Goal: Task Accomplishment & Management: Use online tool/utility

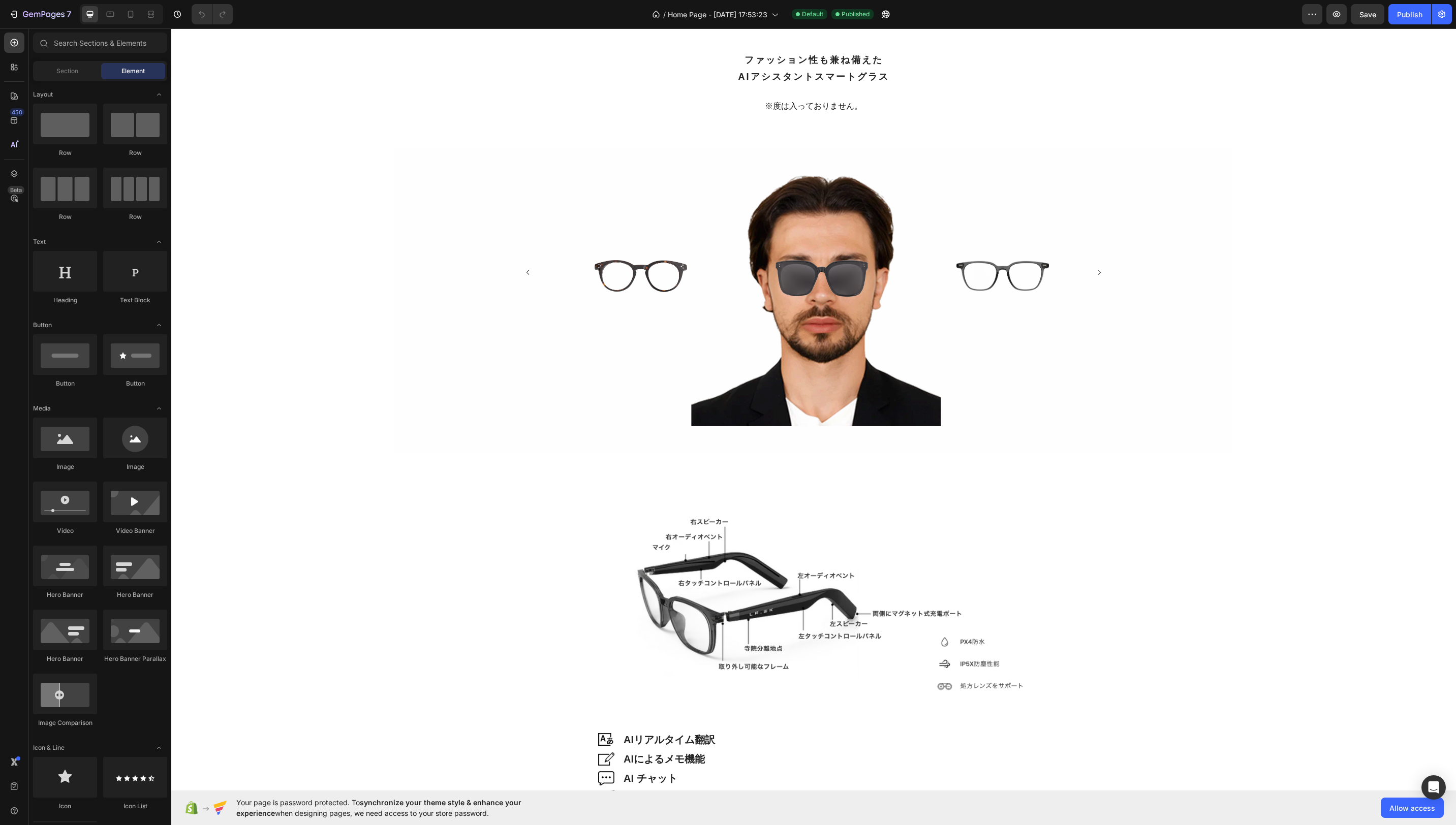
scroll to position [1762, 0]
click at [832, 265] on img at bounding box center [822, 277] width 92 height 36
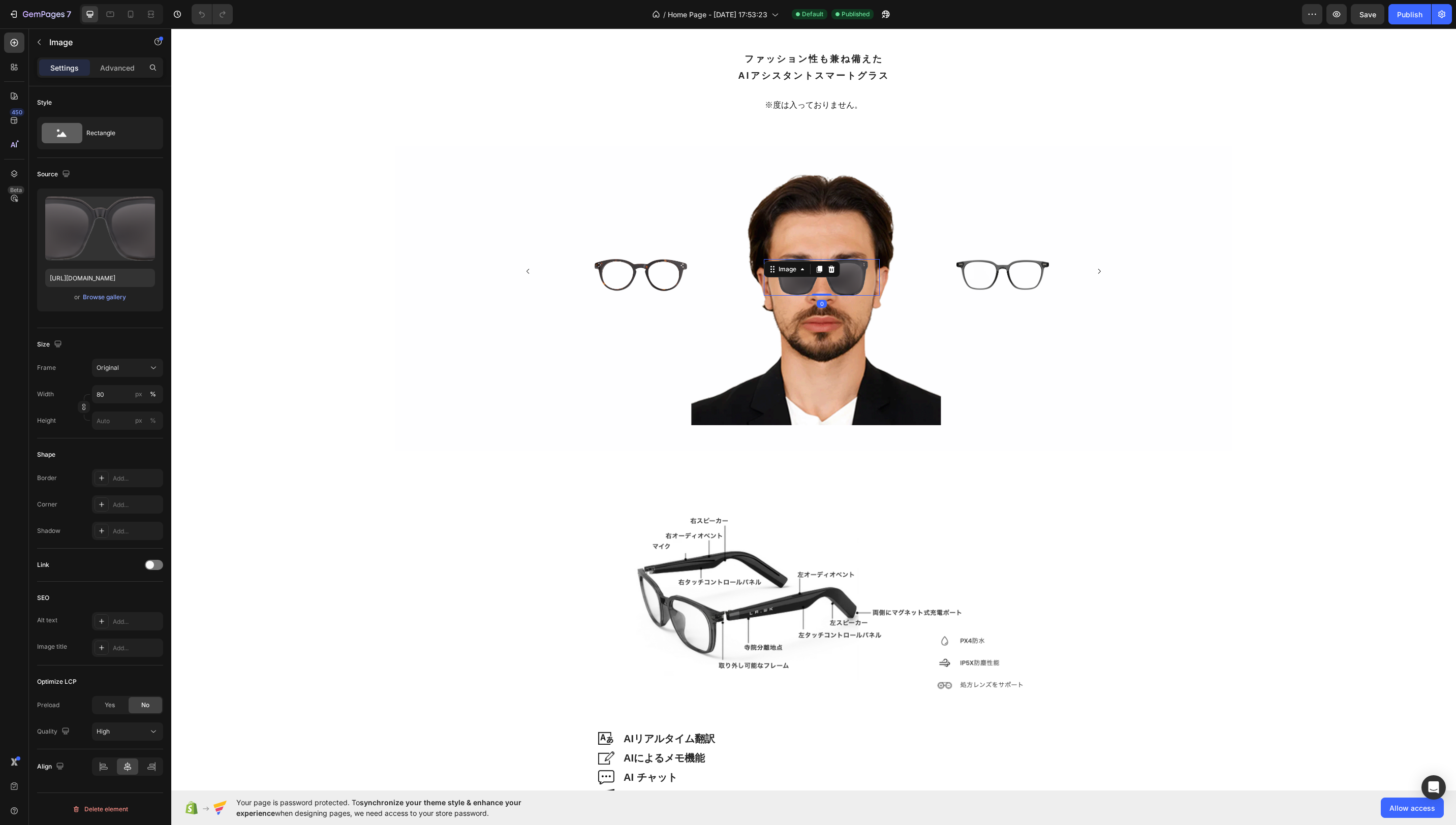
click at [863, 281] on img at bounding box center [822, 277] width 92 height 36
click at [112, 395] on input "80" at bounding box center [127, 394] width 71 height 18
type input "94"
click at [971, 451] on div "Image Image AIリアルタイム翻訳 Heading Row Image AIによるメモ機能 Heading Row Image AI チャット He…" at bounding box center [813, 652] width 1285 height 402
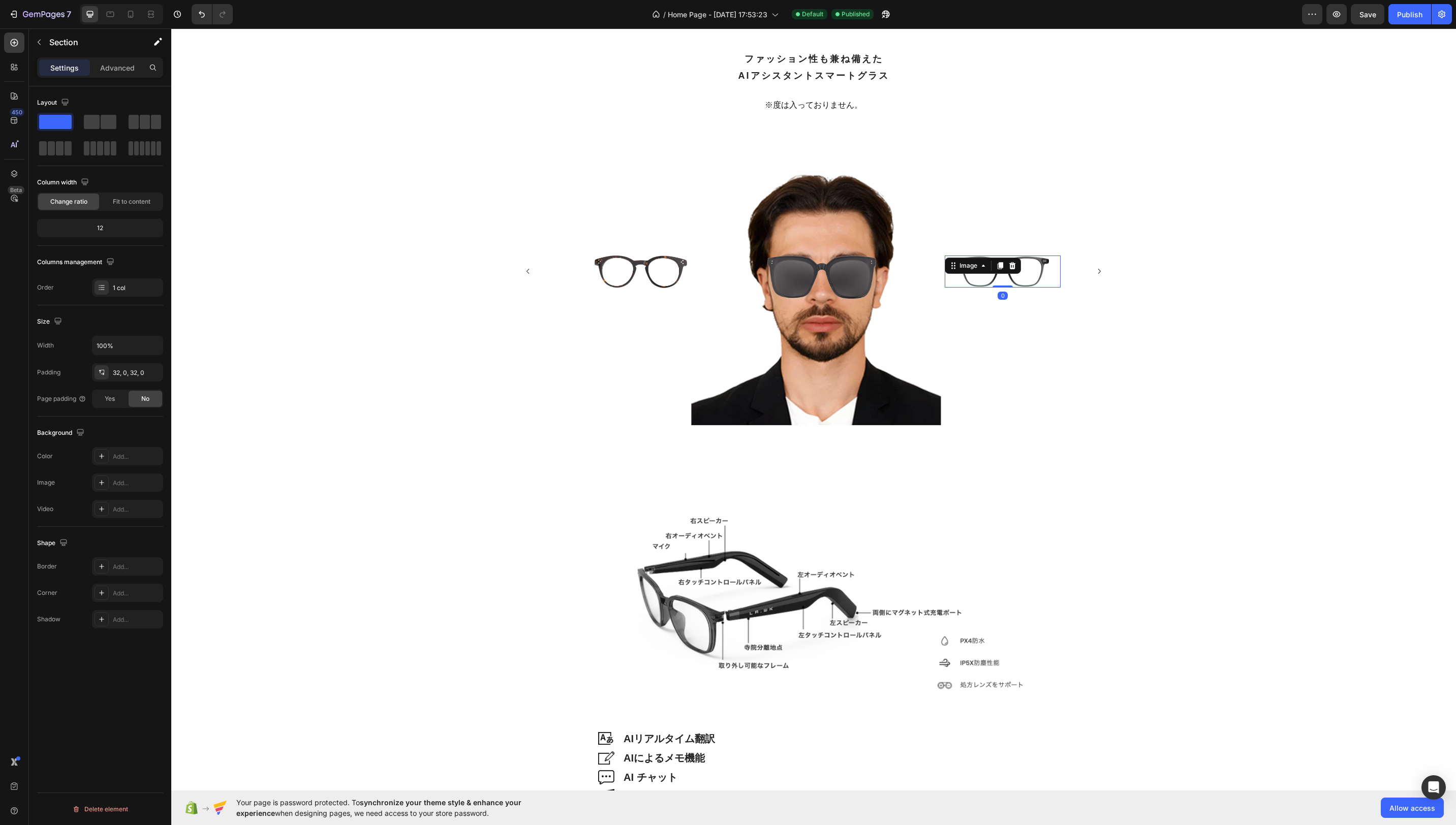
click at [996, 270] on div "Image 0" at bounding box center [1003, 272] width 116 height 32
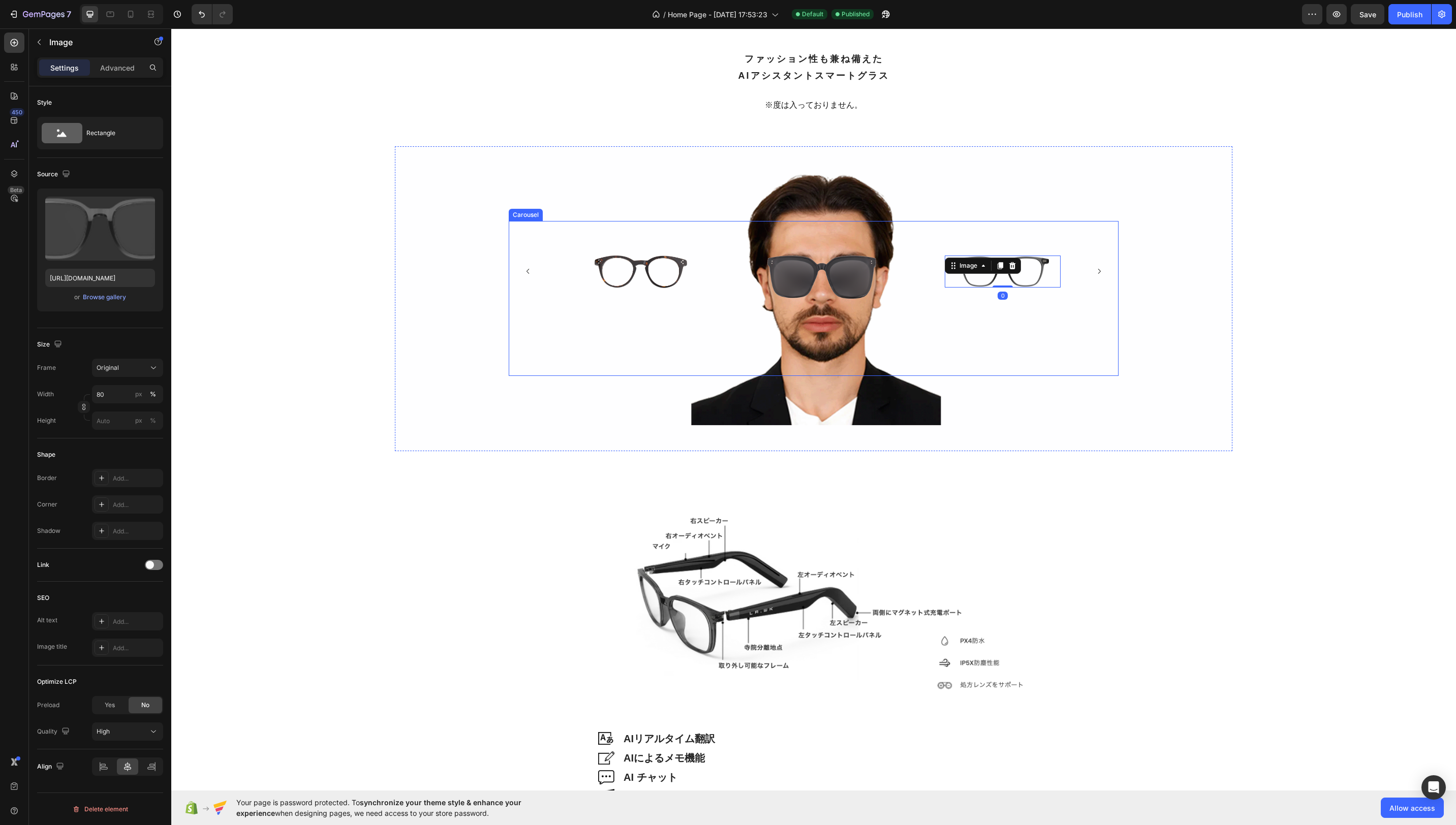
click at [1101, 267] on button "Carousel Next Arrow" at bounding box center [1099, 271] width 23 height 23
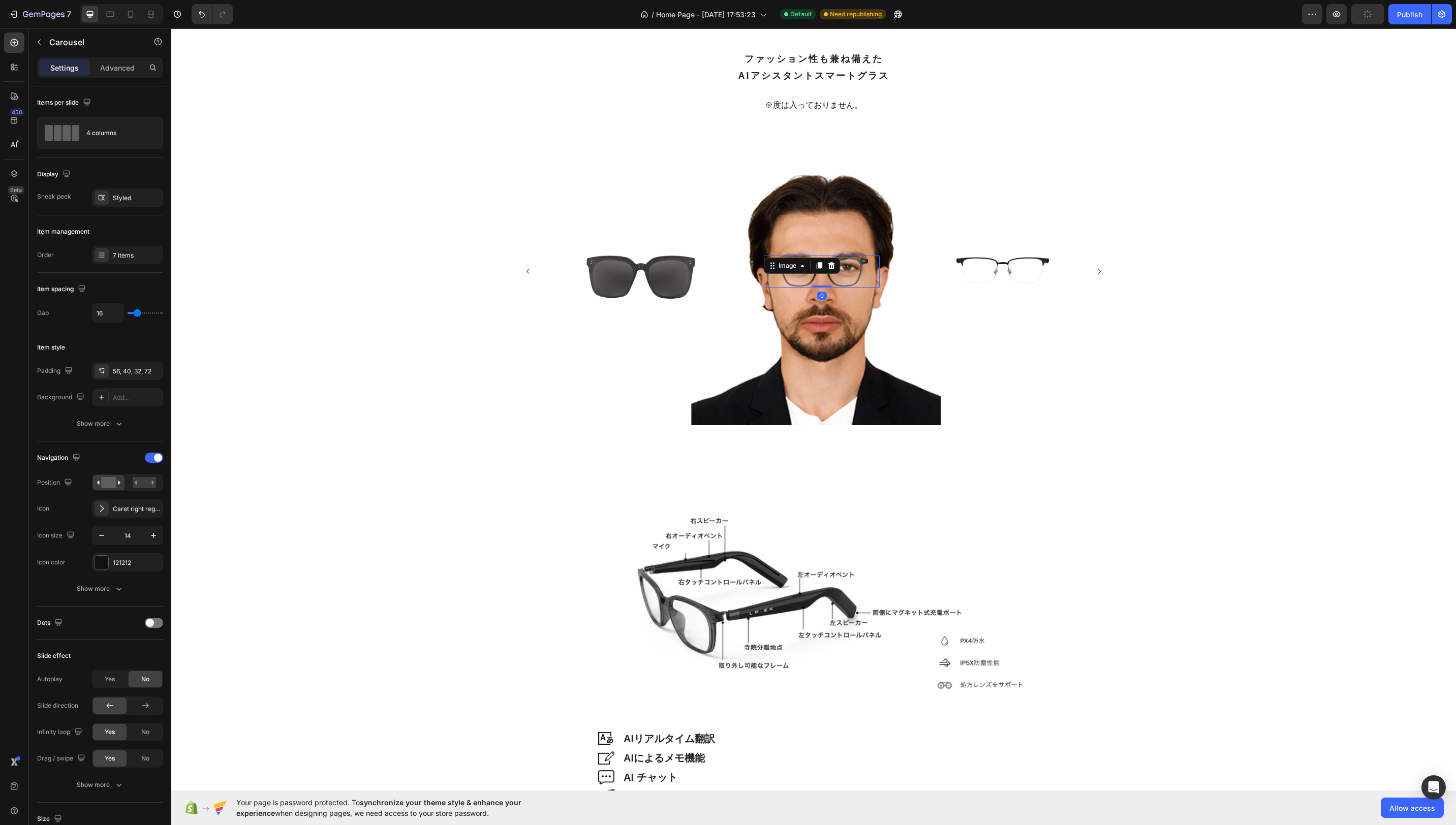
click at [856, 262] on img at bounding box center [822, 272] width 92 height 32
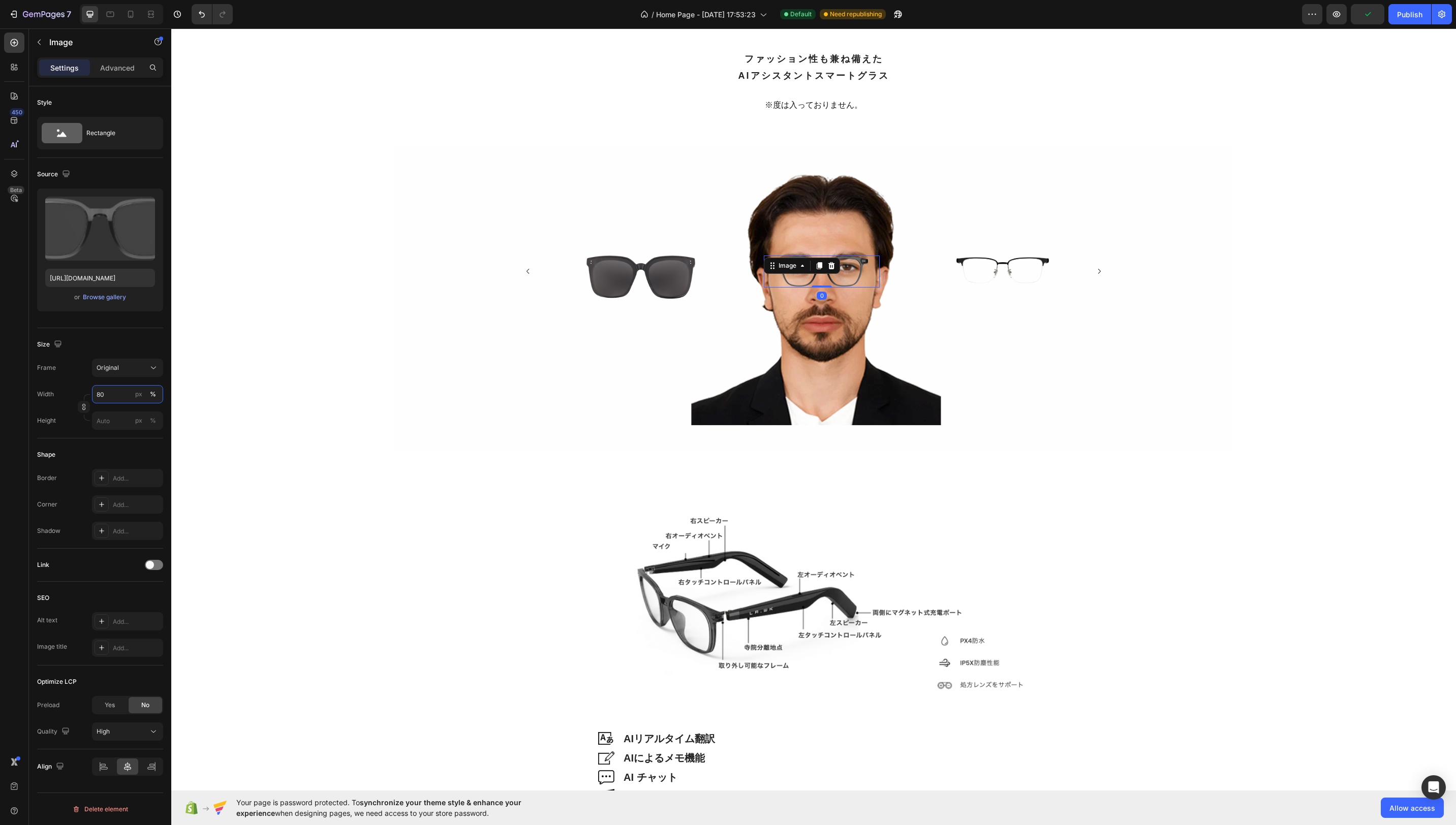
click at [105, 397] on input "80" at bounding box center [127, 394] width 71 height 18
type input "94"
click at [894, 342] on div "Image Image Image 0 Image Image Image Image Carousel" at bounding box center [813, 299] width 610 height 155
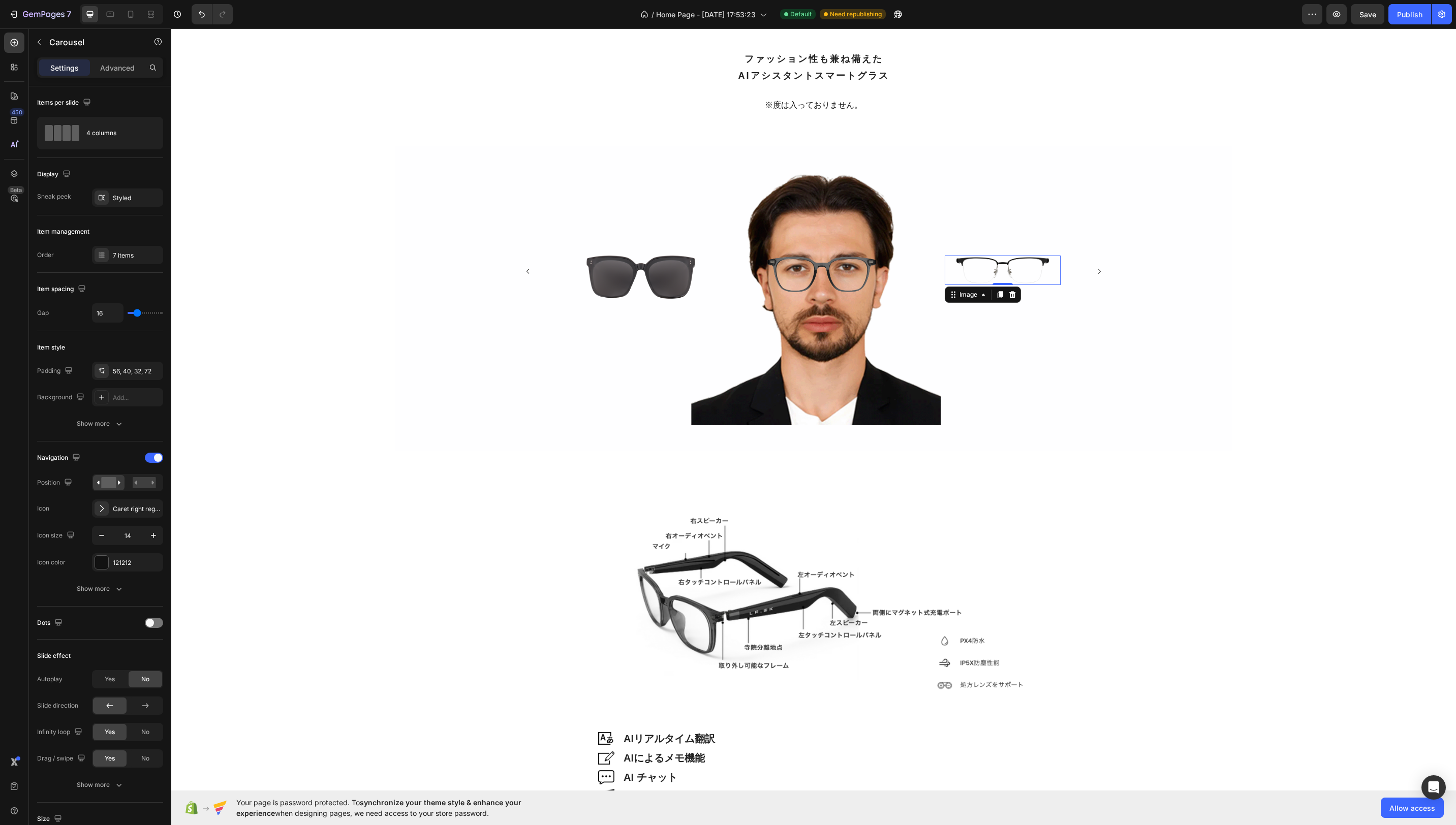
click at [1021, 263] on img at bounding box center [1002, 270] width 92 height 29
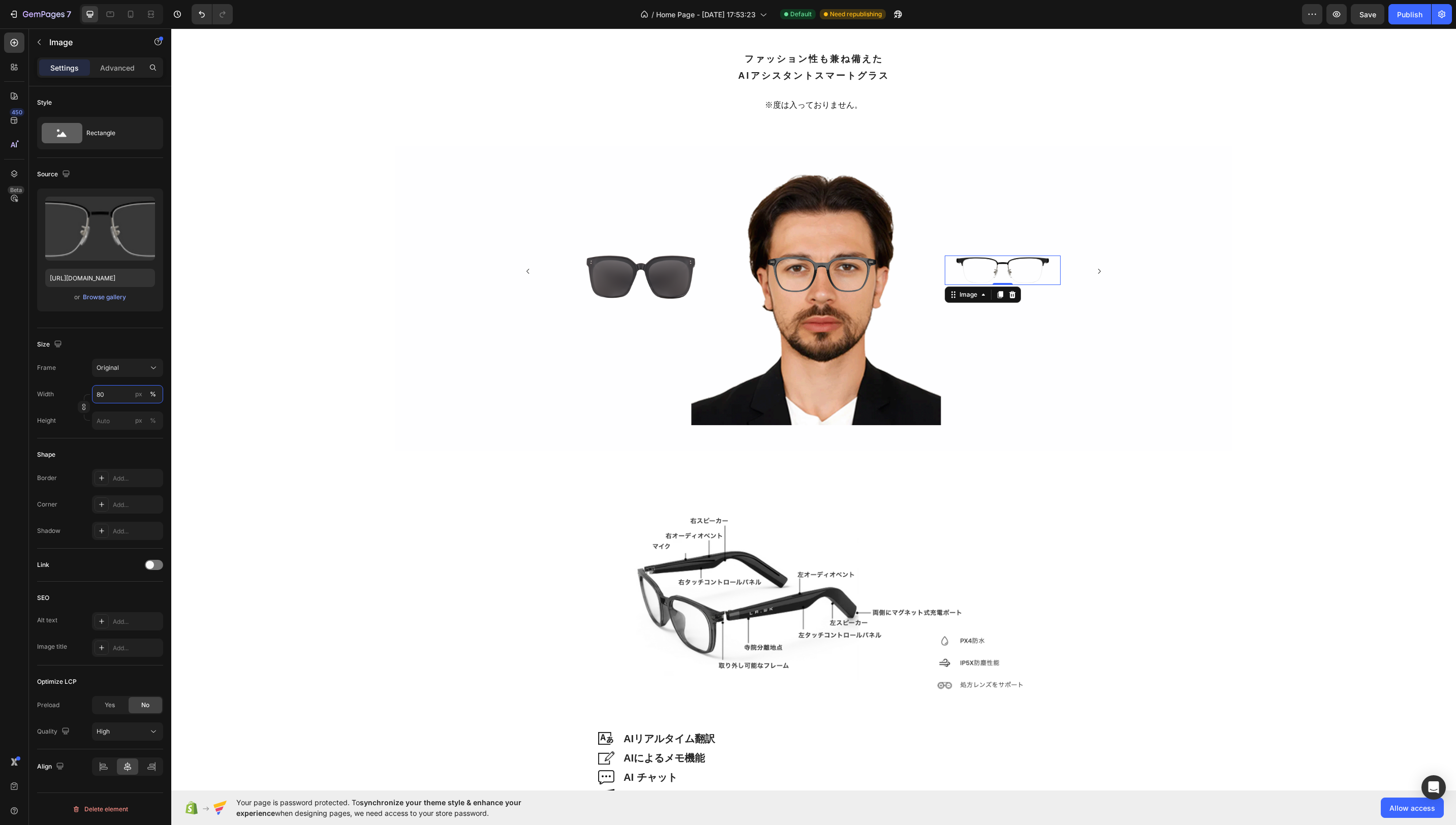
click at [116, 395] on input "80" at bounding box center [127, 394] width 71 height 18
type input "94"
click at [1102, 271] on icon "Carousel Next Arrow" at bounding box center [1099, 271] width 7 height 7
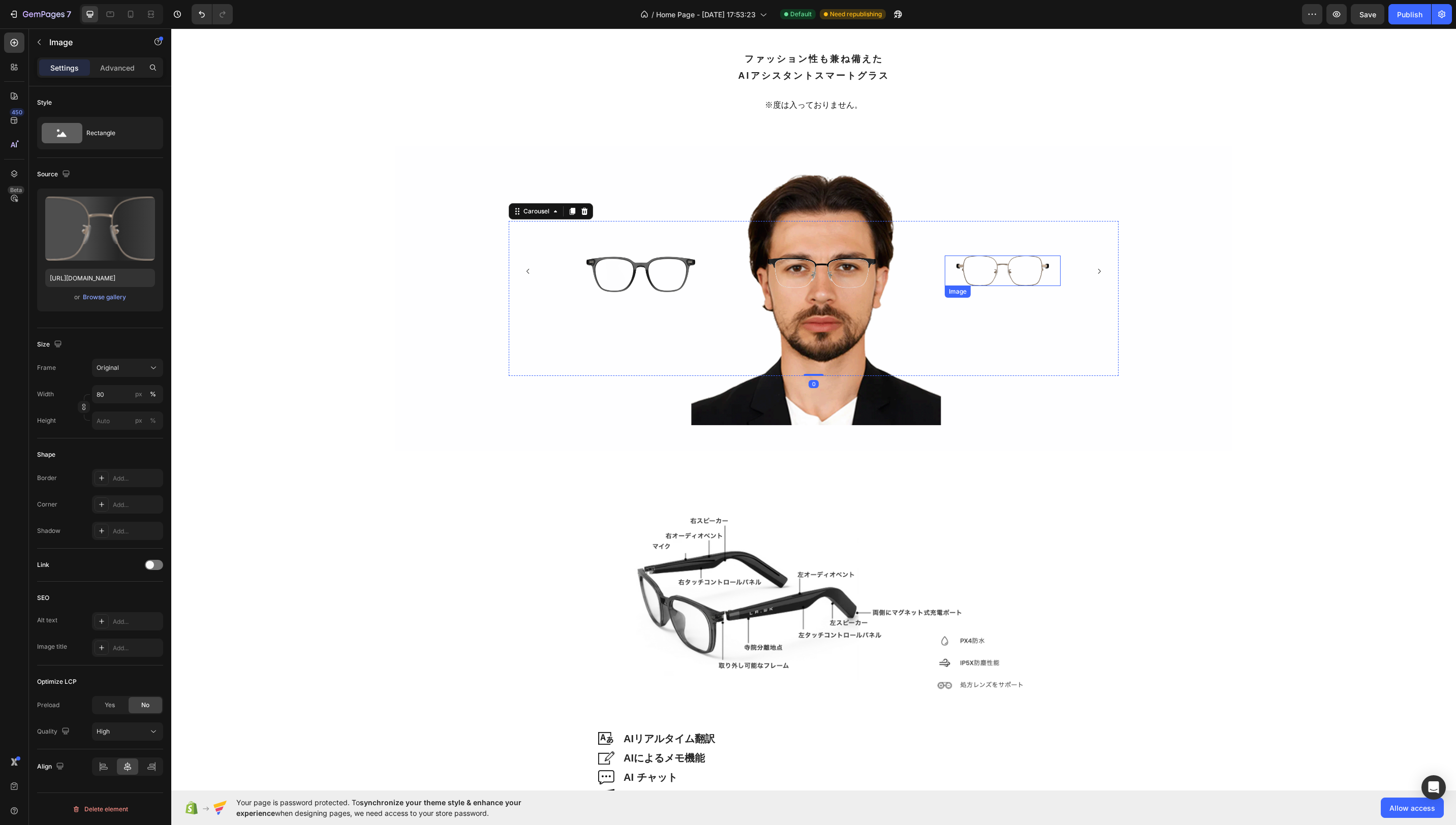
click at [1039, 271] on img at bounding box center [1002, 271] width 92 height 30
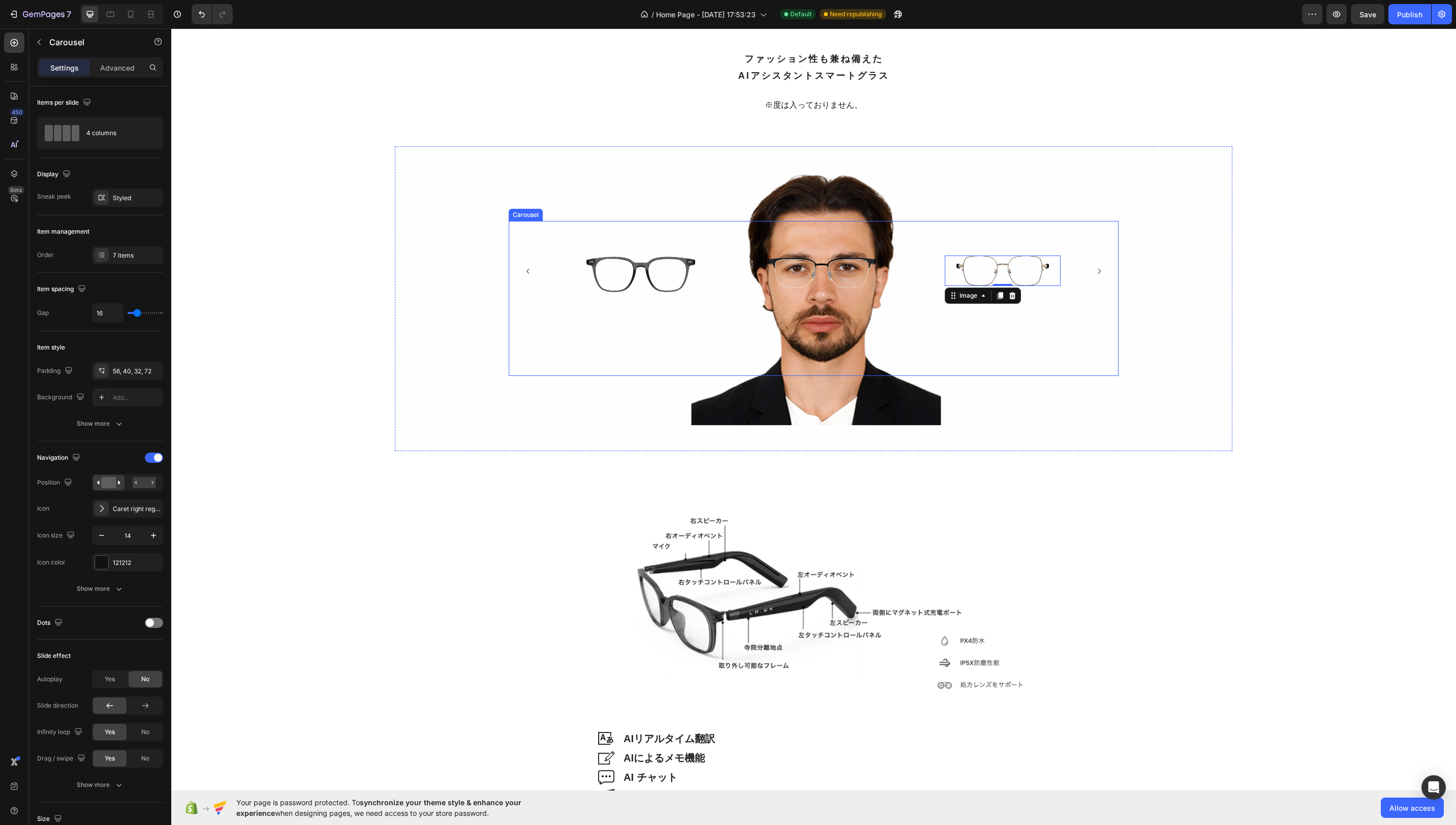
click at [1098, 270] on icon "Carousel Next Arrow" at bounding box center [1099, 271] width 7 height 7
click at [838, 259] on img at bounding box center [822, 271] width 92 height 30
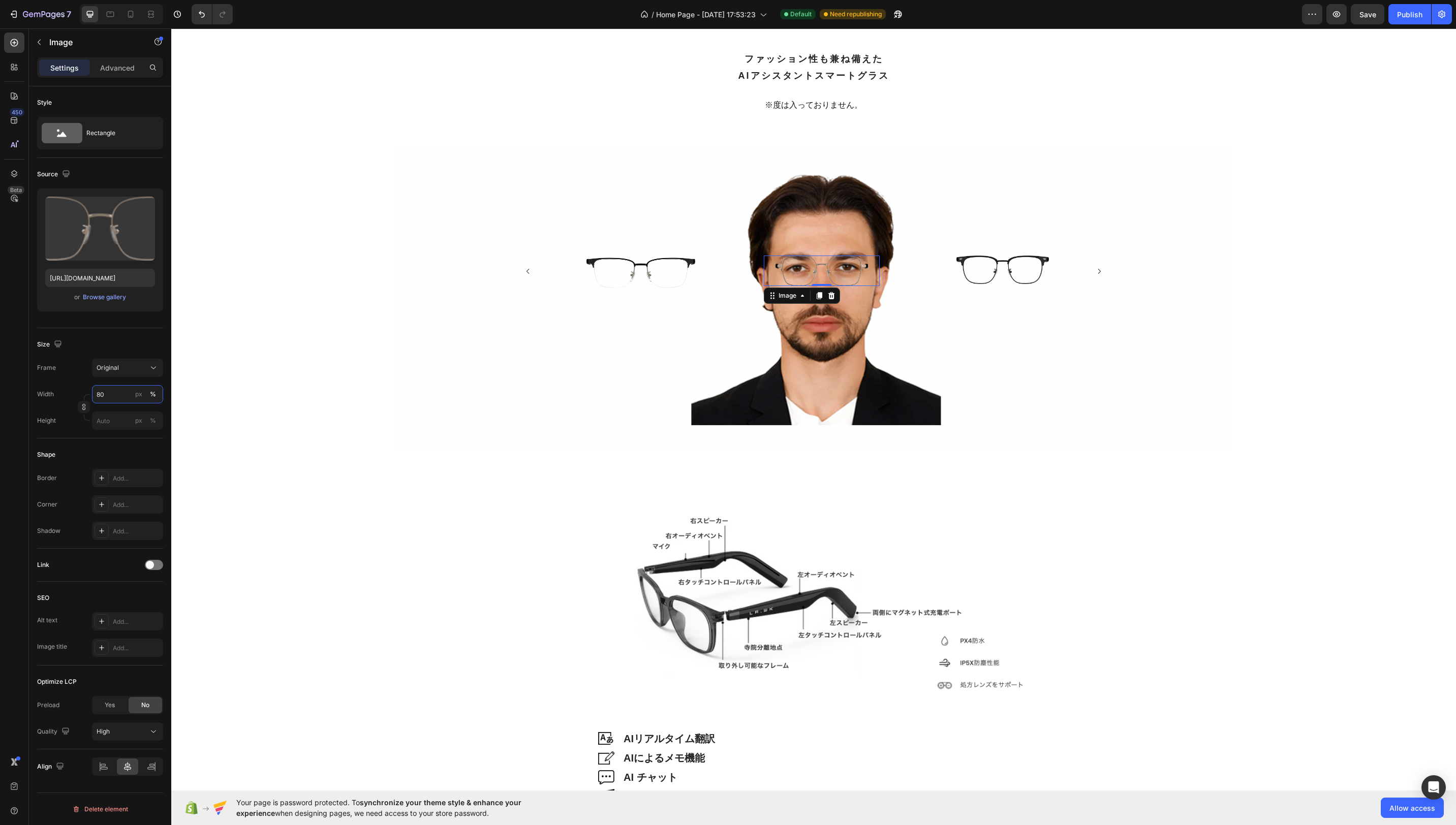
click at [115, 392] on input "80" at bounding box center [127, 394] width 71 height 18
type input "94"
click at [1100, 271] on icon "Carousel Next Arrow" at bounding box center [1099, 271] width 2 height 5
click at [873, 260] on div at bounding box center [822, 270] width 116 height 29
click at [108, 401] on input "80" at bounding box center [127, 394] width 71 height 18
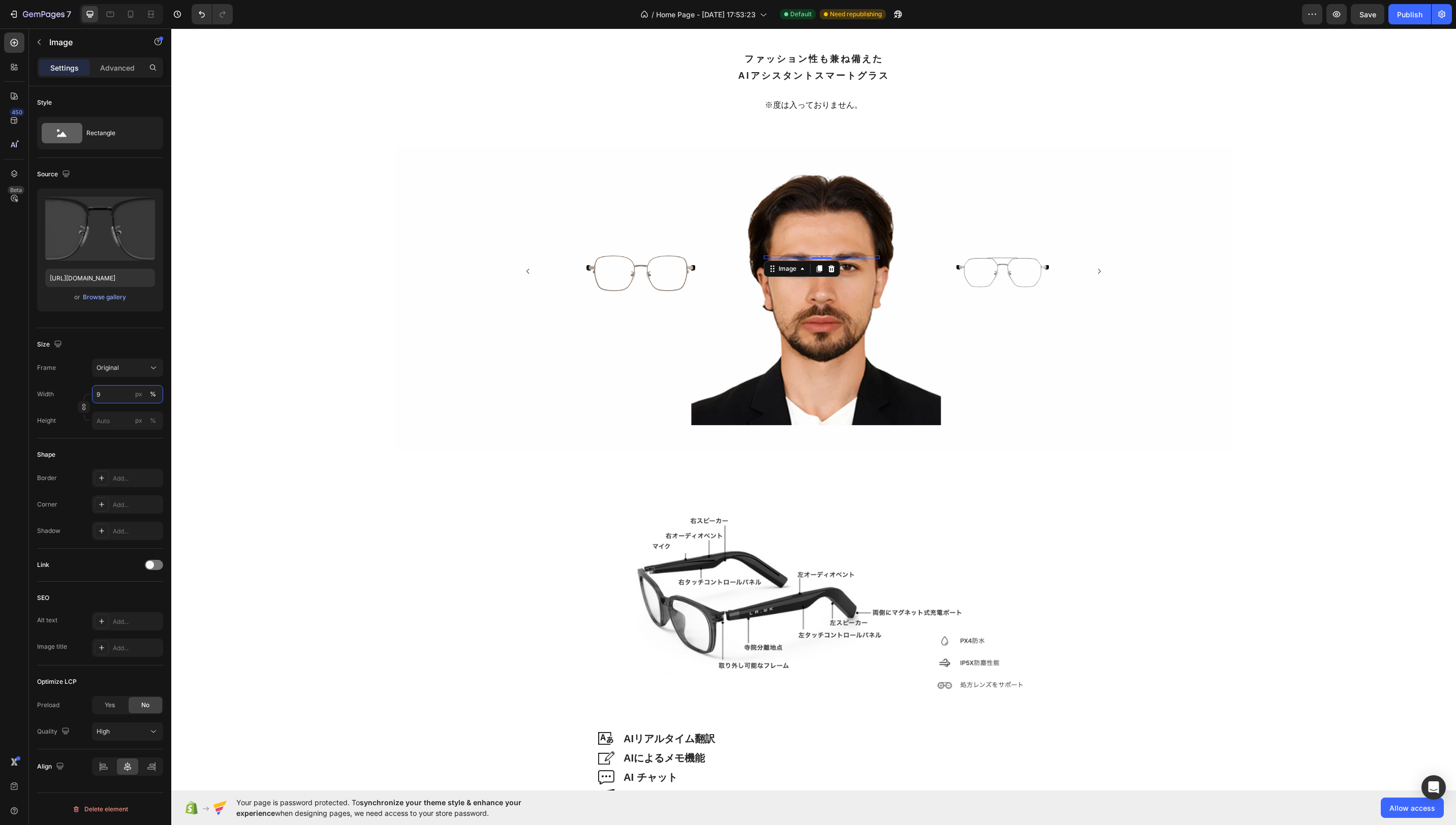
type input "94"
click at [1037, 268] on img at bounding box center [1002, 272] width 92 height 33
click at [1091, 271] on button "Carousel Next Arrow" at bounding box center [1099, 271] width 23 height 23
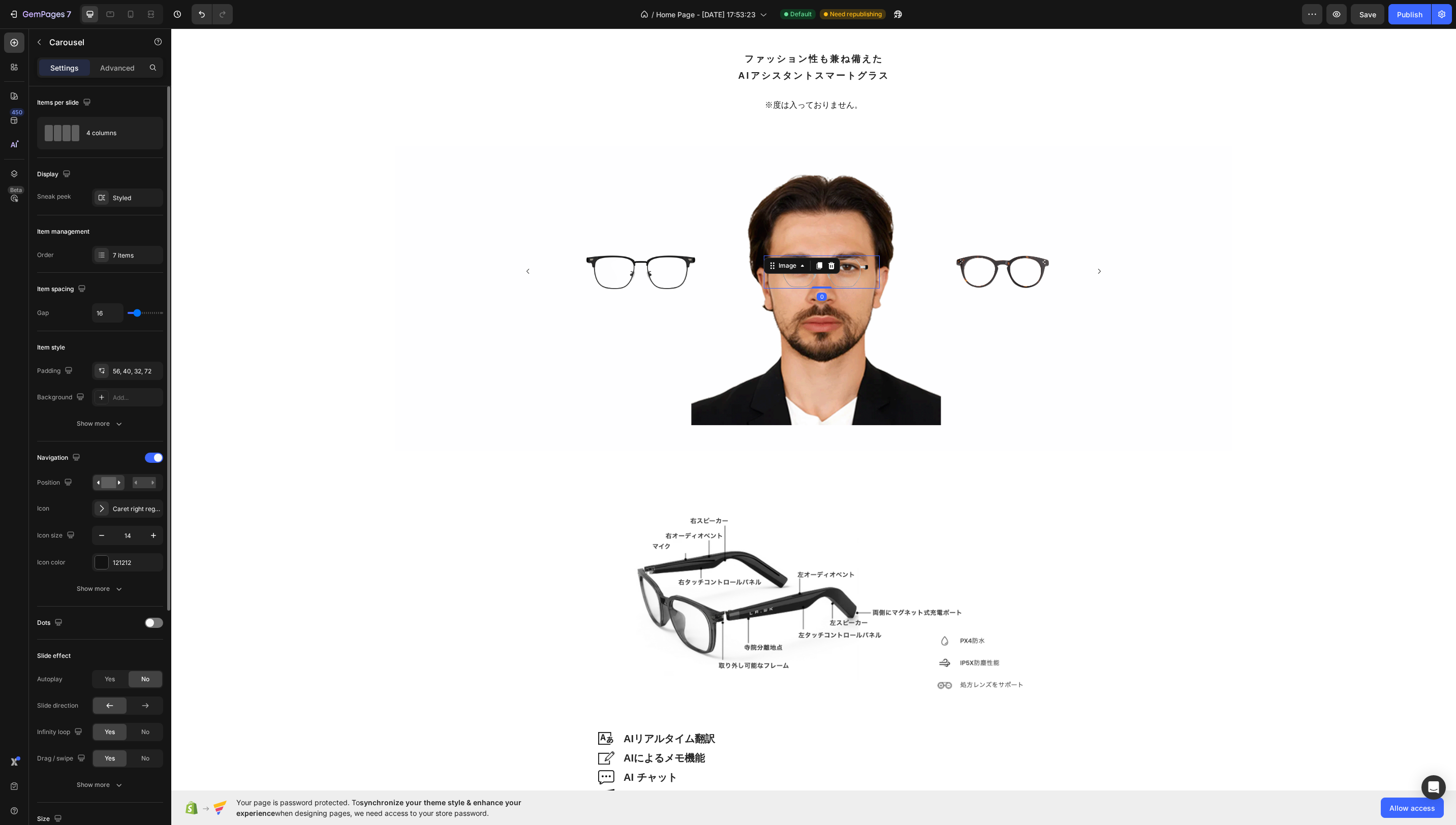
click at [837, 267] on div "Image 0" at bounding box center [822, 272] width 116 height 33
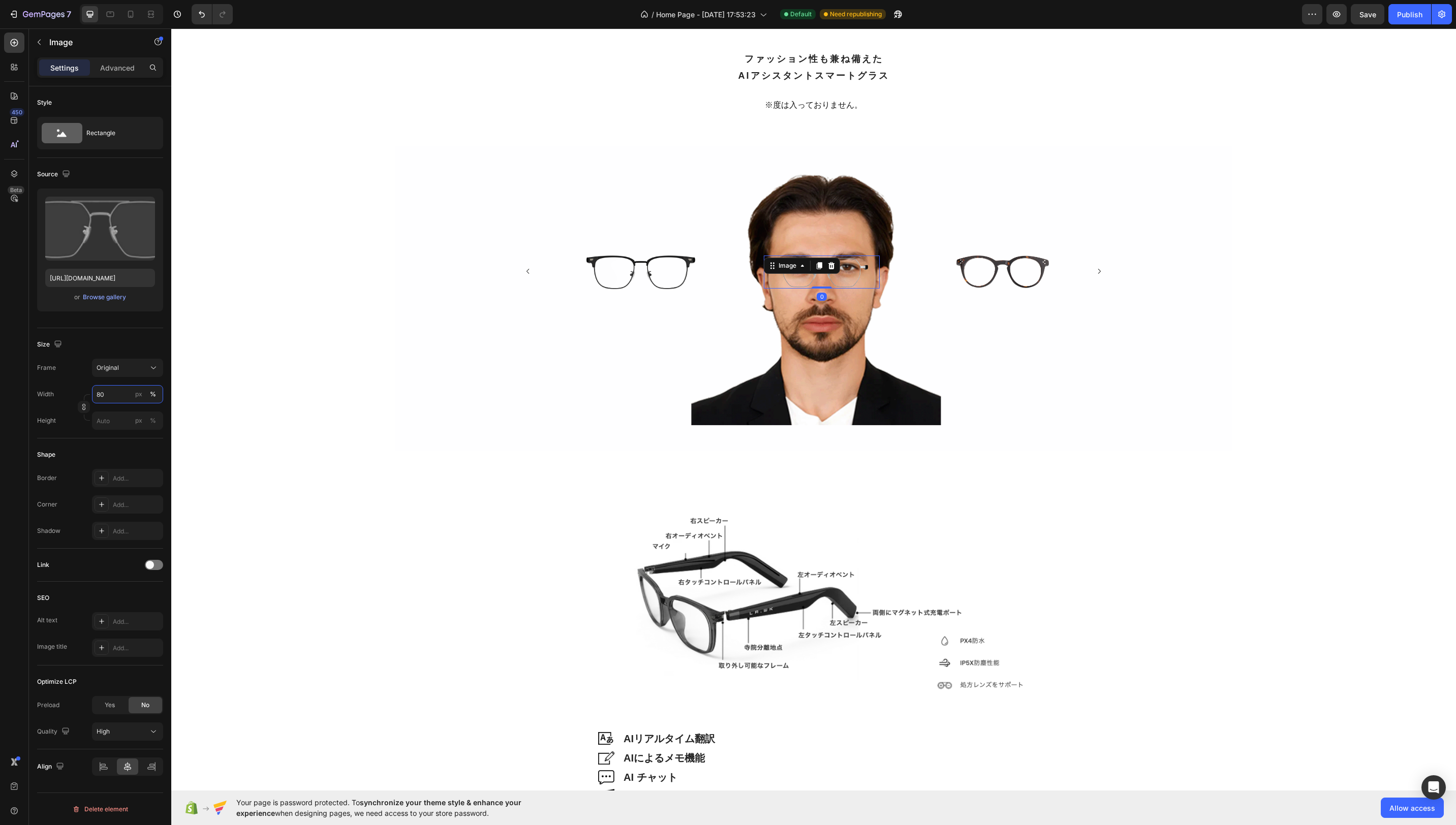
click at [112, 387] on input "80" at bounding box center [127, 394] width 71 height 18
type input "94"
click at [1027, 265] on img at bounding box center [1002, 272] width 92 height 32
click at [1093, 272] on button "Carousel Next Arrow" at bounding box center [1099, 271] width 23 height 23
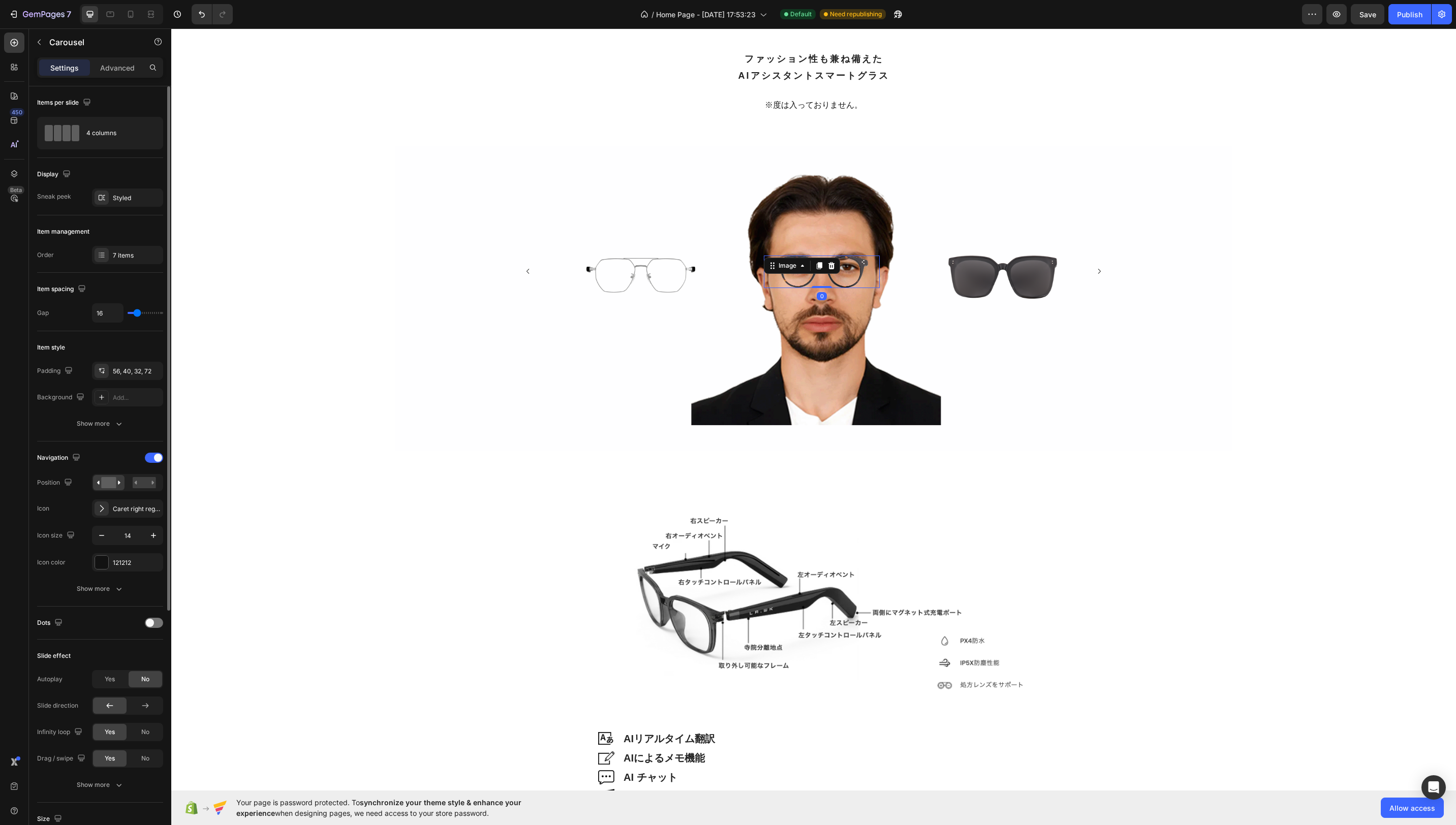
click at [868, 279] on img at bounding box center [822, 272] width 92 height 32
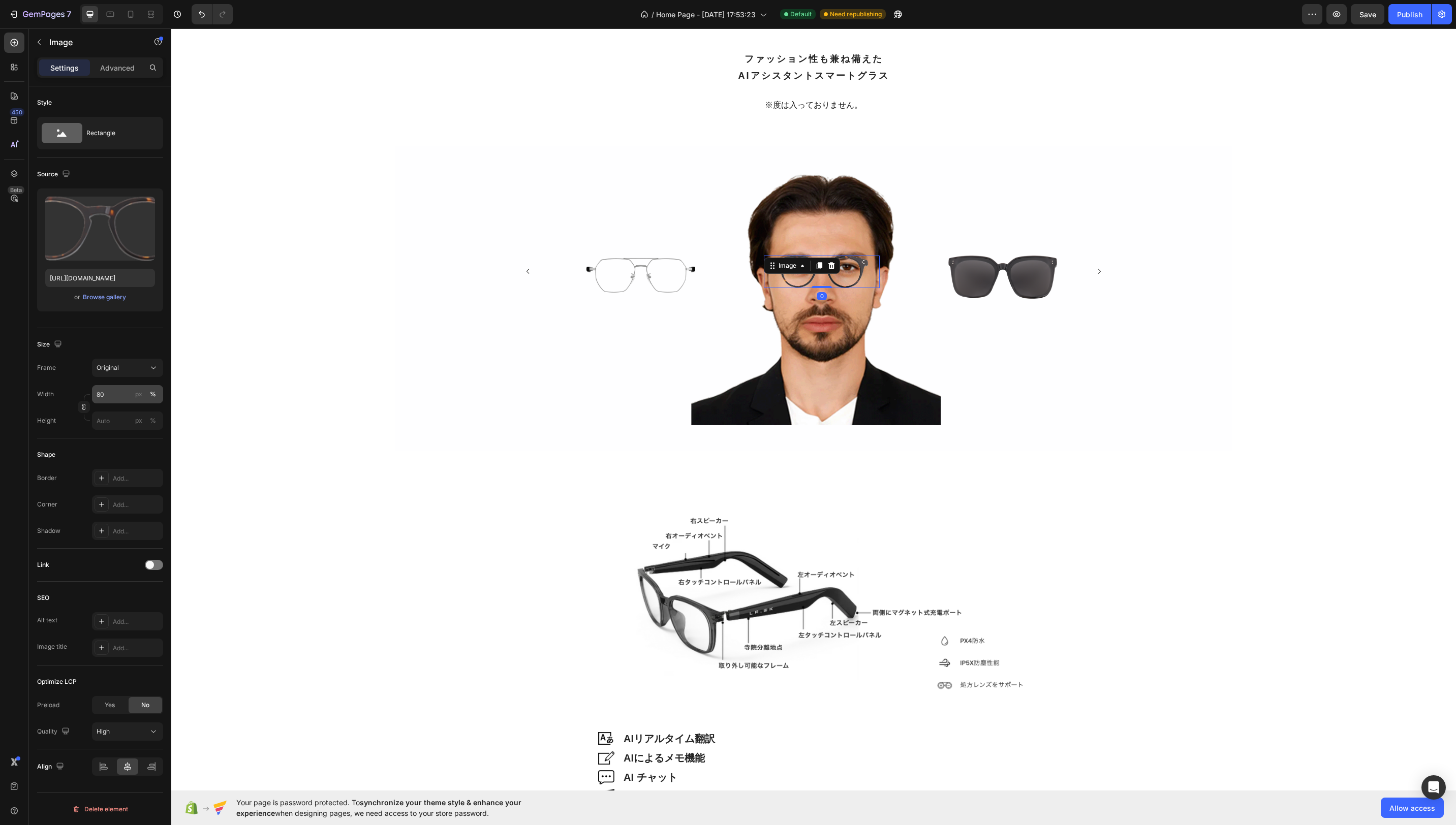
click at [138, 386] on div "px %" at bounding box center [145, 394] width 26 height 18
click at [138, 386] on input "80" at bounding box center [127, 394] width 71 height 18
type input "94"
click at [931, 355] on div "Image 0 Image Image Image Image Image Image Carousel" at bounding box center [813, 299] width 610 height 155
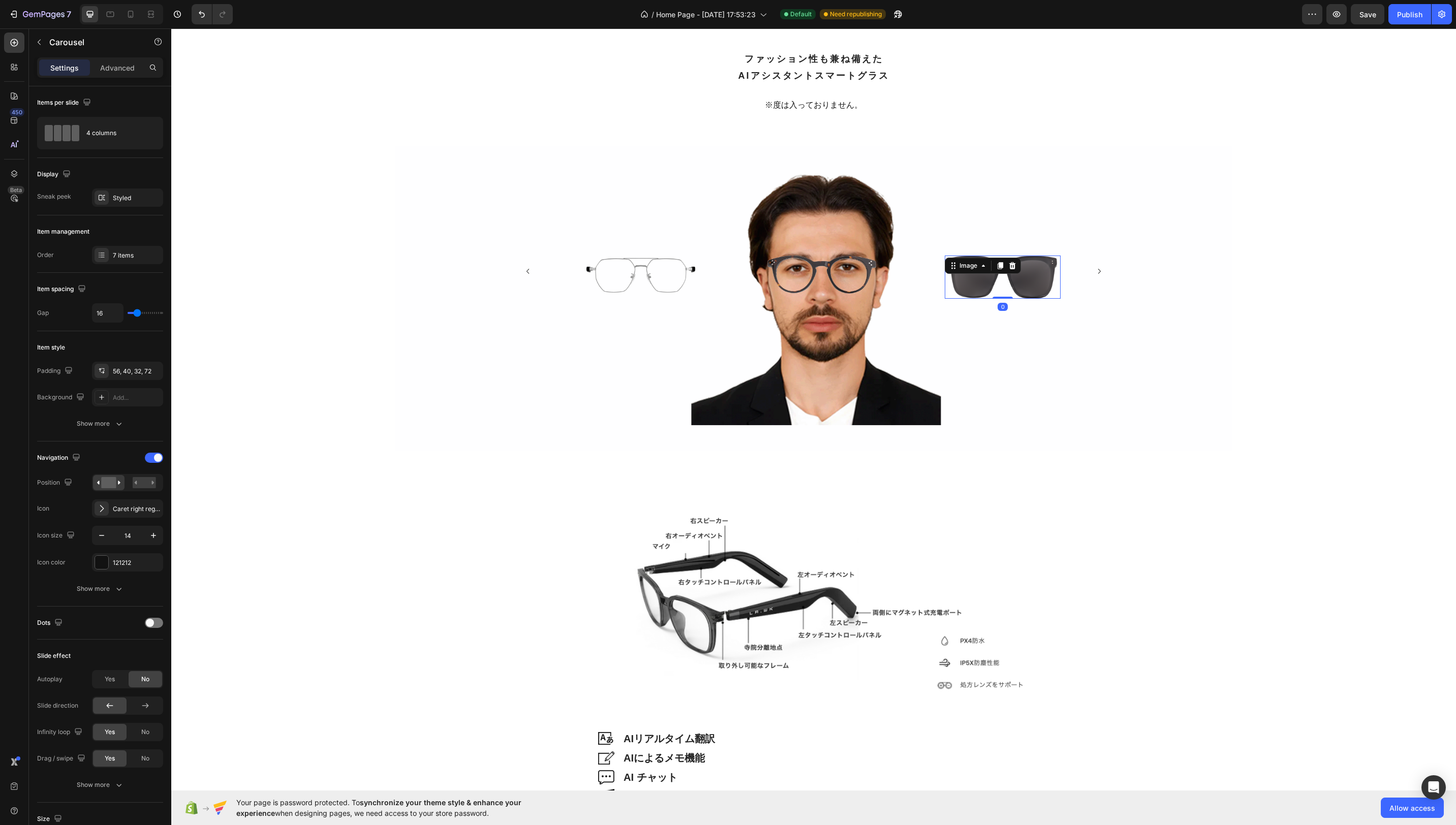
click at [1049, 289] on img at bounding box center [1003, 277] width 109 height 43
click at [1101, 271] on icon "Carousel Next Arrow" at bounding box center [1099, 271] width 7 height 7
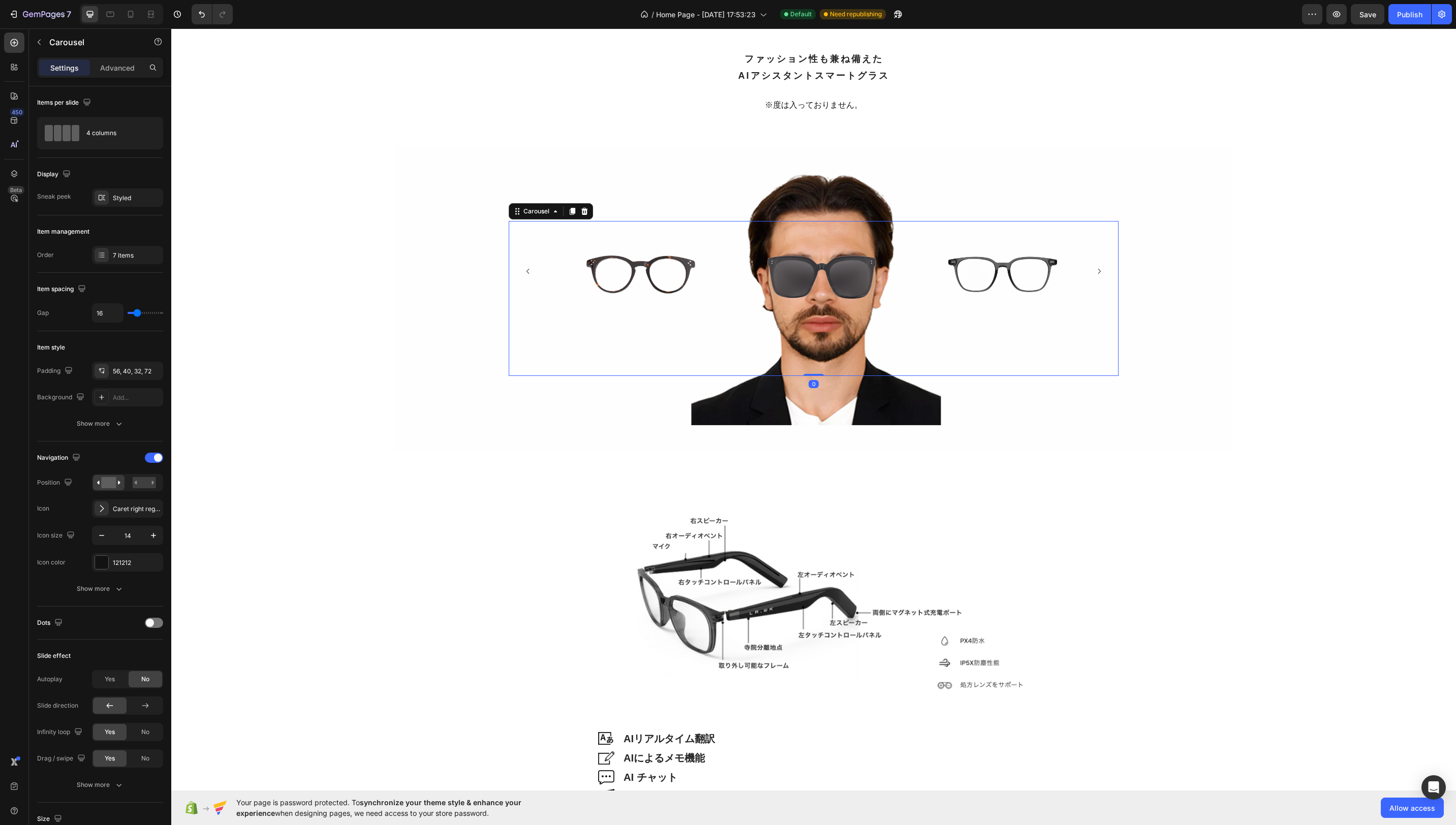
click at [1101, 271] on icon "Carousel Next Arrow" at bounding box center [1099, 271] width 7 height 7
click at [1102, 270] on icon "Carousel Next Arrow" at bounding box center [1099, 271] width 7 height 7
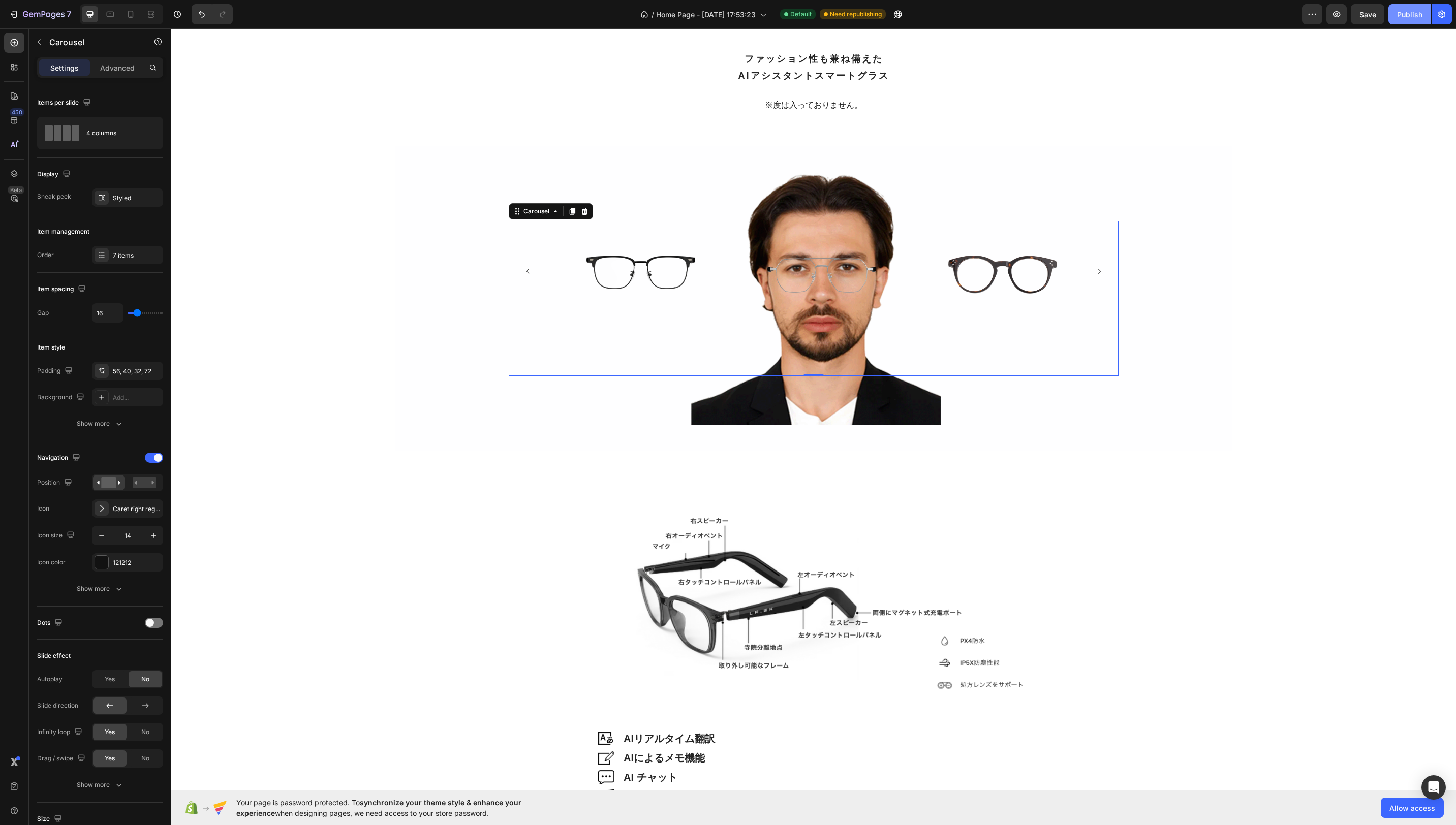
drag, startPoint x: 1398, startPoint y: 16, endPoint x: 1404, endPoint y: 17, distance: 6.1
click at [1398, 16] on div "Publish" at bounding box center [1409, 14] width 26 height 11
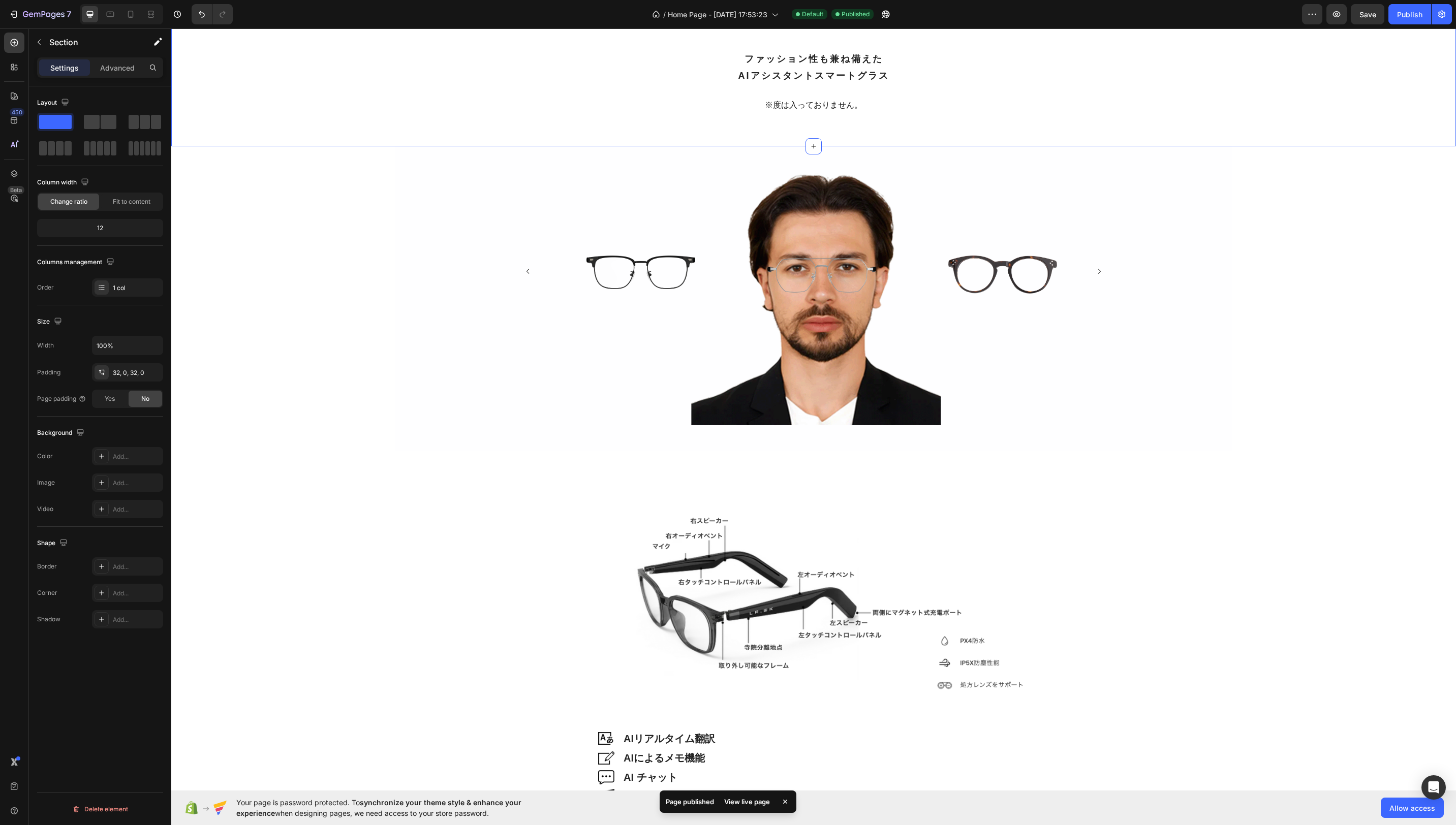
click at [1155, 105] on div "日常的なデザインに重点を置いています。 普通のメガネと見た目が変わらない、しかし普通のメガネより、多く機能を提供します。 Heading ファッション性も兼ね…" at bounding box center [813, 47] width 1285 height 167
click at [131, 15] on icon at bounding box center [131, 14] width 5 height 7
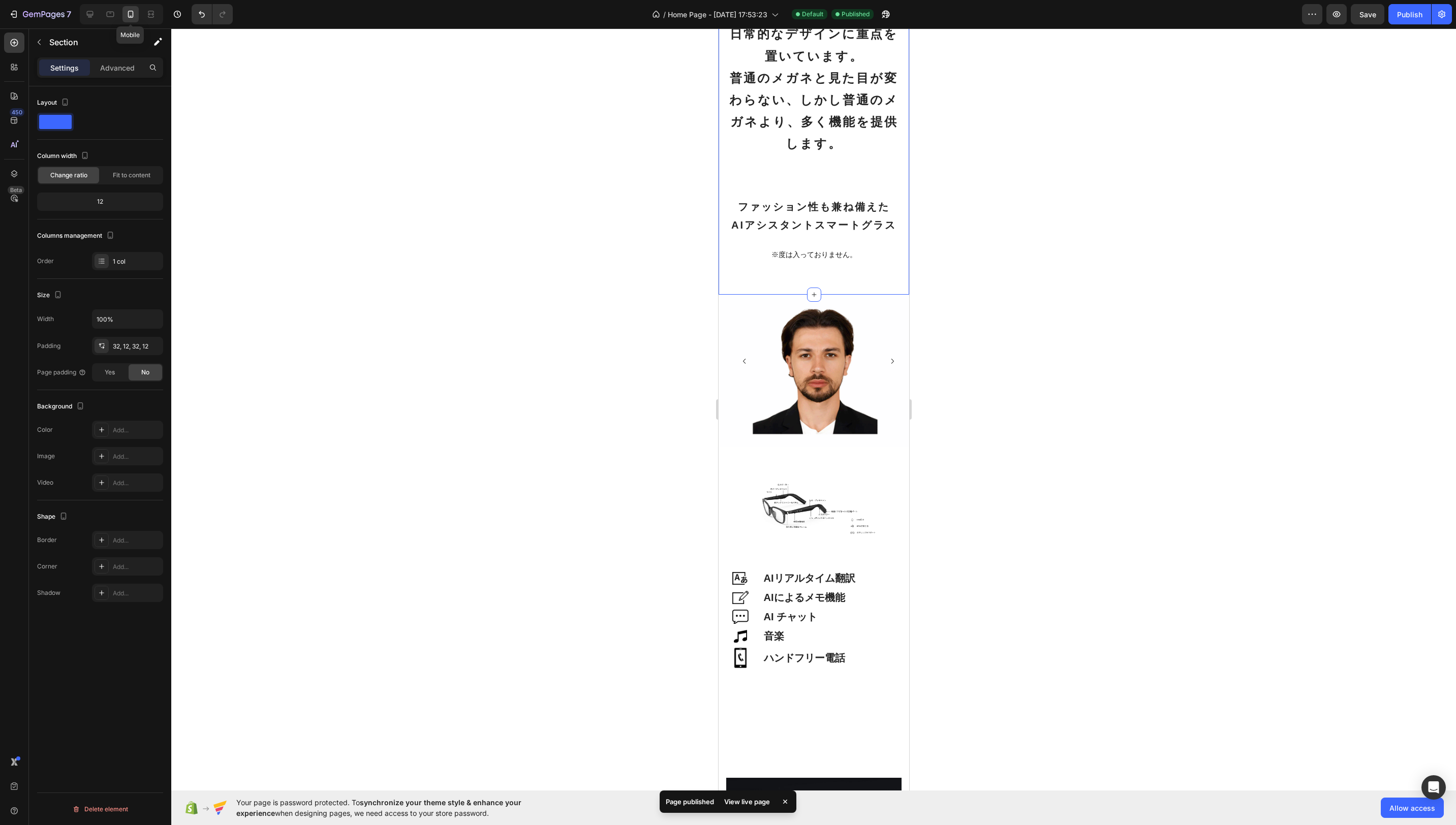
scroll to position [1535, 0]
click at [833, 361] on div "Image" at bounding box center [844, 361] width 33 height 45
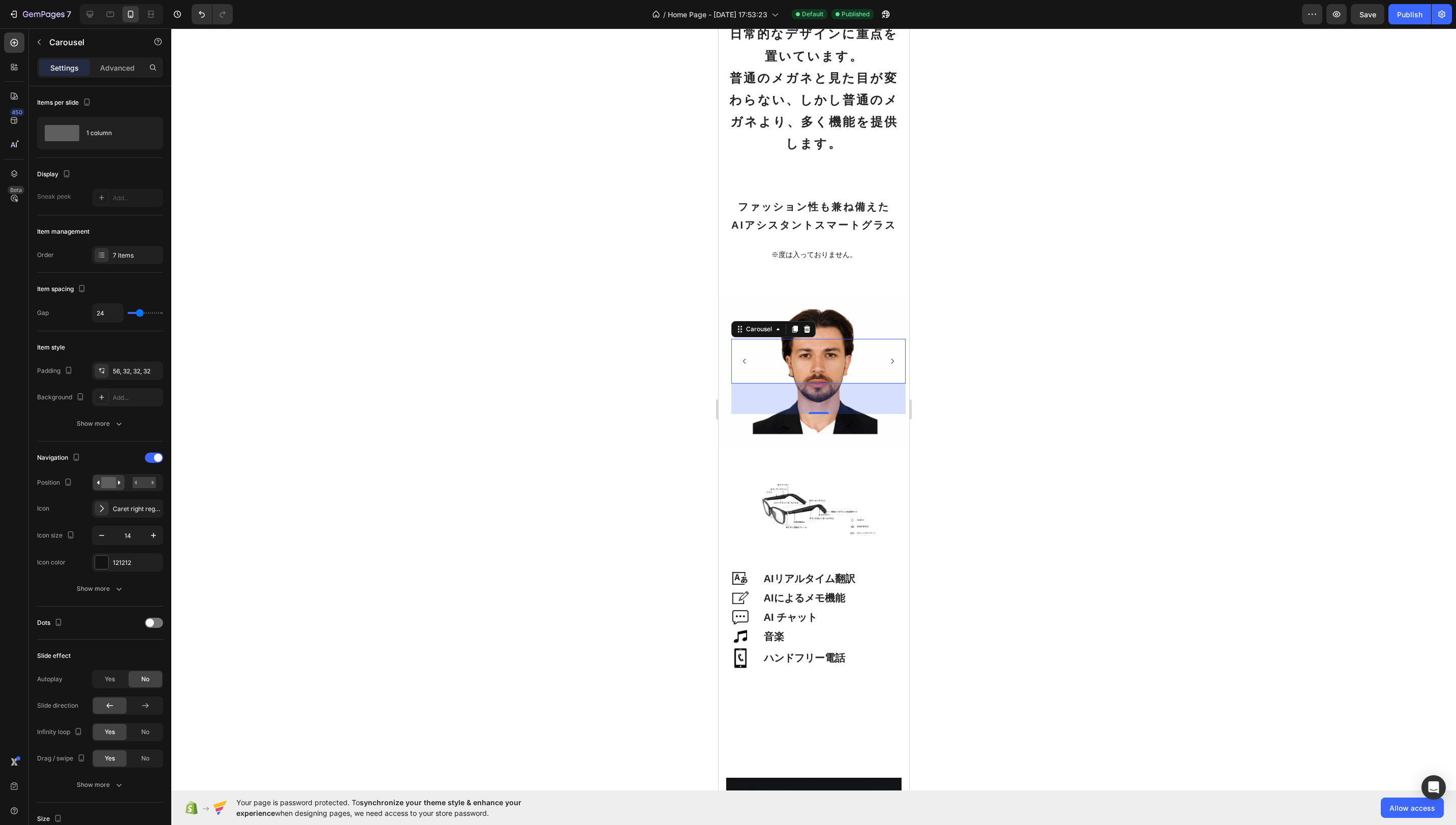
click at [818, 351] on div "Image" at bounding box center [811, 361] width 33 height 45
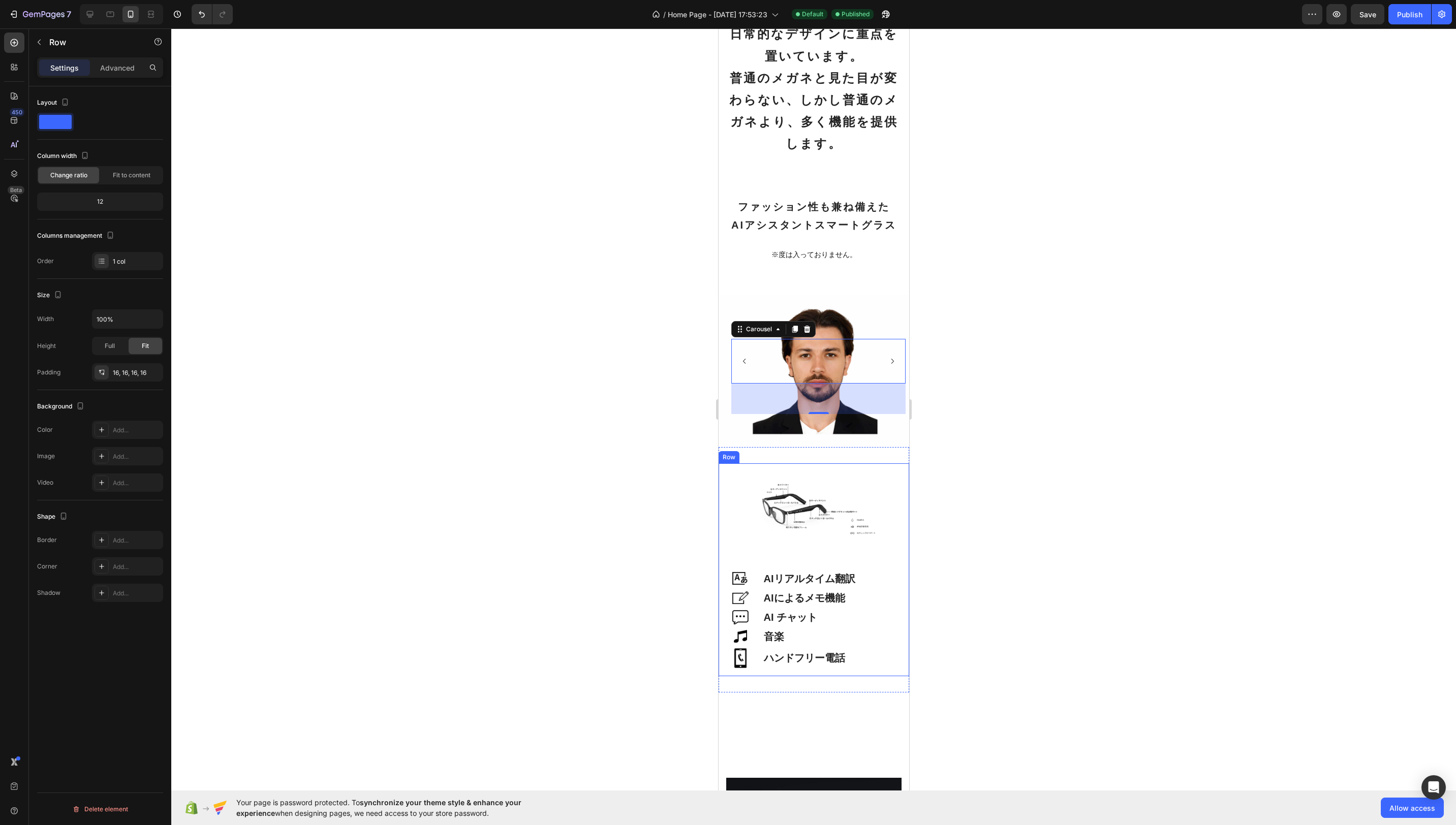
drag, startPoint x: 902, startPoint y: 477, endPoint x: 897, endPoint y: 467, distance: 11.2
click at [902, 477] on div "Image Image AIリアルタイム翻訳 Heading Row Image AIによるメモ機能 Heading Row Image AI チャット He…" at bounding box center [813, 569] width 191 height 213
click at [815, 358] on div "Image" at bounding box center [811, 361] width 33 height 45
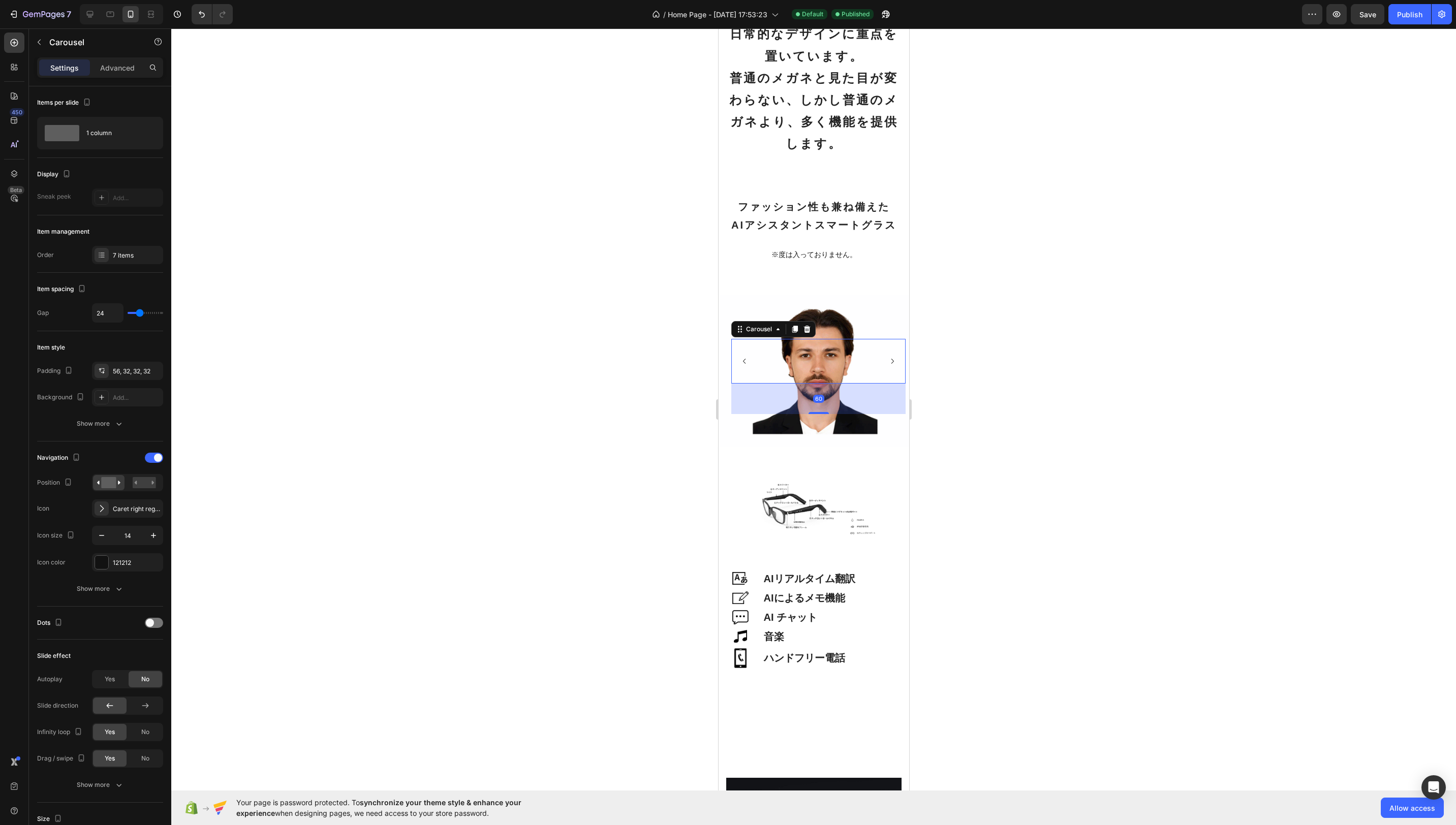
click at [814, 356] on div "Image" at bounding box center [811, 361] width 33 height 45
click at [126, 263] on div "7 items" at bounding box center [127, 255] width 71 height 18
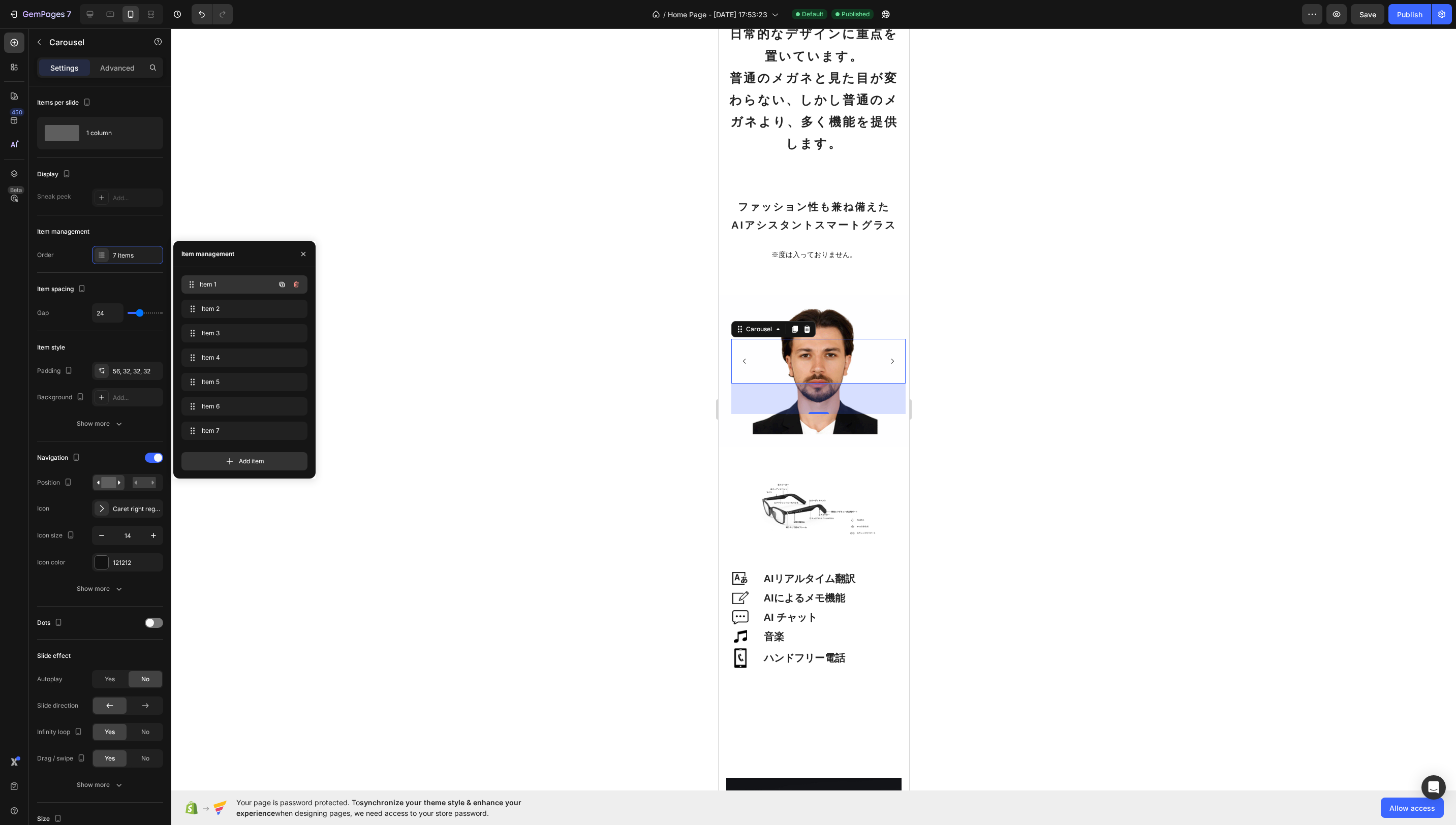
click at [243, 288] on span "Item 1" at bounding box center [237, 284] width 75 height 9
click at [265, 286] on div "Item 1 Item 1" at bounding box center [230, 284] width 89 height 14
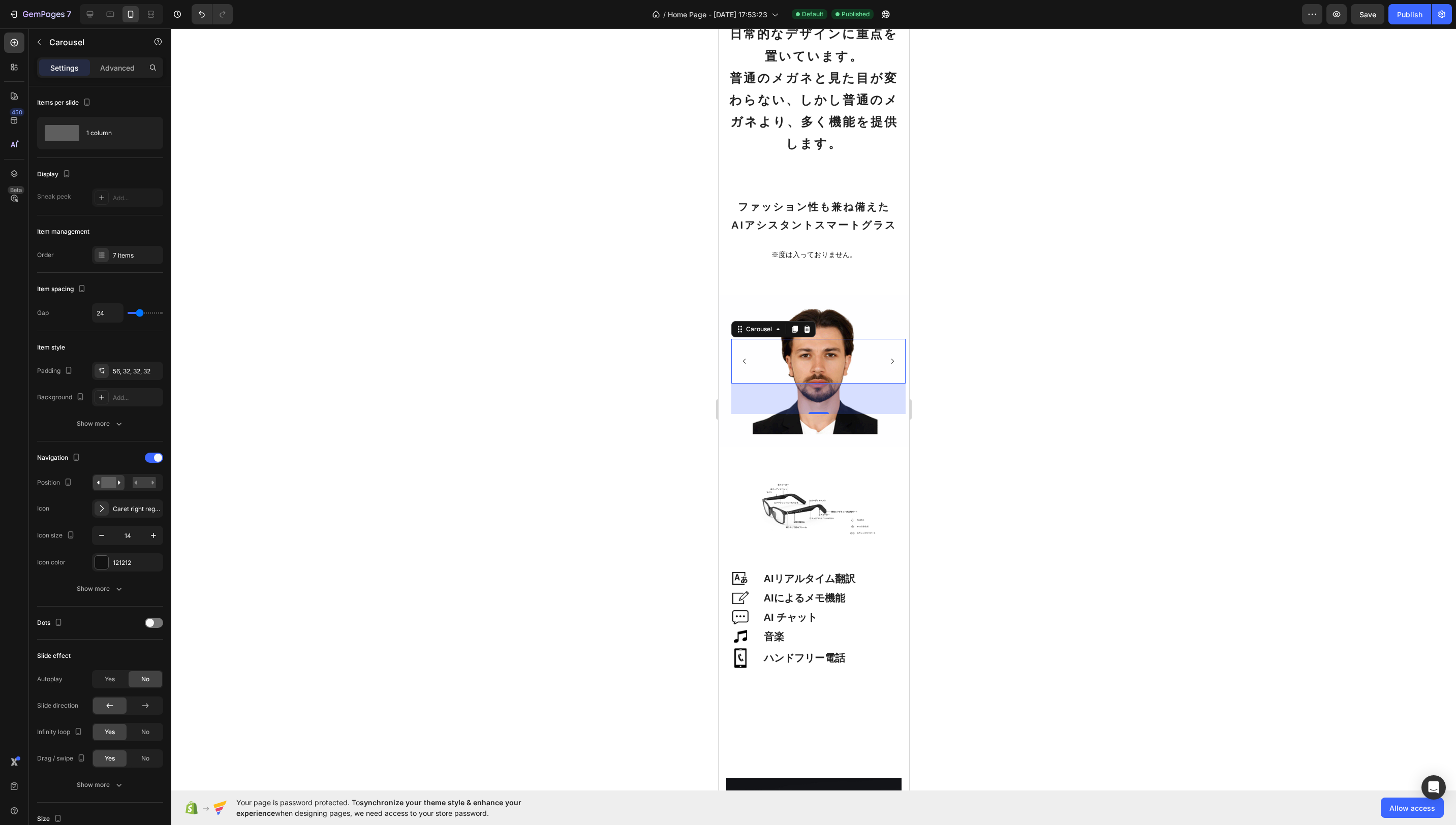
click at [856, 371] on div "Image" at bounding box center [844, 361] width 33 height 45
click at [832, 312] on div "Background Image" at bounding box center [813, 371] width 191 height 153
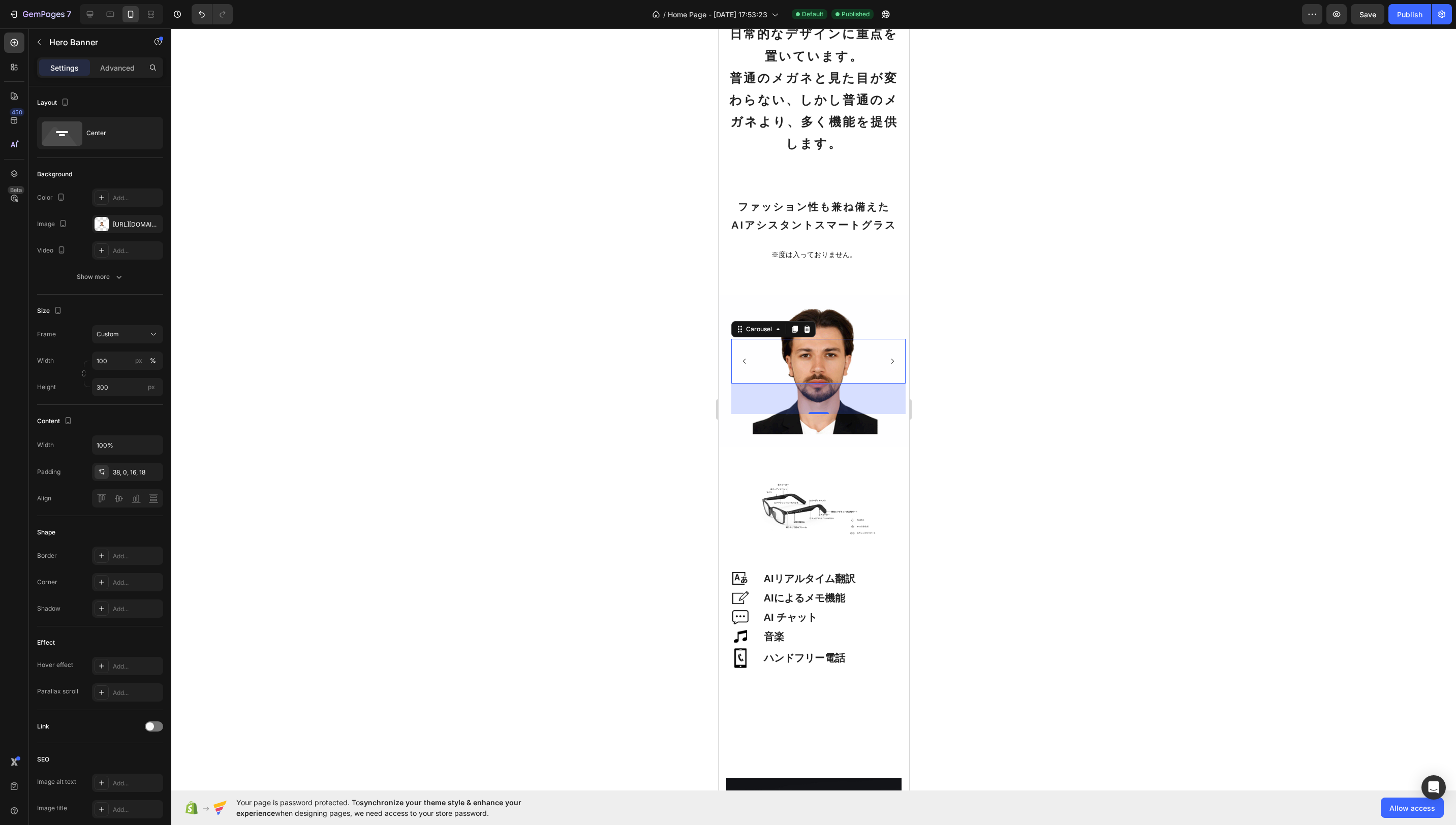
click at [821, 366] on div "Image" at bounding box center [811, 361] width 33 height 45
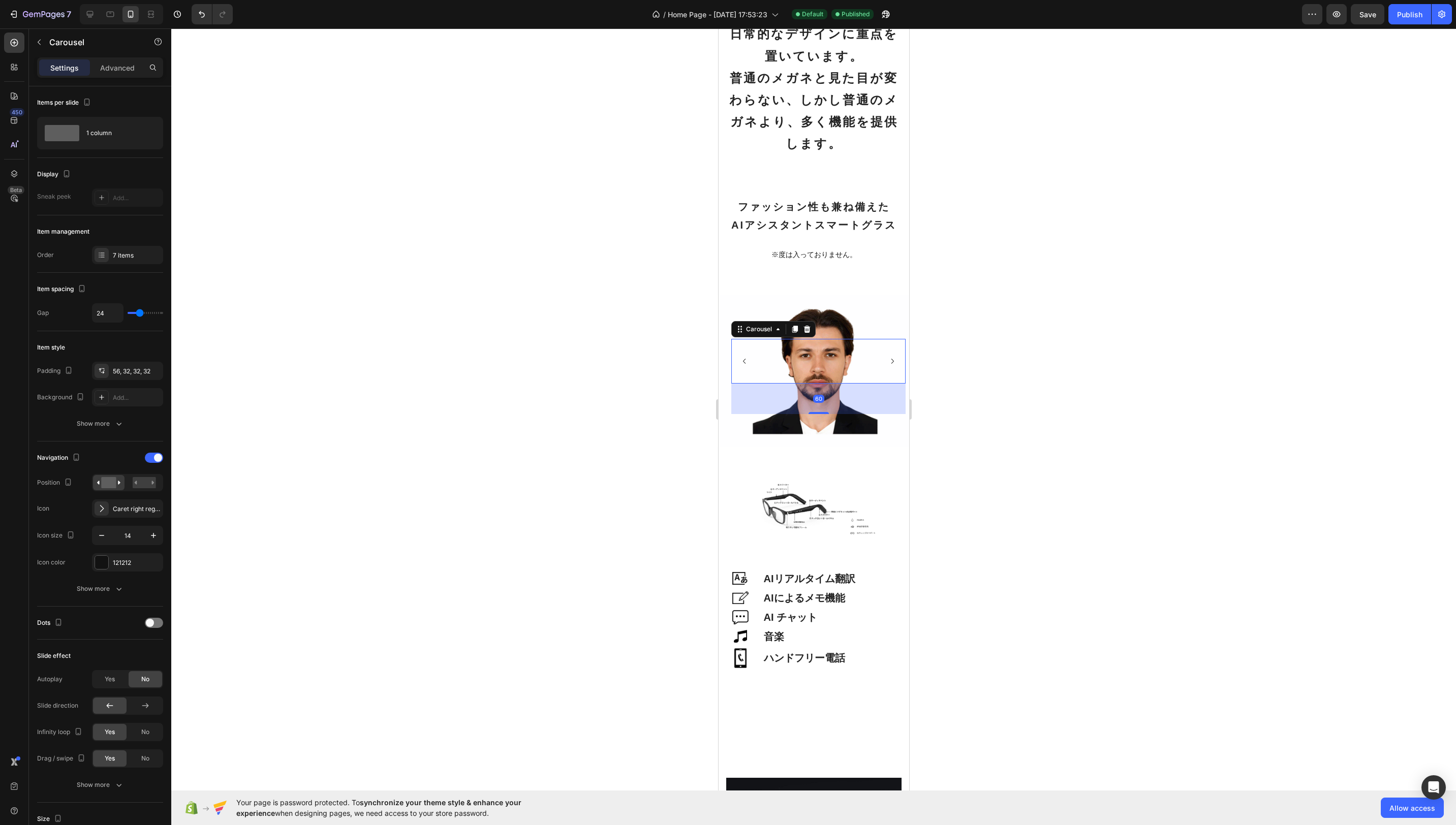
click at [825, 359] on div "Image" at bounding box center [811, 361] width 33 height 45
click at [789, 354] on div "Image" at bounding box center [779, 361] width 33 height 45
click at [893, 361] on icon "Carousel Next Arrow" at bounding box center [892, 361] width 2 height 5
click at [894, 360] on icon "Carousel Next Arrow" at bounding box center [892, 361] width 7 height 7
click at [894, 361] on icon "Carousel Next Arrow" at bounding box center [892, 361] width 7 height 7
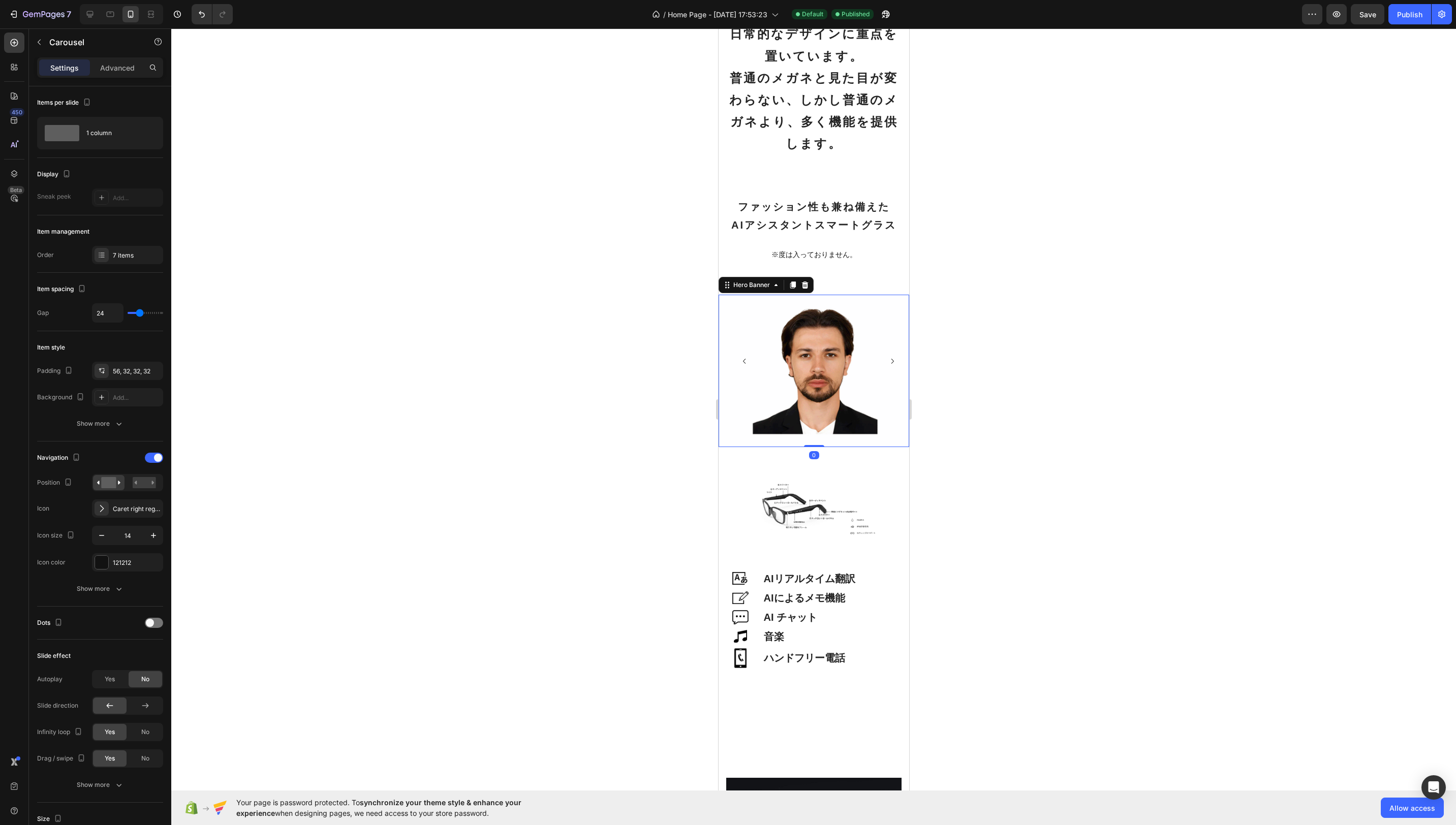
click at [890, 418] on div "Image Image Image Image Image Image Image Carousel" at bounding box center [813, 371] width 191 height 103
click at [893, 360] on icon "Carousel Next Arrow" at bounding box center [892, 361] width 7 height 7
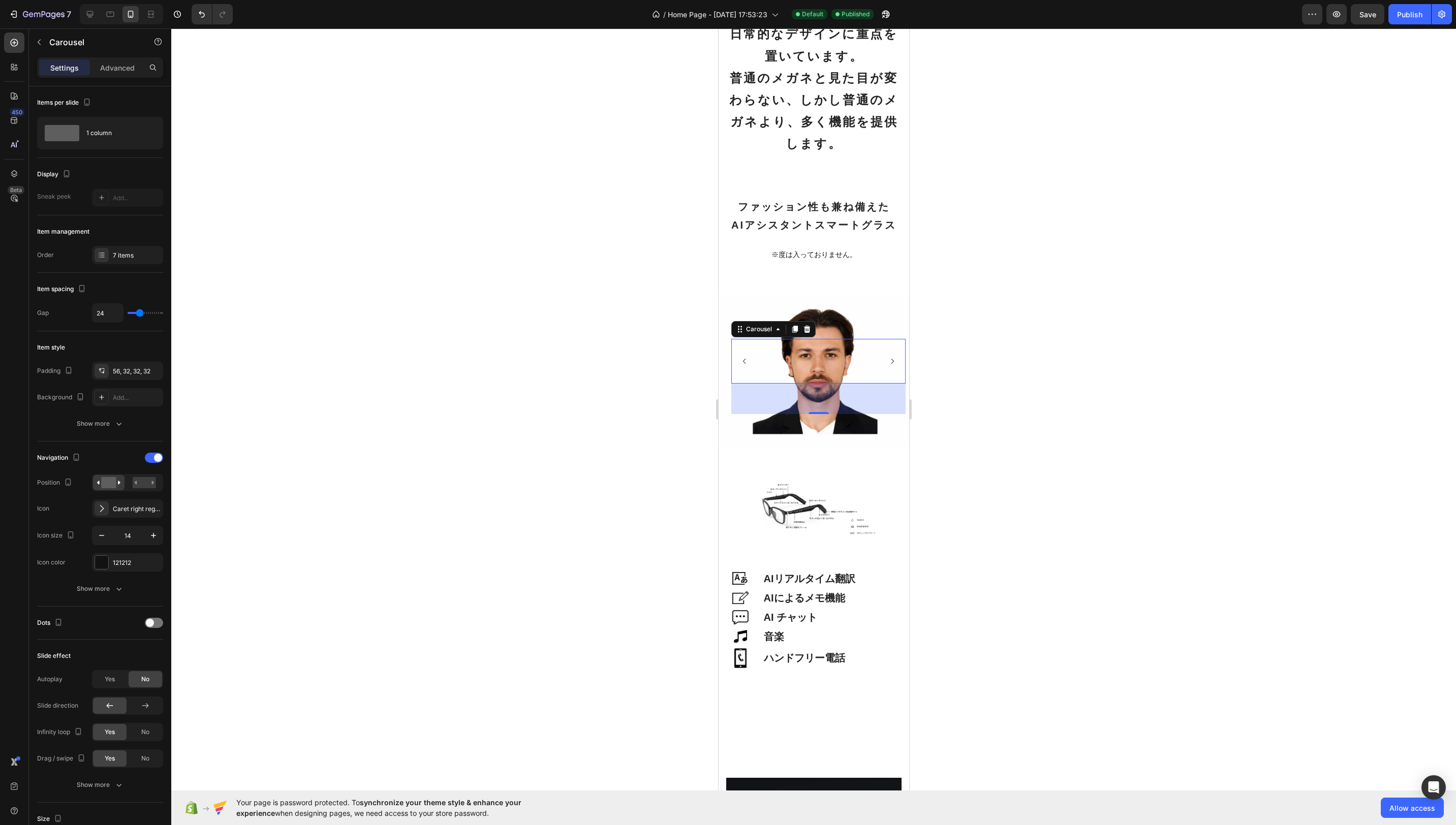
click at [893, 360] on icon "Carousel Next Arrow" at bounding box center [892, 361] width 7 height 7
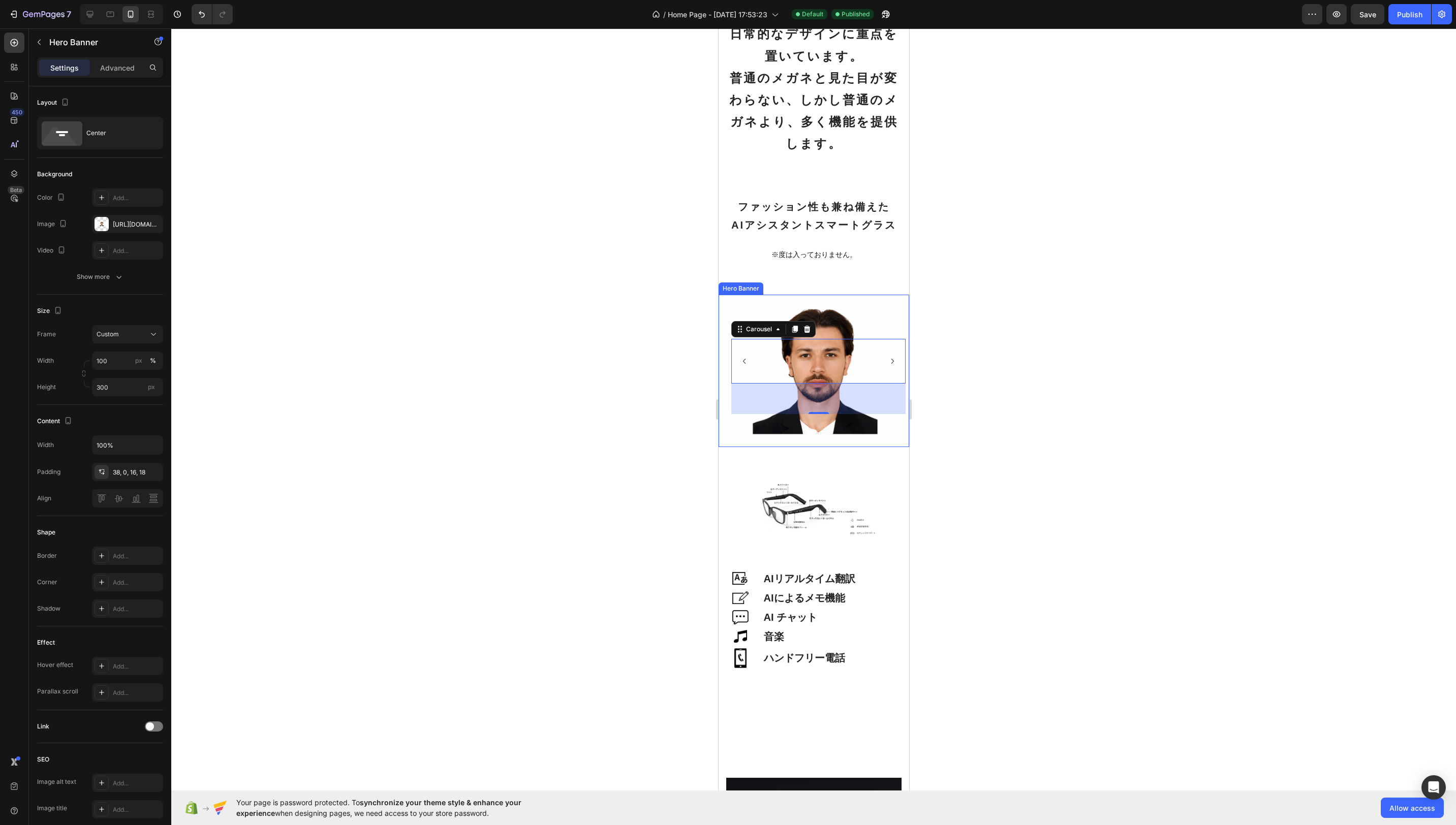
click at [863, 314] on div "Background Image" at bounding box center [813, 371] width 191 height 153
click at [787, 359] on div "Image" at bounding box center [779, 361] width 33 height 45
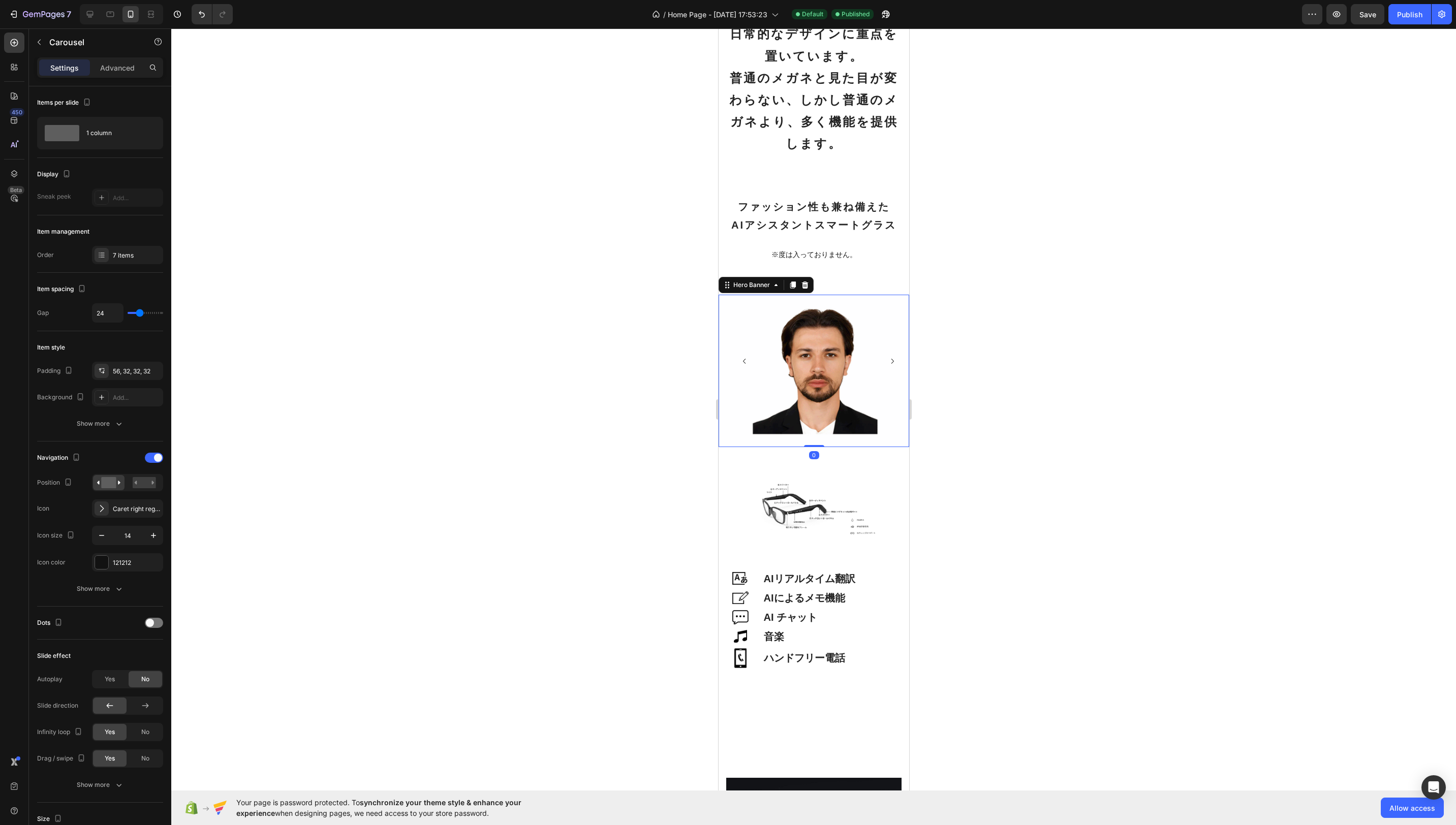
click at [900, 305] on div "Background Image" at bounding box center [813, 371] width 191 height 153
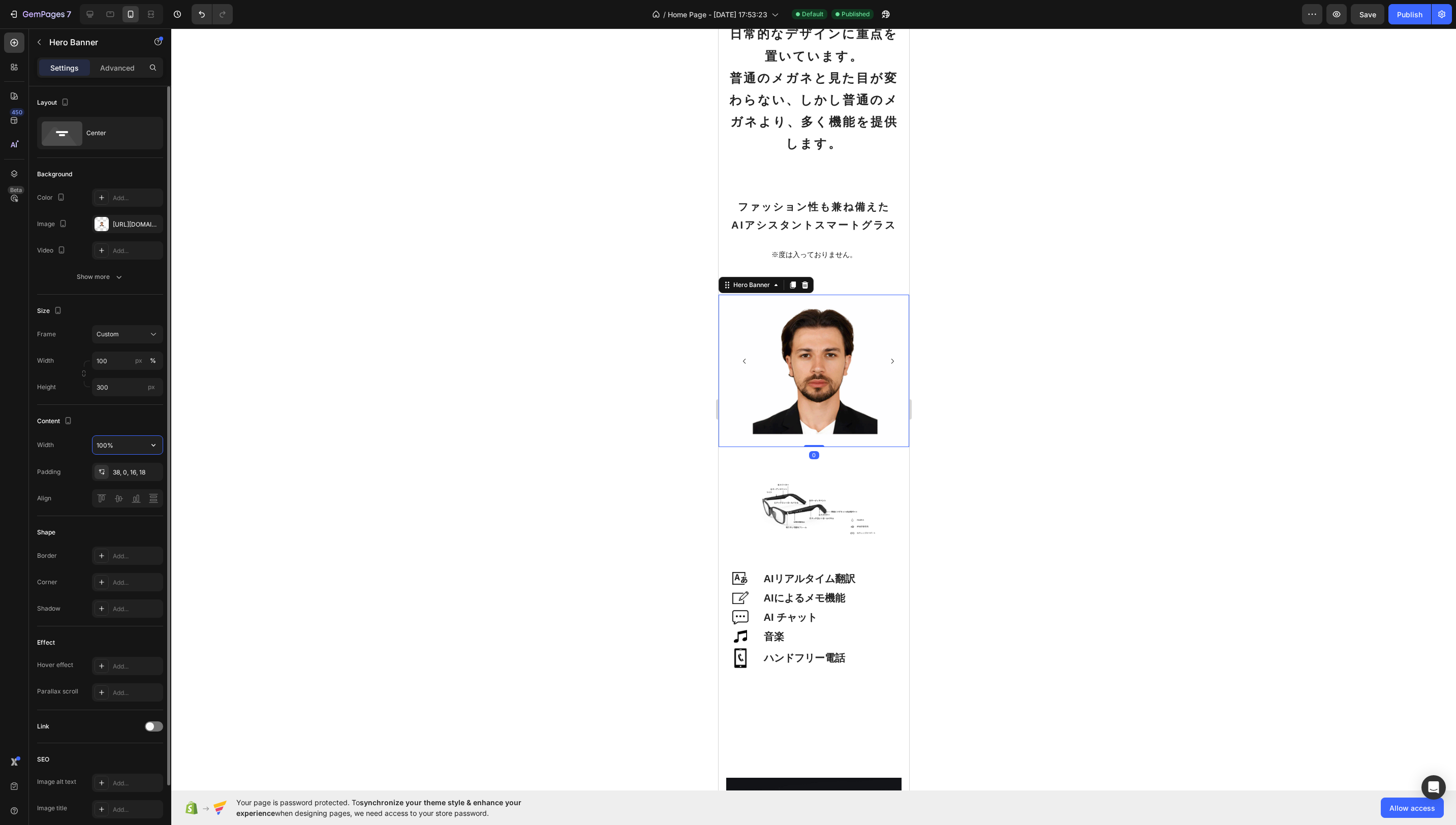
click at [122, 437] on input "100%" at bounding box center [128, 445] width 70 height 18
type input "90%"
click at [1416, 20] on button "Publish" at bounding box center [1410, 14] width 43 height 20
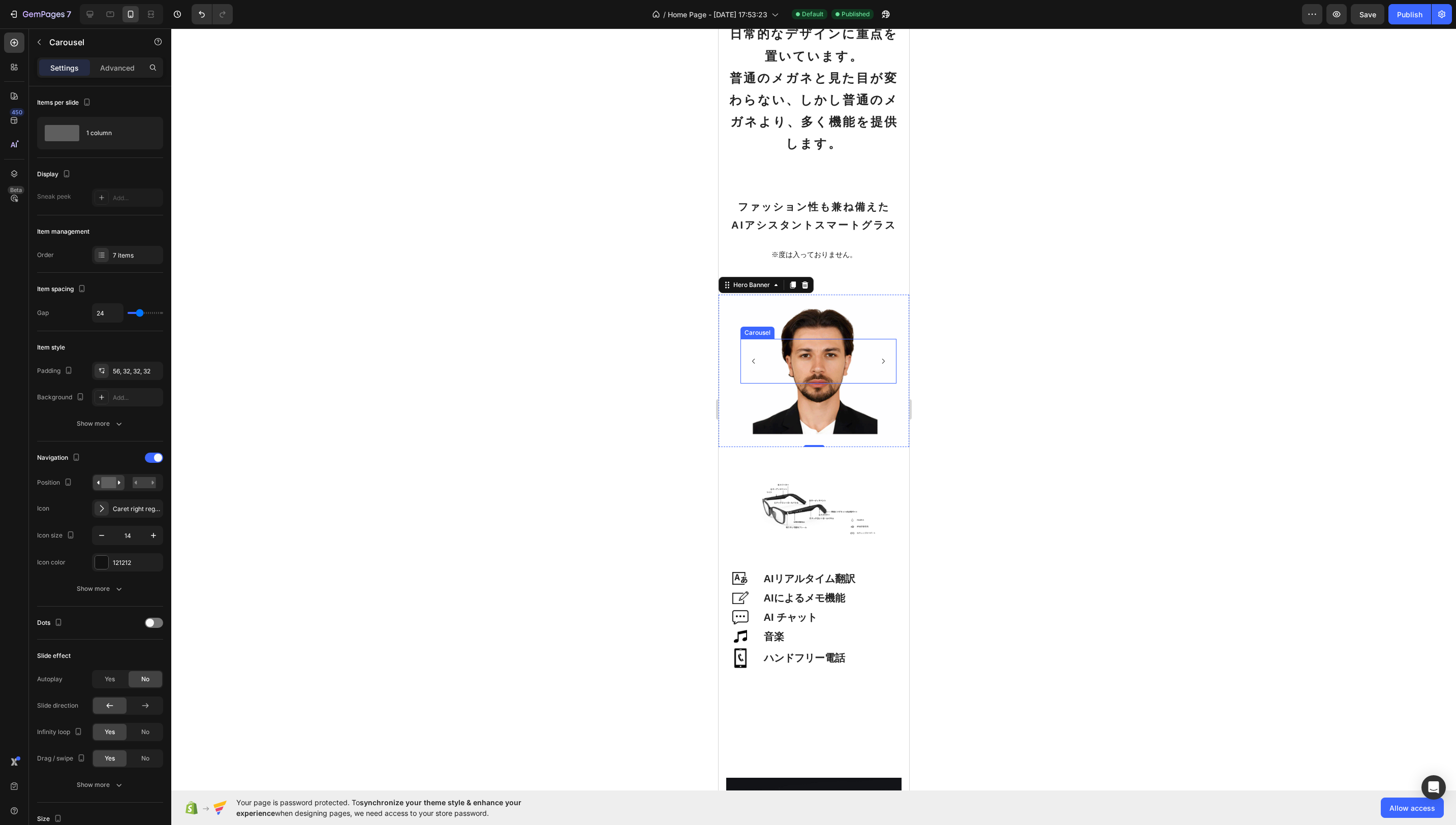
click at [850, 359] on div "Image" at bounding box center [853, 361] width 33 height 45
click at [835, 362] on div "Image" at bounding box center [820, 361] width 33 height 45
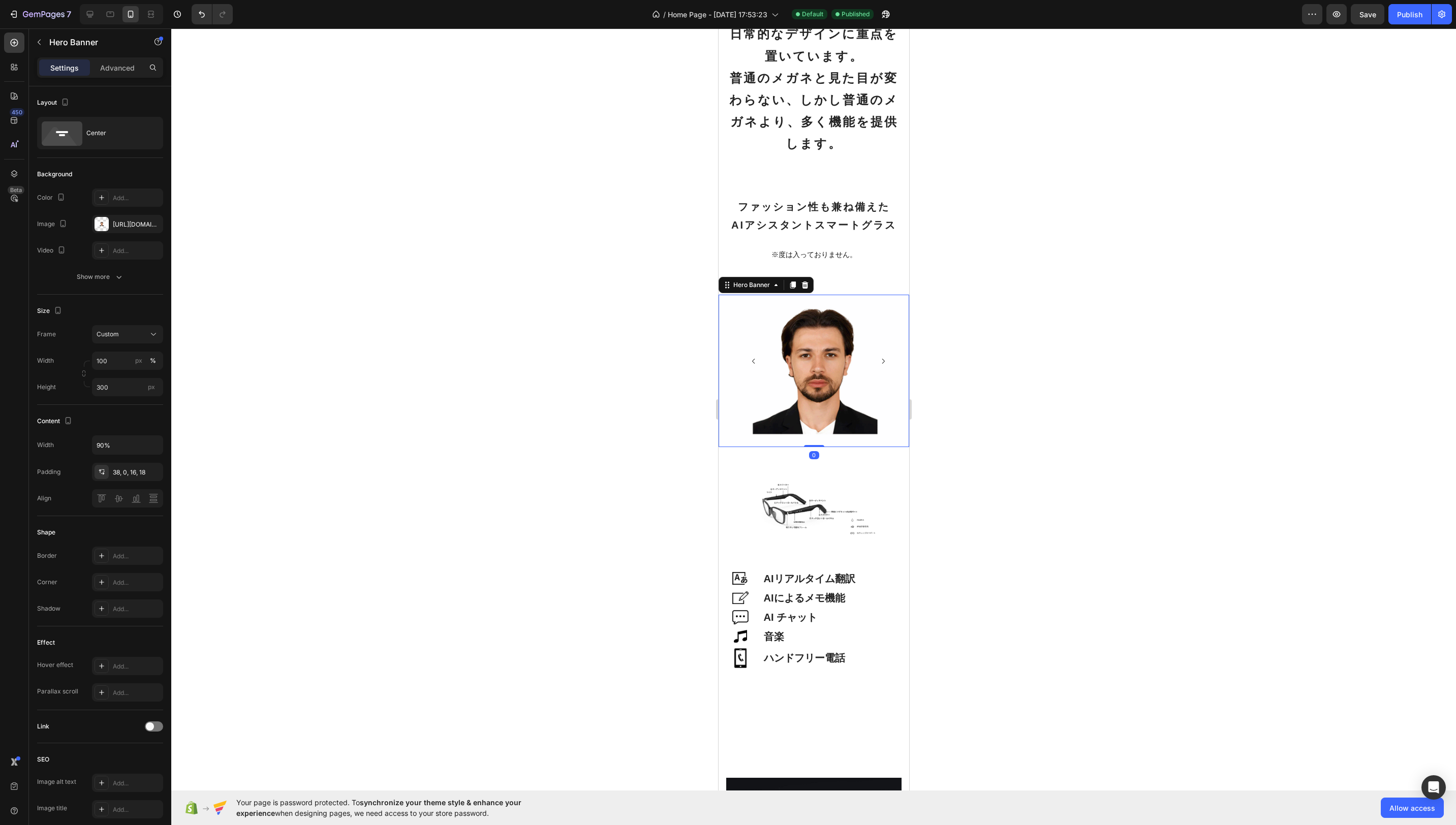
click at [838, 414] on div "Image Image Image Image Image Image Image Carousel" at bounding box center [814, 371] width 172 height 103
click at [838, 358] on div "Image" at bounding box center [853, 361] width 33 height 45
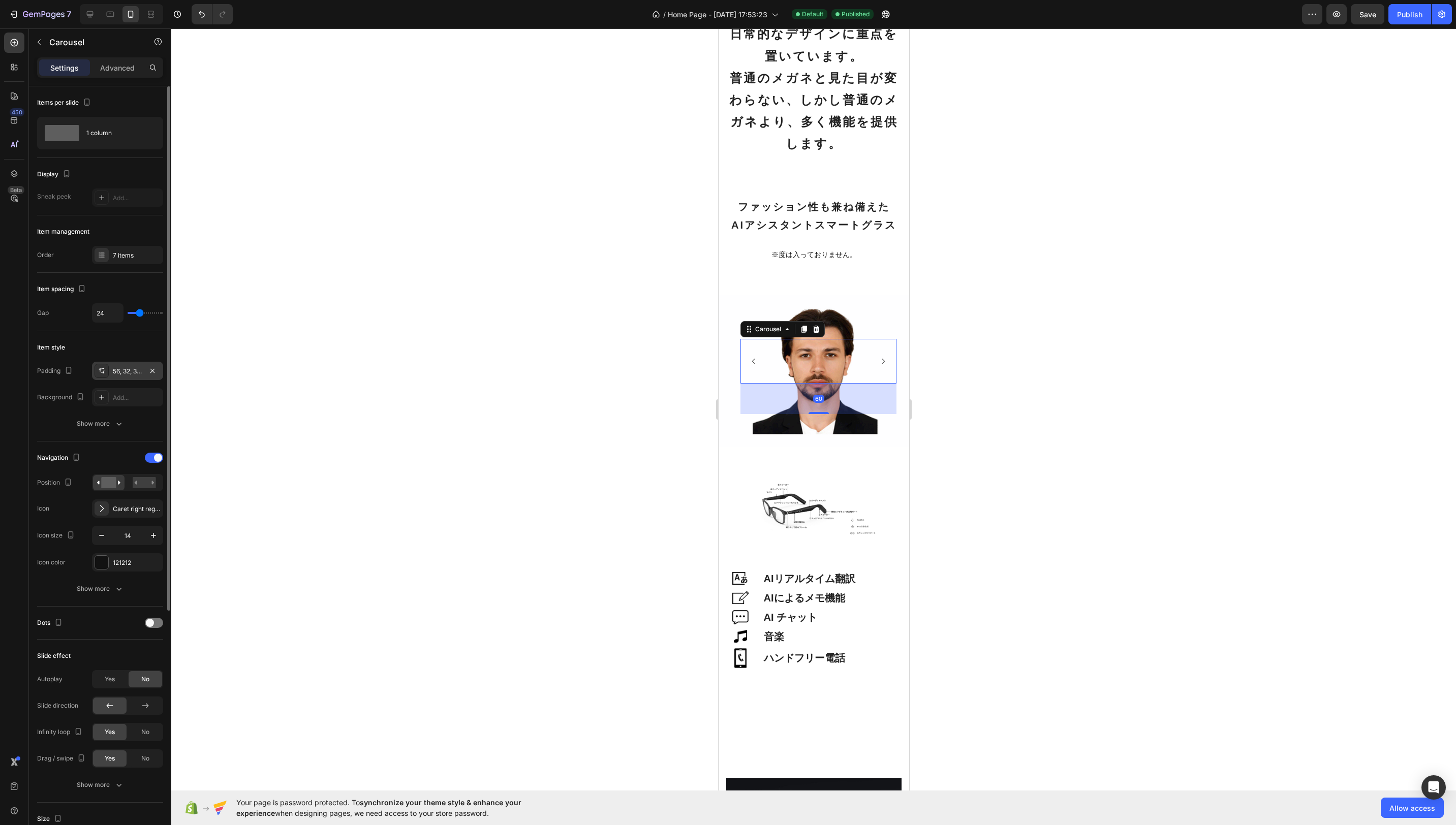
click at [131, 371] on div "56, 32, 32, 32" at bounding box center [127, 371] width 29 height 9
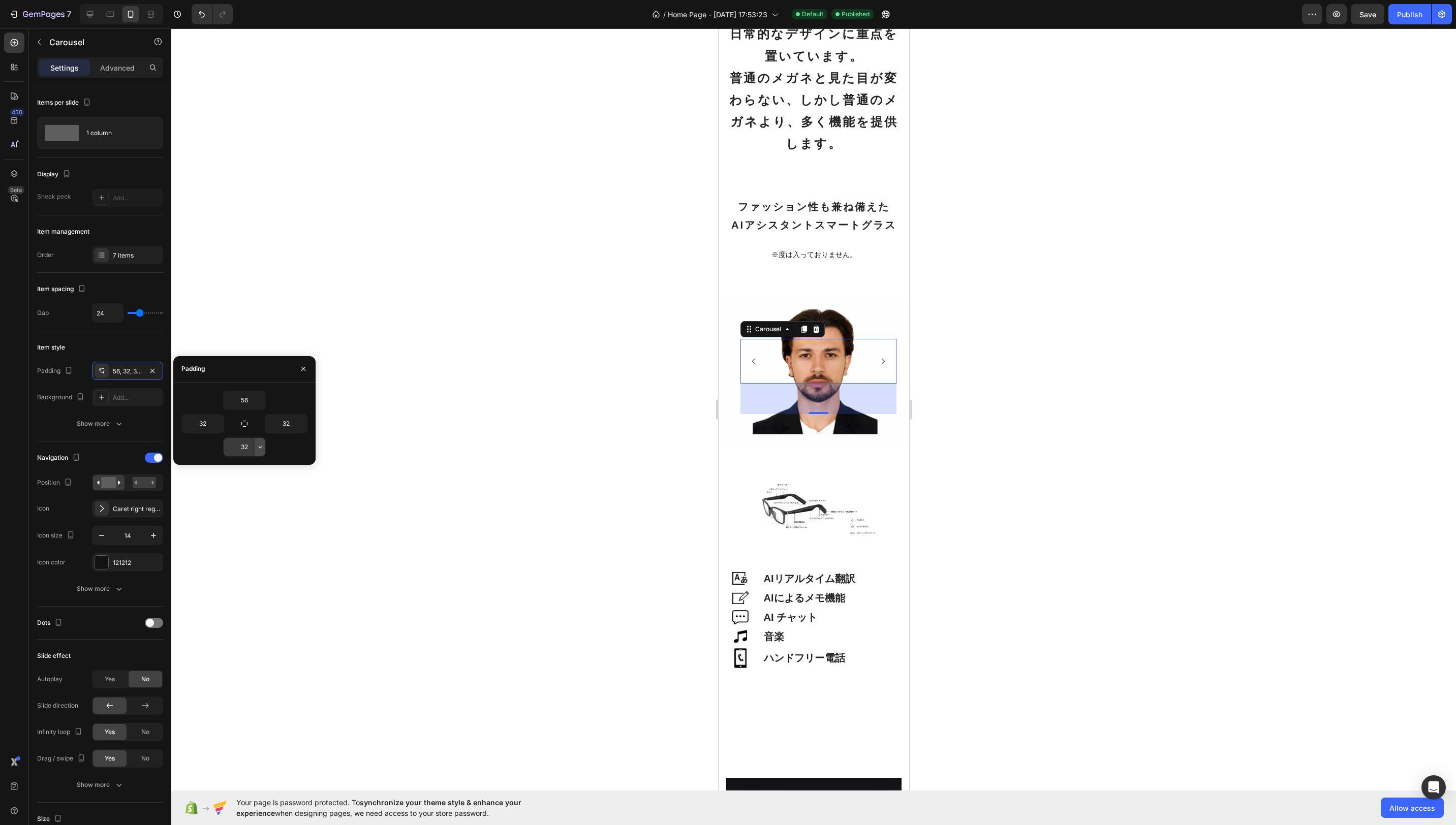
click at [260, 447] on icon "button" at bounding box center [260, 446] width 3 height 2
click at [237, 514] on p "3XL 48px" at bounding box center [225, 513] width 54 height 9
type input "48"
drag, startPoint x: 1408, startPoint y: 17, endPoint x: 1389, endPoint y: 30, distance: 23.0
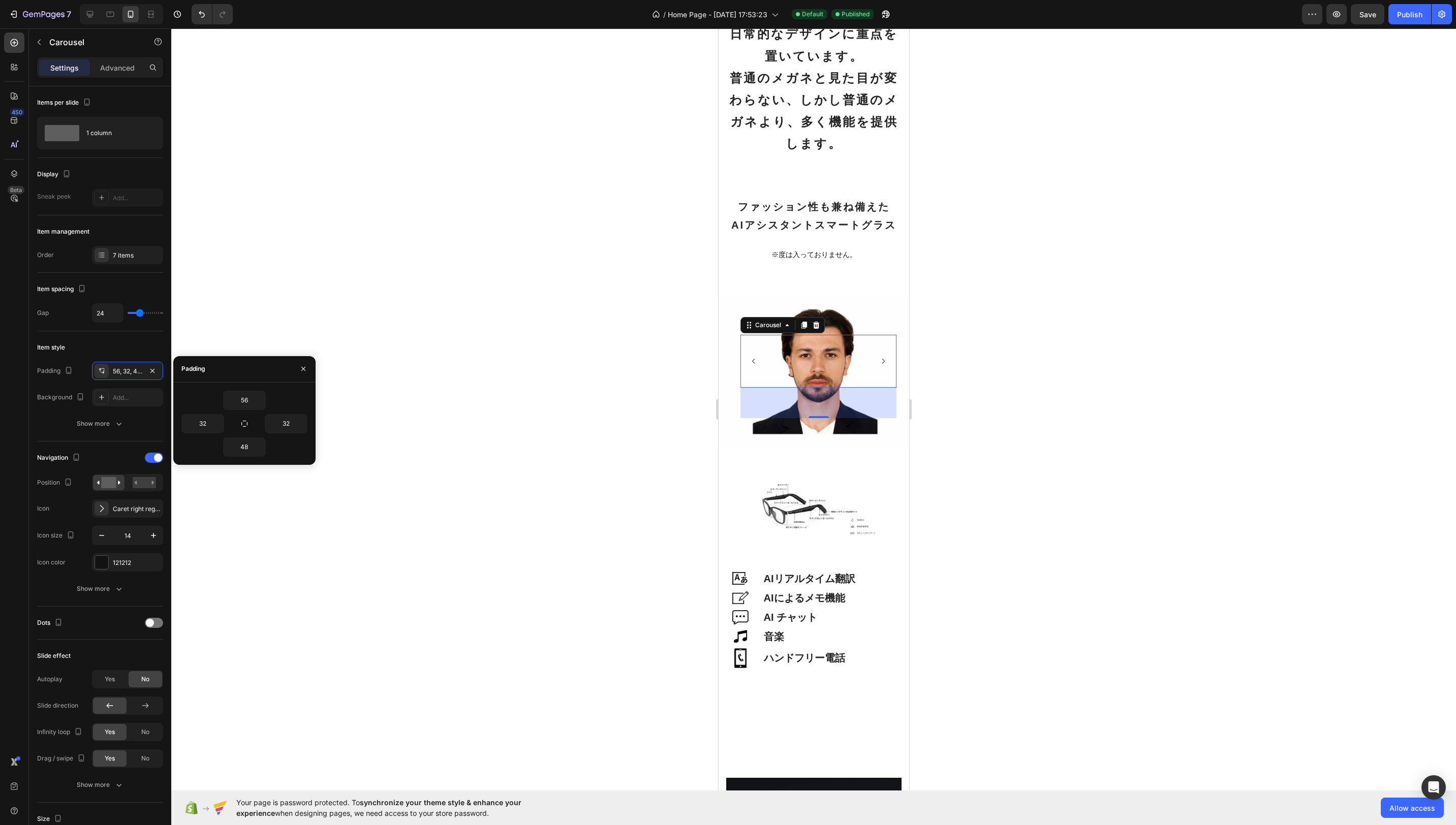
click at [1408, 17] on div "Publish" at bounding box center [1409, 14] width 26 height 11
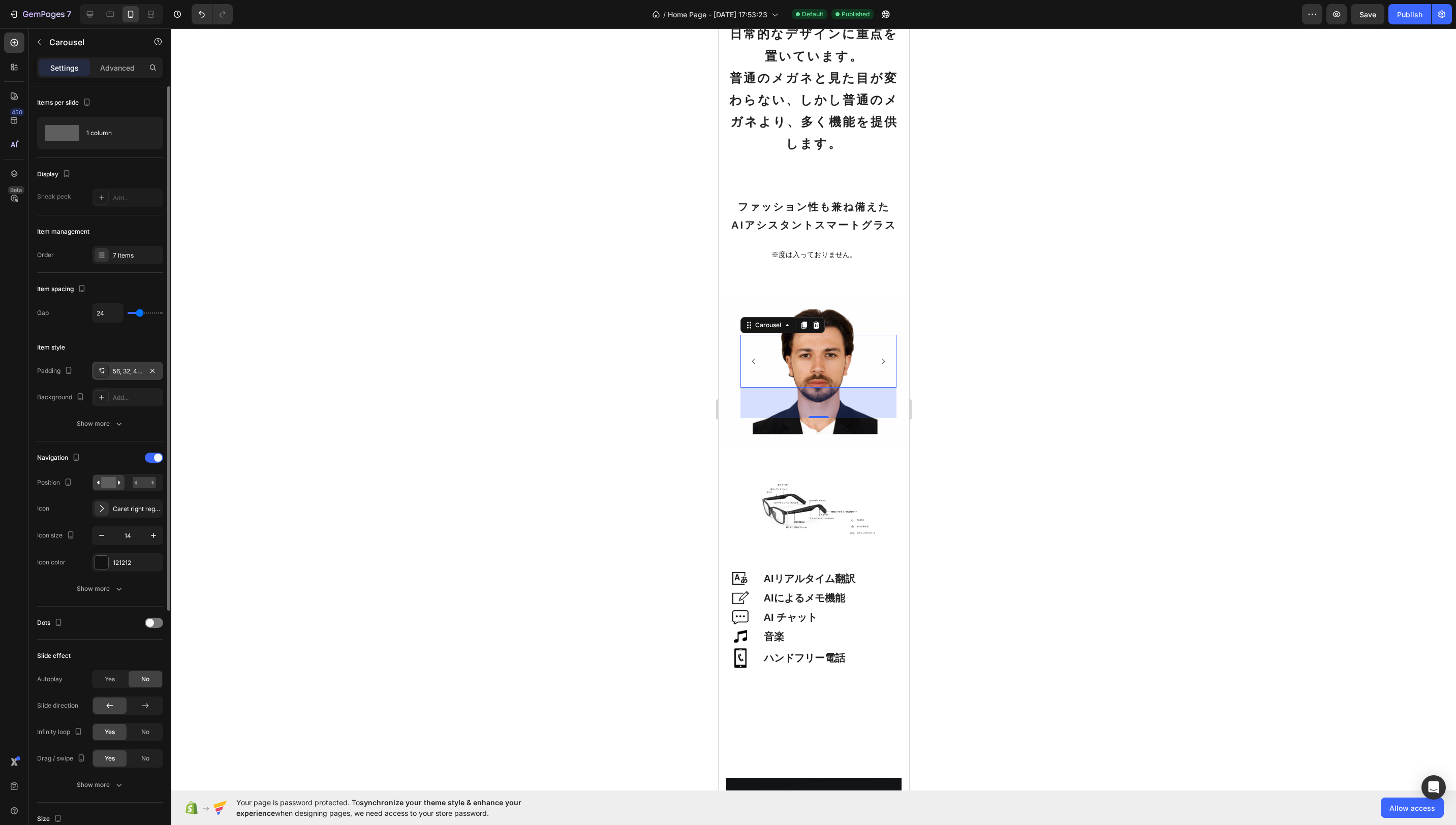
click at [140, 368] on div "56, 32, 48, 32" at bounding box center [127, 371] width 29 height 9
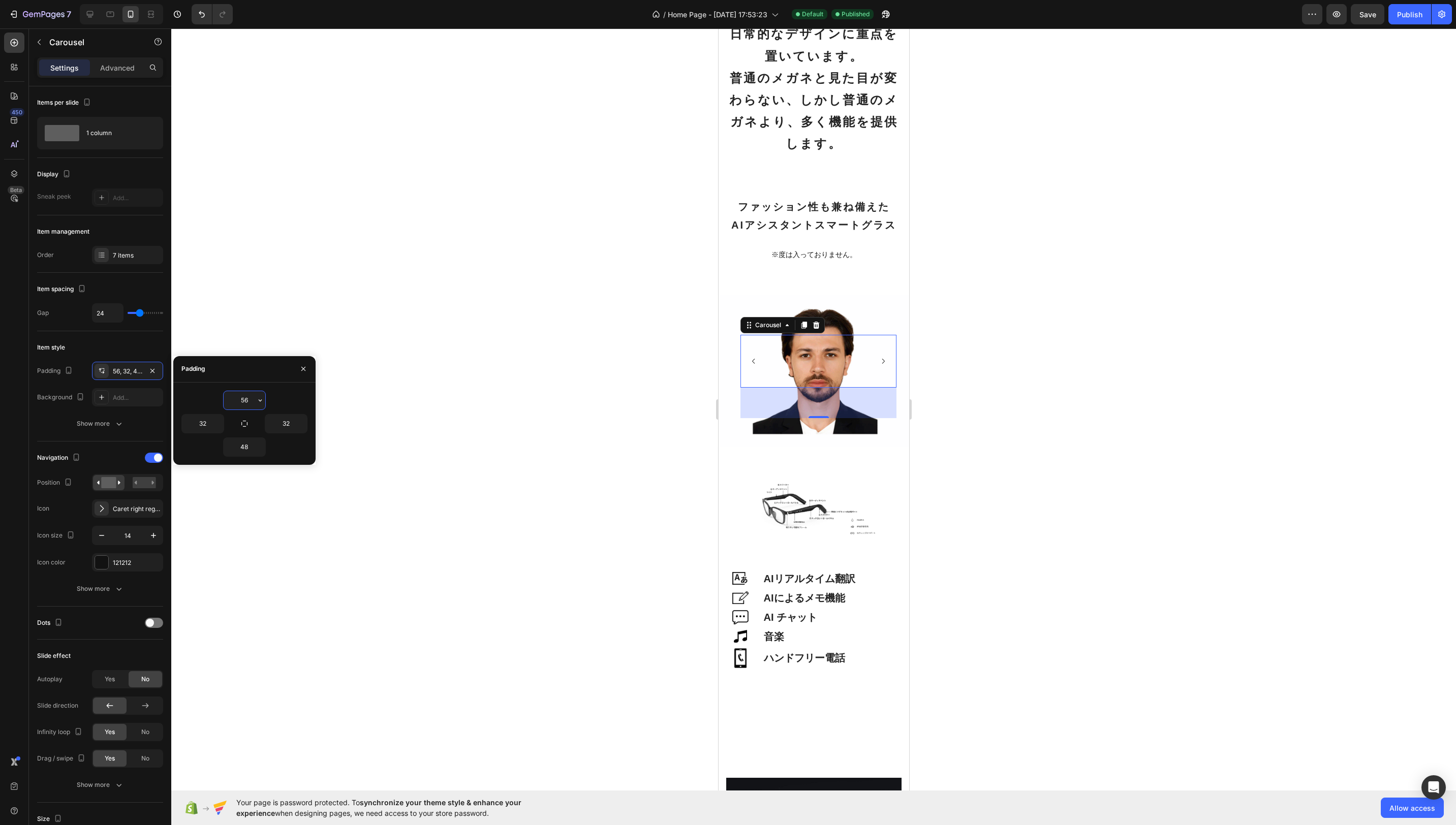
click at [249, 399] on input "56" at bounding box center [244, 400] width 42 height 18
click at [255, 399] on button "button" at bounding box center [260, 400] width 10 height 18
click at [240, 511] on div "3XL 48px" at bounding box center [217, 520] width 79 height 19
type input "48"
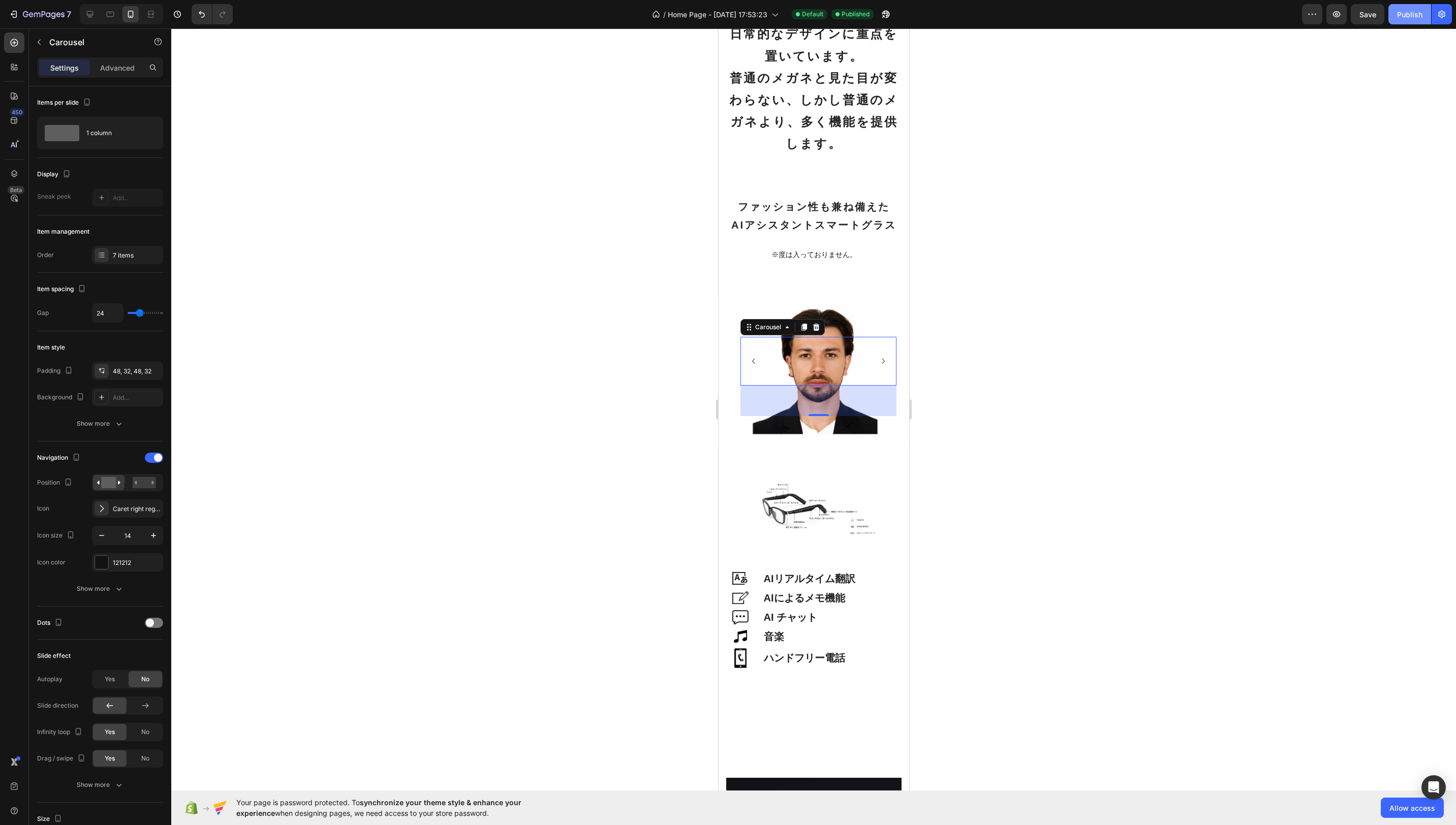
click at [1418, 12] on div "Publish" at bounding box center [1409, 14] width 26 height 11
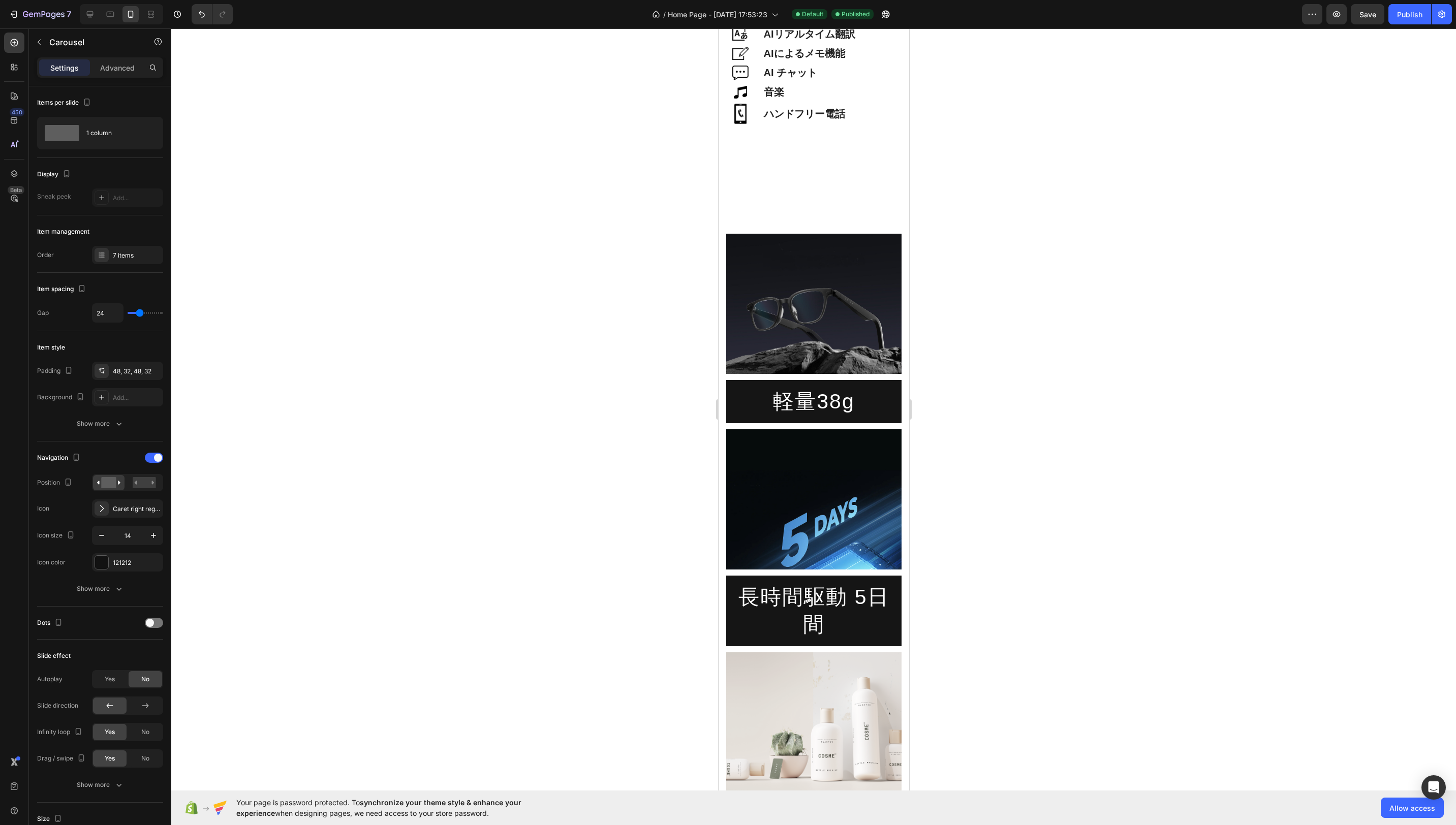
scroll to position [2064, 0]
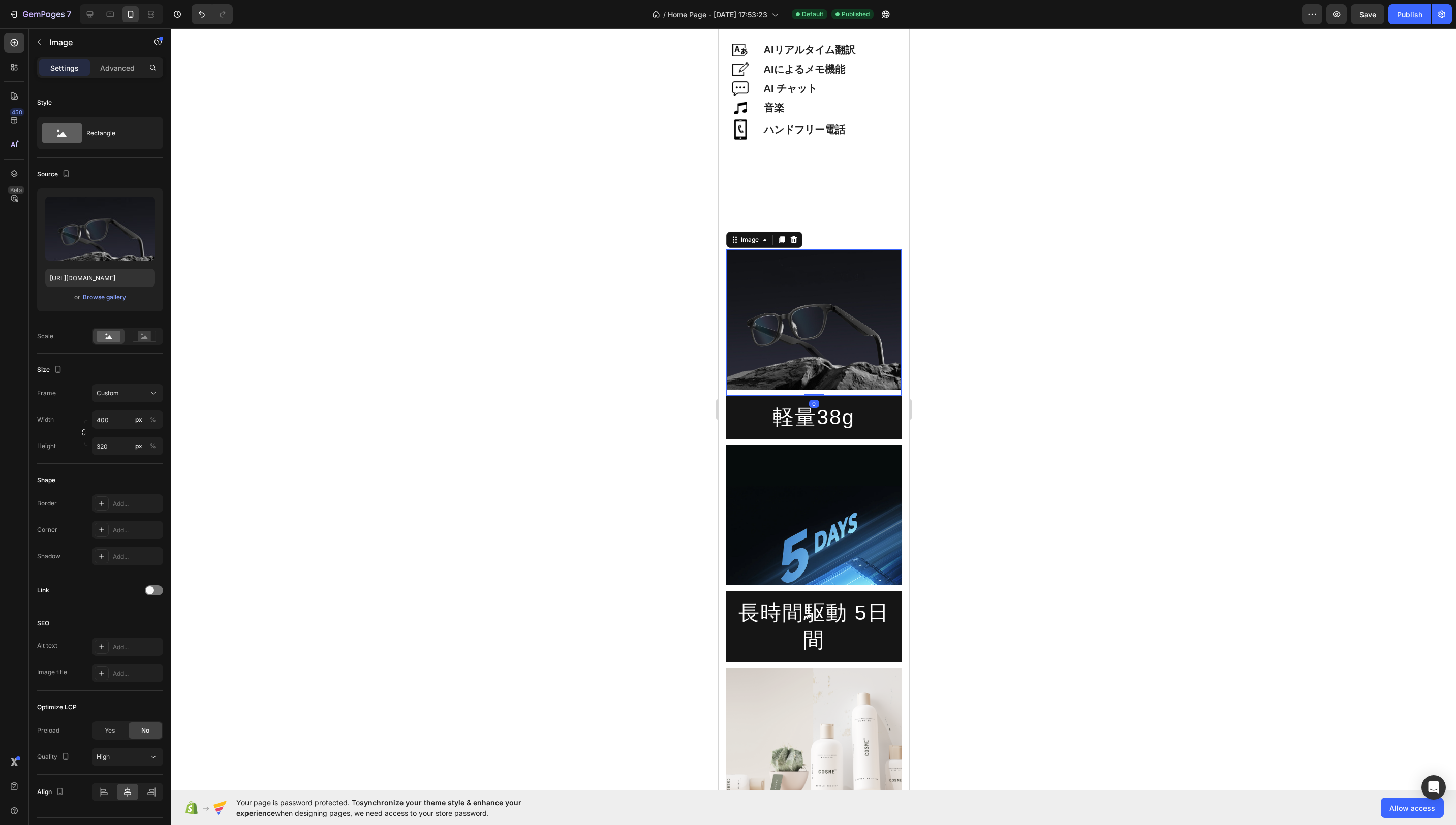
click at [866, 384] on img at bounding box center [813, 320] width 175 height 140
click at [865, 391] on div "Image 0" at bounding box center [813, 322] width 175 height 146
click at [865, 396] on h2 "軽量38g" at bounding box center [813, 417] width 175 height 43
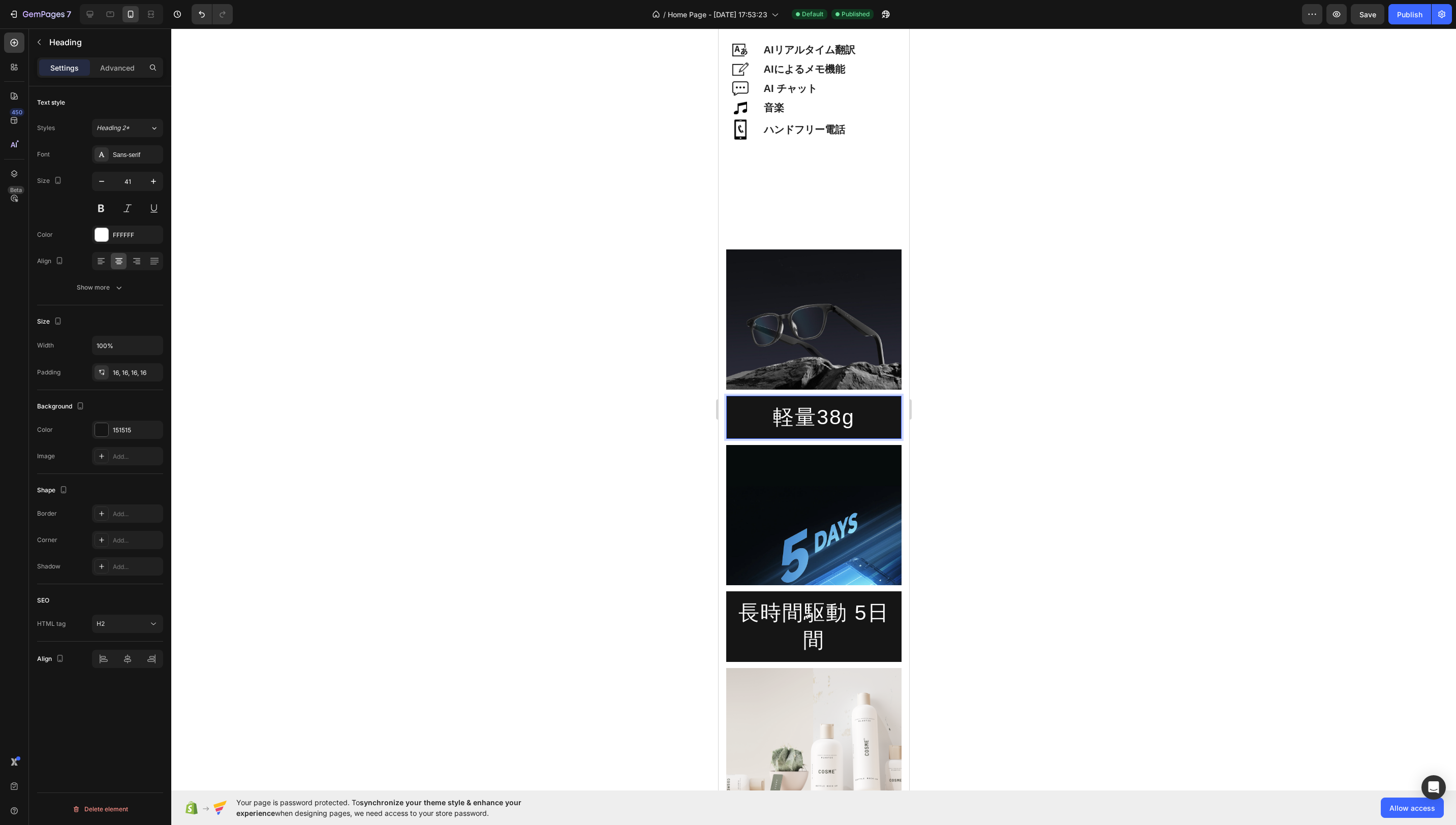
click at [872, 411] on h2 "軽量38g" at bounding box center [813, 417] width 175 height 43
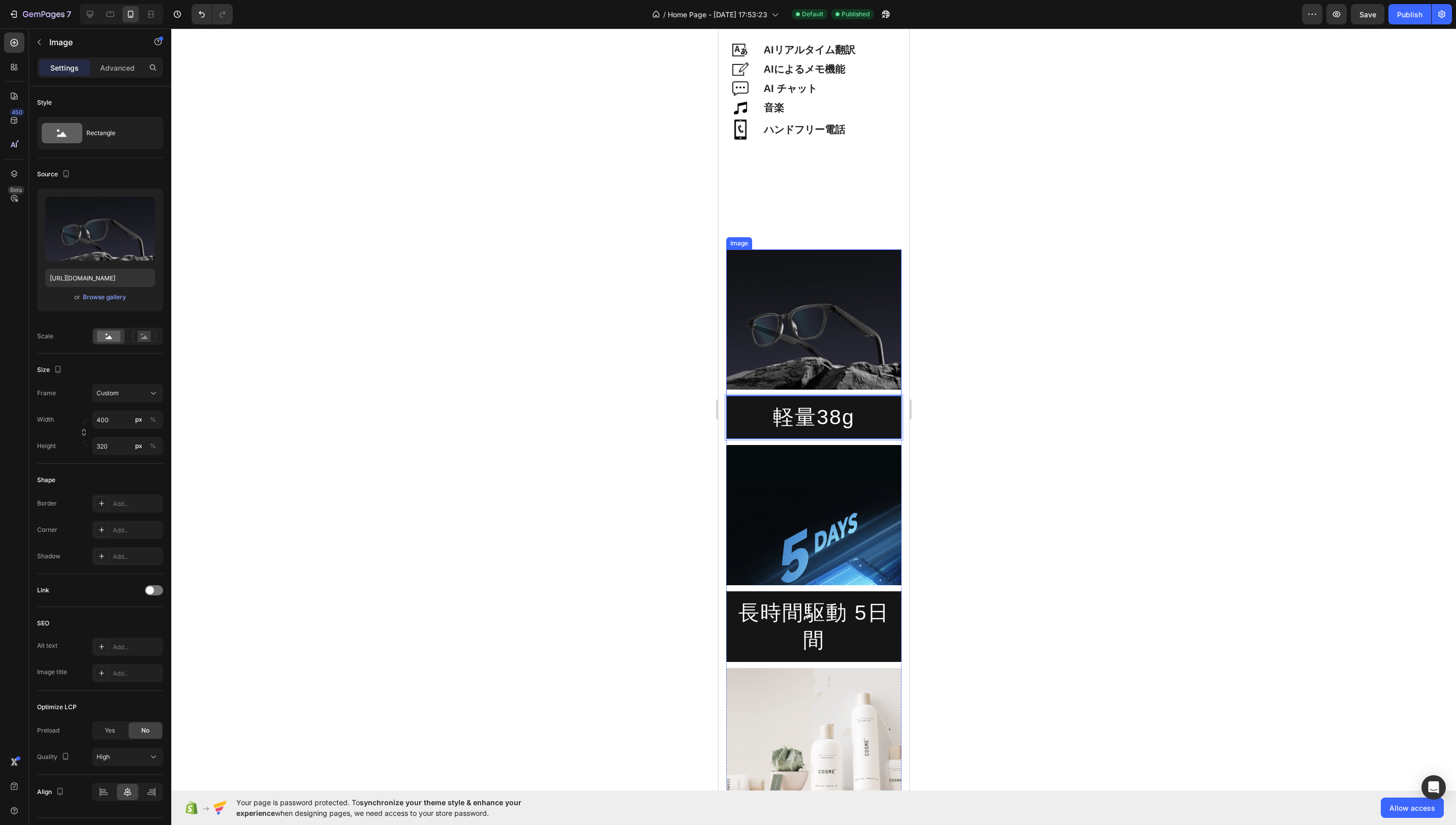
click at [871, 371] on img at bounding box center [813, 320] width 175 height 140
click at [129, 72] on p "Advanced" at bounding box center [117, 68] width 35 height 11
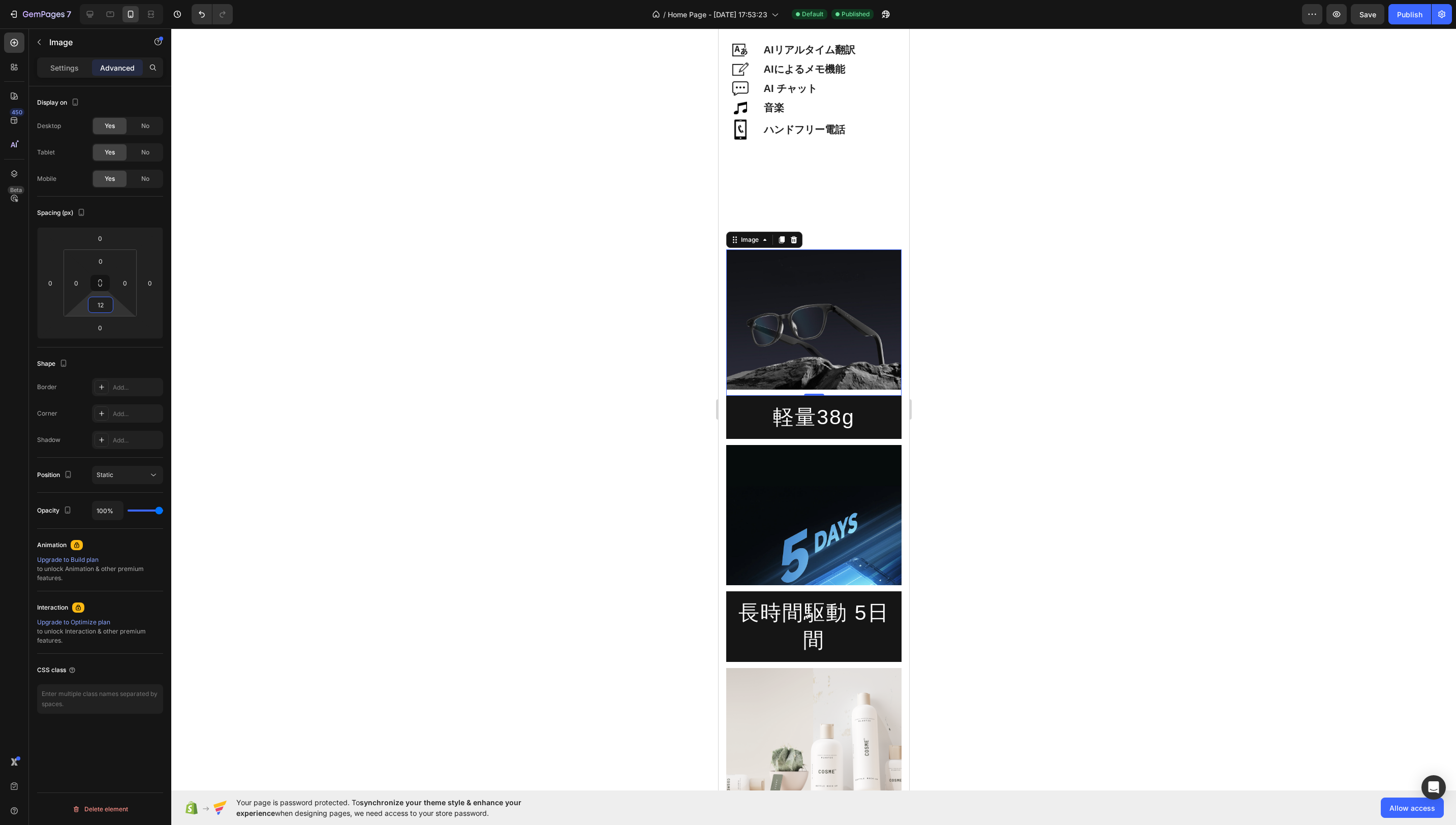
click at [106, 306] on input "12" at bounding box center [101, 305] width 20 height 15
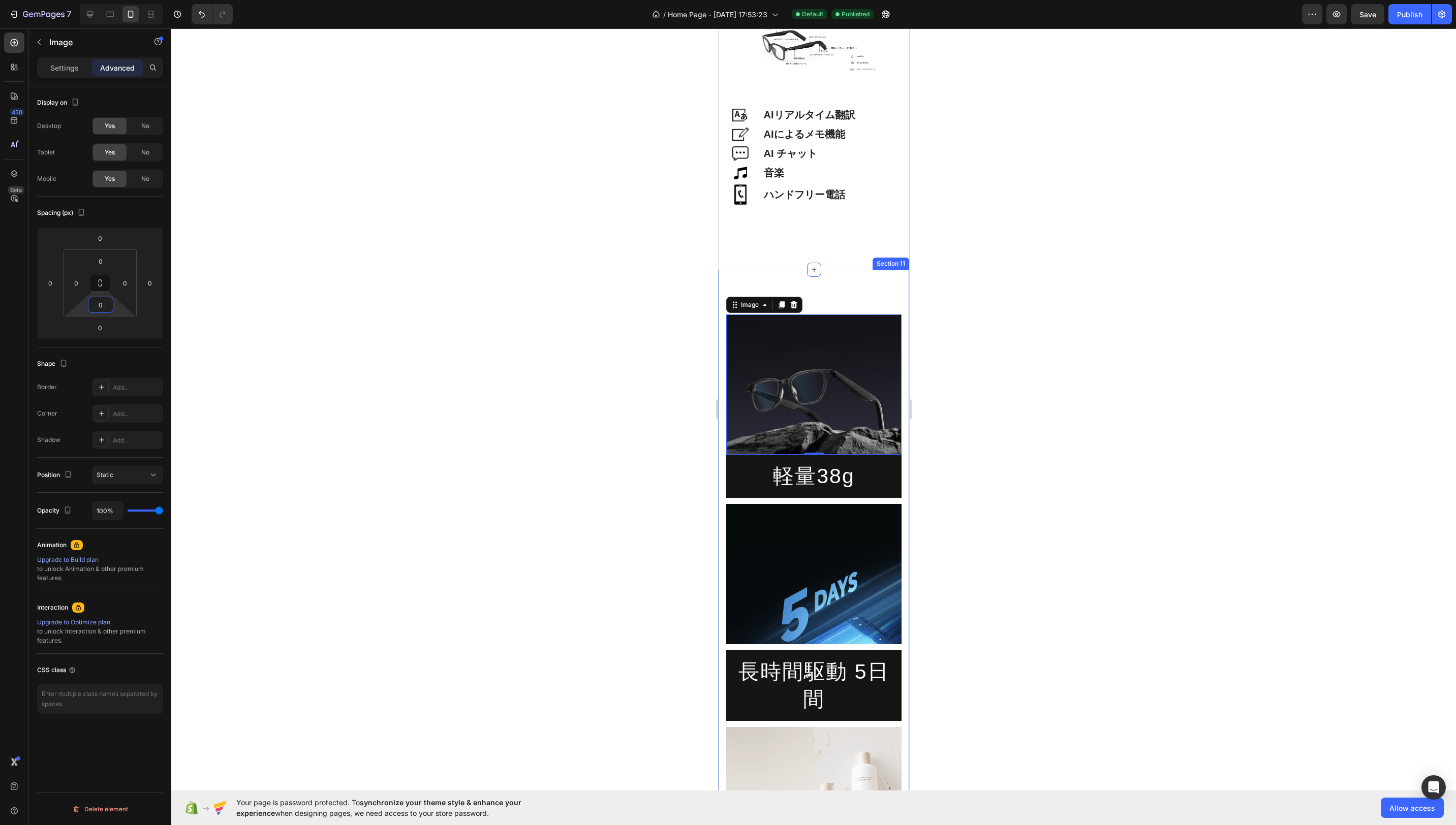
scroll to position [1986, 0]
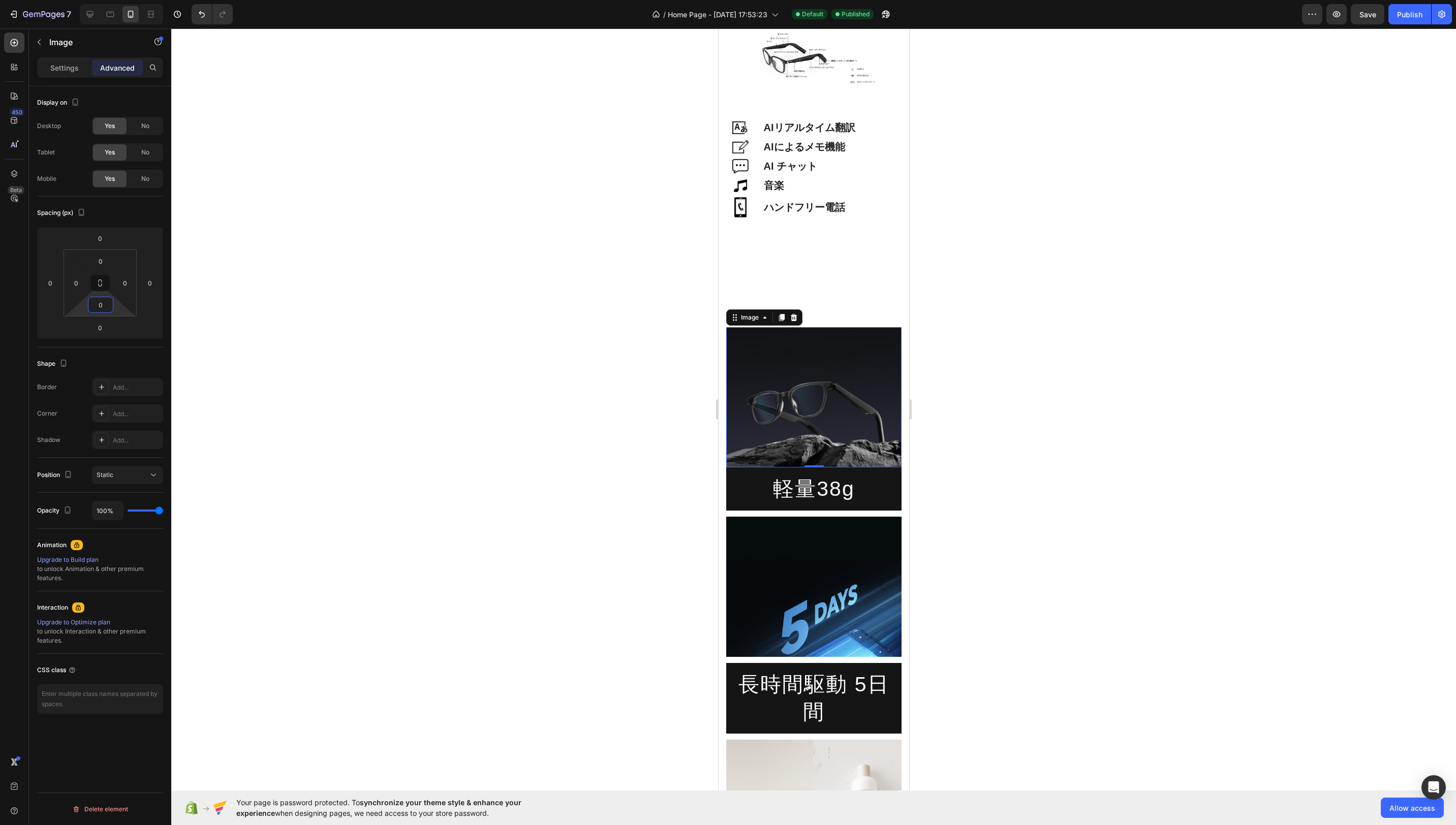
type input "0"
click at [823, 360] on img at bounding box center [813, 397] width 175 height 140
click at [773, 513] on div "Image" at bounding box center [813, 587] width 175 height 153
click at [819, 526] on img at bounding box center [813, 587] width 175 height 140
click at [738, 470] on h2 "軽量38g" at bounding box center [813, 489] width 175 height 43
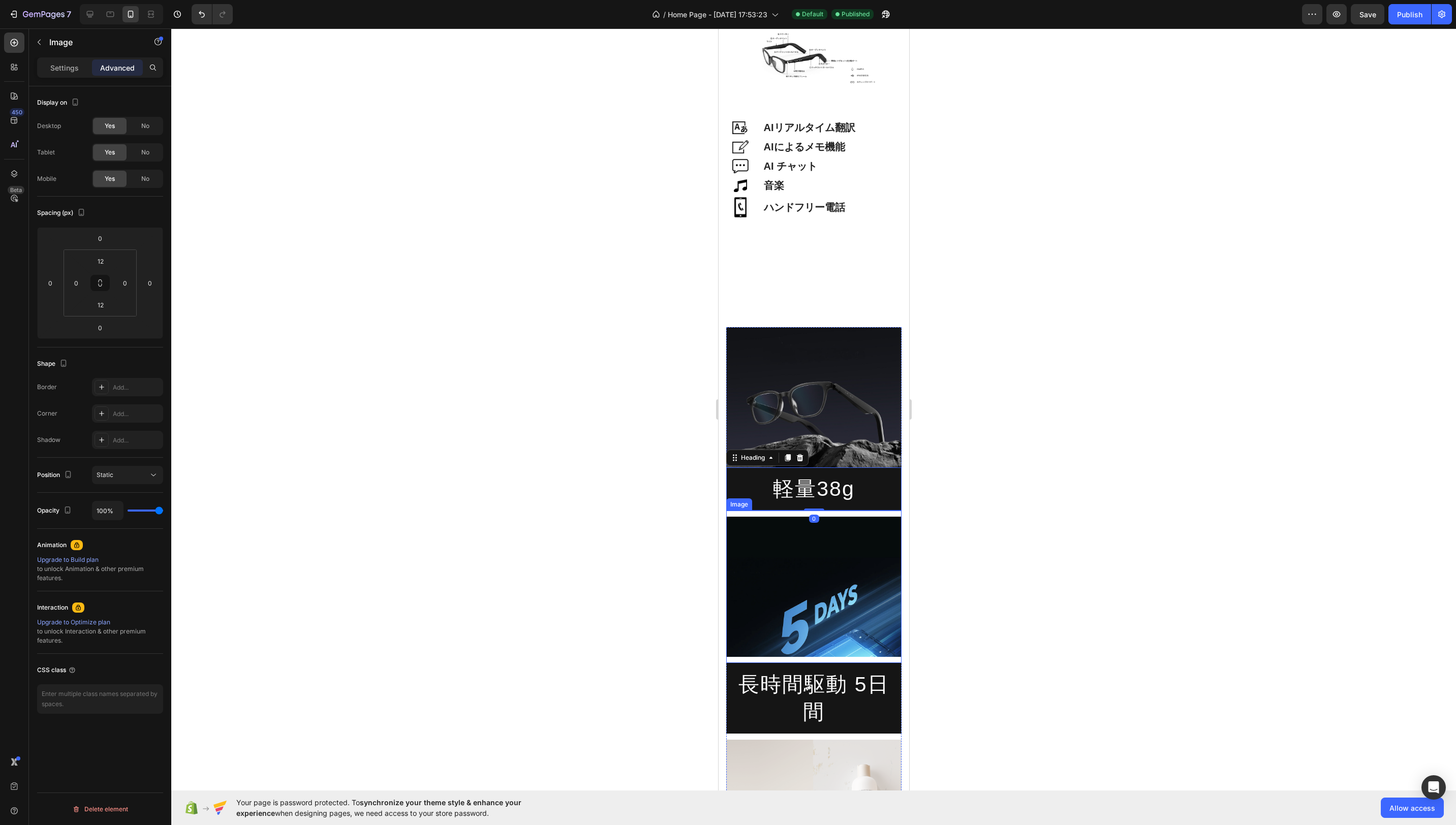
click at [733, 529] on img at bounding box center [813, 587] width 175 height 140
click at [101, 258] on input "12" at bounding box center [101, 261] width 20 height 15
click at [143, 394] on div "2XL 32px" at bounding box center [123, 389] width 63 height 15
type input "32"
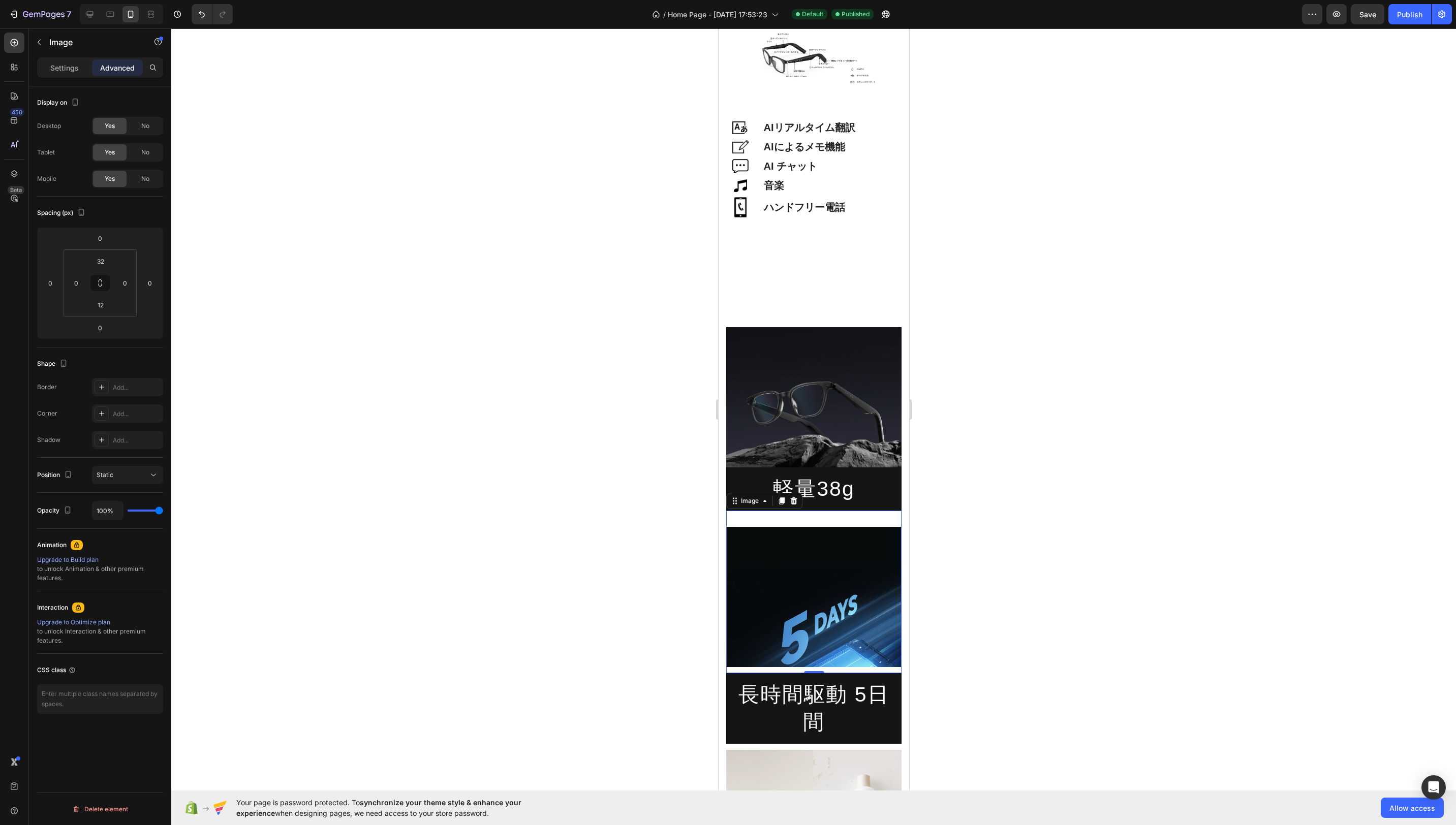
click at [801, 652] on img at bounding box center [813, 597] width 175 height 140
click at [100, 309] on input "12" at bounding box center [101, 305] width 20 height 15
type input "0"
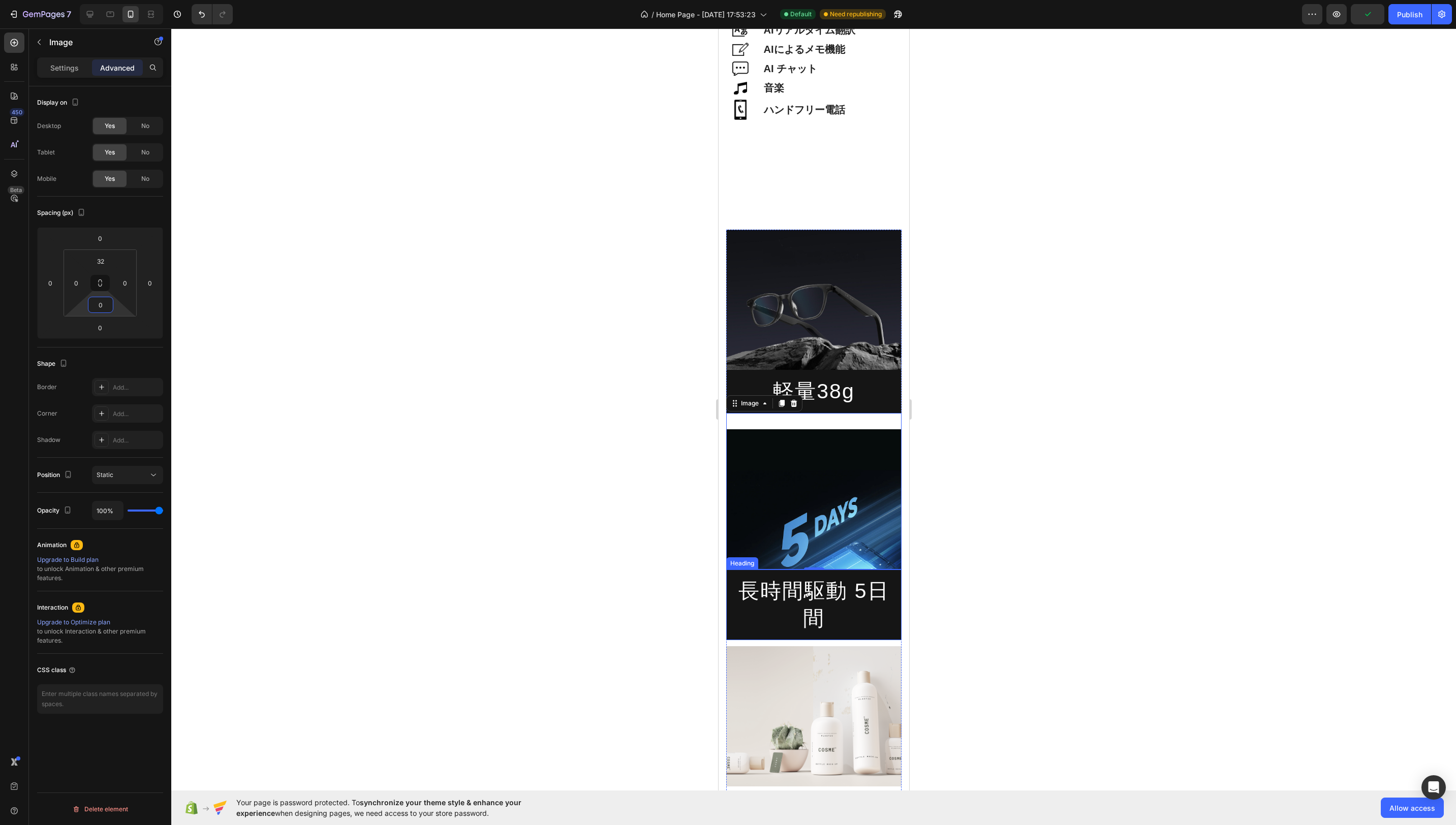
scroll to position [2112, 0]
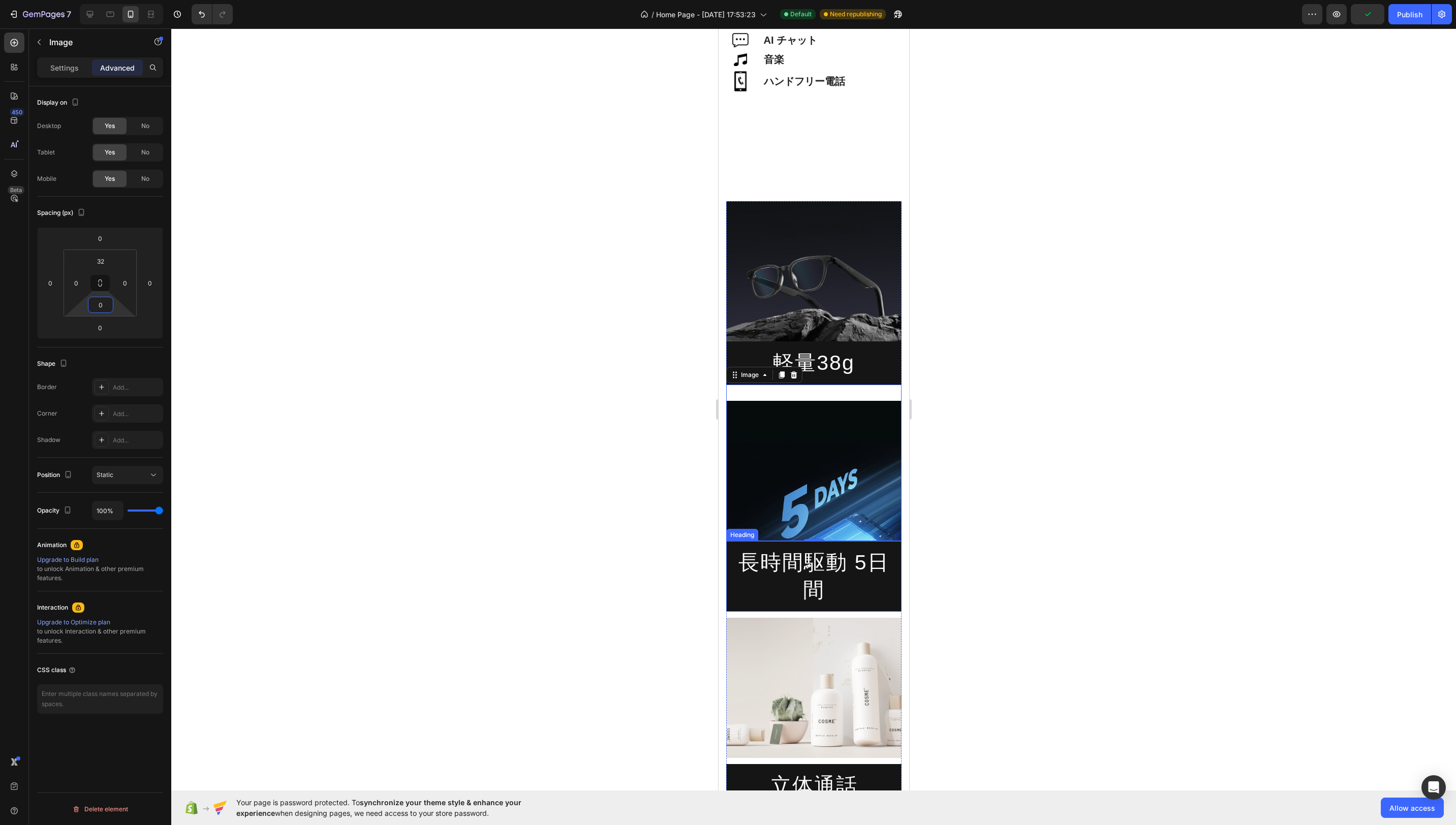
click at [875, 560] on h2 "長時間駆動 5日間" at bounding box center [813, 576] width 175 height 70
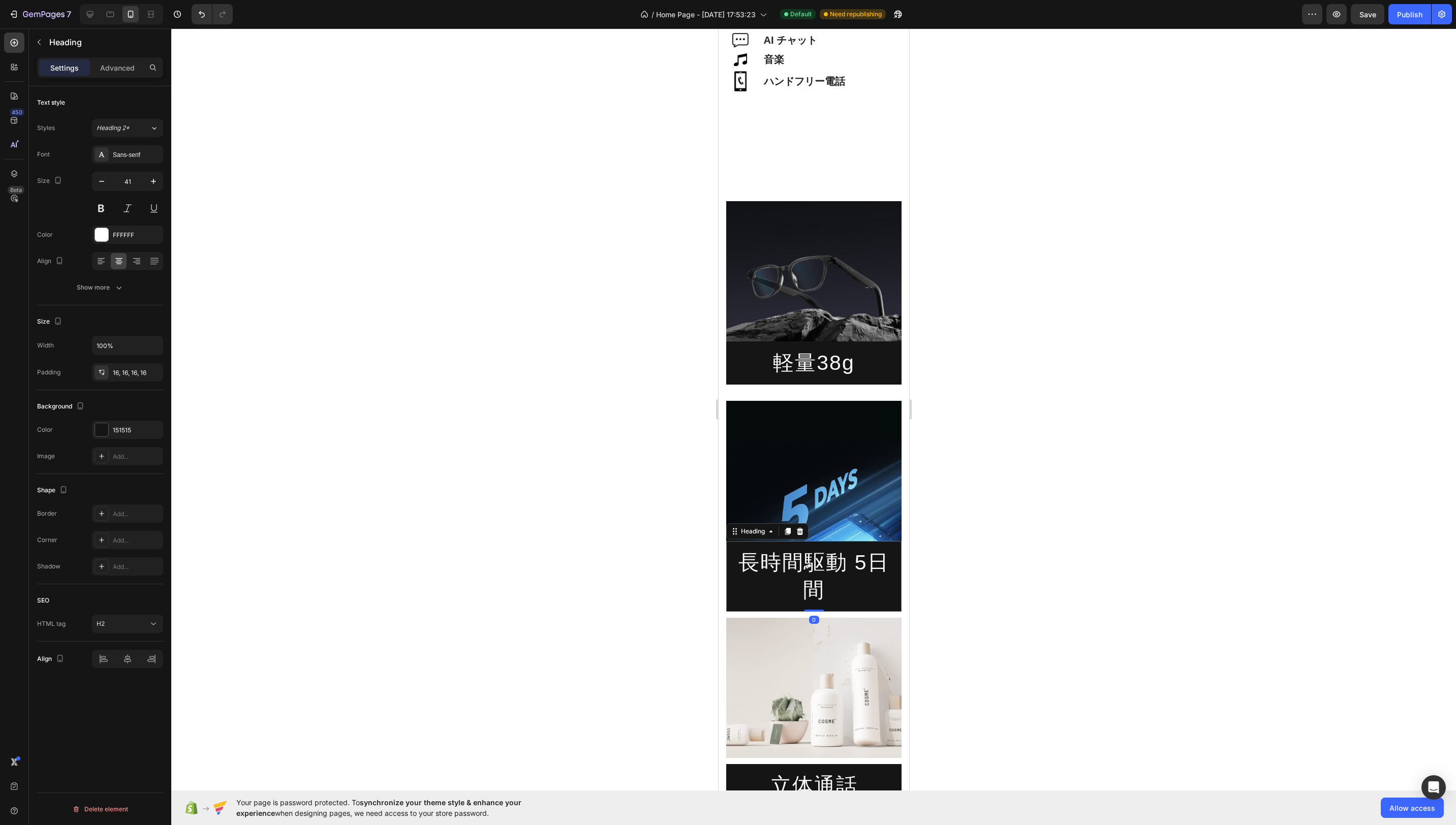
click at [820, 556] on h2 "長時間駆動 5日間" at bounding box center [813, 576] width 175 height 70
click at [101, 182] on icon "button" at bounding box center [101, 181] width 10 height 10
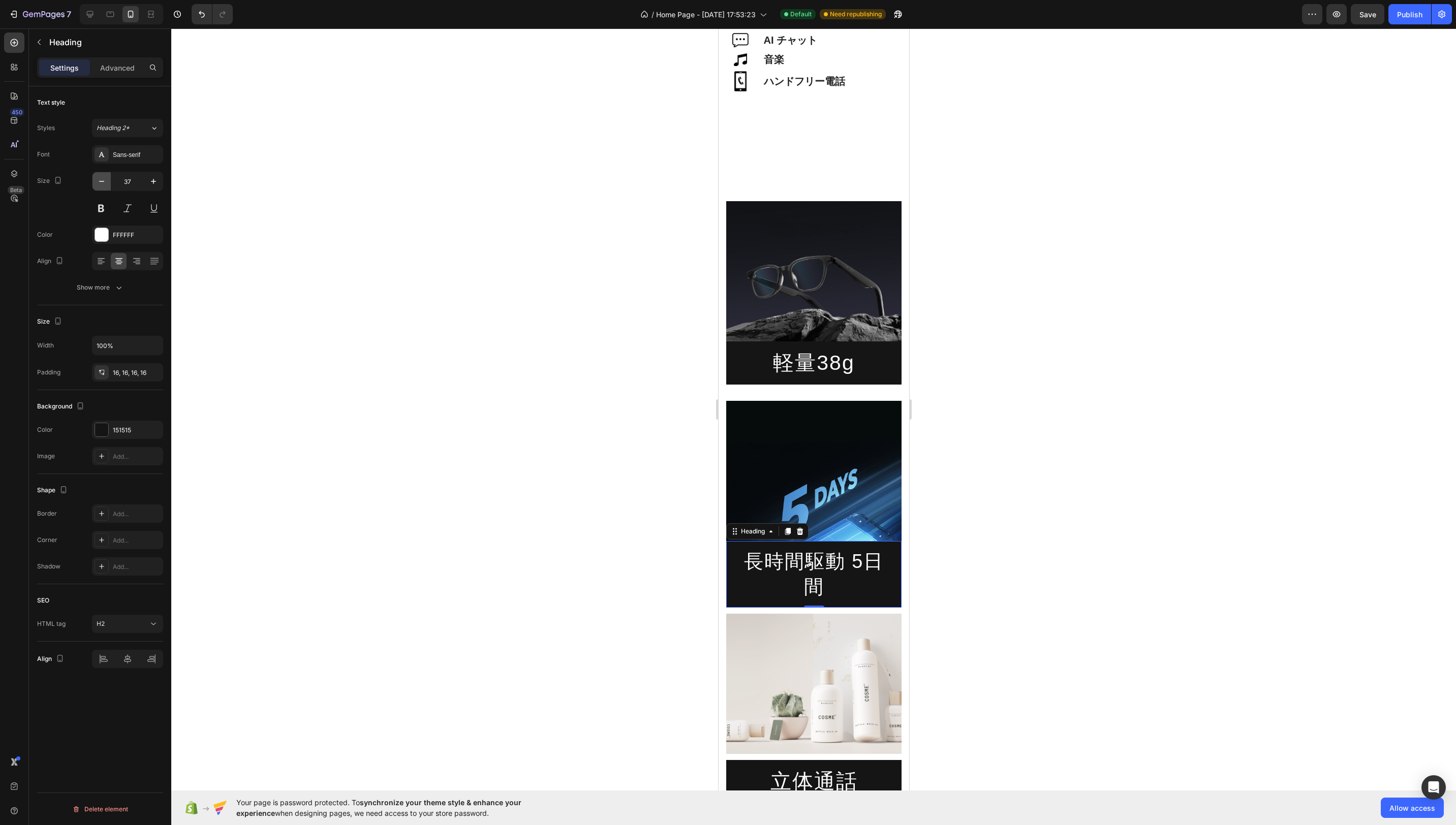
click at [101, 182] on icon "button" at bounding box center [101, 181] width 10 height 10
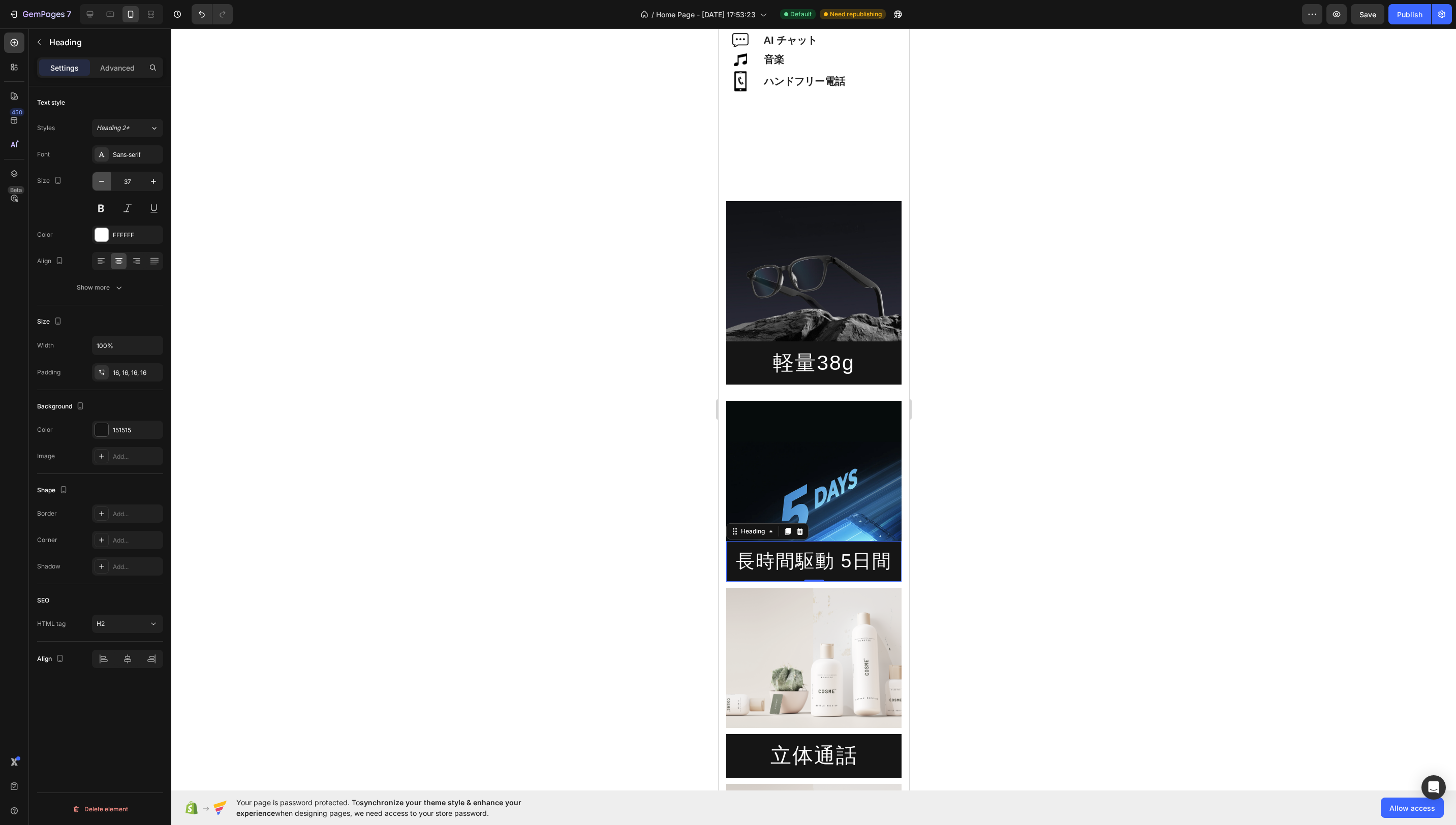
click at [101, 182] on icon "button" at bounding box center [101, 181] width 10 height 10
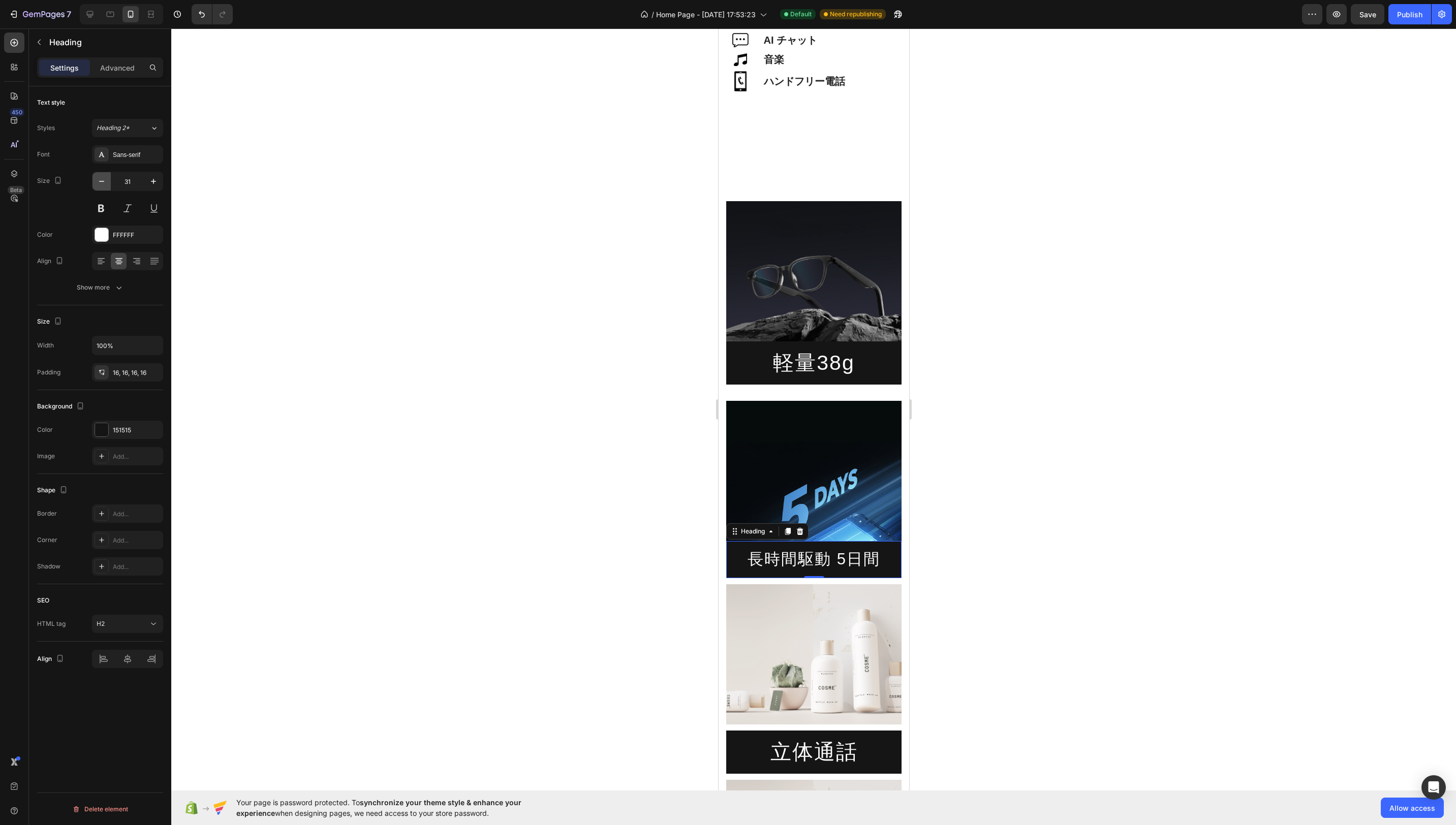
click at [101, 182] on icon "button" at bounding box center [101, 181] width 10 height 10
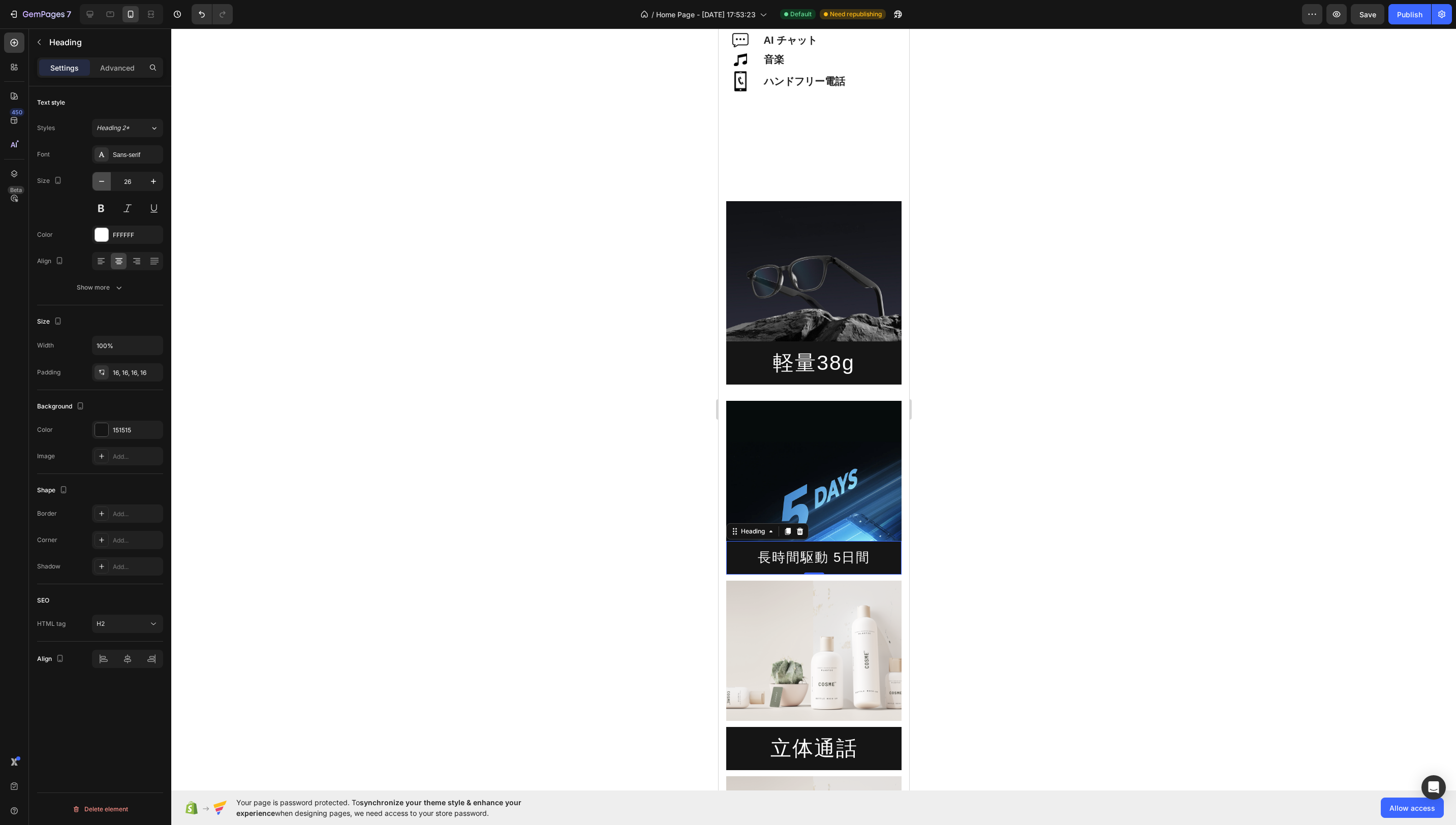
click at [101, 182] on icon "button" at bounding box center [101, 181] width 10 height 10
type input "24"
click at [118, 286] on icon "button" at bounding box center [119, 287] width 10 height 10
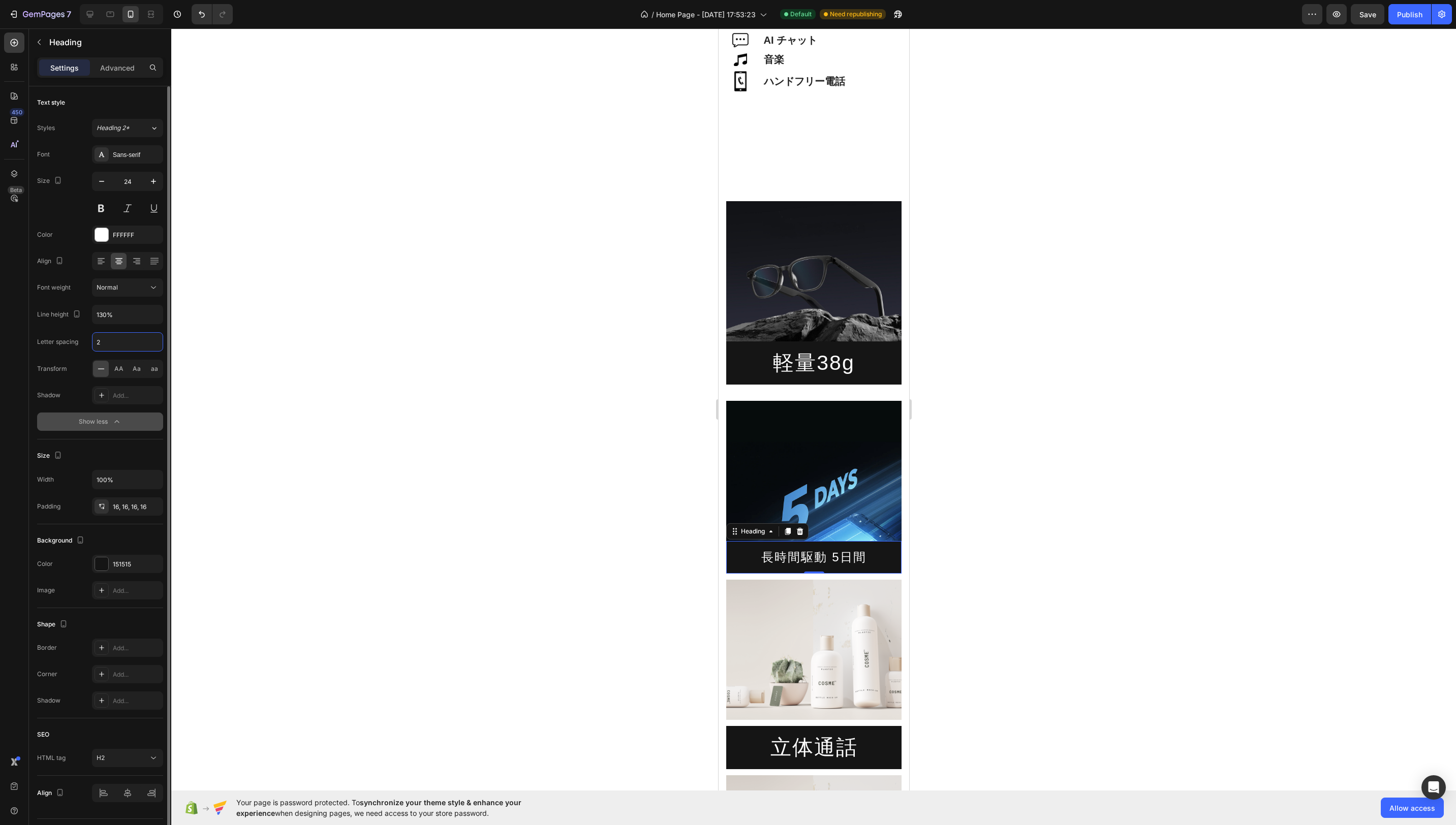
click at [119, 342] on input "2" at bounding box center [128, 342] width 70 height 18
click at [129, 343] on input "2" at bounding box center [128, 342] width 70 height 18
click at [140, 286] on div "Normal" at bounding box center [122, 287] width 52 height 9
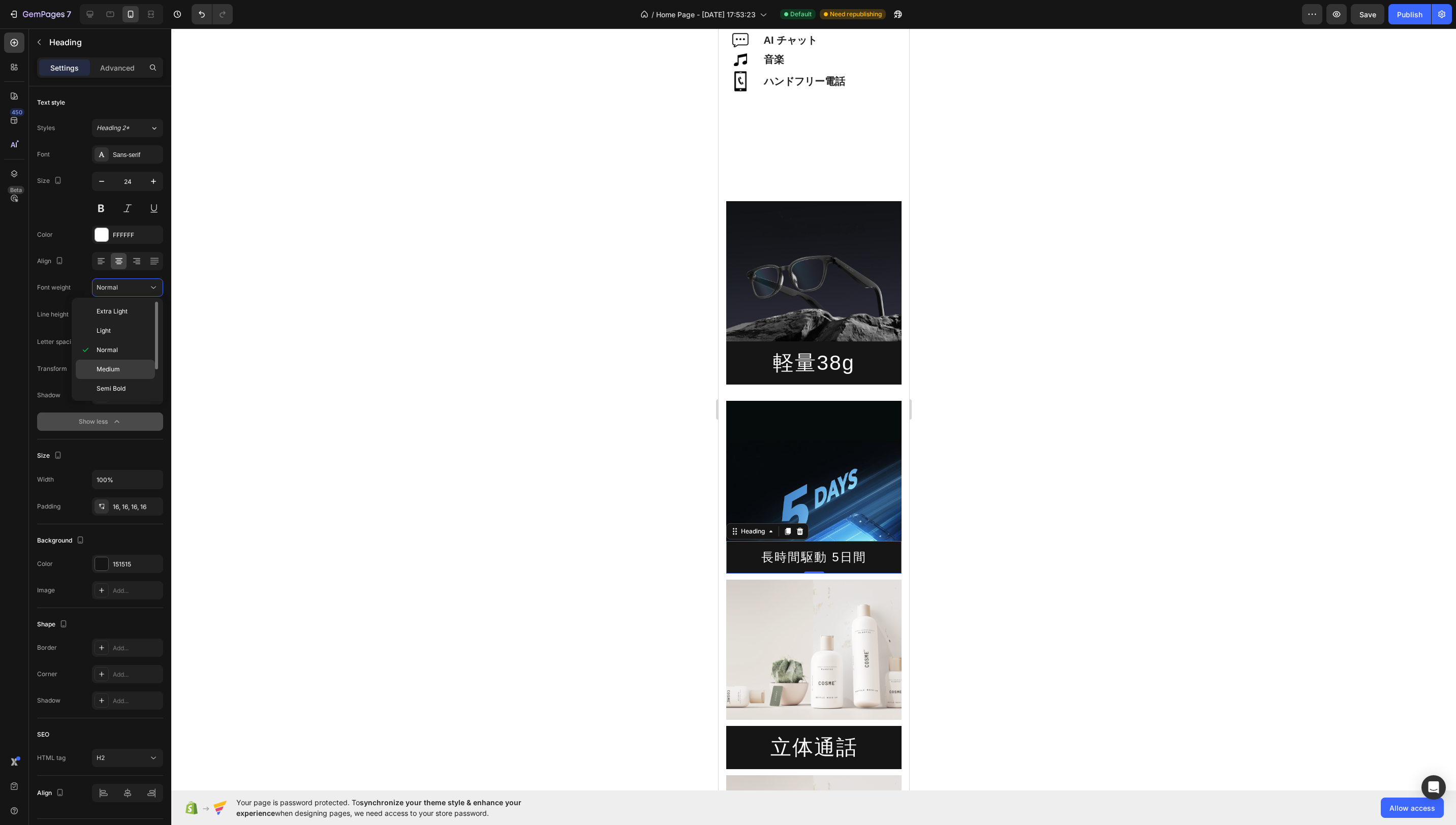
click at [125, 367] on p "Medium" at bounding box center [123, 369] width 54 height 9
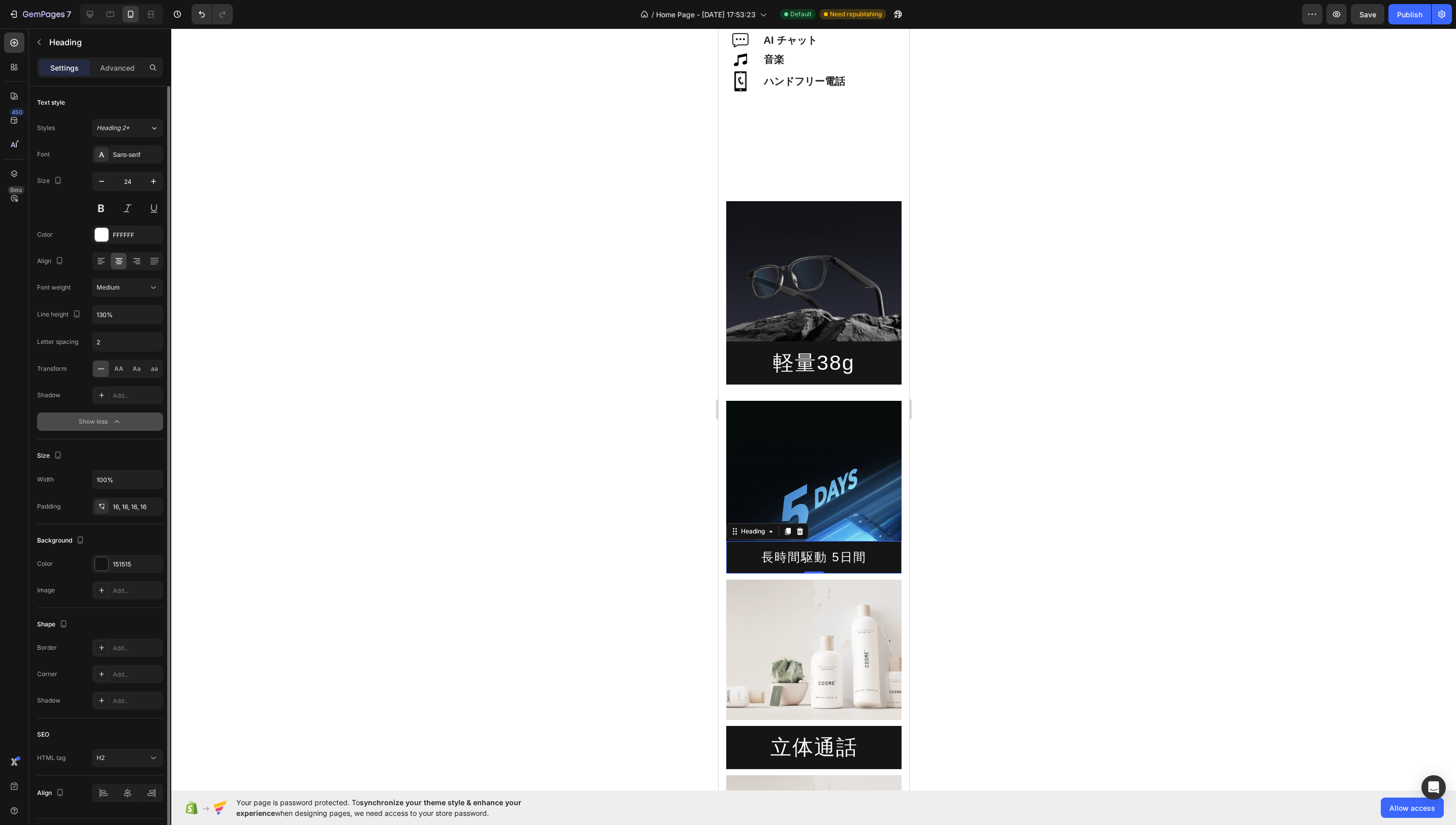
click at [60, 383] on div "Font Sans-serif Size 24 Color FFFFFF Align Font weight Medium Line height 130% …" at bounding box center [100, 288] width 126 height 286
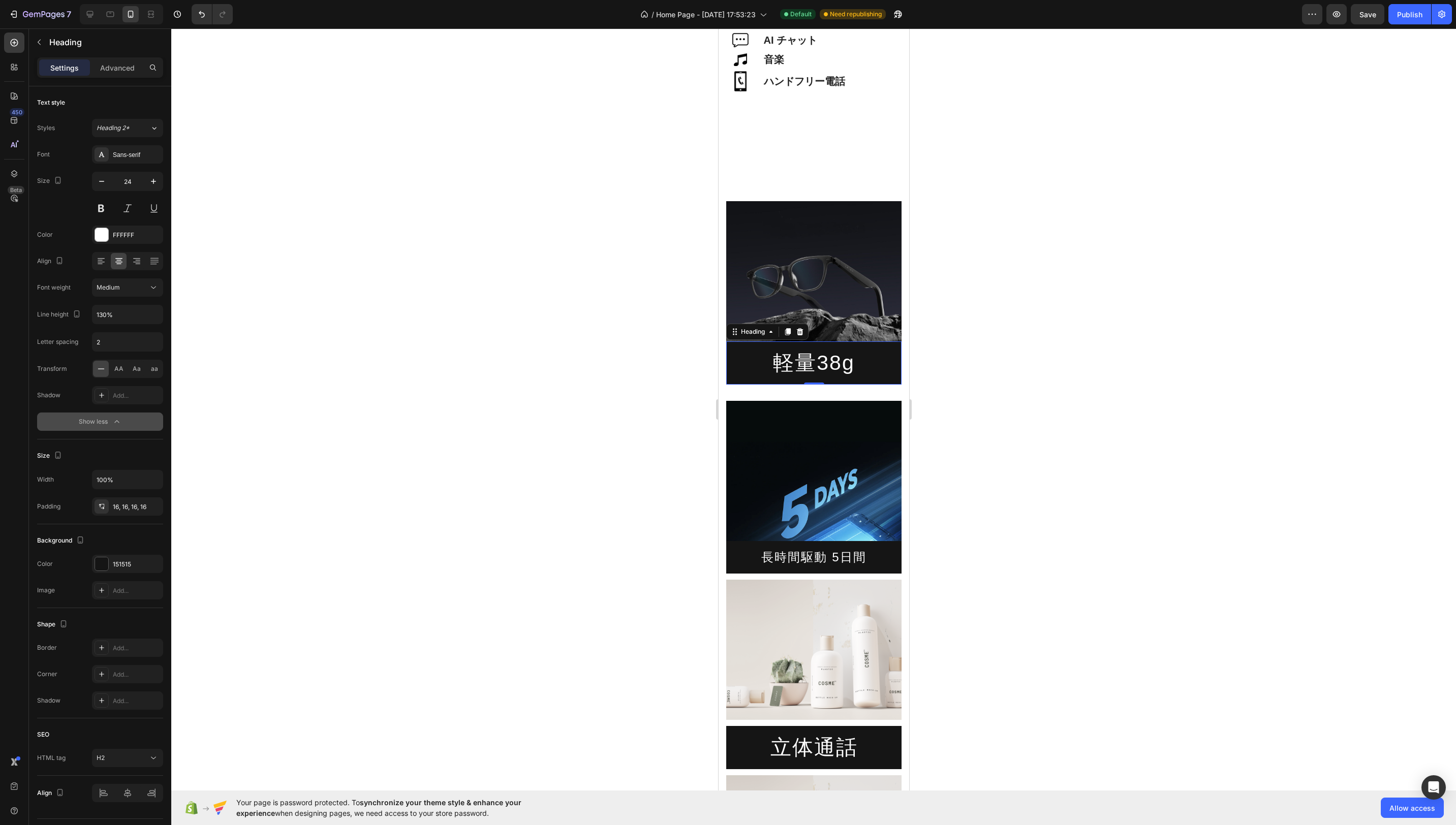
click at [857, 362] on p "軽量38g" at bounding box center [813, 362] width 159 height 27
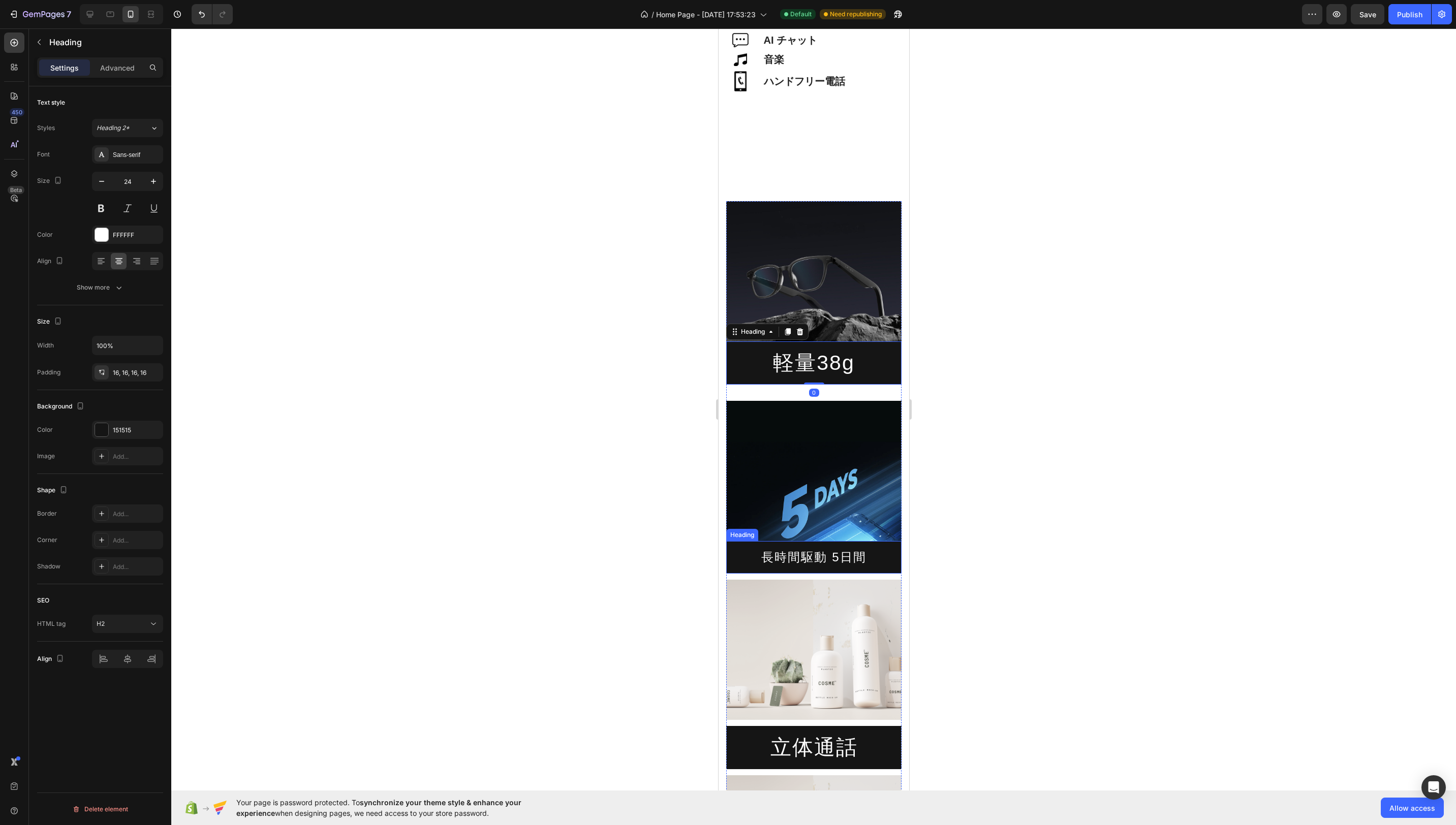
click at [807, 557] on p "長時間駆動 5日間" at bounding box center [813, 557] width 159 height 15
click at [829, 360] on p "軽量38g" at bounding box center [813, 362] width 159 height 27
click at [99, 179] on icon "button" at bounding box center [101, 181] width 10 height 10
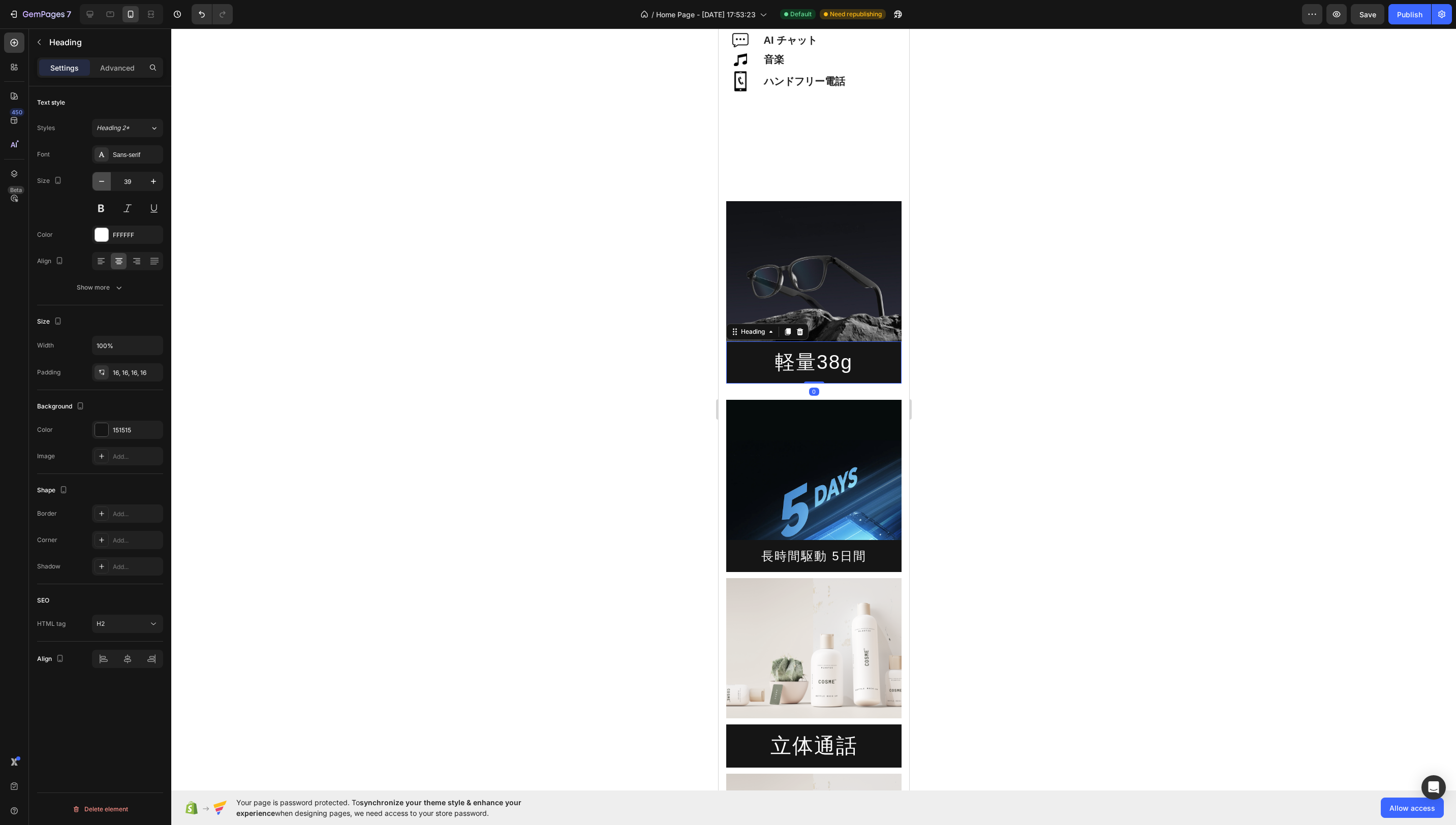
click at [99, 179] on icon "button" at bounding box center [101, 181] width 10 height 10
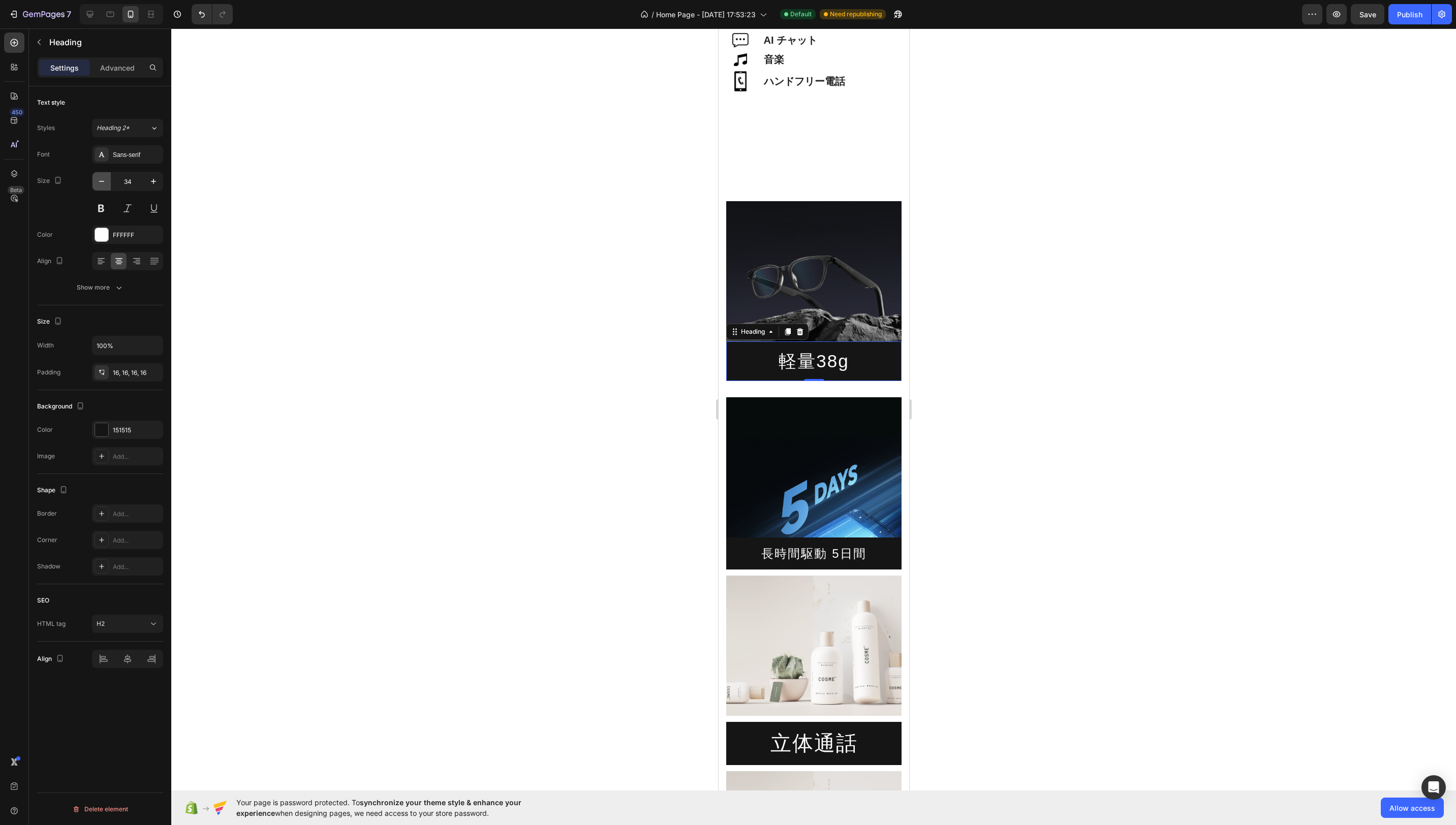
click at [99, 179] on icon "button" at bounding box center [101, 181] width 10 height 10
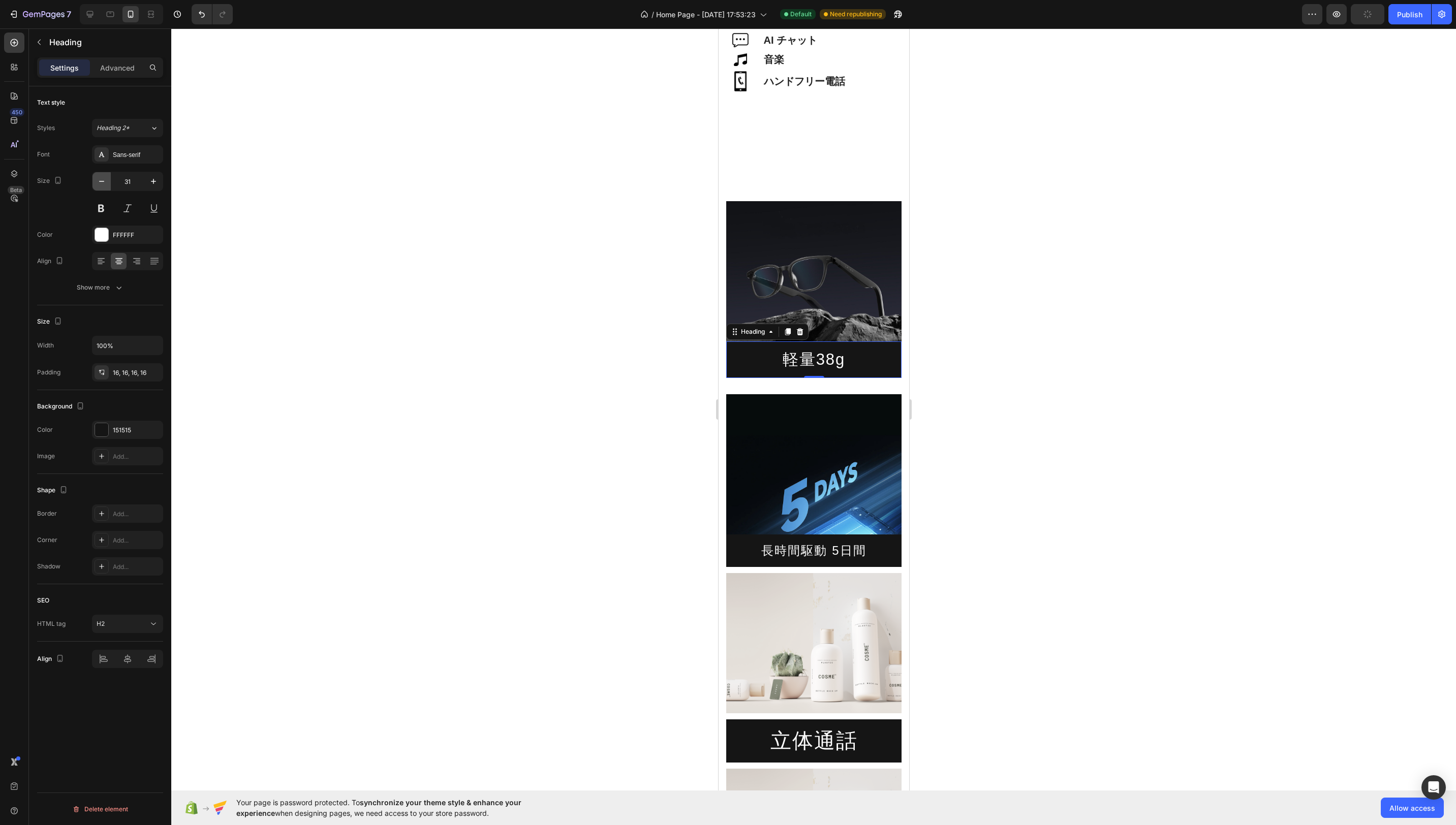
click at [99, 179] on icon "button" at bounding box center [101, 181] width 10 height 10
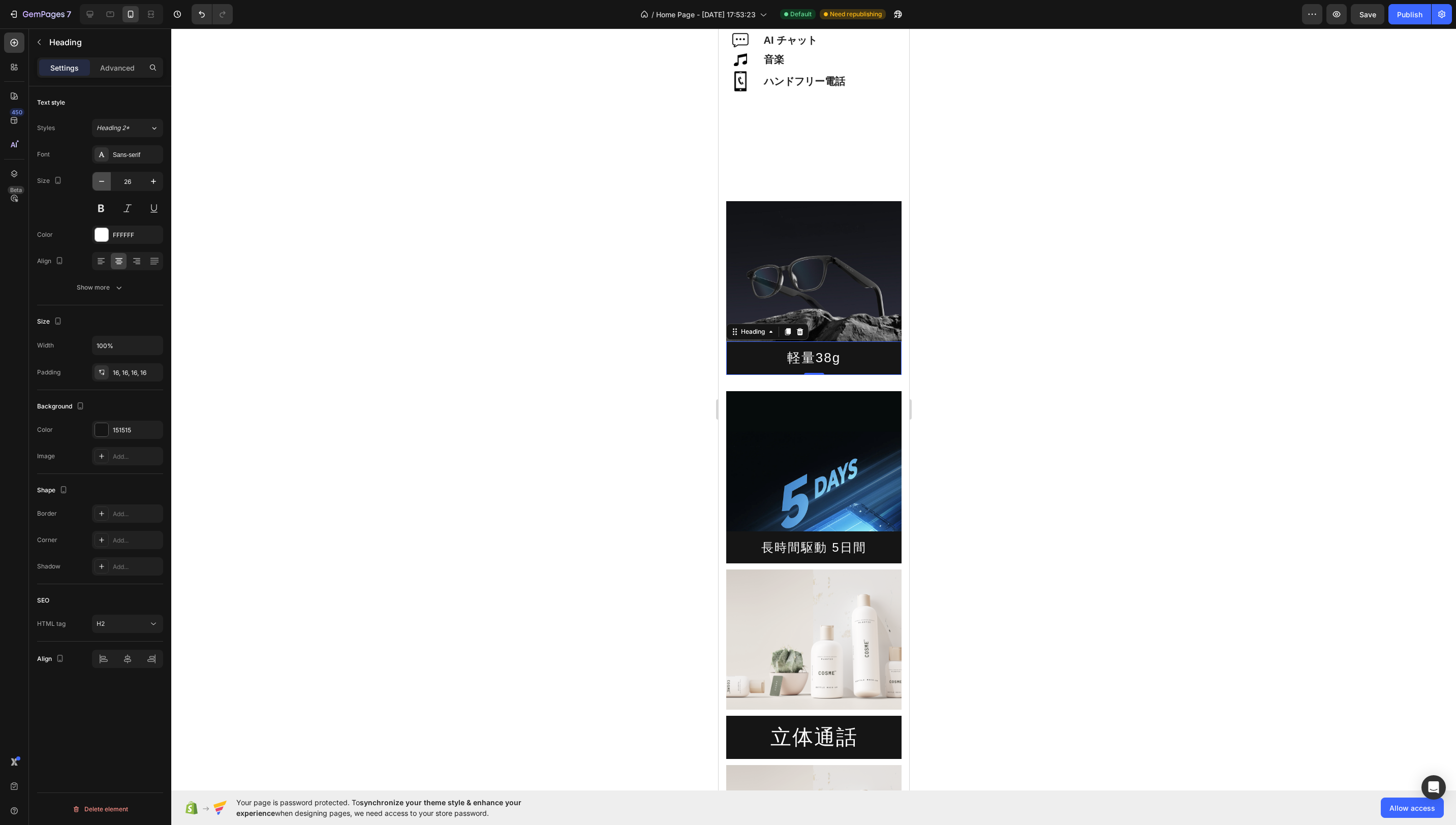
click at [99, 179] on icon "button" at bounding box center [101, 181] width 10 height 10
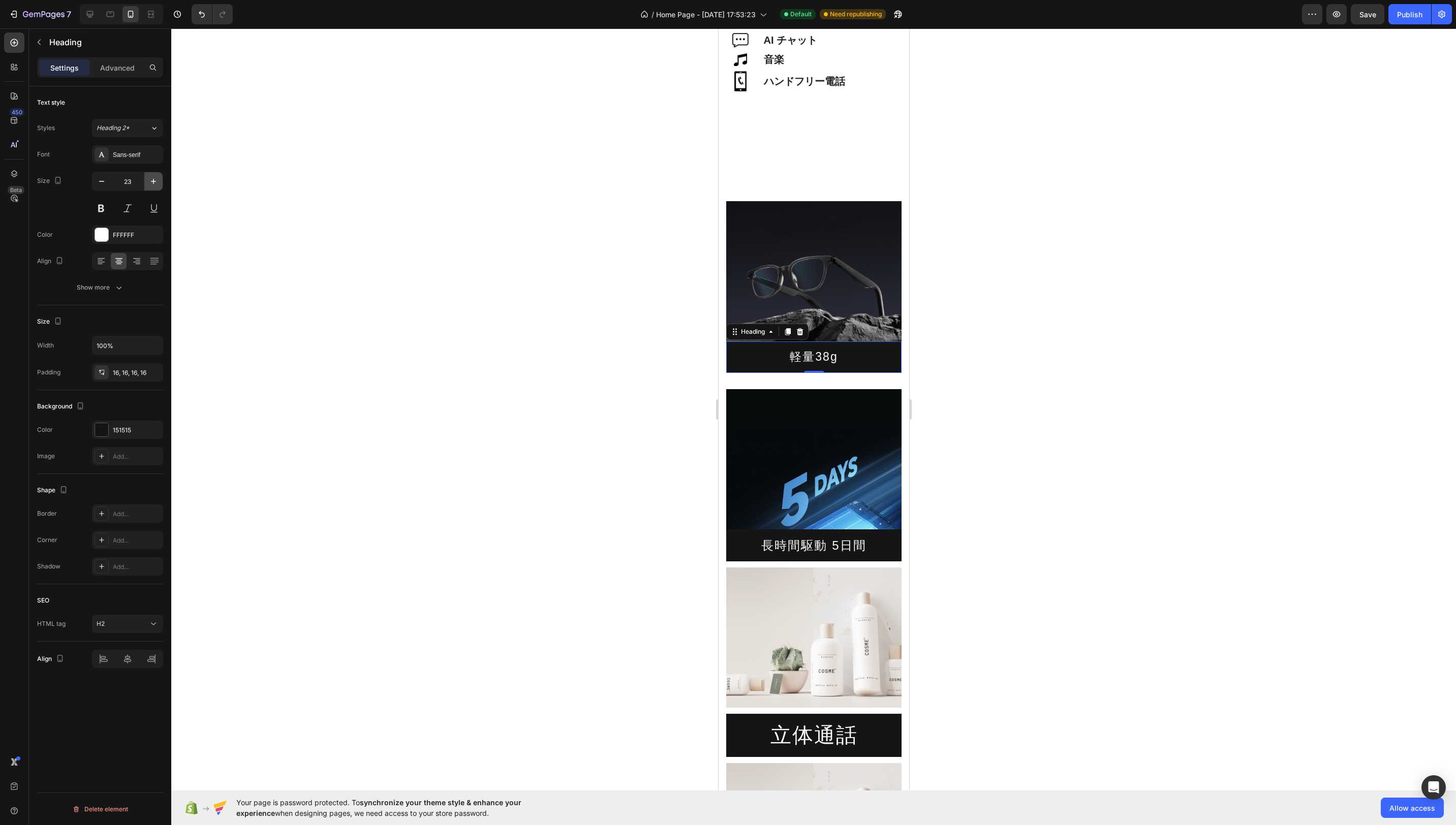
click at [153, 179] on icon "button" at bounding box center [153, 181] width 10 height 10
click at [120, 287] on icon "button" at bounding box center [119, 287] width 10 height 10
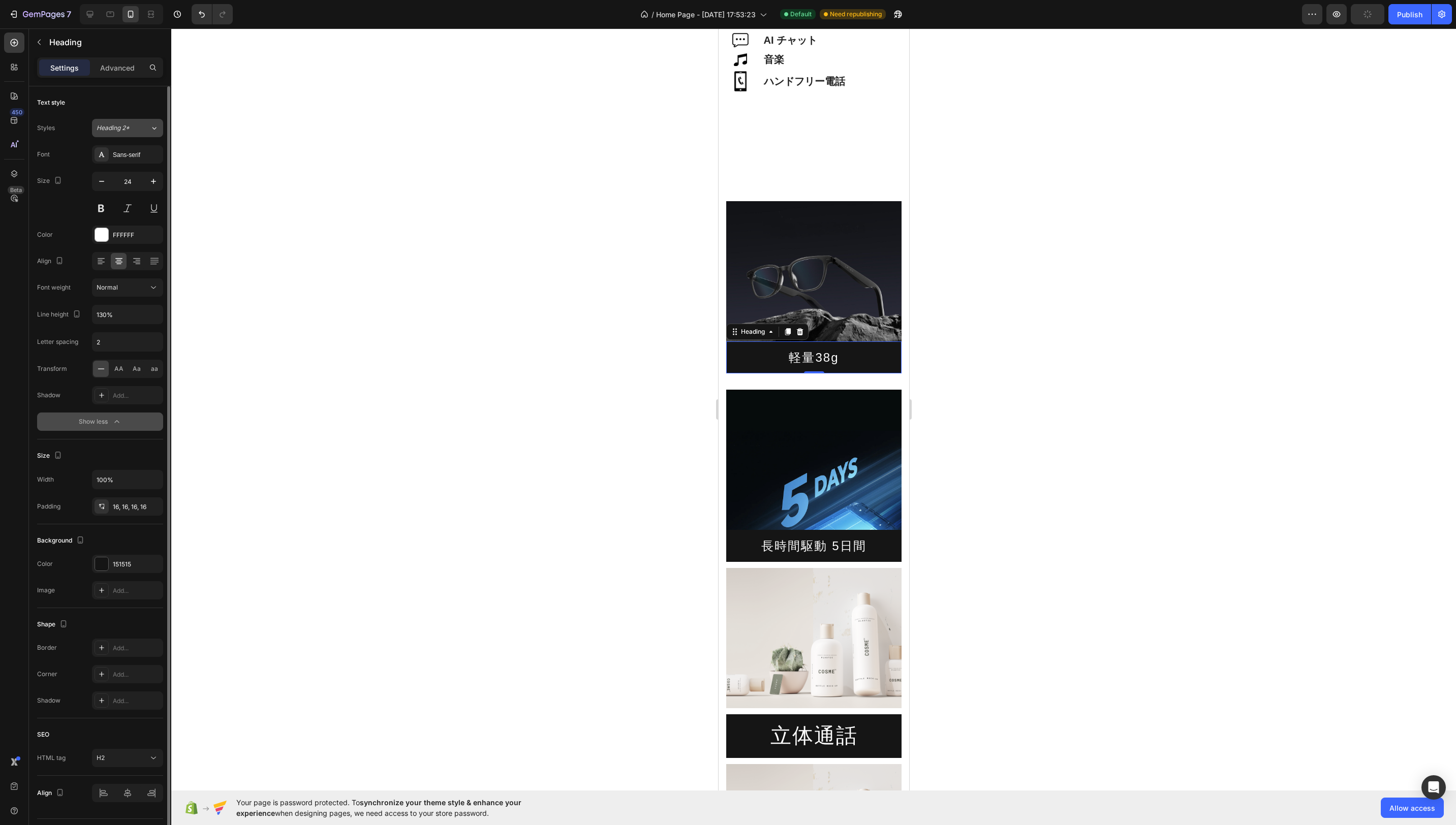
click at [157, 126] on icon at bounding box center [154, 128] width 8 height 10
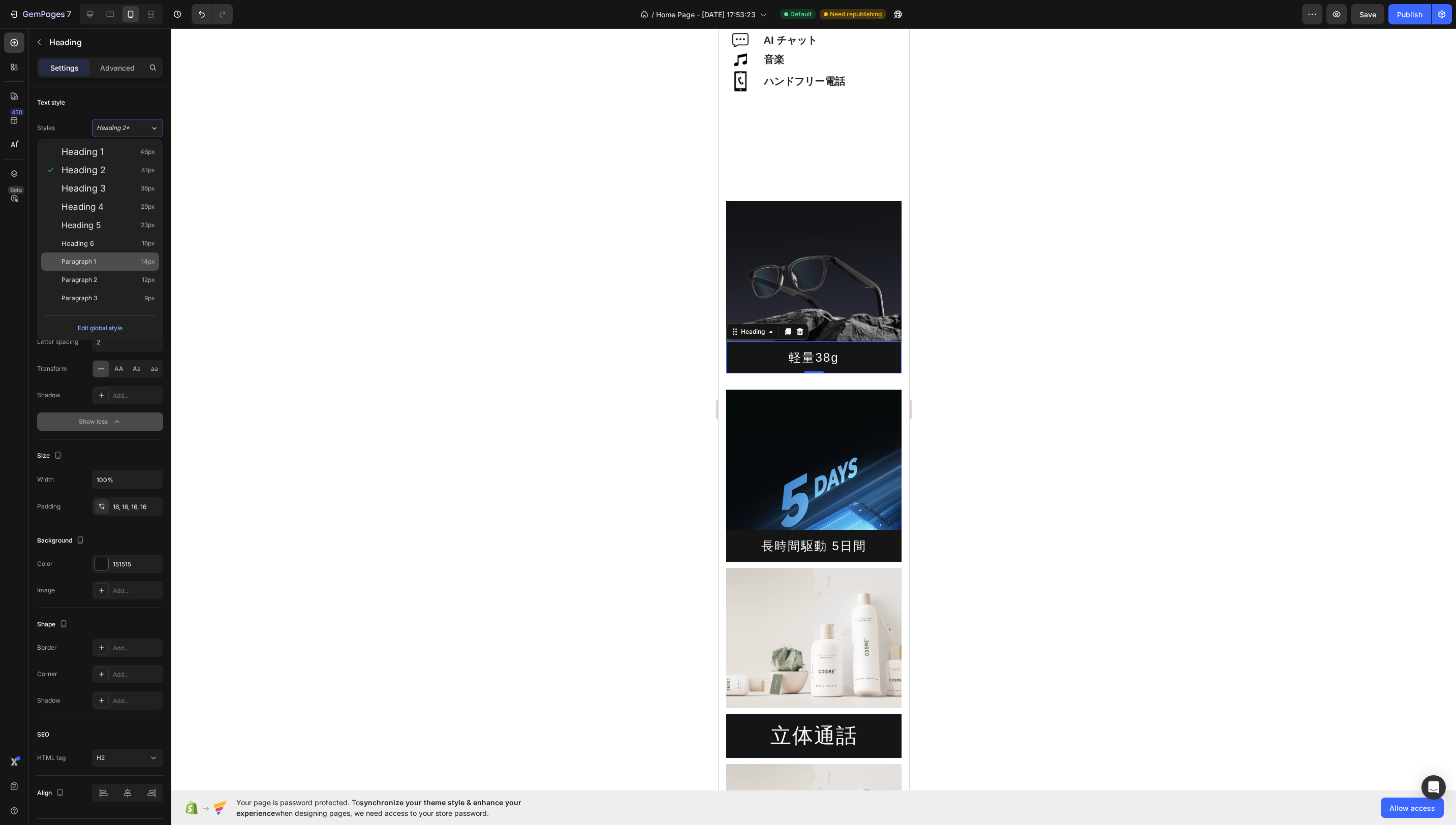
click at [132, 263] on div "Paragraph 1 14px" at bounding box center [108, 261] width 94 height 10
type input "14"
type input "180%"
type input "Auto"
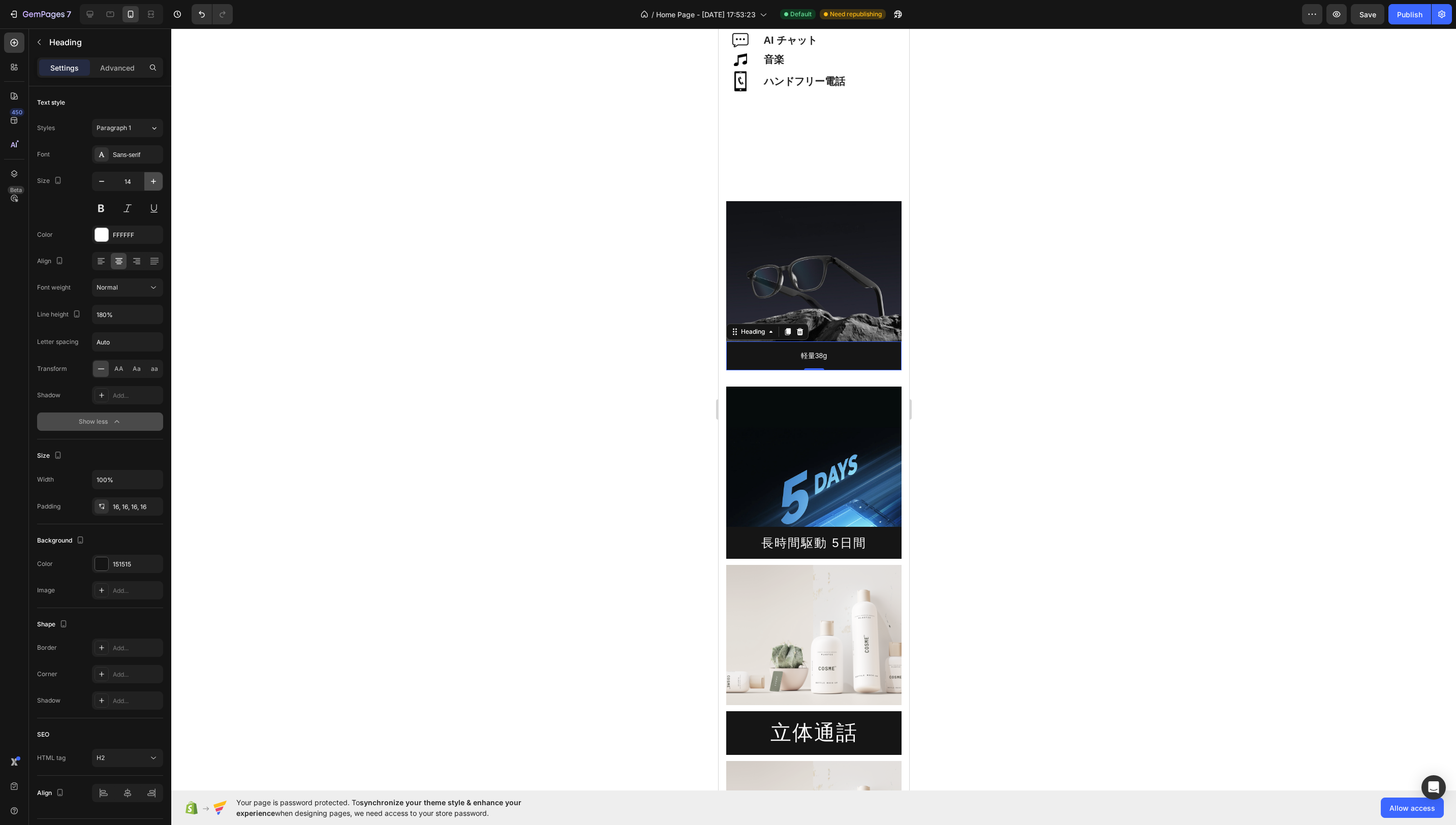
click at [153, 181] on icon "button" at bounding box center [153, 181] width 5 height 5
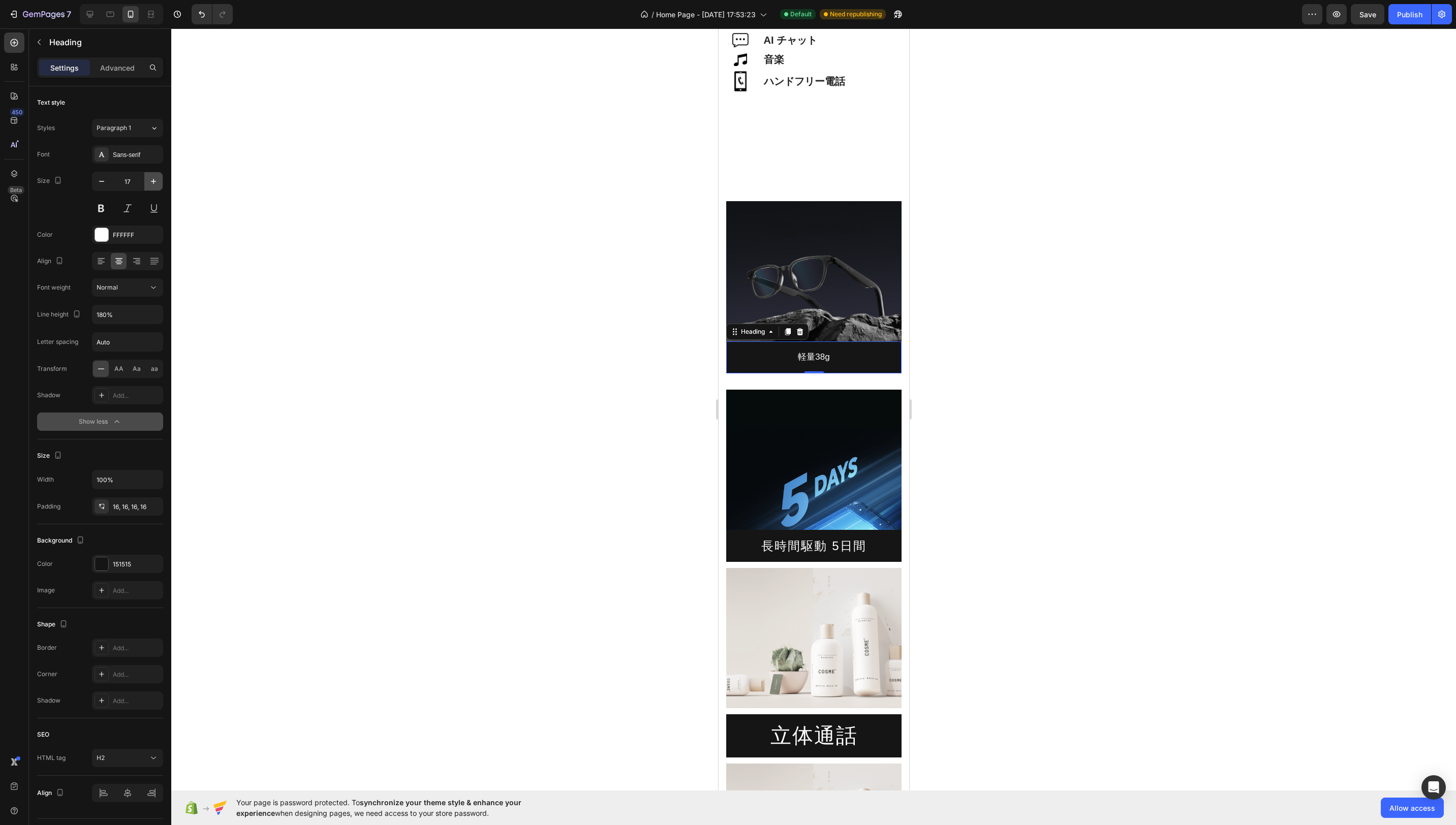
click at [153, 181] on icon "button" at bounding box center [153, 181] width 5 height 5
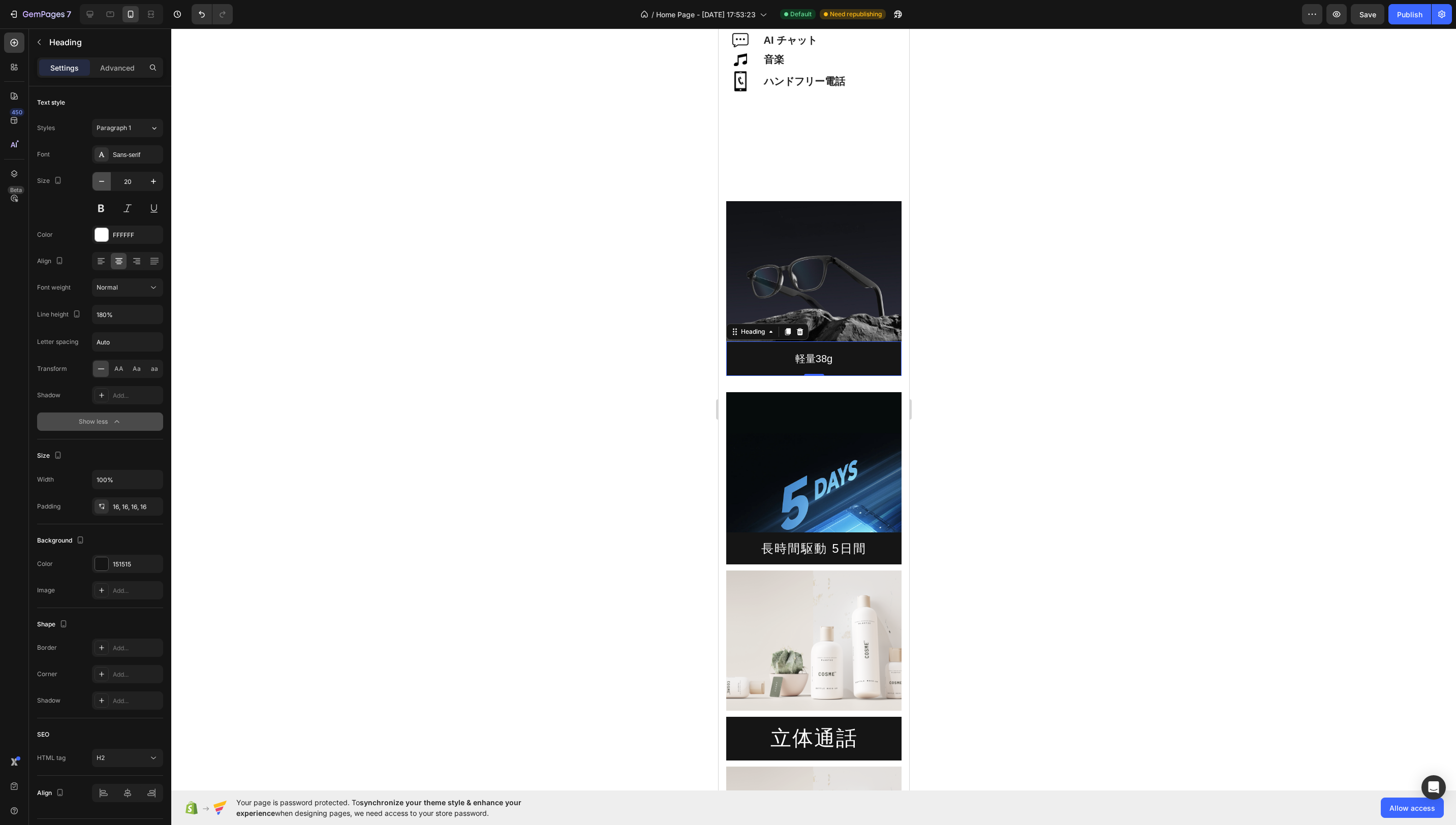
click at [101, 181] on icon "button" at bounding box center [101, 181] width 5 height 1
click at [153, 177] on icon "button" at bounding box center [153, 181] width 10 height 10
type input "20"
click at [126, 286] on div "Normal" at bounding box center [122, 287] width 52 height 9
click at [132, 386] on p "Semi Bold" at bounding box center [123, 388] width 54 height 9
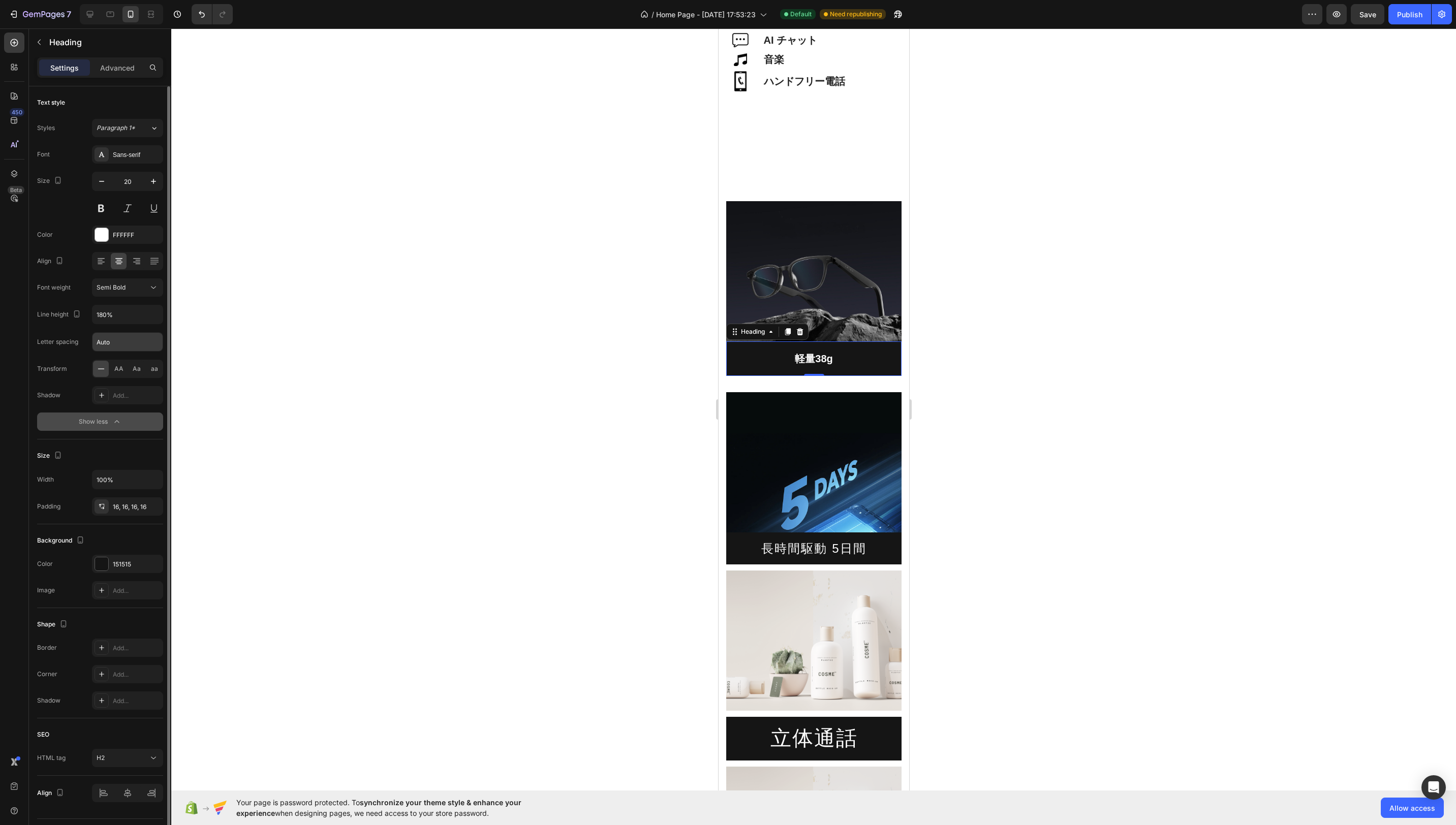
drag, startPoint x: 146, startPoint y: 351, endPoint x: 146, endPoint y: 343, distance: 8.0
click at [146, 351] on div "Font Sans-serif Size 20 Color FFFFFF Align Font weight Semi Bold Line height 18…" at bounding box center [100, 288] width 126 height 286
click at [146, 343] on input "Auto" at bounding box center [128, 342] width 70 height 18
type input "1.5"
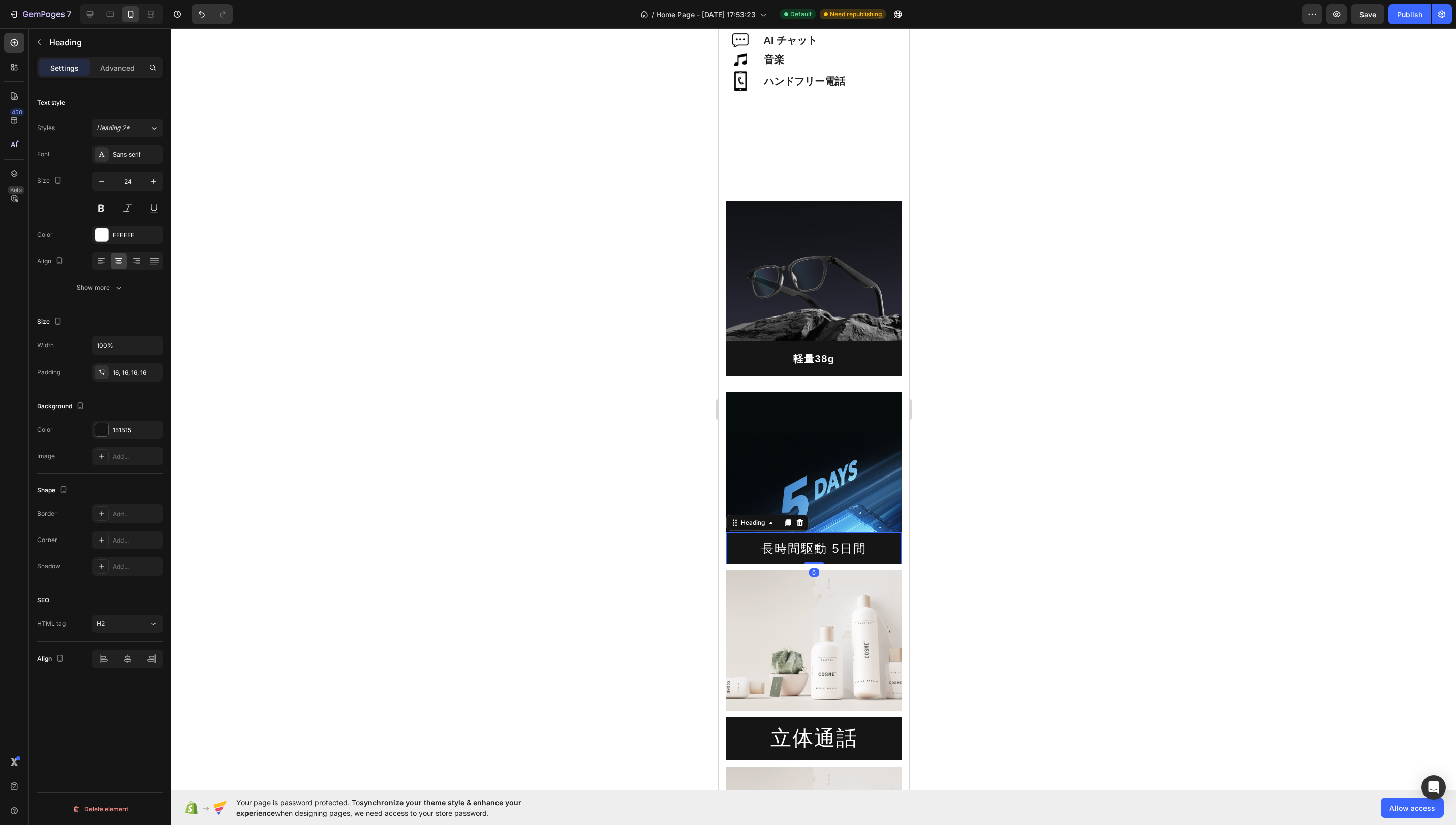
click at [849, 549] on p "長時間駆動 5日間" at bounding box center [813, 548] width 159 height 15
click at [839, 363] on p "軽量38g" at bounding box center [813, 358] width 159 height 18
click at [881, 366] on p "軽量38g" at bounding box center [813, 358] width 159 height 18
click at [860, 386] on div "Image" at bounding box center [813, 454] width 175 height 157
click at [773, 351] on p "軽量38g" at bounding box center [813, 358] width 159 height 18
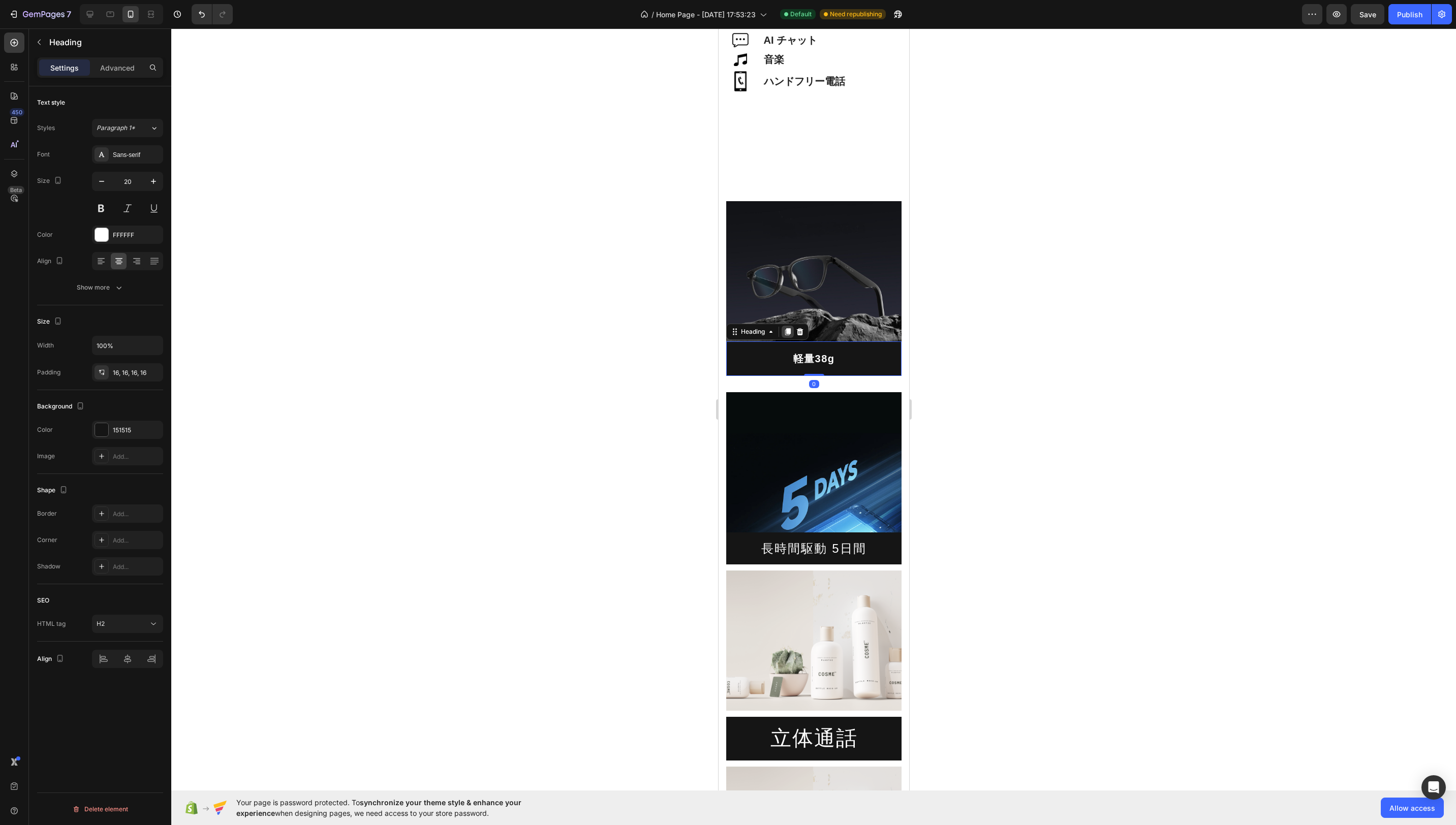
click at [787, 333] on icon at bounding box center [787, 332] width 5 height 7
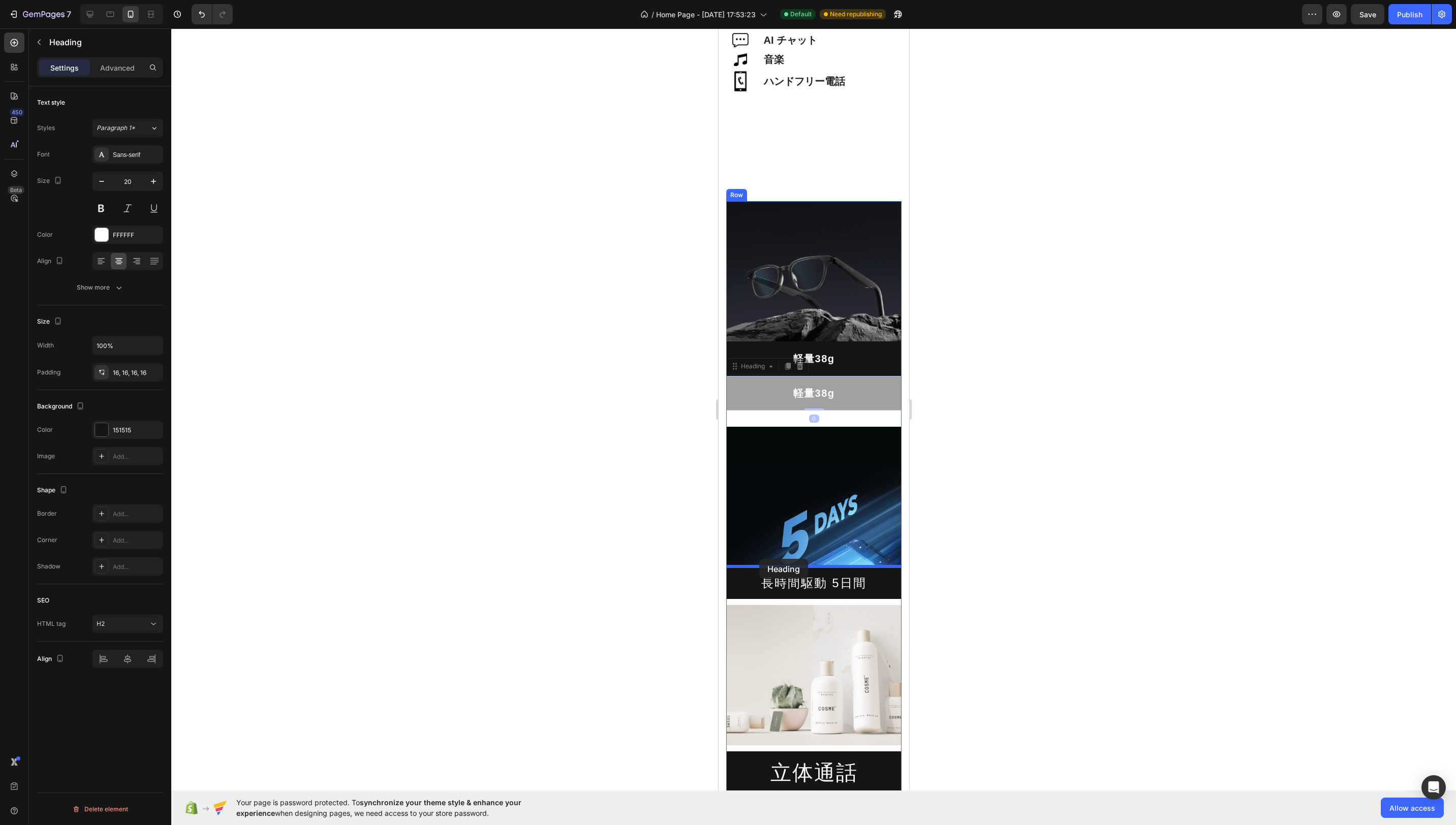
drag, startPoint x: 735, startPoint y: 371, endPoint x: 759, endPoint y: 559, distance: 189.5
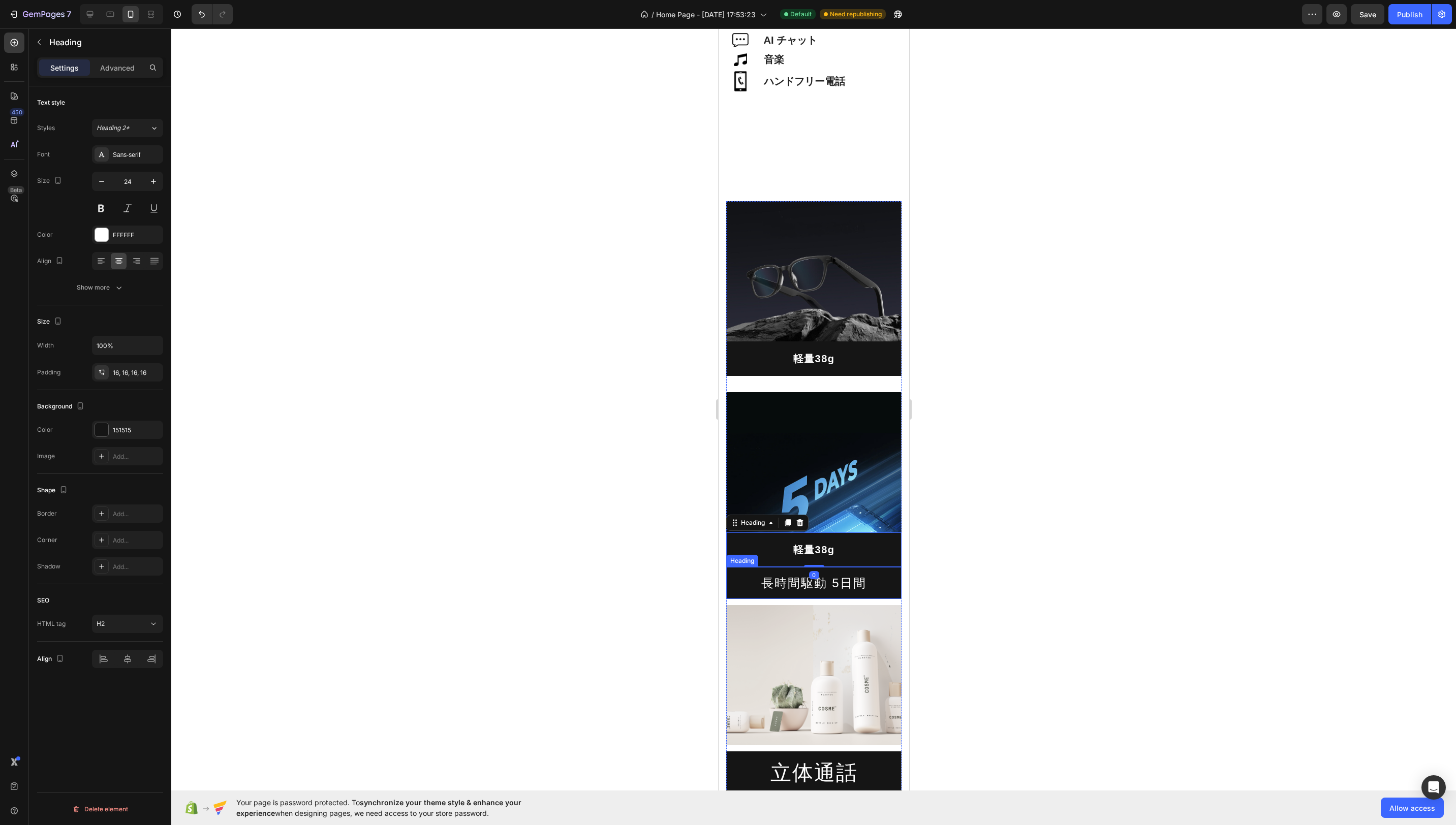
click at [866, 586] on p "長時間駆動 5日間" at bounding box center [813, 583] width 159 height 15
click at [859, 587] on p "長時間駆動 5日間" at bounding box center [813, 583] width 159 height 15
drag, startPoint x: 866, startPoint y: 586, endPoint x: 763, endPoint y: 587, distance: 103.0
click at [763, 587] on p "長時間駆動 5日間" at bounding box center [813, 583] width 159 height 15
copy p "長時間駆動 5日間"
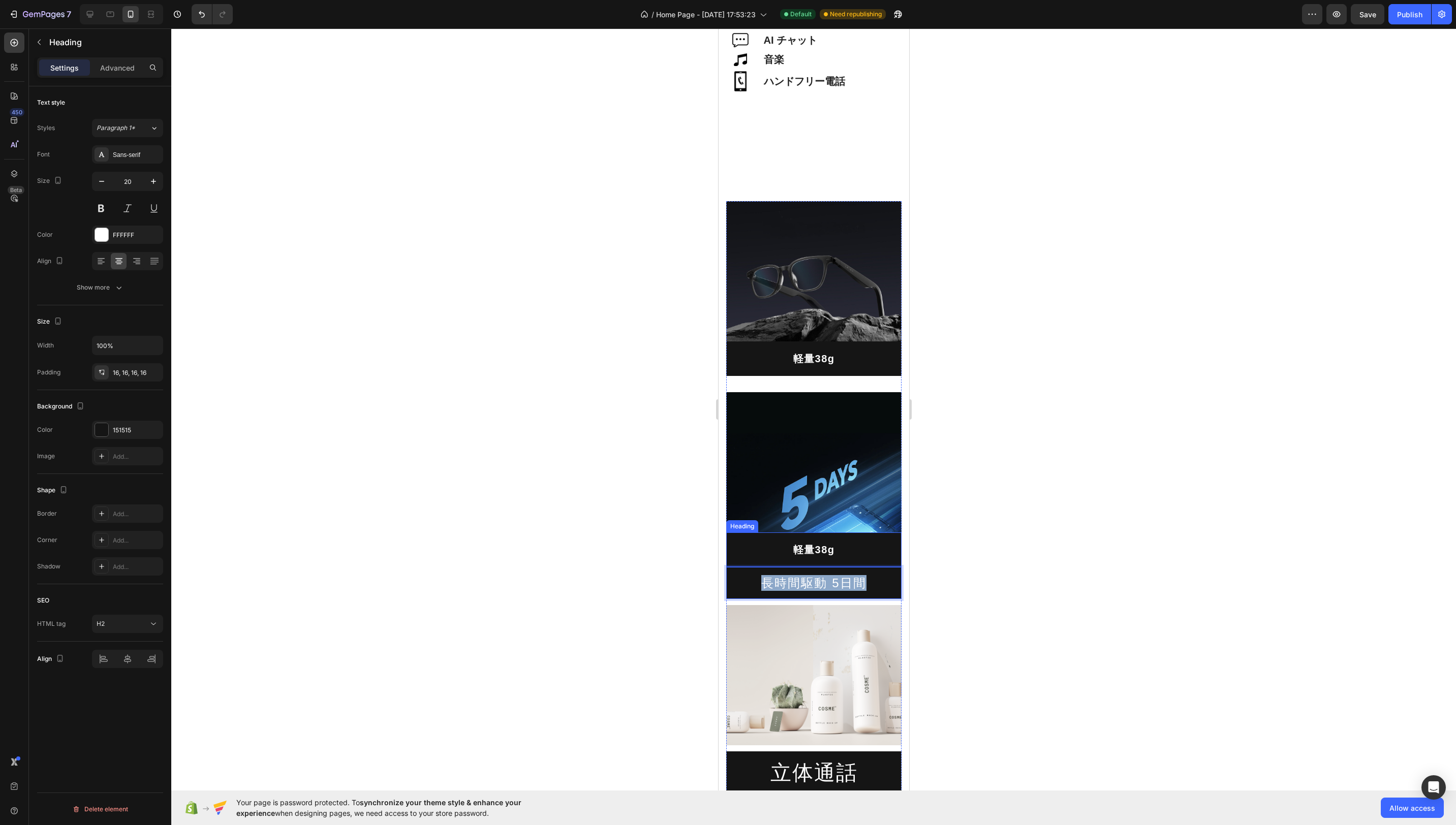
click at [826, 542] on h2 "軽量38g" at bounding box center [813, 550] width 175 height 35
click at [832, 547] on h2 "軽量38g" at bounding box center [813, 550] width 175 height 35
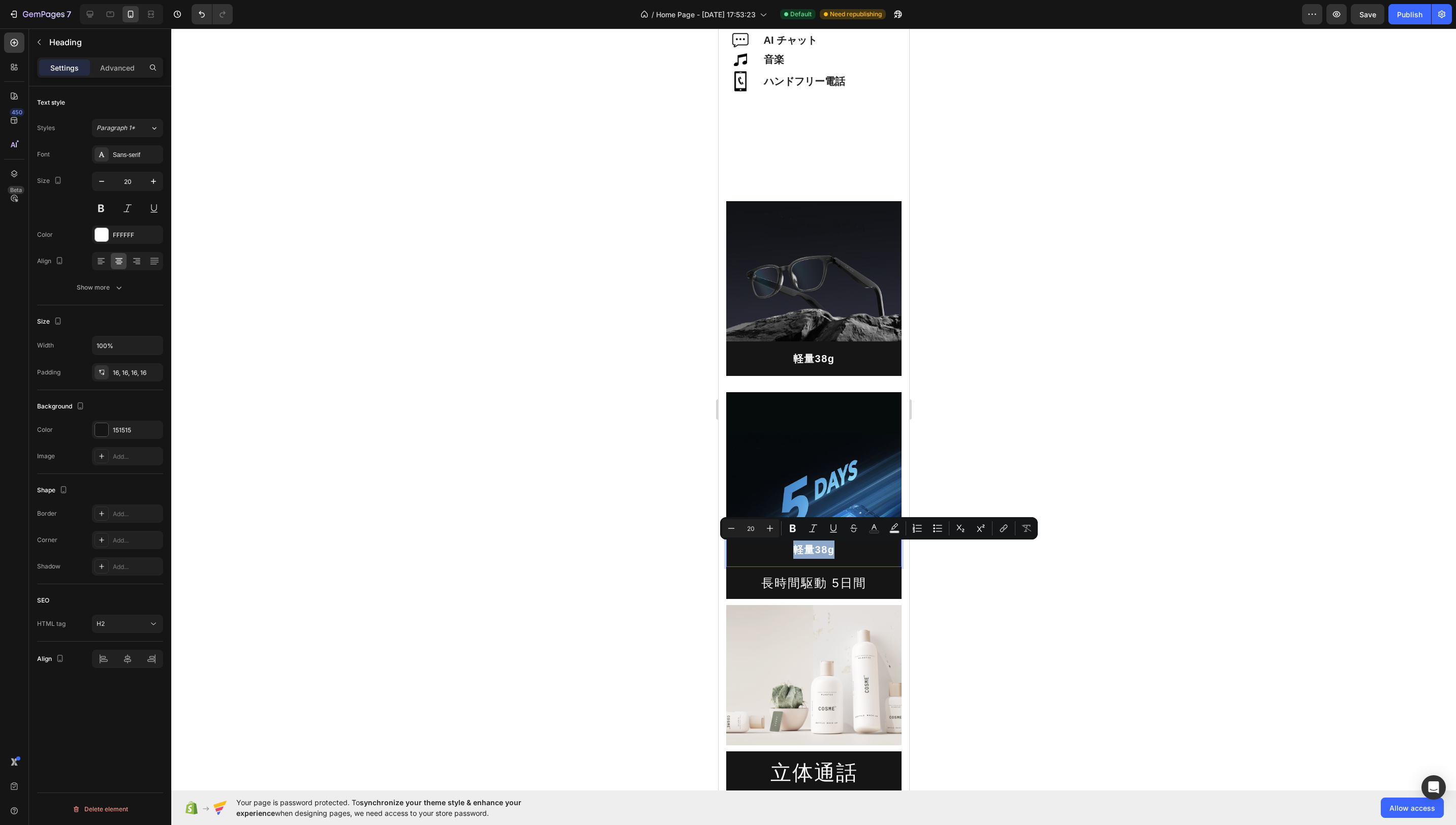
drag, startPoint x: 837, startPoint y: 553, endPoint x: 788, endPoint y: 553, distance: 49.0
click at [788, 553] on p "軽量38g" at bounding box center [813, 550] width 159 height 18
click at [813, 588] on p "長時間駆動 5日間" at bounding box center [813, 583] width 159 height 15
click at [798, 559] on icon at bounding box center [800, 557] width 7 height 7
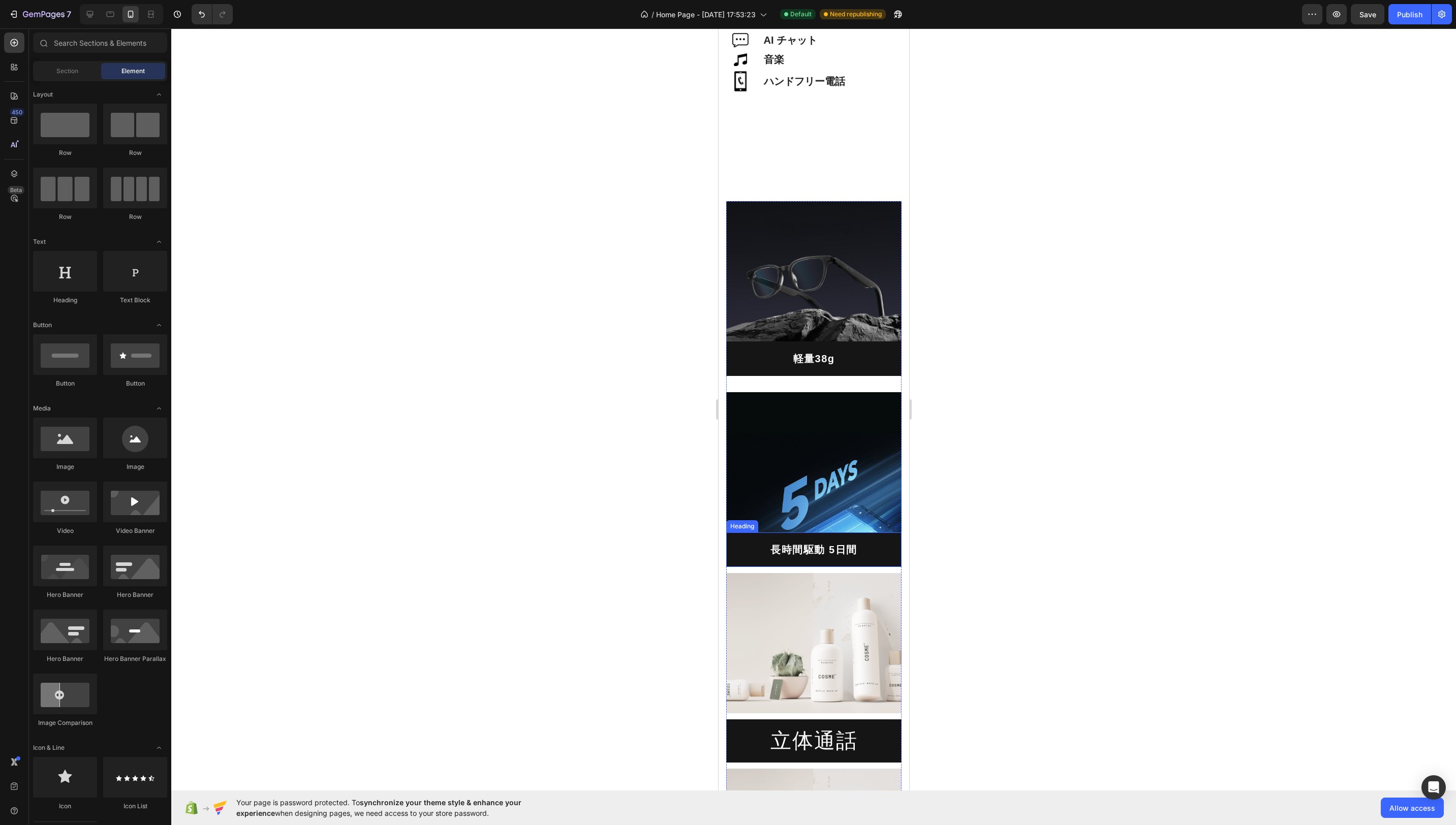
click at [834, 555] on p "長時間駆動 5日間" at bounding box center [813, 550] width 159 height 18
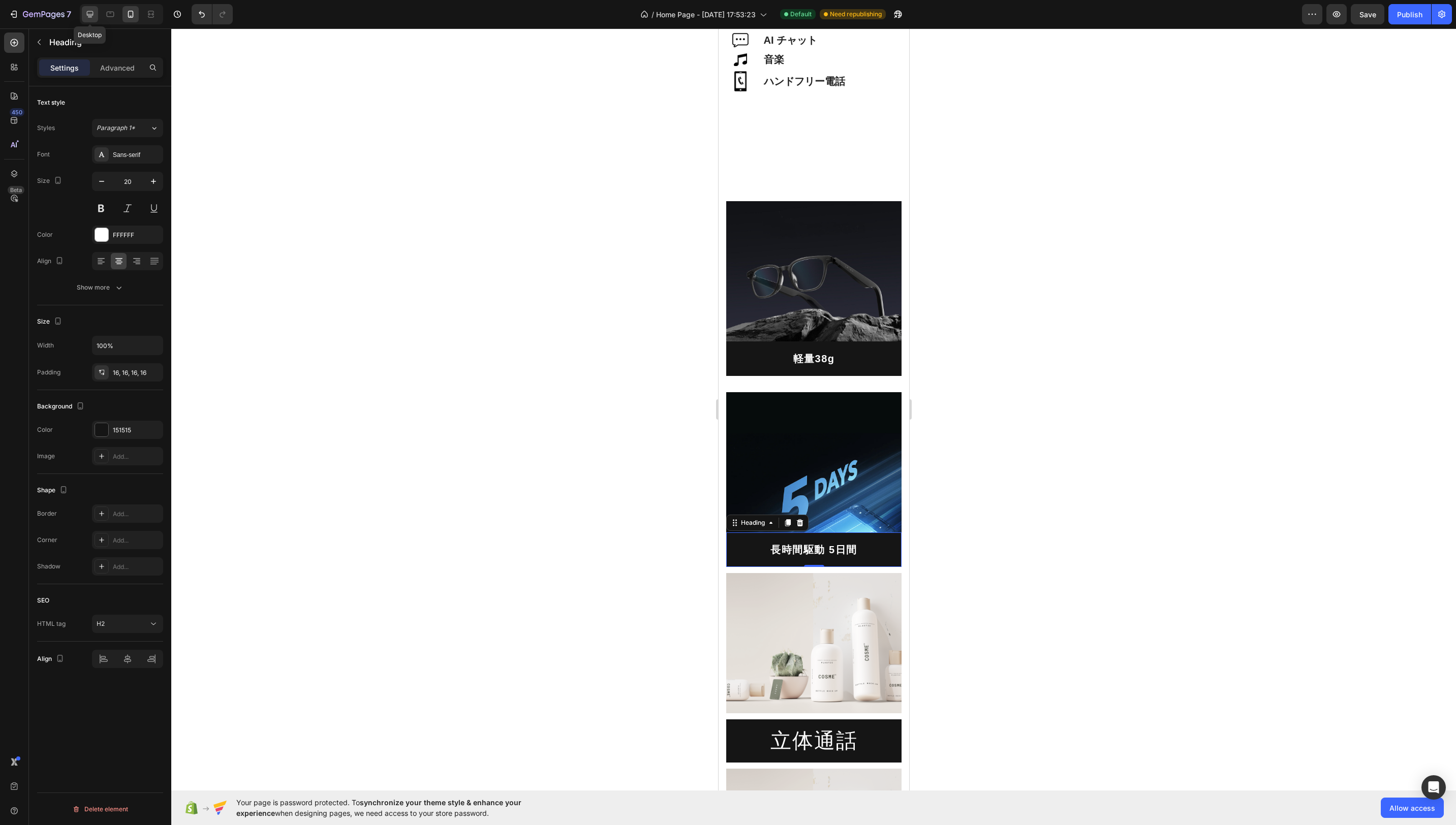
click at [91, 15] on icon at bounding box center [89, 14] width 10 height 10
type input "16"
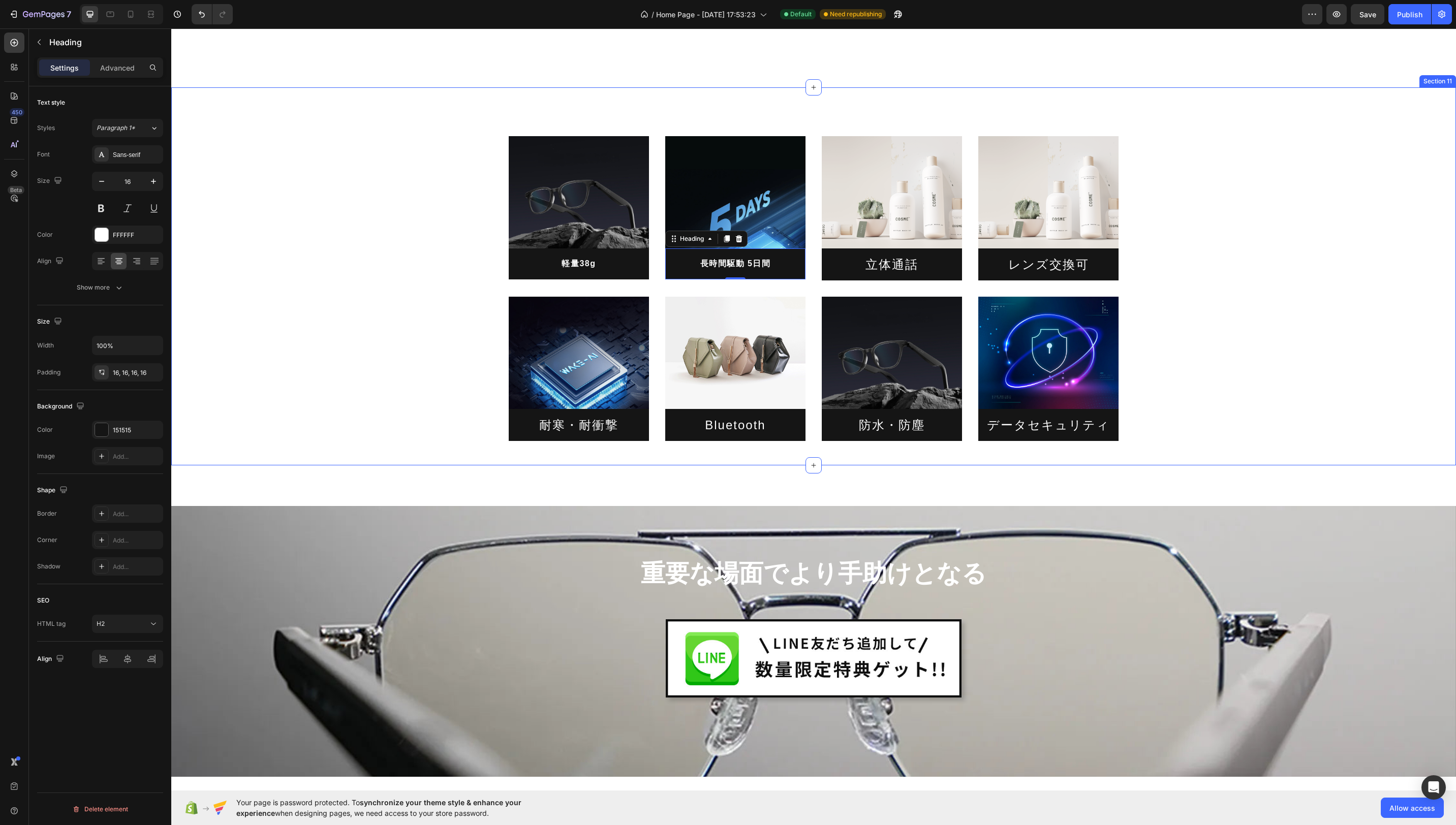
scroll to position [2443, 0]
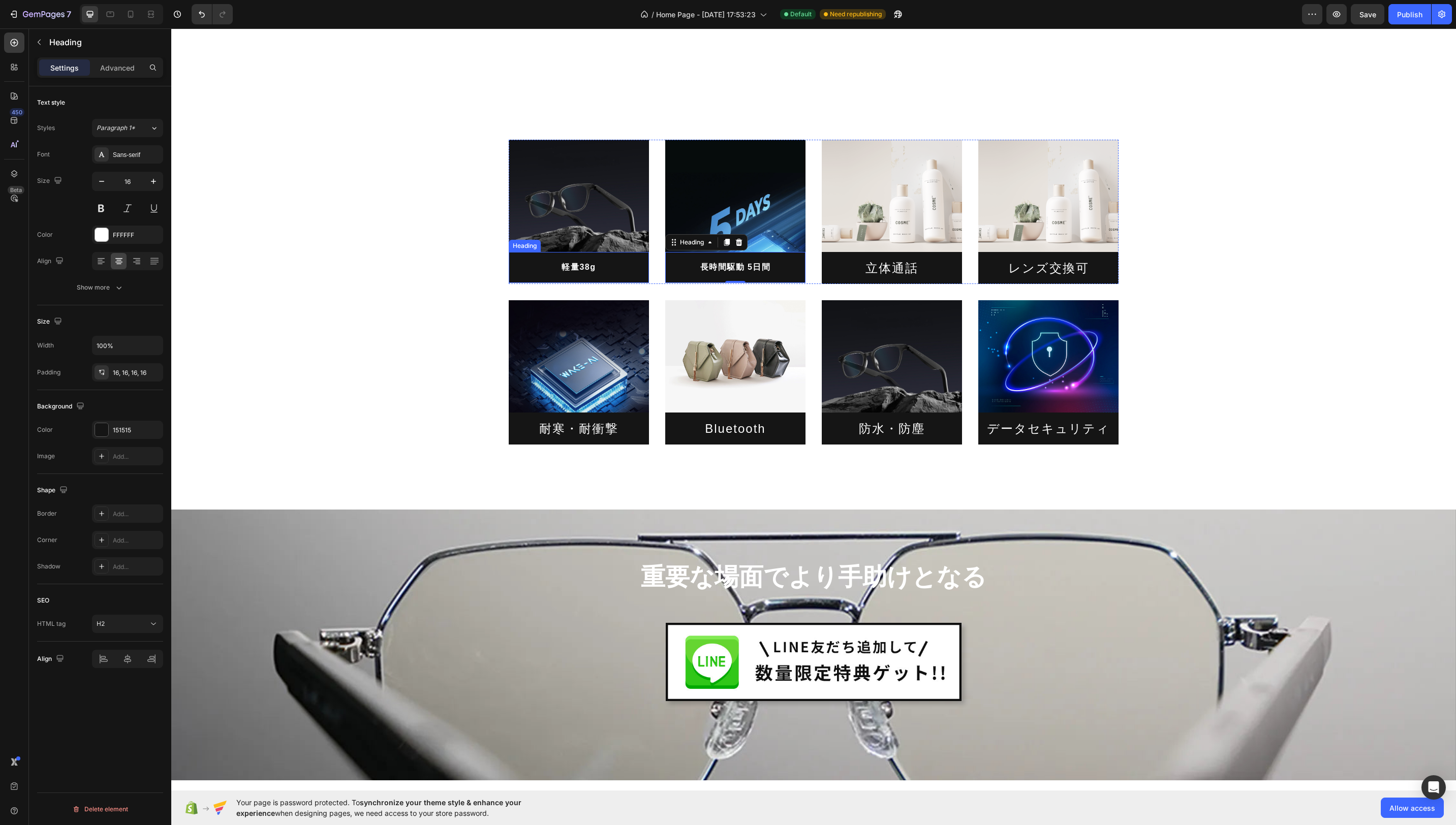
click at [578, 269] on p "軽量38g" at bounding box center [579, 267] width 124 height 15
click at [148, 182] on icon "button" at bounding box center [153, 181] width 10 height 10
type input "18"
click at [741, 271] on p "長時間駆動 5日間" at bounding box center [735, 267] width 124 height 15
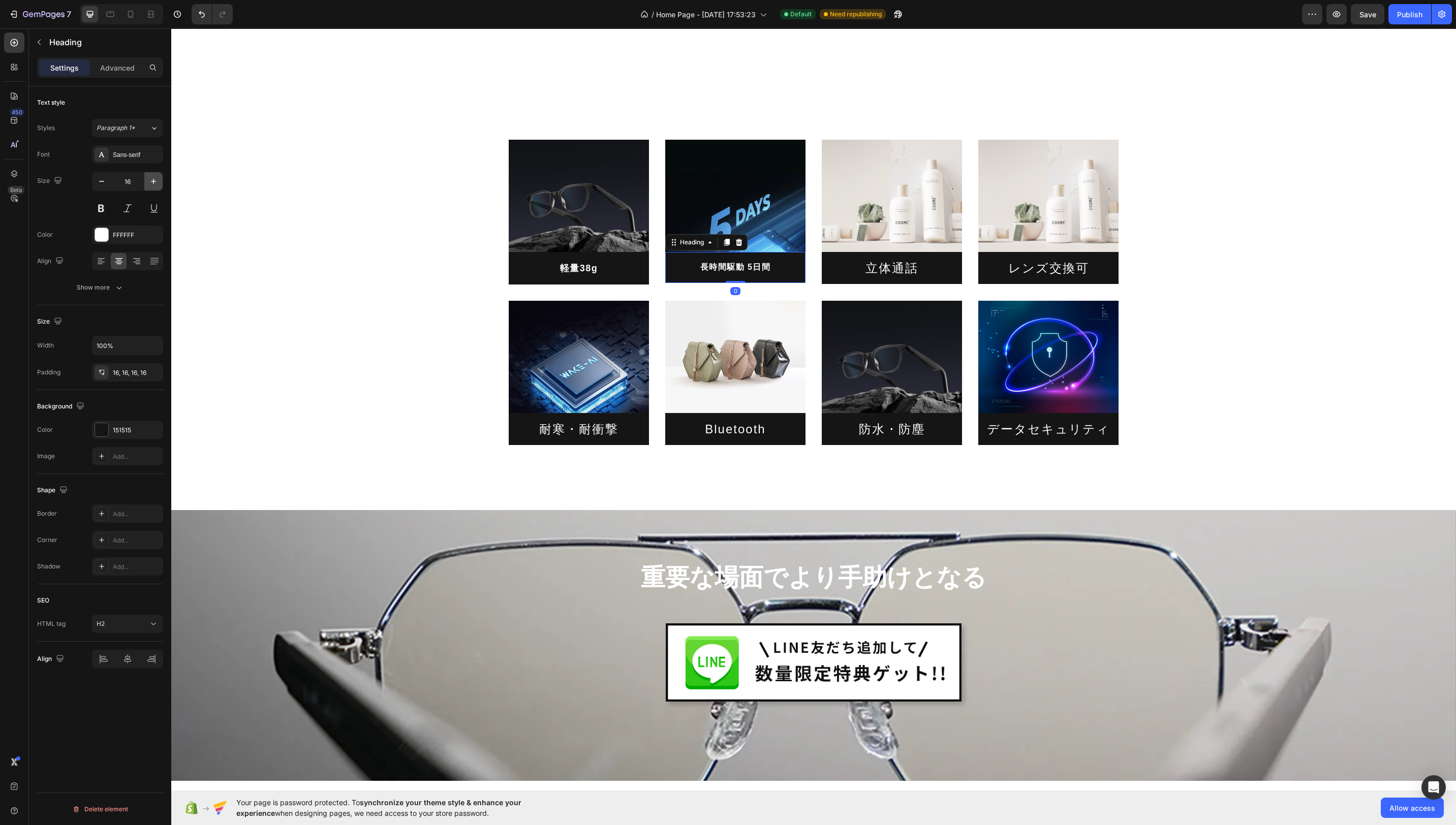
click at [155, 181] on icon "button" at bounding box center [153, 181] width 5 height 5
type input "18"
click at [115, 283] on icon "button" at bounding box center [119, 287] width 10 height 10
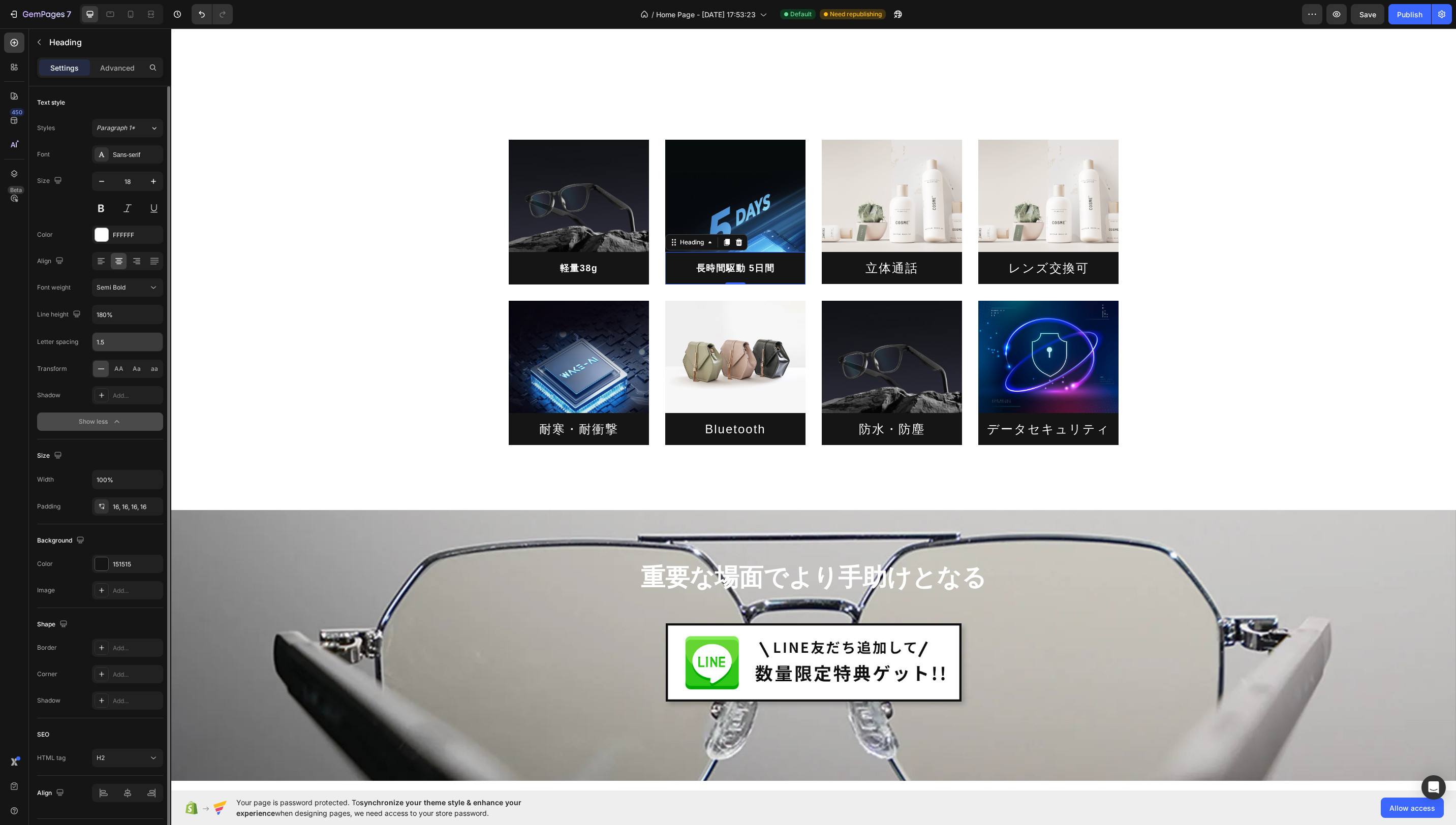
click at [122, 343] on input "1.5" at bounding box center [128, 342] width 70 height 18
click at [123, 343] on input "1.5" at bounding box center [128, 342] width 70 height 18
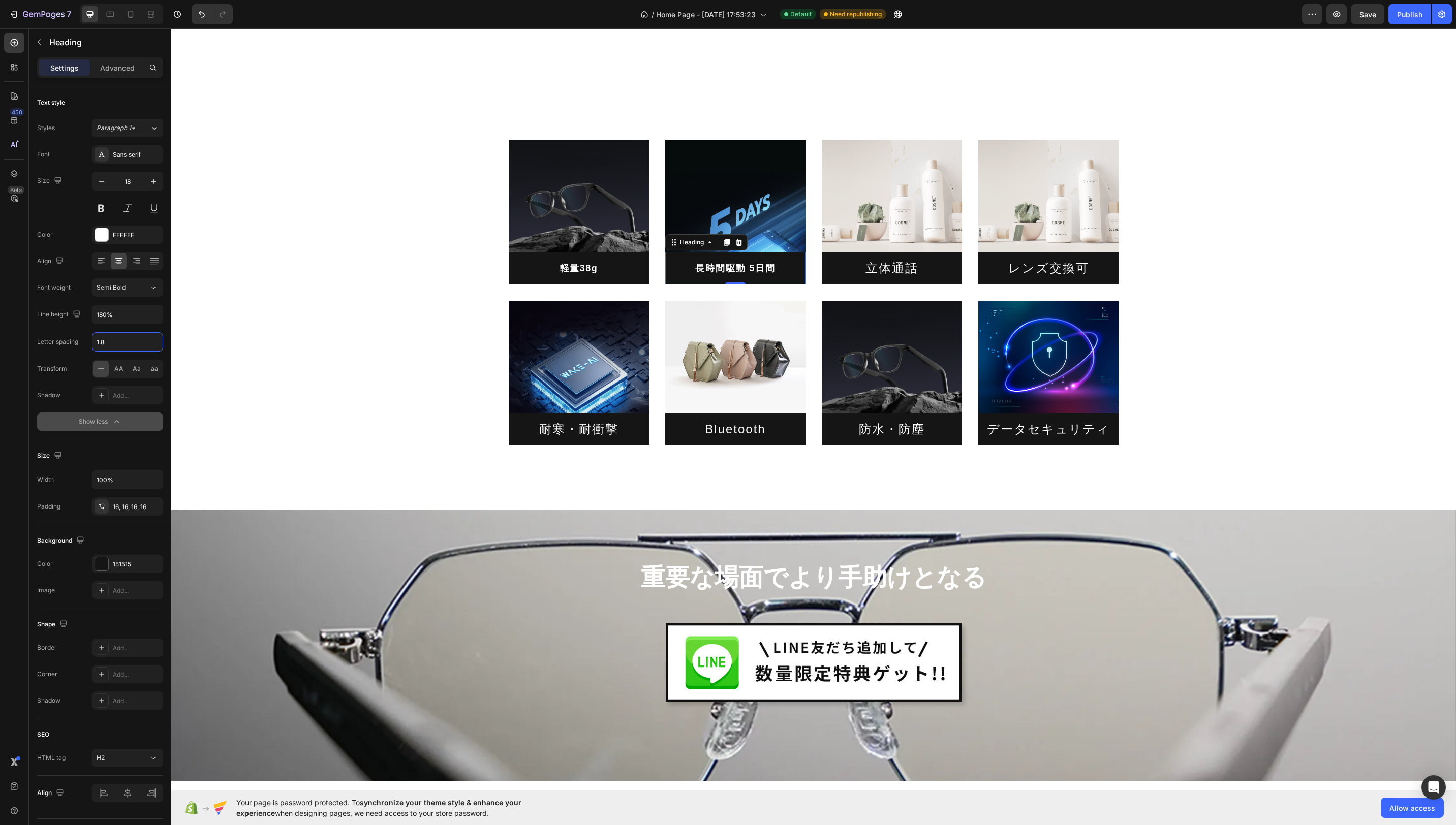
type input "1.8"
click at [730, 270] on p "長時間駆動 5日間" at bounding box center [735, 268] width 124 height 16
click at [742, 270] on p "長時間駆動 5日間" at bounding box center [735, 268] width 124 height 16
drag, startPoint x: 728, startPoint y: 271, endPoint x: 741, endPoint y: 271, distance: 13.0
click at [741, 271] on p "長時間駆動 5日間" at bounding box center [735, 268] width 124 height 16
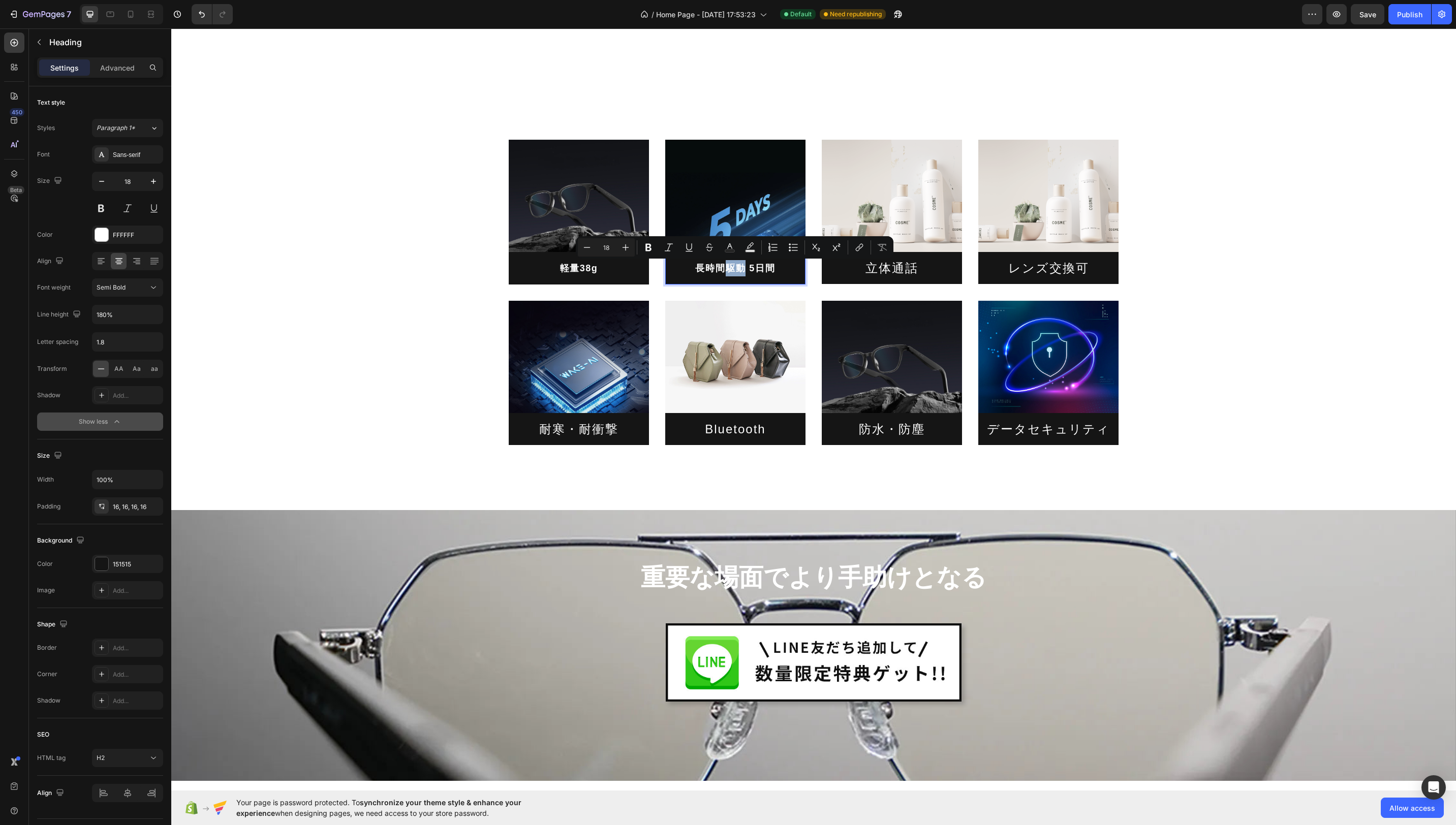
copy p "駆動"
click at [825, 294] on div "Image" at bounding box center [835, 294] width 22 height 9
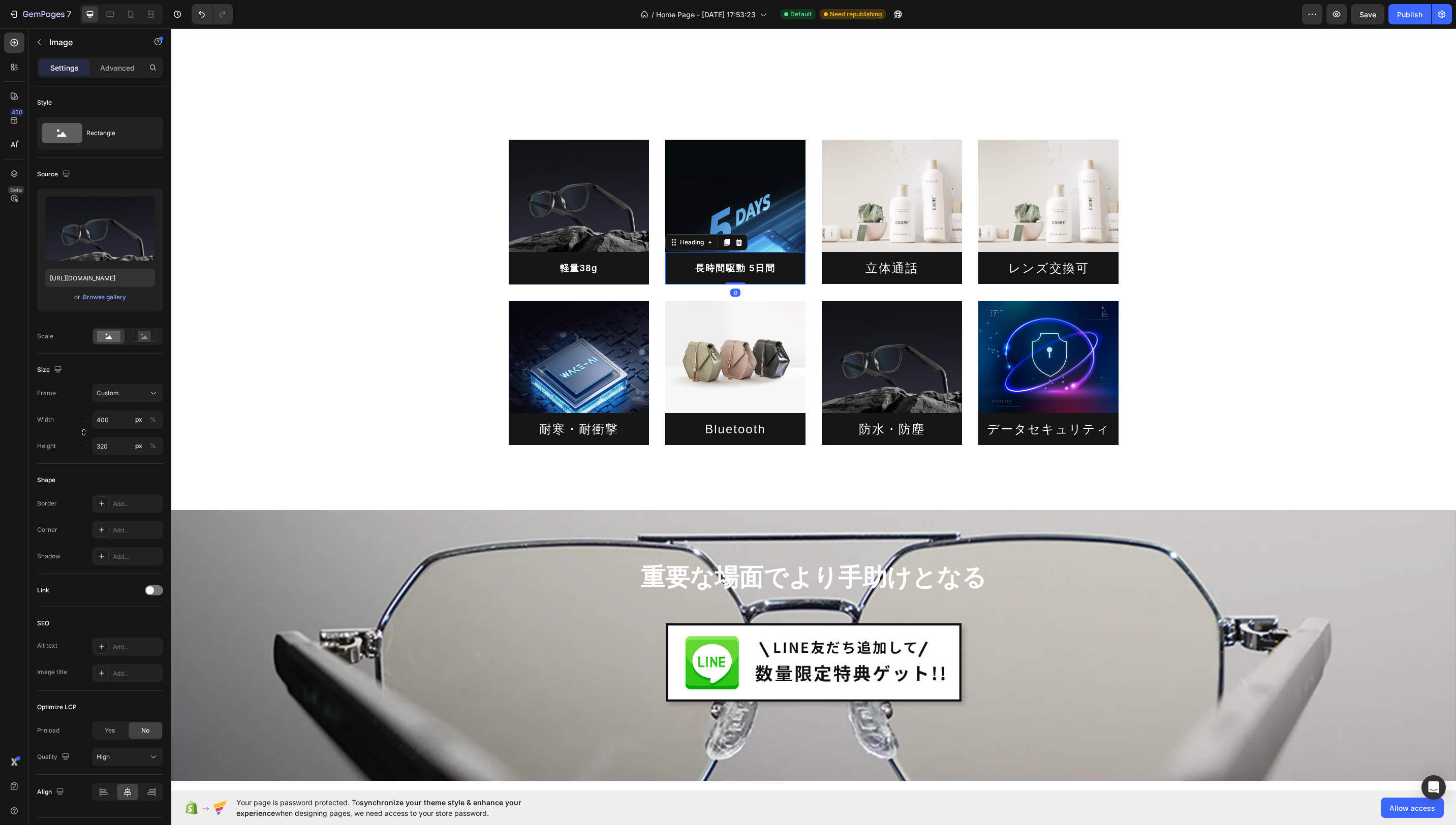
drag, startPoint x: 672, startPoint y: 266, endPoint x: 678, endPoint y: 263, distance: 6.7
click at [672, 266] on h2 "長時間駆動 5日間" at bounding box center [735, 268] width 140 height 33
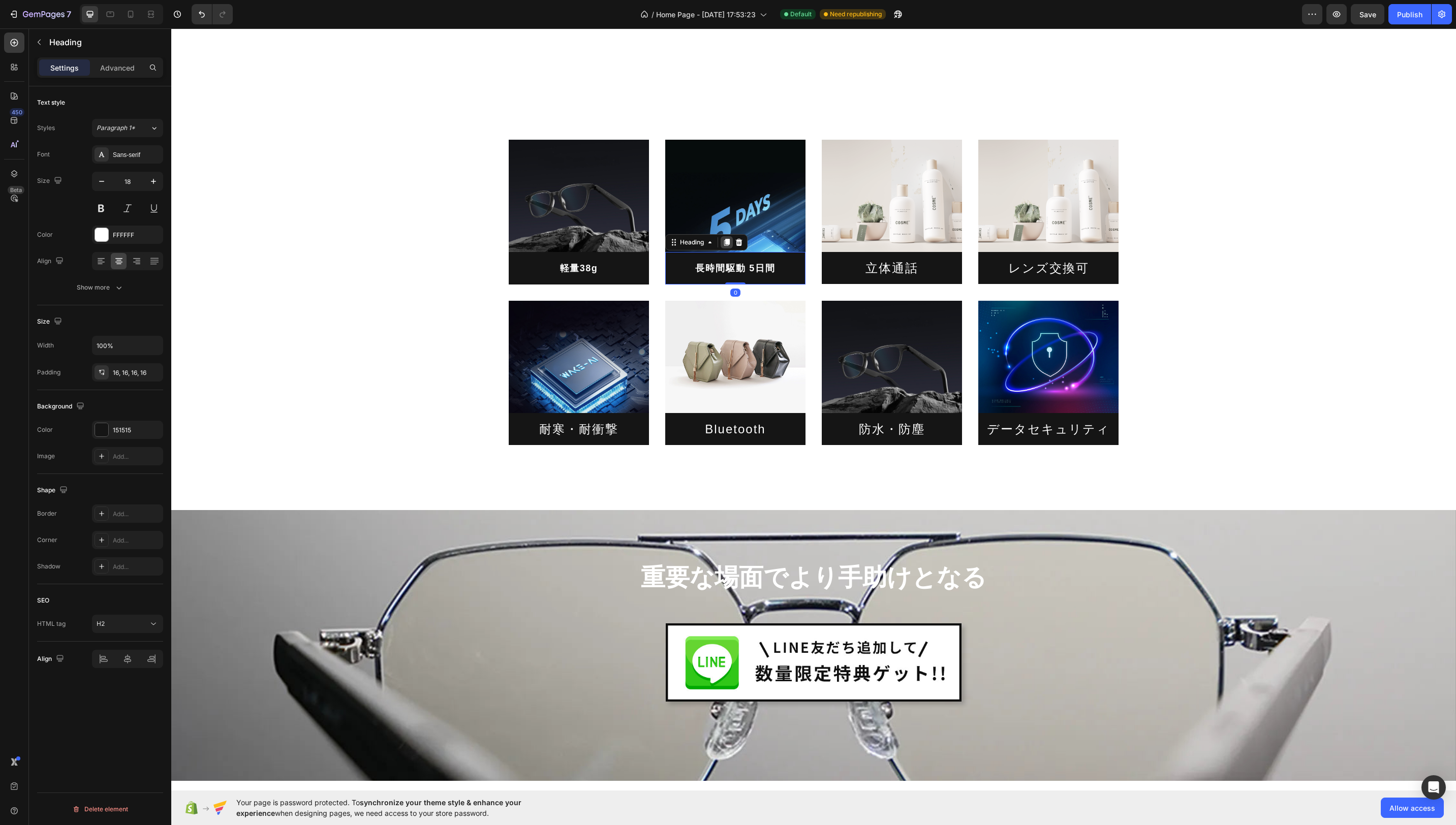
click at [728, 241] on icon at bounding box center [727, 243] width 5 height 7
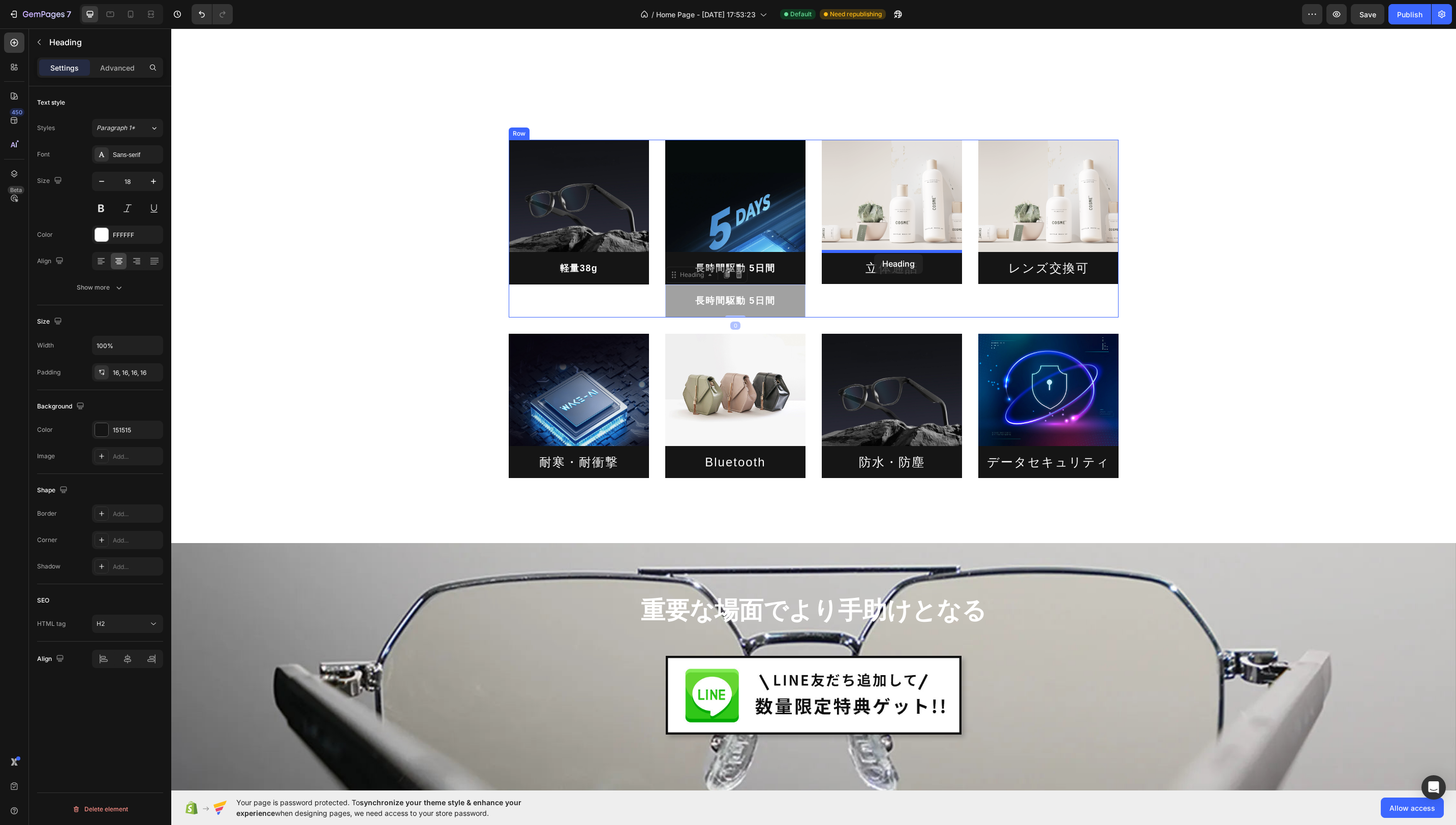
drag, startPoint x: 673, startPoint y: 280, endPoint x: 875, endPoint y: 254, distance: 203.7
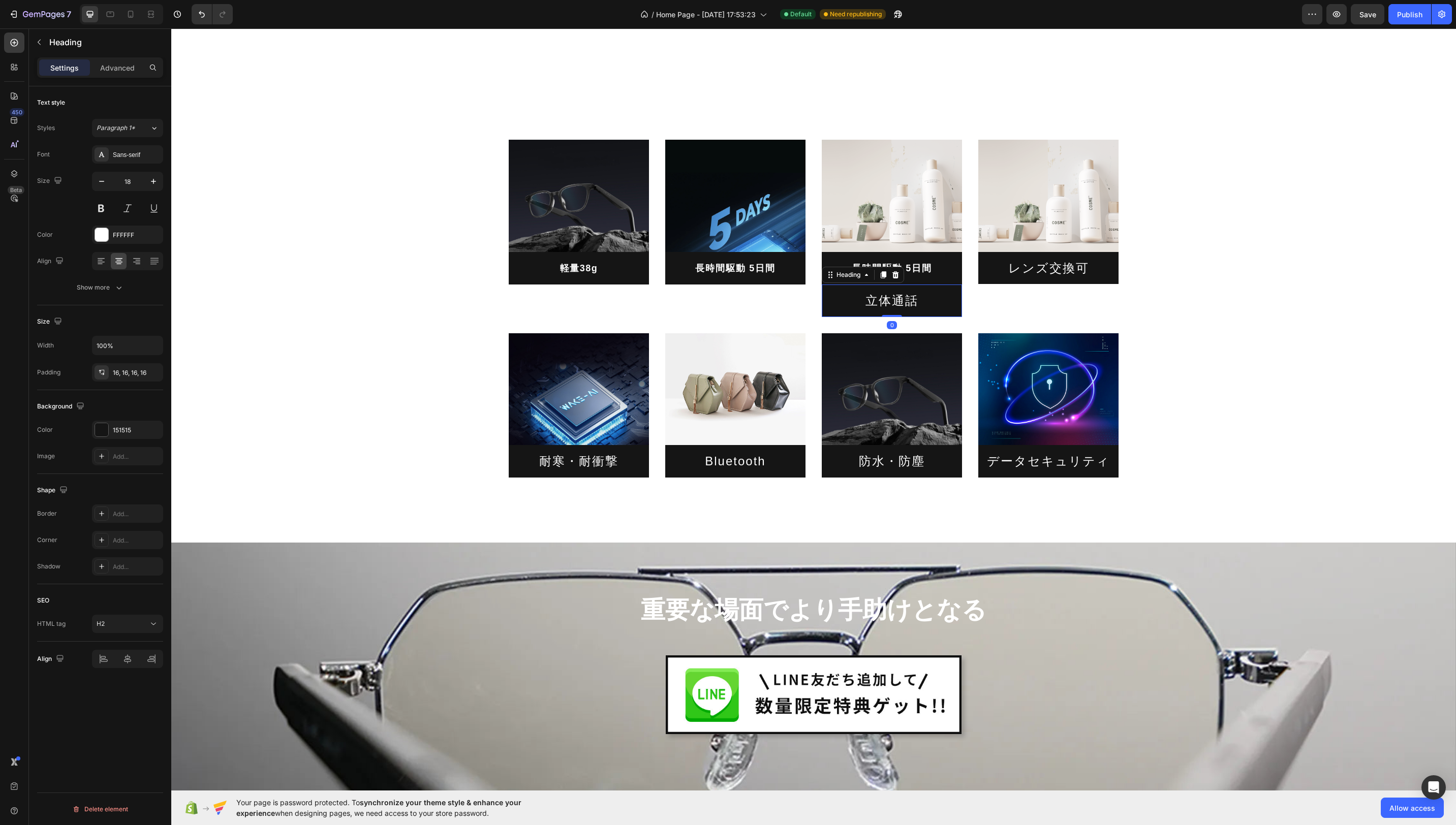
click at [906, 297] on h2 "立体通話" at bounding box center [891, 300] width 140 height 32
click at [909, 300] on h2 "立体通話" at bounding box center [891, 300] width 140 height 32
drag, startPoint x: 914, startPoint y: 301, endPoint x: 887, endPoint y: 297, distance: 27.3
click at [867, 302] on p "立体通話" at bounding box center [892, 300] width 124 height 15
copy p "立体通話"
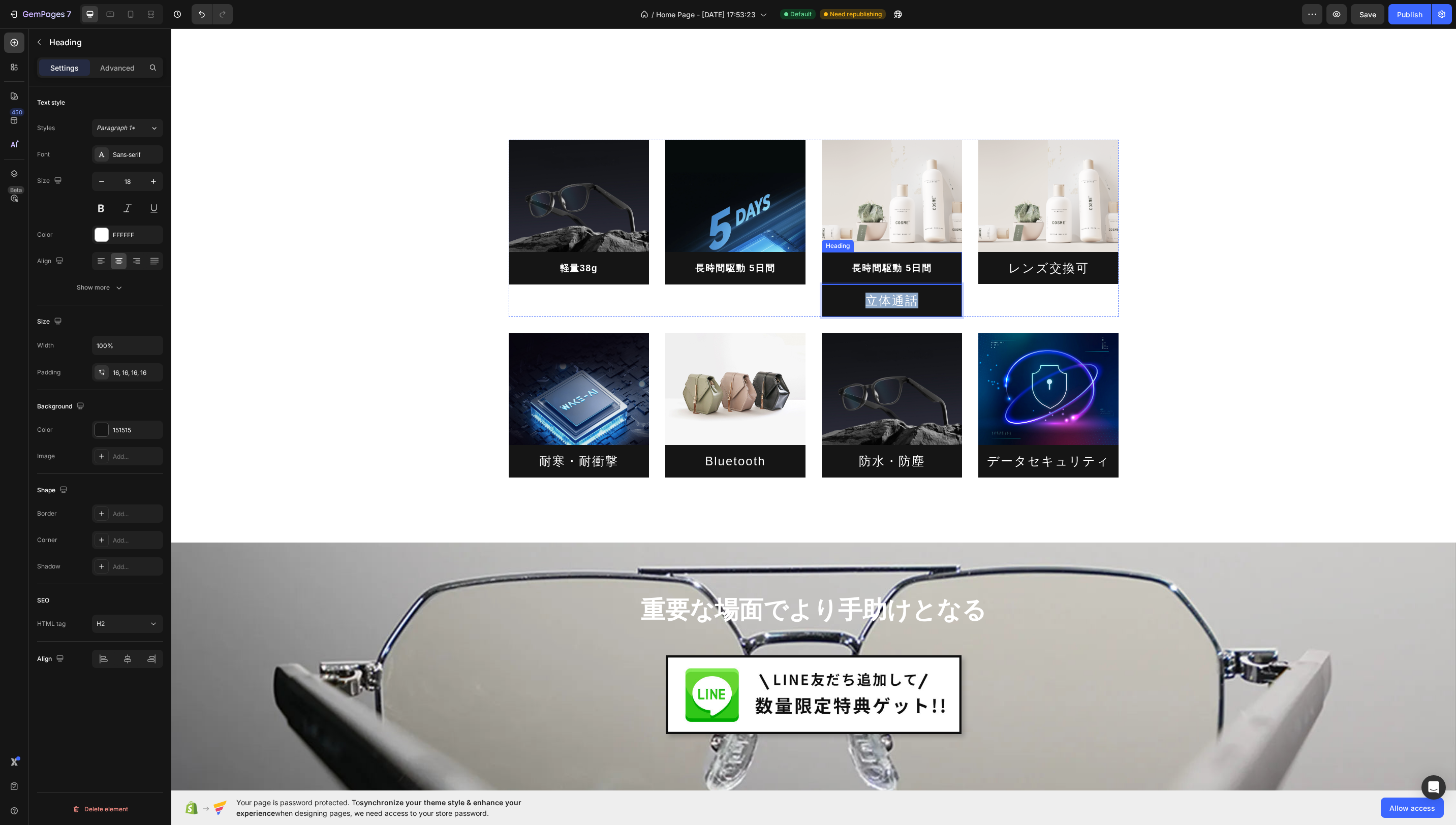
click at [923, 262] on h2 "長時間駆動 5日間" at bounding box center [891, 268] width 140 height 33
click at [927, 266] on h2 "長時間駆動 5日間" at bounding box center [891, 268] width 140 height 33
click at [931, 267] on p "長時間駆動 5日間" at bounding box center [892, 268] width 124 height 16
drag, startPoint x: 924, startPoint y: 268, endPoint x: 859, endPoint y: 270, distance: 65.0
click at [850, 268] on p "長時間駆動 5日間" at bounding box center [892, 268] width 124 height 16
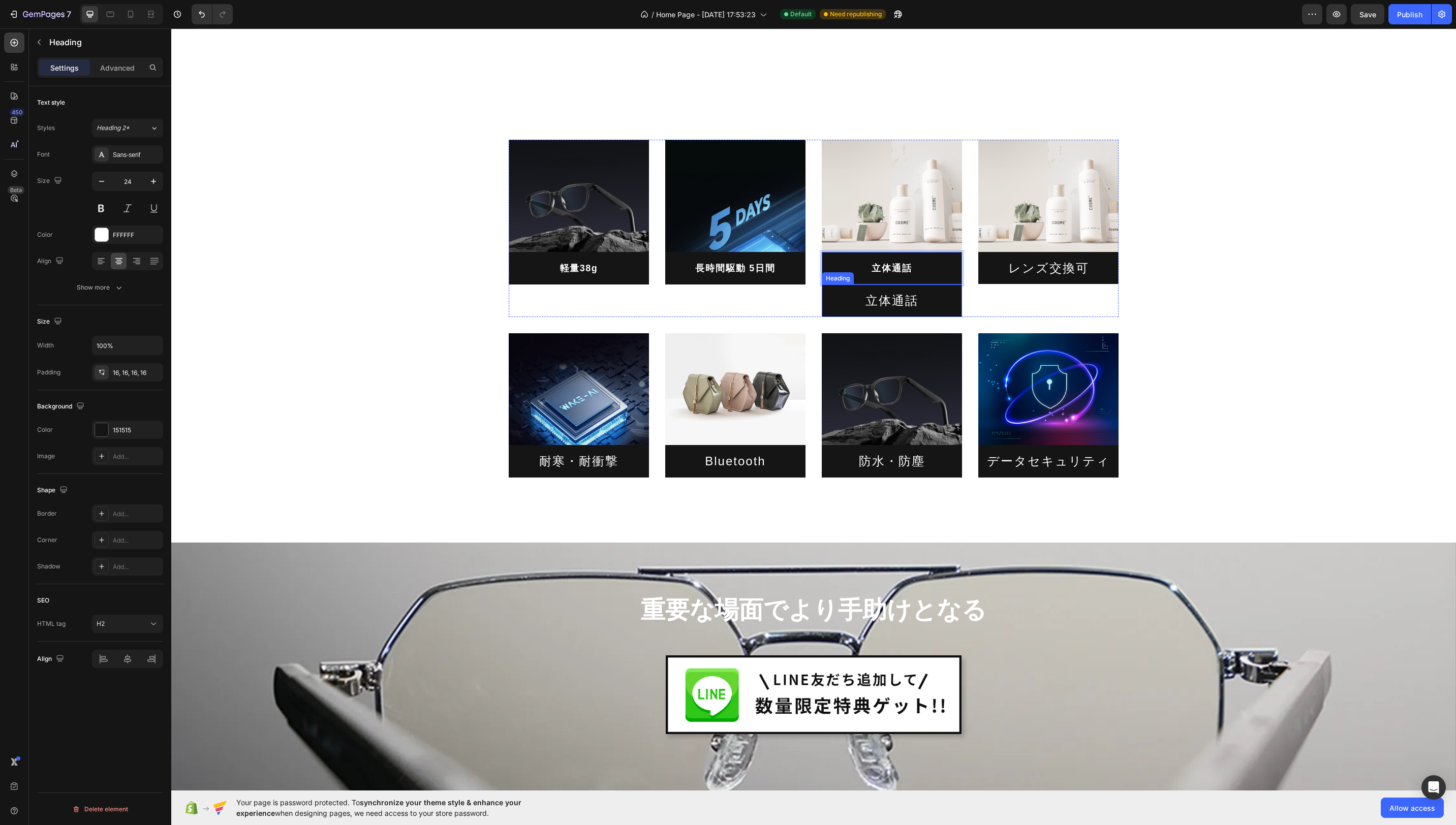
click at [952, 300] on p "立体通話" at bounding box center [892, 300] width 124 height 15
click at [896, 277] on icon at bounding box center [896, 275] width 7 height 7
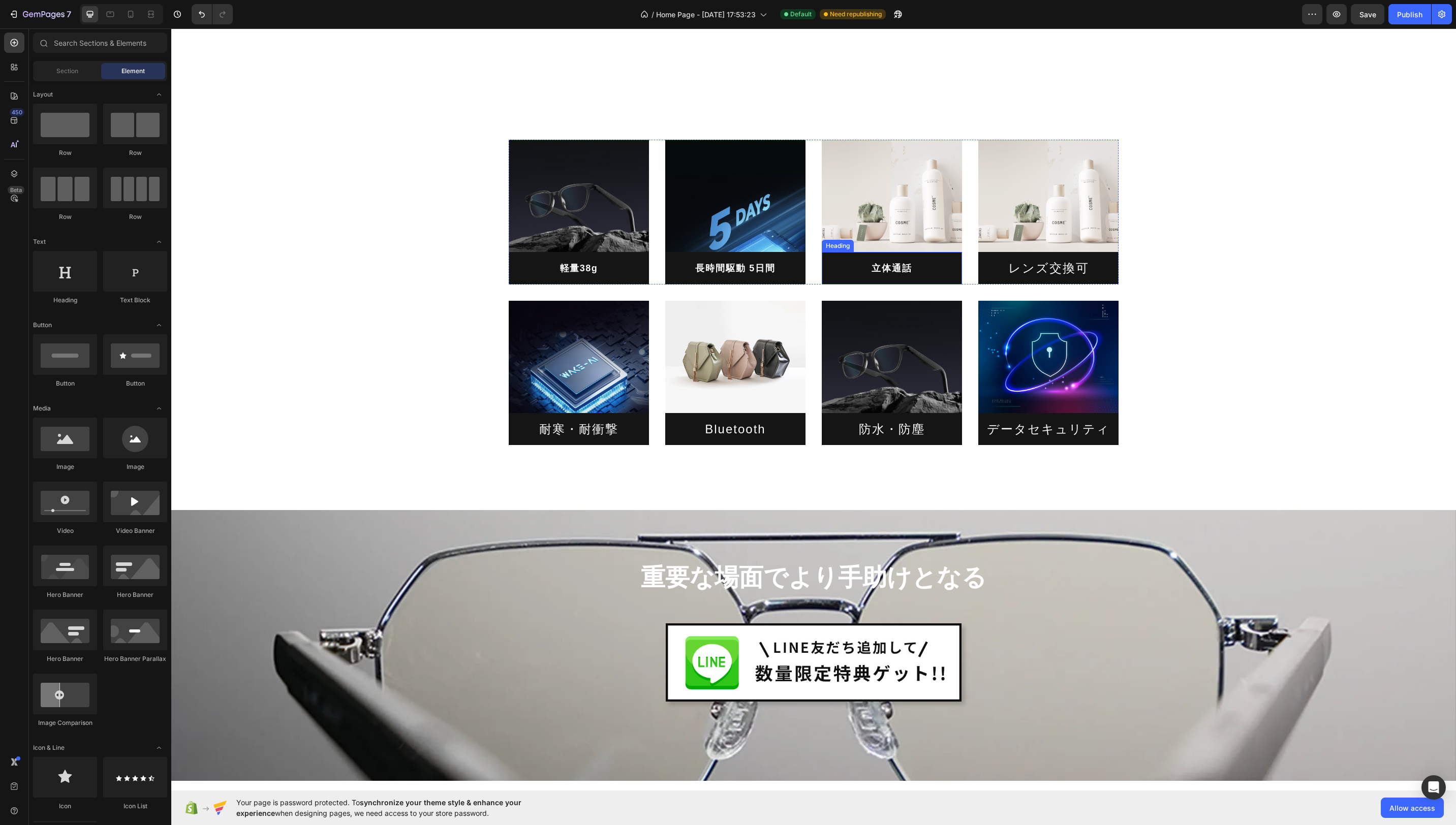
click at [835, 266] on p "立体通話" at bounding box center [892, 268] width 124 height 16
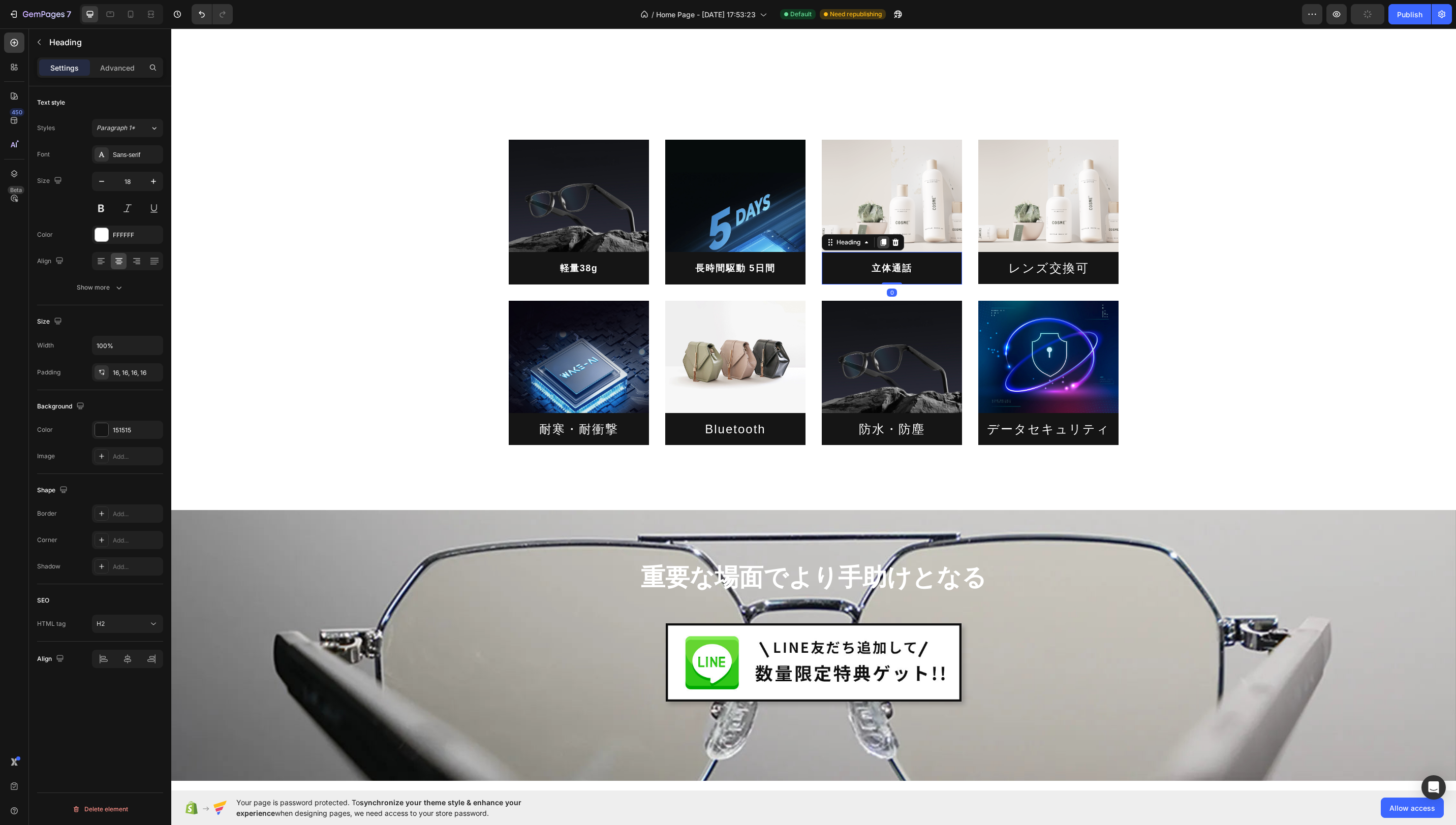
click at [882, 243] on icon at bounding box center [883, 243] width 5 height 7
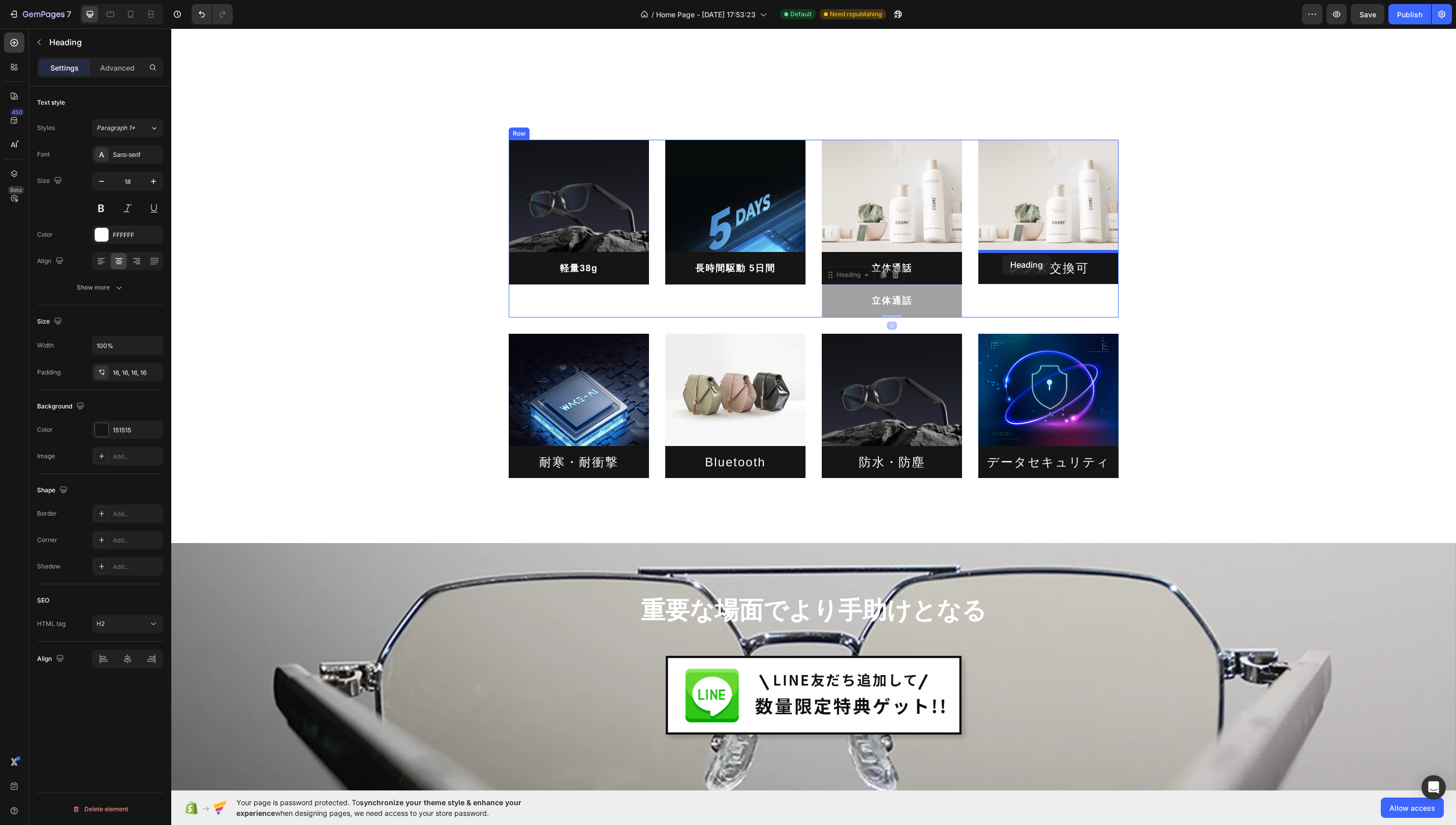
drag, startPoint x: 832, startPoint y: 277, endPoint x: 1002, endPoint y: 256, distance: 171.3
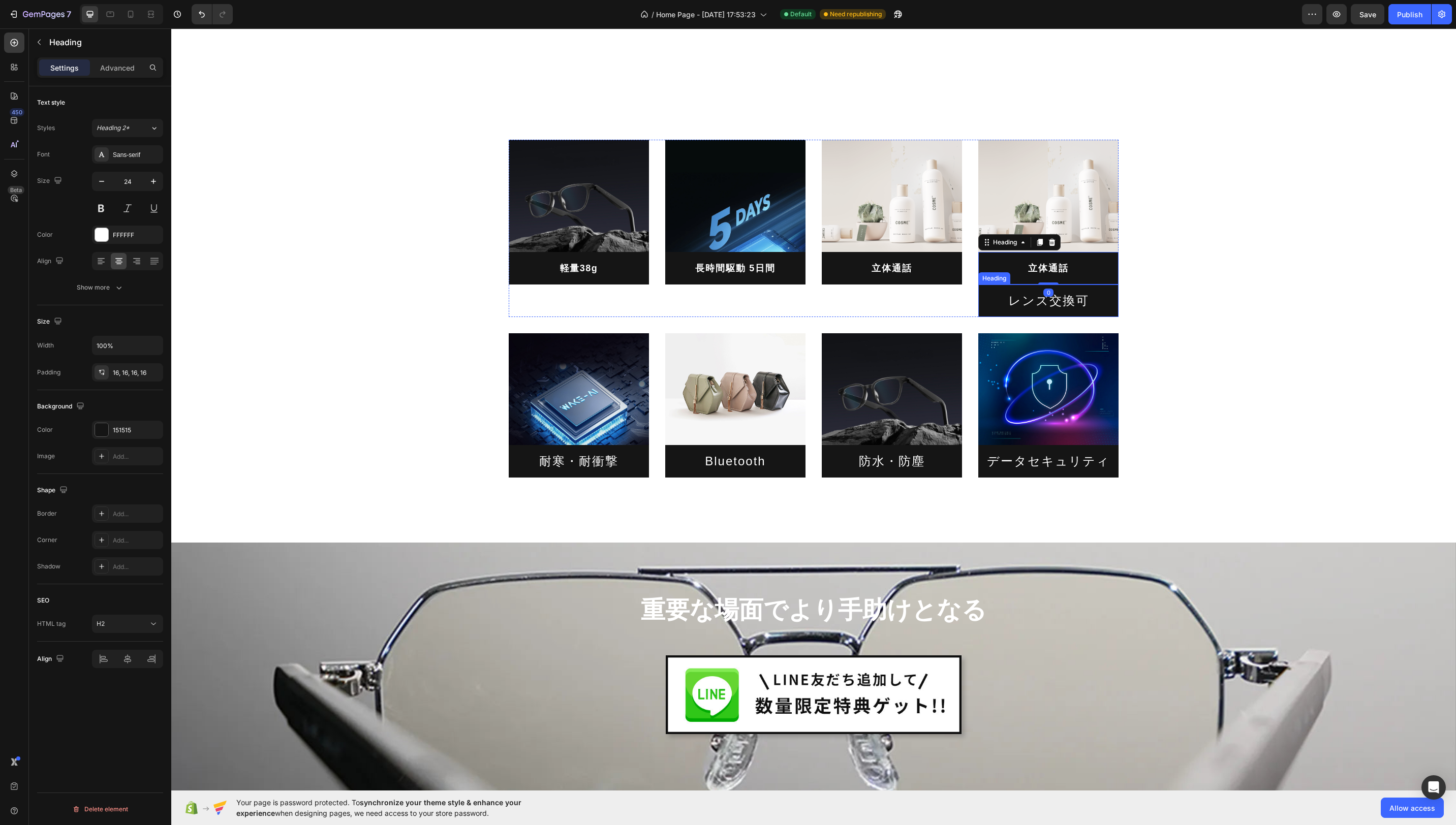
click at [1076, 300] on h2 "レンズ交換可" at bounding box center [1048, 300] width 140 height 32
click at [1076, 301] on h2 "レンズ交換可" at bounding box center [1048, 300] width 140 height 32
click at [1085, 301] on p "レンズ交換可" at bounding box center [1049, 300] width 124 height 15
drag, startPoint x: 1087, startPoint y: 303, endPoint x: 1011, endPoint y: 302, distance: 76.0
click at [1006, 302] on p "レンズ交換可" at bounding box center [1049, 300] width 124 height 15
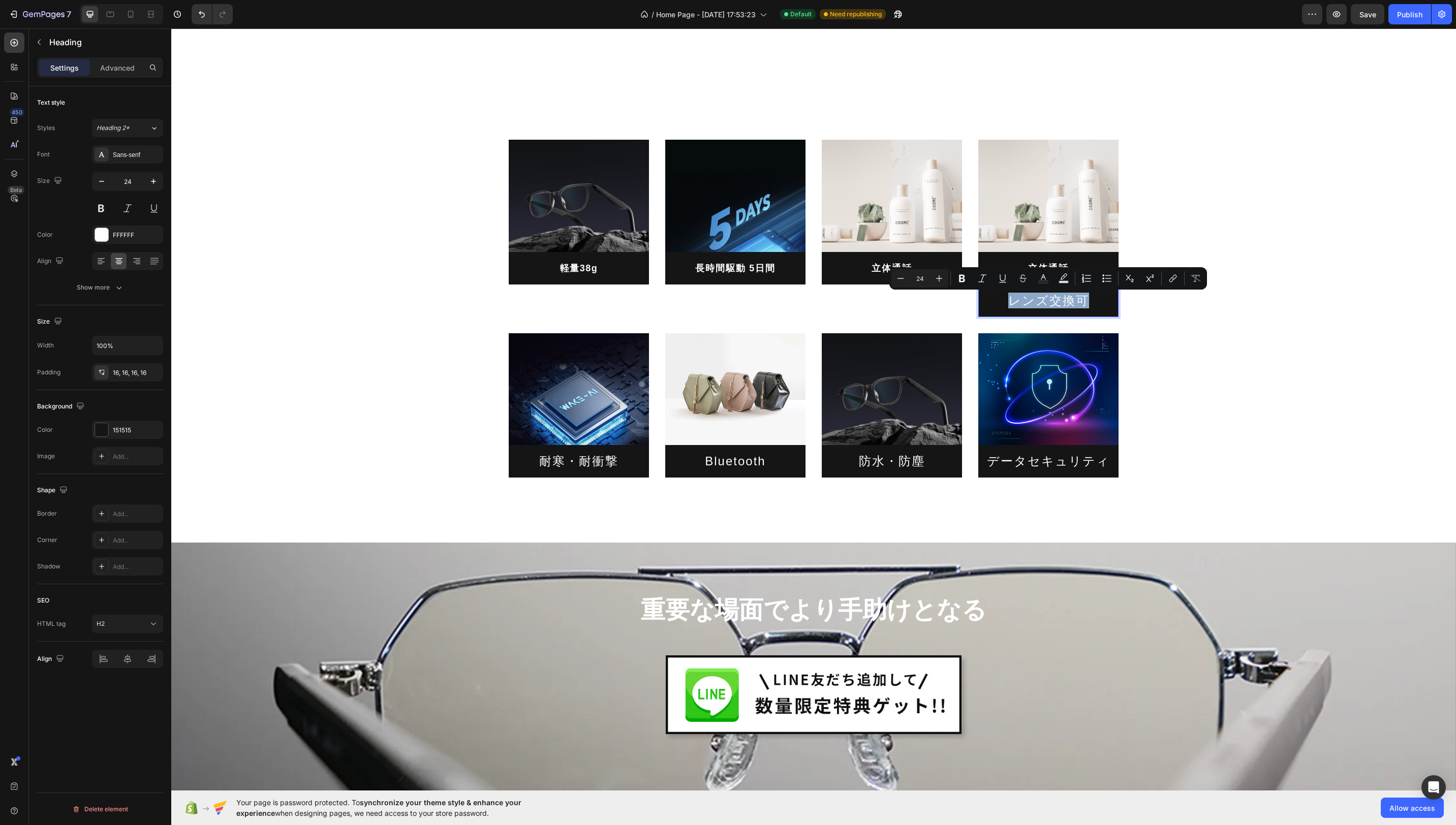
copy p "レンズ交換可"
click at [1060, 261] on h2 "立体通話" at bounding box center [1048, 268] width 140 height 33
click at [1061, 263] on h2 "立体通話" at bounding box center [1048, 268] width 140 height 33
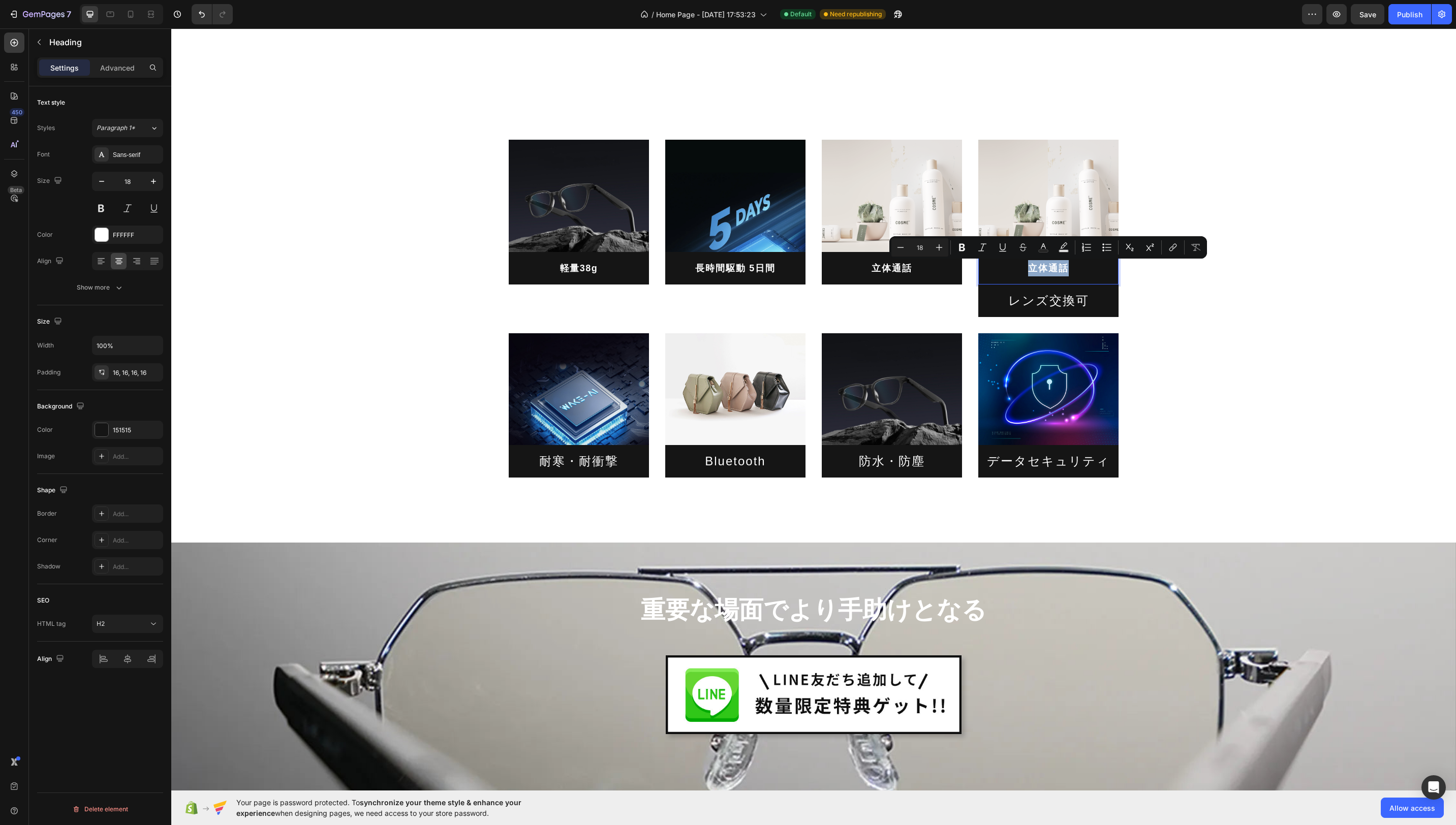
drag, startPoint x: 1065, startPoint y: 268, endPoint x: 1026, endPoint y: 268, distance: 39.0
click at [1014, 268] on p "立体通話" at bounding box center [1049, 268] width 124 height 16
click at [1042, 269] on p "レンズ交換可" at bounding box center [1049, 268] width 124 height 16
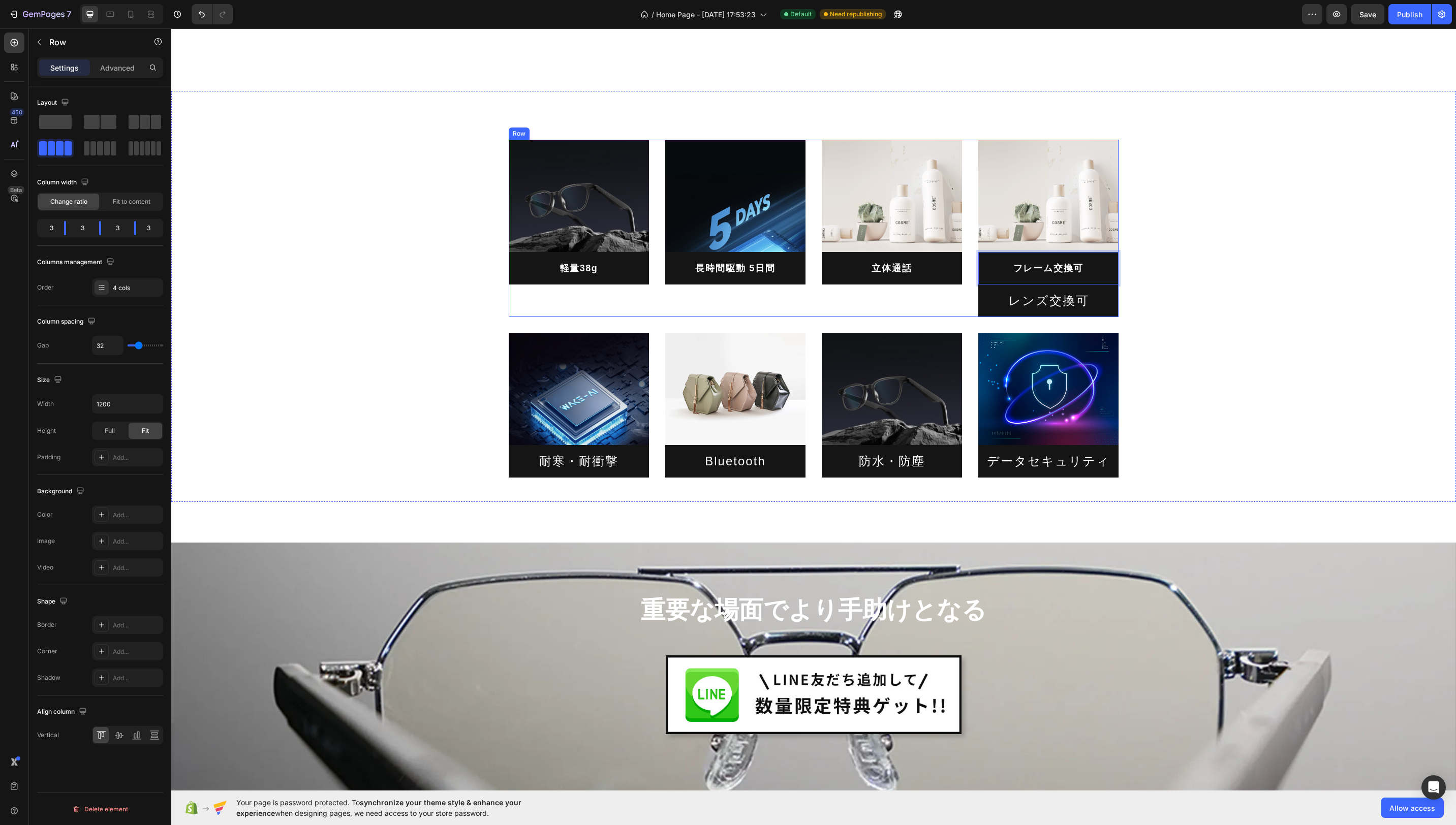
click at [940, 305] on div "Image 立体通話 Heading" at bounding box center [891, 228] width 140 height 177
click at [994, 303] on p "レンズ交換可" at bounding box center [1049, 300] width 124 height 15
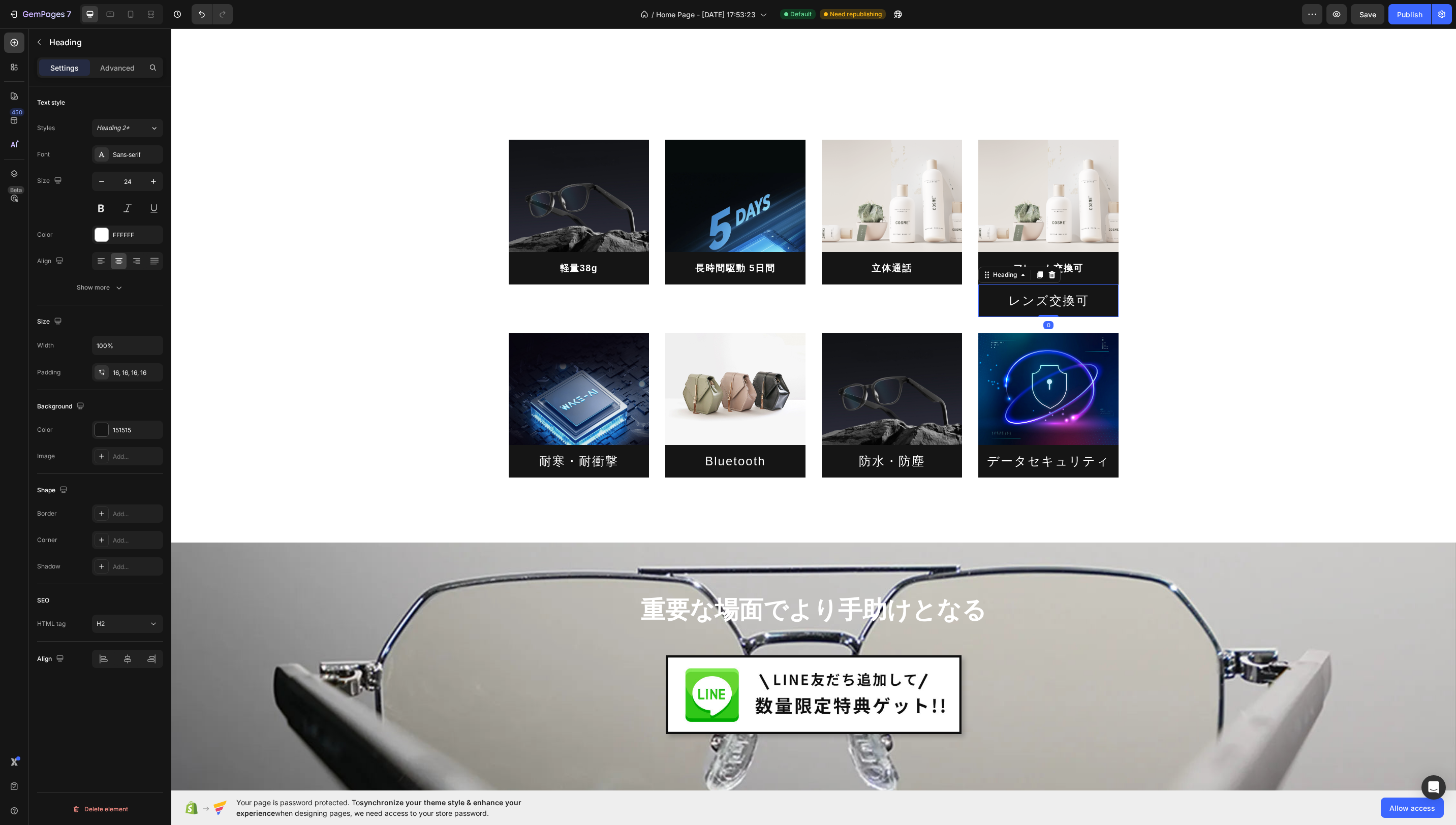
click at [1052, 277] on icon at bounding box center [1052, 275] width 7 height 7
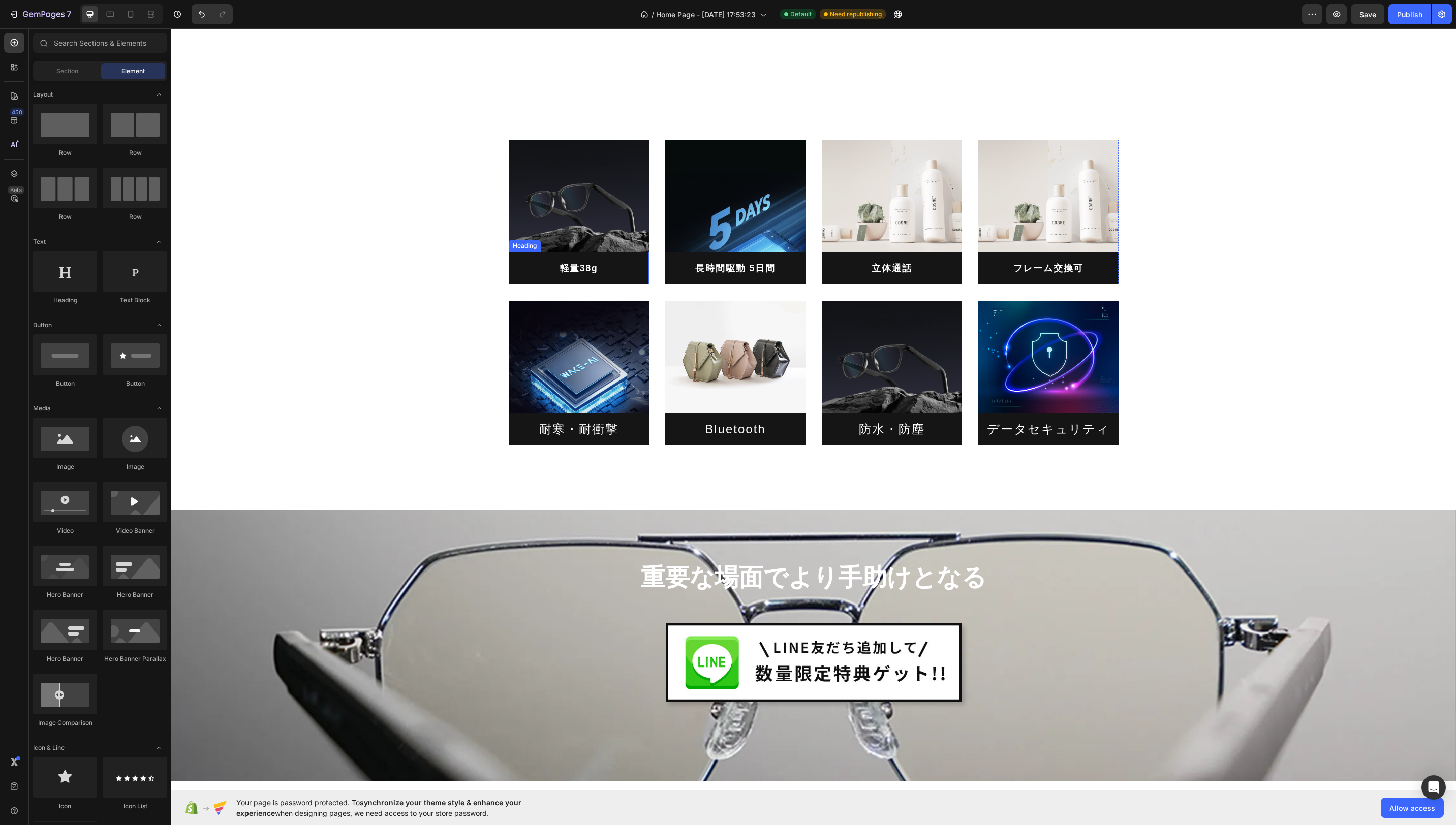
click at [625, 274] on p "軽量38g" at bounding box center [579, 268] width 124 height 16
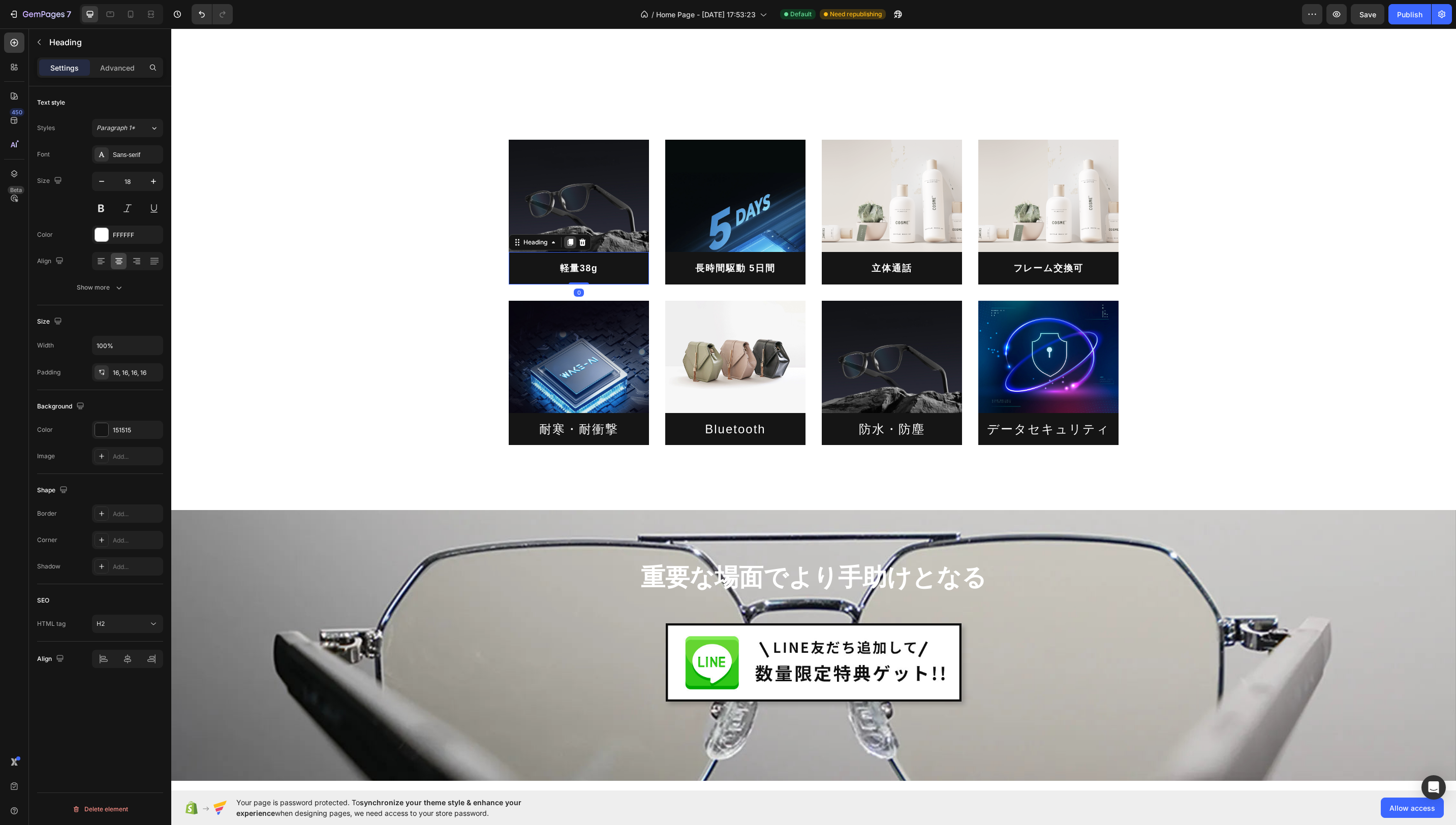
click at [569, 246] on icon at bounding box center [571, 243] width 8 height 8
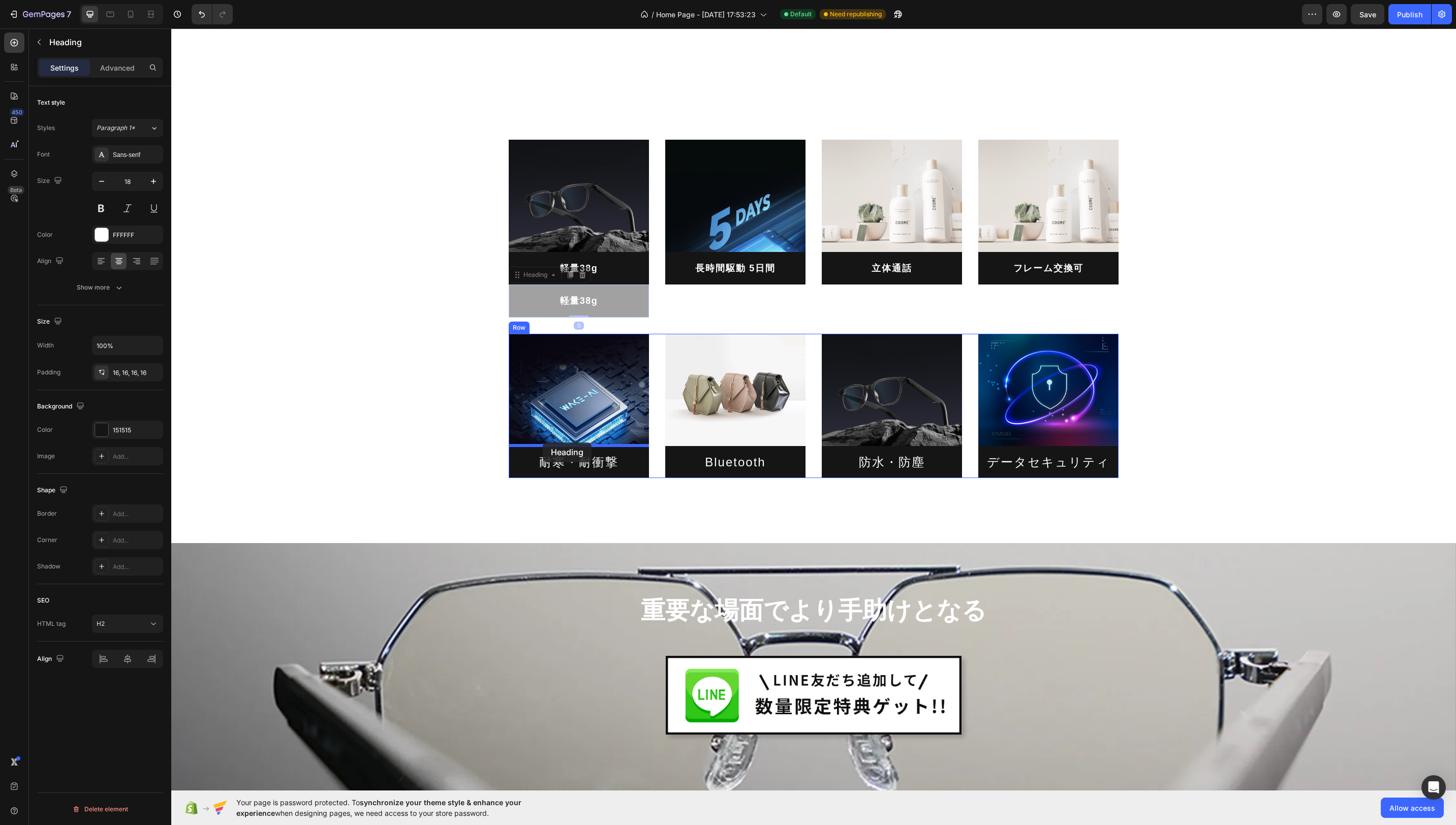
drag, startPoint x: 516, startPoint y: 278, endPoint x: 543, endPoint y: 442, distance: 166.2
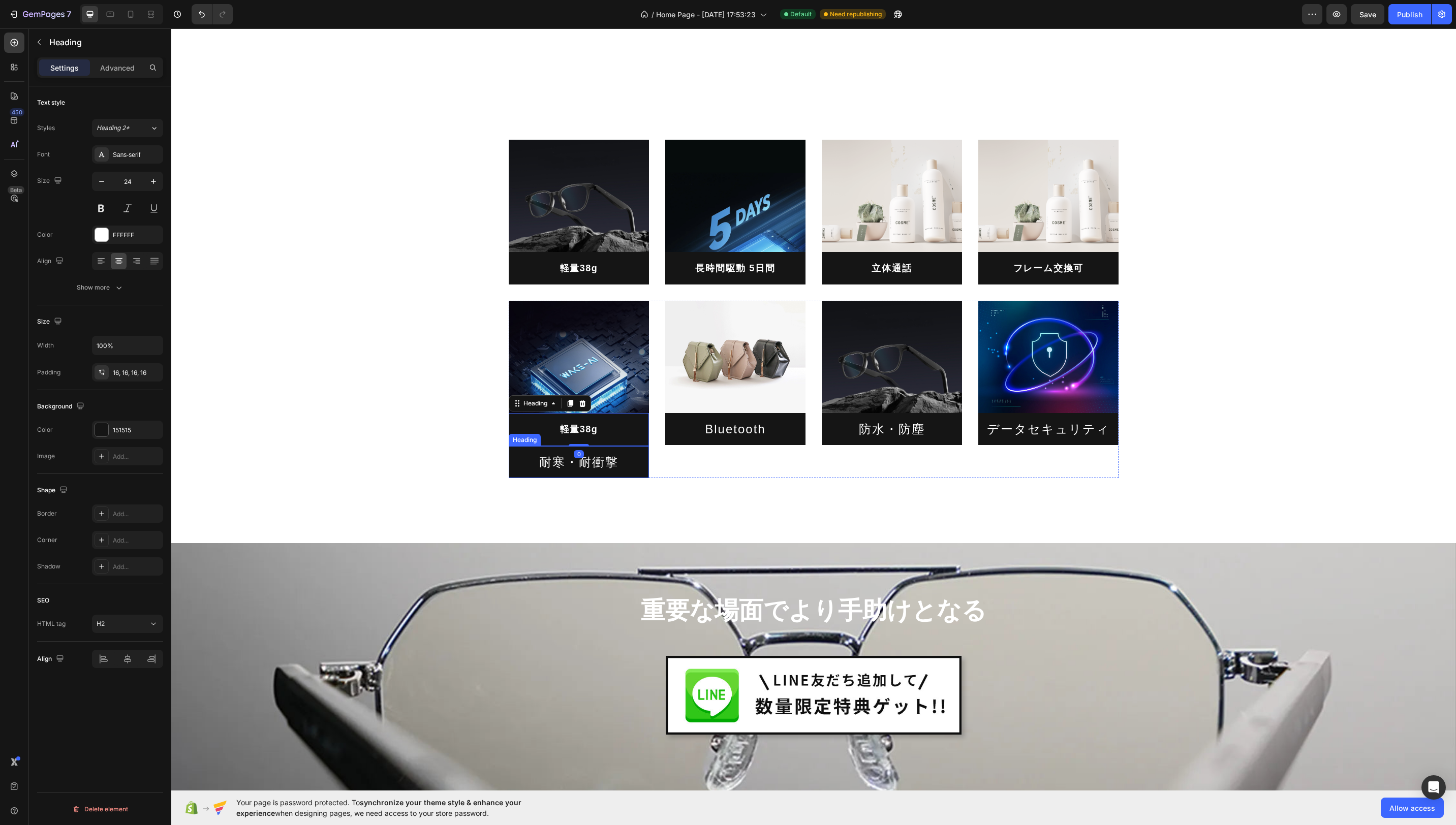
click at [607, 463] on h2 "耐寒・耐衝撃" at bounding box center [578, 462] width 140 height 32
click at [613, 463] on h2 "耐寒・耐衝撃" at bounding box center [578, 462] width 140 height 32
drag, startPoint x: 617, startPoint y: 463, endPoint x: 543, endPoint y: 463, distance: 74.0
click at [542, 463] on p "耐寒・耐衝撃" at bounding box center [579, 462] width 124 height 15
copy p "耐寒・耐衝撃"
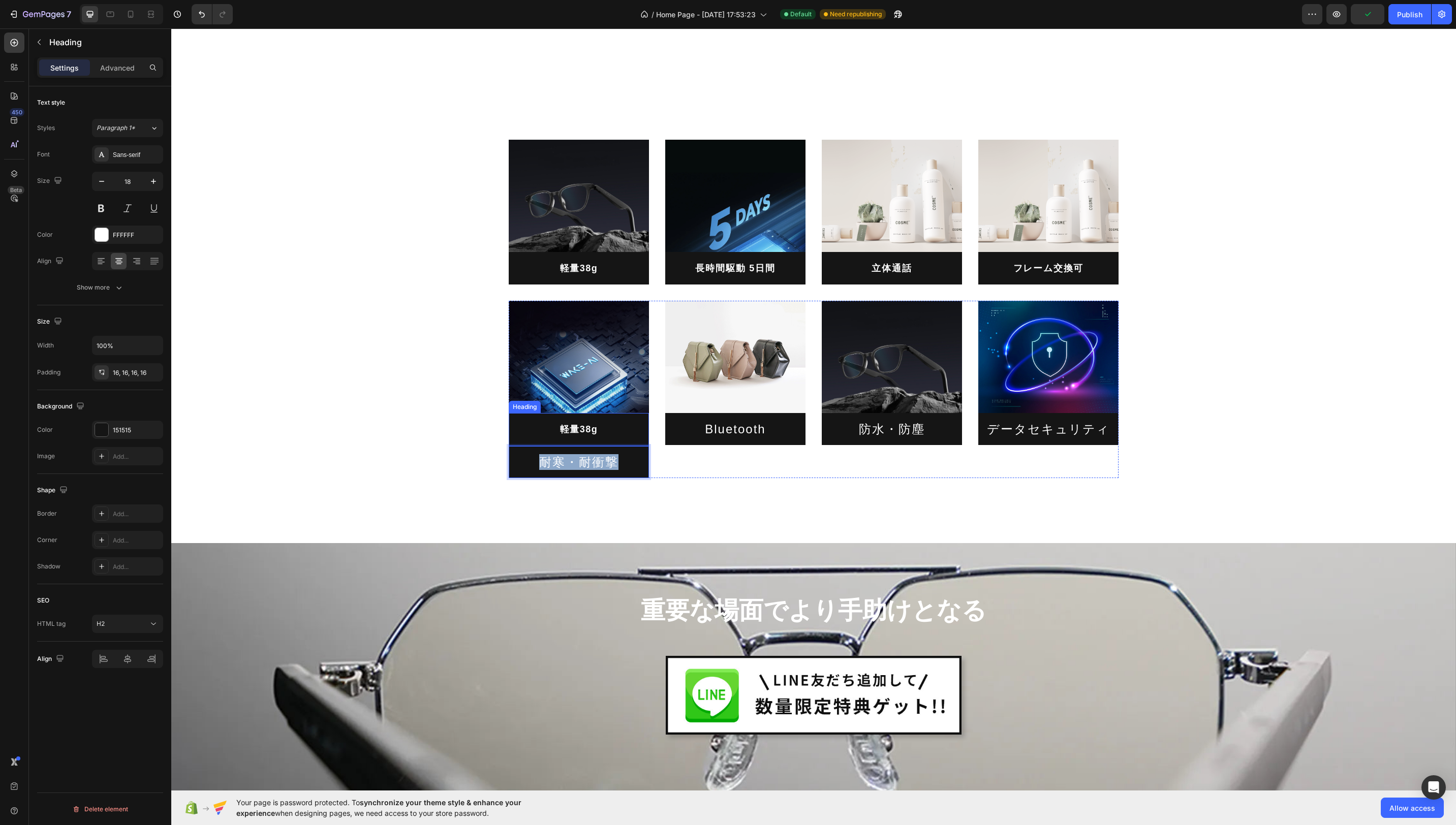
click at [608, 421] on h2 "軽量38g" at bounding box center [578, 429] width 140 height 33
click at [597, 432] on h2 "軽量38g" at bounding box center [578, 429] width 140 height 33
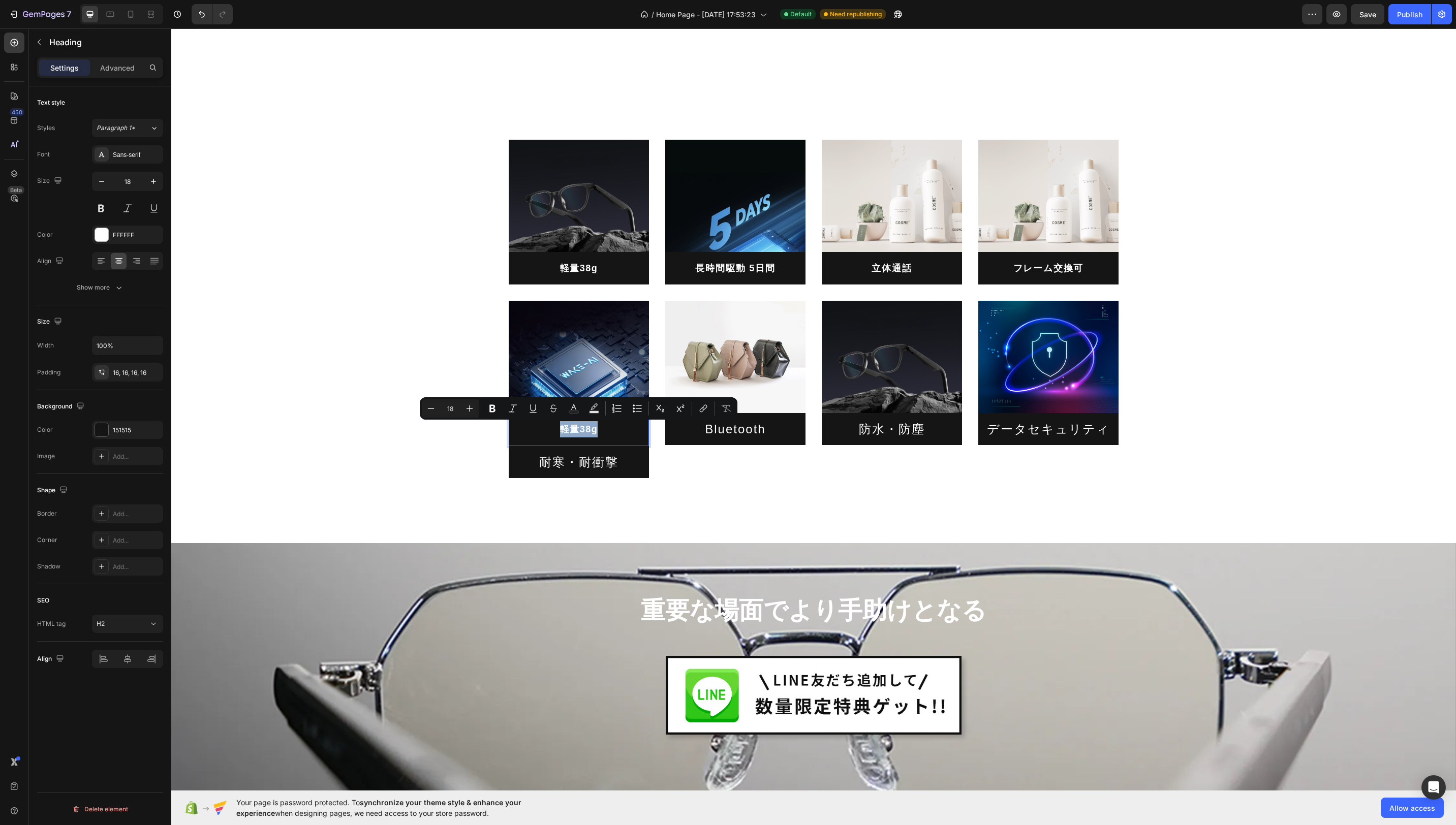
drag, startPoint x: 601, startPoint y: 432, endPoint x: 552, endPoint y: 432, distance: 49.0
click at [552, 432] on p "軽量38g" at bounding box center [579, 429] width 124 height 16
drag, startPoint x: 526, startPoint y: 466, endPoint x: 532, endPoint y: 460, distance: 8.5
click at [527, 465] on p "耐寒・耐衝撃" at bounding box center [579, 462] width 124 height 15
click at [583, 436] on icon at bounding box center [583, 436] width 7 height 7
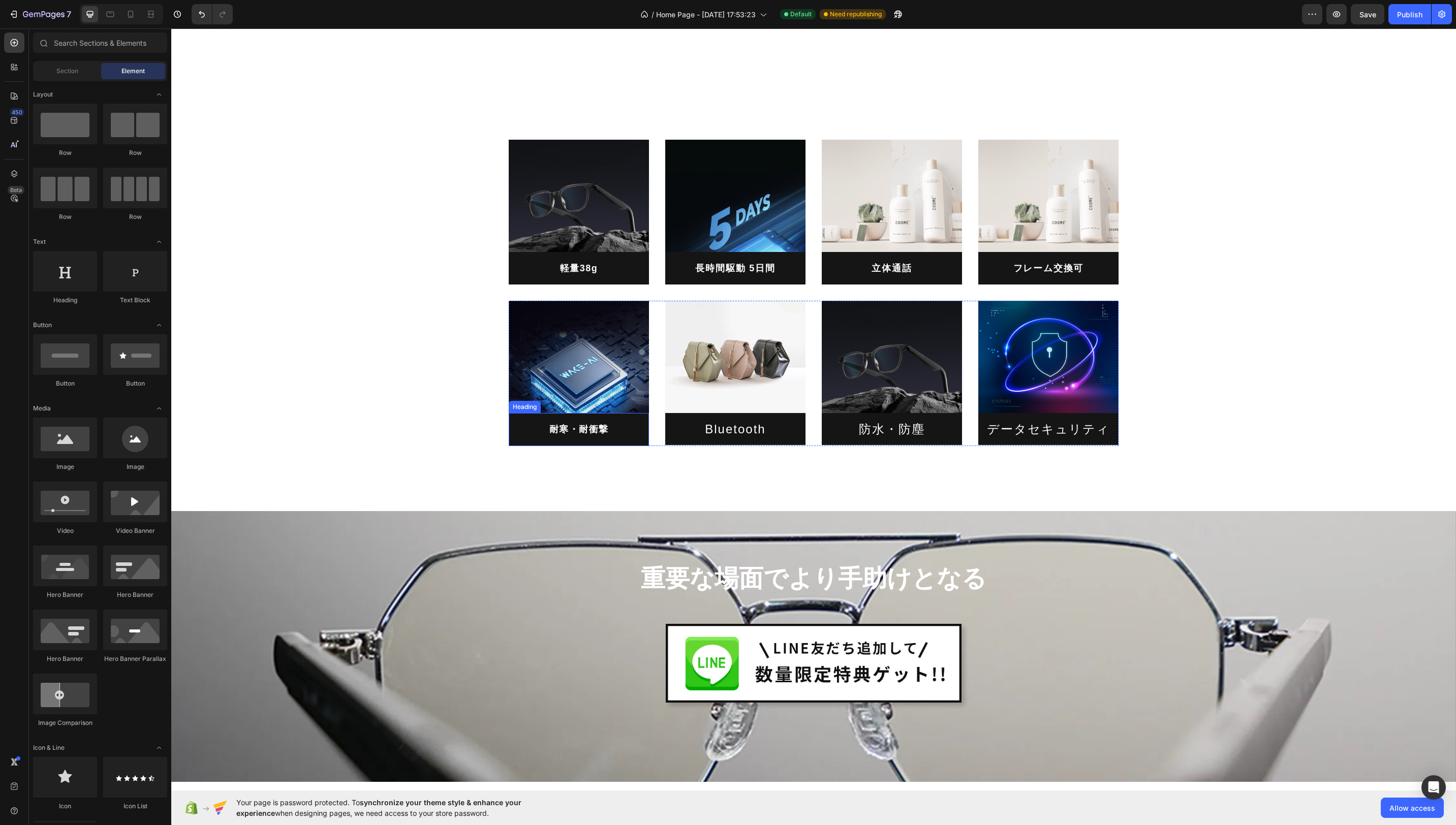
click at [534, 432] on p "耐寒・耐衝撃" at bounding box center [579, 429] width 124 height 16
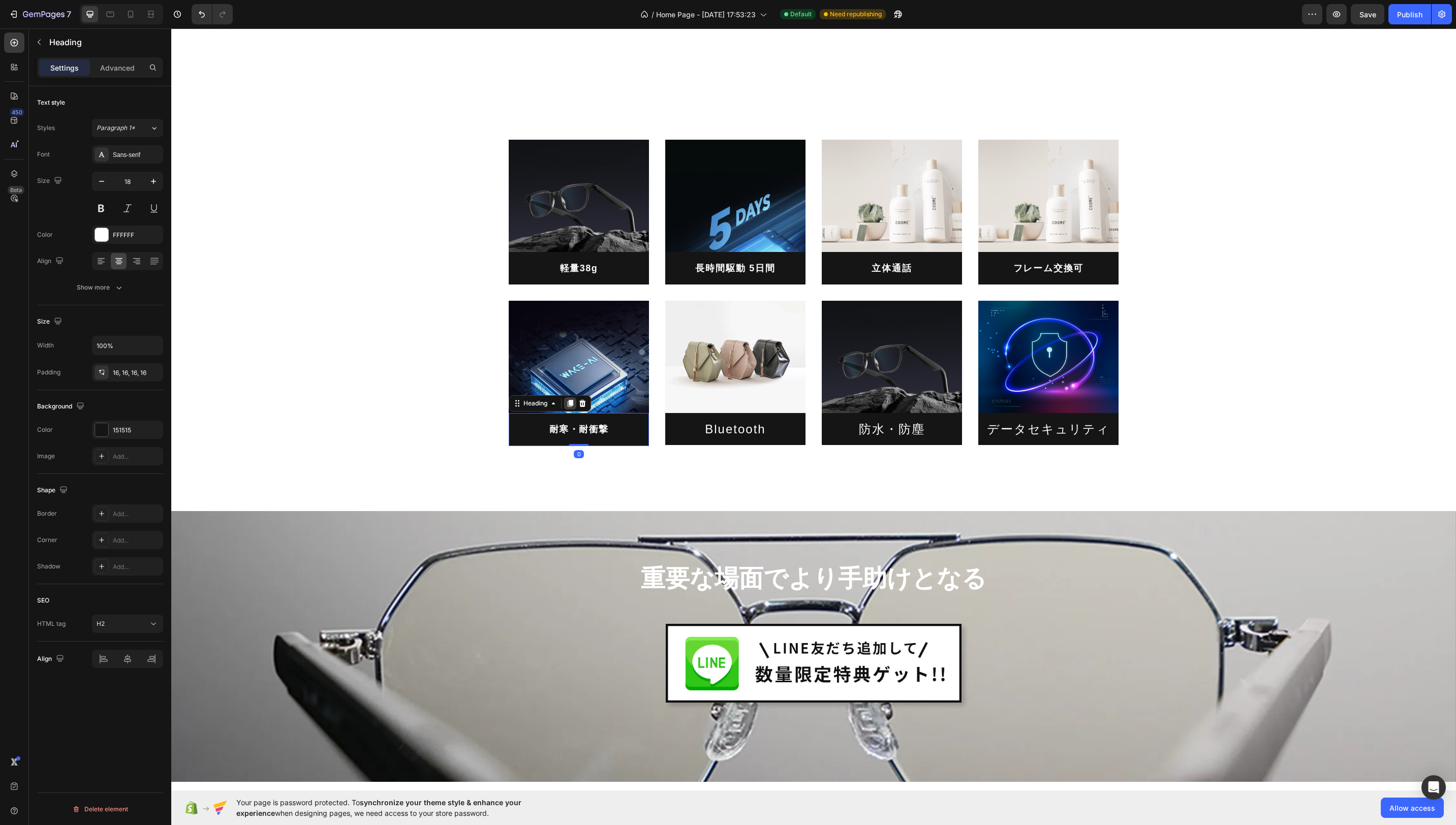
click at [566, 405] on icon at bounding box center [571, 404] width 8 height 8
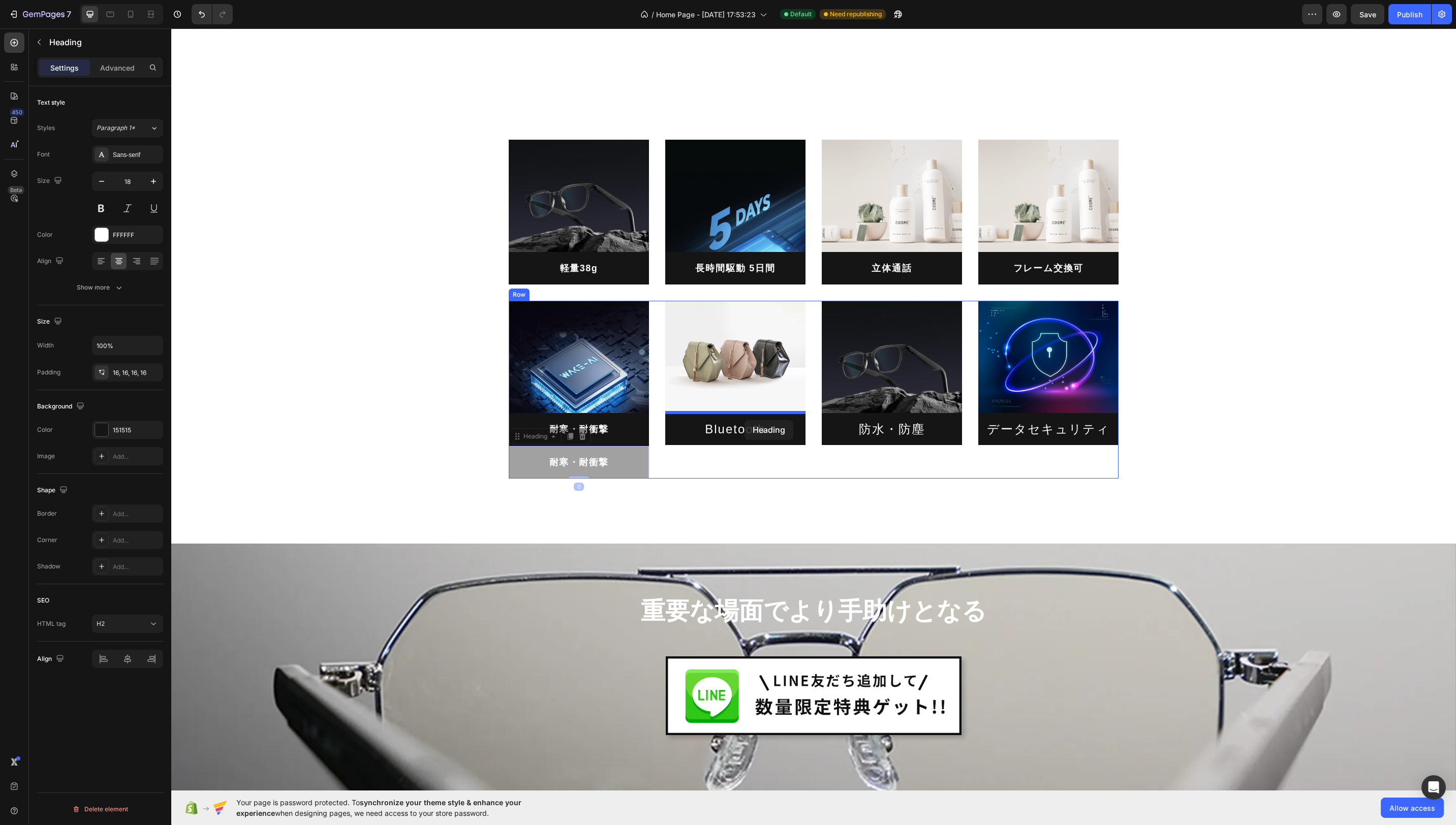
drag, startPoint x: 517, startPoint y: 439, endPoint x: 745, endPoint y: 420, distance: 228.8
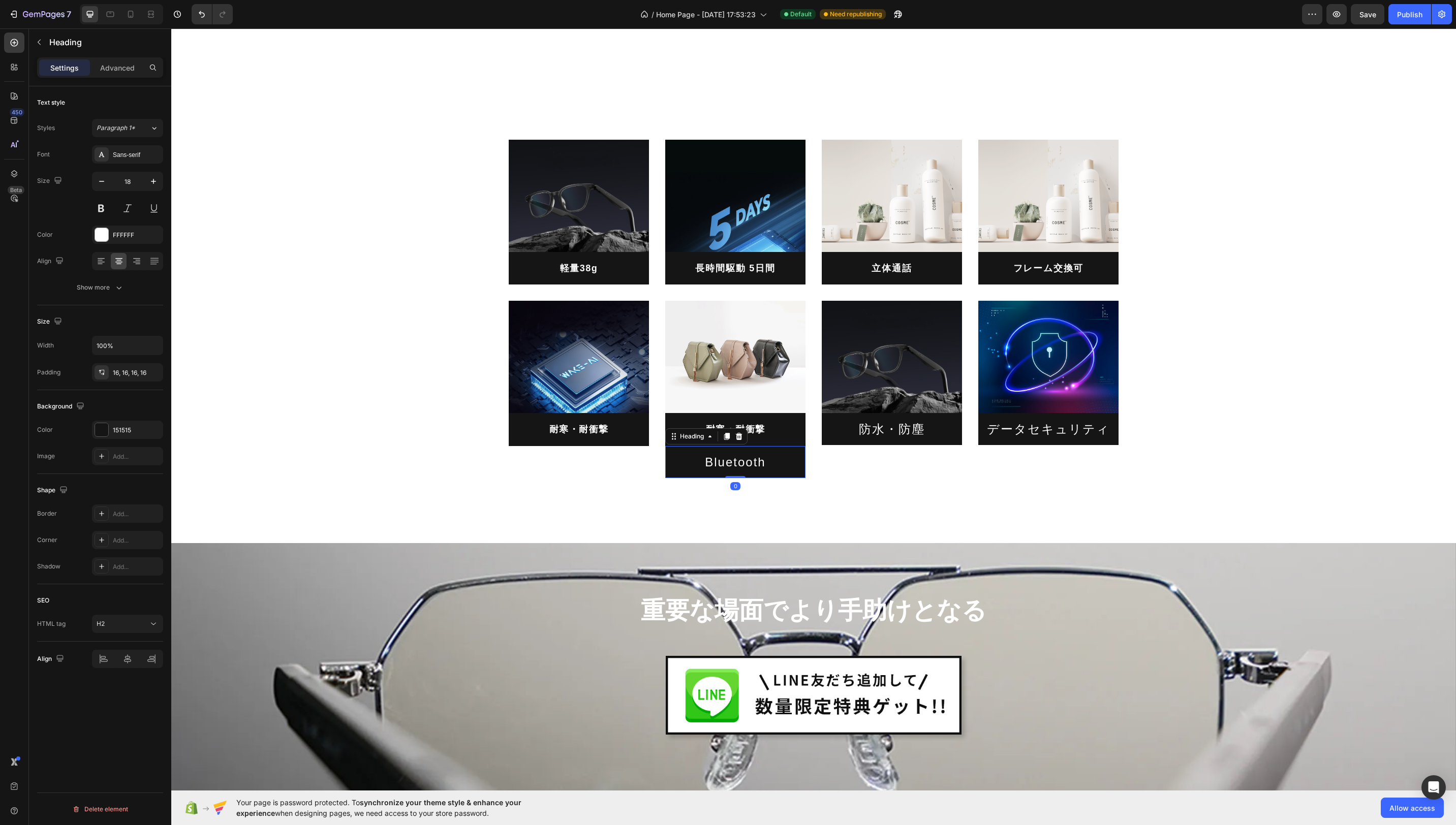
click at [762, 468] on h2 "Bluetooth" at bounding box center [735, 462] width 140 height 32
click at [767, 463] on h2 "Bluetooth" at bounding box center [735, 462] width 140 height 32
drag, startPoint x: 770, startPoint y: 463, endPoint x: 756, endPoint y: 451, distance: 18.4
click at [694, 461] on p "Bluetooth" at bounding box center [735, 462] width 124 height 15
copy p "Bluetooth"
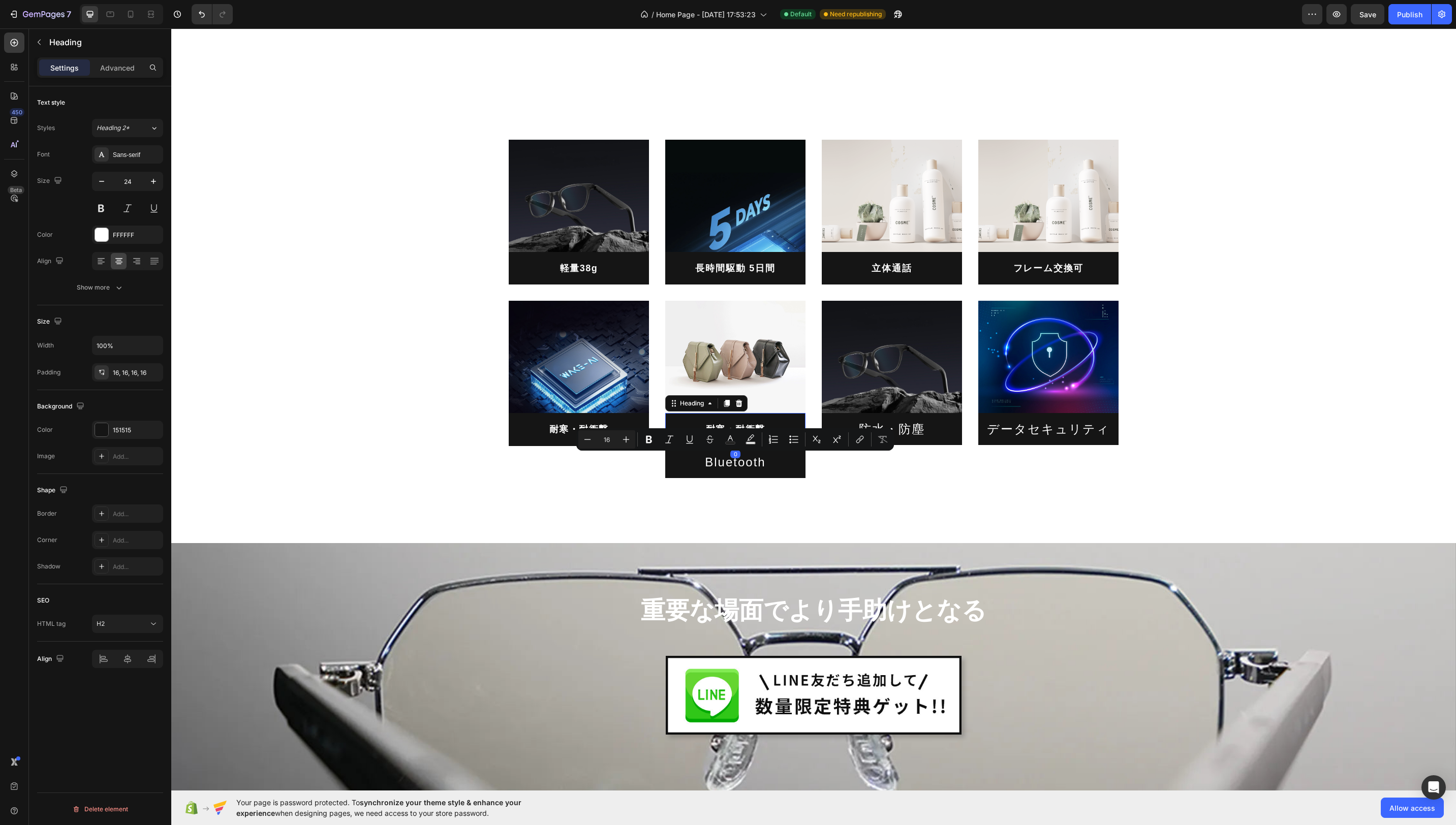
click at [770, 421] on h2 "耐寒・耐衝撃" at bounding box center [735, 429] width 140 height 33
click at [759, 428] on h2 "耐寒・耐衝撃" at bounding box center [735, 429] width 140 height 33
drag, startPoint x: 763, startPoint y: 430, endPoint x: 702, endPoint y: 432, distance: 61.0
click at [702, 432] on p "耐寒・耐衝撃" at bounding box center [735, 429] width 124 height 16
drag, startPoint x: 708, startPoint y: 463, endPoint x: 699, endPoint y: 463, distance: 9.0
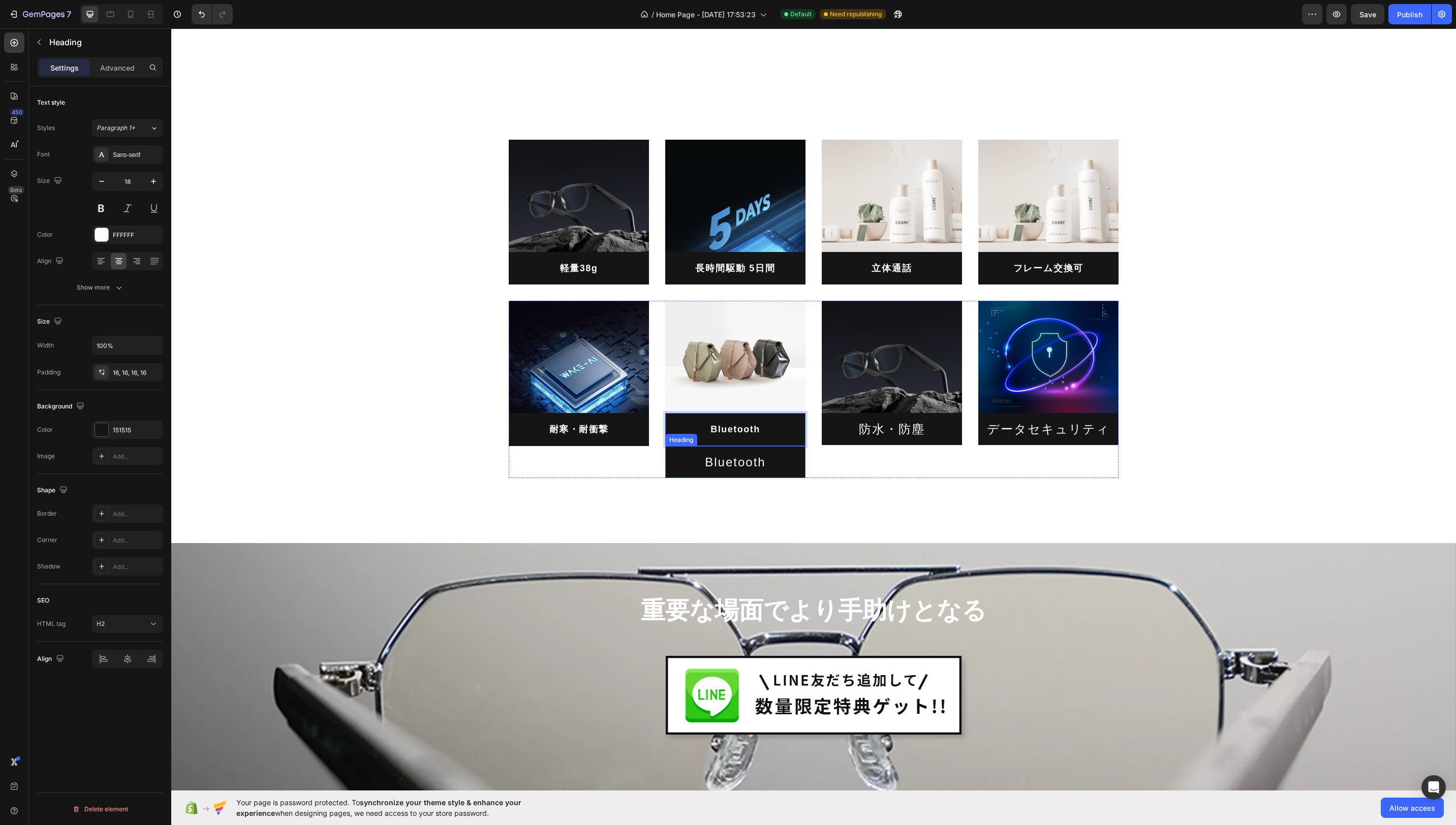
click at [707, 463] on p "Bluetooth" at bounding box center [735, 462] width 124 height 15
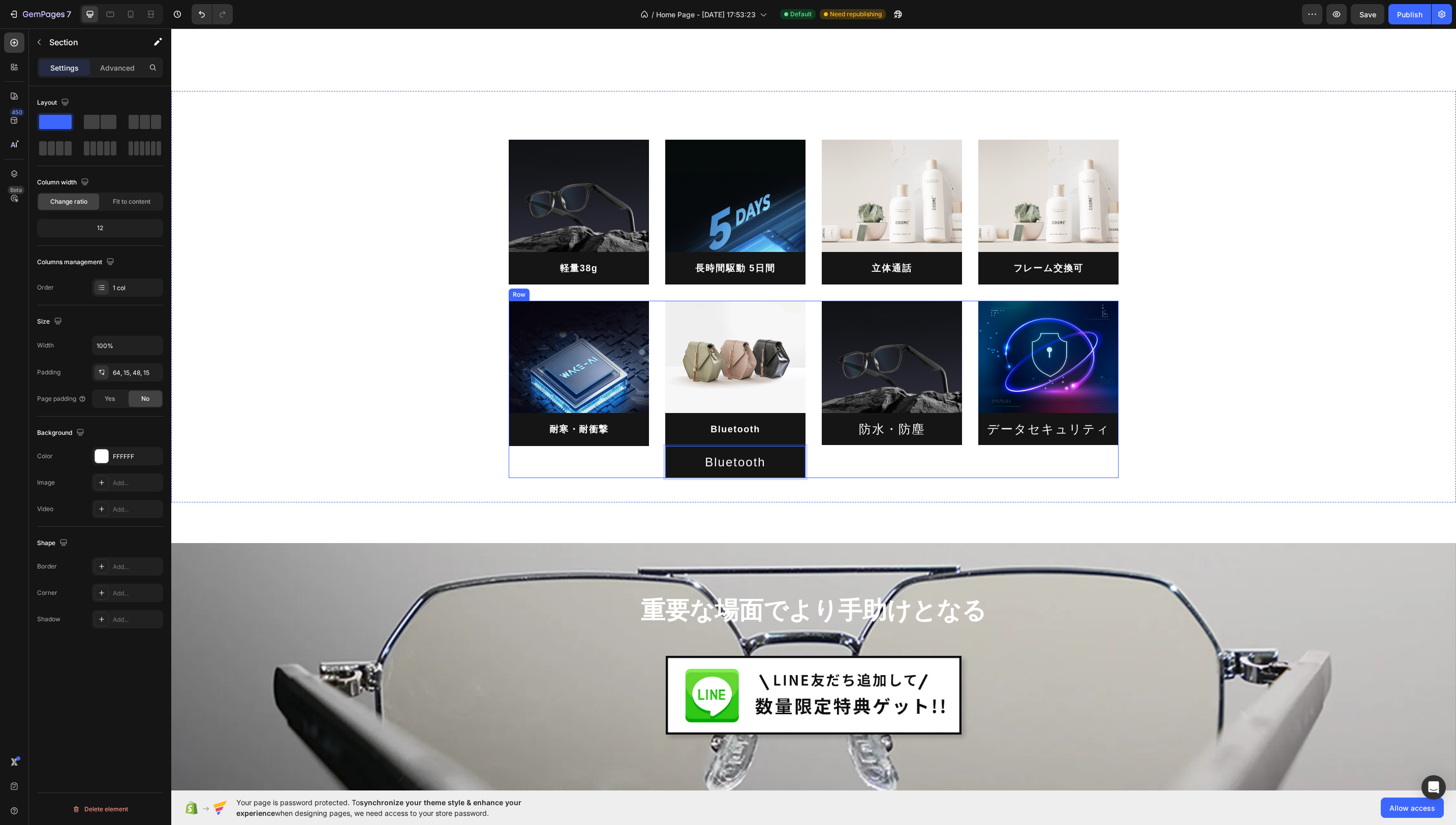
click at [811, 478] on div "Image 軽量38g Heading Image 長時間駆動 5日間 Heading Image 立体通話 Heading Image フレーム交換可 He…" at bounding box center [813, 297] width 1285 height 411
click at [798, 462] on h2 "Bluetooth" at bounding box center [735, 462] width 140 height 32
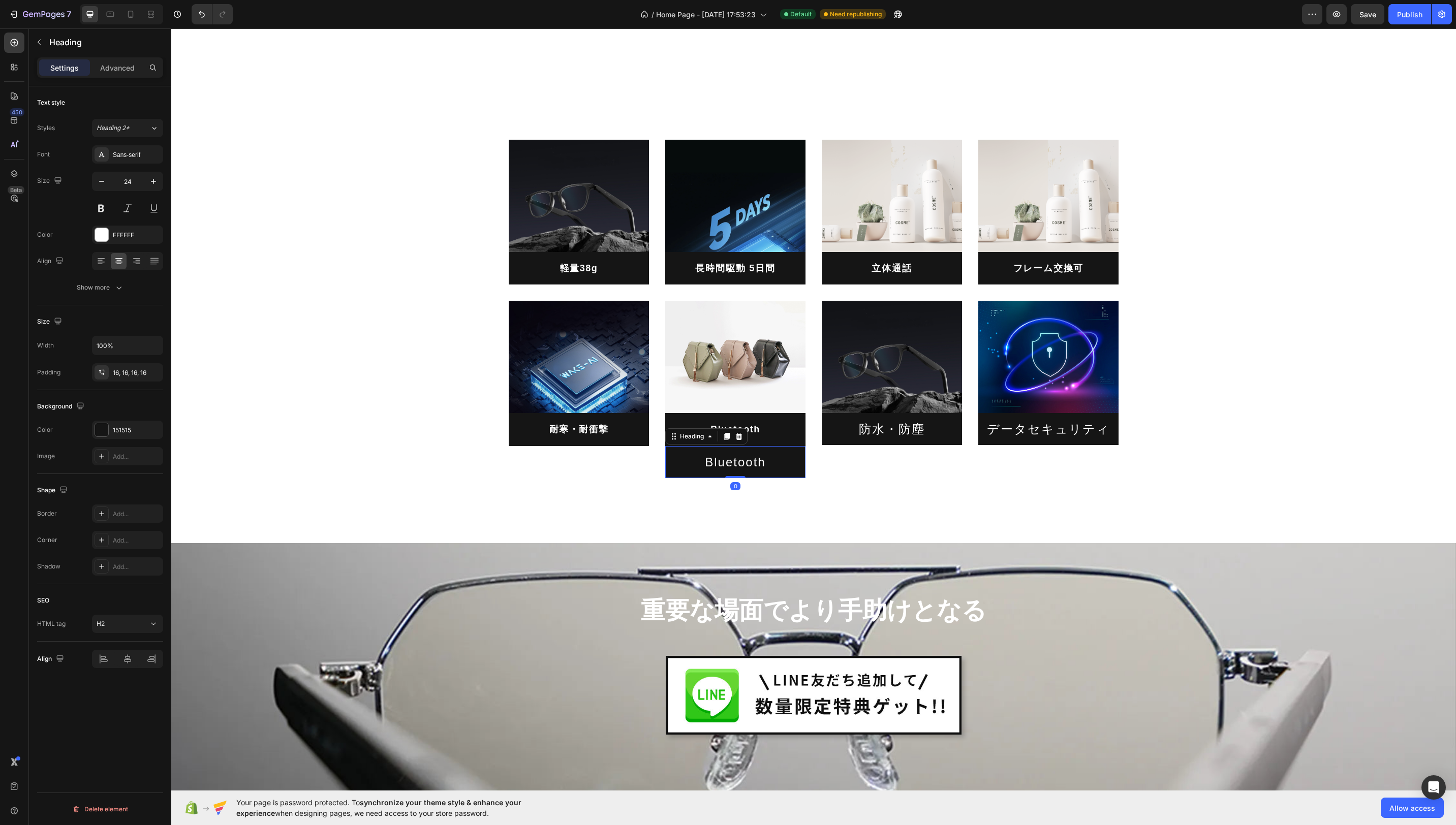
click at [741, 435] on icon at bounding box center [739, 436] width 7 height 7
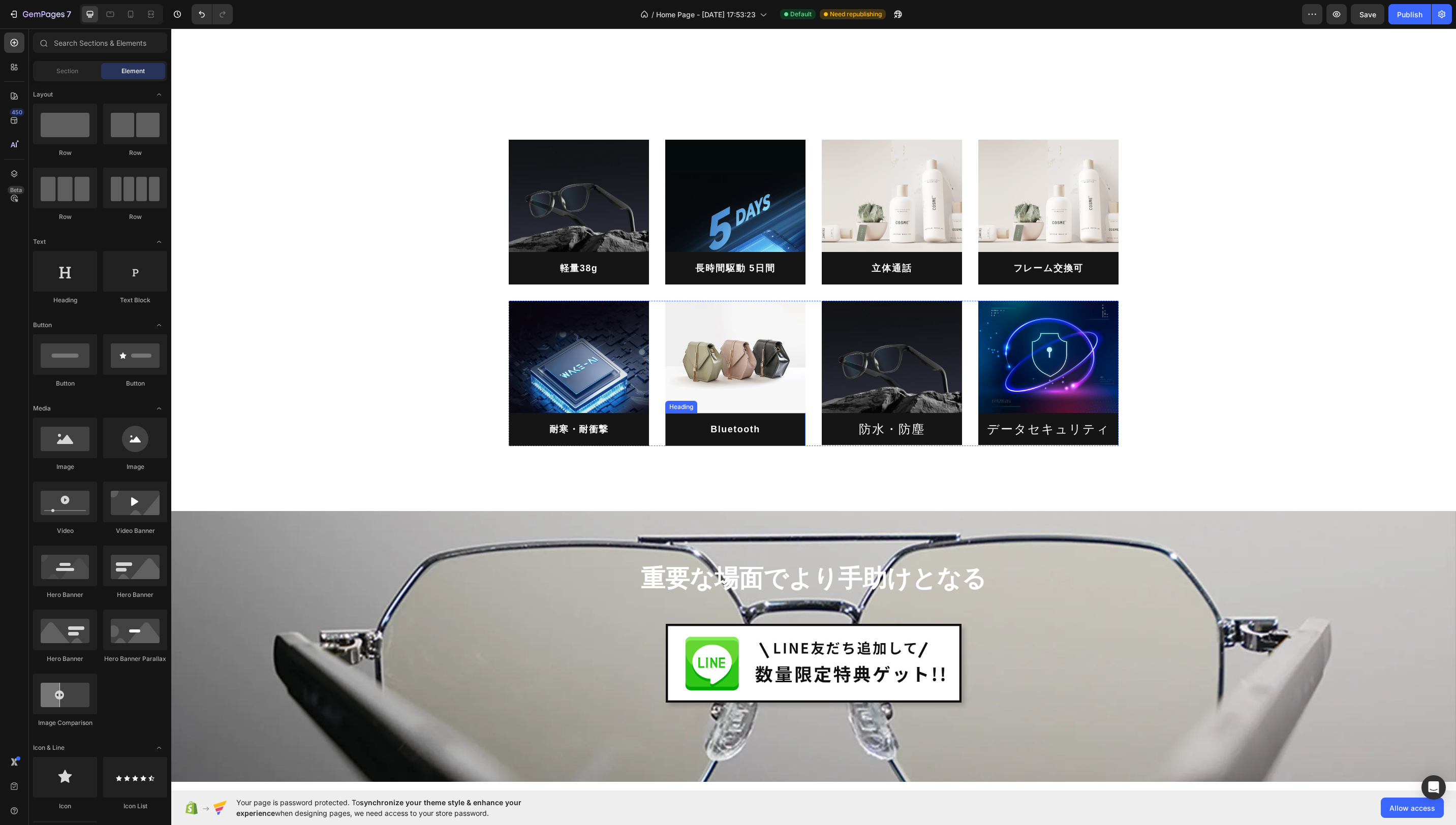
click at [690, 425] on p "Bluetooth" at bounding box center [735, 429] width 124 height 16
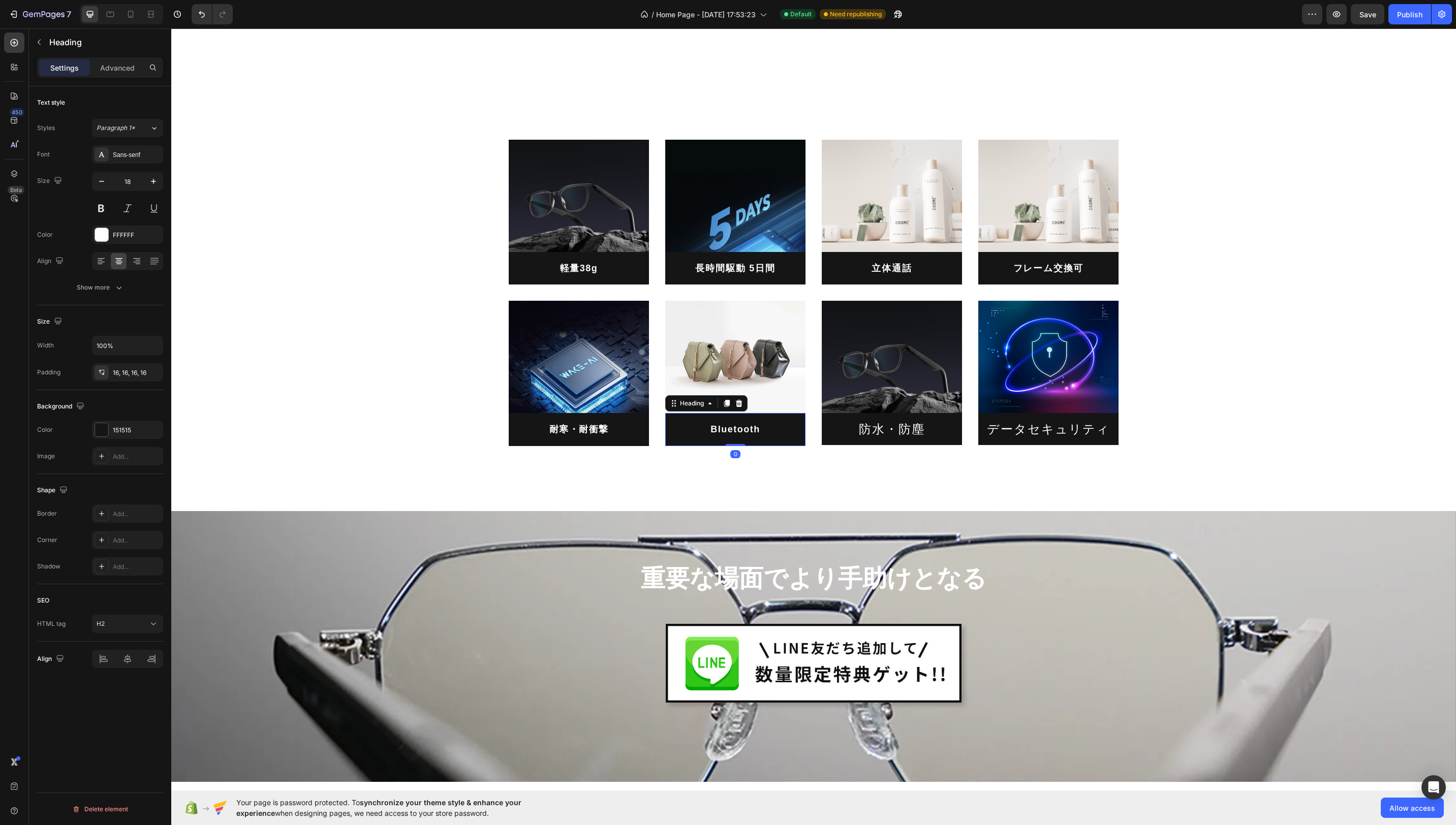
drag, startPoint x: 725, startPoint y: 401, endPoint x: 719, endPoint y: 423, distance: 22.8
click at [725, 401] on icon at bounding box center [727, 404] width 5 height 7
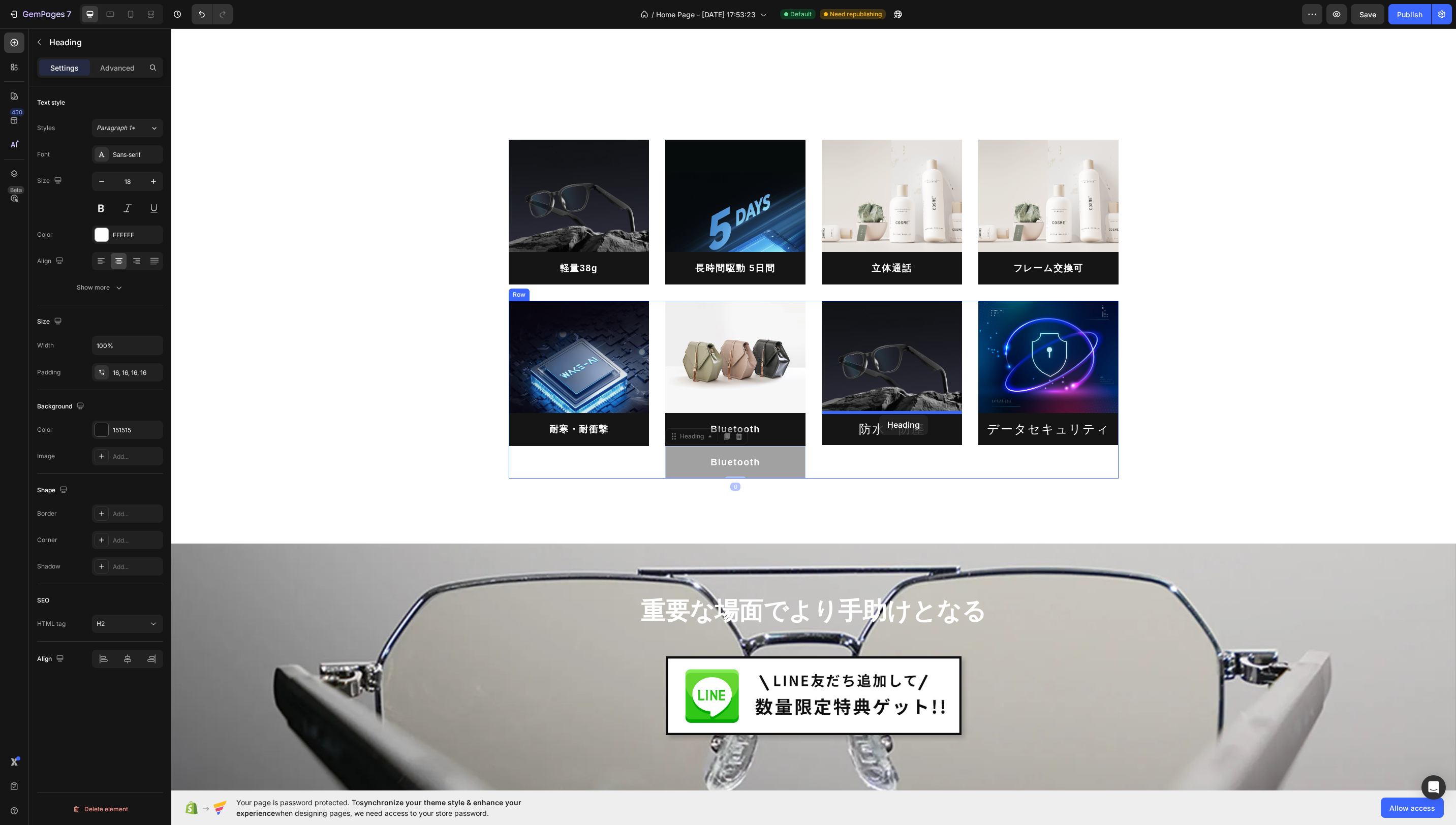
drag, startPoint x: 712, startPoint y: 432, endPoint x: 879, endPoint y: 415, distance: 167.9
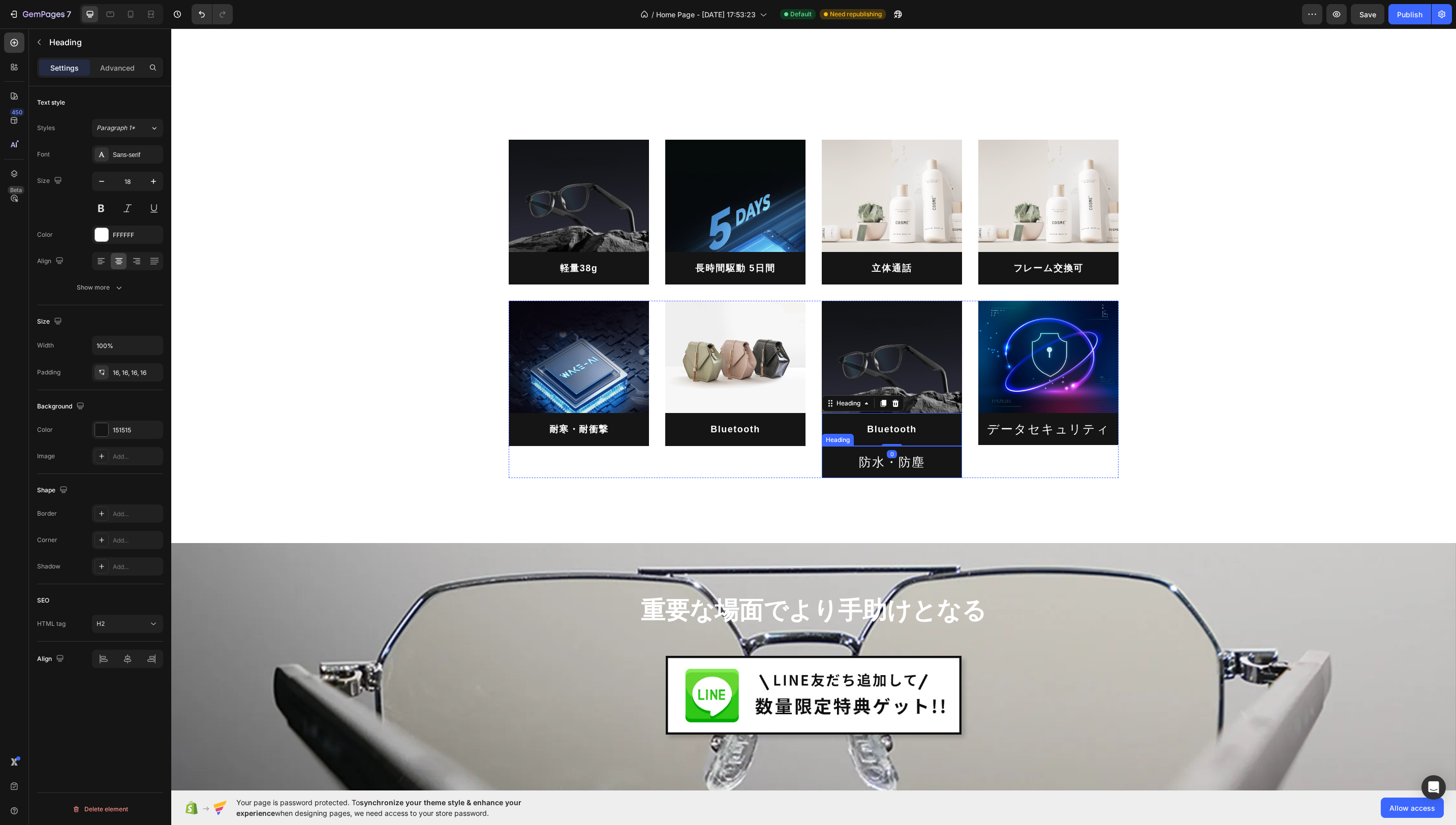
click at [918, 468] on h2 "防水・防塵" at bounding box center [891, 462] width 140 height 32
click at [924, 463] on h2 "防水・防塵" at bounding box center [891, 462] width 140 height 32
drag, startPoint x: 925, startPoint y: 463, endPoint x: 857, endPoint y: 461, distance: 68.0
click at [856, 461] on p "防水・防塵" at bounding box center [892, 462] width 124 height 15
copy p "防水・防塵"
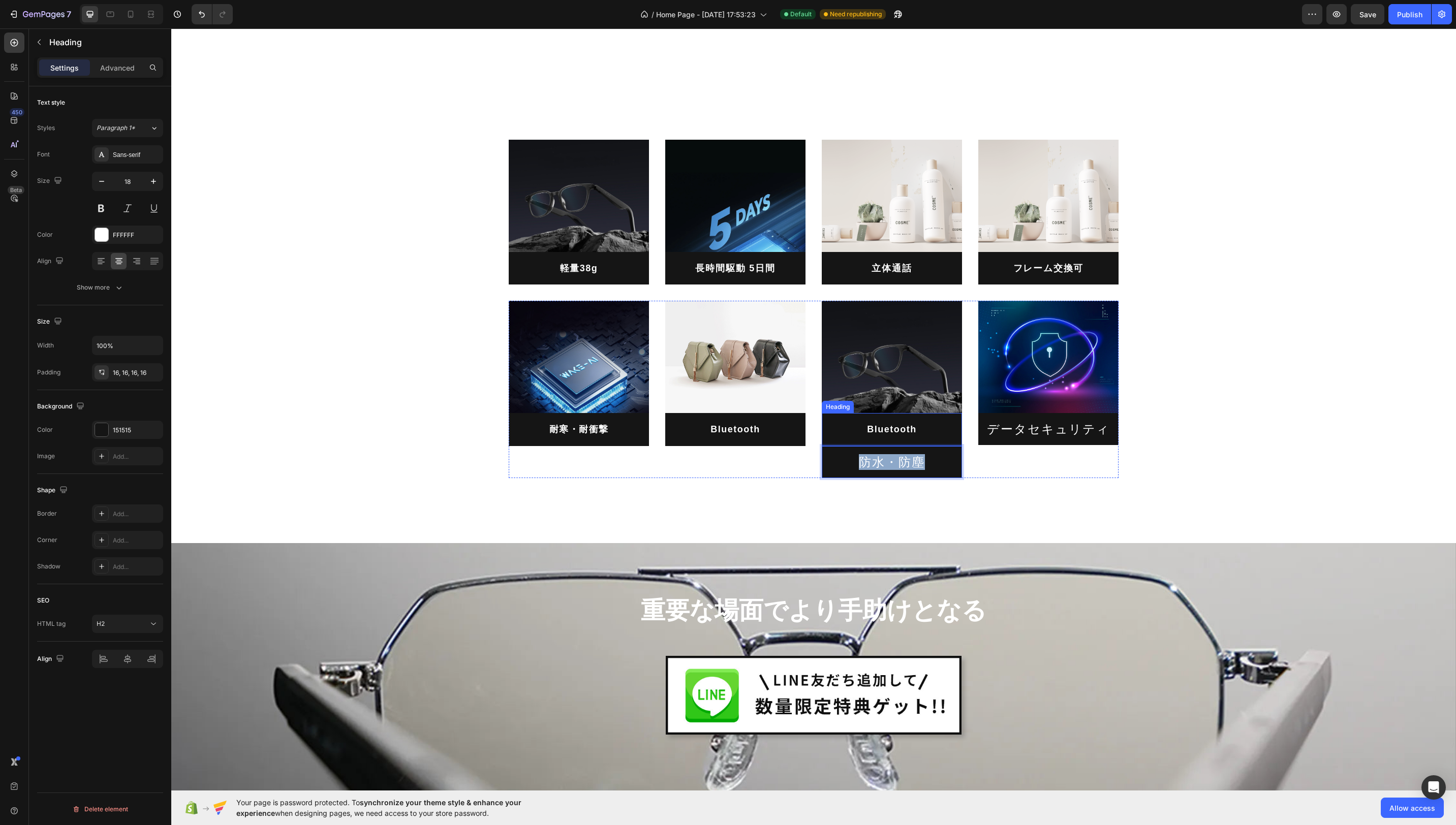
click at [921, 420] on h2 "Bluetooth" at bounding box center [891, 429] width 140 height 33
click at [917, 426] on h2 "Bluetooth" at bounding box center [891, 429] width 140 height 33
drag, startPoint x: 910, startPoint y: 431, endPoint x: 859, endPoint y: 432, distance: 51.0
click at [859, 432] on p "Bluetooth" at bounding box center [892, 429] width 124 height 16
click at [842, 461] on p "防水・防塵" at bounding box center [892, 462] width 124 height 15
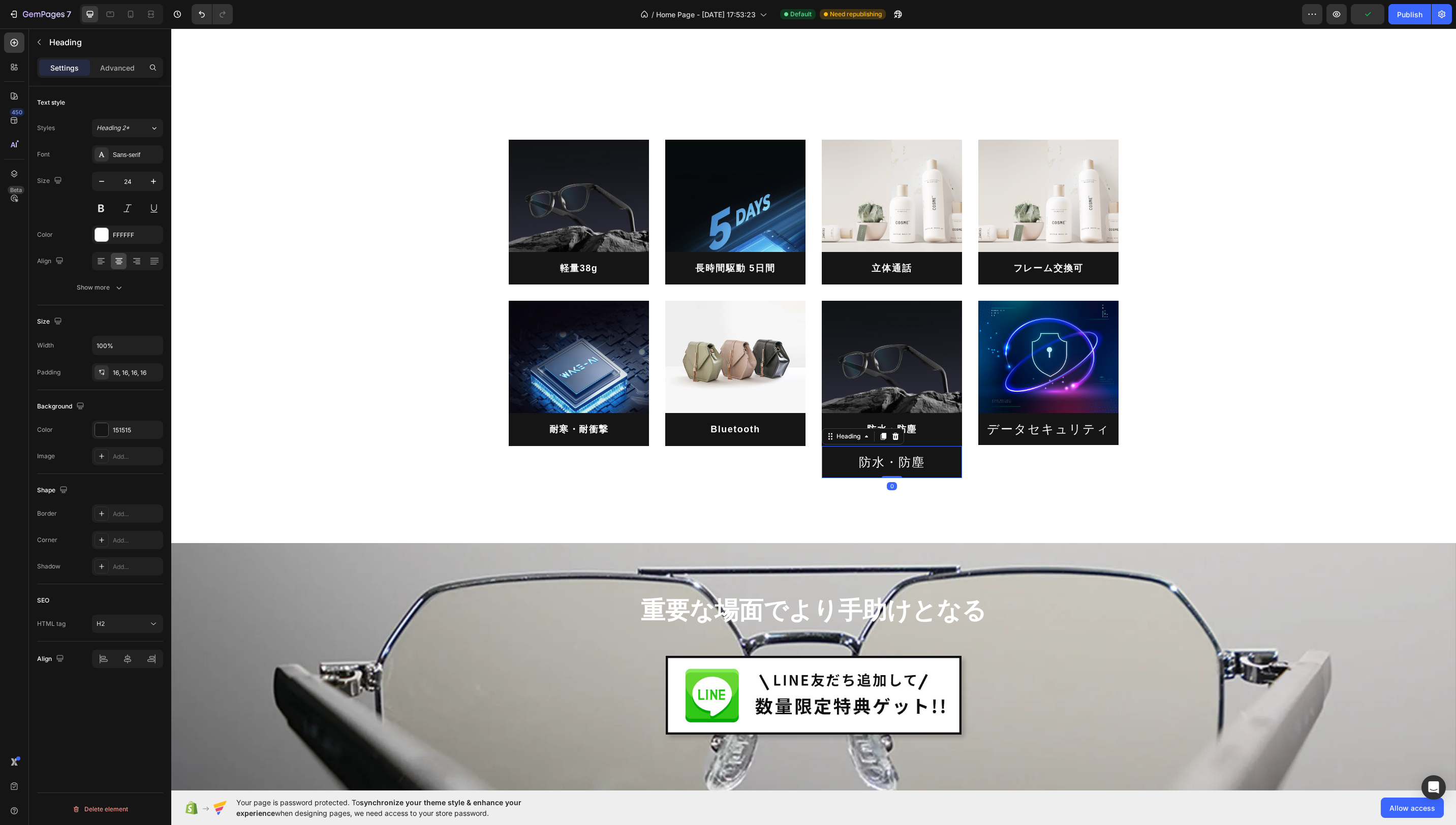
click at [897, 440] on div at bounding box center [896, 436] width 12 height 12
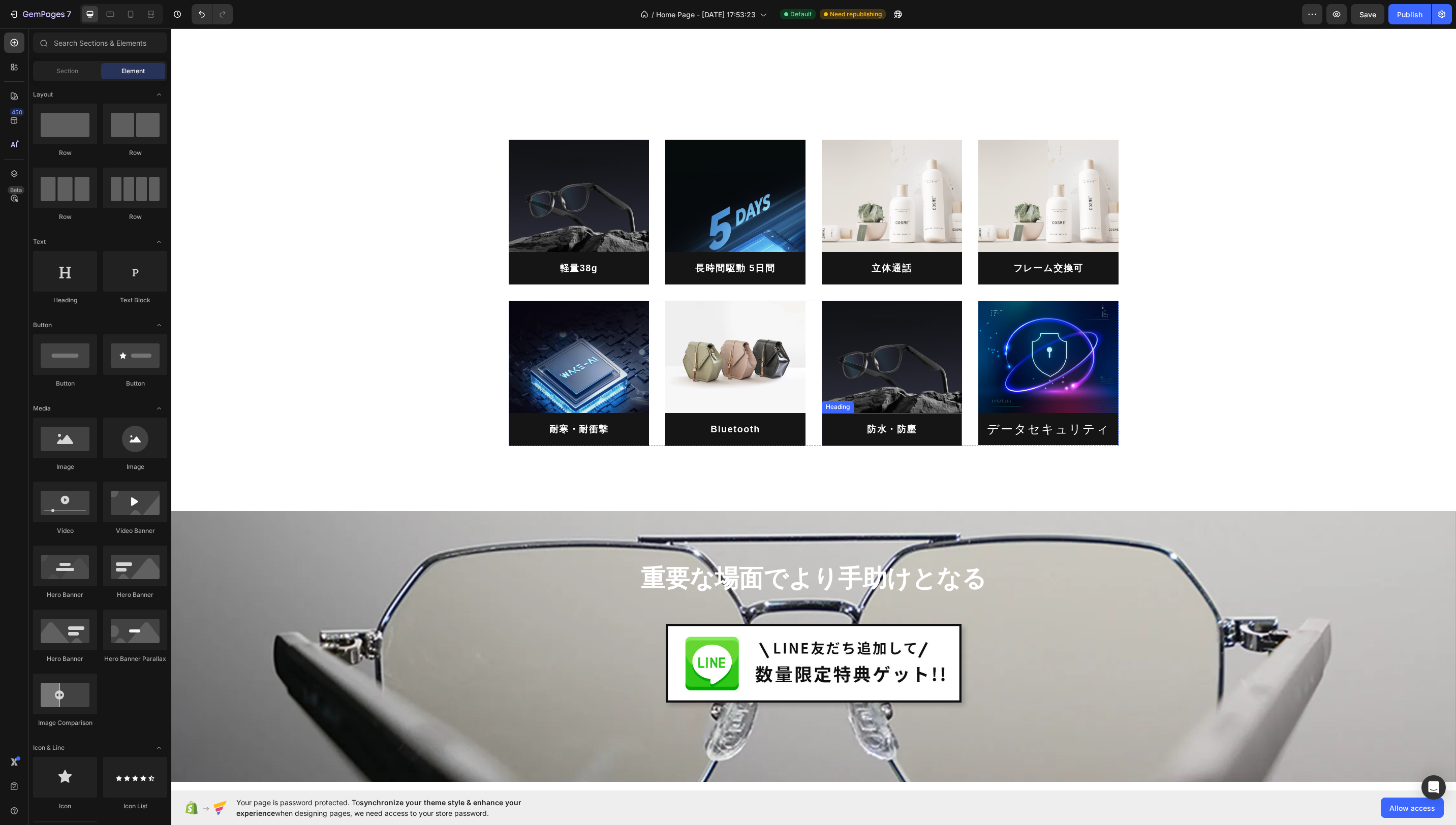
click at [941, 429] on p "防水・防塵" at bounding box center [892, 429] width 124 height 16
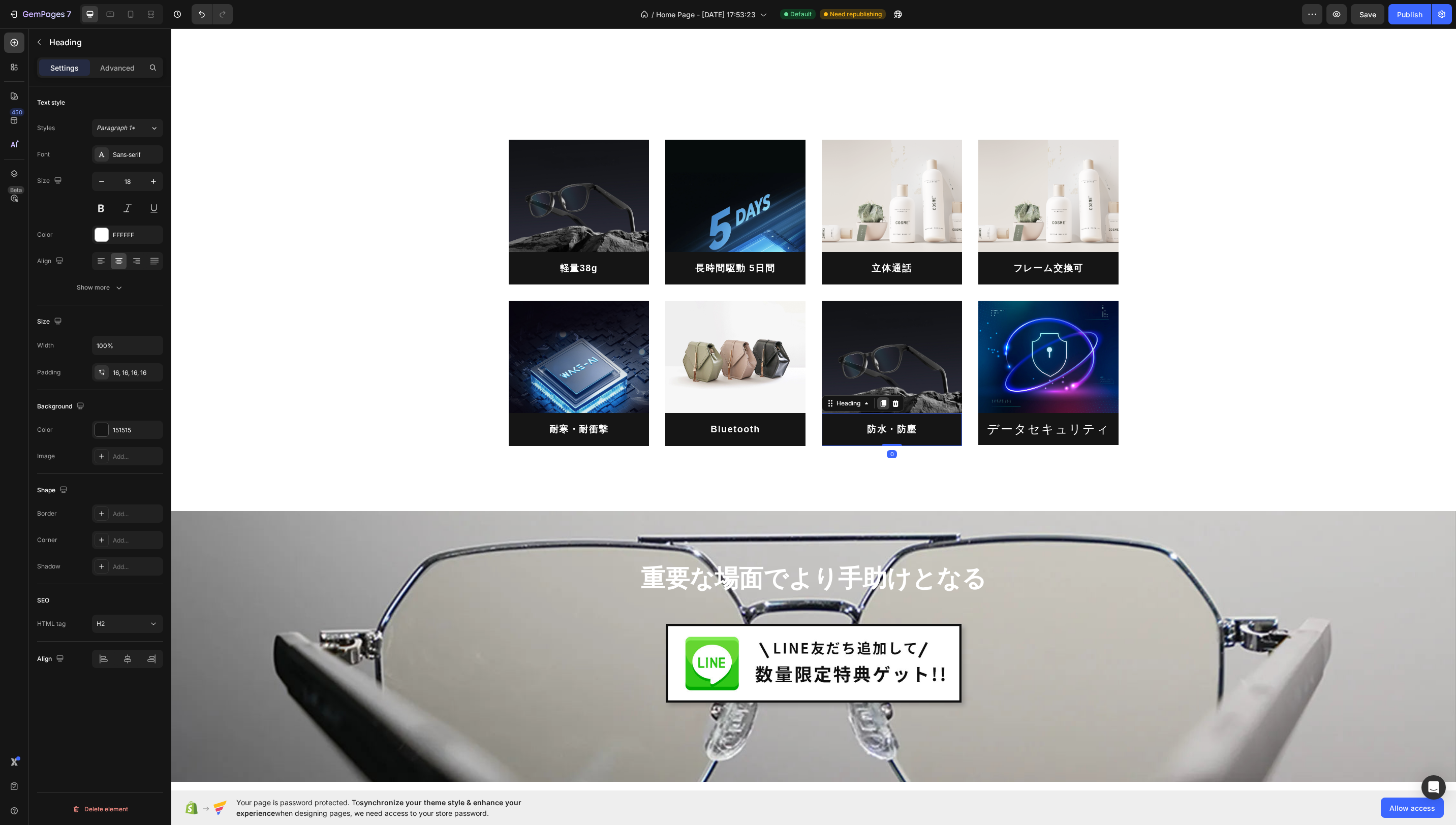
click at [885, 407] on icon at bounding box center [884, 404] width 8 height 8
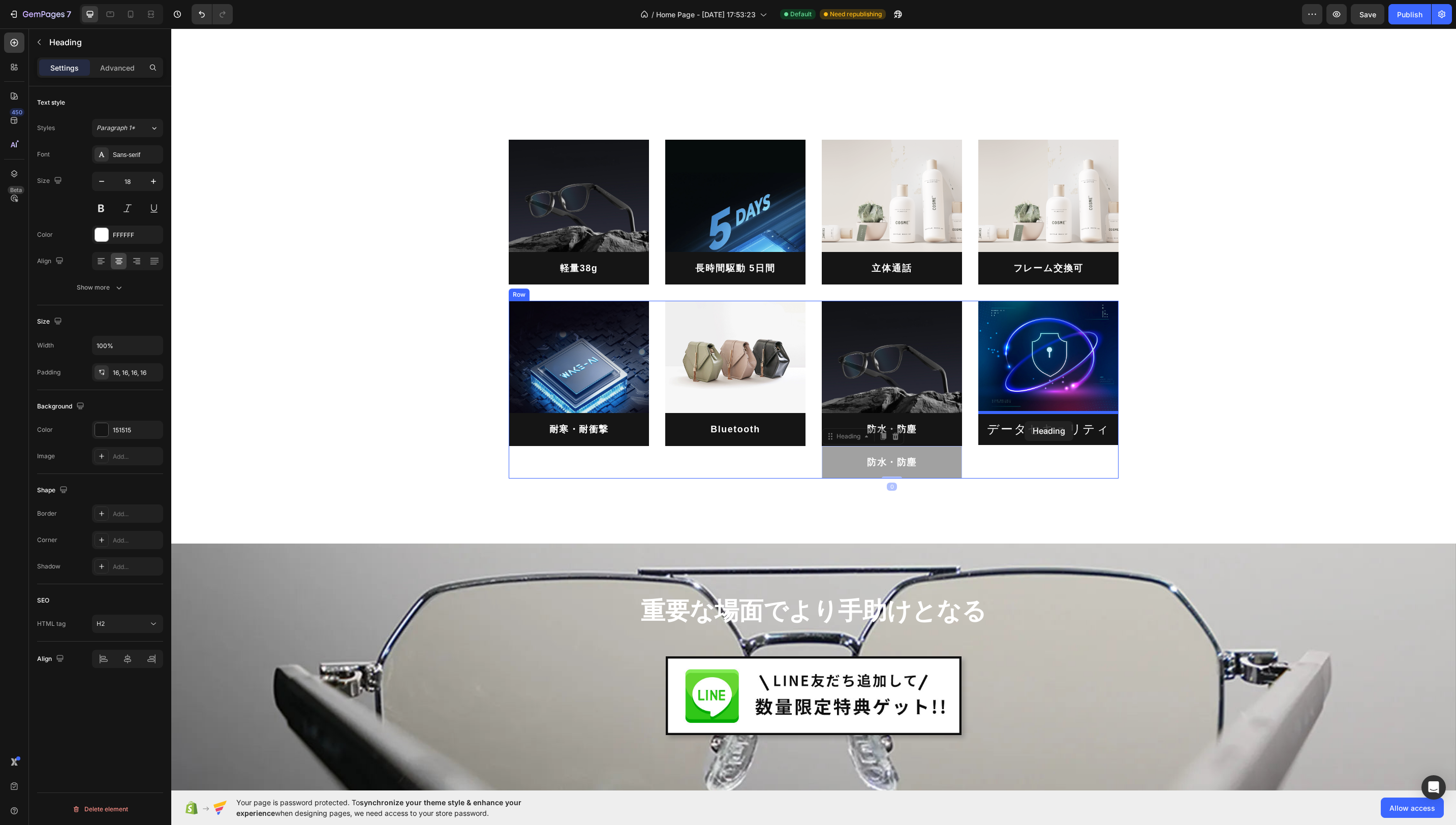
drag, startPoint x: 838, startPoint y: 439, endPoint x: 1025, endPoint y: 421, distance: 187.9
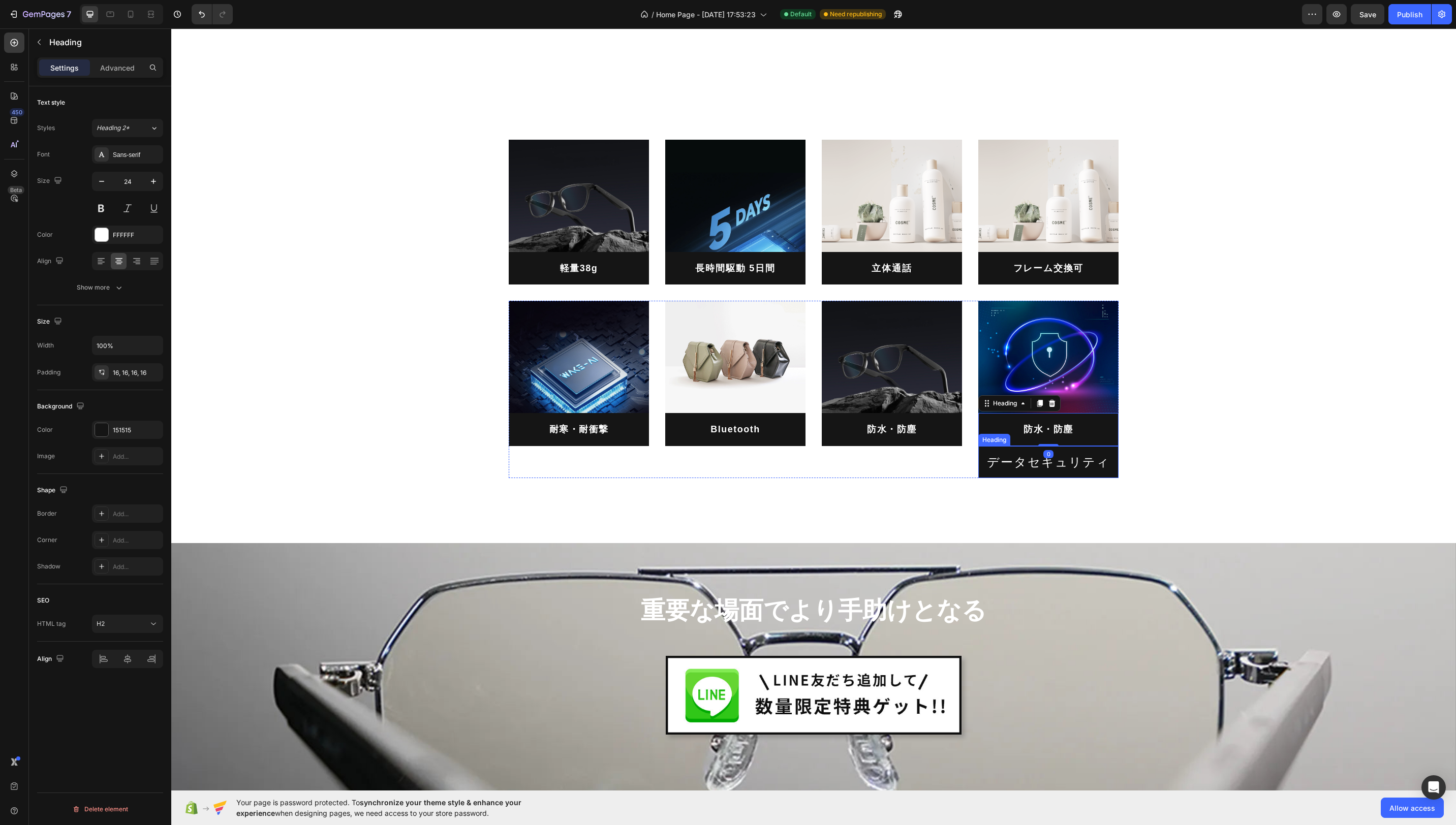
click at [1077, 461] on h2 "データセキュリティ" at bounding box center [1048, 462] width 140 height 32
click at [1089, 464] on h2 "データセキュリティ" at bounding box center [1048, 462] width 140 height 32
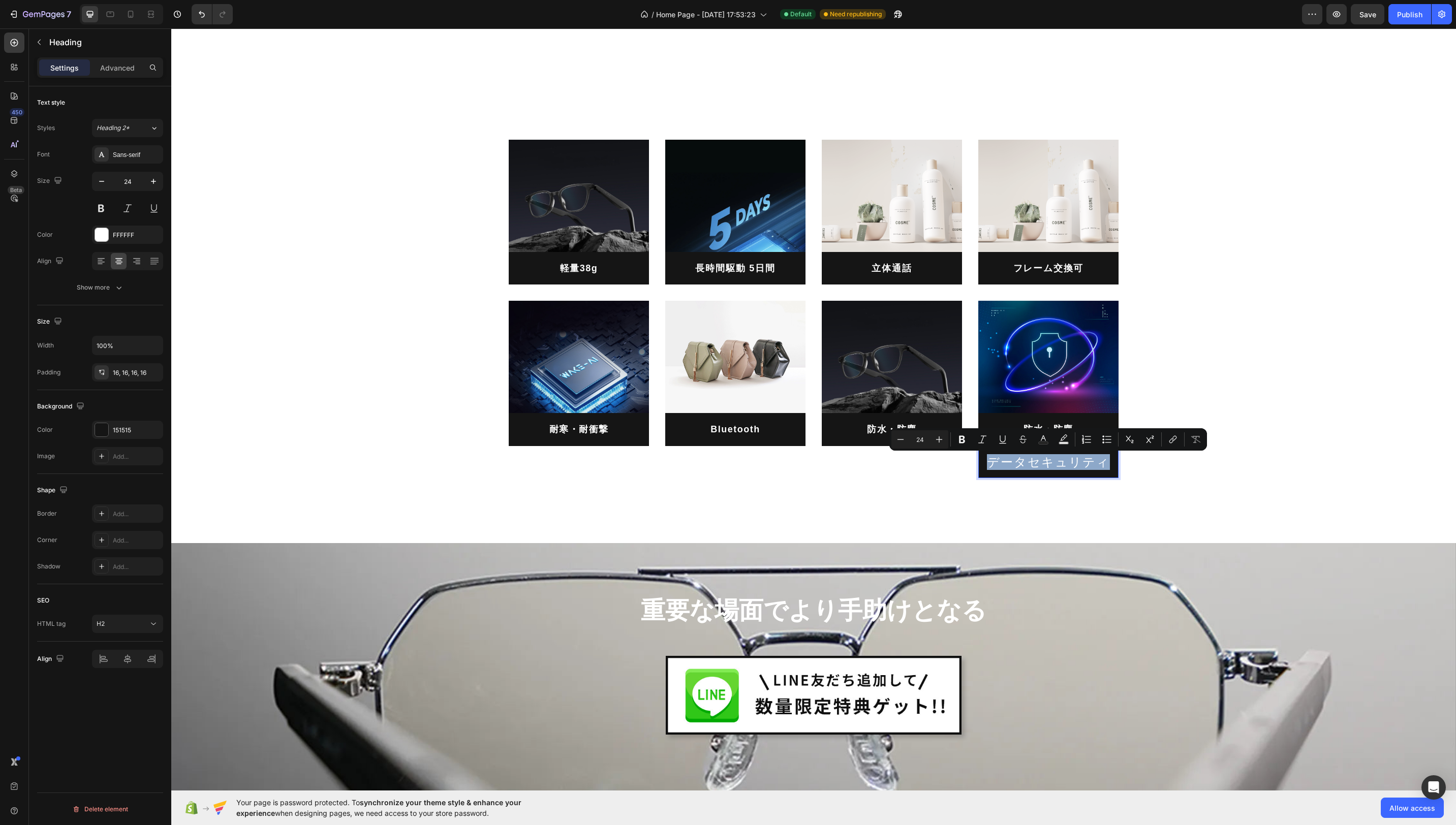
drag, startPoint x: 1111, startPoint y: 464, endPoint x: 981, endPoint y: 464, distance: 130.0
click at [981, 464] on h2 "データセキュリティ" at bounding box center [1048, 462] width 140 height 32
copy p "データセキュリティ"
click at [1067, 420] on h2 "防水・防塵" at bounding box center [1048, 429] width 140 height 33
drag, startPoint x: 1067, startPoint y: 427, endPoint x: 1076, endPoint y: 428, distance: 9.1
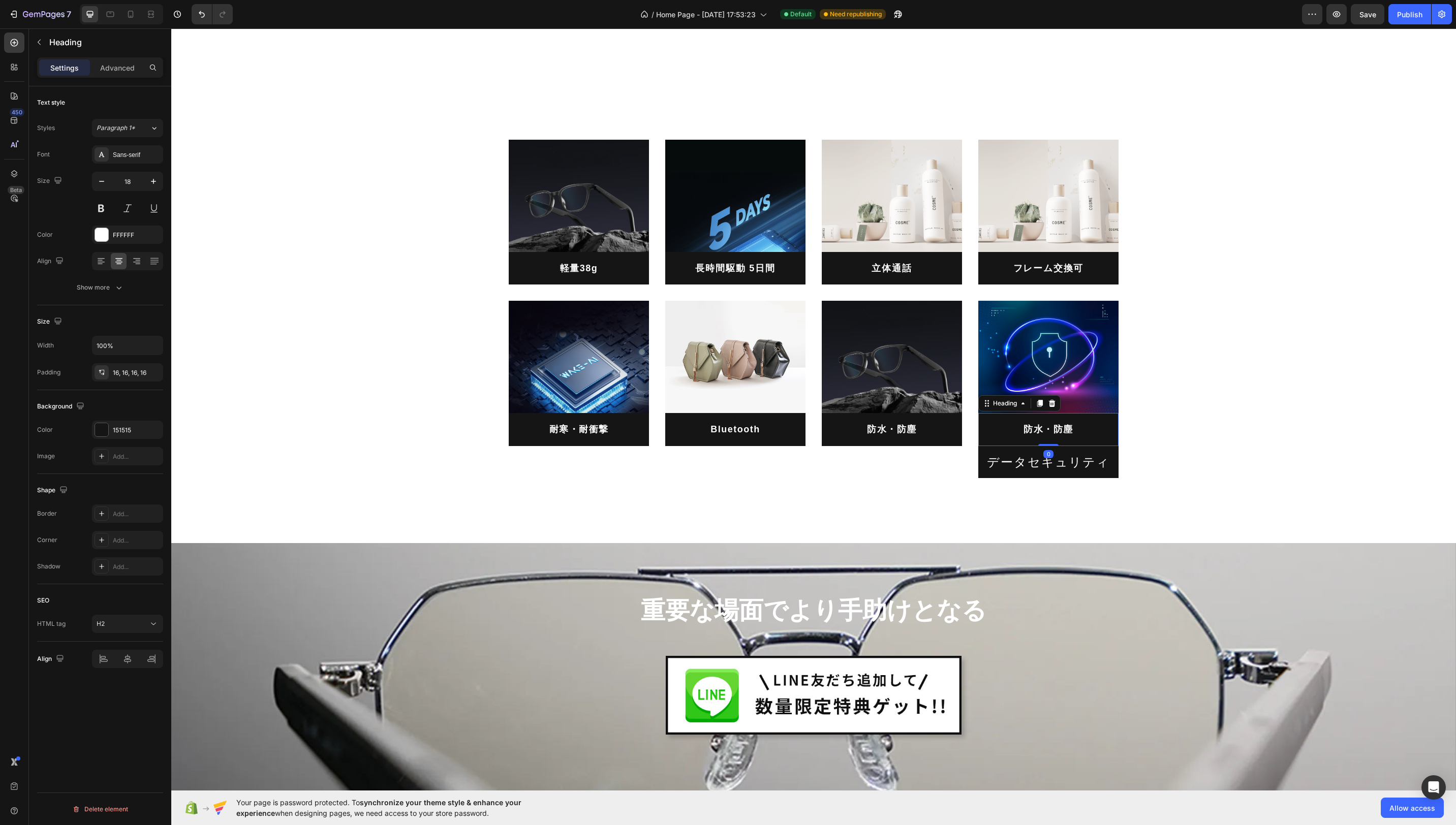
click at [1067, 427] on h2 "防水・防塵" at bounding box center [1048, 429] width 140 height 33
drag, startPoint x: 1071, startPoint y: 428, endPoint x: 1003, endPoint y: 428, distance: 68.0
click at [1003, 428] on p "防水・防塵" at bounding box center [1049, 429] width 124 height 16
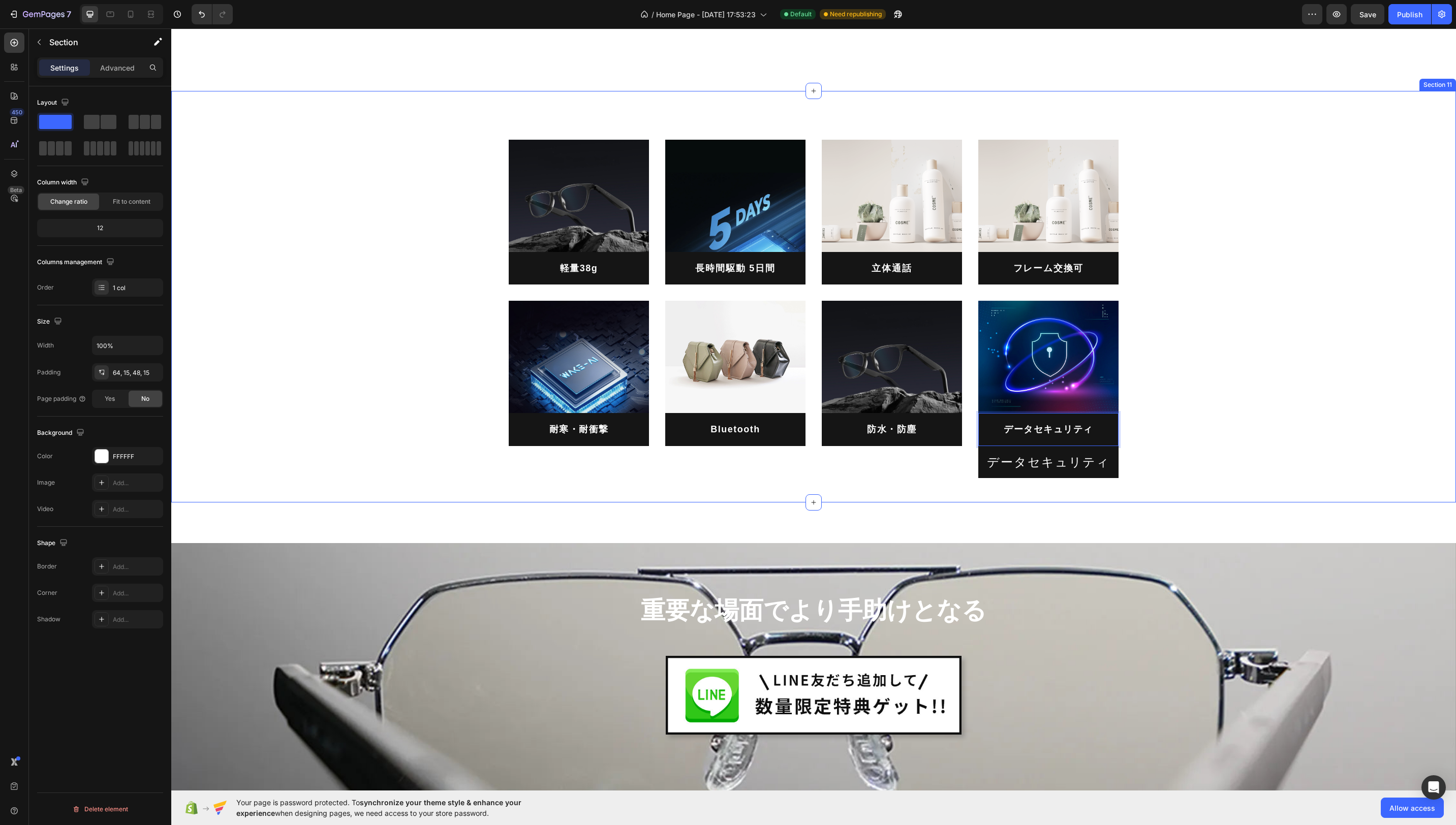
click at [900, 497] on div "Image 軽量38g Heading Image 長時間駆動 5日間 Heading Image 立体通話 Heading Image フレーム交換可 He…" at bounding box center [813, 297] width 1285 height 411
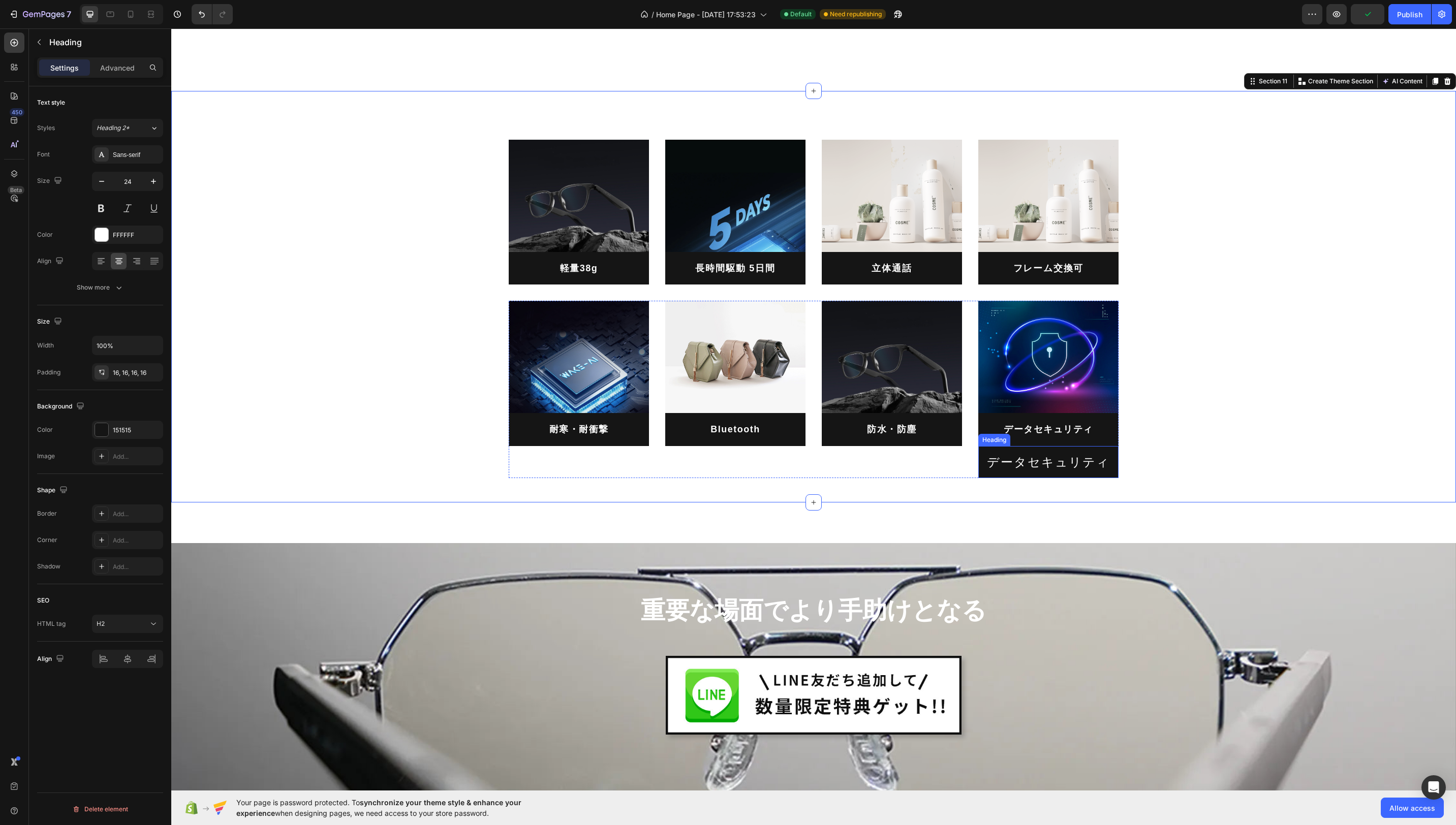
click at [1002, 470] on h2 "データセキュリティ" at bounding box center [1048, 462] width 140 height 32
click at [1055, 436] on icon at bounding box center [1052, 436] width 8 height 8
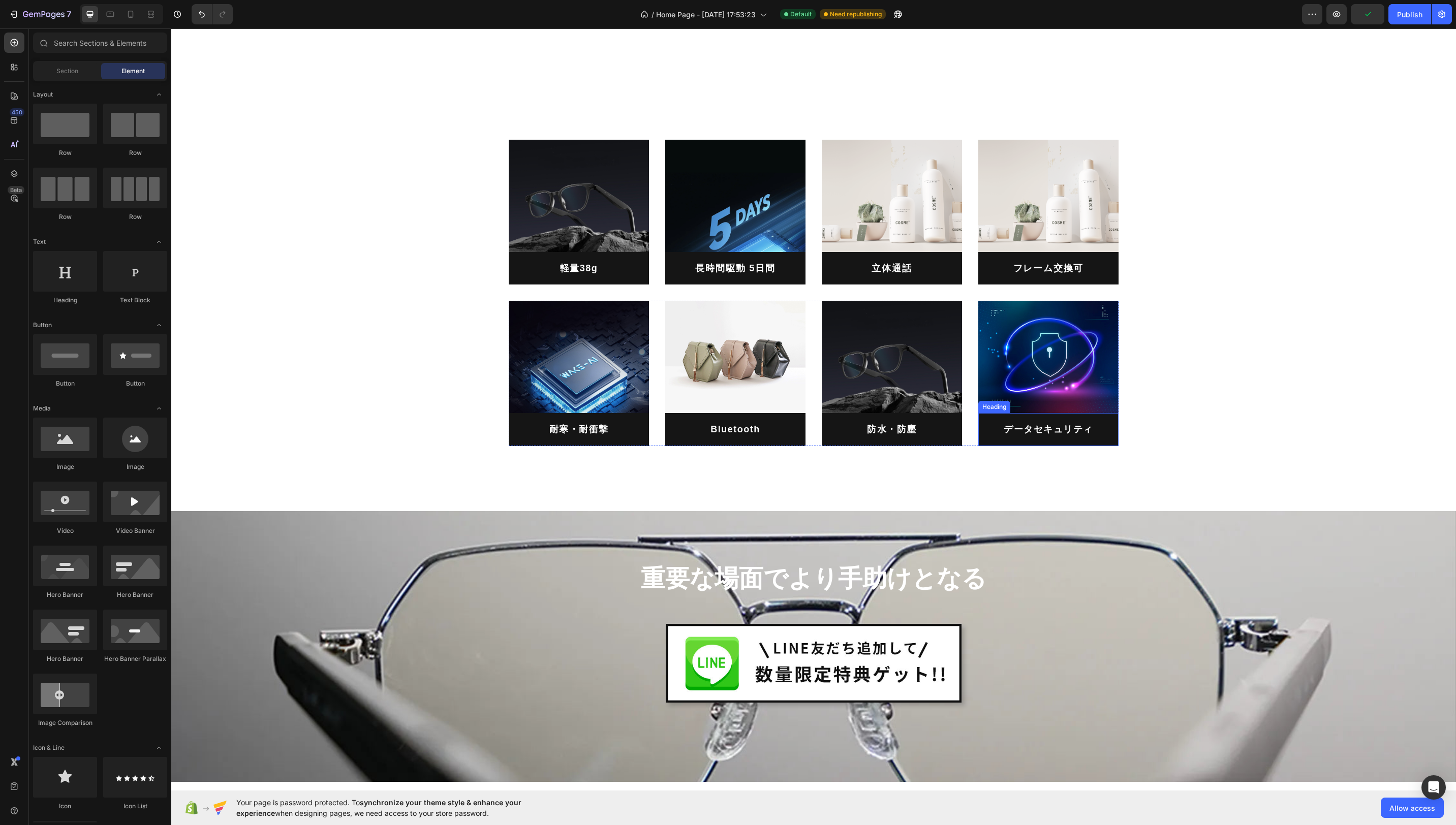
click at [1206, 439] on div "Image 軽量38g Heading Image 長時間駆動 5日間 Heading Image 立体通話 Heading Image フレーム交換可 He…" at bounding box center [813, 284] width 1269 height 322
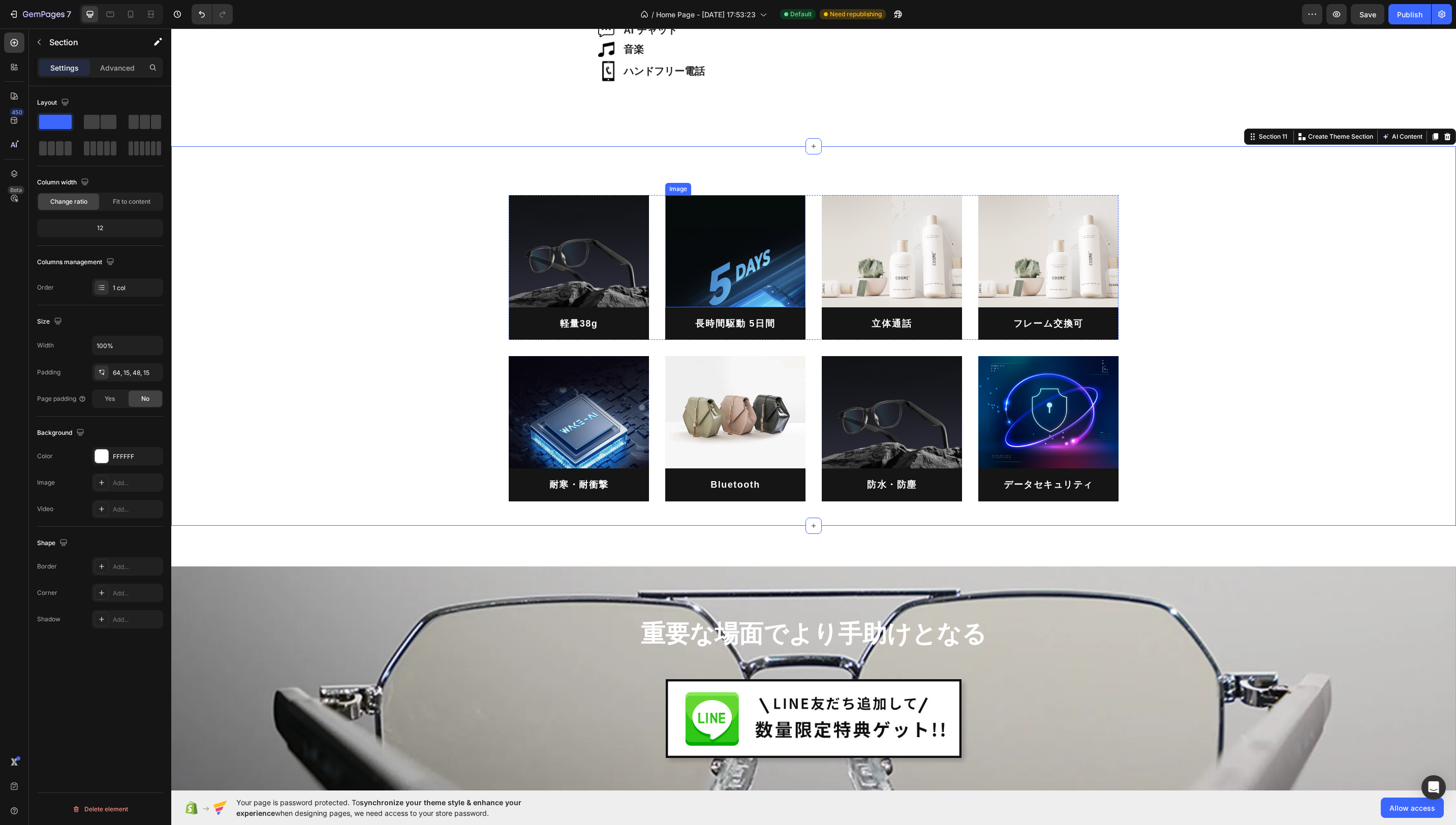
scroll to position [2800, 0]
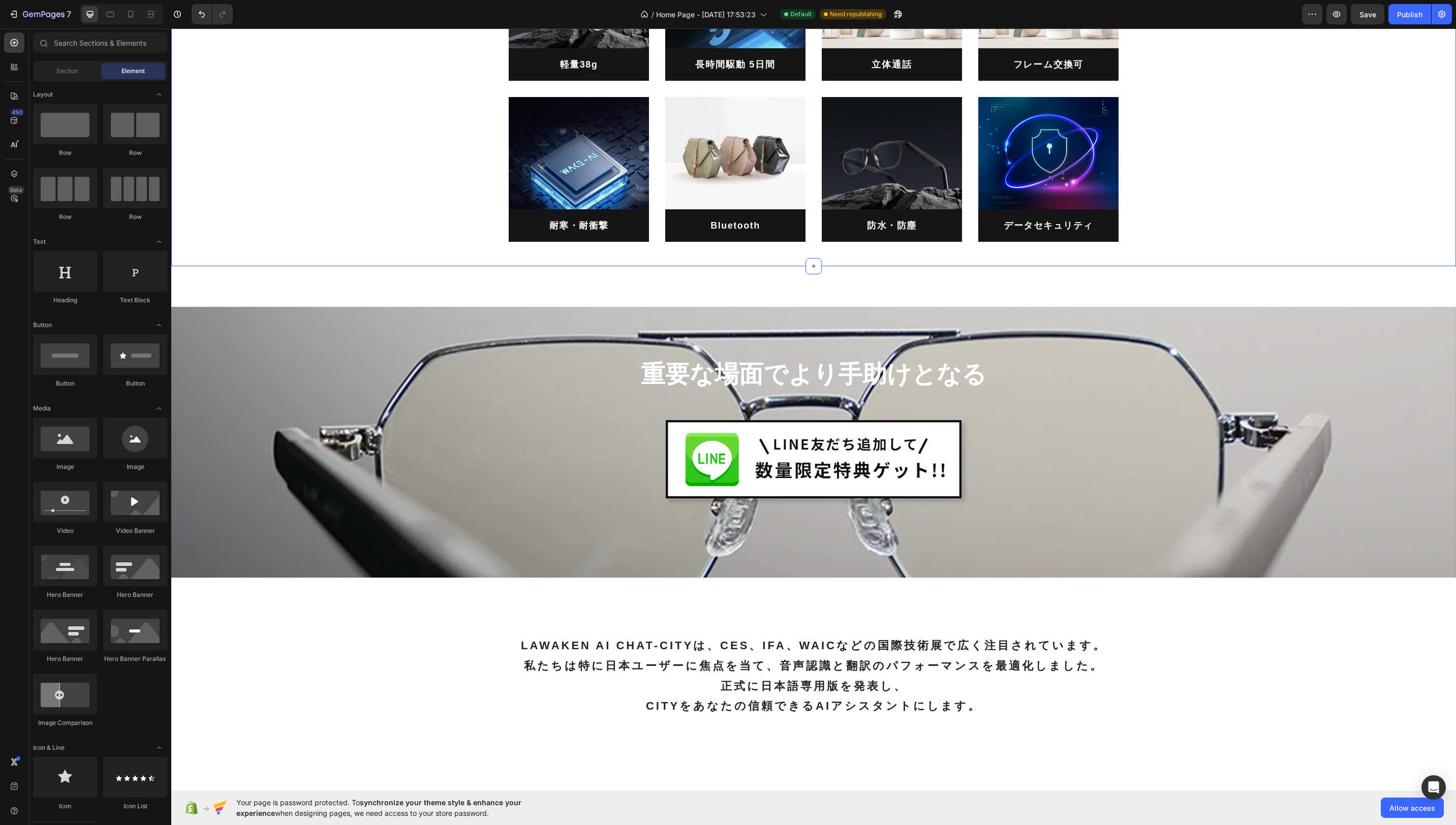
drag, startPoint x: 112, startPoint y: 15, endPoint x: 118, endPoint y: 15, distance: 6.0
click at [112, 15] on icon at bounding box center [110, 14] width 10 height 10
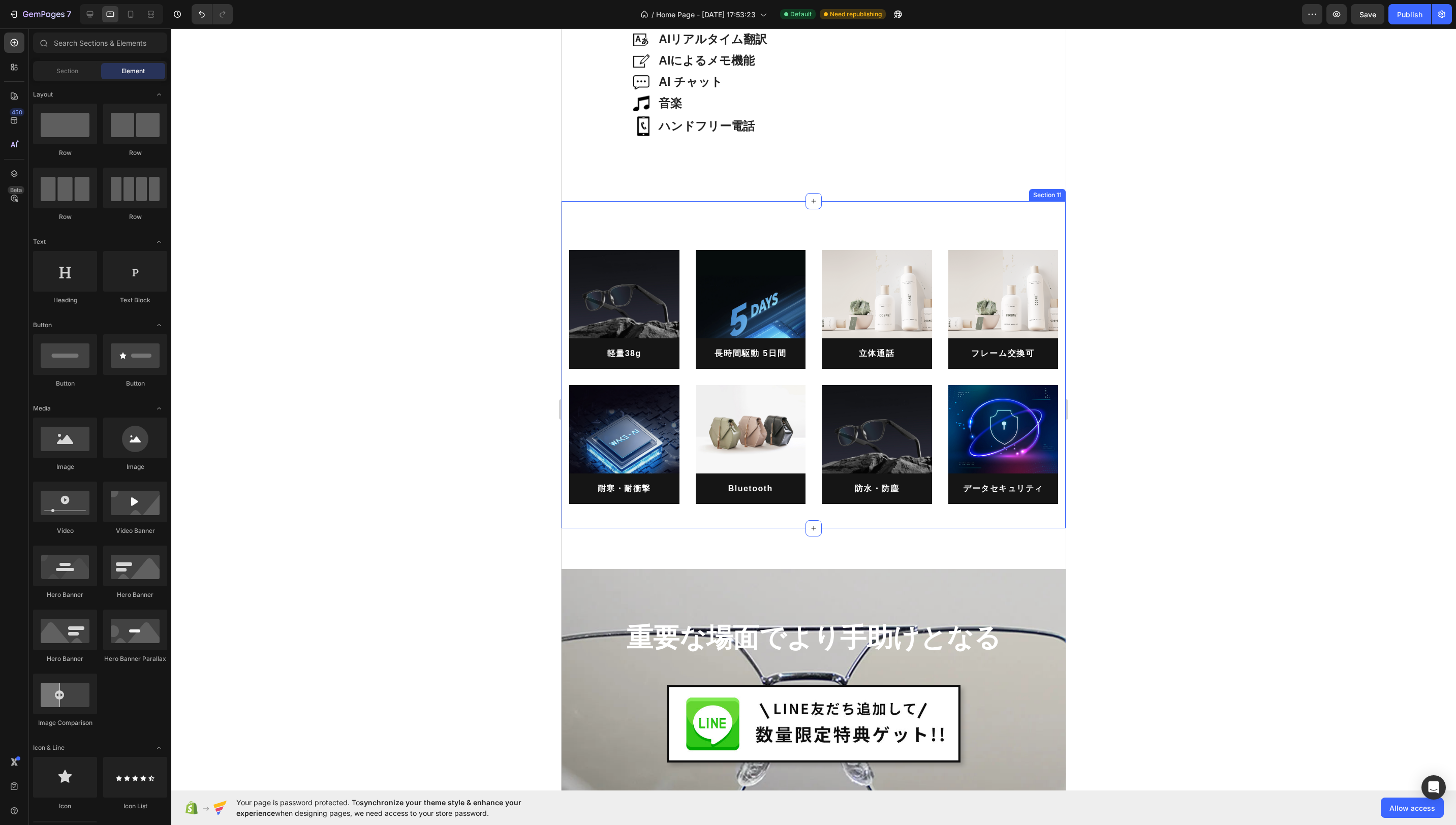
scroll to position [2503, 0]
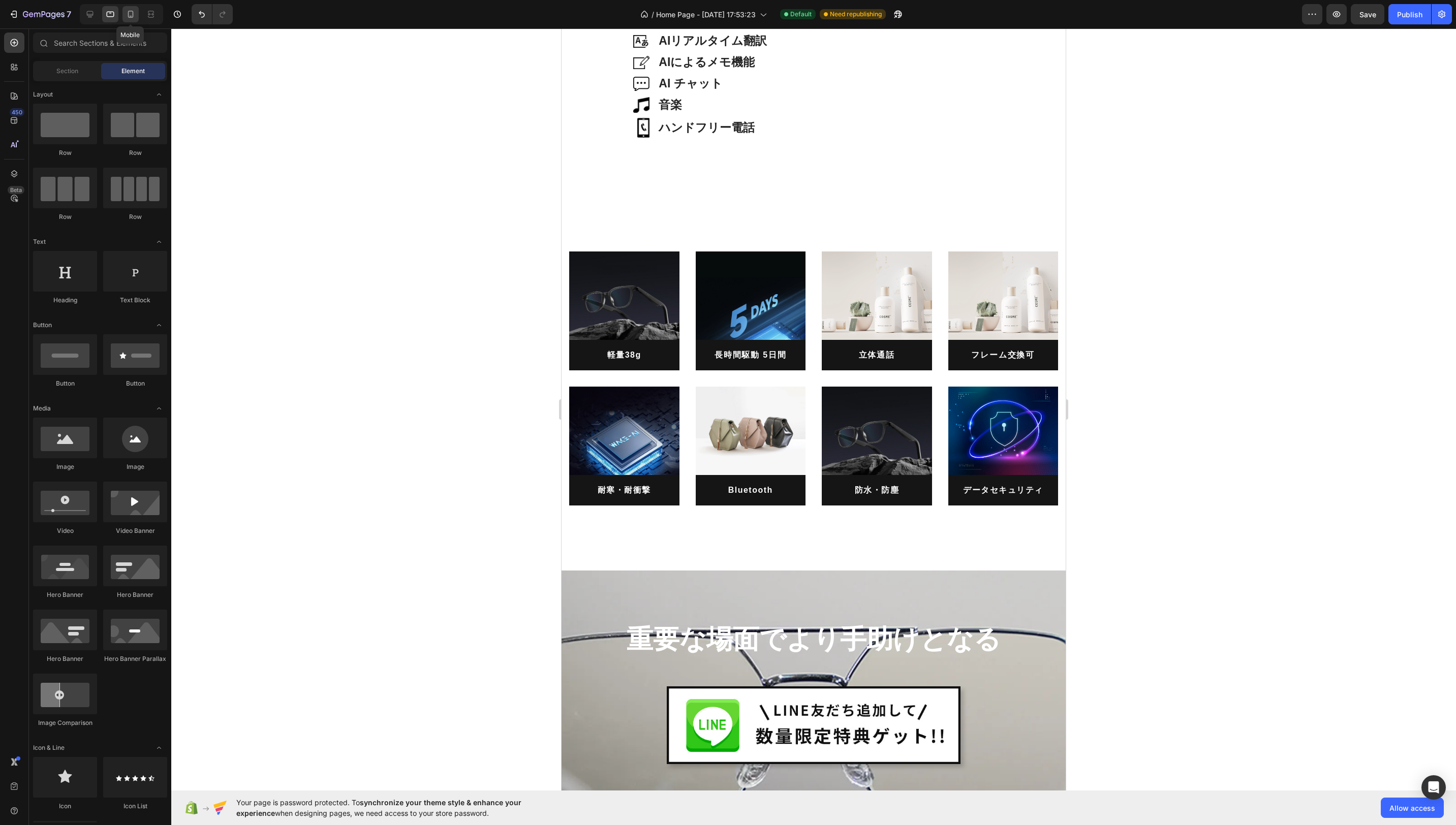
click at [125, 14] on div at bounding box center [130, 14] width 16 height 16
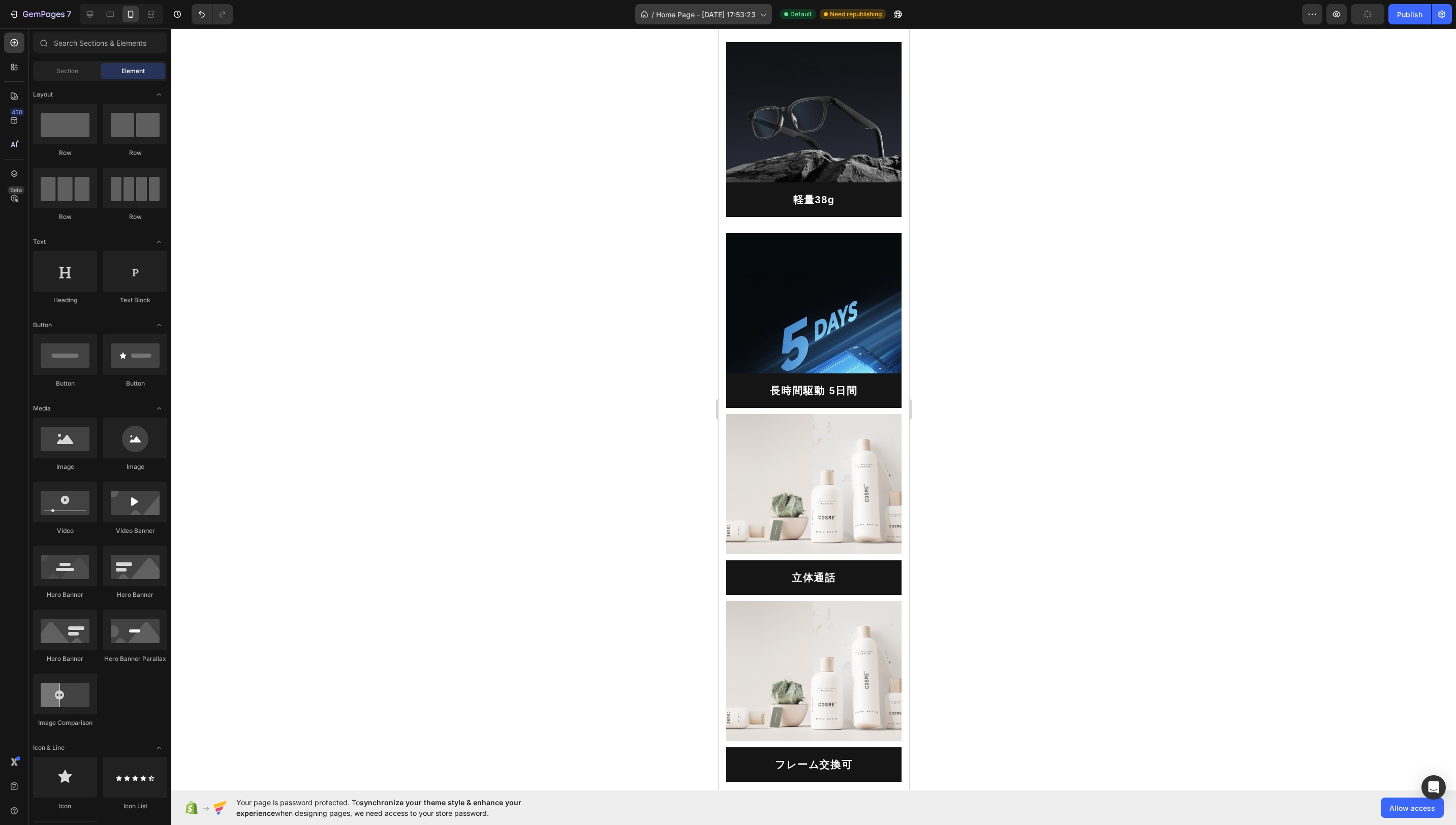
scroll to position [2502, 0]
click at [839, 188] on h2 "軽量38g" at bounding box center [813, 200] width 175 height 35
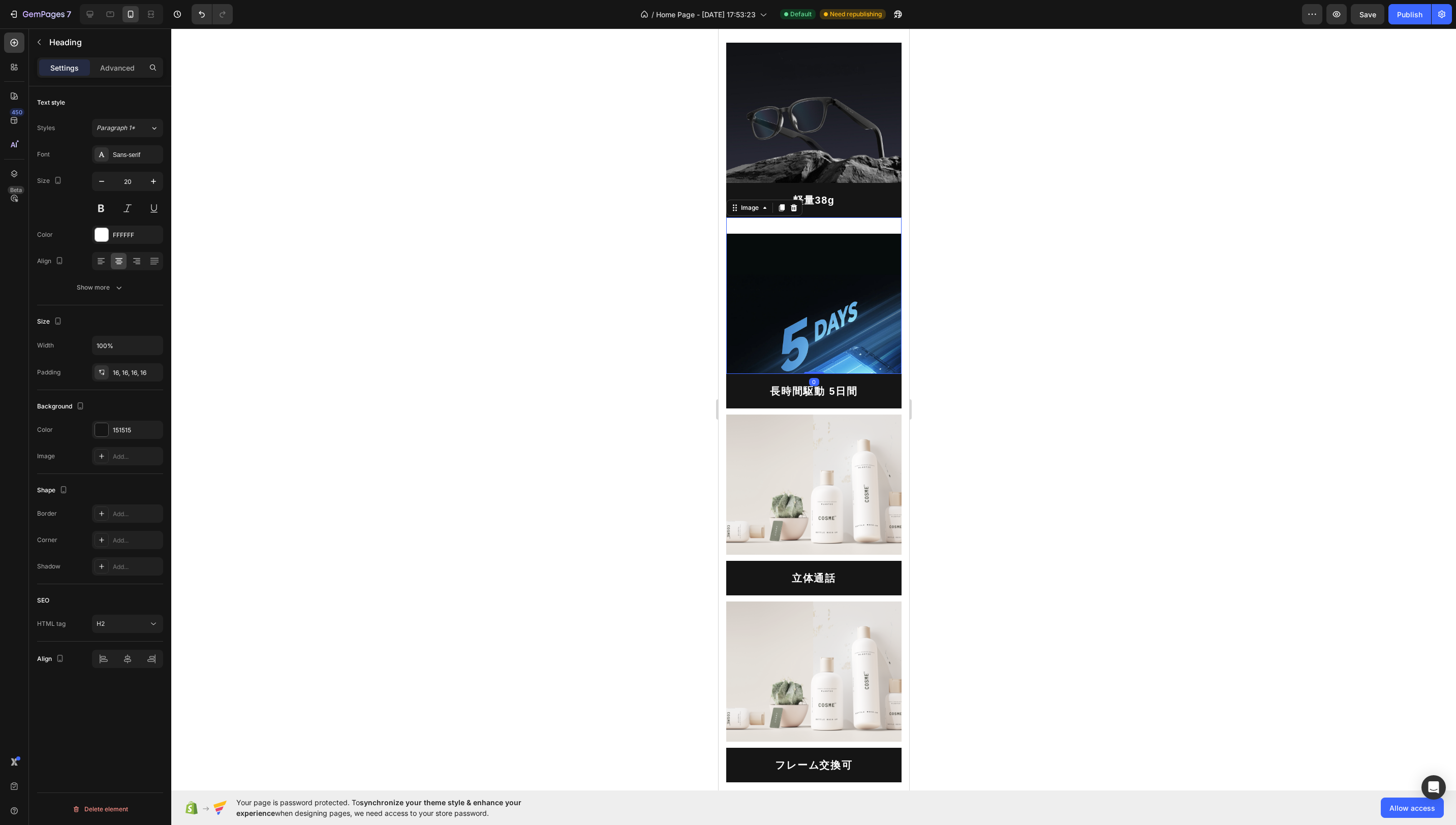
click at [850, 245] on img at bounding box center [813, 303] width 175 height 140
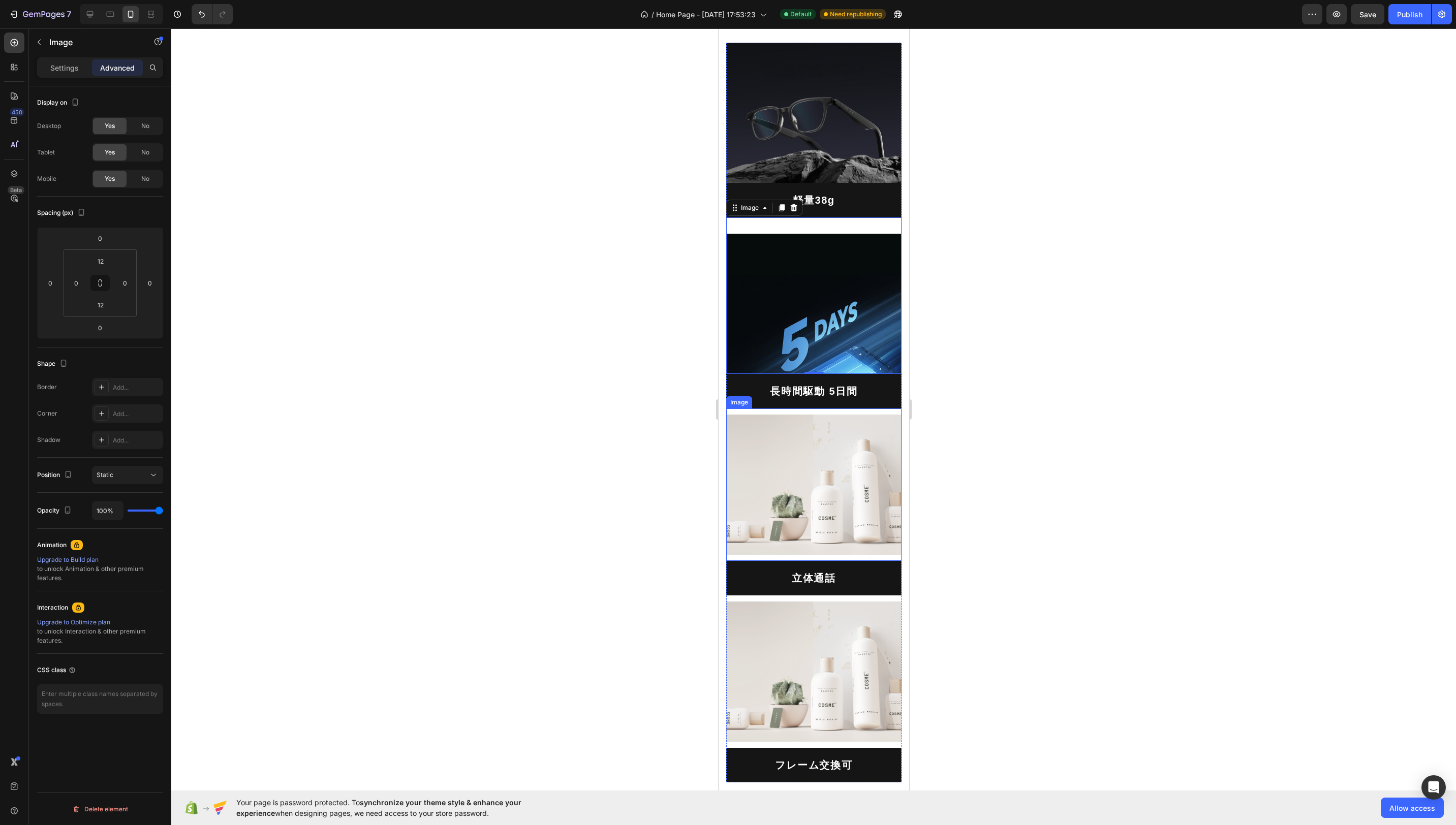
click at [881, 464] on img at bounding box center [813, 485] width 175 height 140
click at [105, 261] on input "12" at bounding box center [101, 261] width 20 height 15
click at [141, 386] on span "32px" at bounding box center [142, 389] width 14 height 7
type input "32"
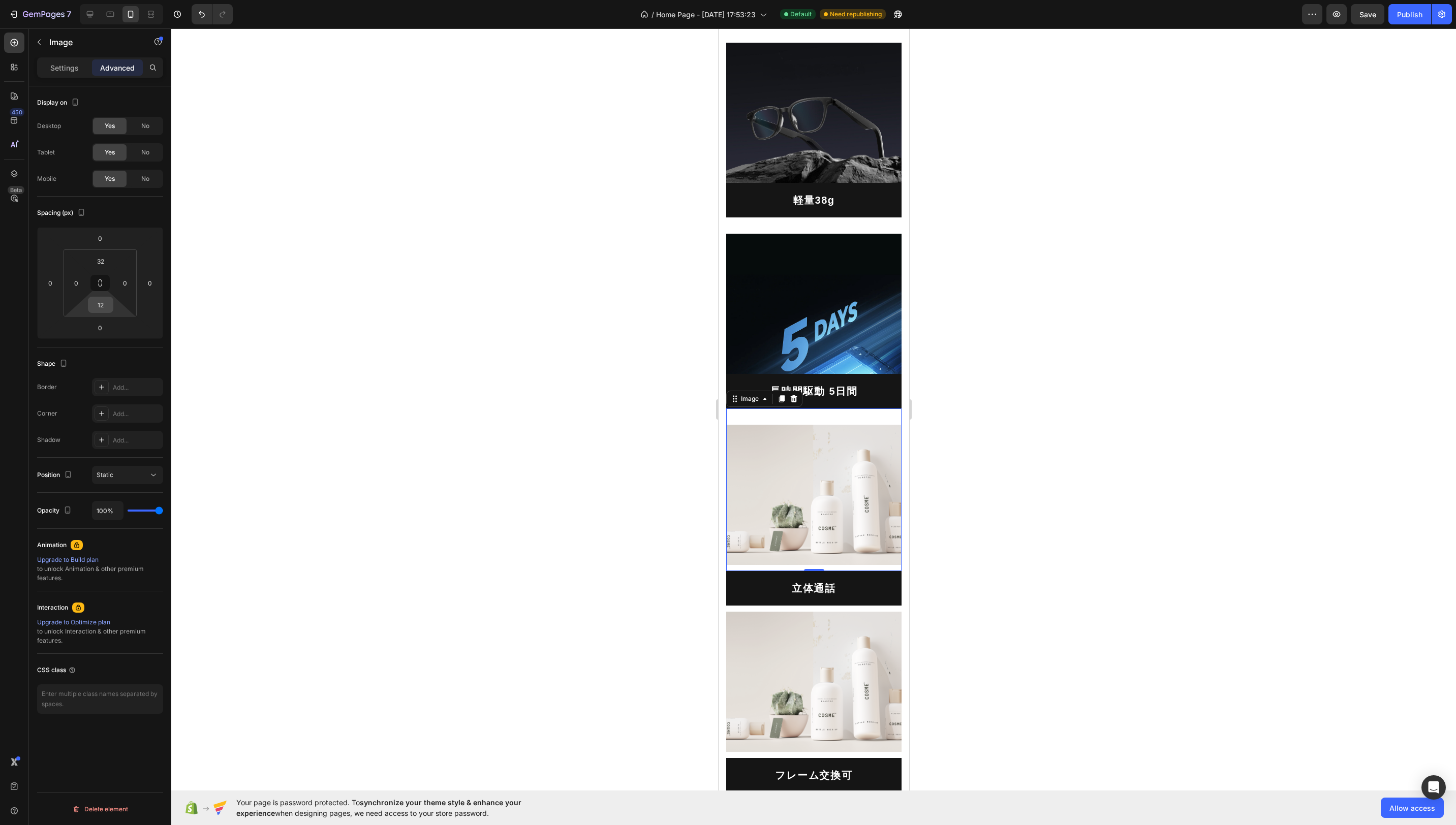
drag, startPoint x: 101, startPoint y: 308, endPoint x: 107, endPoint y: 310, distance: 6.3
click at [101, 308] on input "12" at bounding box center [101, 305] width 20 height 15
click at [103, 304] on input "12" at bounding box center [101, 305] width 20 height 15
type input "1"
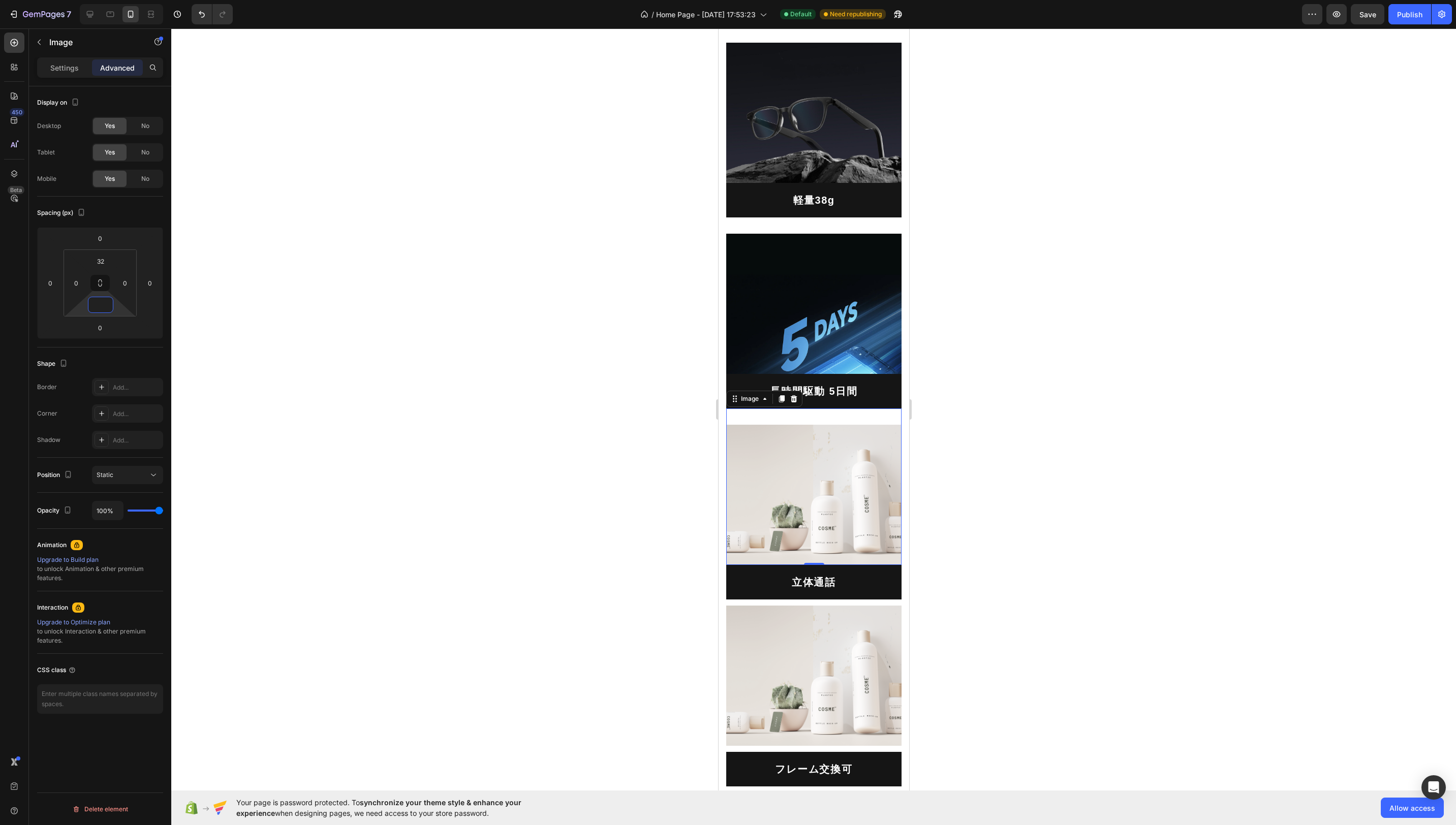
type input "0"
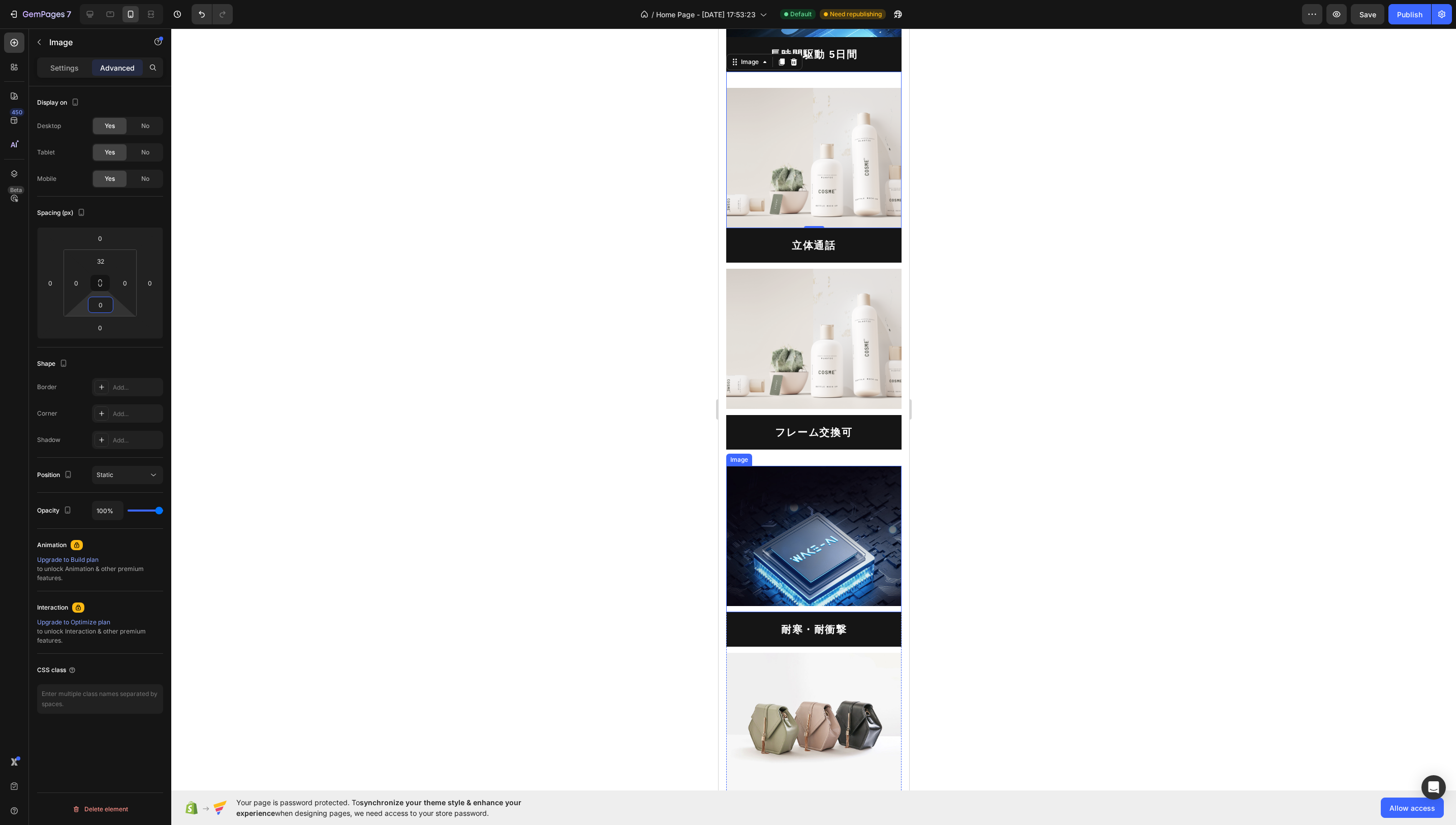
scroll to position [2864, 0]
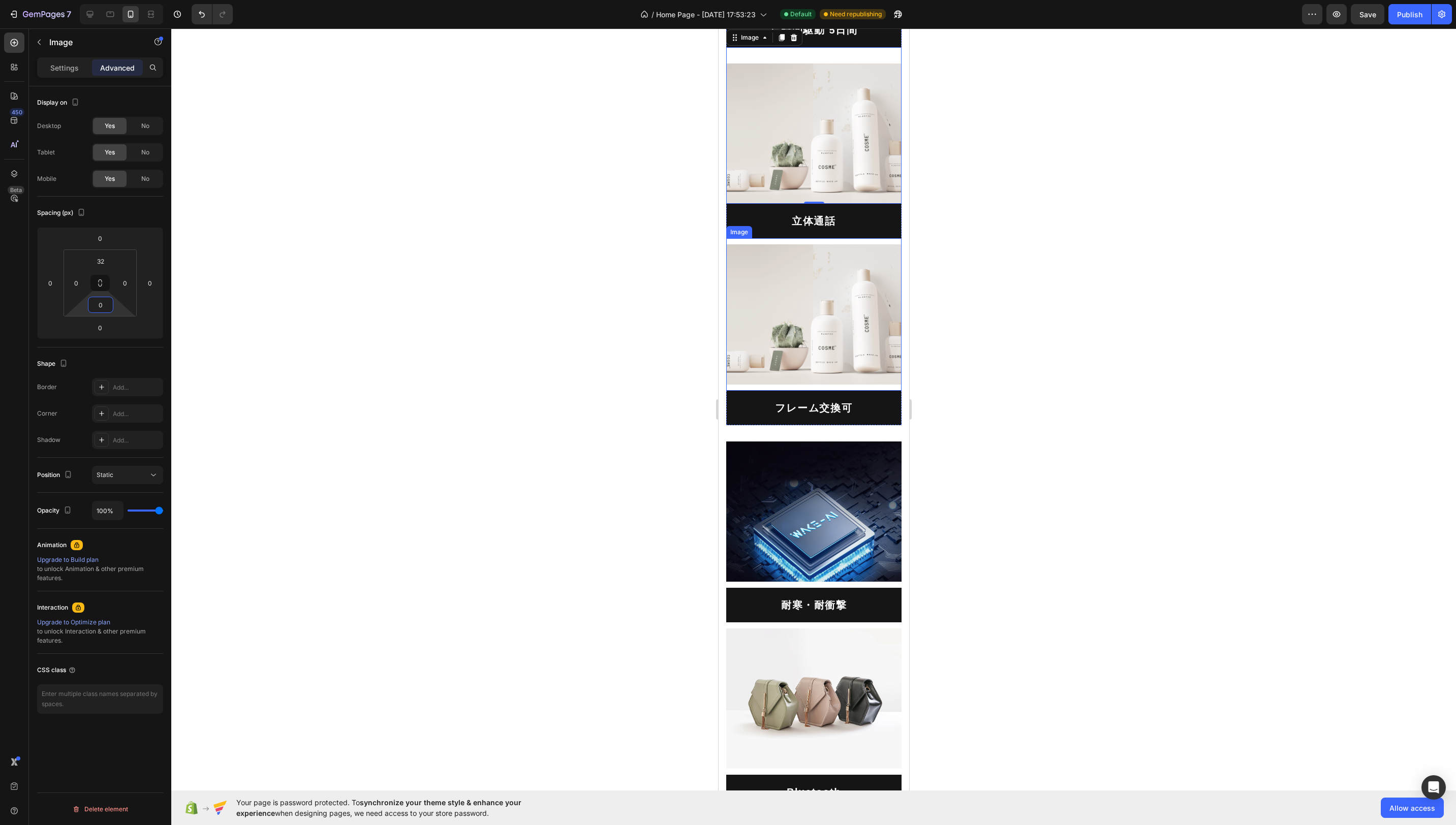
click at [855, 295] on img at bounding box center [813, 314] width 175 height 140
click at [107, 260] on input "12" at bounding box center [101, 261] width 20 height 15
click at [143, 386] on span "32px" at bounding box center [142, 389] width 14 height 7
type input "32"
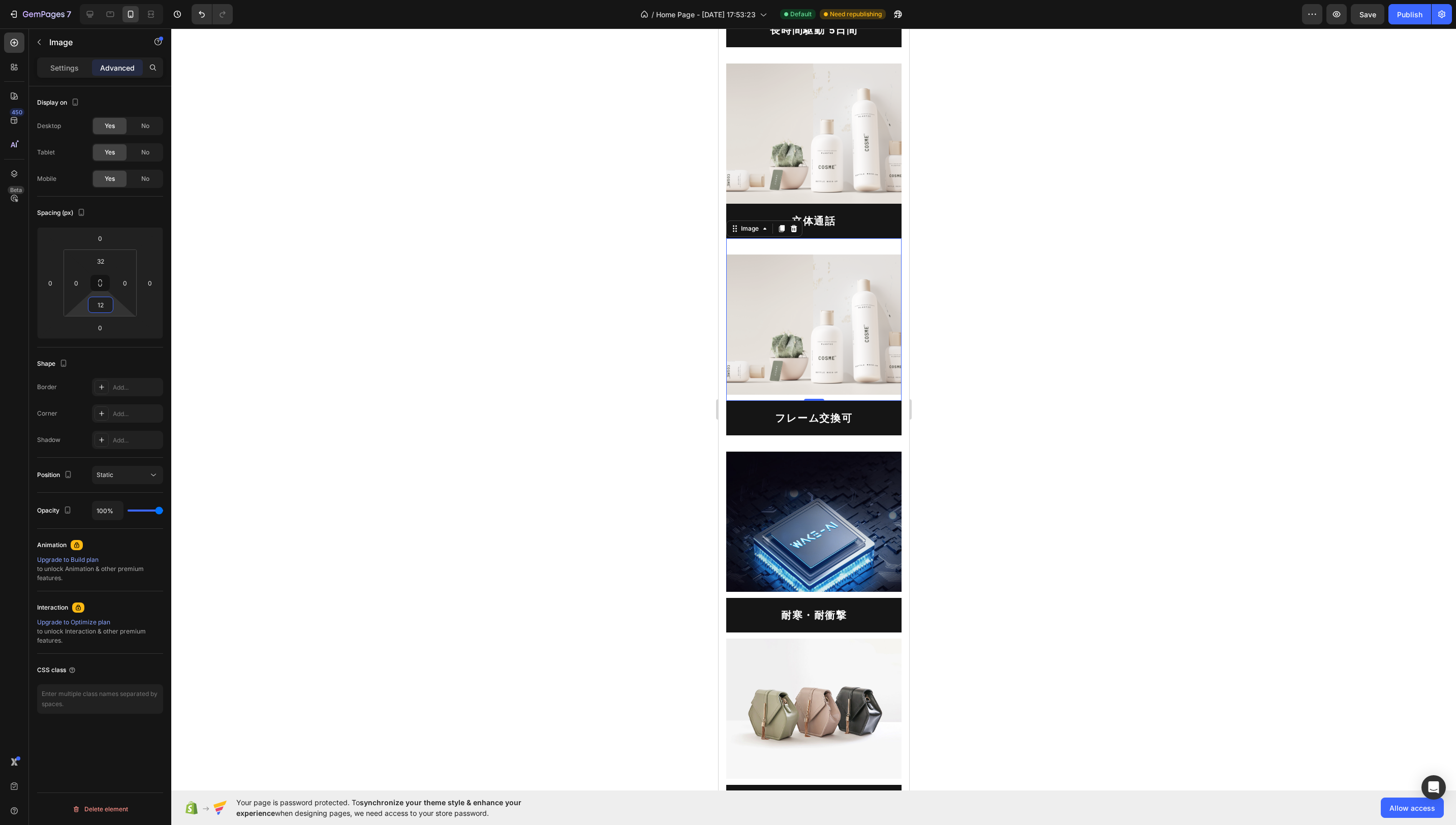
click at [107, 308] on input "12" at bounding box center [101, 305] width 20 height 15
type input "0"
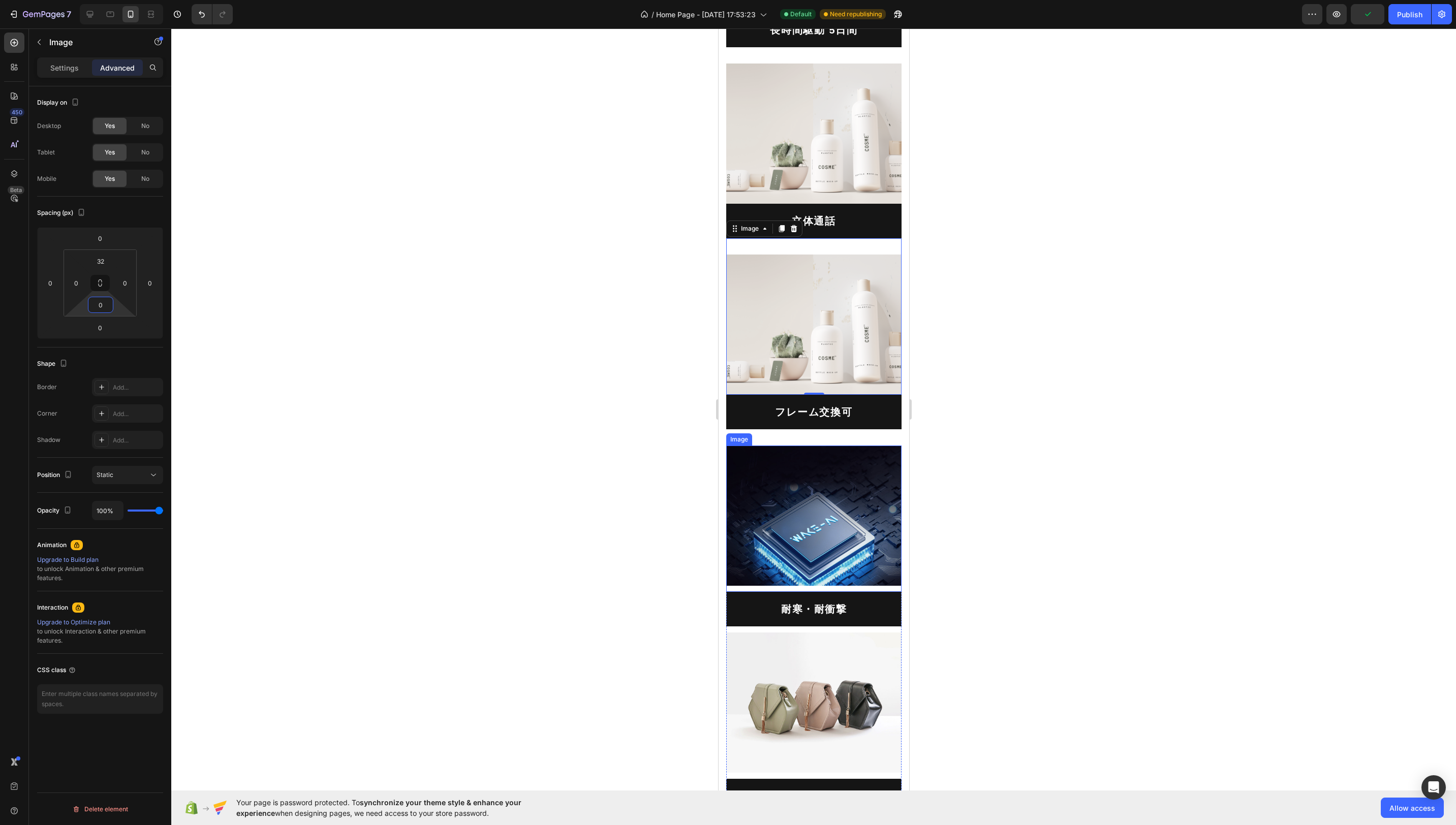
click at [848, 482] on img at bounding box center [813, 516] width 175 height 140
click at [109, 262] on input "0" at bounding box center [101, 261] width 20 height 15
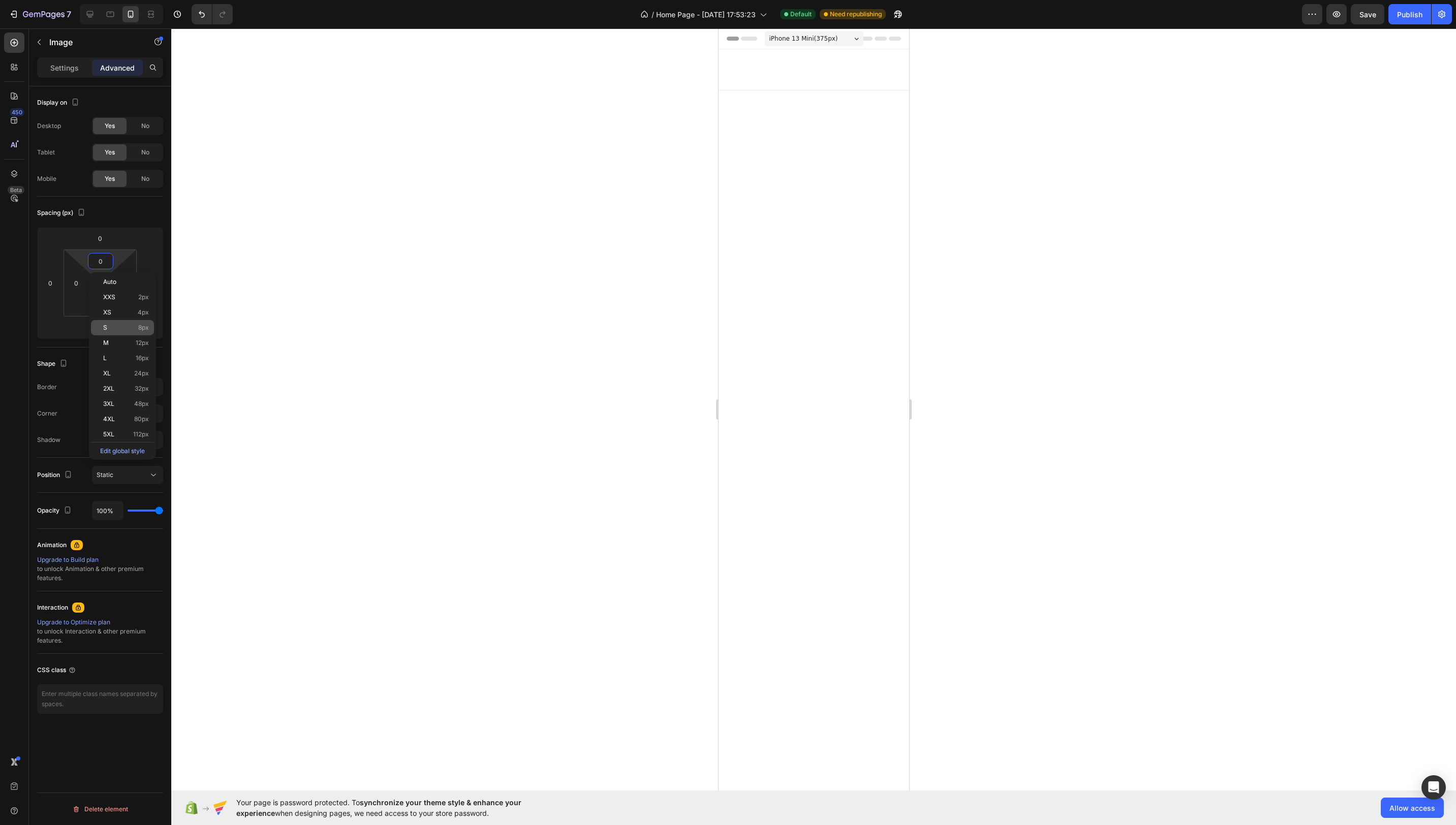
scroll to position [2864, 0]
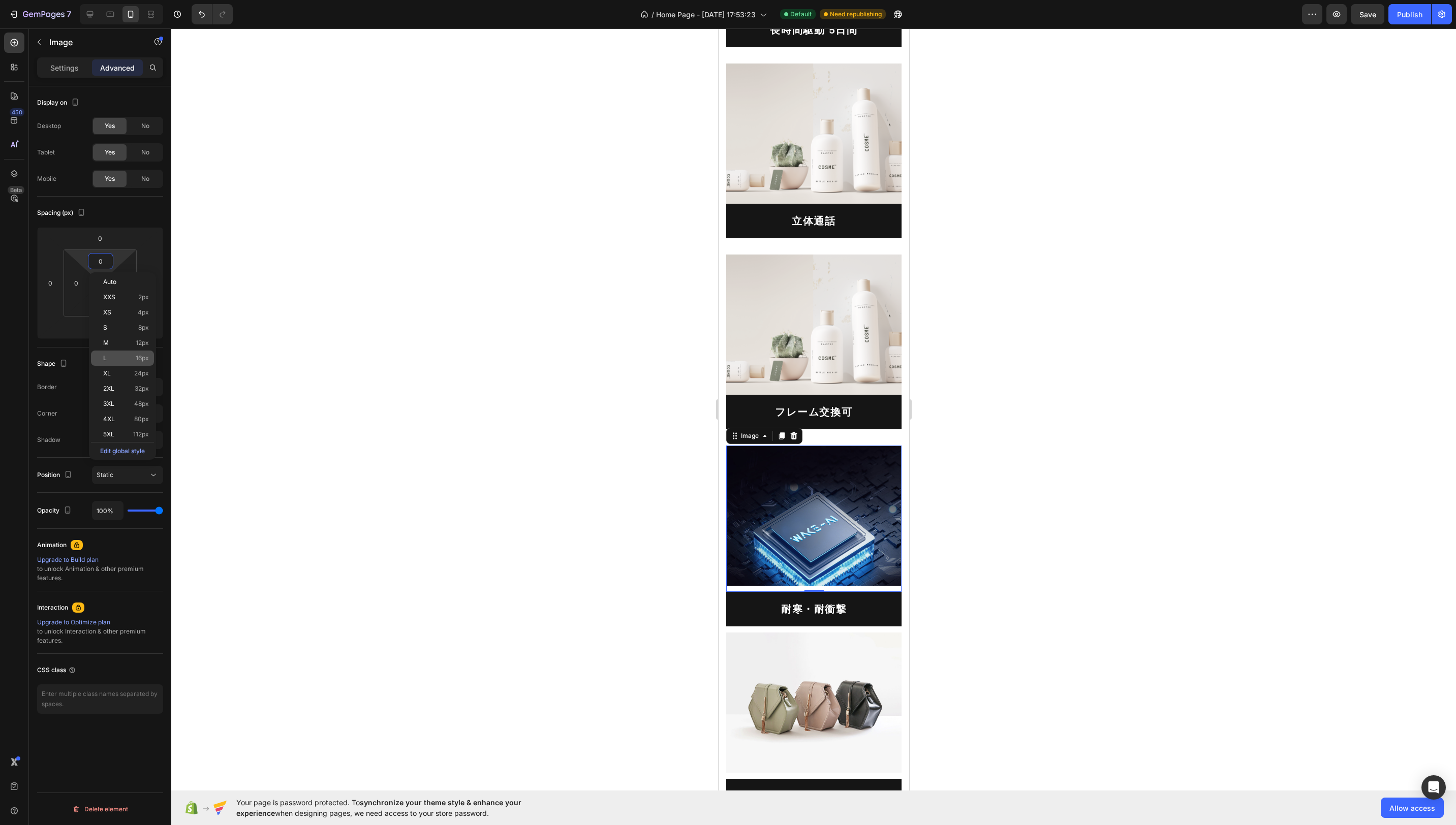
drag, startPoint x: 145, startPoint y: 386, endPoint x: 132, endPoint y: 357, distance: 31.8
click at [145, 386] on span "32px" at bounding box center [142, 389] width 14 height 7
type input "32"
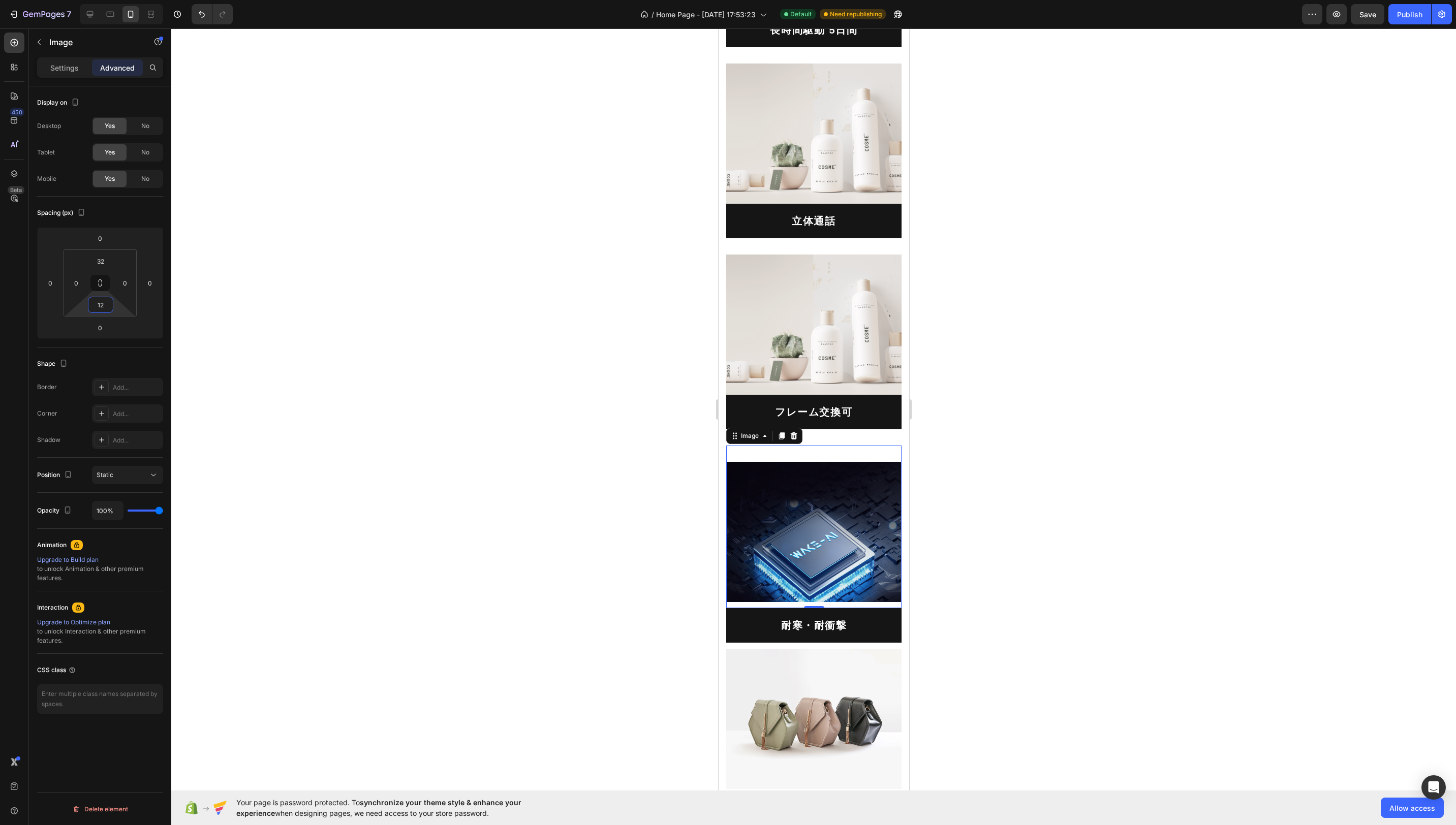
click at [102, 310] on input "12" at bounding box center [101, 305] width 20 height 15
type input "0"
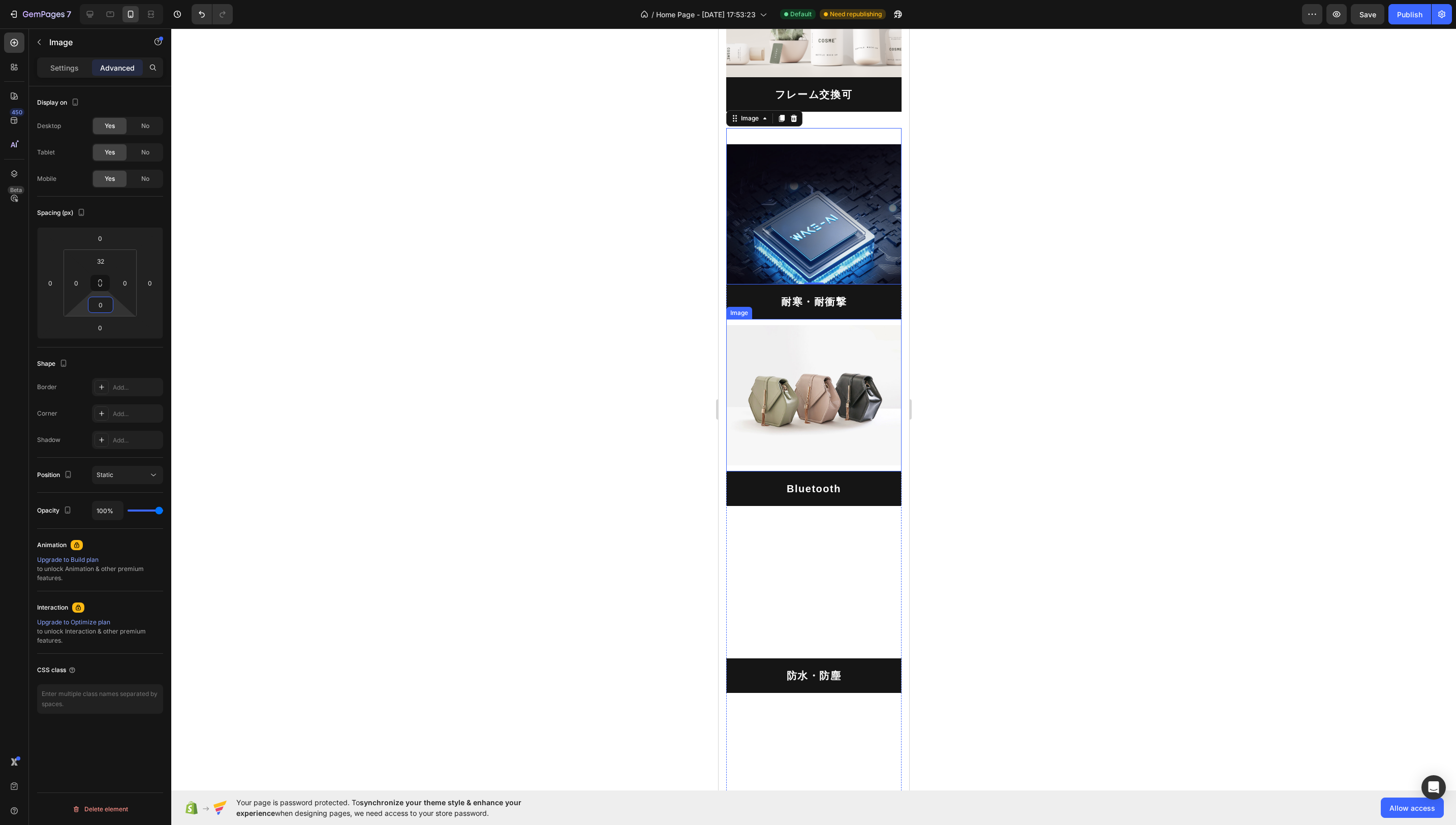
scroll to position [3202, 0]
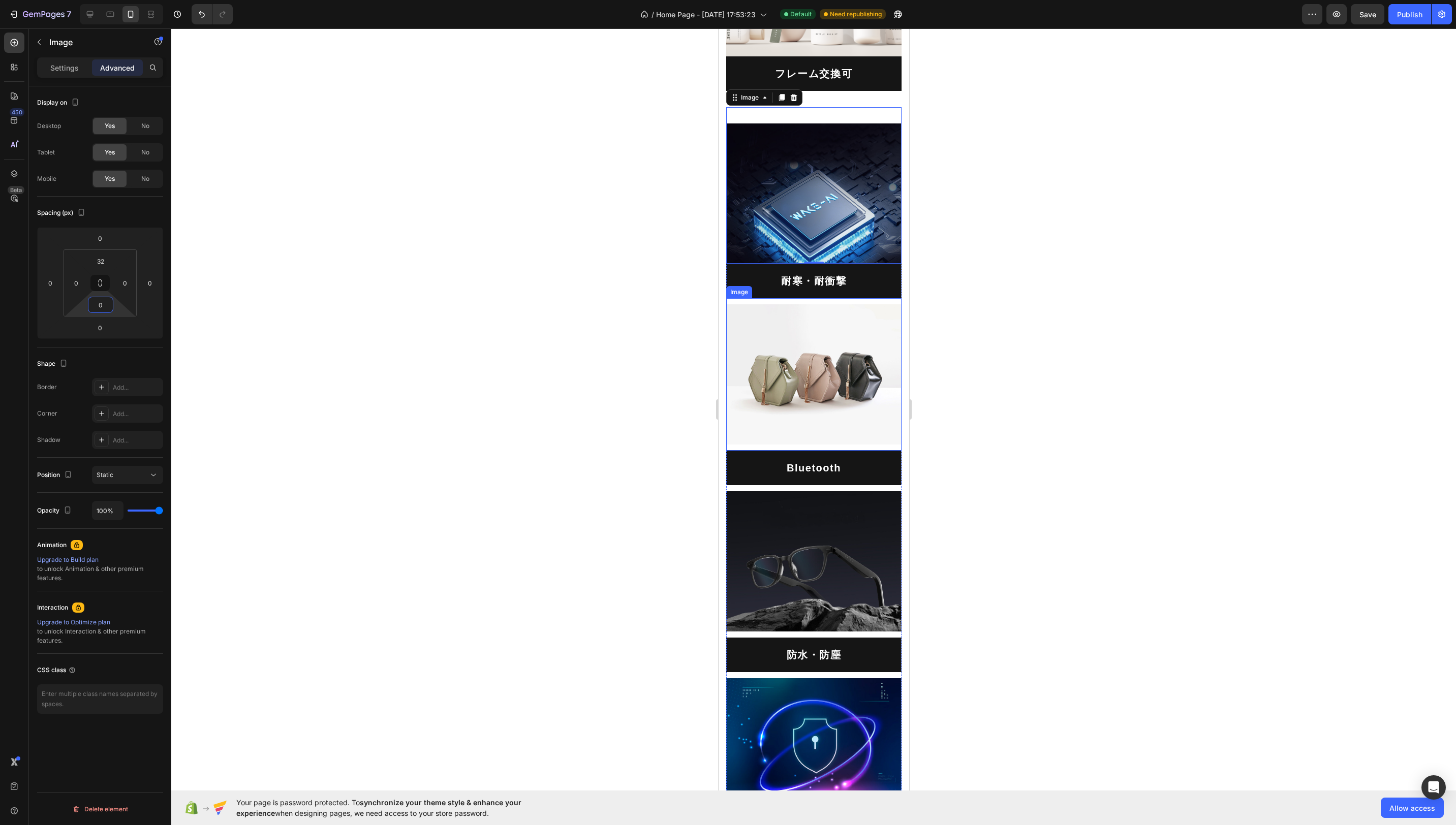
click at [881, 363] on img at bounding box center [813, 374] width 175 height 140
click at [102, 261] on input "12" at bounding box center [101, 261] width 20 height 15
click at [135, 389] on span "32px" at bounding box center [142, 389] width 14 height 7
type input "32"
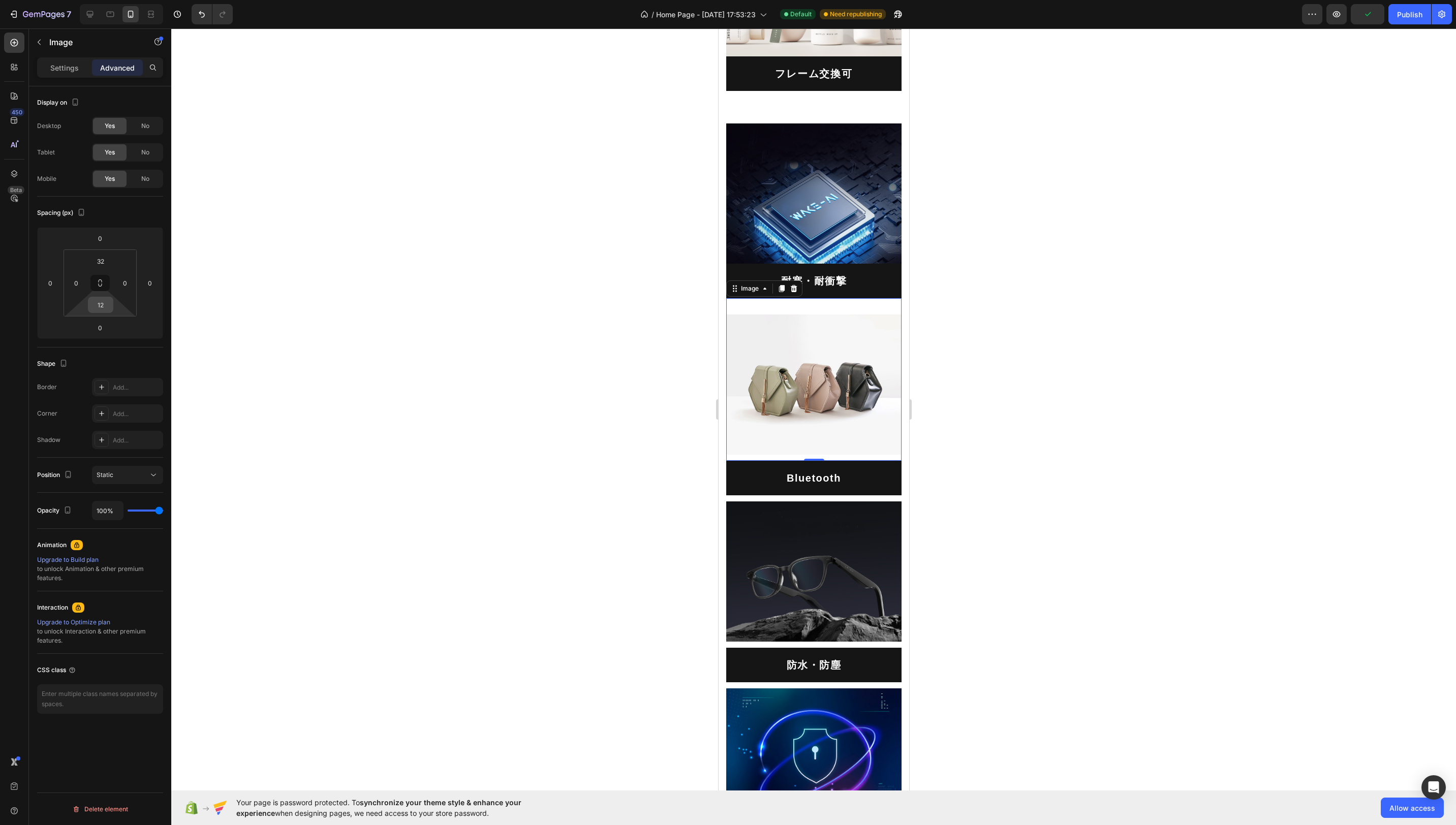
drag, startPoint x: 106, startPoint y: 303, endPoint x: 110, endPoint y: 311, distance: 8.9
click at [106, 304] on input "12" at bounding box center [101, 305] width 20 height 15
type input "0"
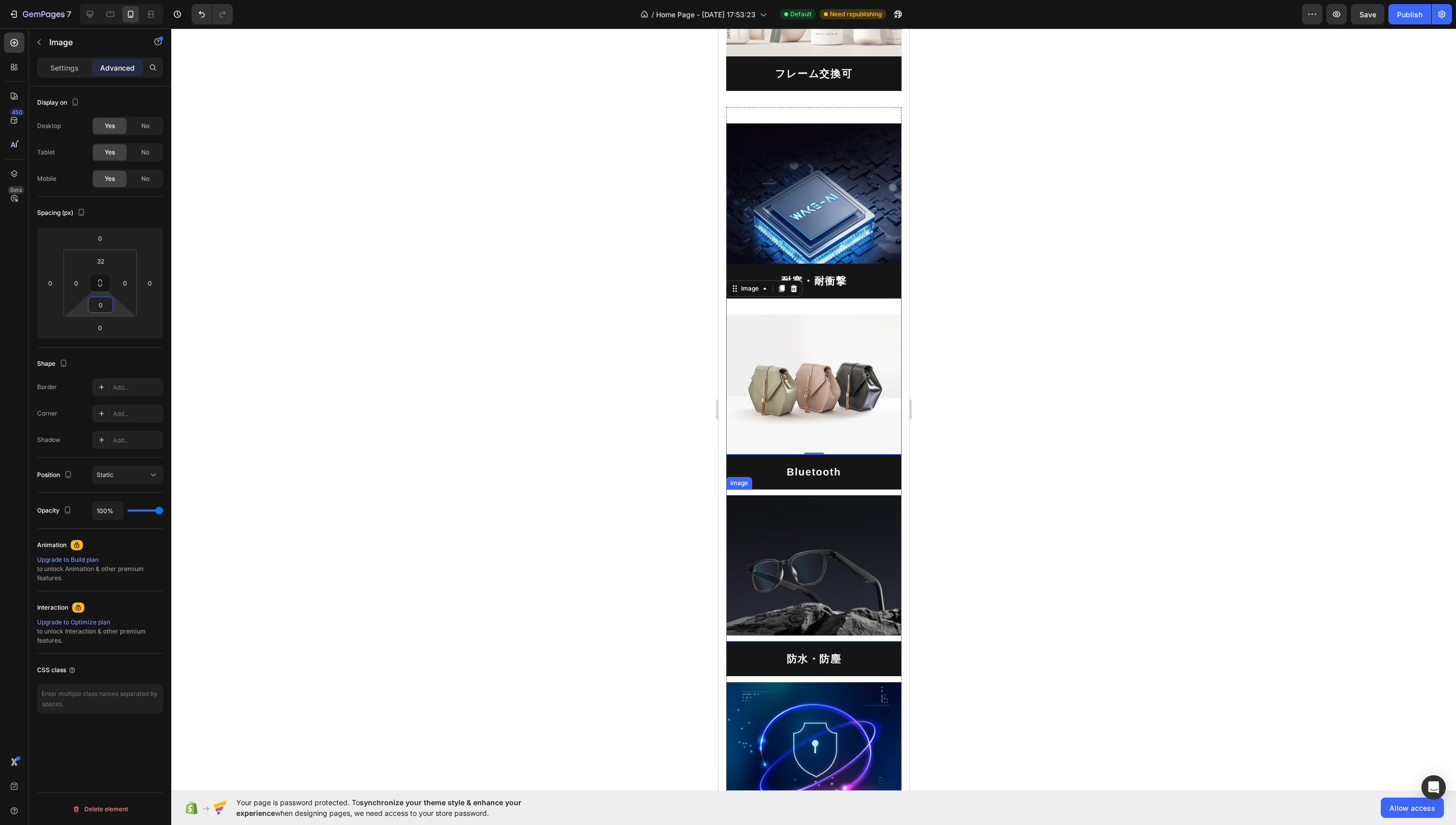
click at [773, 511] on img at bounding box center [813, 565] width 175 height 140
click at [104, 258] on input "12" at bounding box center [101, 261] width 20 height 15
click at [140, 390] on span "32px" at bounding box center [142, 389] width 14 height 7
type input "32"
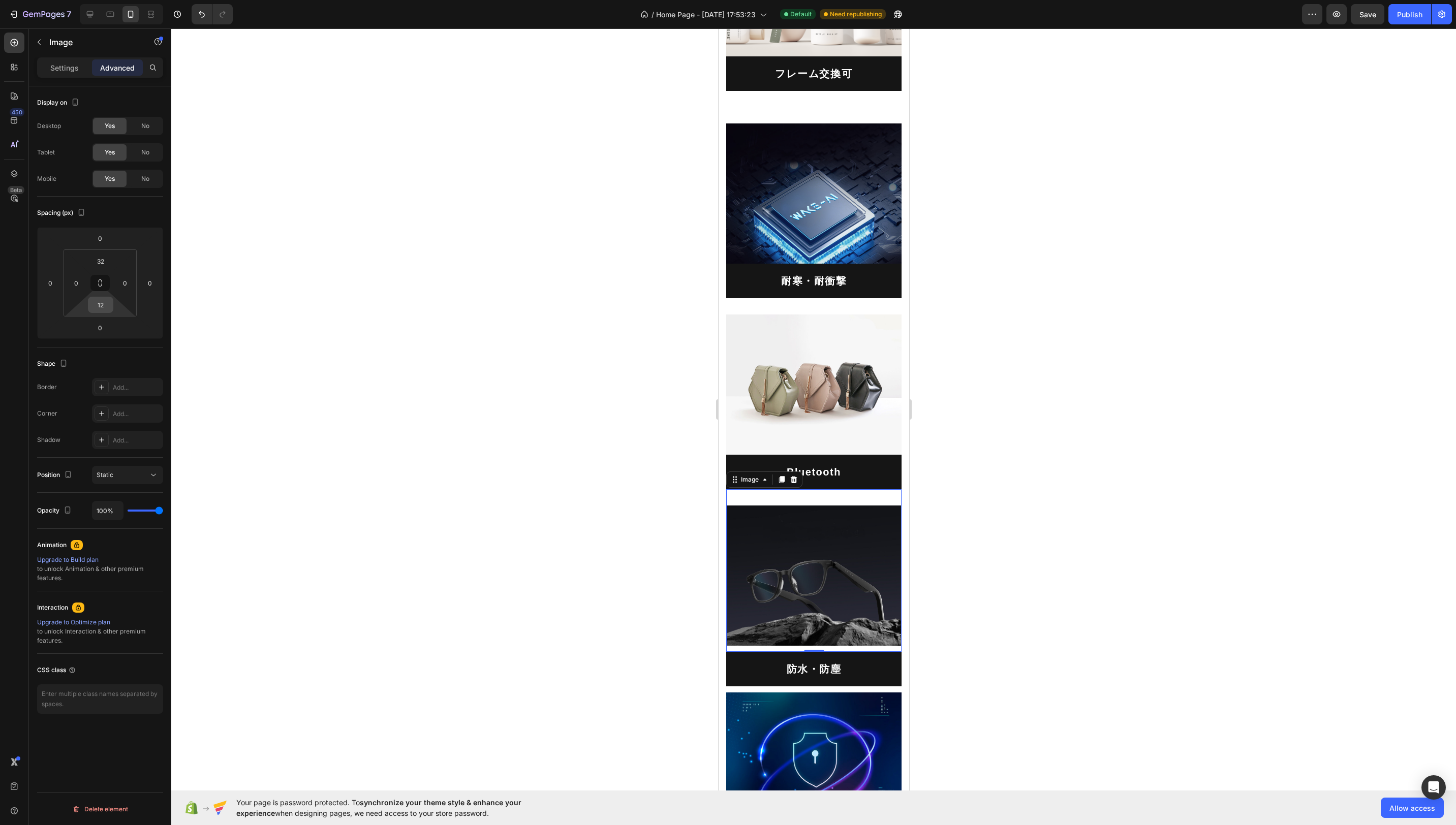
click at [101, 305] on input "12" at bounding box center [101, 305] width 20 height 15
type input "0"
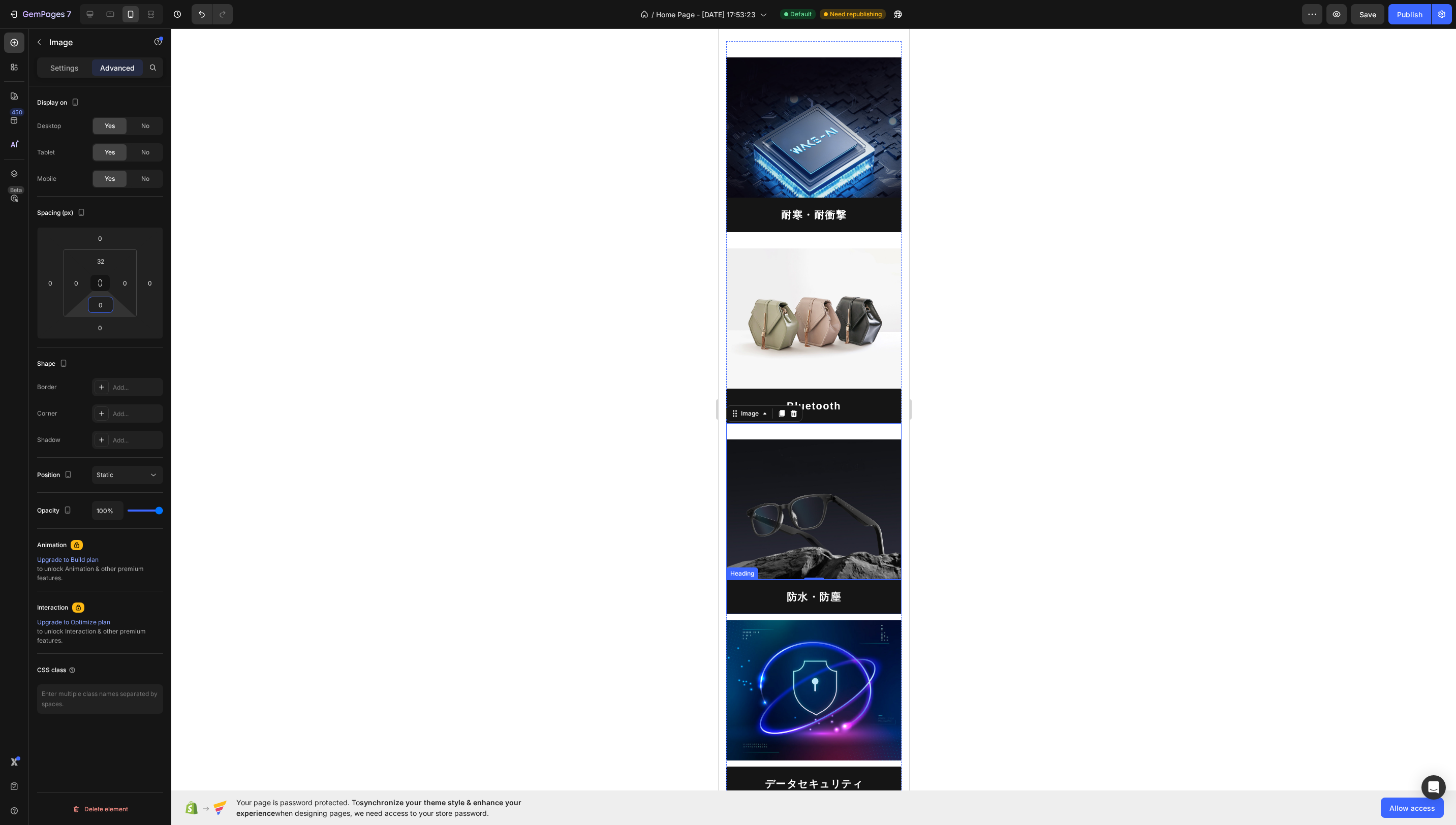
scroll to position [3398, 0]
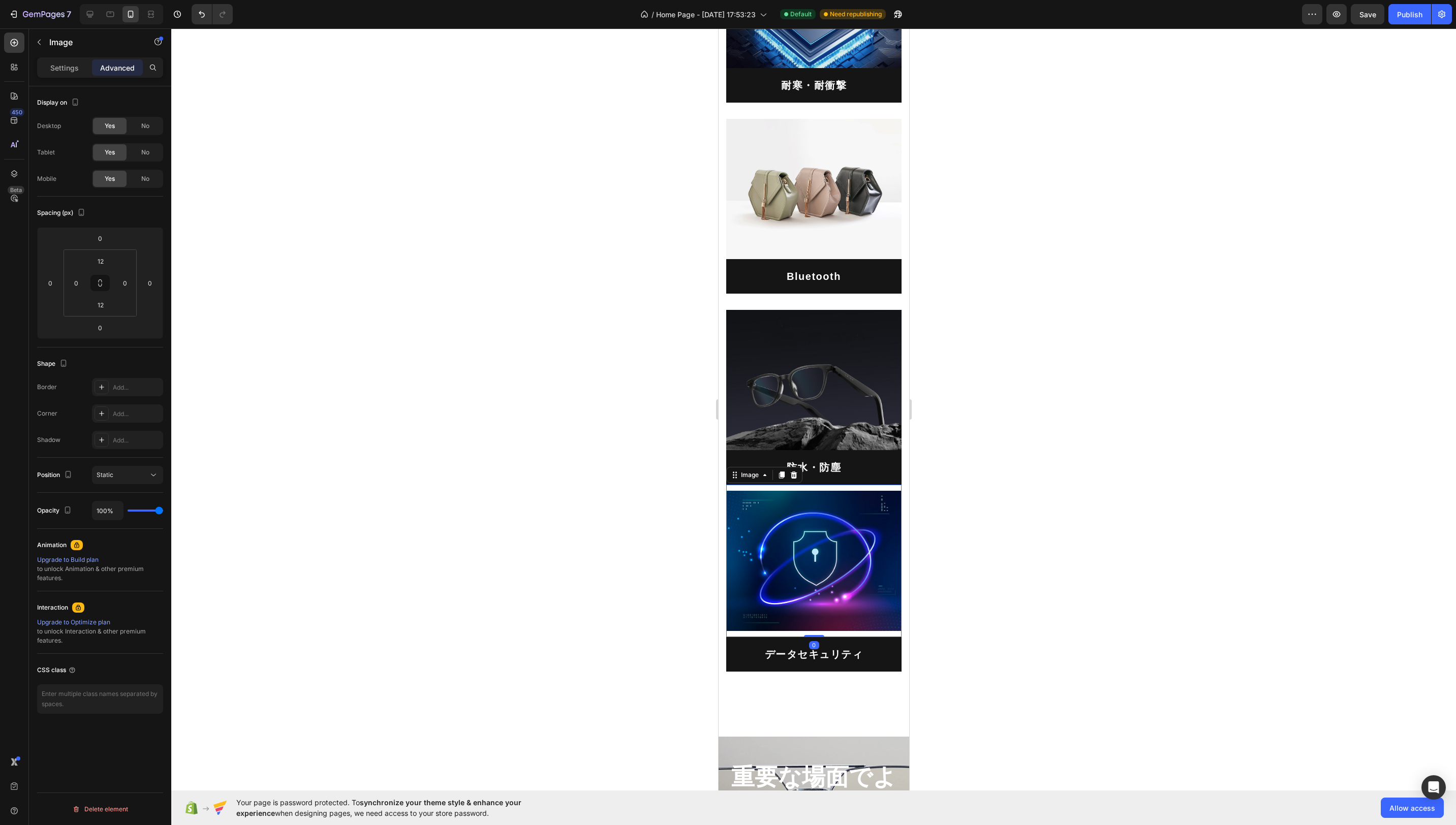
click at [841, 544] on img at bounding box center [813, 560] width 175 height 140
click at [101, 259] on input "12" at bounding box center [101, 261] width 20 height 15
click at [141, 389] on span "32px" at bounding box center [142, 389] width 14 height 7
type input "32"
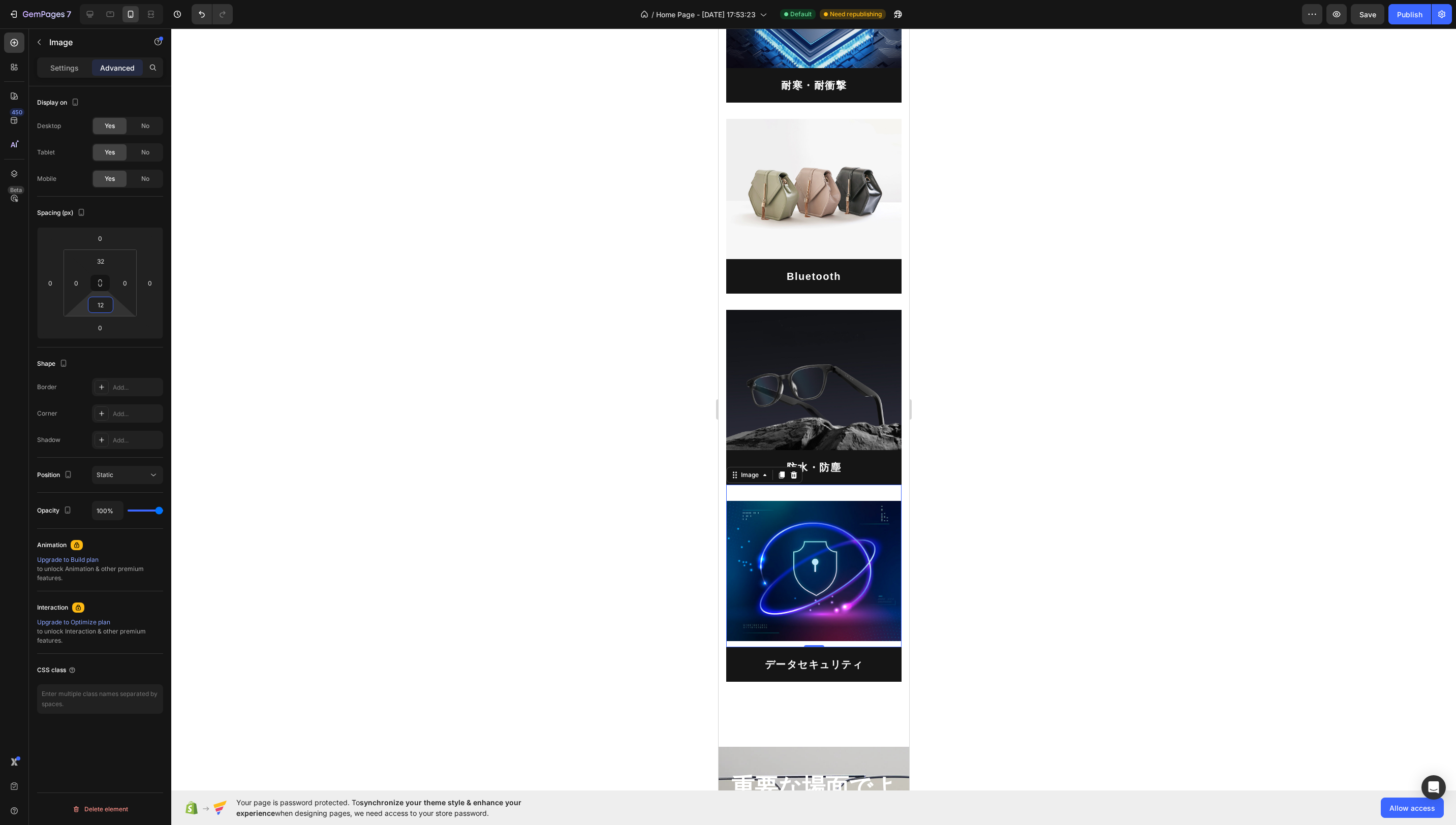
click at [103, 308] on input "12" at bounding box center [101, 305] width 20 height 15
type input "0"
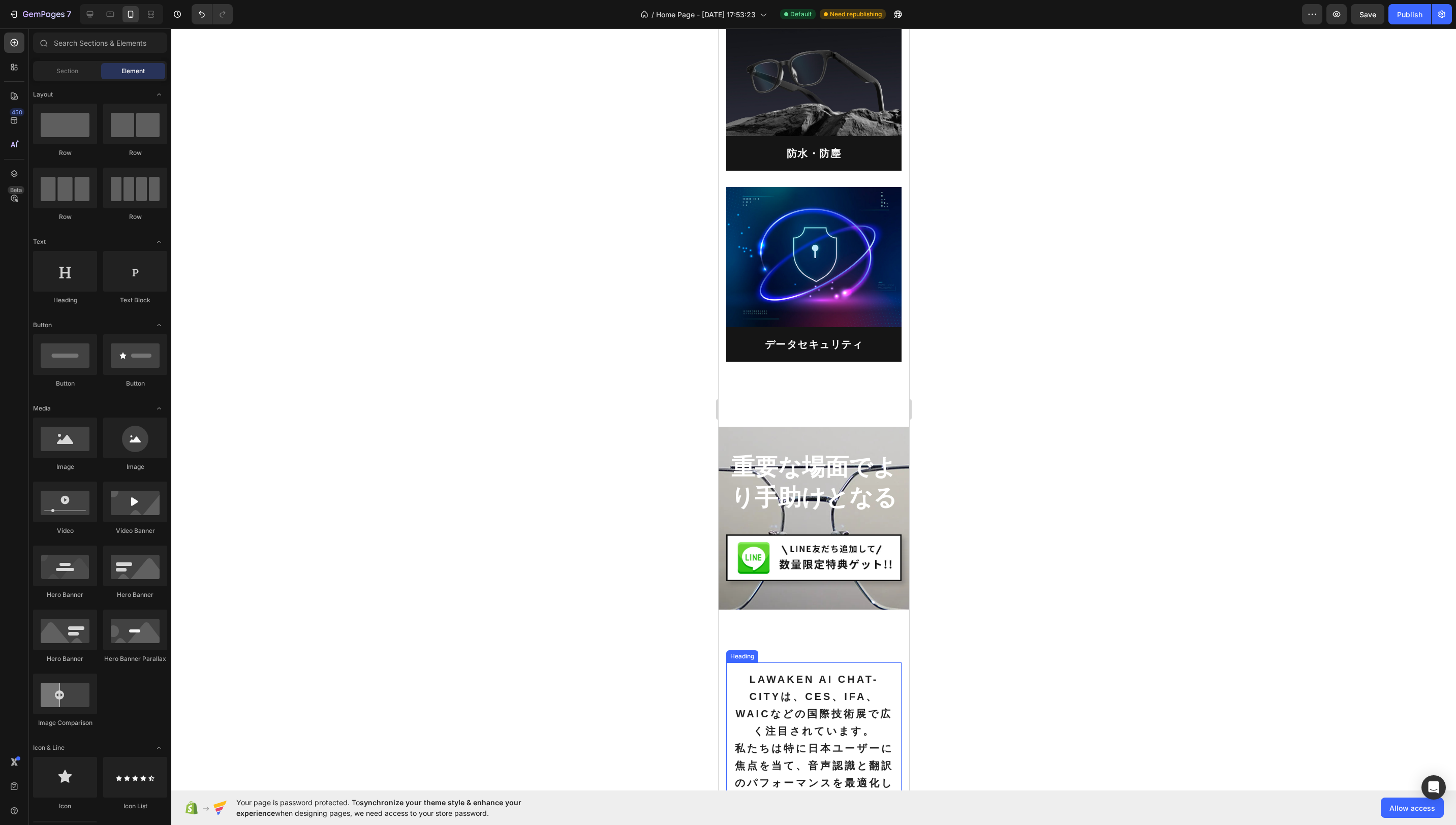
scroll to position [3728, 0]
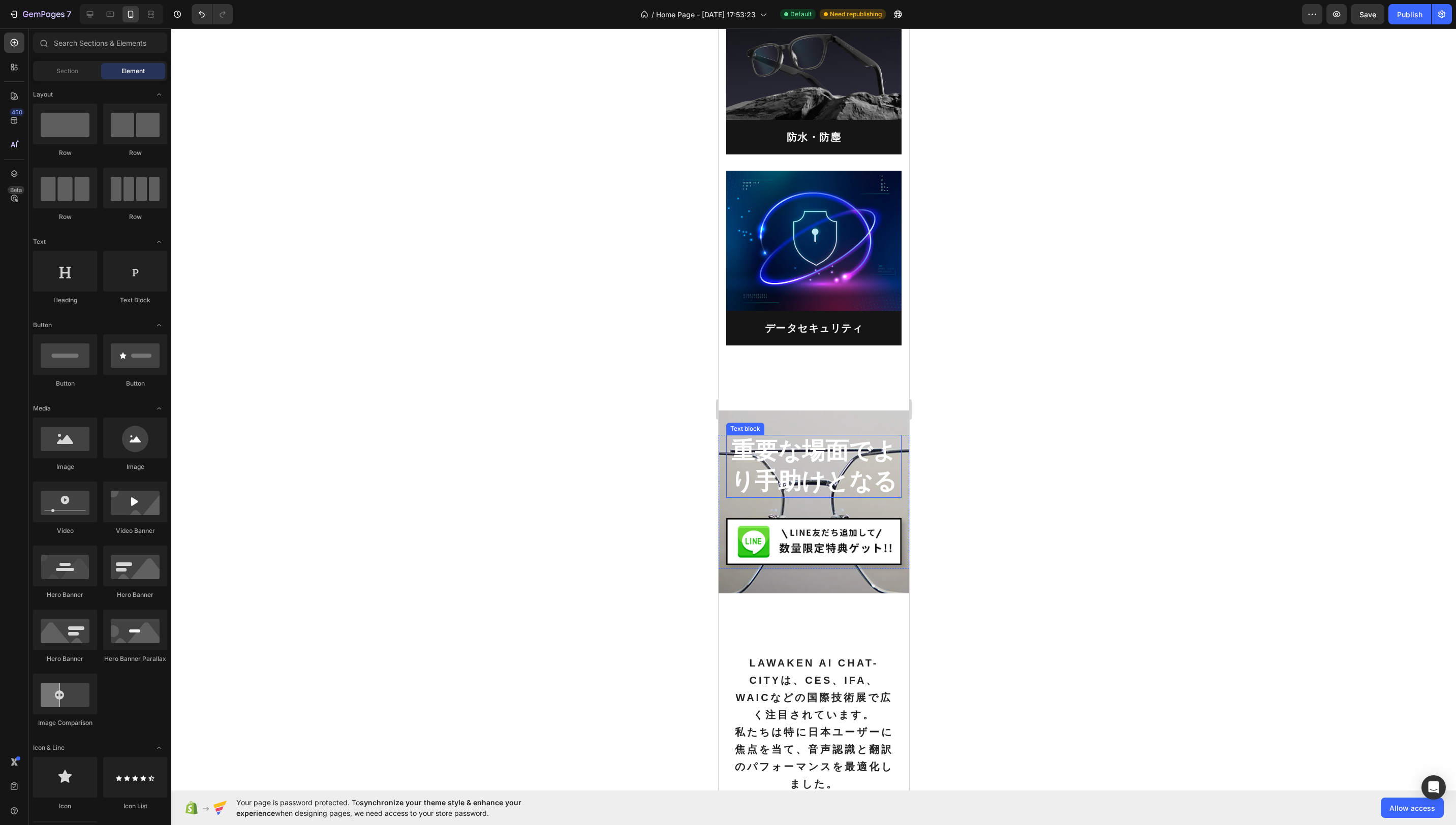
click at [845, 489] on p "重要な場面でより手助けとなる" at bounding box center [813, 466] width 174 height 61
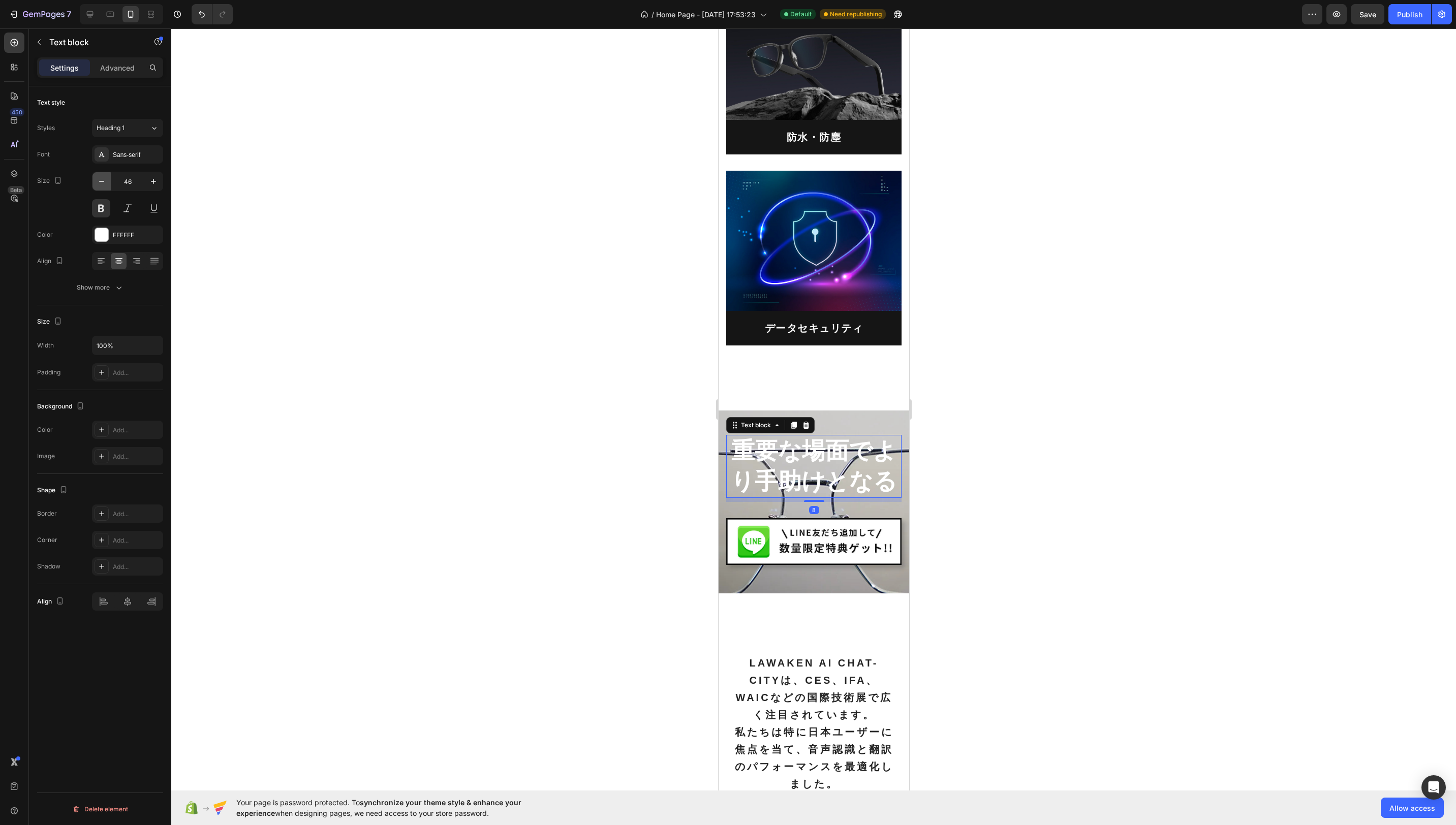
click at [100, 182] on icon "button" at bounding box center [101, 181] width 10 height 10
click at [100, 182] on icon "button" at bounding box center [101, 181] width 10 height 10
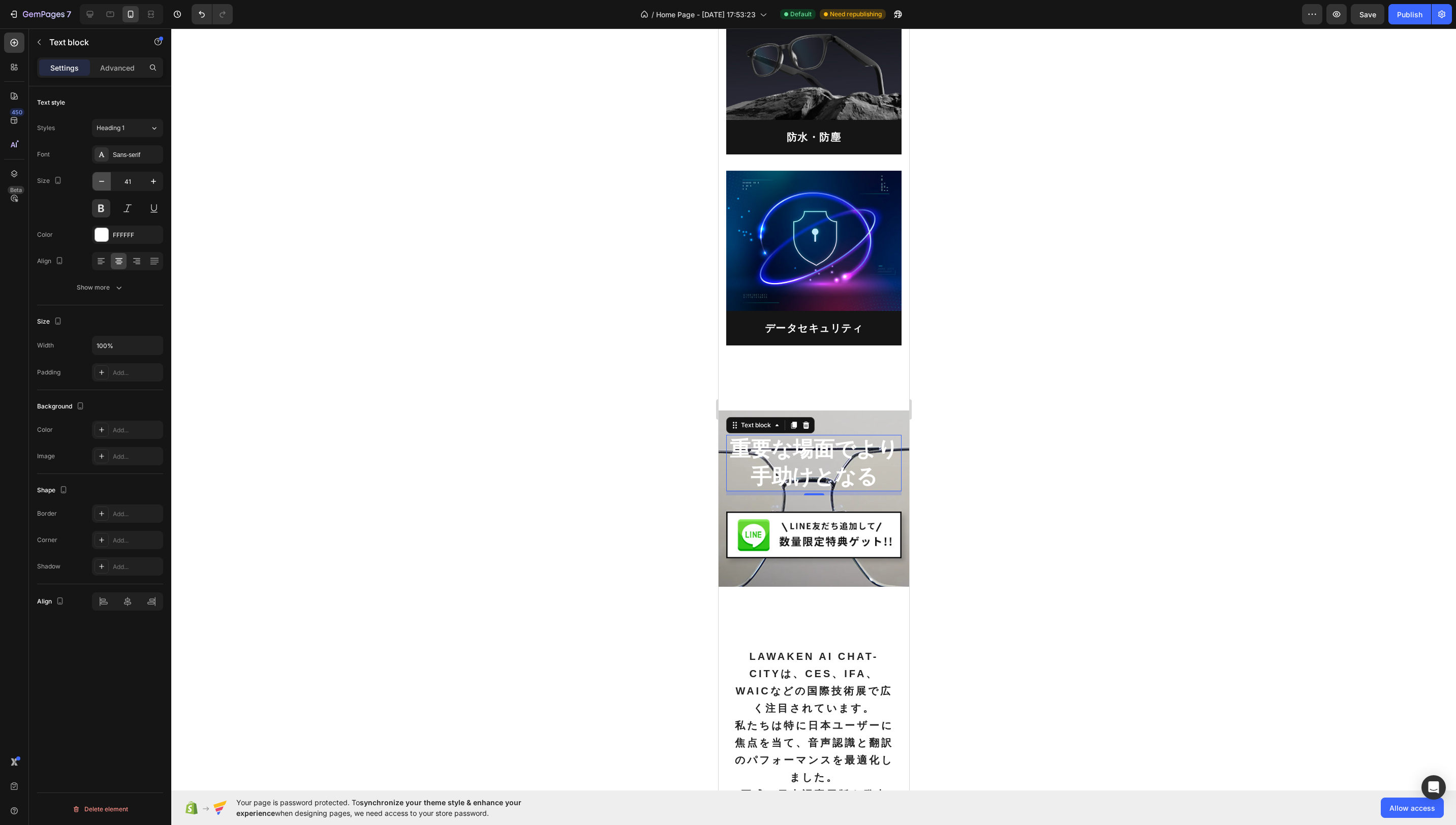
click at [100, 182] on icon "button" at bounding box center [101, 181] width 10 height 10
type input "40"
click at [117, 293] on button "Show more" at bounding box center [100, 287] width 126 height 18
click at [119, 393] on div "Add..." at bounding box center [137, 395] width 48 height 9
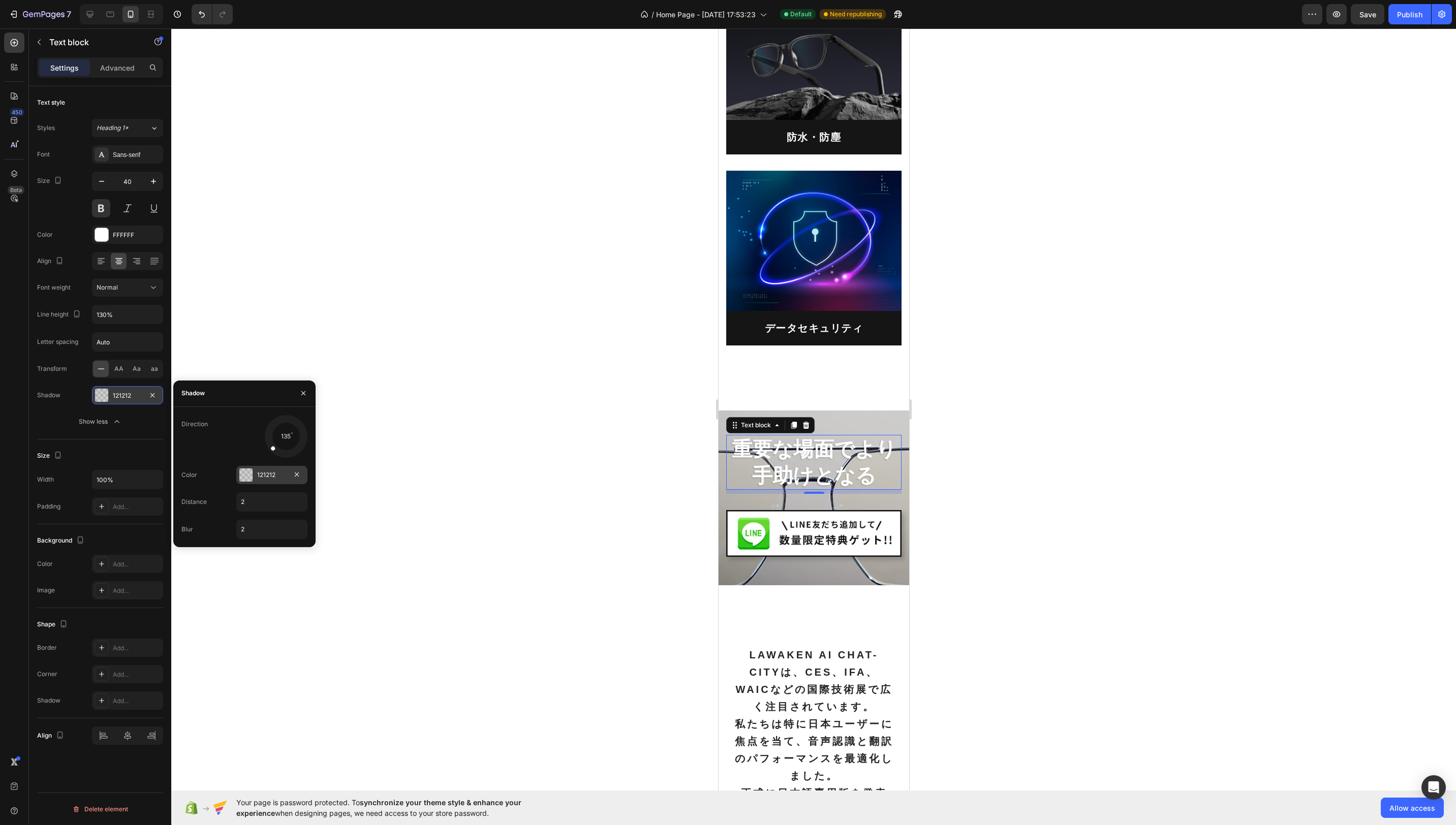
click at [247, 476] on div at bounding box center [246, 475] width 13 height 13
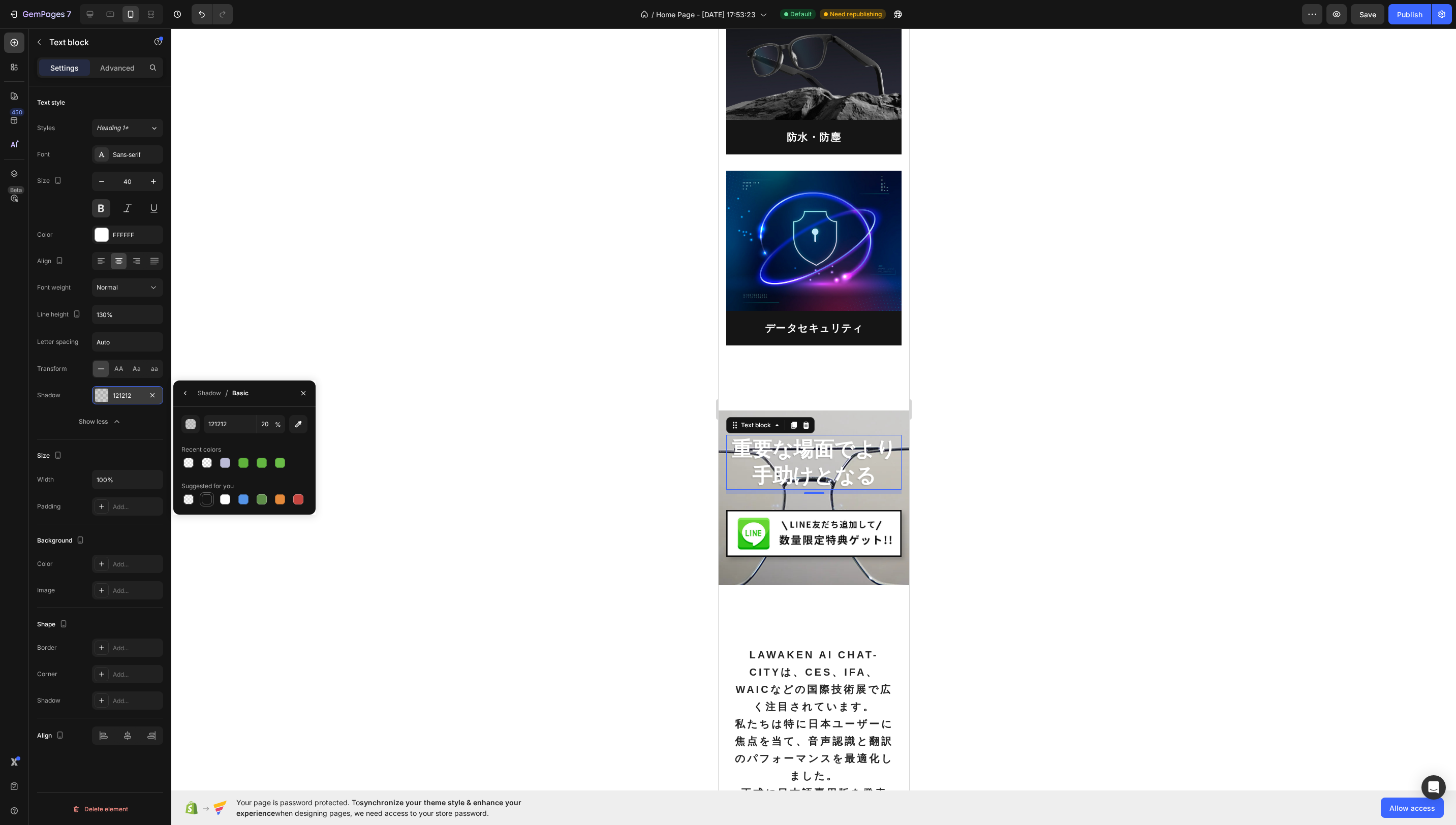
click at [207, 498] on div at bounding box center [206, 499] width 10 height 10
type input "151515"
click at [191, 422] on div "button" at bounding box center [191, 424] width 10 height 10
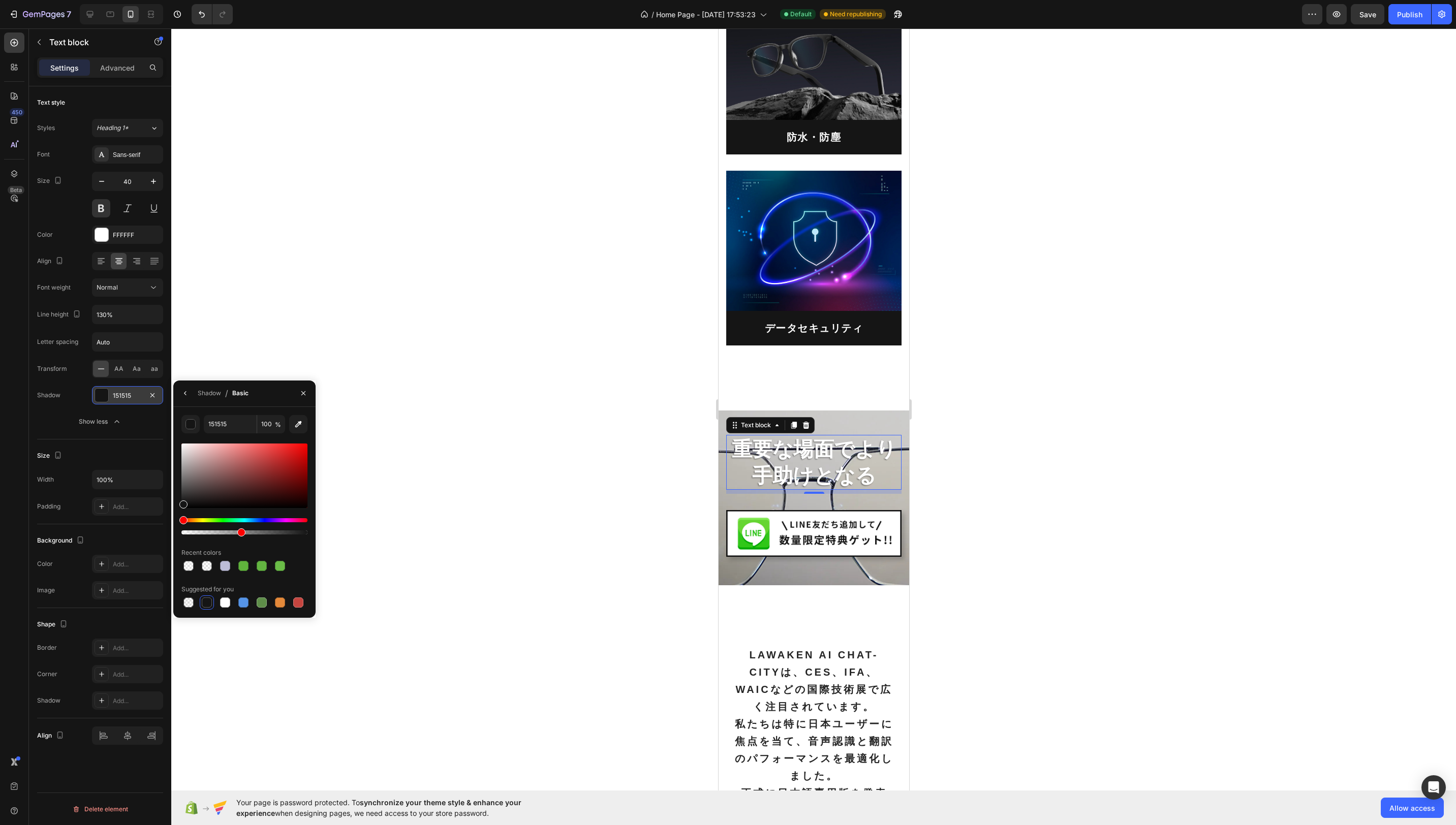
drag, startPoint x: 301, startPoint y: 532, endPoint x: 208, endPoint y: 514, distance: 94.7
click at [239, 534] on div at bounding box center [244, 532] width 126 height 4
click at [244, 532] on div at bounding box center [247, 533] width 8 height 8
type input "50"
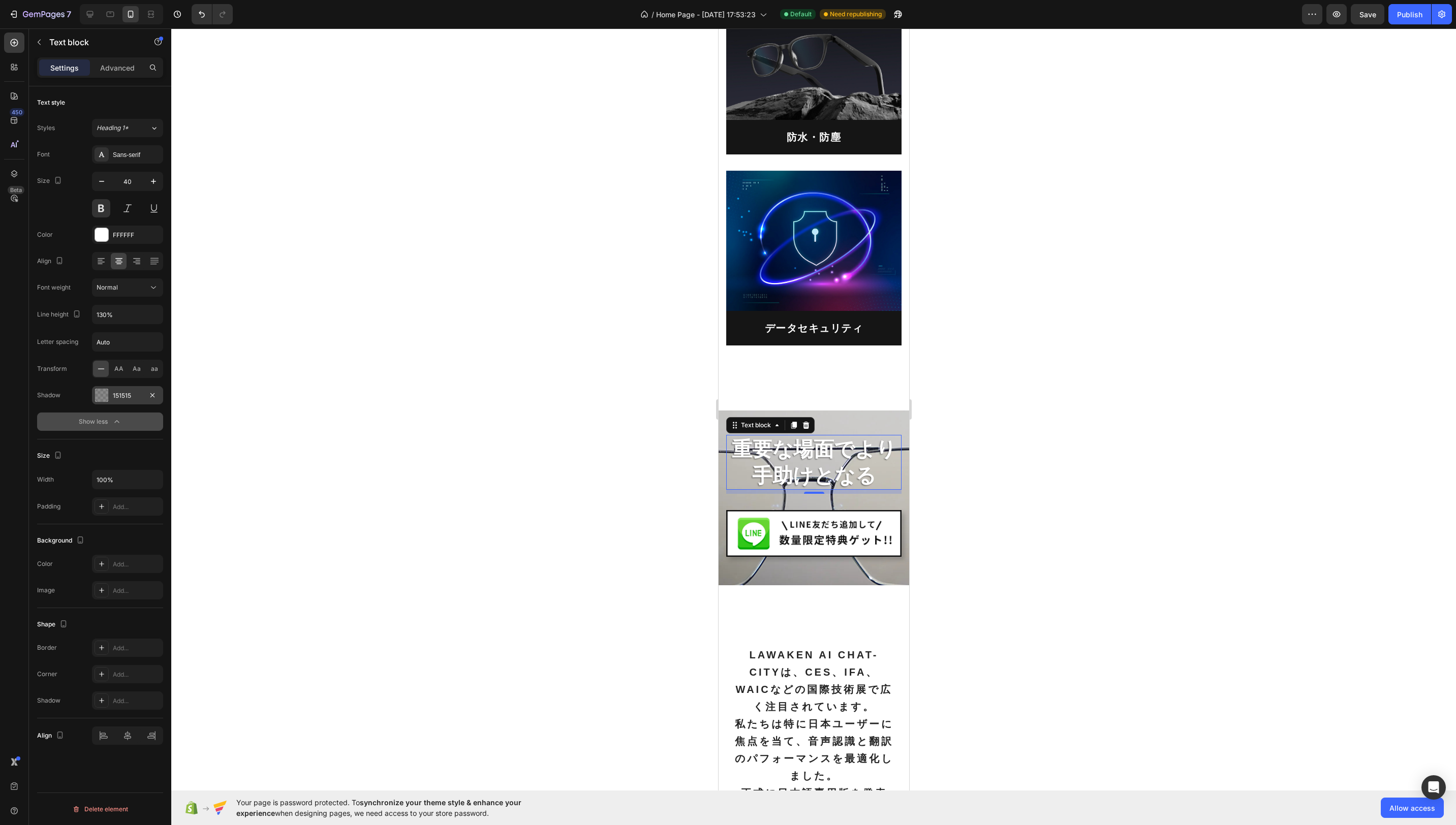
click at [145, 423] on button "Show less" at bounding box center [100, 421] width 126 height 18
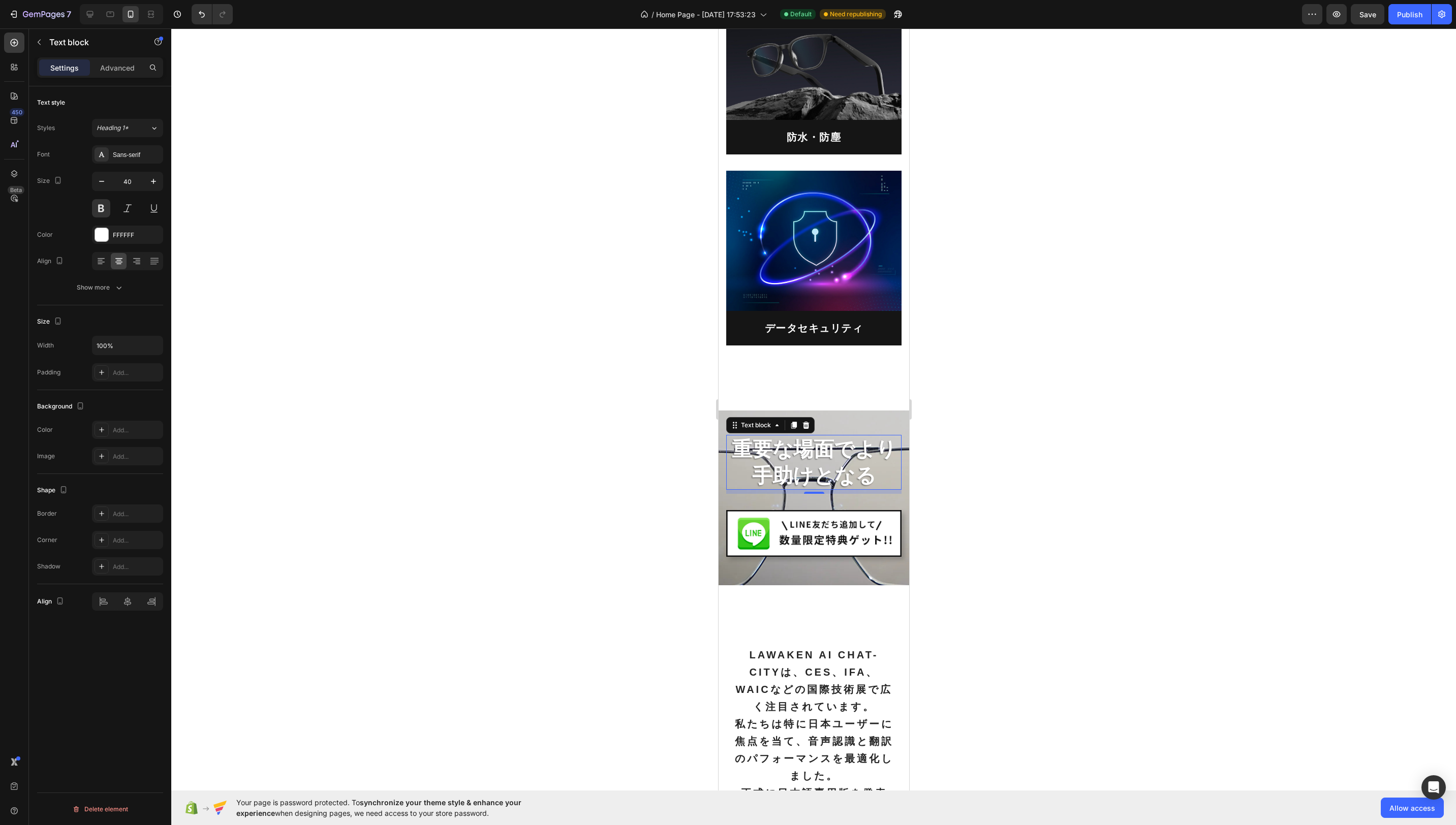
drag, startPoint x: 298, startPoint y: 434, endPoint x: 453, endPoint y: 467, distance: 158.5
click at [298, 434] on div at bounding box center [813, 427] width 1285 height 797
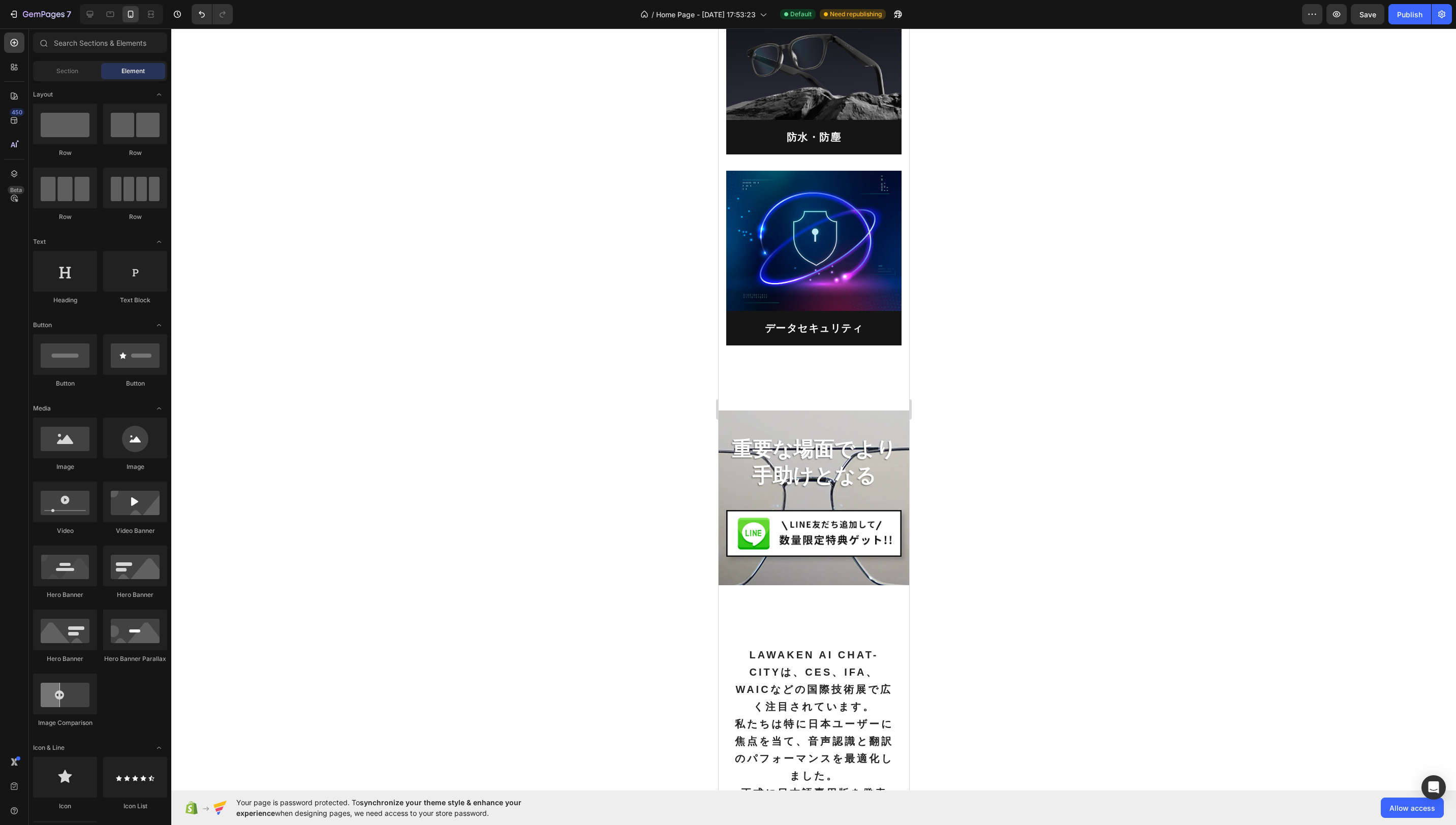
drag, startPoint x: 86, startPoint y: 16, endPoint x: 92, endPoint y: 14, distance: 6.3
click at [86, 16] on icon at bounding box center [89, 14] width 10 height 10
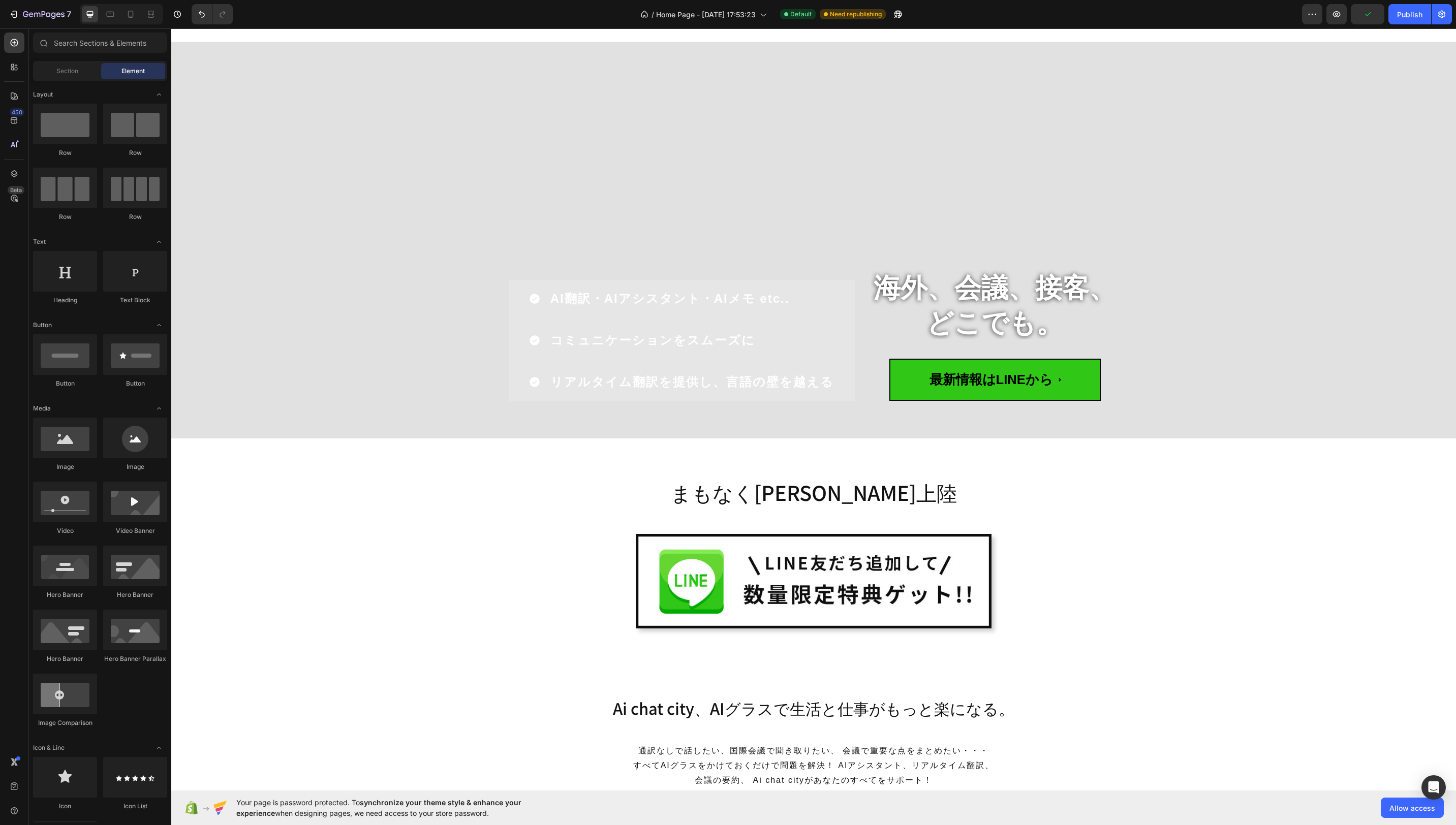
scroll to position [32, 0]
click at [1046, 399] on span "最新情報はLINEから" at bounding box center [995, 380] width 212 height 42
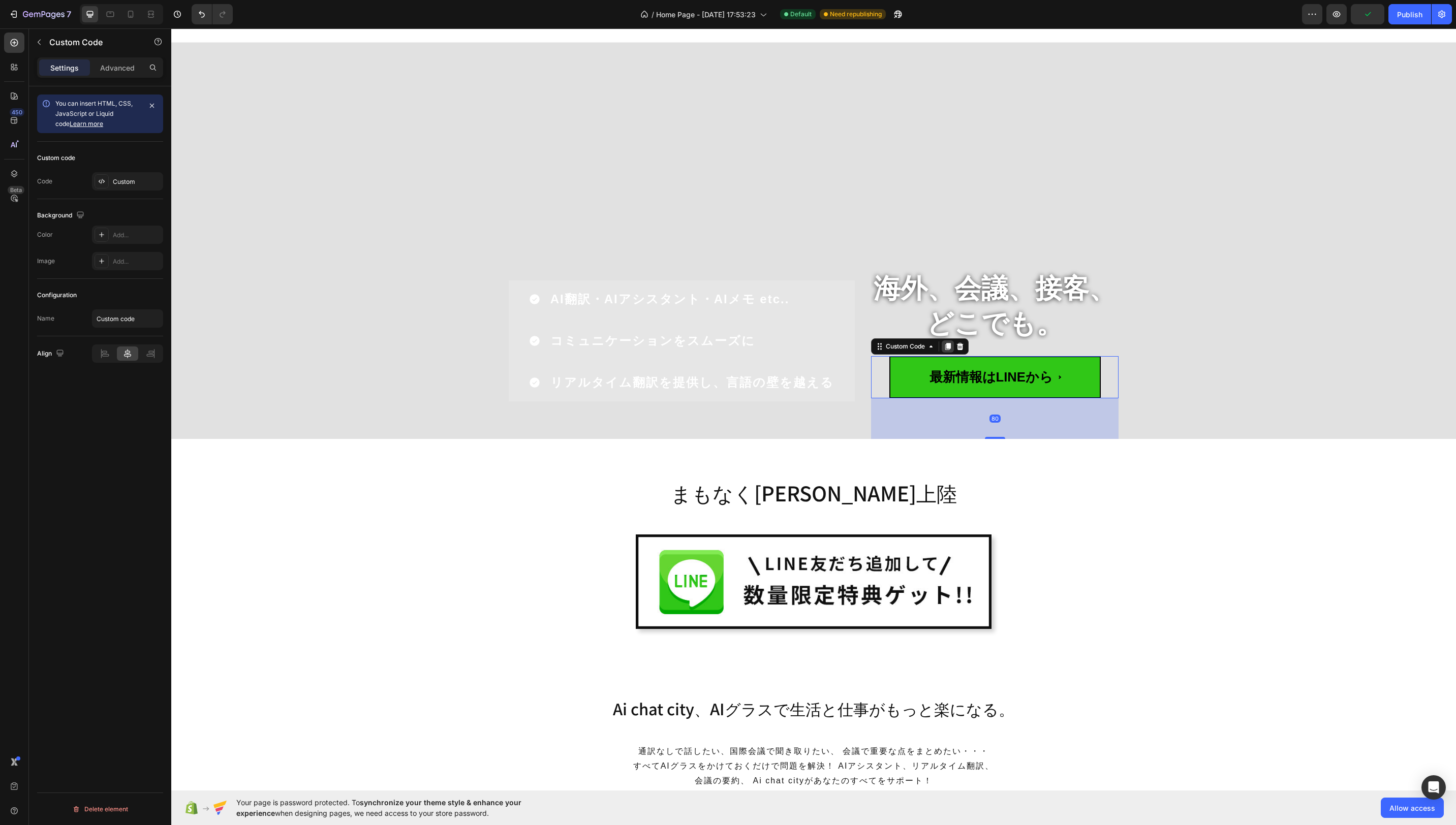
click at [950, 350] on icon at bounding box center [947, 346] width 5 height 7
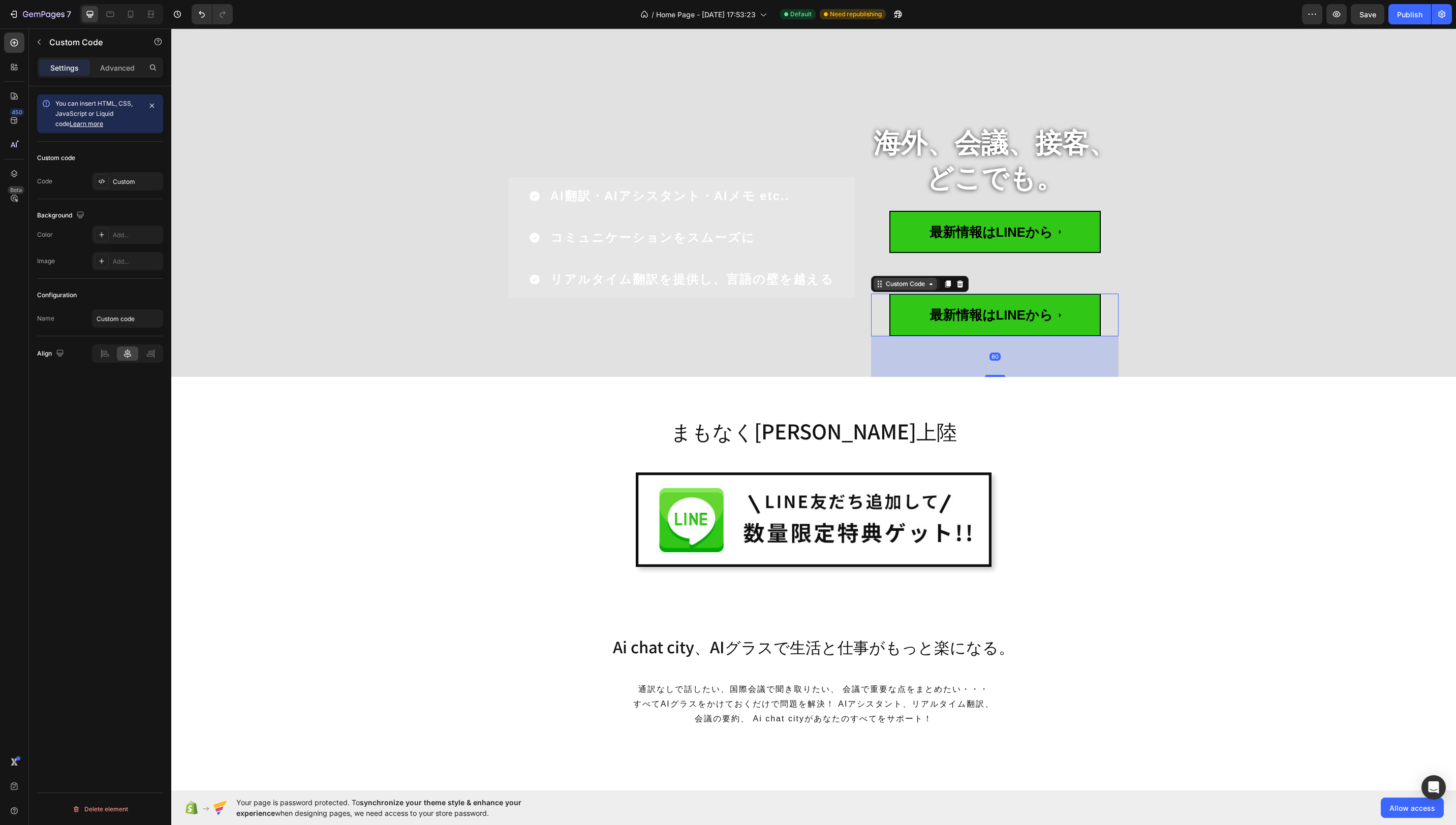
scroll to position [108, 0]
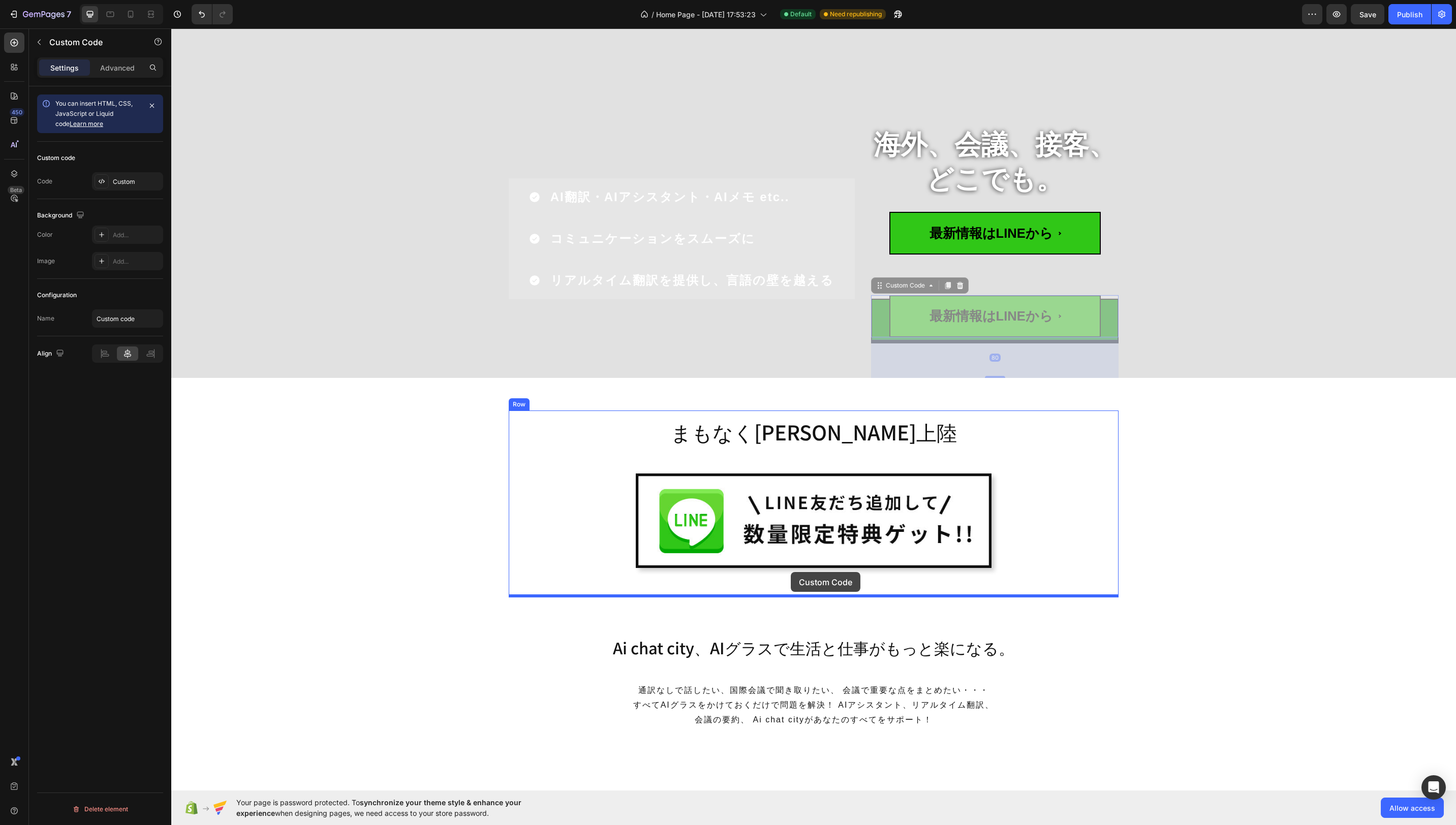
drag, startPoint x: 876, startPoint y: 283, endPoint x: 793, endPoint y: 570, distance: 298.8
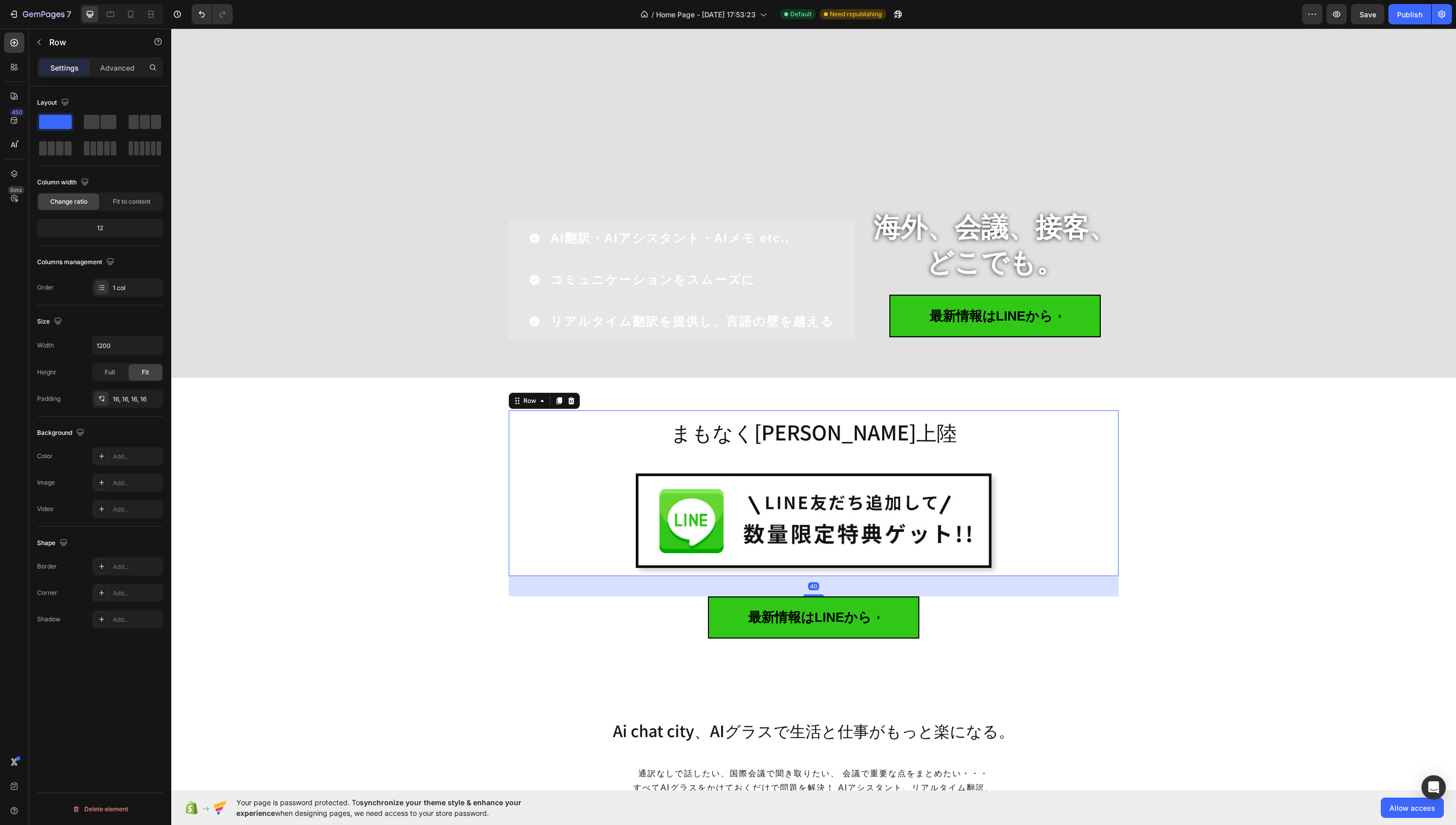
click at [1115, 522] on div "まもなく日本初上陸 Heading Image Row 40" at bounding box center [813, 494] width 610 height 166
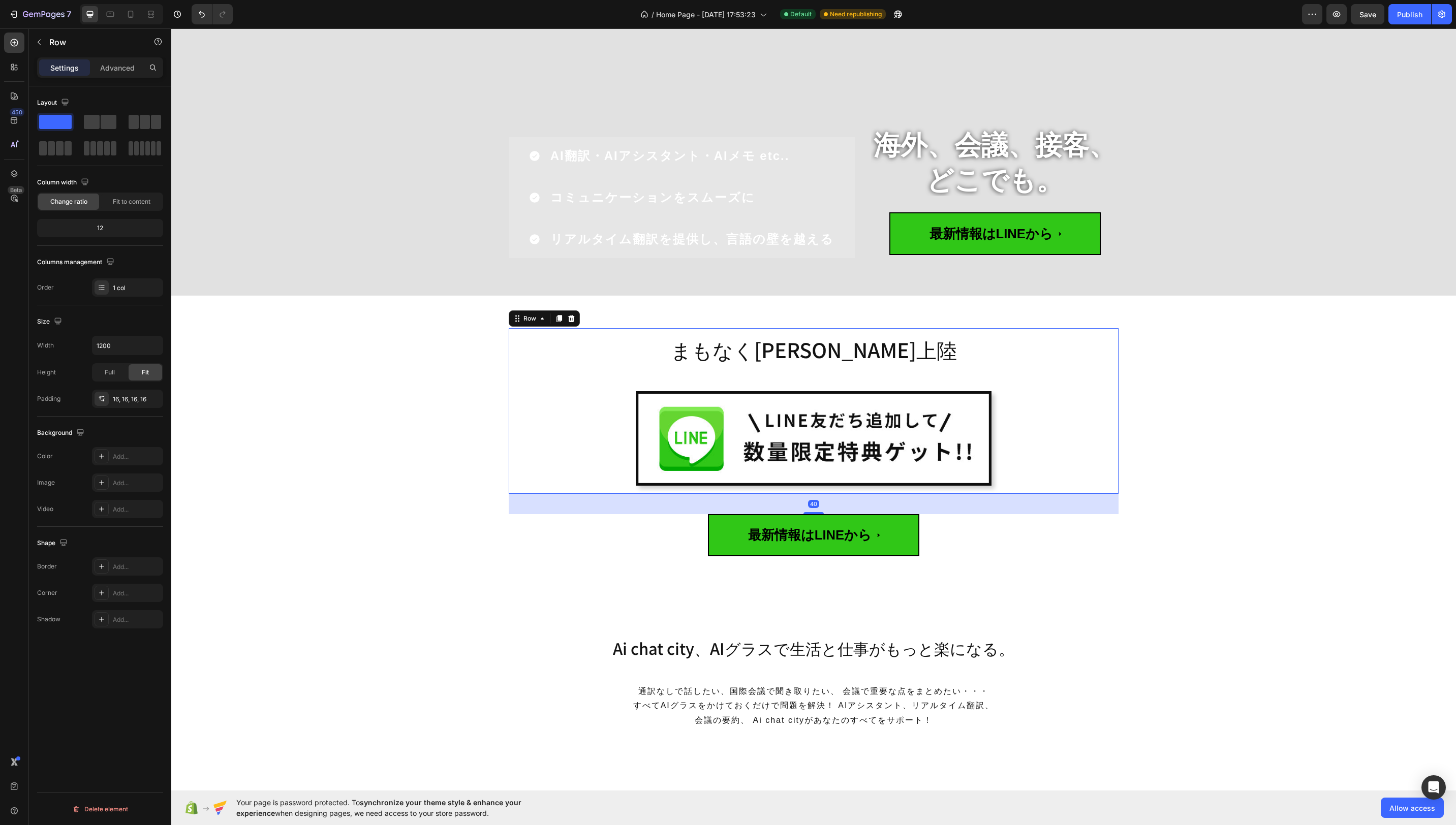
scroll to position [196, 0]
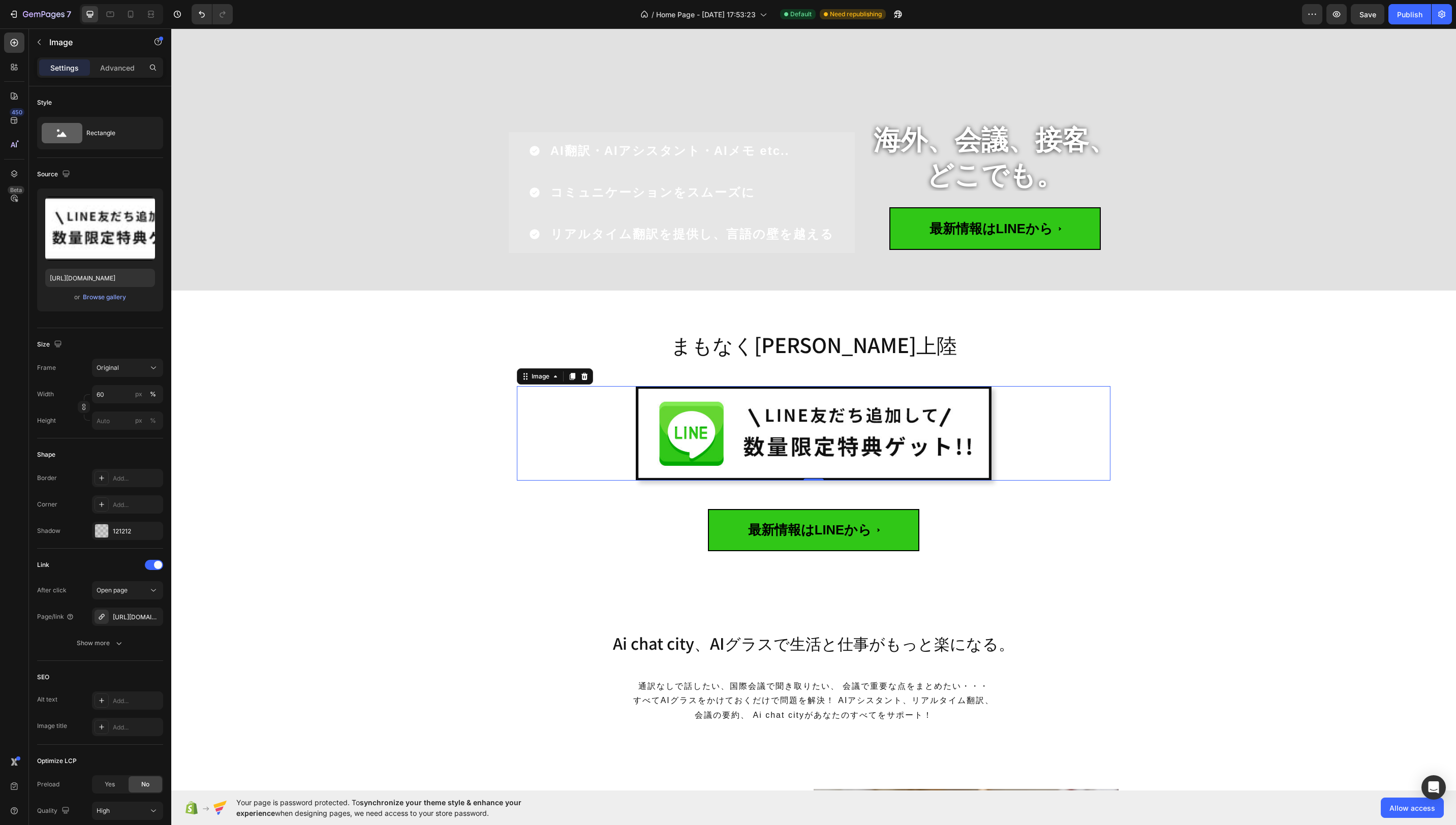
click at [958, 458] on img at bounding box center [814, 433] width 357 height 95
click at [154, 531] on icon "button" at bounding box center [153, 531] width 8 height 8
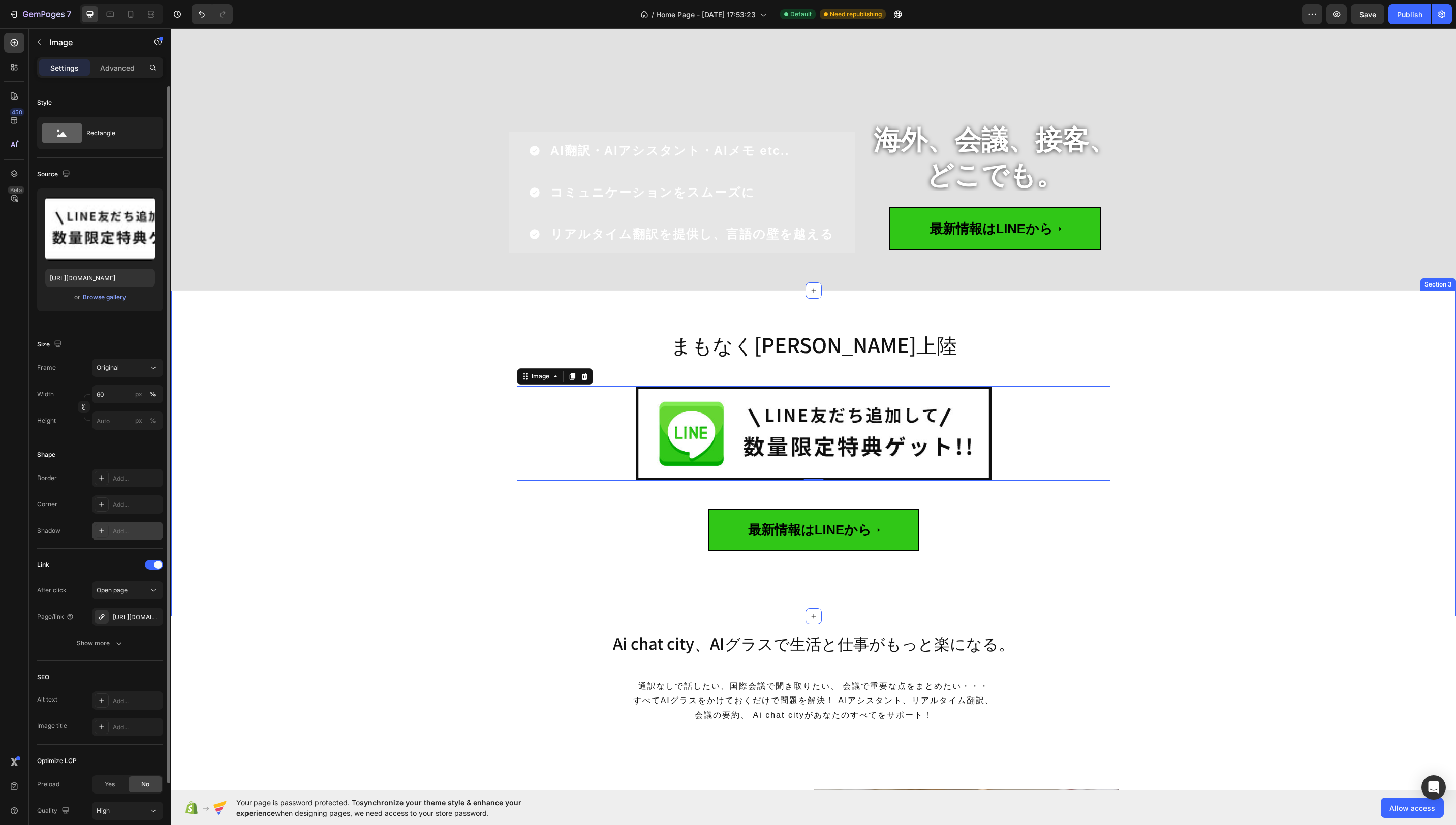
drag, startPoint x: 380, startPoint y: 538, endPoint x: 373, endPoint y: 536, distance: 7.3
click at [380, 538] on div "まもなく日本初上陸 Heading Image 0 Row 最新情報はLINEから Custom Code Row" at bounding box center [813, 458] width 1269 height 269
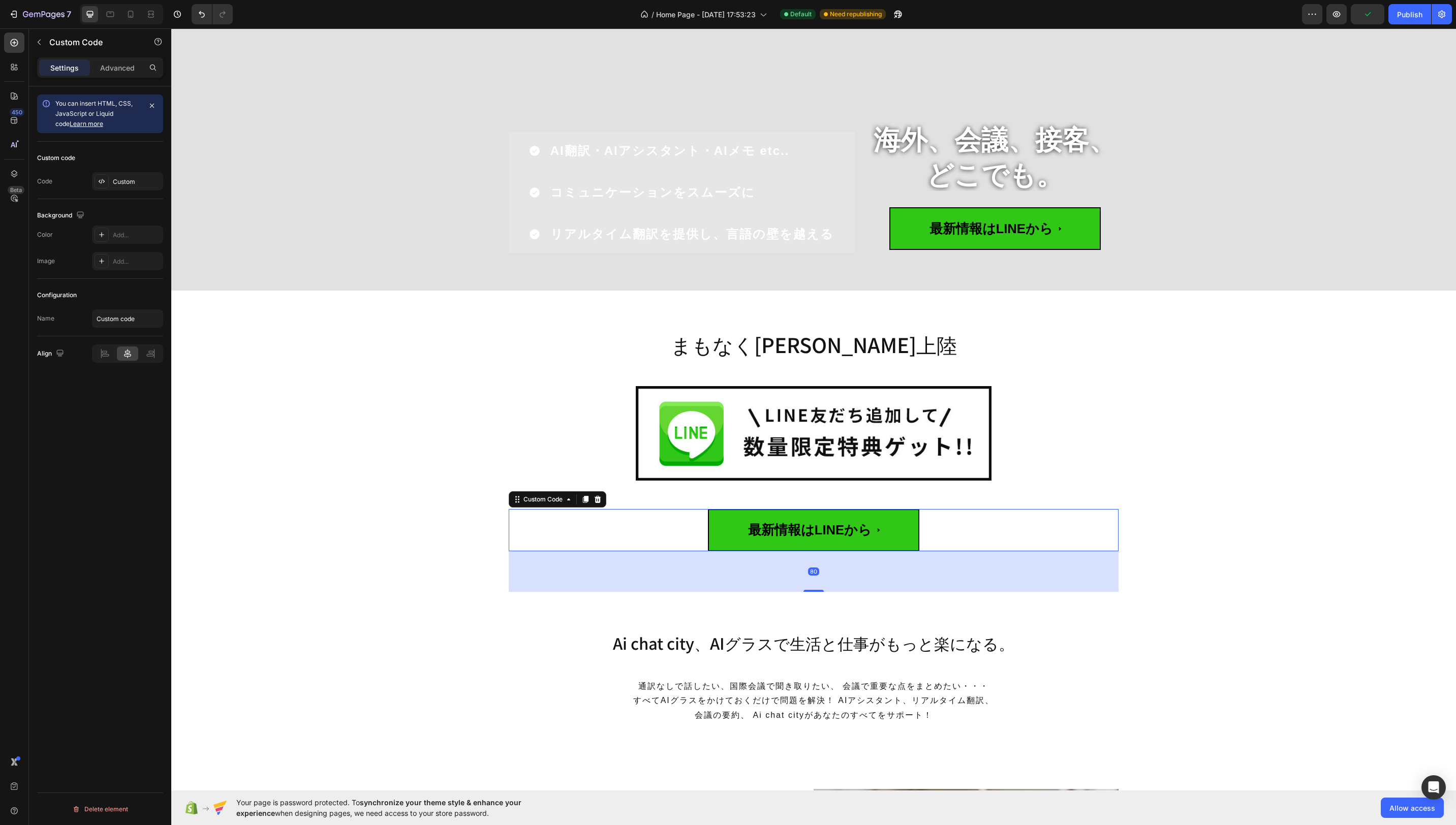
click at [1106, 541] on div "最新情報はLINEから" at bounding box center [813, 530] width 610 height 42
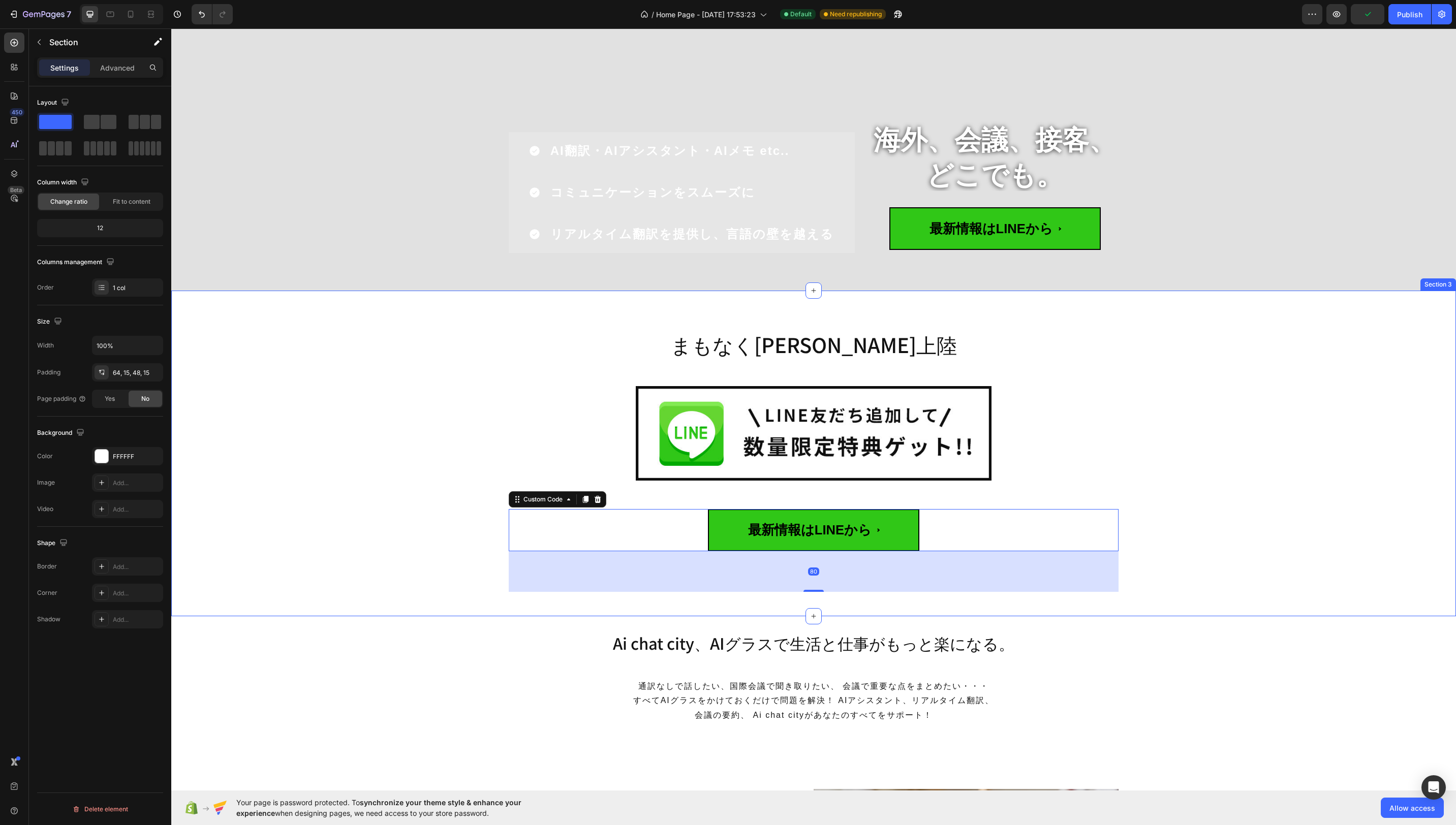
click at [1200, 434] on div "まもなく日本初上陸 Heading Image Row 最新情報はLINEから Custom Code 80 Row" at bounding box center [813, 458] width 1269 height 269
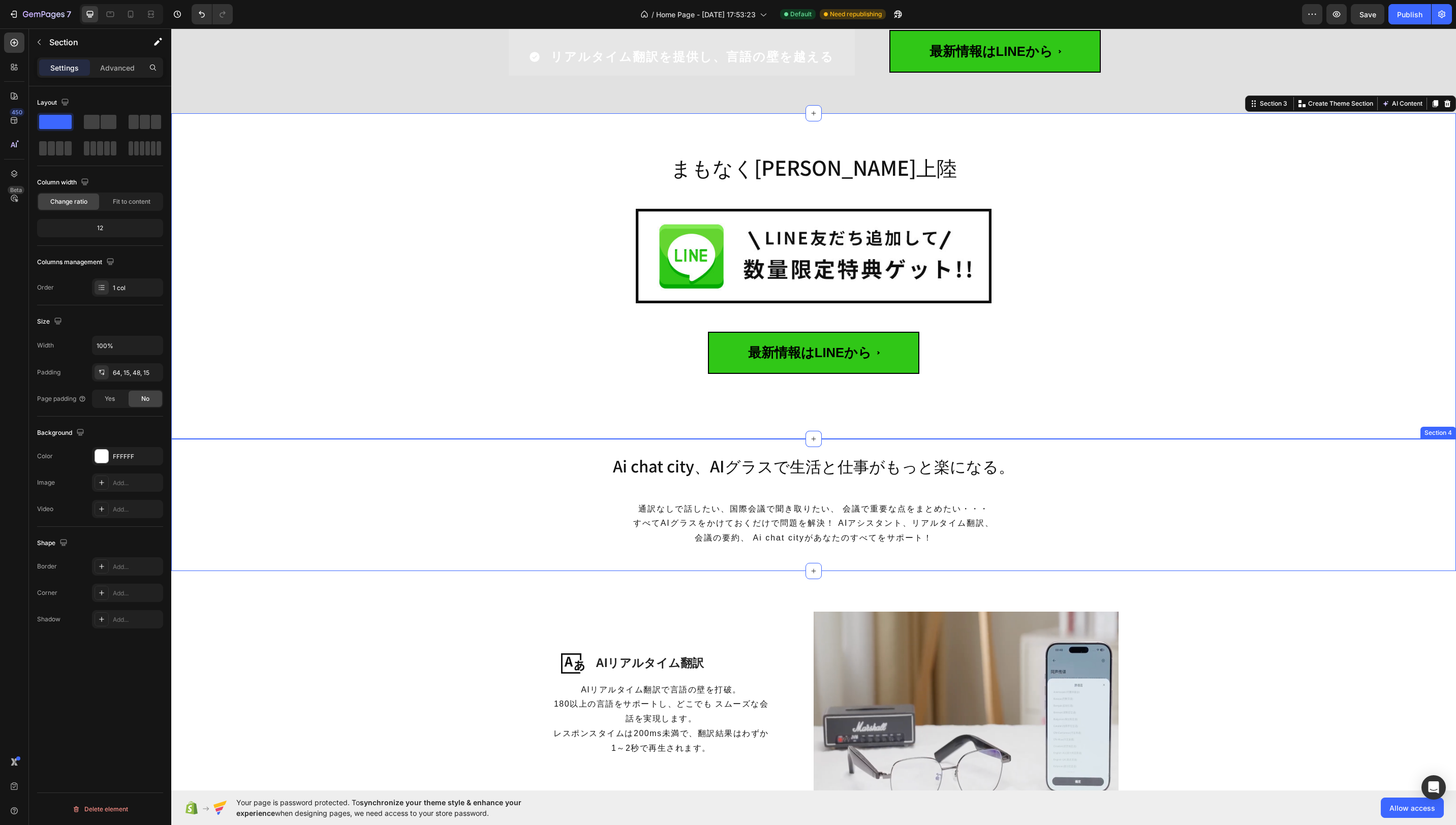
scroll to position [375, 0]
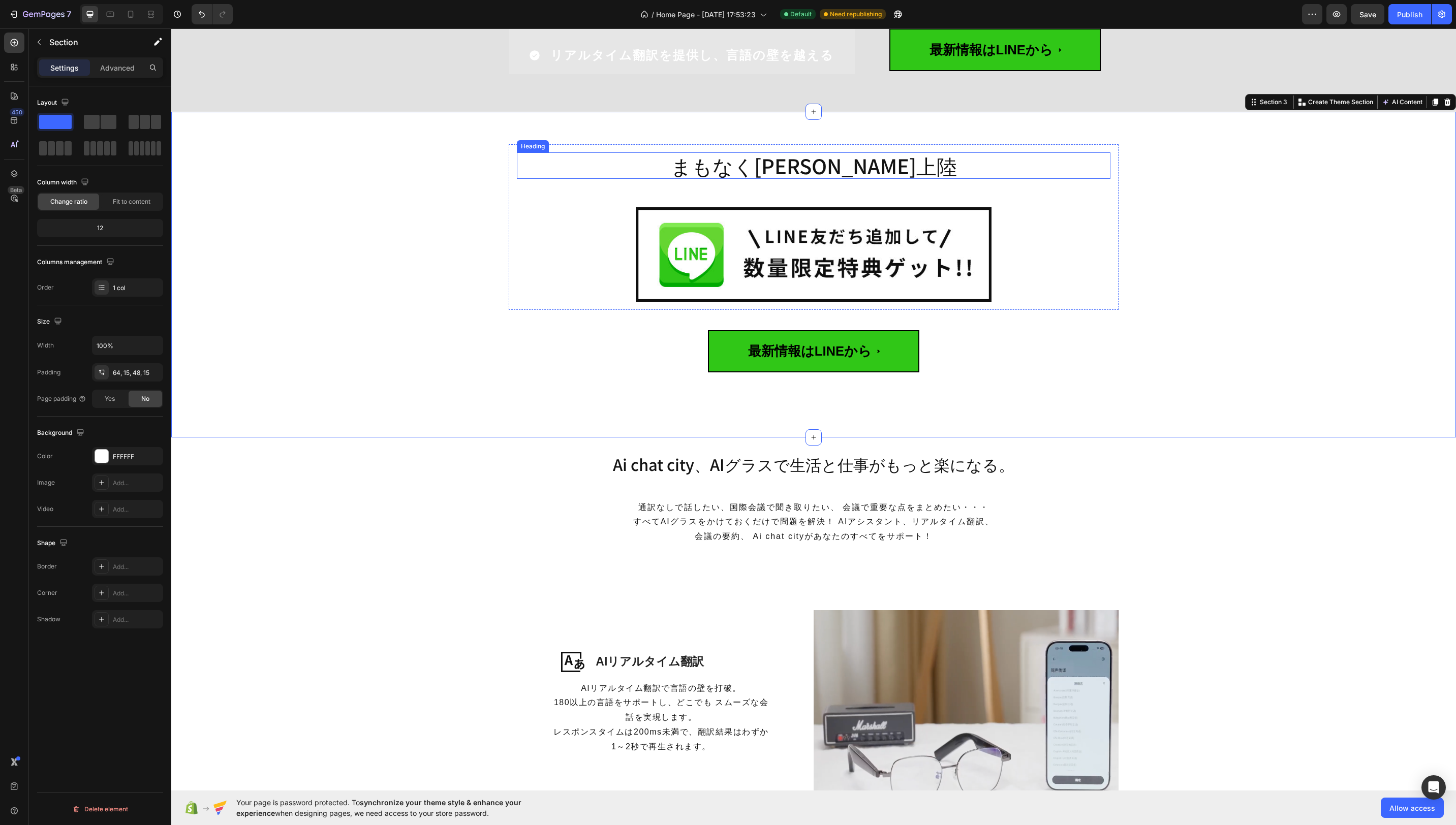
click at [856, 177] on h2 "まもなく日本初上陸" at bounding box center [814, 166] width 594 height 26
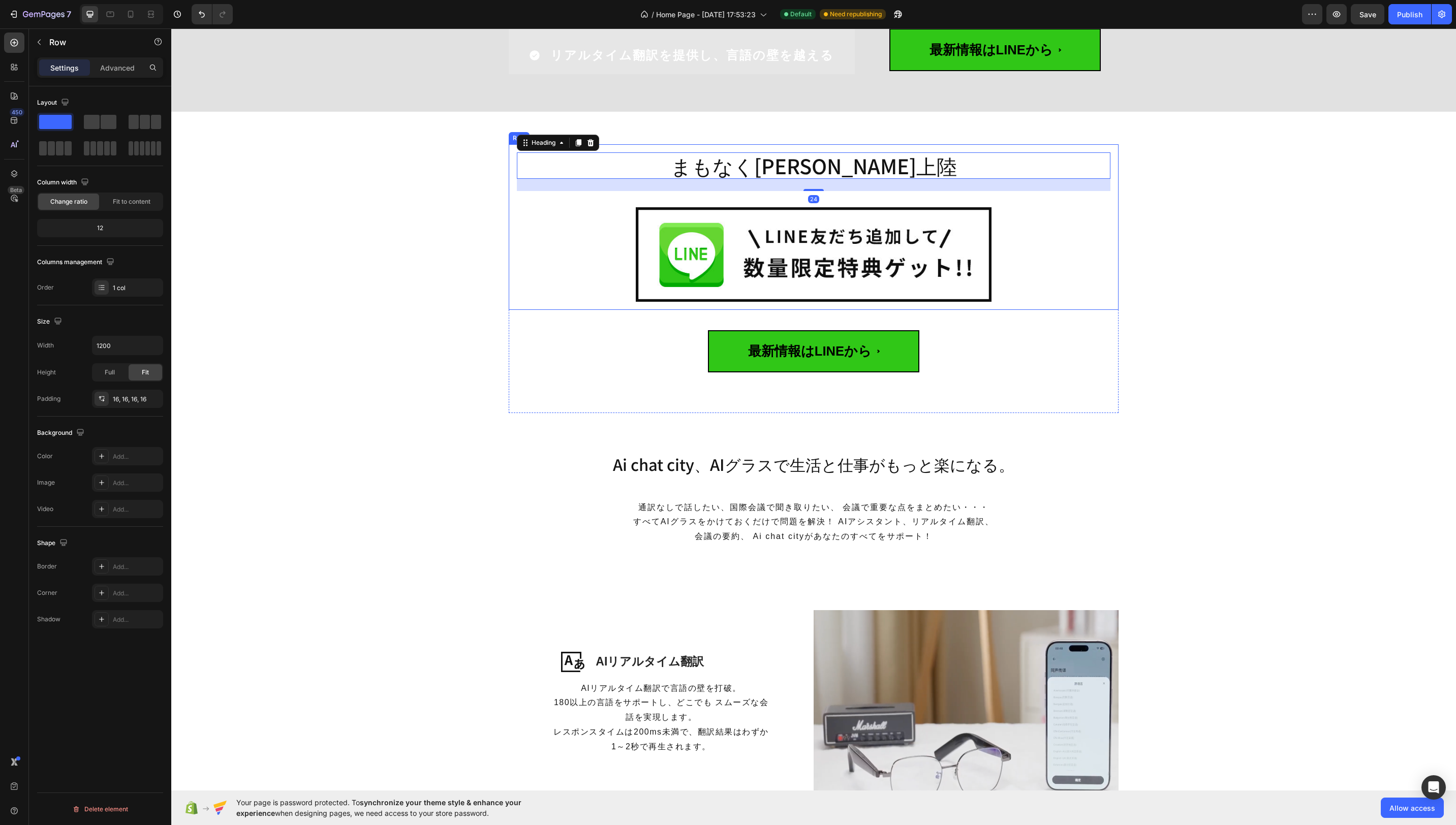
click at [862, 308] on div "まもなく日本初上陸 Heading 24 Image Row" at bounding box center [813, 227] width 610 height 166
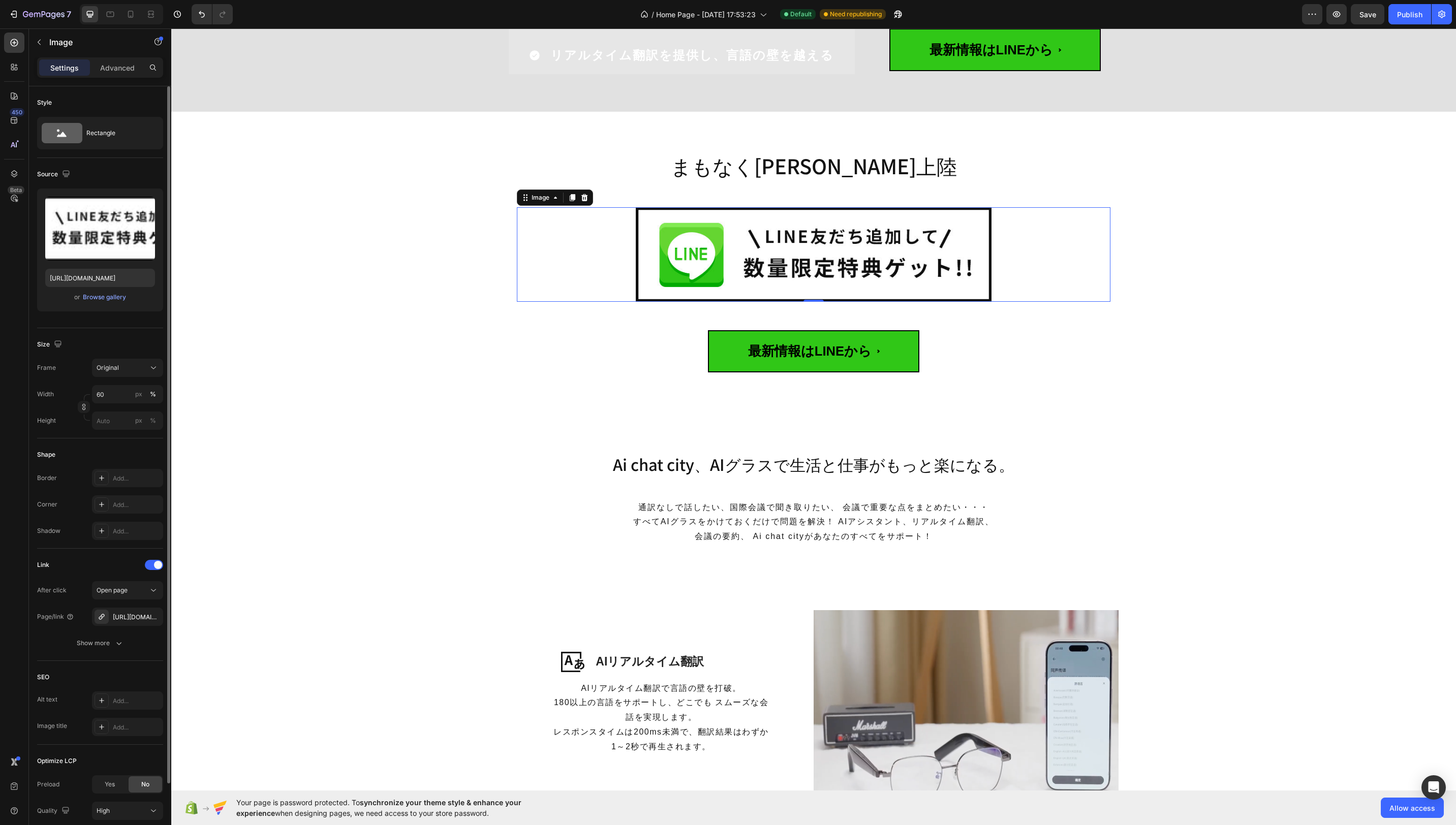
click at [865, 275] on img at bounding box center [814, 255] width 357 height 95
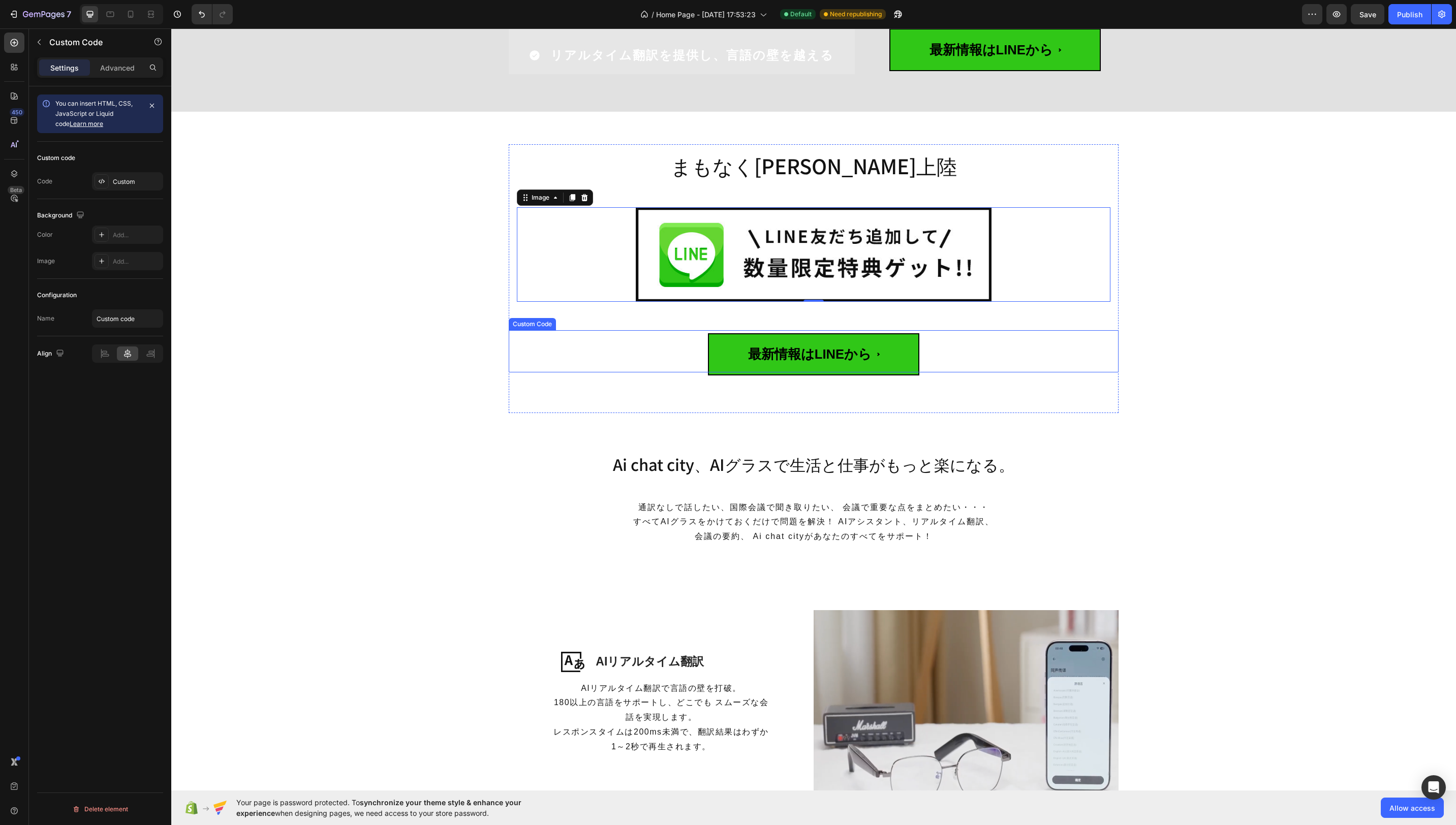
click at [806, 340] on span "最新情報はLINEから" at bounding box center [813, 354] width 212 height 42
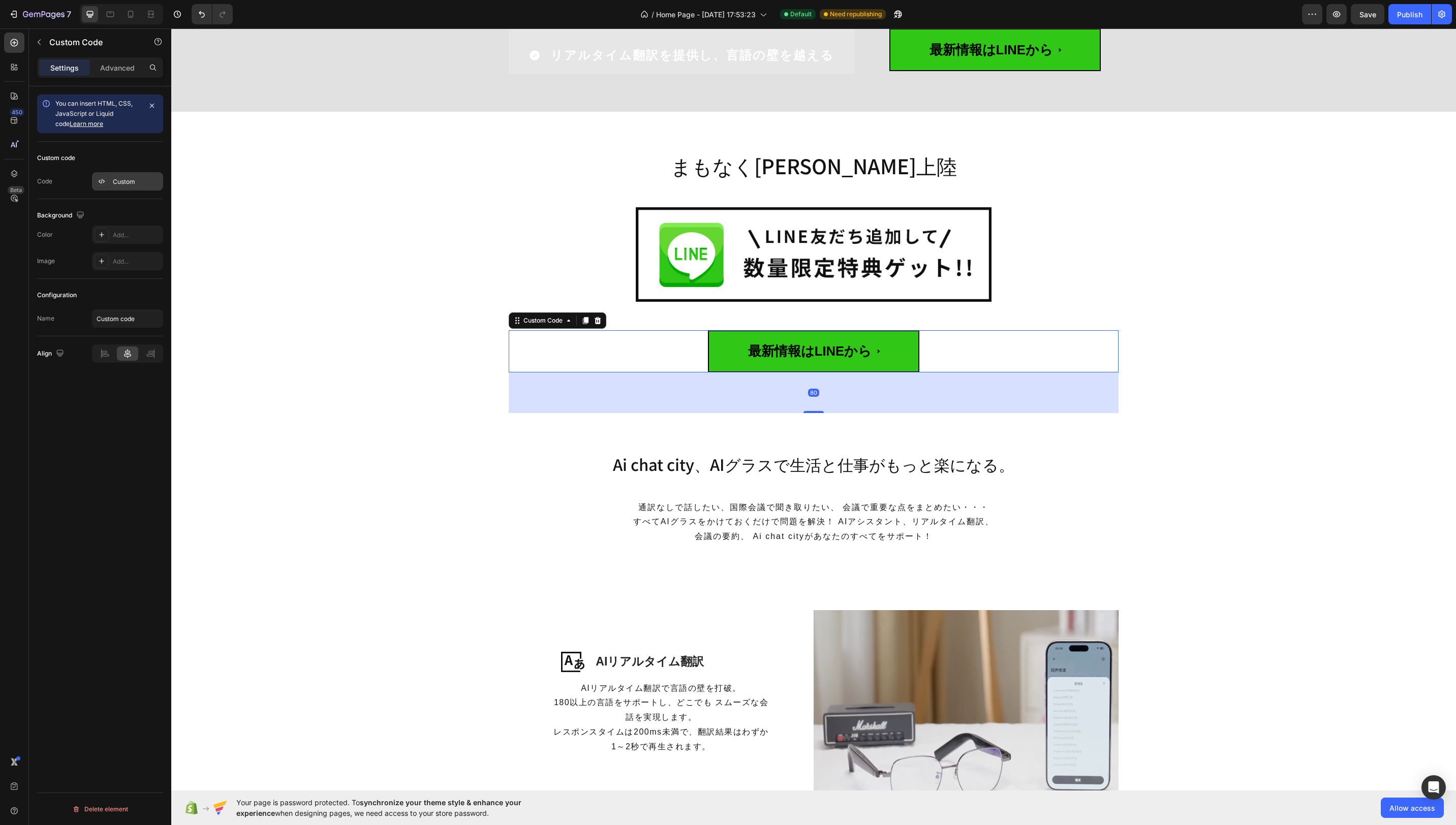
click at [130, 185] on div "Custom" at bounding box center [137, 181] width 48 height 9
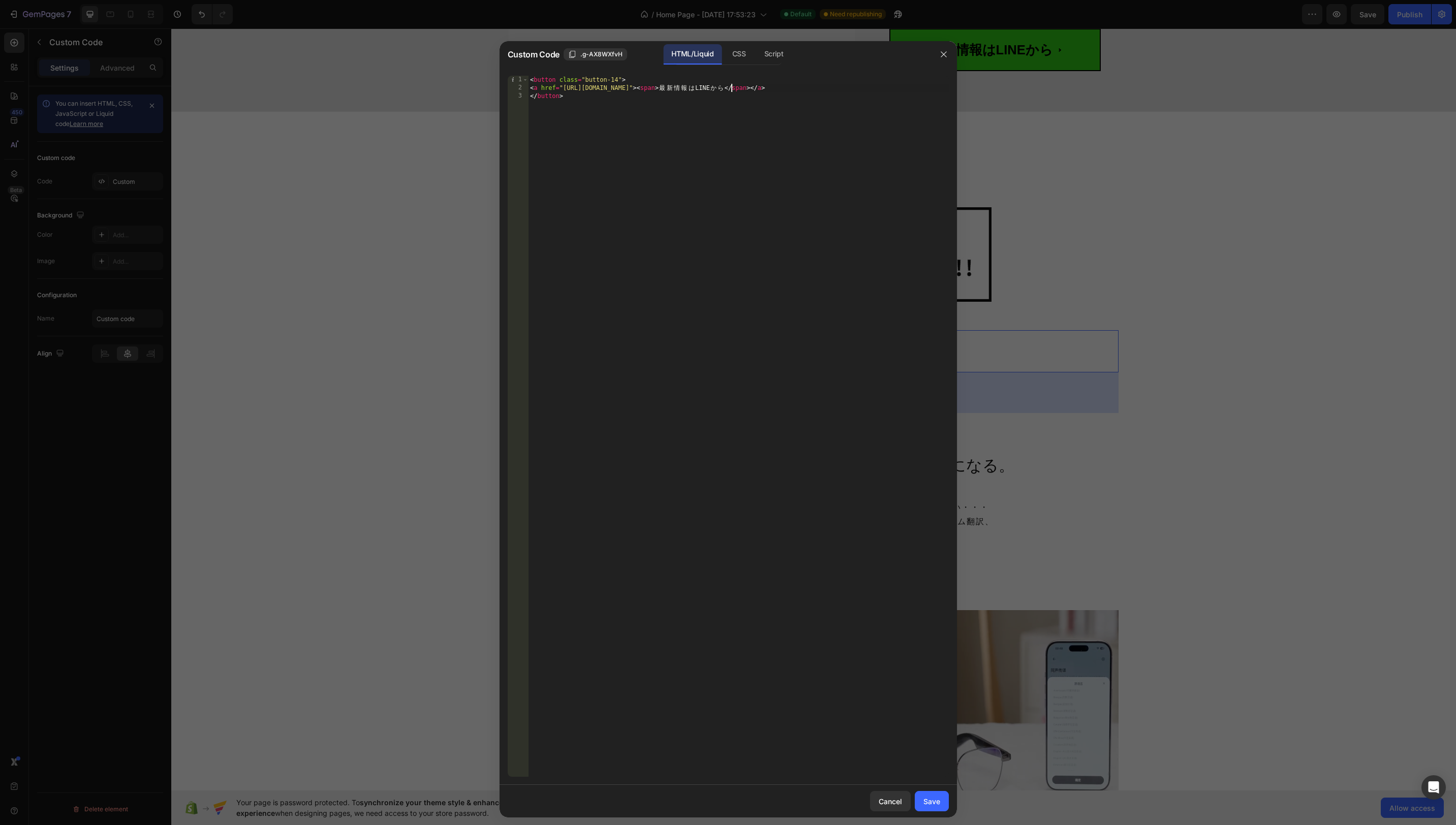
drag, startPoint x: 735, startPoint y: 88, endPoint x: 741, endPoint y: 108, distance: 20.9
click at [735, 88] on div "< button class = "button-14" > < a href = "https://lin.ee/Dkxap5c" > < span > 最…" at bounding box center [739, 435] width 421 height 718
type textarea "追加"
drag, startPoint x: 940, startPoint y: 804, endPoint x: 928, endPoint y: 804, distance: 12.0
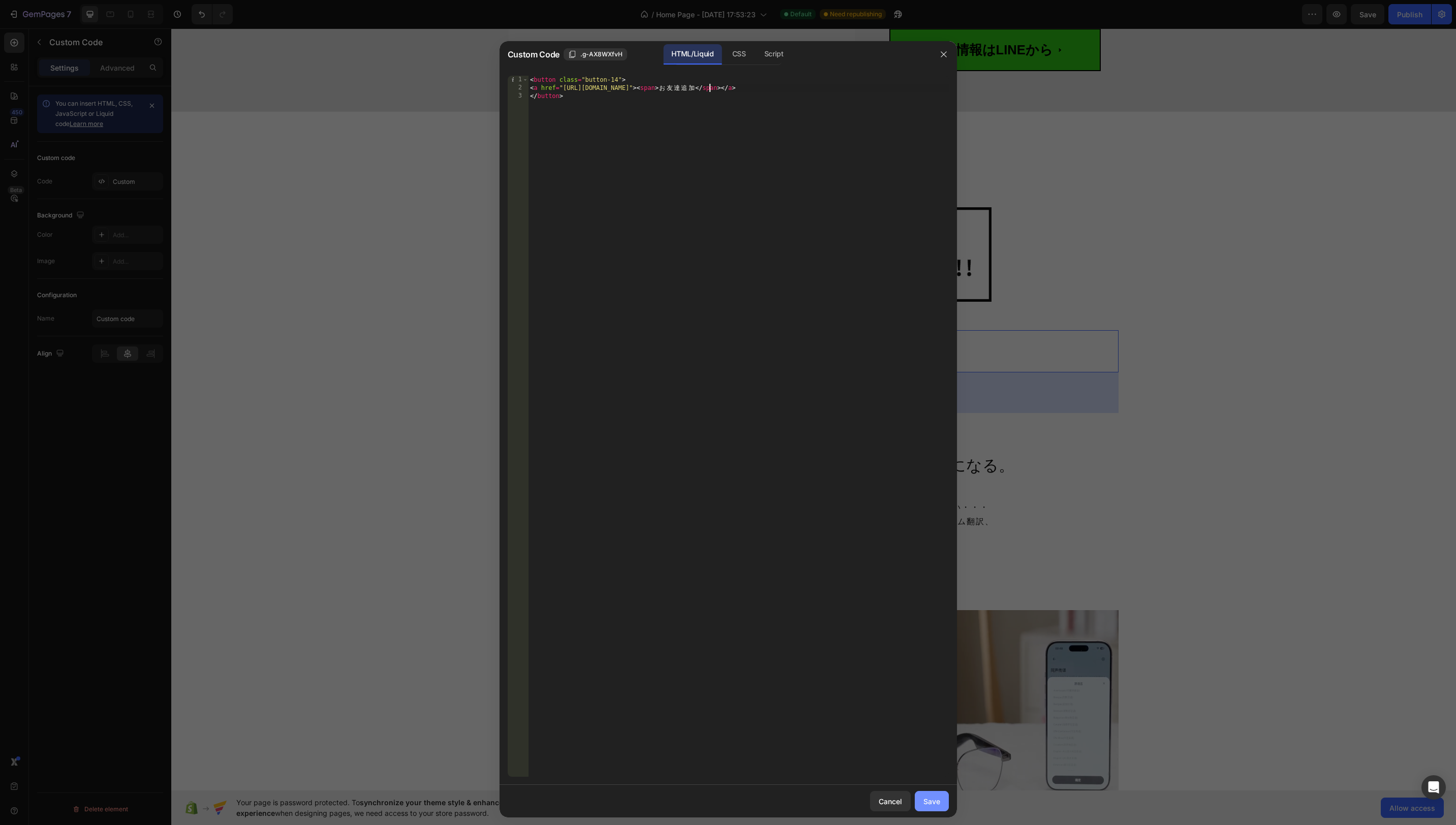
click at [940, 804] on button "Save" at bounding box center [931, 801] width 34 height 20
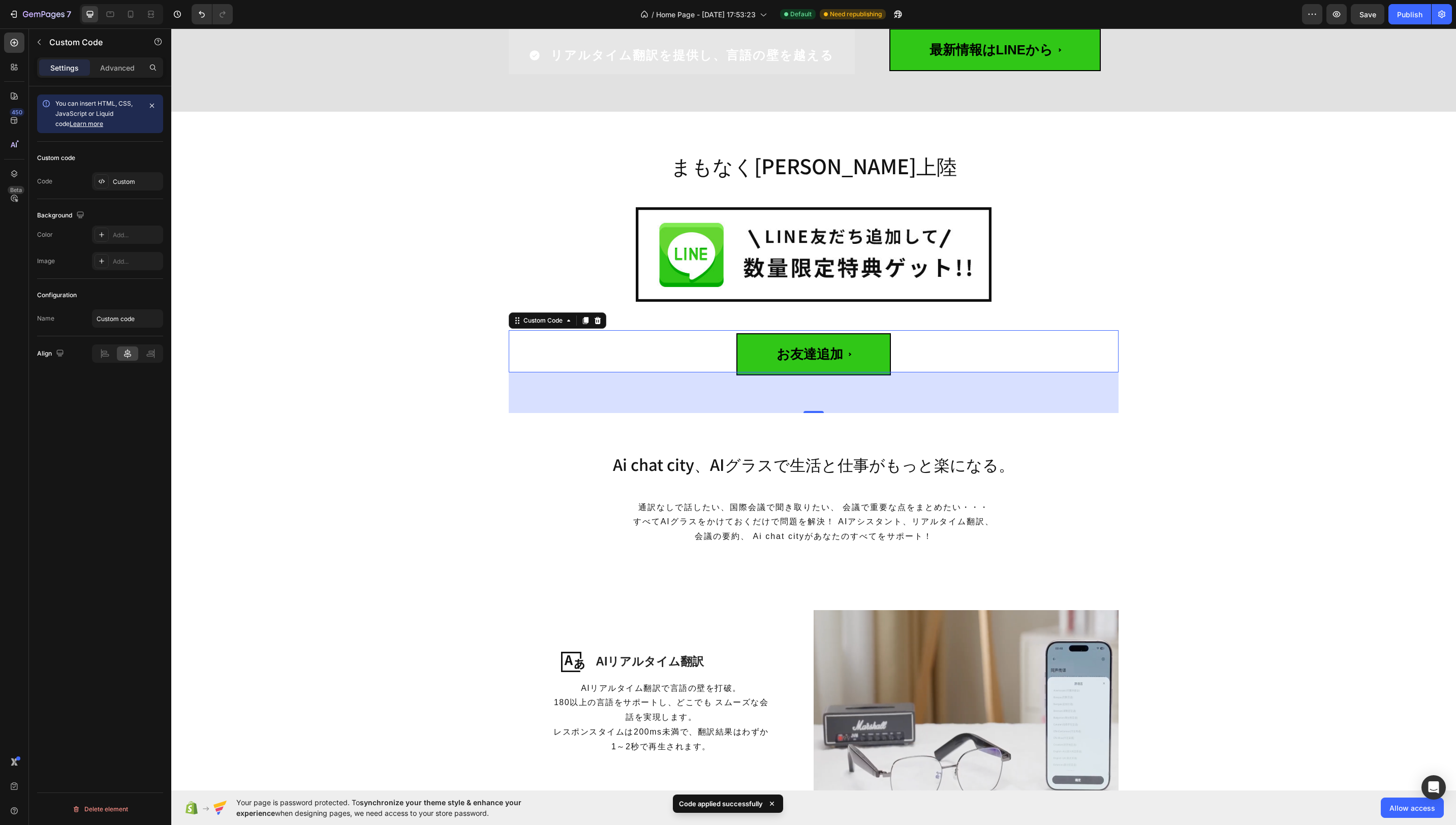
click at [769, 345] on span "お友達追加" at bounding box center [813, 354] width 154 height 42
click at [152, 190] on div "Custom" at bounding box center [127, 181] width 71 height 18
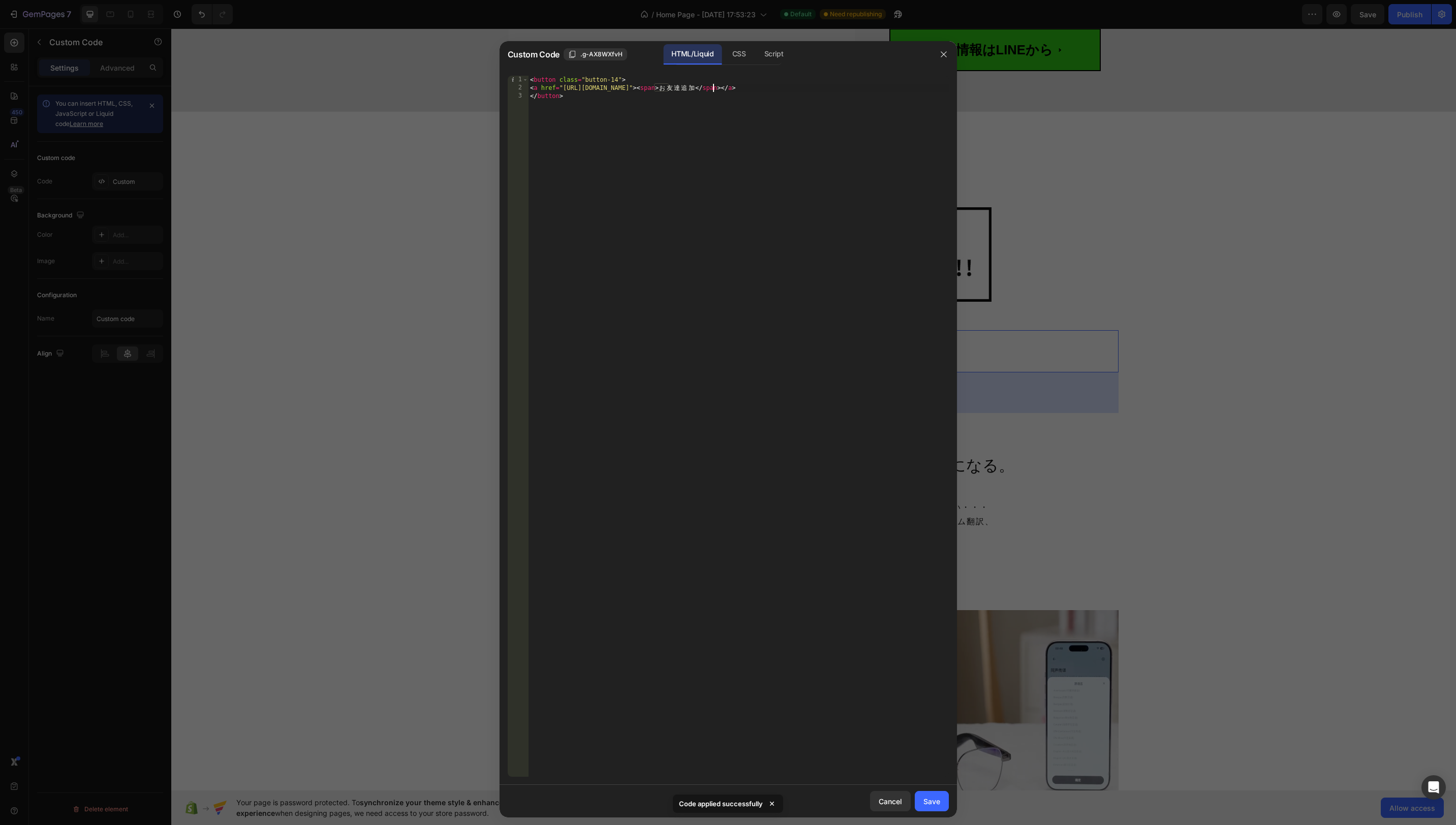
click at [712, 91] on div "< button class = "button-14" > < a href = "https://lin.ee/Dkxap5c" > < span > お…" at bounding box center [739, 435] width 421 height 718
drag, startPoint x: 711, startPoint y: 90, endPoint x: 719, endPoint y: 105, distance: 17.0
click at [711, 91] on div "< button class = "button-14" > < a href = "https://lin.ee/Dkxap5c" > < span > お…" at bounding box center [739, 435] width 421 height 718
type textarea "こちら"
click at [947, 803] on button "Save" at bounding box center [931, 801] width 34 height 20
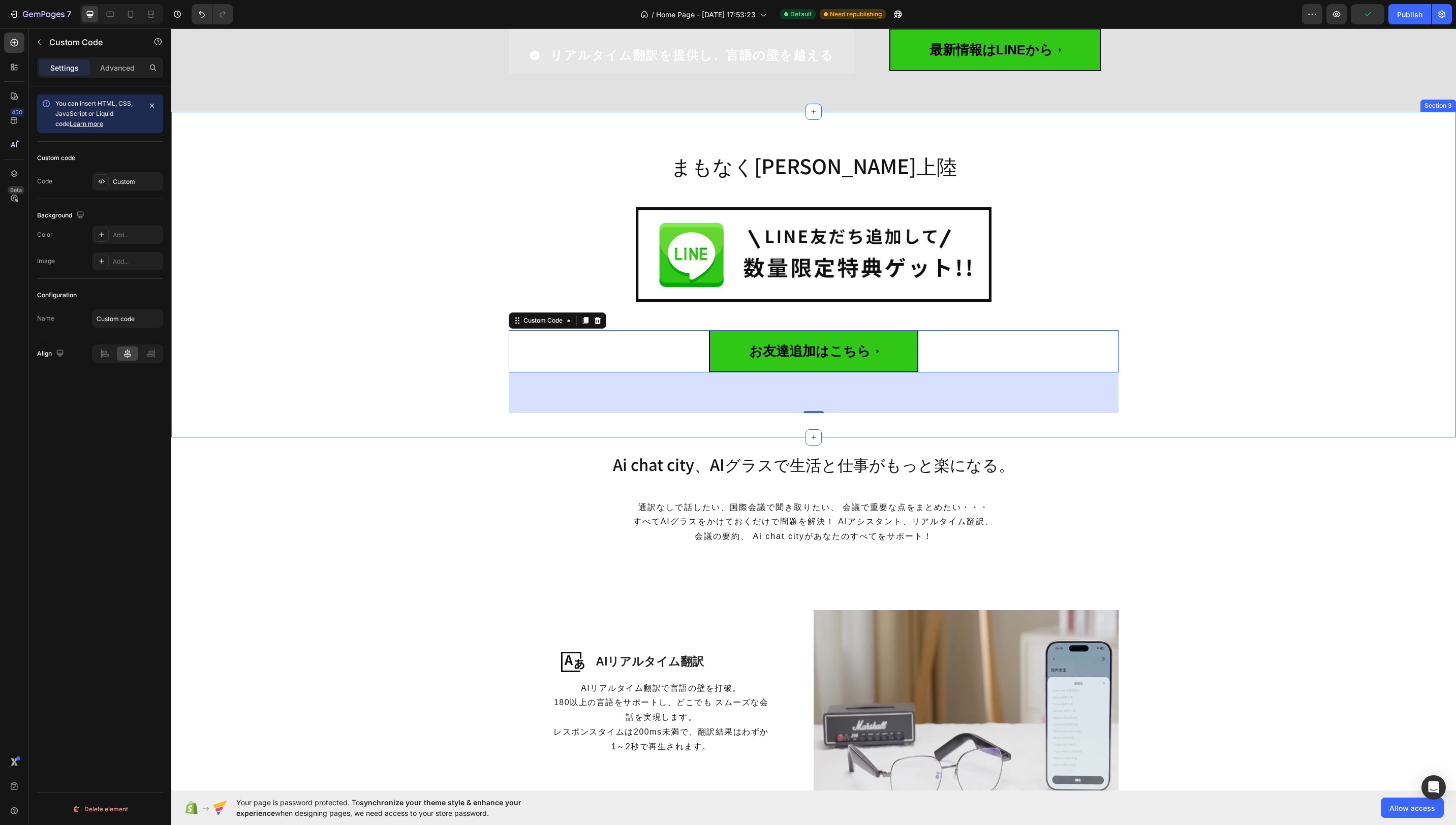
click at [1219, 246] on div "まもなく日本初上陸 Heading Image Row お友達追加はこちら Custom Code 80 Row" at bounding box center [813, 279] width 1269 height 269
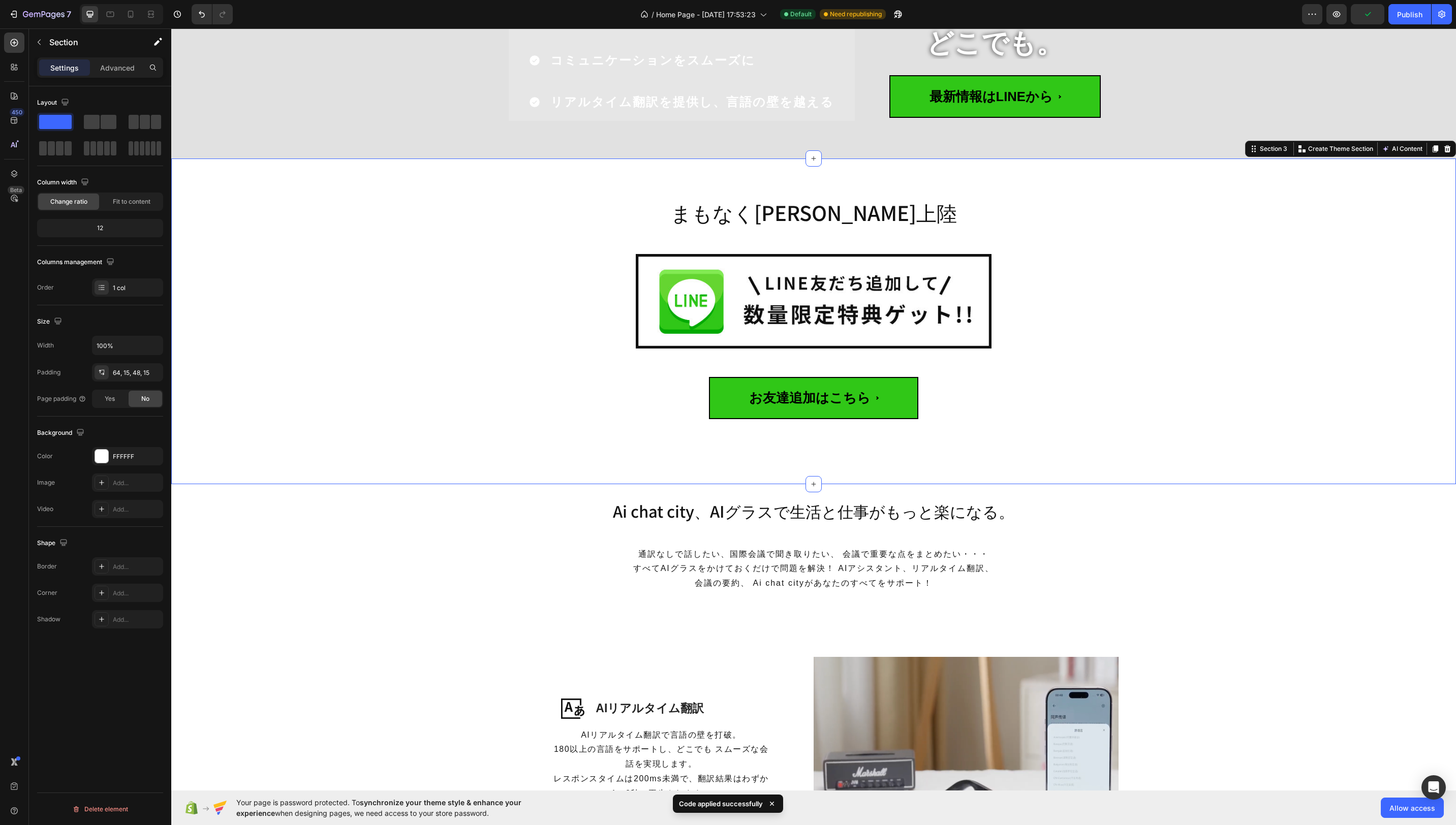
scroll to position [224, 0]
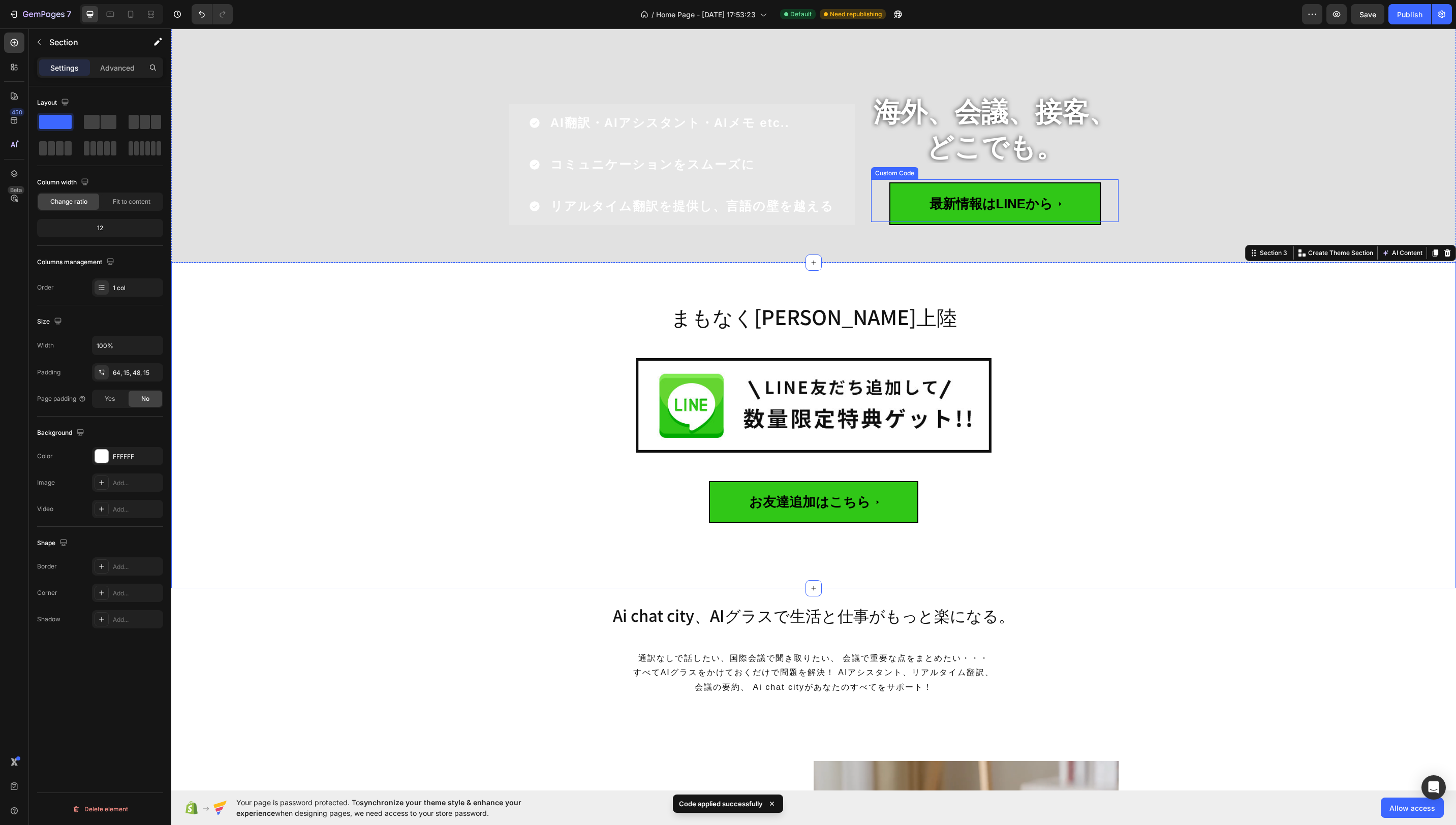
click at [1073, 197] on span "最新情報はLINEから" at bounding box center [995, 203] width 212 height 42
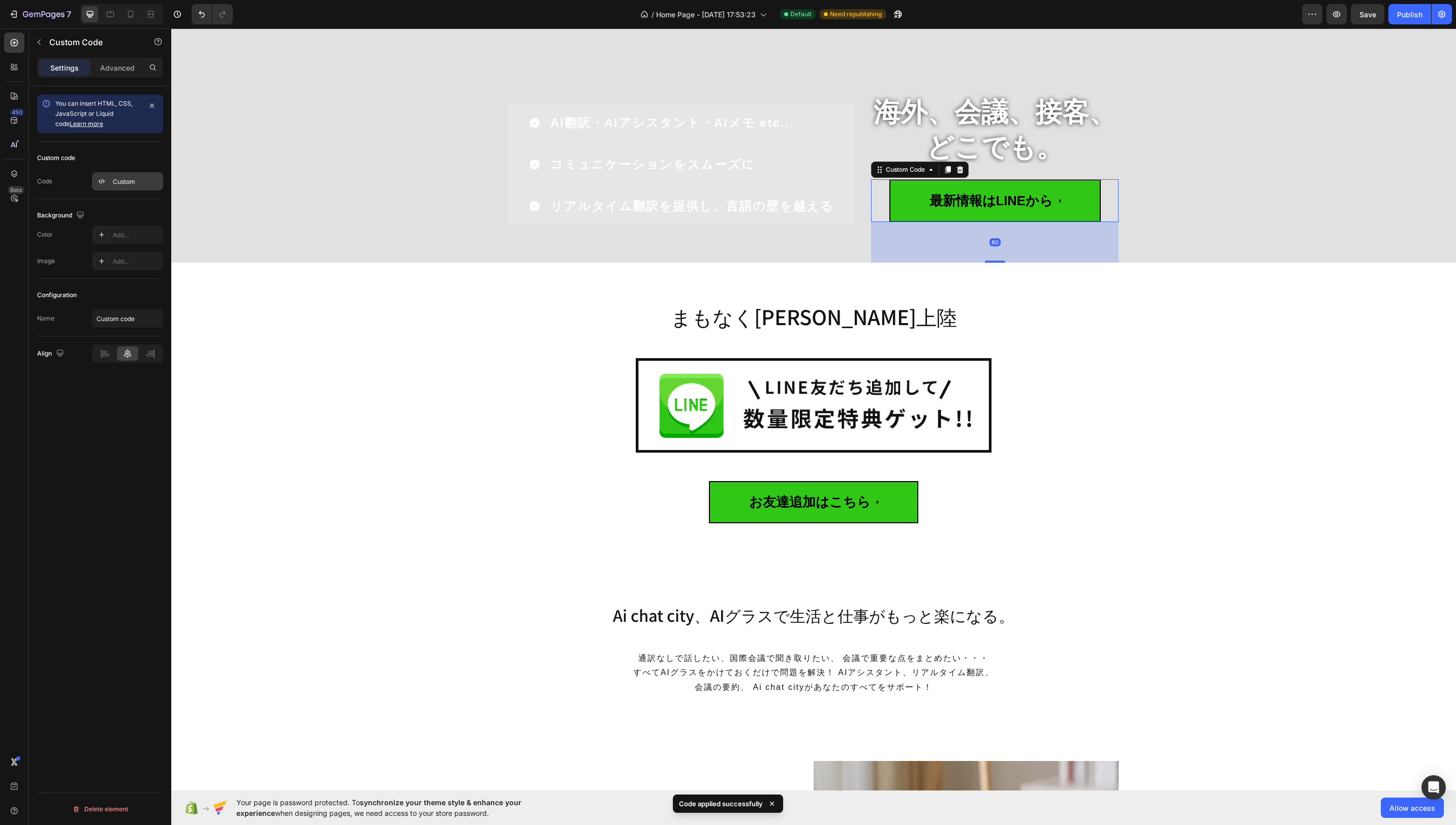
click at [115, 179] on div "Custom" at bounding box center [137, 181] width 48 height 9
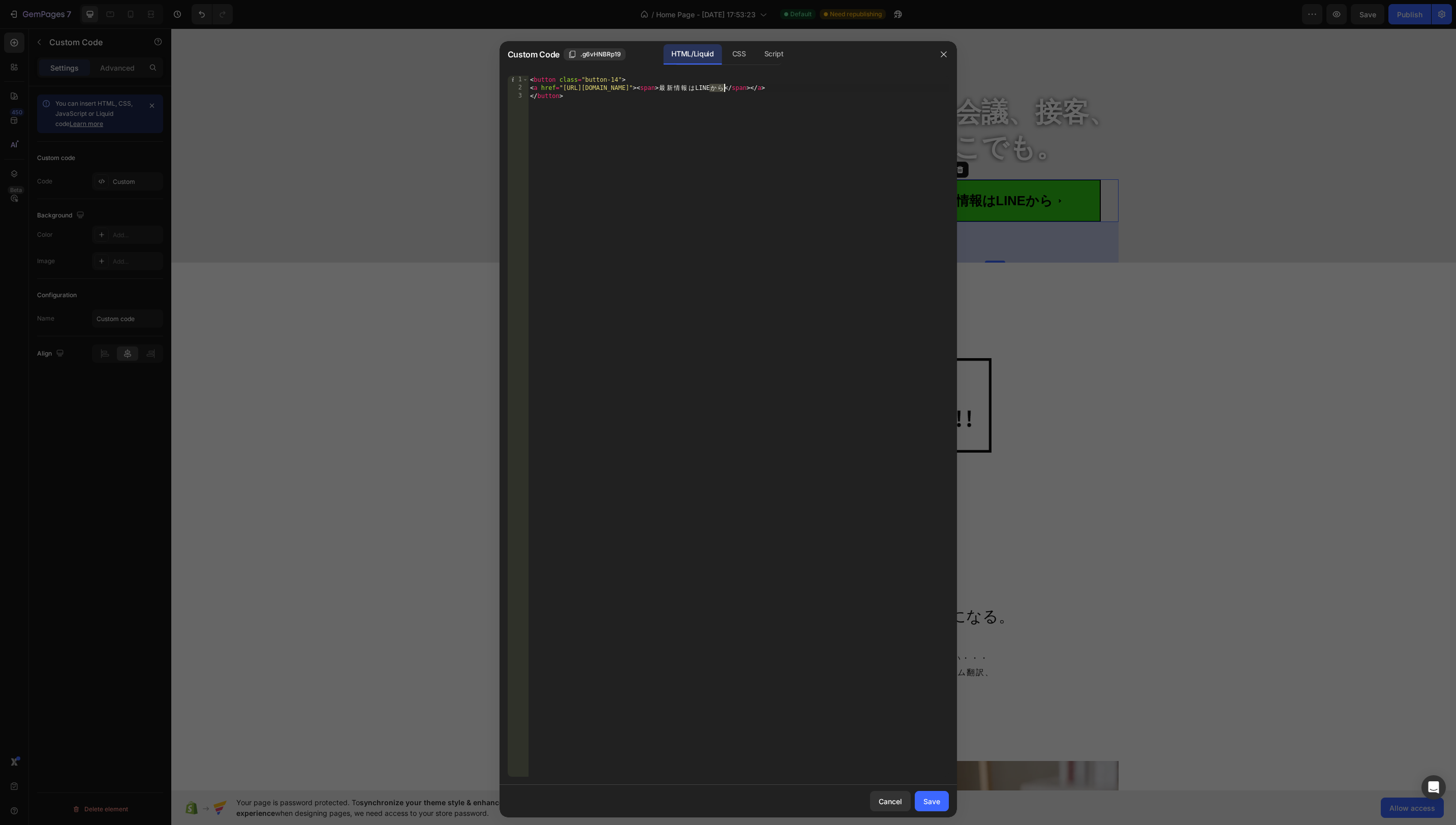
drag, startPoint x: 710, startPoint y: 89, endPoint x: 723, endPoint y: 89, distance: 13.0
click at [723, 89] on div "< button class = "button-14" > < a href = "https://lin.ee/Dkxap5c" > < span > 最…" at bounding box center [739, 435] width 421 height 718
type textarea "こちら"
click at [940, 807] on button "Save" at bounding box center [931, 801] width 34 height 20
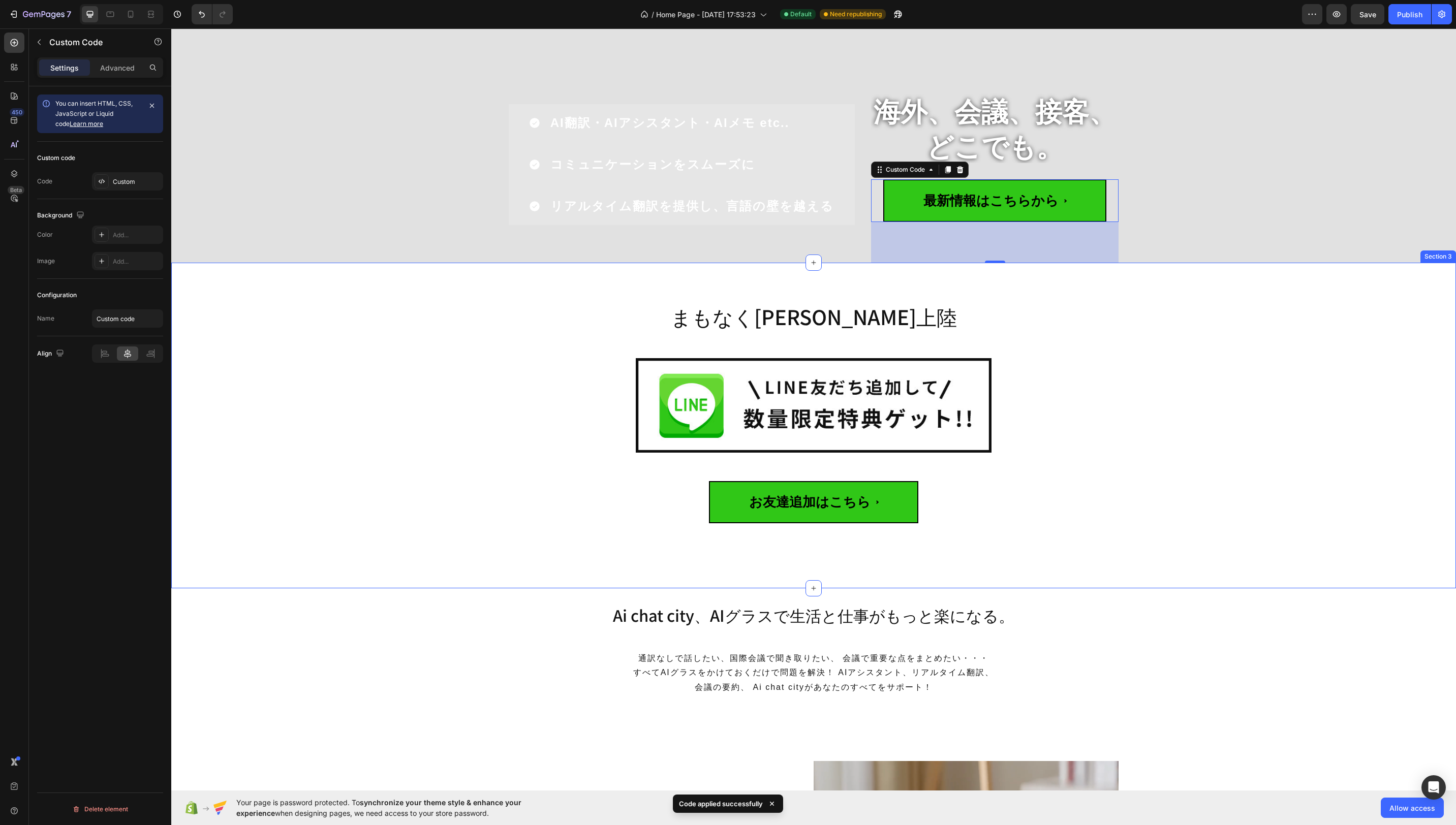
click at [1189, 317] on div "まもなく日本初上陸 Heading Image Row お友達追加はこちら Custom Code Row" at bounding box center [813, 430] width 1269 height 269
click at [928, 205] on span "最新情報はこちらから" at bounding box center [995, 203] width 223 height 42
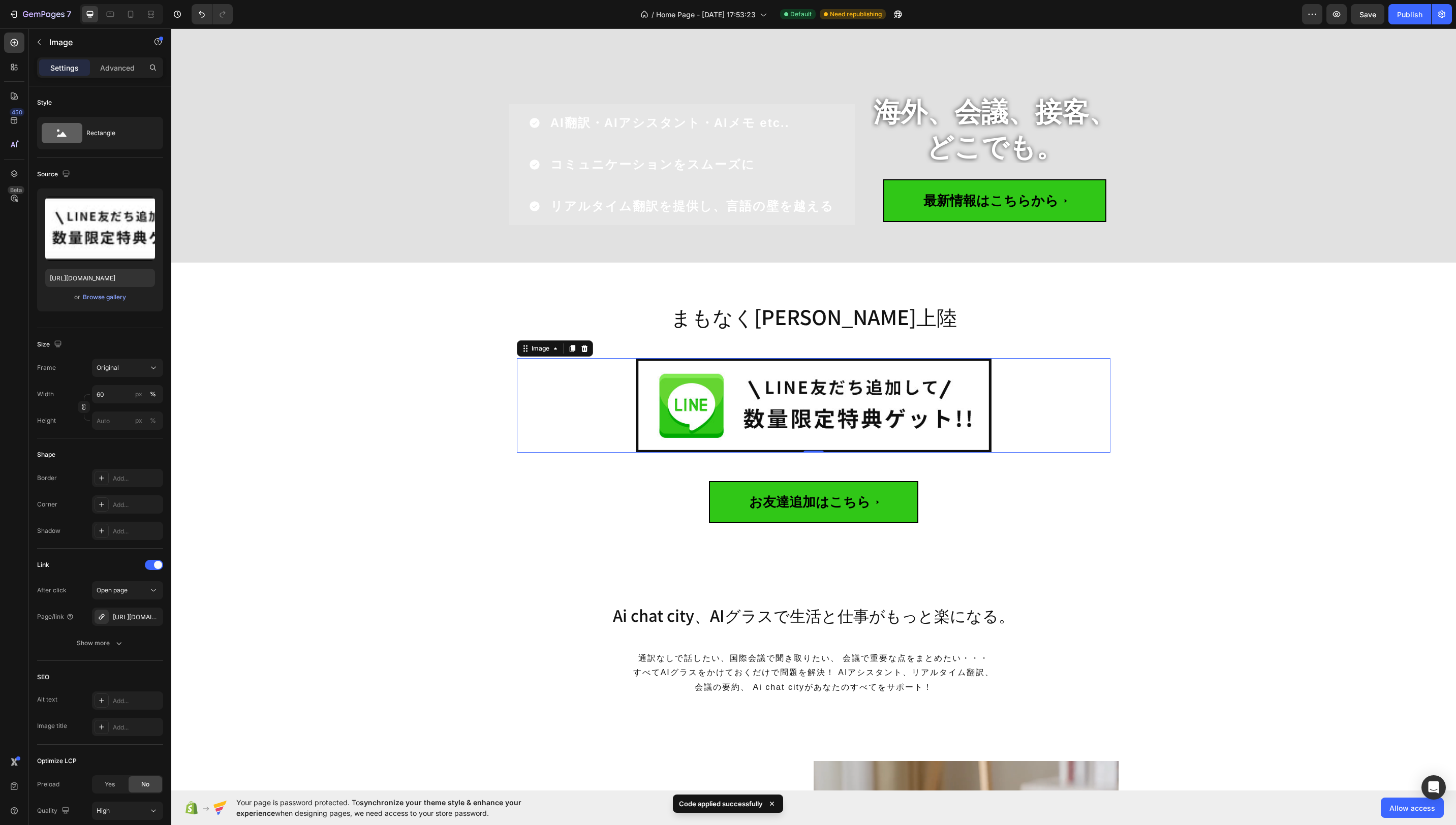
click at [714, 401] on img at bounding box center [814, 405] width 357 height 95
click at [529, 529] on div "まもなく日本初上陸 Heading Image 0 Row お友達追加はこちら Custom Code" at bounding box center [813, 430] width 610 height 269
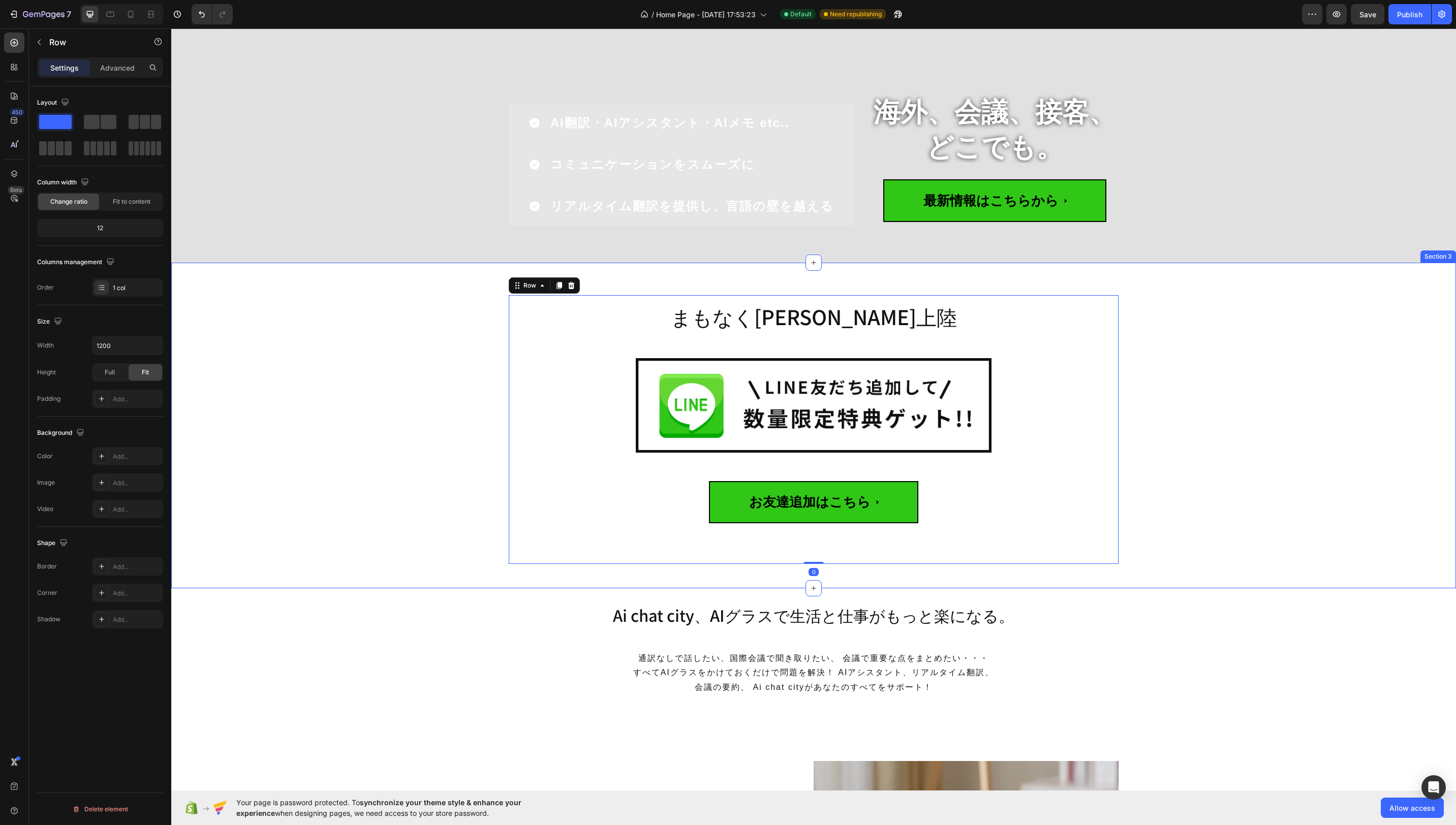
click at [495, 511] on div "まもなく日本初上陸 Heading Image Row お友達追加はこちら Custom Code Row 0" at bounding box center [813, 430] width 1269 height 269
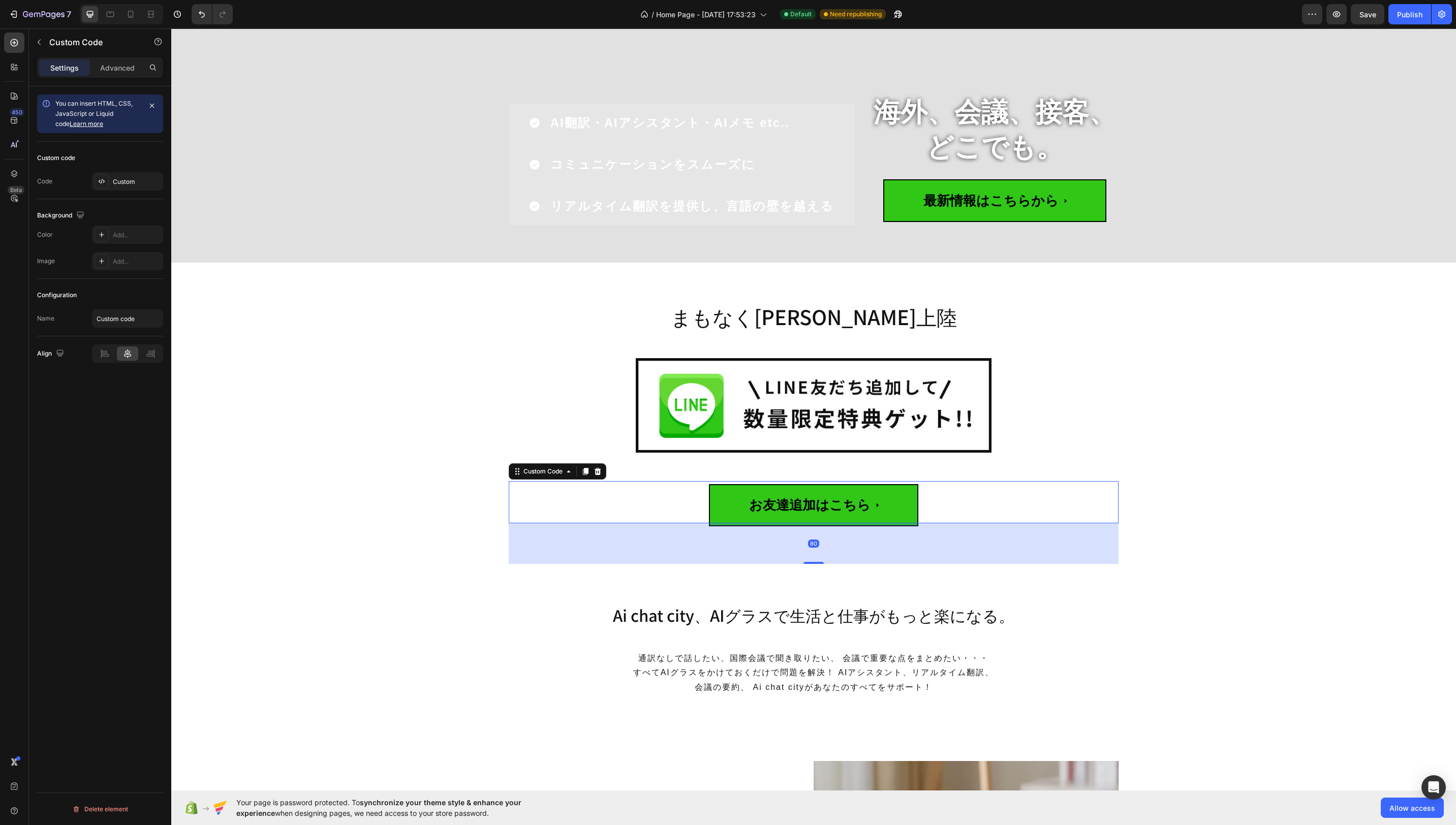
click at [829, 508] on span "お友達追加はこちら" at bounding box center [813, 505] width 209 height 42
click at [126, 177] on div "Custom" at bounding box center [137, 181] width 48 height 9
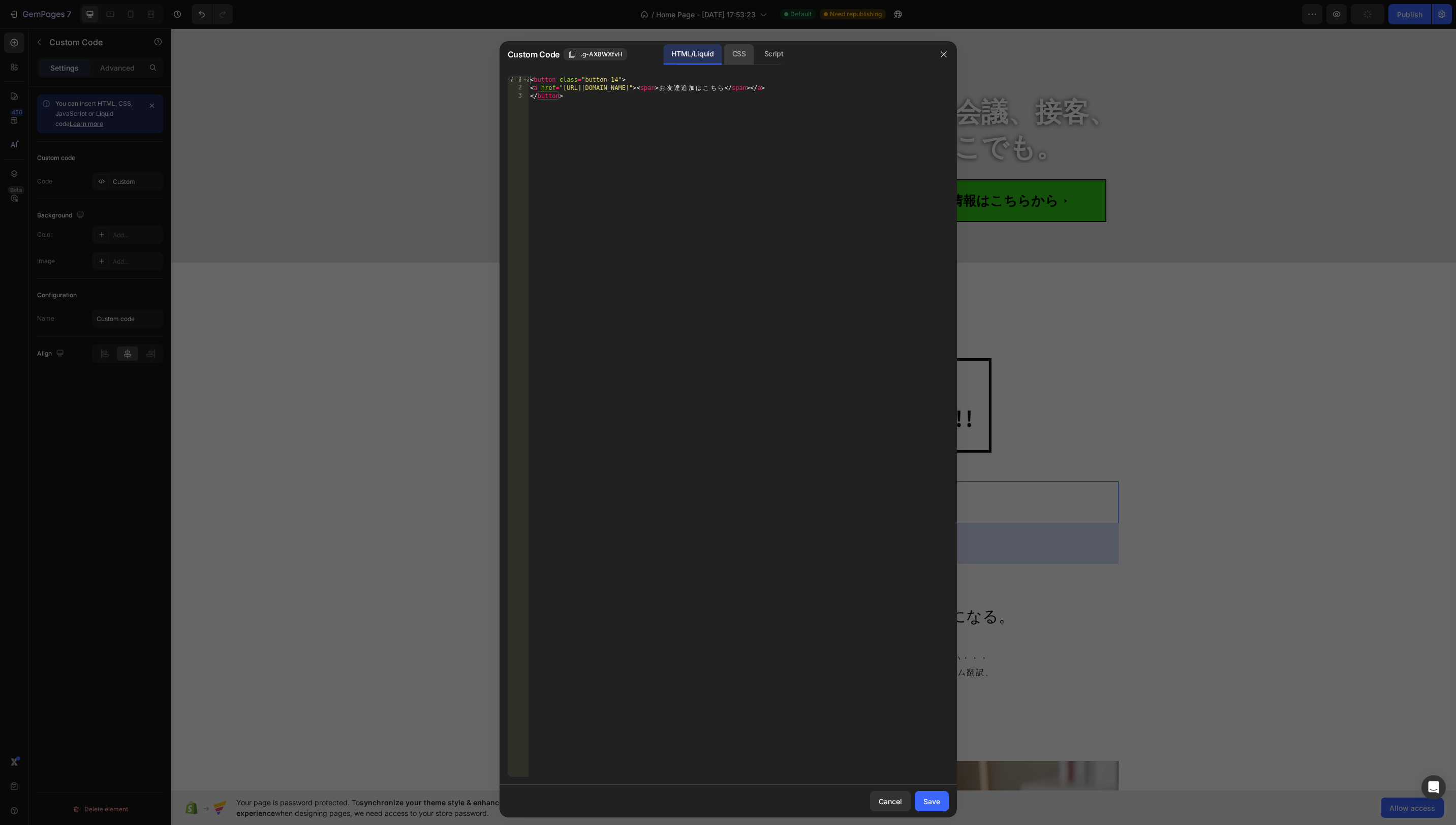
click at [756, 55] on div "CSS" at bounding box center [774, 54] width 36 height 20
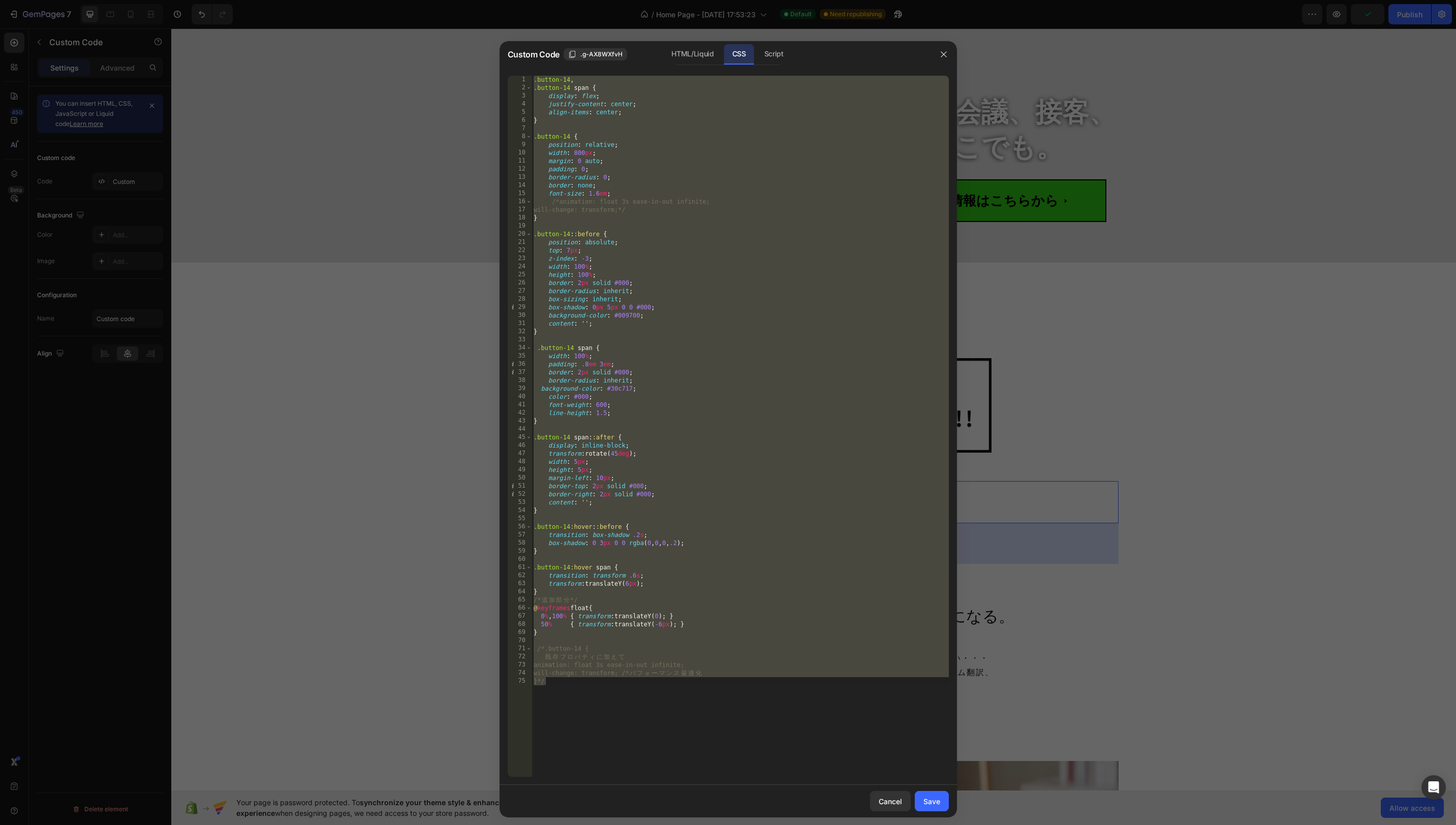
click at [603, 95] on div ".button-14 , .button-14 span { display : flex ; justify-content : center ; alig…" at bounding box center [741, 435] width 417 height 718
type textarea "display: flex;"
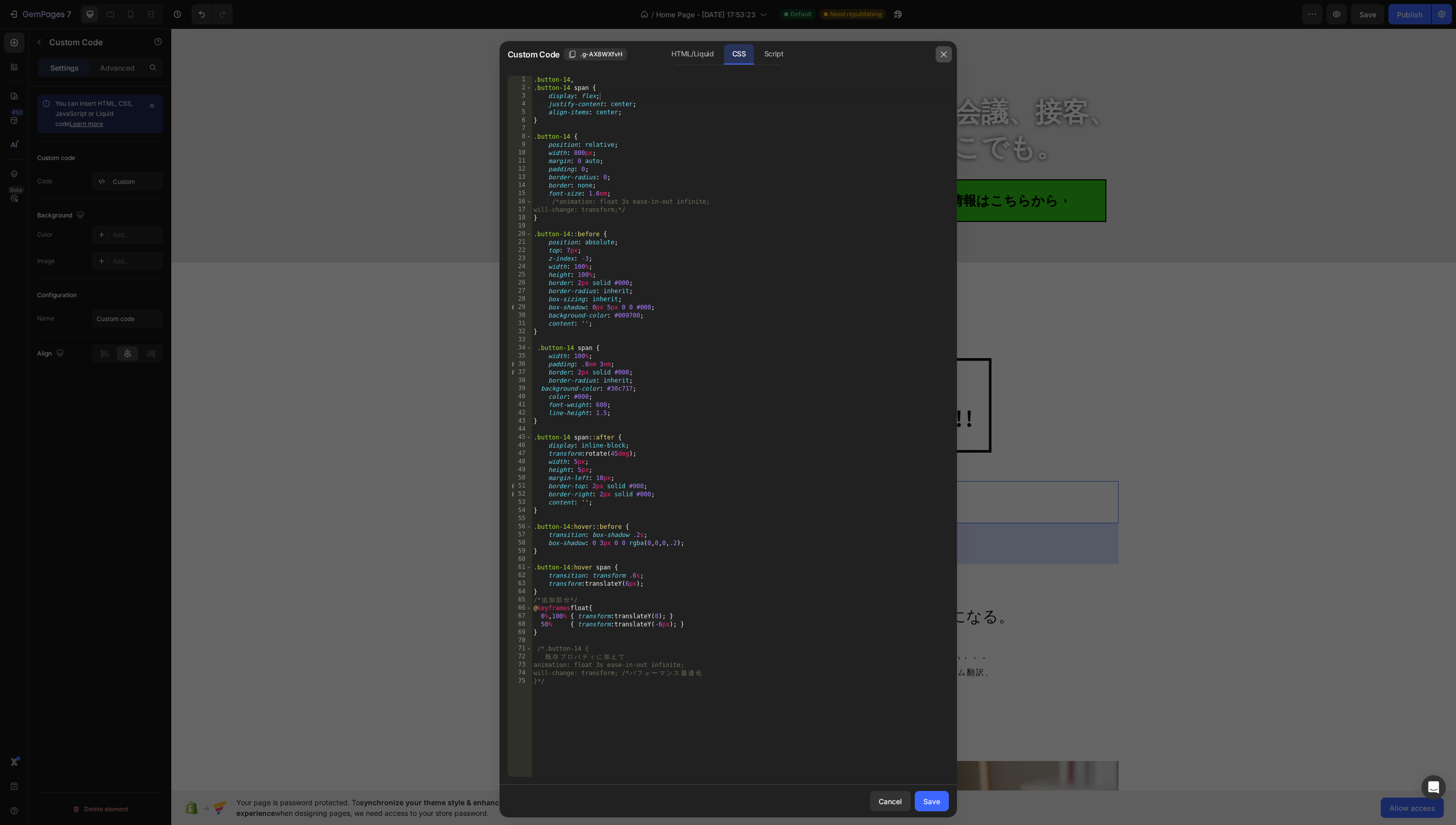
click at [942, 55] on icon "button" at bounding box center [944, 54] width 8 height 8
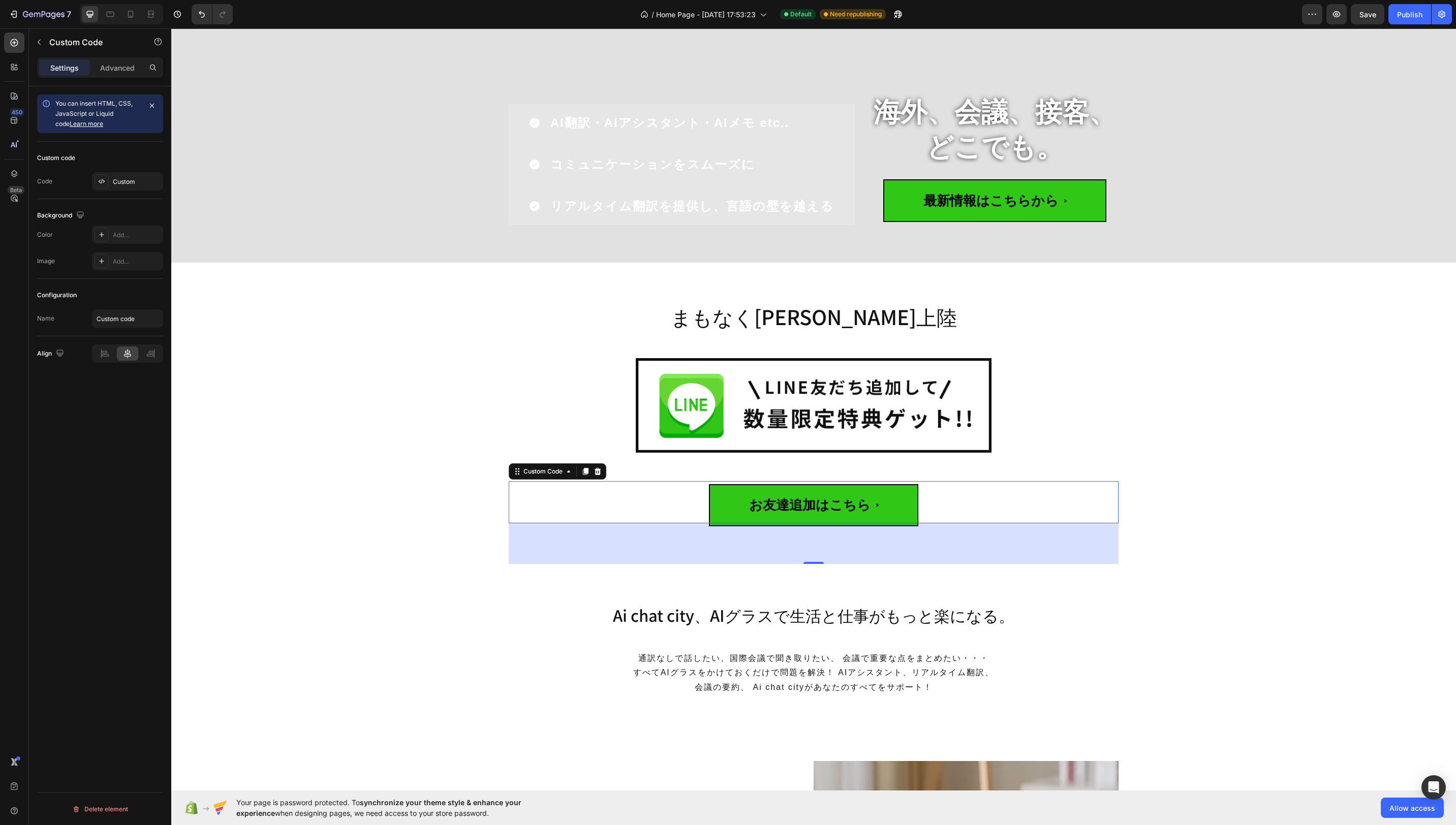
click at [840, 504] on span "お友達追加はこちら" at bounding box center [813, 505] width 209 height 42
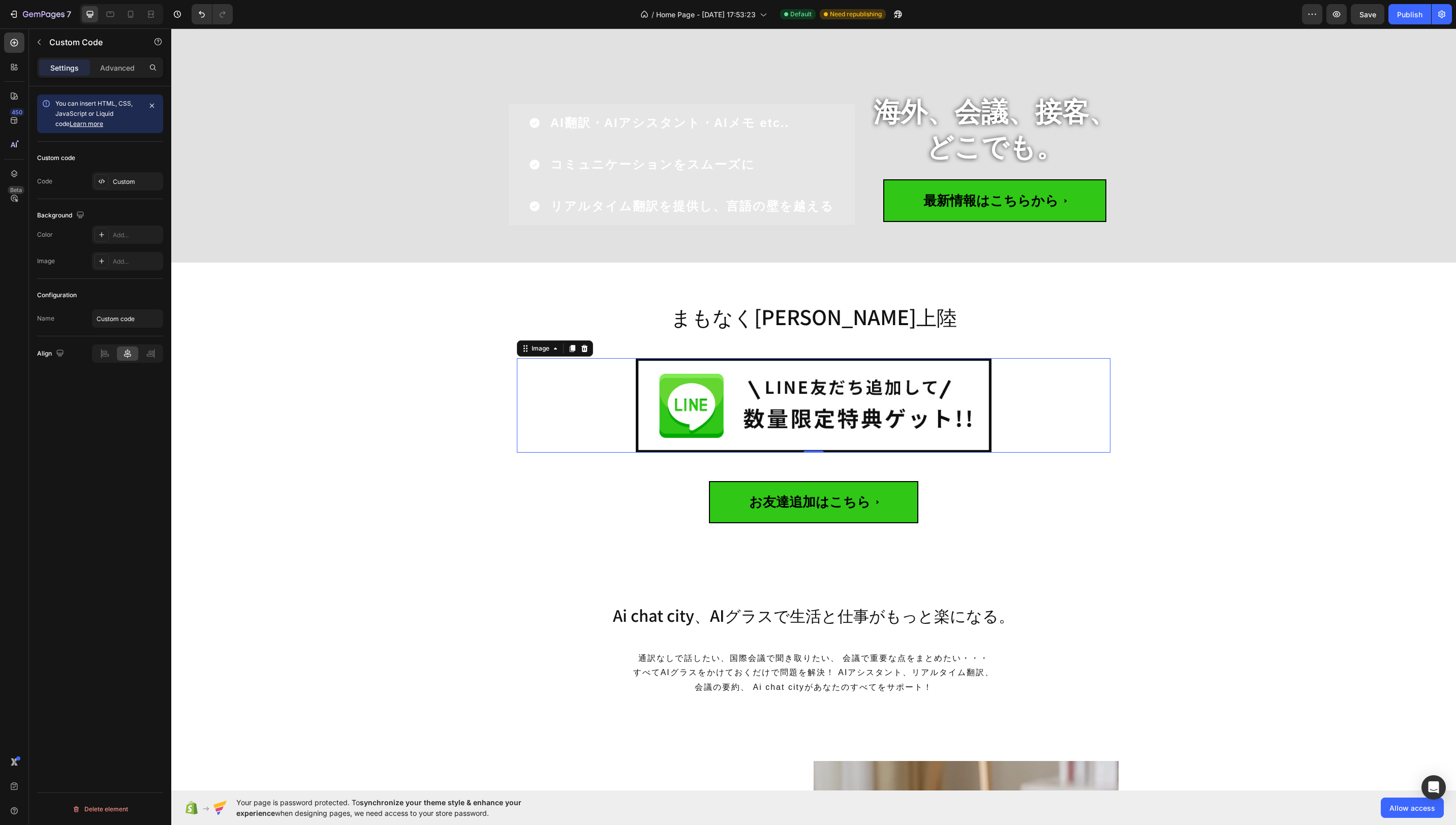
click at [856, 364] on img at bounding box center [814, 405] width 357 height 95
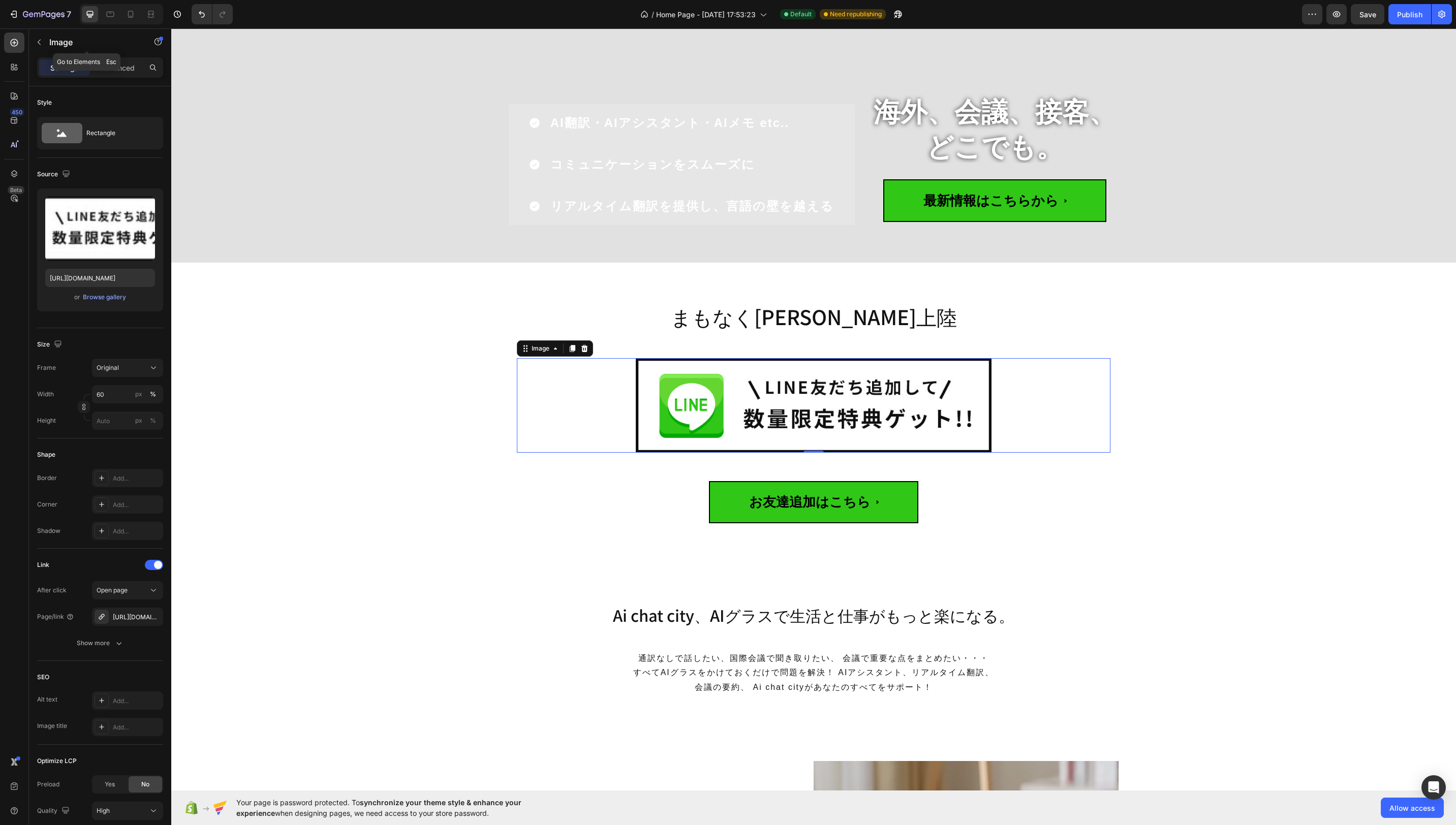
click at [37, 39] on icon "button" at bounding box center [39, 42] width 8 height 8
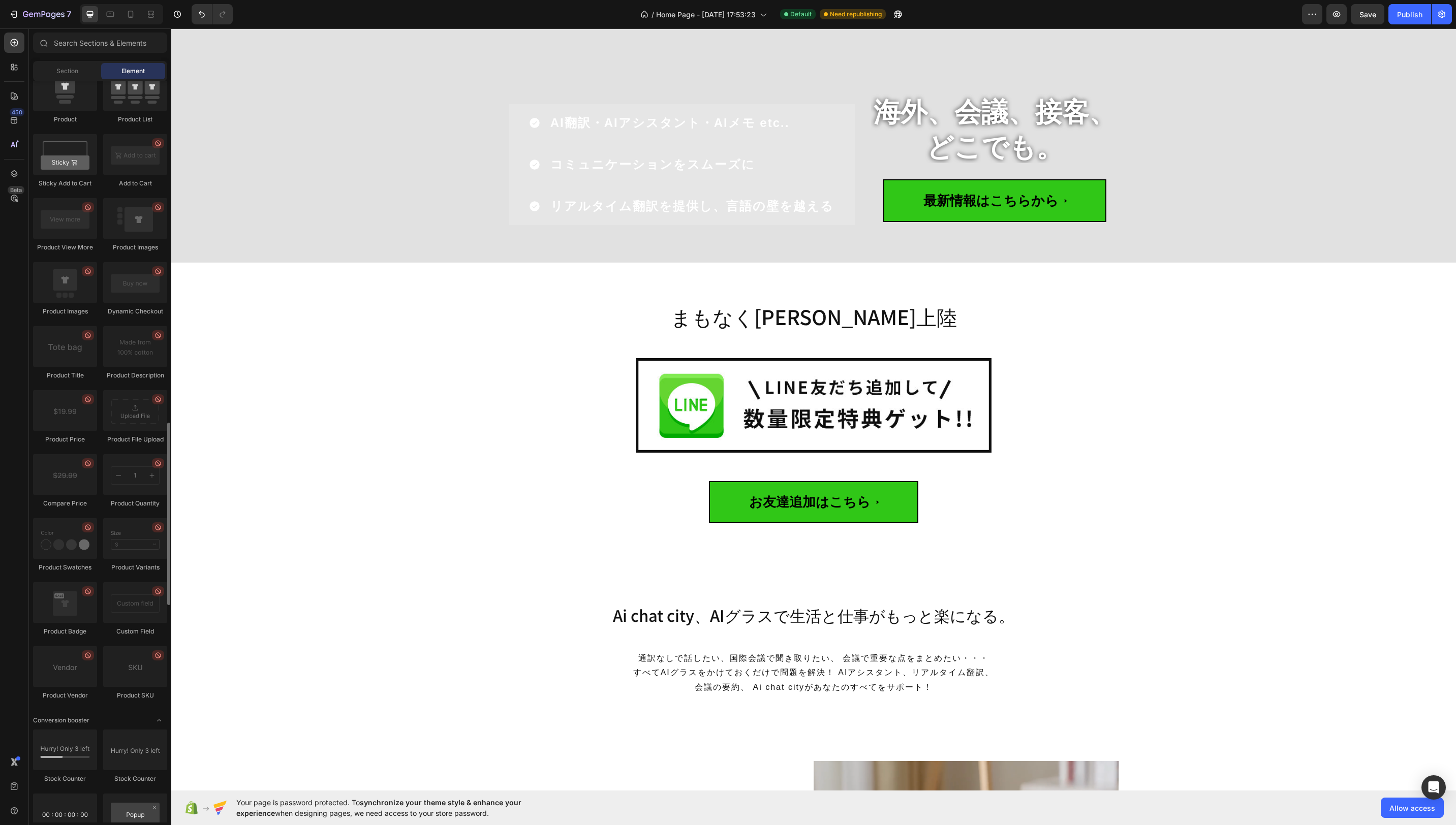
scroll to position [2271, 0]
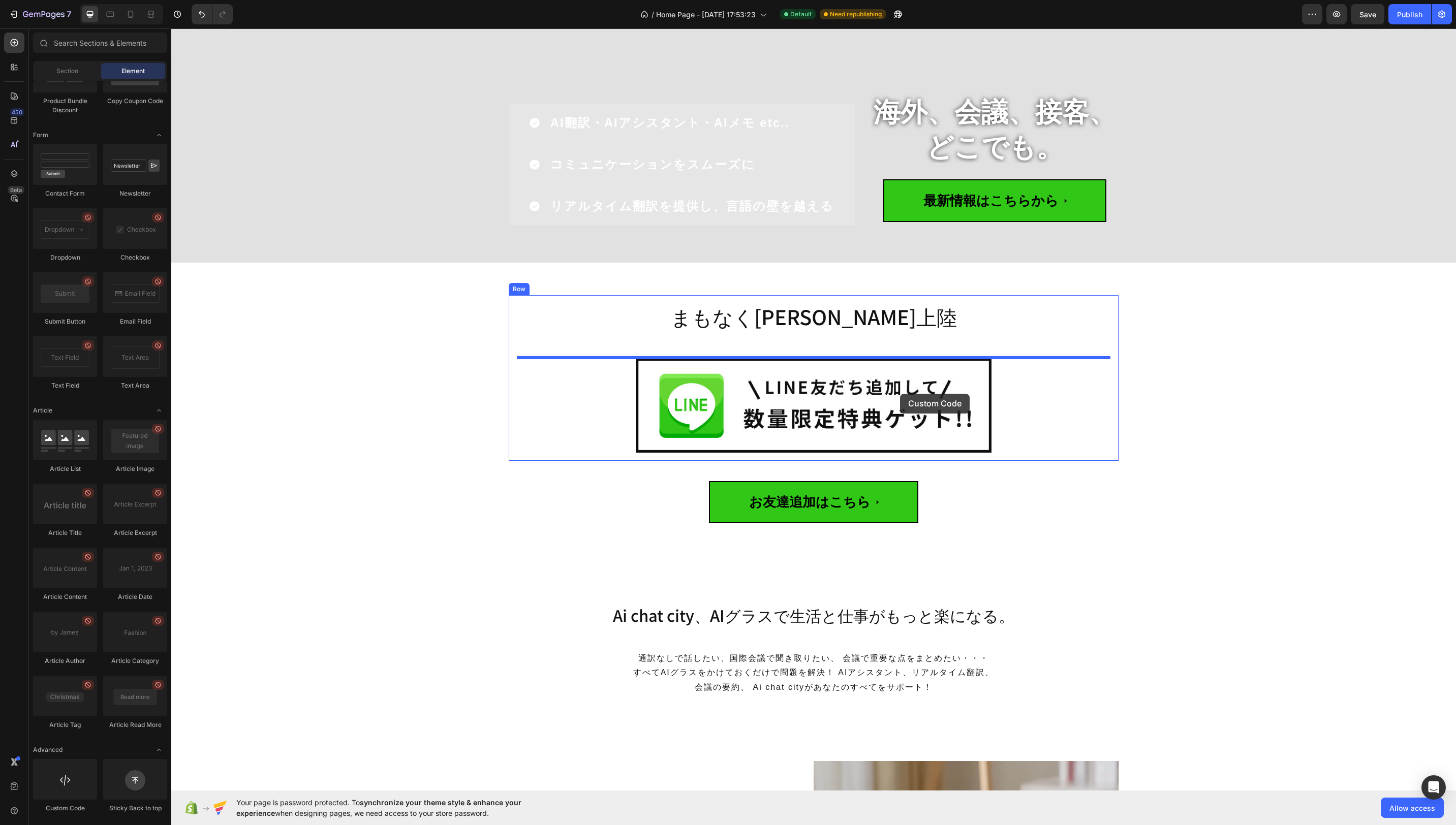
drag, startPoint x: 243, startPoint y: 816, endPoint x: 897, endPoint y: 388, distance: 781.6
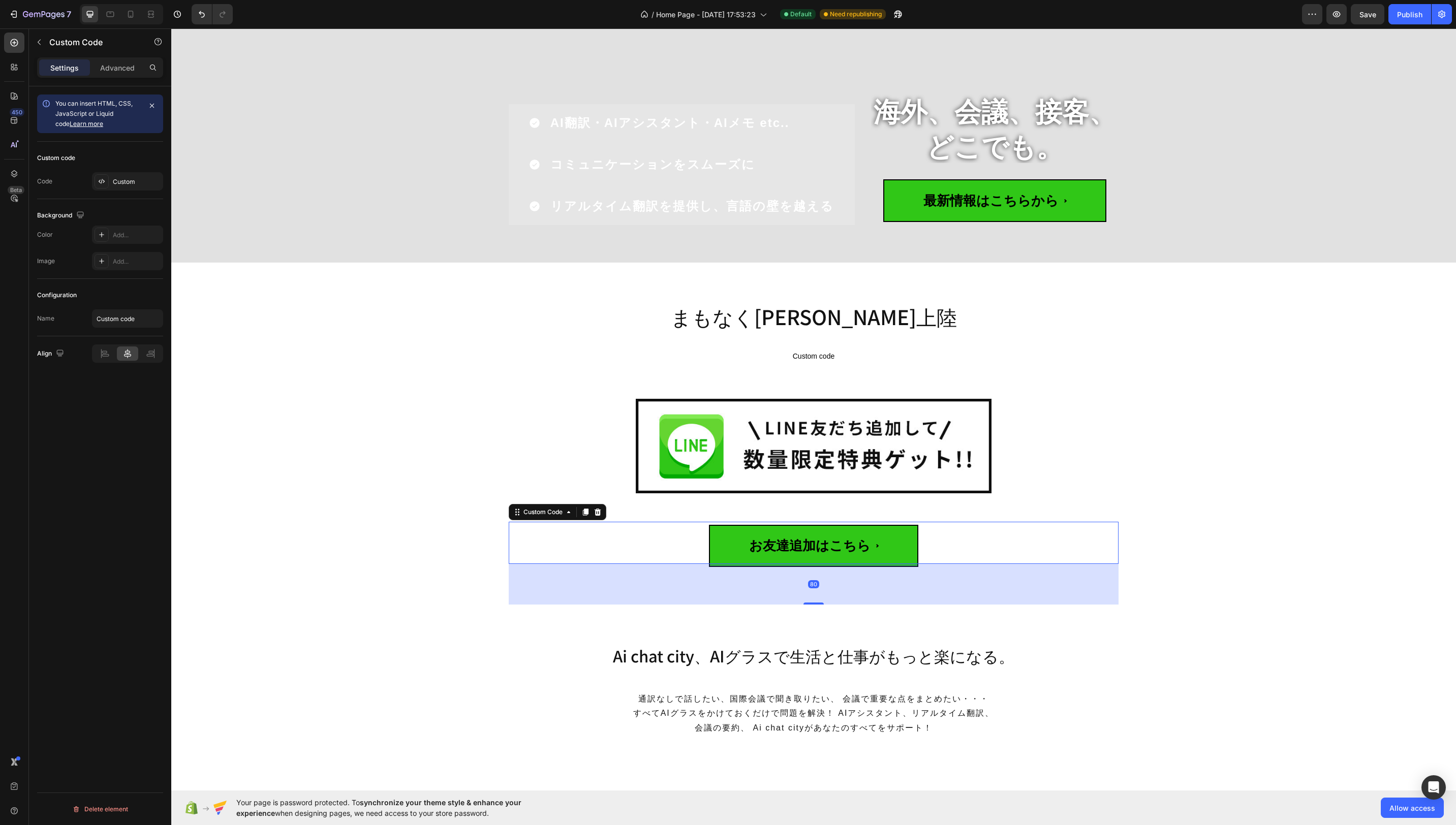
click at [856, 541] on span "お友達追加はこちら" at bounding box center [813, 546] width 209 height 42
click at [105, 175] on div at bounding box center [102, 181] width 14 height 14
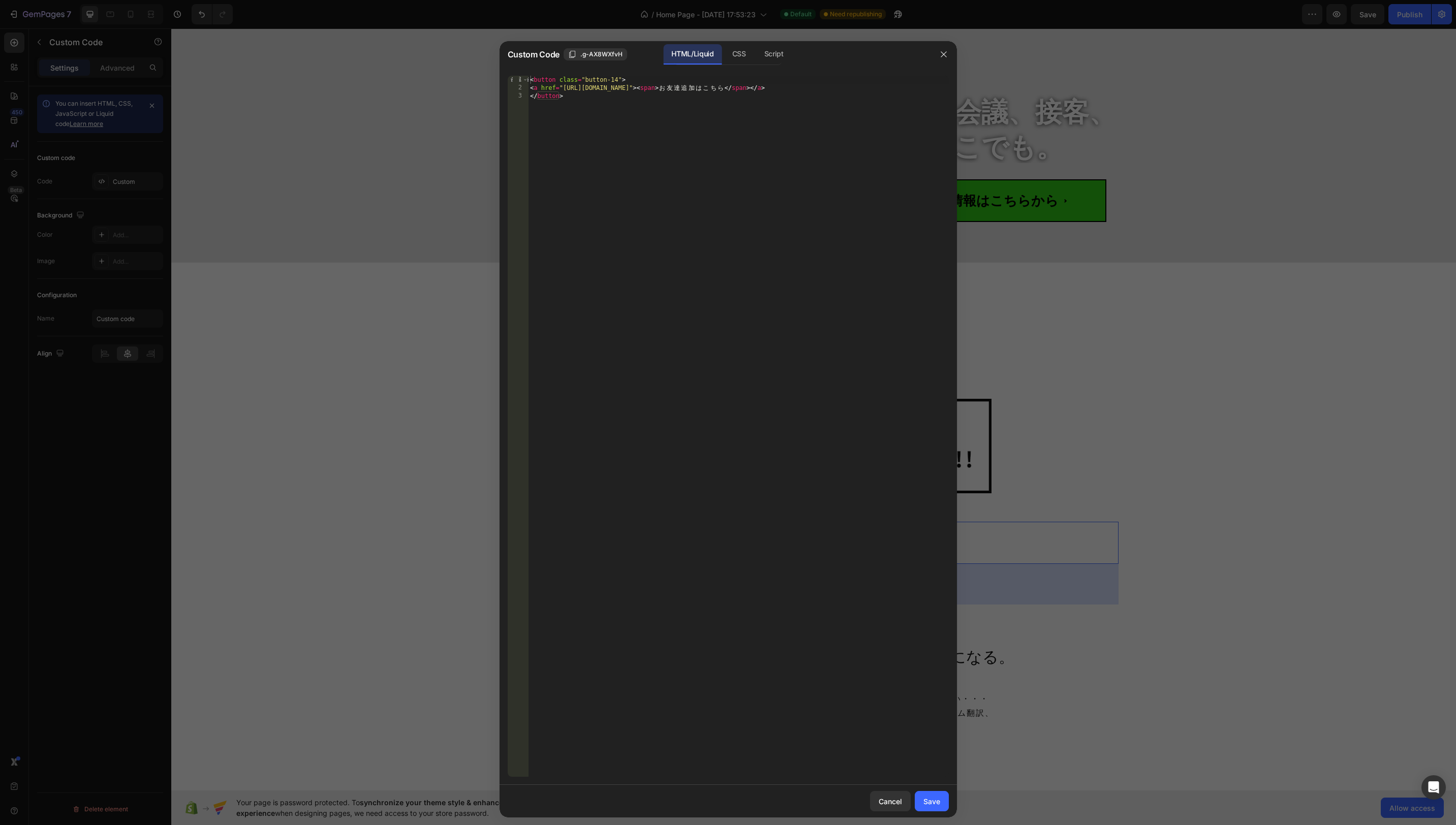
click at [639, 117] on div "< button class = "button-14" > < a href = "https://lin.ee/Dkxap5c" > < span > お…" at bounding box center [739, 435] width 421 height 718
drag, startPoint x: 612, startPoint y: 106, endPoint x: 500, endPoint y: 73, distance: 116.8
click at [517, 65] on div "Custom Code .g-AX8WXfvH HTML/Liquid CSS Script </button> 1 2 3 < button class =…" at bounding box center [728, 429] width 457 height 776
type textarea "<button class="button-14"> <a href="https://lin.ee/Dkxap5c"><span>お友達追加はこちら</sp…"
drag, startPoint x: 1018, startPoint y: 333, endPoint x: 907, endPoint y: 398, distance: 128.6
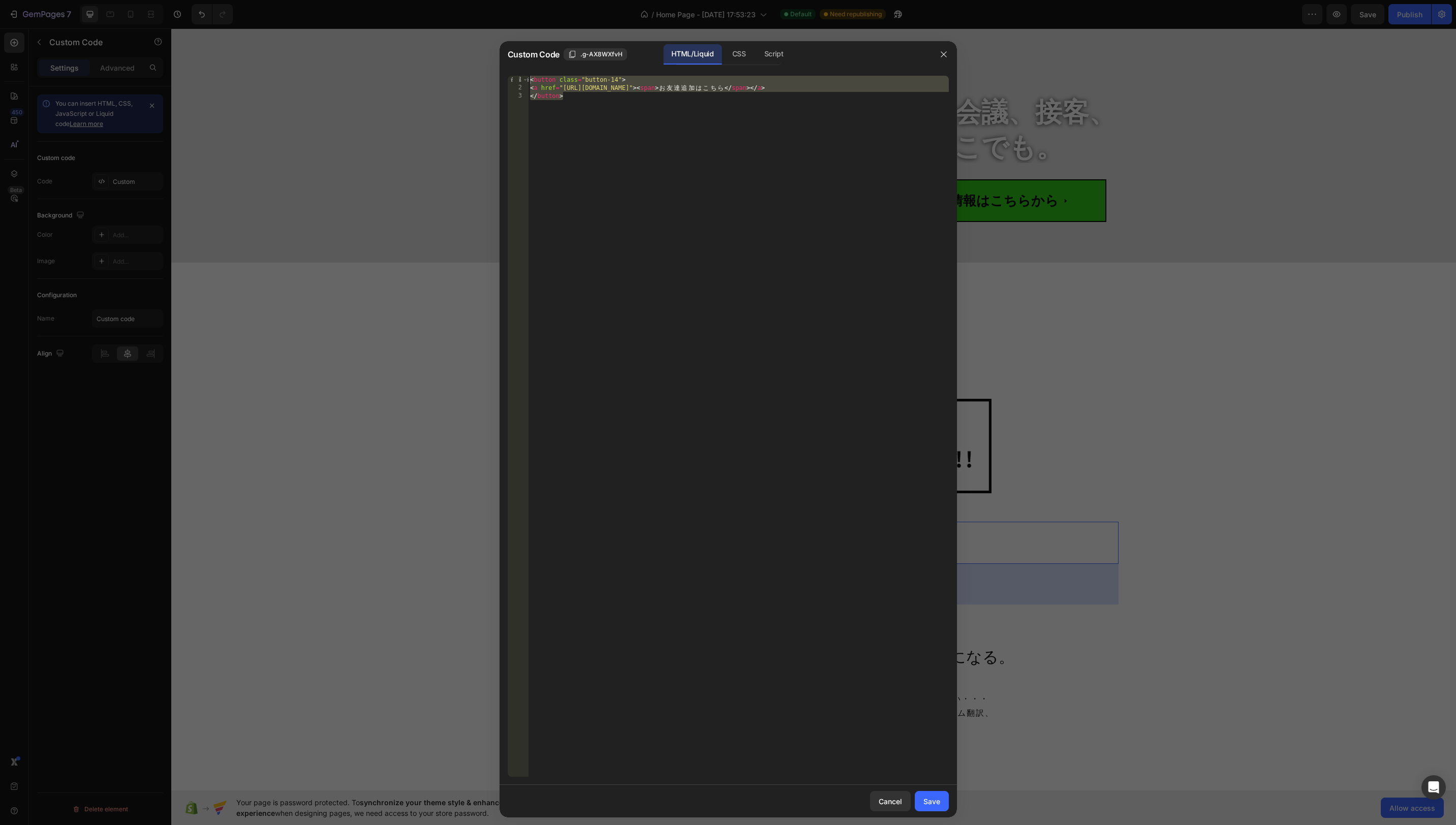
click at [1018, 333] on div at bounding box center [728, 412] width 1456 height 825
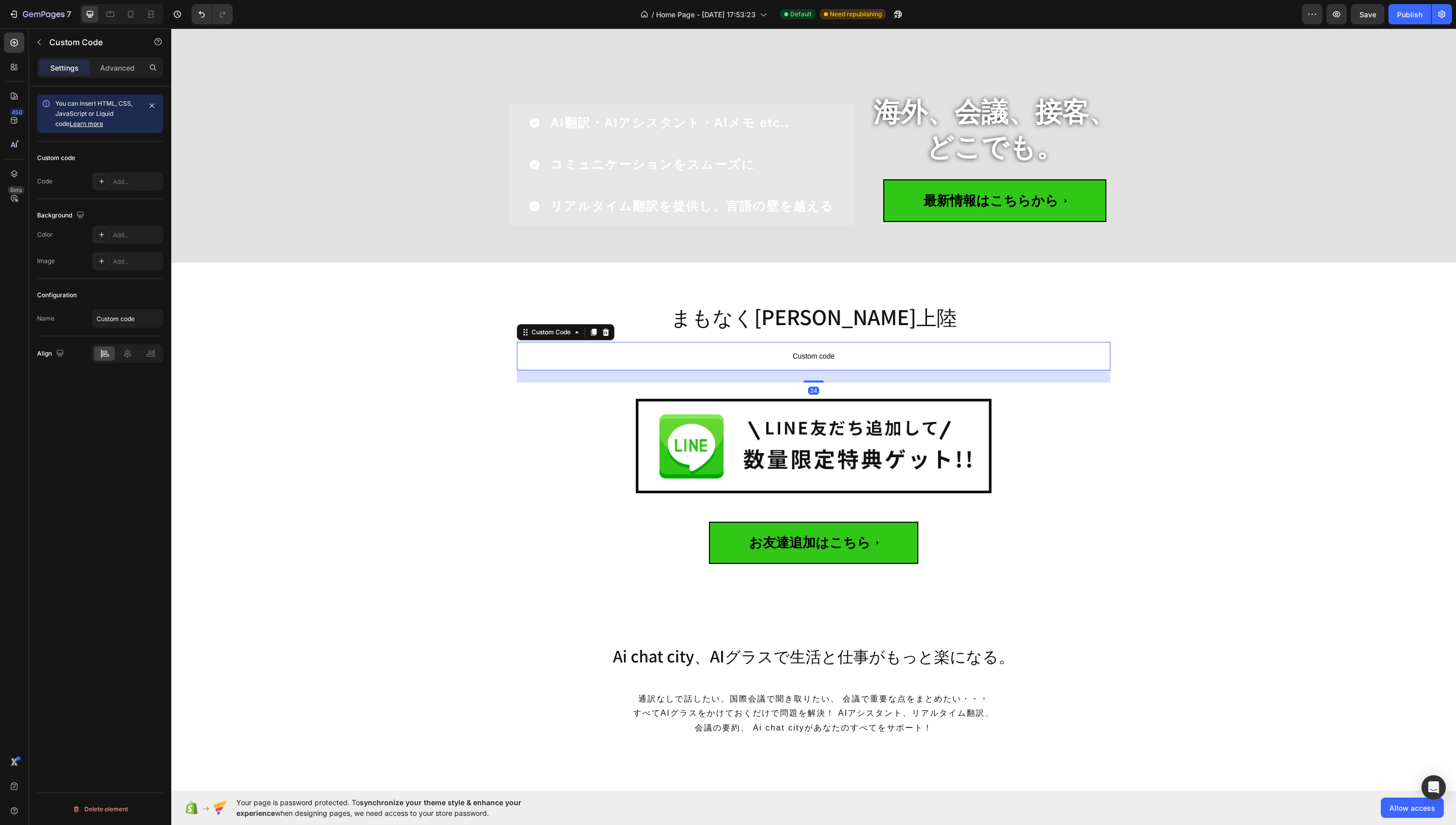
click at [850, 342] on p "Custom code" at bounding box center [814, 356] width 594 height 29
click at [122, 179] on div "Add..." at bounding box center [137, 181] width 48 height 9
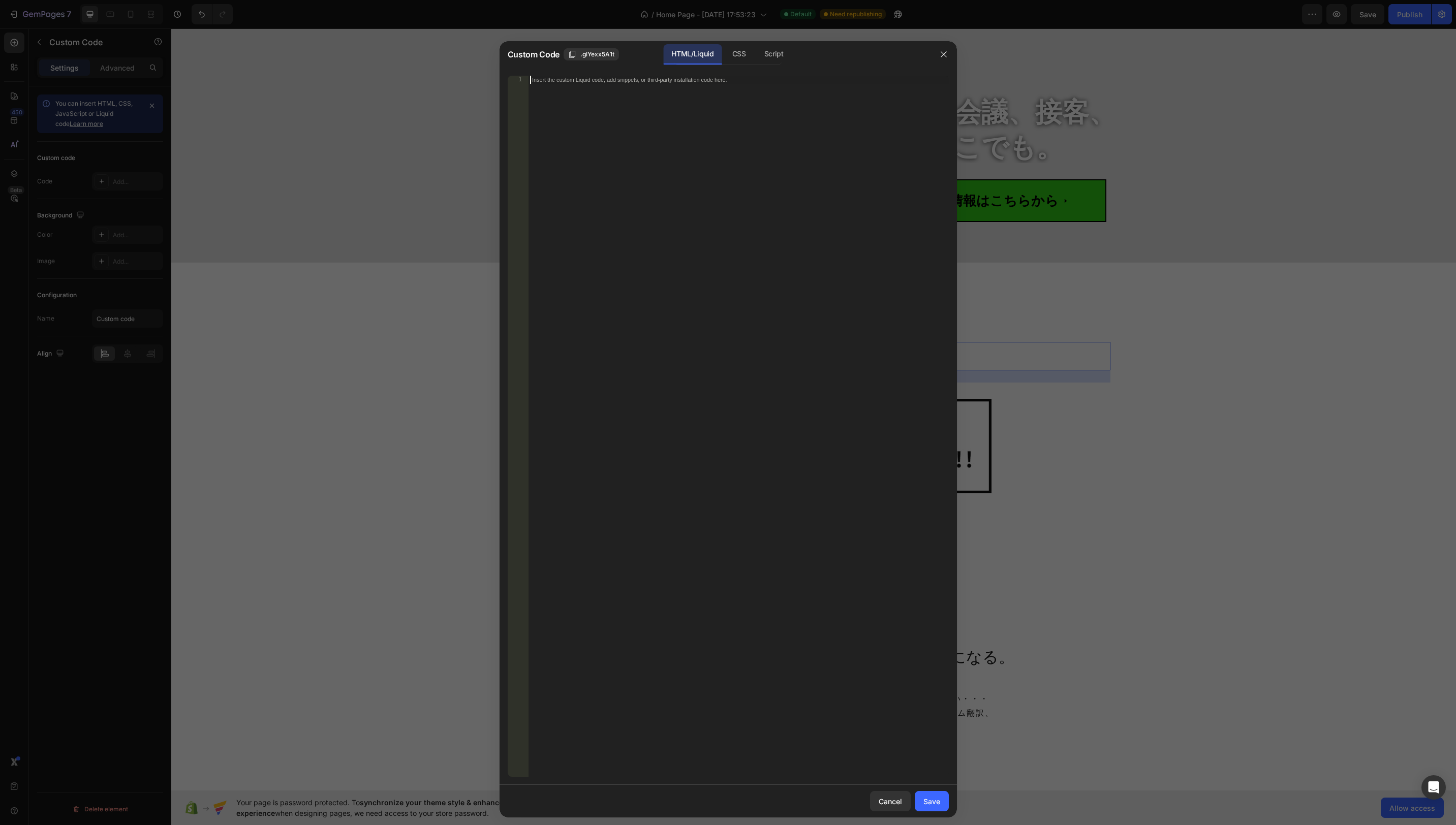
click at [743, 142] on div "Insert the custom Liquid code, add snippets, or third-party installation code h…" at bounding box center [739, 435] width 421 height 718
paste textarea "</button>"
click at [718, 131] on div "< button class = "button-14" > < a href = "https://lin.ee/Dkxap5c" > < span > お…" at bounding box center [739, 435] width 421 height 718
click at [700, 129] on div "< button class = "button-14" > < a href = "https://lin.ee/Dkxap5c" > < span > お…" at bounding box center [739, 435] width 421 height 718
click at [683, 119] on div "< button class = "button-14" > < a href = "https://lin.ee/Dkxap5c" > < span > お…" at bounding box center [739, 435] width 421 height 718
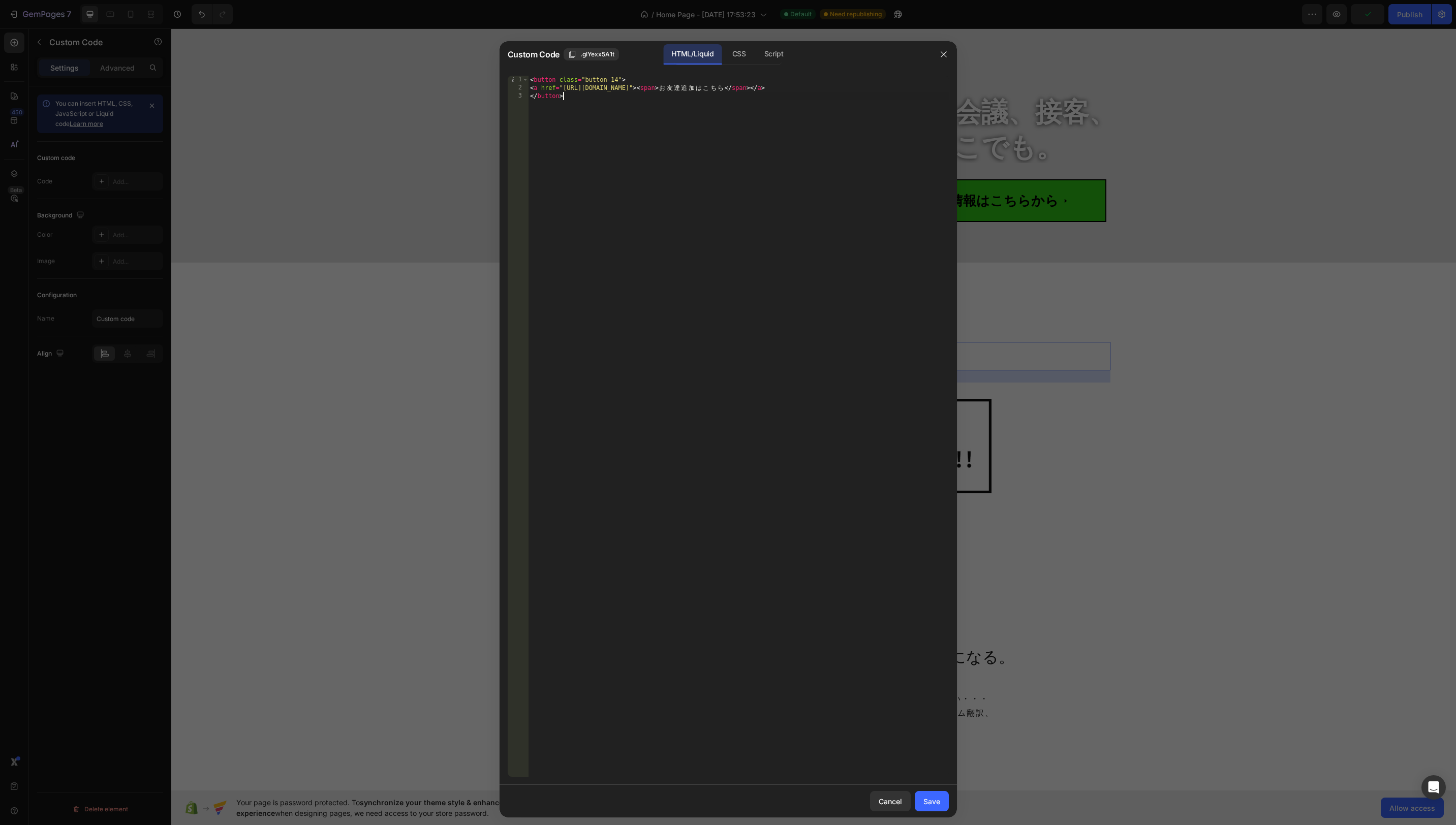
drag, startPoint x: 618, startPoint y: 82, endPoint x: 624, endPoint y: 119, distance: 37.5
click at [618, 84] on div "< button class = "button-14" > < a href = "https://lin.ee/Dkxap5c" > < span > お…" at bounding box center [739, 435] width 421 height 718
click at [702, 86] on div "< button class = "button-img" > < a href = "https://lin.ee/Dkxap5c" > < span > …" at bounding box center [739, 435] width 421 height 718
drag, startPoint x: 652, startPoint y: 88, endPoint x: 760, endPoint y: 218, distance: 169.0
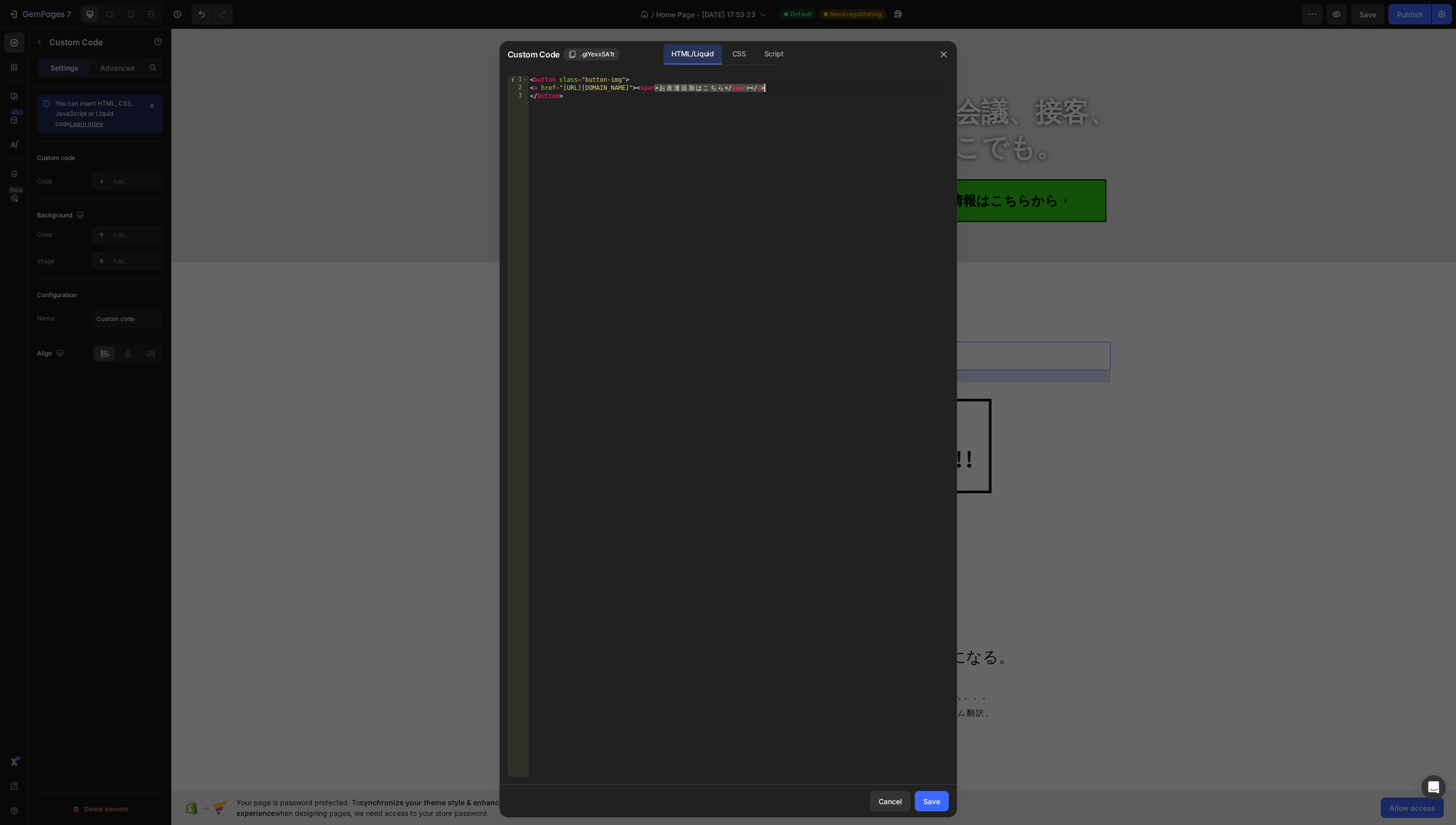
click at [764, 91] on div "< button class = "button-img" > < a href = "https://lin.ee/Dkxap5c" > < span > …" at bounding box center [739, 435] width 421 height 718
click at [791, 221] on div "< button class = "button-img" > < a href = "https://lin.ee/Dkxap5c" > < </ a > …" at bounding box center [739, 435] width 421 height 718
click at [716, 101] on div "< button class = "button-img" > < a href = "https://lin.ee/Dkxap5c" > < </ a > …" at bounding box center [739, 435] width 421 height 718
drag, startPoint x: 656, startPoint y: 89, endPoint x: 680, endPoint y: 129, distance: 46.6
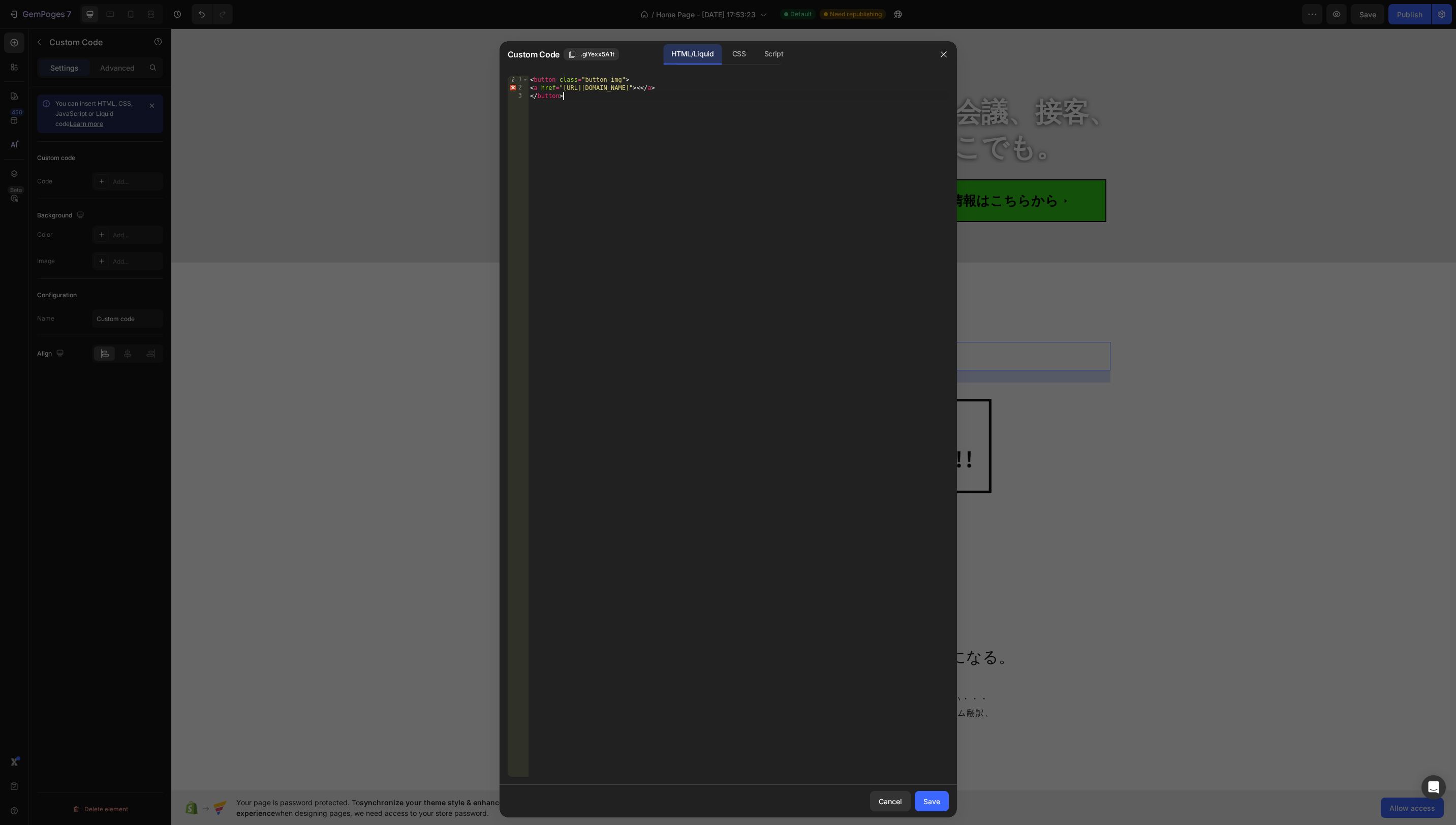
click at [656, 89] on div "< button class = "button-img" > < a href = "https://lin.ee/Dkxap5c" > < </ a > …" at bounding box center [739, 435] width 421 height 718
click at [704, 150] on div "< button class = "button-img" > < a href = "https://lin.ee/Dkxap5c" > </ a > </…" at bounding box center [739, 435] width 421 height 718
drag, startPoint x: 751, startPoint y: 145, endPoint x: 763, endPoint y: 160, distance: 19.2
click at [751, 145] on div "< button class = "button-img" > < a href = "https://lin.ee/Dkxap5c" > </ a > </…" at bounding box center [739, 435] width 421 height 718
drag, startPoint x: 619, startPoint y: 81, endPoint x: 590, endPoint y: 81, distance: 29.0
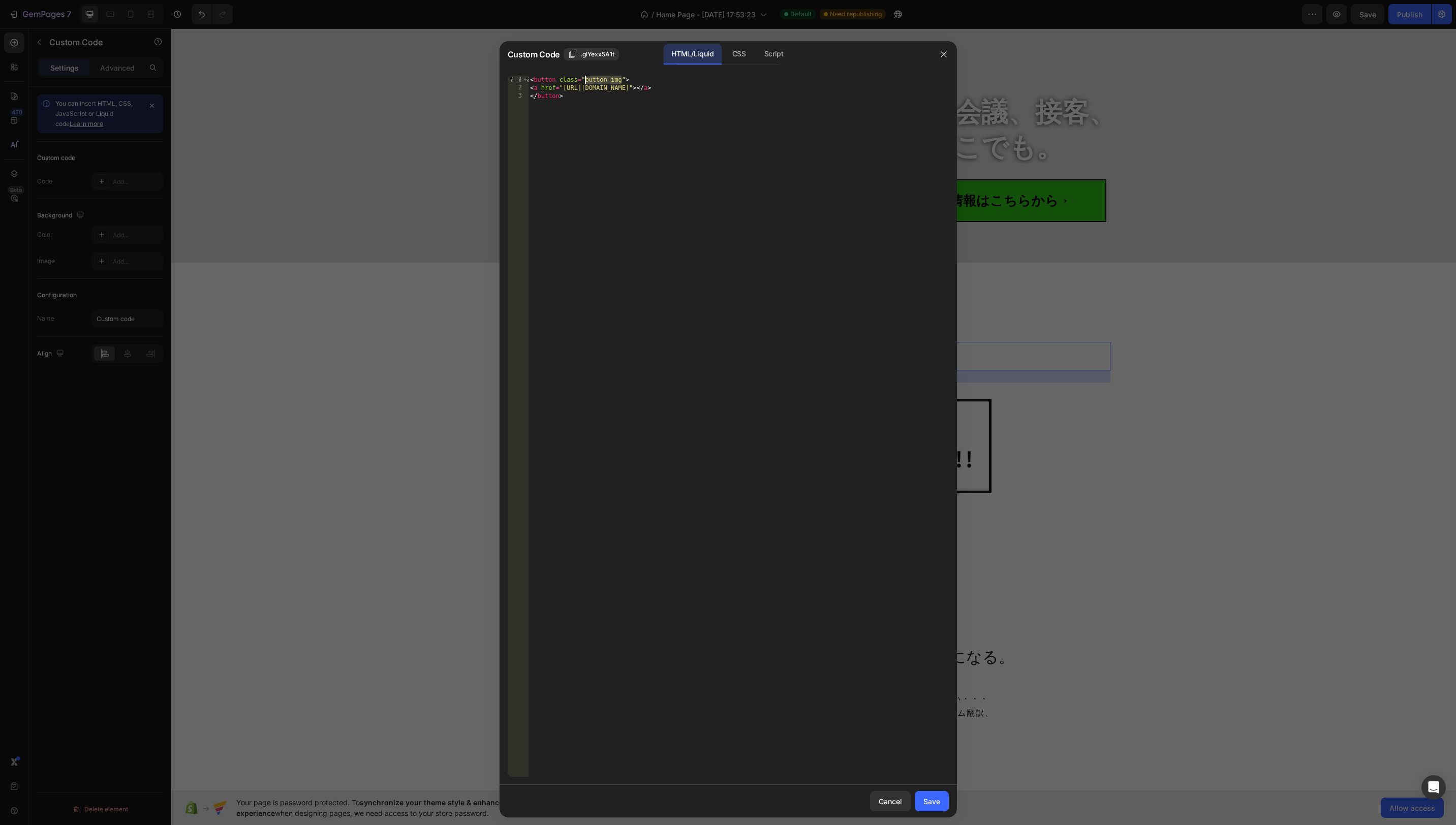
click at [590, 81] on div "< button class = "button-img" > < a href = "https://lin.ee/Dkxap5c" > </ a > </…" at bounding box center [739, 435] width 421 height 718
click at [732, 160] on div "< button class = "button-img" > < a href = "https://lin.ee/Dkxap5c" > </ a > </…" at bounding box center [739, 435] width 421 height 718
type textarea "</button>"
click at [929, 798] on div "Save" at bounding box center [932, 802] width 17 height 11
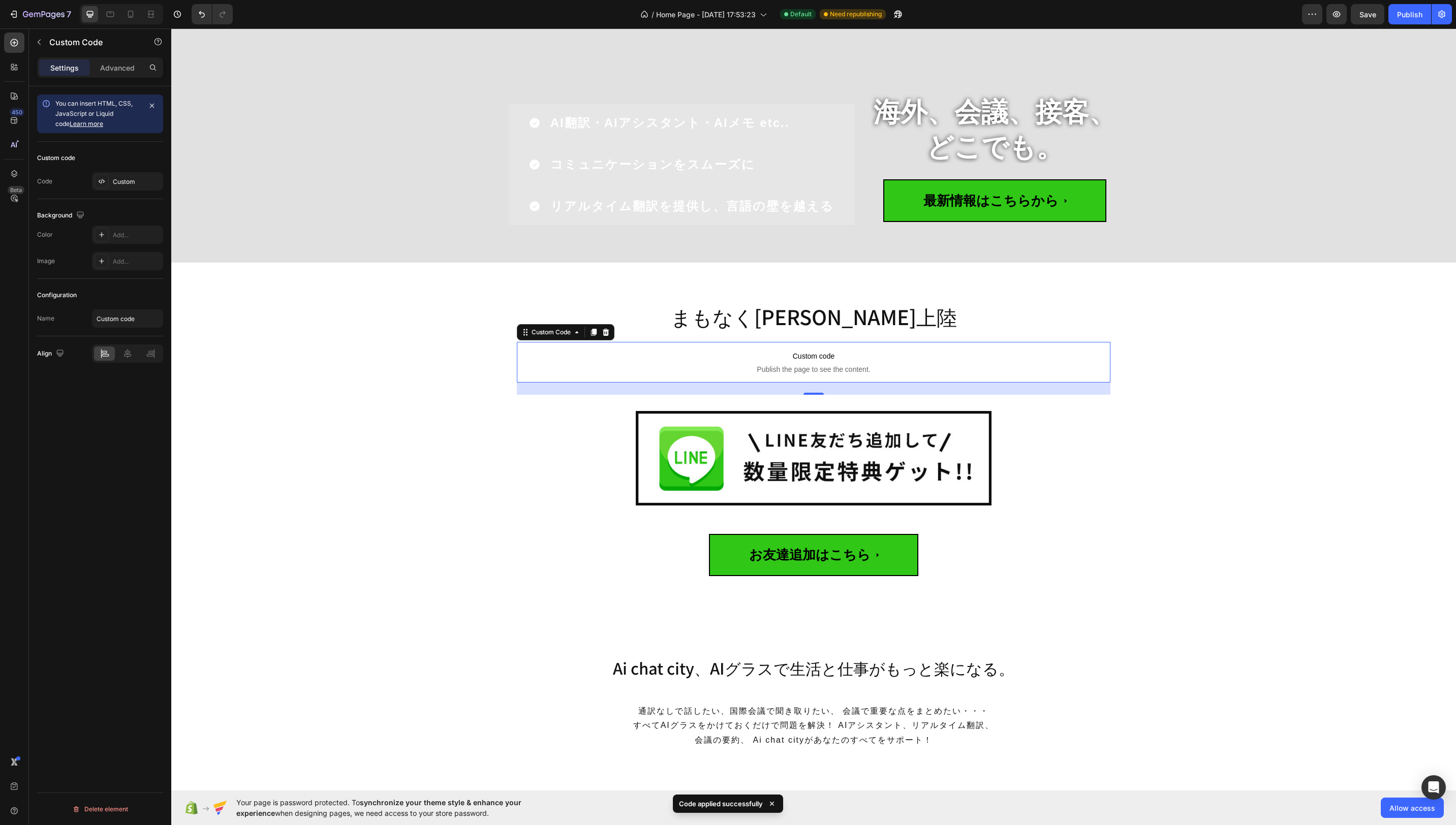
click at [911, 360] on span "Custom code" at bounding box center [814, 356] width 594 height 12
click at [138, 181] on div "Custom" at bounding box center [137, 181] width 48 height 9
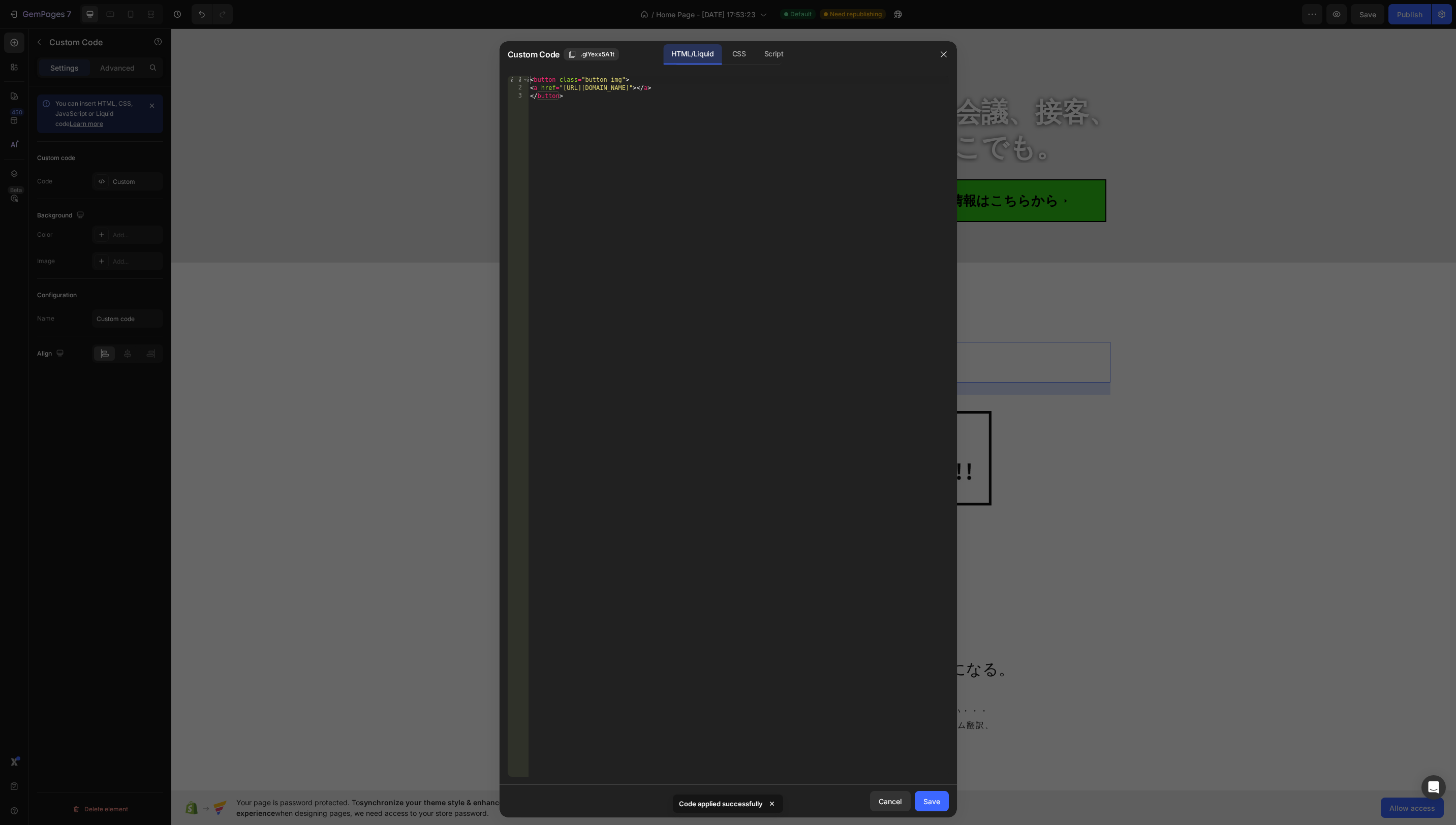
click at [643, 92] on div "< button class = "button-img" > < a href = "https://lin.ee/Dkxap5c" > </ a > </…" at bounding box center [739, 435] width 421 height 718
drag, startPoint x: 652, startPoint y: 90, endPoint x: 671, endPoint y: 109, distance: 26.9
click at [652, 91] on div "< button class = "button-img" > < a href = "https://lin.ee/Dkxap5c" > </ a > </…" at bounding box center [739, 435] width 421 height 718
click at [789, 104] on div "< button class = "button-img" > < a href = "https://lin.ee/Dkxap5c" > < img src…" at bounding box center [739, 435] width 421 height 718
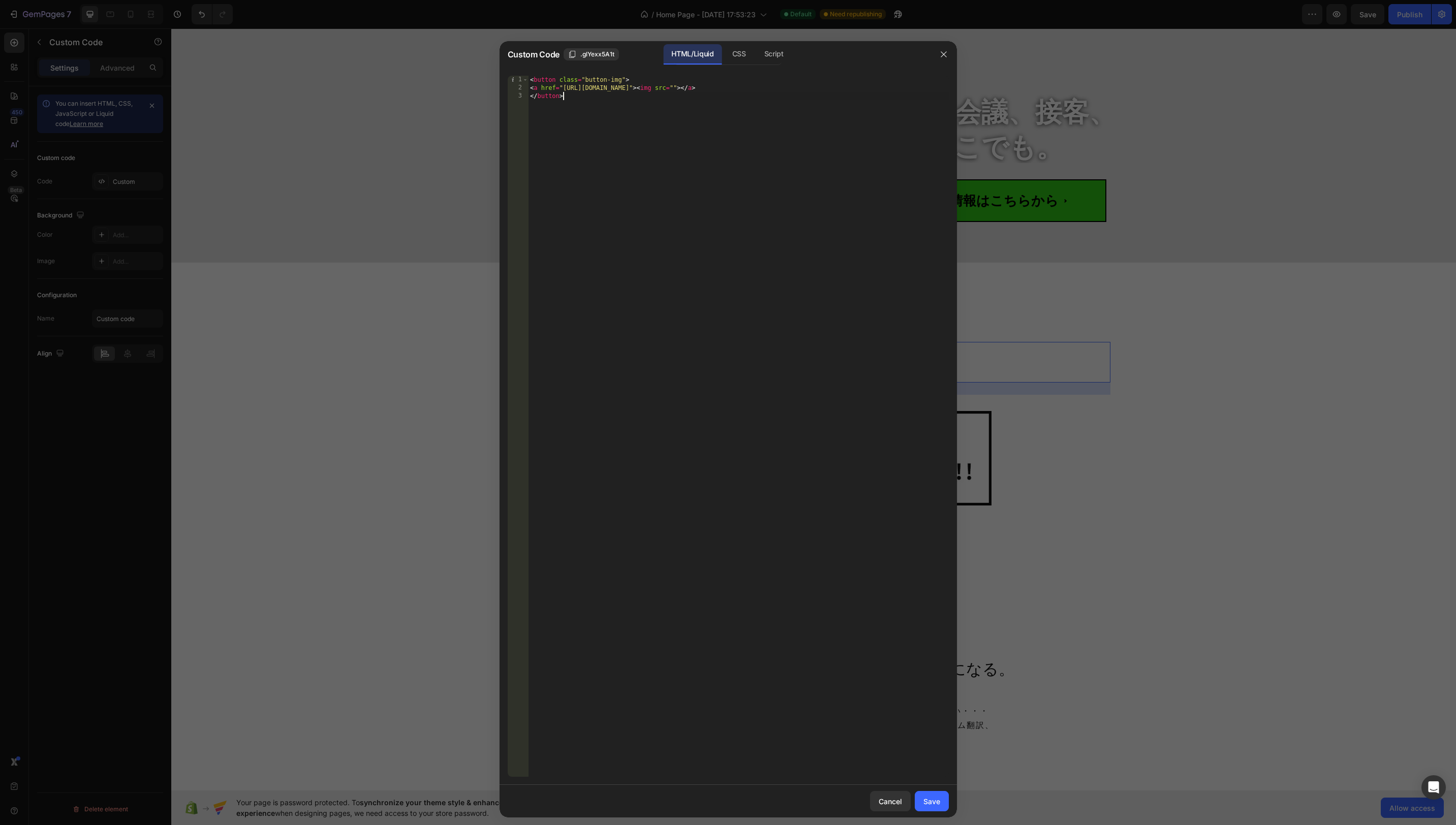
scroll to position [0, 2]
type textarea "</button>"
click at [943, 811] on div "Cancel Save" at bounding box center [728, 801] width 457 height 33
click at [938, 804] on div "Save" at bounding box center [932, 802] width 17 height 11
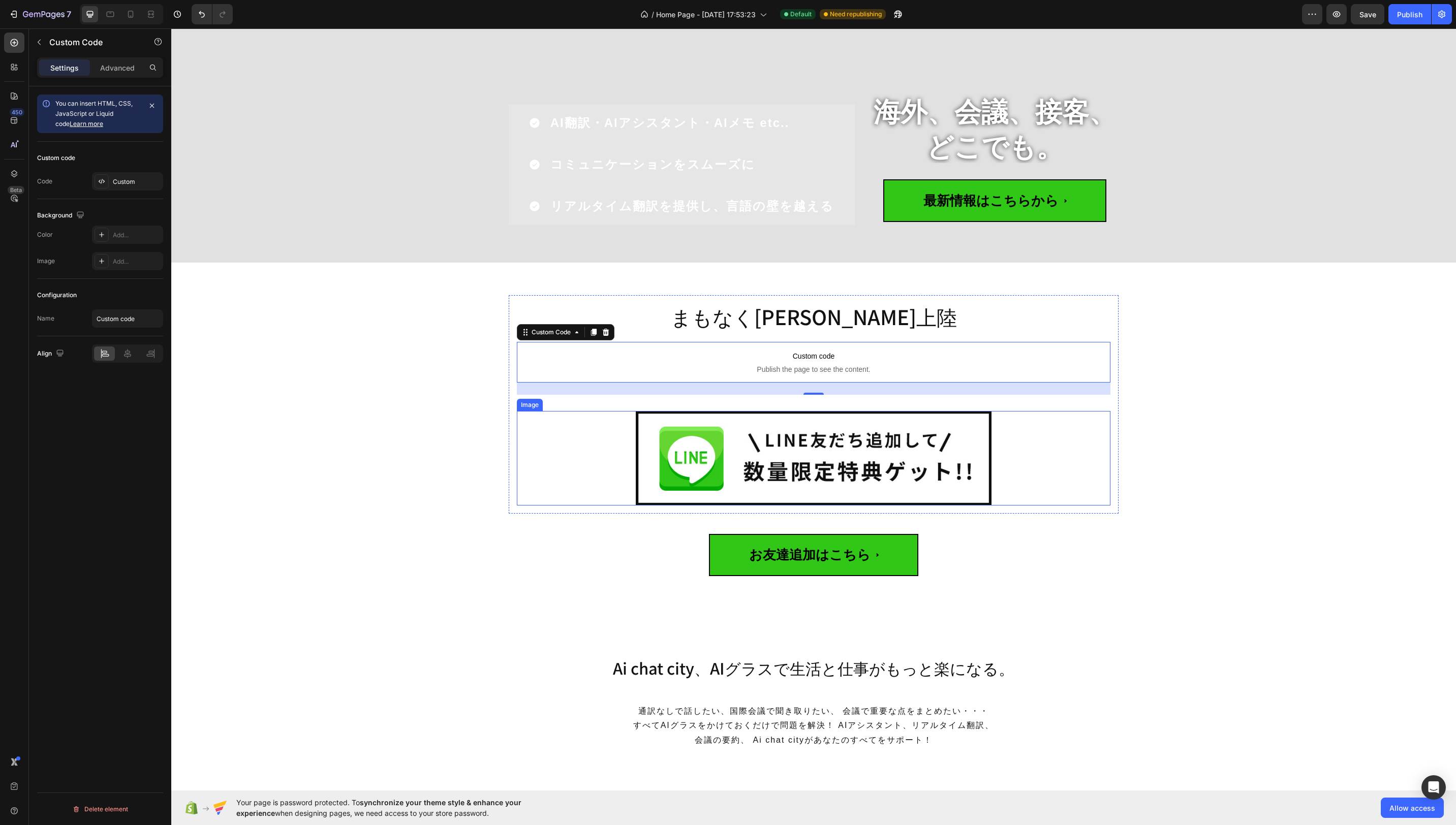
click at [952, 465] on img at bounding box center [814, 458] width 357 height 95
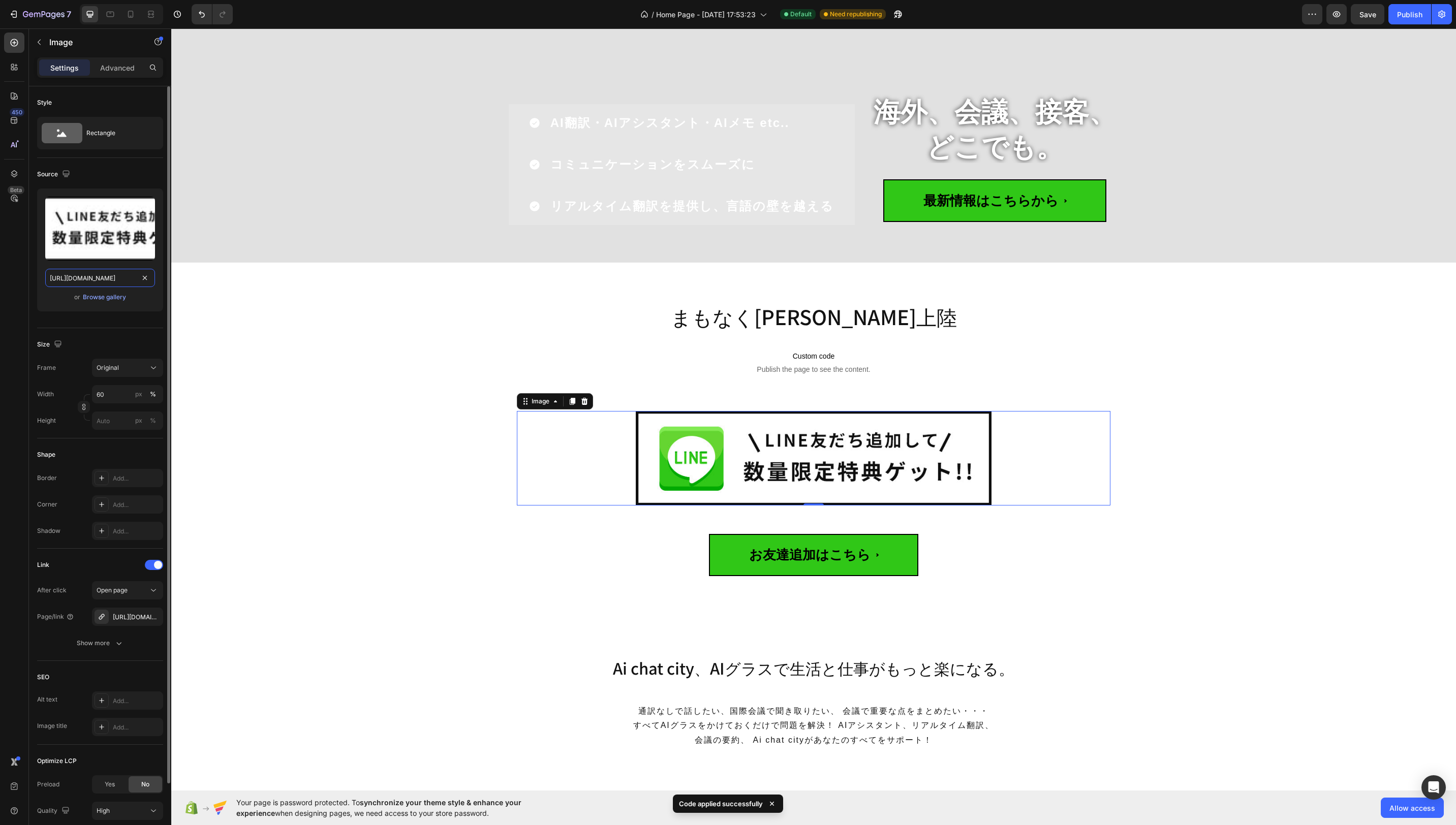
click at [120, 275] on input "[URL][DOMAIN_NAME]" at bounding box center [100, 278] width 110 height 18
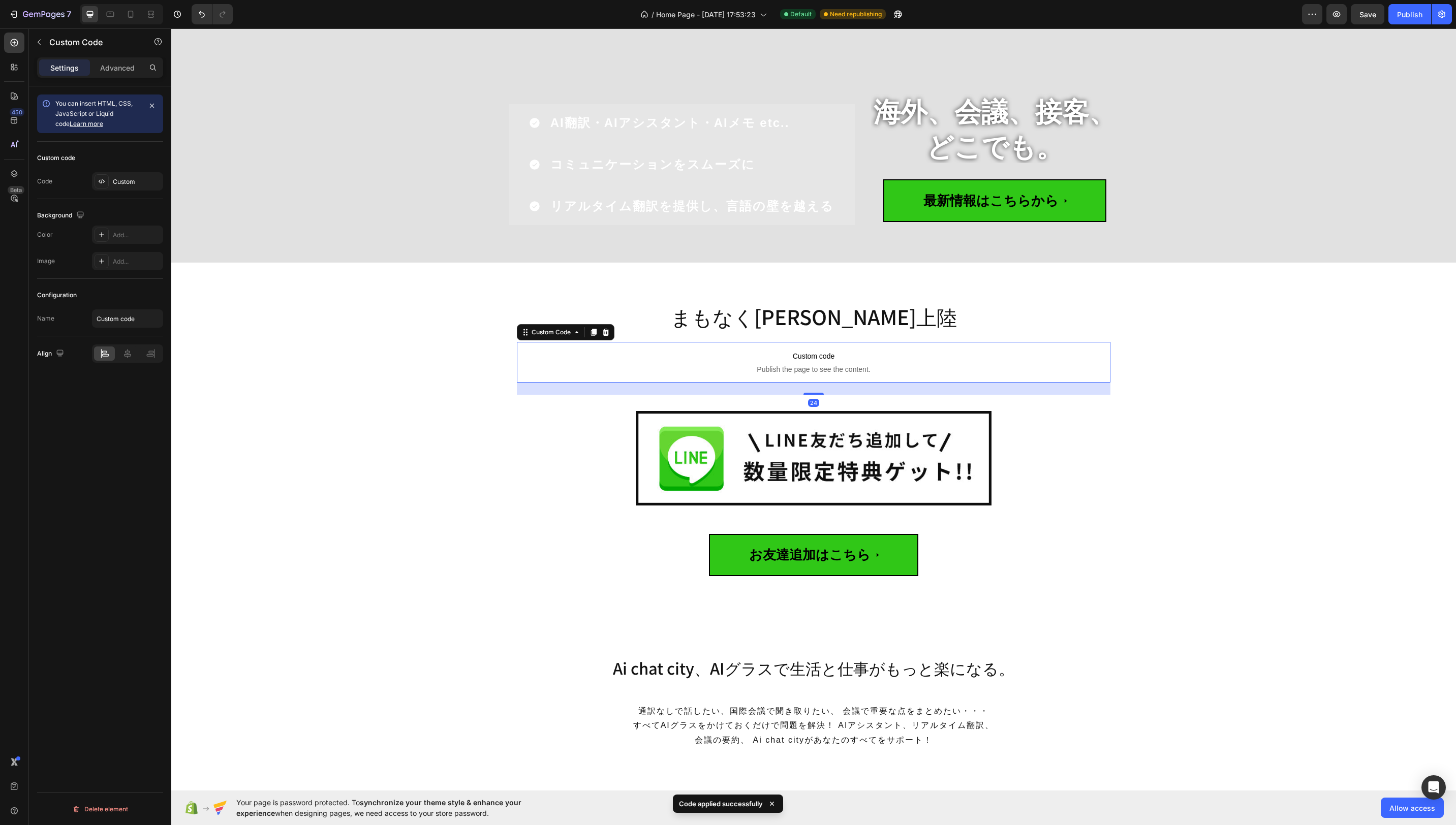
click at [879, 359] on span "Custom code" at bounding box center [814, 356] width 594 height 12
click at [102, 190] on div "Custom code Code Custom" at bounding box center [100, 170] width 126 height 57
click at [113, 184] on div "Custom" at bounding box center [137, 181] width 48 height 9
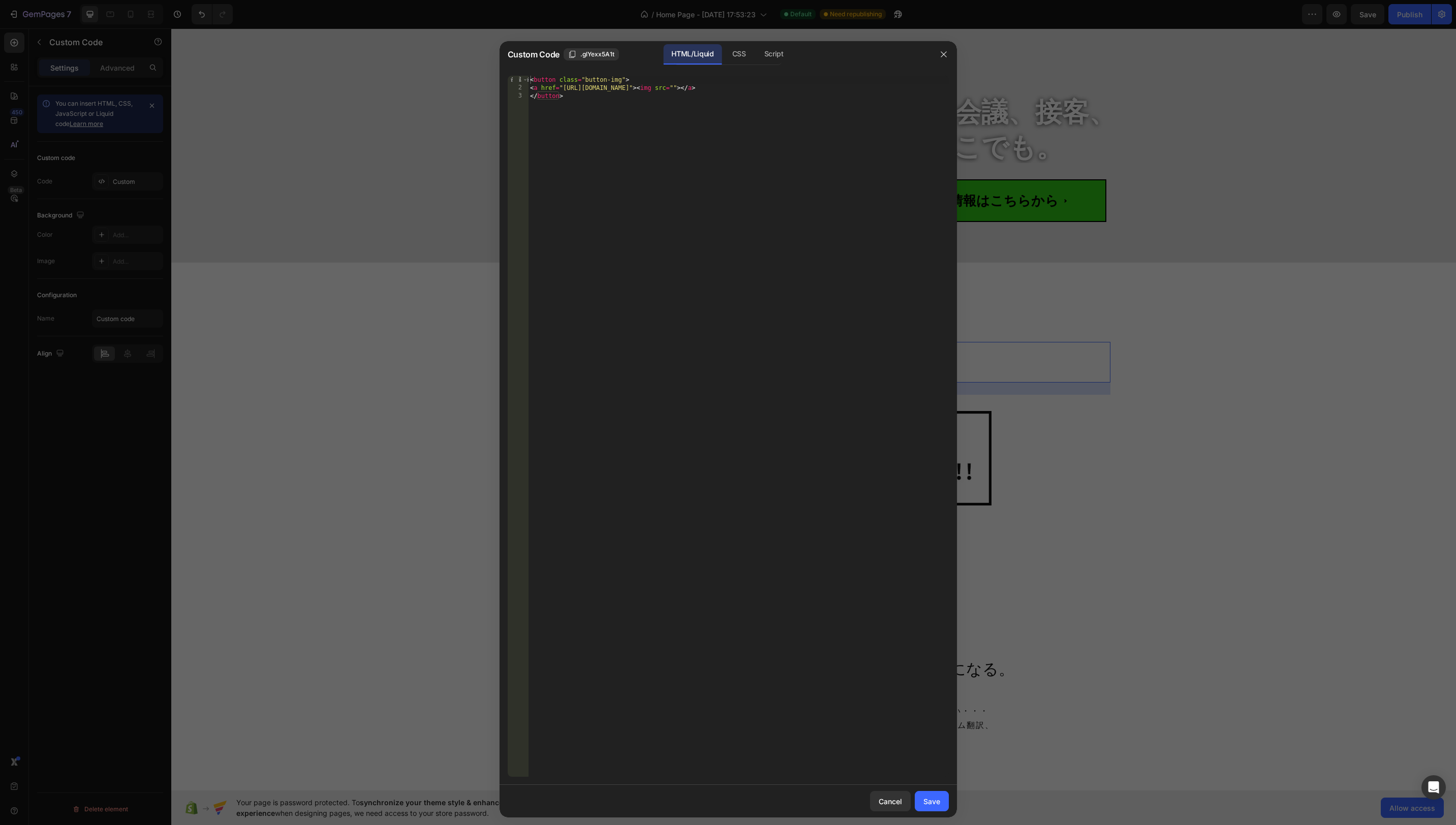
click at [686, 89] on div "< button class = "button-img" > < a href = "https://lin.ee/Dkxap5c" > < img src…" at bounding box center [739, 435] width 421 height 718
paste textarea "[URL][DOMAIN_NAME]"
type textarea "<a href="https://lin.ee/Dkxap5c"><img src="https://cdn.shopify.com/s/files/1/06…"
click at [933, 802] on div "Save" at bounding box center [932, 802] width 17 height 11
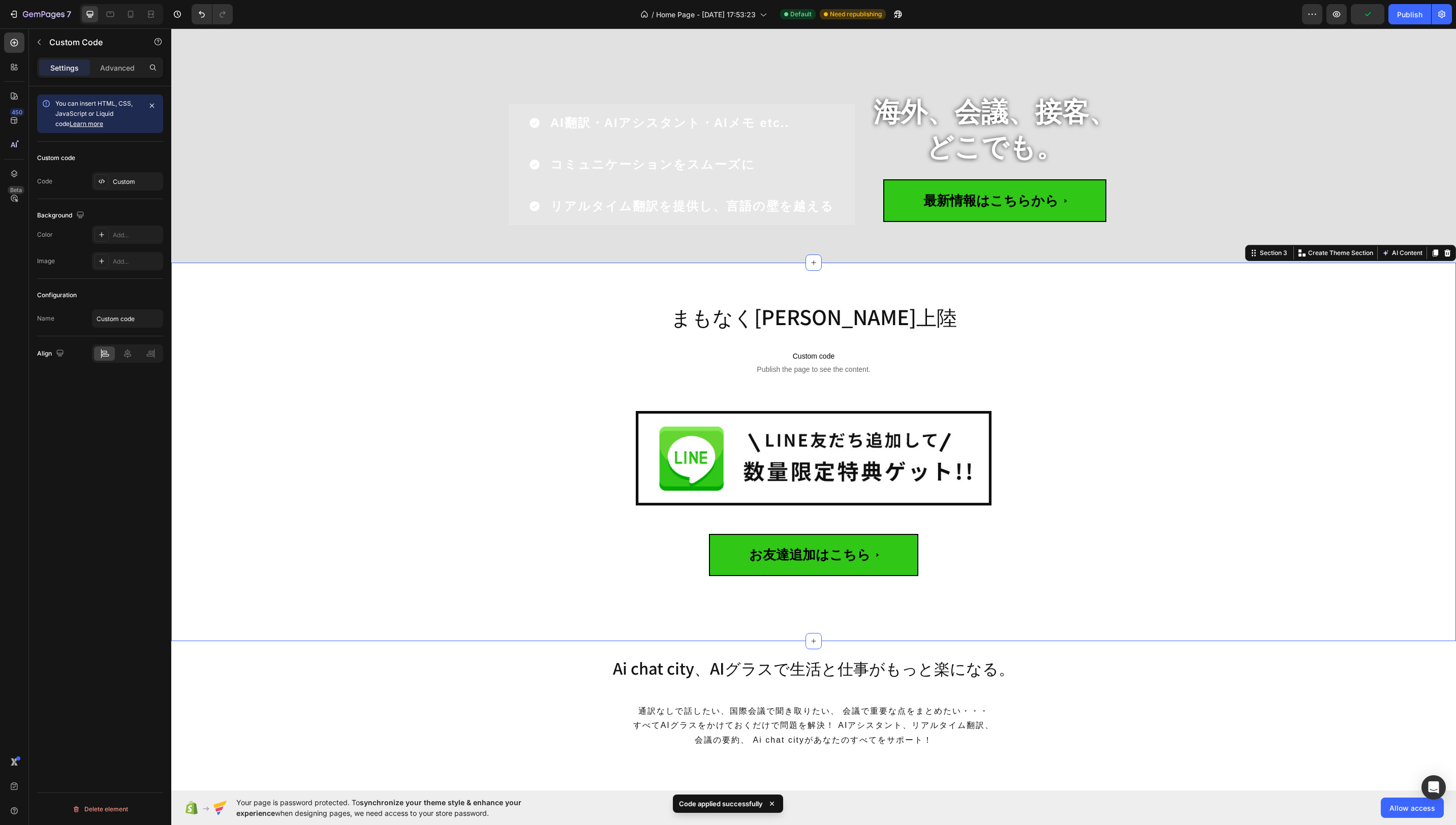
click at [1152, 422] on div "まもなく日本初上陸 Heading Custom code Publish the page to see the content. Custom Code …" at bounding box center [813, 456] width 1269 height 322
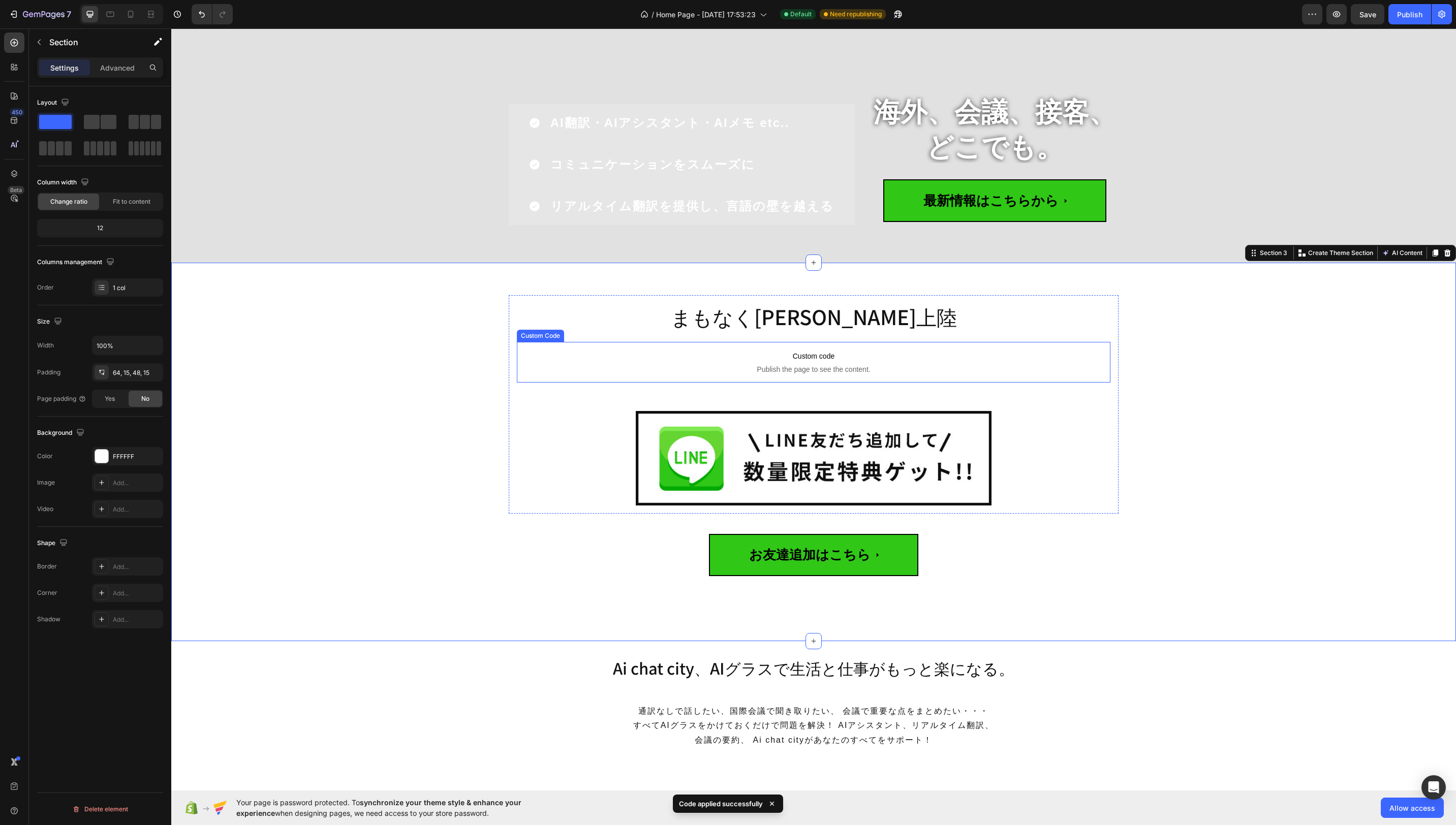
click at [990, 364] on span "Publish the page to see the content." at bounding box center [814, 369] width 594 height 10
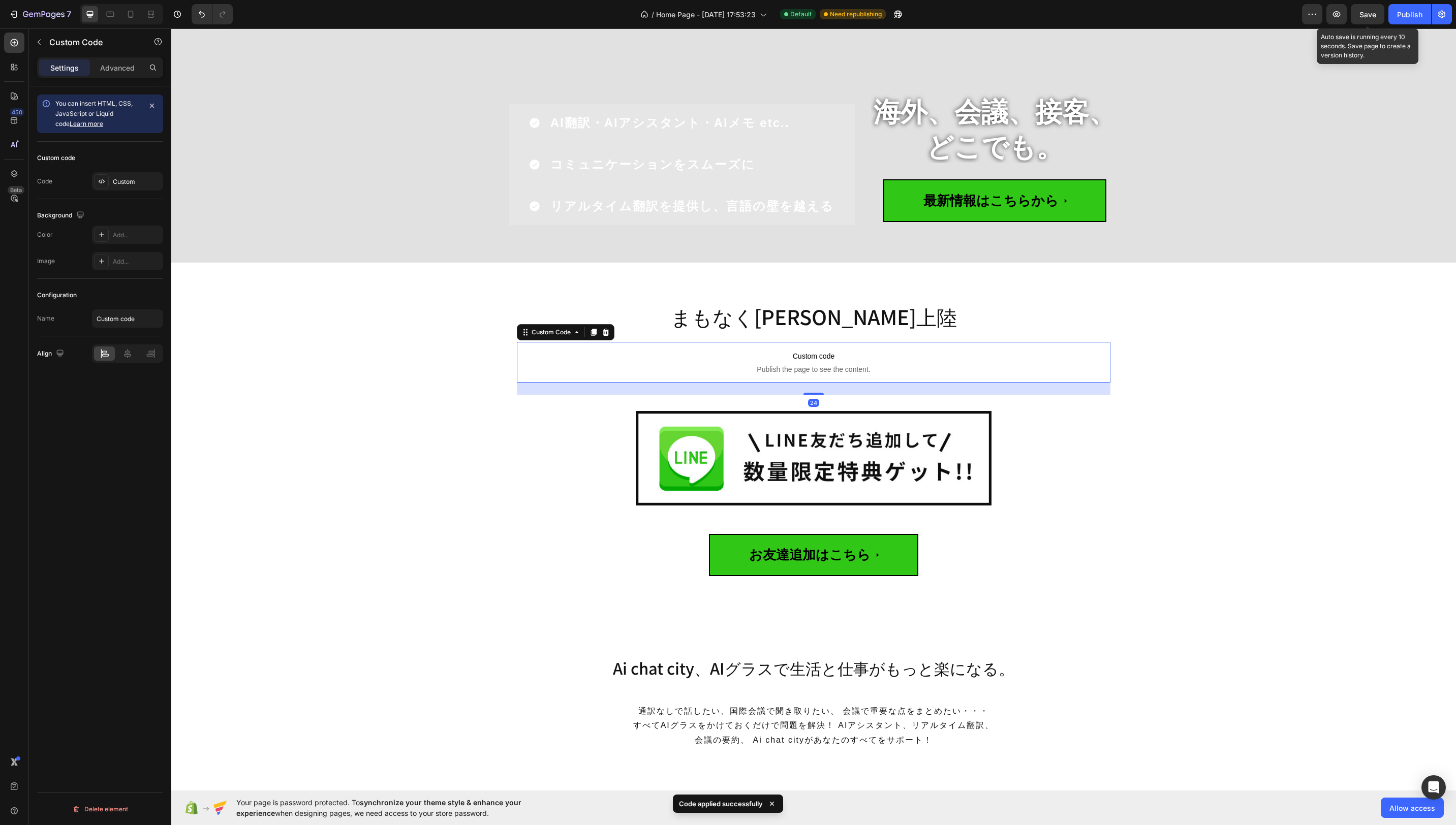
drag, startPoint x: 1370, startPoint y: 18, endPoint x: 1388, endPoint y: 18, distance: 18.0
click at [1370, 18] on span "Save" at bounding box center [1368, 14] width 17 height 8
click at [1334, 15] on icon "button" at bounding box center [1337, 14] width 8 height 6
click at [1414, 14] on div "Publish" at bounding box center [1409, 14] width 26 height 11
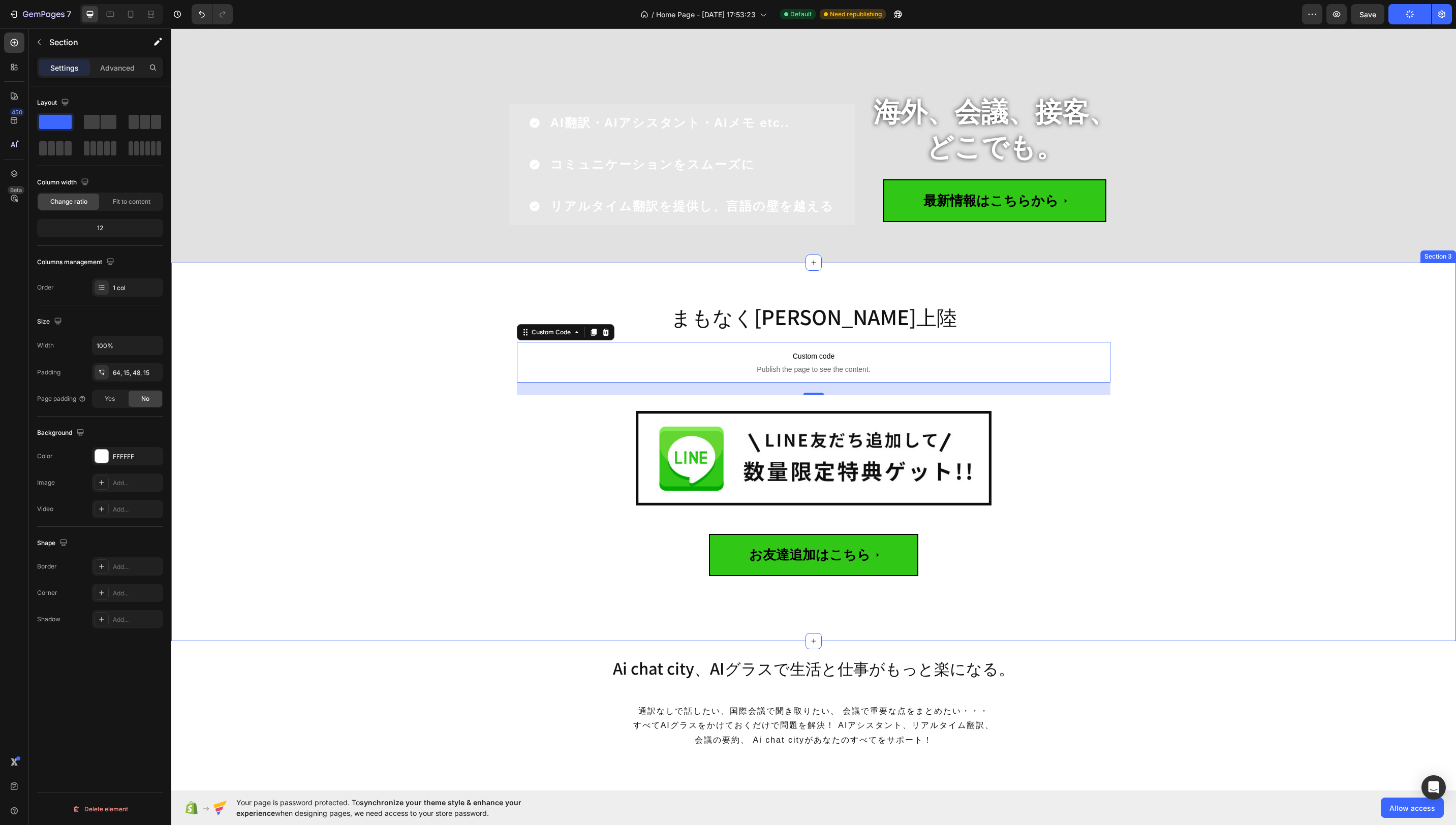
click at [1205, 452] on div "まもなく日本初上陸 Heading Custom code Publish the page to see the content. Custom Code …" at bounding box center [813, 456] width 1269 height 322
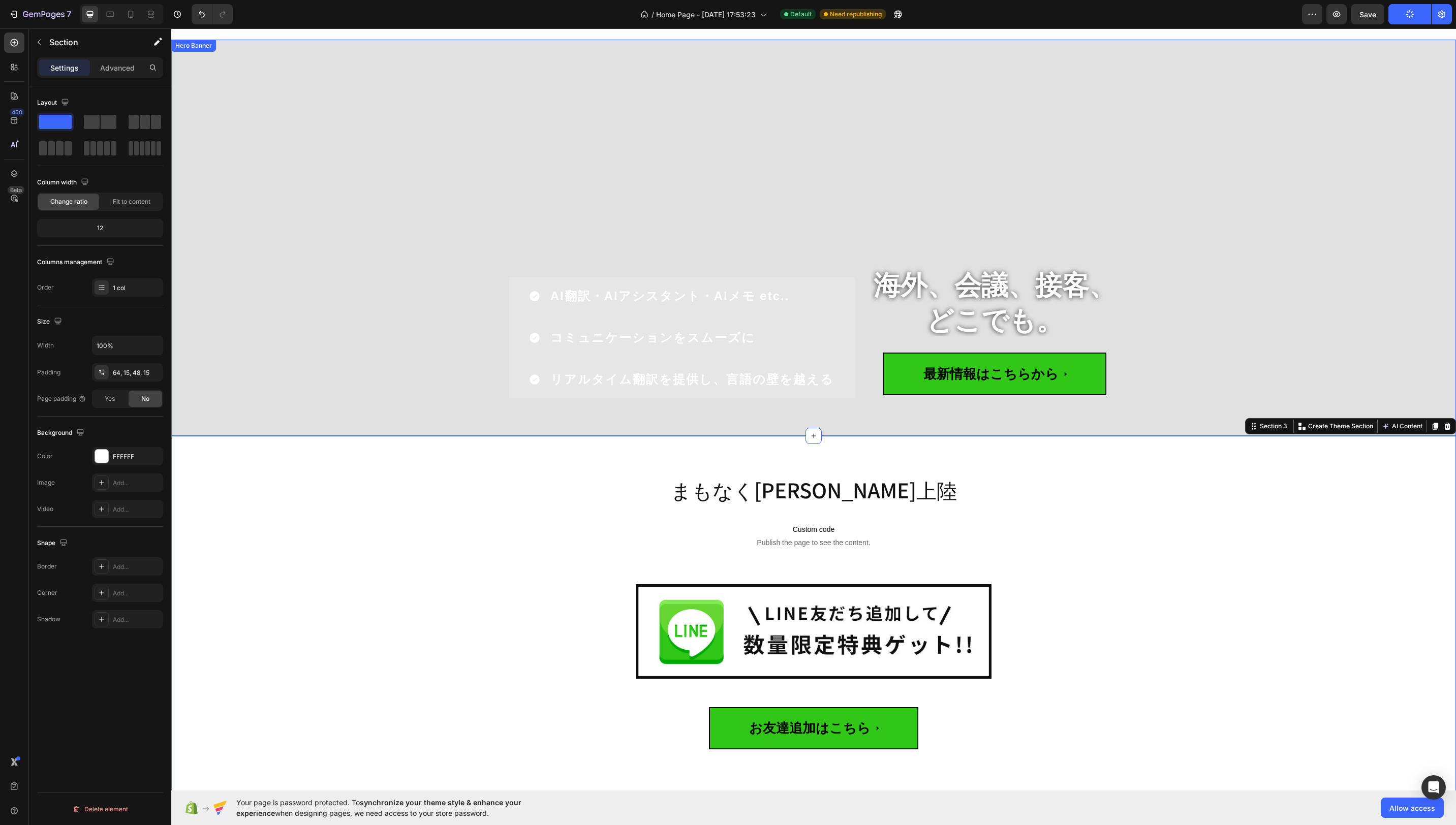
scroll to position [0, 0]
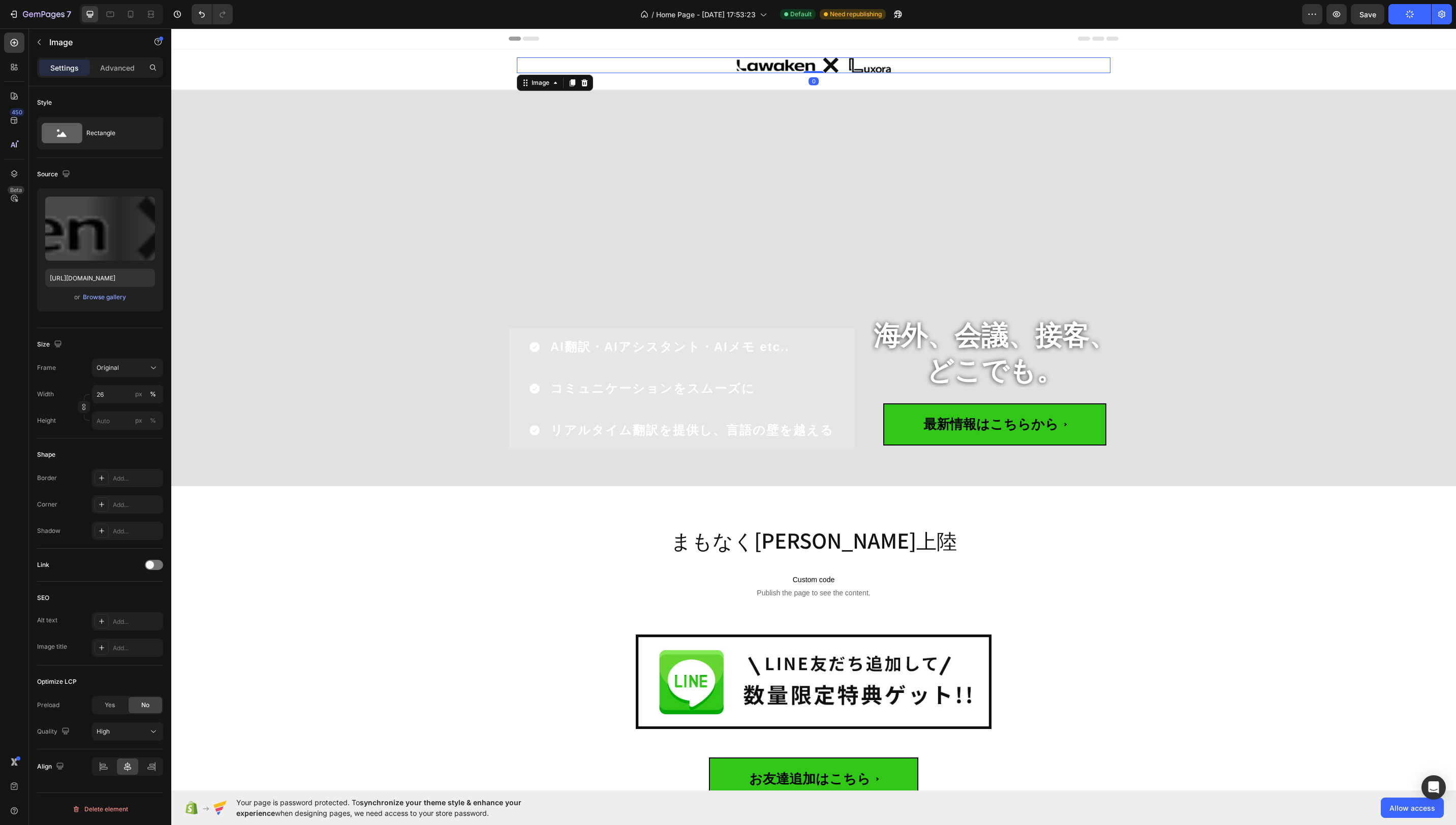
click at [655, 64] on div at bounding box center [814, 65] width 594 height 15
click at [490, 57] on div "Image 0 Row Row" at bounding box center [813, 69] width 1285 height 40
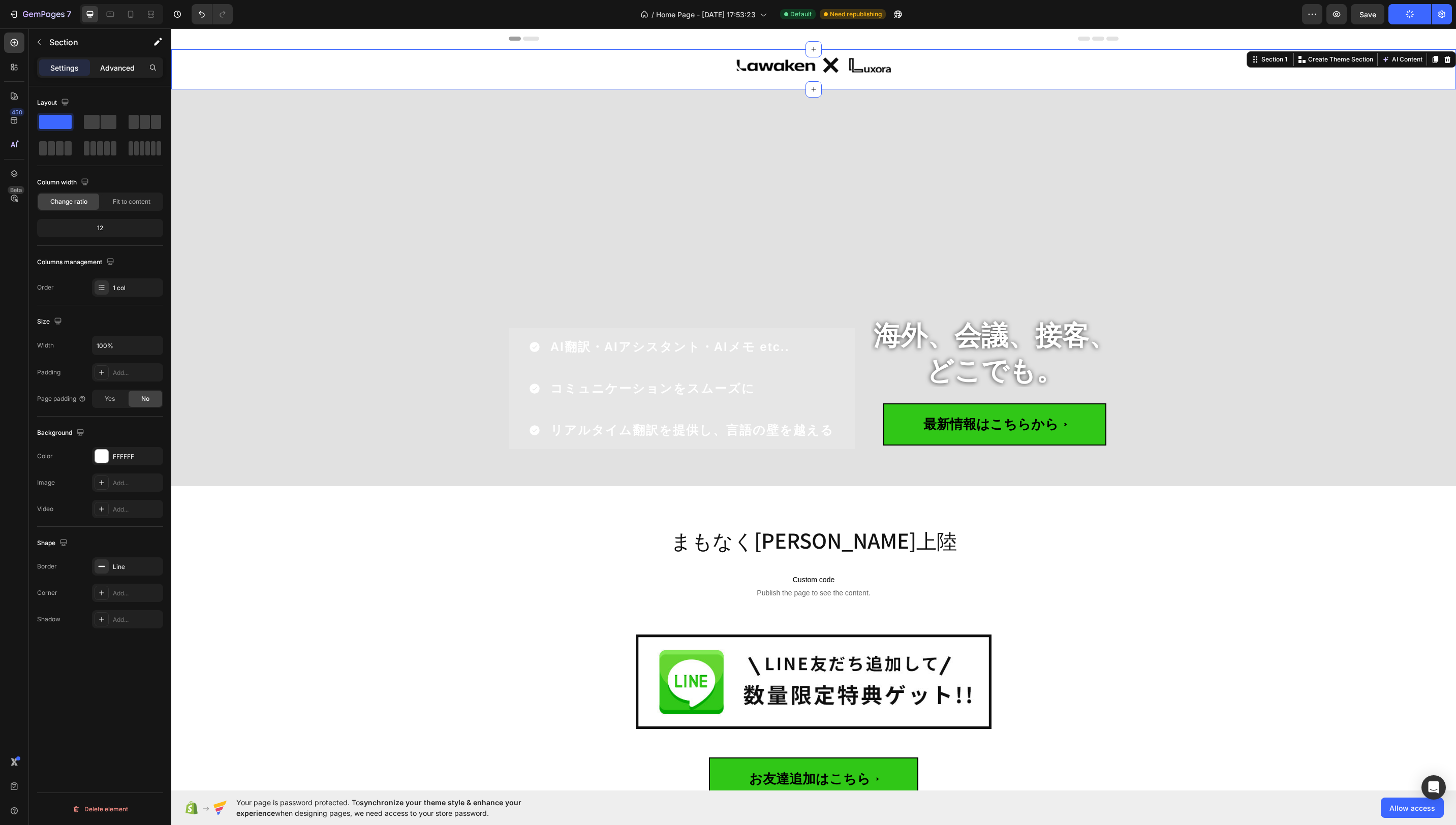
click at [134, 73] on div "Advanced" at bounding box center [117, 67] width 51 height 16
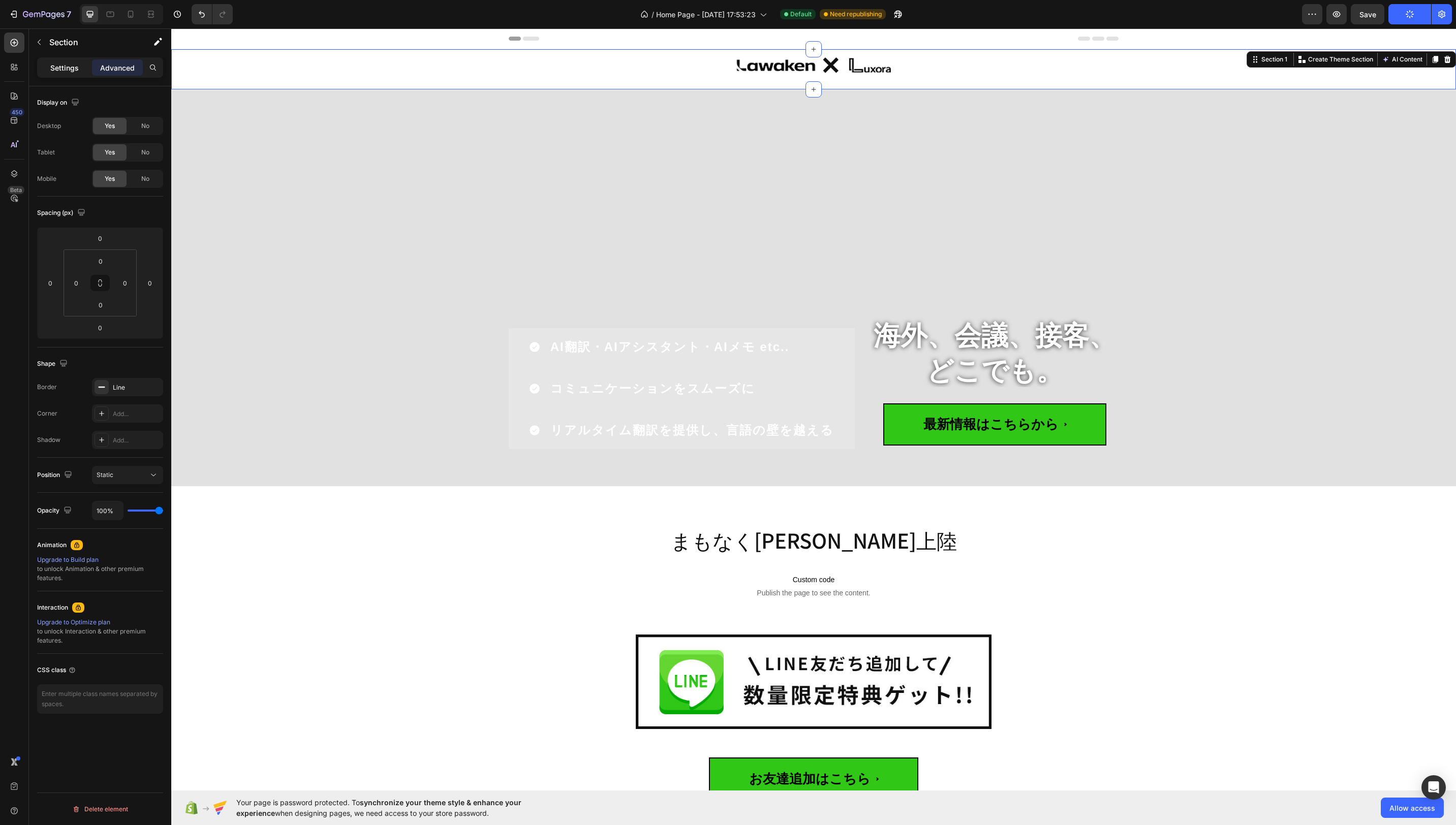
click at [47, 72] on div "Settings" at bounding box center [64, 67] width 51 height 16
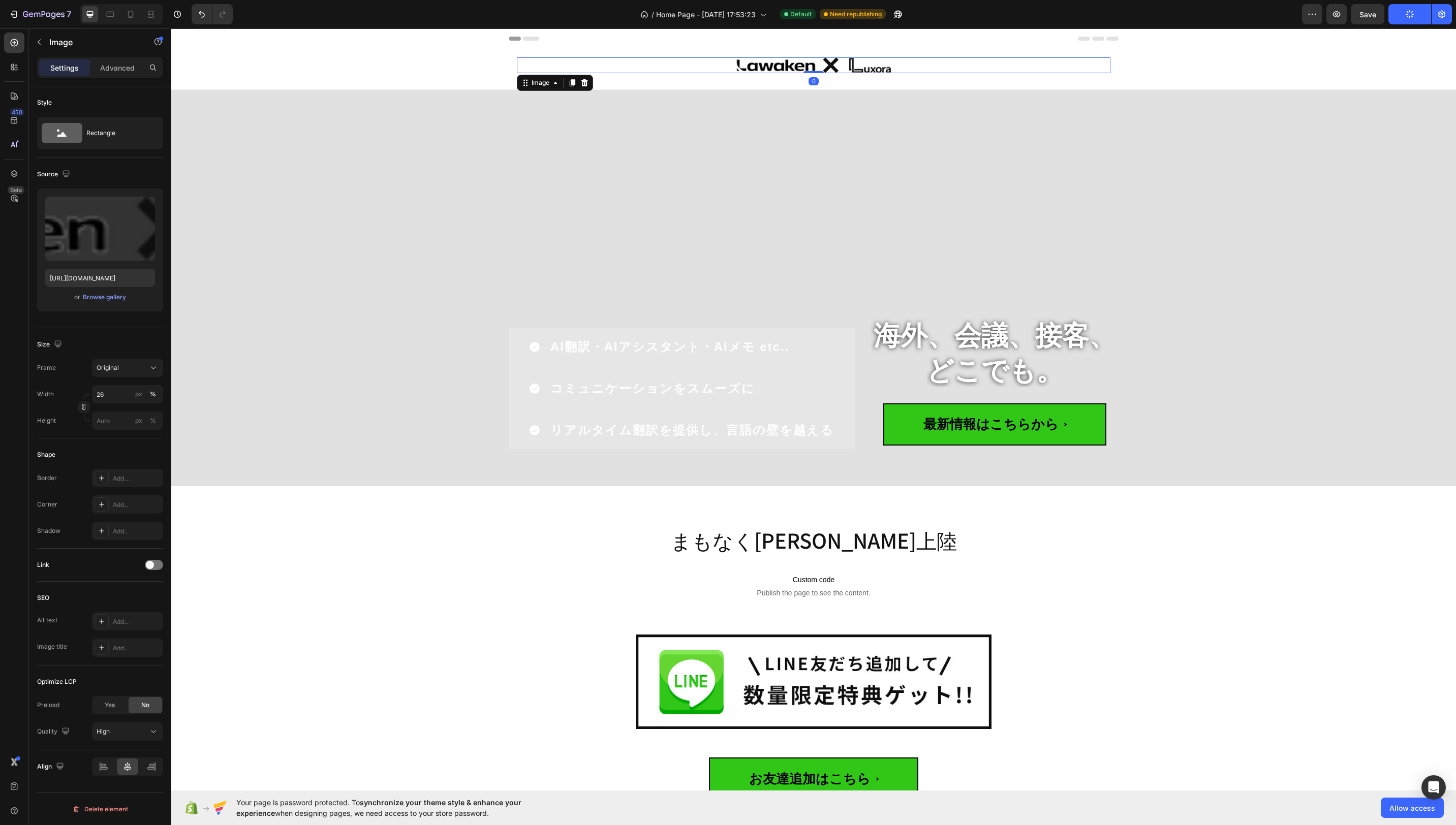
click at [633, 69] on div at bounding box center [814, 65] width 594 height 15
click at [550, 68] on div at bounding box center [814, 65] width 594 height 15
click at [367, 68] on div "Image 0 Row Row" at bounding box center [813, 69] width 1285 height 40
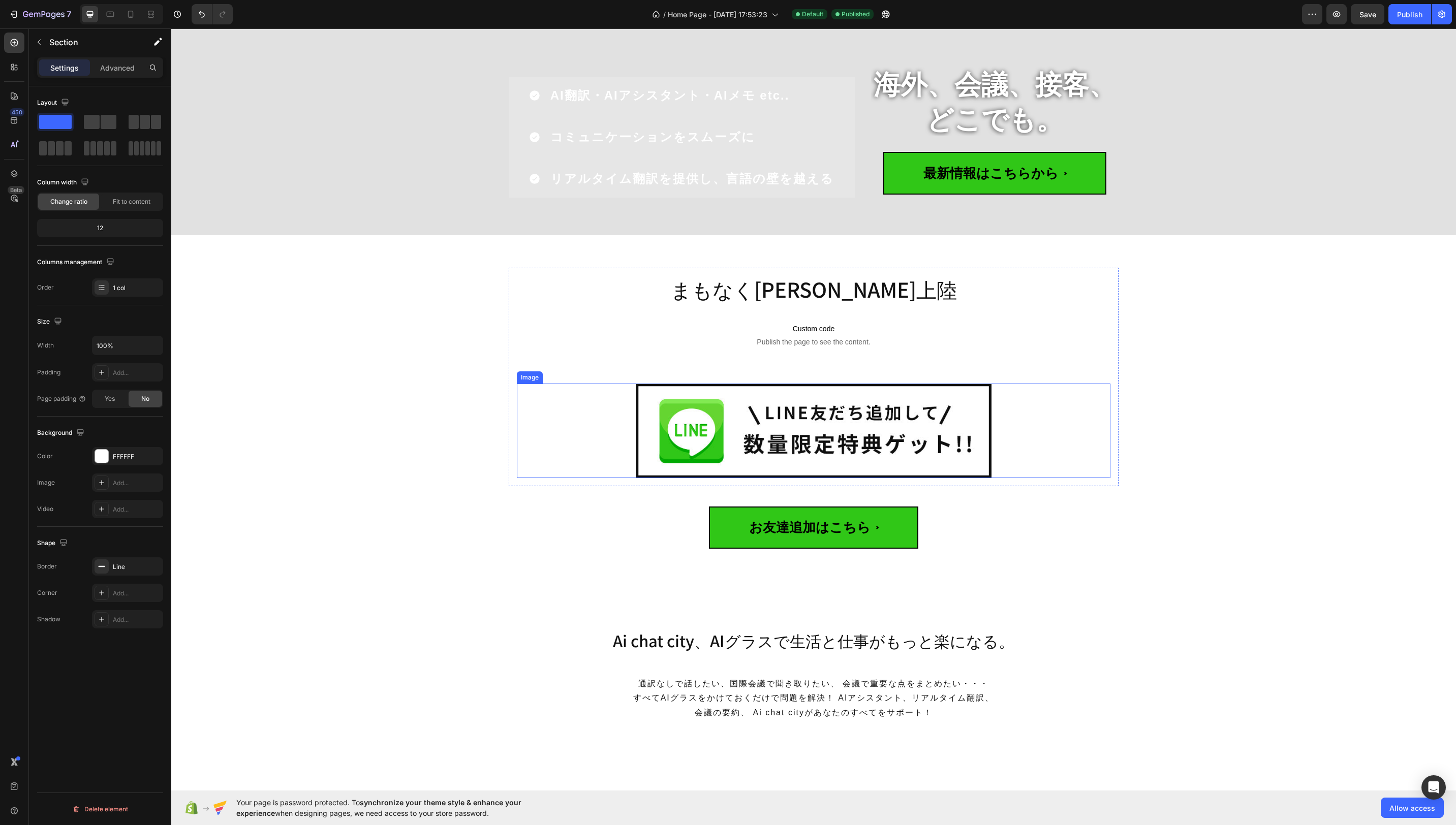
scroll to position [308, 0]
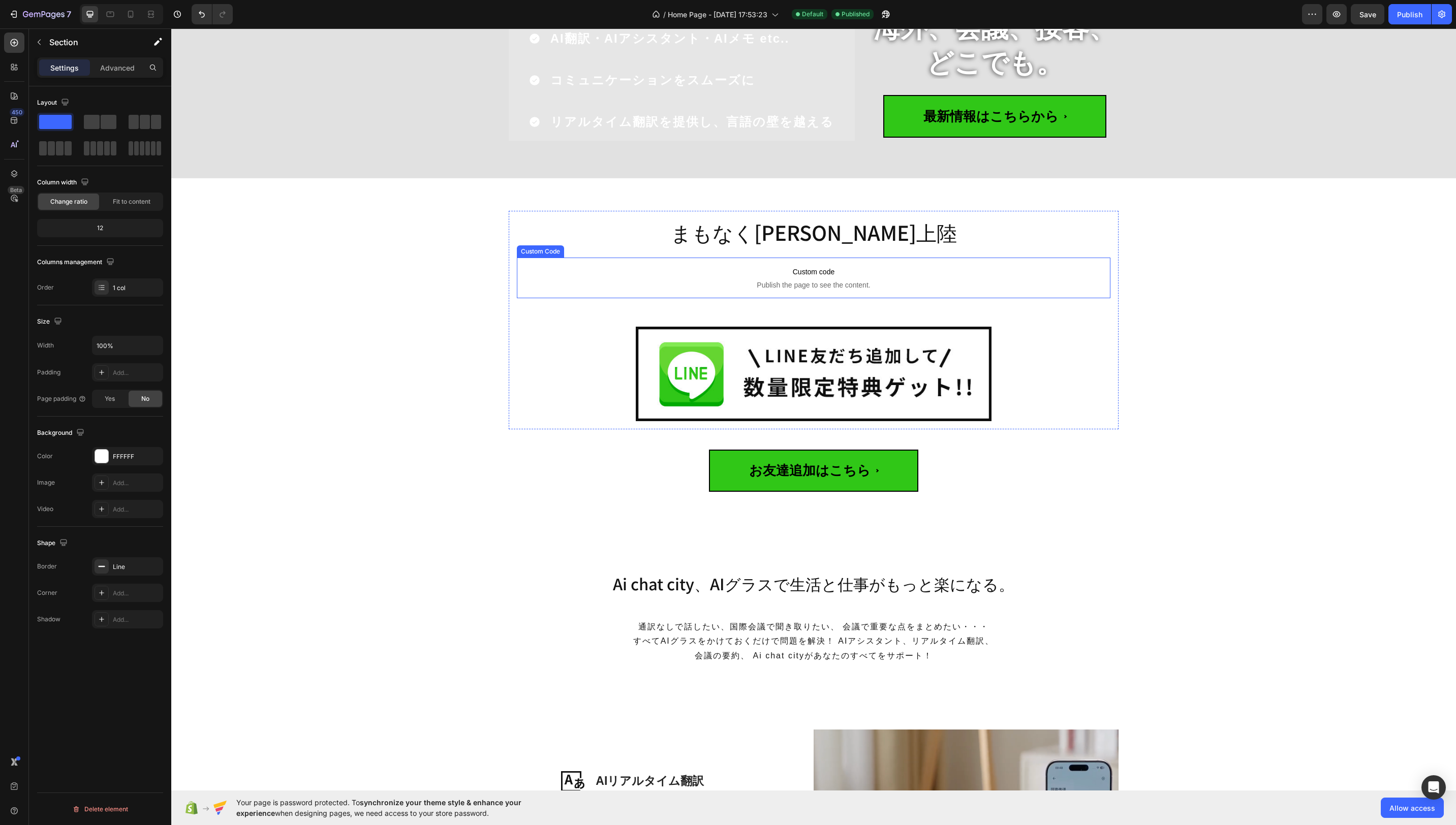
click at [888, 272] on span "Custom code" at bounding box center [814, 272] width 594 height 12
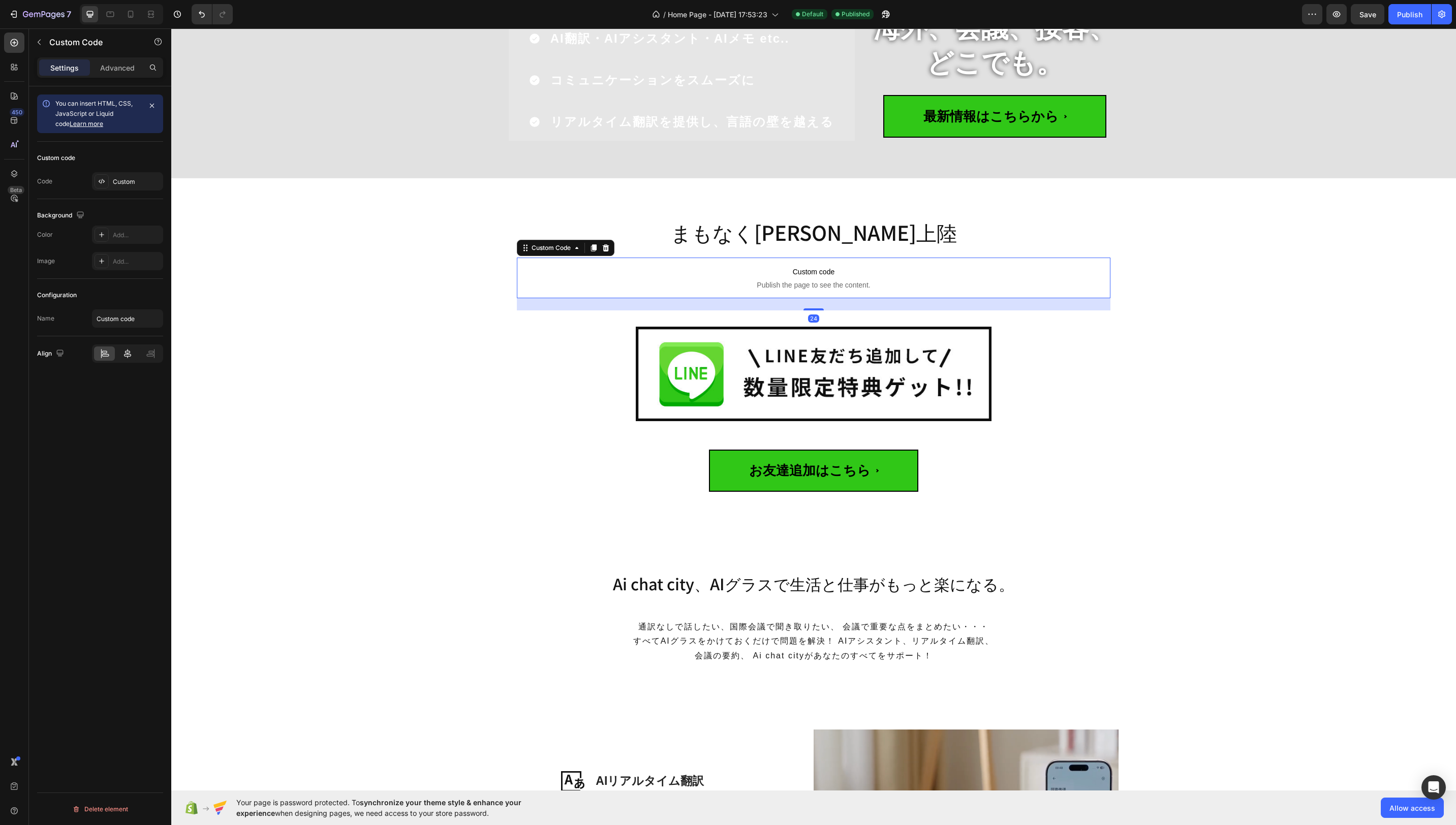
click at [129, 351] on icon at bounding box center [127, 353] width 10 height 10
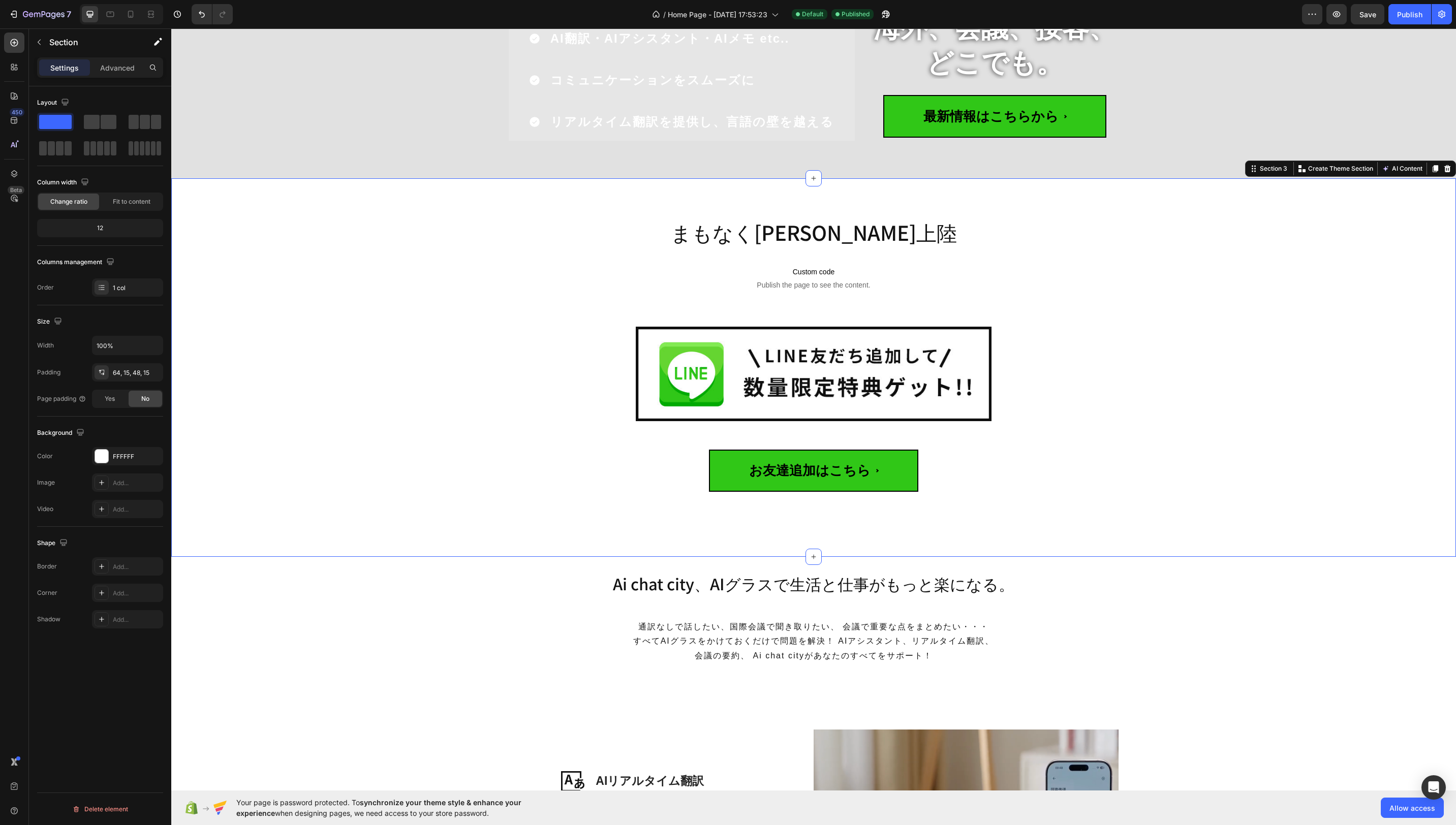
click at [1249, 317] on div "まもなく日本初上陸 Heading Custom code Publish the page to see the content. Custom Code …" at bounding box center [813, 372] width 1269 height 322
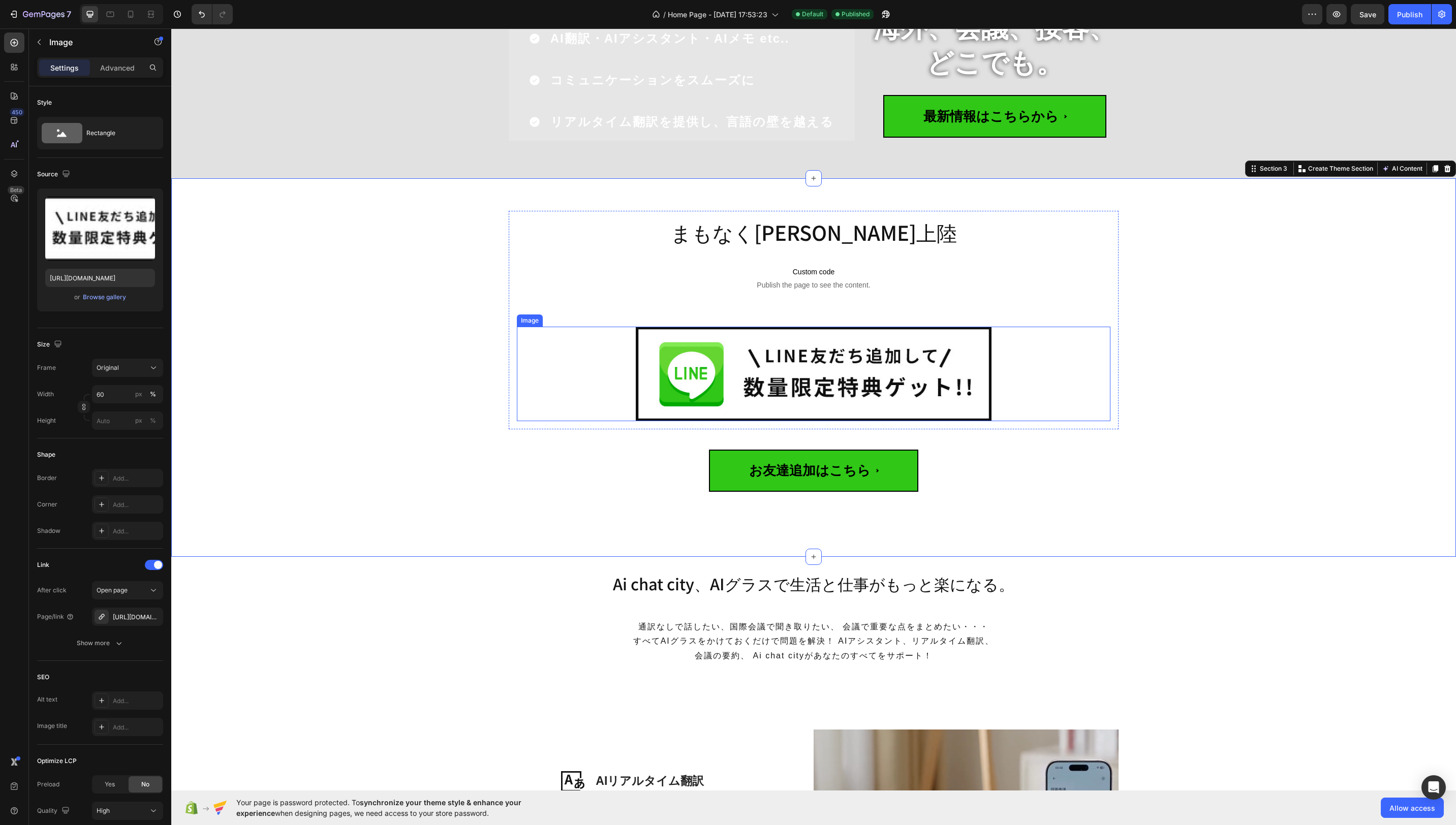
click at [925, 404] on img at bounding box center [814, 374] width 357 height 95
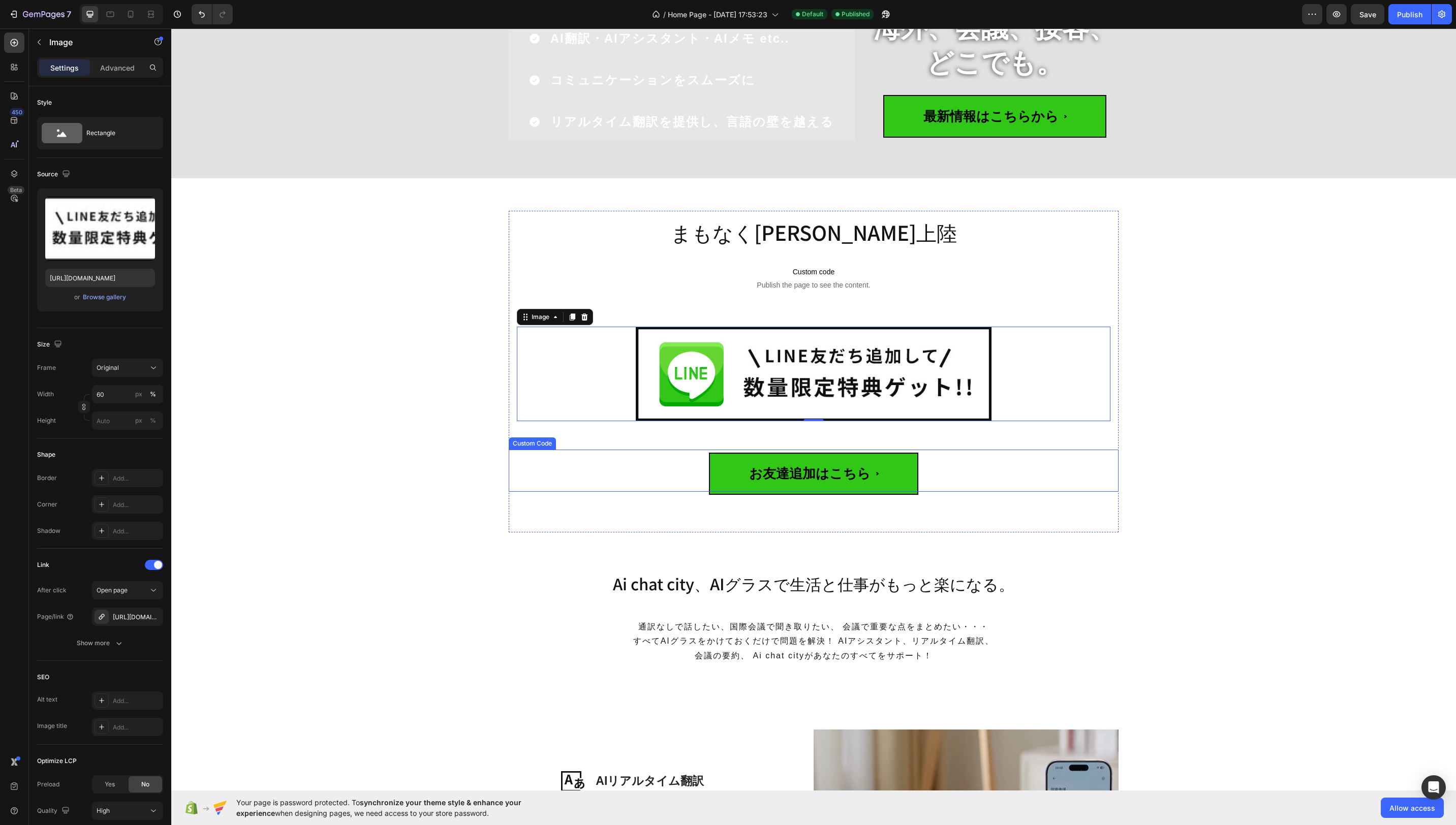
click at [907, 483] on span "お友達追加はこちら" at bounding box center [813, 473] width 209 height 42
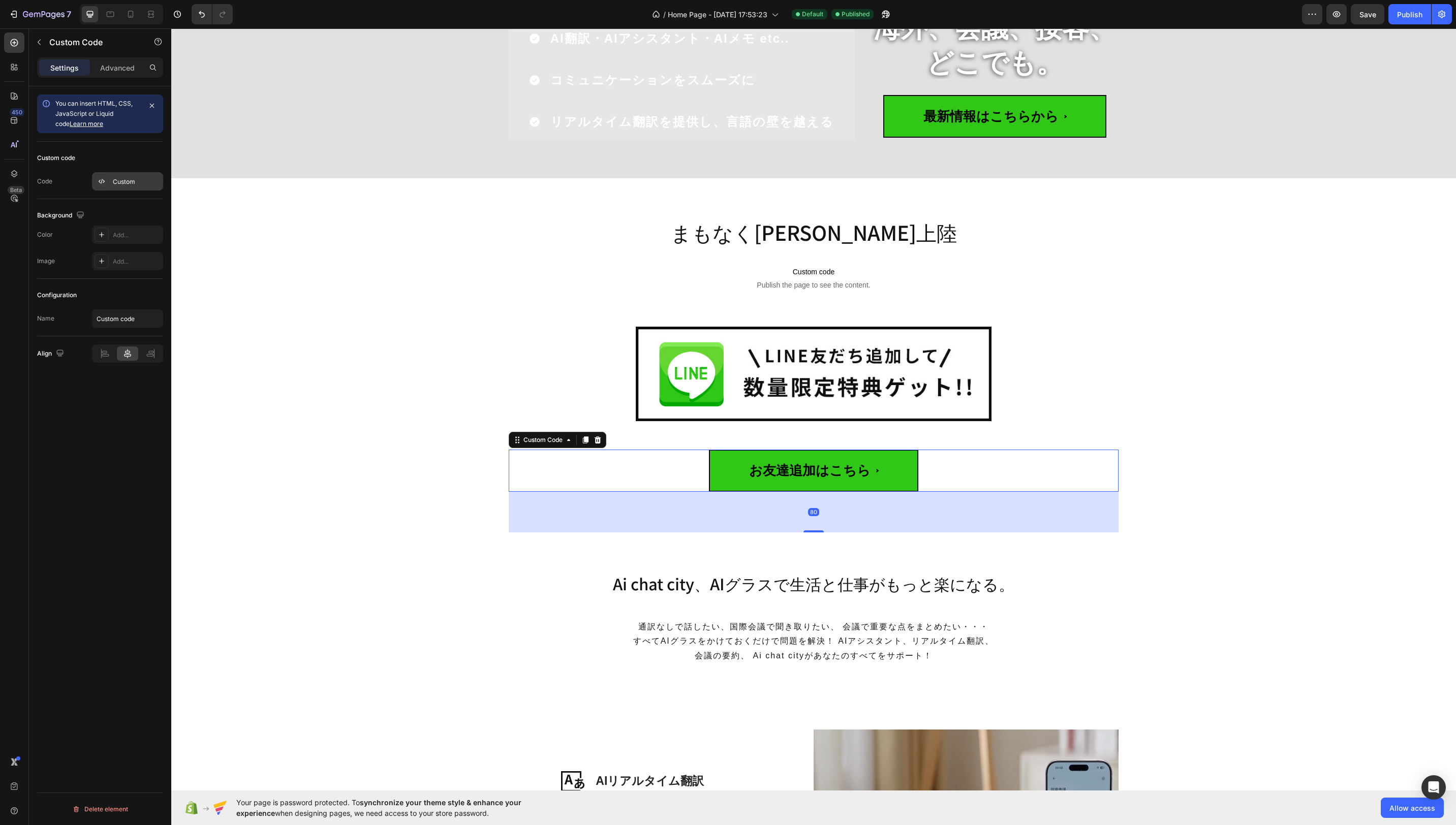
click at [133, 182] on div "Custom" at bounding box center [137, 181] width 48 height 9
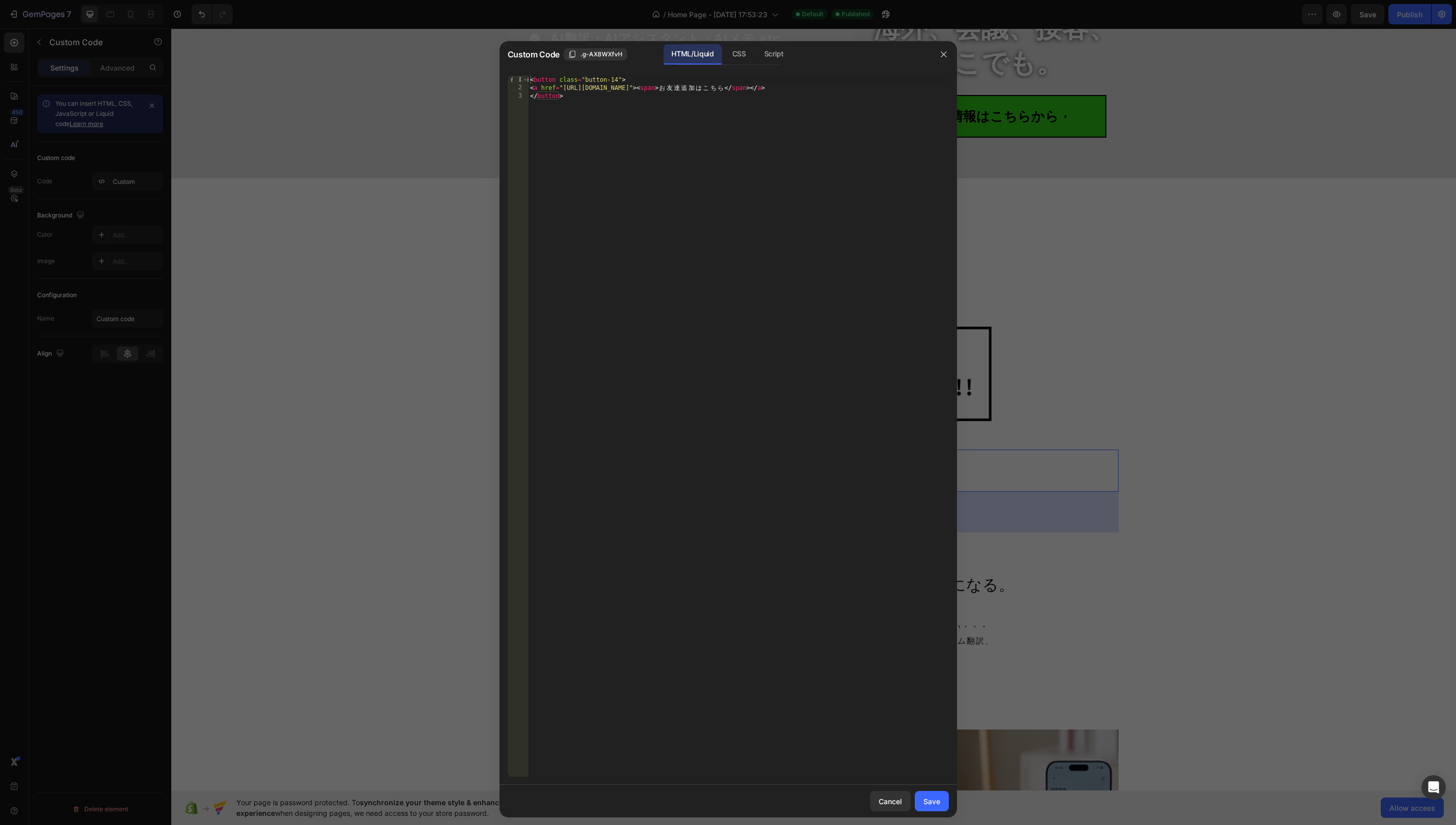
drag, startPoint x: 727, startPoint y: 57, endPoint x: 725, endPoint y: 85, distance: 28.1
click at [756, 58] on div "CSS" at bounding box center [774, 54] width 36 height 20
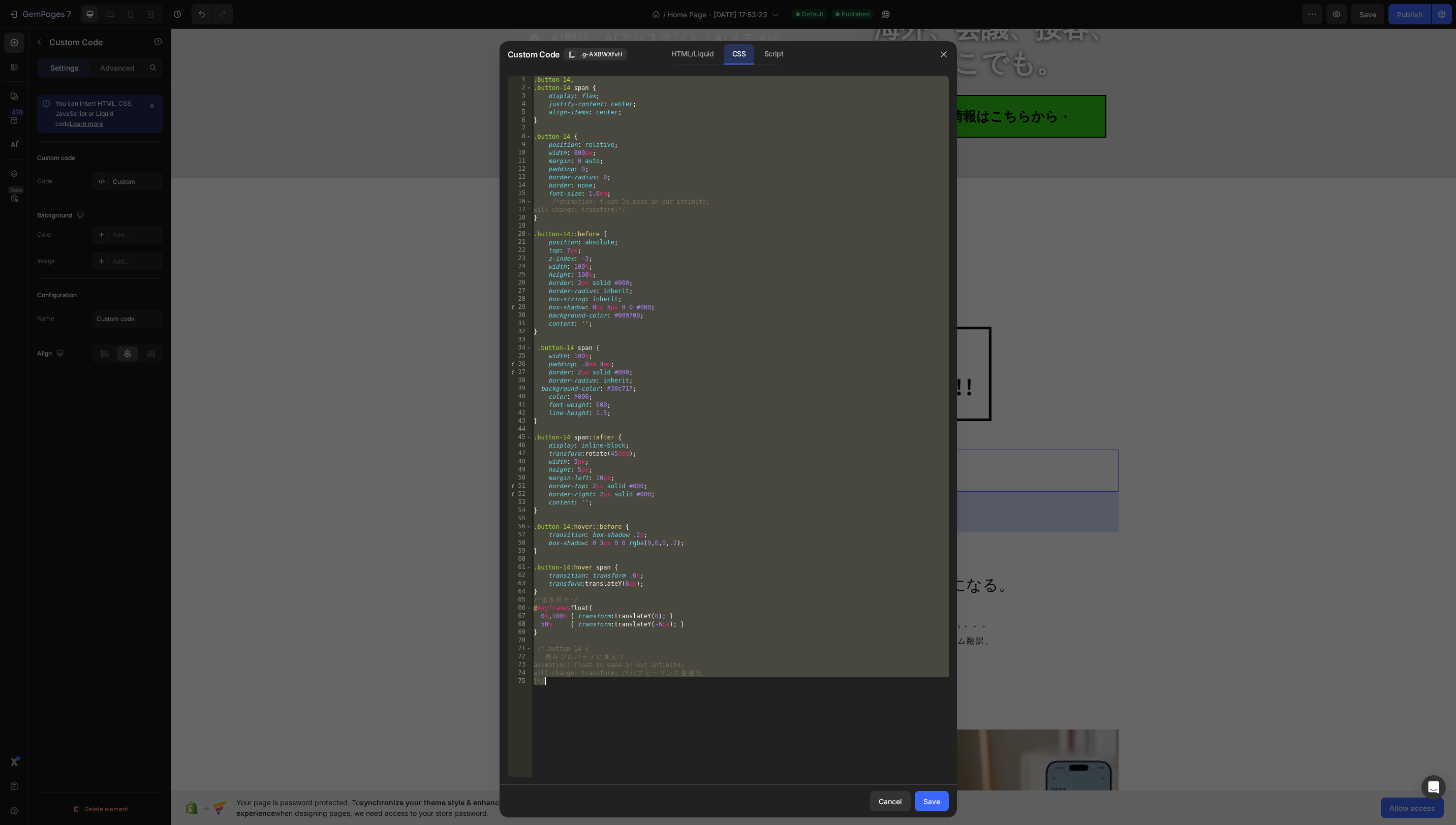
click at [711, 122] on div ".button-14 , .button-14 span { display : flex ; justify-content : center ; alig…" at bounding box center [741, 435] width 417 height 718
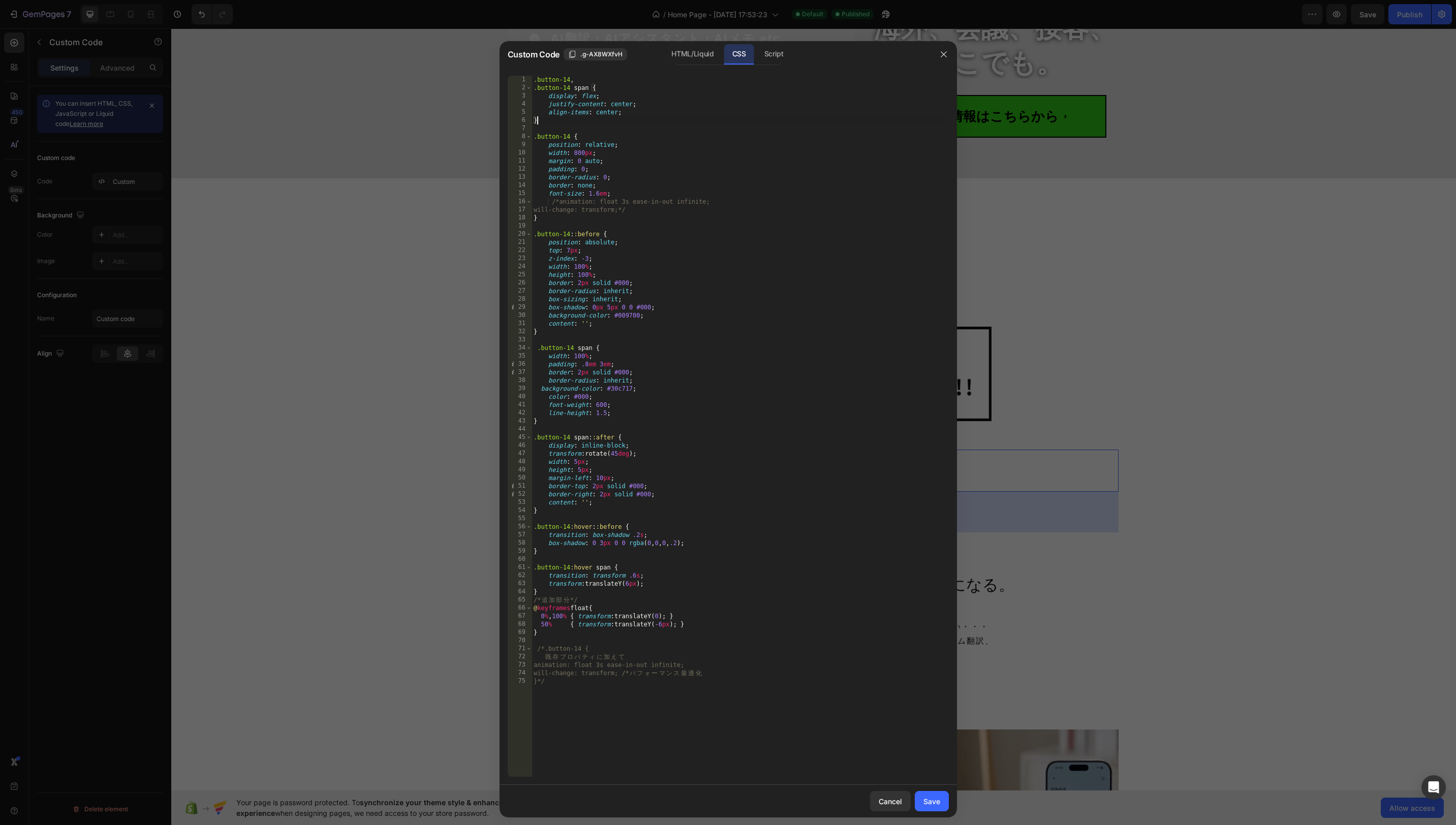
type textarea "will-change: transform; /* パフォーマンス最適化 }*/"
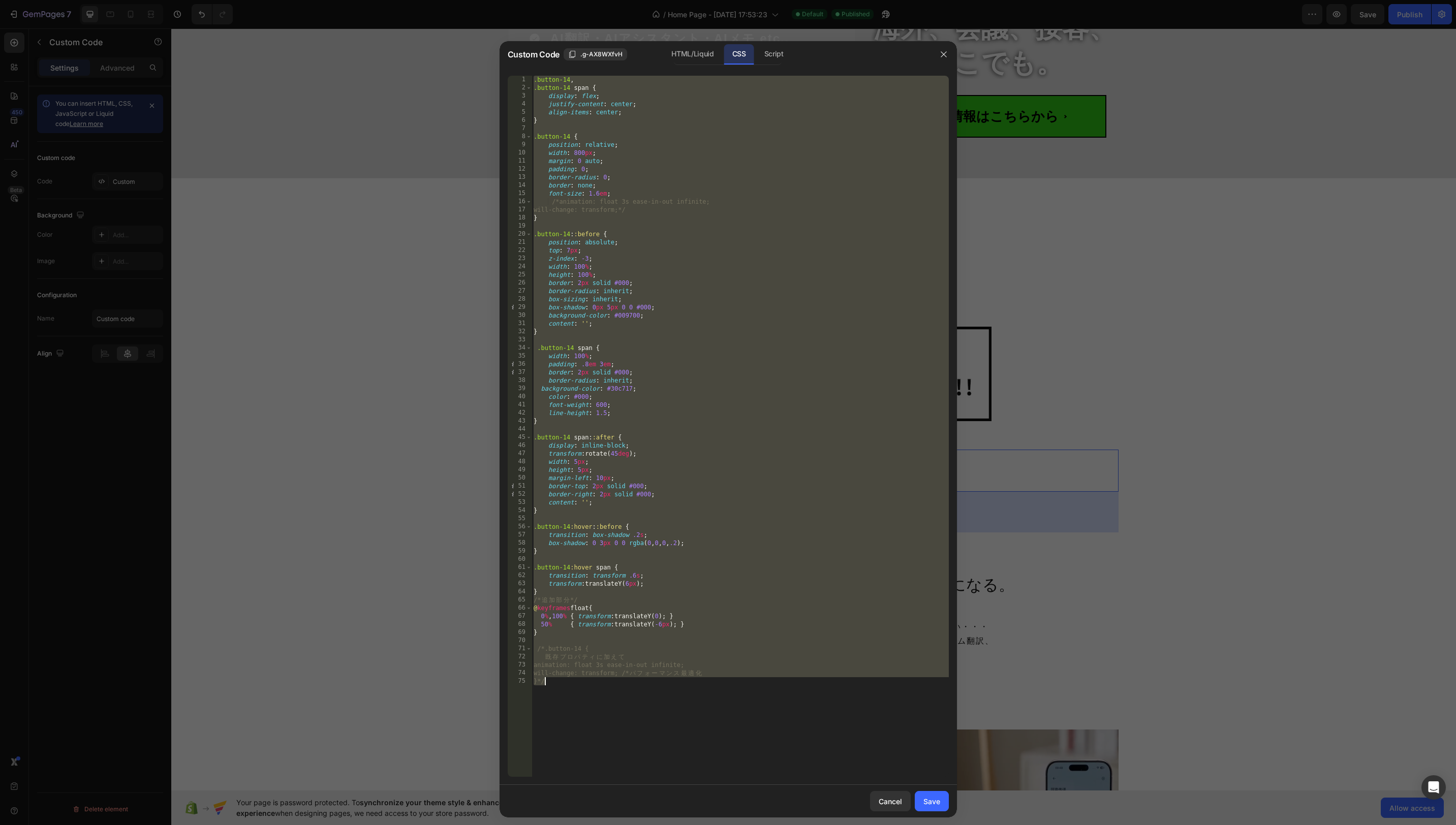
click at [1122, 343] on div at bounding box center [728, 412] width 1456 height 825
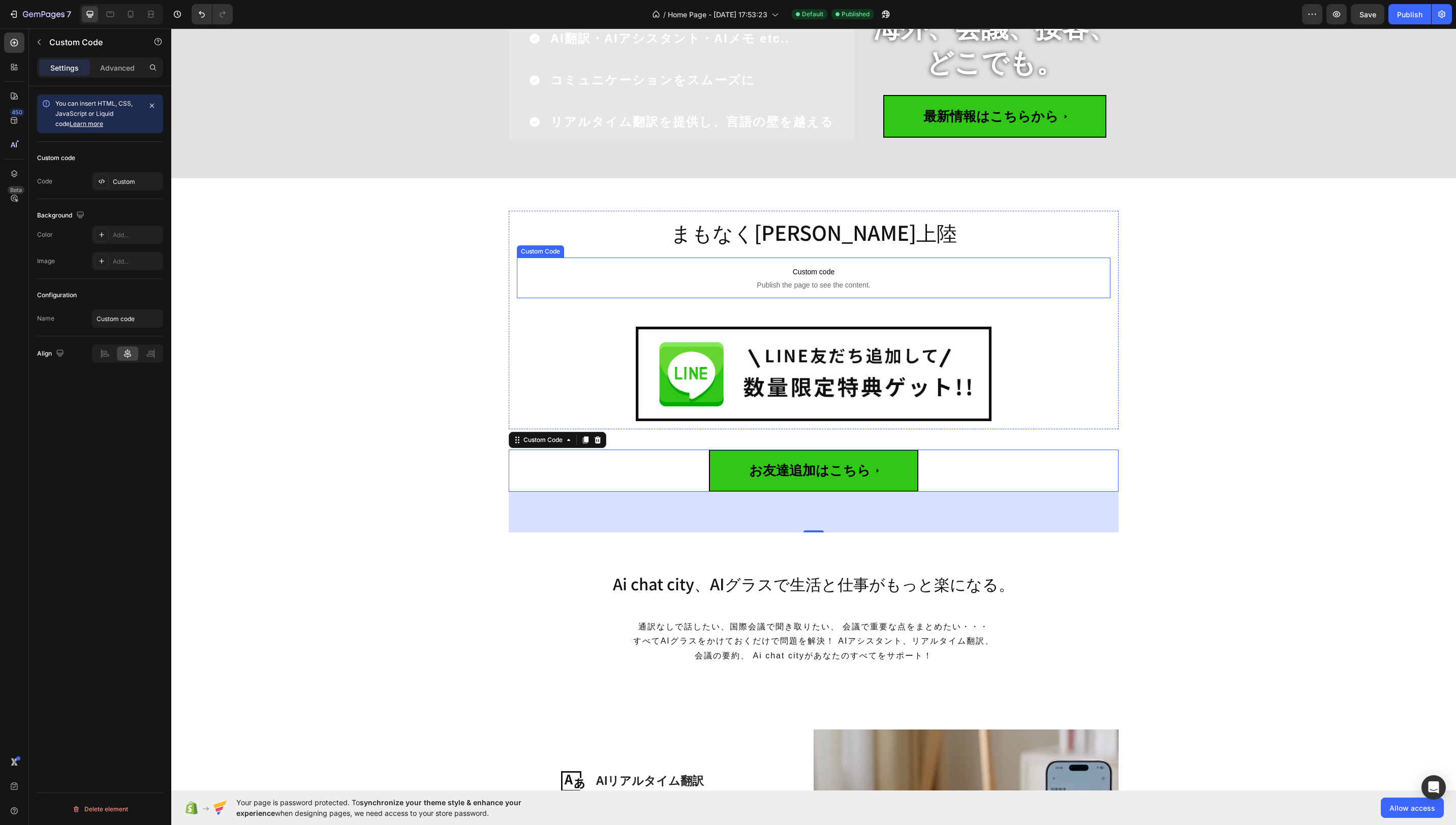
click at [904, 263] on p "Custom code Publish the page to see the content." at bounding box center [814, 278] width 594 height 41
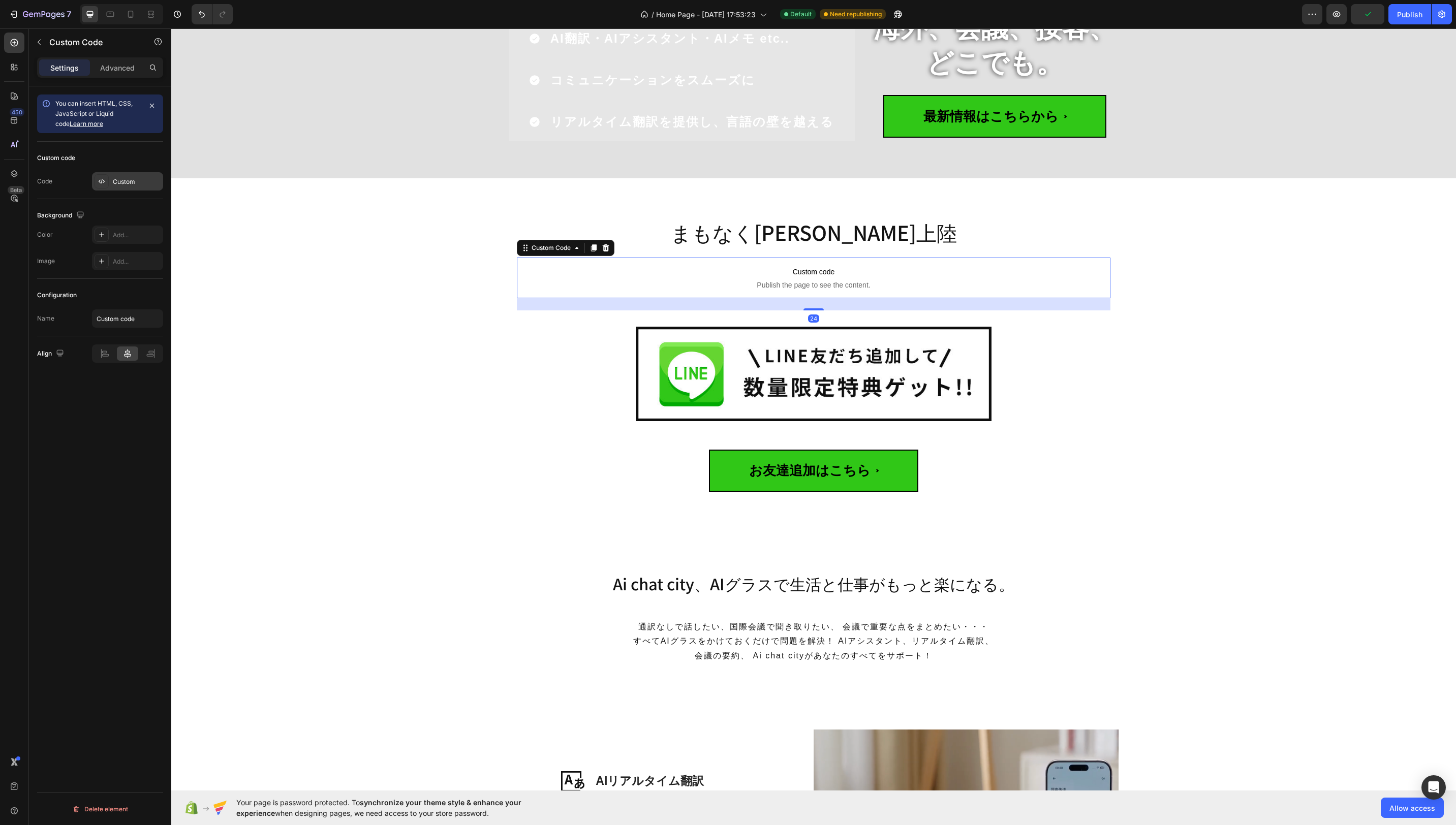
click at [126, 179] on div "Custom" at bounding box center [137, 181] width 48 height 9
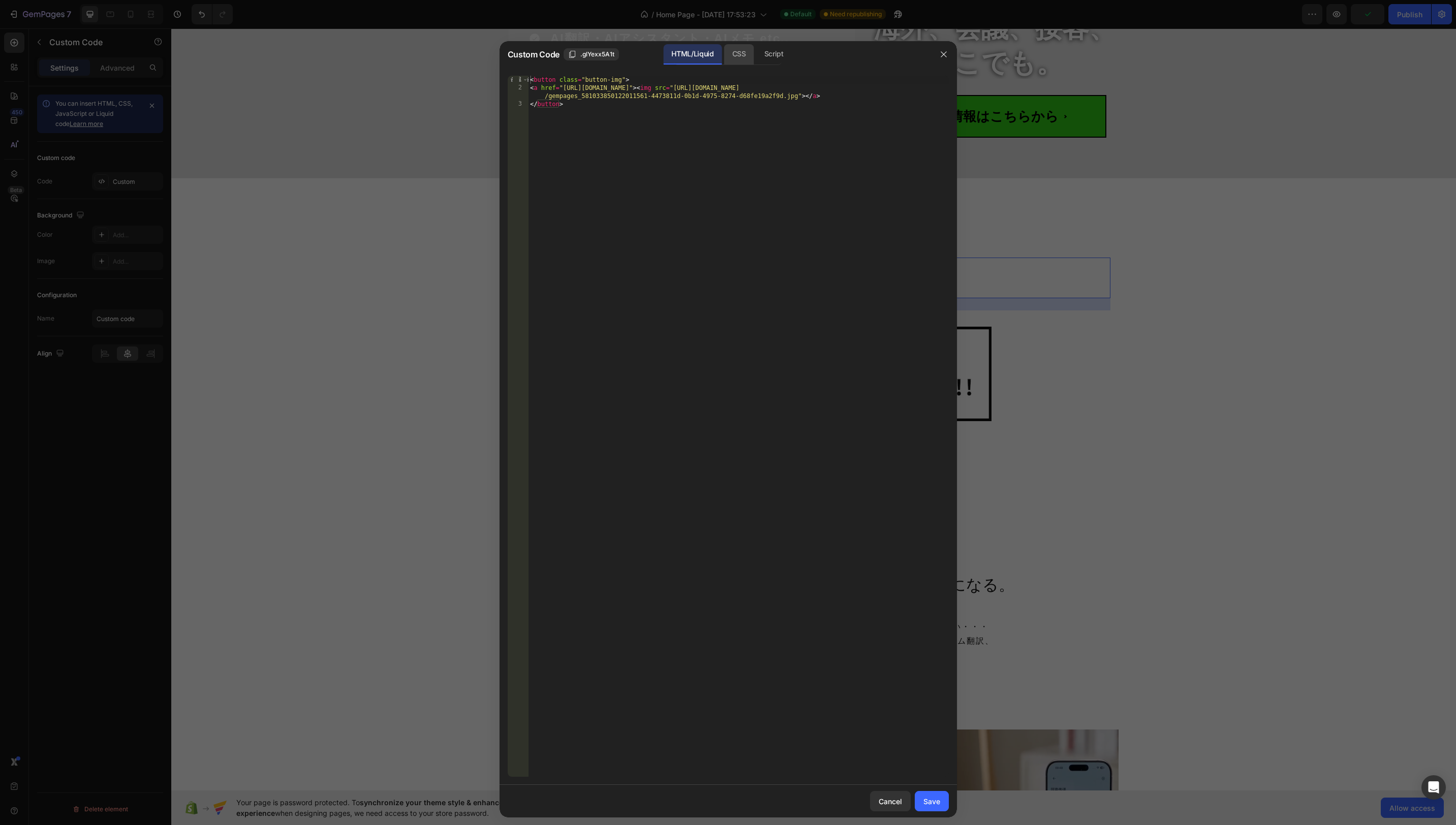
click at [756, 62] on div "CSS" at bounding box center [774, 54] width 36 height 20
click at [692, 154] on div "Insert the CSS code to style your content here." at bounding box center [739, 435] width 421 height 718
paste textarea "}*/"
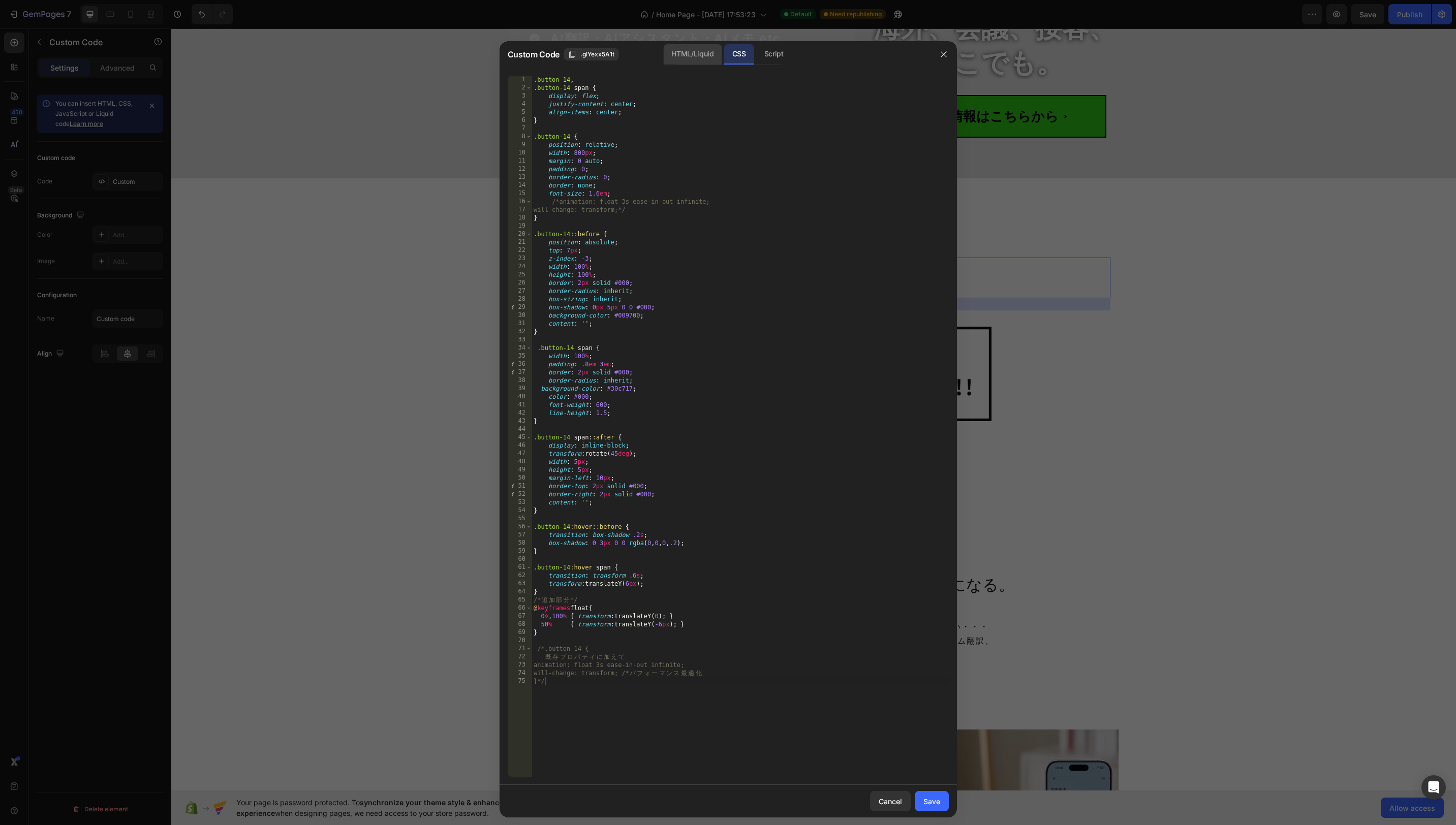
drag, startPoint x: 690, startPoint y: 46, endPoint x: 679, endPoint y: 61, distance: 18.6
click at [690, 46] on div "HTML/Liquid" at bounding box center [692, 54] width 58 height 20
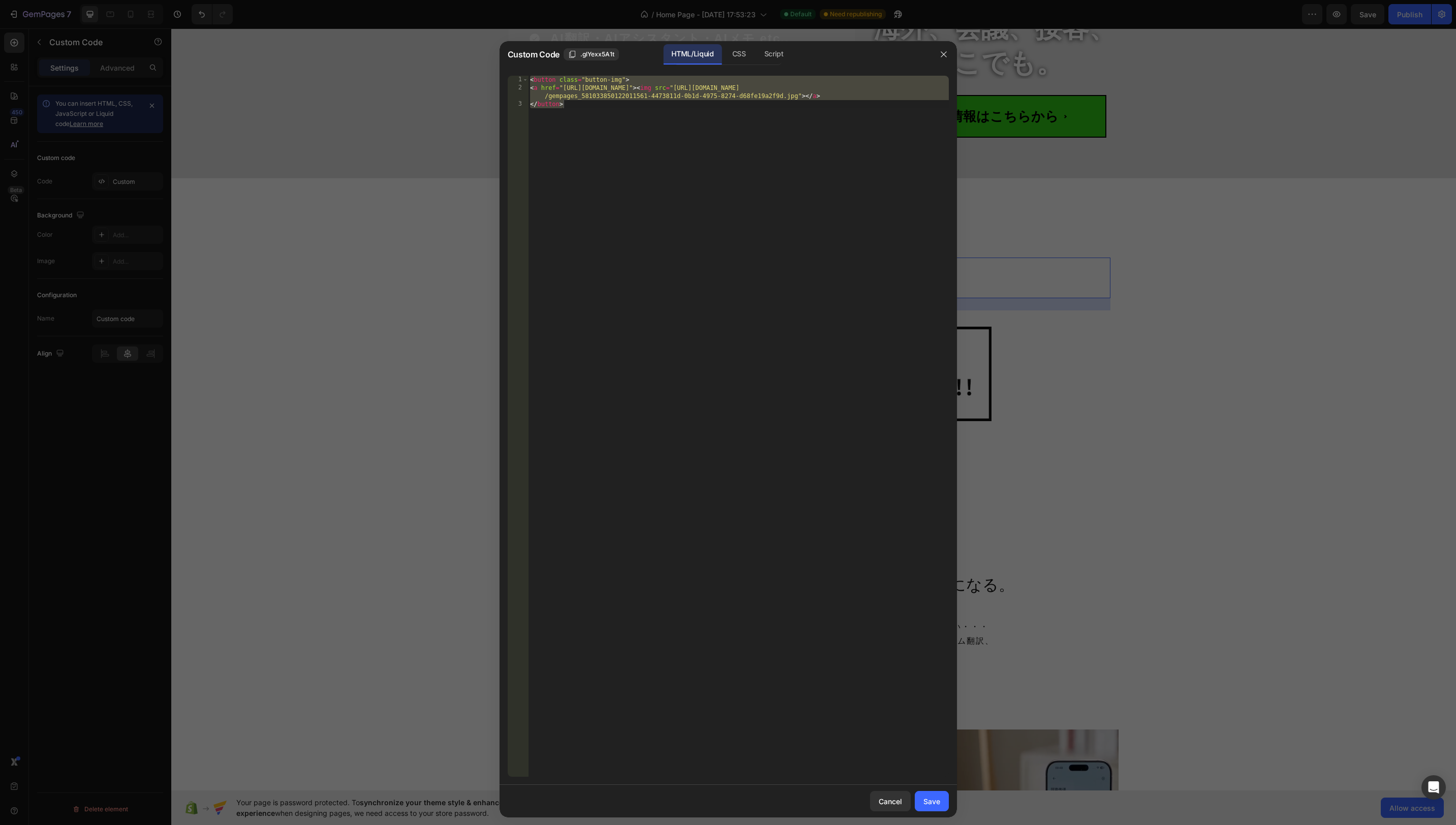
click at [618, 81] on div "< button class = "button-img" > < a href = "https://lin.ee/Dkxap5c" > < img src…" at bounding box center [739, 435] width 421 height 718
drag, startPoint x: 622, startPoint y: 81, endPoint x: 587, endPoint y: 82, distance: 35.0
click at [587, 82] on div "< button class = "button-img" > < a href = "https://lin.ee/Dkxap5c" > < img src…" at bounding box center [739, 435] width 421 height 718
click at [756, 57] on div "CSS" at bounding box center [774, 54] width 36 height 20
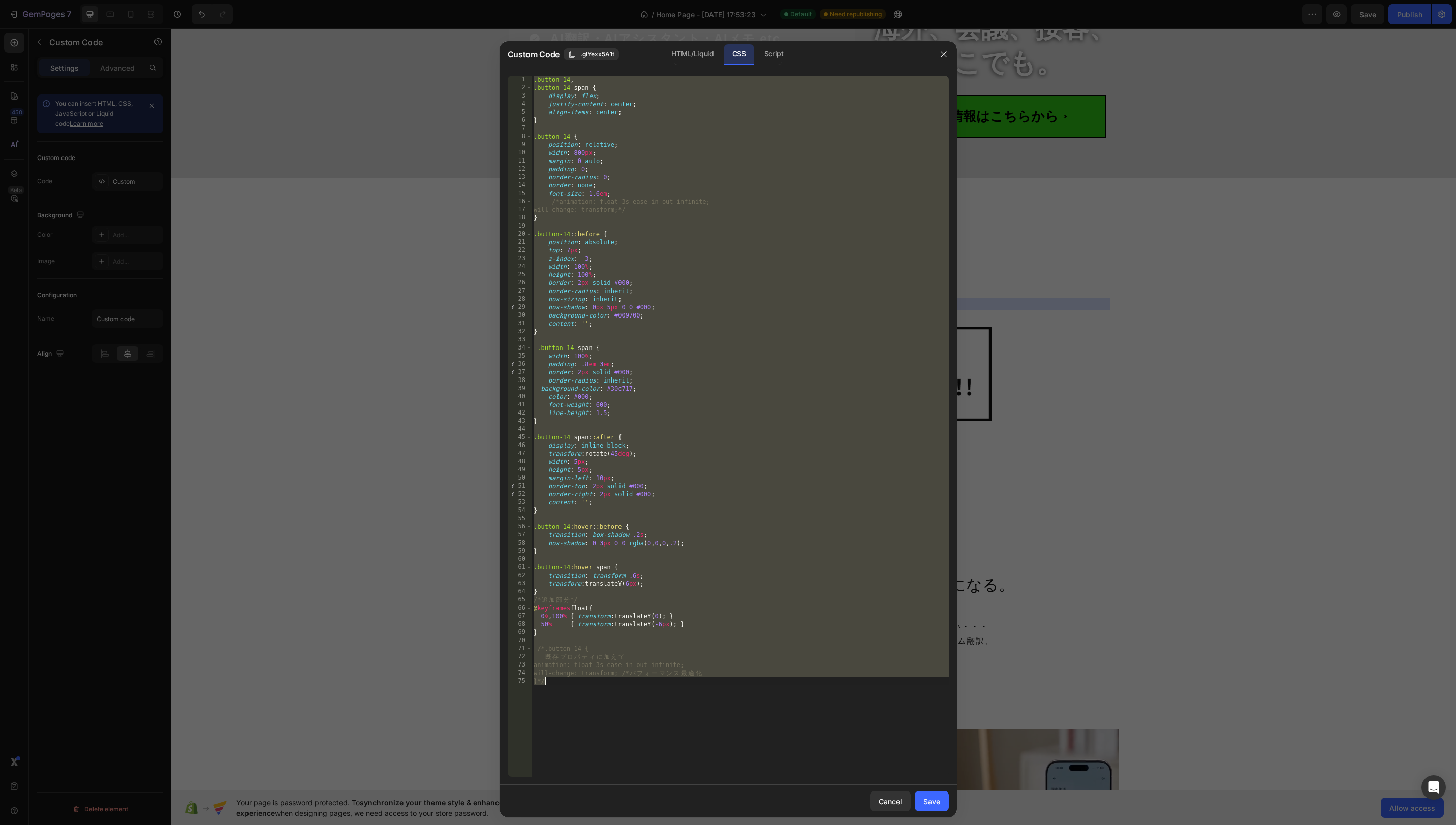
click at [593, 92] on div ".button-14 , .button-14 span { display : flex ; justify-content : center ; alig…" at bounding box center [741, 435] width 417 height 718
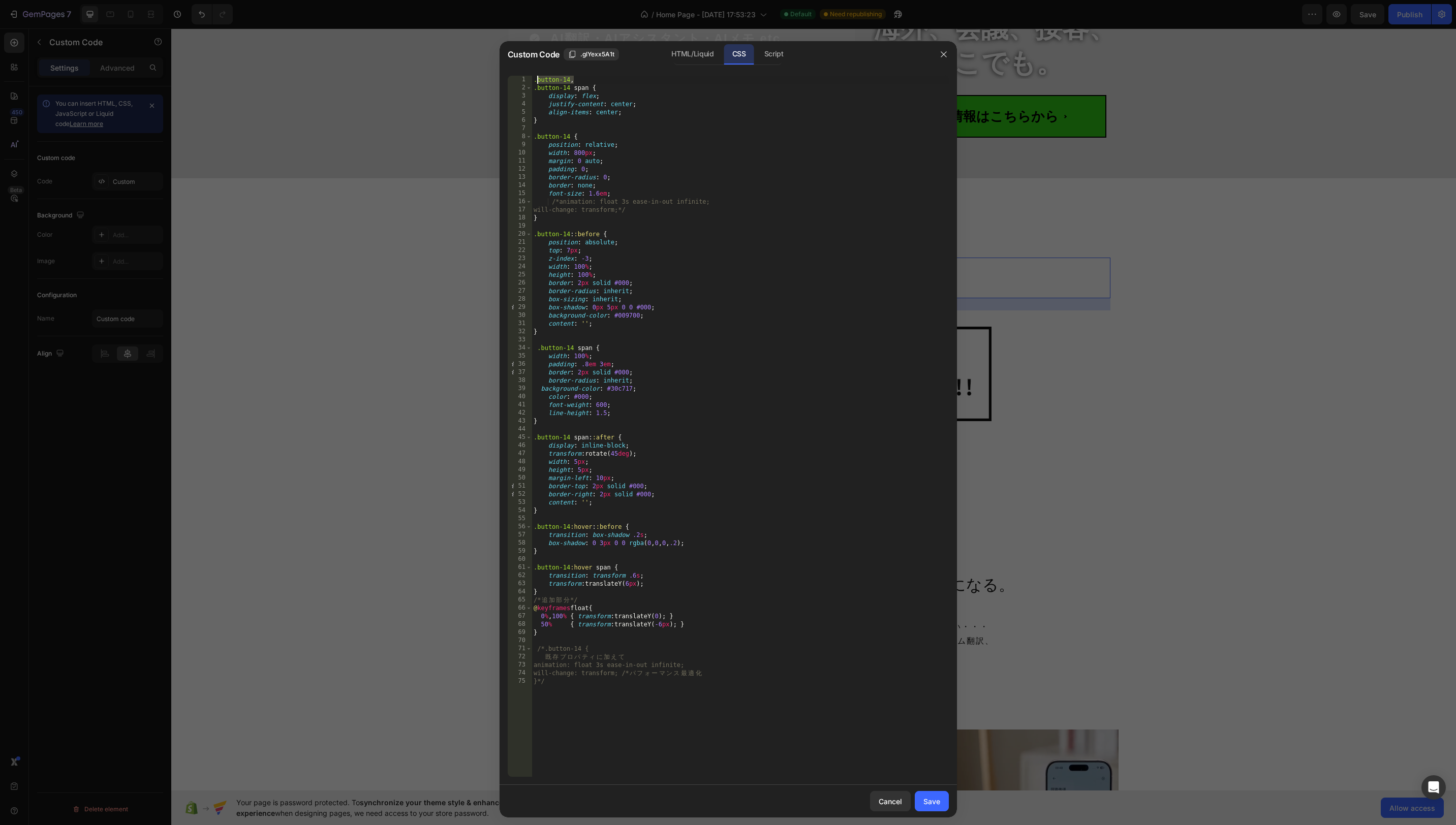
drag, startPoint x: 572, startPoint y: 82, endPoint x: 587, endPoint y: 95, distance: 19.8
click at [538, 83] on div ".button-14 , .button-14 span { display : flex ; justify-content : center ; alig…" at bounding box center [741, 435] width 417 height 718
paste textarea "img"
drag, startPoint x: 569, startPoint y: 89, endPoint x: 539, endPoint y: 90, distance: 30.0
click at [539, 90] on div ".button-img .button-14 span { display : flex ; justify-content : center ; align…" at bounding box center [741, 435] width 417 height 718
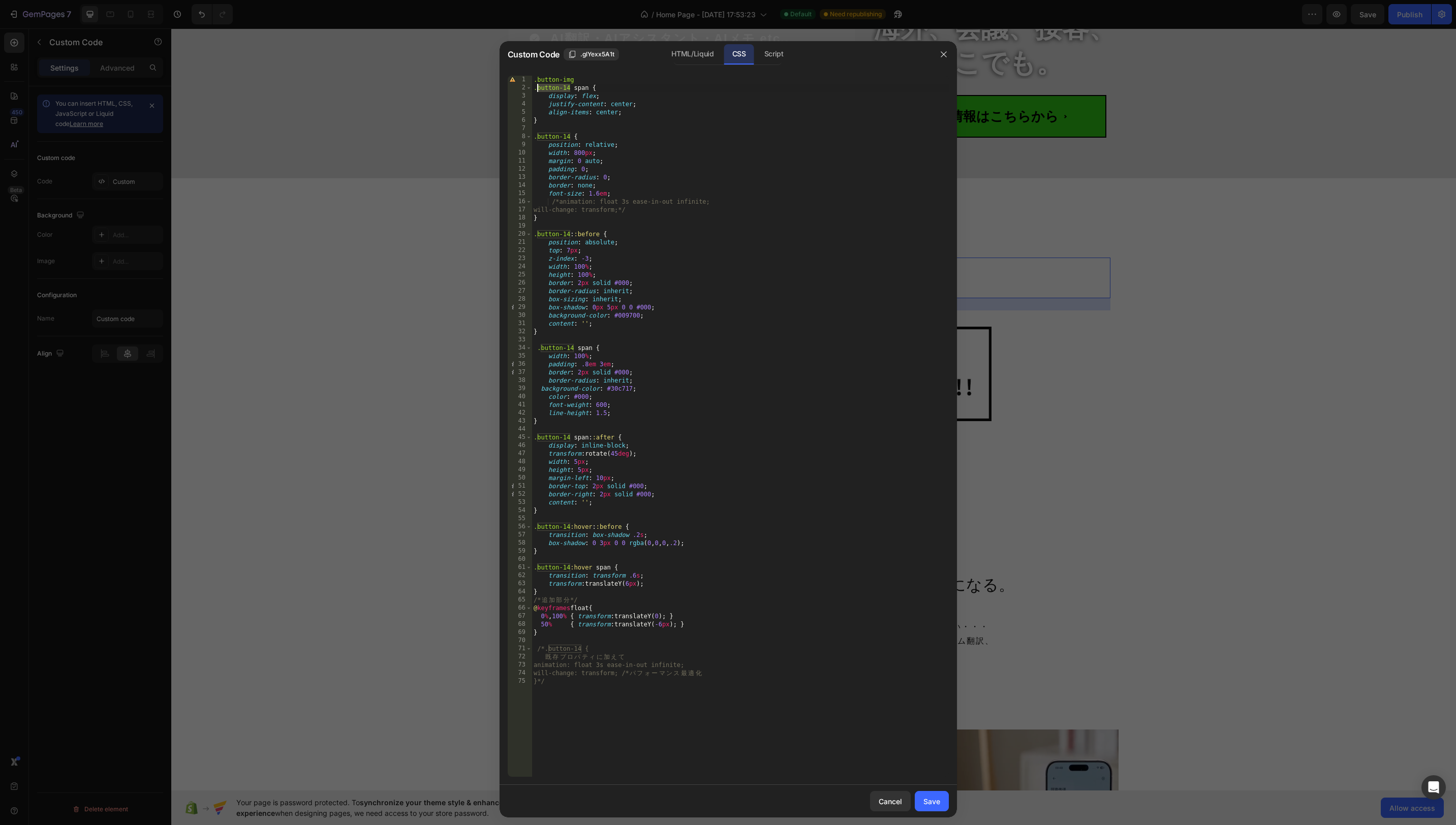
paste textarea "button-img"
drag, startPoint x: 568, startPoint y: 138, endPoint x: 538, endPoint y: 138, distance: 30.0
click at [538, 138] on div ".button-img .bbutton-img span { display : flex ; justify-content : center ; ali…" at bounding box center [741, 435] width 417 height 718
paste textarea "img"
drag, startPoint x: 568, startPoint y: 234, endPoint x: 563, endPoint y: 234, distance: 5.0
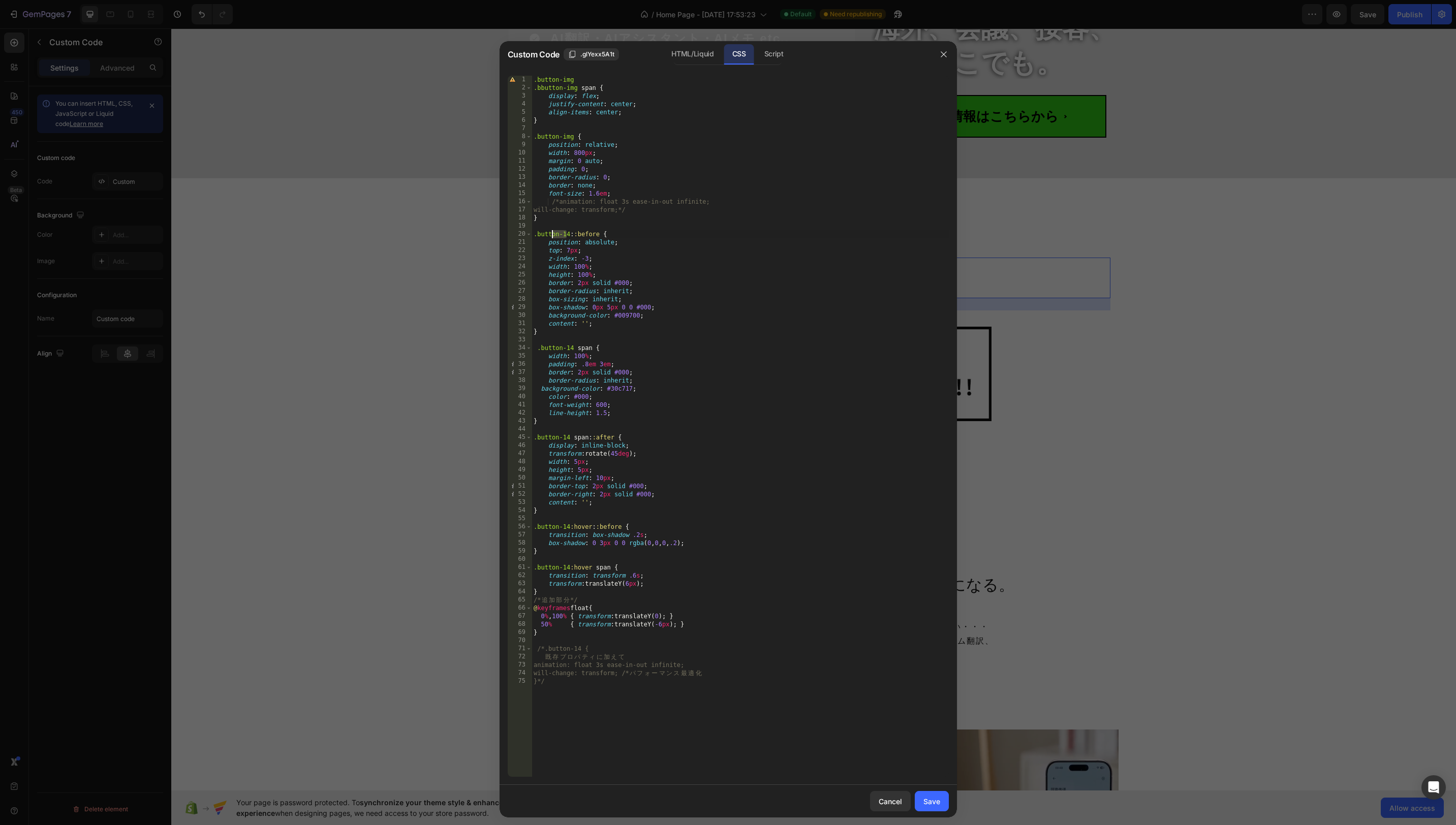
click at [553, 234] on div ".button-img .bbutton-img span { display : flex ; justify-content : center ; ali…" at bounding box center [741, 435] width 417 height 718
click at [566, 234] on div ".button-img .bbutton-img span { display : flex ; justify-content : center ; ali…" at bounding box center [741, 435] width 417 height 718
drag, startPoint x: 571, startPoint y: 233, endPoint x: 583, endPoint y: 240, distance: 13.9
click at [538, 234] on div ".button-img .bbutton-img span { display : flex ; justify-content : center ; ali…" at bounding box center [741, 435] width 417 height 718
paste textarea "img"
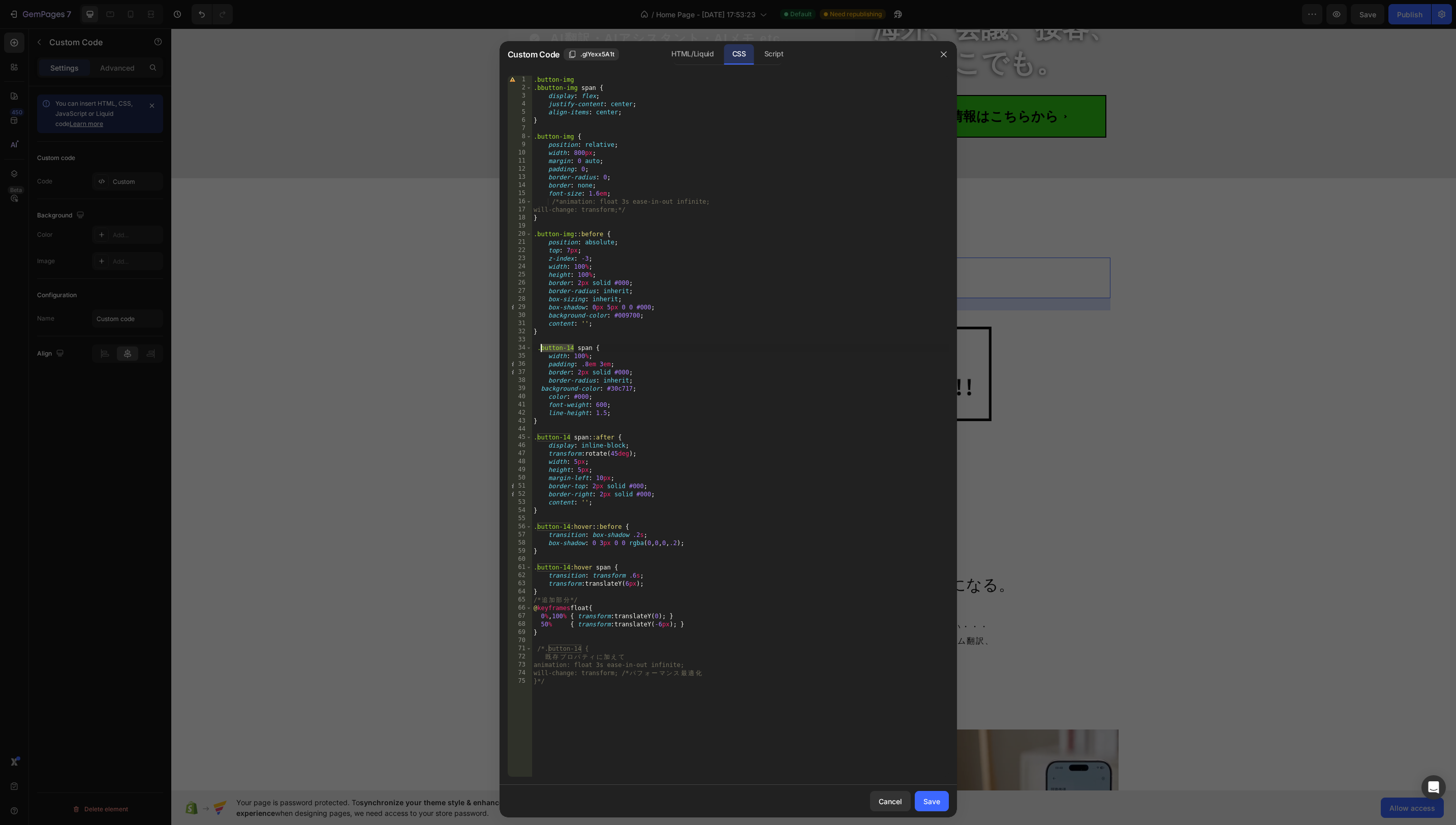
drag, startPoint x: 574, startPoint y: 349, endPoint x: 543, endPoint y: 349, distance: 31.0
click at [543, 349] on div ".button-img .bbutton-img span { display : flex ; justify-content : center ; ali…" at bounding box center [741, 435] width 417 height 718
paste textarea "img"
drag, startPoint x: 570, startPoint y: 439, endPoint x: 539, endPoint y: 439, distance: 31.0
click at [538, 439] on div ".button-img .bbutton-img span { display : flex ; justify-content : center ; ali…" at bounding box center [741, 435] width 417 height 718
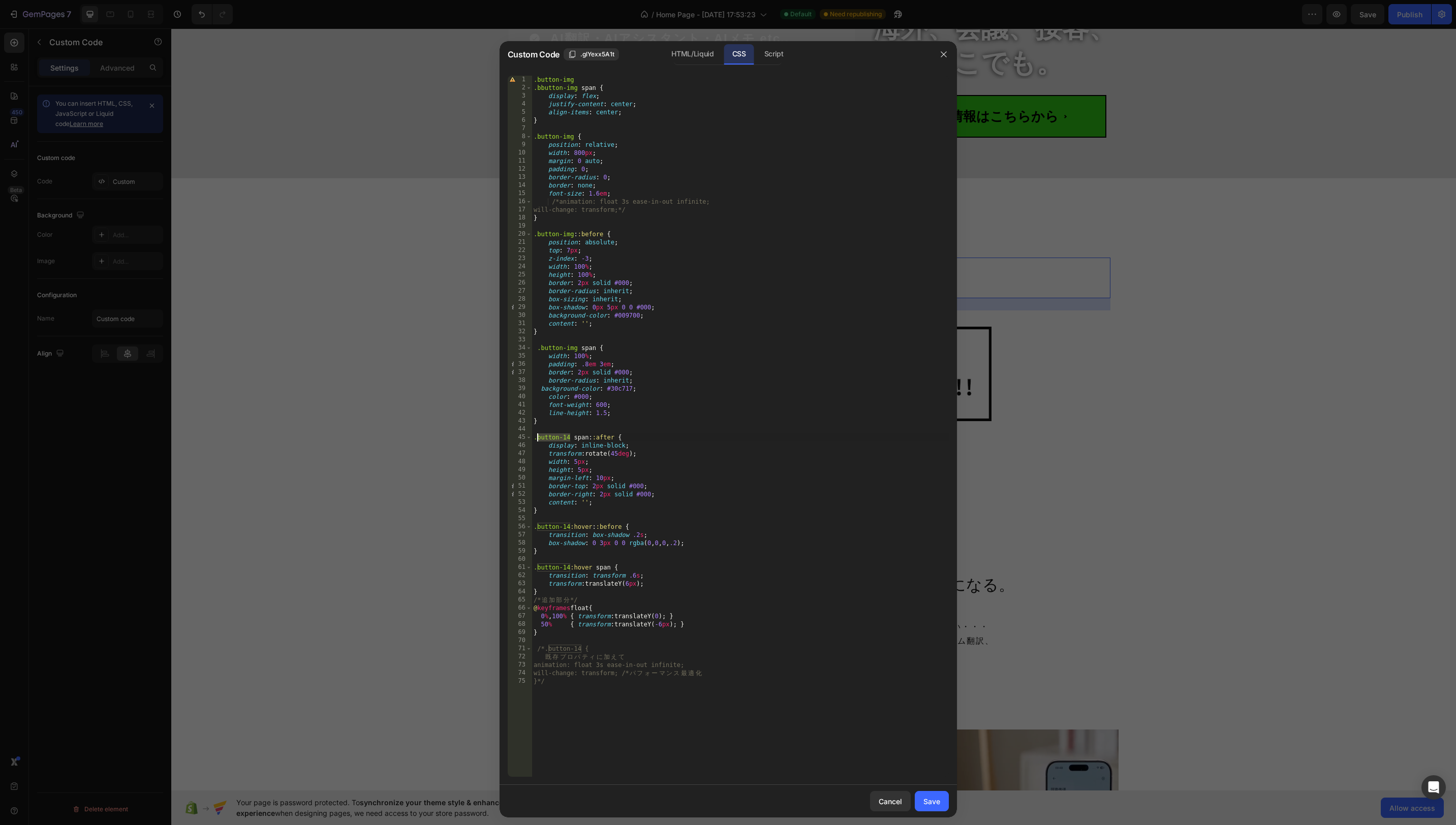
paste textarea "img"
drag, startPoint x: 569, startPoint y: 526, endPoint x: 539, endPoint y: 528, distance: 30.1
click at [539, 528] on div ".button-img .bbutton-img span { display : flex ; justify-content : center ; ali…" at bounding box center [741, 435] width 417 height 718
paste textarea "img"
drag, startPoint x: 570, startPoint y: 569, endPoint x: 569, endPoint y: 574, distance: 5.1
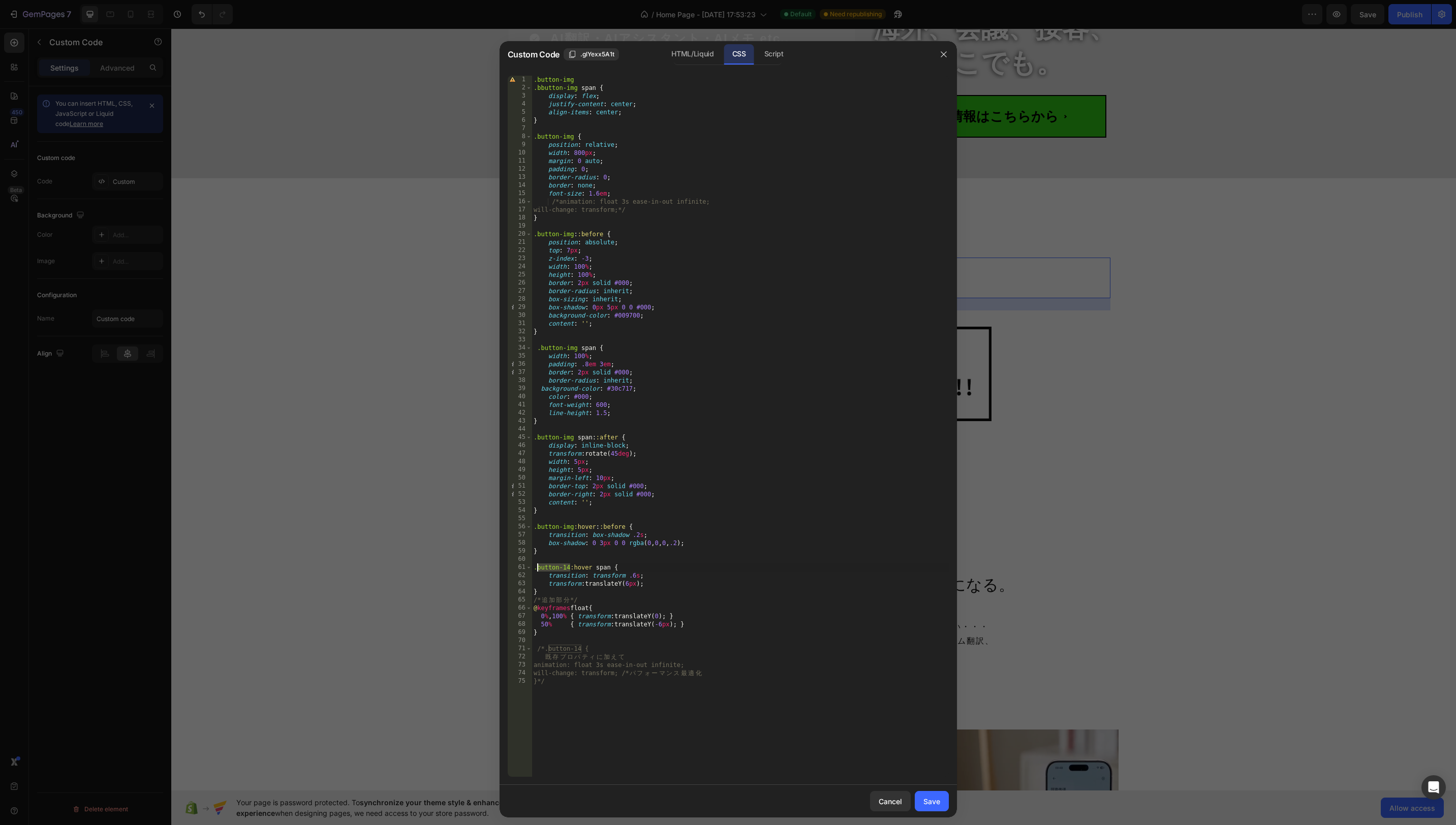
click at [535, 569] on div ".button-img .bbutton-img span { display : flex ; justify-content : center ; ali…" at bounding box center [741, 435] width 417 height 718
paste textarea "img"
click at [875, 602] on div ".button-img .bbutton-img span { display : flex ; justify-content : center ; ali…" at bounding box center [741, 435] width 417 height 718
click at [514, 83] on div "1" at bounding box center [520, 80] width 24 height 8
click at [593, 89] on div ".button-img .bbutton-img span { display : flex ; justify-content : center ; ali…" at bounding box center [741, 435] width 417 height 718
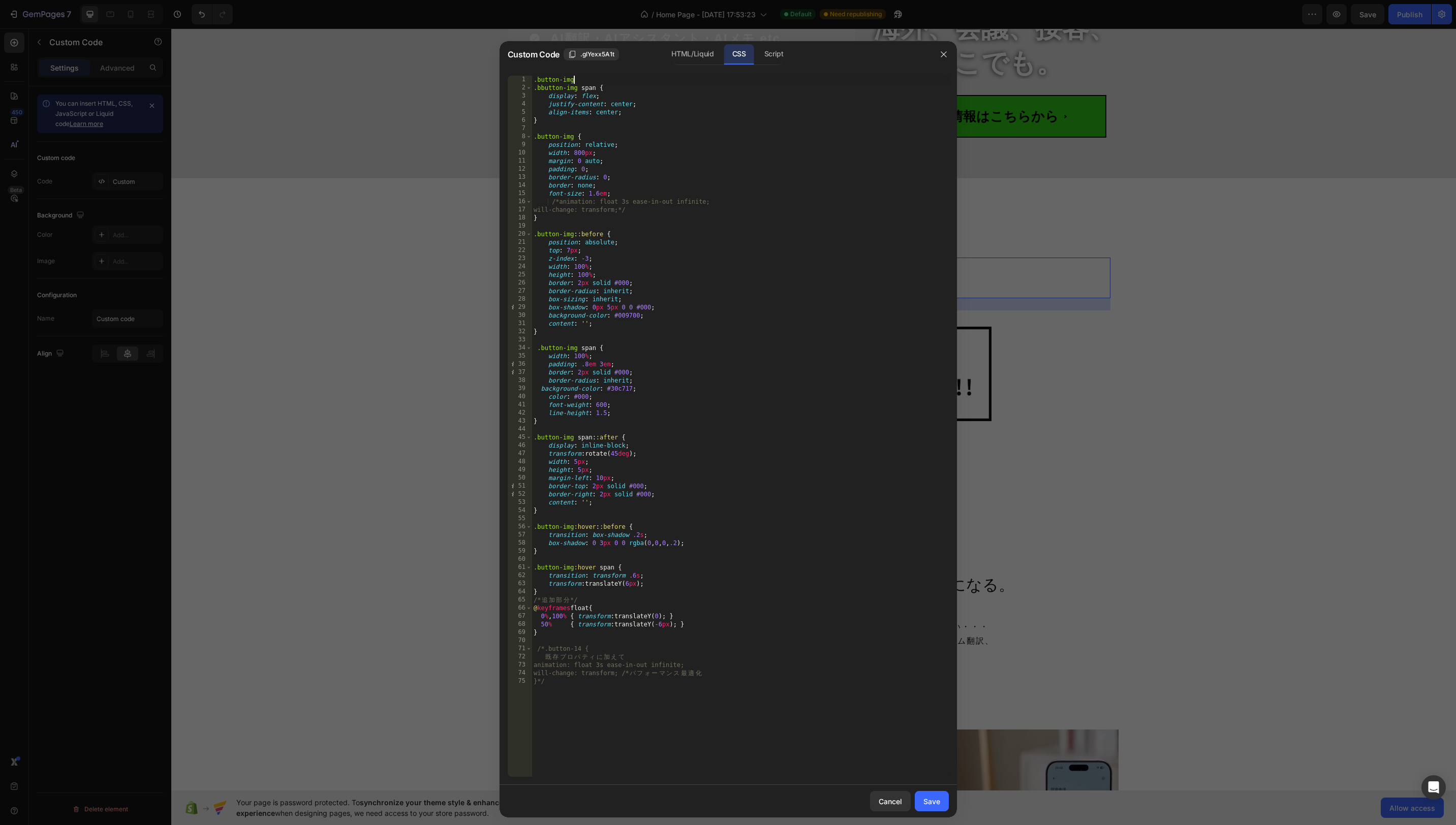
click at [605, 82] on div ".button-img .bbutton-img span { display : flex ; justify-content : center ; ali…" at bounding box center [741, 435] width 417 height 718
click at [646, 89] on div ".button-img .bbutton-img span { display : flex ; justify-content : center ; ali…" at bounding box center [741, 435] width 417 height 718
type textarea ".bbutton-img span {"
click at [940, 805] on div "Save" at bounding box center [932, 802] width 17 height 11
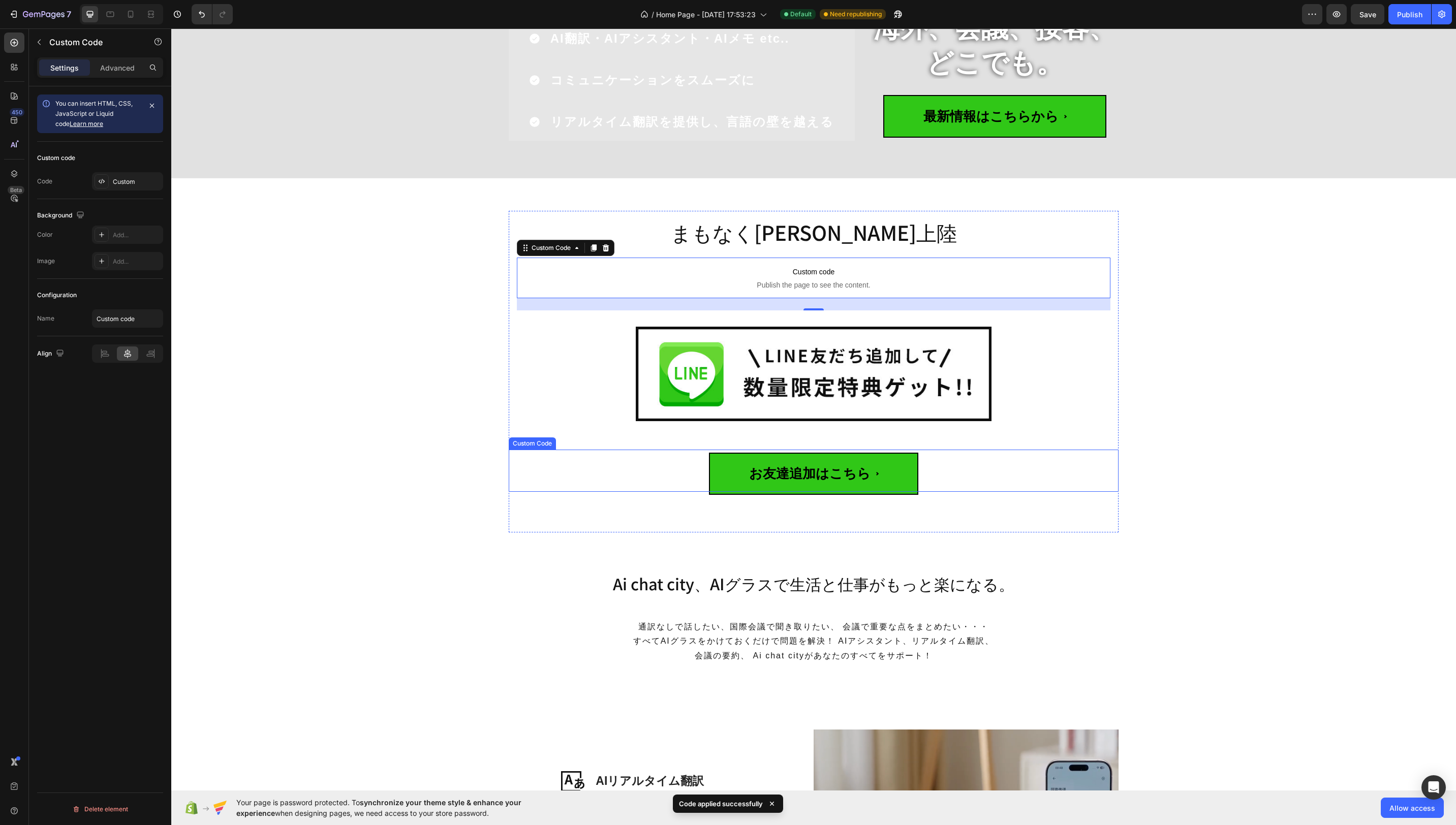
click at [876, 479] on span "お友達追加はこちら" at bounding box center [813, 473] width 209 height 42
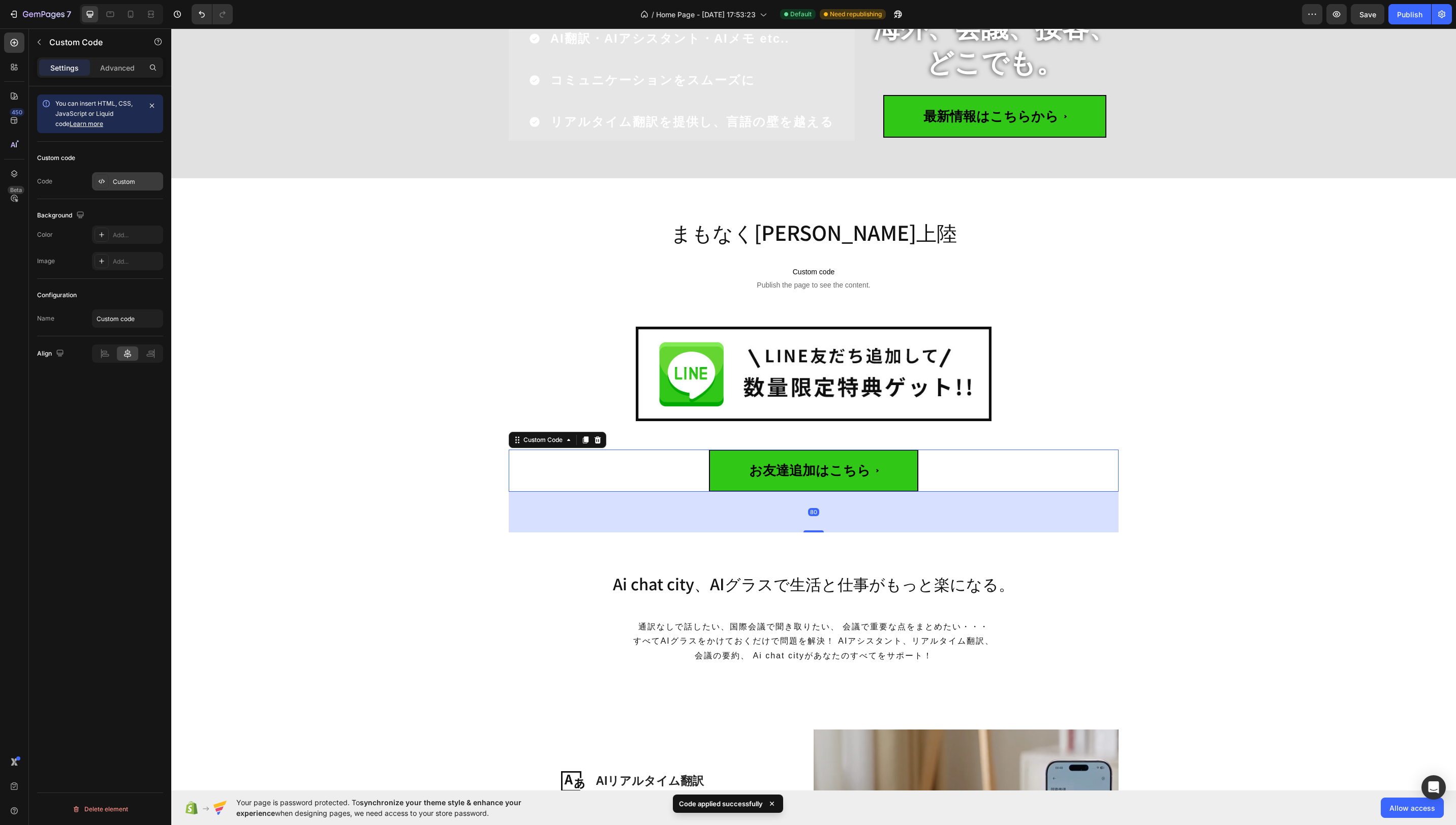
click at [115, 178] on div "Custom" at bounding box center [137, 181] width 48 height 9
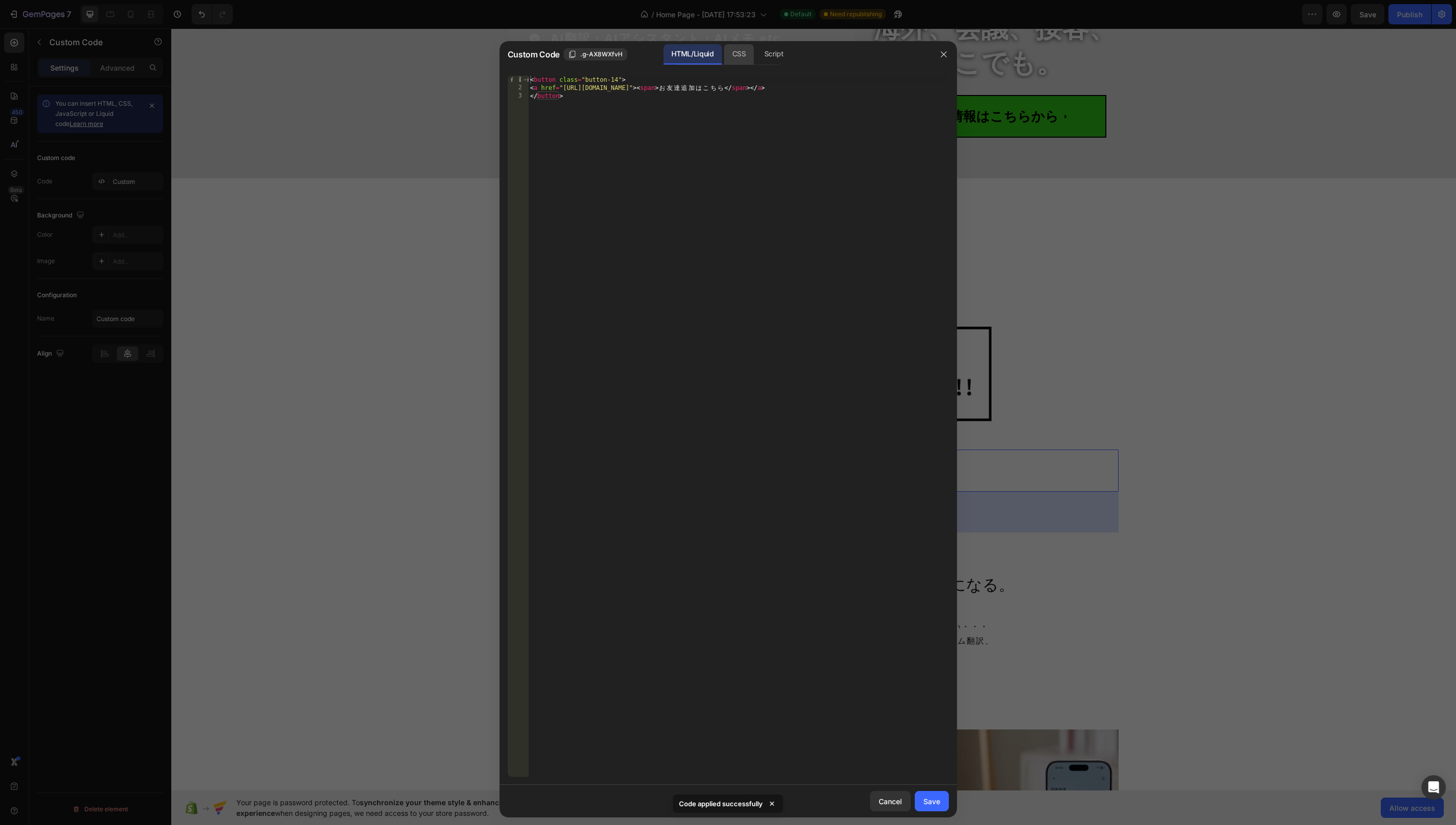
click at [756, 56] on div "CSS" at bounding box center [774, 54] width 36 height 20
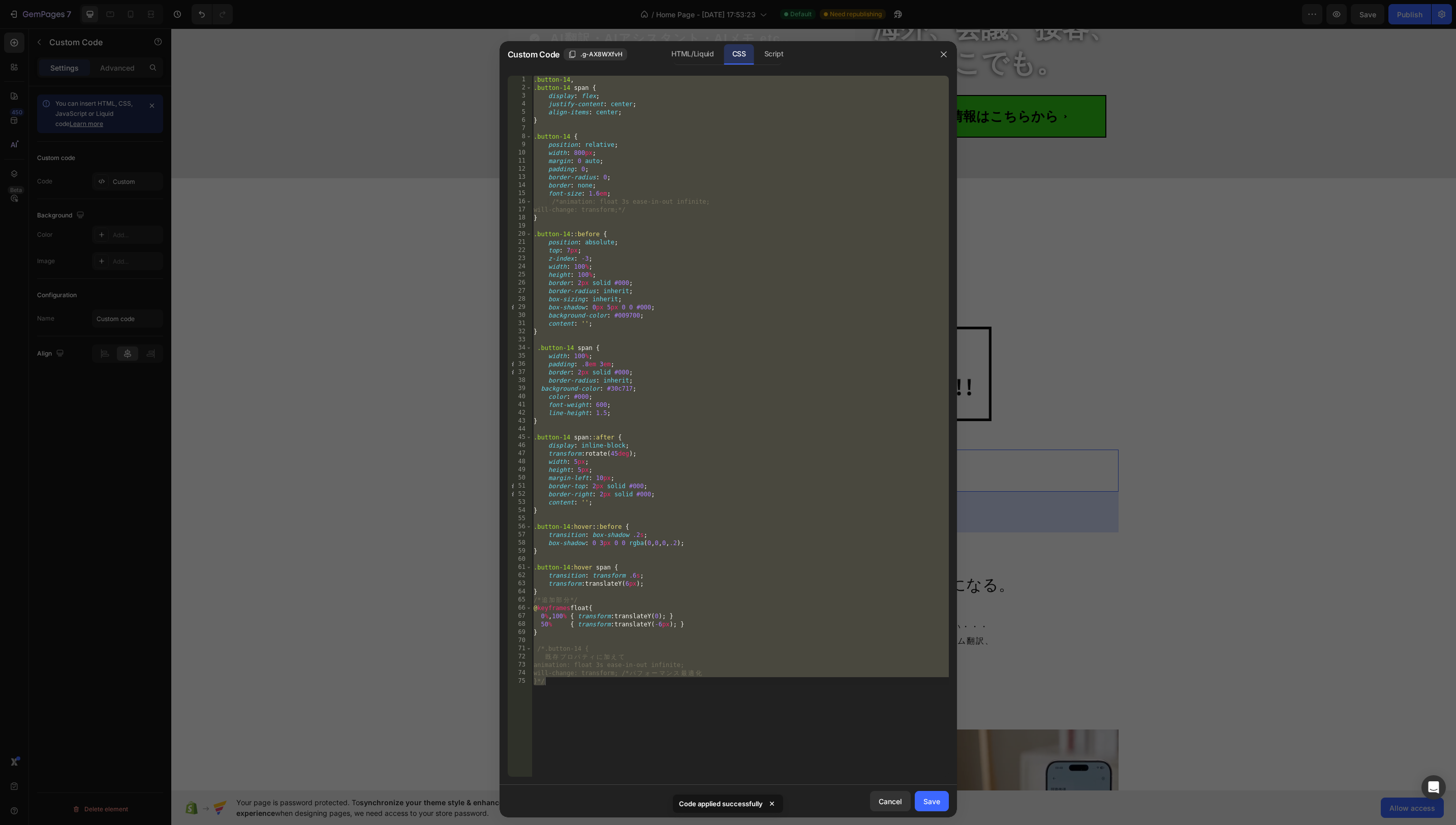
click at [693, 102] on div ".button-14 , .button-14 span { display : flex ; justify-content : center ; alig…" at bounding box center [741, 435] width 417 height 718
type textarea "justify-content: center;"
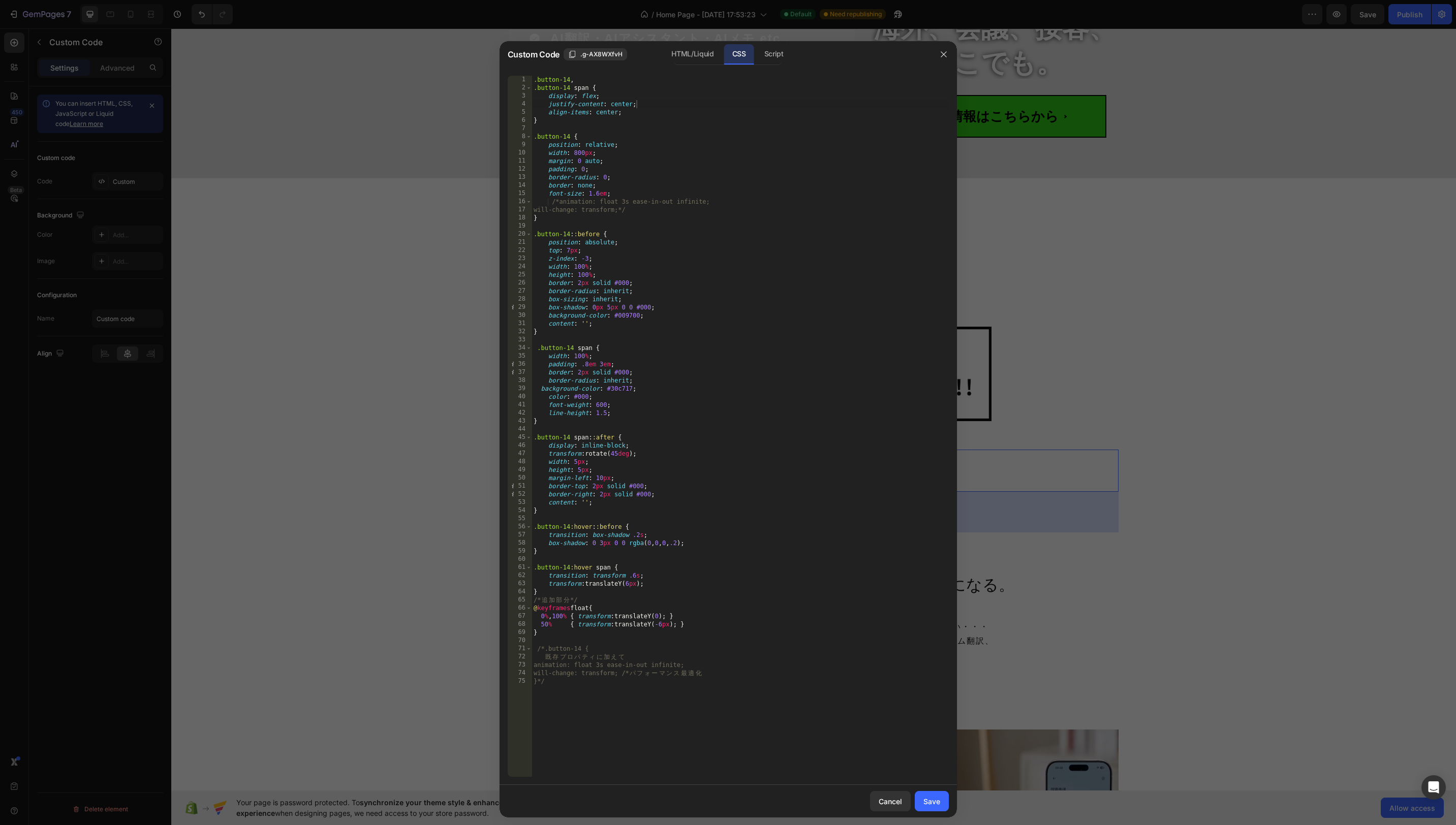
click at [1039, 286] on div at bounding box center [728, 412] width 1456 height 825
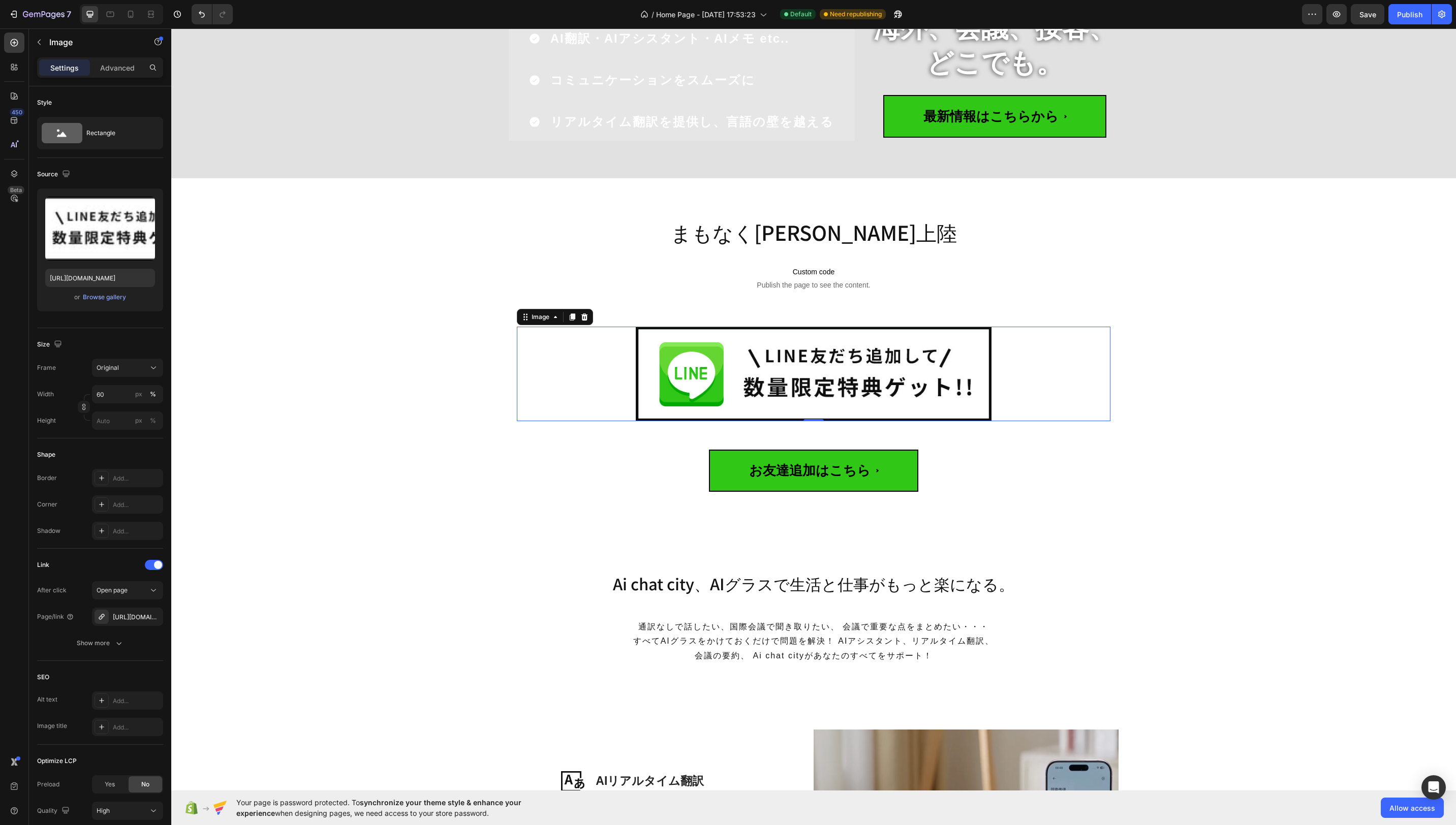
click at [896, 354] on img at bounding box center [814, 374] width 357 height 95
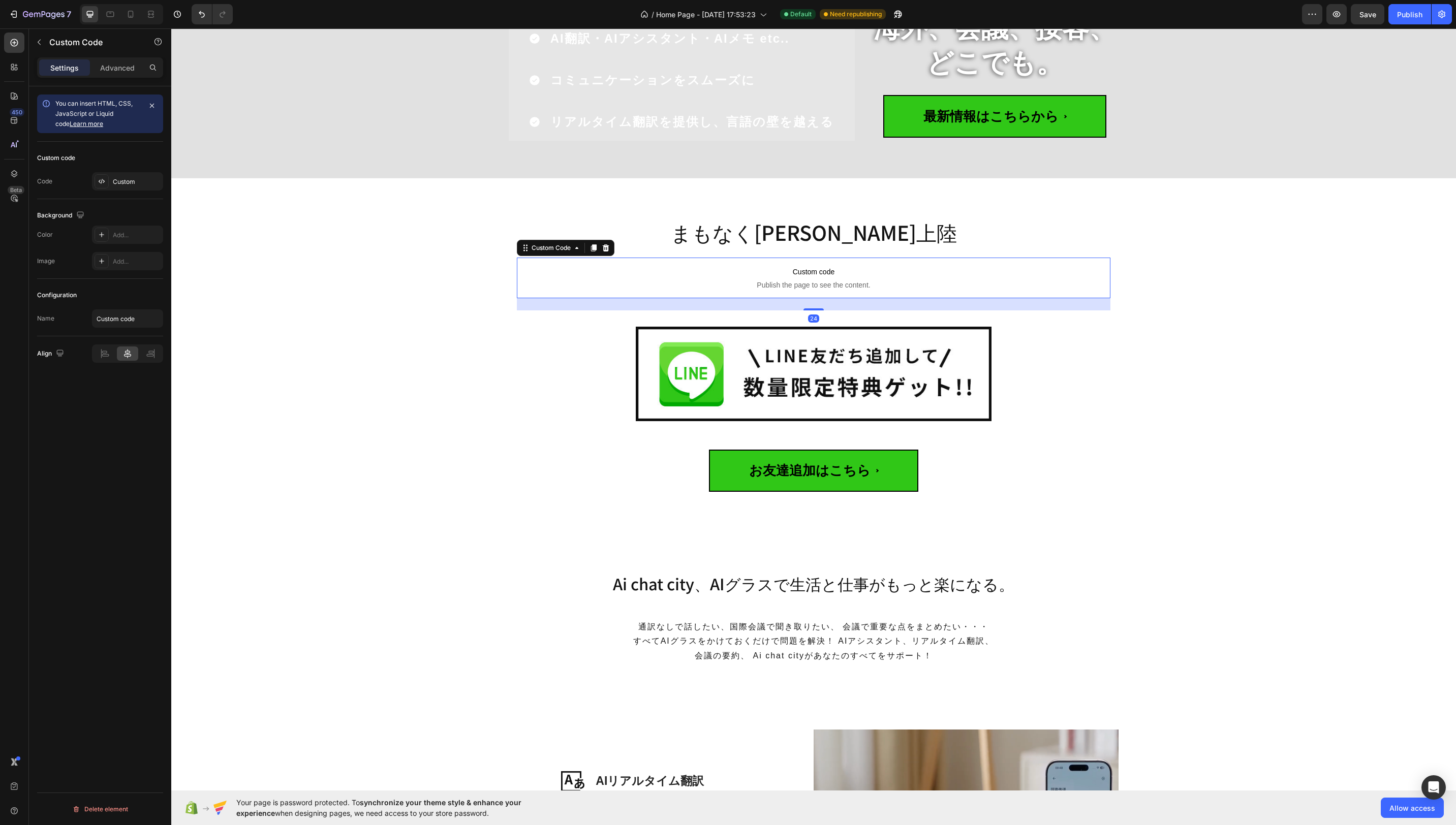
click at [890, 270] on span "Custom code" at bounding box center [814, 272] width 594 height 12
click at [119, 179] on div "Custom" at bounding box center [137, 181] width 48 height 9
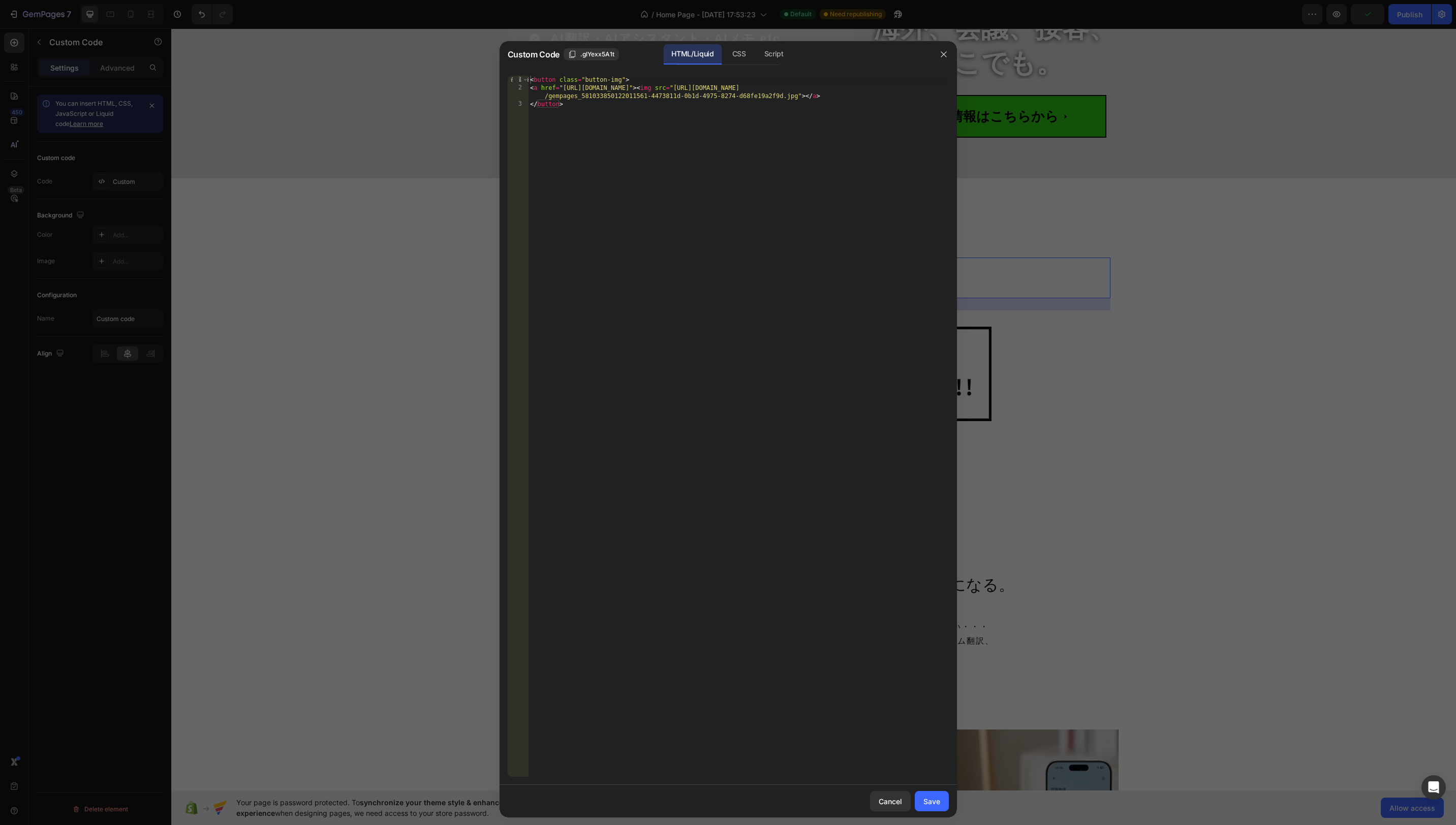
drag, startPoint x: 748, startPoint y: 51, endPoint x: 697, endPoint y: 68, distance: 53.8
click at [756, 51] on div "CSS" at bounding box center [774, 54] width 36 height 20
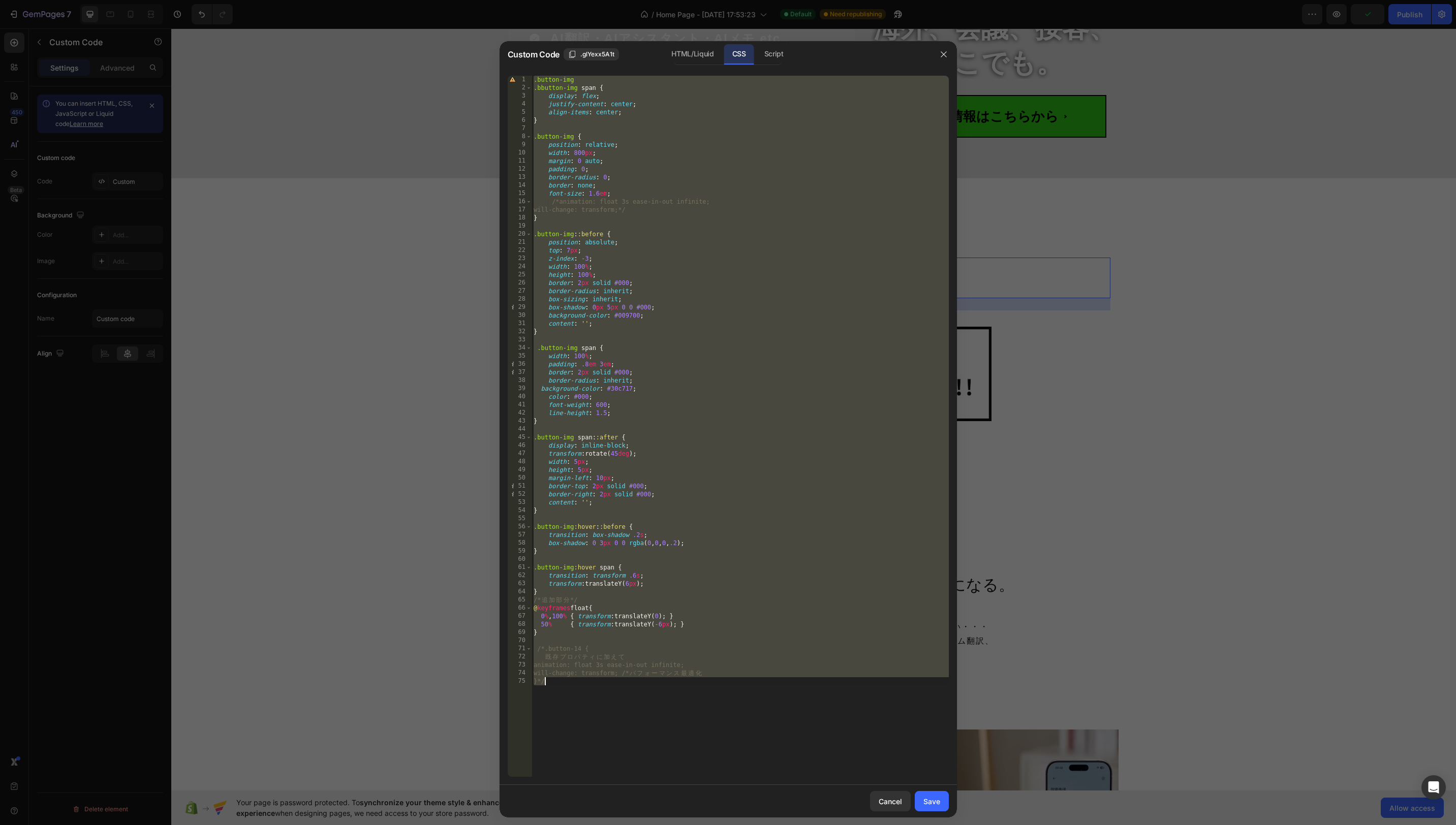
click at [688, 79] on div ".button-img .bbutton-img span { display : flex ; justify-content : center ; ali…" at bounding box center [741, 435] width 417 height 718
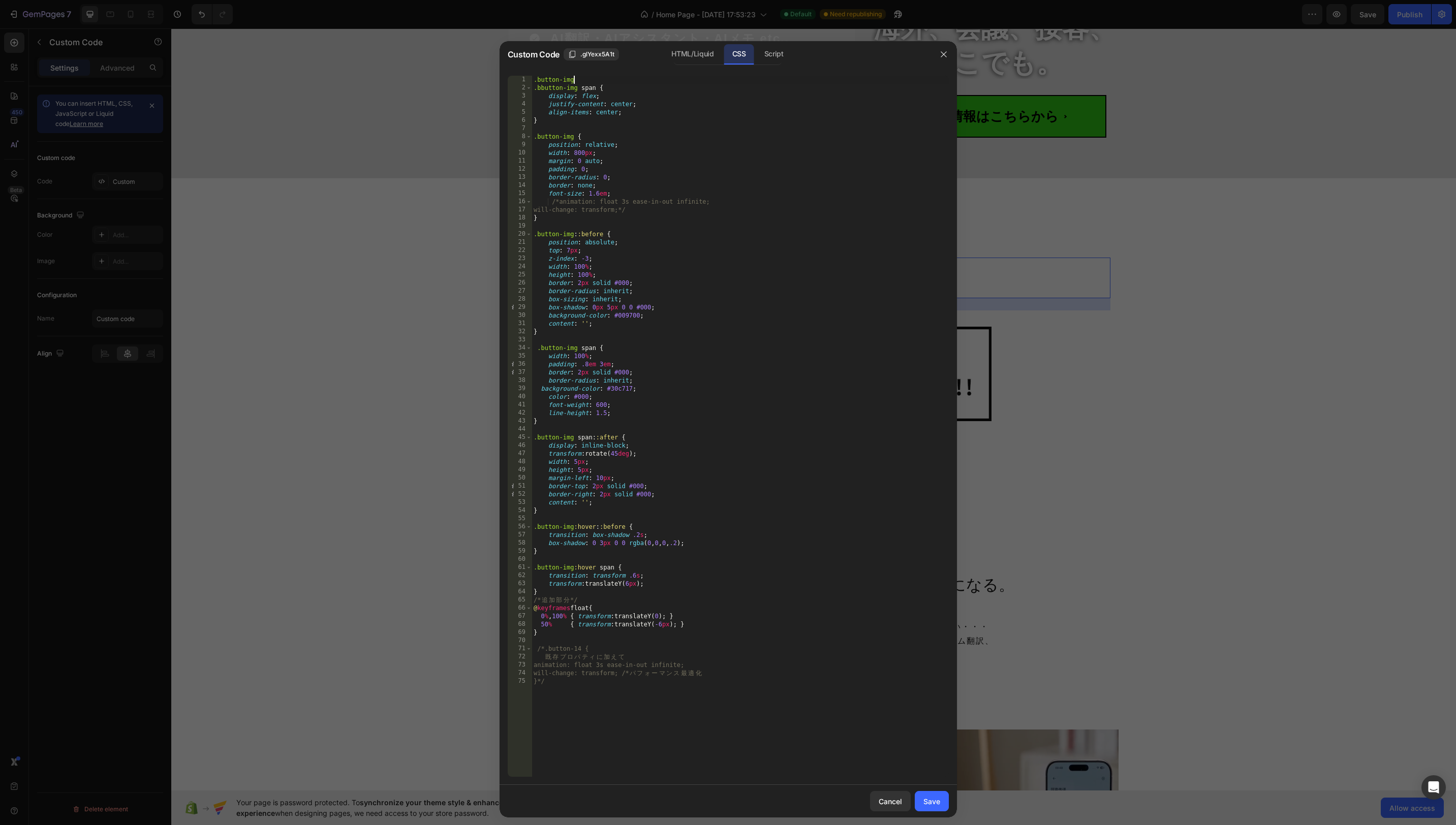
scroll to position [0, 3]
type textarea ".button-img,"
click at [931, 797] on div "Save" at bounding box center [932, 802] width 17 height 11
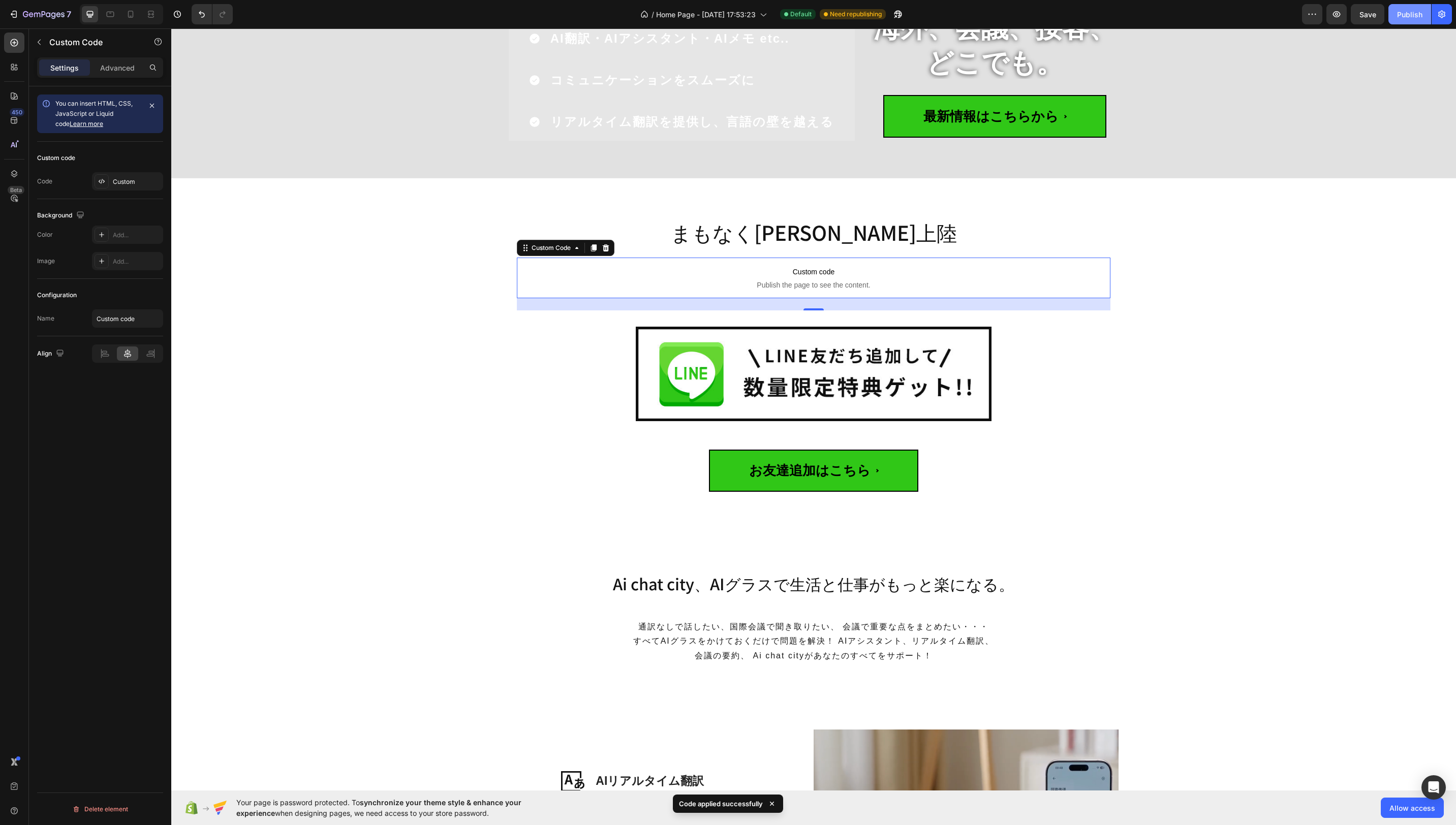
click at [1409, 19] on div "Publish" at bounding box center [1409, 14] width 26 height 11
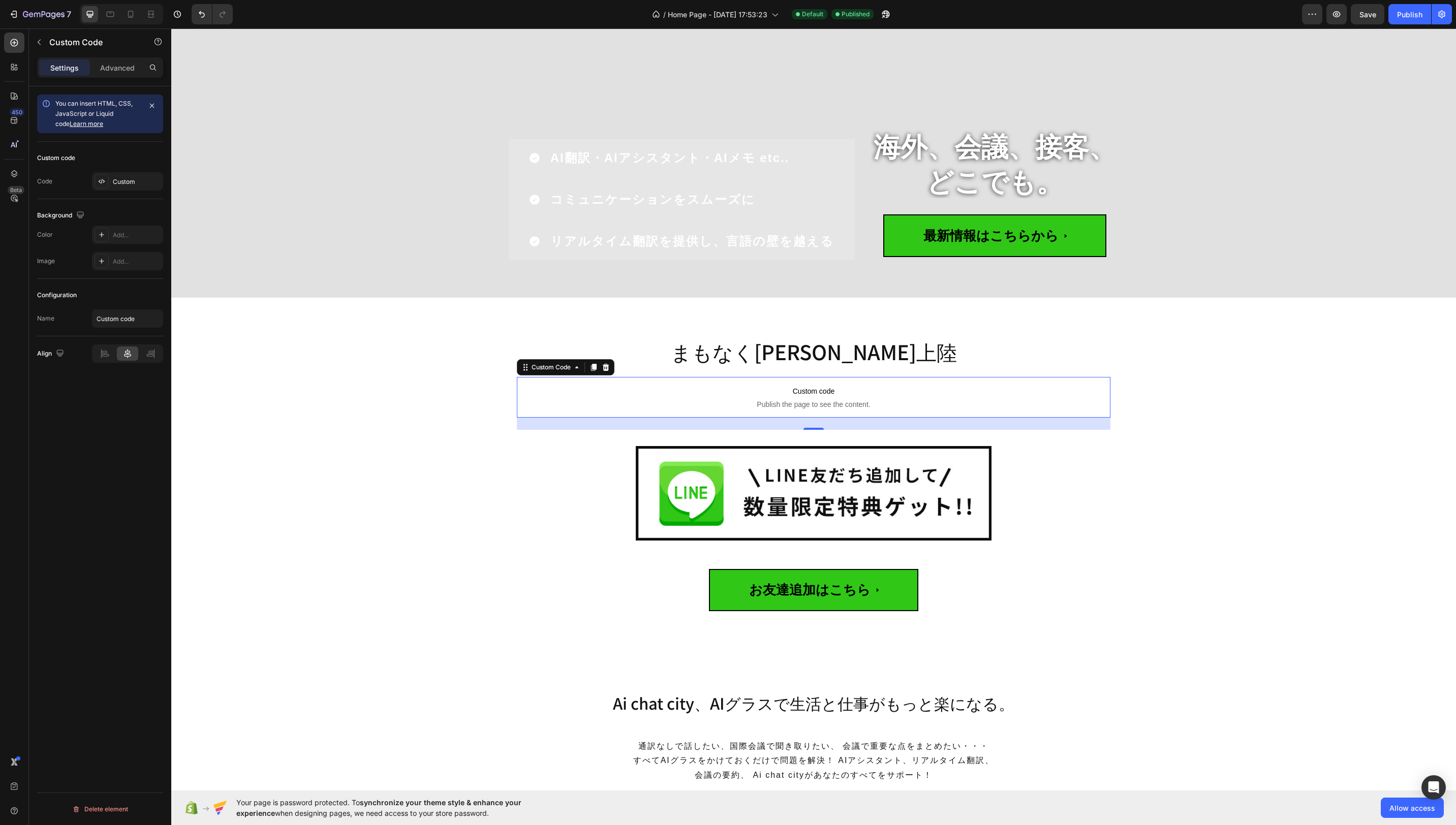
scroll to position [194, 0]
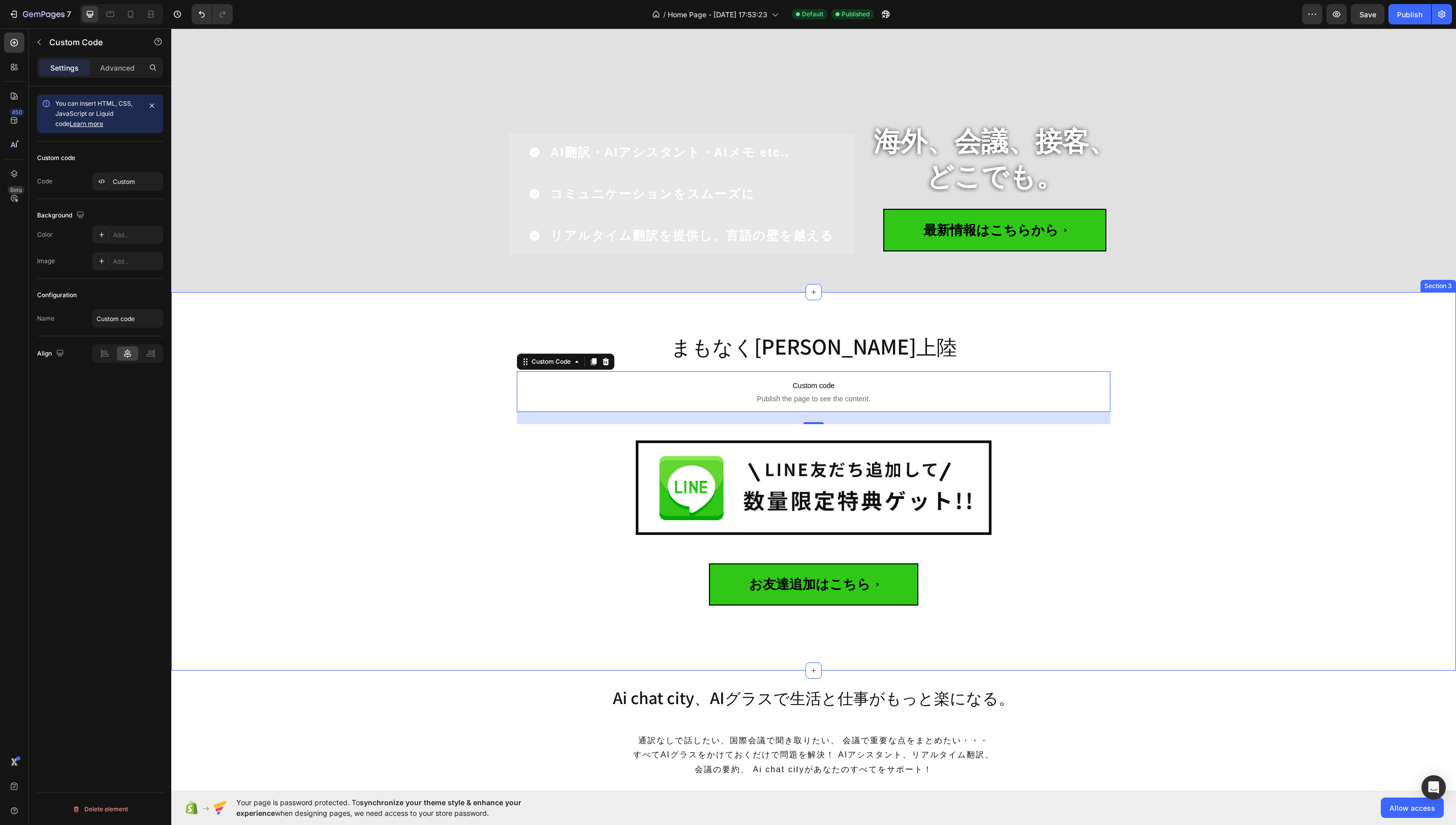
click at [1184, 543] on div "まもなく日本初上陸 Heading Custom code Publish the page to see the content. Custom Code …" at bounding box center [813, 486] width 1269 height 322
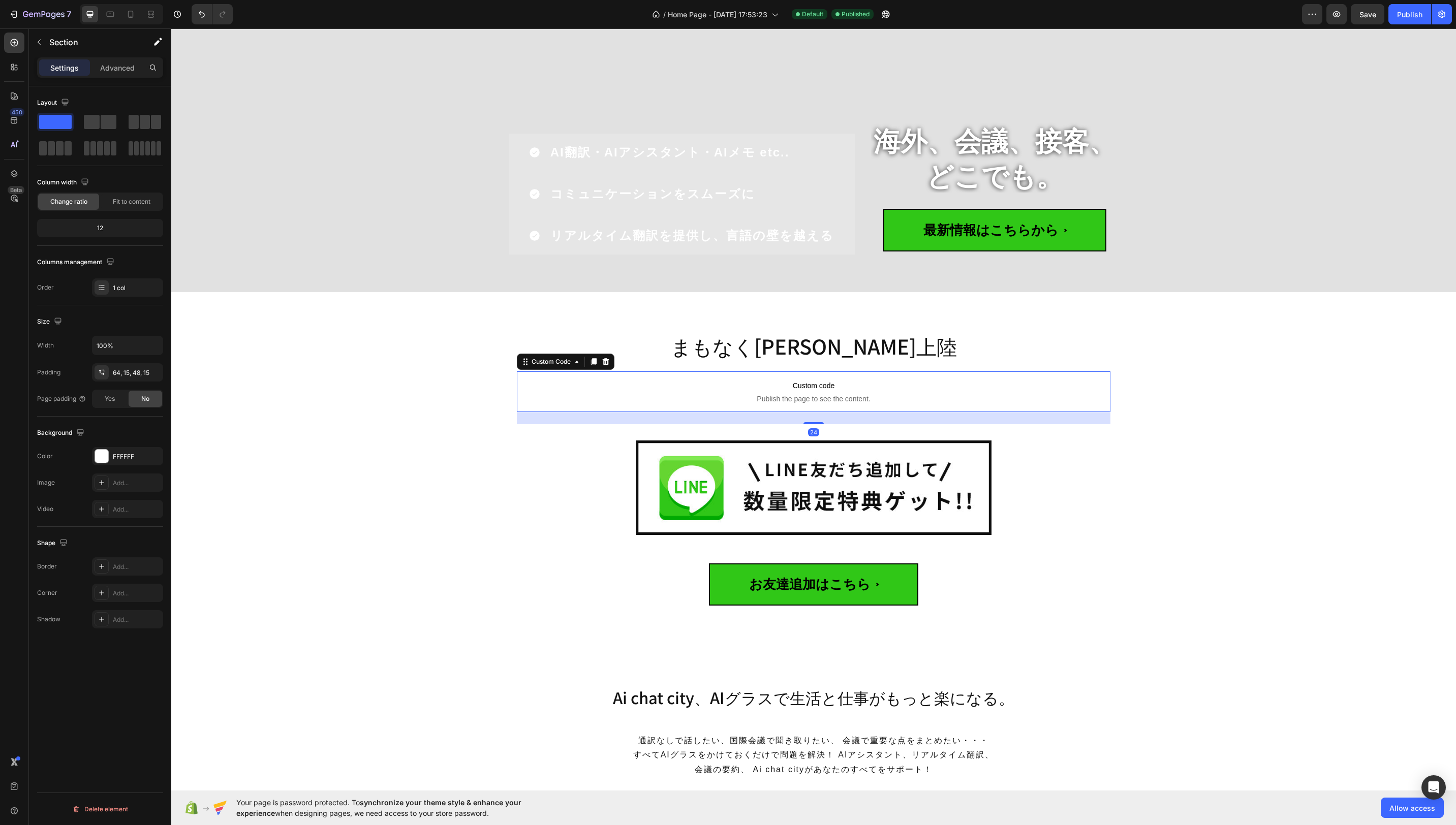
click at [1073, 401] on span "Publish the page to see the content." at bounding box center [814, 399] width 594 height 10
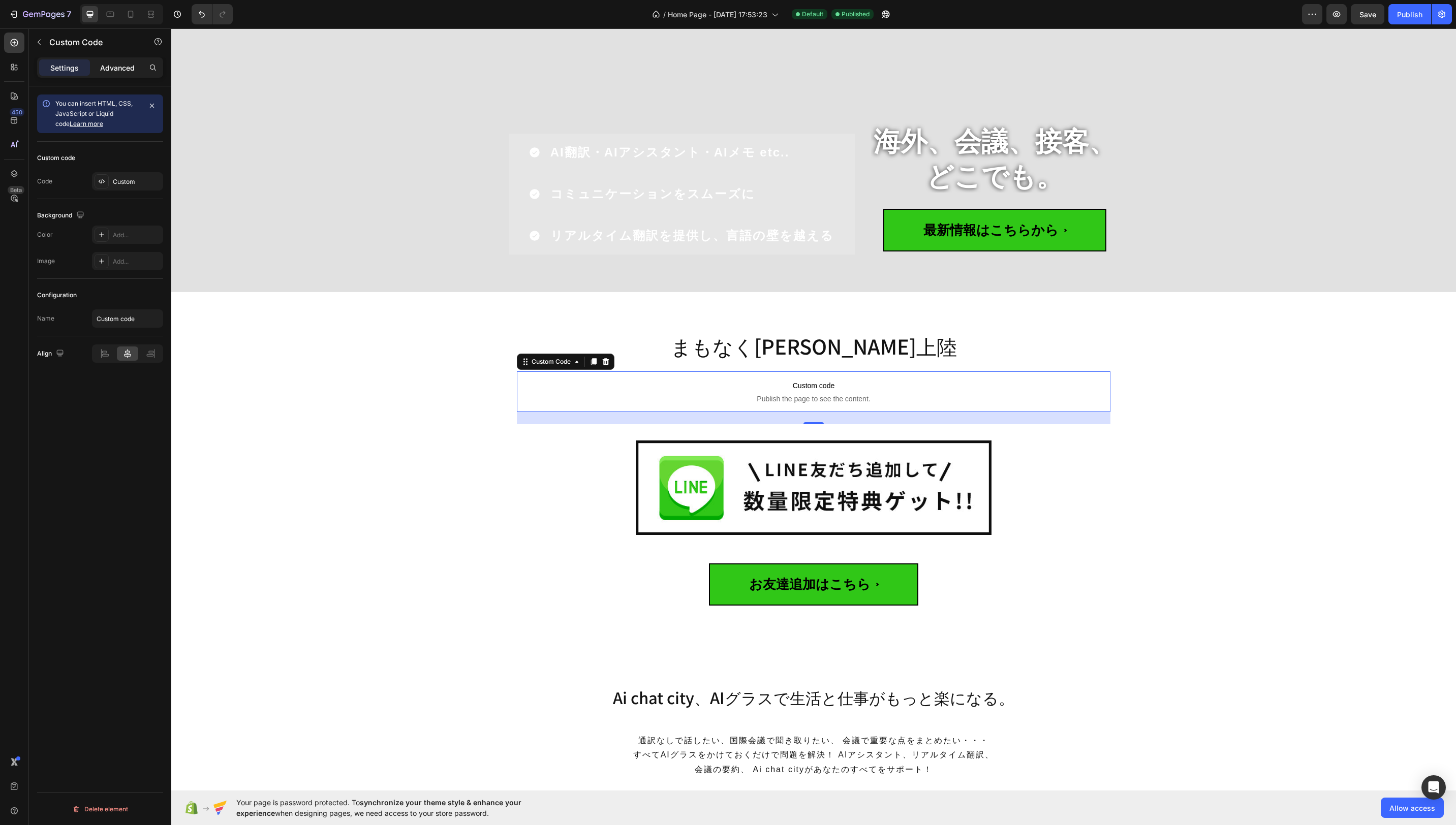
click at [126, 66] on p "Advanced" at bounding box center [117, 68] width 35 height 11
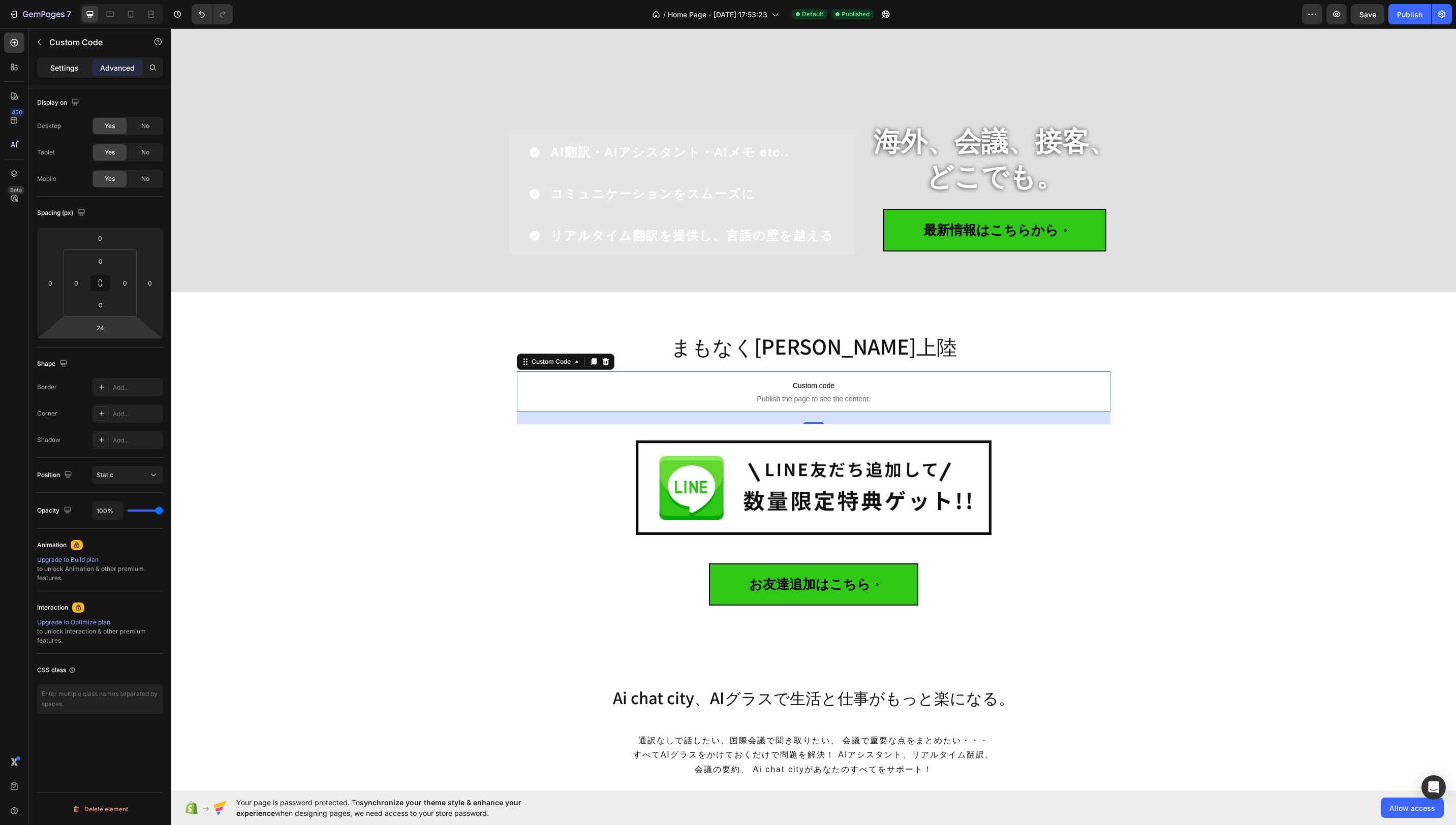
click at [57, 69] on p "Settings" at bounding box center [64, 68] width 29 height 11
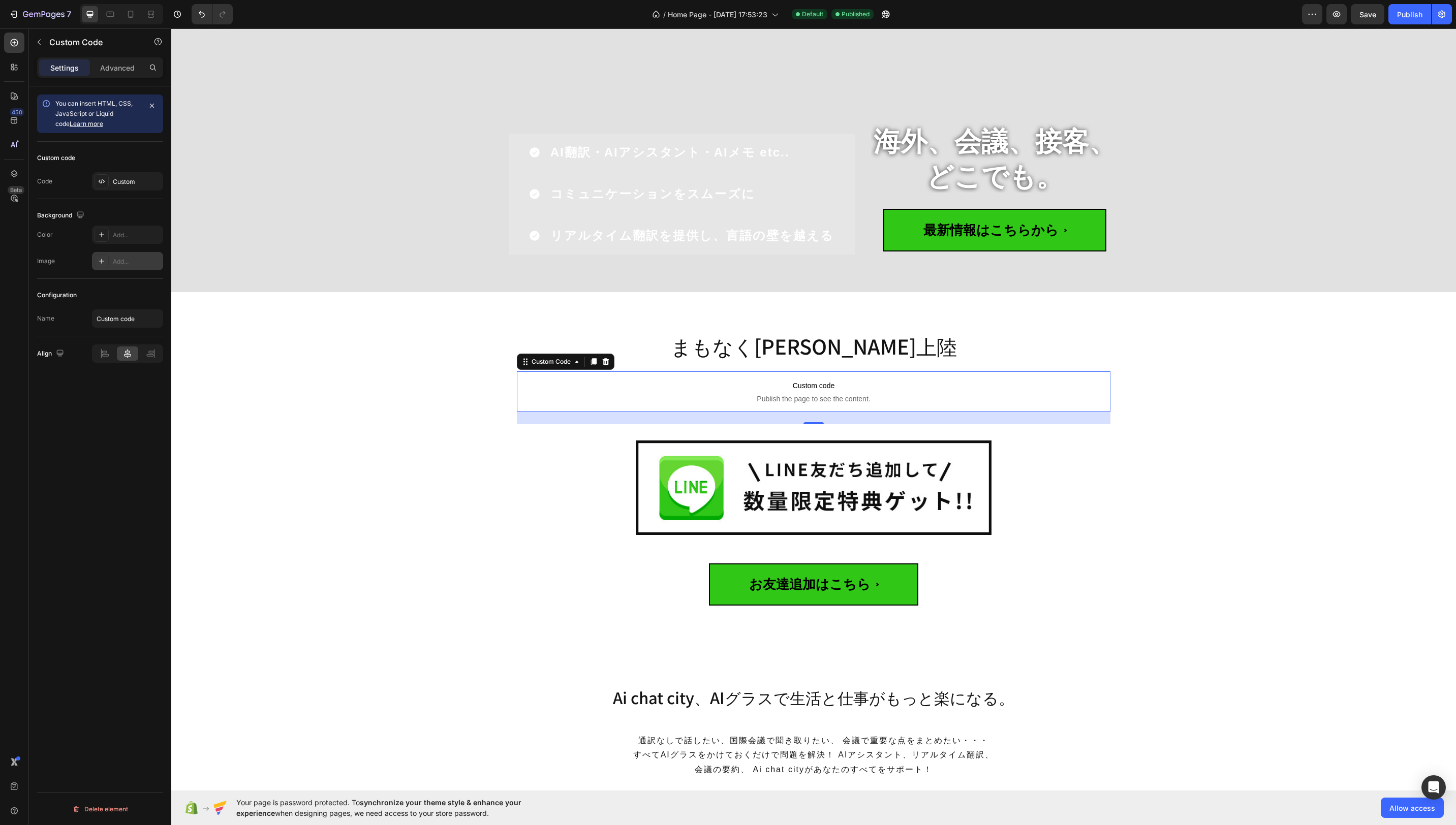
click at [100, 262] on icon at bounding box center [102, 261] width 8 height 8
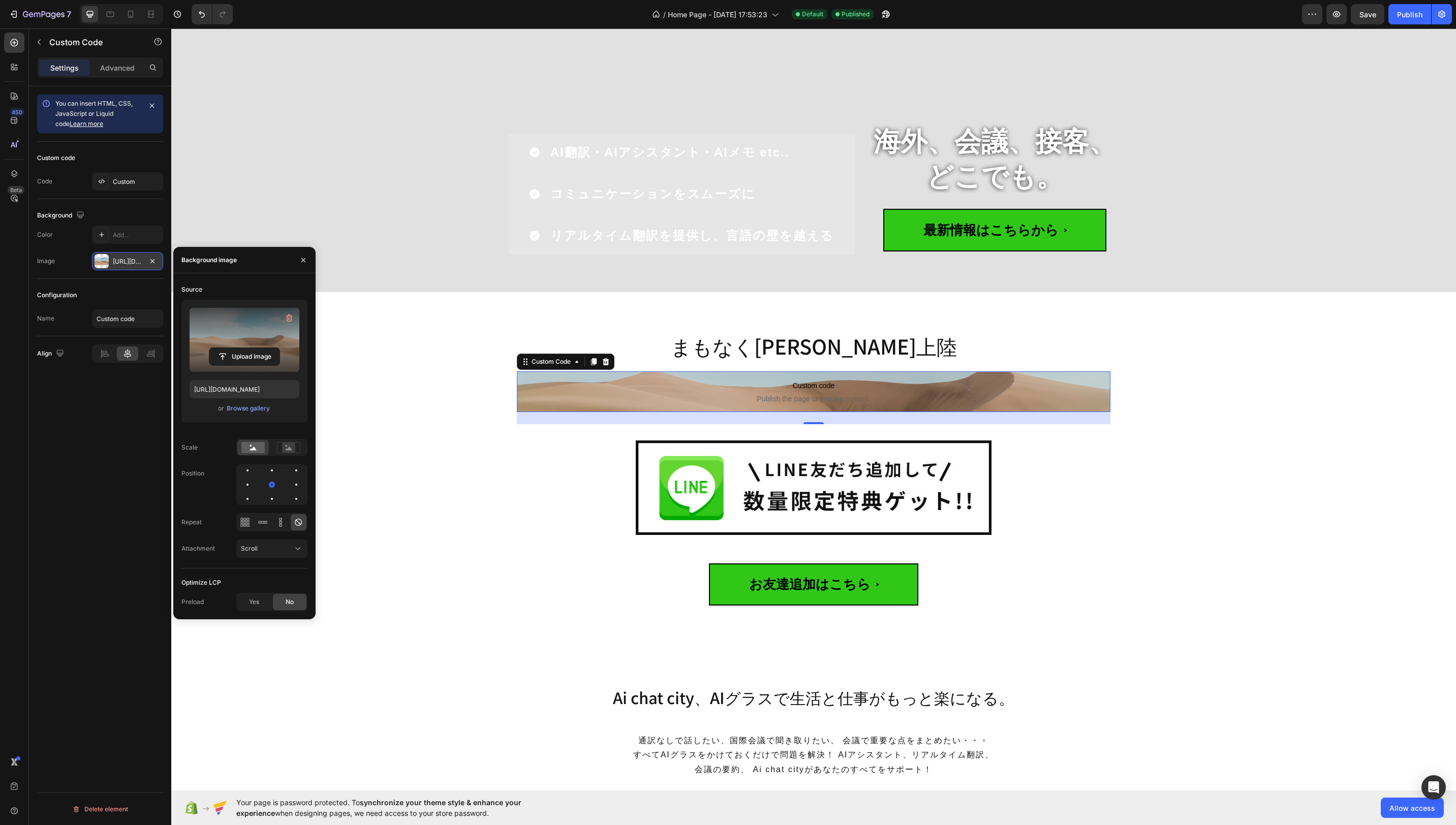
click at [255, 324] on label at bounding box center [244, 340] width 110 height 64
click at [255, 348] on input "file" at bounding box center [244, 356] width 70 height 17
click at [262, 411] on div "Browse gallery" at bounding box center [248, 408] width 43 height 9
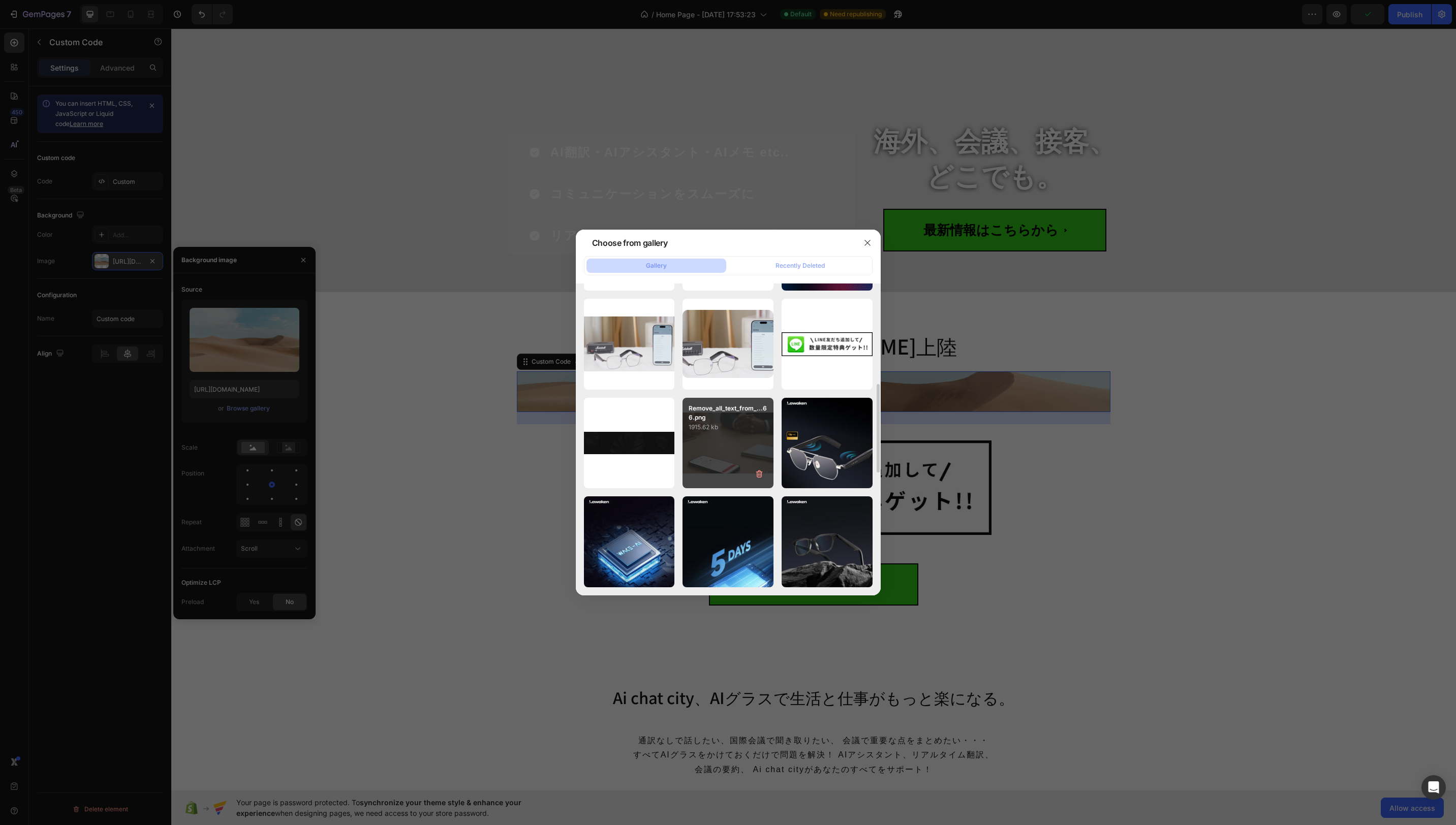
scroll to position [305, 0]
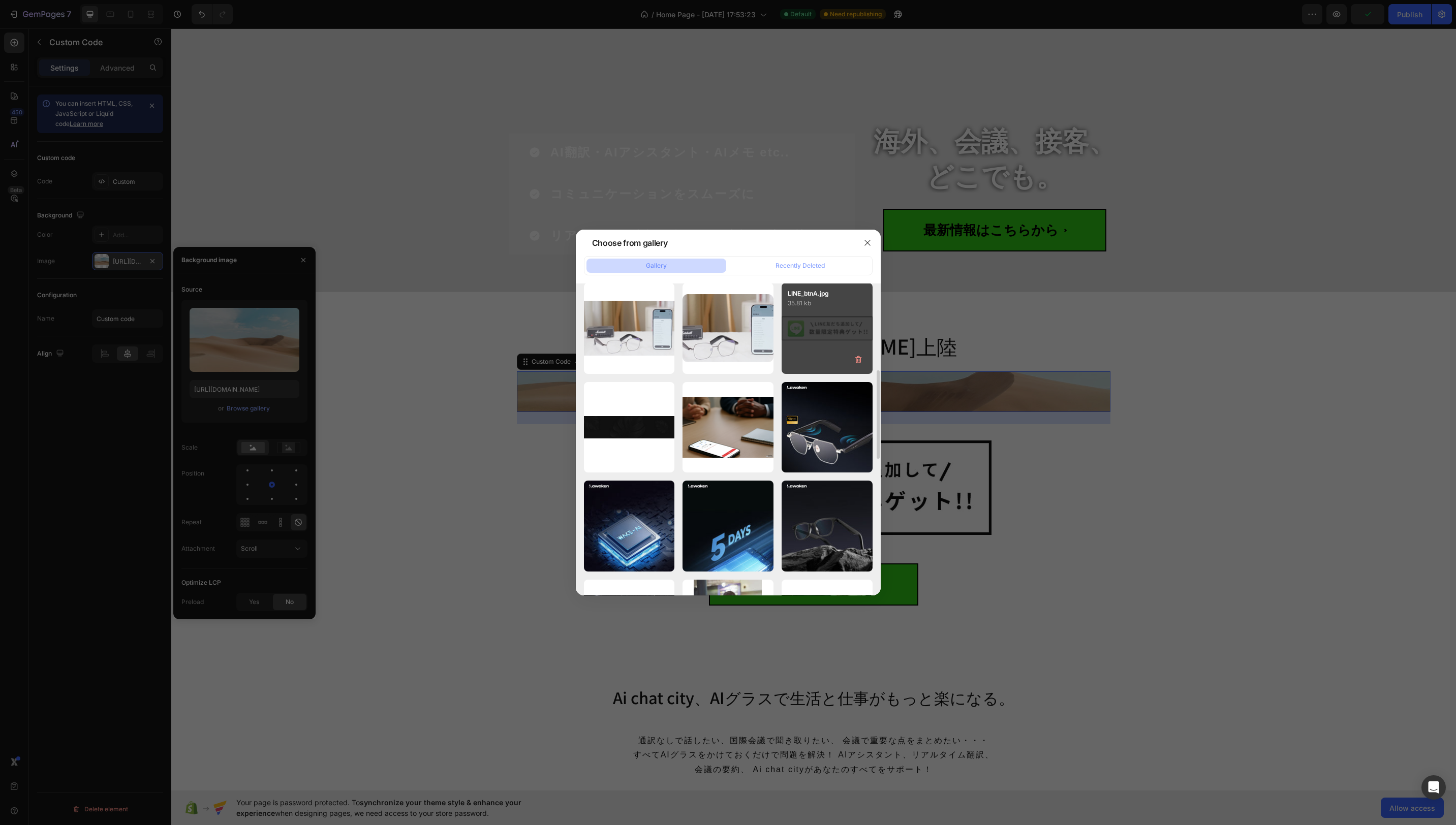
click at [815, 329] on div "LINE_btnA.jpg 35.81 kb" at bounding box center [827, 328] width 91 height 91
type input "[URL][DOMAIN_NAME]"
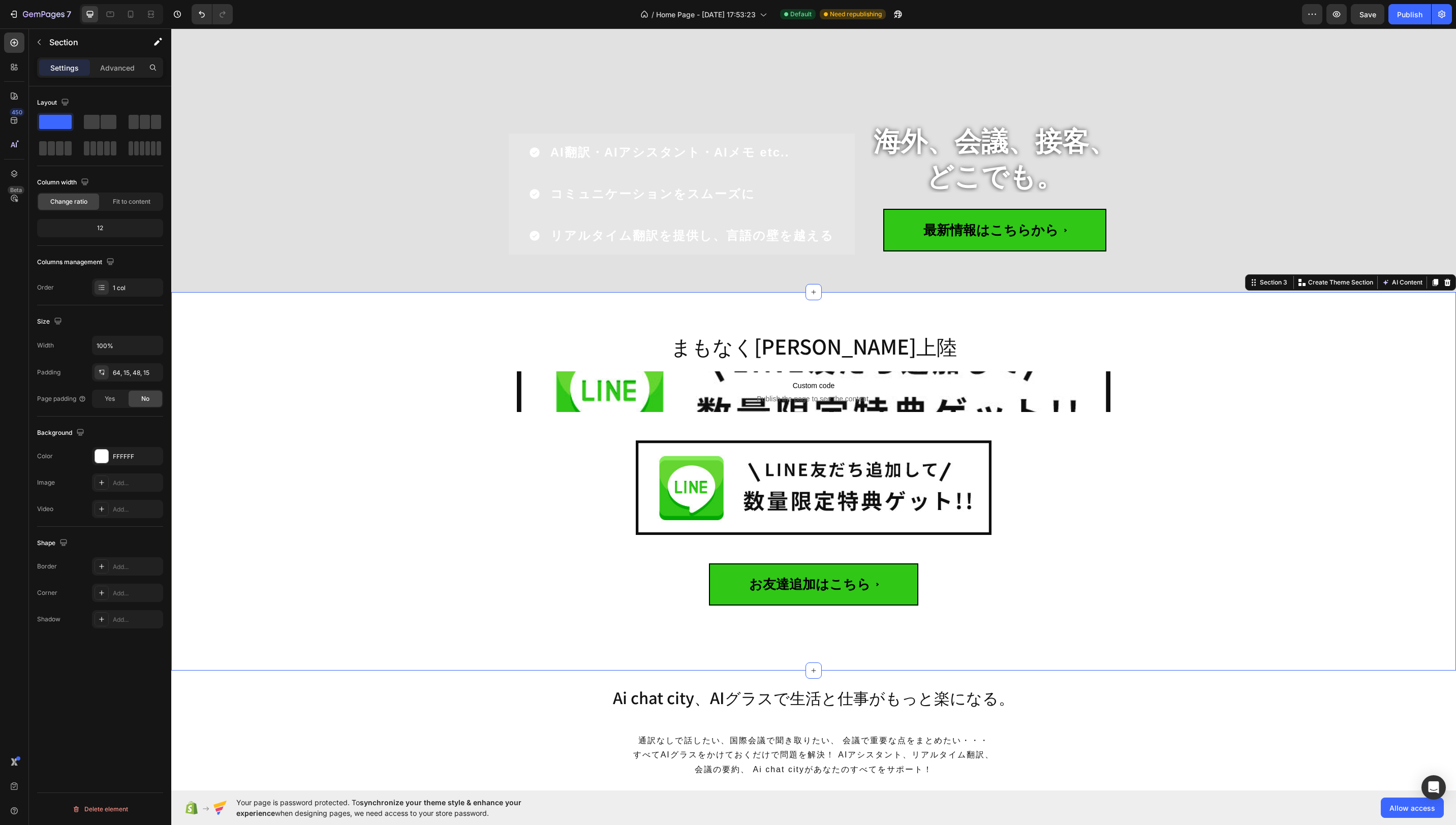
click at [1147, 439] on div "まもなく日本初上陸 Heading Custom code Publish the page to see the content. Custom Code …" at bounding box center [813, 486] width 1269 height 322
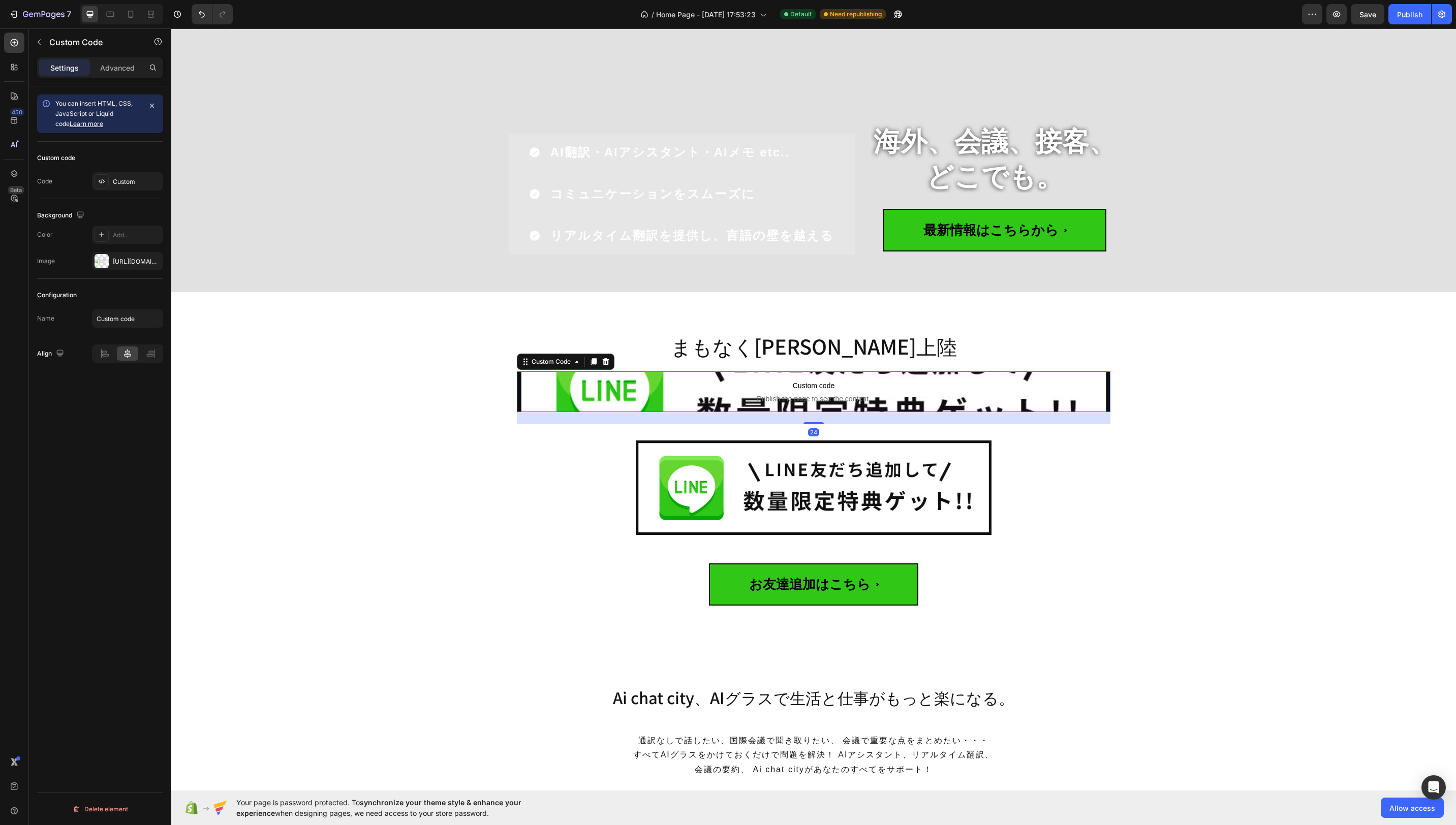
click at [791, 390] on span "Custom code" at bounding box center [814, 386] width 594 height 12
click at [117, 185] on div "Custom" at bounding box center [137, 181] width 48 height 9
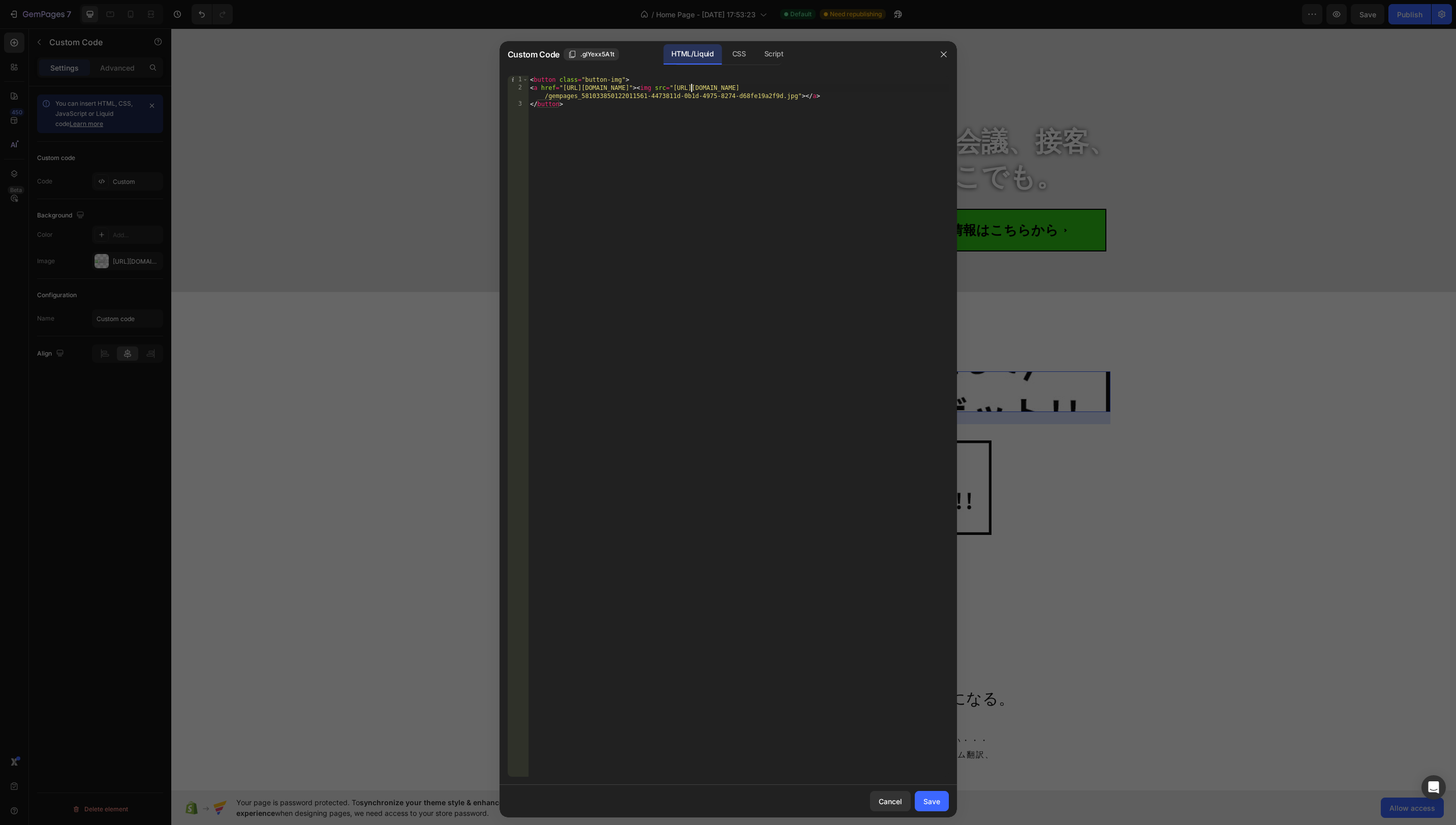
click at [690, 88] on div "< button class = "button-img" > < a href = "https://lin.ee/Dkxap5c" > < img src…" at bounding box center [739, 435] width 421 height 718
drag, startPoint x: 652, startPoint y: 89, endPoint x: 804, endPoint y: 95, distance: 152.1
click at [804, 95] on div "< button class = "button-img" > < a href = "https://lin.ee/Dkxap5c" > < img src…" at bounding box center [739, 435] width 421 height 718
type textarea "<a href="https://lin.ee/Dkxap5c"></a>"
click at [931, 797] on div "Save" at bounding box center [932, 802] width 17 height 11
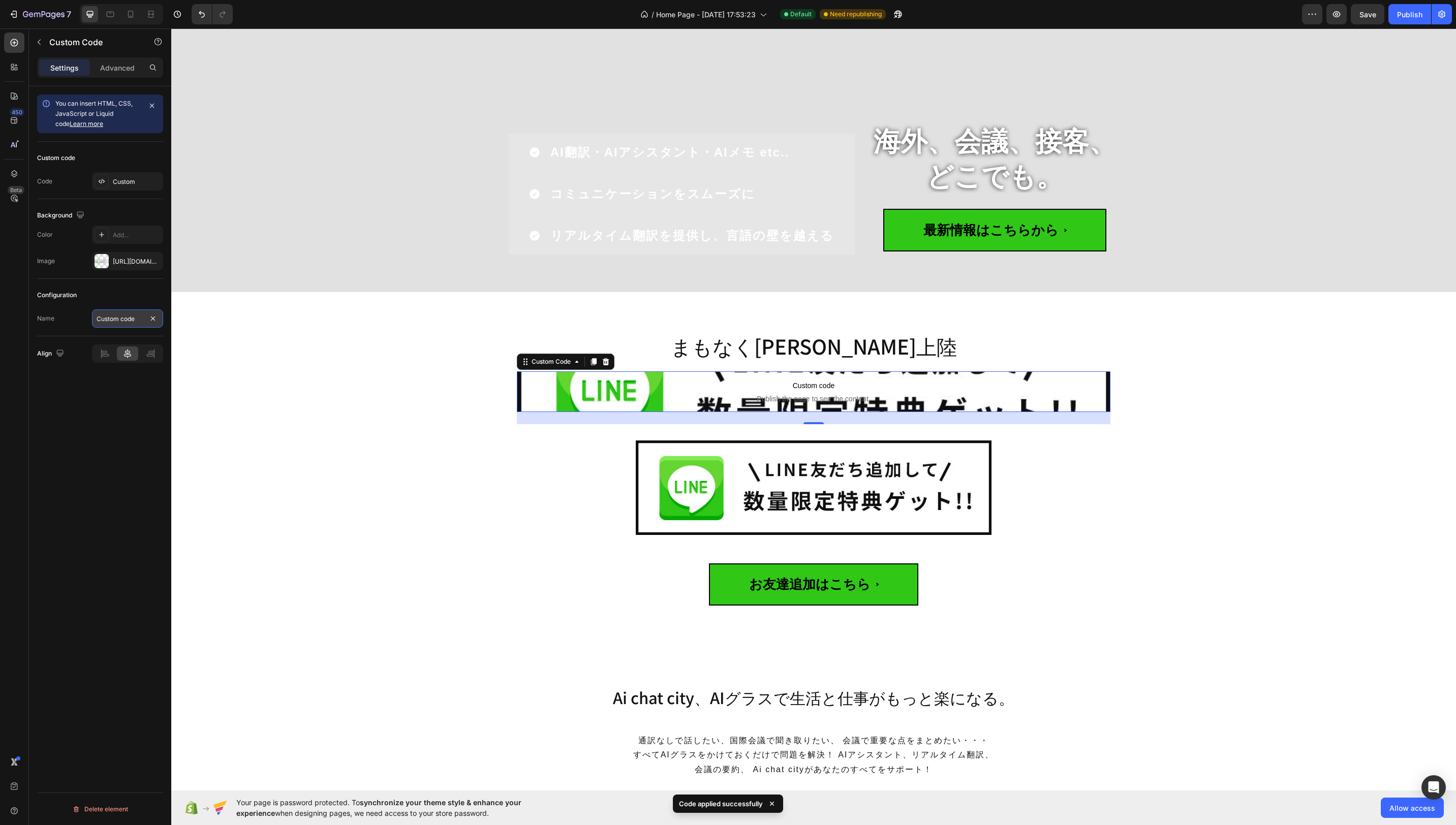
click at [129, 312] on input "Custom code" at bounding box center [127, 318] width 71 height 18
click at [117, 63] on p "Advanced" at bounding box center [117, 68] width 35 height 11
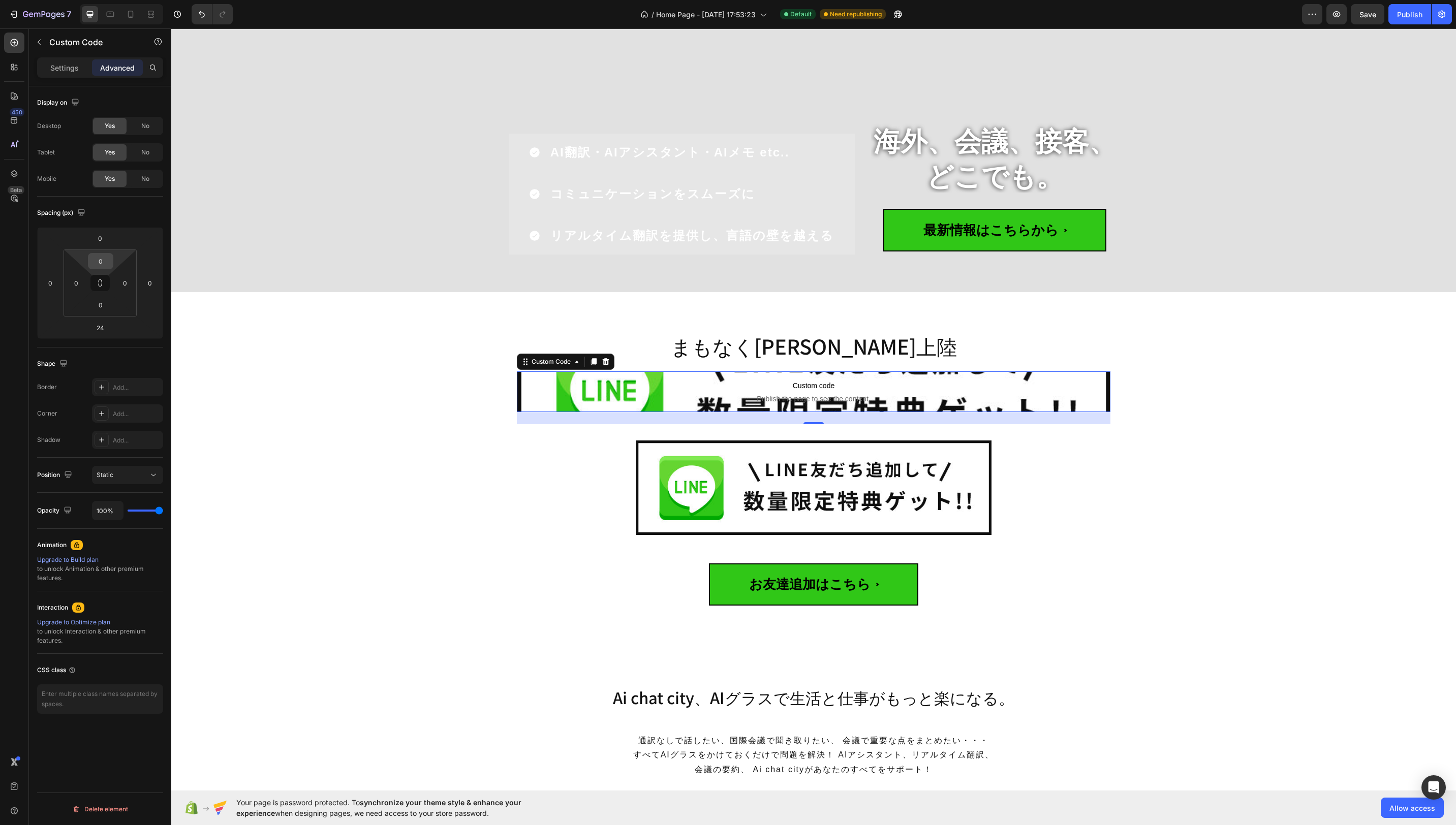
click at [111, 260] on div "0" at bounding box center [100, 260] width 26 height 16
click at [134, 408] on span "48px" at bounding box center [141, 404] width 15 height 7
type input "48"
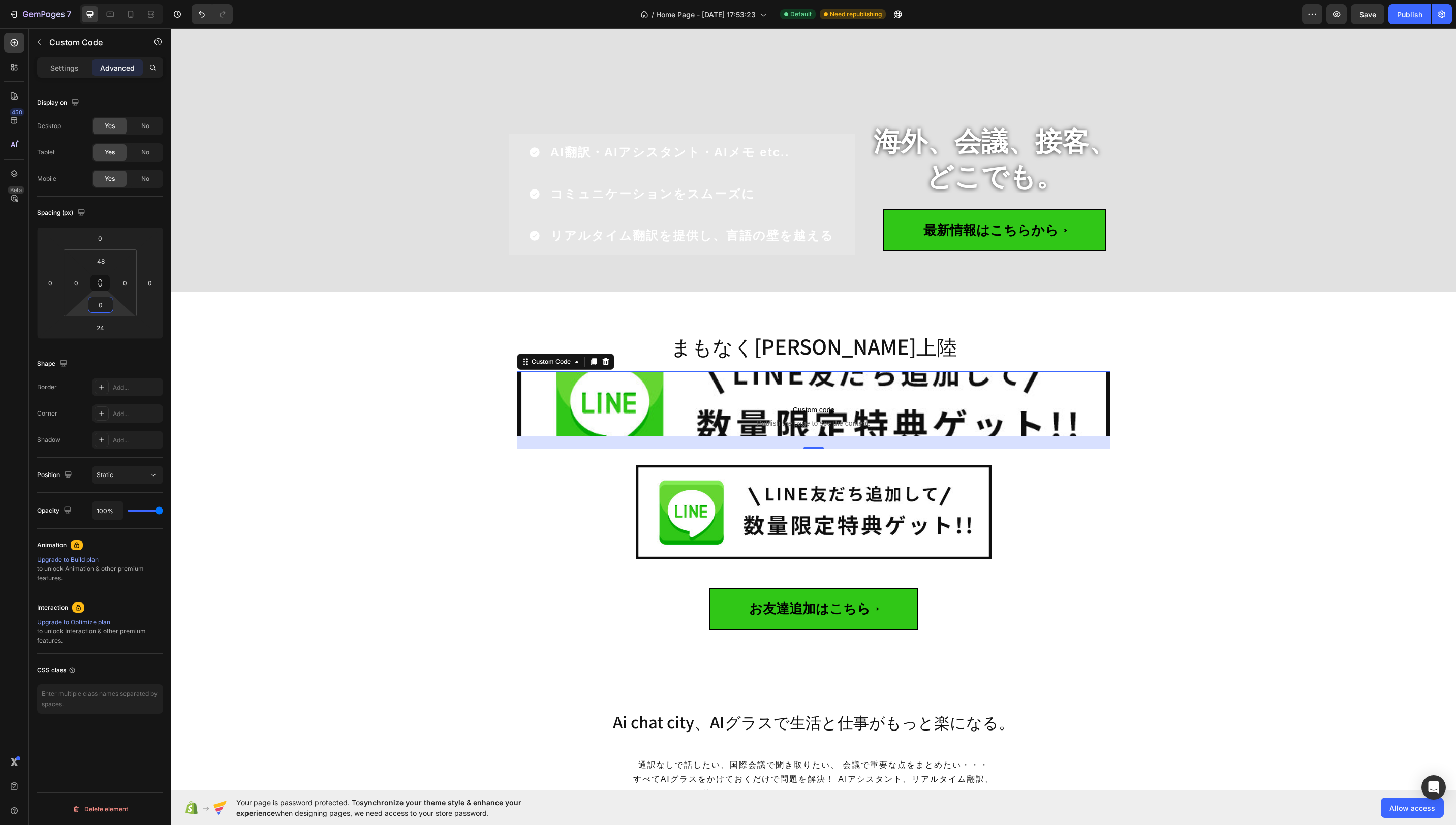
click at [108, 308] on input "0" at bounding box center [101, 305] width 20 height 15
click at [142, 451] on span "48px" at bounding box center [141, 448] width 15 height 7
type input "48"
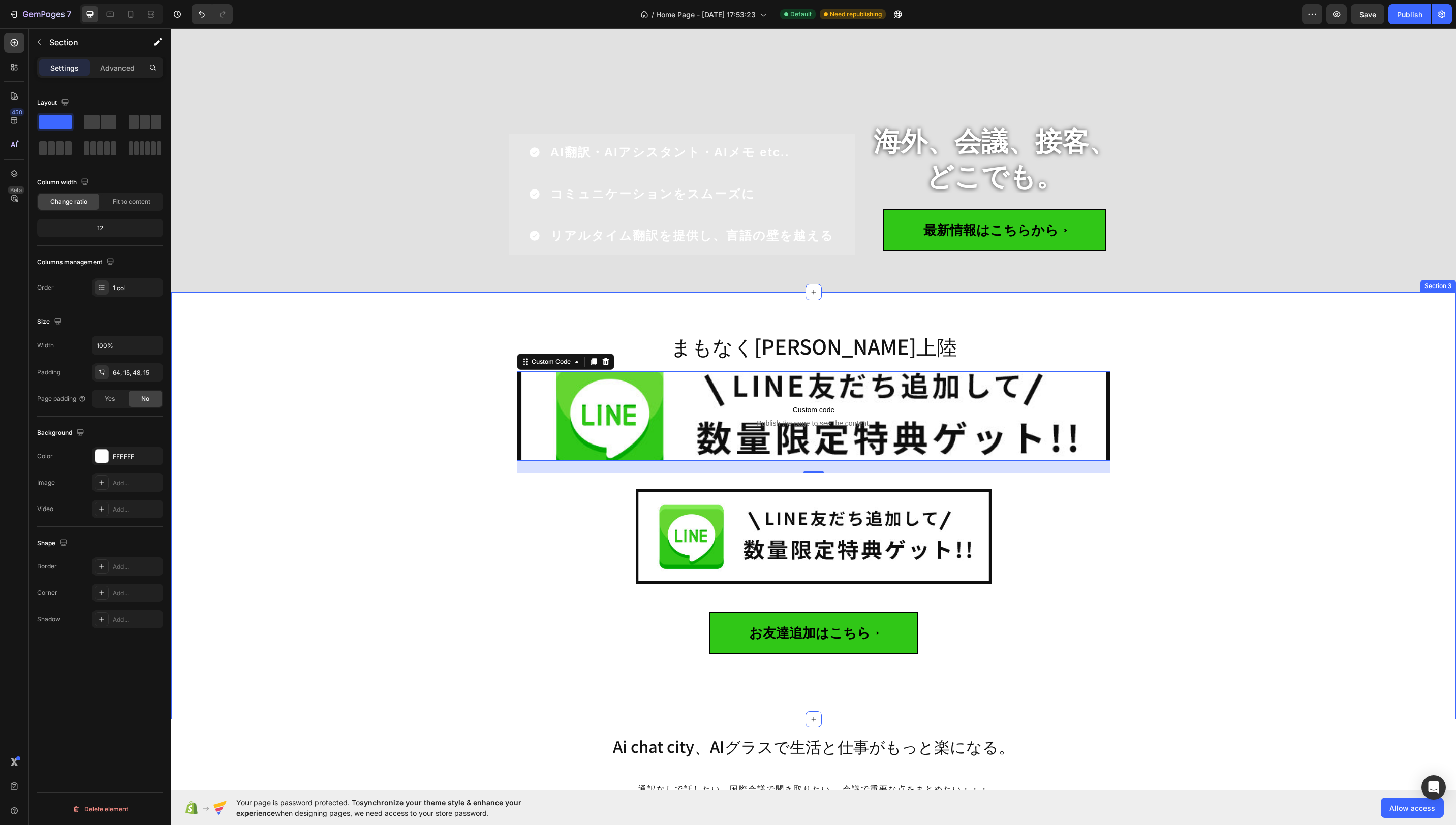
click at [384, 405] on div "まもなく日本初上陸 Heading Custom code Publish the page to see the content. Custom Code …" at bounding box center [813, 510] width 1269 height 371
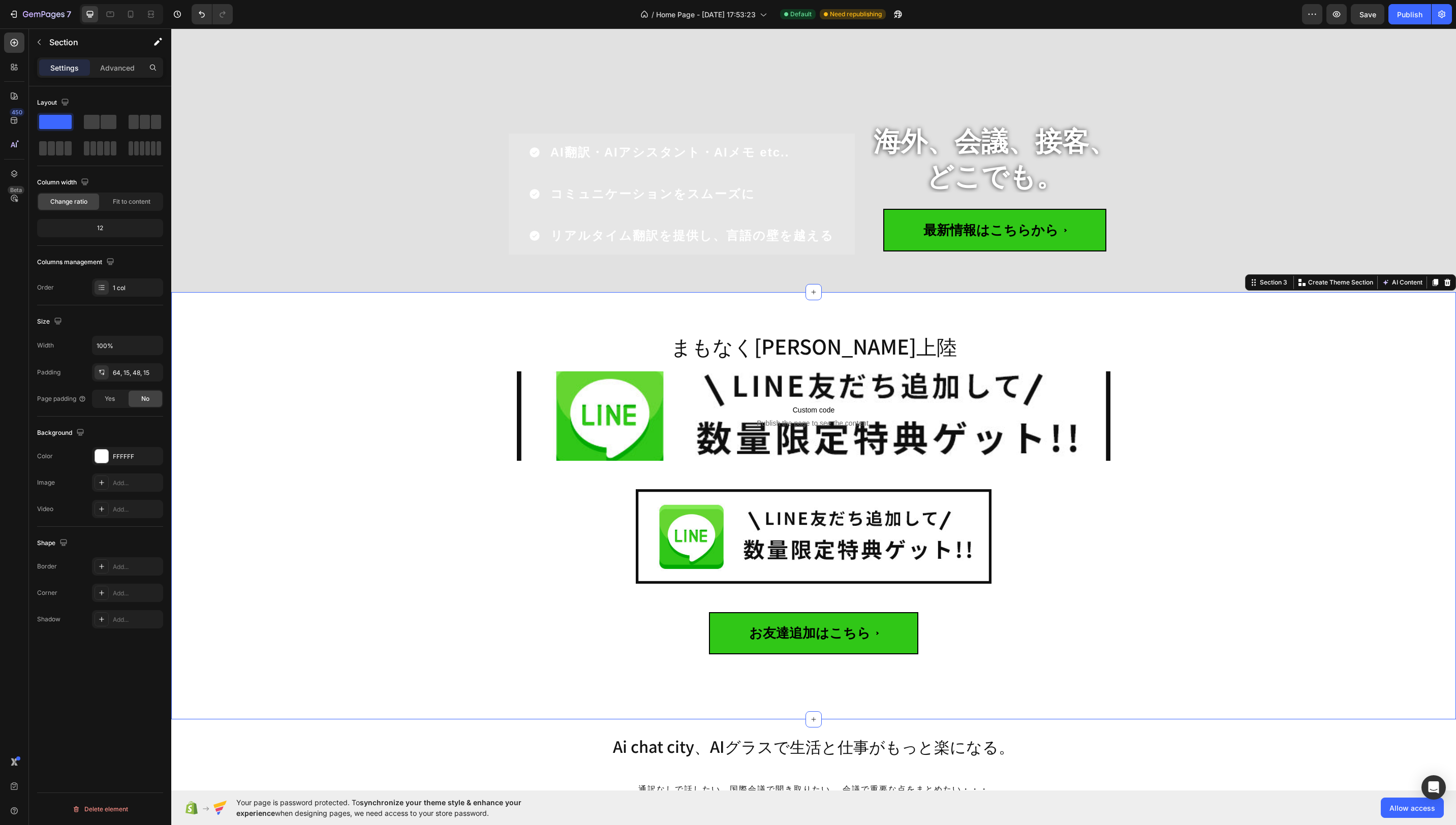
click at [372, 377] on div "まもなく日本初上陸 Heading Custom code Publish the page to see the content. Custom Code …" at bounding box center [813, 510] width 1269 height 371
click at [375, 379] on div "まもなく日本初上陸 Heading Custom code Publish the page to see the content. Custom Code …" at bounding box center [813, 510] width 1269 height 371
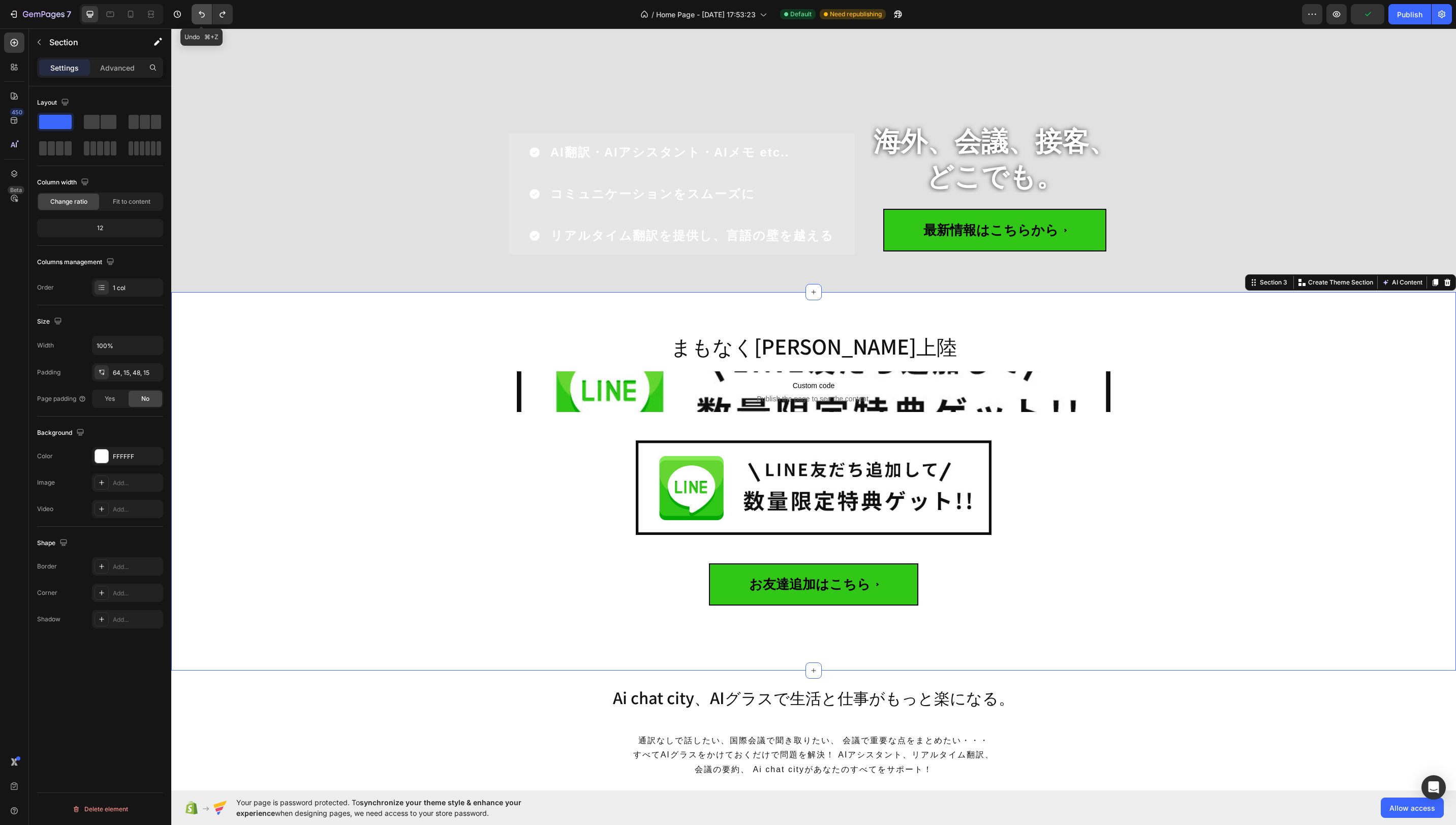
click at [203, 11] on icon "Undo/Redo" at bounding box center [202, 14] width 10 height 10
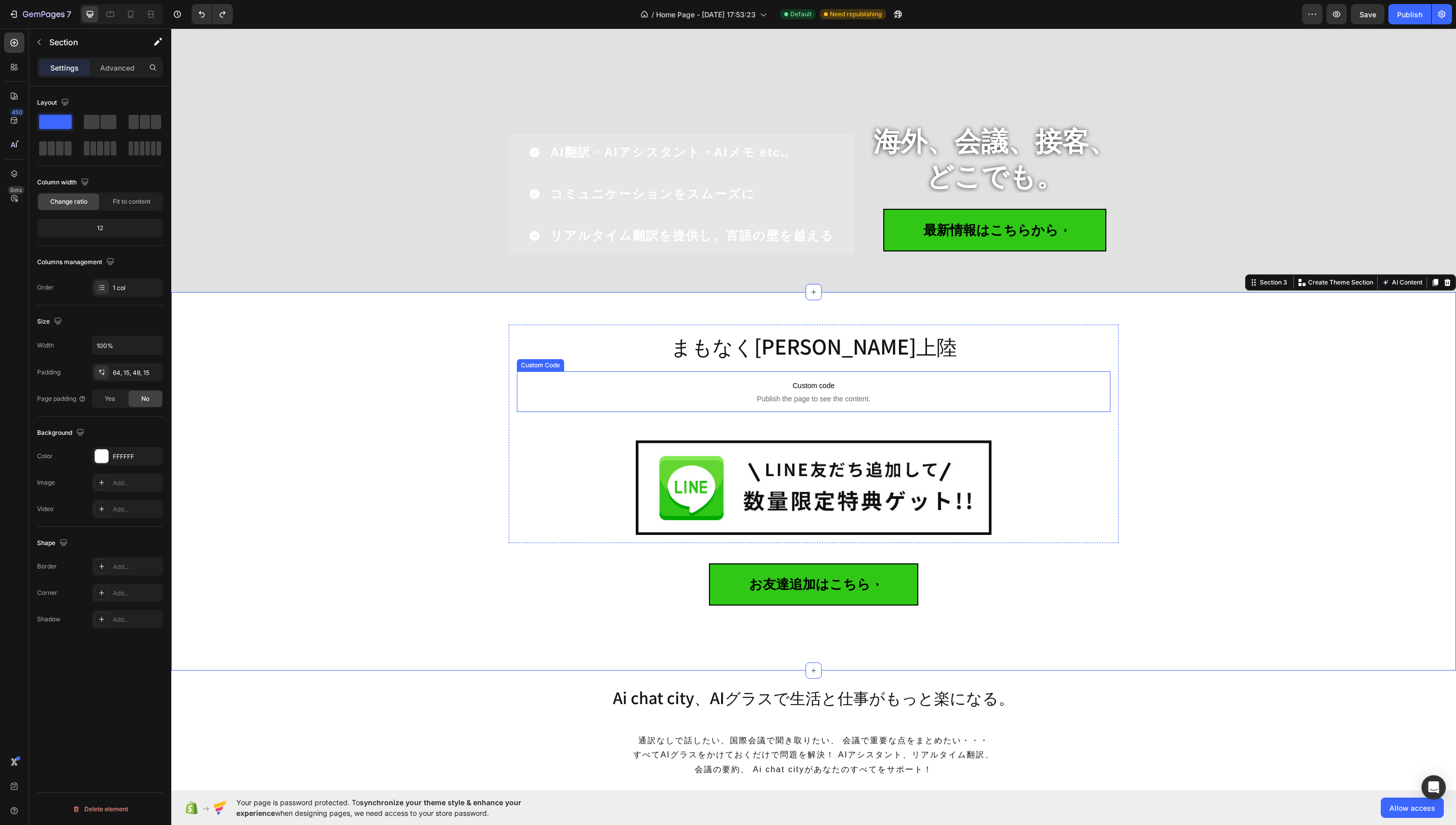
click at [994, 396] on span "Publish the page to see the content." at bounding box center [814, 399] width 594 height 10
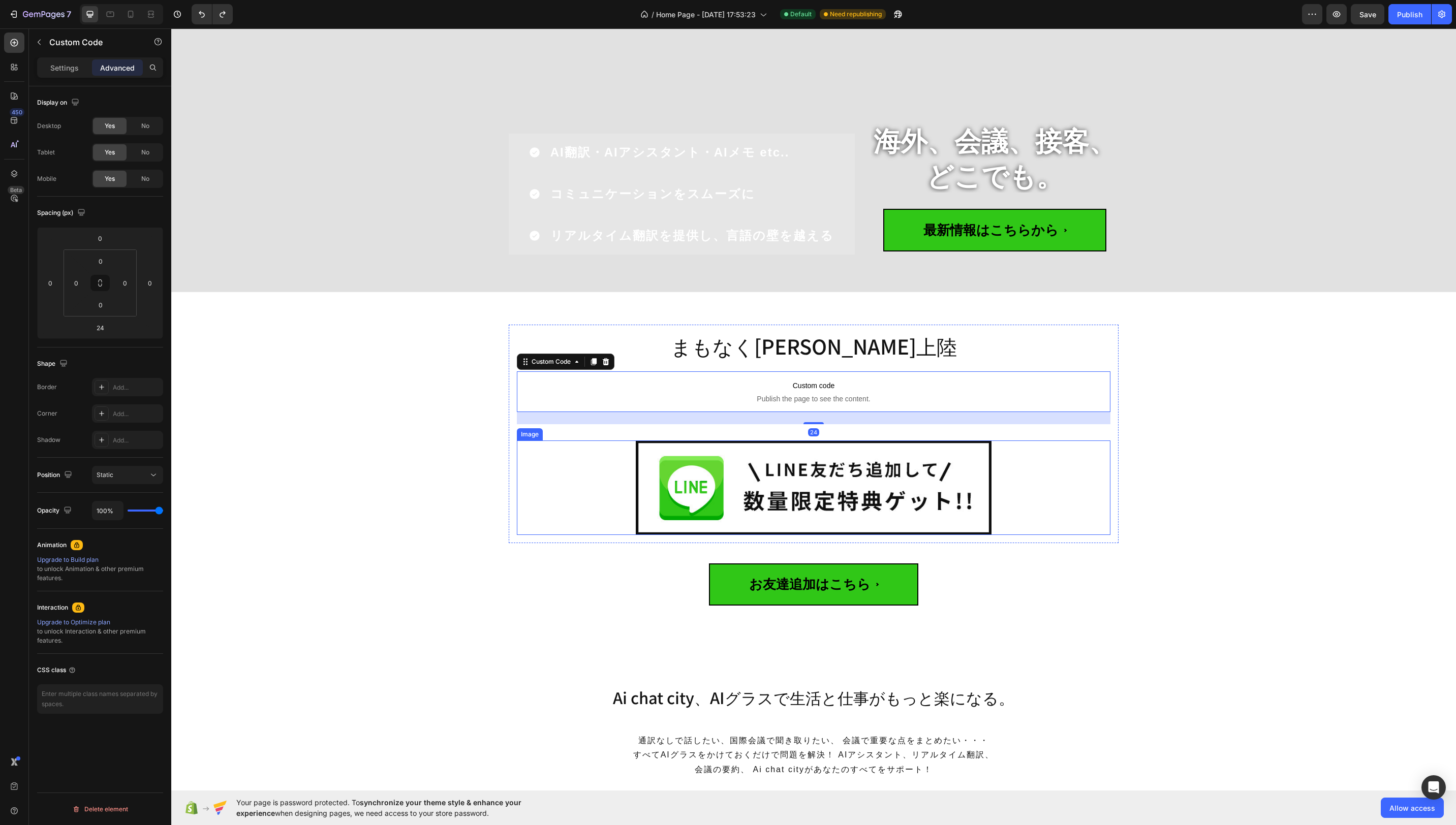
click at [853, 458] on img at bounding box center [814, 488] width 357 height 95
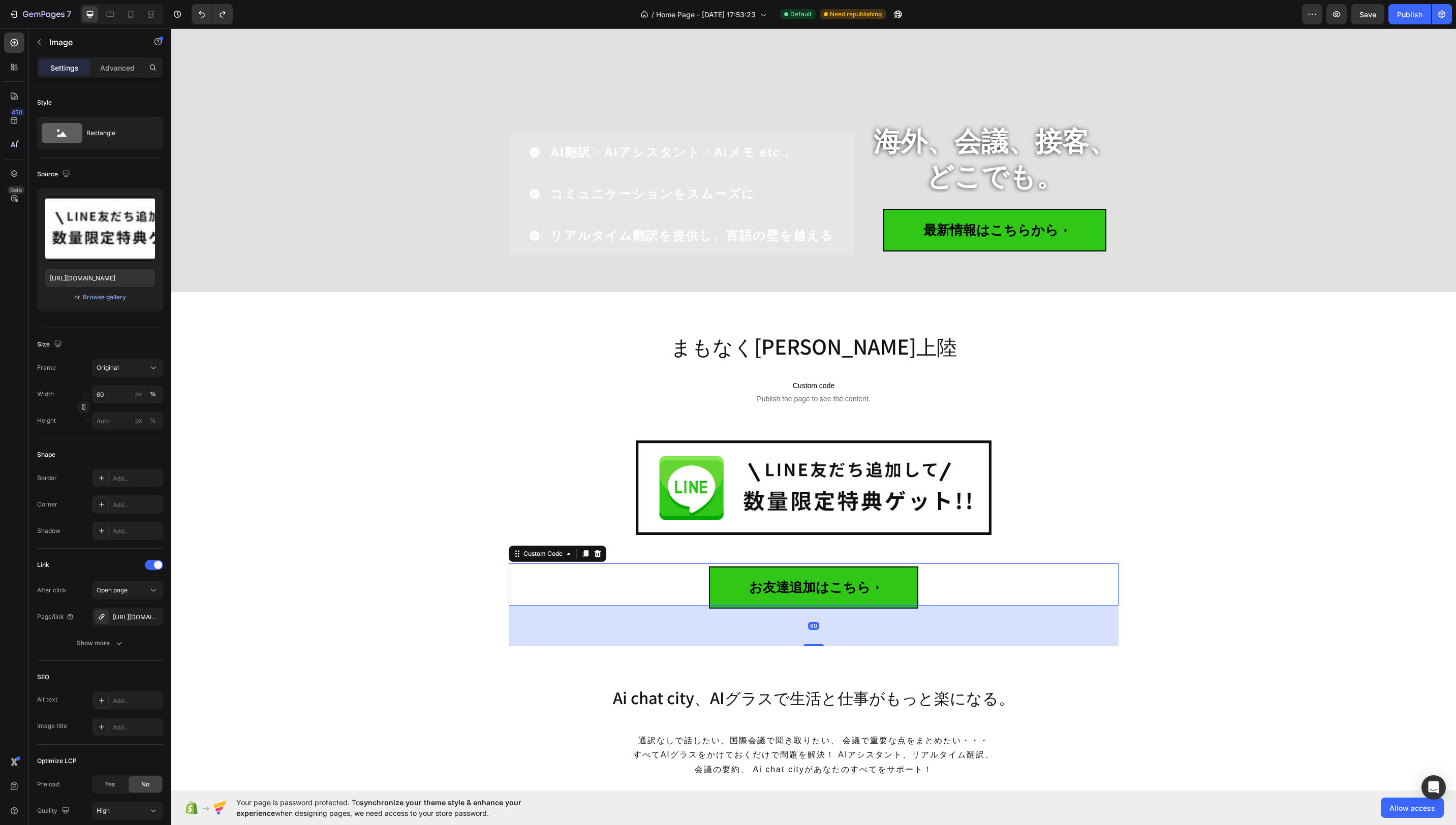
click at [866, 588] on span "お友達追加はこちら" at bounding box center [813, 587] width 209 height 42
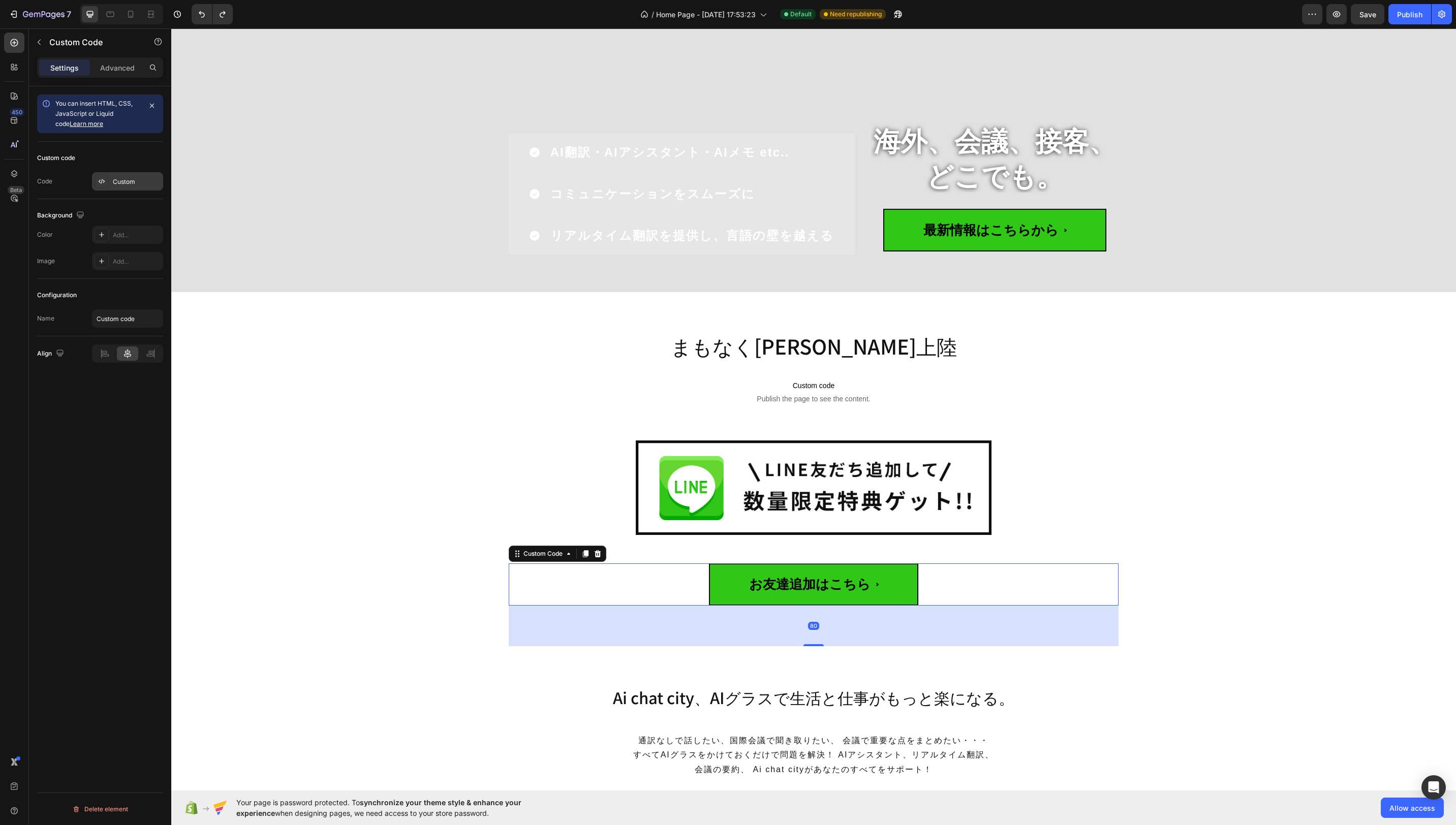
click at [119, 179] on div "Custom" at bounding box center [137, 181] width 48 height 9
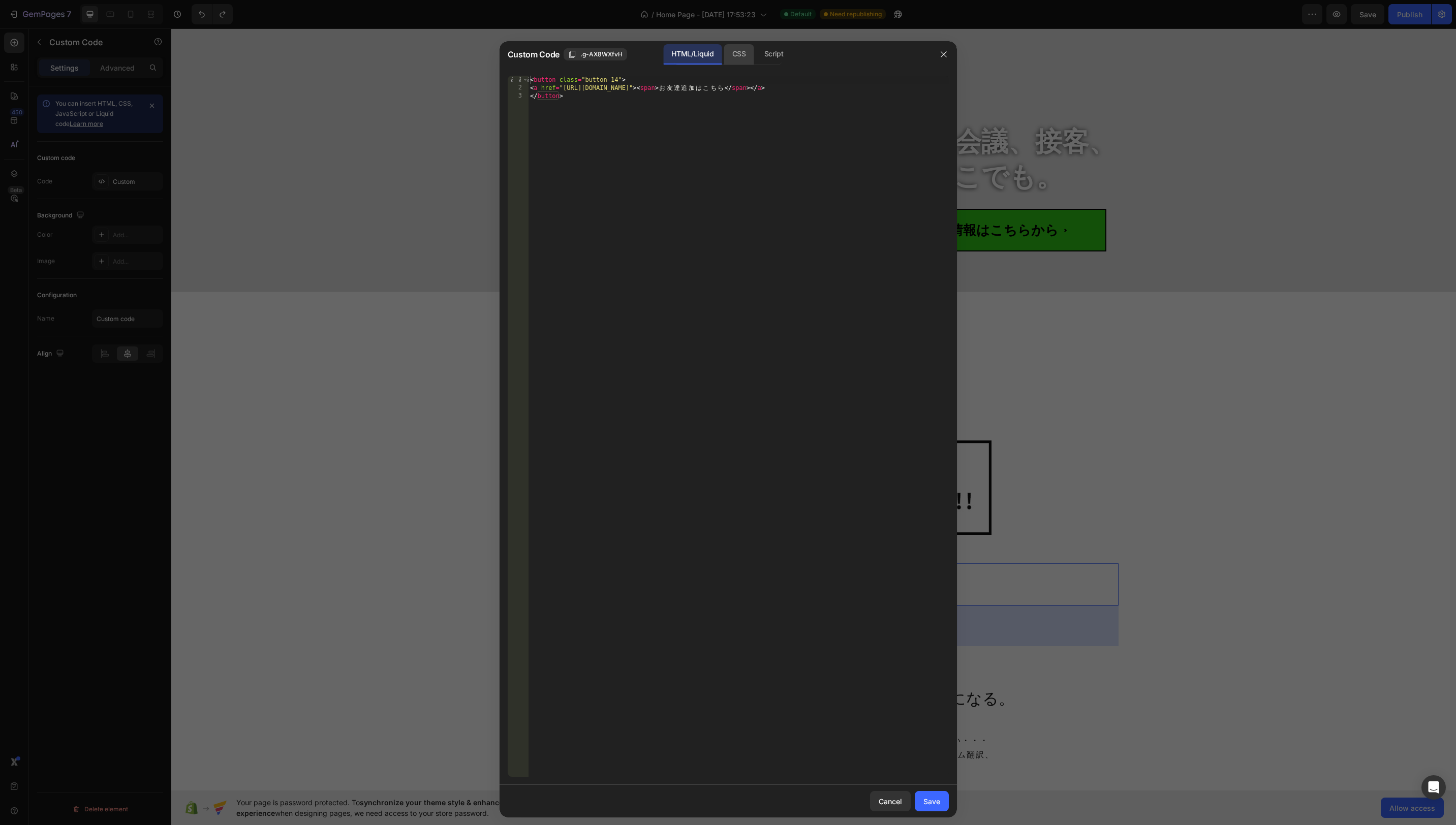
click at [756, 51] on div "CSS" at bounding box center [774, 54] width 36 height 20
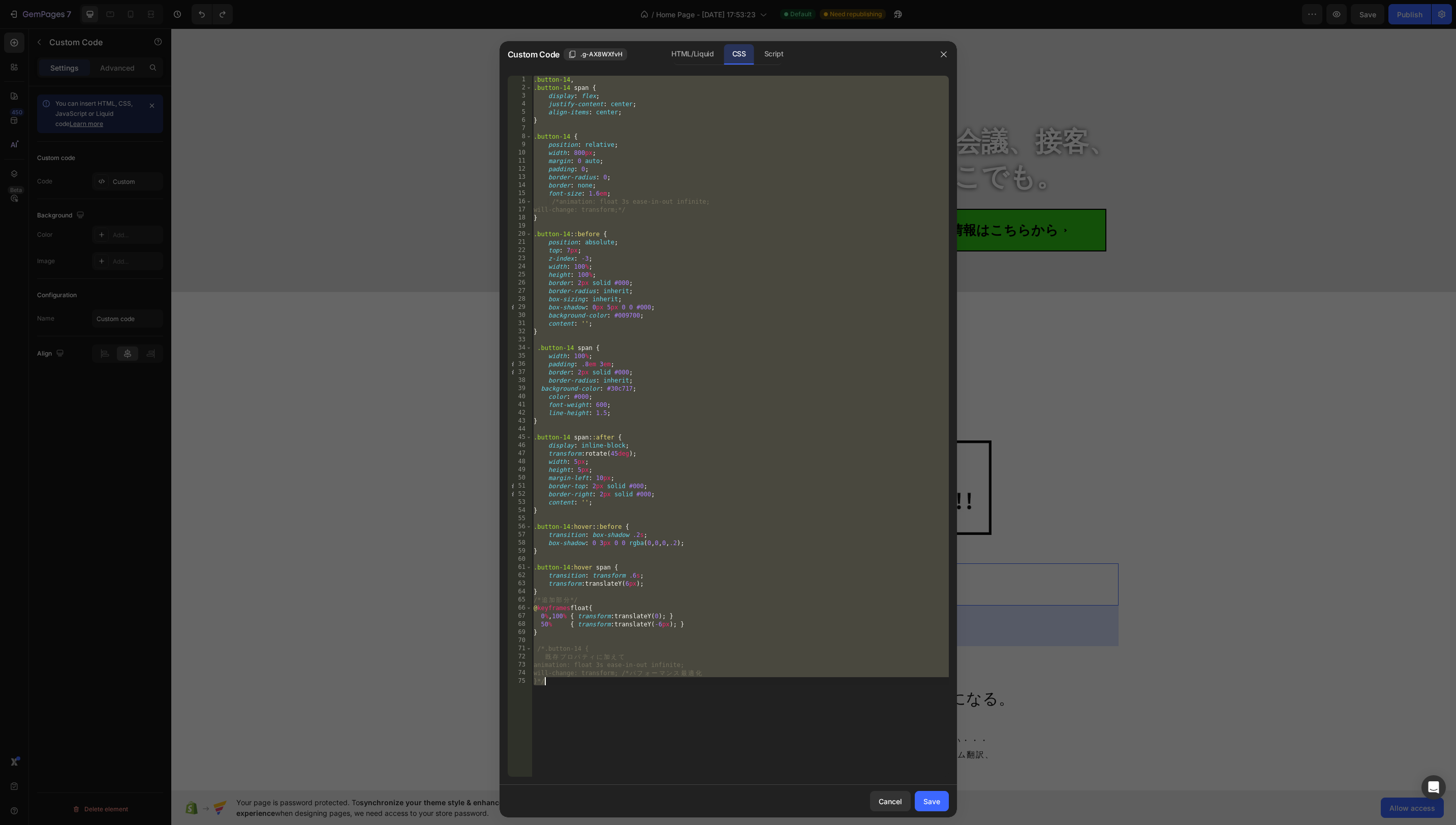
click at [714, 77] on div ".button-14 , .button-14 span { display : flex ; justify-content : center ; alig…" at bounding box center [741, 435] width 417 height 718
type textarea ".button-14,"
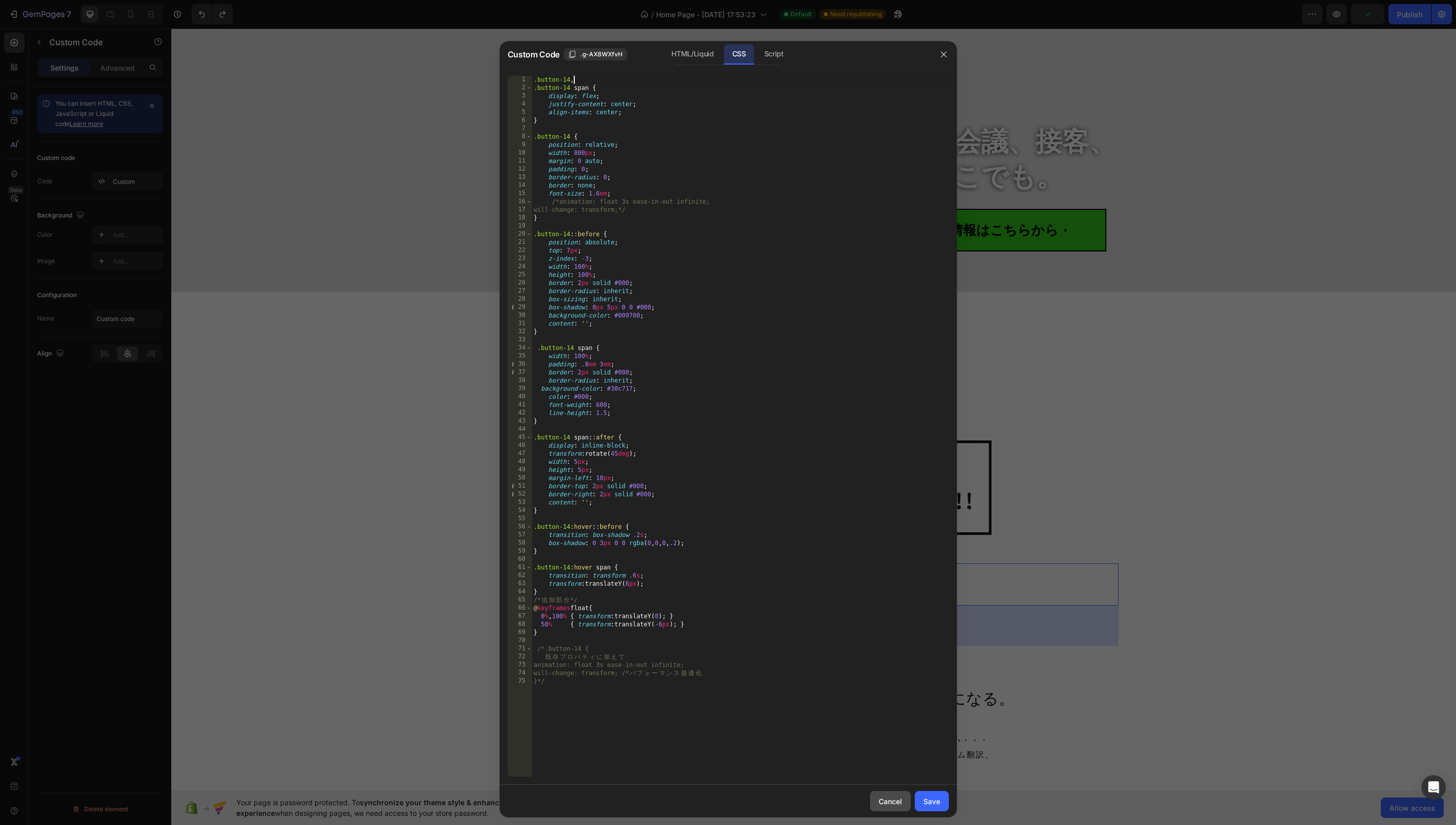
click at [893, 797] on div "Cancel" at bounding box center [890, 802] width 23 height 11
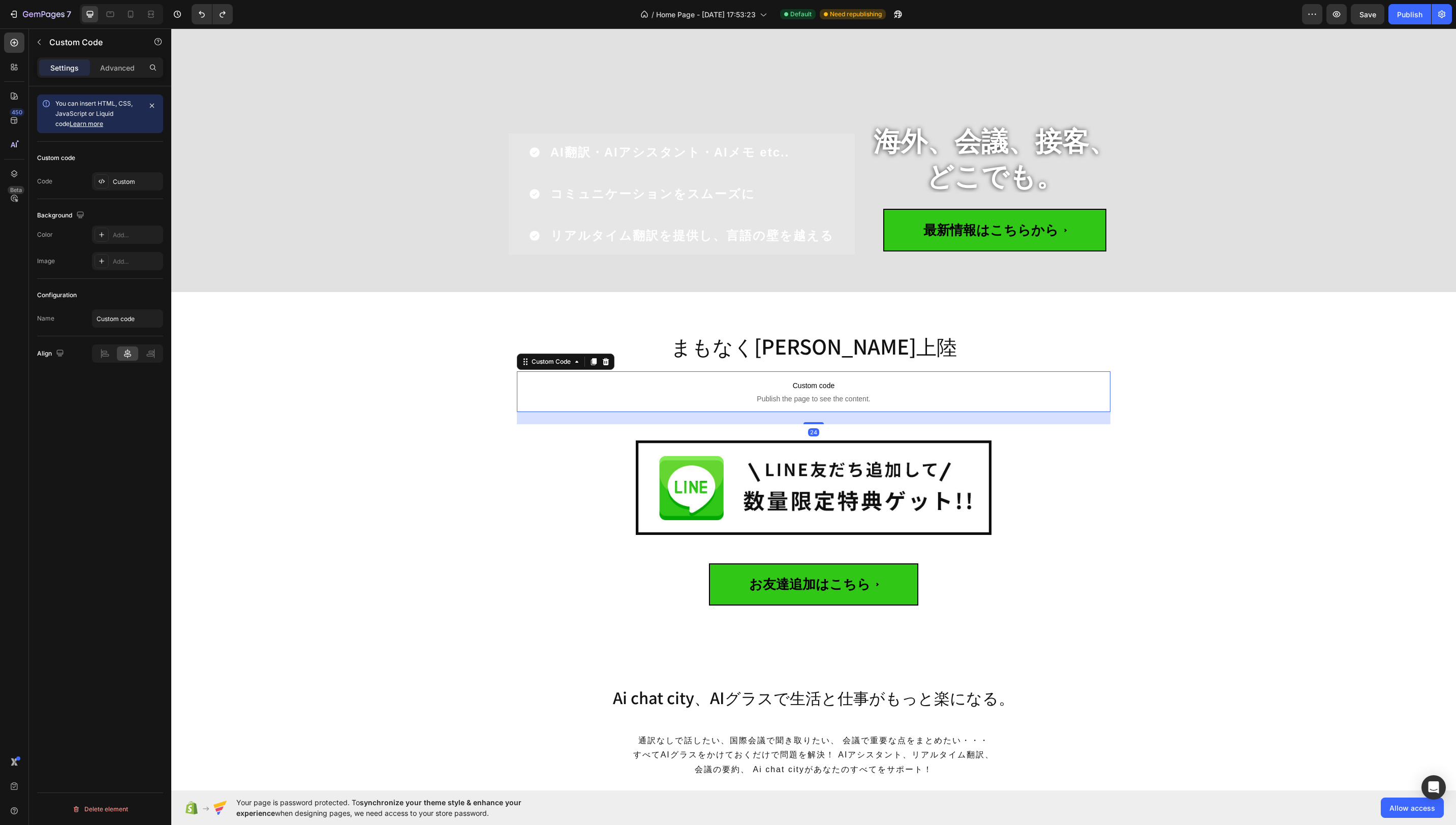
click at [848, 394] on span "Publish the page to see the content." at bounding box center [814, 399] width 594 height 10
click at [137, 175] on div "Custom" at bounding box center [127, 181] width 71 height 18
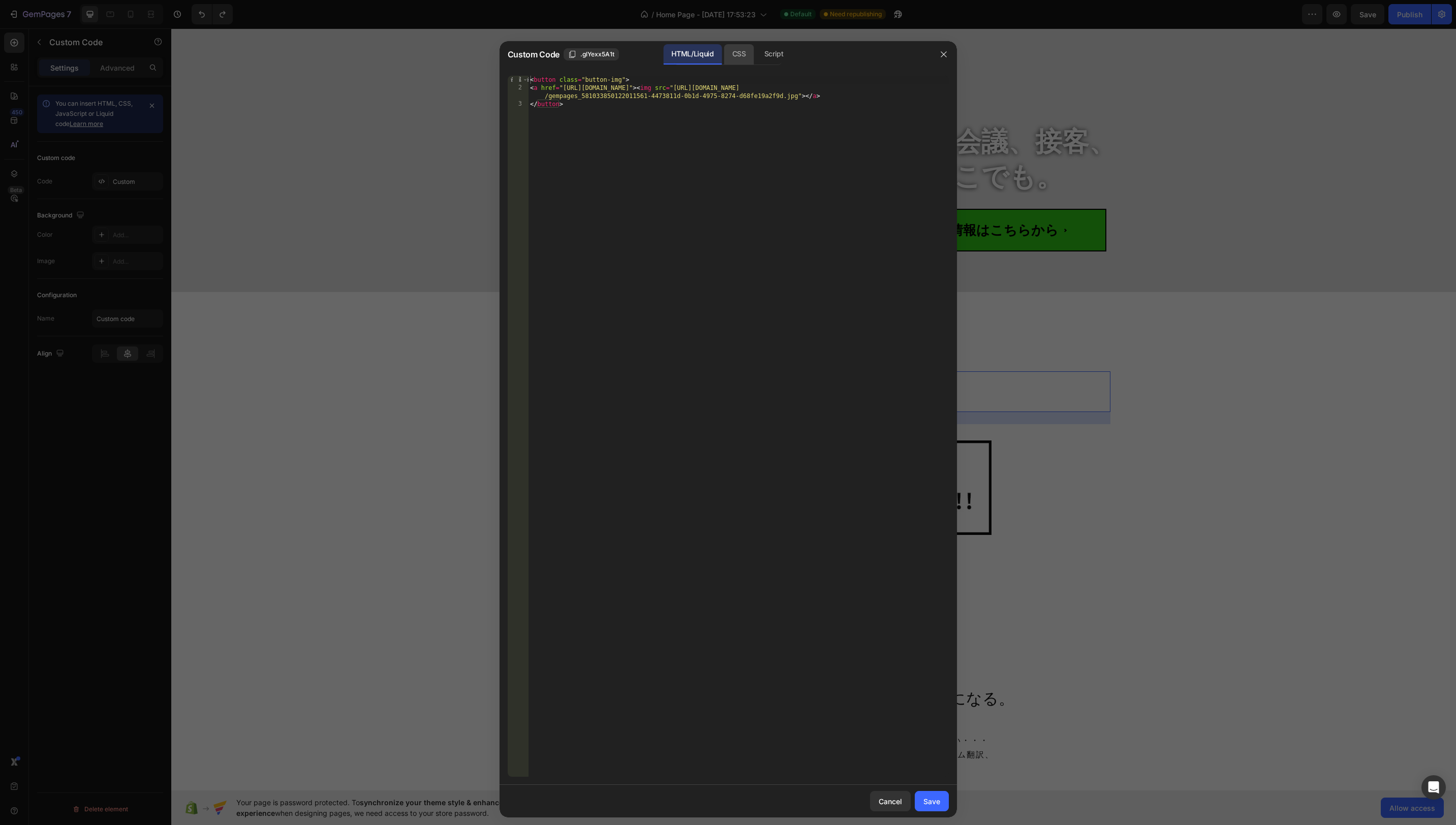
click at [756, 50] on div "CSS" at bounding box center [774, 54] width 36 height 20
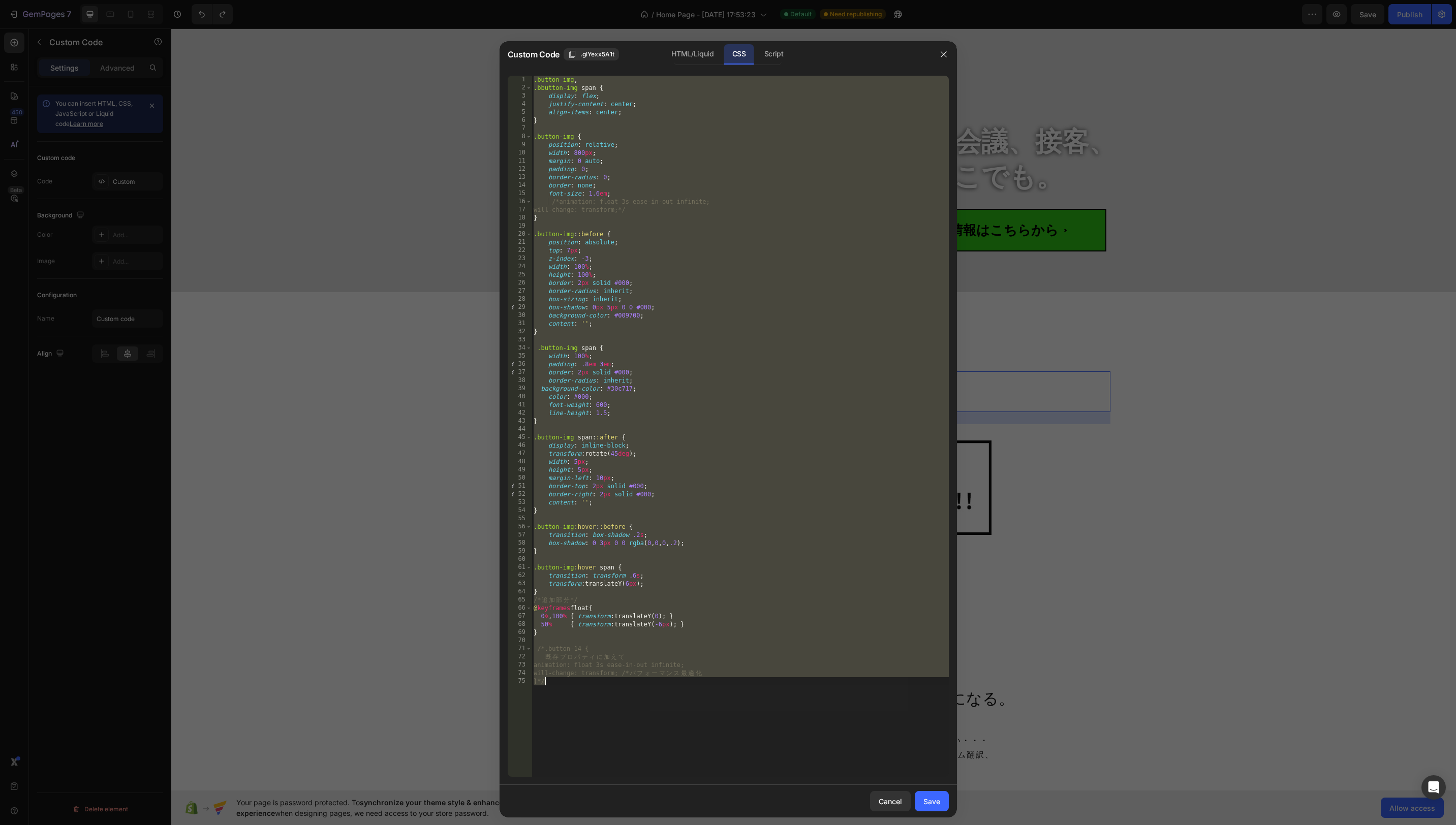
click at [739, 153] on div ".button-img , .bbutton-img span { display : flex ; justify-content : center ; a…" at bounding box center [741, 426] width 417 height 701
type textarea "width: 800px;"
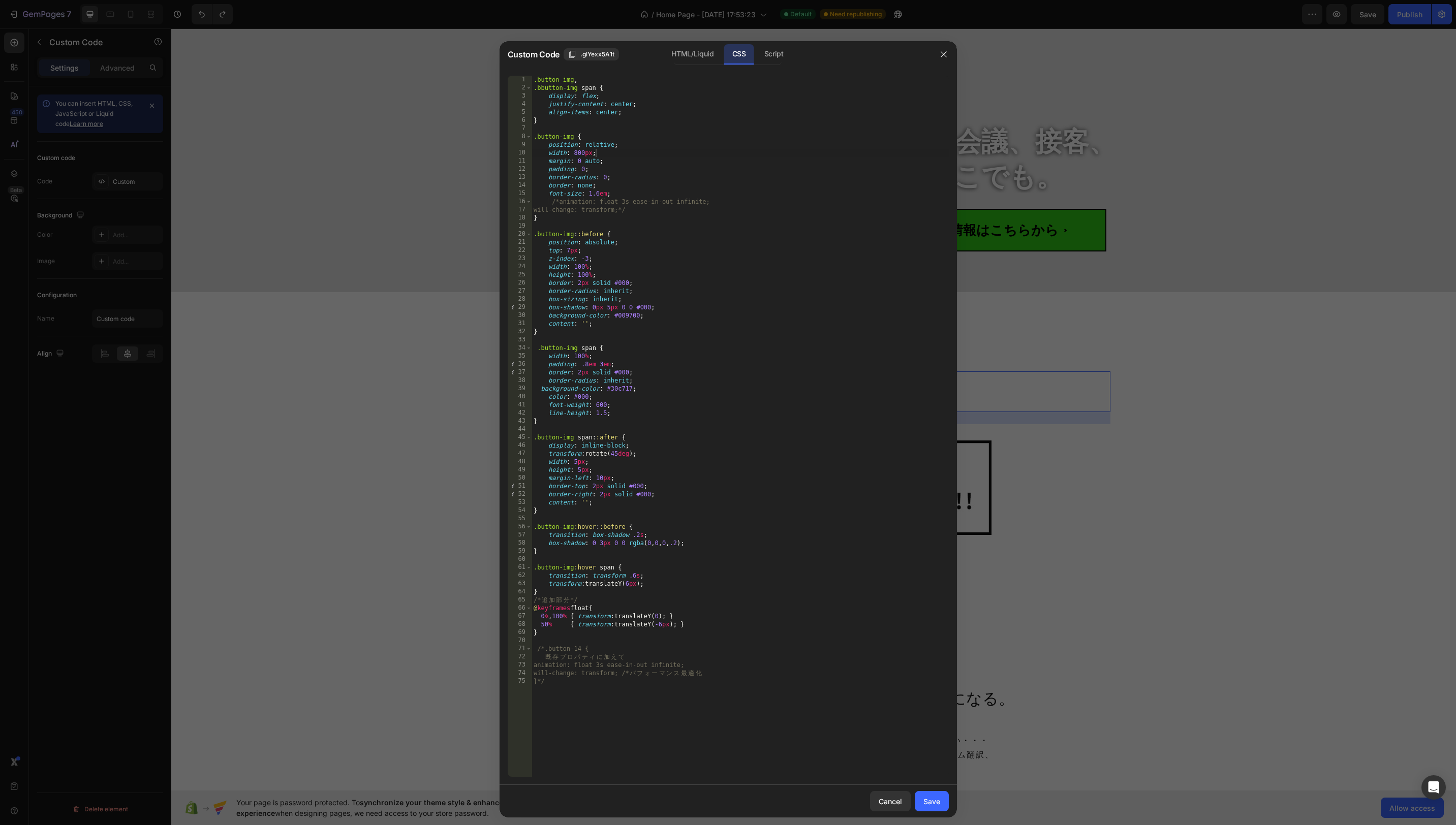
drag, startPoint x: 935, startPoint y: 799, endPoint x: 973, endPoint y: 783, distance: 41.2
click at [935, 799] on div "Save" at bounding box center [932, 802] width 17 height 11
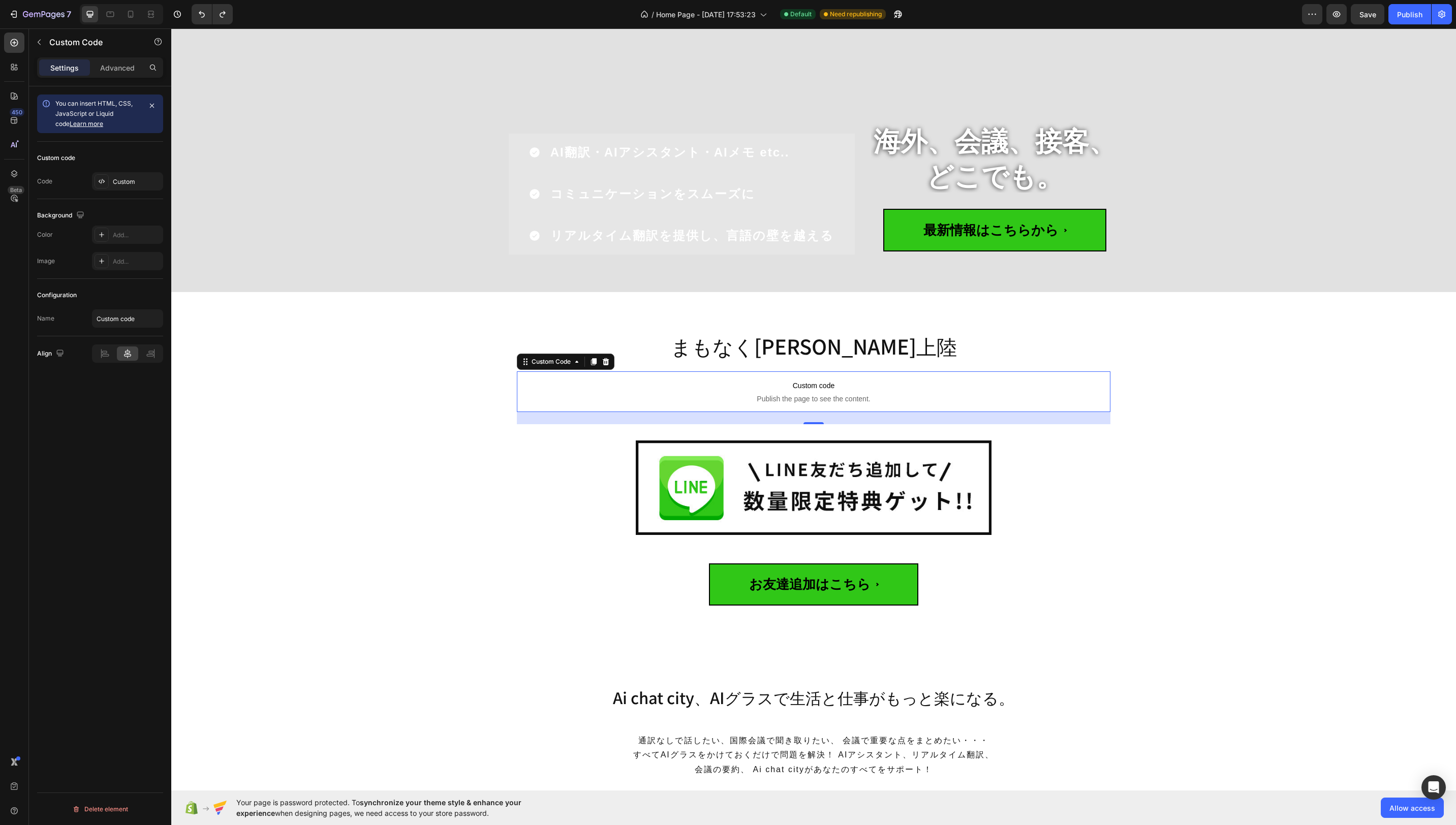
click at [1007, 390] on span "Custom code" at bounding box center [814, 386] width 594 height 12
click at [135, 175] on div "Custom" at bounding box center [127, 181] width 71 height 18
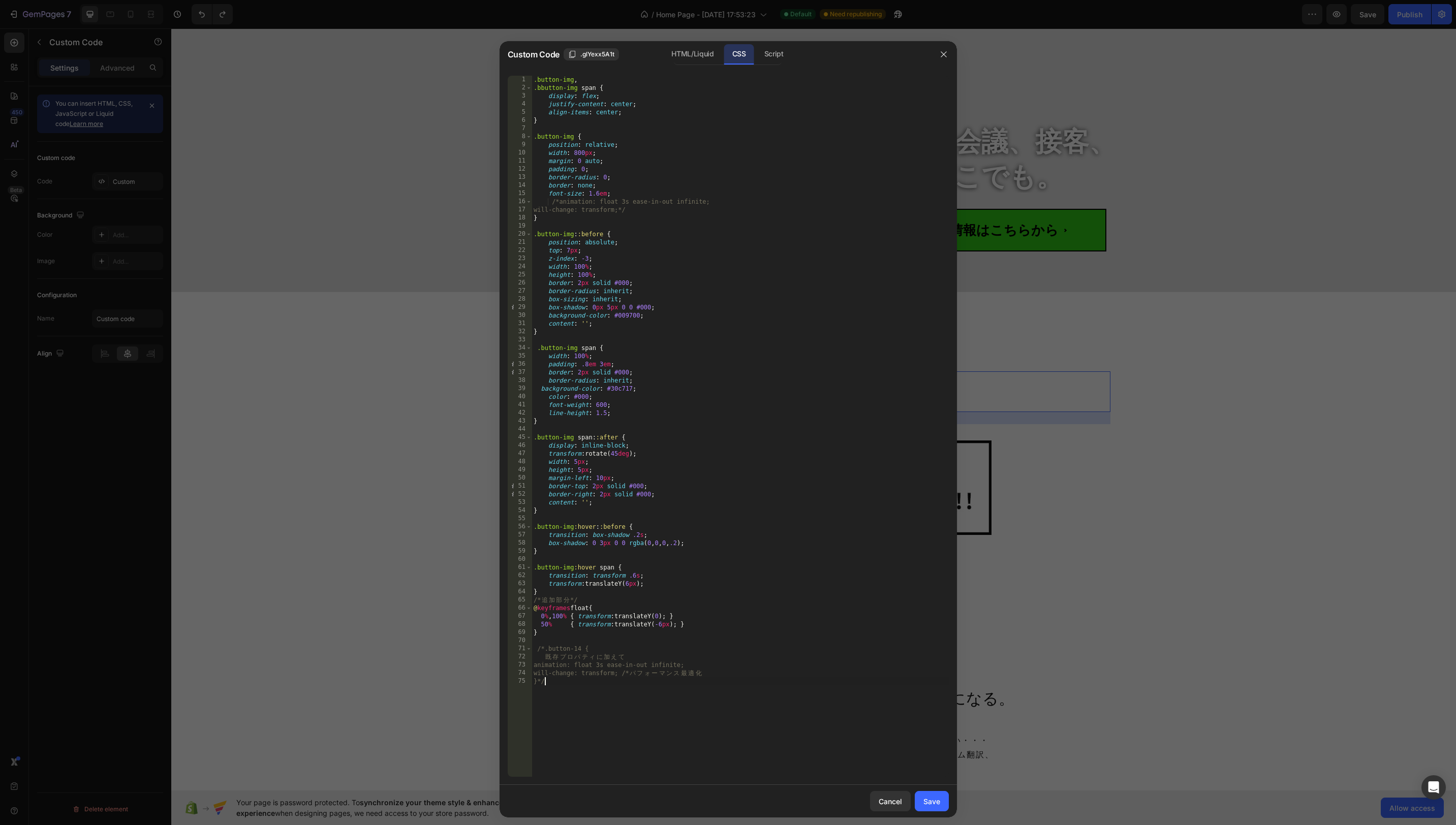
click at [710, 685] on div ".button-img , .bbutton-img span { display : flex ; justify-content : center ; a…" at bounding box center [741, 435] width 417 height 718
click at [686, 646] on div ".button-img , .bbutton-img span { display : flex ; justify-content : center ; a…" at bounding box center [741, 435] width 417 height 718
type textarea "/*.button-14 {"
click at [685, 640] on div ".button-img , .bbutton-img span { display : flex ; justify-content : center ; a…" at bounding box center [741, 435] width 417 height 718
paste textarea "}"
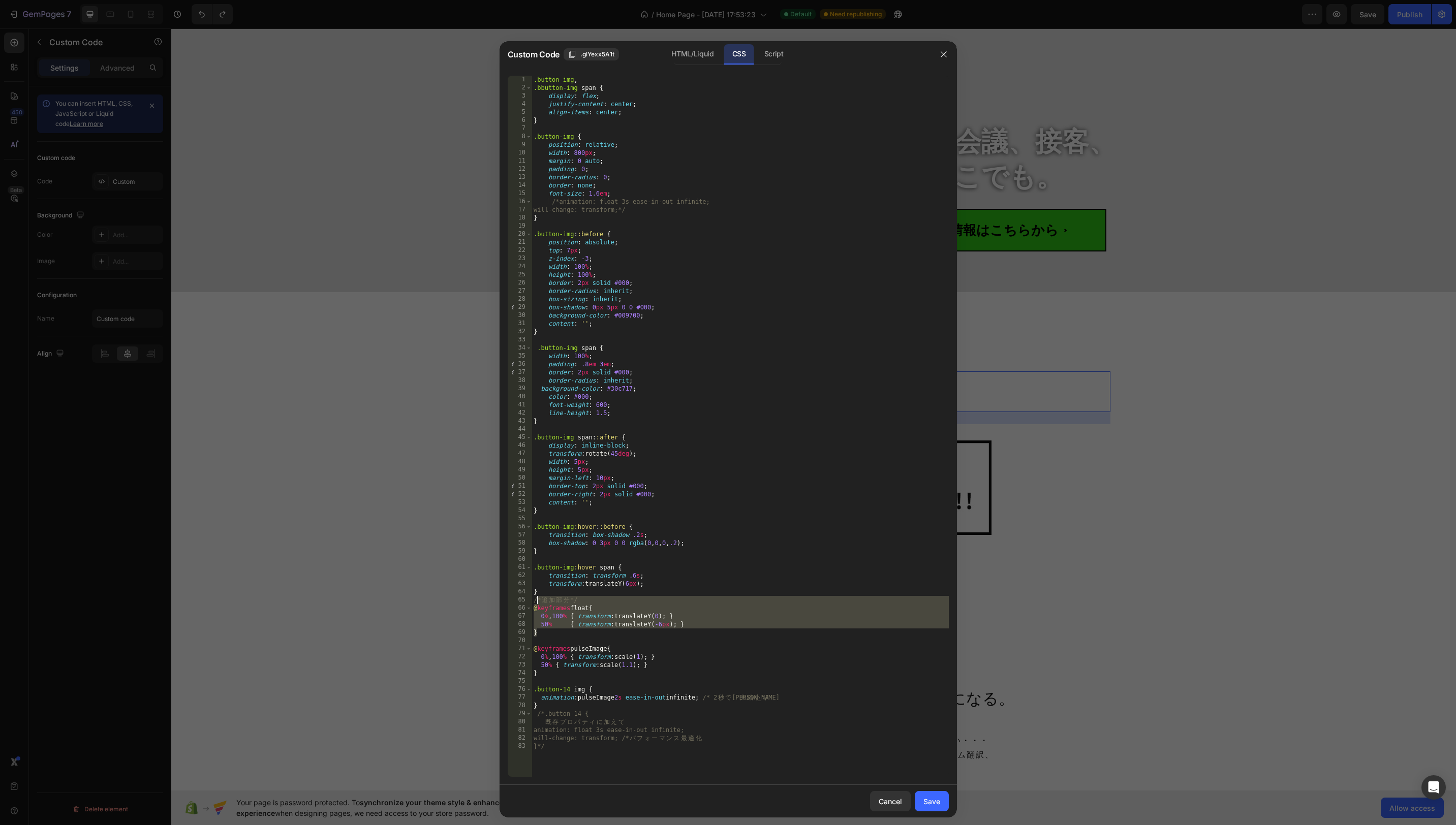
drag, startPoint x: 543, startPoint y: 633, endPoint x: 547, endPoint y: 606, distance: 27.3
click at [538, 603] on div ".button-img , .bbutton-img span { display : flex ; justify-content : center ; a…" at bounding box center [741, 435] width 417 height 718
type textarea "/* 追加部分 */ @keyframes float {"
drag, startPoint x: 735, startPoint y: 644, endPoint x: 733, endPoint y: 669, distance: 25.1
click at [735, 645] on div ".button-img , .bbutton-img span { display : flex ; justify-content : center ; a…" at bounding box center [741, 435] width 417 height 718
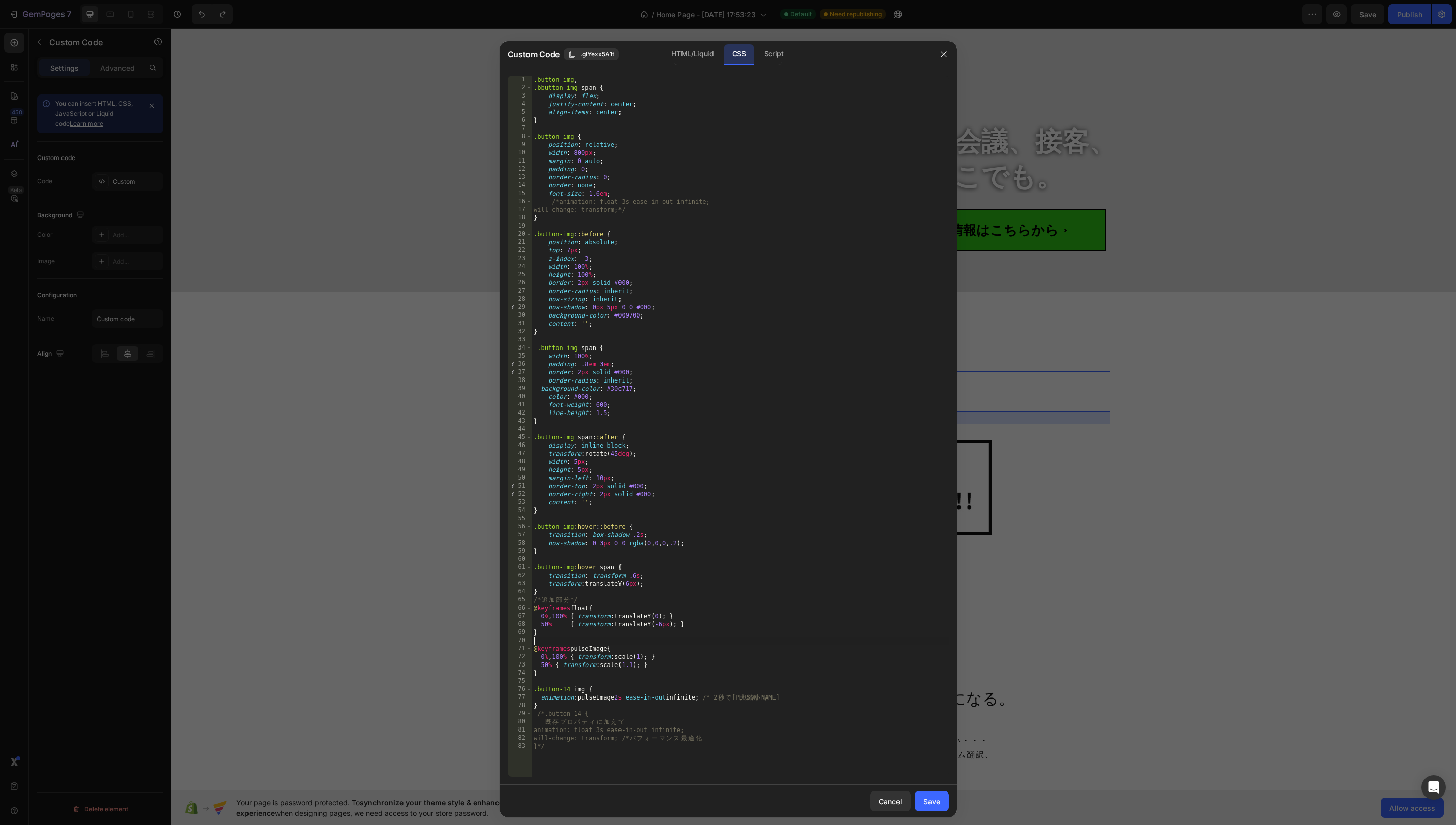
click at [655, 680] on div ".button-img , .bbutton-img span { display : flex ; justify-content : center ; a…" at bounding box center [741, 435] width 417 height 718
drag, startPoint x: 931, startPoint y: 802, endPoint x: 925, endPoint y: 798, distance: 7.2
click at [931, 802] on div "Save" at bounding box center [932, 802] width 17 height 11
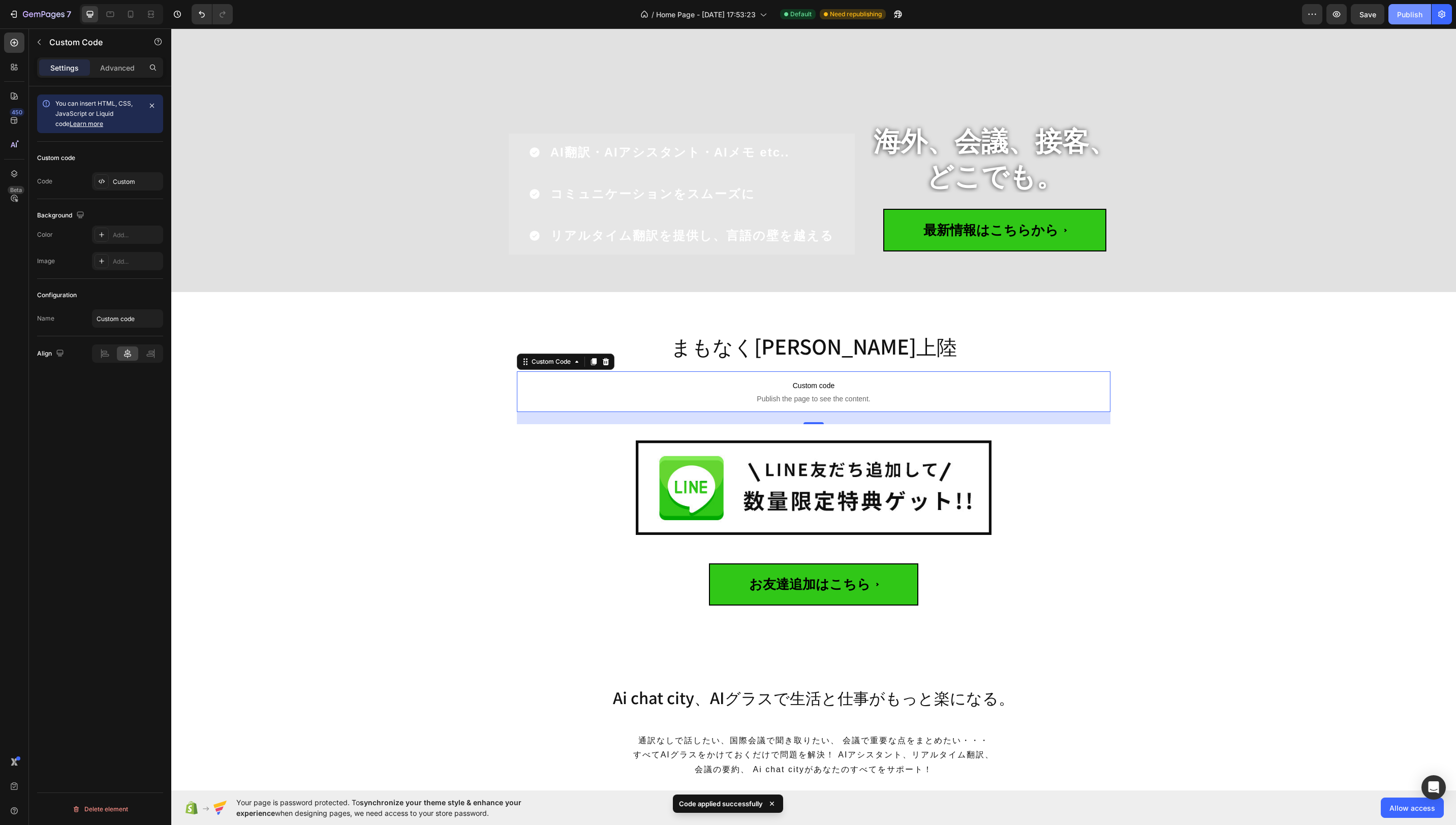
click at [1399, 17] on div "Publish" at bounding box center [1409, 14] width 26 height 11
click at [116, 185] on div "Custom" at bounding box center [127, 181] width 71 height 18
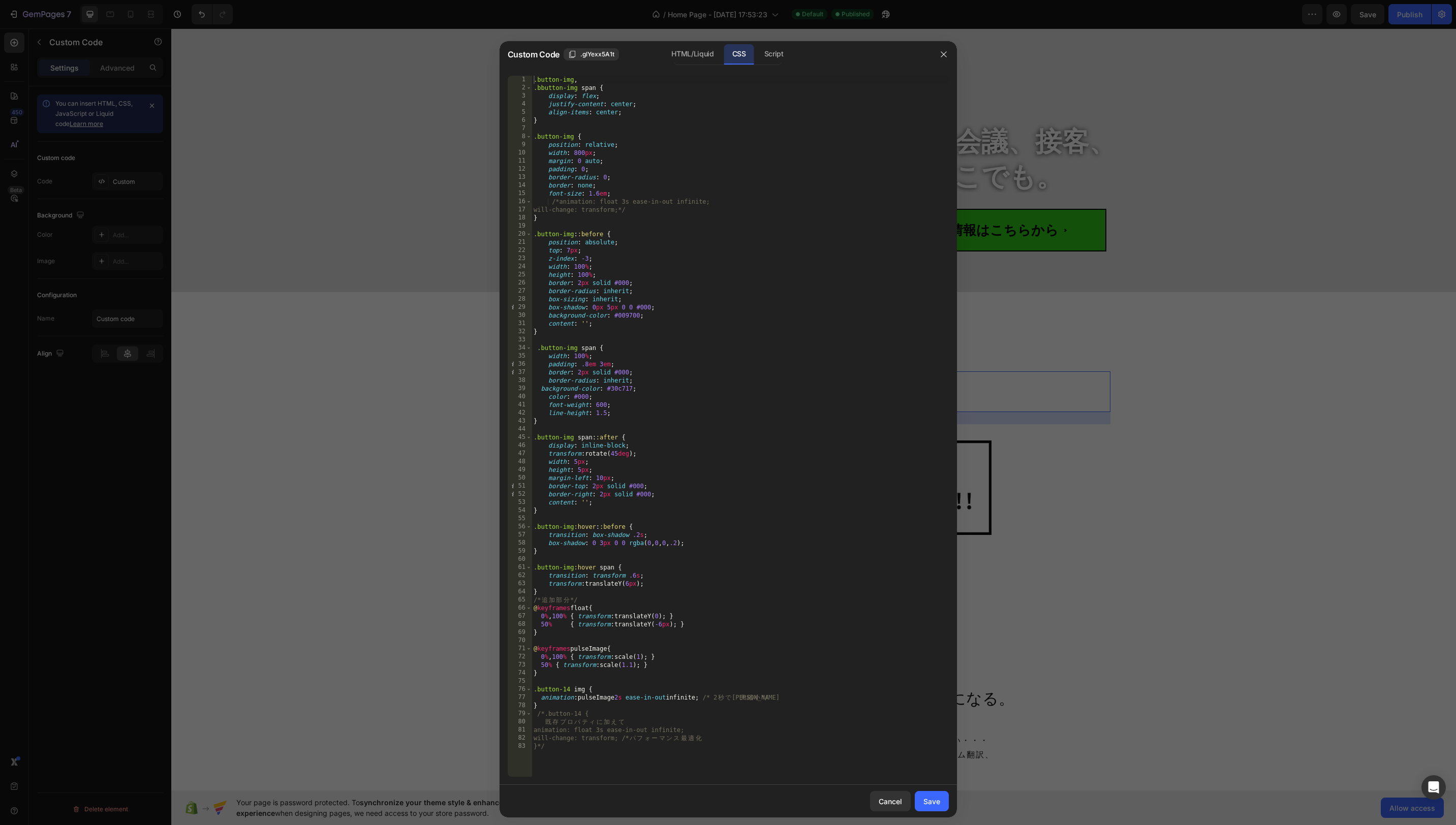
click at [650, 86] on div ".button-img , .bbutton-img span { display : flex ; justify-content : center ; a…" at bounding box center [741, 435] width 417 height 718
type textarea "will-change: transform; /* パフォーマンス最適化 }*/"
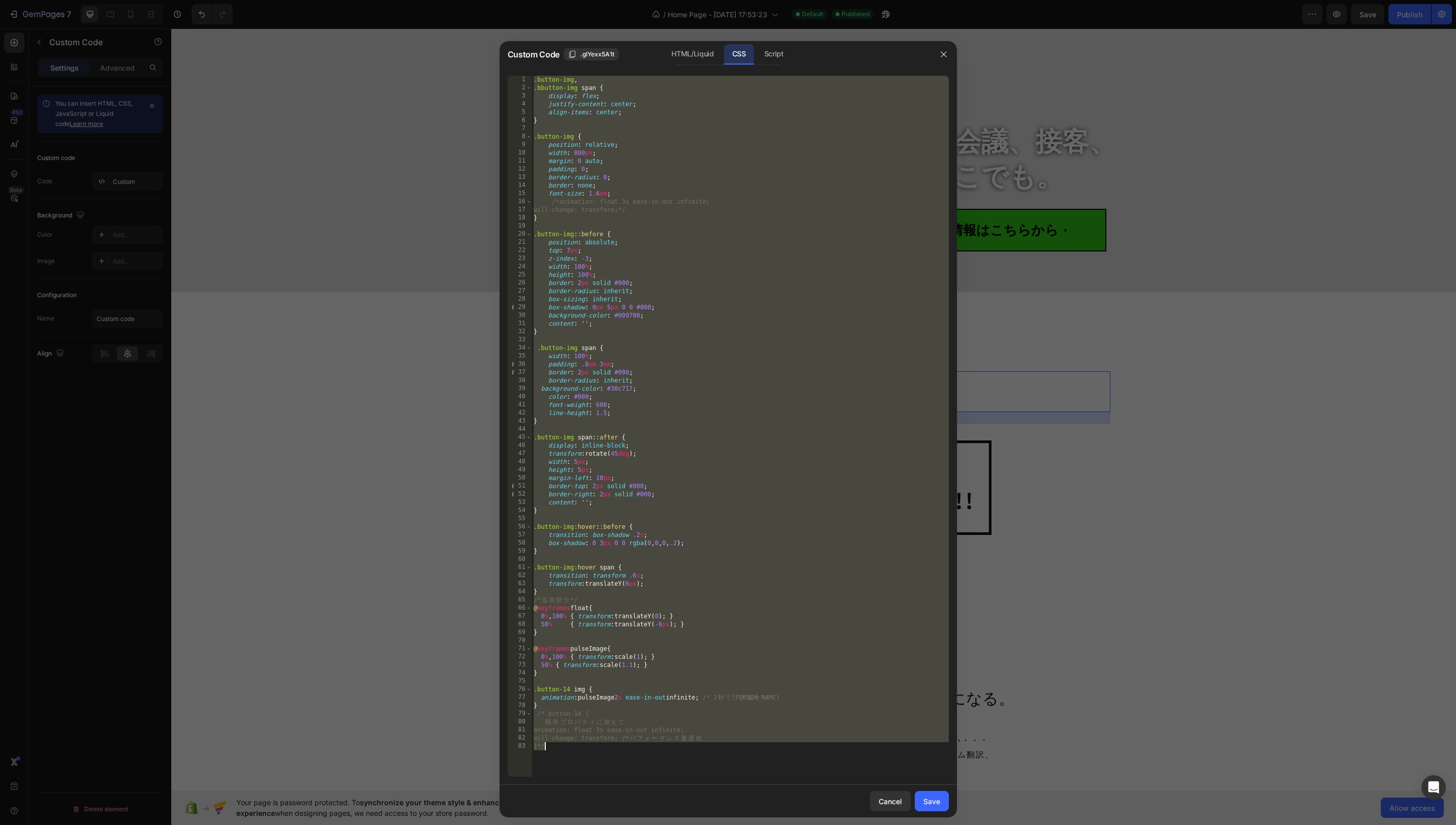
paste textarea
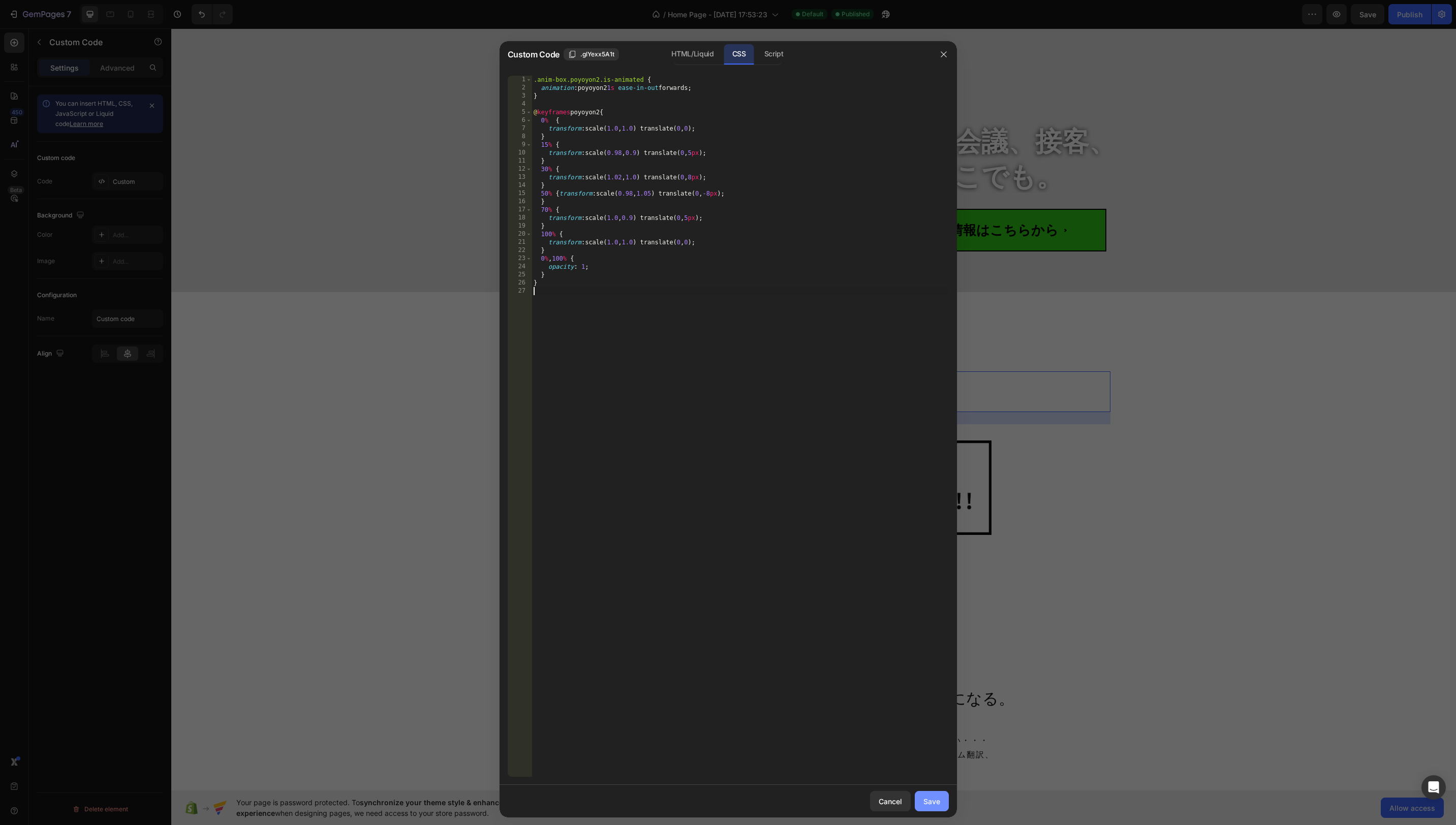
drag, startPoint x: 942, startPoint y: 799, endPoint x: 937, endPoint y: 802, distance: 5.8
click at [942, 799] on button "Save" at bounding box center [931, 801] width 34 height 20
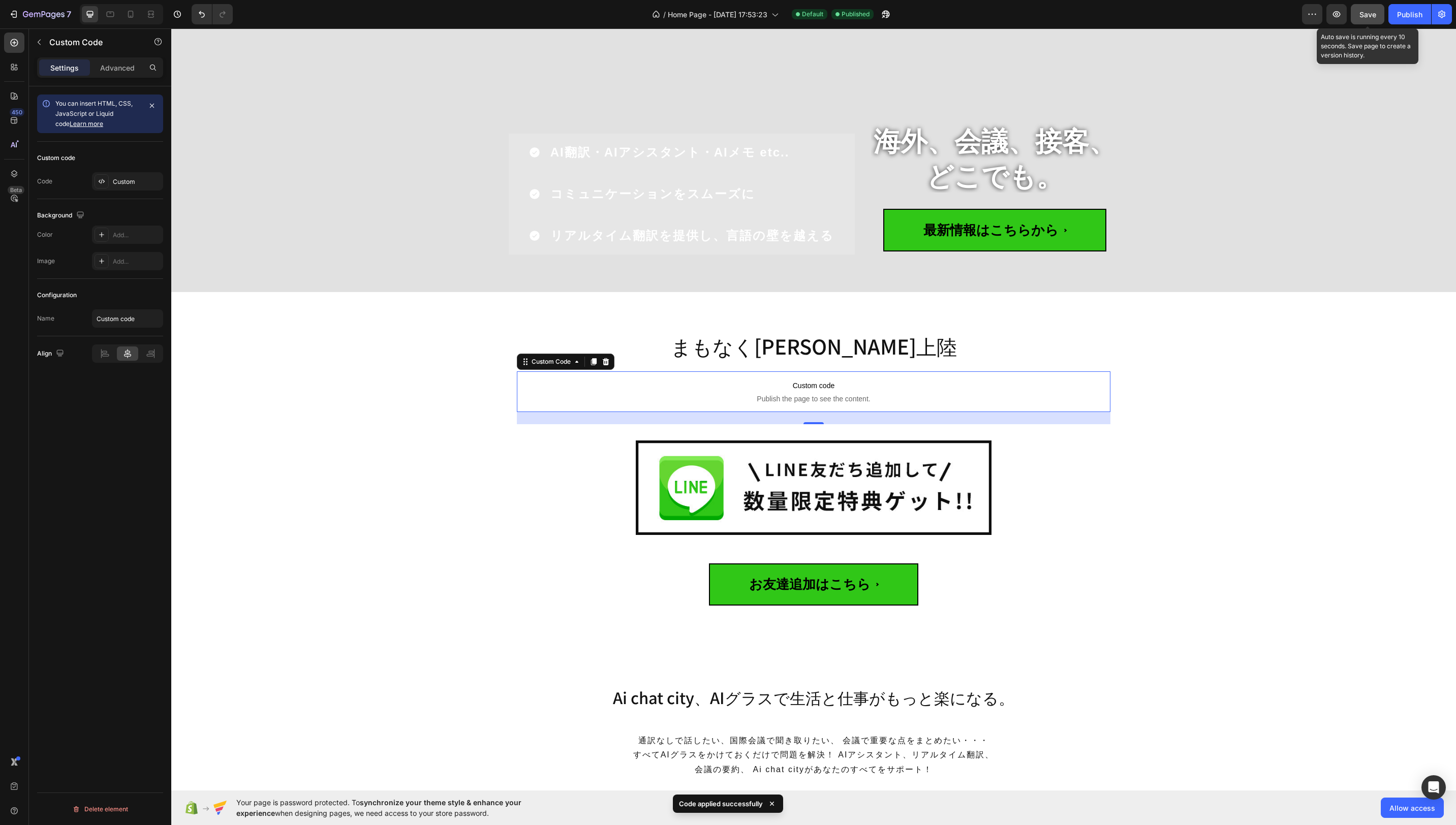
drag, startPoint x: 1364, startPoint y: 14, endPoint x: 1397, endPoint y: 15, distance: 33.0
click at [1364, 14] on span "Save" at bounding box center [1368, 14] width 17 height 8
click at [1405, 16] on div "Publish" at bounding box center [1409, 14] width 26 height 11
click at [141, 179] on div "Custom" at bounding box center [137, 181] width 48 height 9
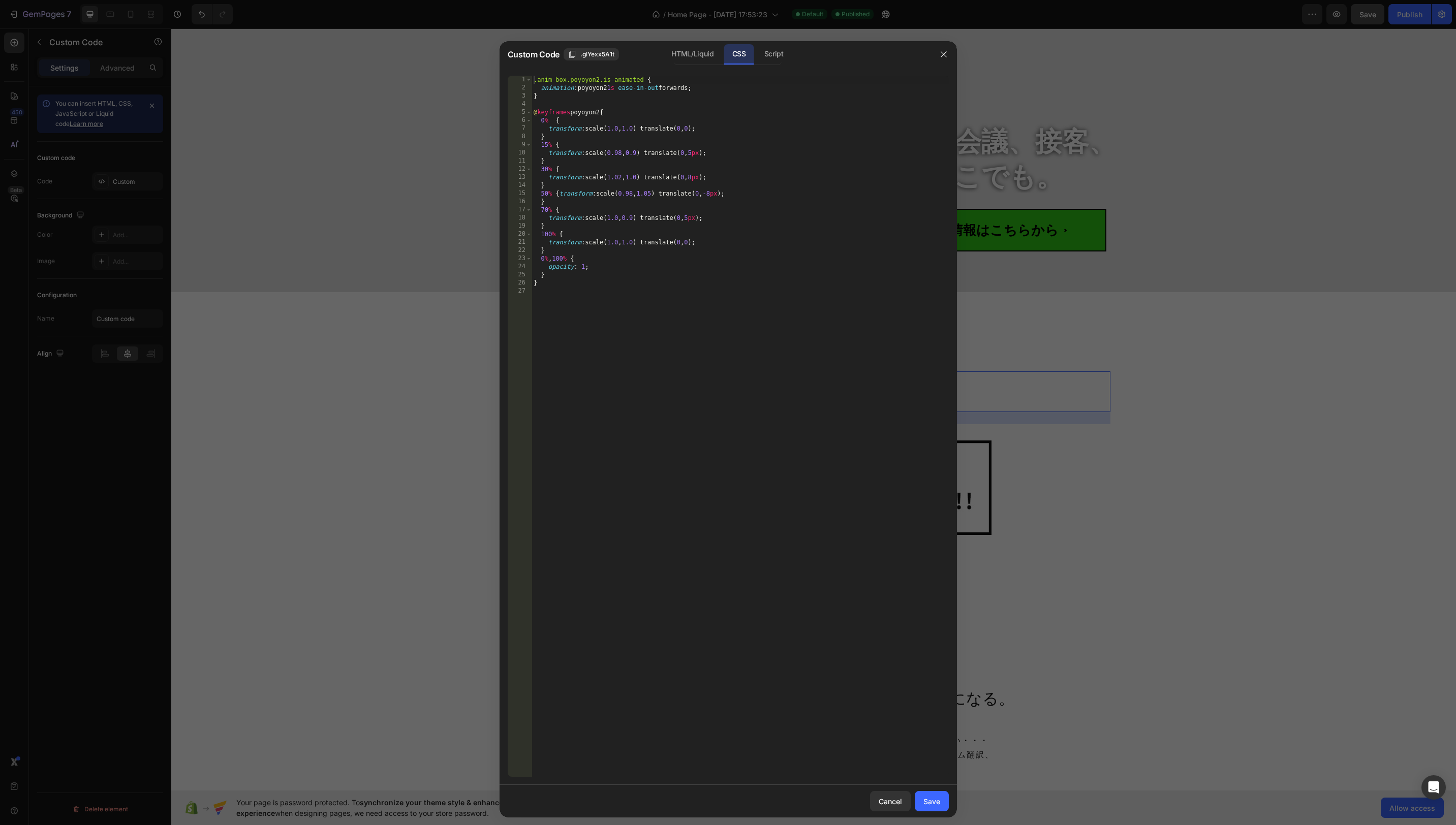
drag, startPoint x: 679, startPoint y: 60, endPoint x: 677, endPoint y: 66, distance: 6.3
click at [679, 60] on div "HTML/Liquid" at bounding box center [692, 54] width 58 height 20
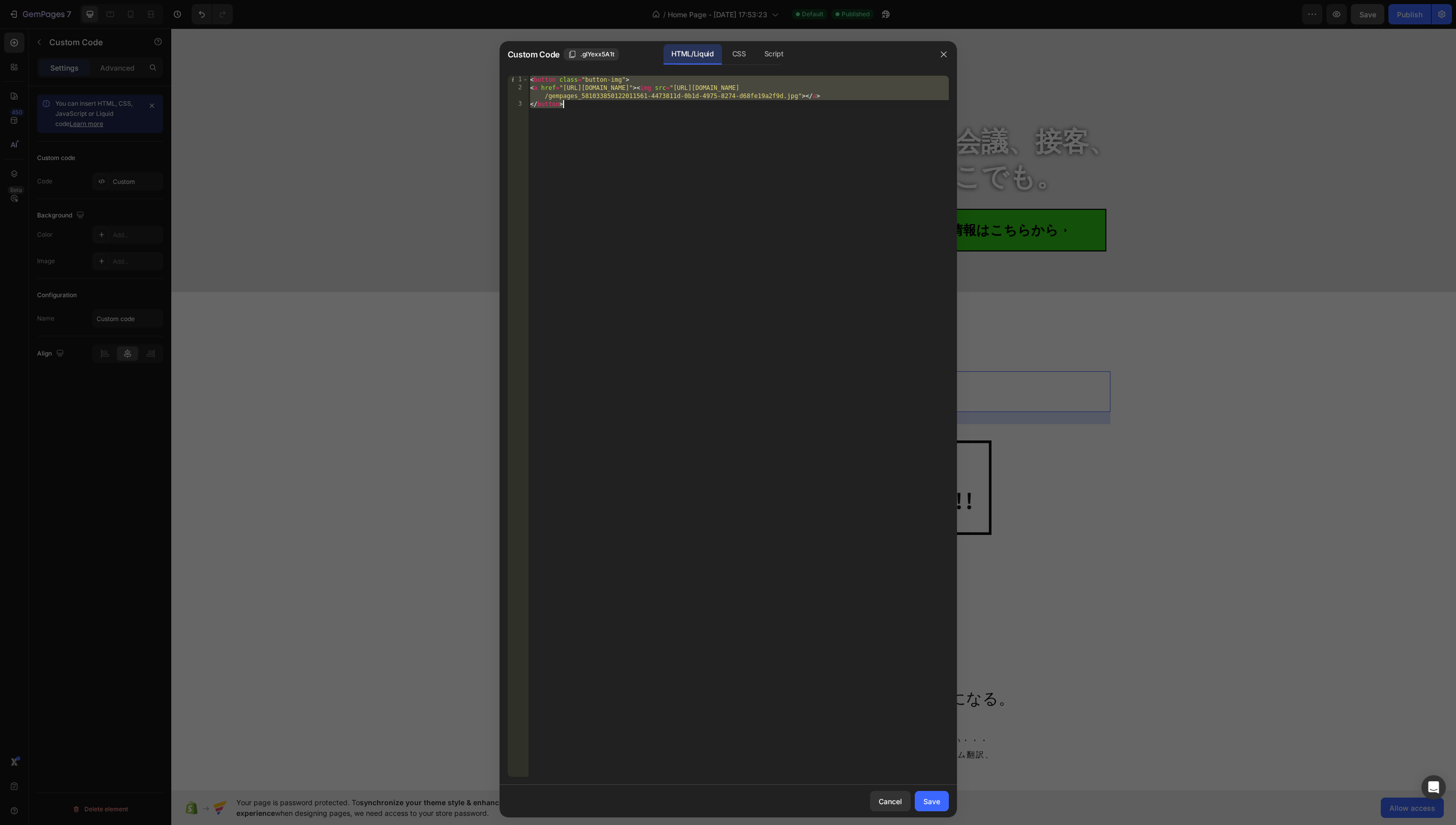
click at [654, 146] on div "< button class = "button-img" > < a href = "https://lin.ee/Dkxap5c" > < img src…" at bounding box center [739, 435] width 421 height 718
type textarea "</button>"
paste textarea "<img src="https://mugenweb-note.com/sample/css_keyframe/star.svg" class="keyfra…"
drag, startPoint x: 564, startPoint y: 90, endPoint x: 639, endPoint y: 90, distance: 75.0
click at [635, 90] on div "< button class = "button-img" > < a href = "https://lin.ee/Dkxap5c" > < img src…" at bounding box center [739, 435] width 421 height 718
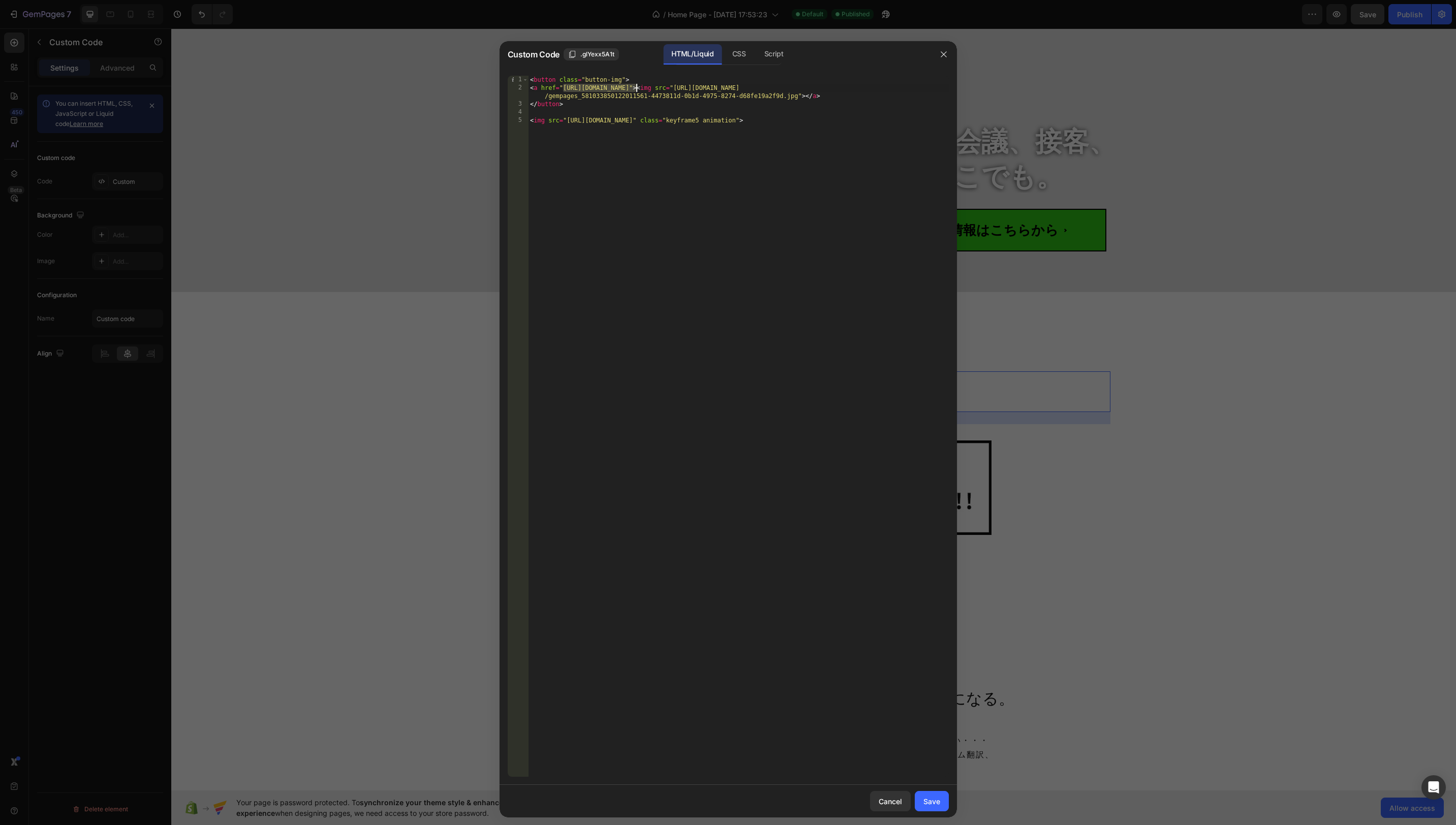
click at [702, 89] on div "< button class = "button-img" > < a href = "https://lin.ee/Dkxap5c" > < img src…" at bounding box center [739, 435] width 421 height 718
drag, startPoint x: 688, startPoint y: 89, endPoint x: 800, endPoint y: 107, distance: 113.4
click at [797, 99] on div "< button class = "button-img" > < a href = "https://lin.ee/Dkxap5c" > < img src…" at bounding box center [739, 435] width 421 height 718
drag, startPoint x: 767, startPoint y: 121, endPoint x: 578, endPoint y: 122, distance: 189.0
click at [568, 120] on div "< button class = "button-img" > < a href = "https://lin.ee/Dkxap5c" > < img src…" at bounding box center [739, 435] width 421 height 718
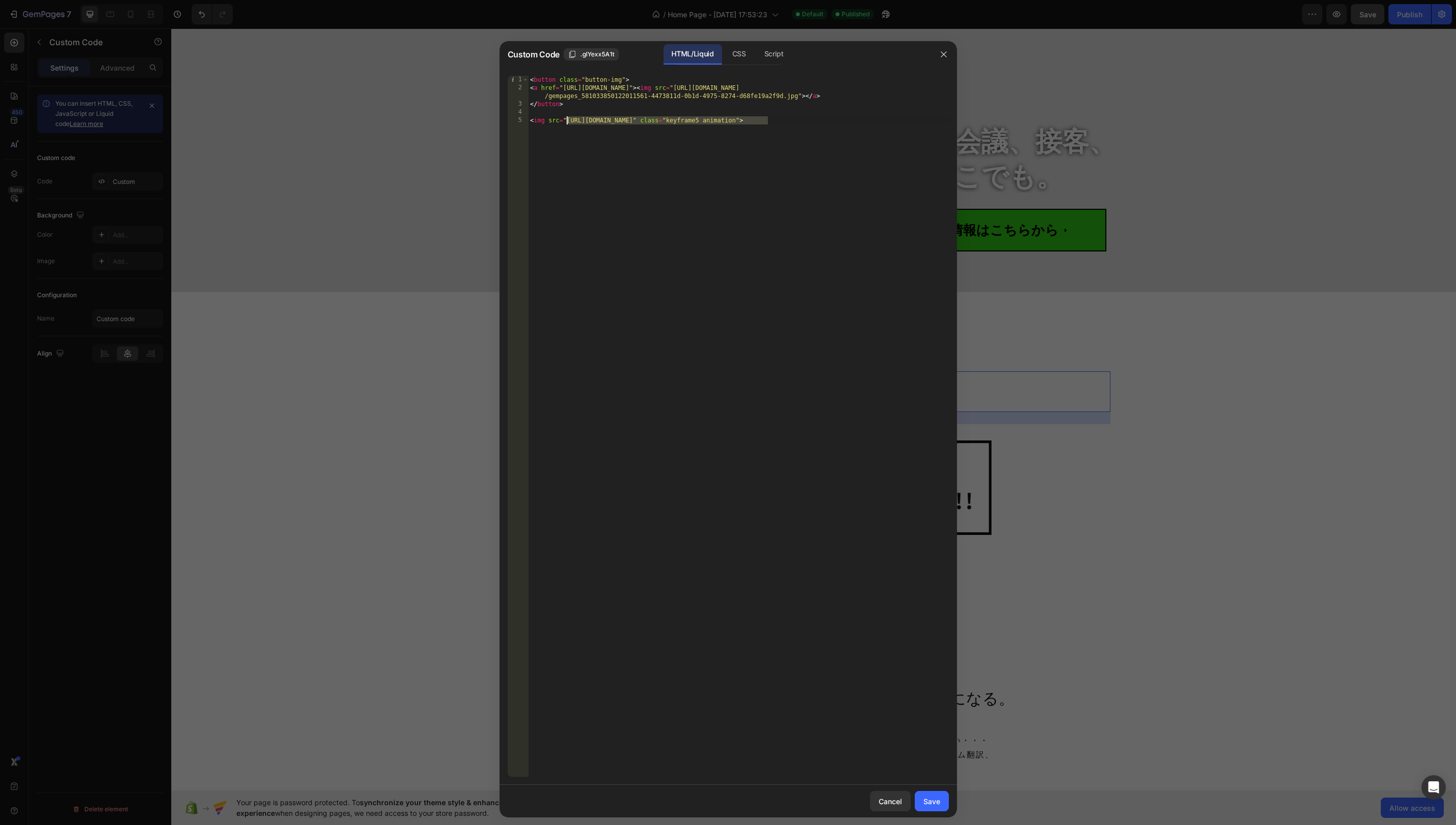
paste textarea "cdn.shopify.com/s/files/1/0662/9185/9545/files/gempages_581033850122011561-4473…"
click at [798, 148] on div "< button class = "button-img" > < a href = "https://lin.ee/Dkxap5c" > < img src…" at bounding box center [739, 438] width 421 height 725
click at [801, 146] on div "< button class = "button-img" > < a href = "https://lin.ee/Dkxap5c" > < img src…" at bounding box center [739, 438] width 421 height 725
drag, startPoint x: 652, startPoint y: 88, endPoint x: 543, endPoint y: 95, distance: 109.2
click at [529, 89] on div "< button class = "button-img" > < a href = "https://lin.ee/Dkxap5c" > < img src…" at bounding box center [739, 438] width 421 height 725
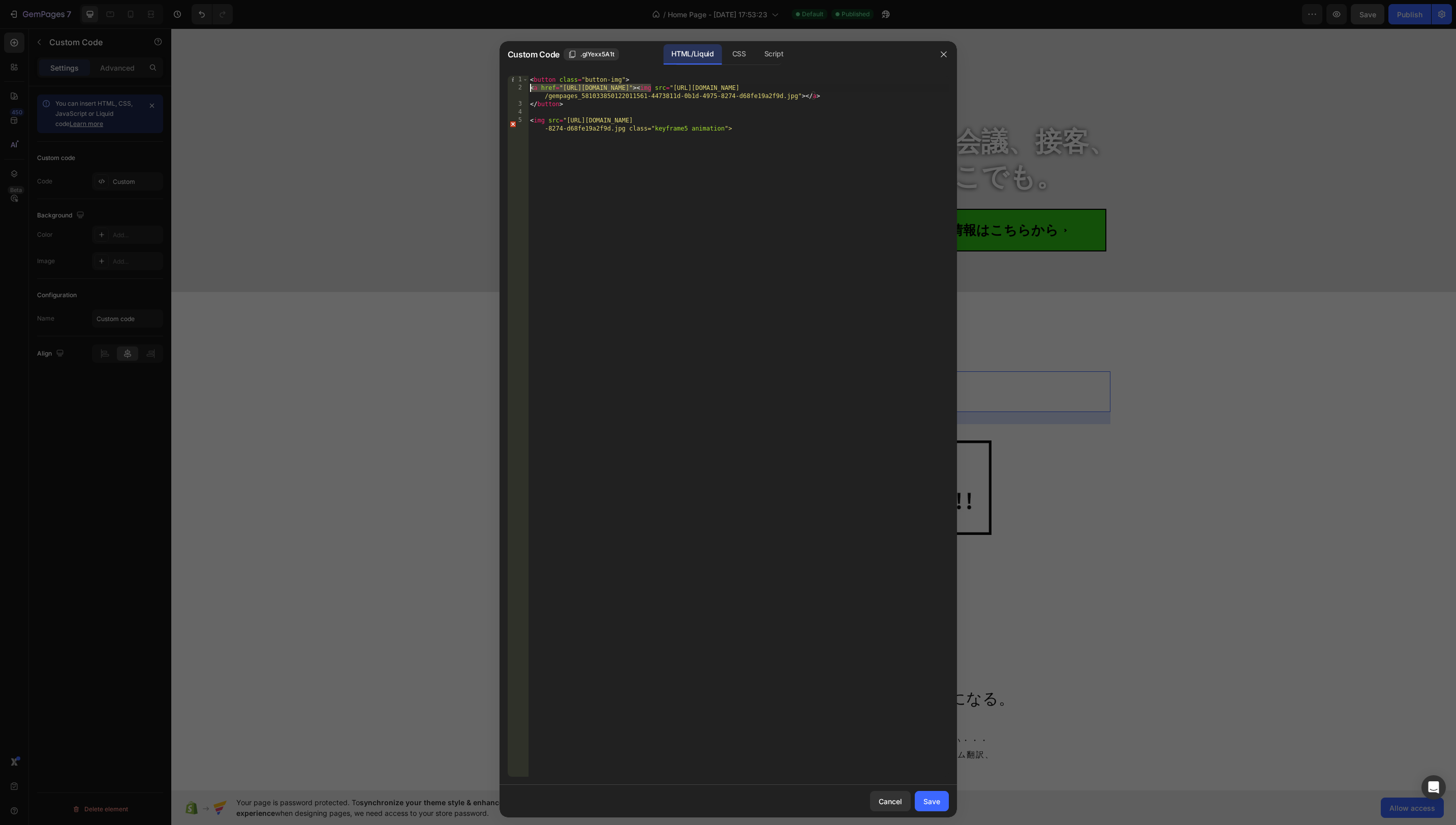
click at [531, 119] on div "< button class = "button-img" > < a href = "https://lin.ee/Dkxap5c" > < img src…" at bounding box center [739, 438] width 421 height 725
paste textarea "<a href="https://lin.ee/Dkxap5c">"
click at [772, 136] on div "< button class = "button-img" > < a href = "https://lin.ee/Dkxap5c" > < img src…" at bounding box center [739, 438] width 421 height 725
drag, startPoint x: 804, startPoint y: 97, endPoint x: 828, endPoint y: 98, distance: 24.0
click at [828, 98] on div "< button class = "button-img" > < a href = "https://lin.ee/Dkxap5c" > < img src…" at bounding box center [739, 438] width 421 height 725
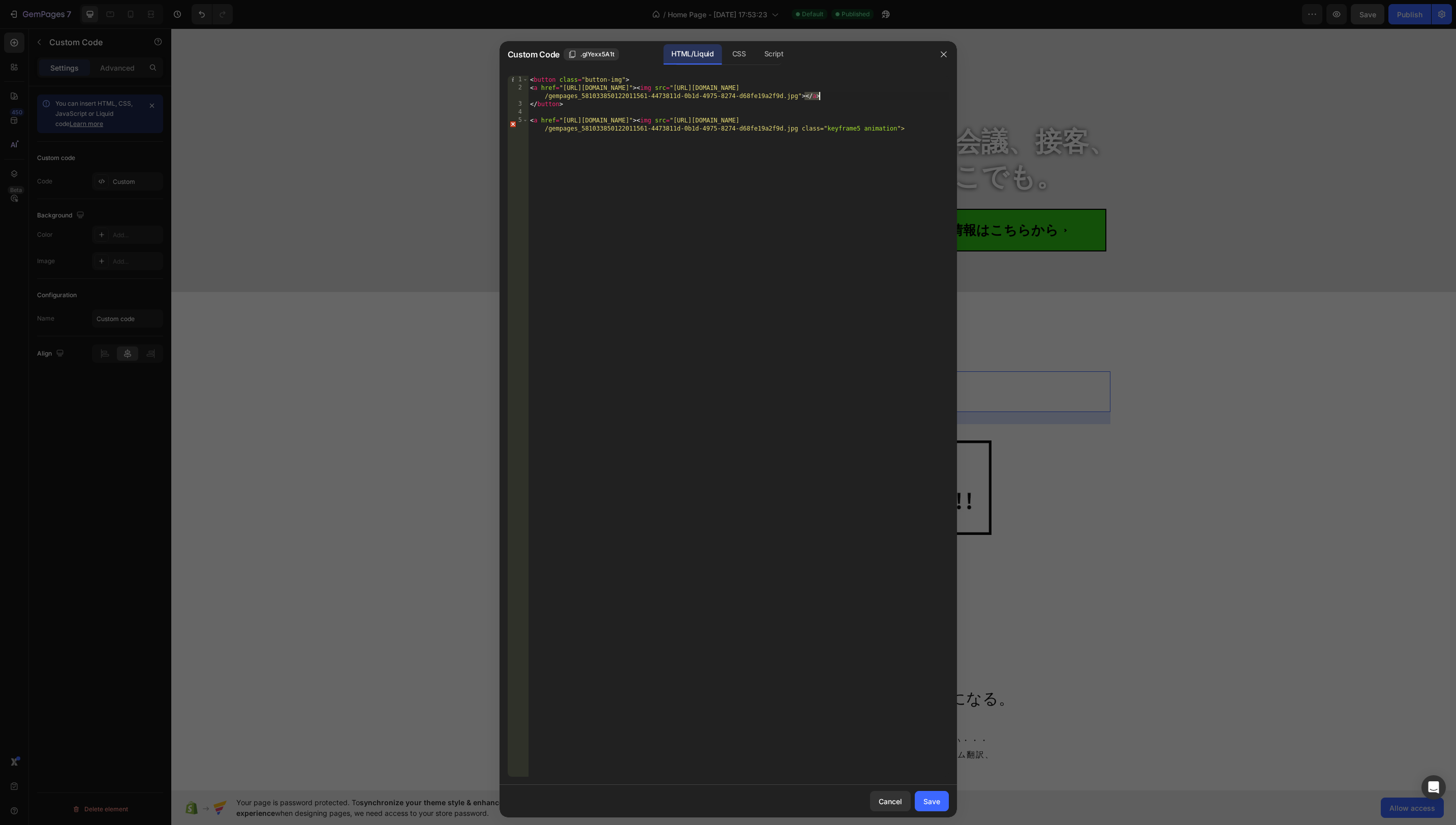
click at [925, 131] on div "< button class = "button-img" > < a href = "https://lin.ee/Dkxap5c" > < img src…" at bounding box center [739, 438] width 421 height 725
paste textarea "</a>"
drag, startPoint x: 585, startPoint y: 107, endPoint x: 514, endPoint y: 69, distance: 80.5
click at [515, 69] on div "<a href="https://lin.ee/Dkxap5c"><img src="https://cdn.shopify.com/s/files/1/06…" at bounding box center [728, 426] width 457 height 718
type textarea "<button class="button-img"> <a href="https://lin.ee/Dkxap5c"><img src="https://…"
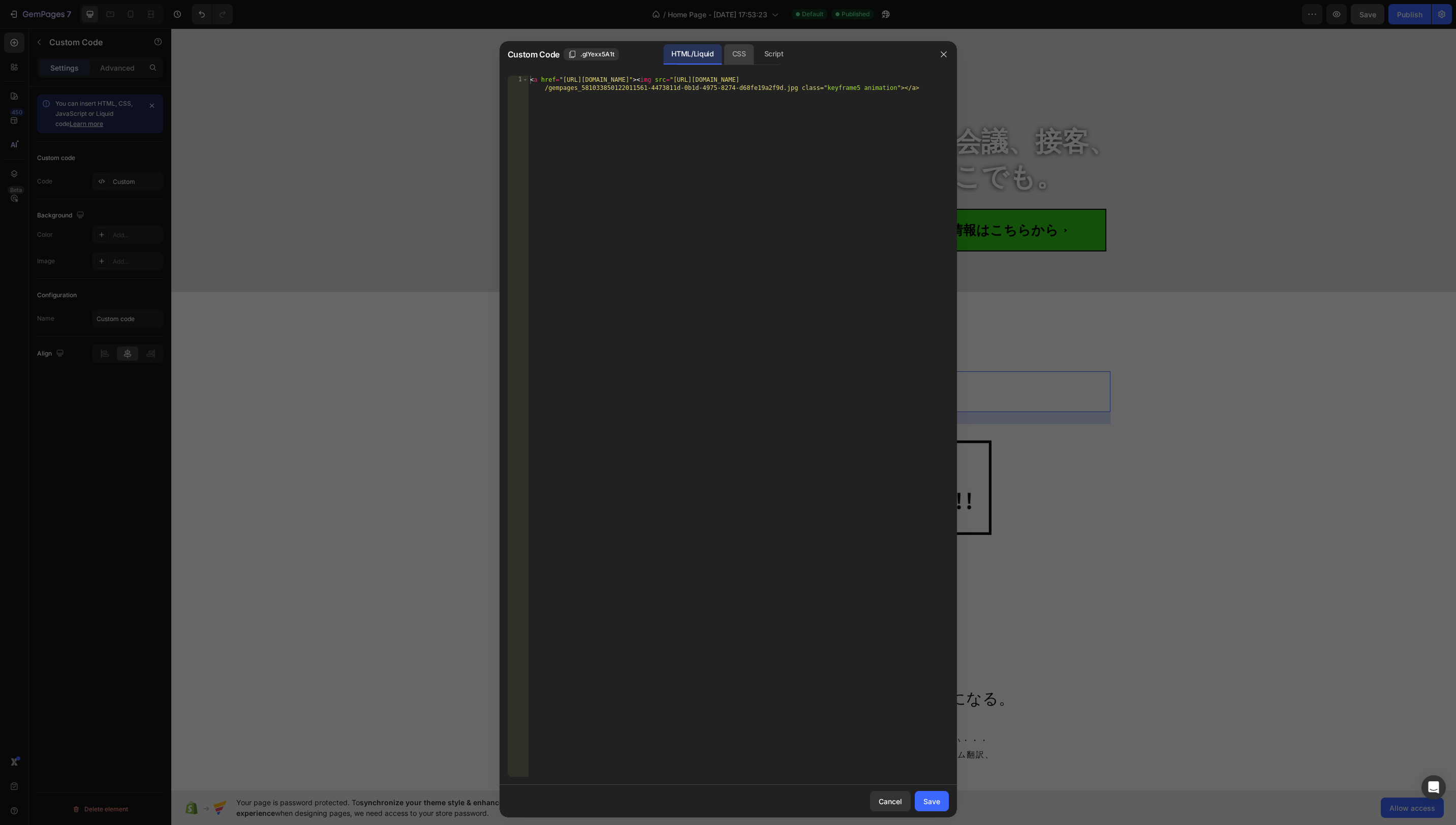
click at [756, 60] on div "CSS" at bounding box center [774, 54] width 36 height 20
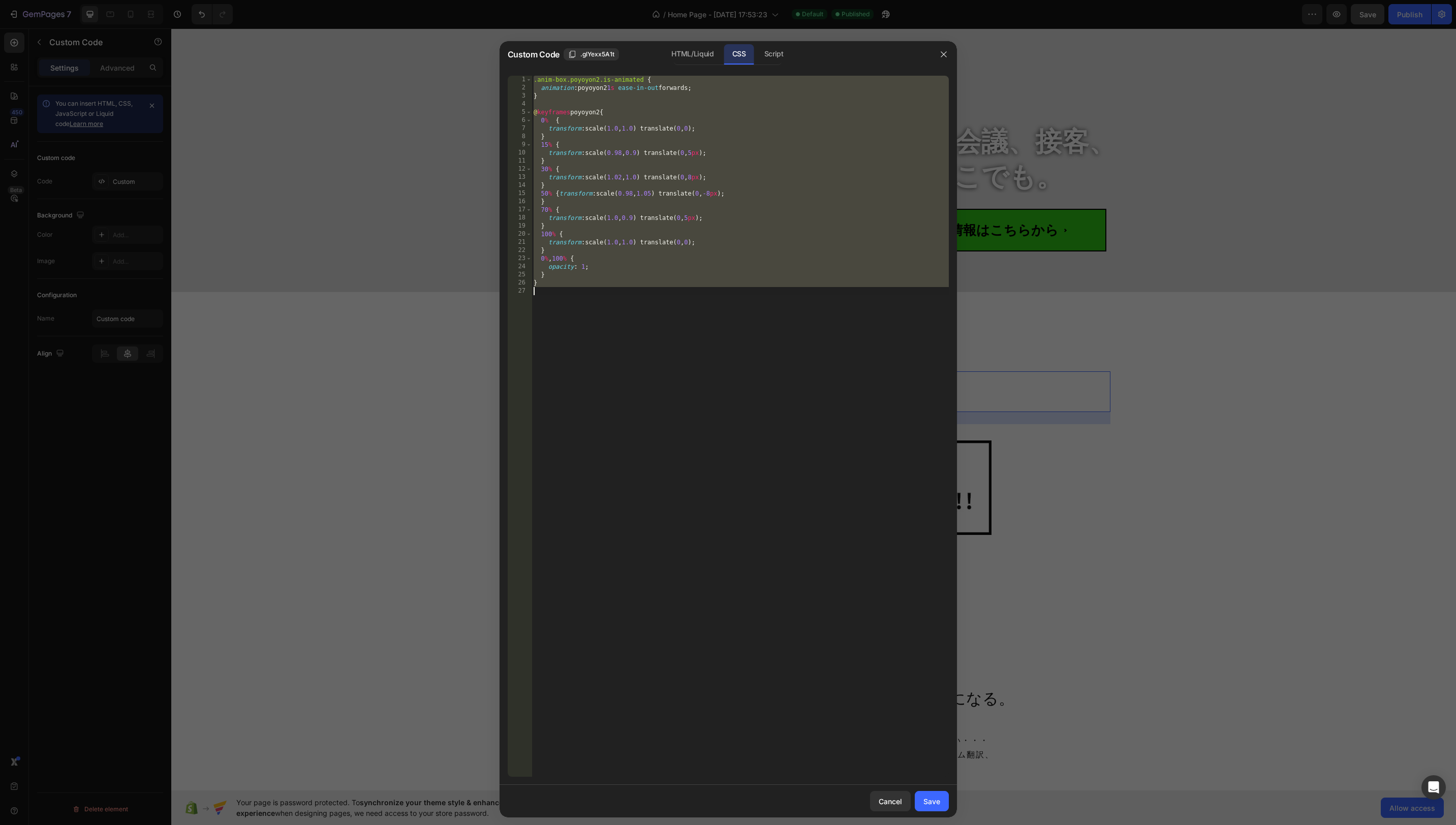
click at [822, 129] on div ".anim-box.poyoyon2.is-animated { animation : poyoyon2 1 s ease-in-out forwards …" at bounding box center [741, 435] width 417 height 718
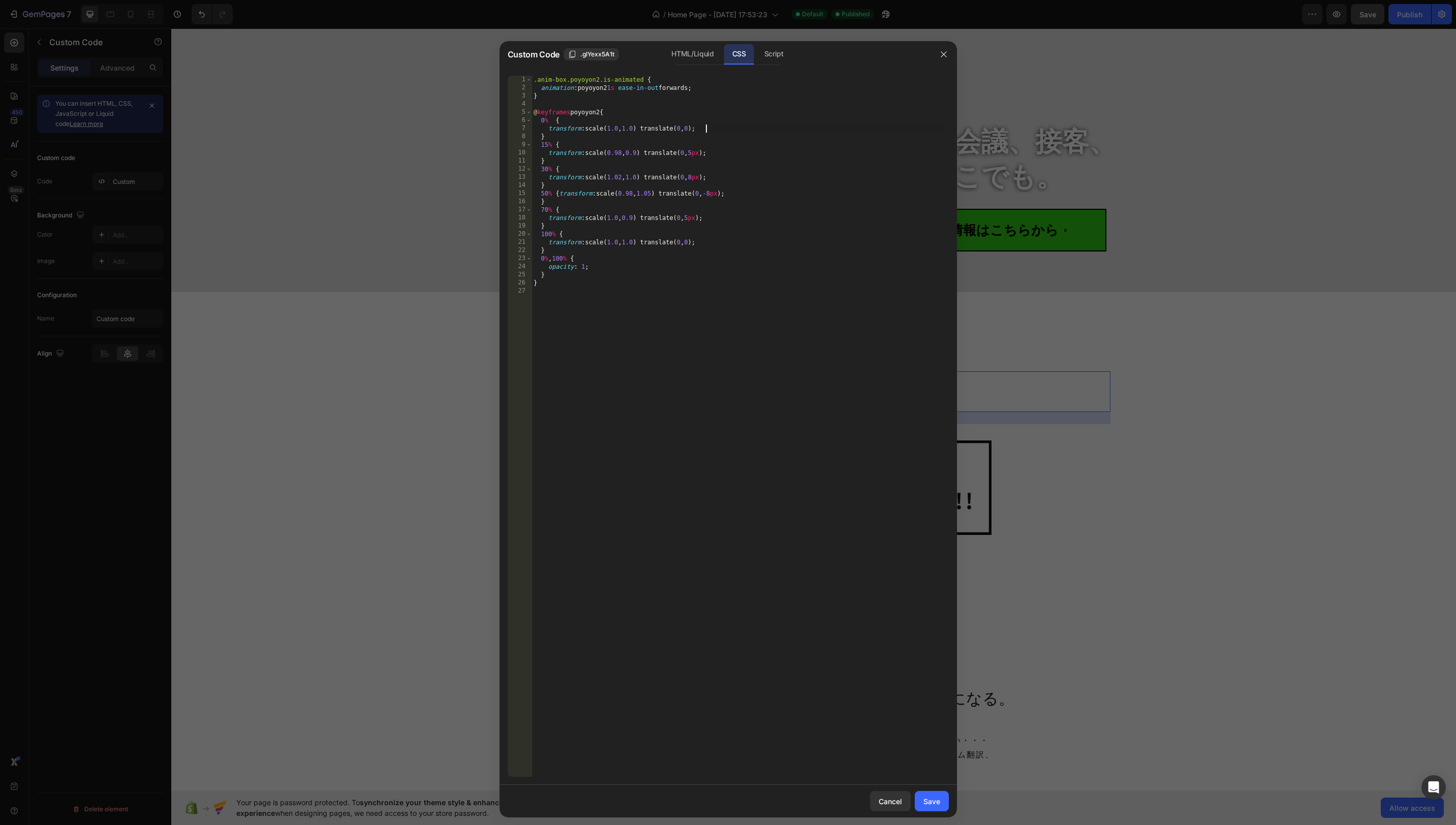
click at [702, 259] on div ".anim-box.poyoyon2.is-animated { animation : poyoyon2 1 s ease-in-out forwards …" at bounding box center [741, 435] width 417 height 718
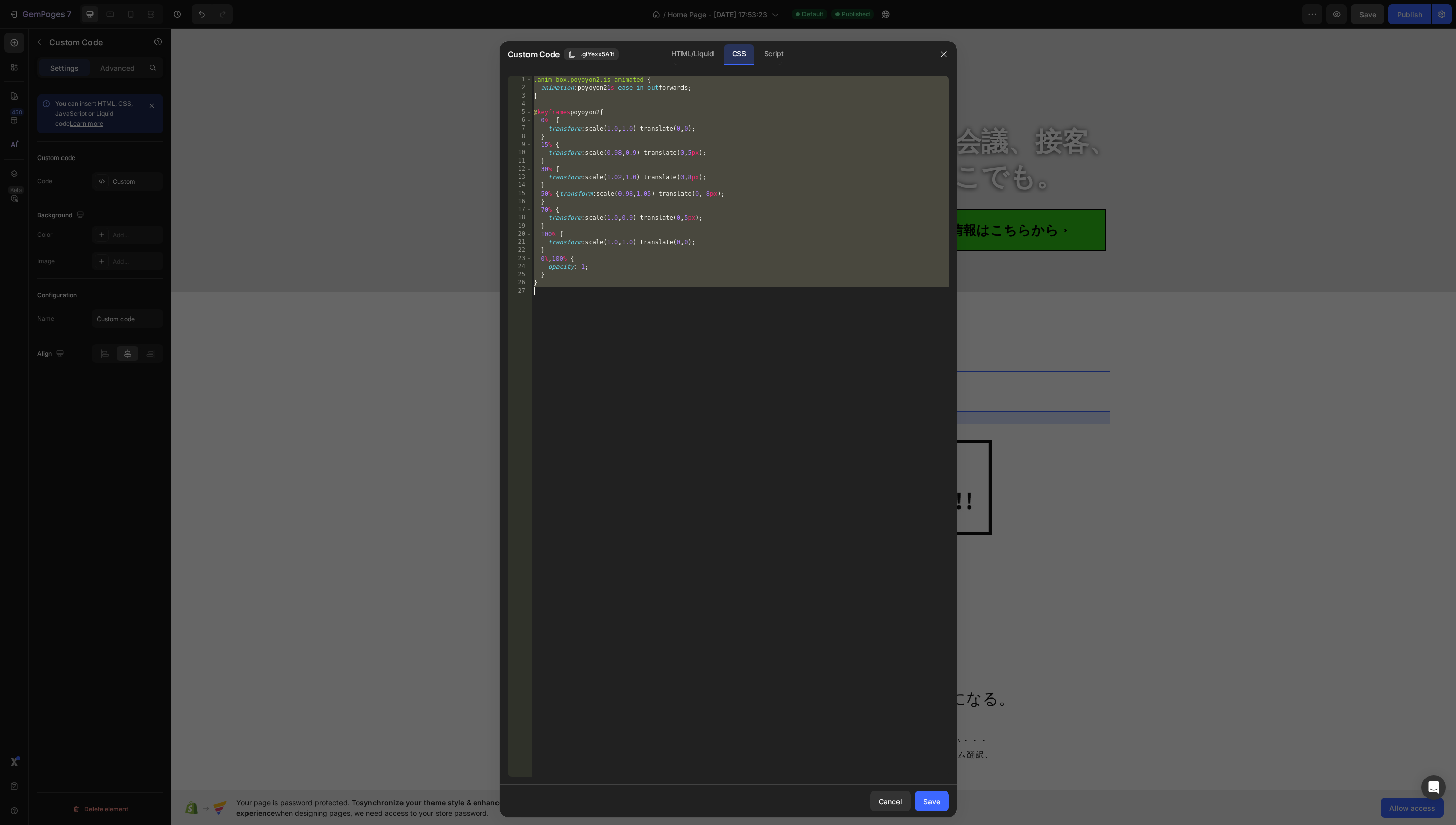
paste textarea
type textarea "}"
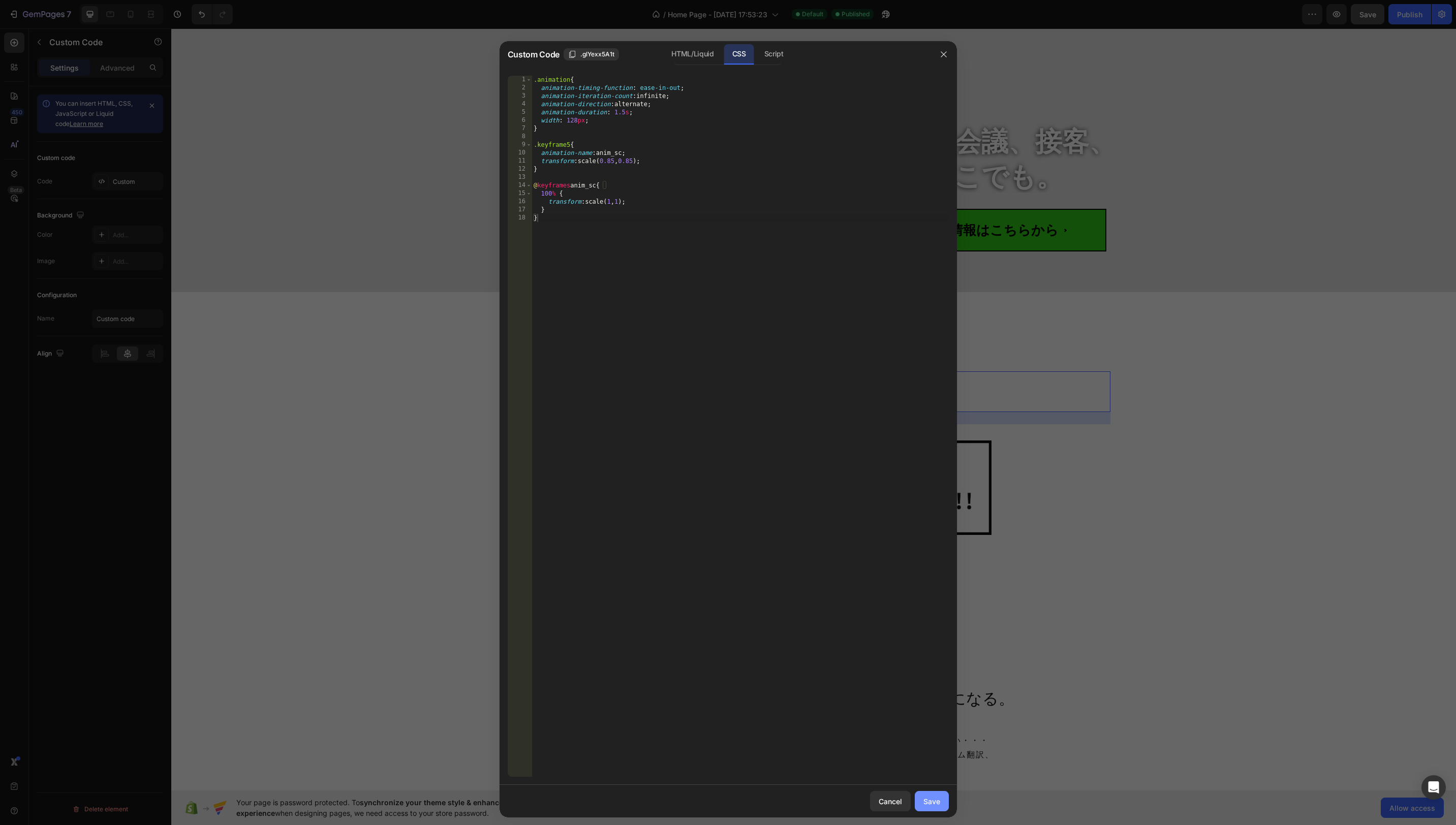
click at [938, 808] on button "Save" at bounding box center [931, 801] width 34 height 20
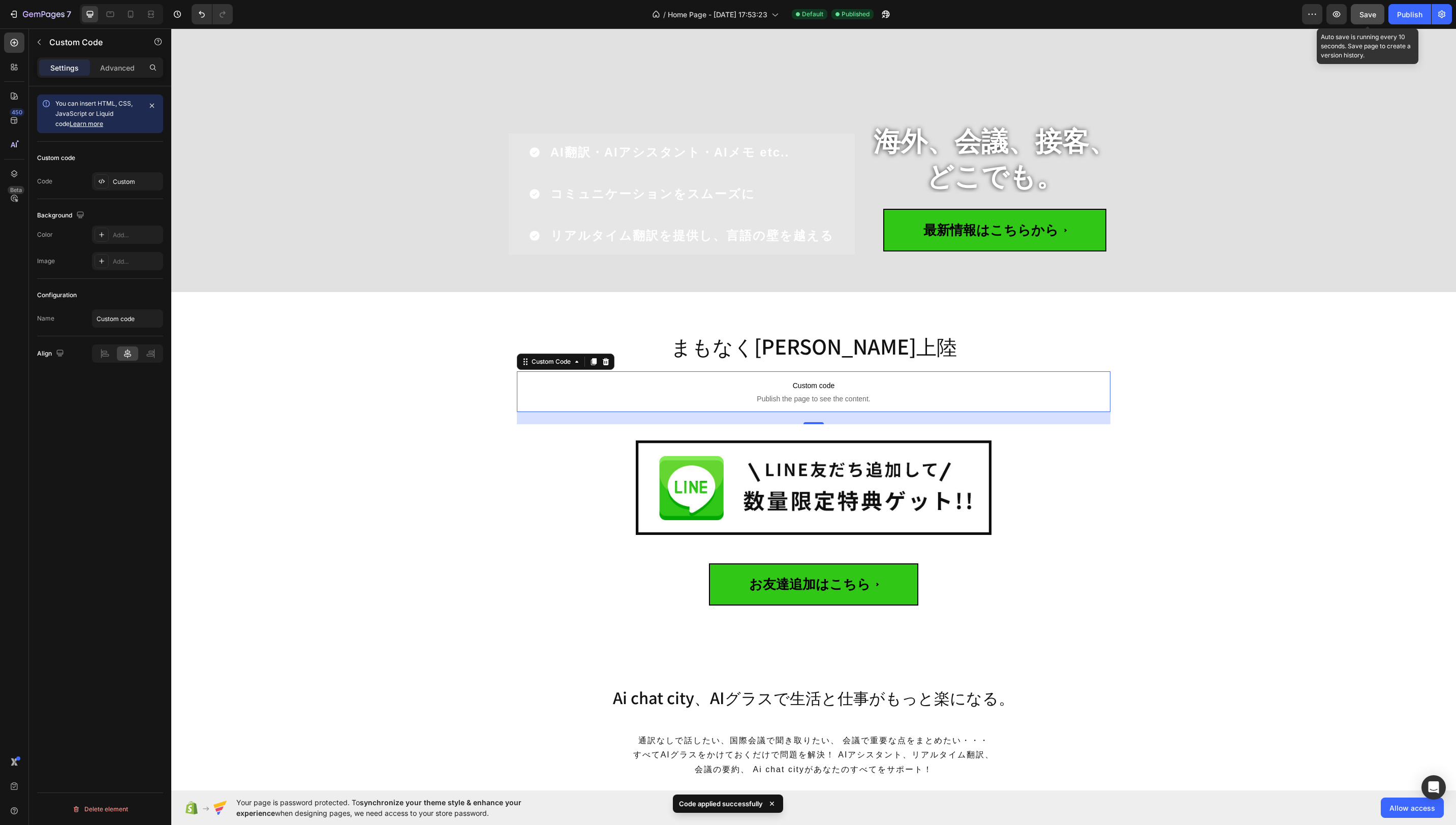
click at [1360, 19] on div "Save" at bounding box center [1368, 14] width 17 height 11
click at [1405, 17] on div "Publish" at bounding box center [1409, 14] width 26 height 11
click at [1341, 20] on button "button" at bounding box center [1337, 14] width 20 height 20
click at [127, 180] on div "Custom" at bounding box center [137, 181] width 48 height 9
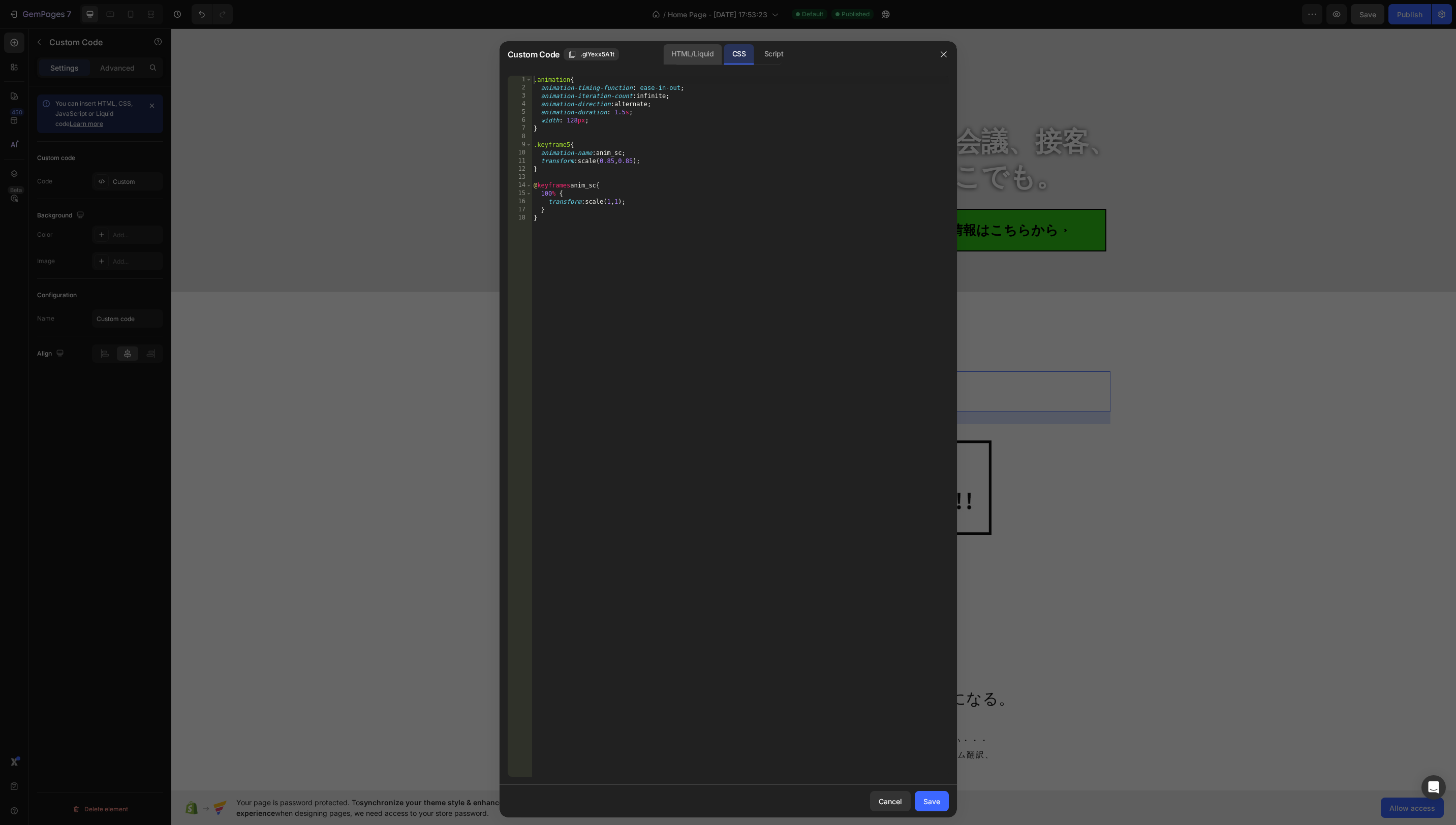
click at [687, 54] on div "HTML/Liquid" at bounding box center [692, 54] width 58 height 20
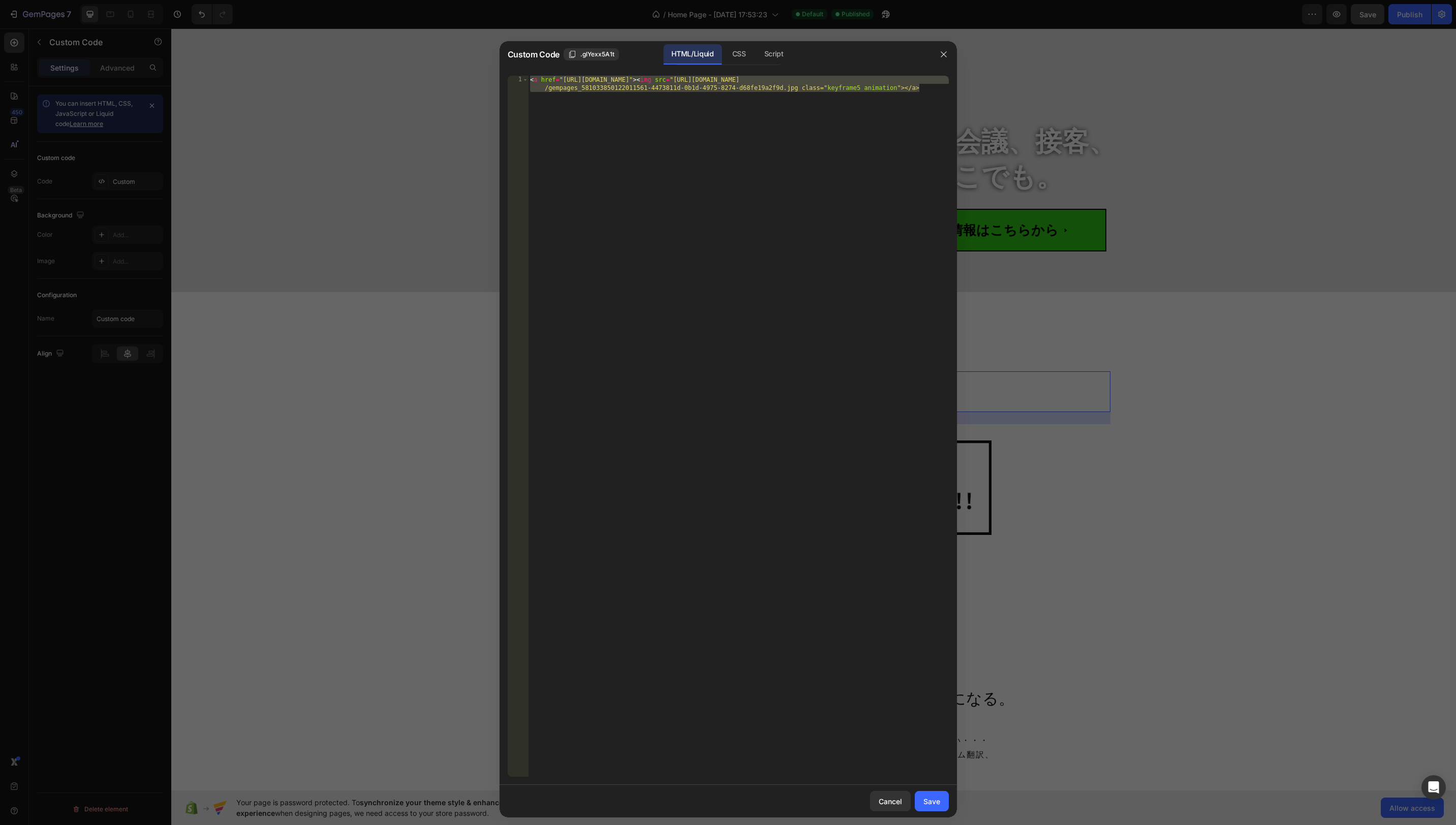
click at [713, 106] on div "< a href = "https://lin.ee/Dkxap5c" > < img src = "https://cdn.shopify.com/s/fi…" at bounding box center [739, 442] width 421 height 734
click at [712, 105] on div "< a href = "https://lin.ee/Dkxap5c" > < img src = "https://cdn.shopify.com/s/fi…" at bounding box center [739, 442] width 421 height 734
click at [797, 89] on div "< a href = "https://lin.ee/Dkxap5c" > < img src = "https://cdn.shopify.com/s/fi…" at bounding box center [739, 442] width 421 height 734
type textarea "<a href="https://lin.ee/Dkxap5c"><img src="https://cdn.shopify.com/s/files/1/06…"
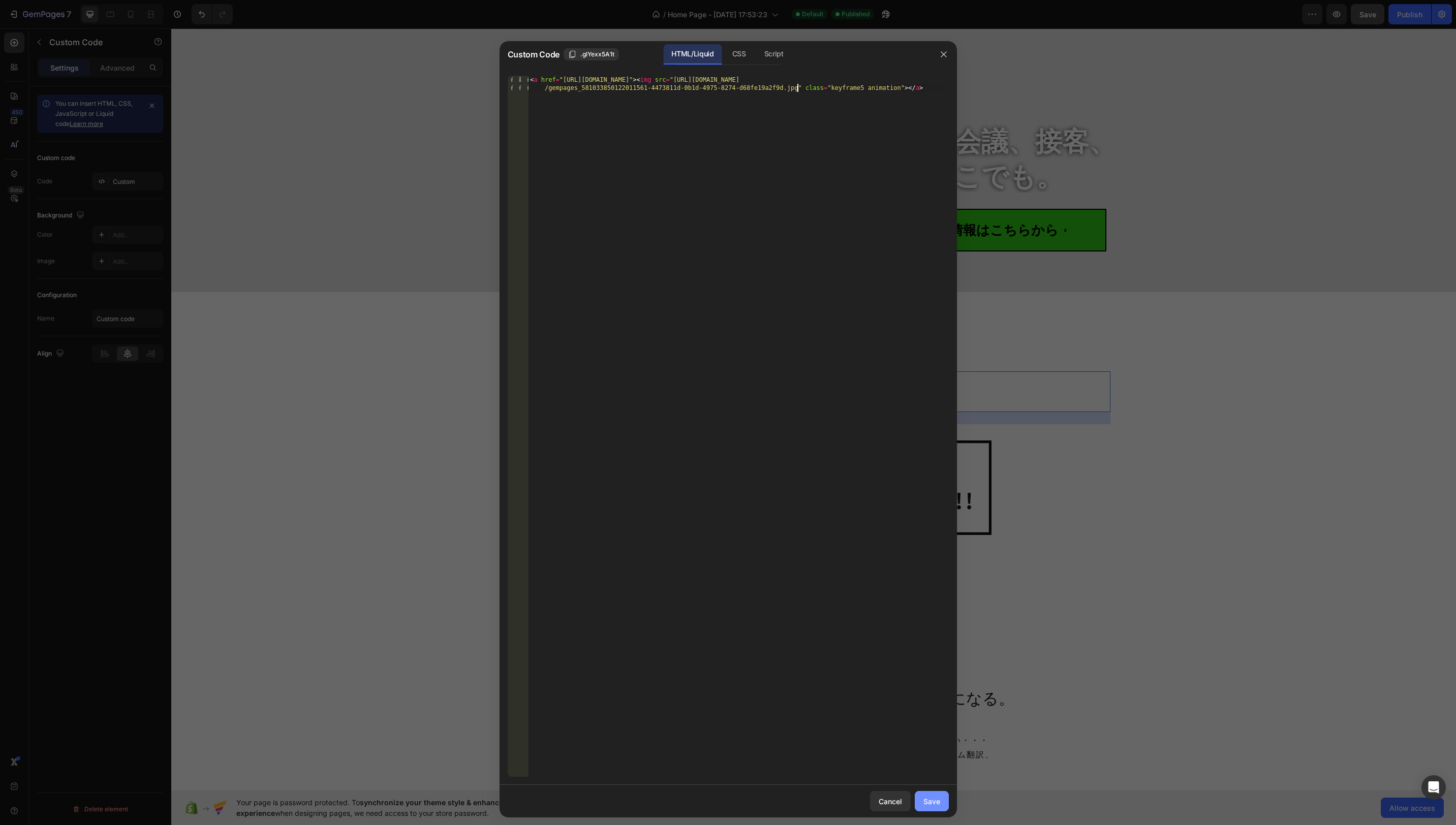
click at [934, 797] on div "Save" at bounding box center [932, 802] width 17 height 11
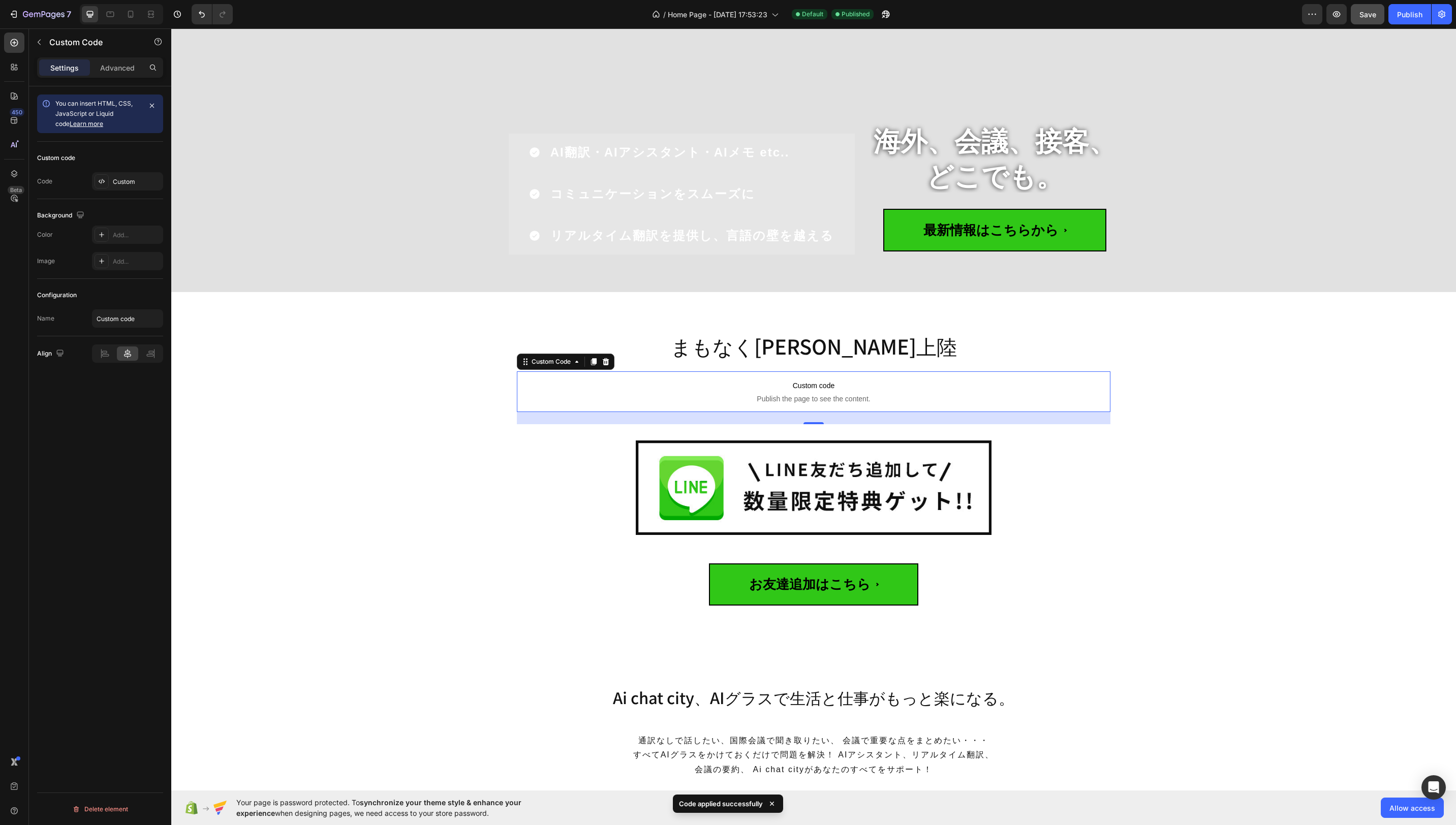
drag, startPoint x: 1418, startPoint y: 19, endPoint x: 1421, endPoint y: 25, distance: 6.7
click at [1418, 19] on div "Publish" at bounding box center [1409, 14] width 26 height 11
click at [123, 185] on div "Custom" at bounding box center [137, 181] width 48 height 9
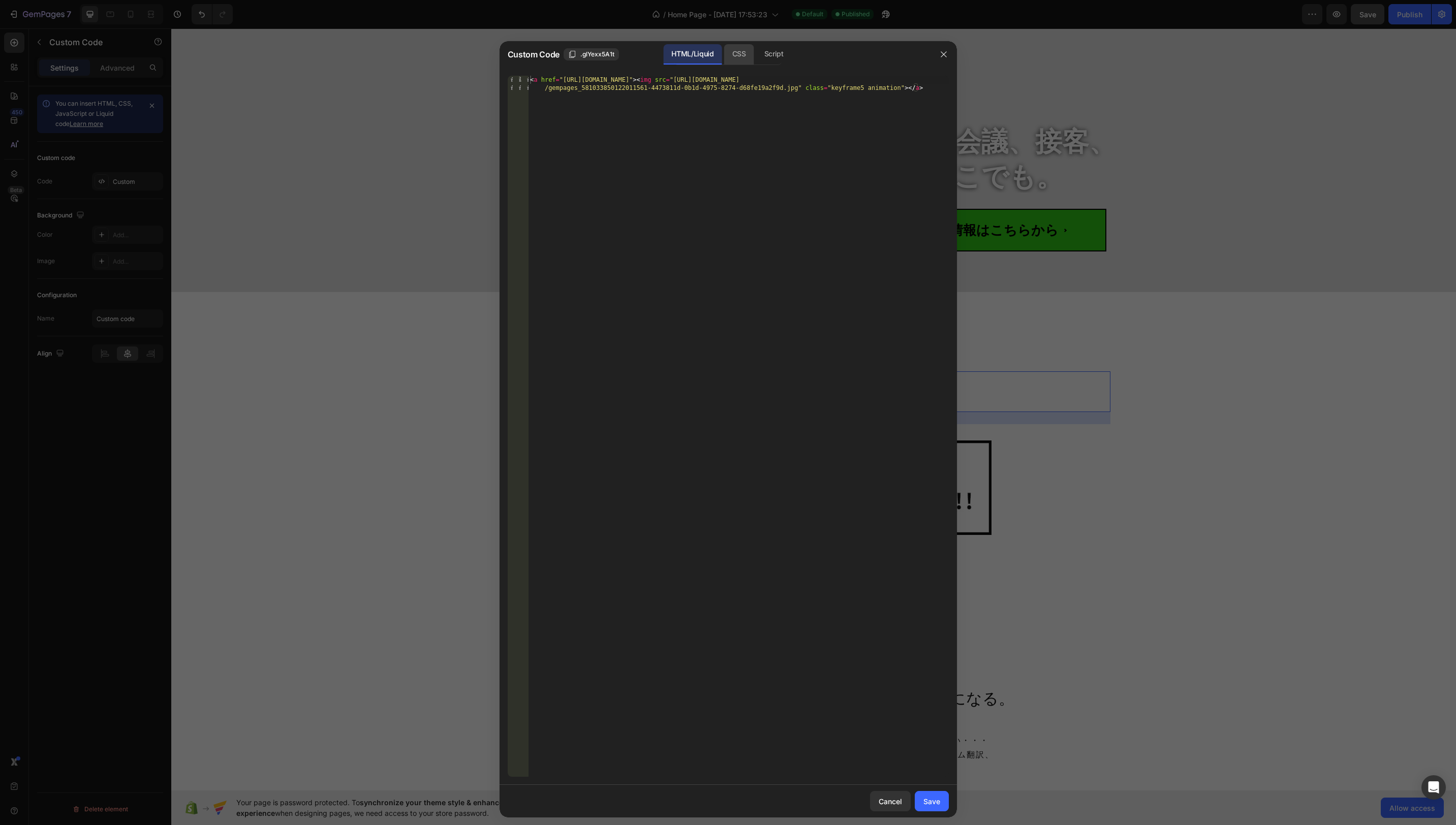
click at [756, 54] on div "CSS" at bounding box center [774, 54] width 36 height 20
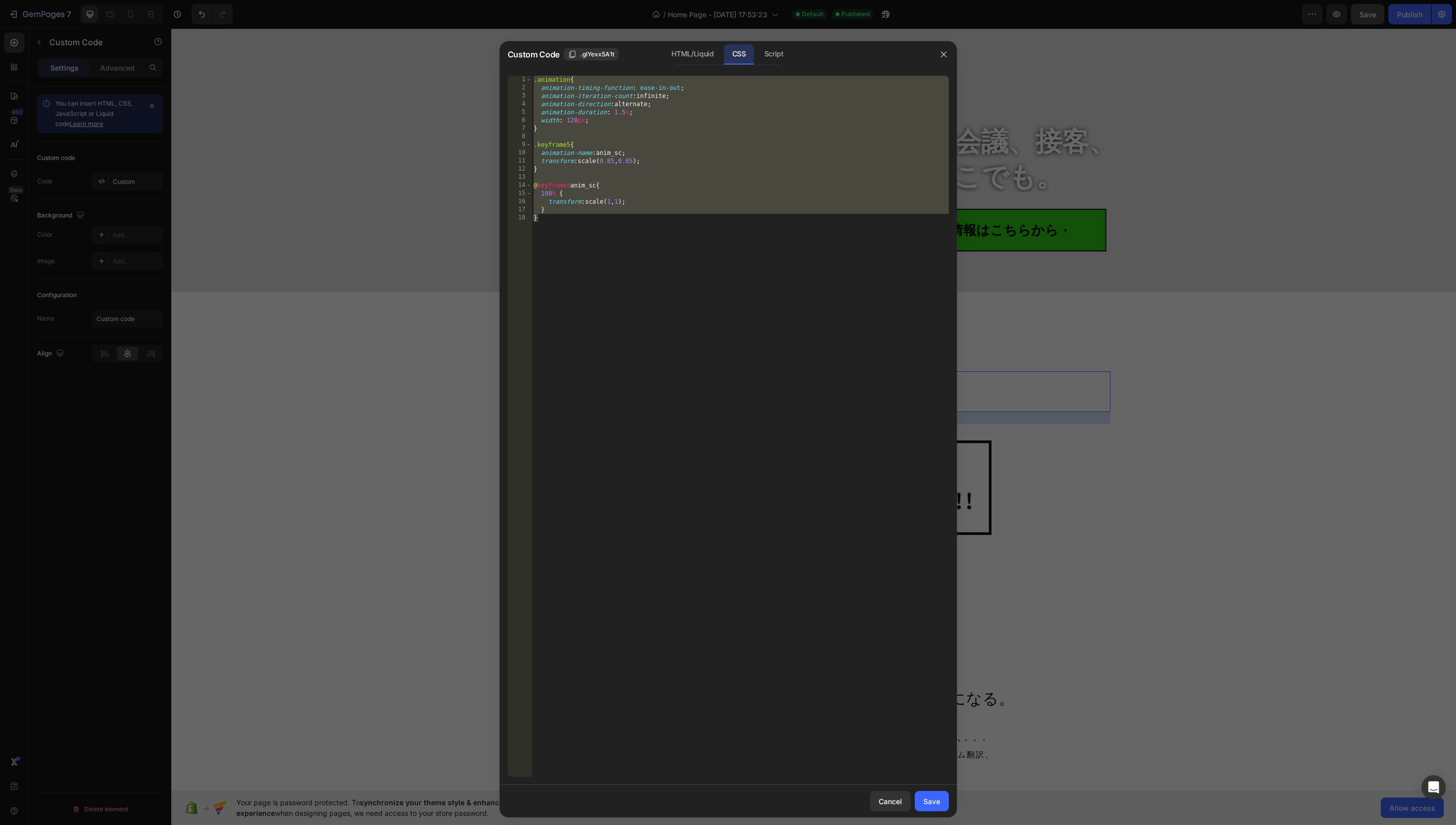
type textarea "} }"
click at [708, 136] on div ".animation { animation-timing-function : ease-in-out ; animation-iteration-coun…" at bounding box center [741, 435] width 417 height 718
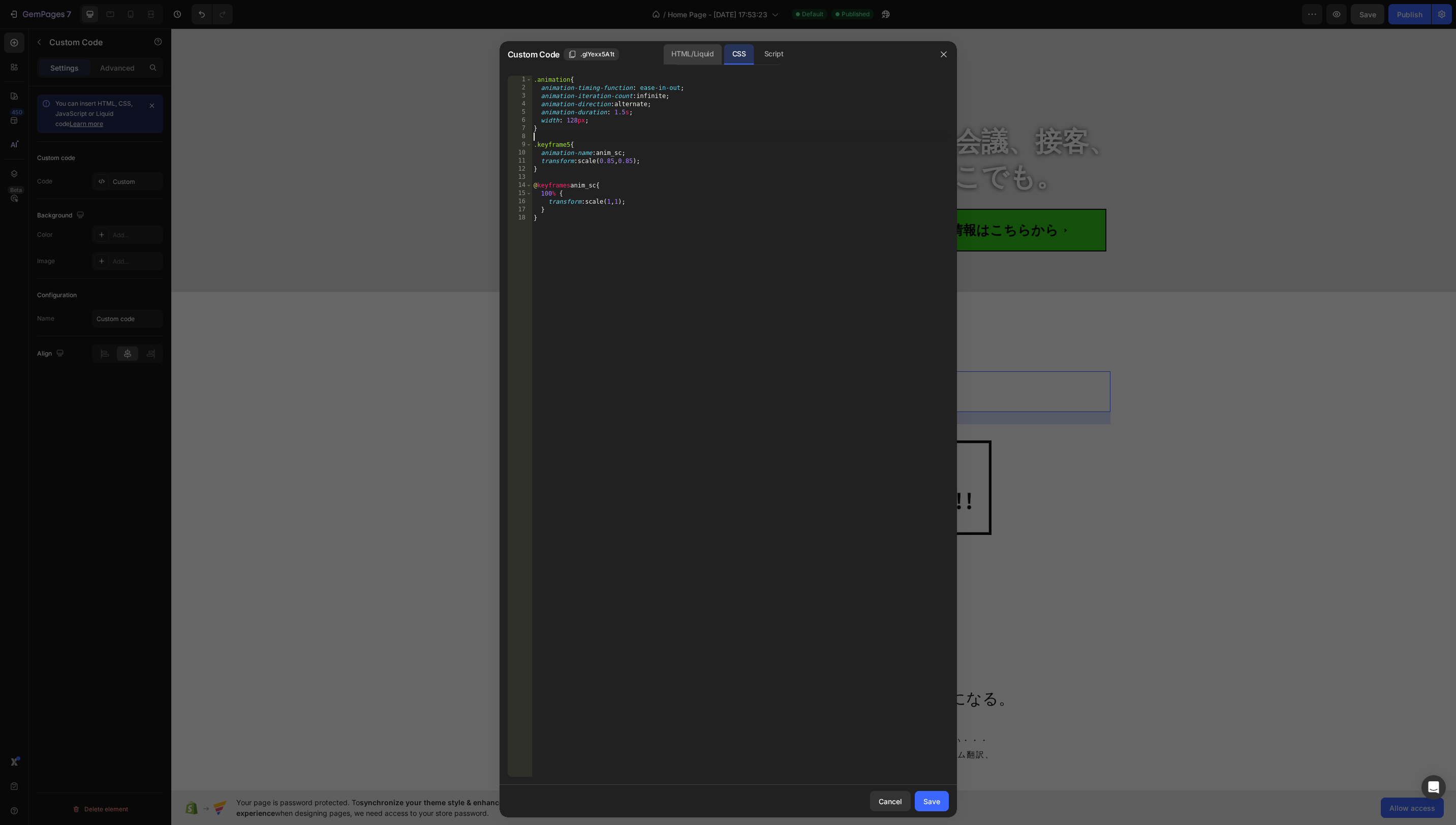
click at [692, 55] on div "HTML/Liquid" at bounding box center [692, 54] width 58 height 20
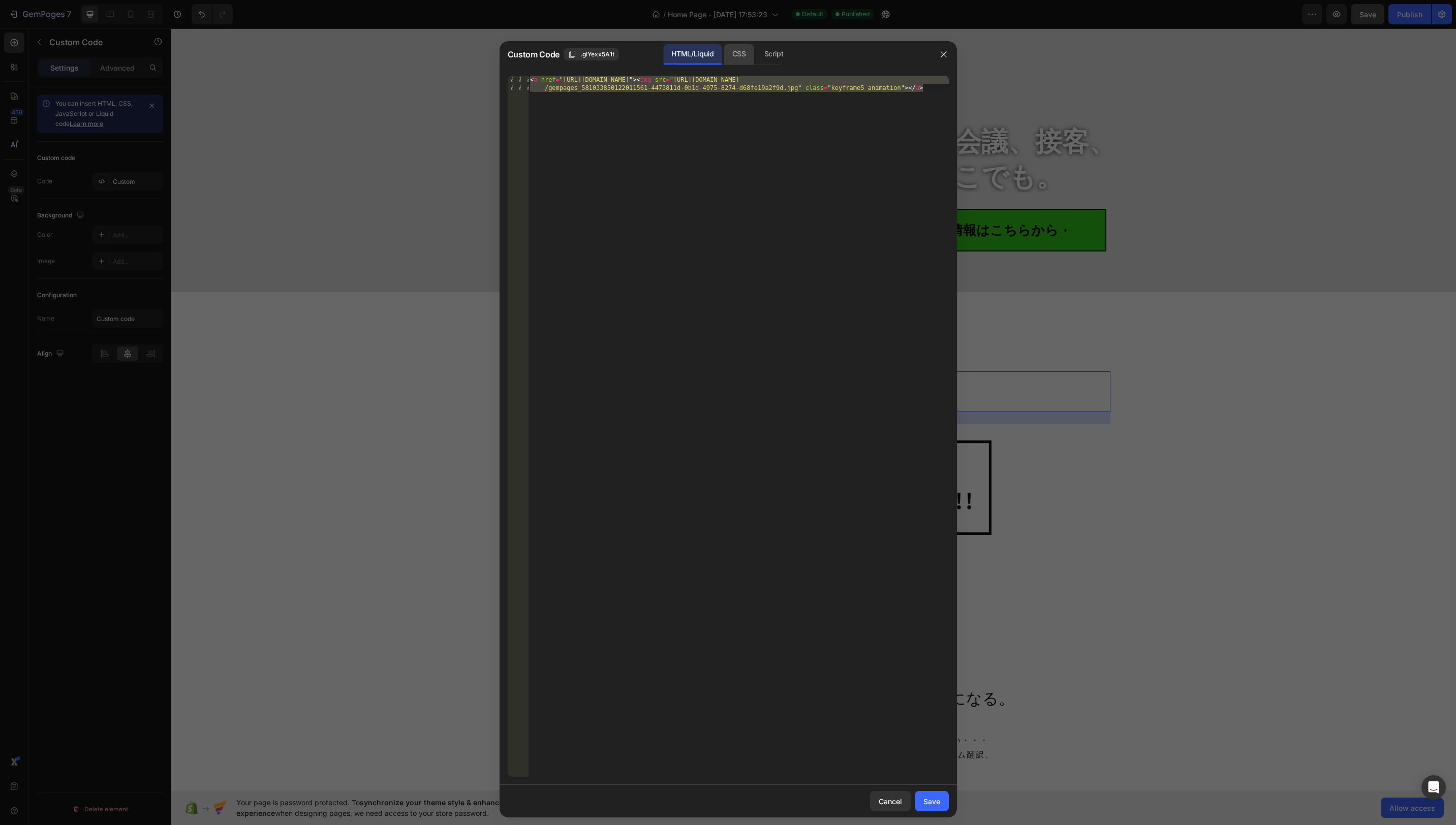
click at [756, 60] on div "CSS" at bounding box center [774, 54] width 36 height 20
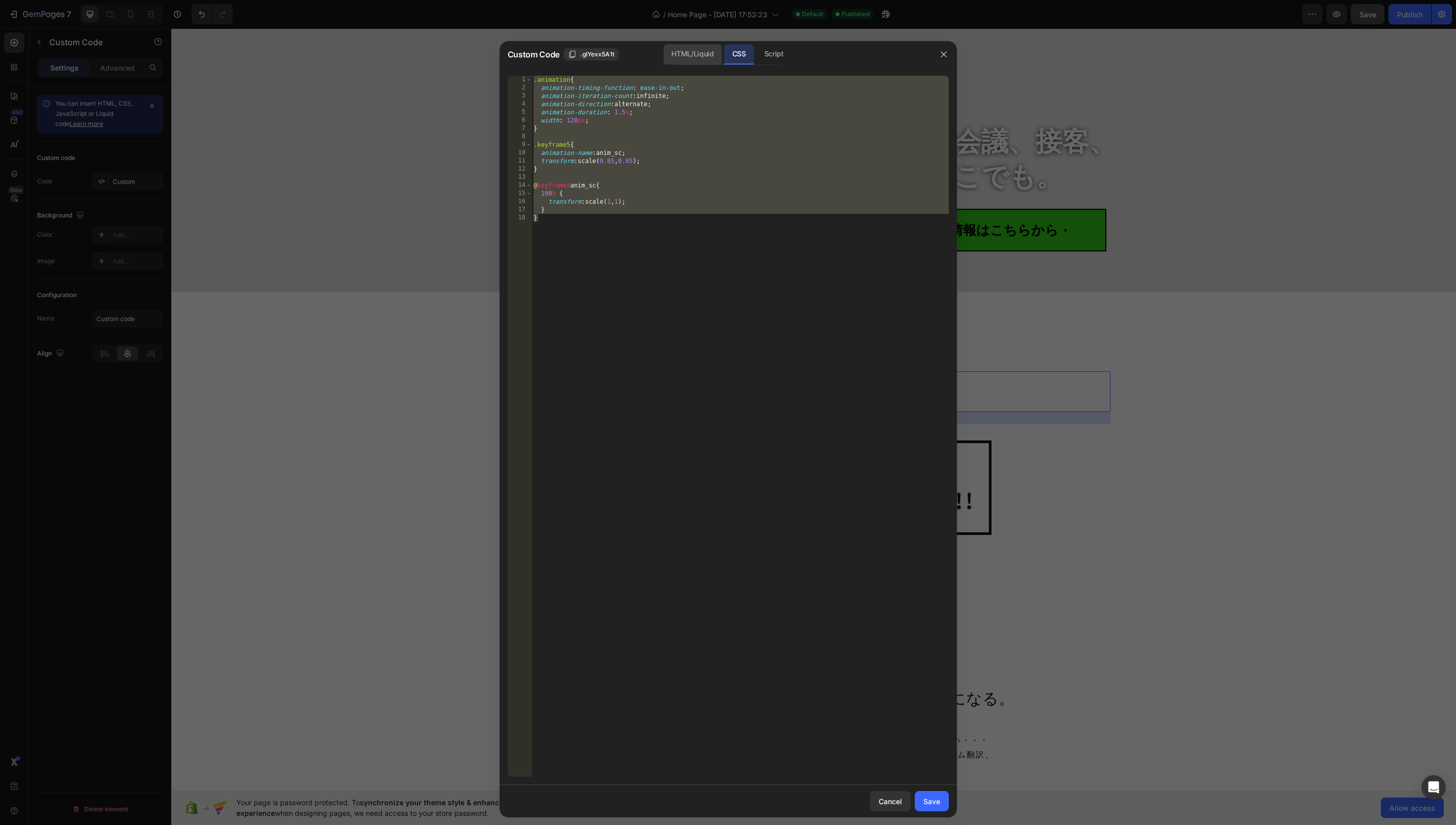
click at [695, 57] on div "HTML/Liquid" at bounding box center [692, 54] width 58 height 20
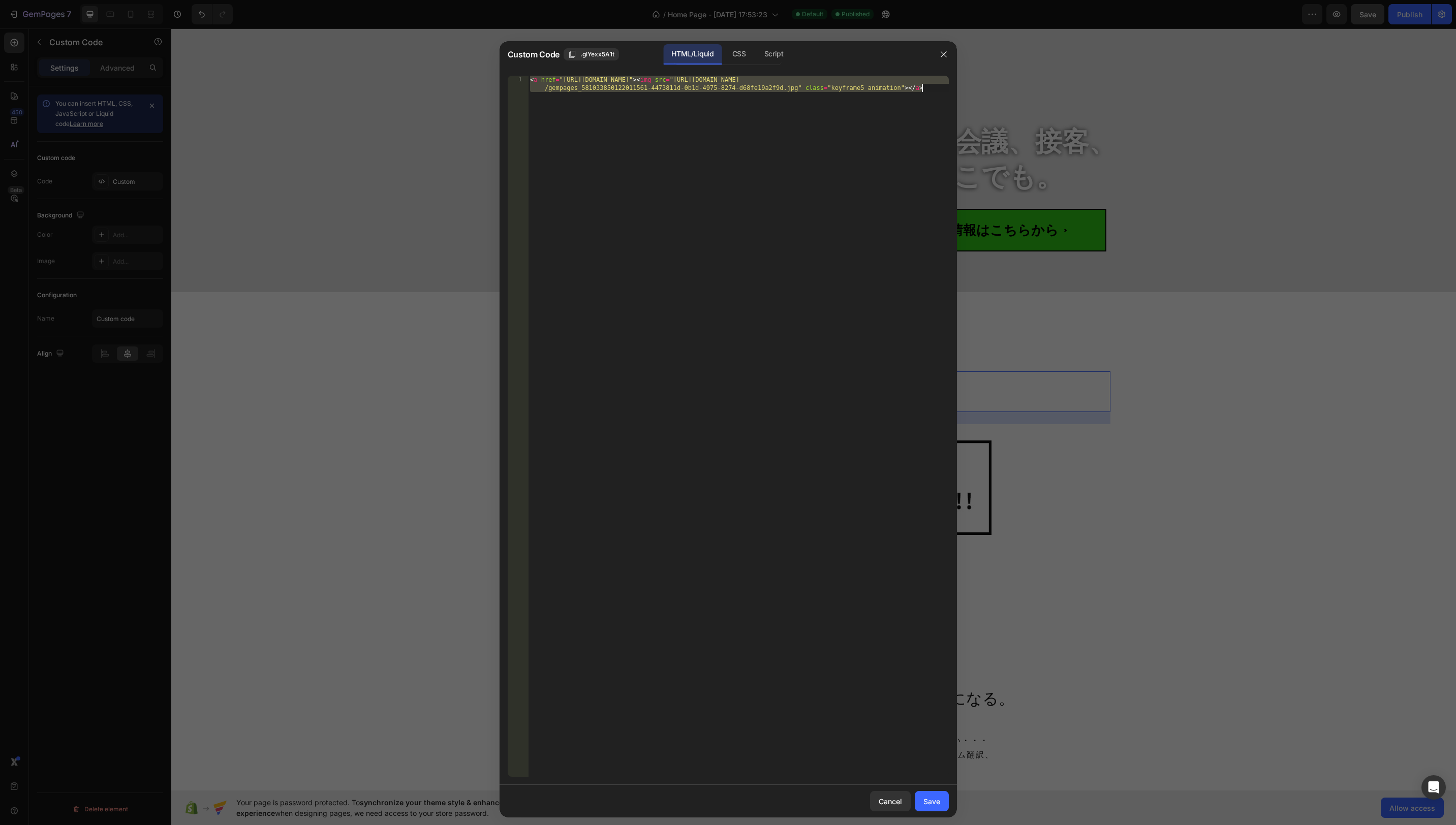
click at [634, 88] on div "< a href = "https://lin.ee/Dkxap5c" > < img src = "https://cdn.shopify.com/s/fi…" at bounding box center [739, 442] width 421 height 734
click at [648, 139] on div "< a href = "https://lin.ee/Dkxap5c" > < img src = "https://cdn.shopify.com/s/fi…" at bounding box center [739, 442] width 421 height 734
drag, startPoint x: 914, startPoint y: 89, endPoint x: 621, endPoint y: 116, distance: 294.2
click at [525, 80] on div "<a href="https://lin.ee/Dkxap5c"><img src="https://cdn.shopify.com/s/files/1/06…" at bounding box center [729, 426] width 441 height 701
drag, startPoint x: 750, startPoint y: 52, endPoint x: 741, endPoint y: 135, distance: 83.5
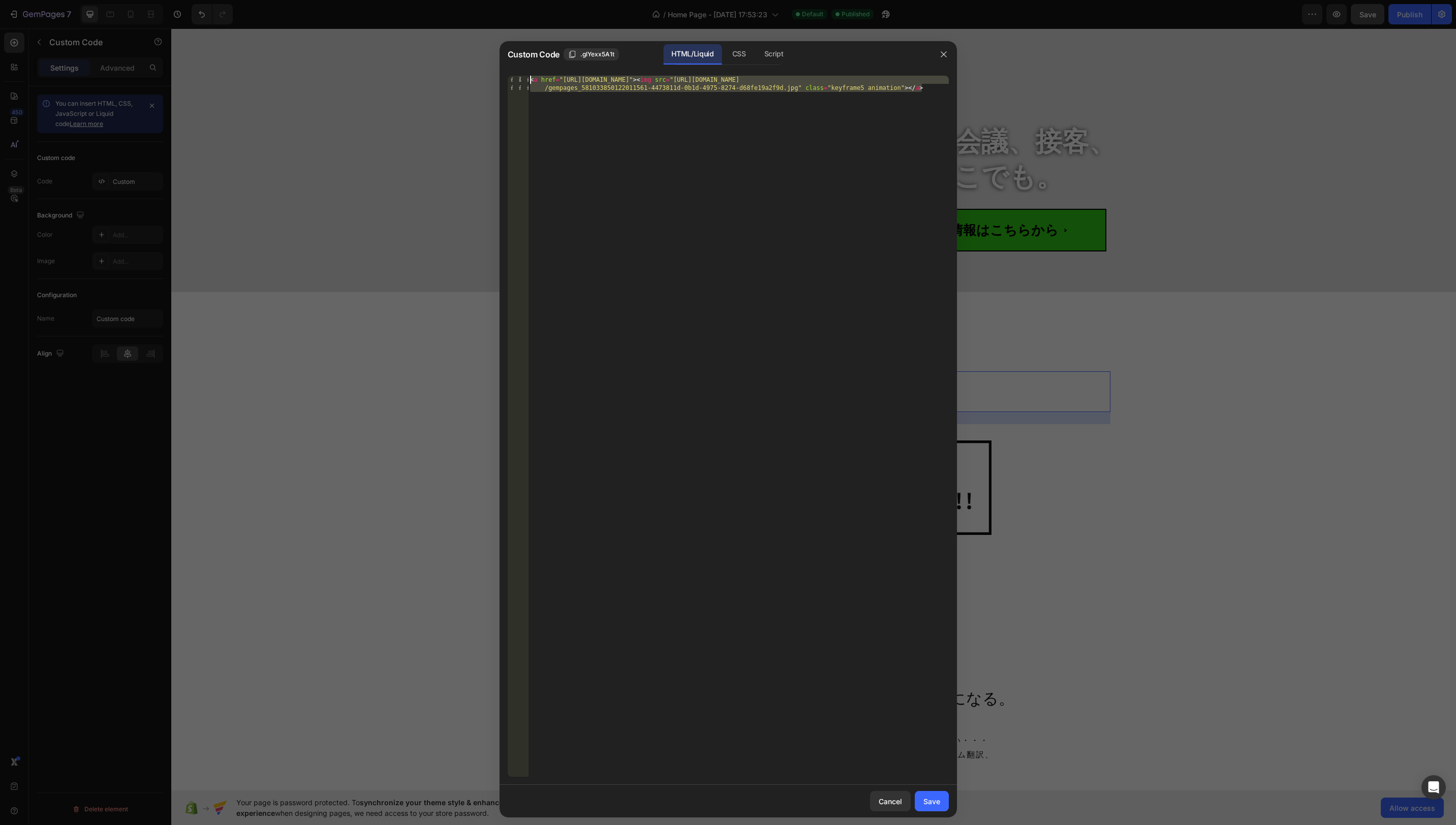
click at [756, 52] on div "CSS" at bounding box center [774, 54] width 36 height 20
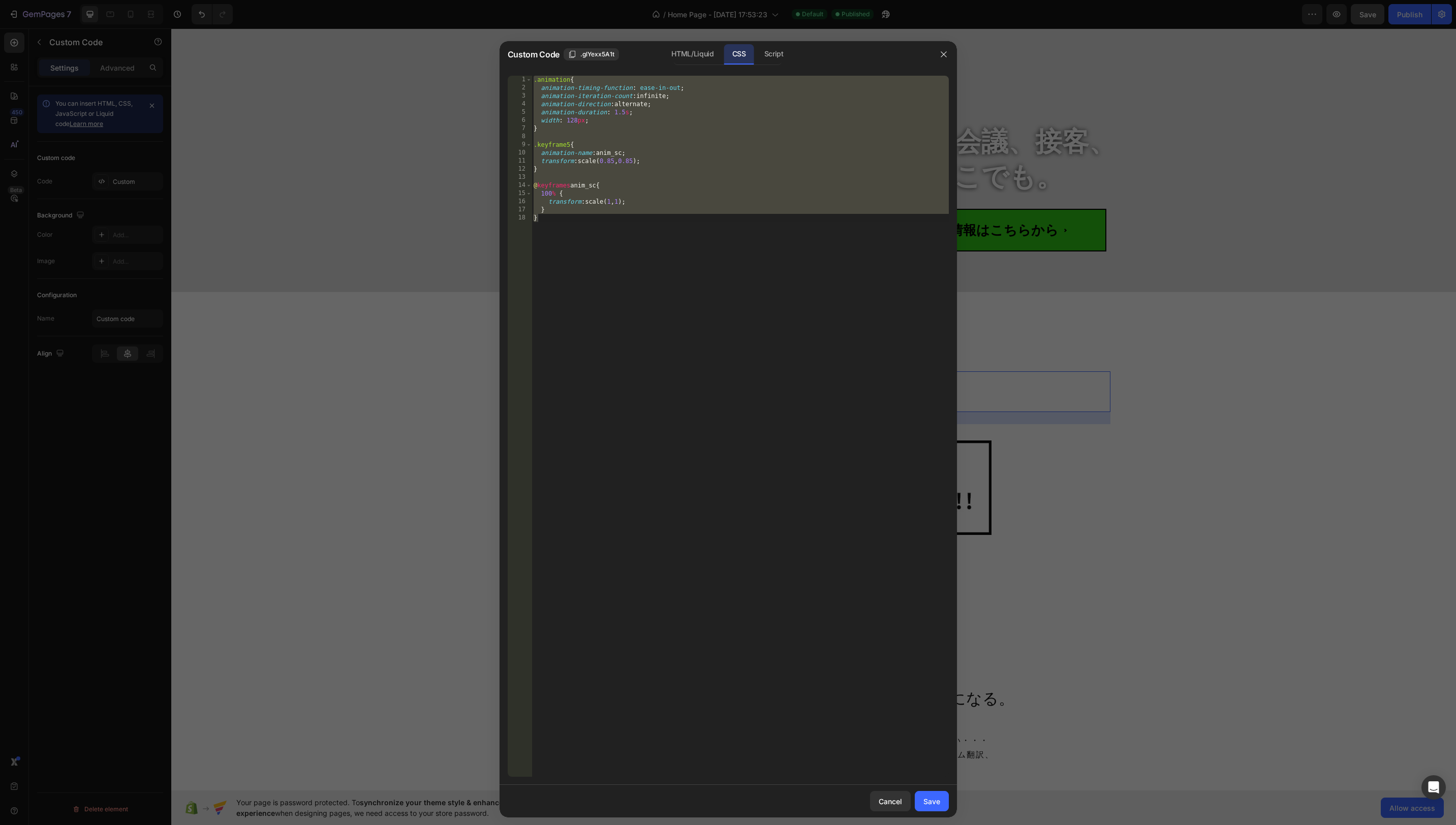
click at [715, 168] on div ".animation { animation-timing-function : ease-in-out ; animation-iteration-coun…" at bounding box center [741, 435] width 417 height 718
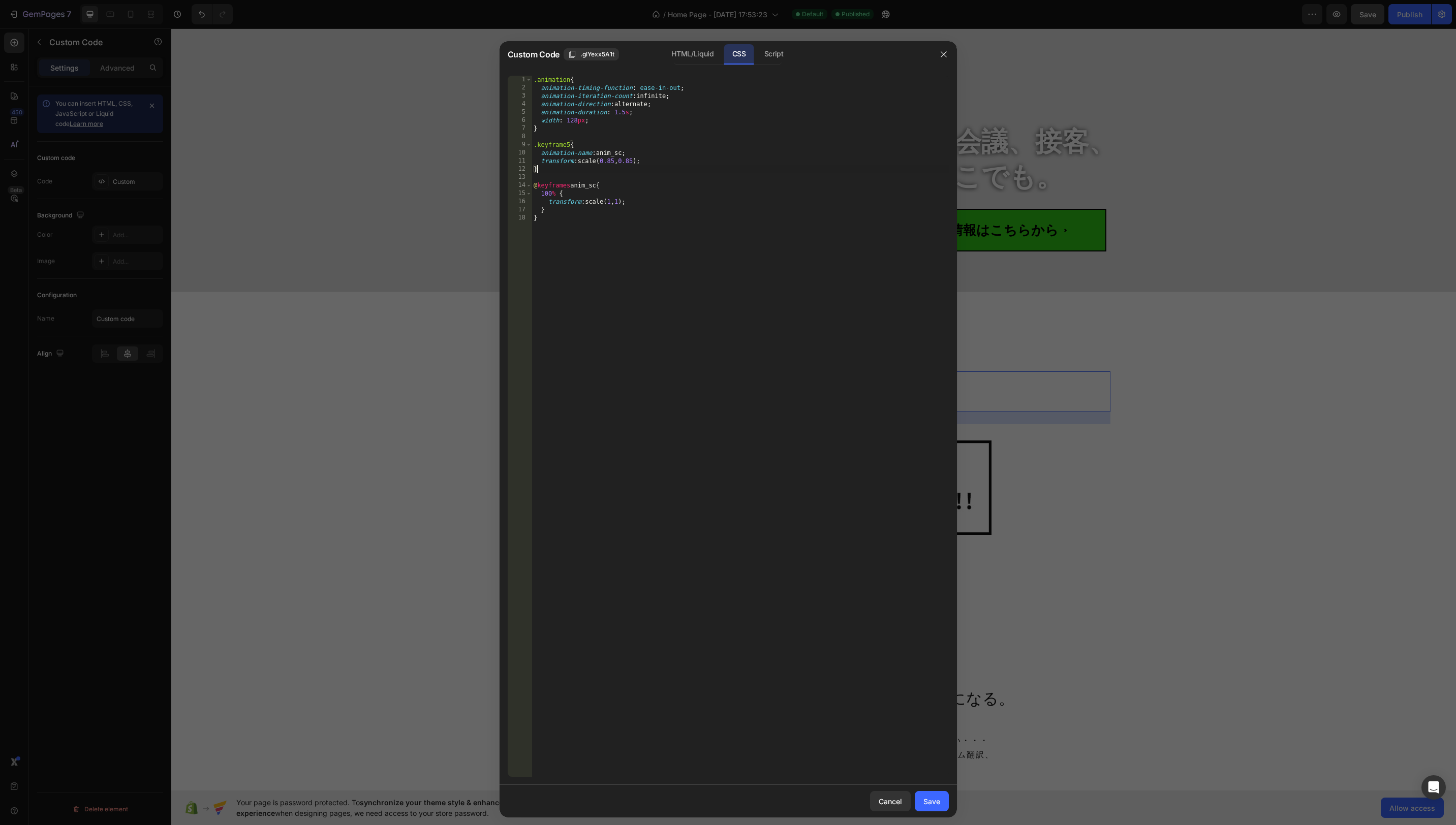
click at [571, 222] on div ".animation { animation-timing-function : ease-in-out ; animation-iteration-coun…" at bounding box center [741, 435] width 417 height 718
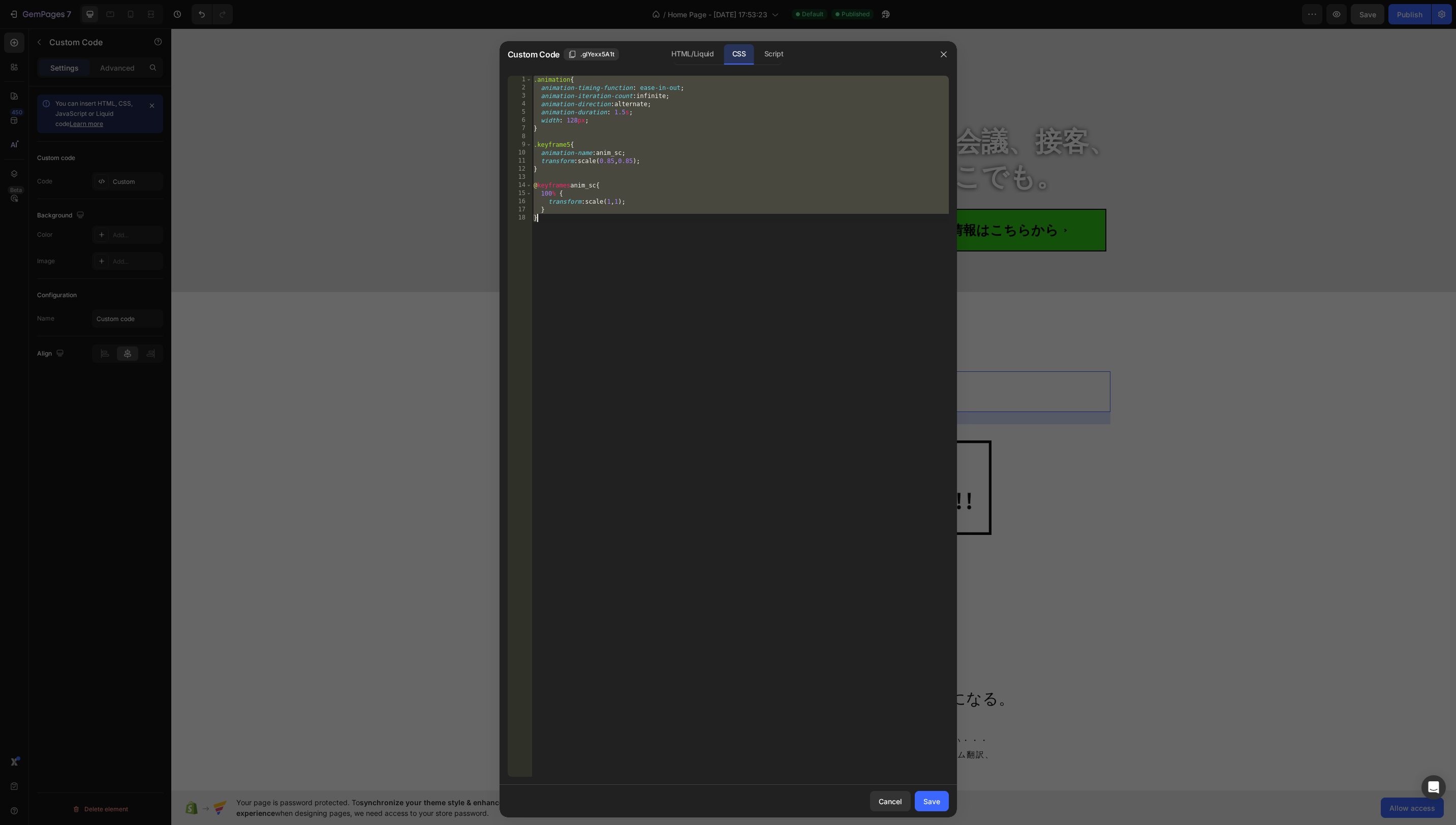
click at [608, 204] on div ".animation { animation-timing-function : ease-in-out ; animation-iteration-coun…" at bounding box center [741, 435] width 417 height 718
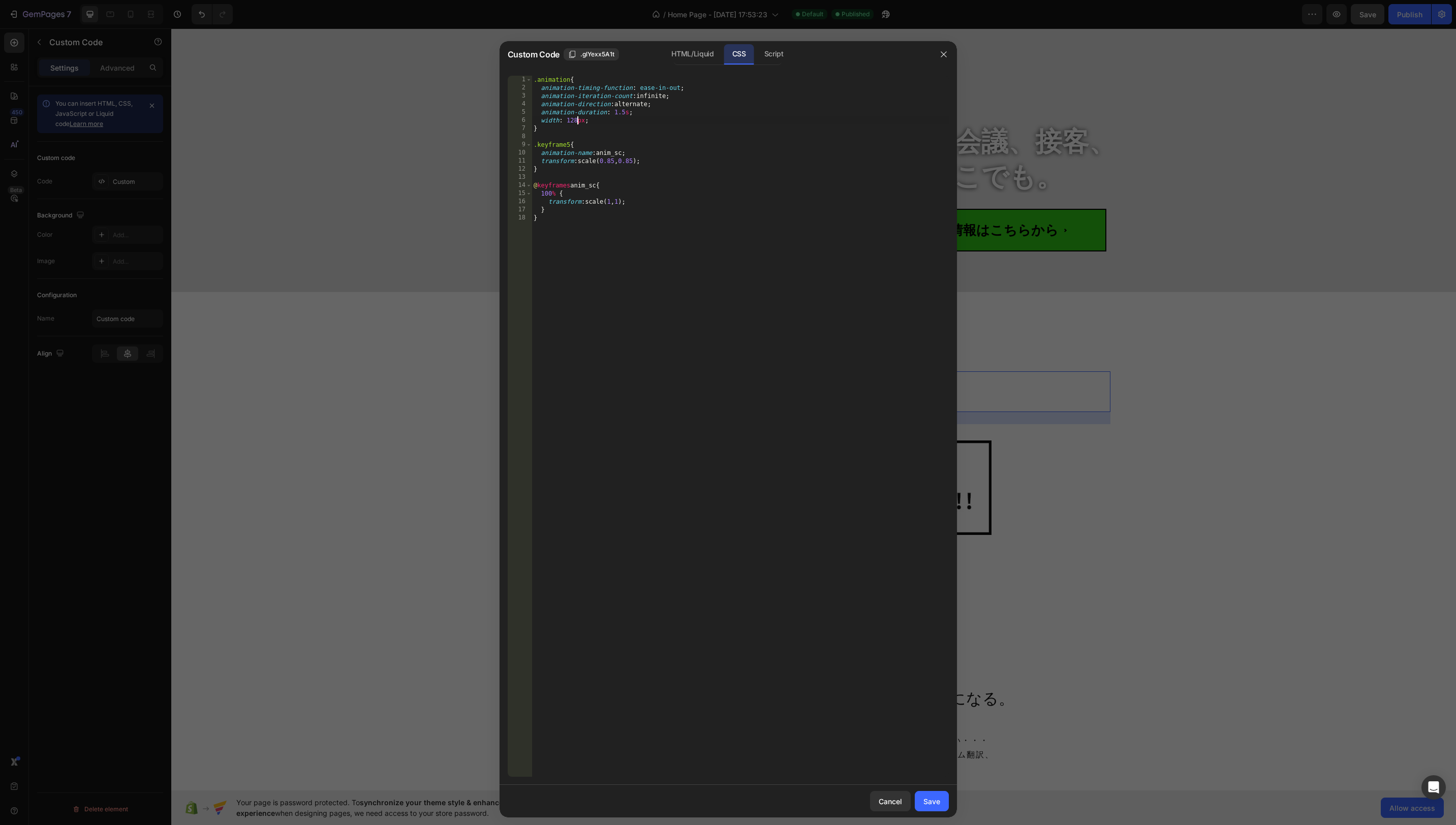
click at [578, 120] on div ".animation { animation-timing-function : ease-in-out ; animation-iteration-coun…" at bounding box center [741, 435] width 417 height 718
drag, startPoint x: 578, startPoint y: 120, endPoint x: 564, endPoint y: 120, distance: 14.0
click at [564, 120] on div ".animation { animation-timing-function : ease-in-out ; animation-iteration-coun…" at bounding box center [741, 435] width 417 height 718
type textarea "width: 400px;"
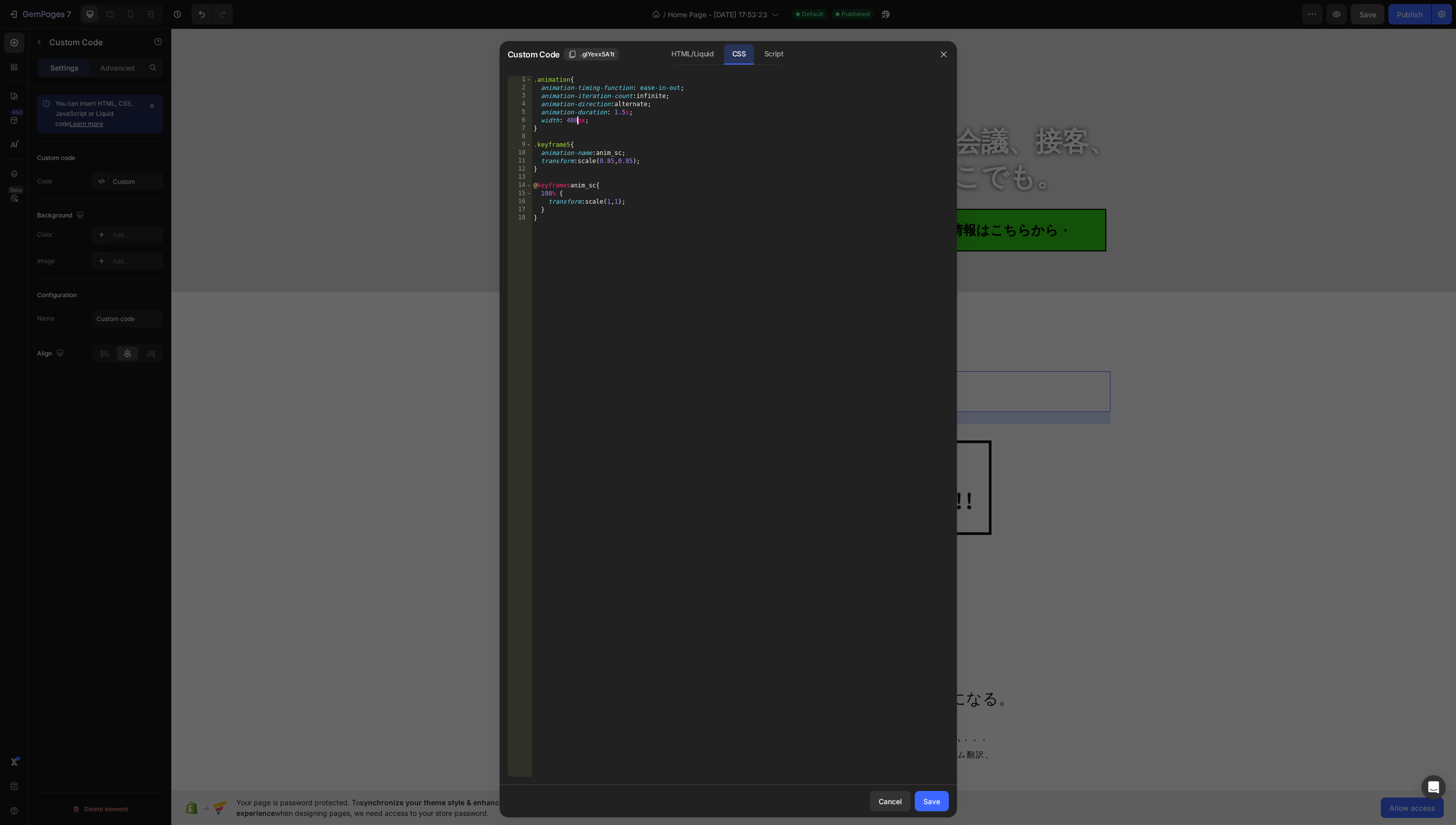
click at [789, 140] on div ".animation { animation-timing-function : ease-in-out ; animation-iteration-coun…" at bounding box center [741, 435] width 417 height 718
click at [938, 802] on div "Save" at bounding box center [932, 802] width 17 height 11
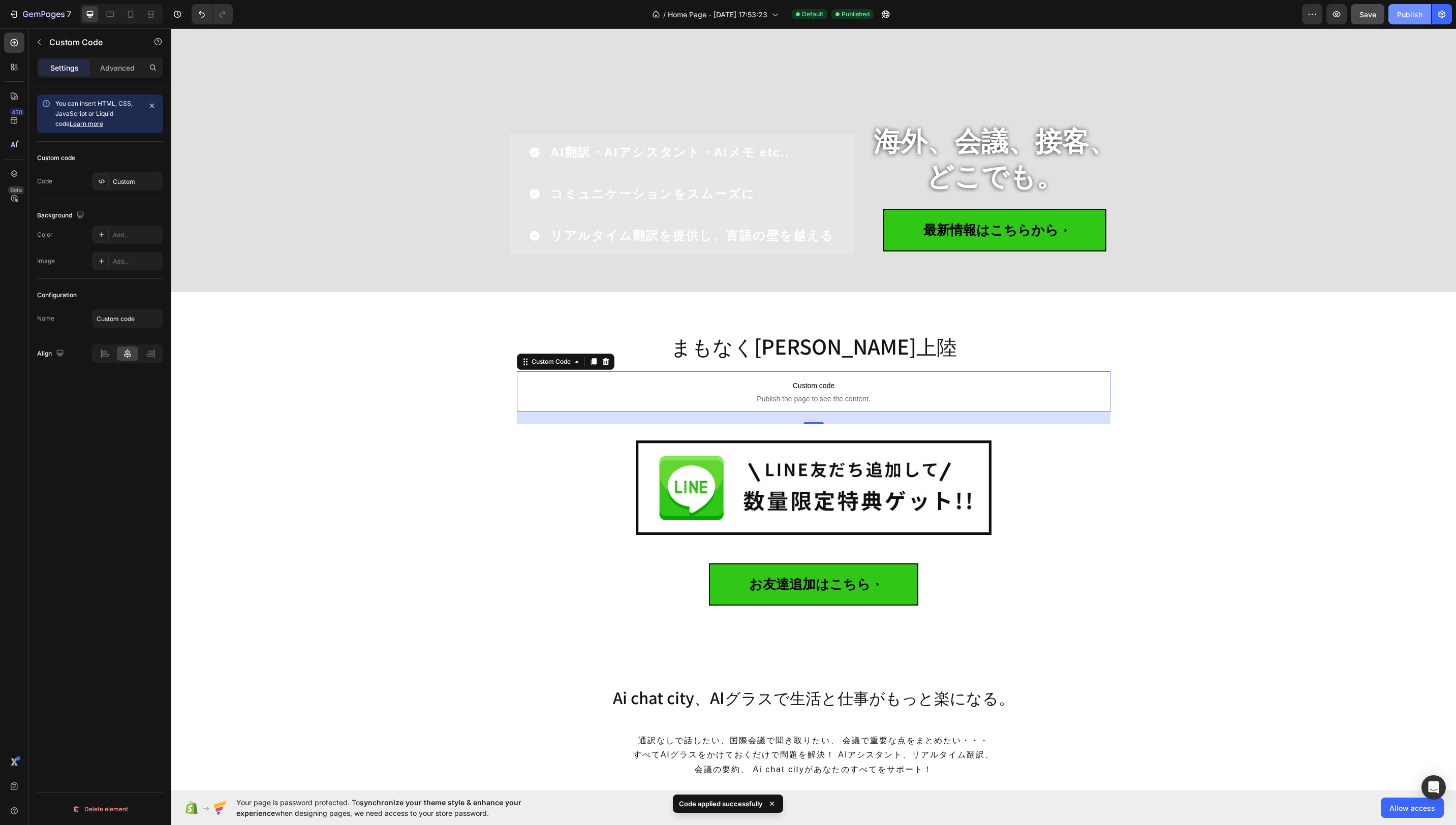
click at [1414, 15] on div "Publish" at bounding box center [1409, 14] width 26 height 11
click at [130, 349] on icon at bounding box center [127, 353] width 10 height 10
click at [467, 424] on div "まもなく日本初上陸 Heading Custom code Publish the page to see the content. Custom Code …" at bounding box center [813, 486] width 1269 height 322
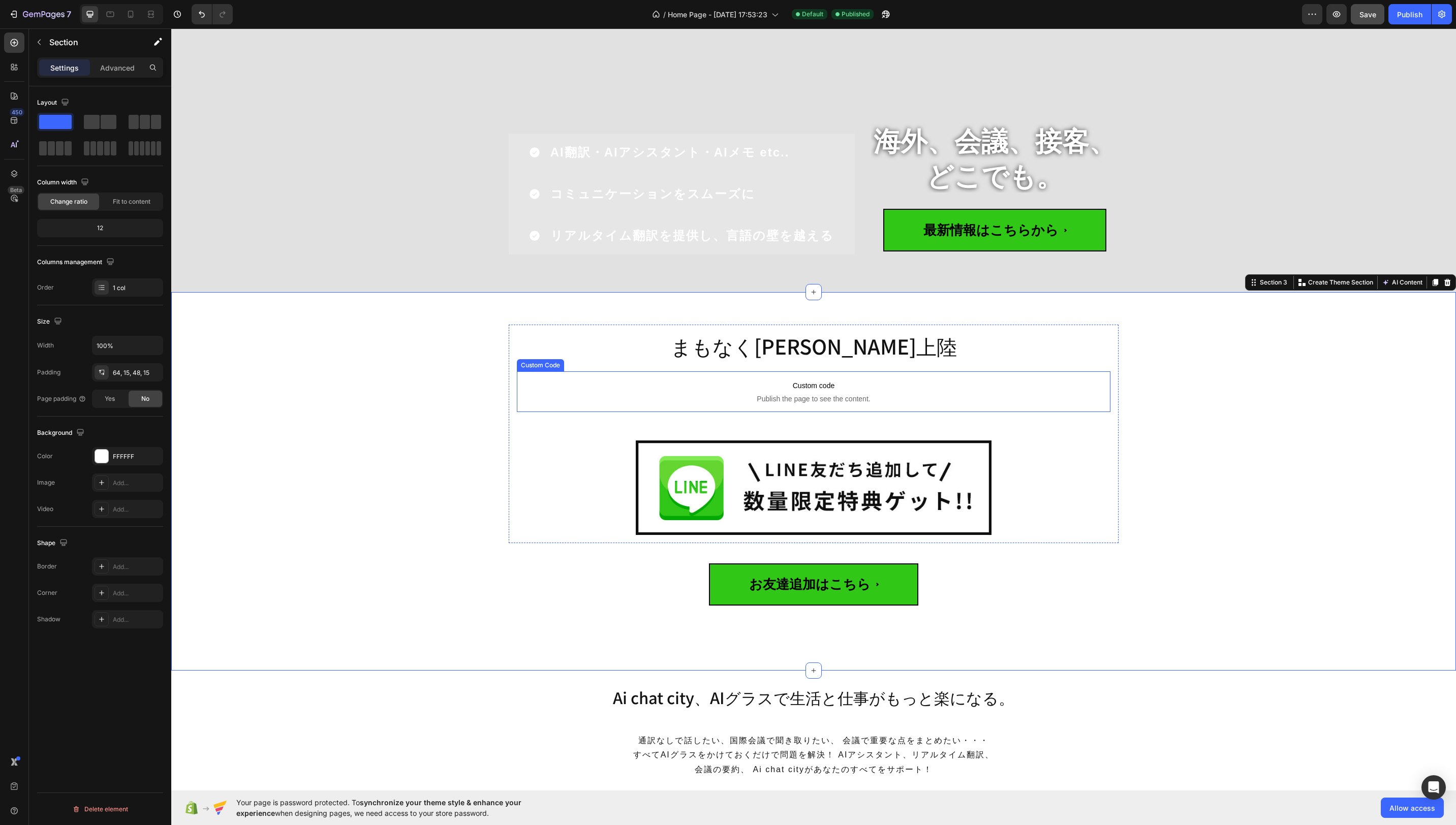
click at [522, 398] on span "Publish the page to see the content." at bounding box center [814, 399] width 594 height 10
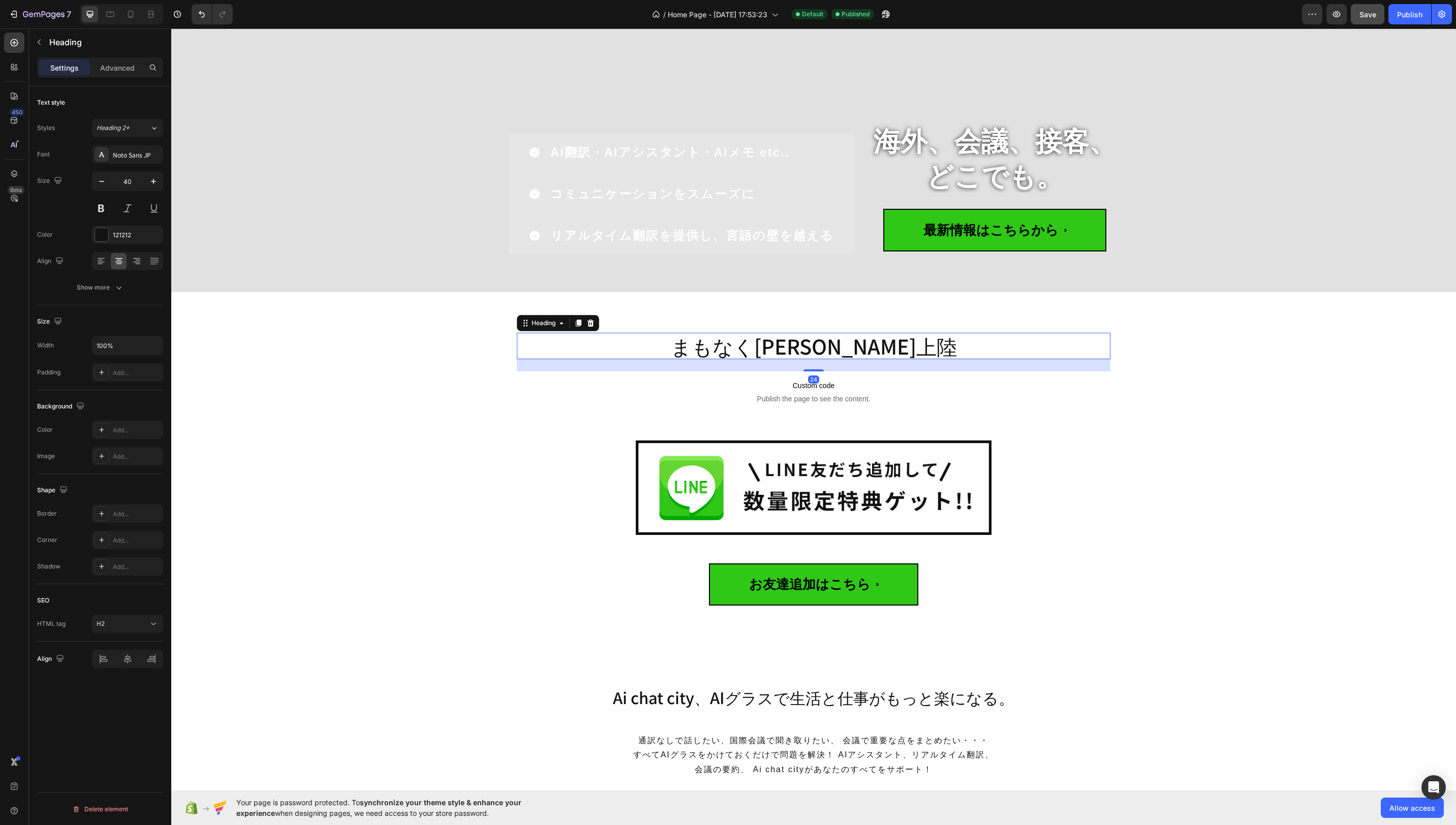
click at [599, 341] on h2 "まもなく日本初上陸" at bounding box center [814, 346] width 594 height 26
click at [671, 321] on div "まもなく日本初上陸 Heading 24 Custom code Publish the page to see the content. Custom Co…" at bounding box center [813, 482] width 1285 height 379
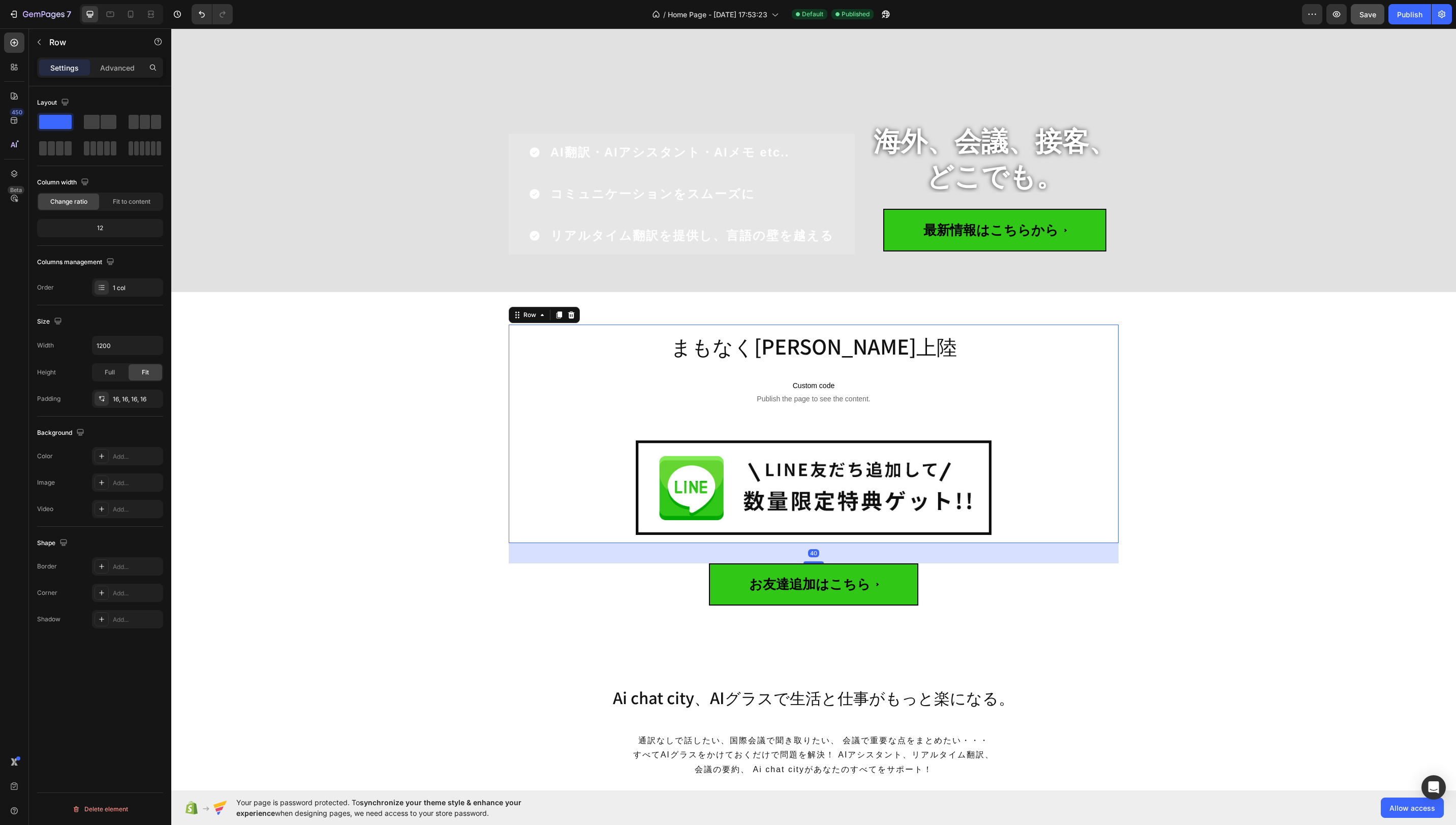
click at [510, 390] on div "まもなく日本初上陸 Heading Custom code Publish the page to see the content. Custom Code …" at bounding box center [813, 434] width 610 height 219
click at [693, 394] on span "Publish the page to see the content." at bounding box center [814, 399] width 594 height 10
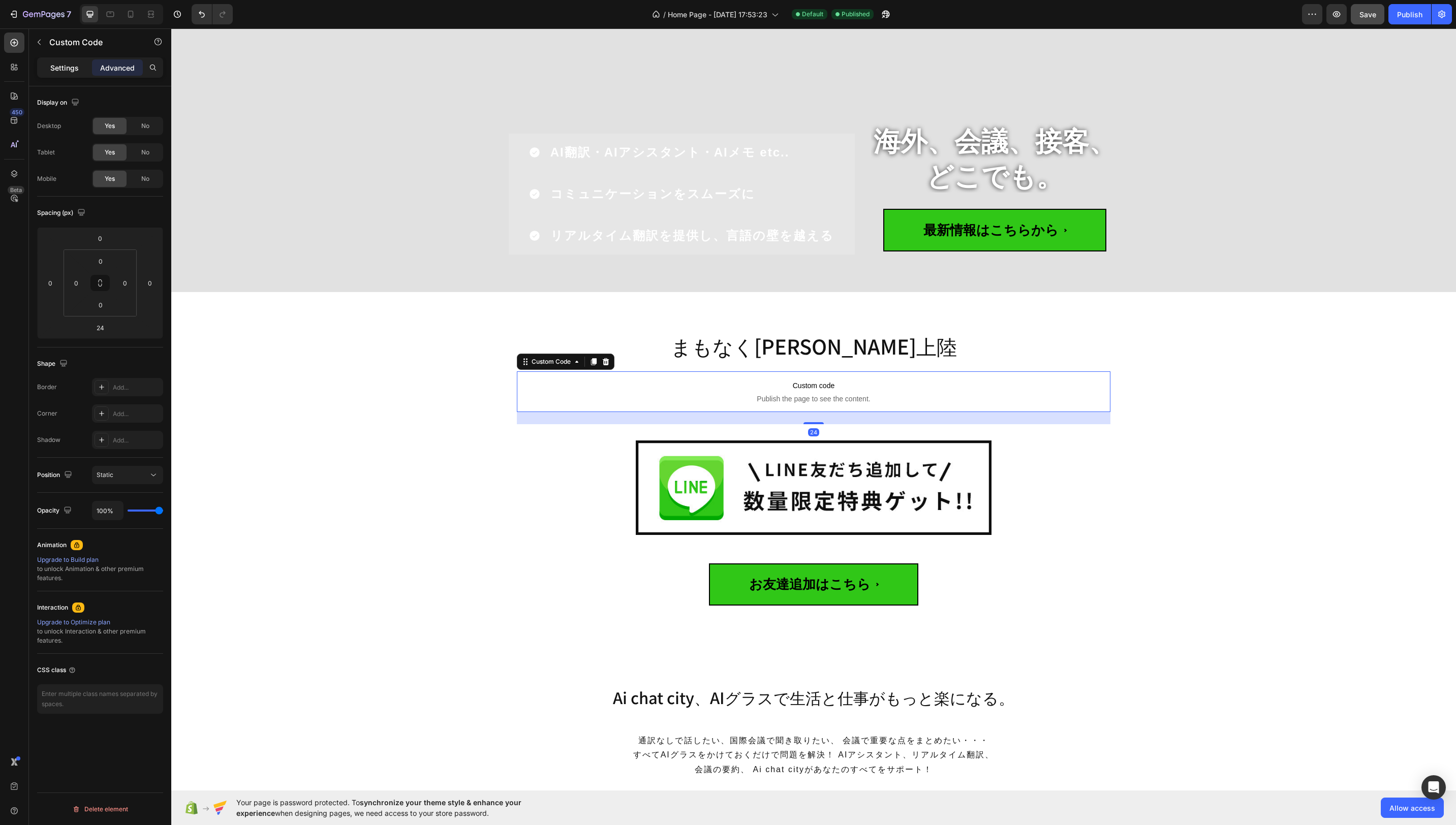
click at [81, 66] on div "Settings" at bounding box center [64, 67] width 51 height 16
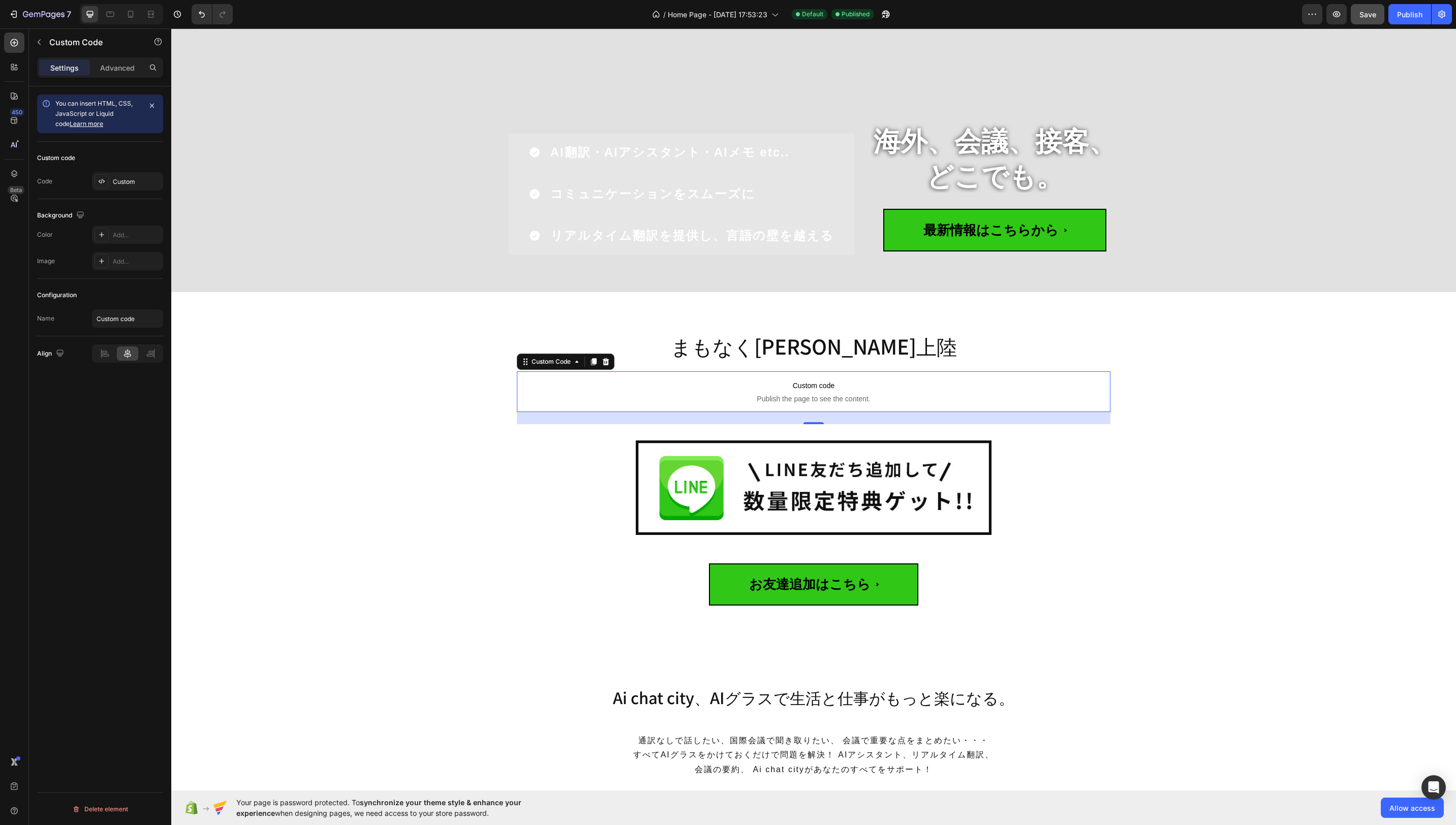
click at [133, 205] on div "Background The changes might be hidden by the video. Color Add... Image Add..." at bounding box center [100, 239] width 126 height 80
click at [828, 380] on span "Custom code" at bounding box center [814, 386] width 594 height 12
click at [126, 65] on p "Advanced" at bounding box center [117, 68] width 35 height 11
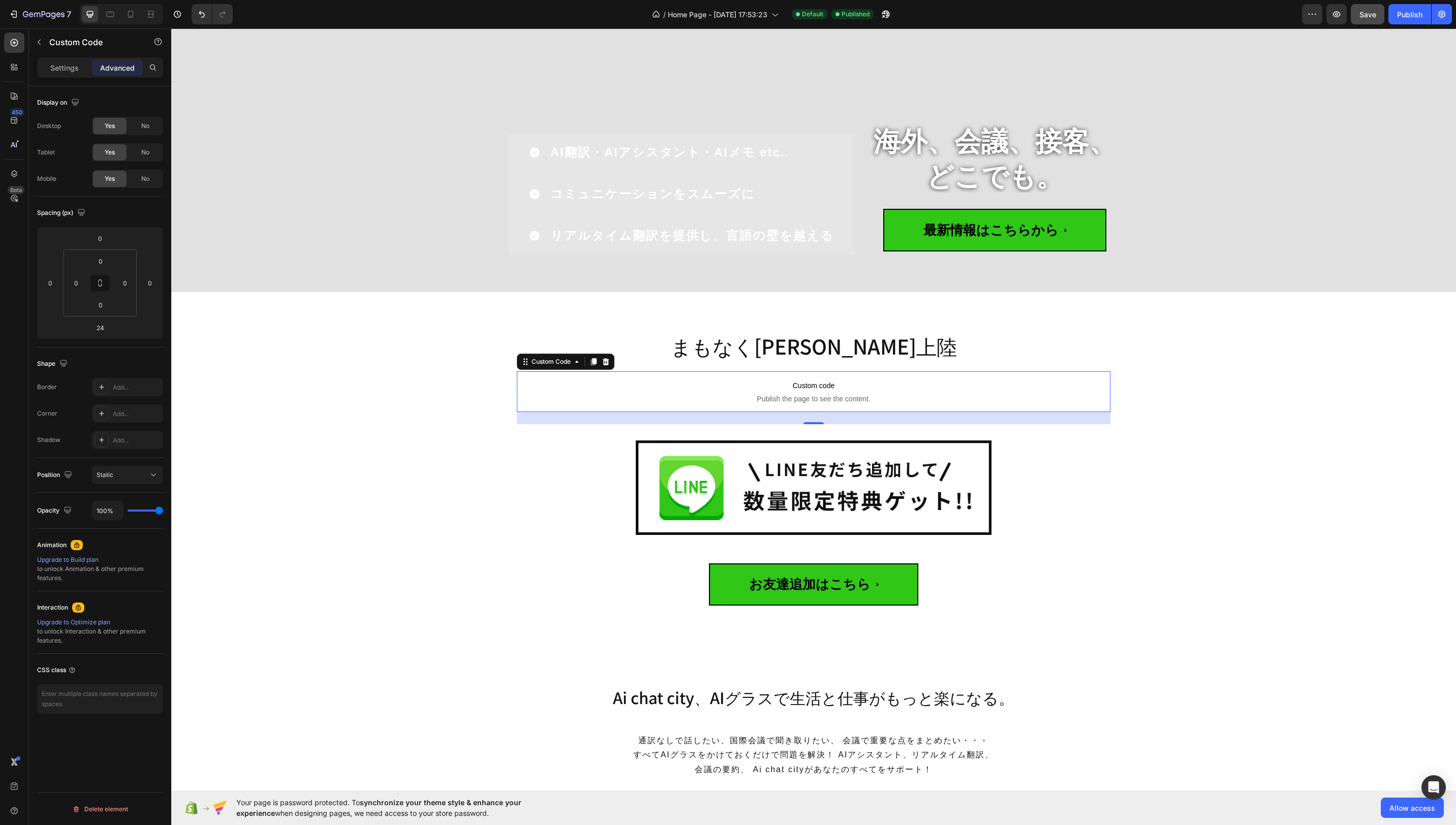
drag, startPoint x: 71, startPoint y: 68, endPoint x: 113, endPoint y: 93, distance: 48.9
click at [71, 69] on p "Settings" at bounding box center [64, 68] width 29 height 11
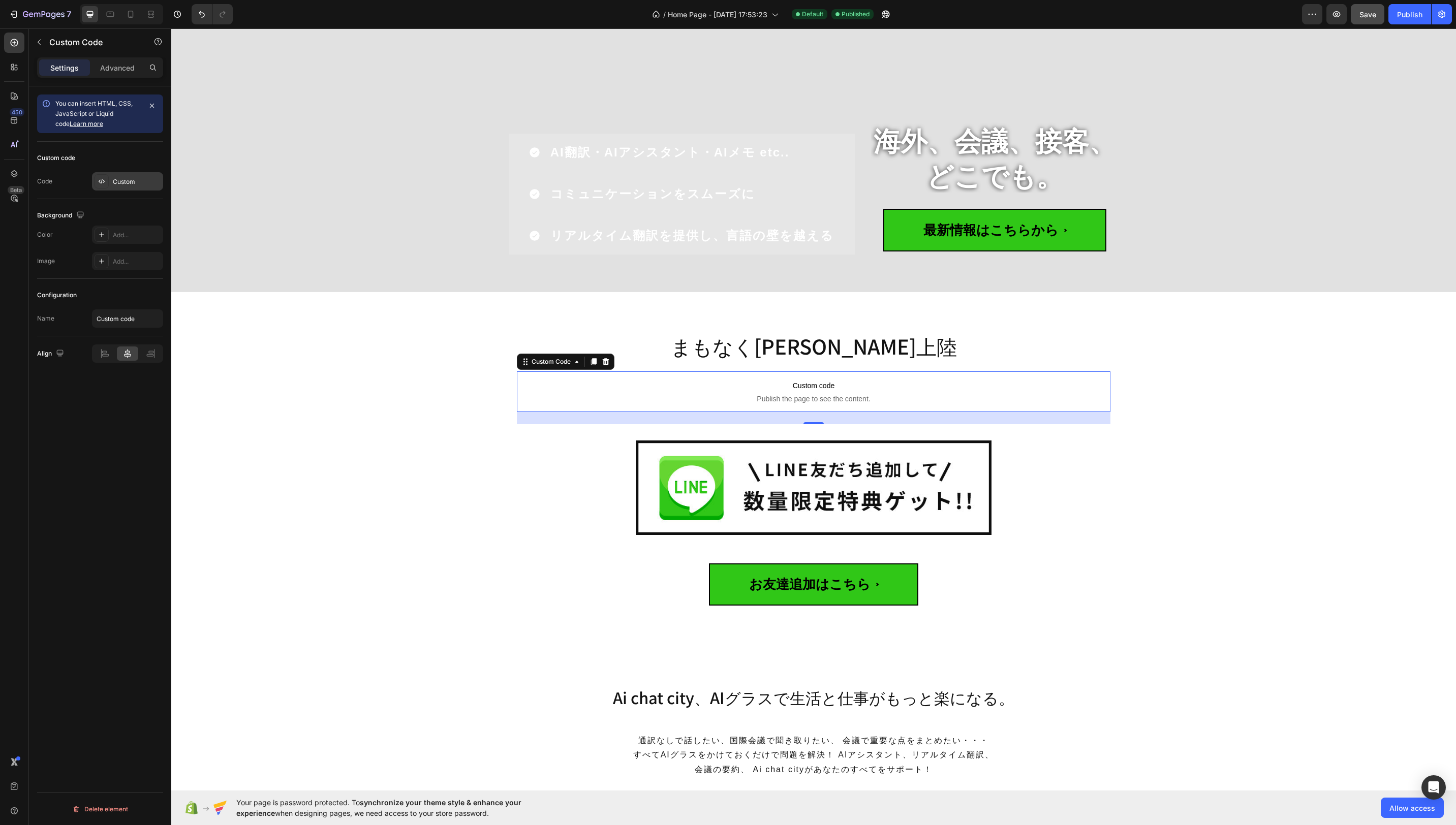
click at [130, 181] on div "Custom" at bounding box center [137, 181] width 48 height 9
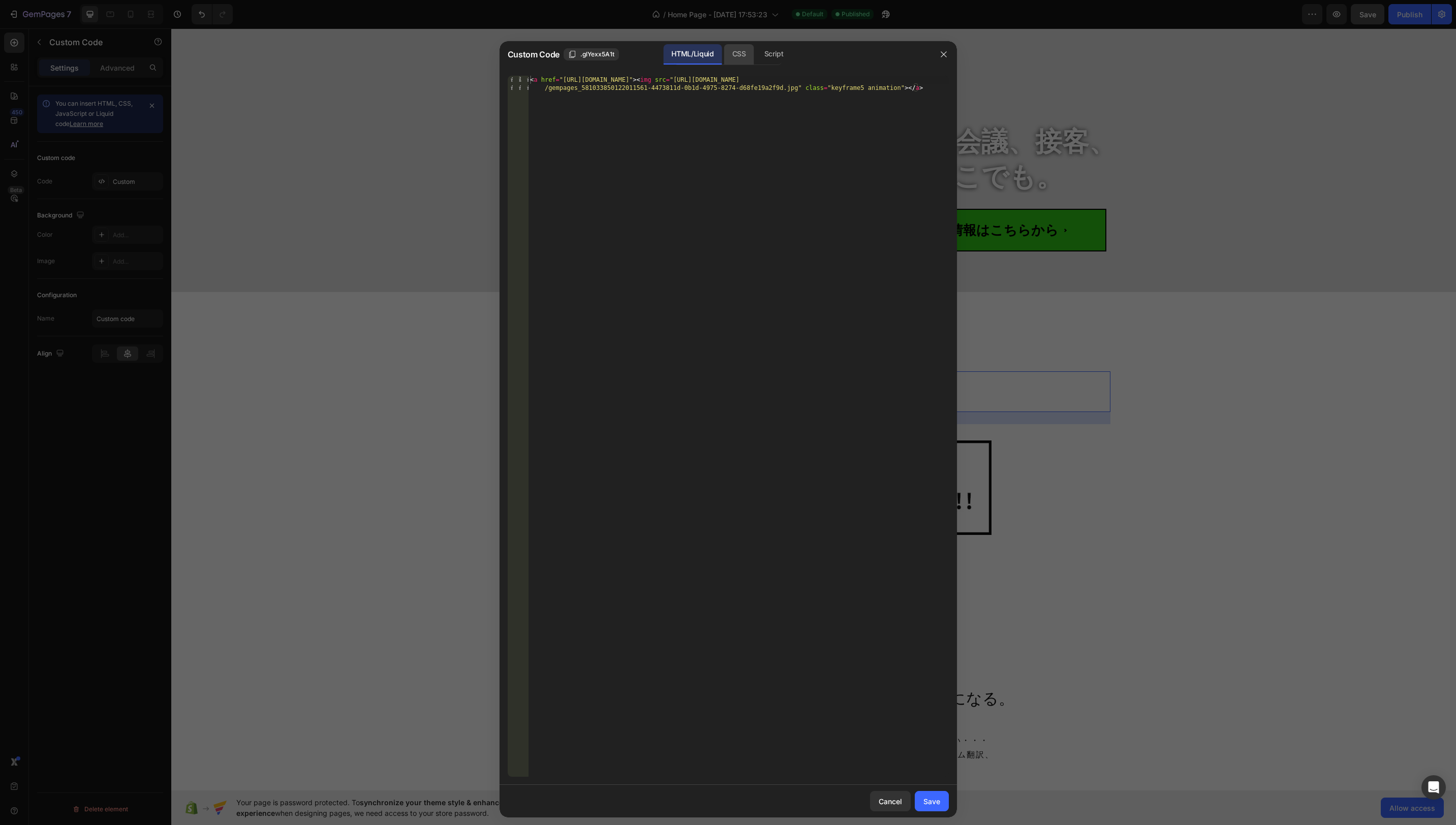
click at [756, 53] on div "CSS" at bounding box center [774, 54] width 36 height 20
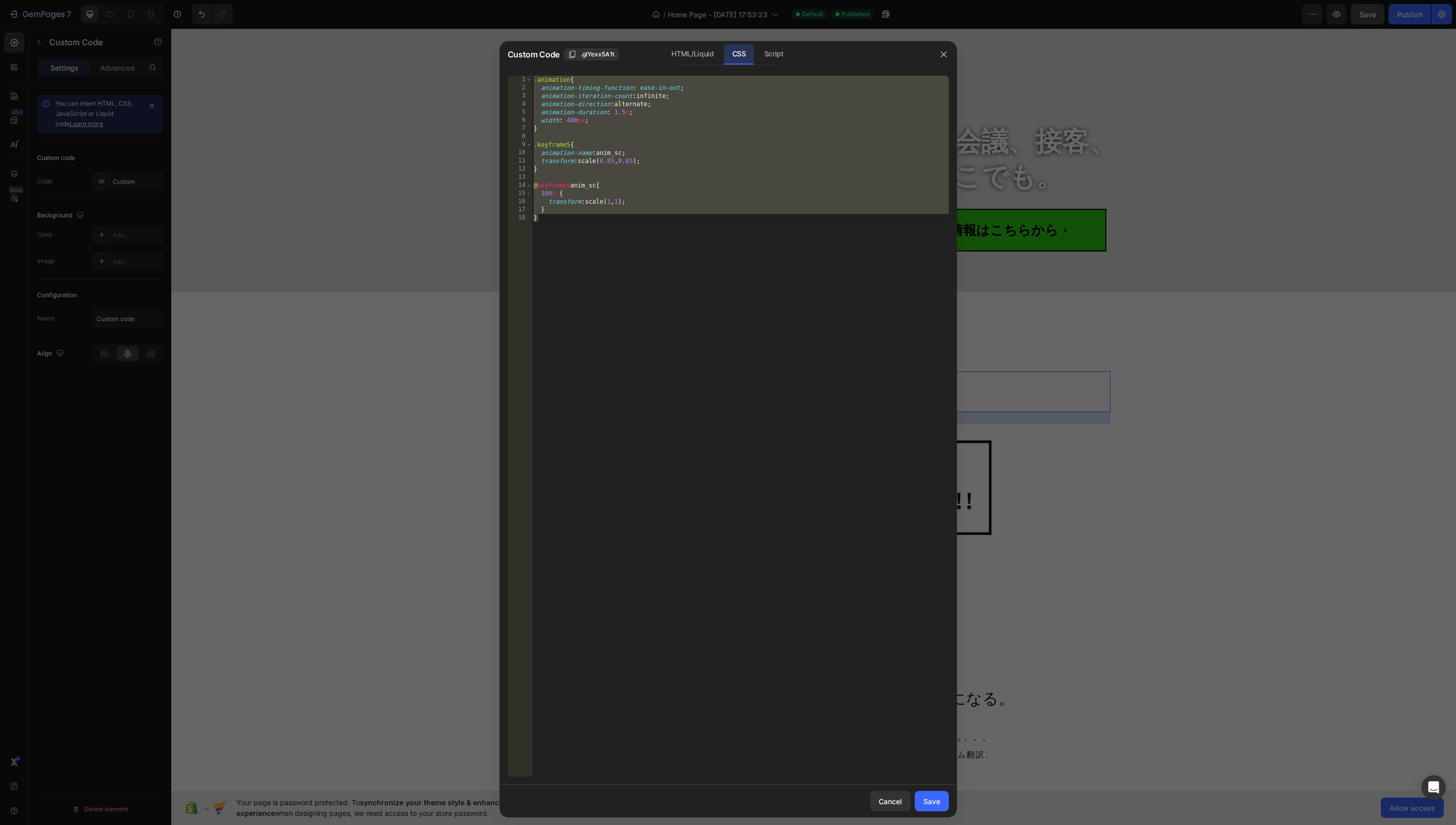
click at [742, 109] on div ".animation { animation-timing-function : ease-in-out ; animation-iteration-coun…" at bounding box center [741, 435] width 417 height 718
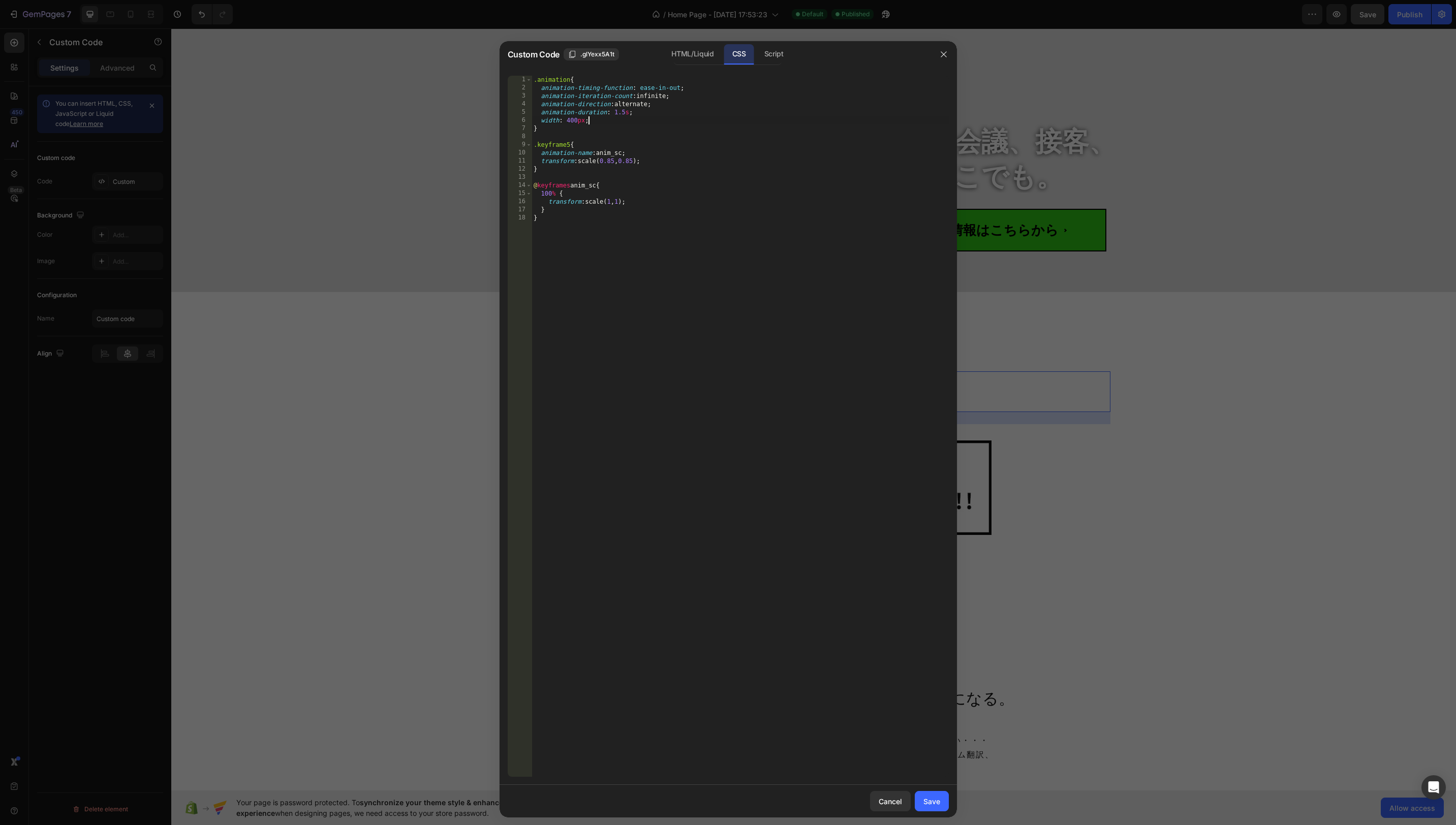
click at [612, 121] on div ".animation { animation-timing-function : ease-in-out ; animation-iteration-coun…" at bounding box center [741, 435] width 417 height 718
type textarea "width: 400px;"
type textarea "て"
type textarea "text-align: center;"
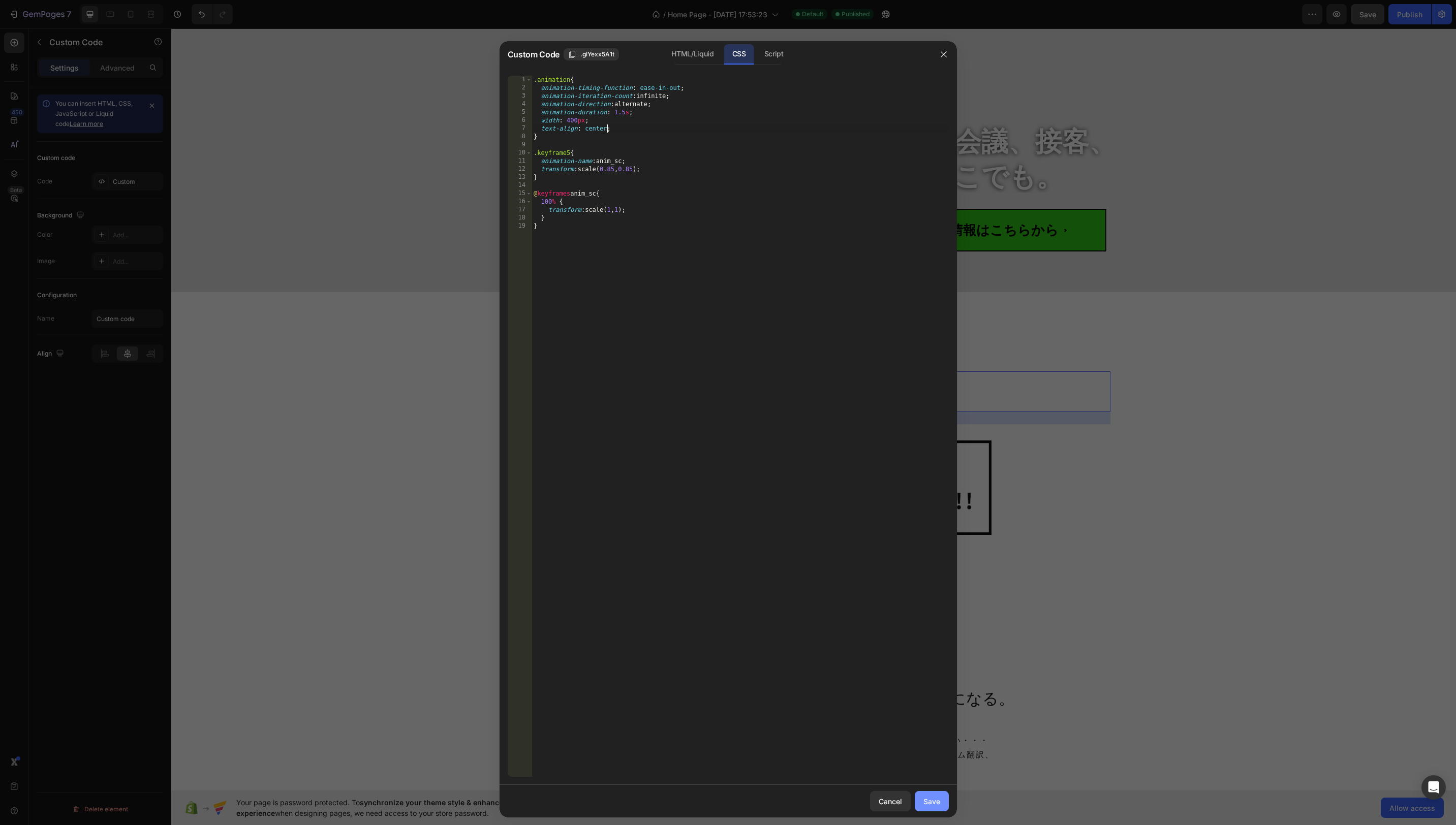
click at [936, 801] on div "Save" at bounding box center [932, 802] width 17 height 11
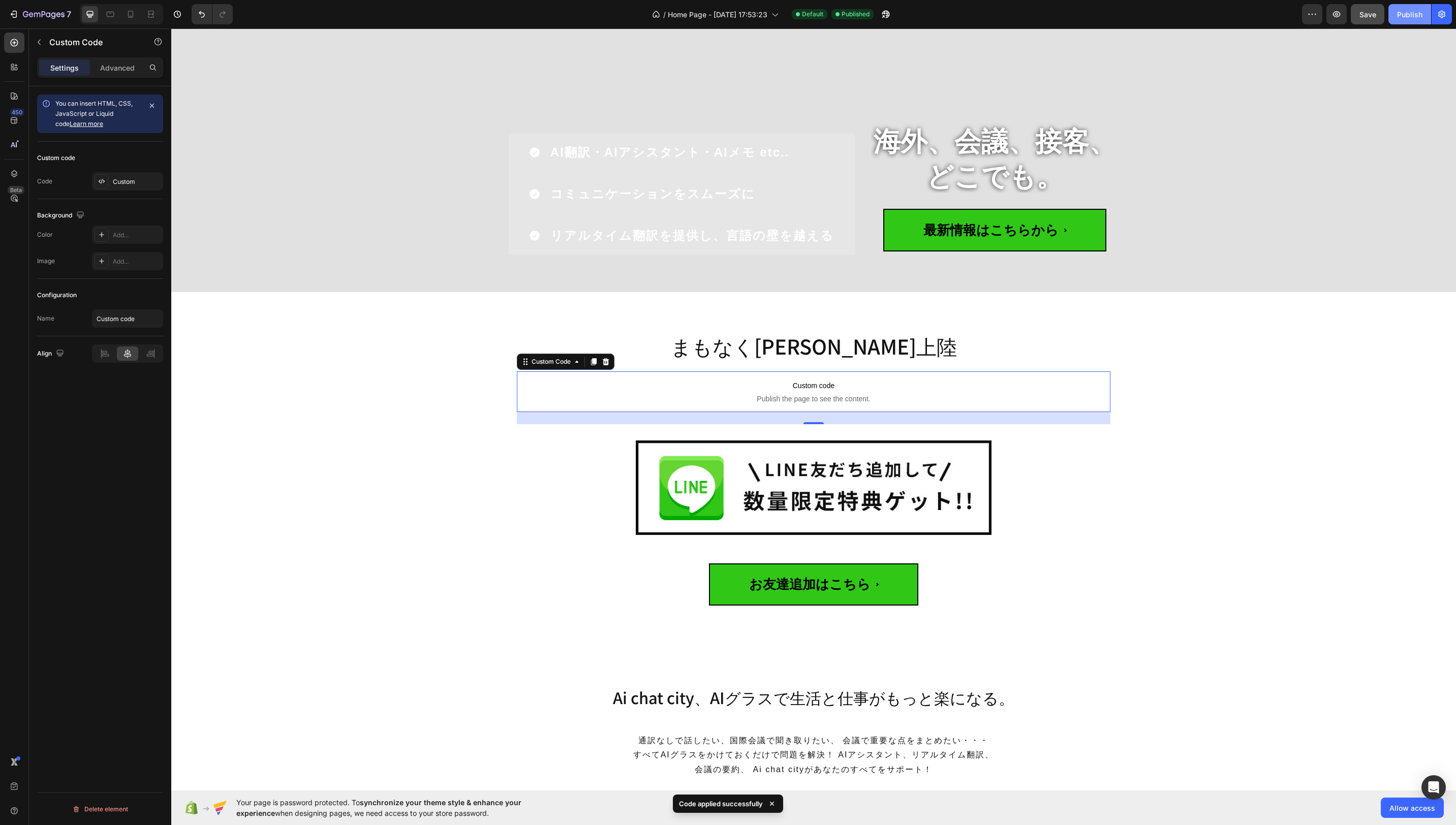
click at [1417, 18] on div "Publish" at bounding box center [1409, 14] width 26 height 11
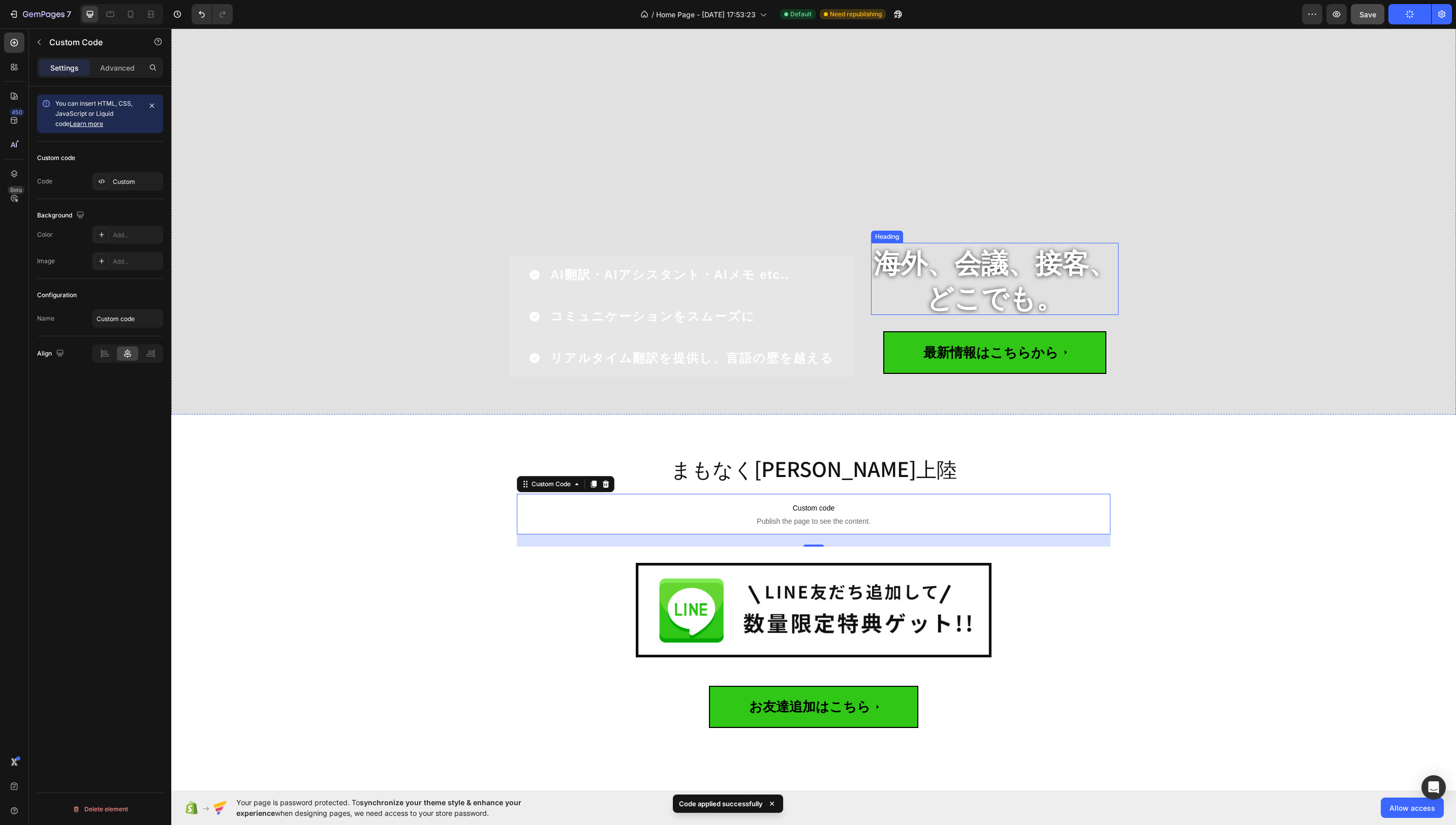
scroll to position [0, 0]
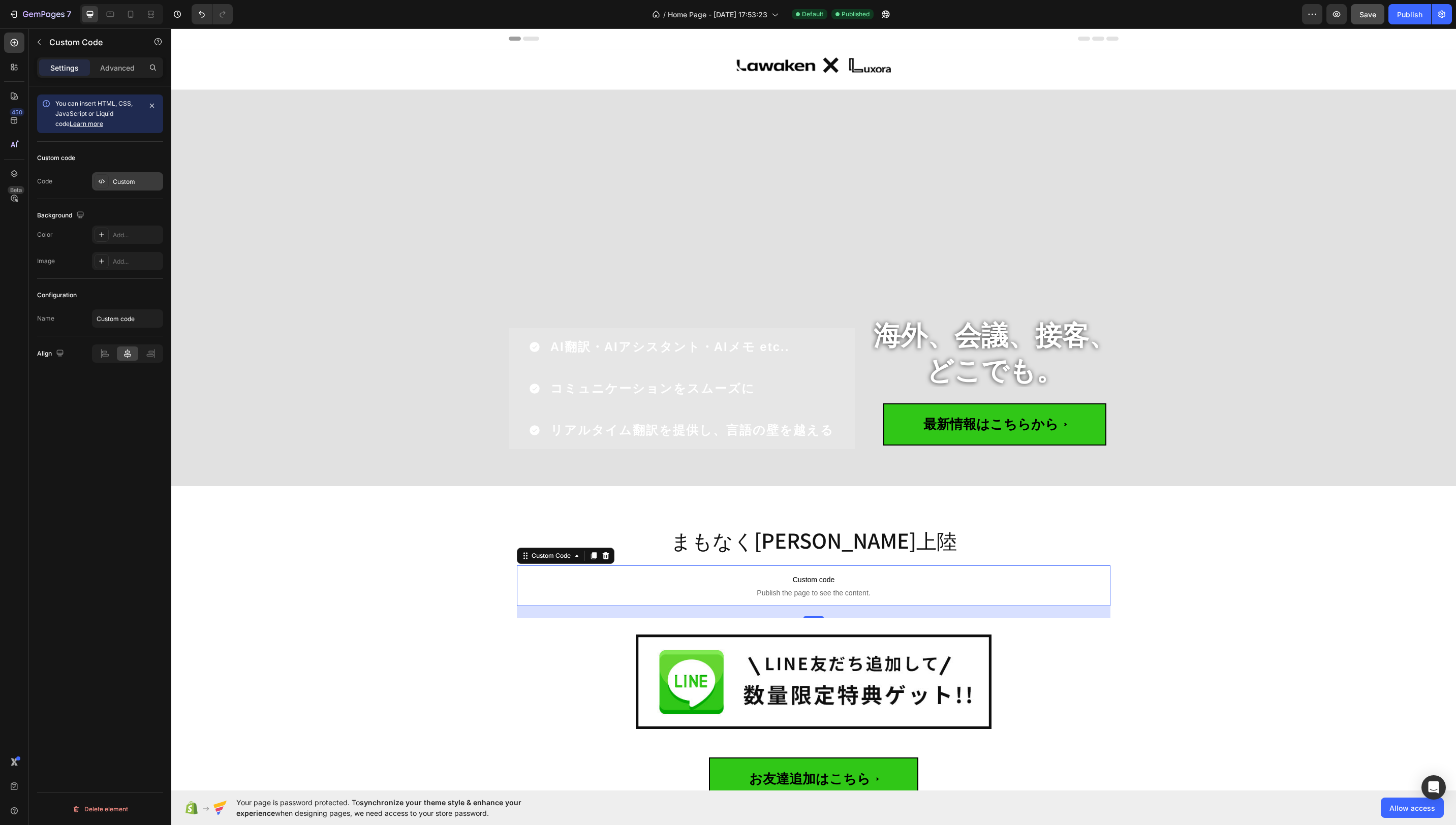
click at [131, 181] on div "Custom" at bounding box center [137, 181] width 48 height 9
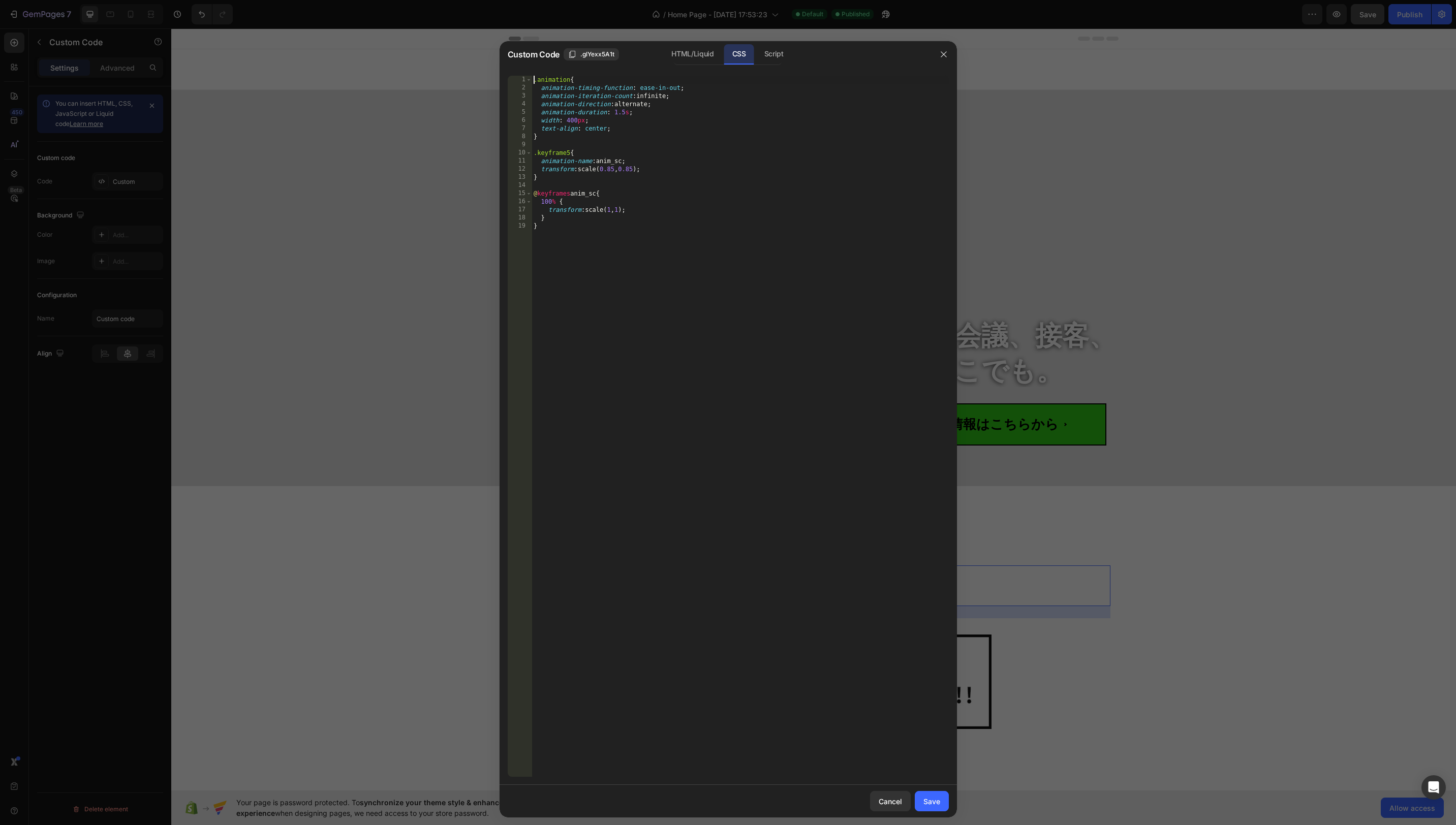
click at [535, 80] on div ".animation { animation-timing-function : ease-in-out ; animation-iteration-coun…" at bounding box center [741, 435] width 417 height 718
type textarea ".animation{"
paste textarea "}"
type textarea "}"
click at [938, 803] on div "Save" at bounding box center [932, 802] width 17 height 11
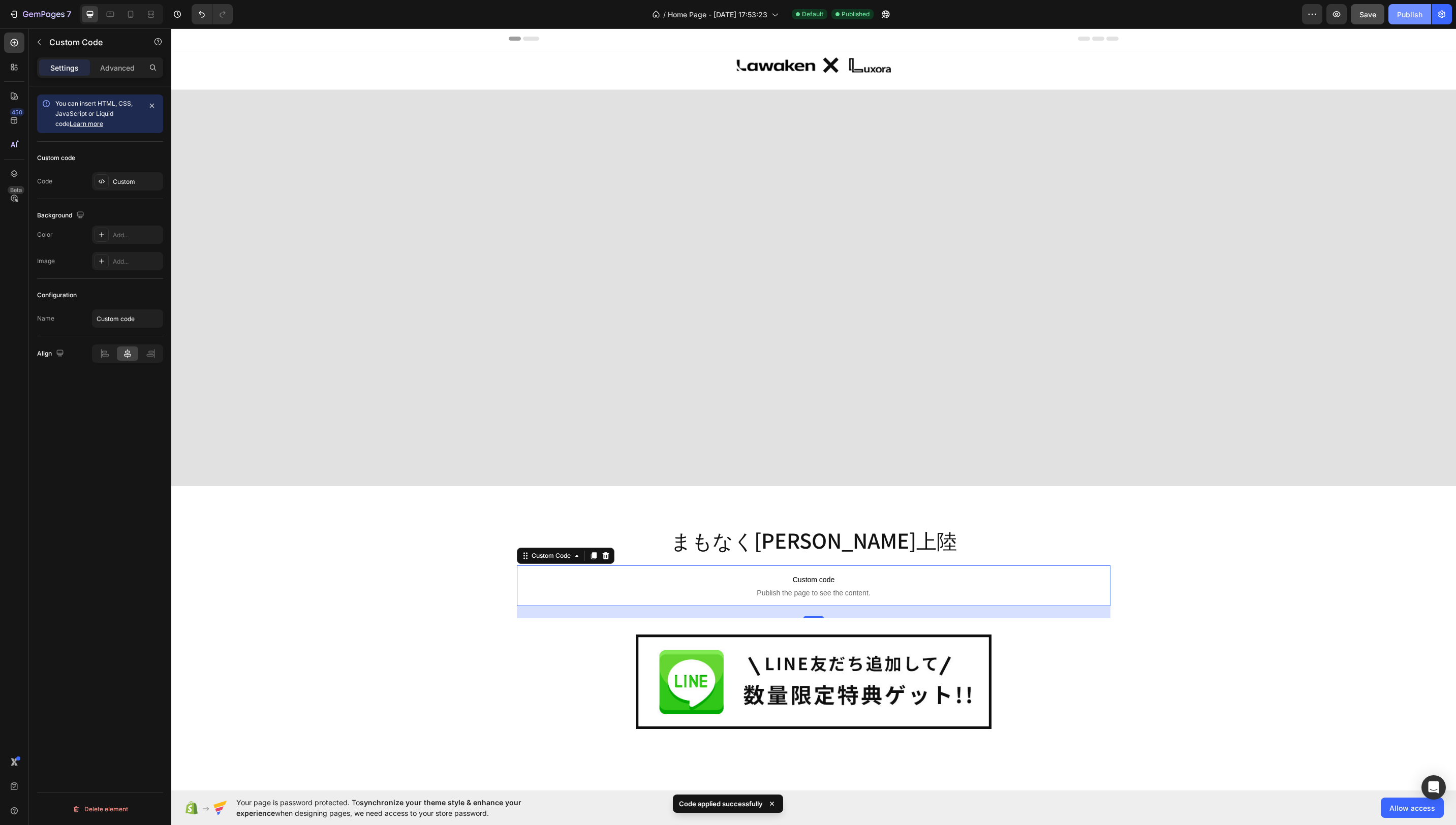
click at [1398, 9] on div "Publish" at bounding box center [1409, 14] width 26 height 11
click at [129, 181] on div "Custom" at bounding box center [137, 181] width 48 height 9
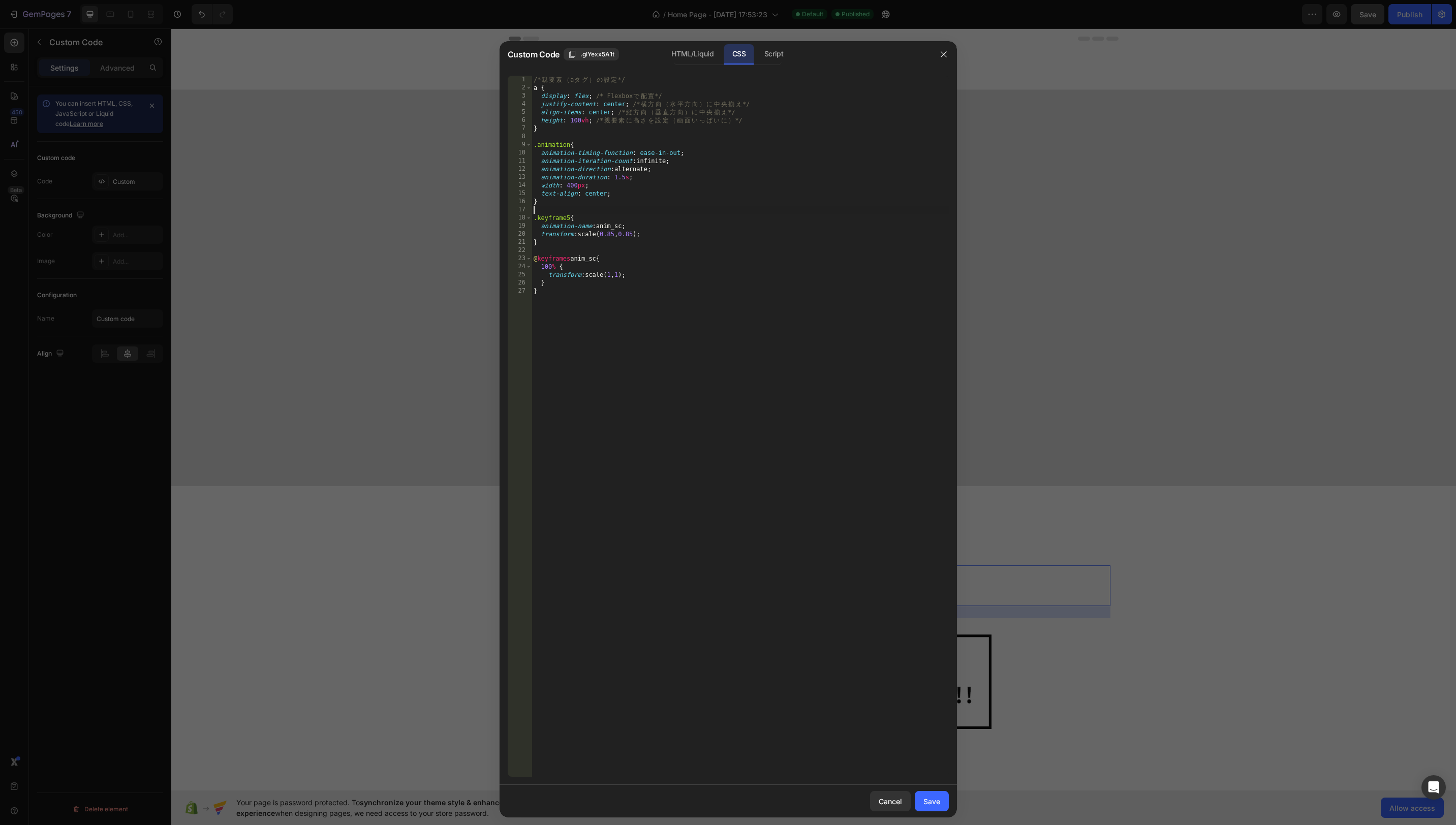
click at [684, 209] on div "/* 親 要 素 （ a タ グ ） の 設 定 */ a { display : flex ; /* Flexbox で 配 置 */ justify-co…" at bounding box center [741, 435] width 417 height 718
drag, startPoint x: 619, startPoint y: 194, endPoint x: 480, endPoint y: 191, distance: 139.0
click at [480, 191] on div "Custom Code .glYexx5A1t HTML/Liquid CSS Script 1 2 3 4 5 6 7 8 9 10 11 12 13 14…" at bounding box center [728, 412] width 1456 height 825
type textarea "text-align: center;"
type textarea "width: 400px;"
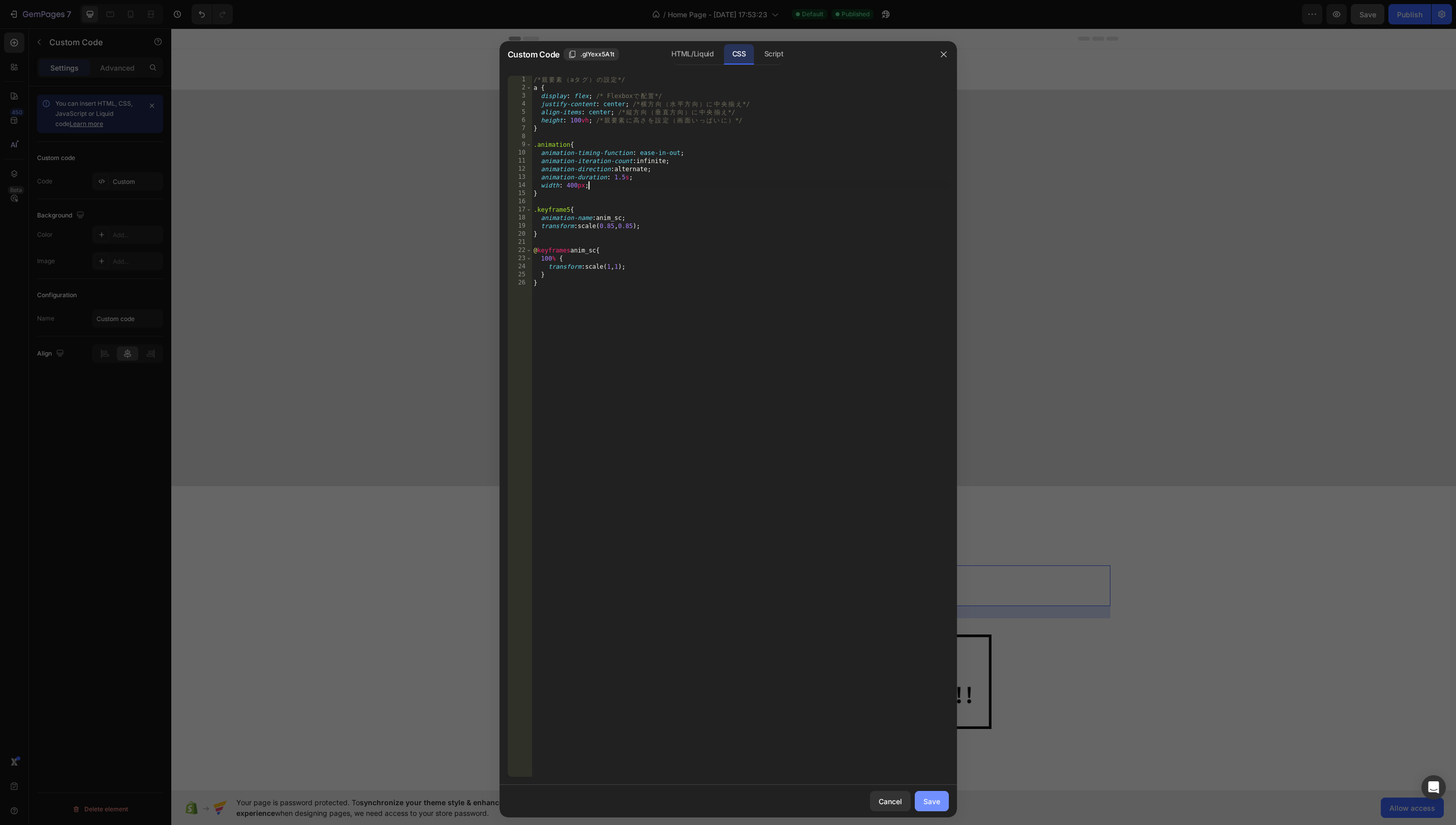
drag, startPoint x: 941, startPoint y: 801, endPoint x: 928, endPoint y: 808, distance: 14.8
click at [941, 801] on button "Save" at bounding box center [931, 801] width 34 height 20
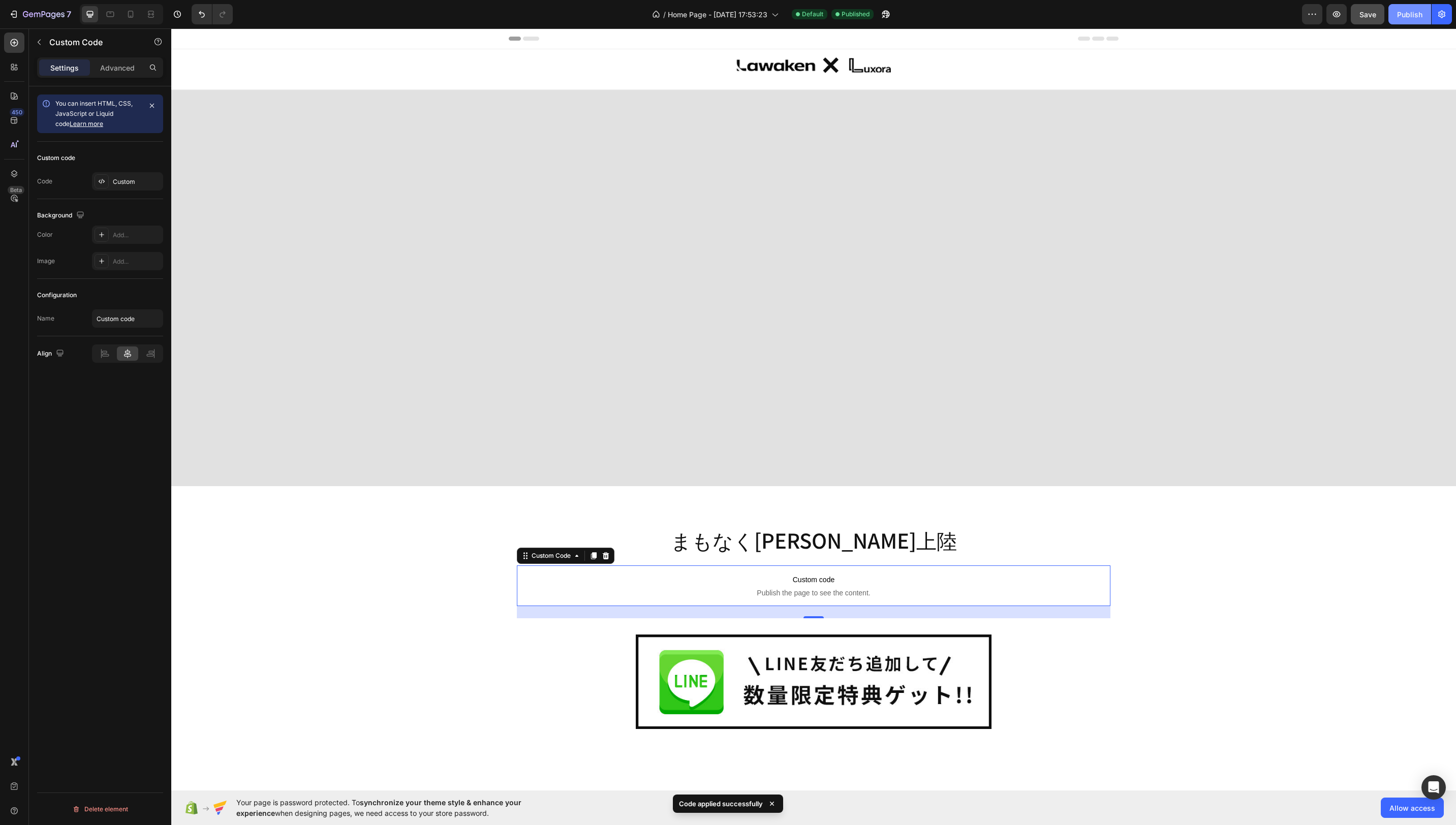
click at [1403, 5] on button "Publish" at bounding box center [1410, 14] width 43 height 20
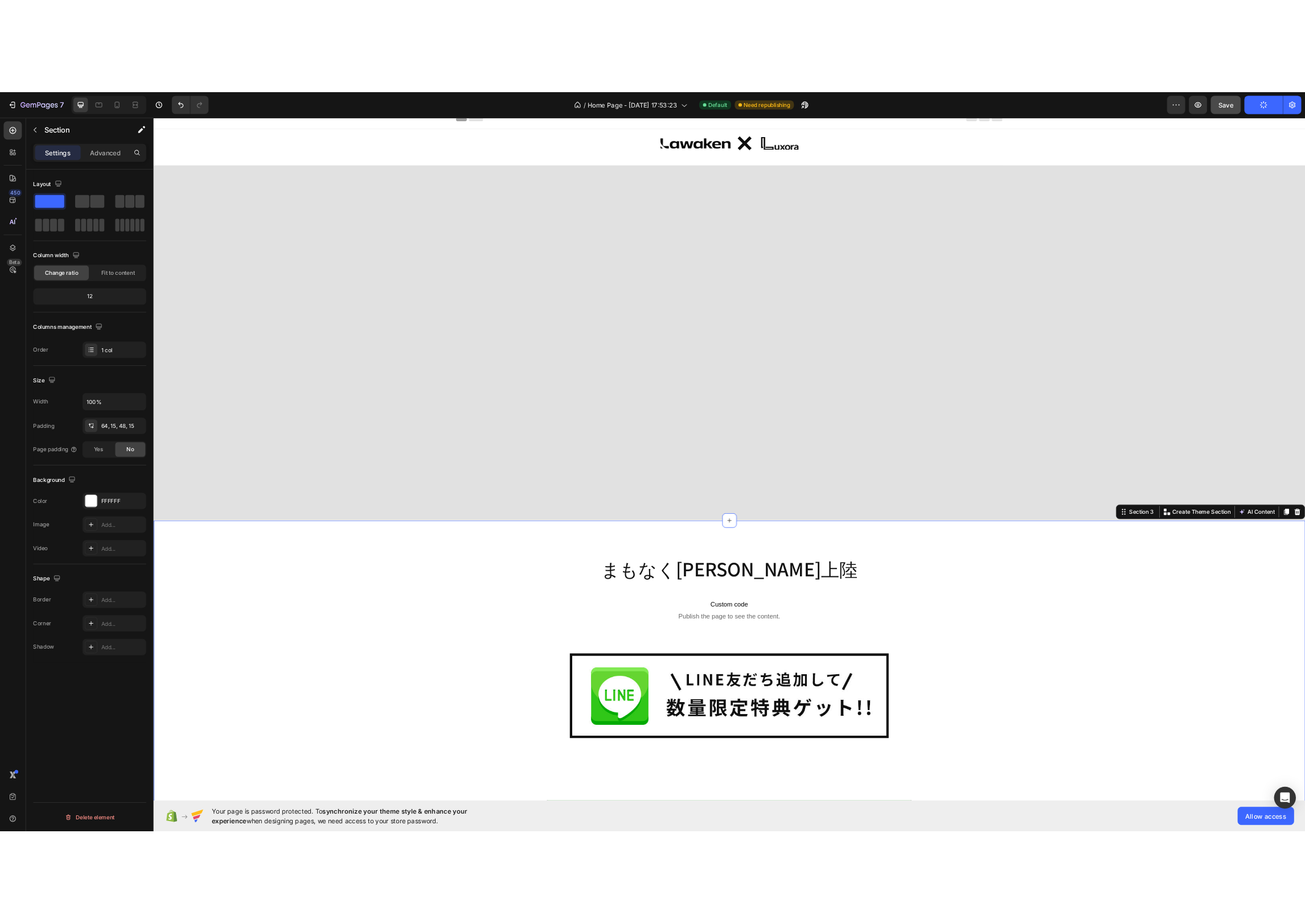
scroll to position [7, 0]
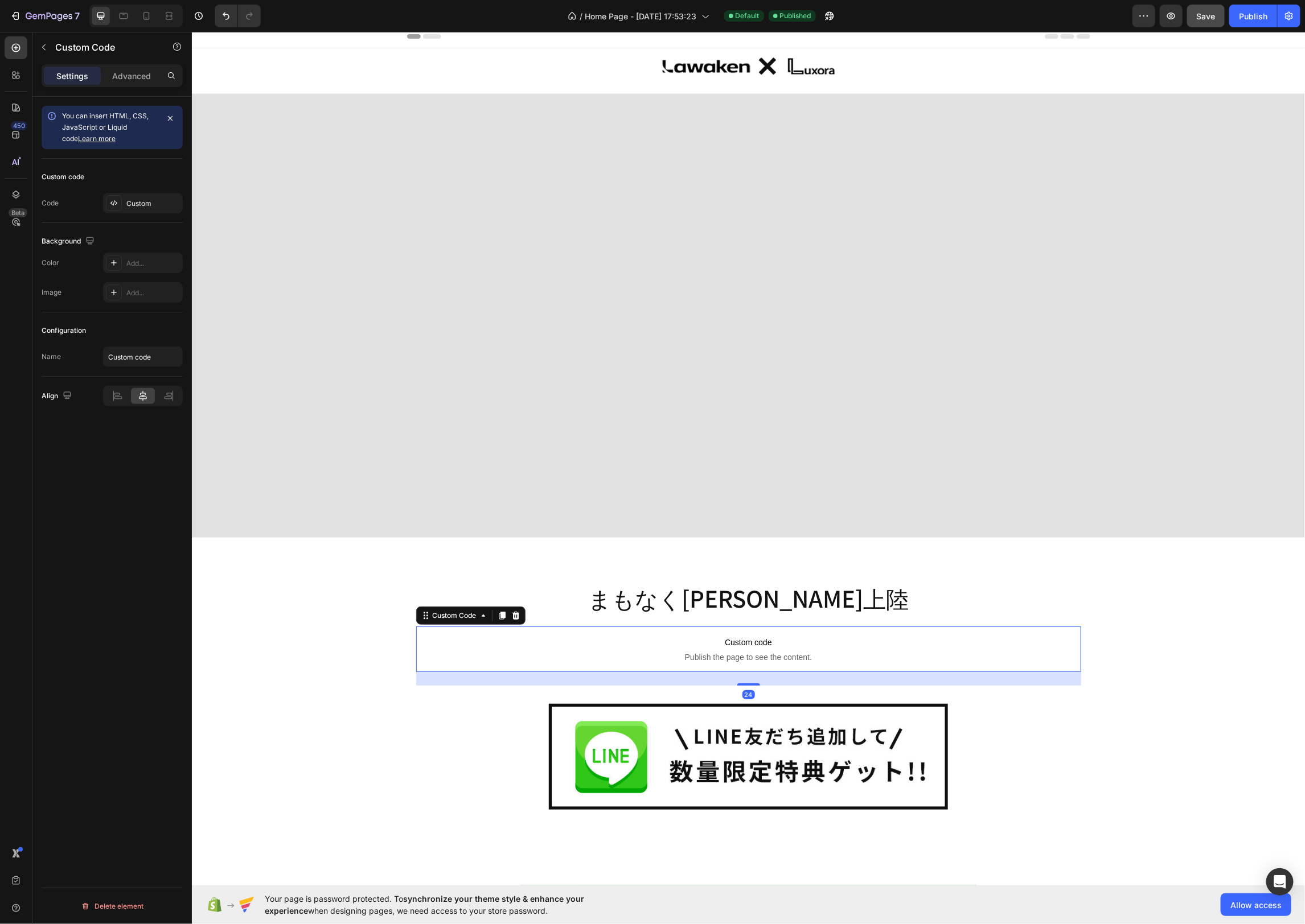
click at [796, 638] on span "Custom code" at bounding box center [748, 642] width 665 height 13
click at [164, 200] on div "Custom" at bounding box center [153, 203] width 53 height 10
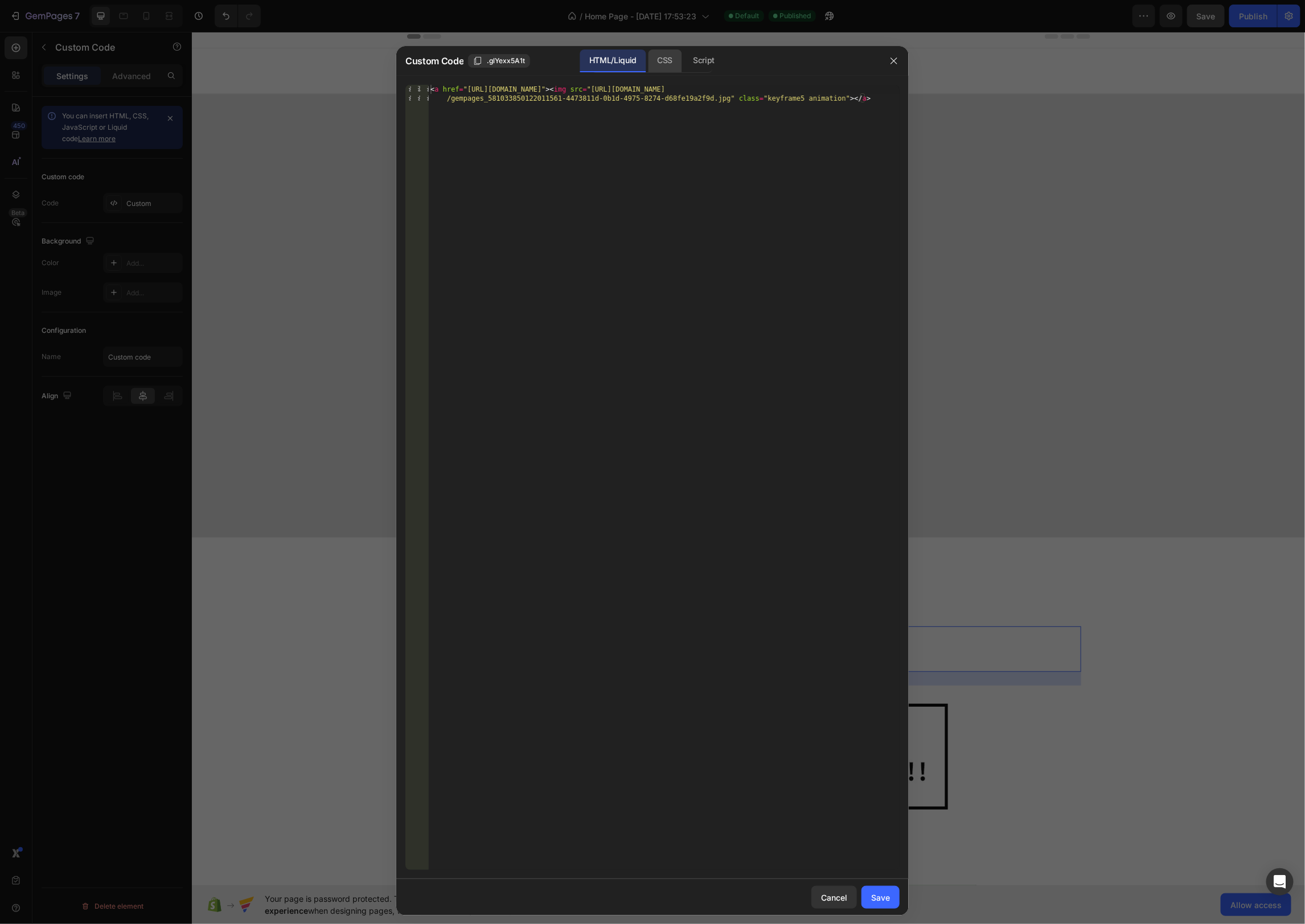
click at [684, 56] on div "CSS" at bounding box center [704, 61] width 40 height 23
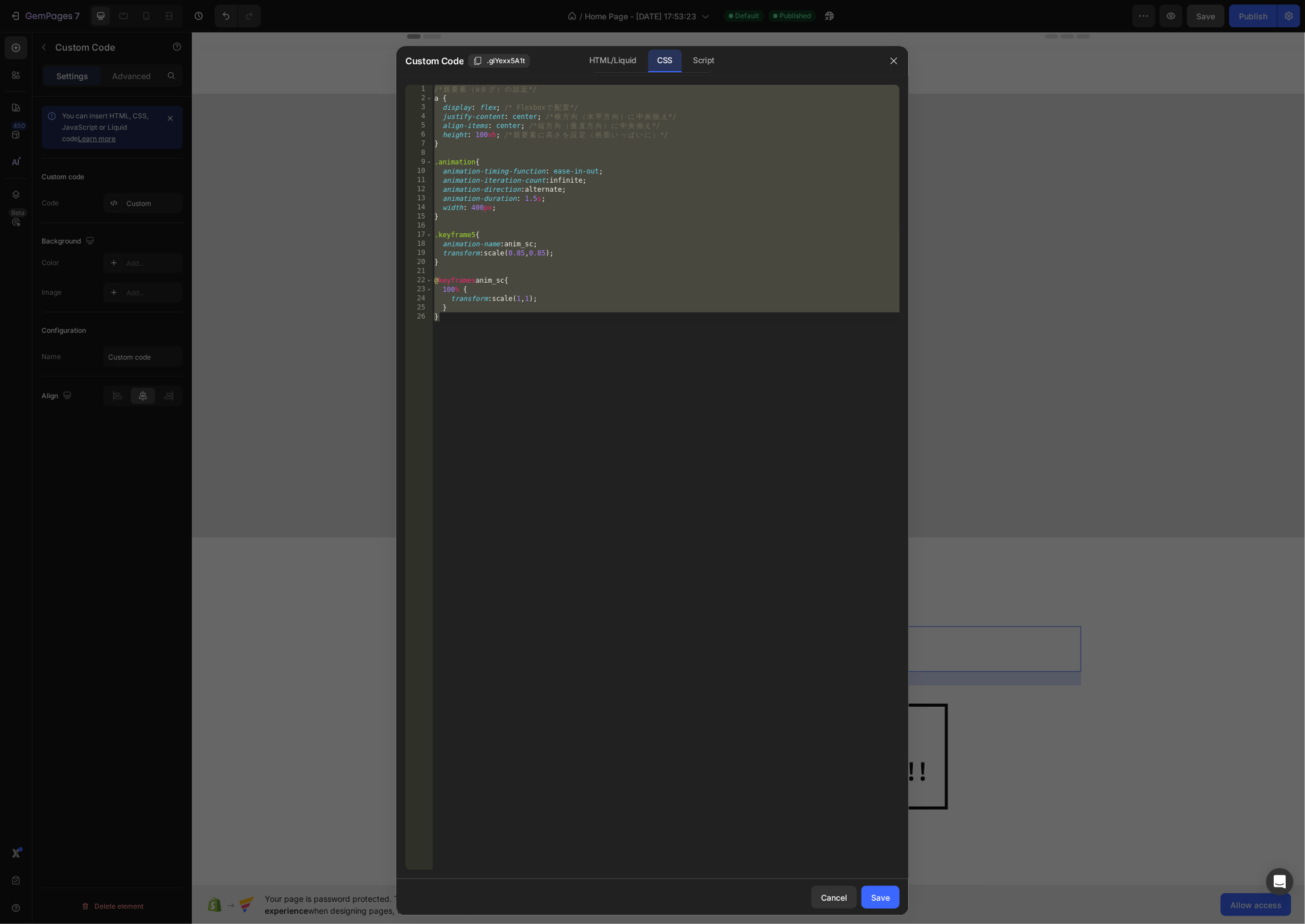
type textarea "} }"
click at [679, 156] on div "/* 親 要 素 （ a タ グ ） の 設 定 */ a { display : flex ; /* Flexbox で 配 置 */ justify-co…" at bounding box center [666, 477] width 468 height 785
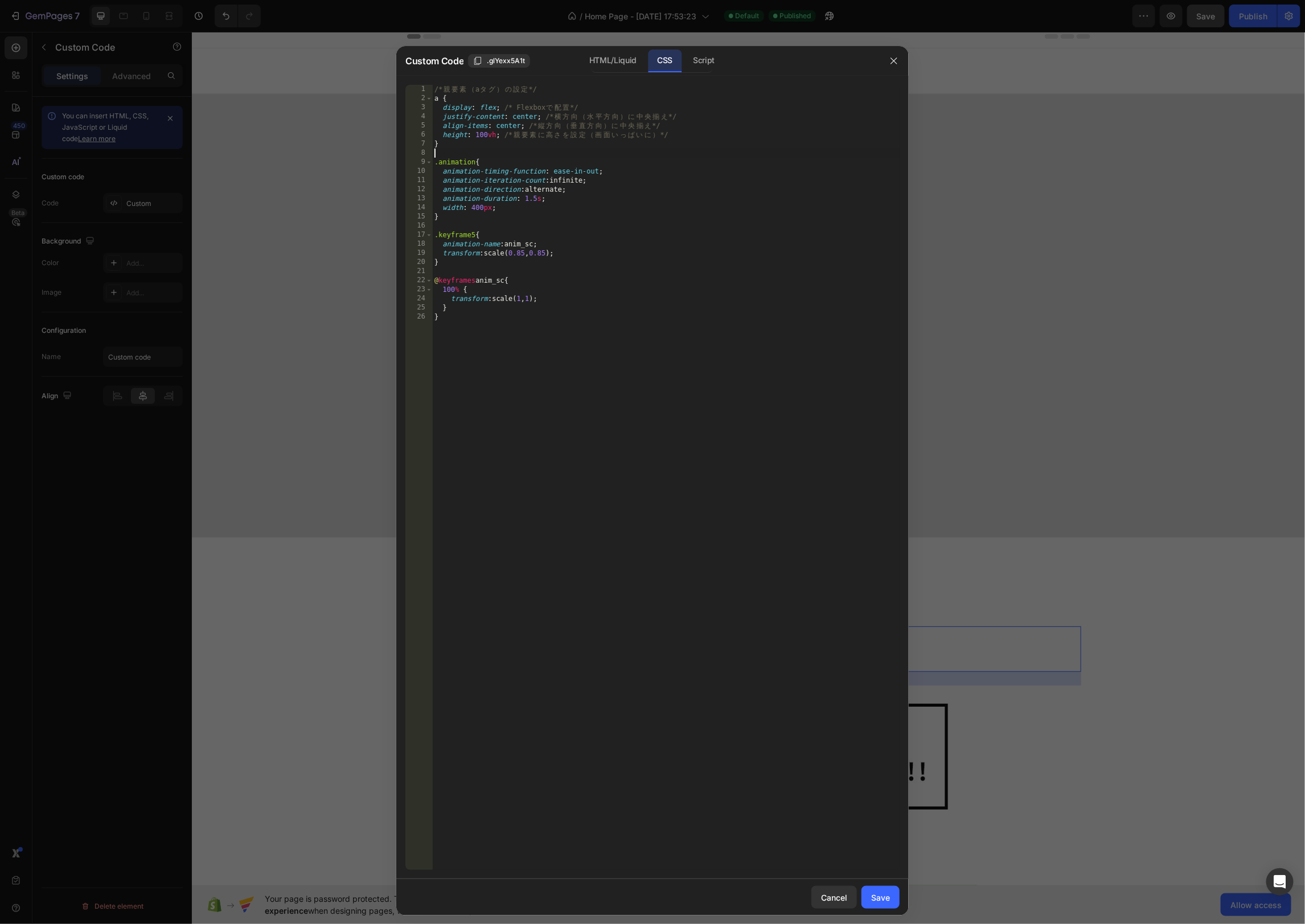
click at [494, 134] on div "/* 親 要 素 （ a タ グ ） の 設 定 */ a { display : flex ; /* Flexbox で 配 置 */ justify-co…" at bounding box center [666, 487] width 468 height 804
type textarea "height: 160px; /* 親要素に高さを設定（画面いっぱいに） */"
click at [877, 895] on div "Save" at bounding box center [880, 898] width 19 height 12
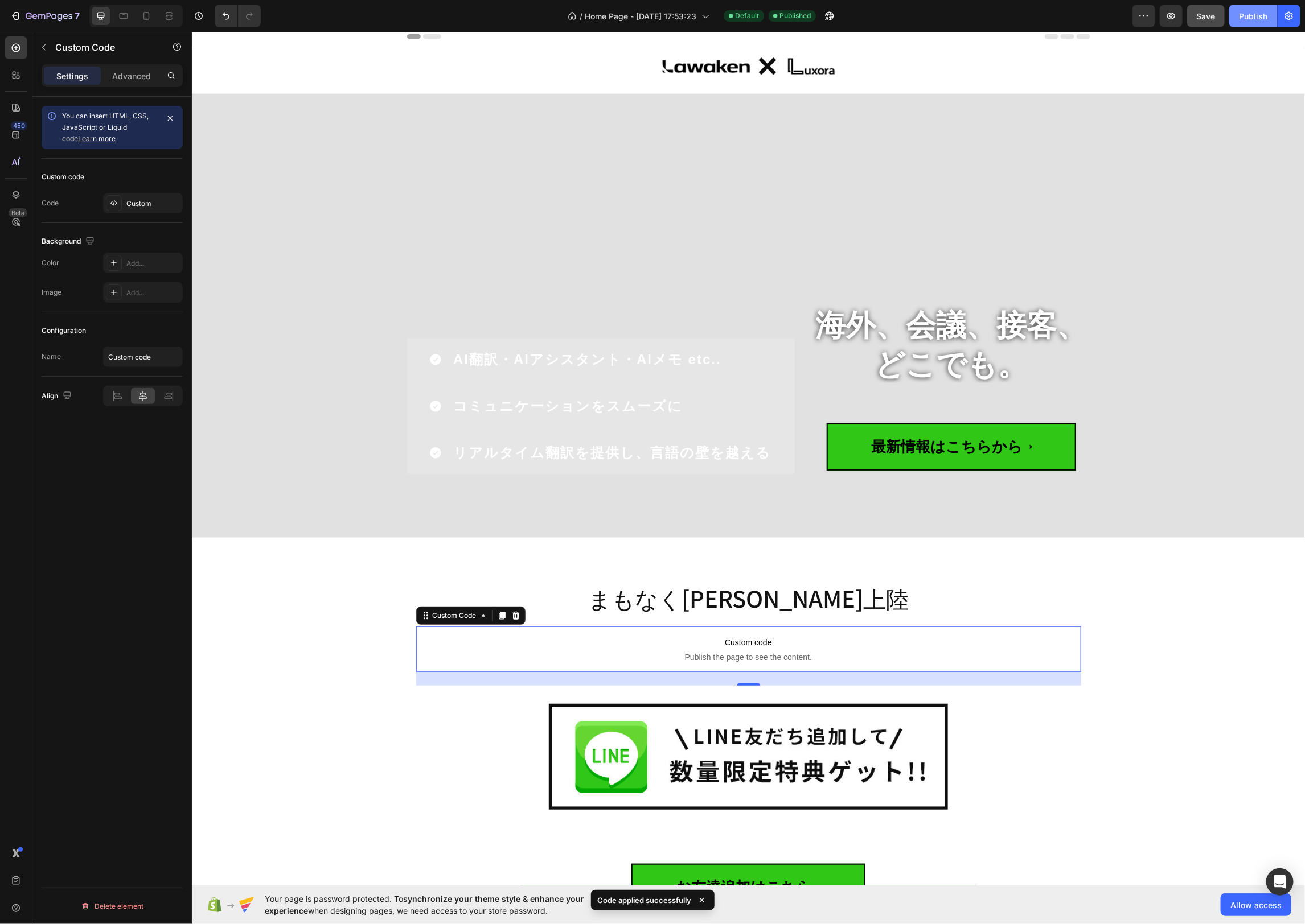
click at [1246, 15] on div "Publish" at bounding box center [1253, 16] width 29 height 12
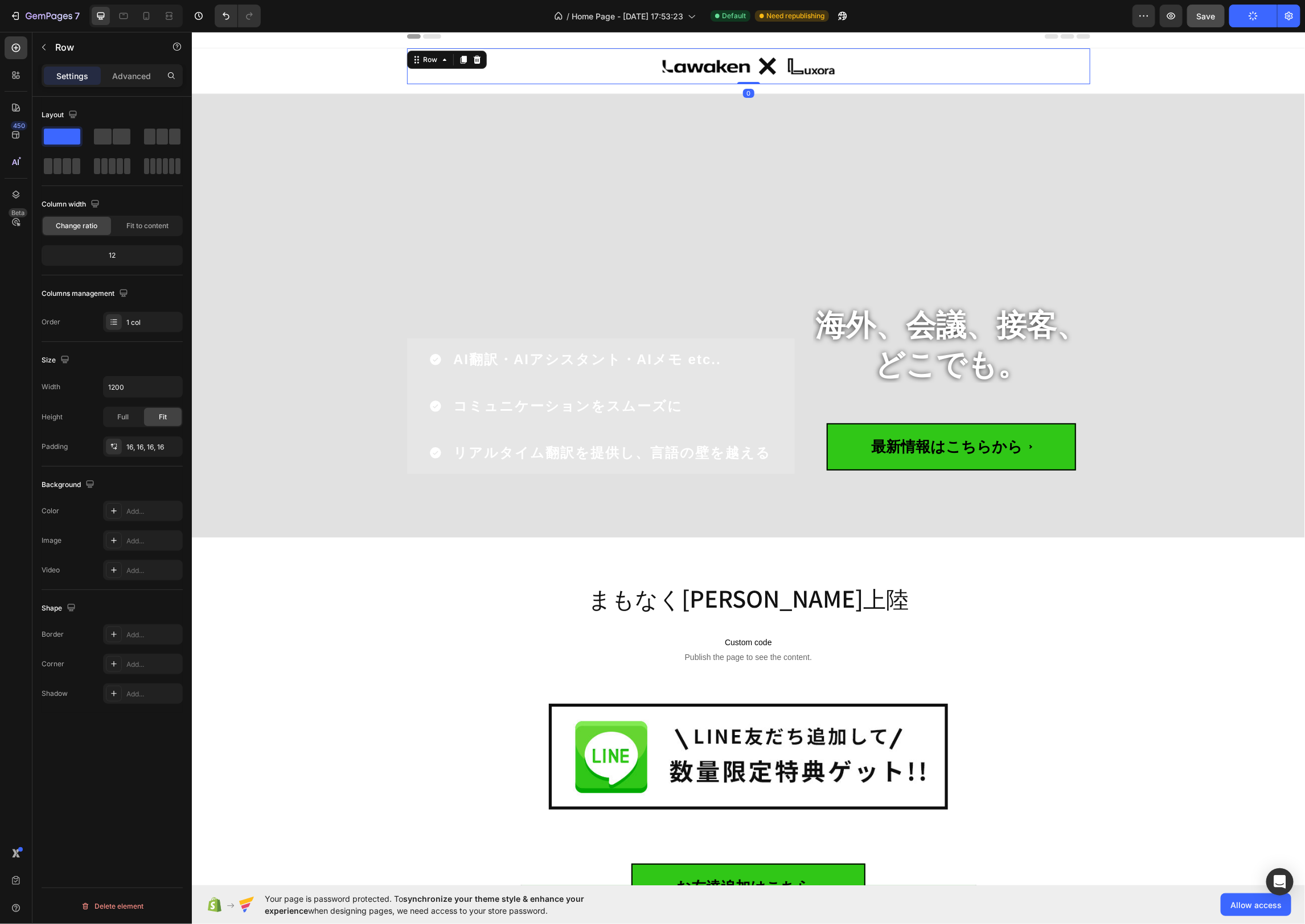
click at [846, 77] on div "Image Row 0" at bounding box center [748, 66] width 683 height 36
click at [173, 445] on icon "button" at bounding box center [171, 447] width 9 height 9
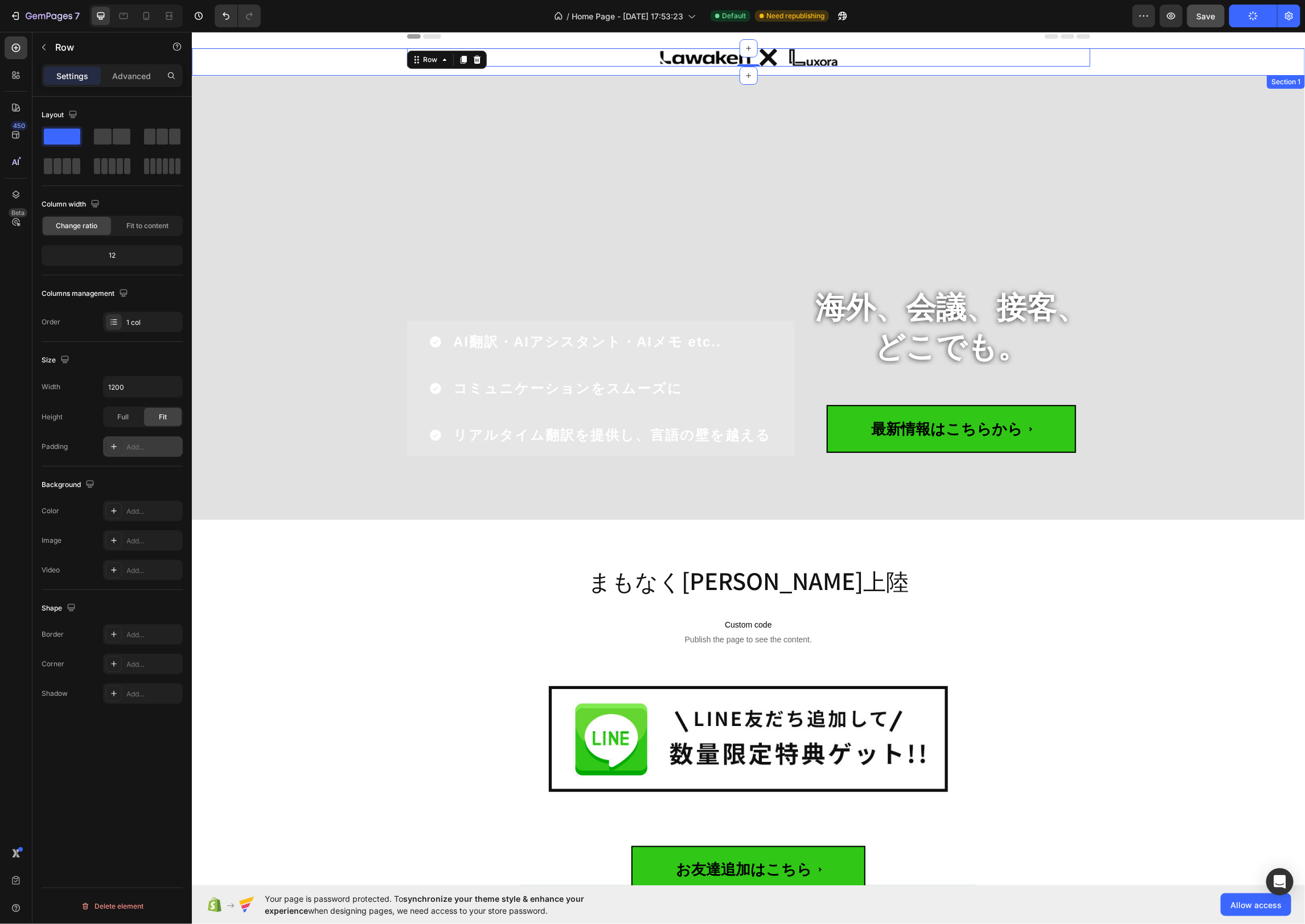
click at [1176, 56] on div "Image Row 0 Row" at bounding box center [747, 61] width 1113 height 27
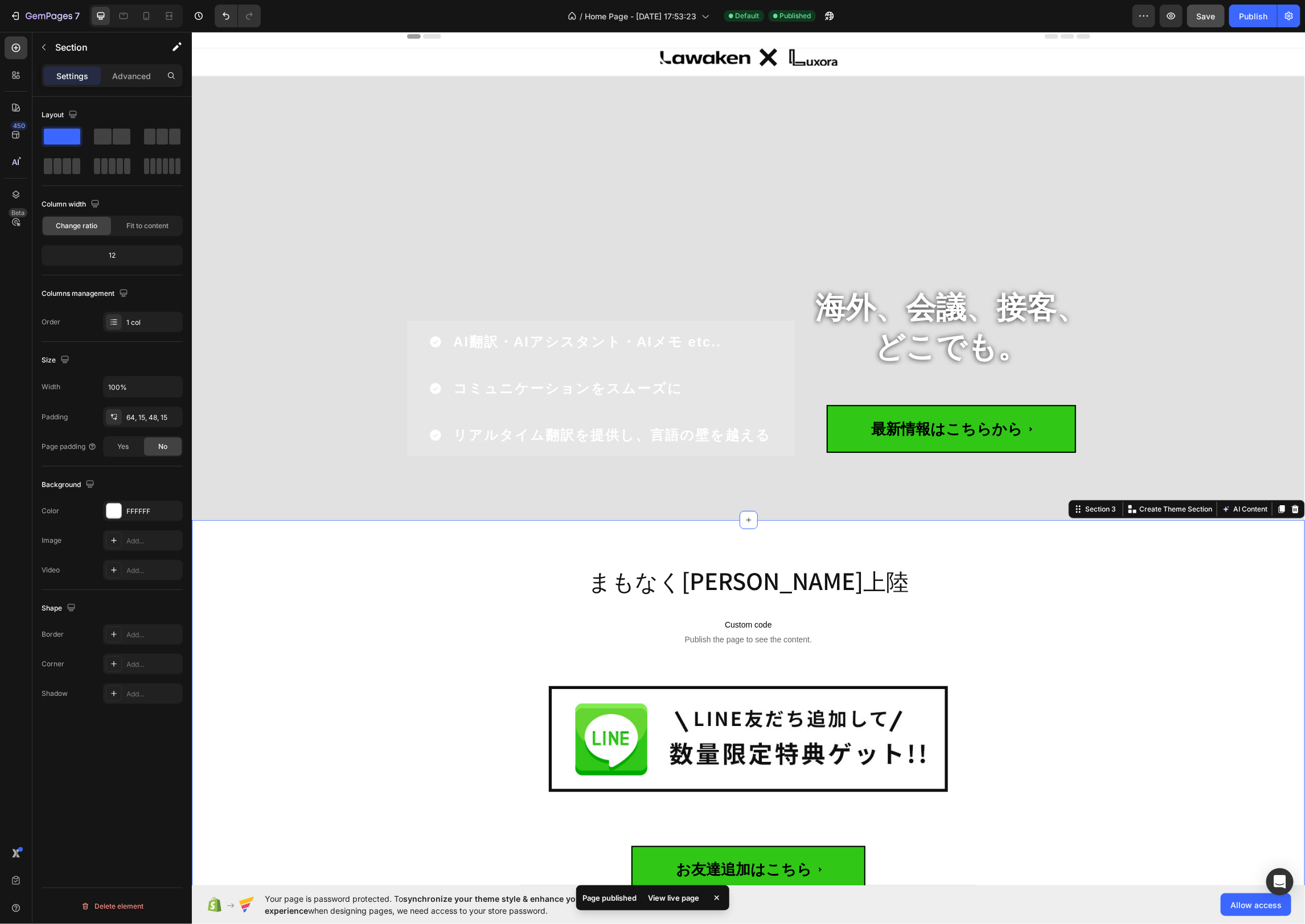
click at [1197, 529] on div "まもなく日本初上陸 Heading Custom code Publish the page to see the content. Custom Code …" at bounding box center [747, 753] width 1113 height 468
click at [581, 49] on div at bounding box center [748, 57] width 683 height 18
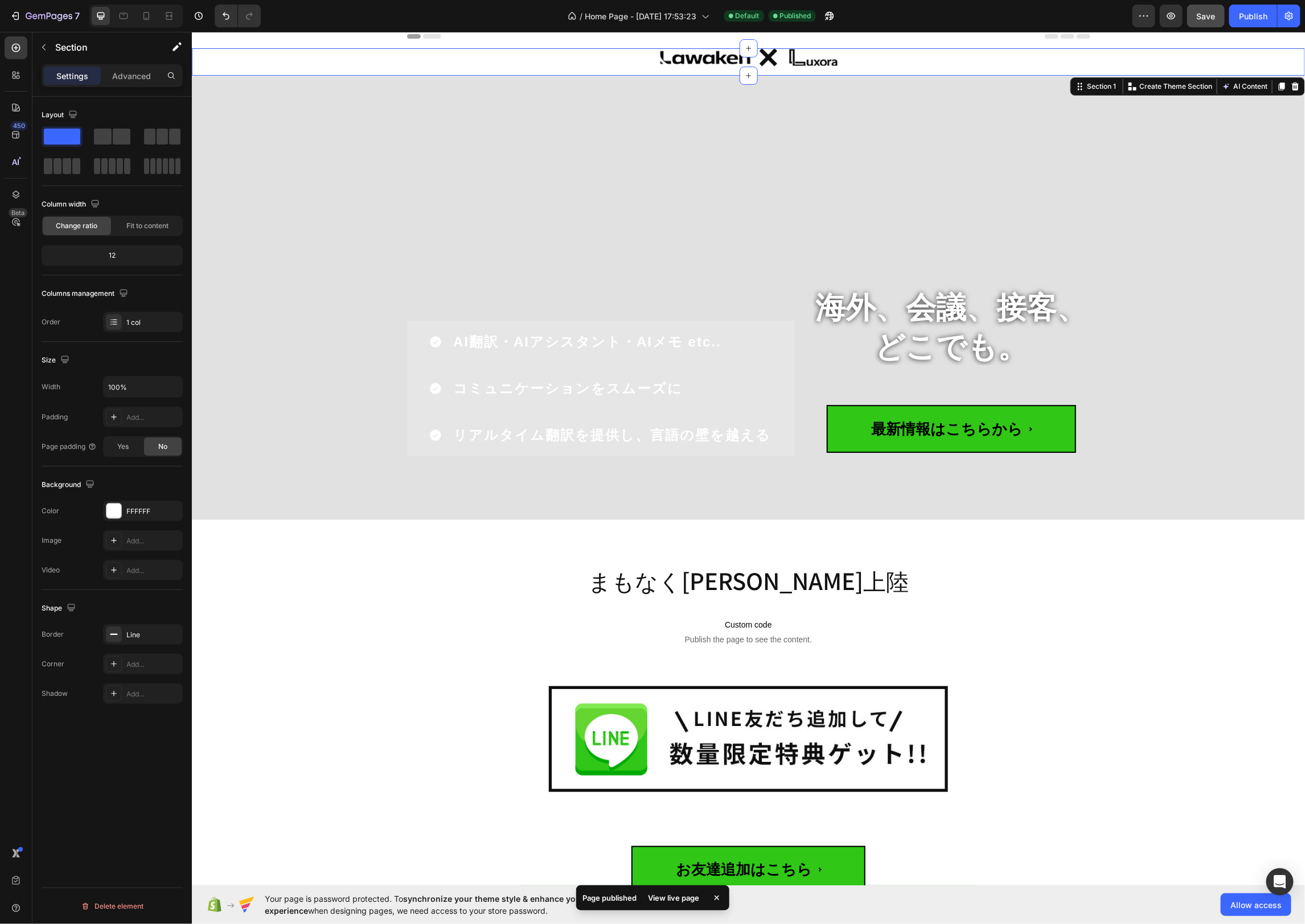
click at [376, 56] on div "Image Row Row" at bounding box center [747, 61] width 1113 height 27
drag, startPoint x: 425, startPoint y: 55, endPoint x: 439, endPoint y: 56, distance: 14.0
click at [425, 55] on div at bounding box center [748, 57] width 683 height 18
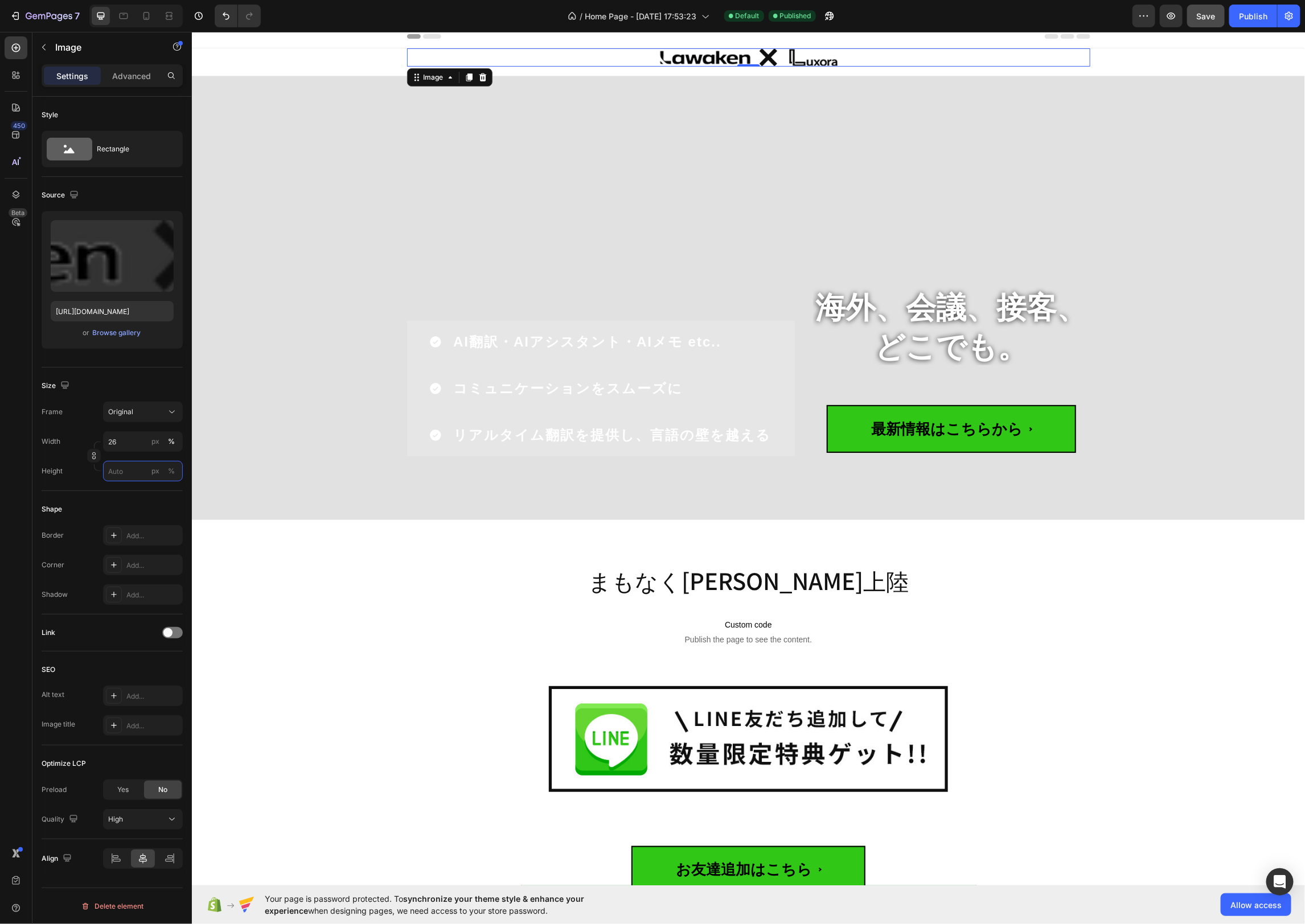
click at [141, 469] on input "px %" at bounding box center [142, 471] width 79 height 21
click at [72, 483] on div "Size Frame Original Width 26 px % Height px %" at bounding box center [112, 429] width 141 height 124
click at [142, 75] on p "Advanced" at bounding box center [132, 76] width 39 height 12
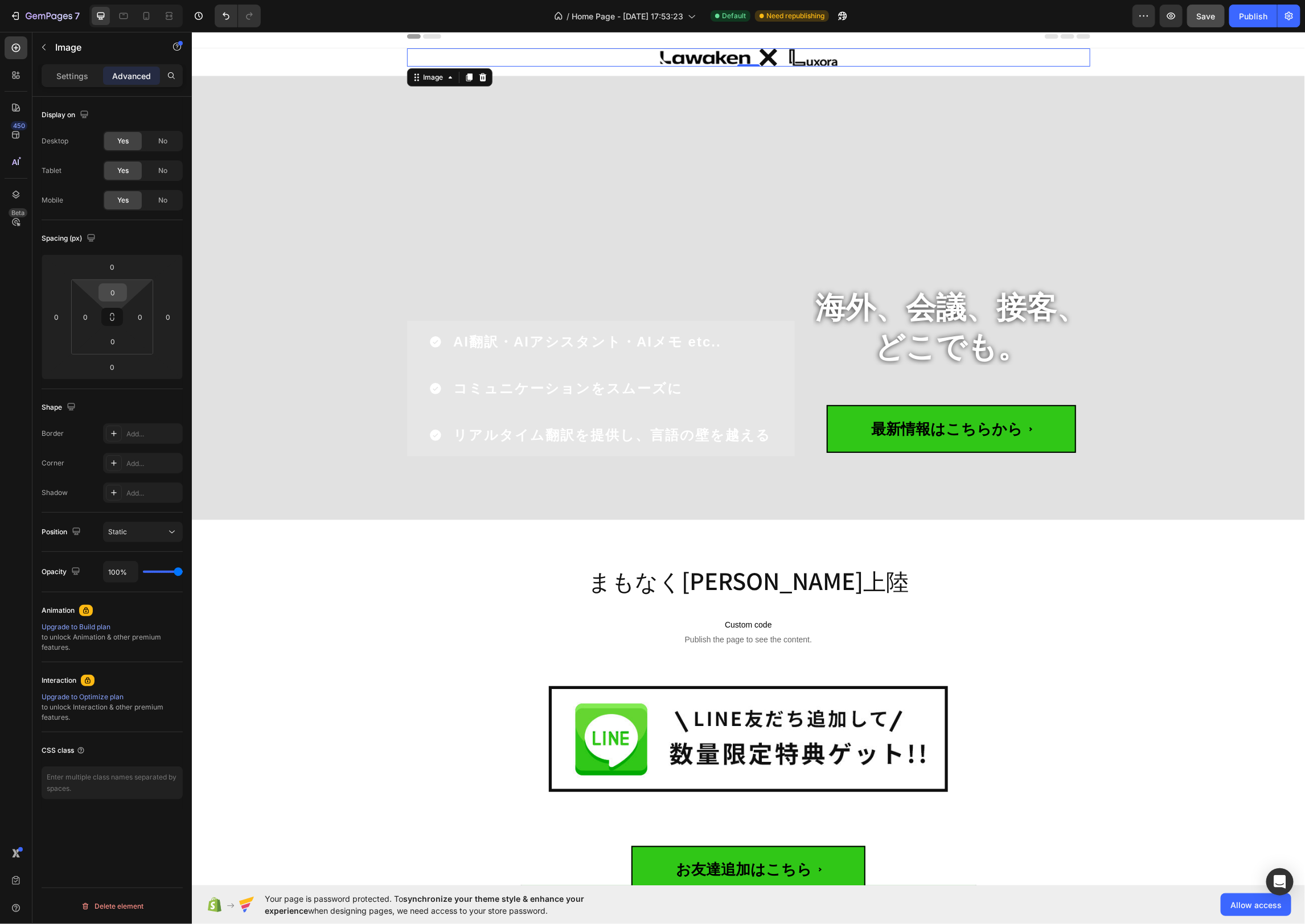
click at [122, 292] on input "0" at bounding box center [113, 292] width 23 height 17
click at [141, 413] on div "XL 24px" at bounding box center [138, 419] width 71 height 17
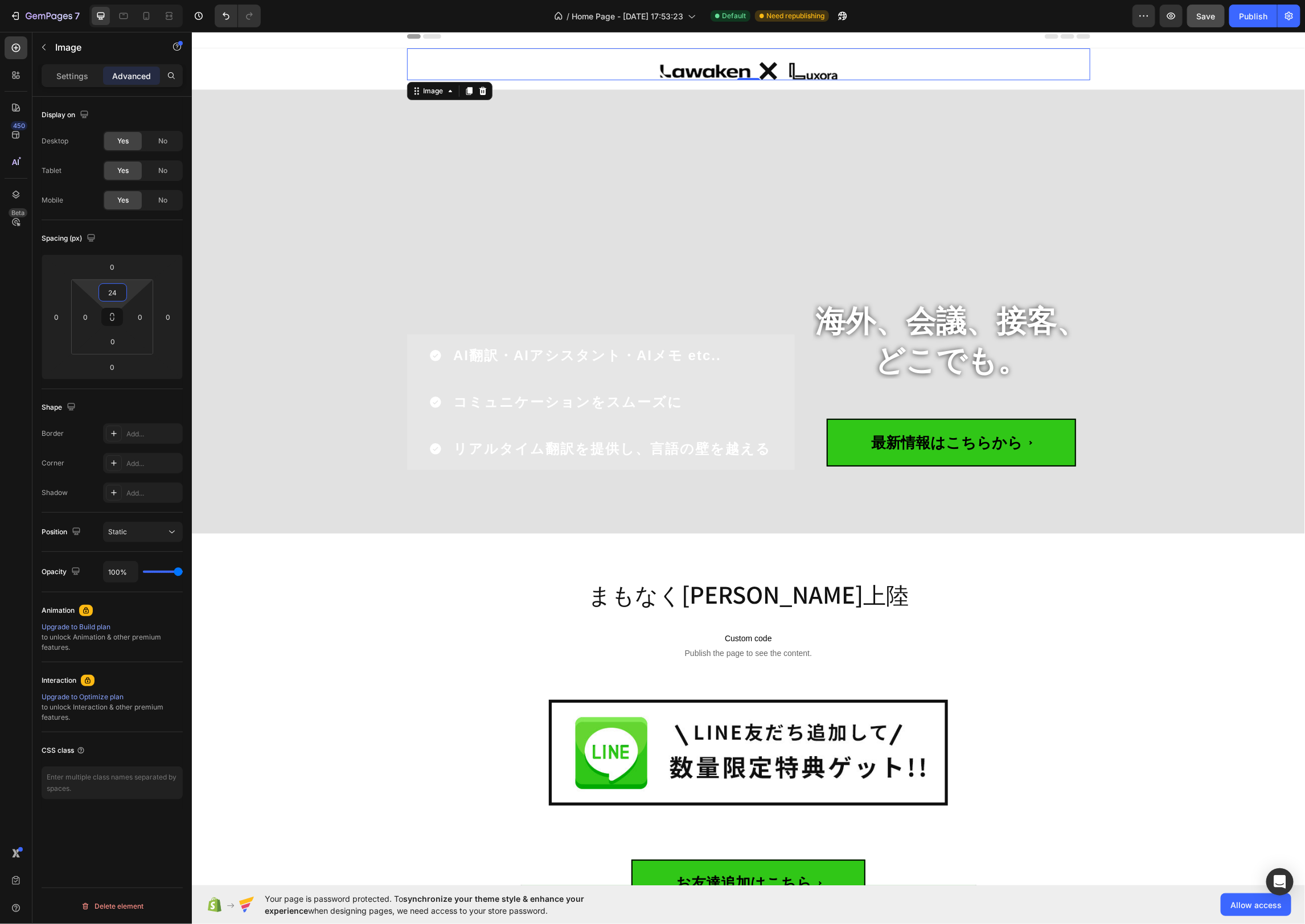
click at [120, 292] on input "24" at bounding box center [113, 292] width 23 height 17
click at [153, 405] on span "16px" at bounding box center [160, 401] width 15 height 8
type input "16"
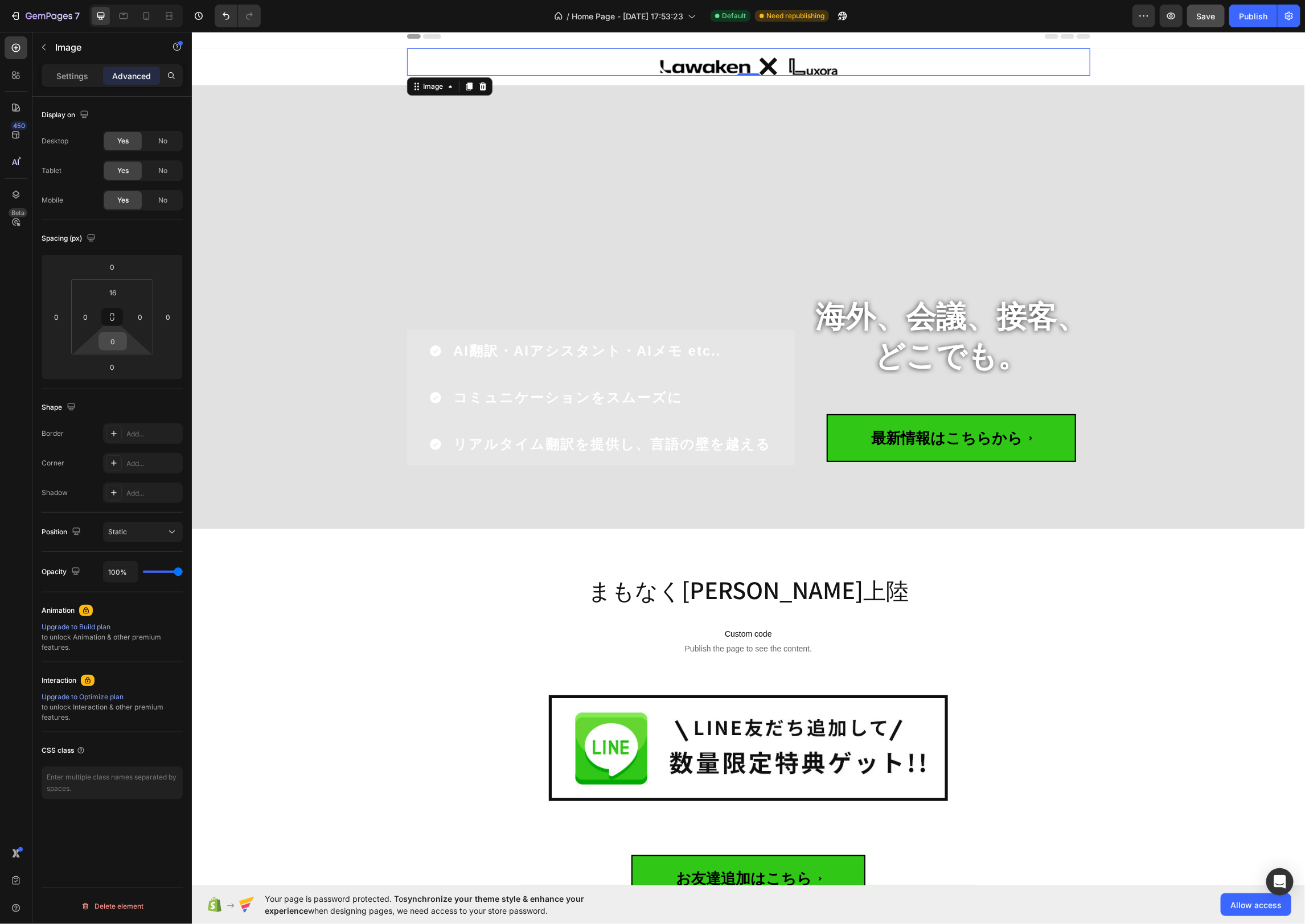
drag, startPoint x: 121, startPoint y: 341, endPoint x: 124, endPoint y: 347, distance: 6.7
click at [121, 341] on input "0" at bounding box center [113, 342] width 23 height 17
click at [164, 452] on span "16px" at bounding box center [160, 451] width 15 height 8
type input "16"
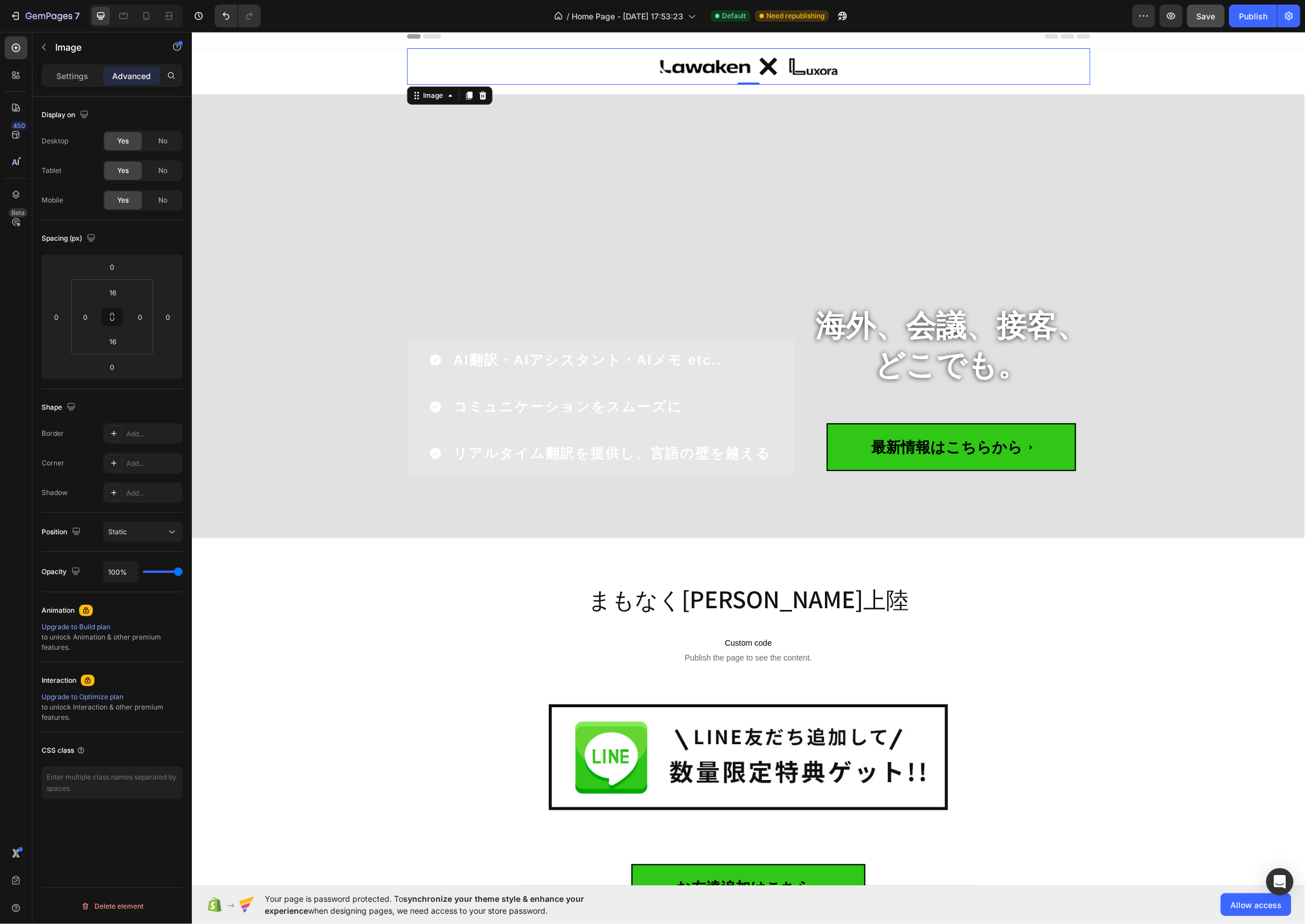
drag, startPoint x: 1230, startPoint y: 603, endPoint x: 1220, endPoint y: 606, distance: 10.4
click at [1230, 604] on div "まもなく日本初上陸 Heading Custom code Publish the page to see the content. Custom Code …" at bounding box center [747, 776] width 1096 height 404
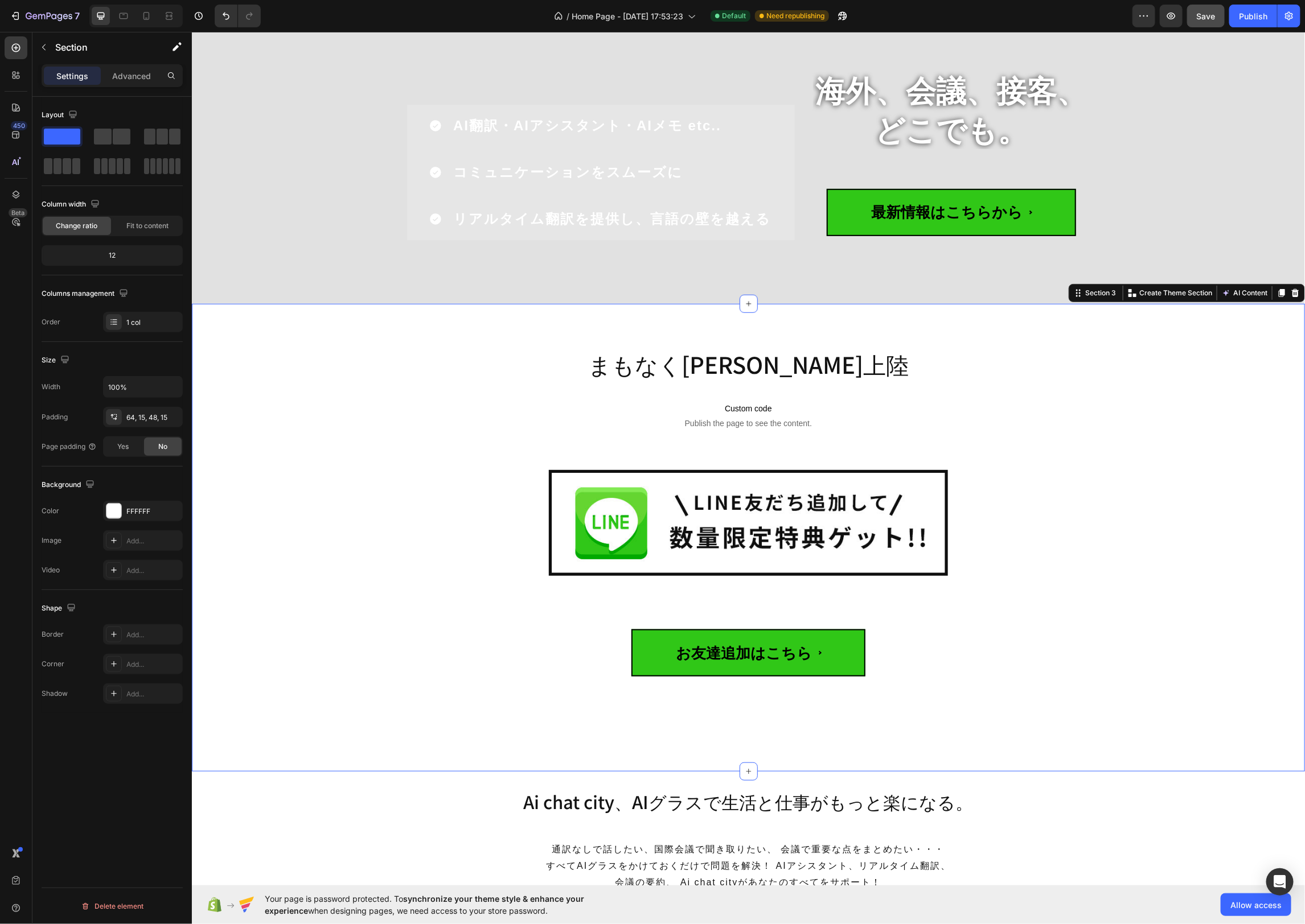
scroll to position [348, 0]
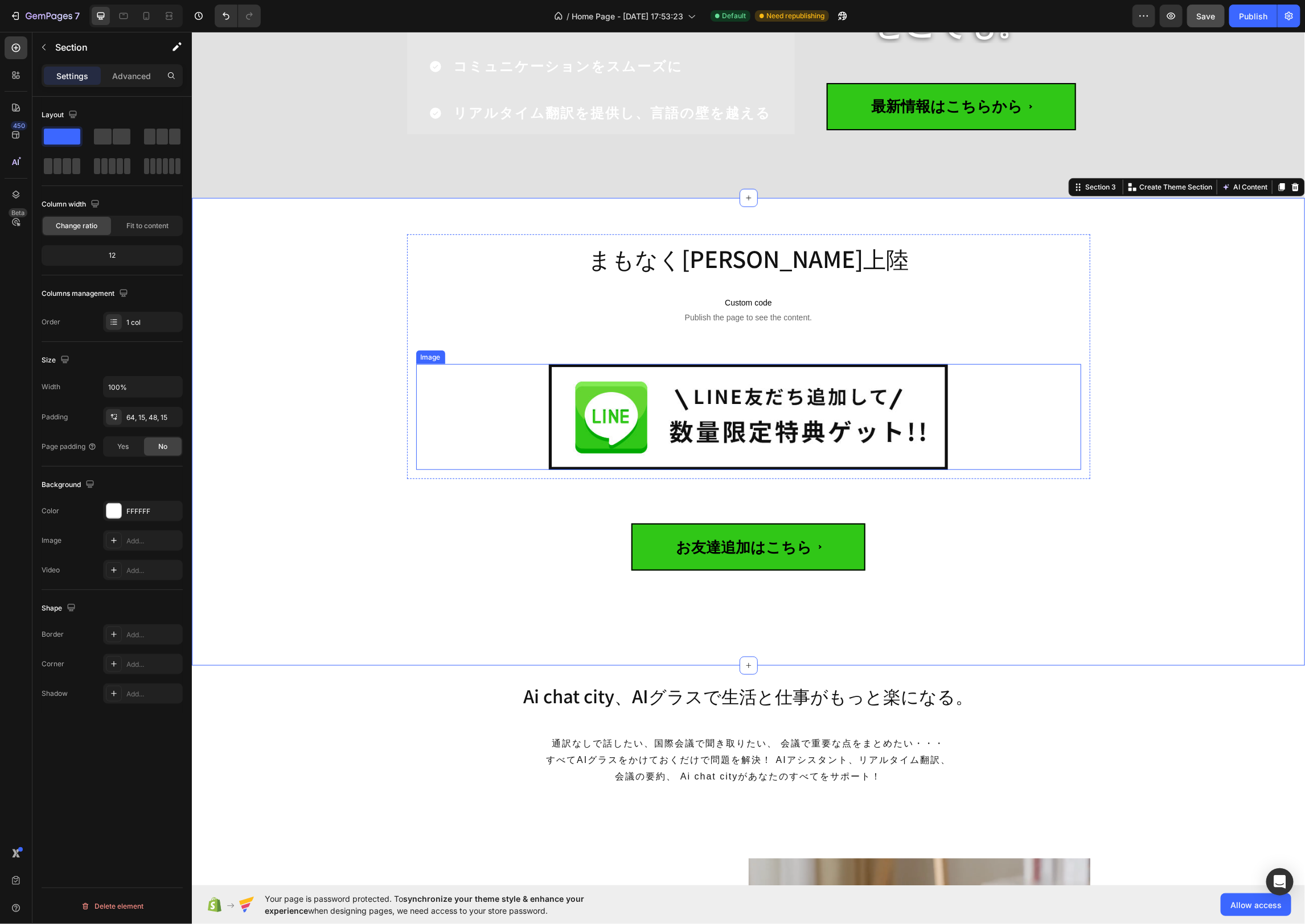
click at [870, 429] on img at bounding box center [748, 417] width 399 height 106
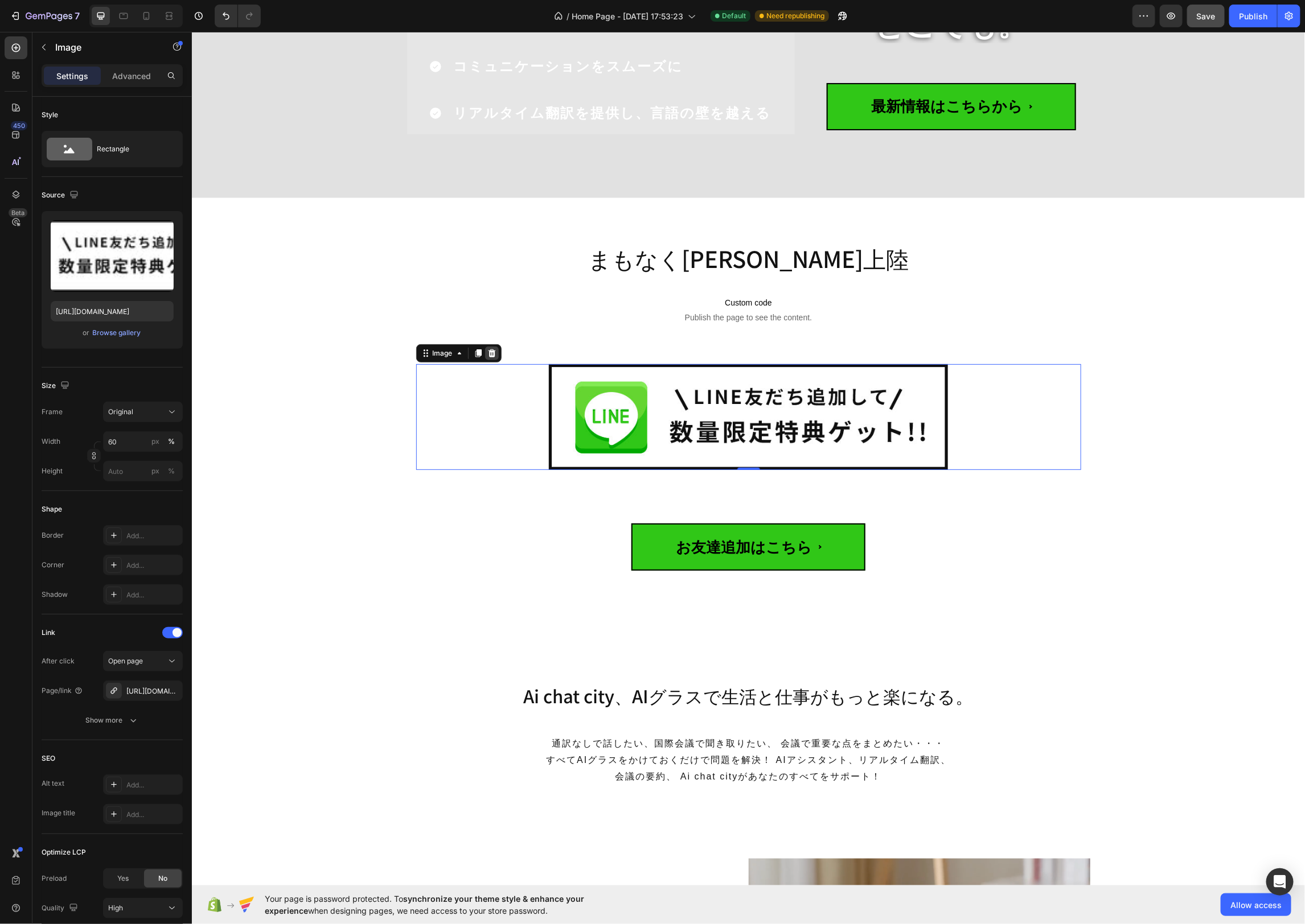
click at [496, 352] on div at bounding box center [491, 353] width 13 height 13
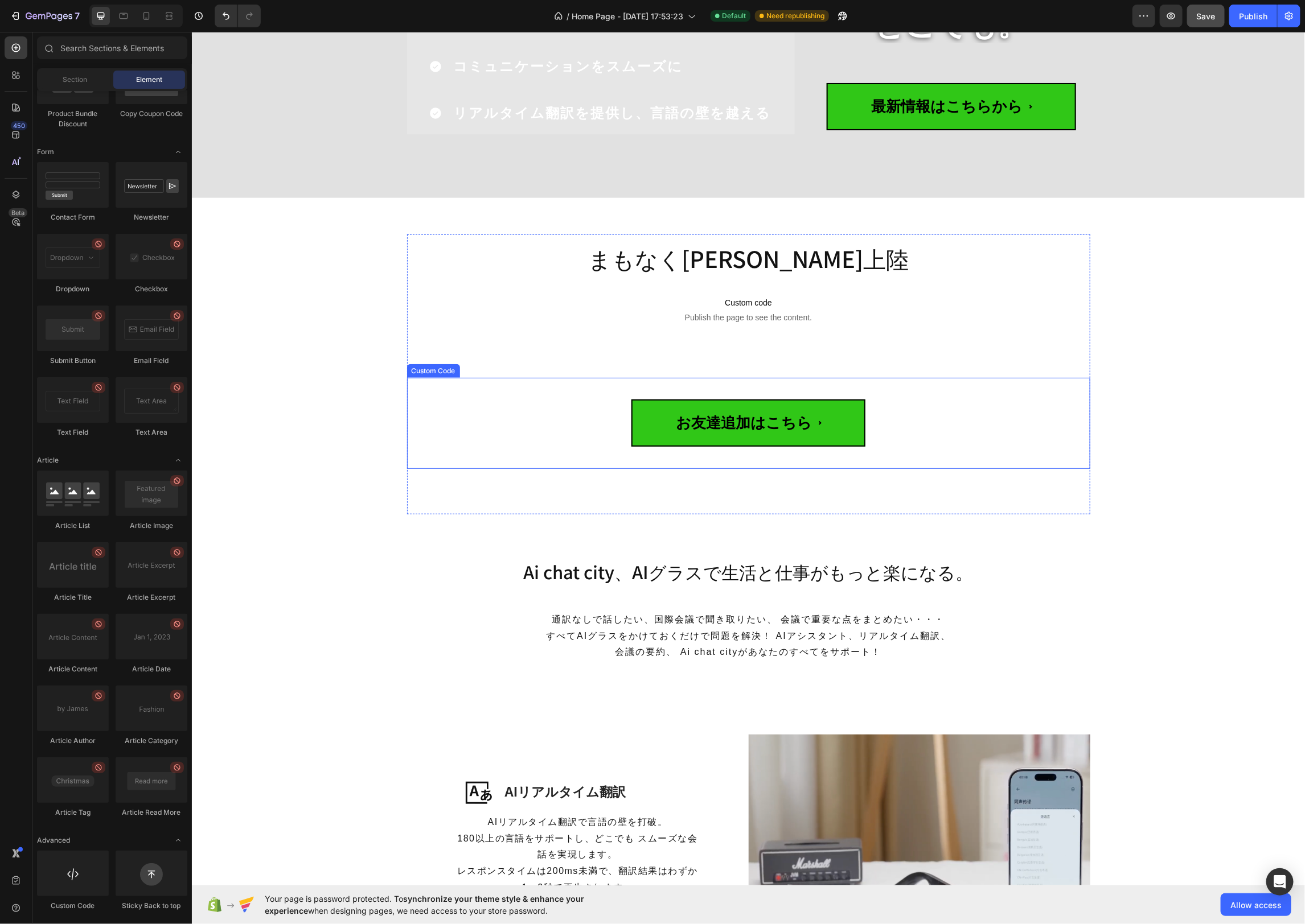
click at [473, 391] on div "お友達追加はこちら" at bounding box center [748, 423] width 683 height 91
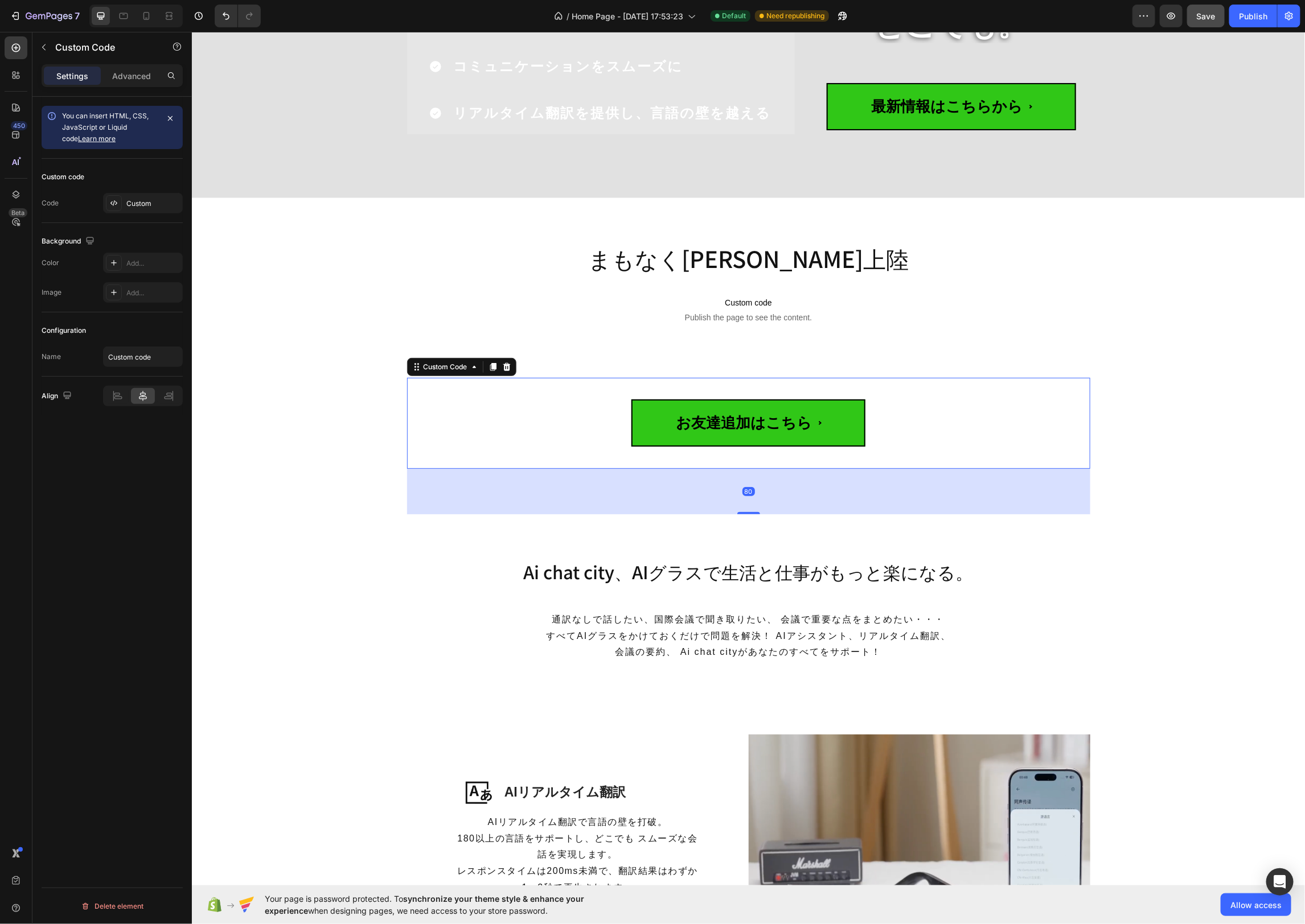
click at [507, 367] on icon at bounding box center [506, 367] width 7 height 8
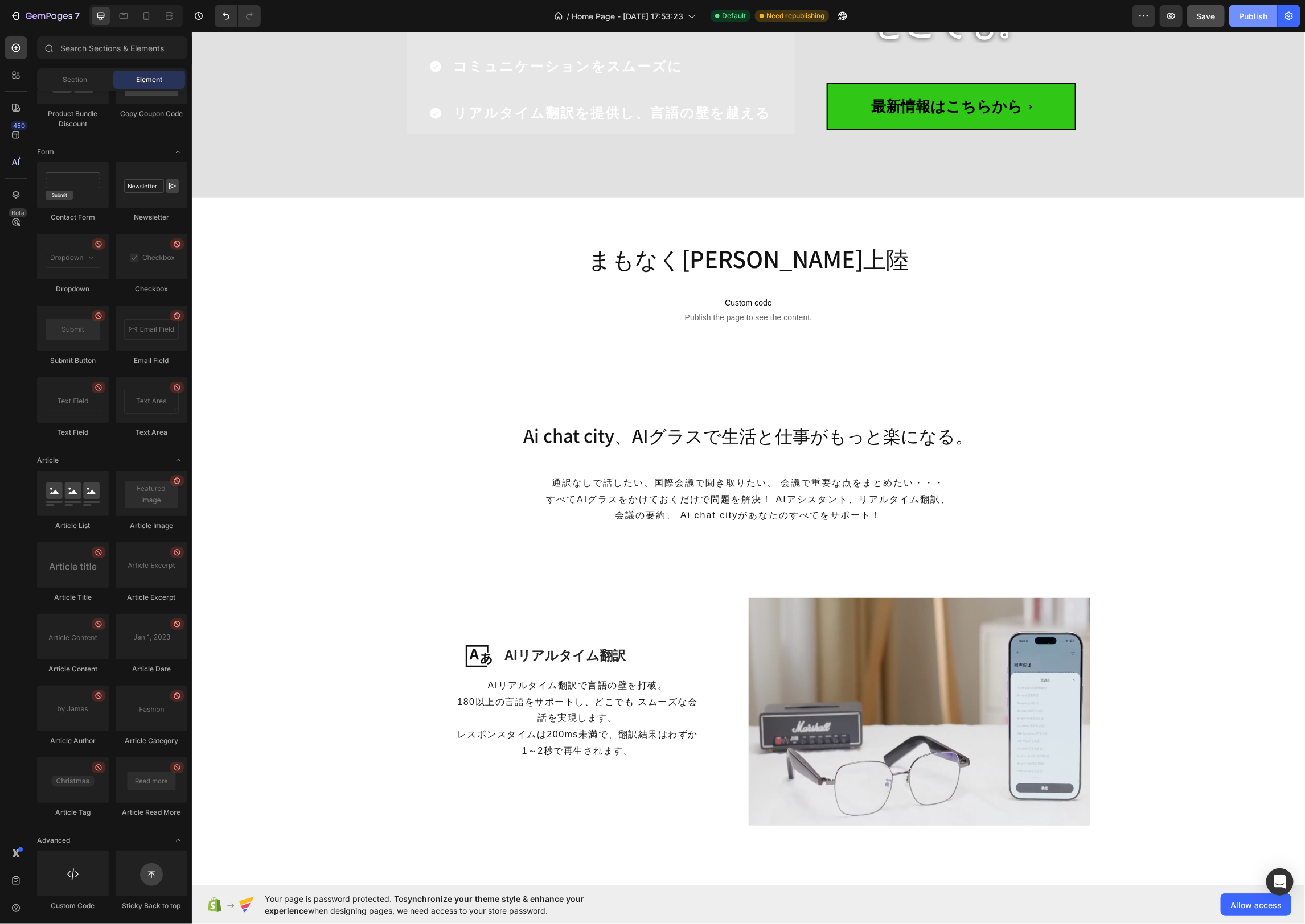
click at [1264, 15] on div "Publish" at bounding box center [1253, 16] width 29 height 12
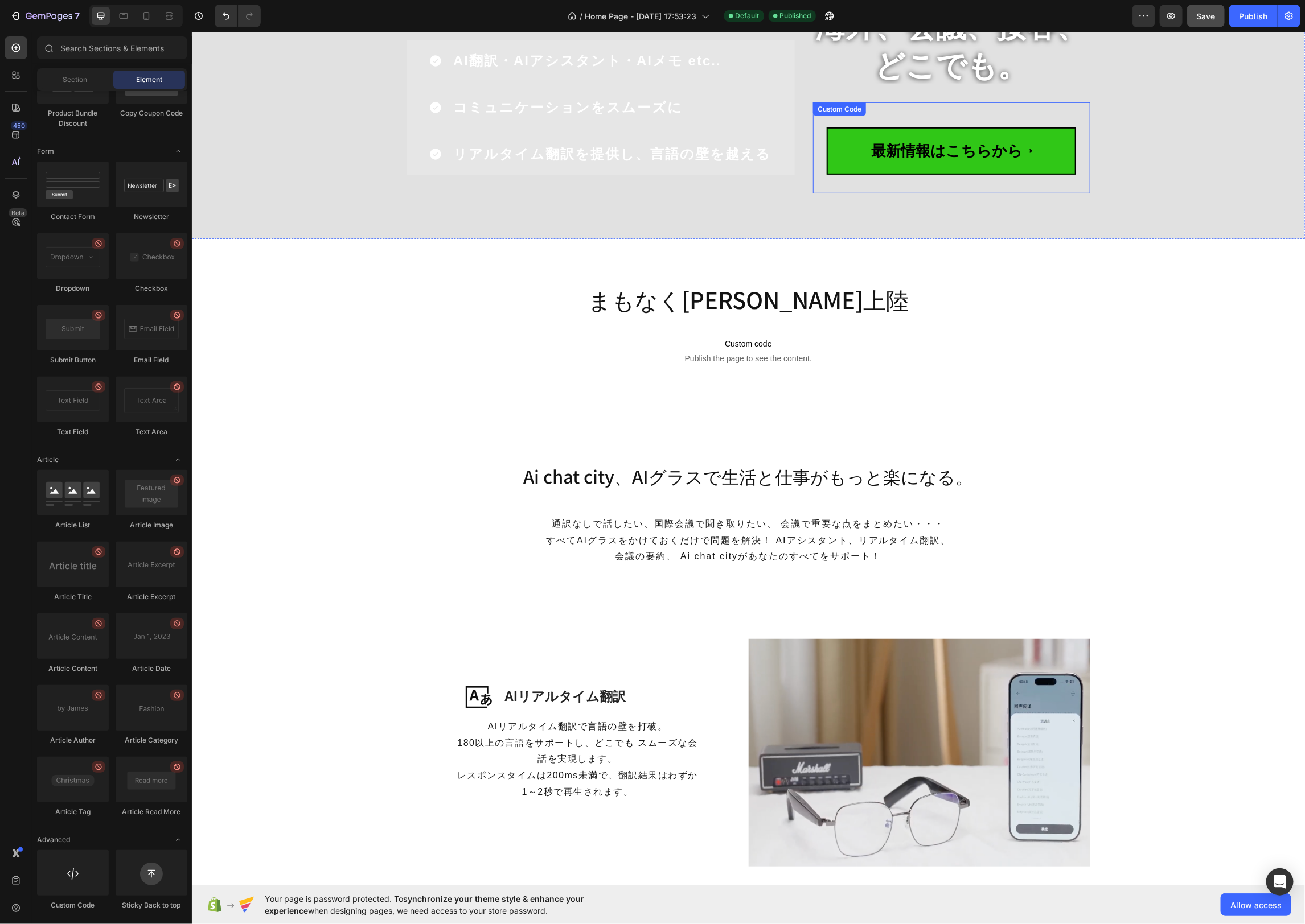
scroll to position [293, 0]
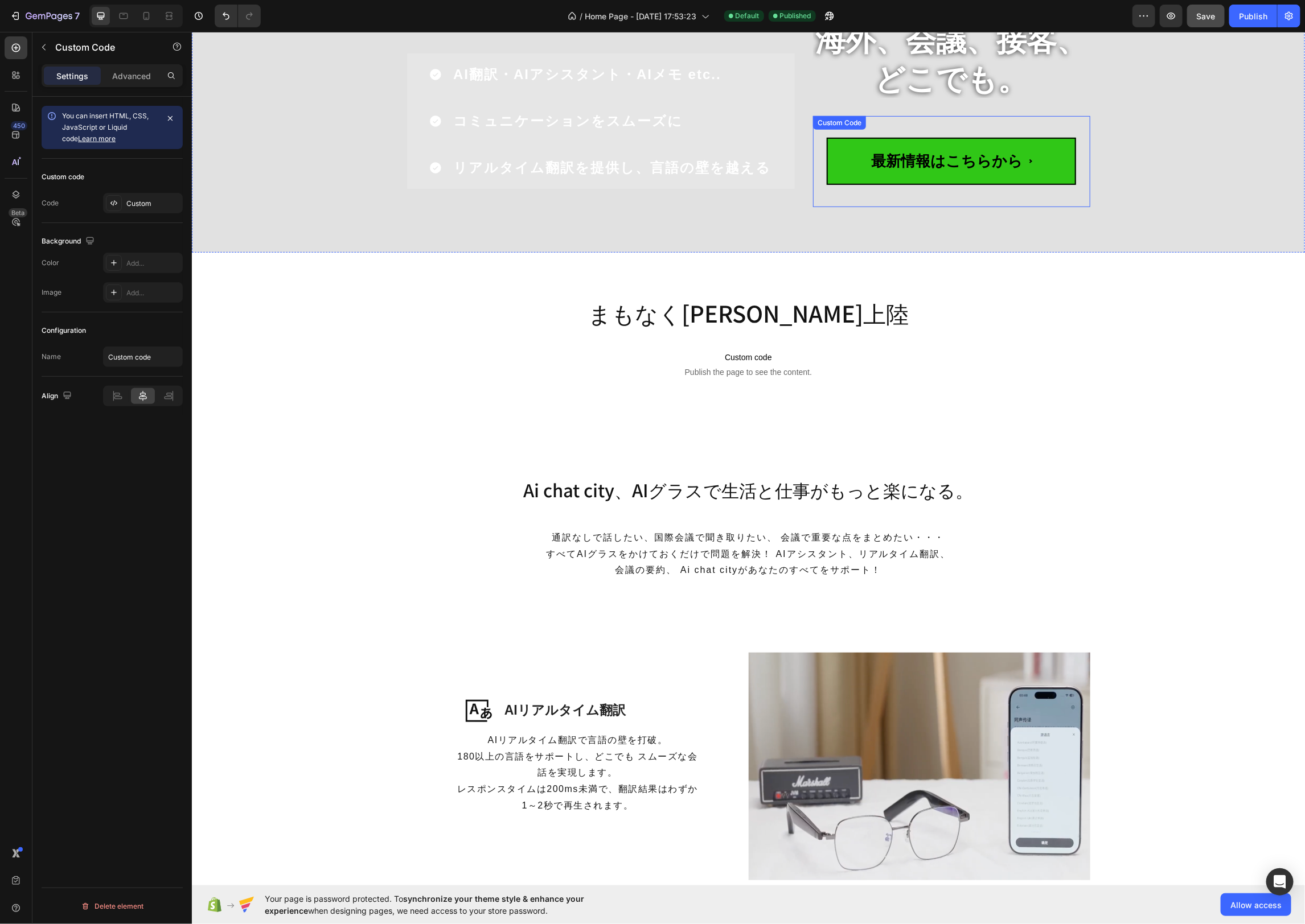
click at [851, 122] on div "最新情報はこちらから Custom Code" at bounding box center [950, 161] width 277 height 91
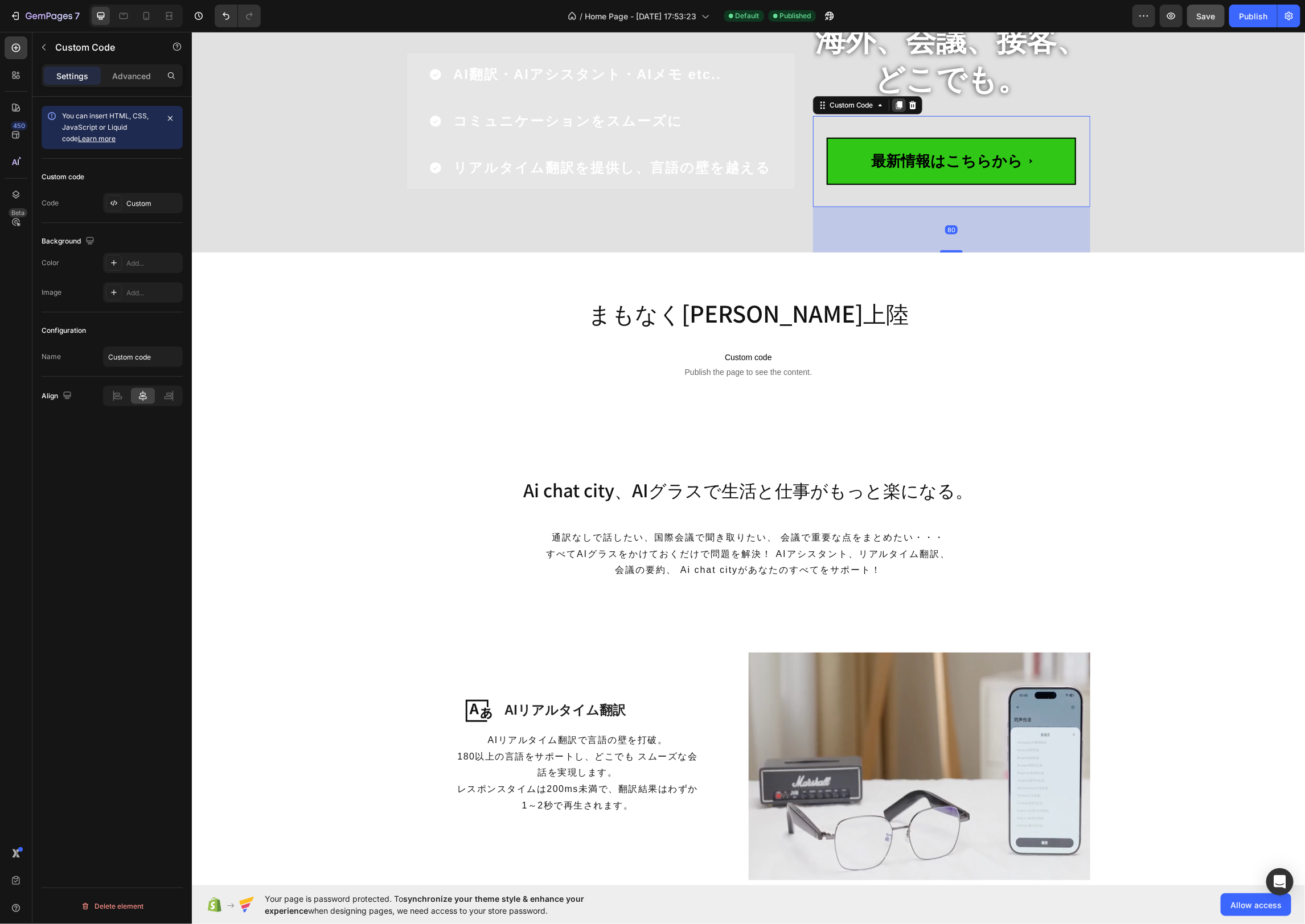
click at [902, 102] on icon at bounding box center [898, 105] width 9 height 9
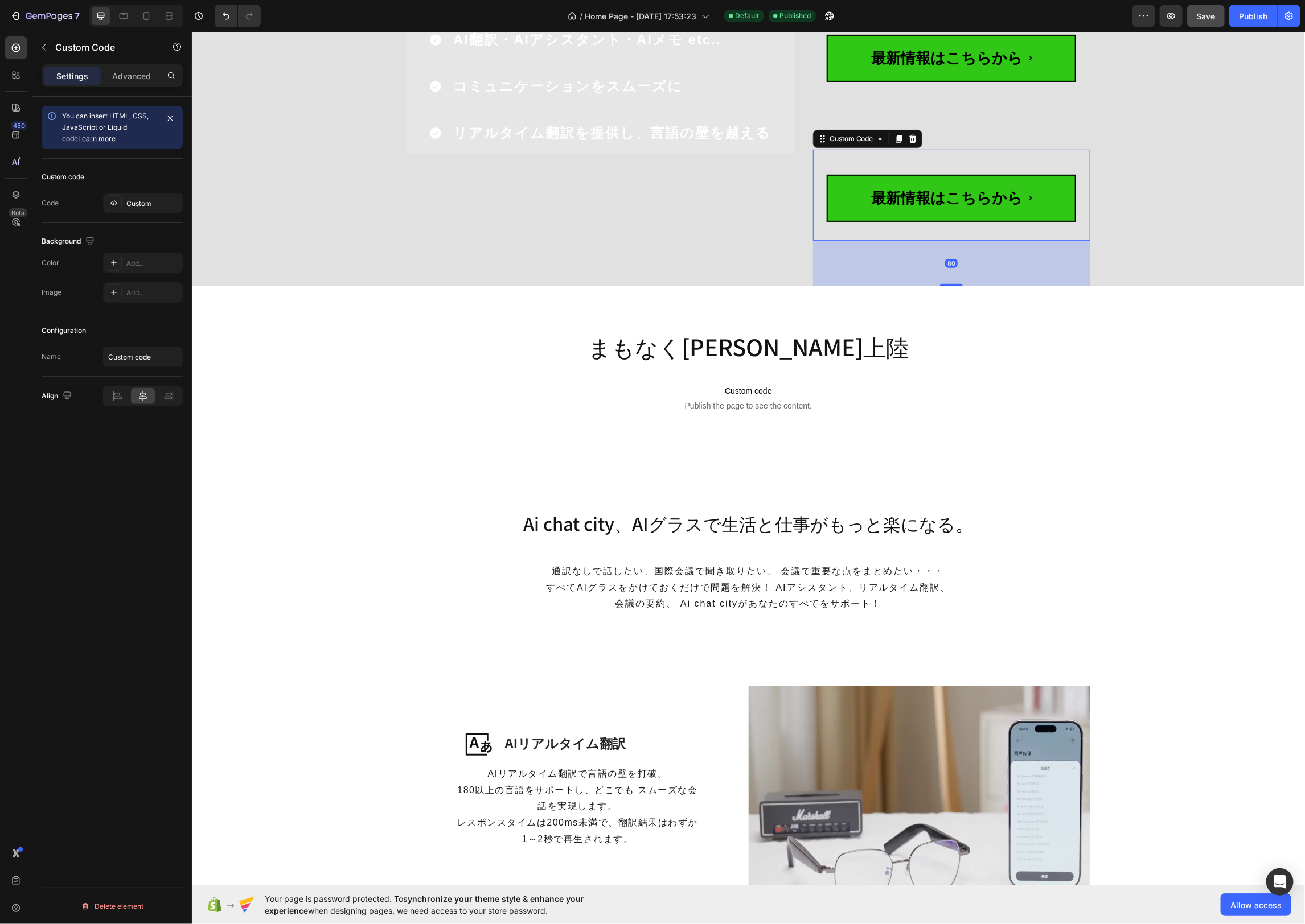
scroll to position [245, 0]
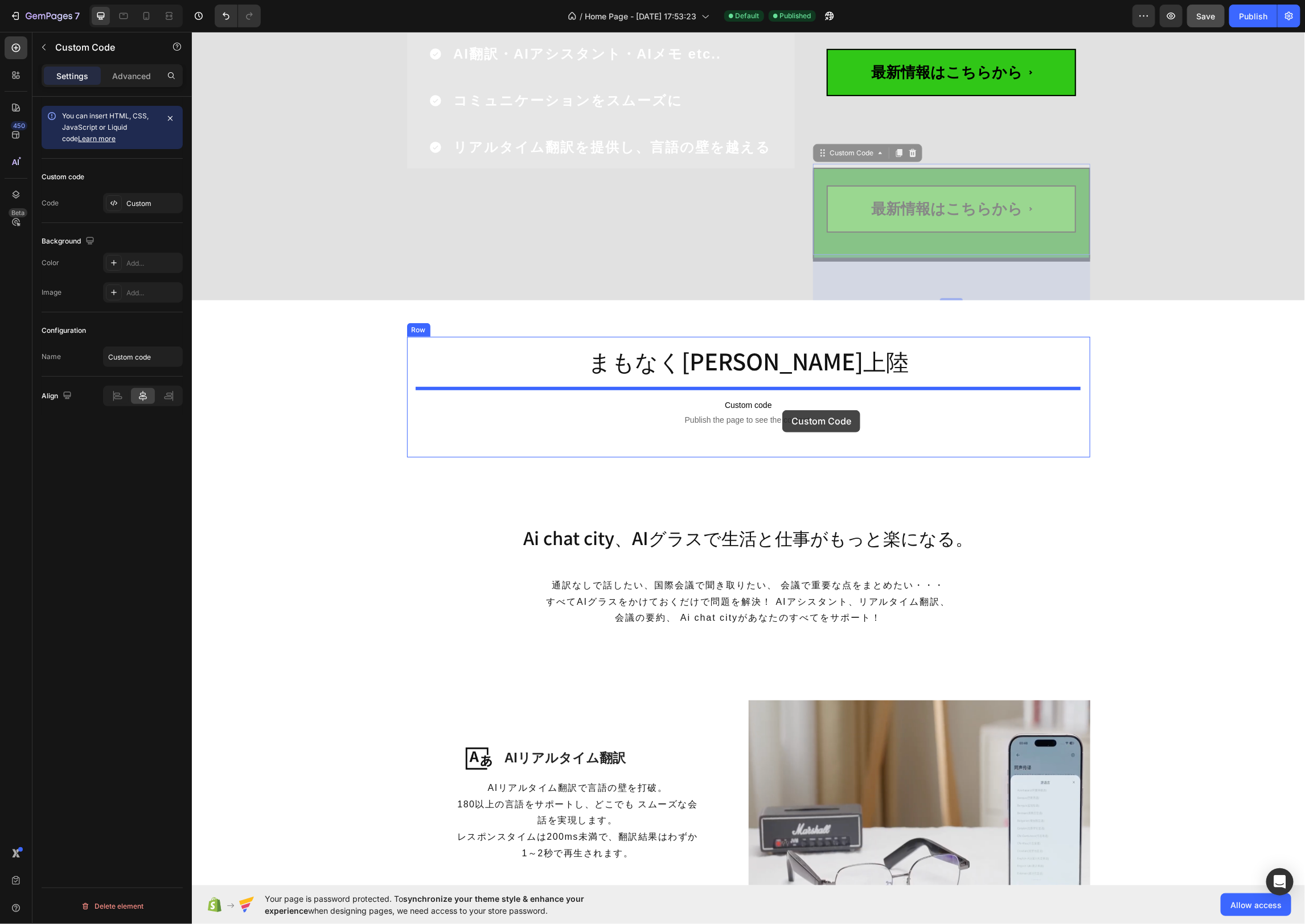
drag, startPoint x: 821, startPoint y: 152, endPoint x: 779, endPoint y: 408, distance: 259.4
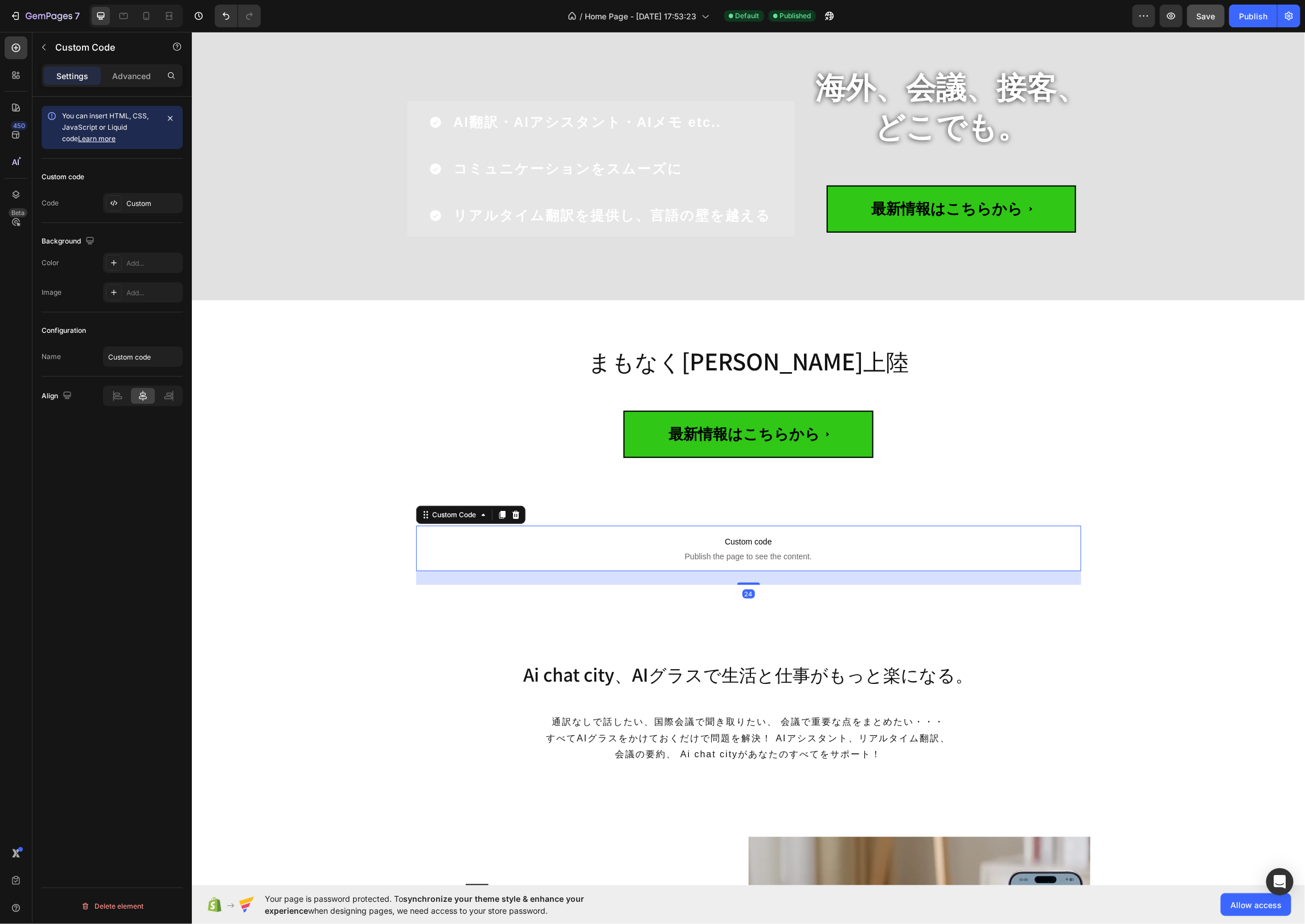
click at [704, 541] on span "Custom code" at bounding box center [748, 541] width 665 height 13
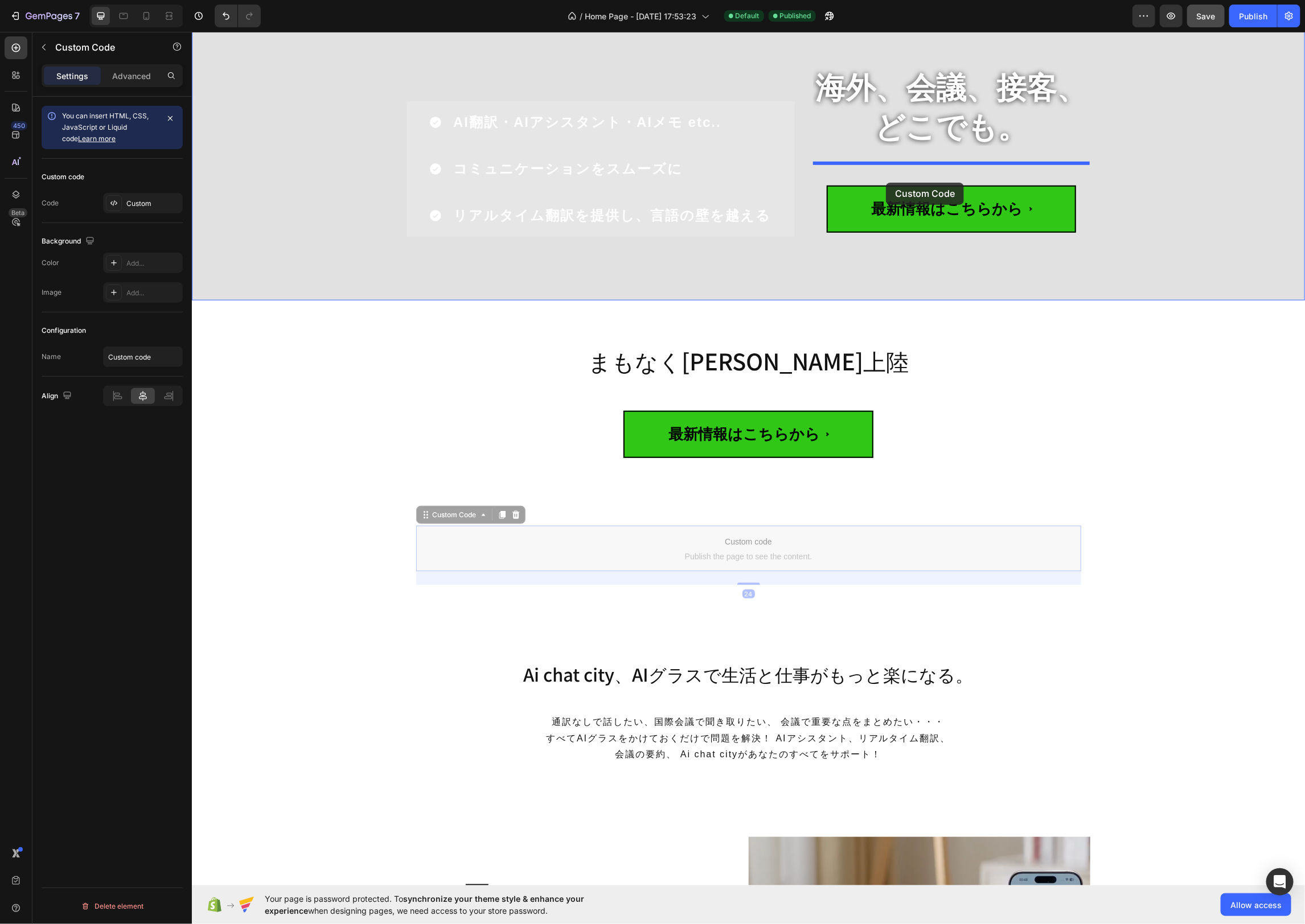
drag, startPoint x: 427, startPoint y: 515, endPoint x: 885, endPoint y: 182, distance: 566.3
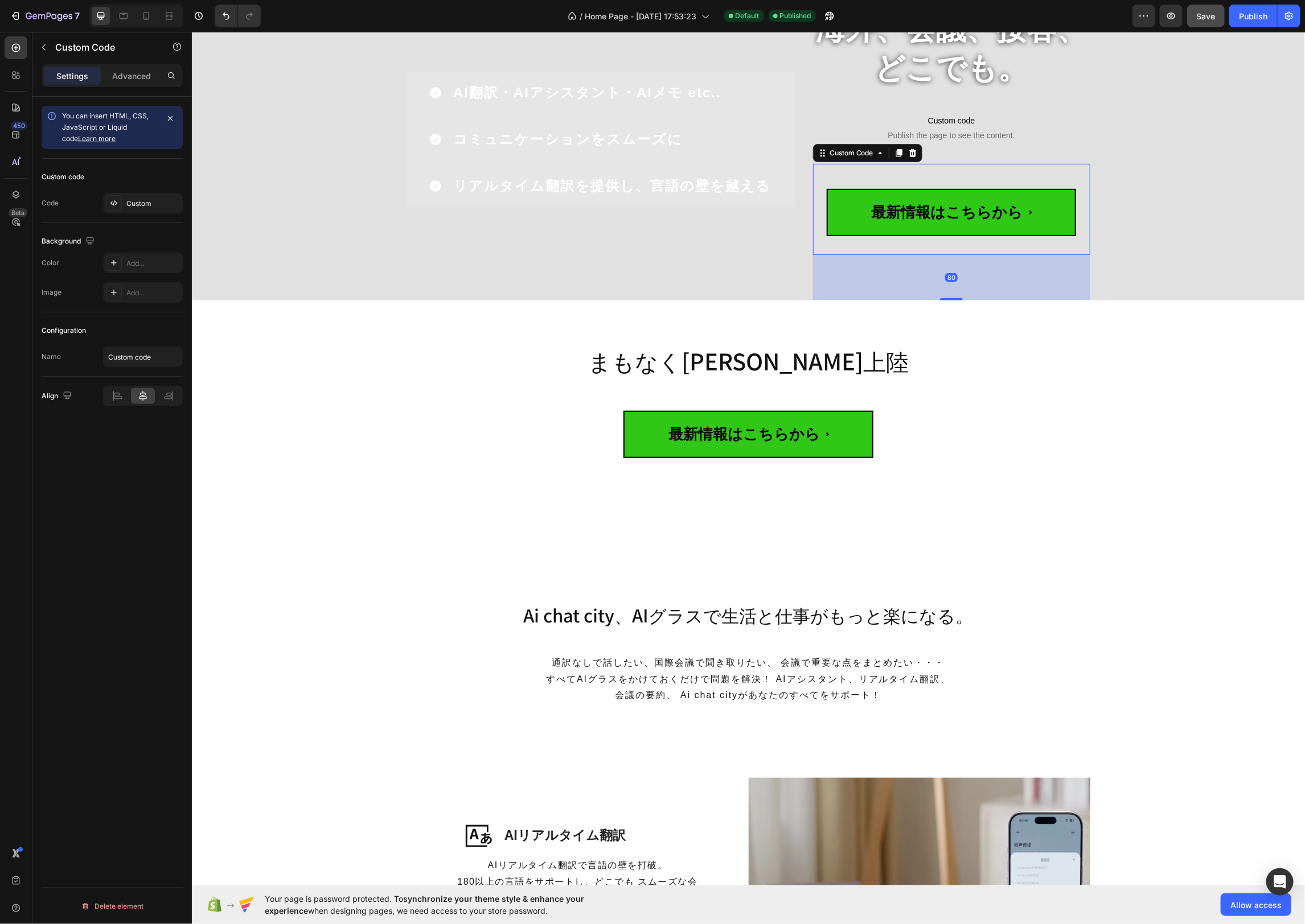
click at [1004, 224] on span "最新情報はこちらから" at bounding box center [951, 212] width 250 height 47
click at [912, 152] on icon at bounding box center [912, 153] width 9 height 9
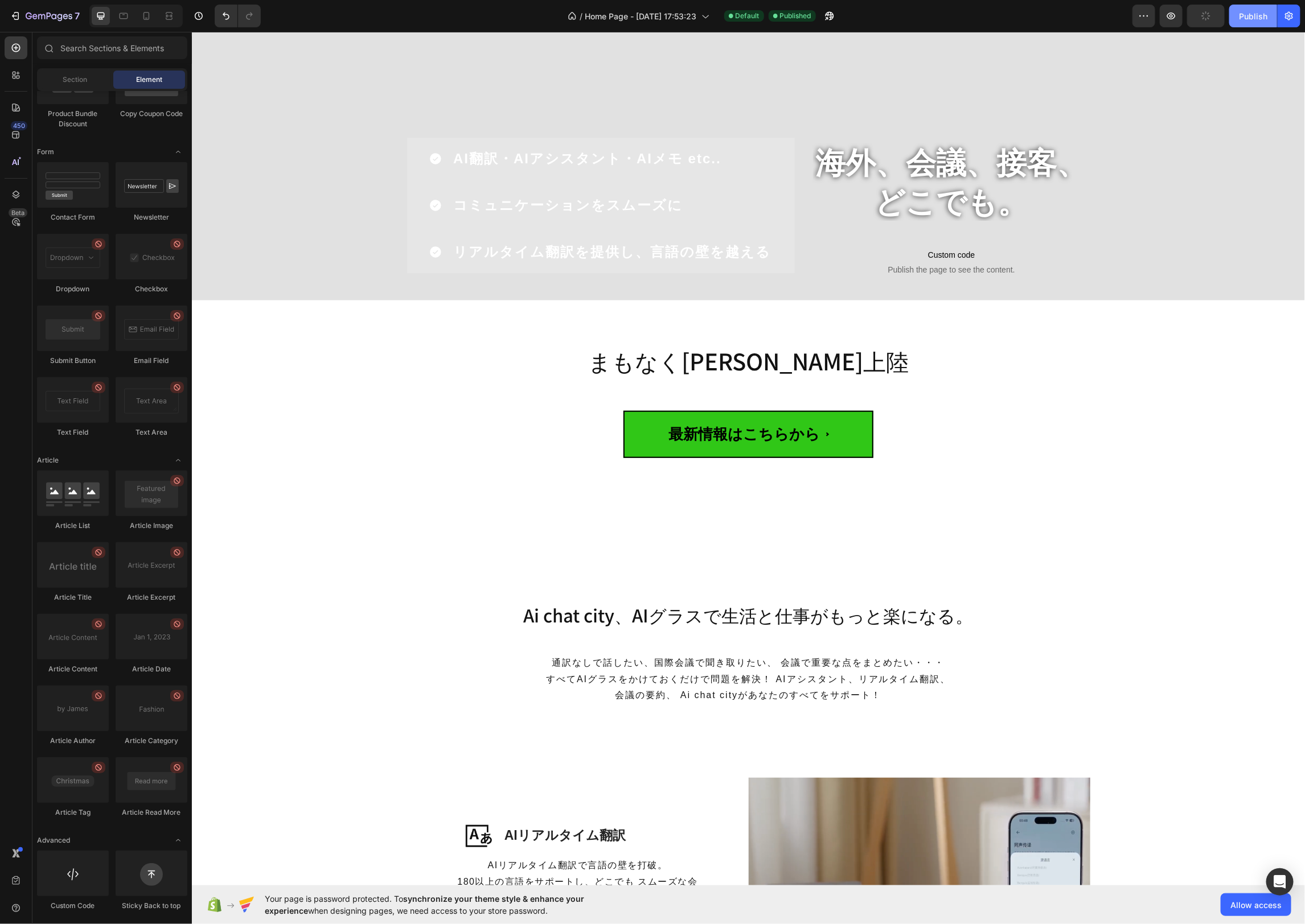
click at [1249, 18] on div "Publish" at bounding box center [1253, 16] width 29 height 12
click at [956, 206] on h2 "海外、会議、接客、 どこでも。" at bounding box center [950, 180] width 277 height 81
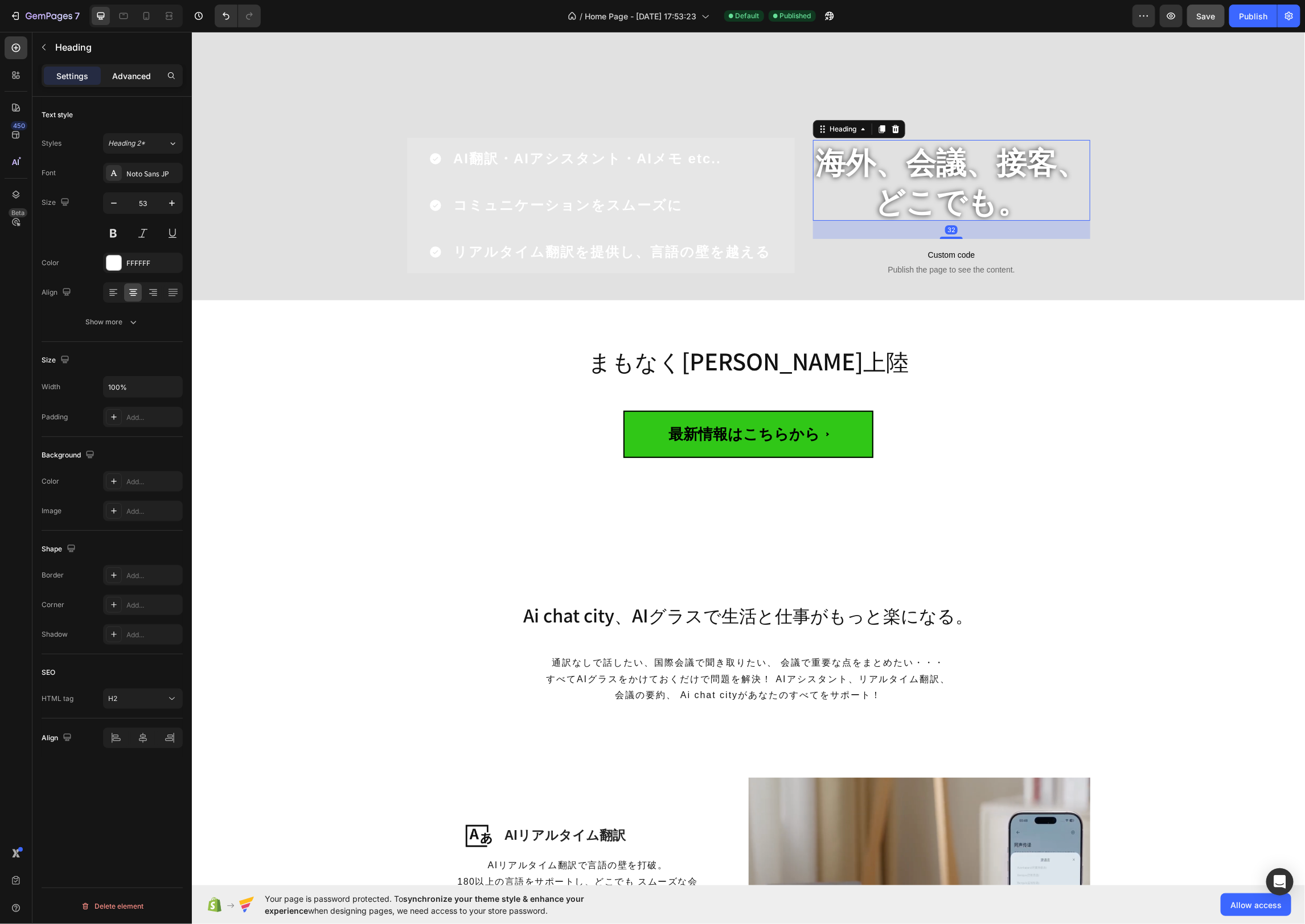
click at [134, 79] on p "Advanced" at bounding box center [132, 76] width 39 height 12
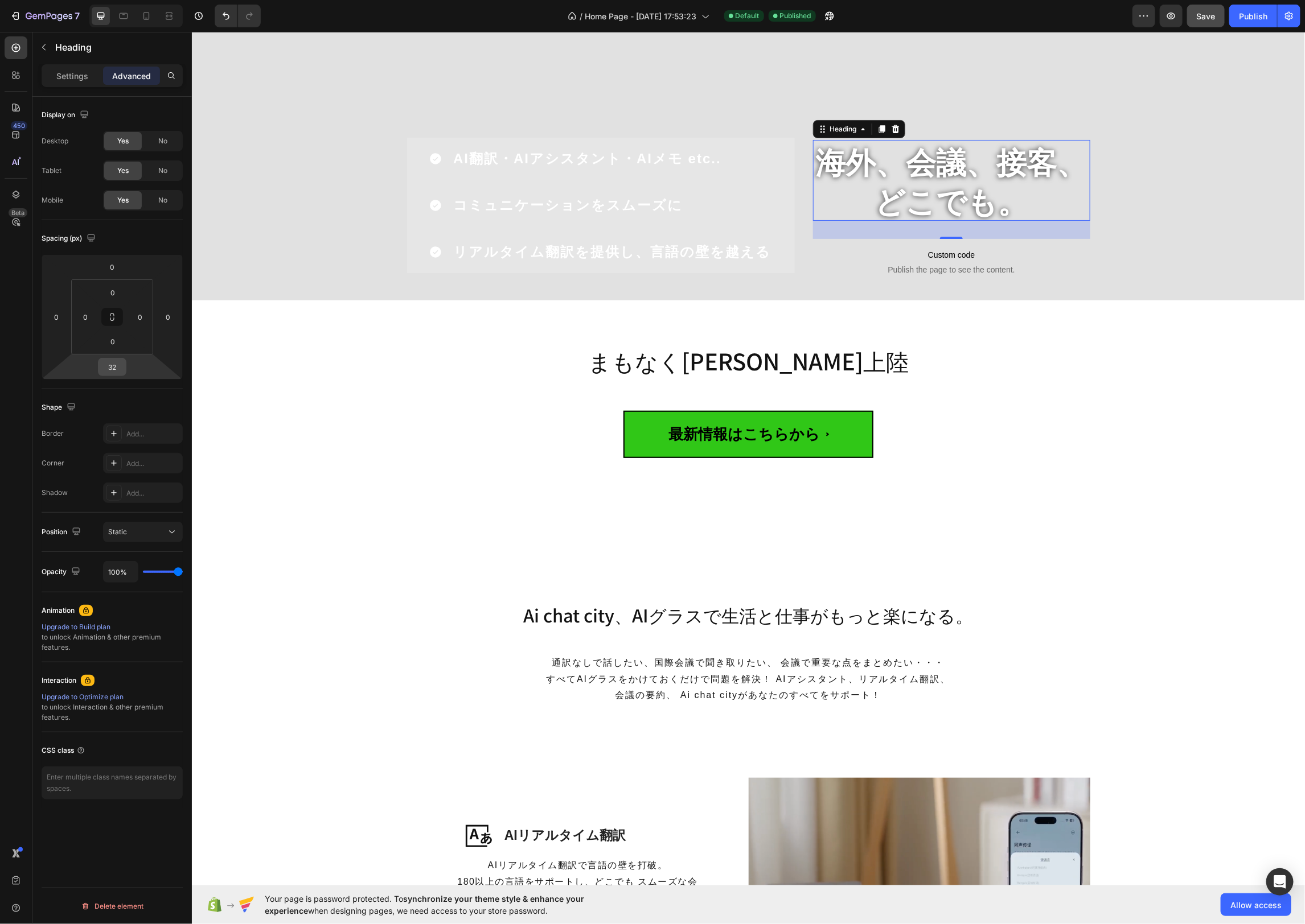
click at [114, 372] on input "32" at bounding box center [112, 367] width 23 height 17
click at [130, 492] on p "XL 24px" at bounding box center [140, 493] width 51 height 8
type input "24"
click at [1140, 357] on div "まもなく日本初上陸 Heading 最新情報はこちらから Custom Code Row Row" at bounding box center [747, 447] width 1096 height 221
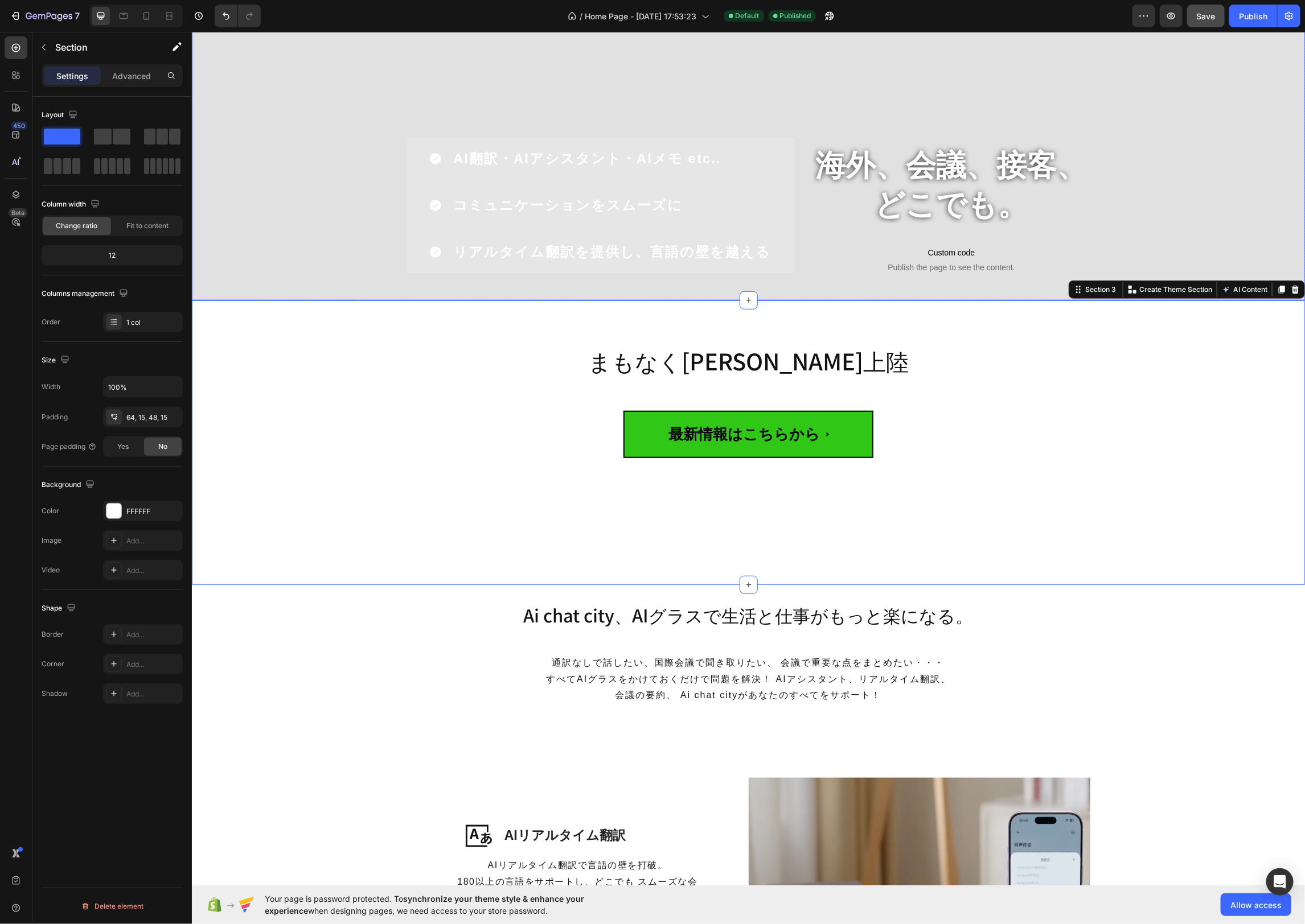
scroll to position [0, 0]
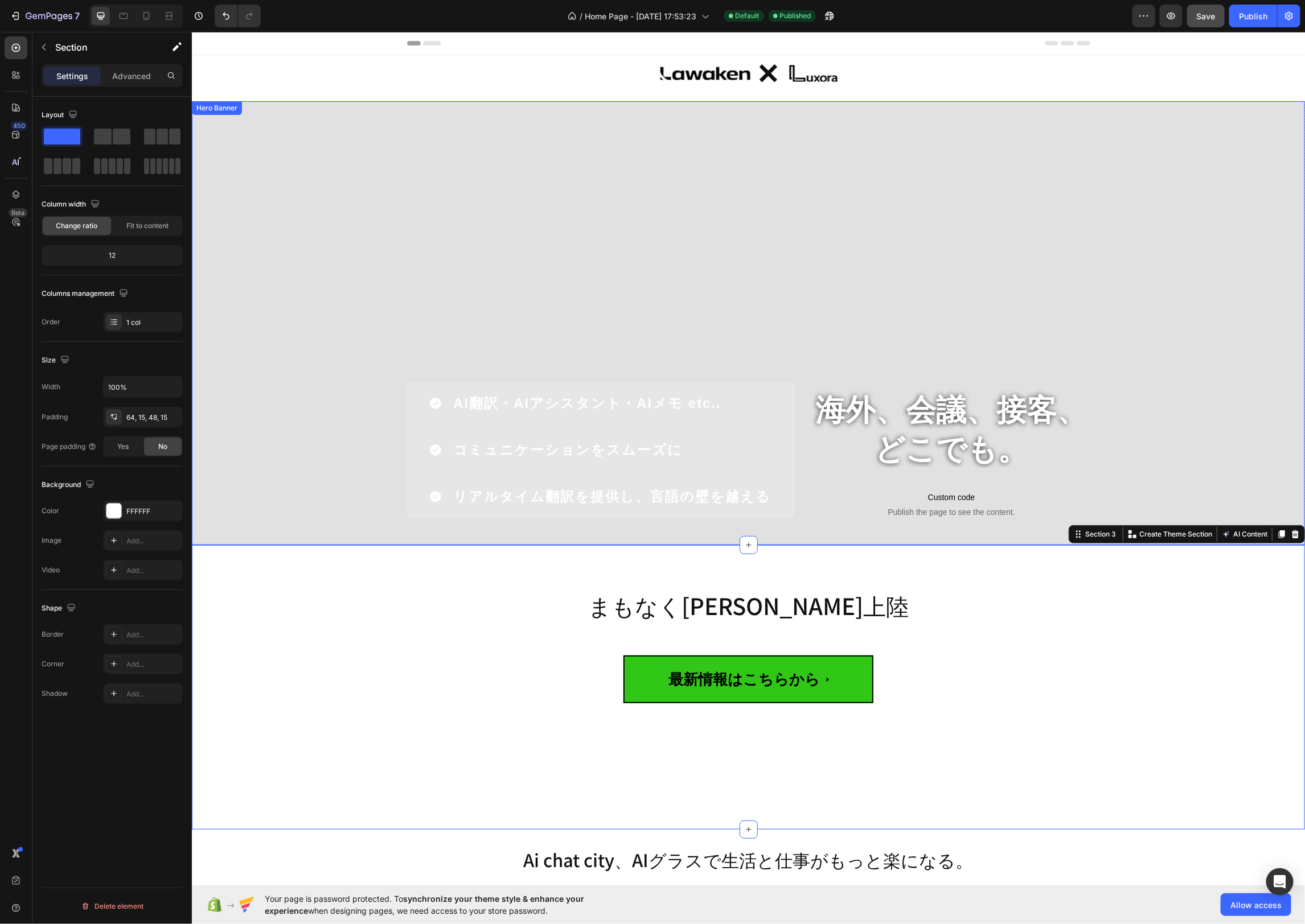
click at [858, 150] on div "Overlay" at bounding box center [747, 322] width 1113 height 444
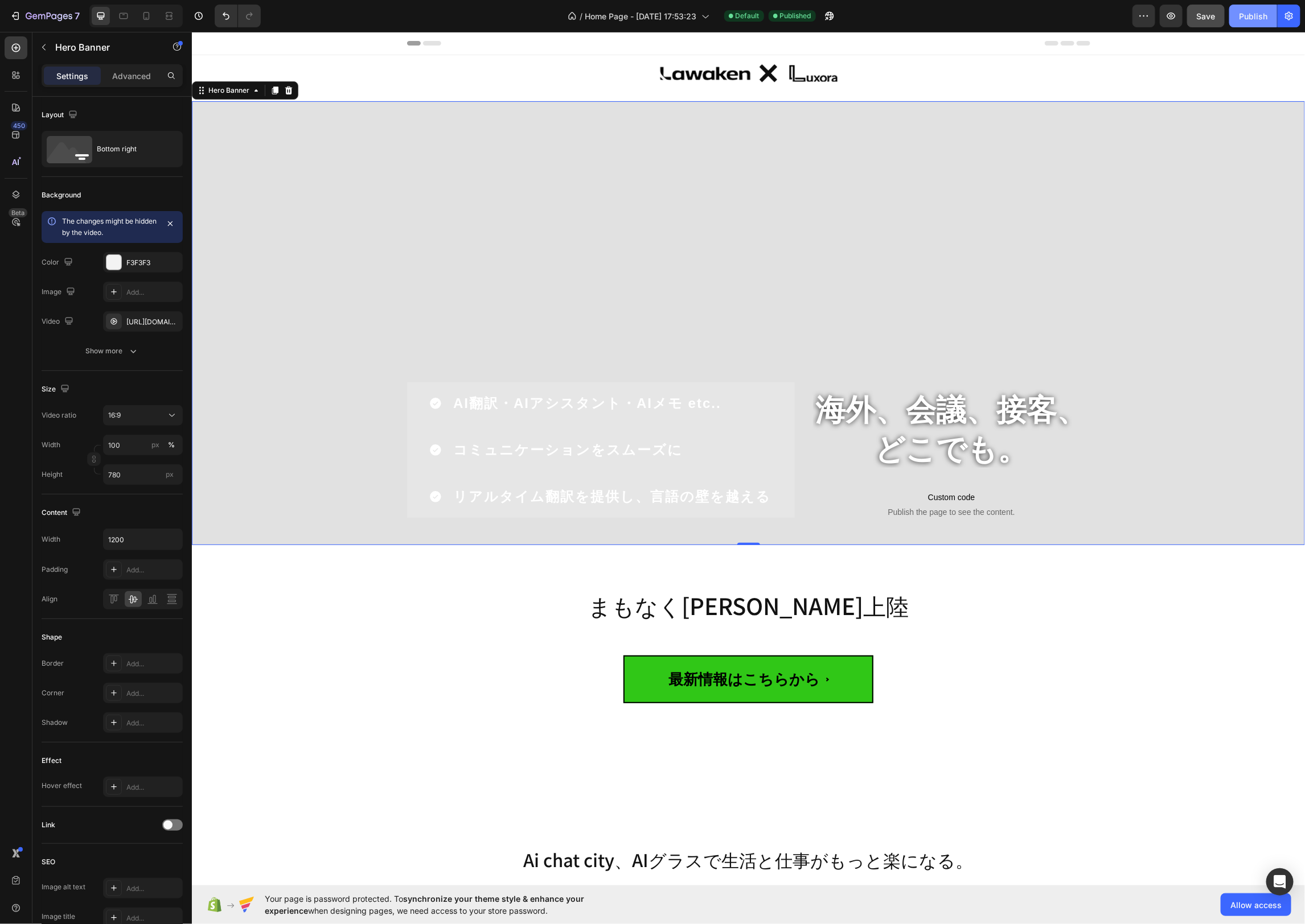
click at [1260, 17] on div "Publish" at bounding box center [1253, 16] width 29 height 12
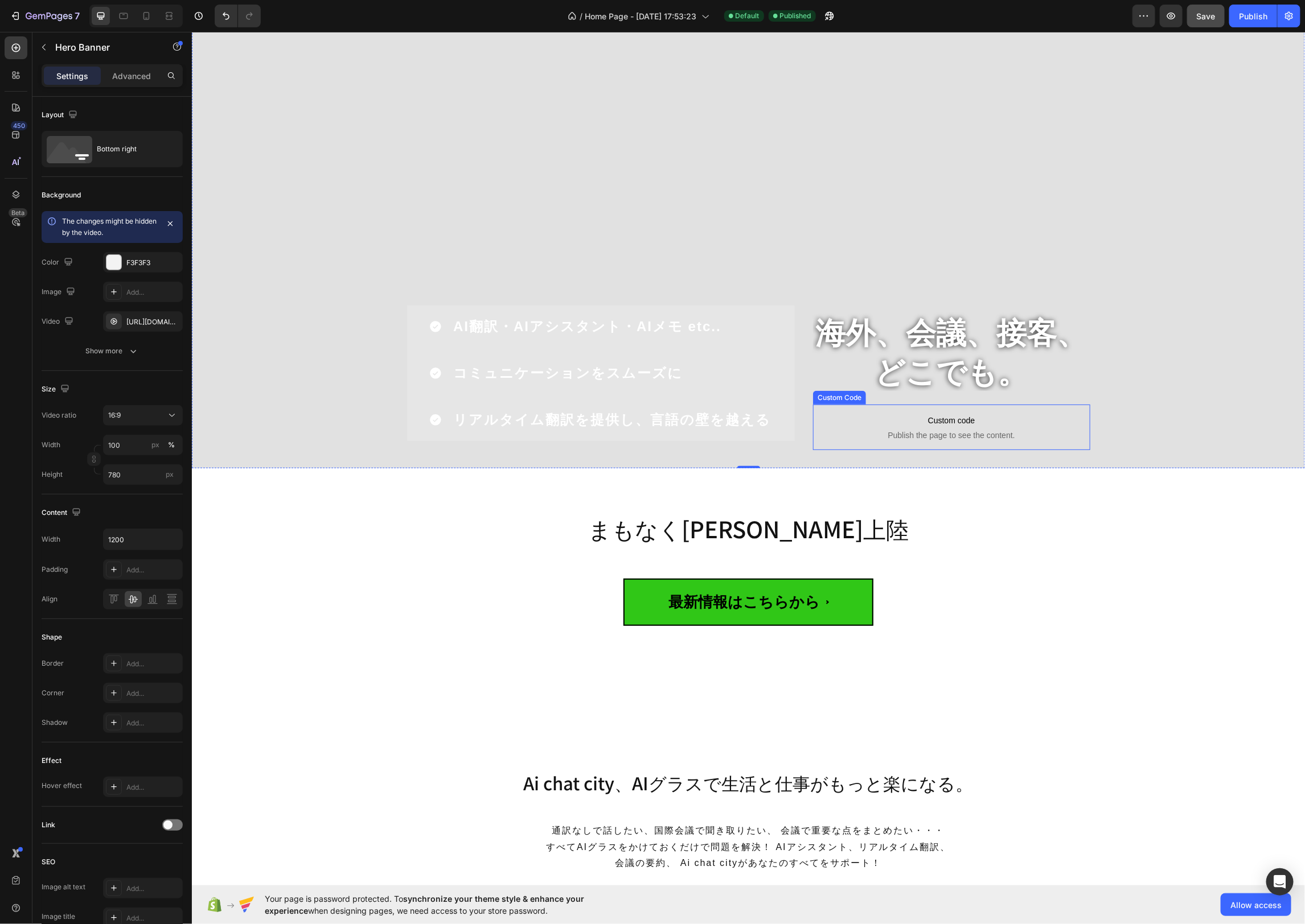
scroll to position [134, 0]
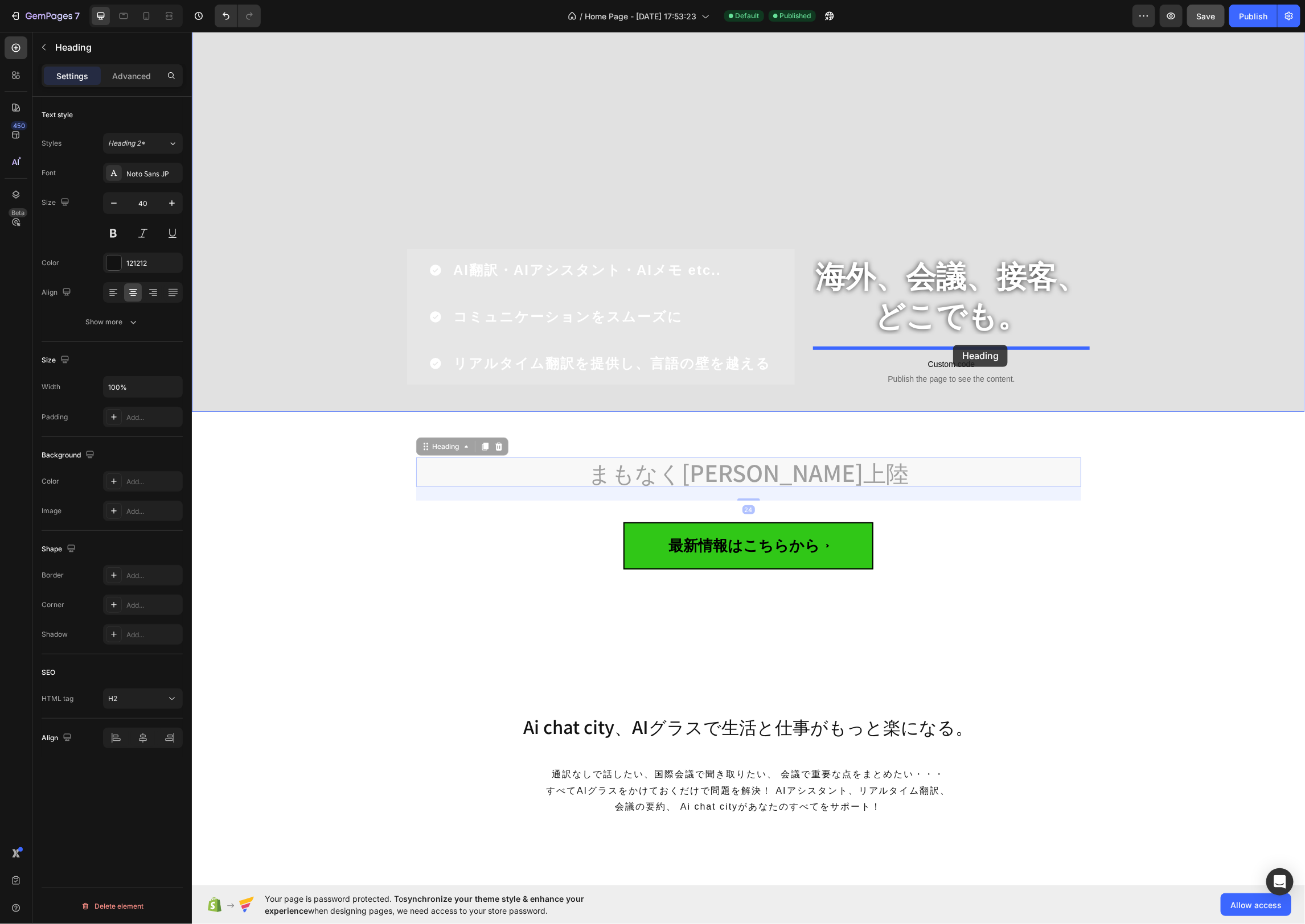
drag, startPoint x: 842, startPoint y: 461, endPoint x: 946, endPoint y: 343, distance: 157.3
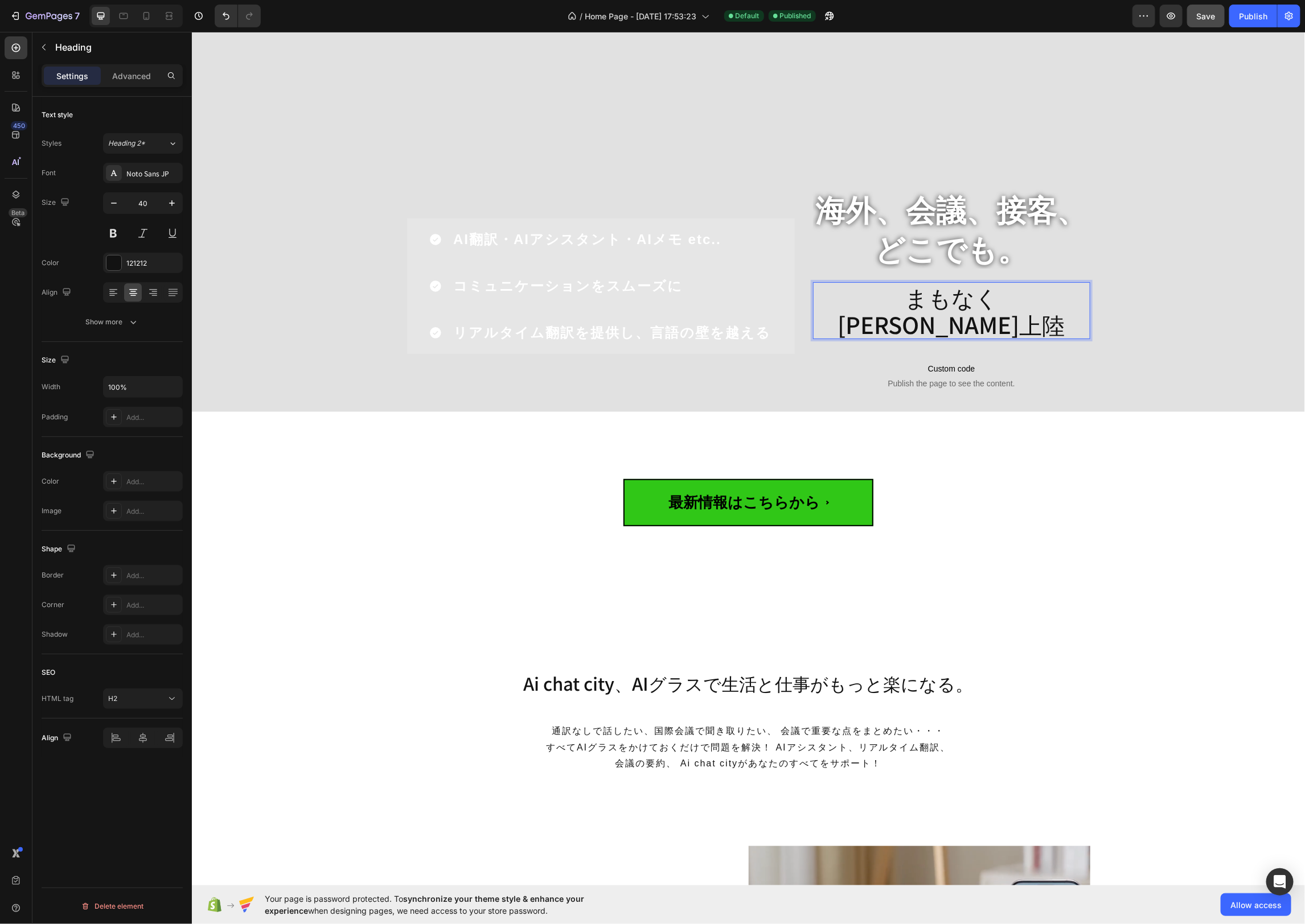
scroll to position [91, 0]
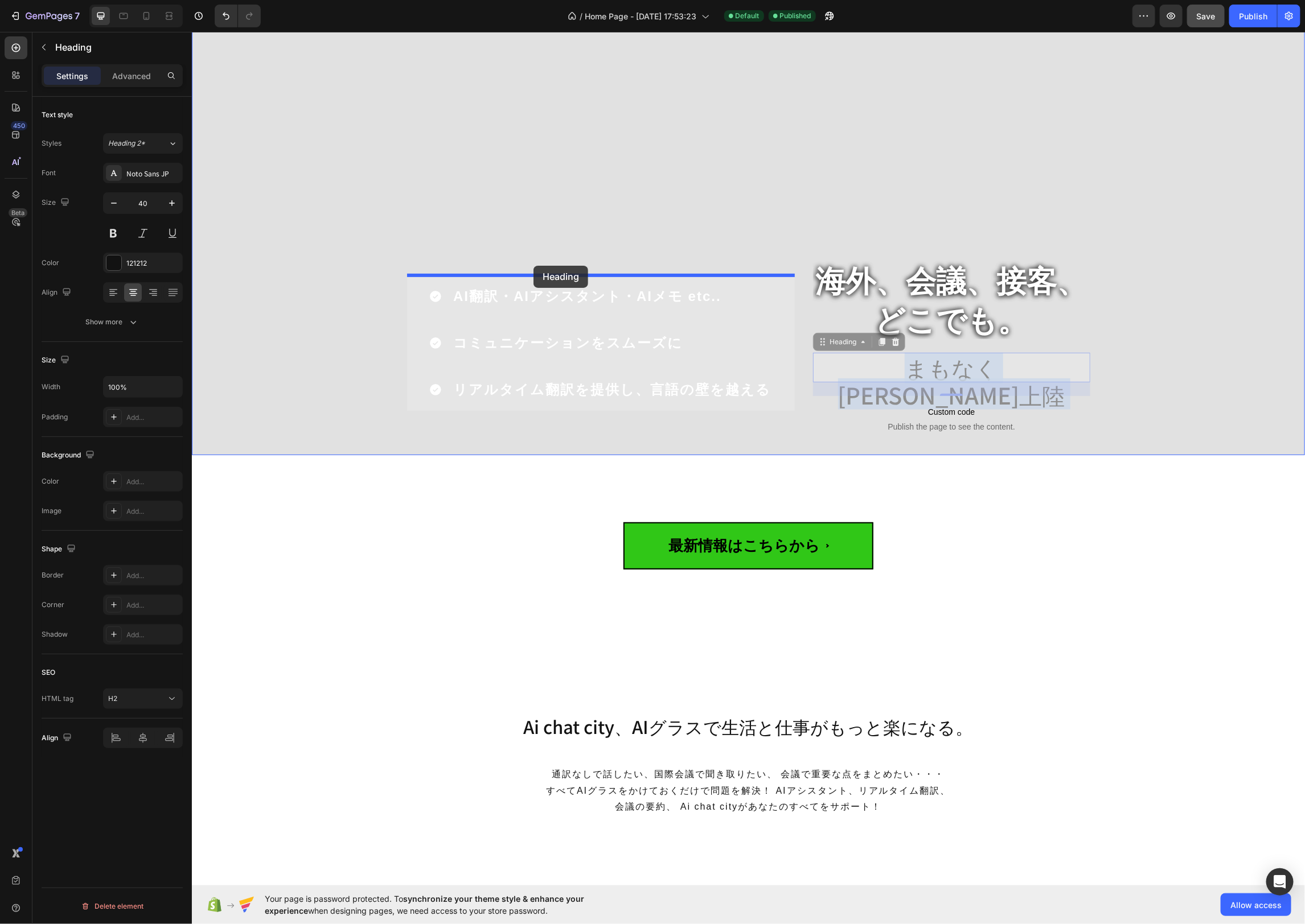
drag, startPoint x: 902, startPoint y: 328, endPoint x: 533, endPoint y: 265, distance: 374.3
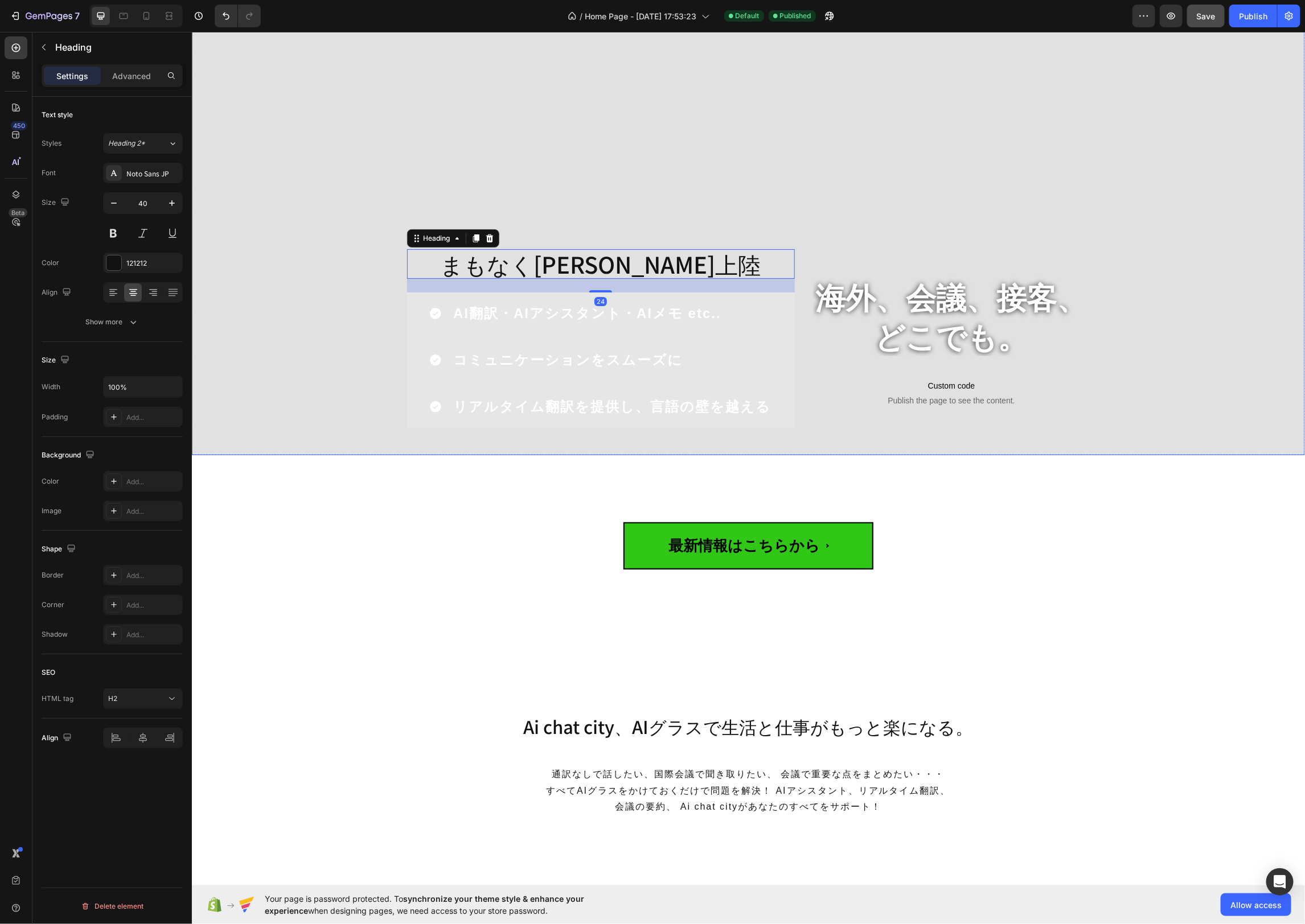
click at [782, 205] on div "Overlay" at bounding box center [747, 232] width 1113 height 444
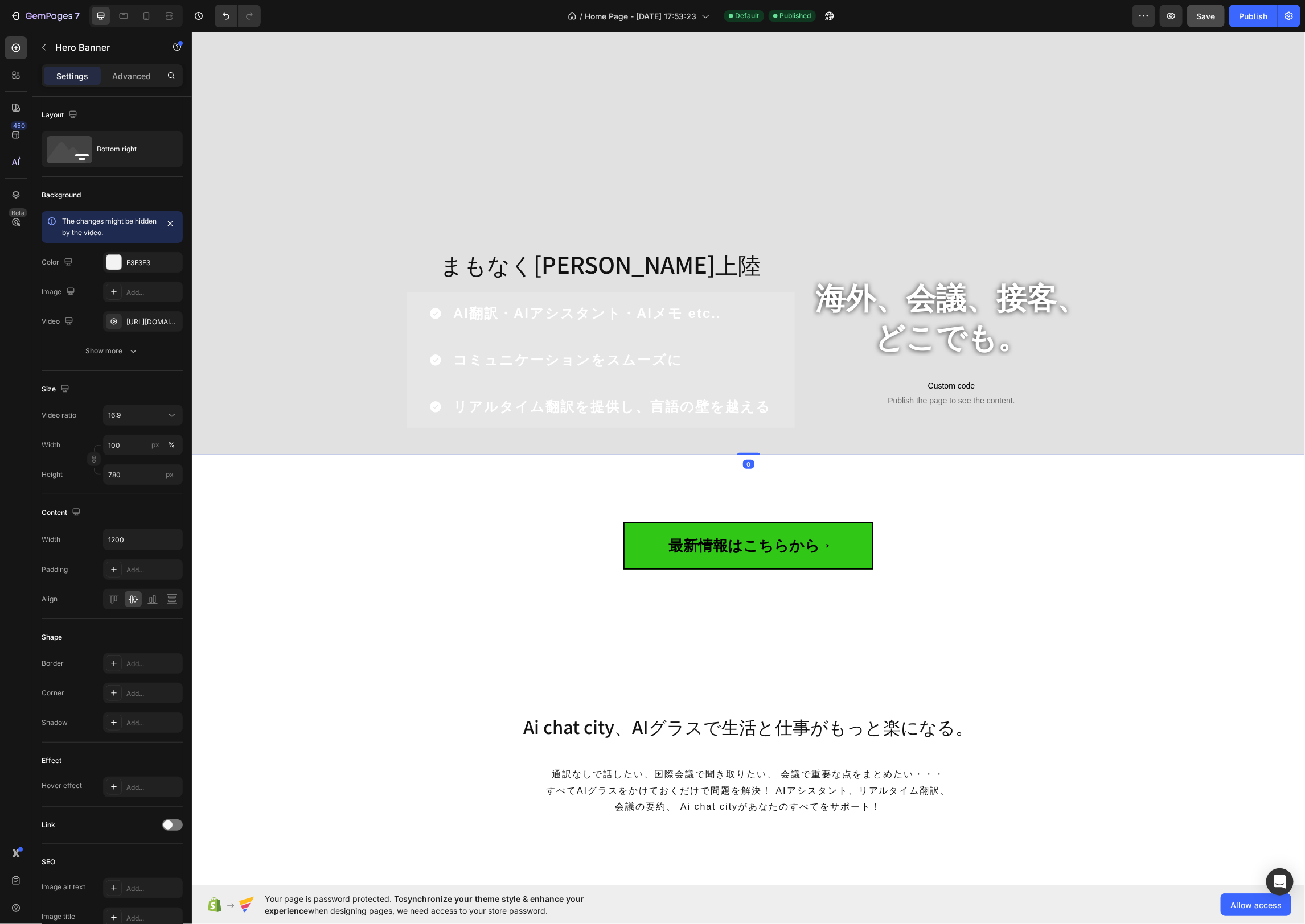
click at [800, 288] on div "海外、会議、接客、 どこでも。 Heading Custom code Publish the page to see the content. Custom…" at bounding box center [748, 352] width 683 height 206
click at [767, 300] on div "AI翻訳・AIアシスタント・AIメモ etc.. コミュニケーションをスムーズに リアルタイム翻訳を提供し、言語の壁を越える" at bounding box center [600, 359] width 387 height 136
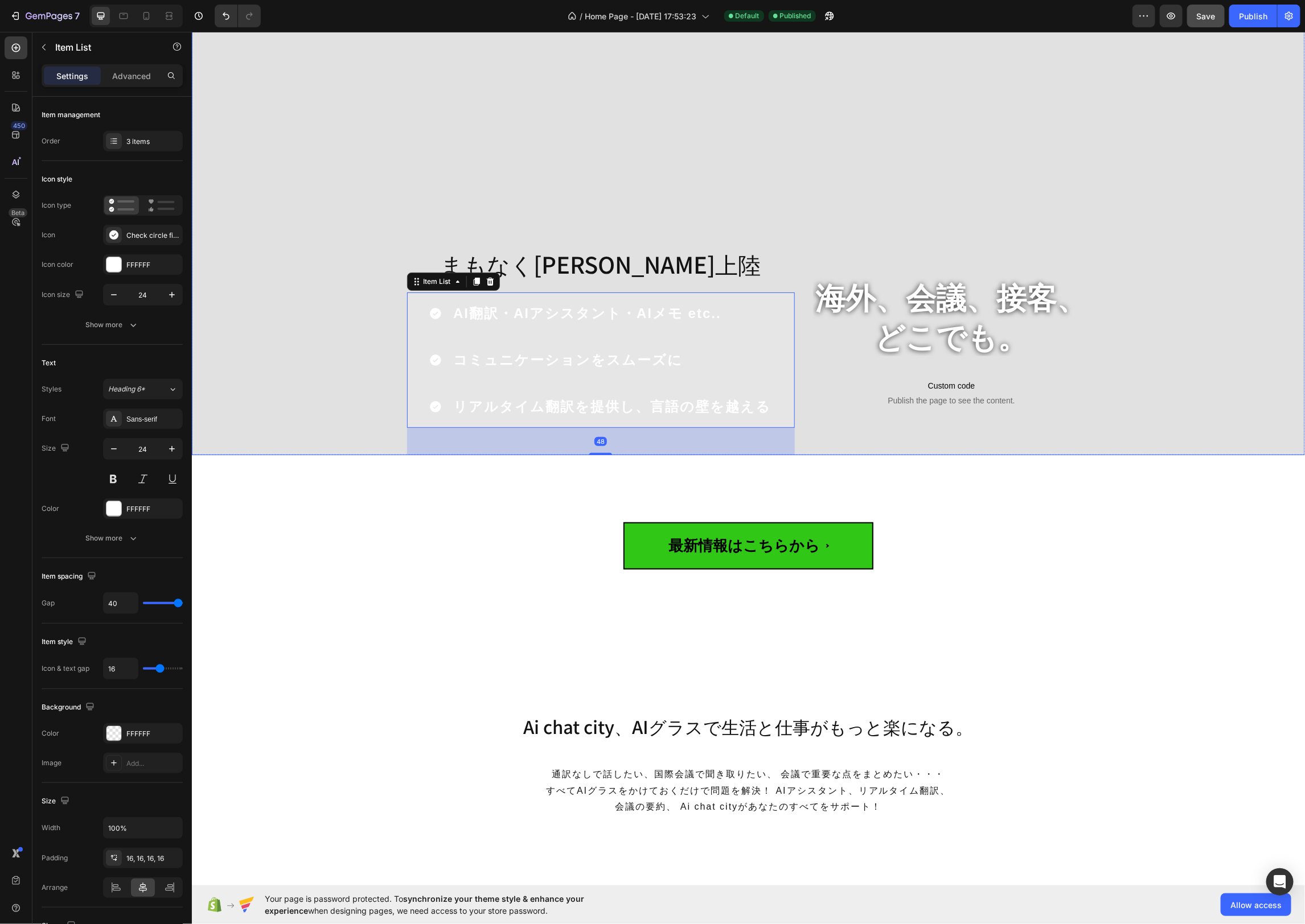
click at [797, 299] on div "海外、会議、接客、 どこでも。 Heading Custom code Publish the page to see the content. Custom…" at bounding box center [748, 352] width 683 height 206
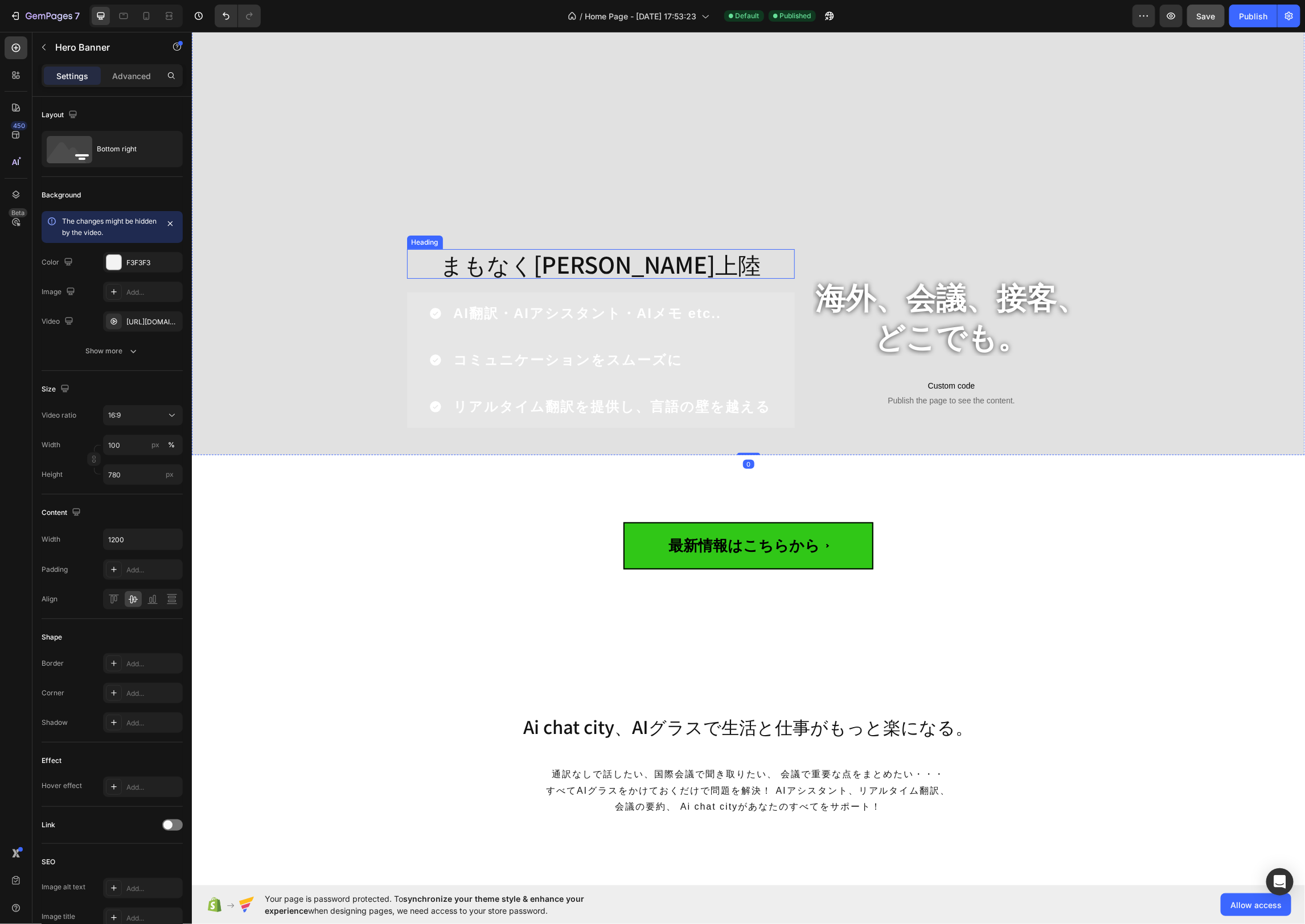
click at [696, 262] on h2 "まもなく日本初上陸" at bounding box center [600, 264] width 387 height 29
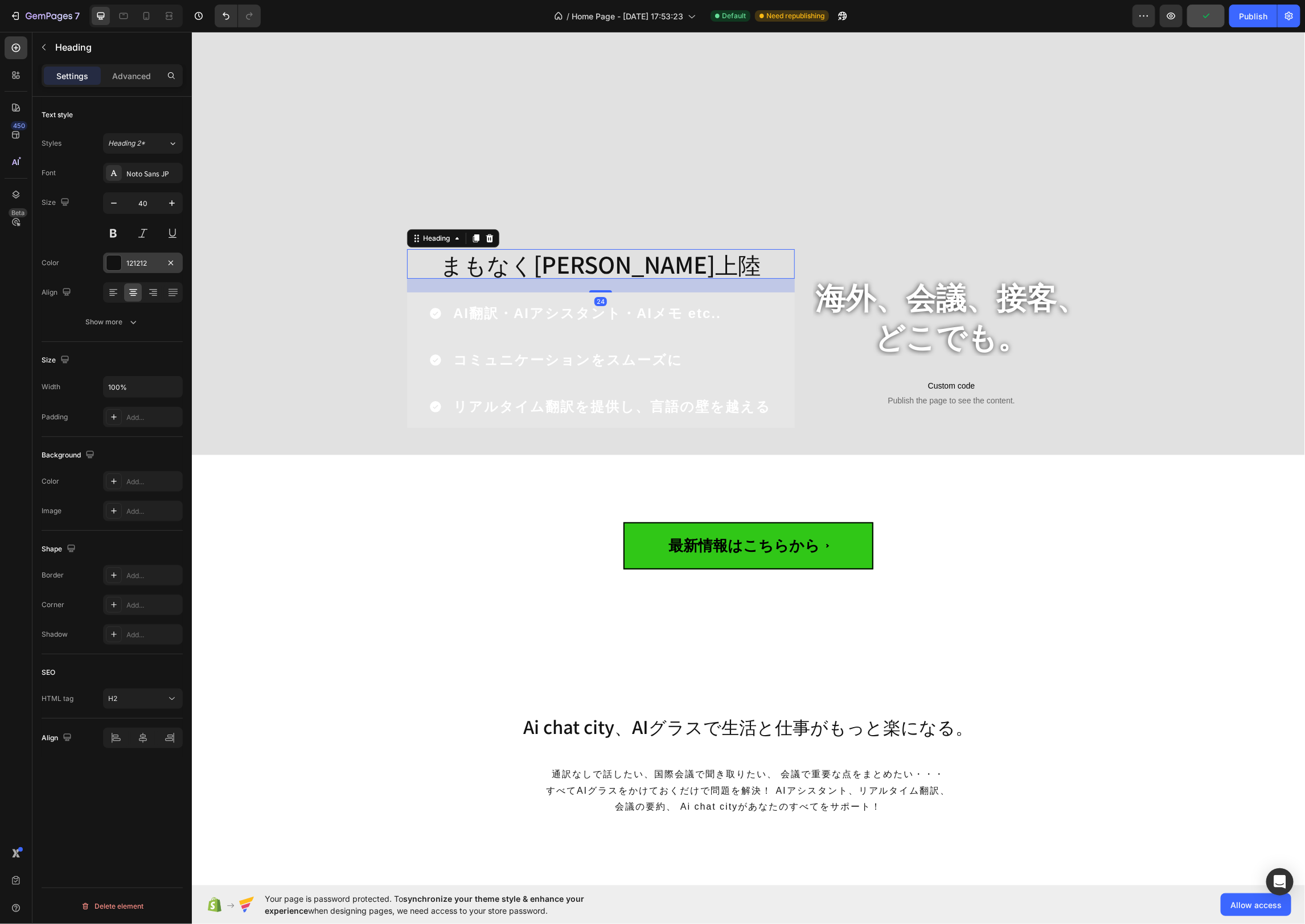
click at [122, 259] on div "121212" at bounding box center [142, 262] width 79 height 21
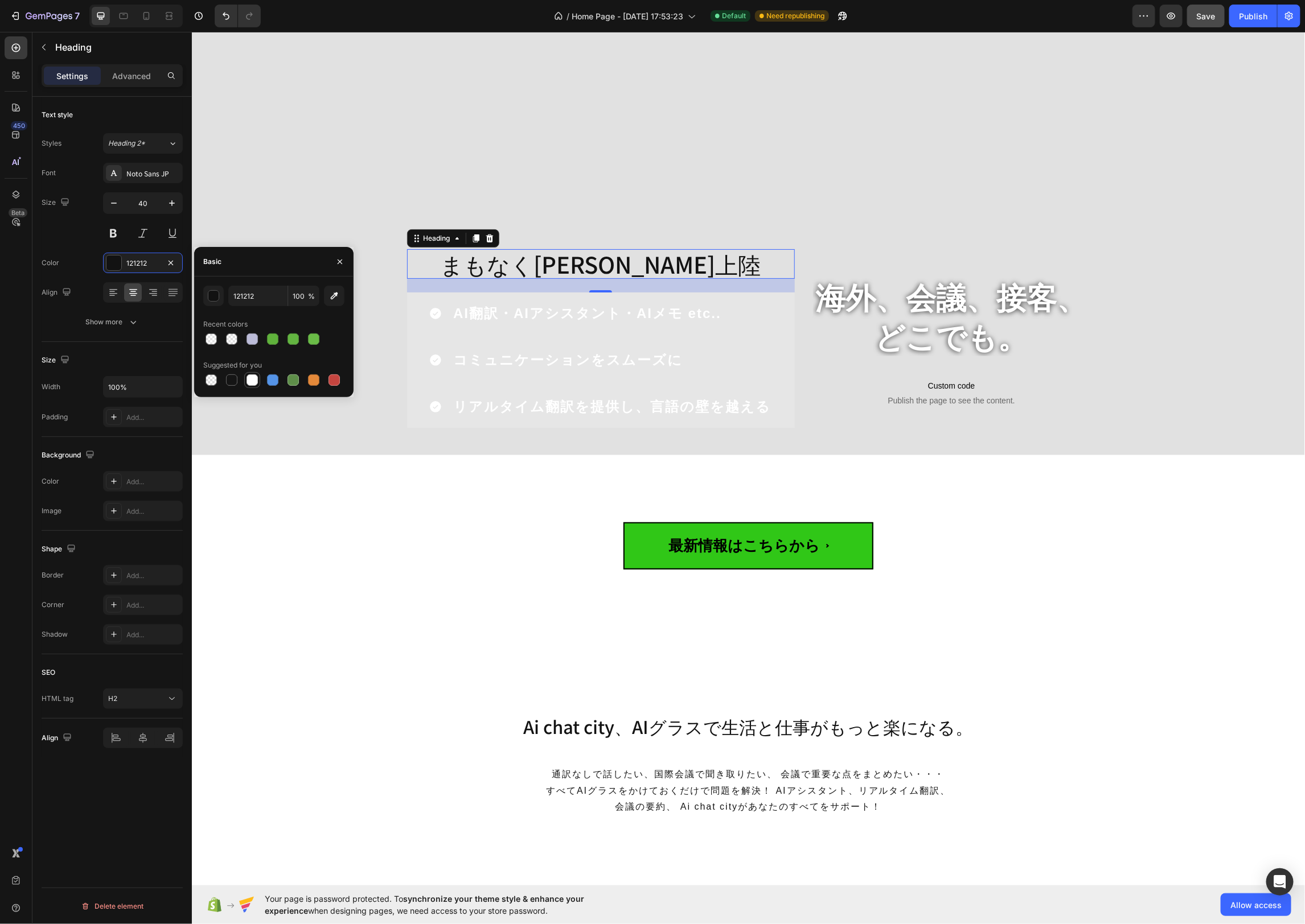
click at [252, 380] on div at bounding box center [252, 380] width 11 height 11
type input "FFFFFF"
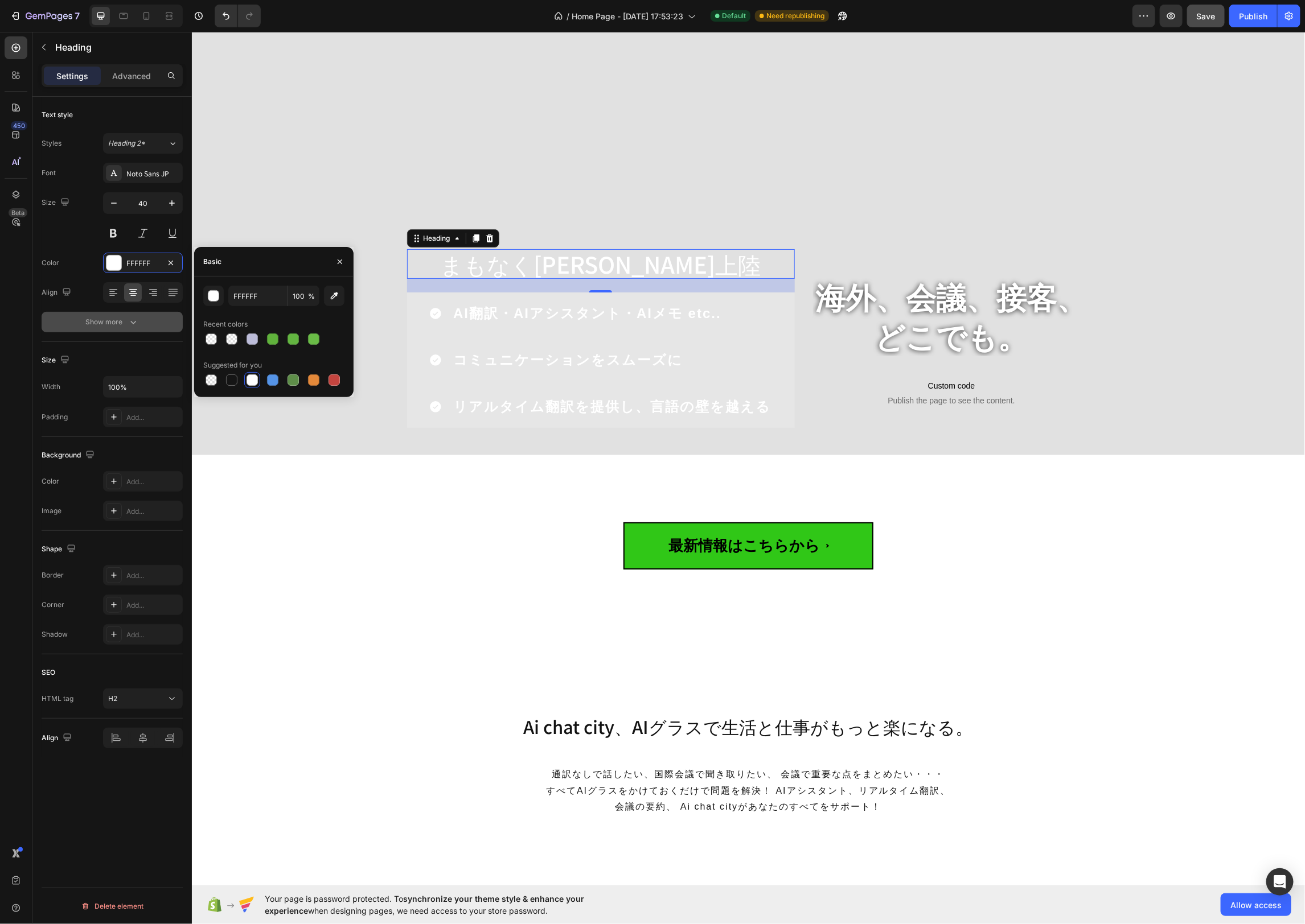
click at [129, 317] on icon "button" at bounding box center [133, 322] width 11 height 11
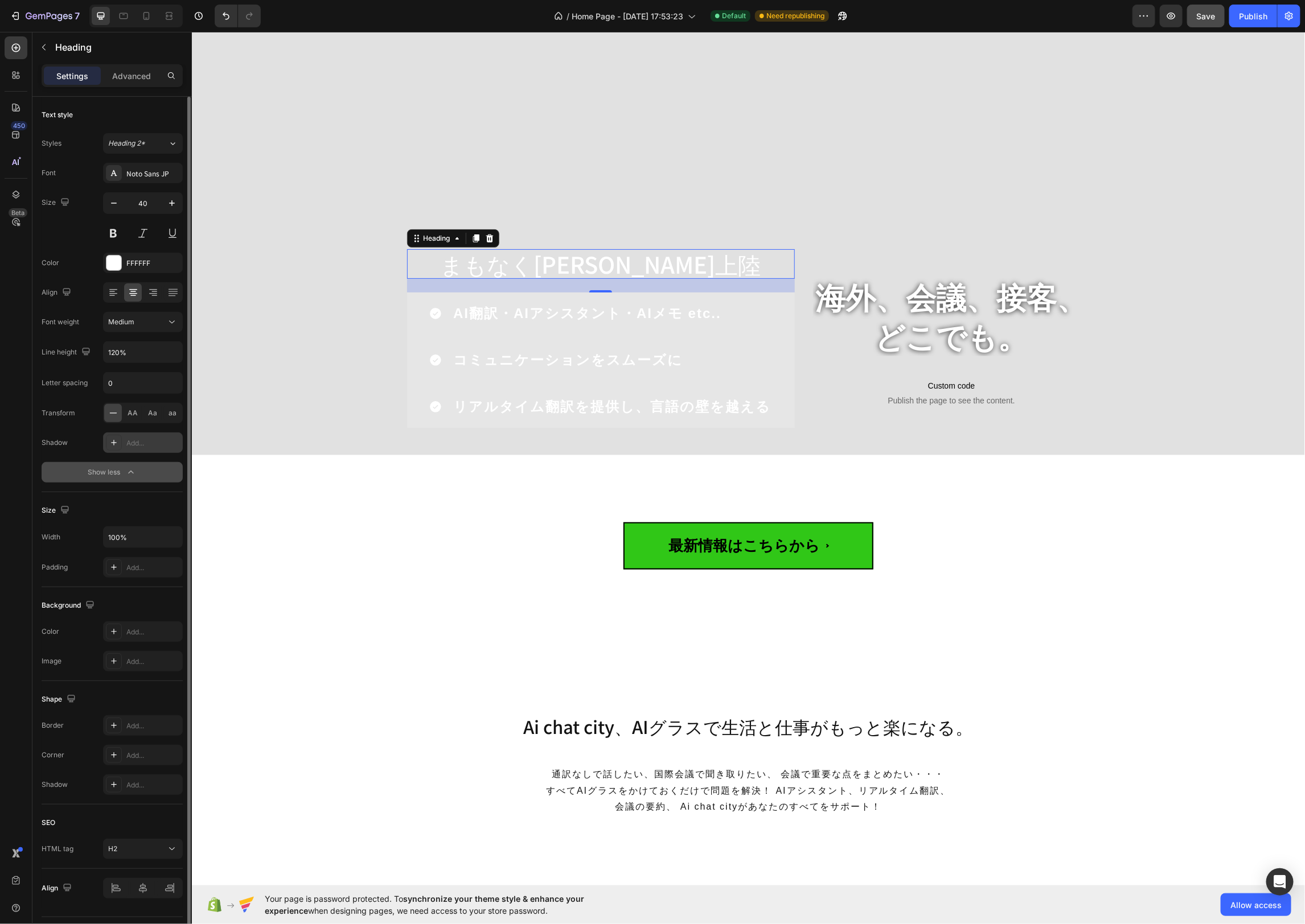
click at [116, 445] on div at bounding box center [114, 443] width 16 height 16
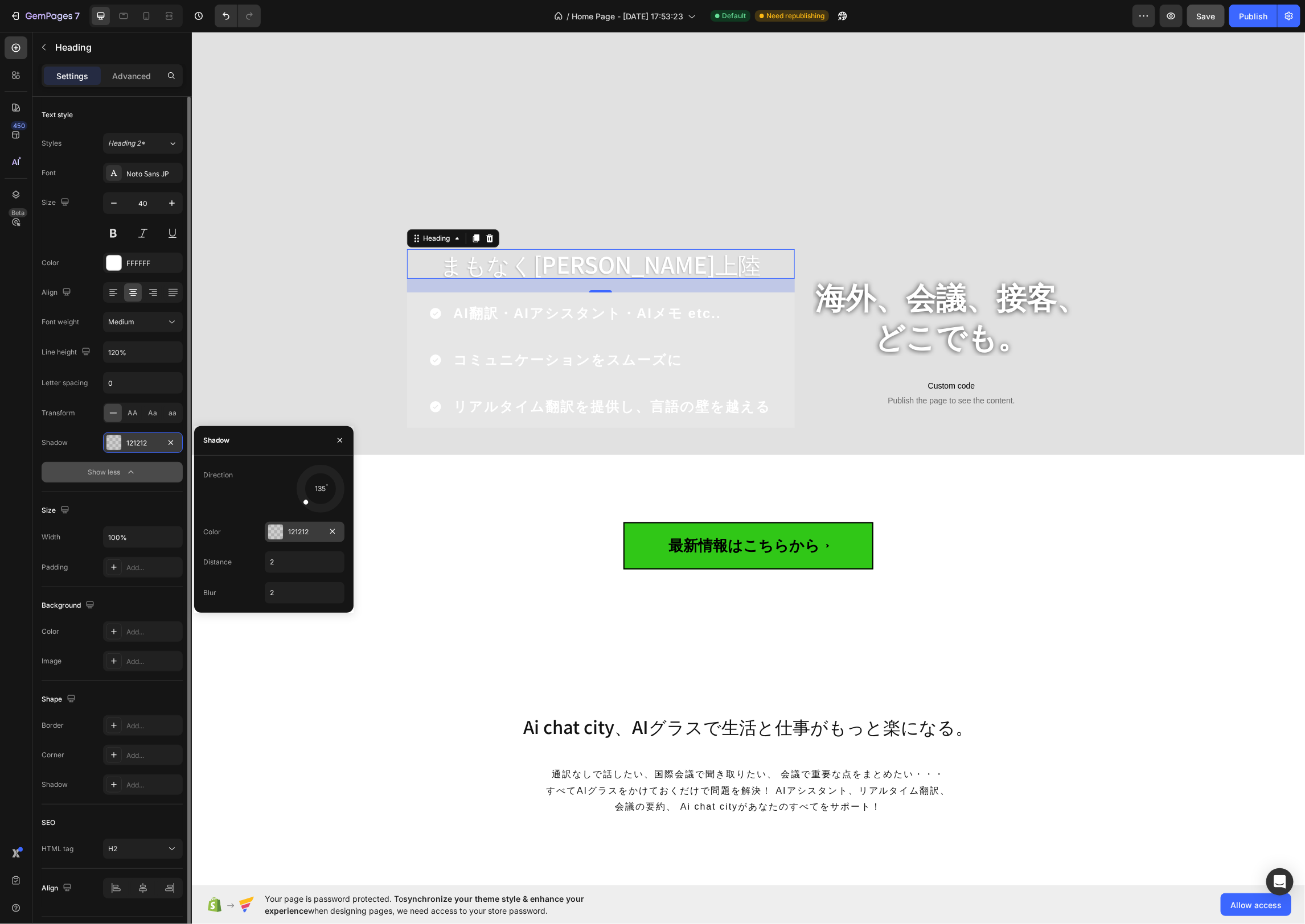
click at [280, 531] on div at bounding box center [275, 532] width 15 height 15
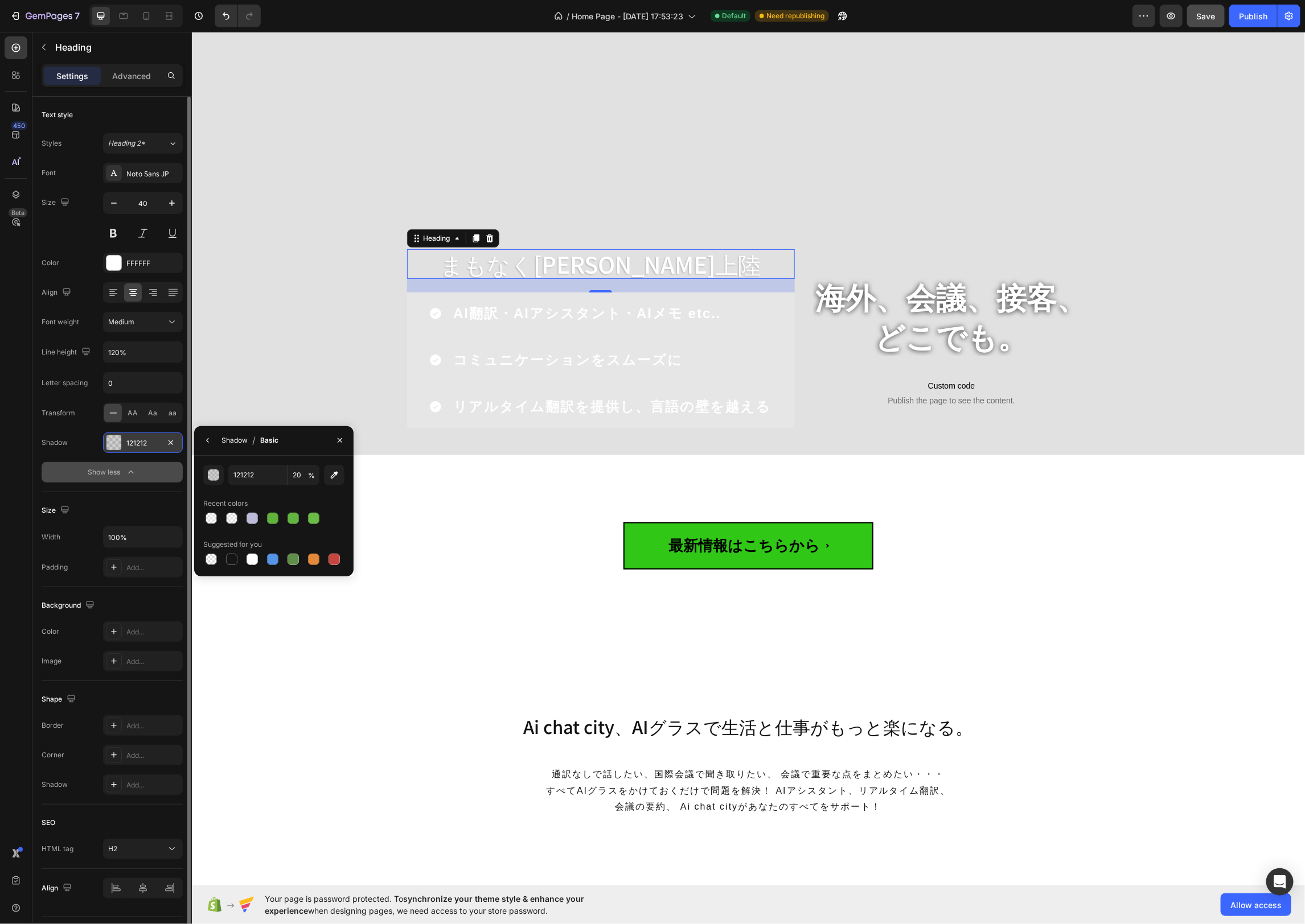
click at [241, 441] on div "Shadow" at bounding box center [234, 440] width 26 height 10
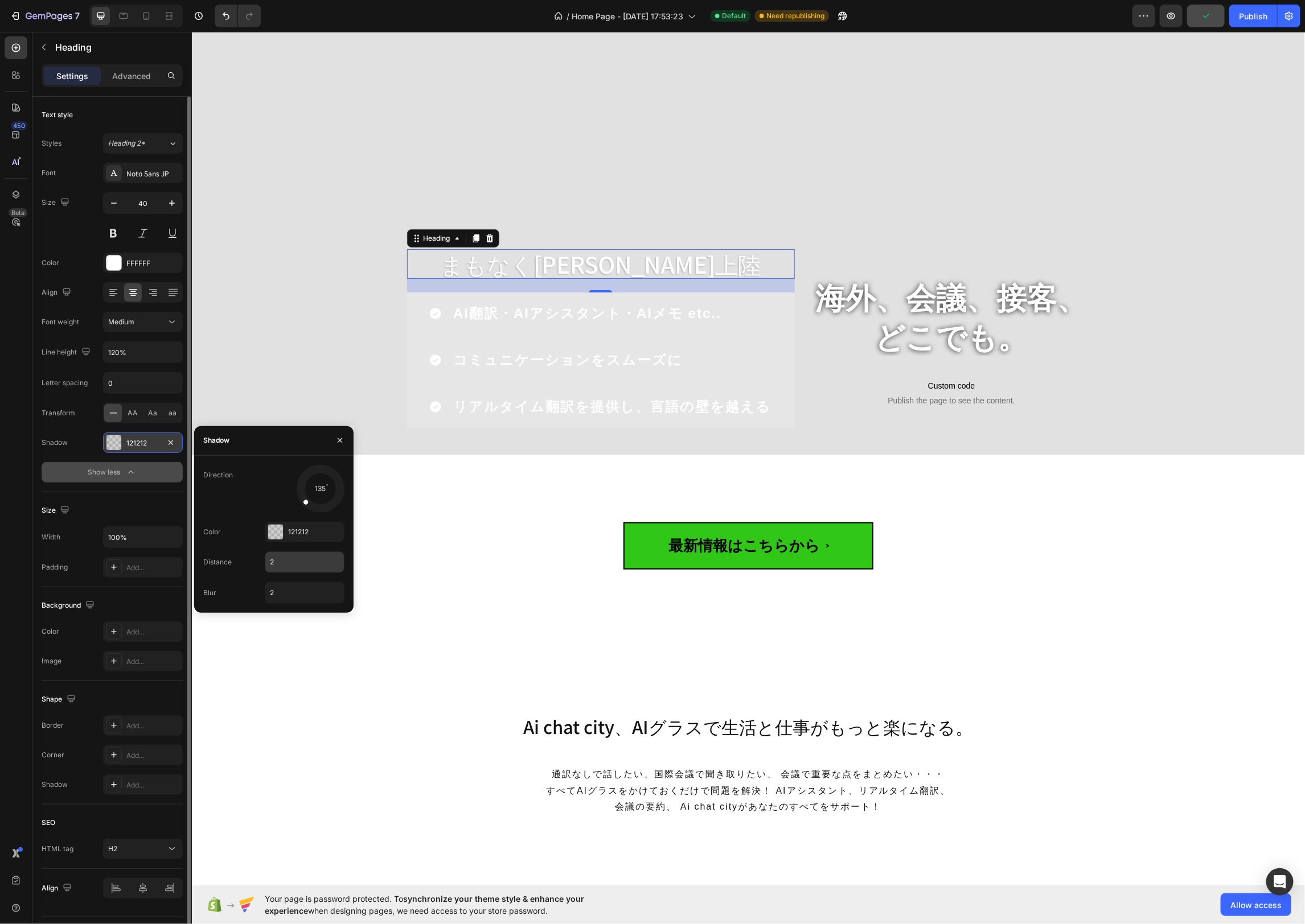
click at [282, 563] on input "2" at bounding box center [305, 562] width 79 height 21
type input "3"
click at [299, 589] on input "2" at bounding box center [305, 593] width 79 height 21
type input "8"
click at [430, 561] on div "最新情報はこちらから" at bounding box center [748, 545] width 665 height 91
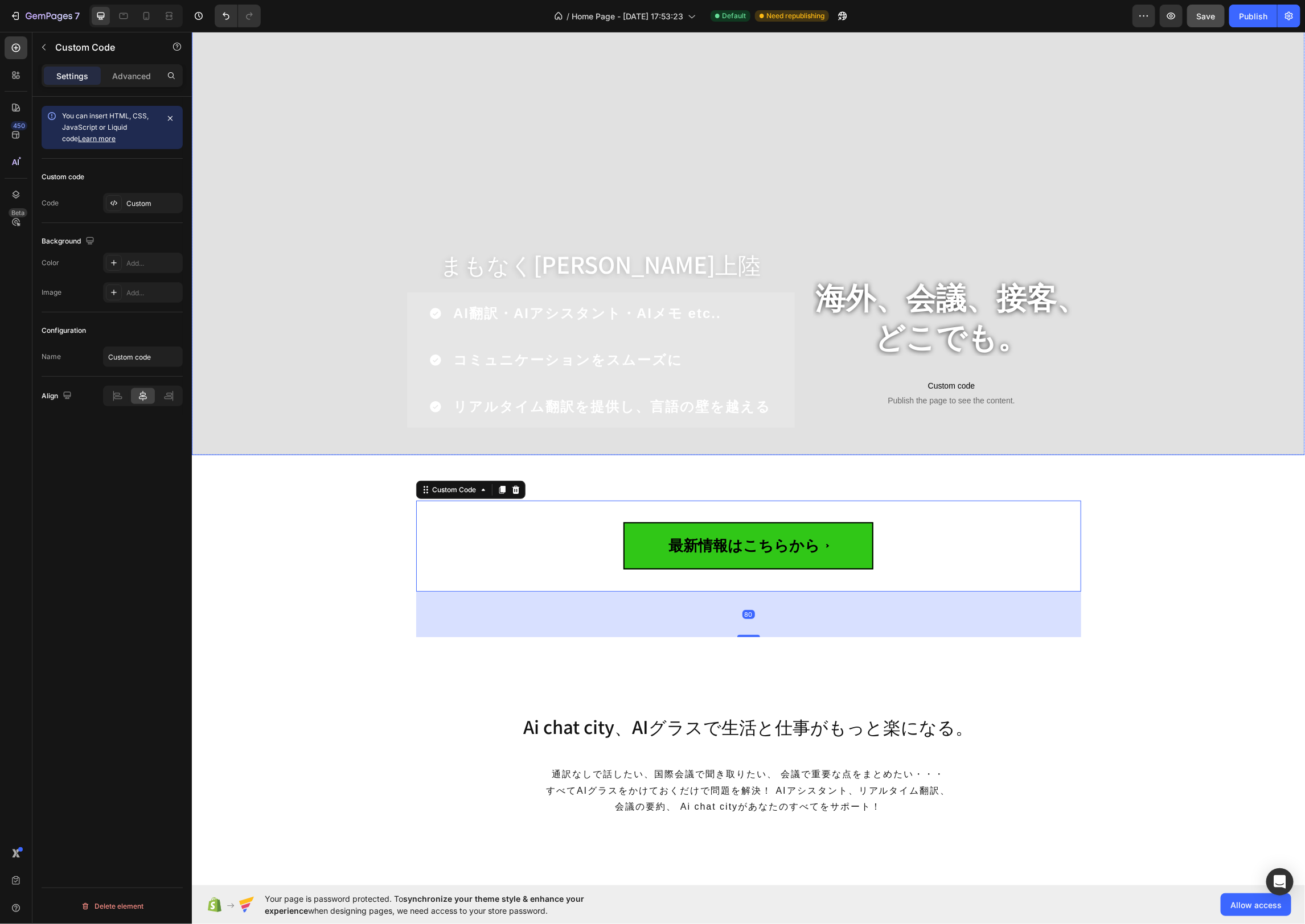
click at [636, 154] on div "Overlay" at bounding box center [747, 232] width 1113 height 444
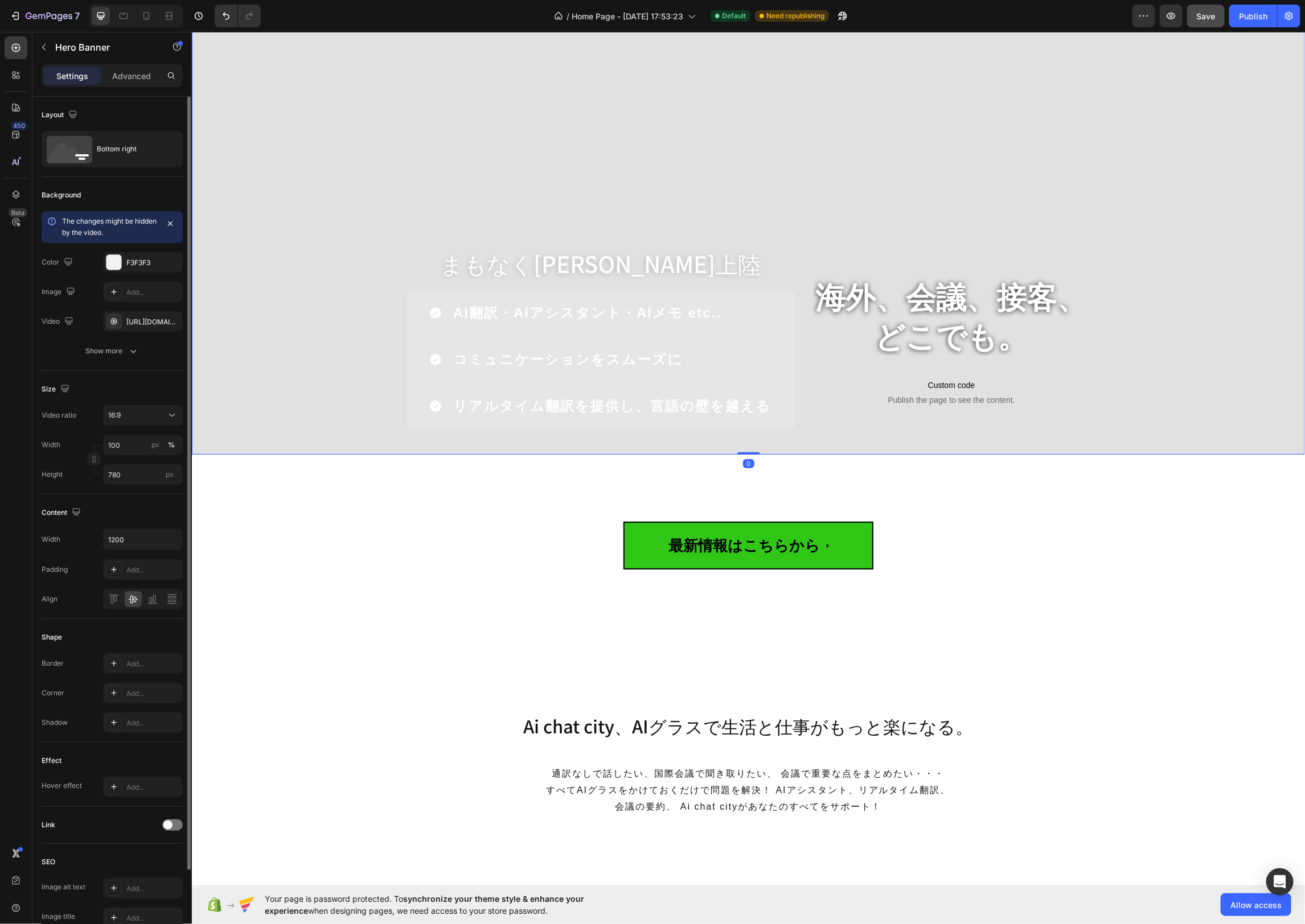
scroll to position [0, 0]
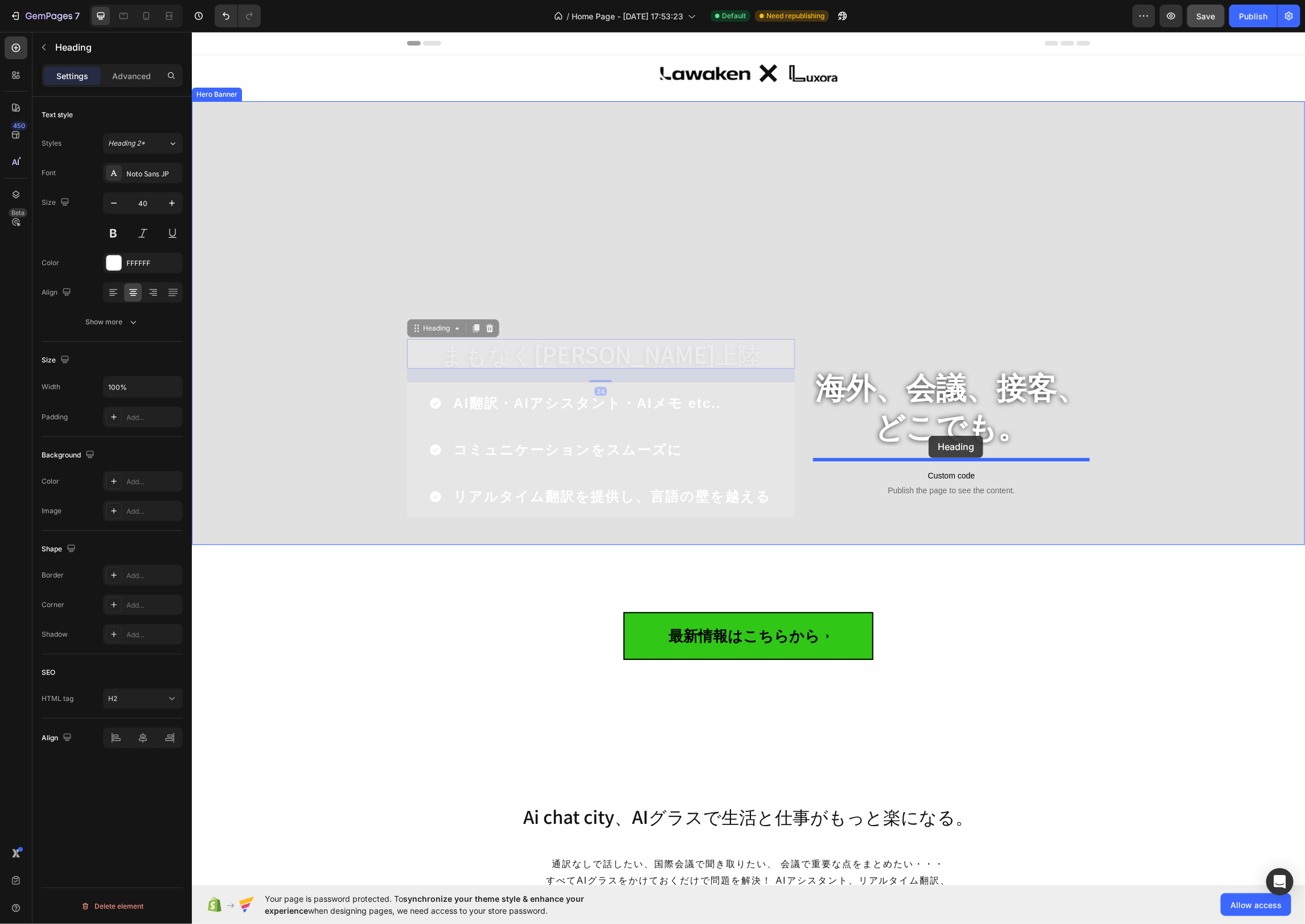
drag, startPoint x: 586, startPoint y: 349, endPoint x: 928, endPoint y: 435, distance: 352.6
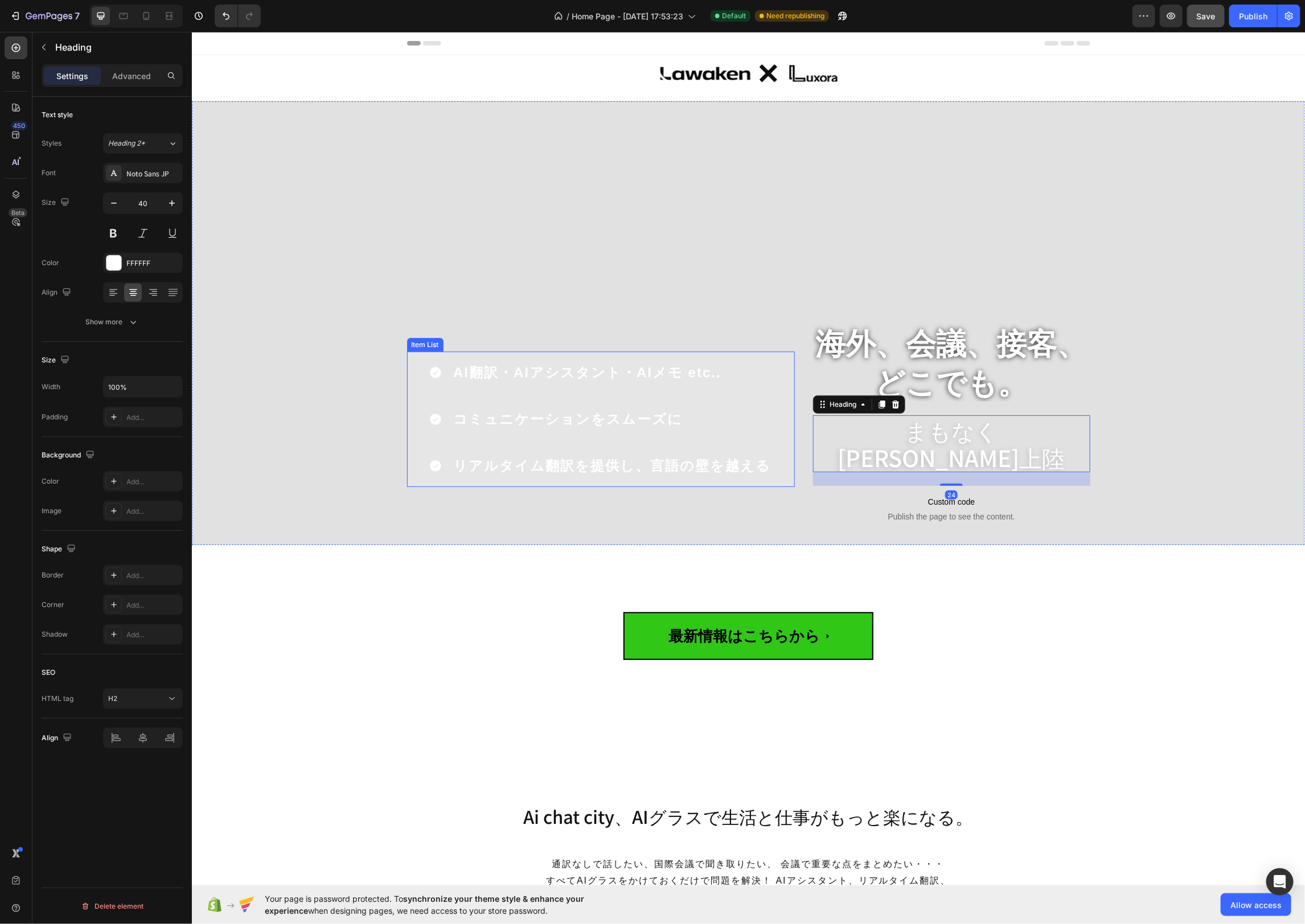
click at [769, 405] on div "AI翻訳・AIアシスタント・AIメモ etc.. コミュニケーションをスムーズに リアルタイム翻訳を提供し、言語の壁を越える" at bounding box center [600, 419] width 387 height 136
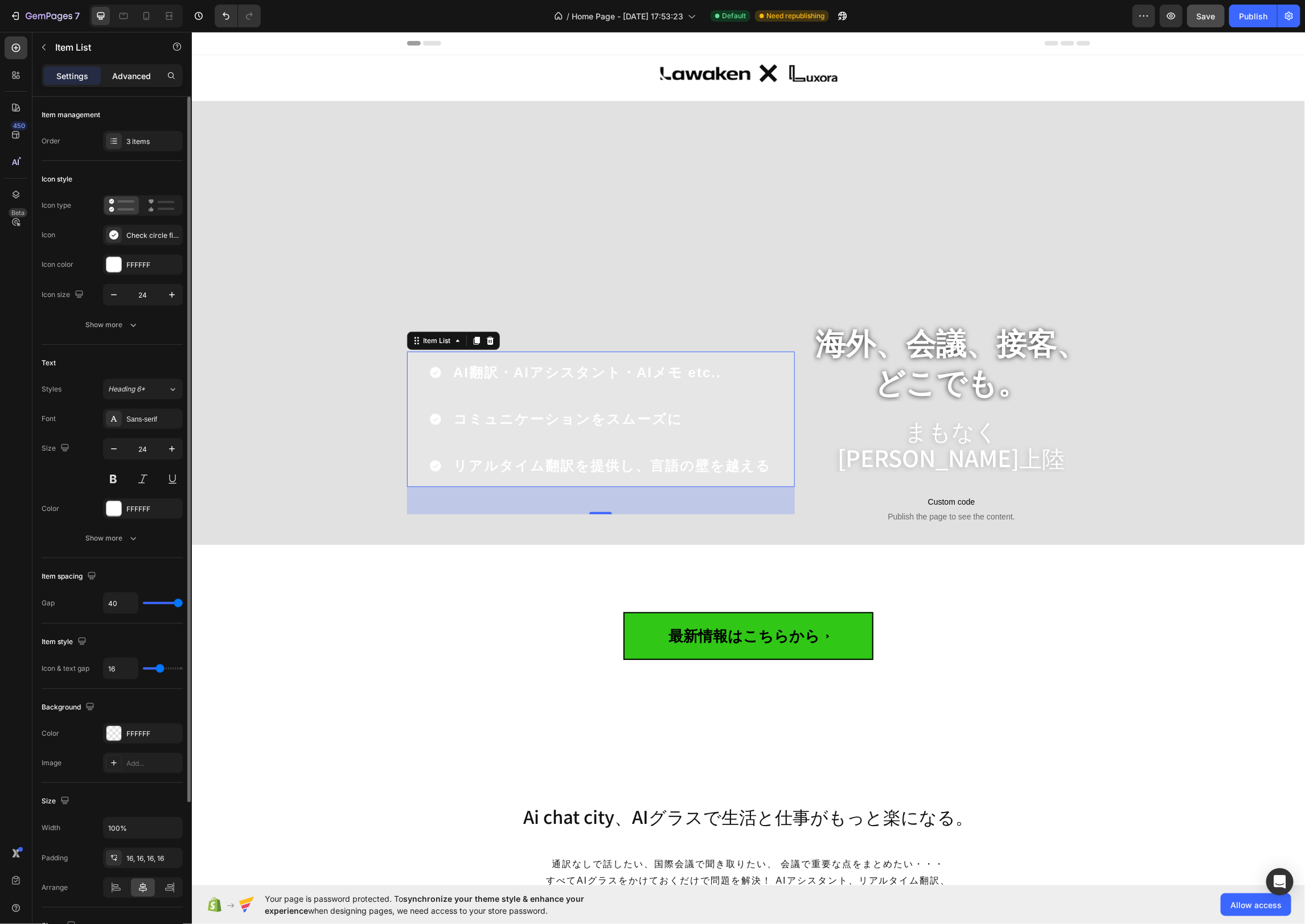
click at [131, 75] on p "Advanced" at bounding box center [132, 76] width 39 height 12
type input "100%"
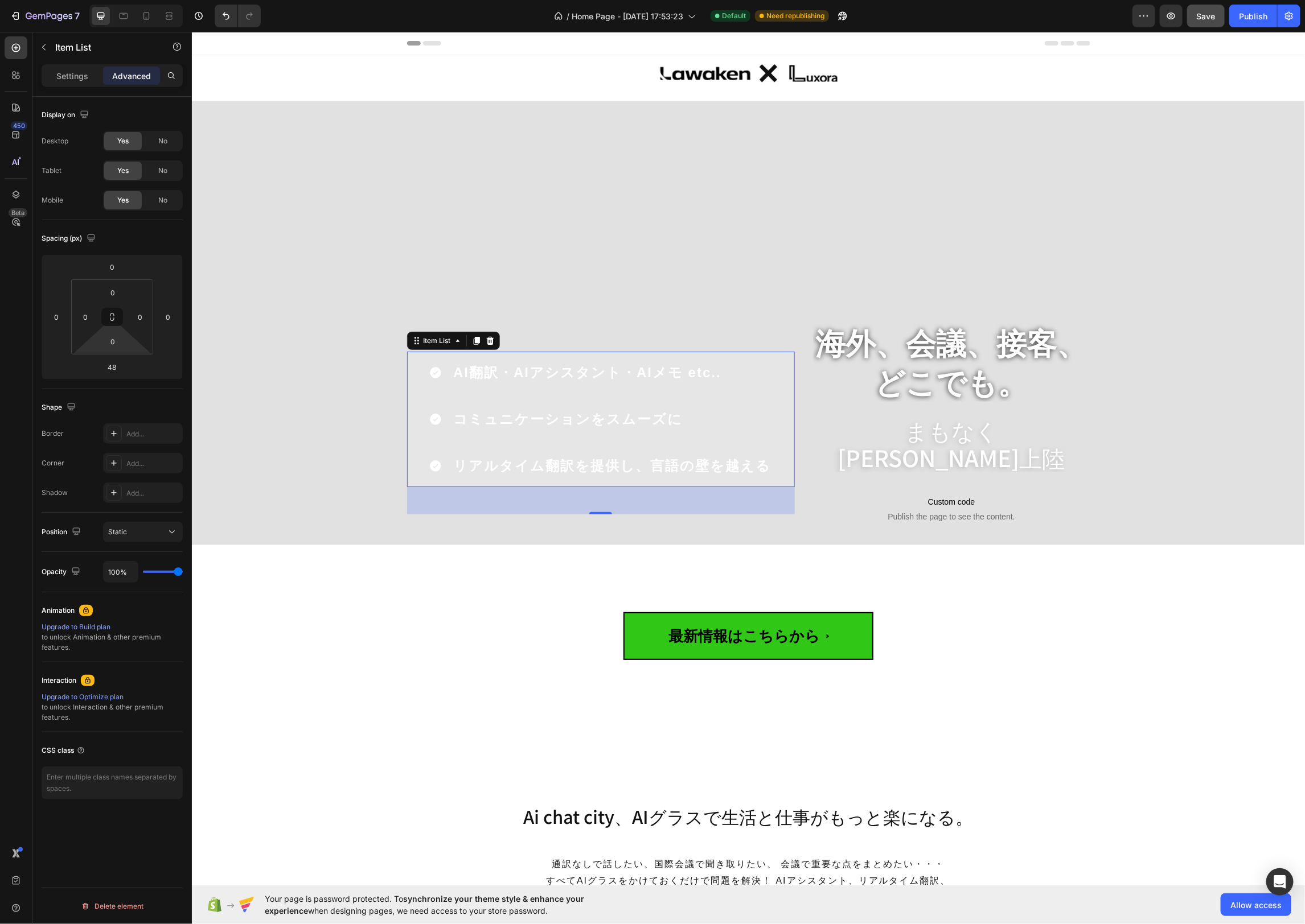
click at [127, 0] on html "7 / Home Page - Aug 22, 17:53:23 Default Need republishing Preview Save Publish…" at bounding box center [652, 0] width 1305 height 0
click at [116, 340] on input "0" at bounding box center [113, 342] width 23 height 17
click at [146, 469] on p "XL 24px" at bounding box center [141, 468] width 51 height 8
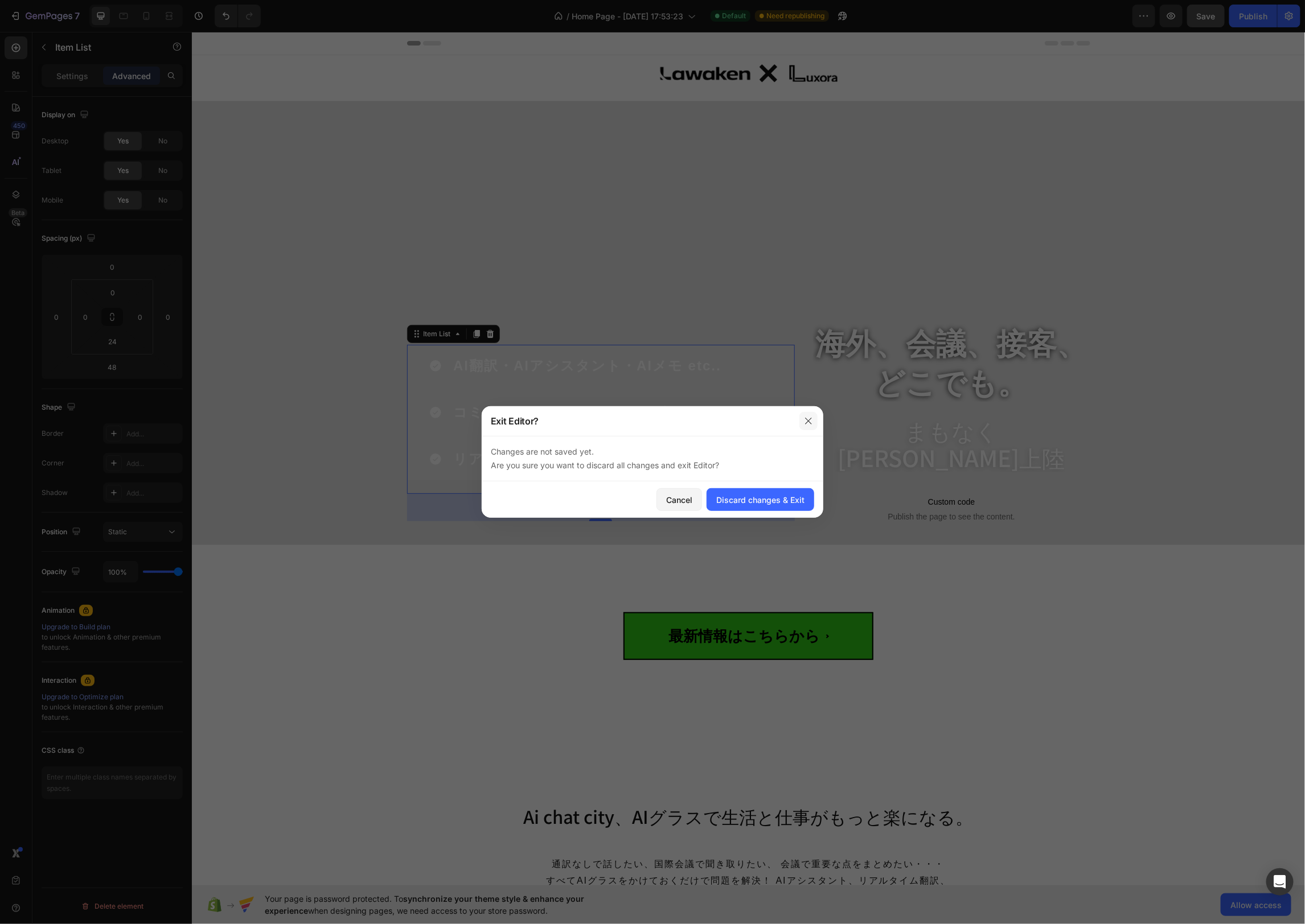
click at [807, 419] on icon "button" at bounding box center [809, 421] width 9 height 9
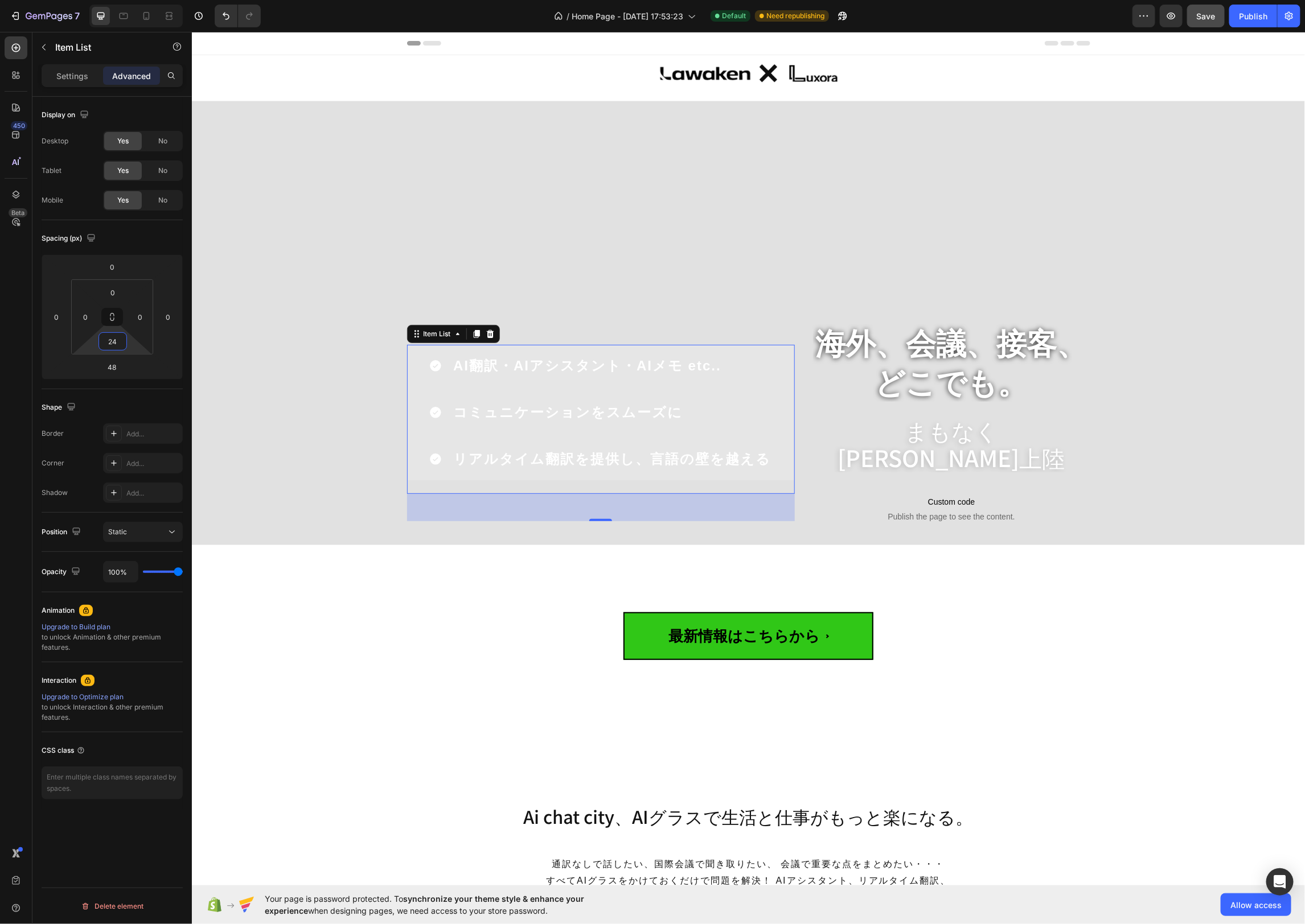
click at [124, 345] on input "24" at bounding box center [113, 342] width 23 height 17
type input "0"
click at [272, 714] on div "最新情報はこちらから Custom Code Row Row" at bounding box center [747, 670] width 1096 height 178
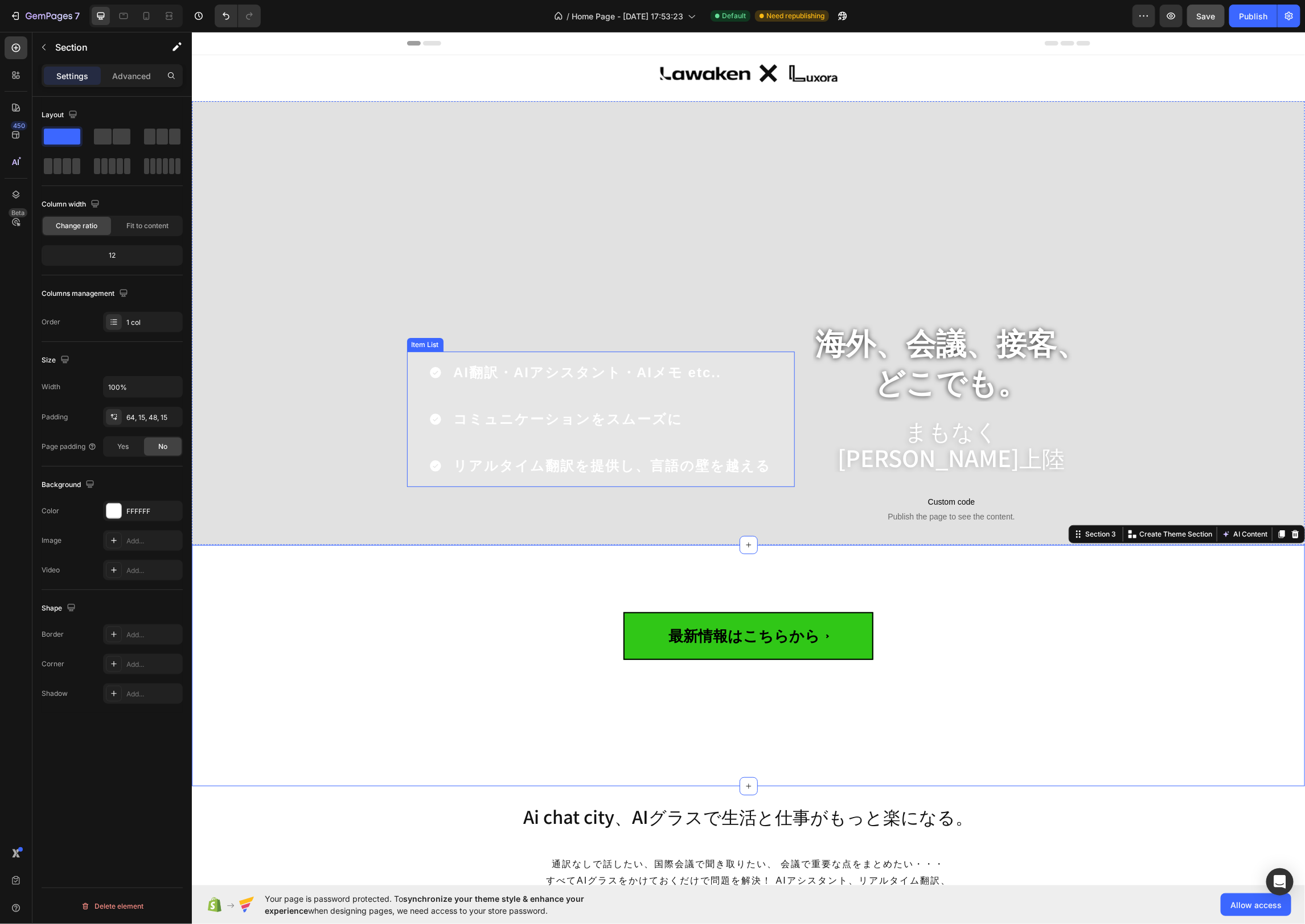
click at [429, 413] on div "AI翻訳・AIアシスタント・AIメモ etc.. コミュニケーションをスムーズに リアルタイム翻訳を提供し、言語の壁を越える" at bounding box center [600, 419] width 387 height 136
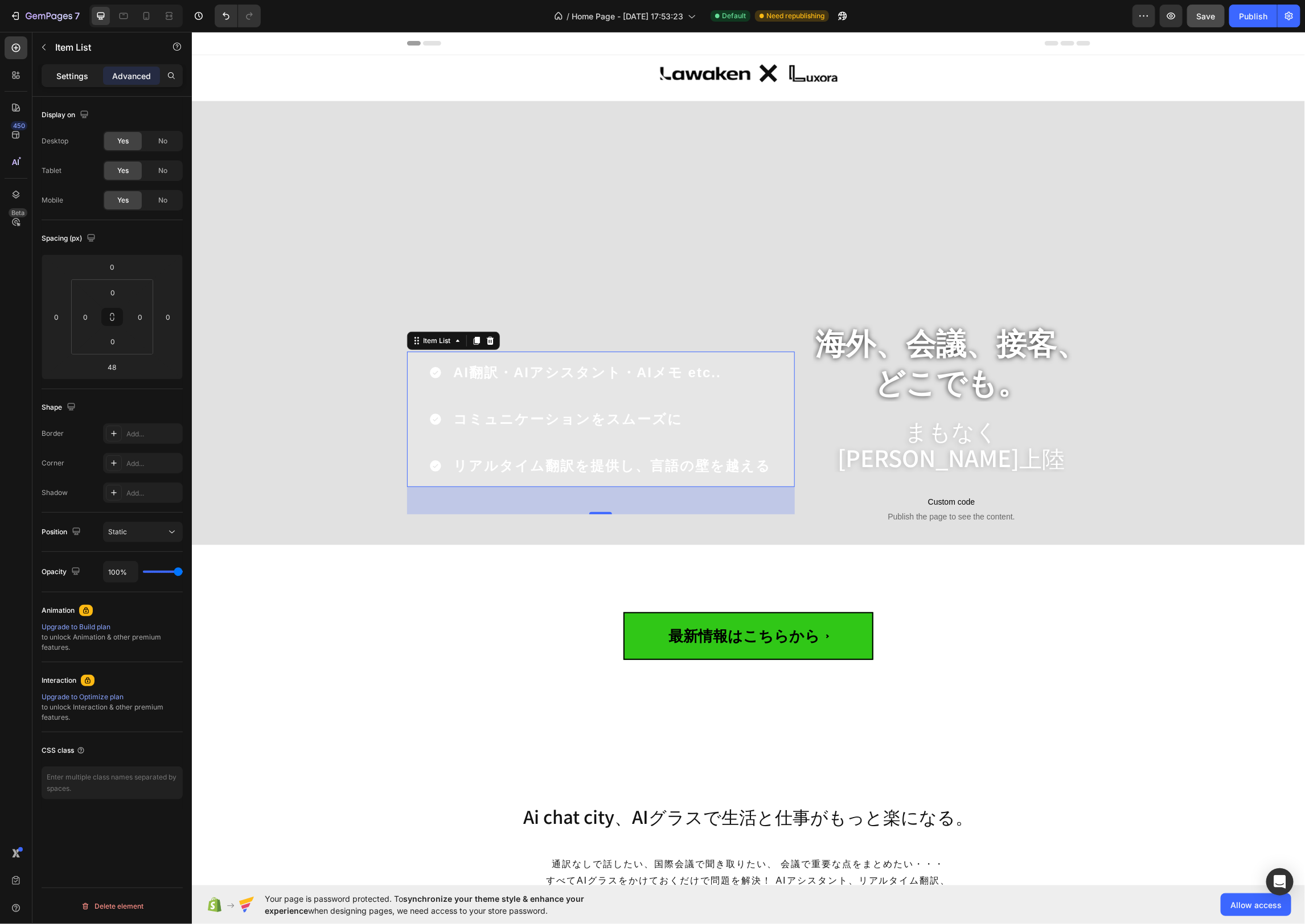
click at [79, 75] on p "Settings" at bounding box center [72, 76] width 32 height 12
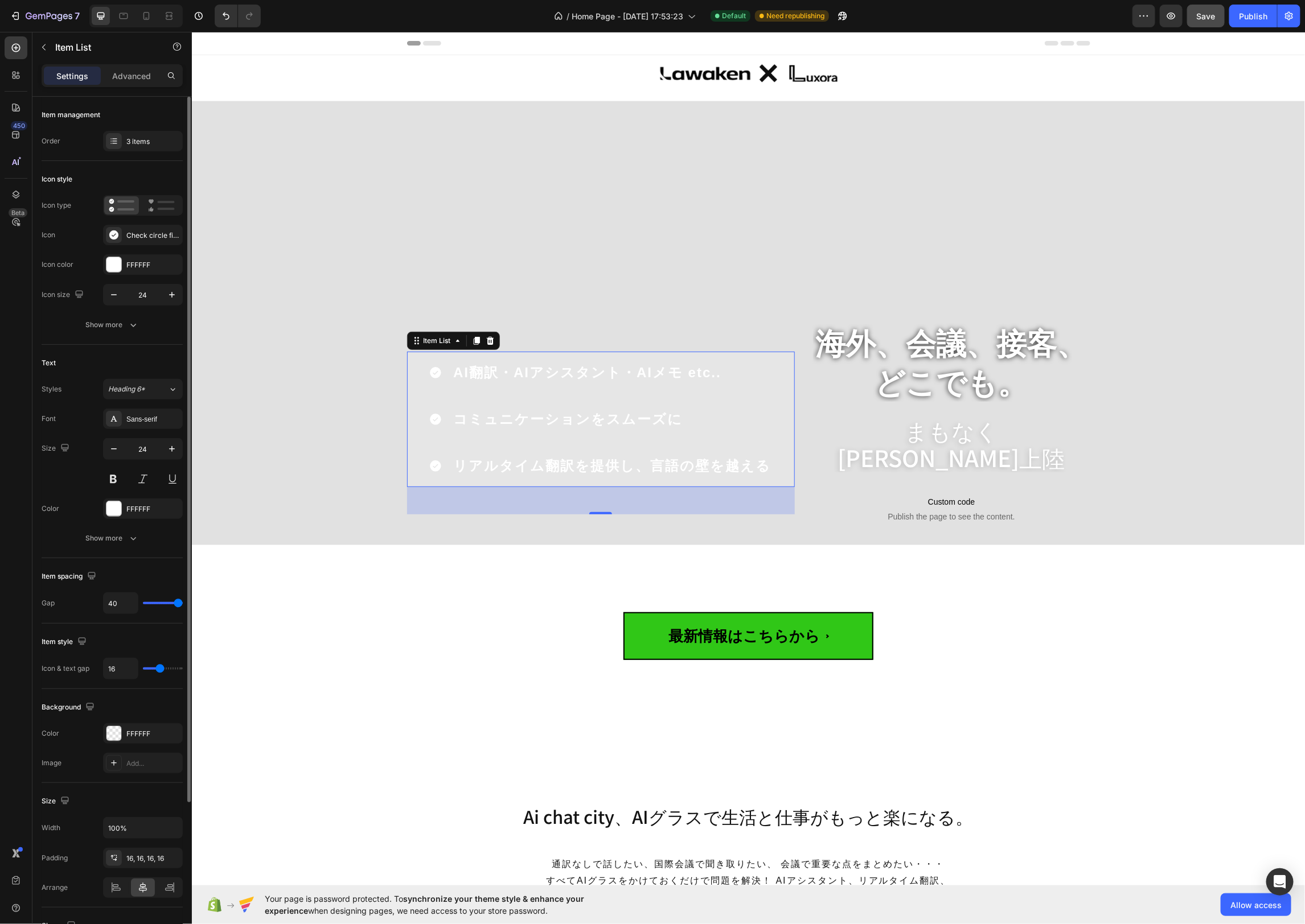
type input "17"
type input "22"
type input "23"
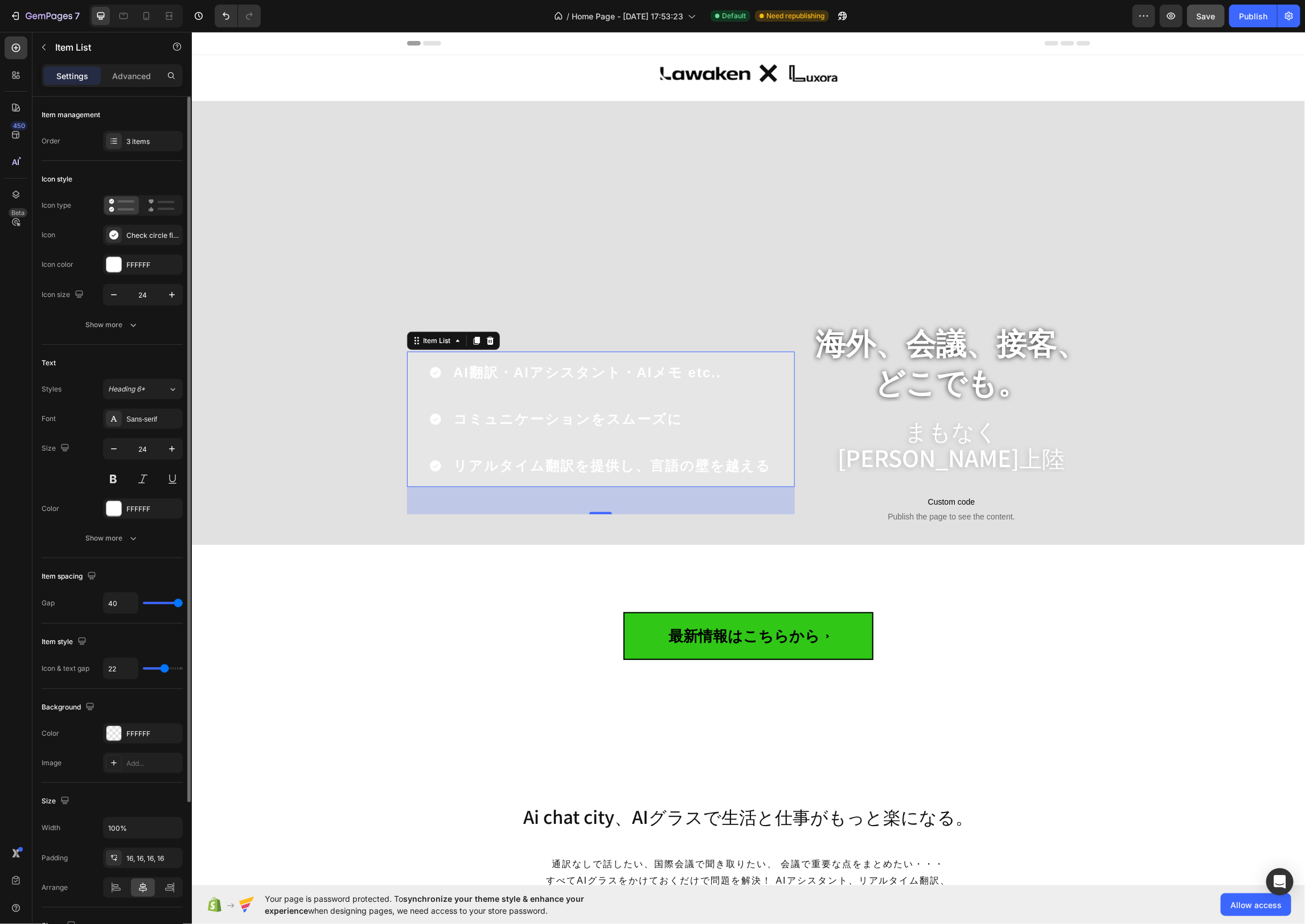
type input "23"
type input "24"
type input "25"
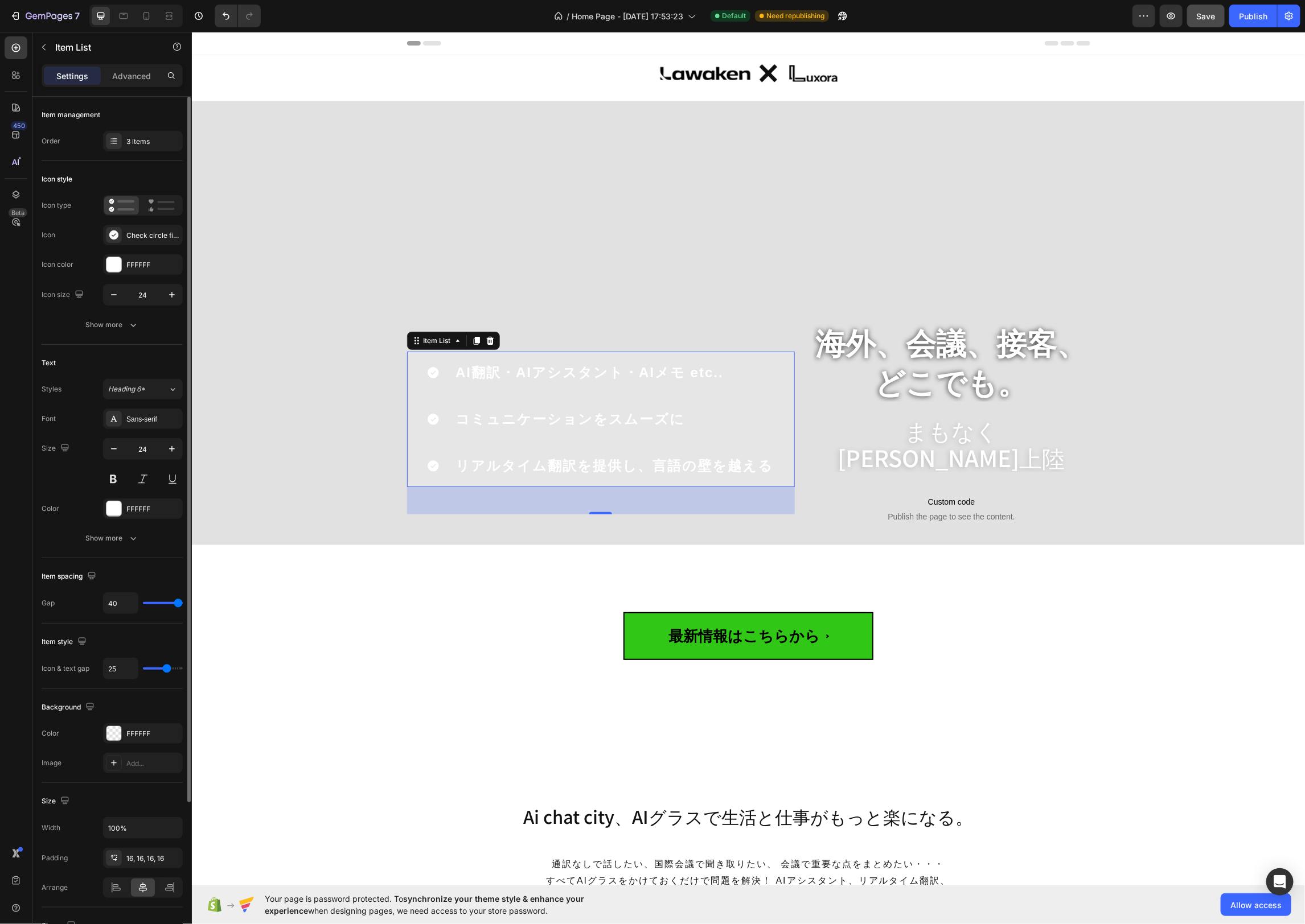
type input "26"
type input "25"
type input "24"
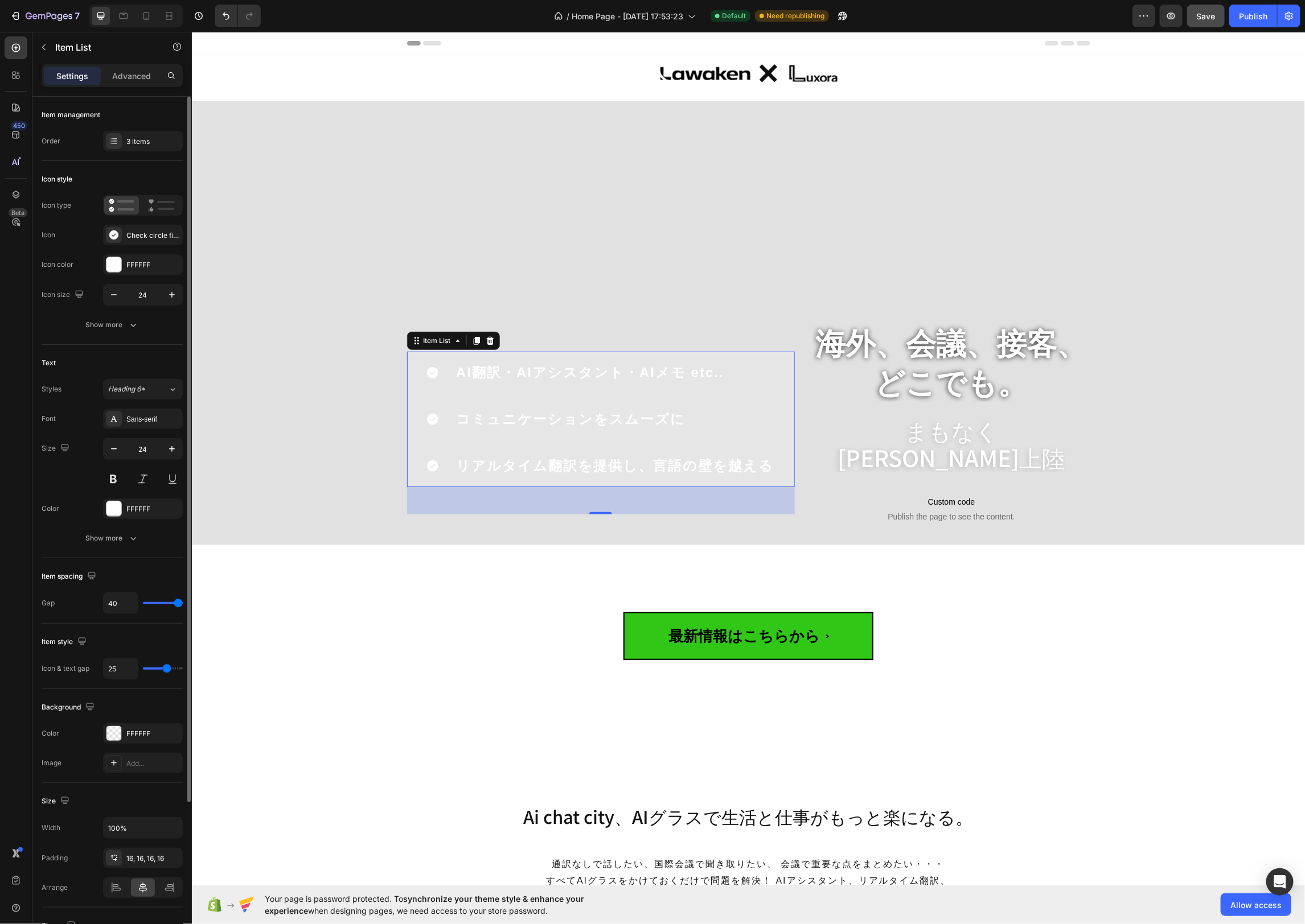
type input "24"
type input "21"
type input "20"
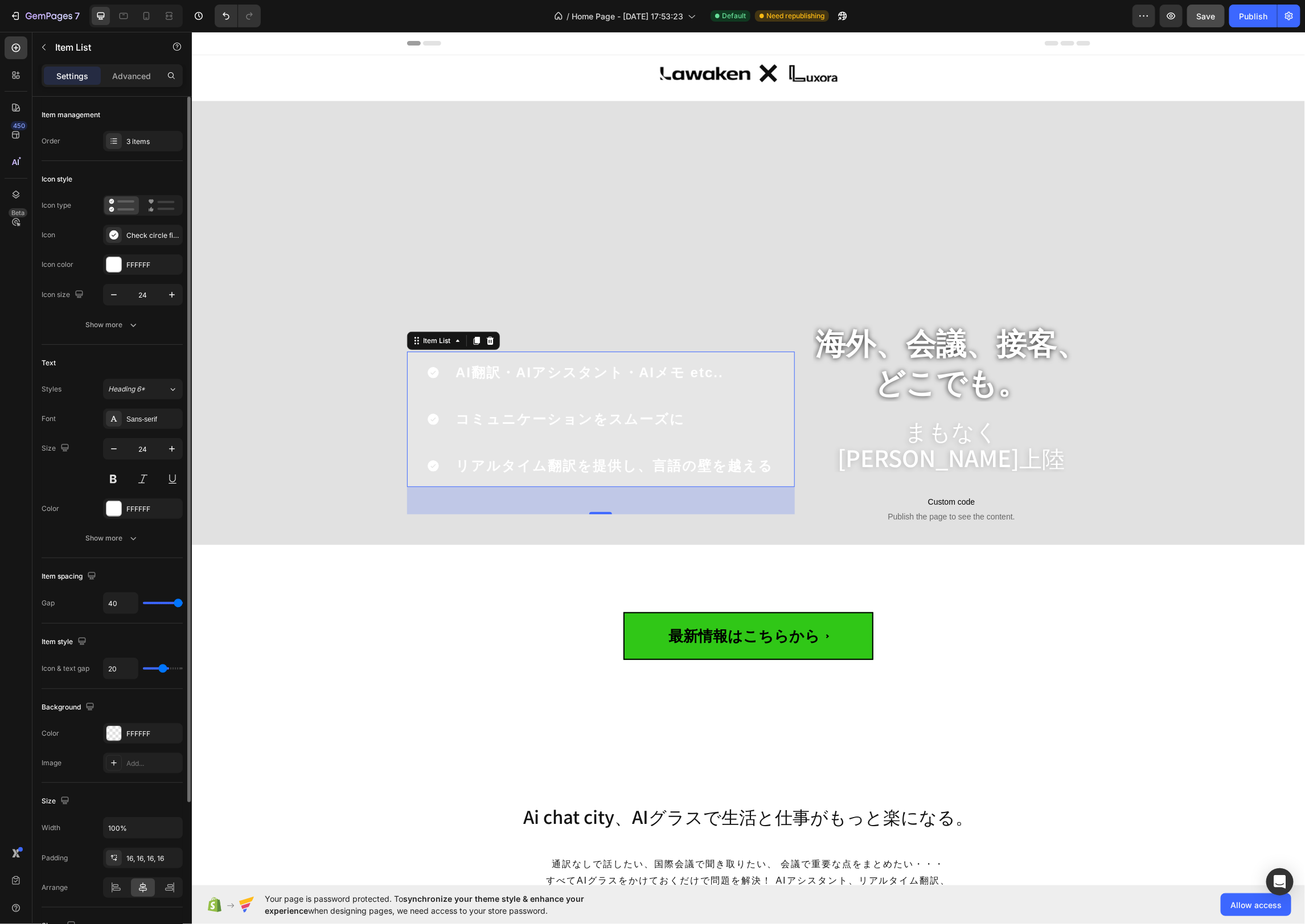
type input "19"
type input "18"
type input "17"
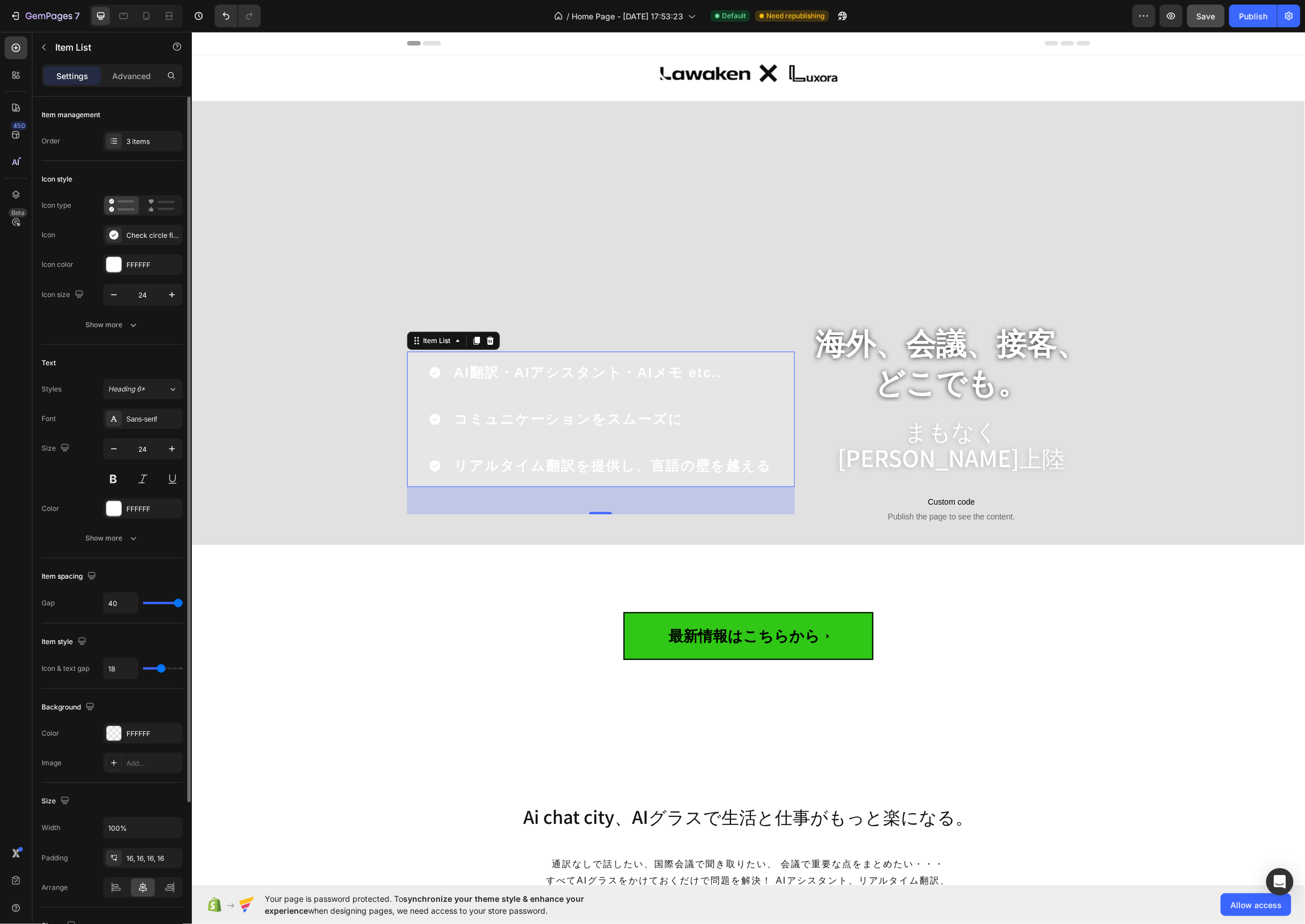
type input "17"
type input "16"
click at [160, 668] on input "range" at bounding box center [163, 668] width 40 height 2
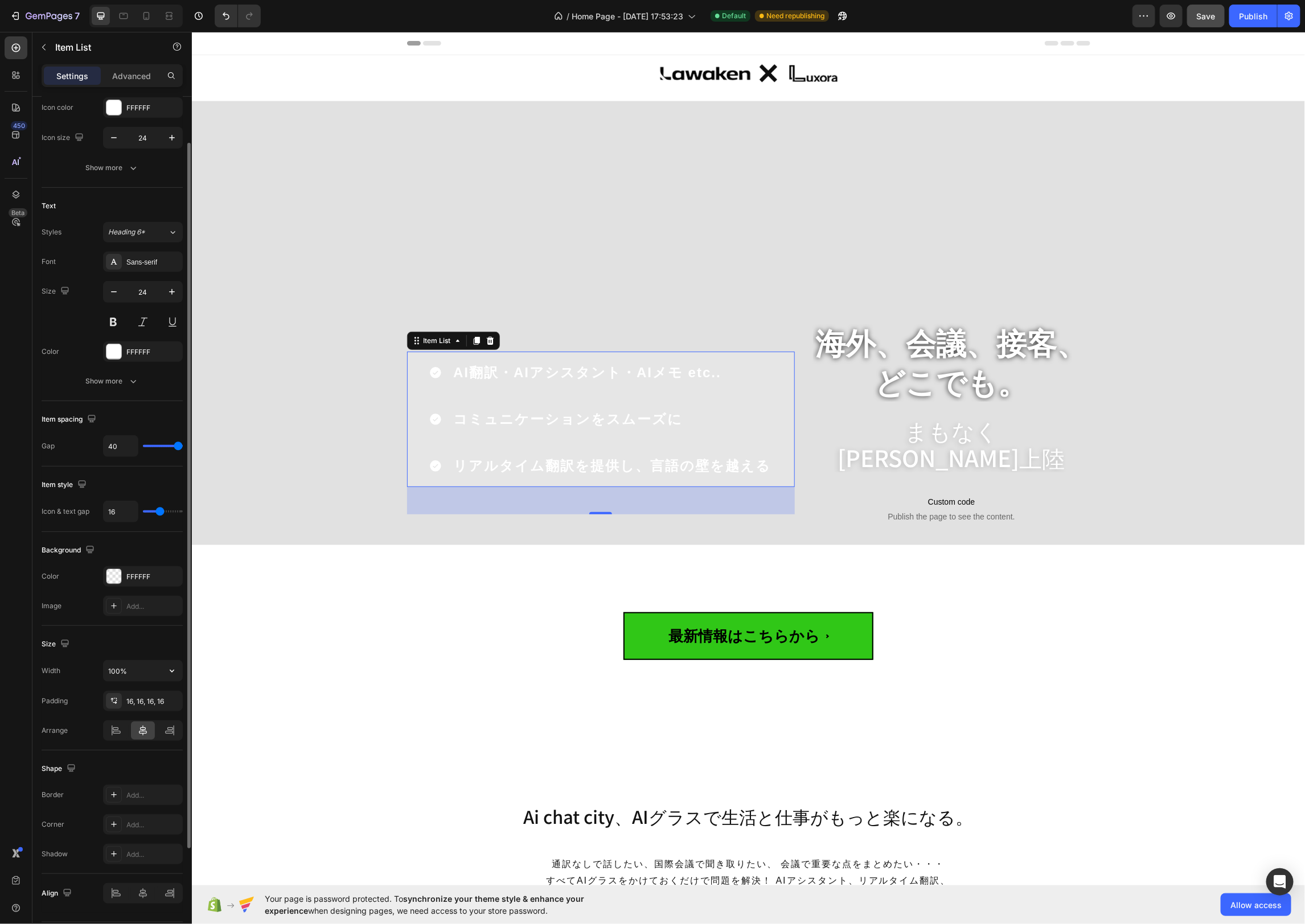
scroll to position [187, 0]
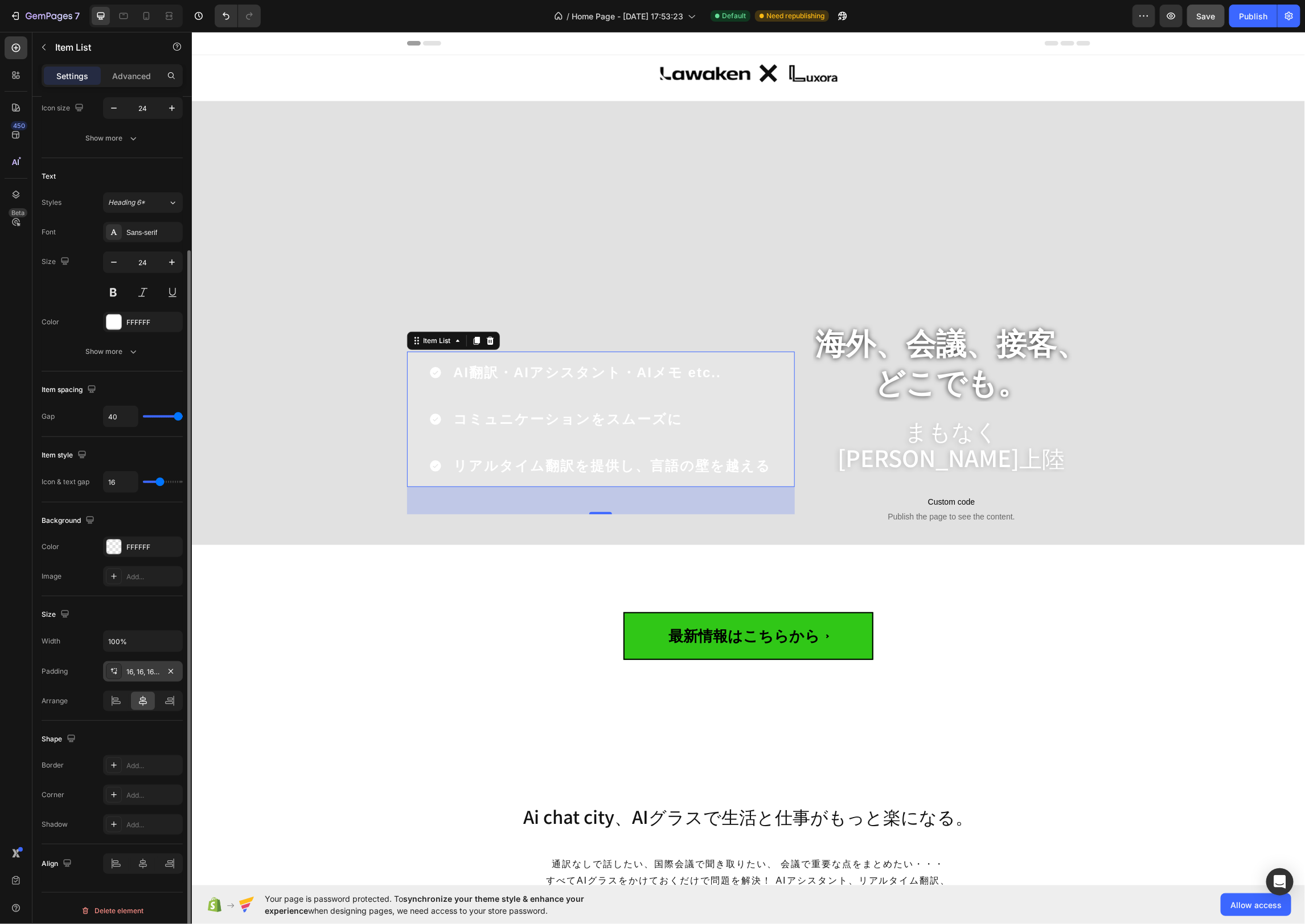
click at [147, 669] on div "16, 16, 16, 16" at bounding box center [142, 672] width 33 height 10
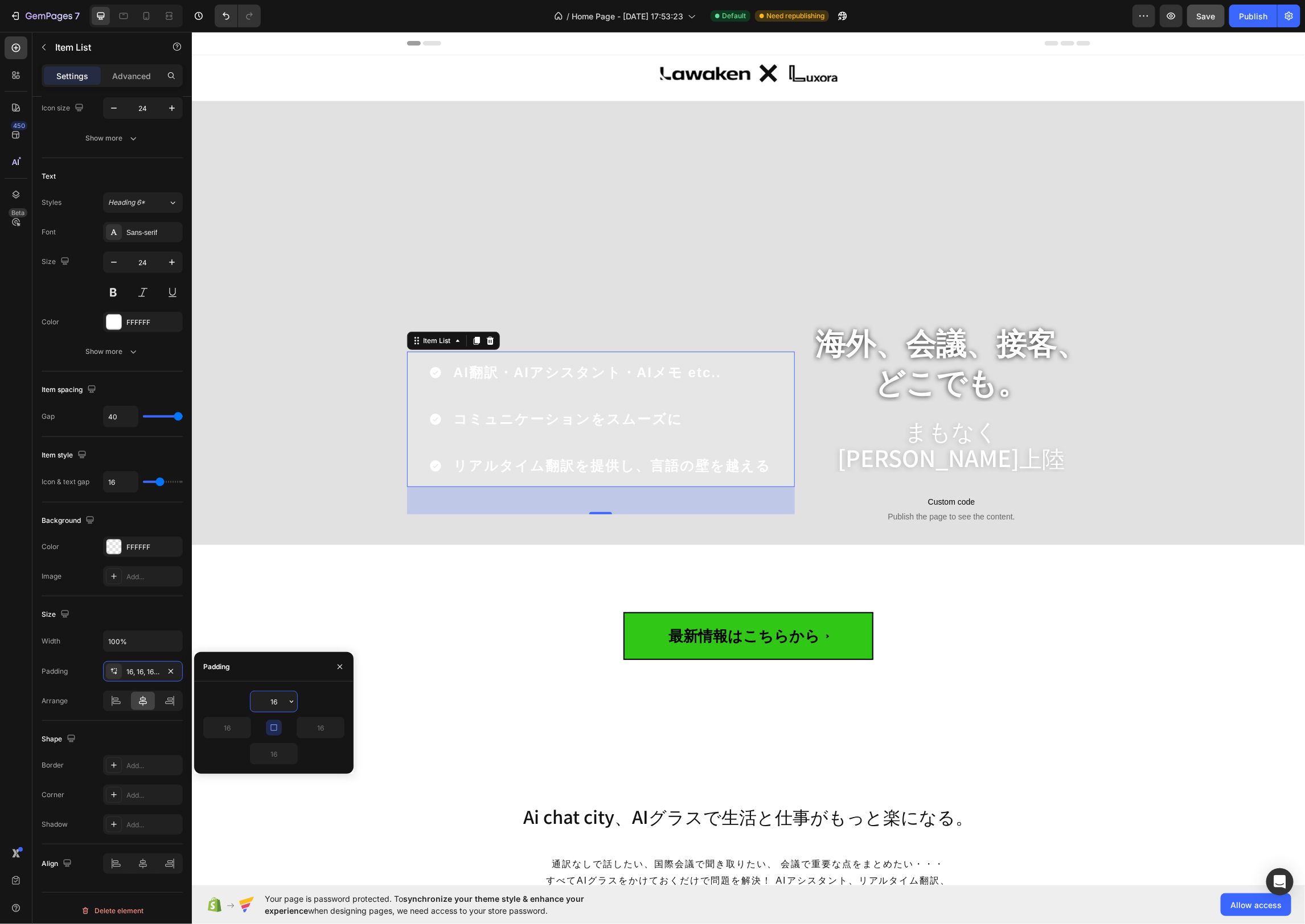
click at [273, 705] on input "16" at bounding box center [274, 702] width 47 height 21
click at [288, 702] on icon "button" at bounding box center [292, 702] width 9 height 9
click at [270, 809] on div "4XL 80px" at bounding box center [243, 820] width 89 height 21
type input "80"
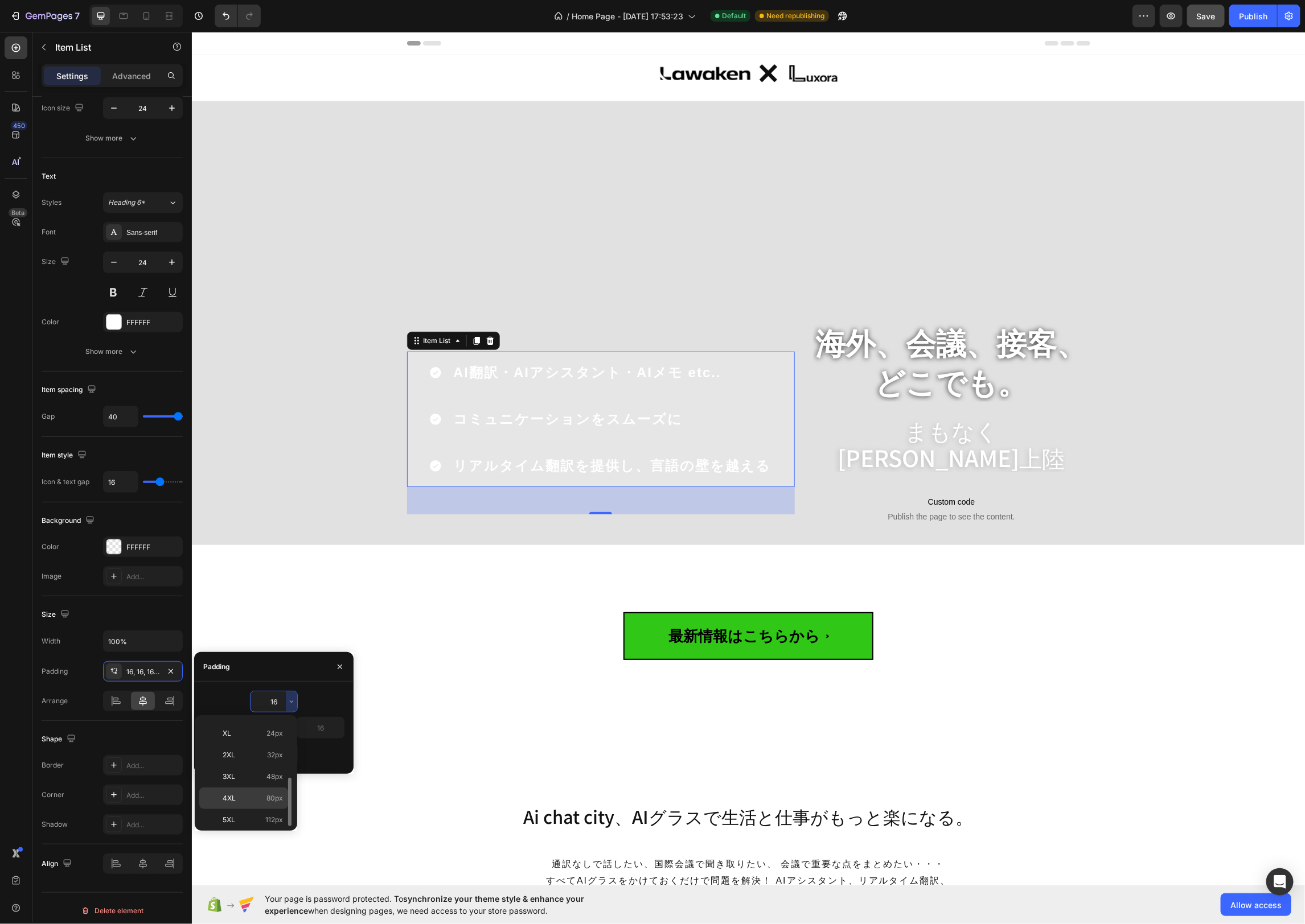
type input "80"
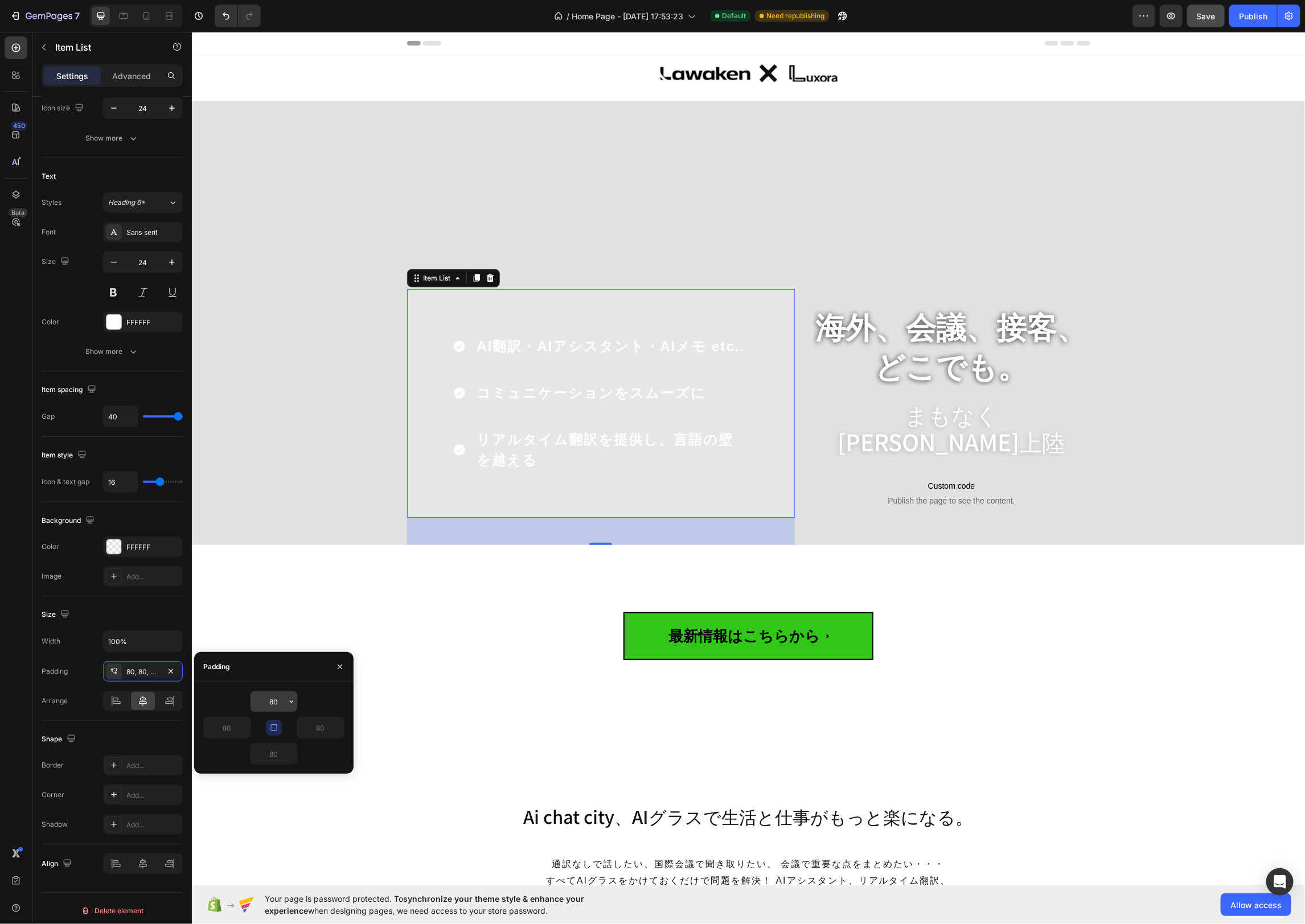
click at [293, 702] on icon "button" at bounding box center [292, 702] width 9 height 9
click at [270, 802] on span "32px" at bounding box center [275, 801] width 16 height 10
type input "32"
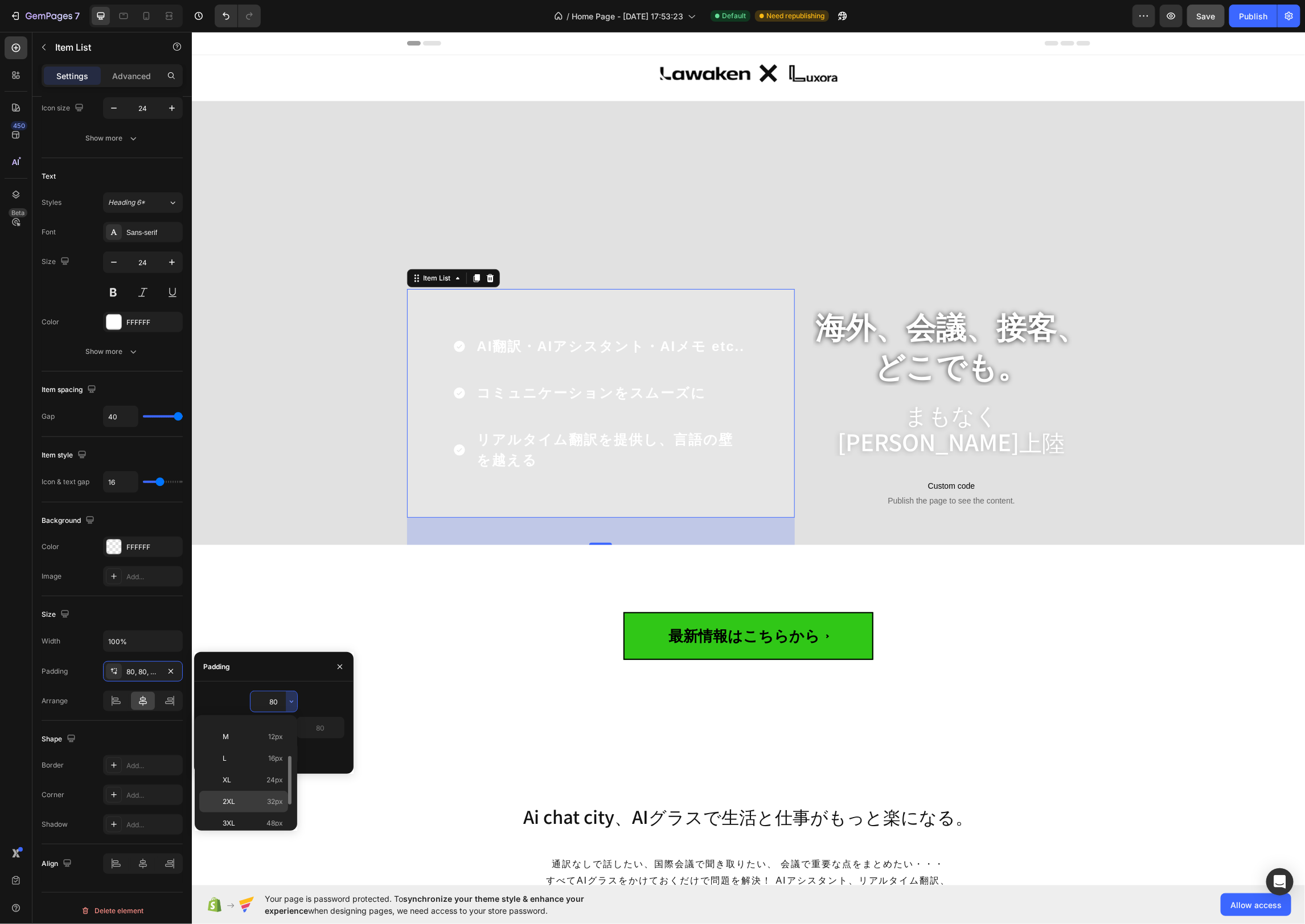
type input "32"
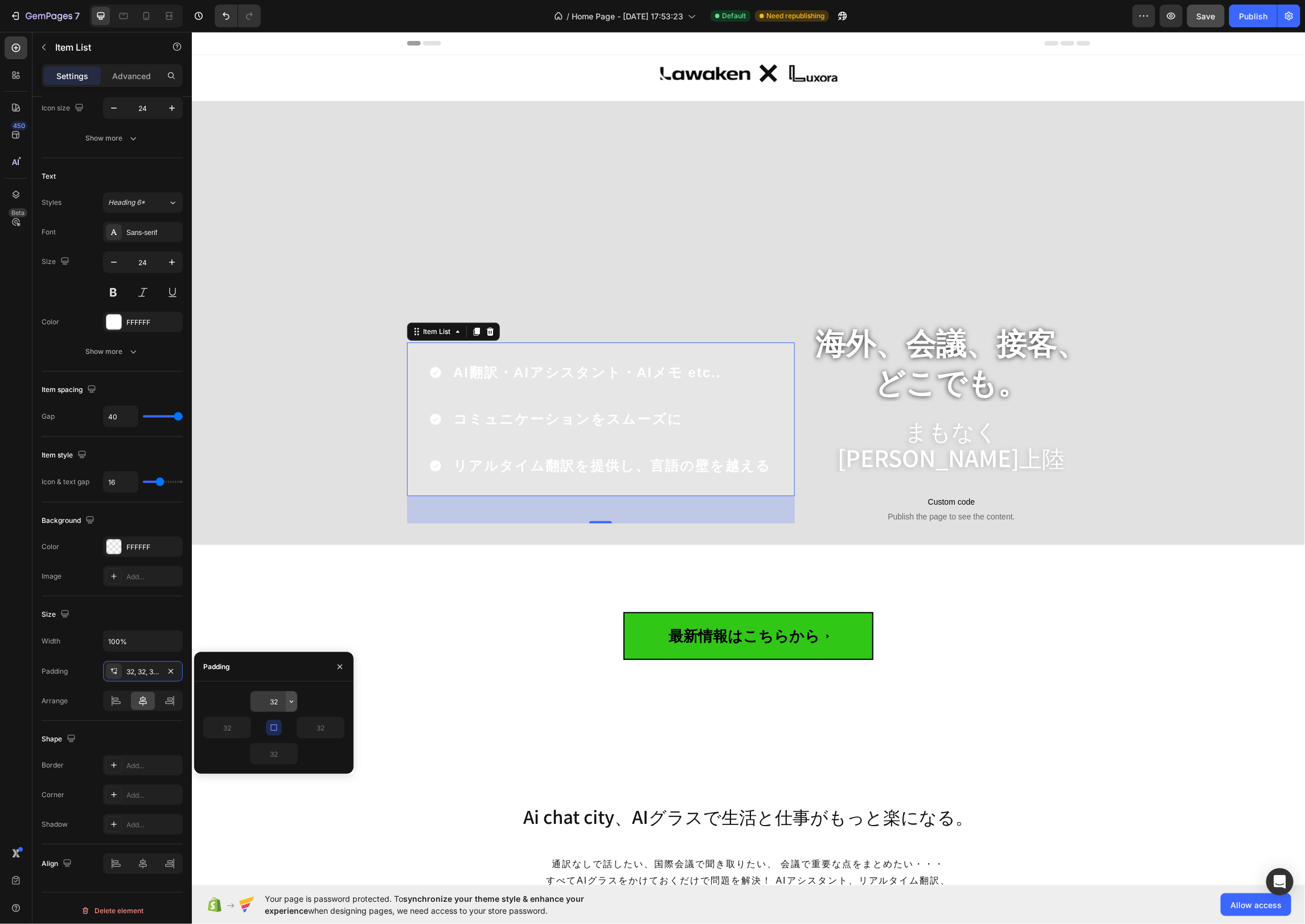
click at [291, 703] on icon "button" at bounding box center [292, 702] width 9 height 9
click at [270, 816] on span "48px" at bounding box center [274, 817] width 17 height 10
type input "48"
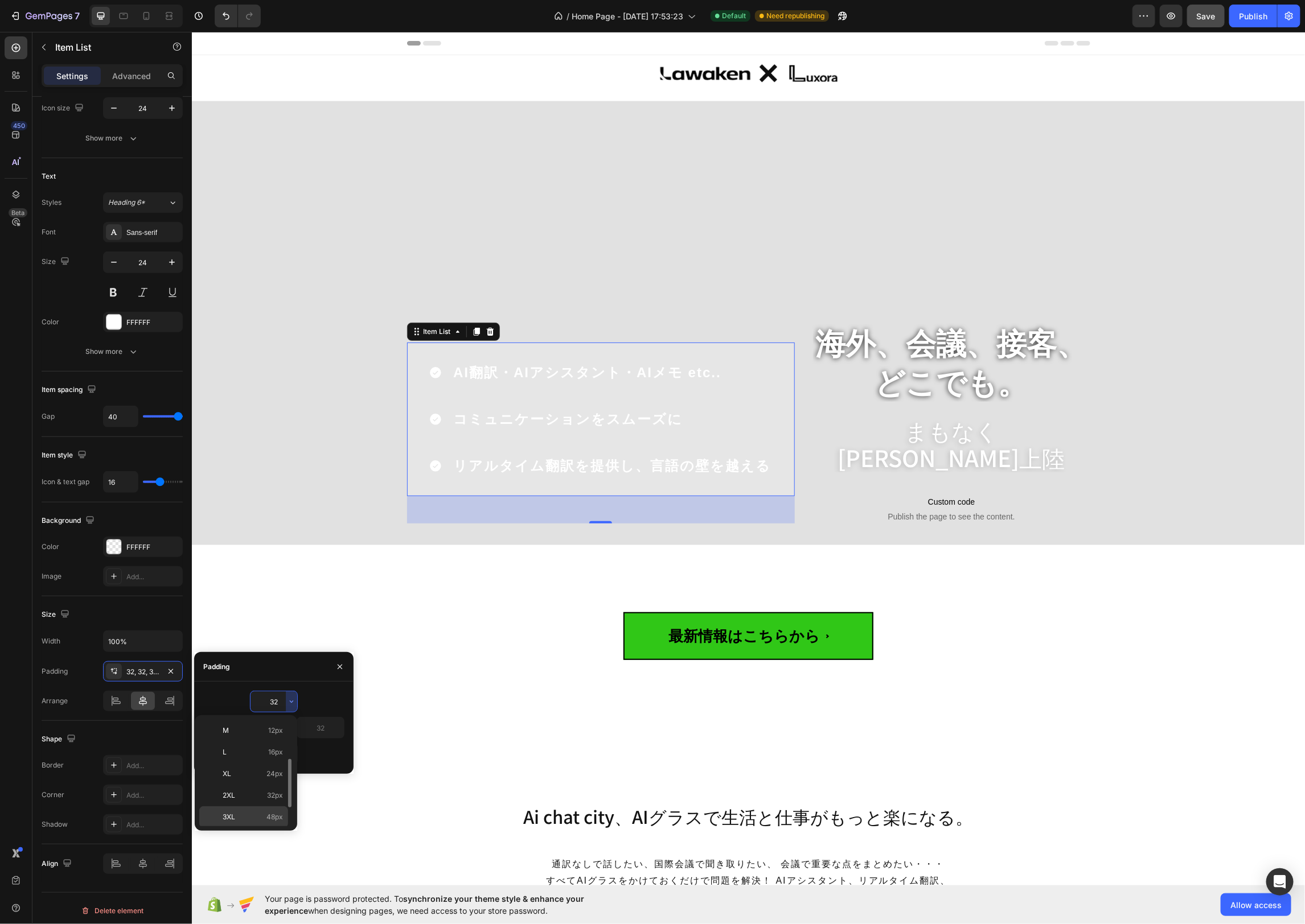
type input "48"
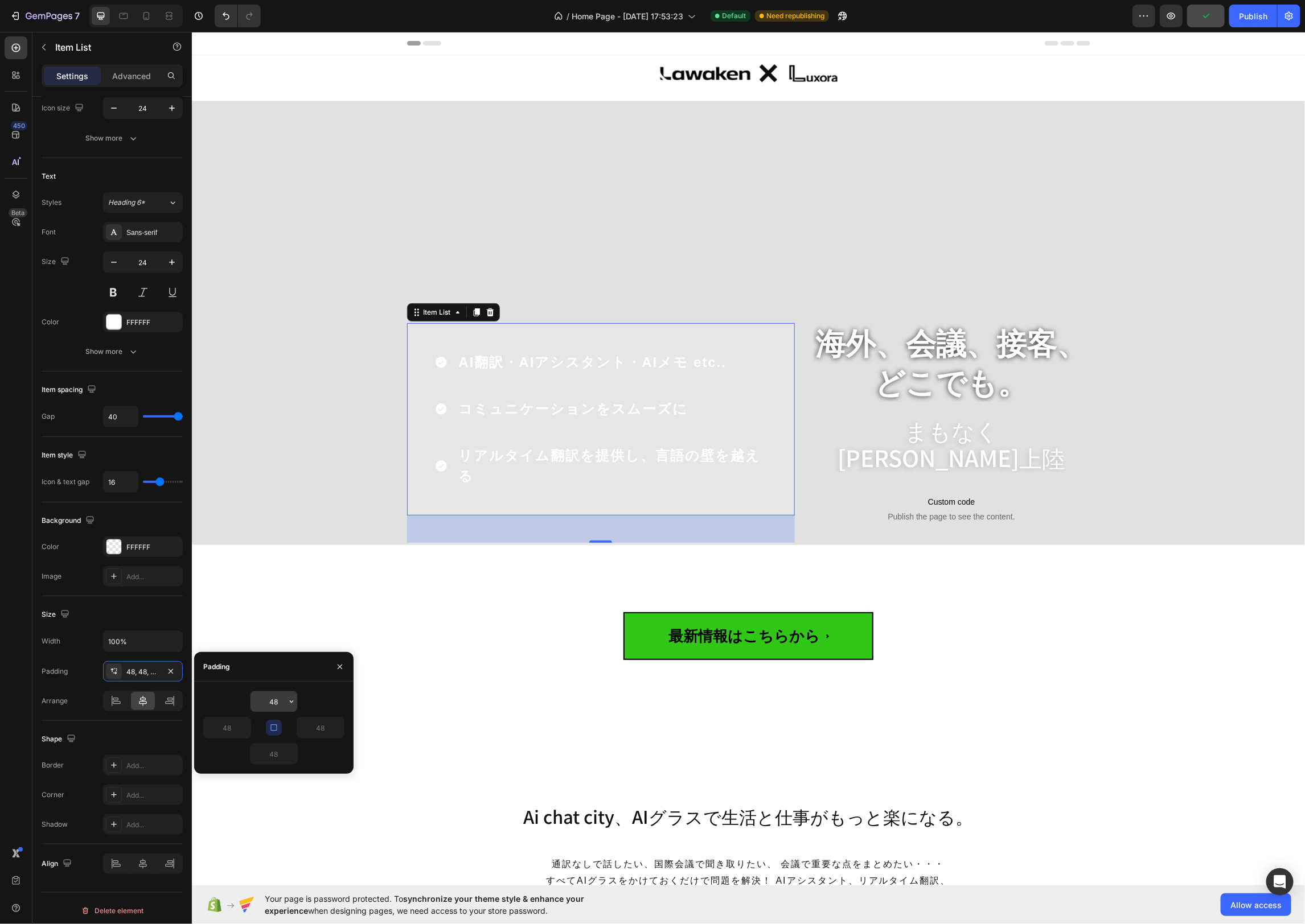
click at [287, 707] on button "button" at bounding box center [291, 702] width 11 height 21
click at [264, 821] on p "2XL 32px" at bounding box center [252, 826] width 60 height 10
type input "32"
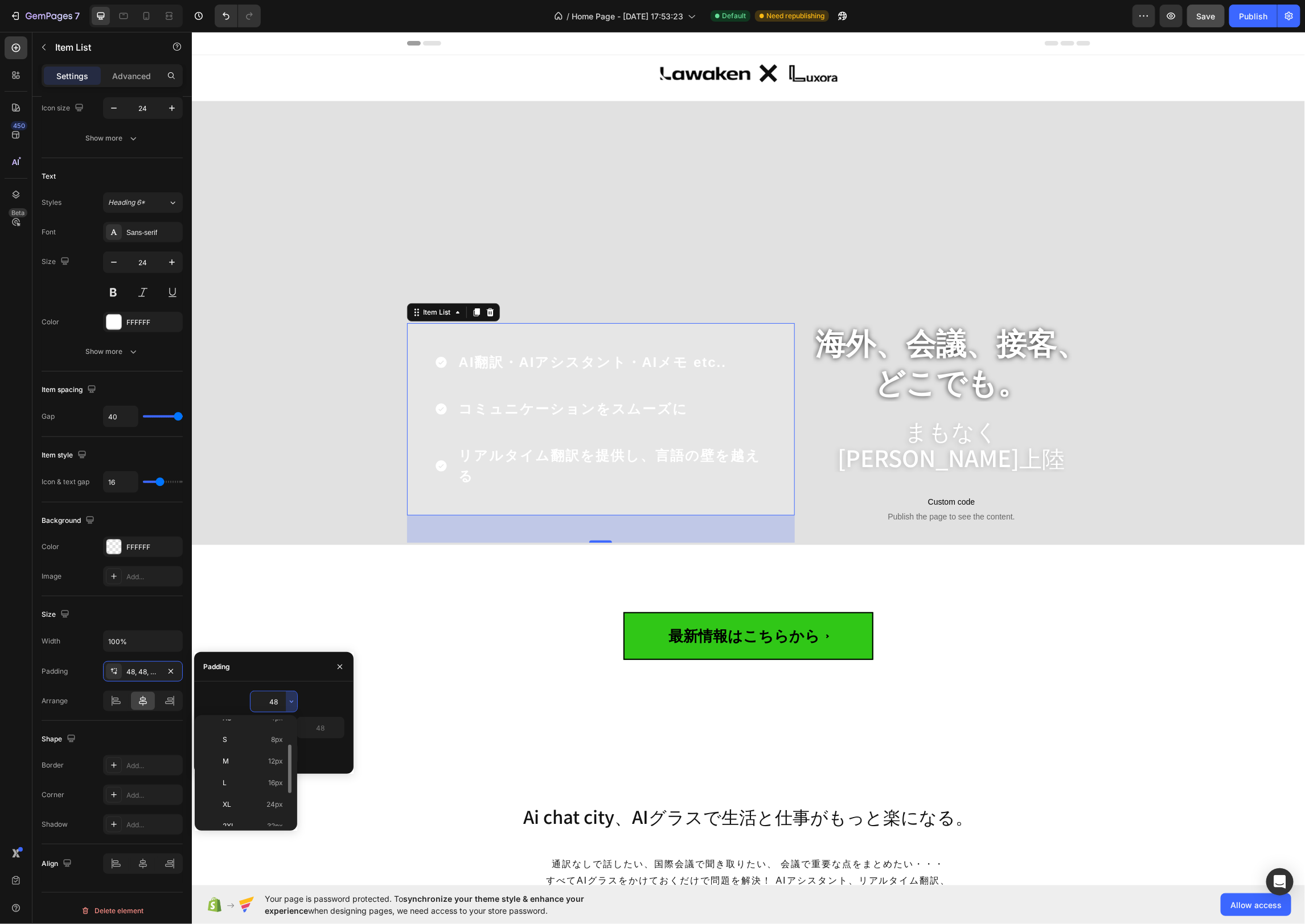
type input "32"
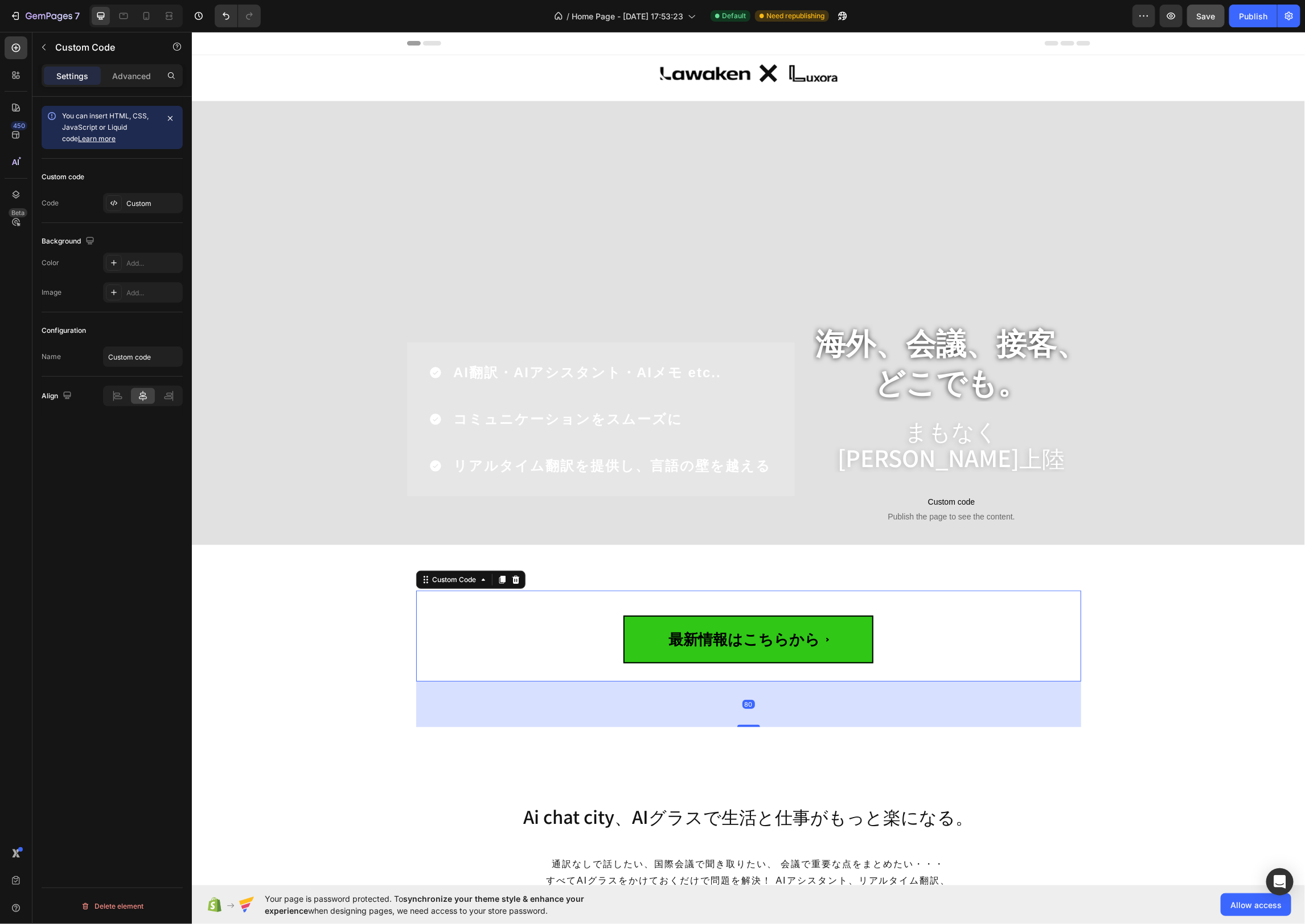
click at [950, 611] on button "最新情報はこちらから" at bounding box center [748, 636] width 455 height 91
click at [770, 453] on div "AI翻訳・AIアシスタント・AIメモ etc.. コミュニケーションをスムーズに リアルタイム翻訳を提供し、言語の壁を越える" at bounding box center [600, 419] width 387 height 154
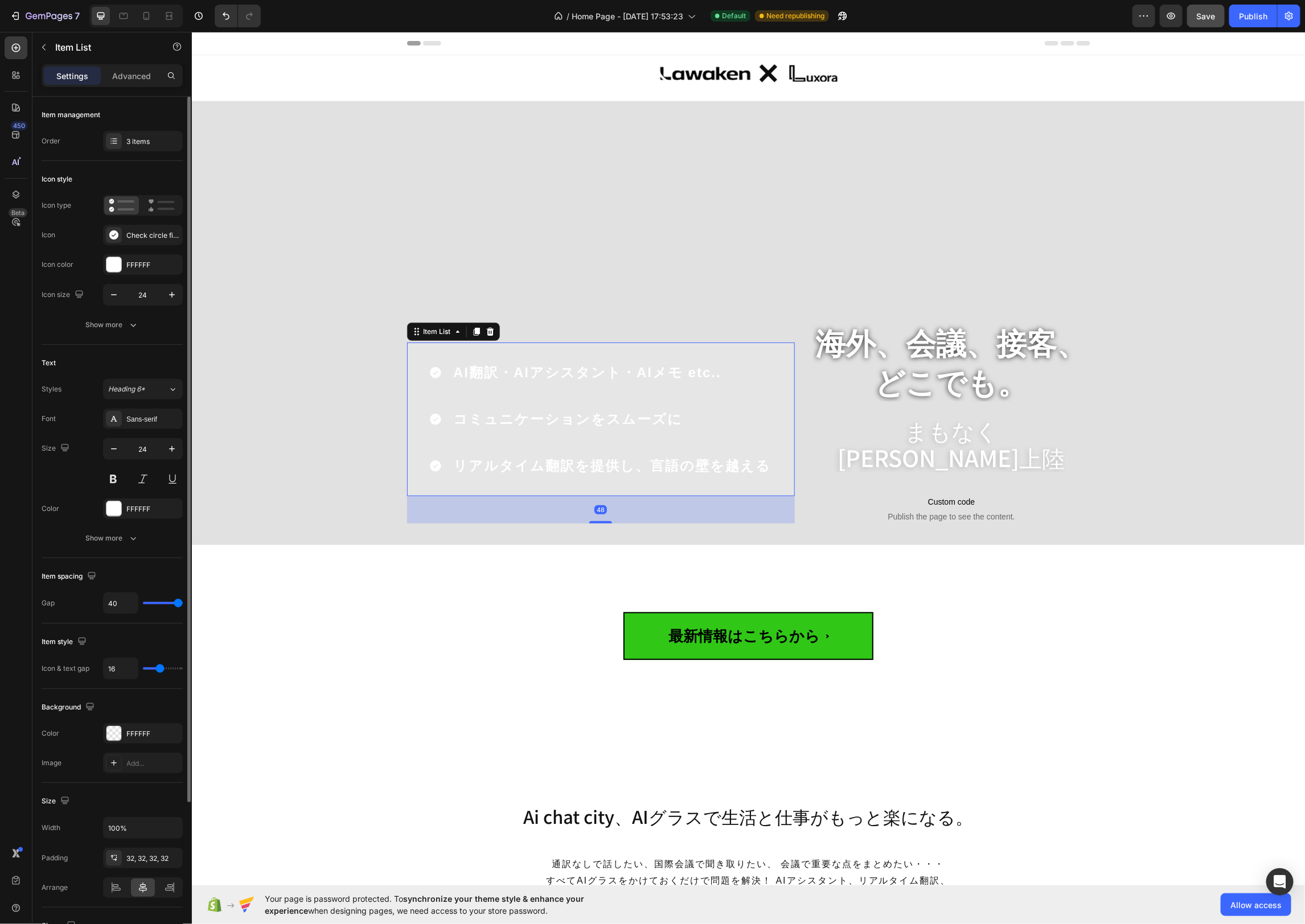
drag, startPoint x: 129, startPoint y: 81, endPoint x: 134, endPoint y: 246, distance: 165.1
click at [129, 82] on div "Advanced" at bounding box center [131, 75] width 57 height 18
type input "100%"
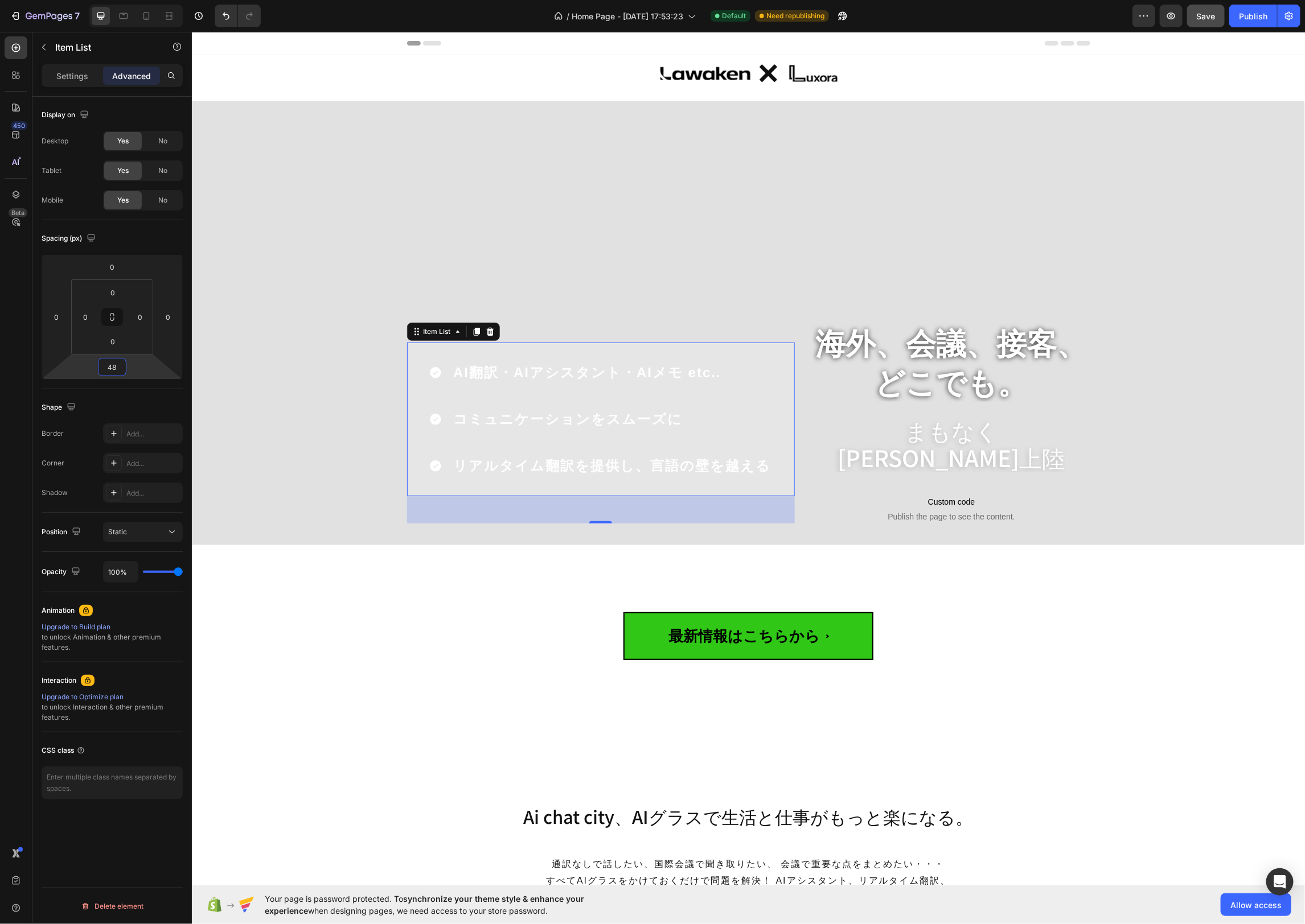
click at [114, 366] on input "48" at bounding box center [112, 367] width 23 height 17
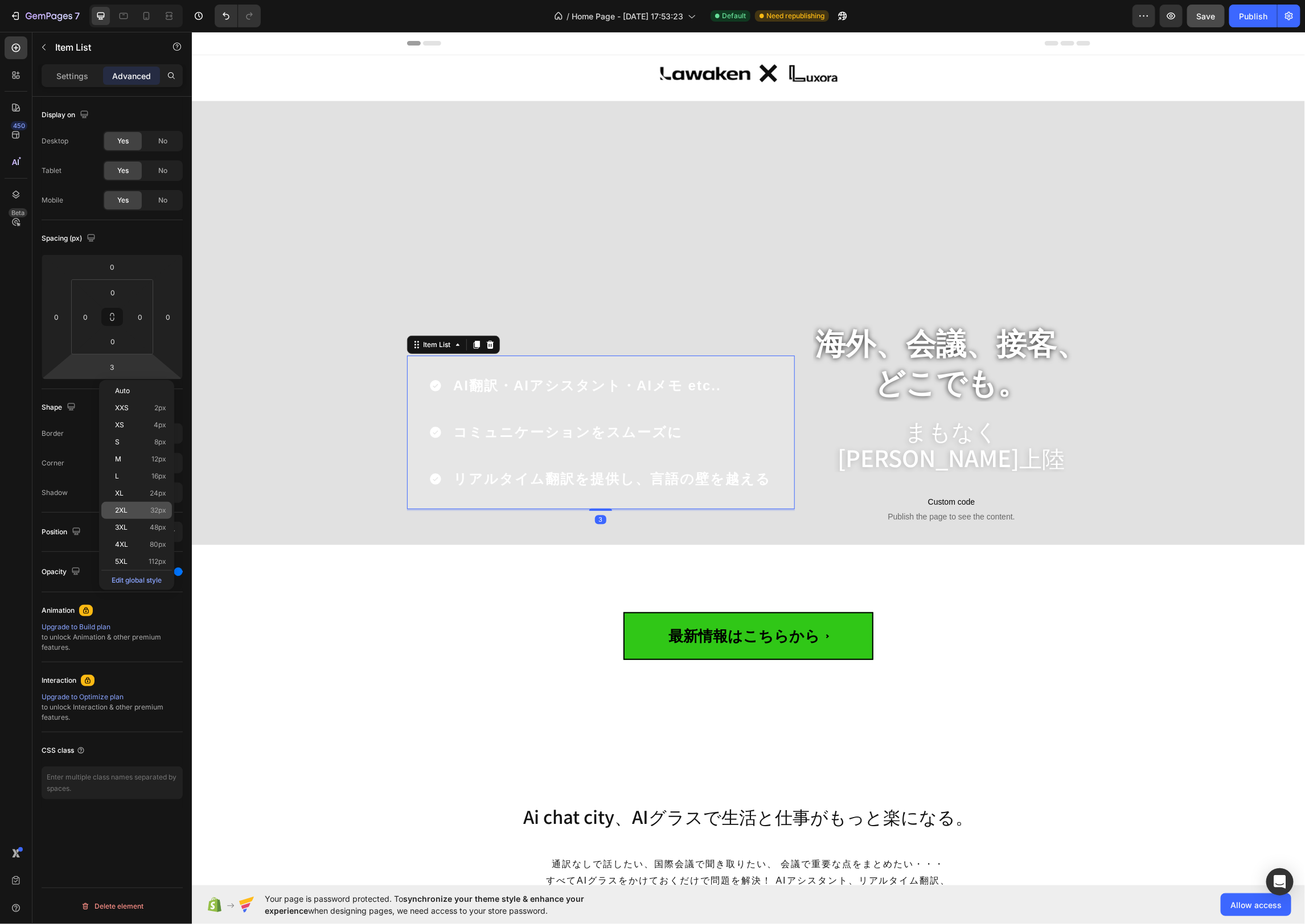
click at [152, 513] on span "32px" at bounding box center [158, 511] width 16 height 8
type input "32"
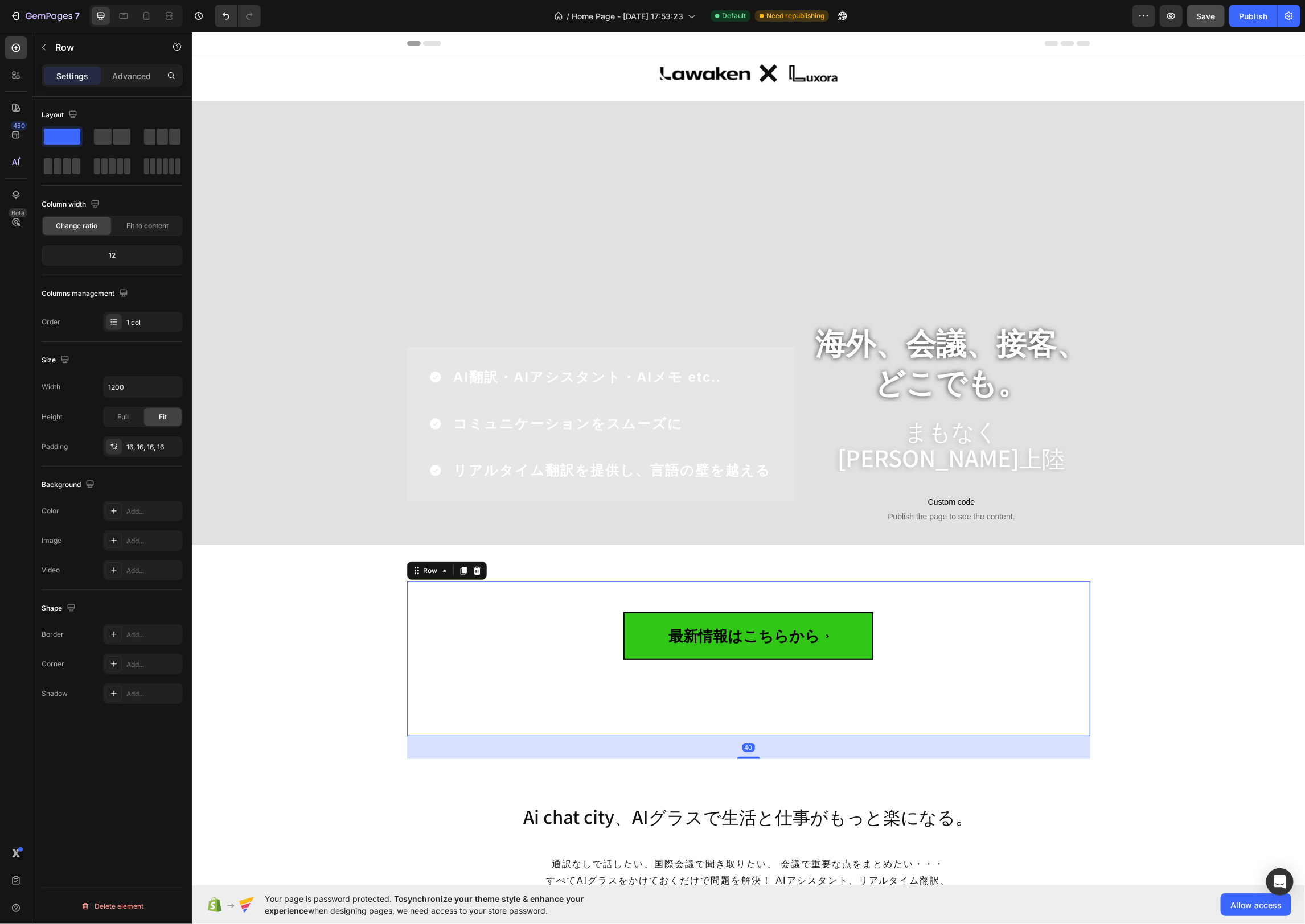
click at [465, 581] on div "最新情報はこちらから Custom Code Row 40" at bounding box center [748, 658] width 683 height 155
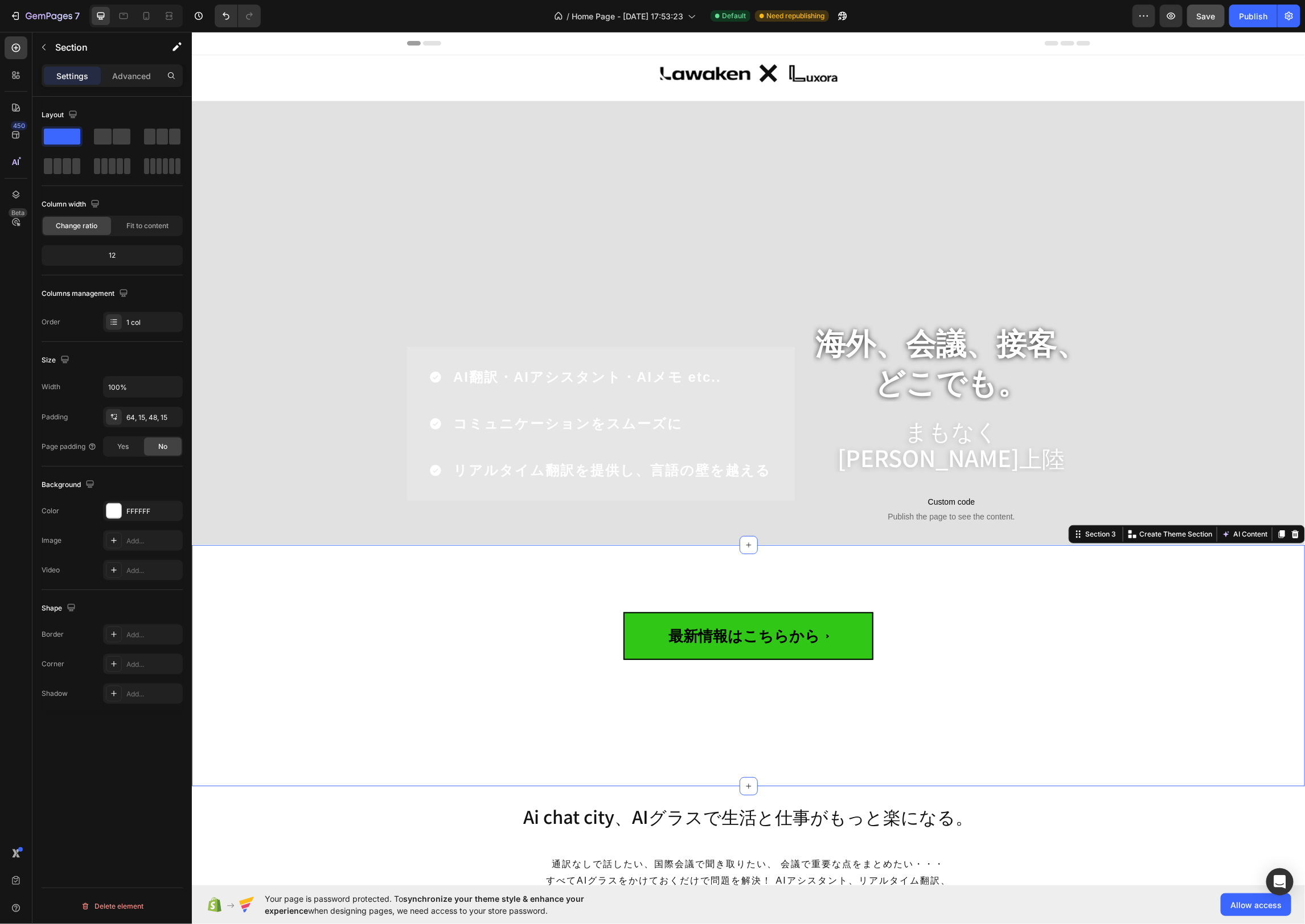
click at [672, 557] on div "最新情報はこちらから Custom Code Row Row Section 3 You can create reusable sections Creat…" at bounding box center [747, 665] width 1113 height 241
click at [741, 480] on p "リアルタイム翻訳を提供し、言語の壁を越える" at bounding box center [612, 470] width 318 height 21
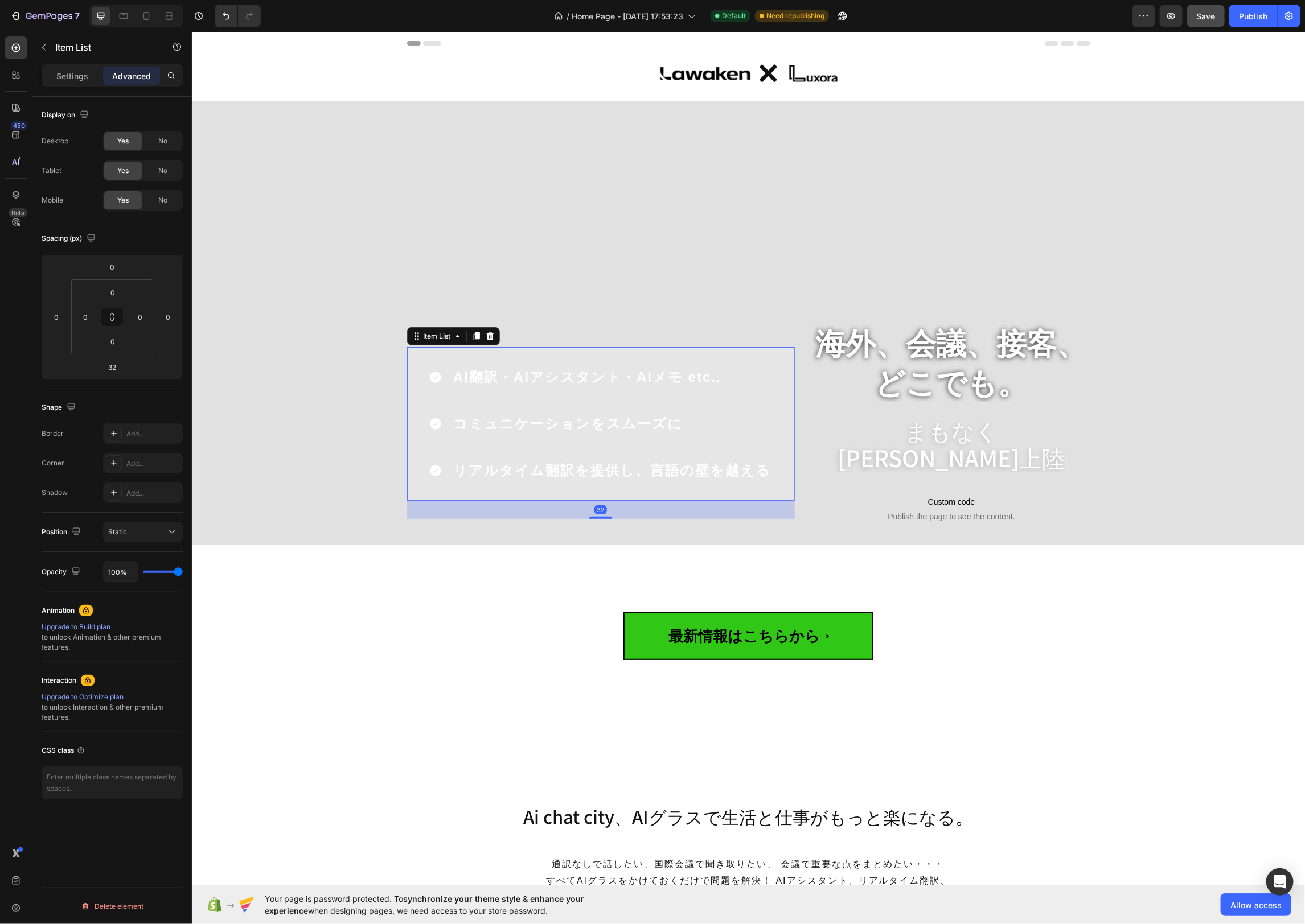
click at [782, 493] on div "AI翻訳・AIアシスタント・AIメモ etc.. コミュニケーションをスムーズに リアルタイム翻訳を提供し、言語の壁を越える" at bounding box center [600, 423] width 387 height 154
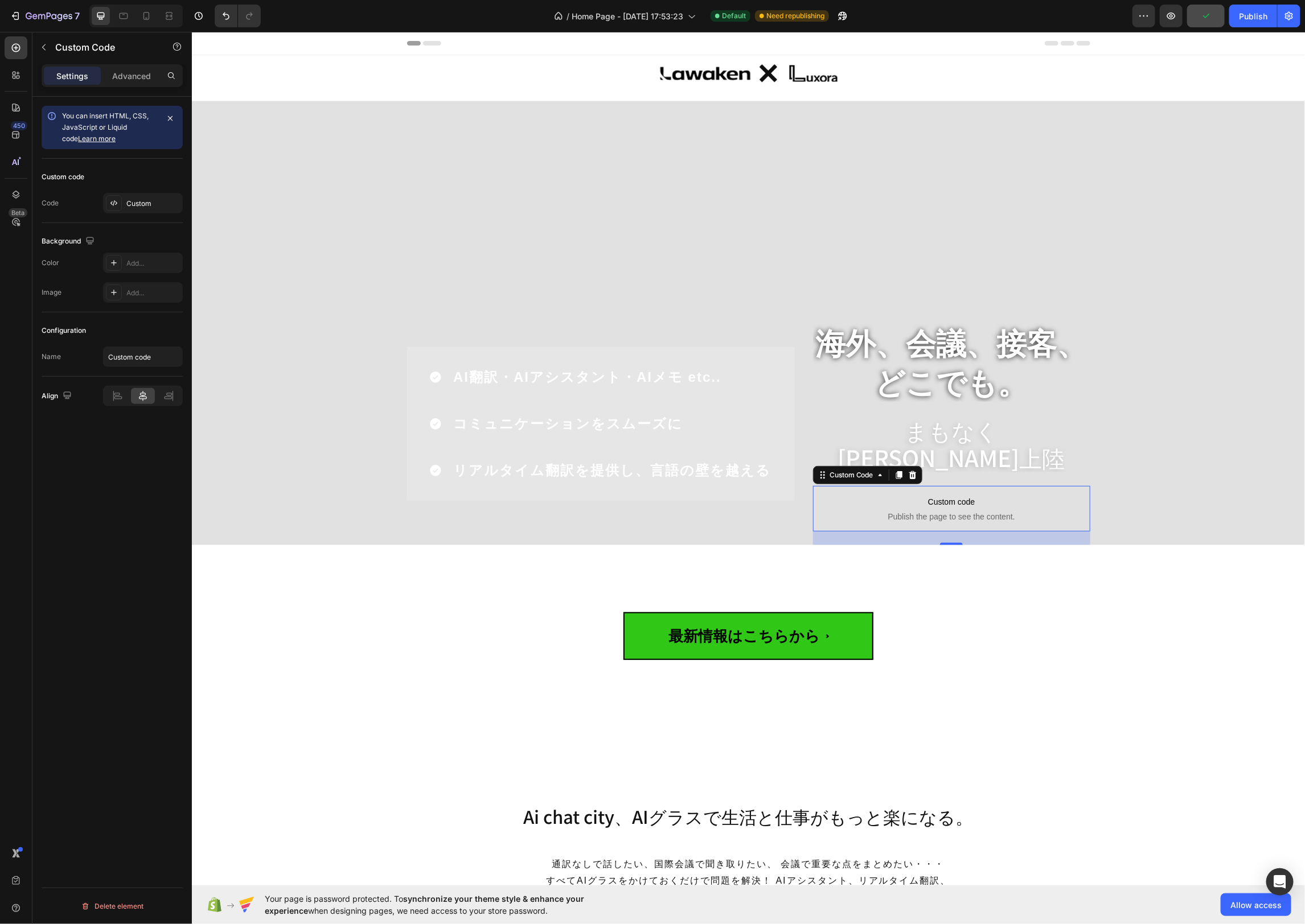
click at [875, 514] on span "Publish the page to see the content." at bounding box center [950, 516] width 277 height 11
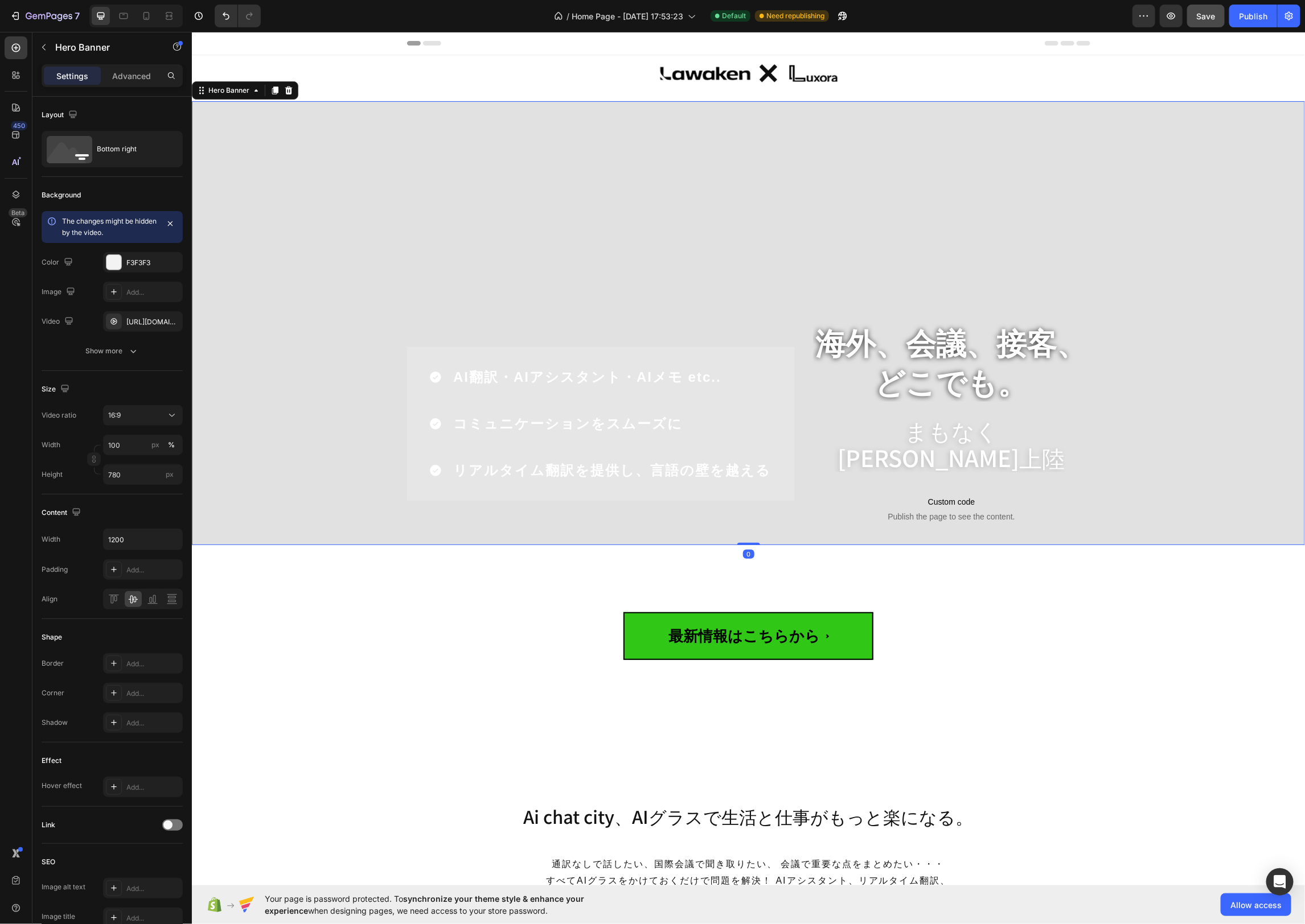
click at [516, 260] on div "Overlay" at bounding box center [747, 322] width 1113 height 444
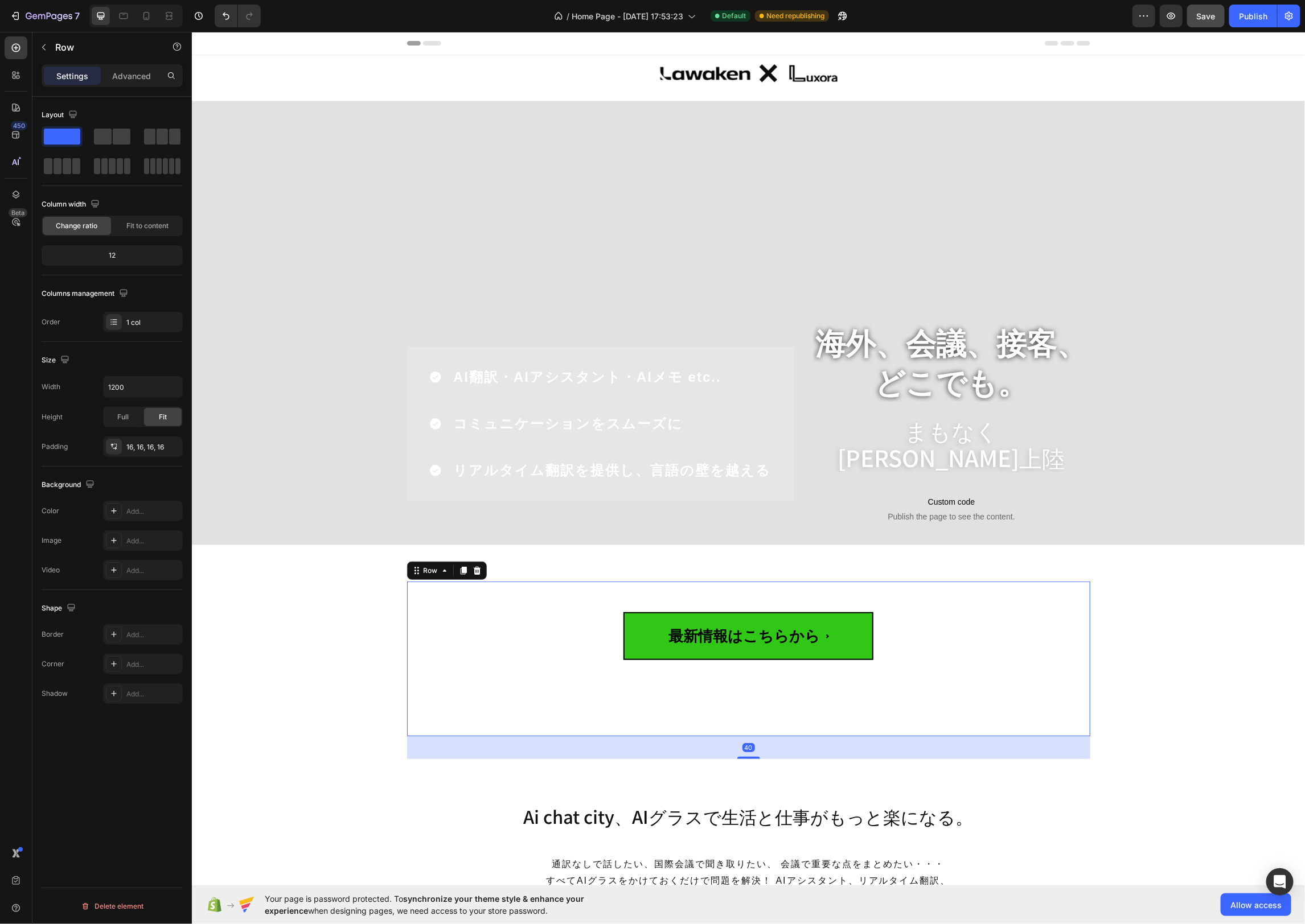
click at [765, 588] on div "最新情報はこちらから Custom Code Row 40" at bounding box center [748, 658] width 683 height 155
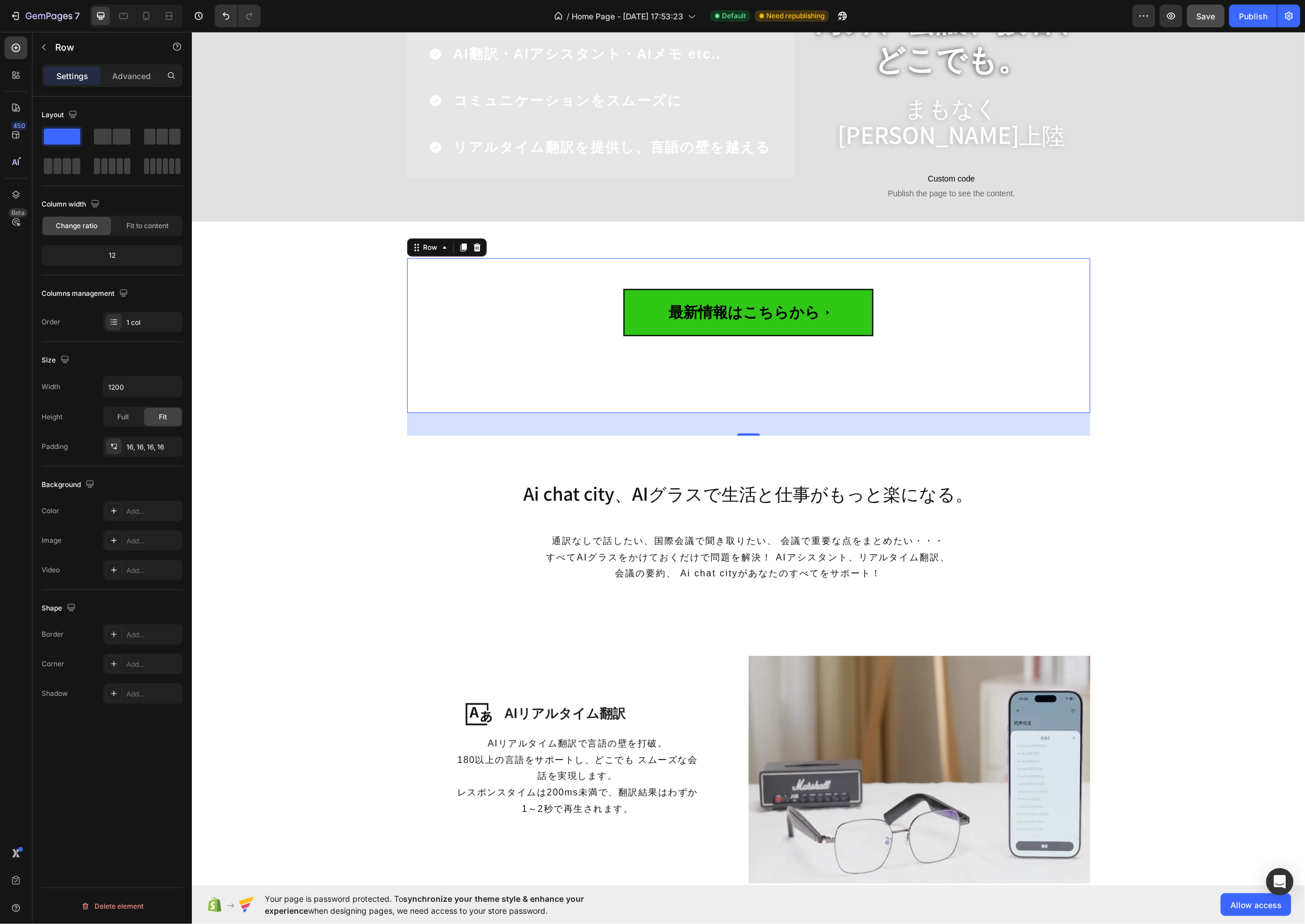
scroll to position [434, 0]
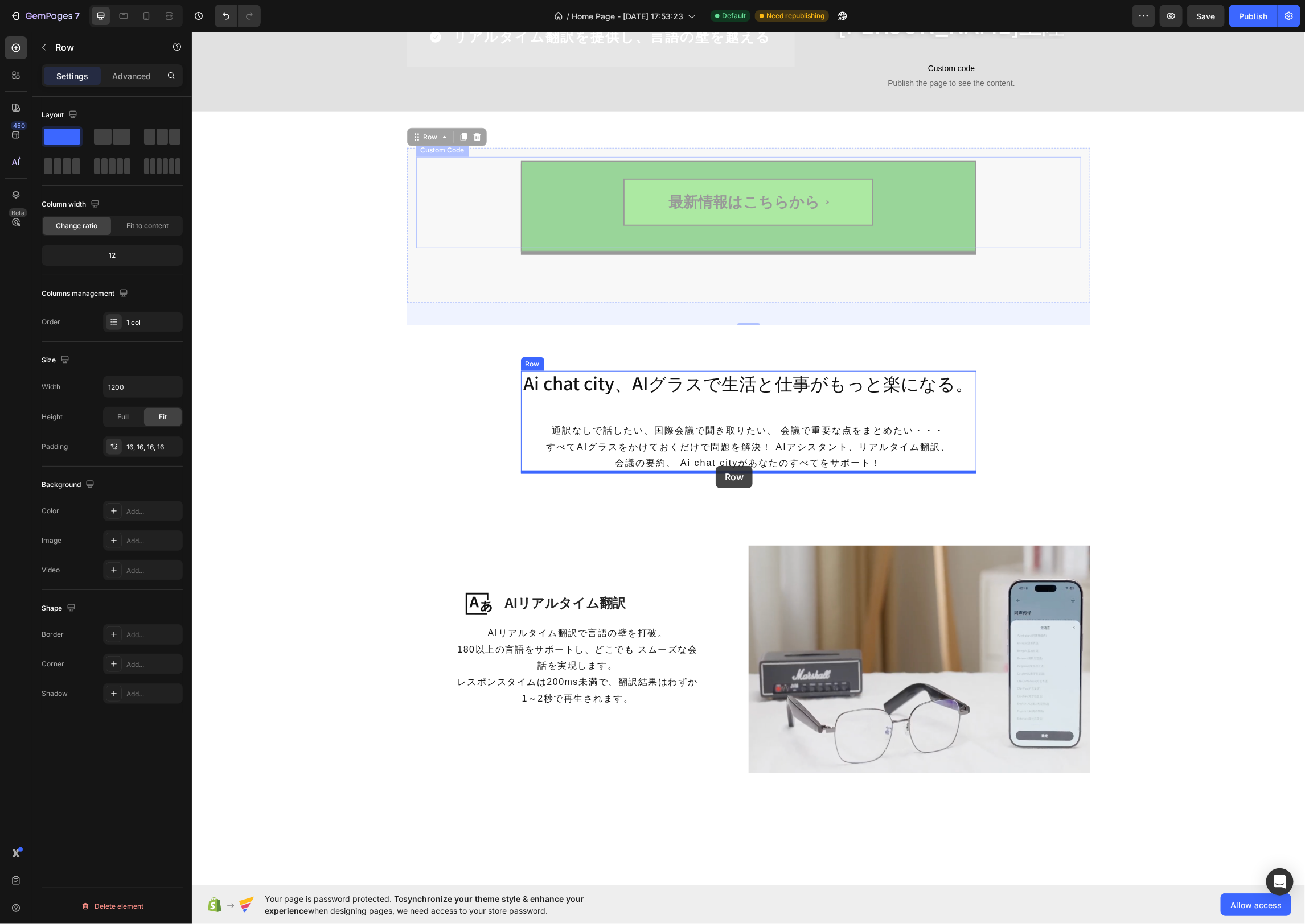
drag, startPoint x: 417, startPoint y: 138, endPoint x: 715, endPoint y: 465, distance: 442.4
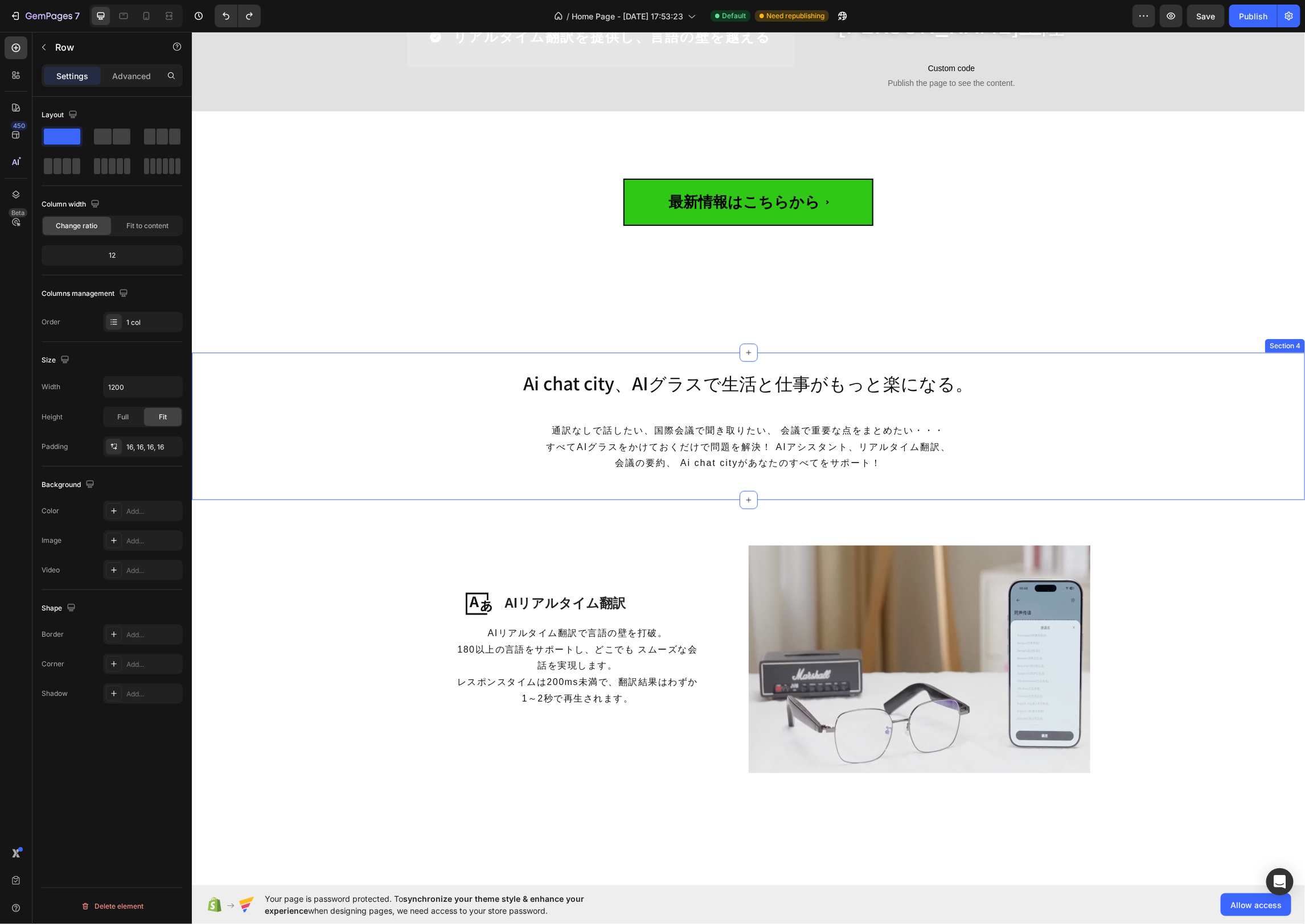
drag, startPoint x: 1049, startPoint y: 401, endPoint x: 944, endPoint y: 253, distance: 181.5
click at [1049, 401] on div "Ai chat city、AIグラスで生活と仕事がもっと楽になる。 Heading 通訳なしで話したい、国際会議で聞き取りたい、 会議で重要な点をまとめたい・…" at bounding box center [747, 426] width 1113 height 111
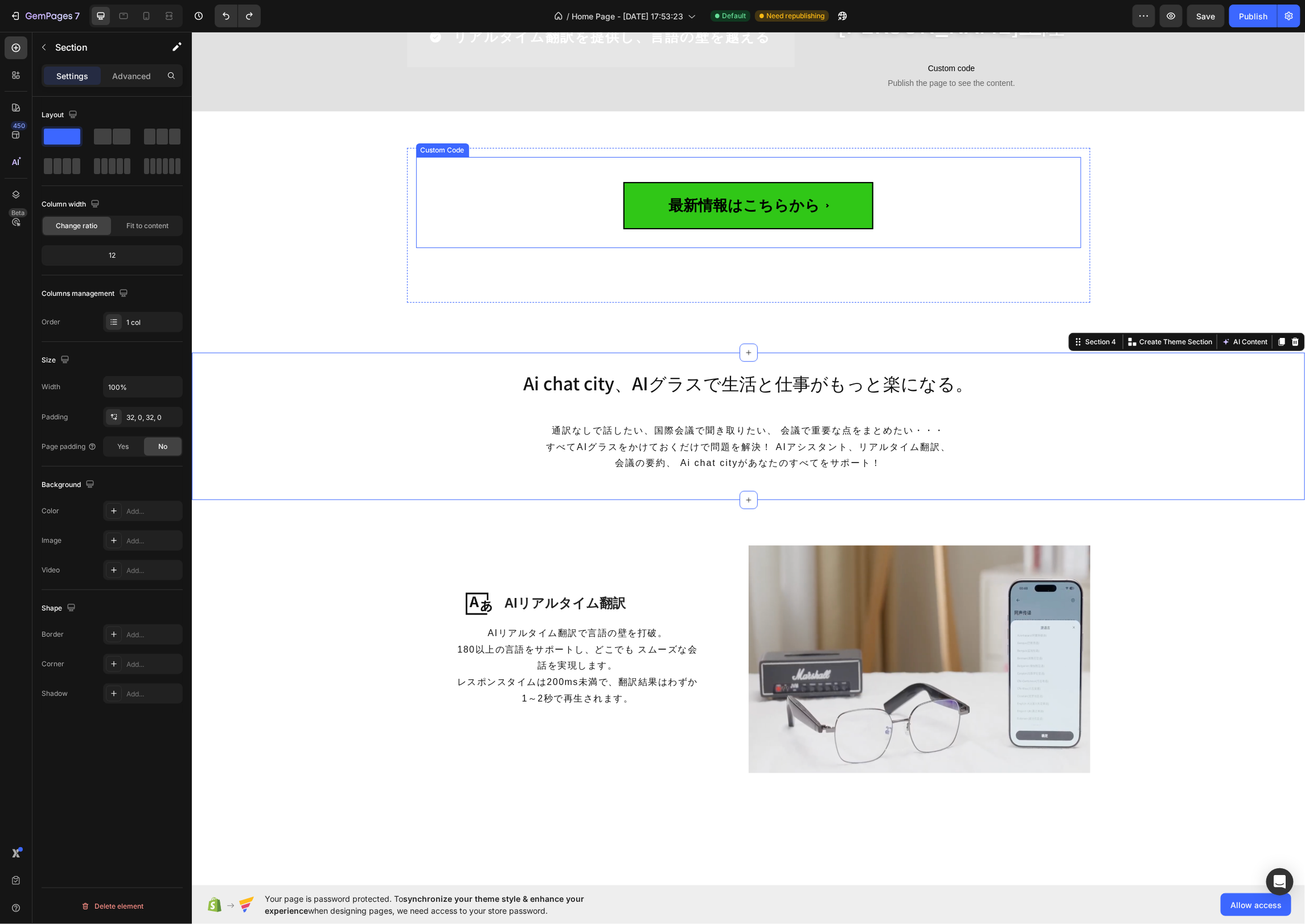
click at [815, 208] on span "最新情報はこちらから" at bounding box center [748, 205] width 250 height 47
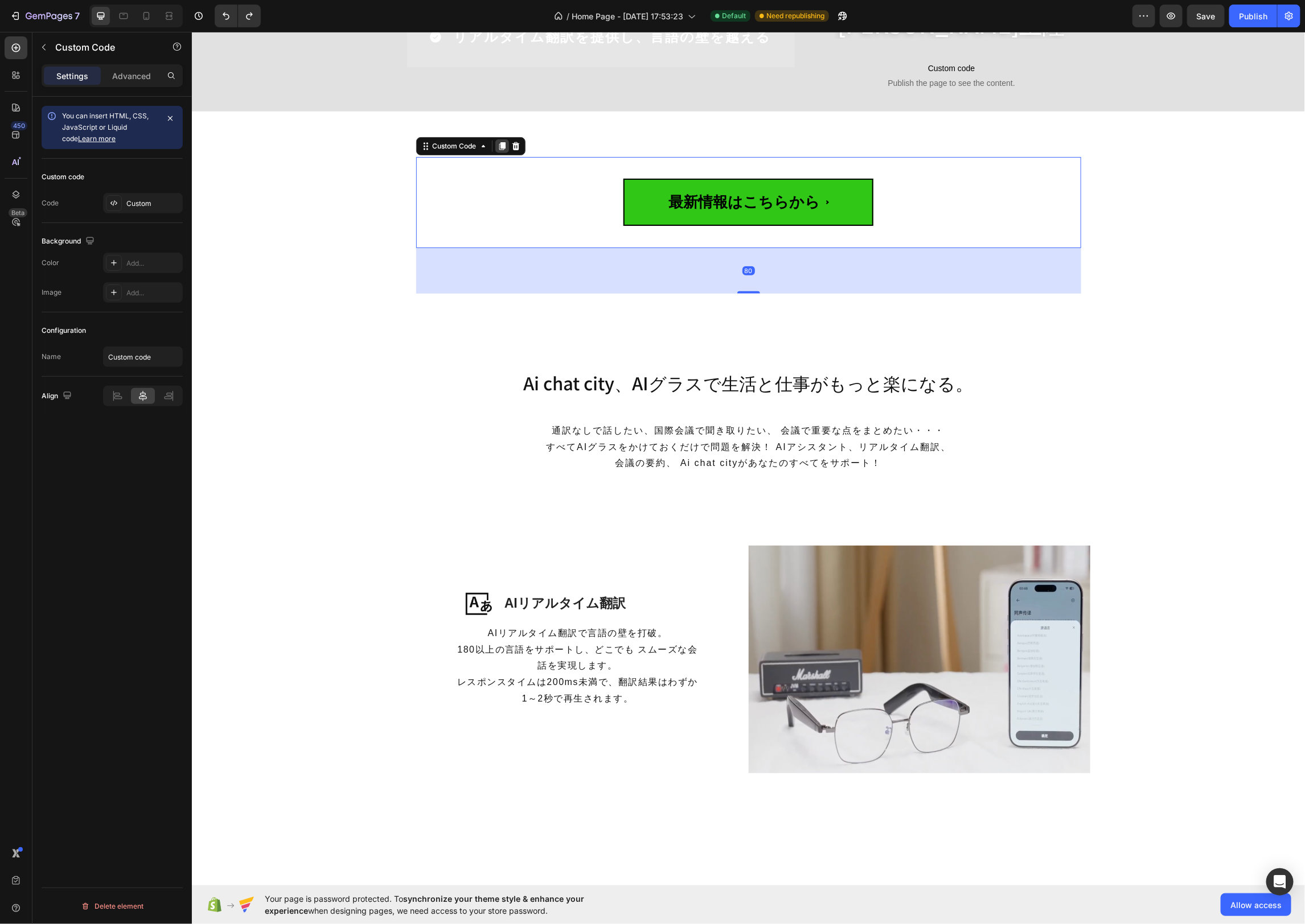
click at [500, 148] on icon at bounding box center [502, 146] width 9 height 9
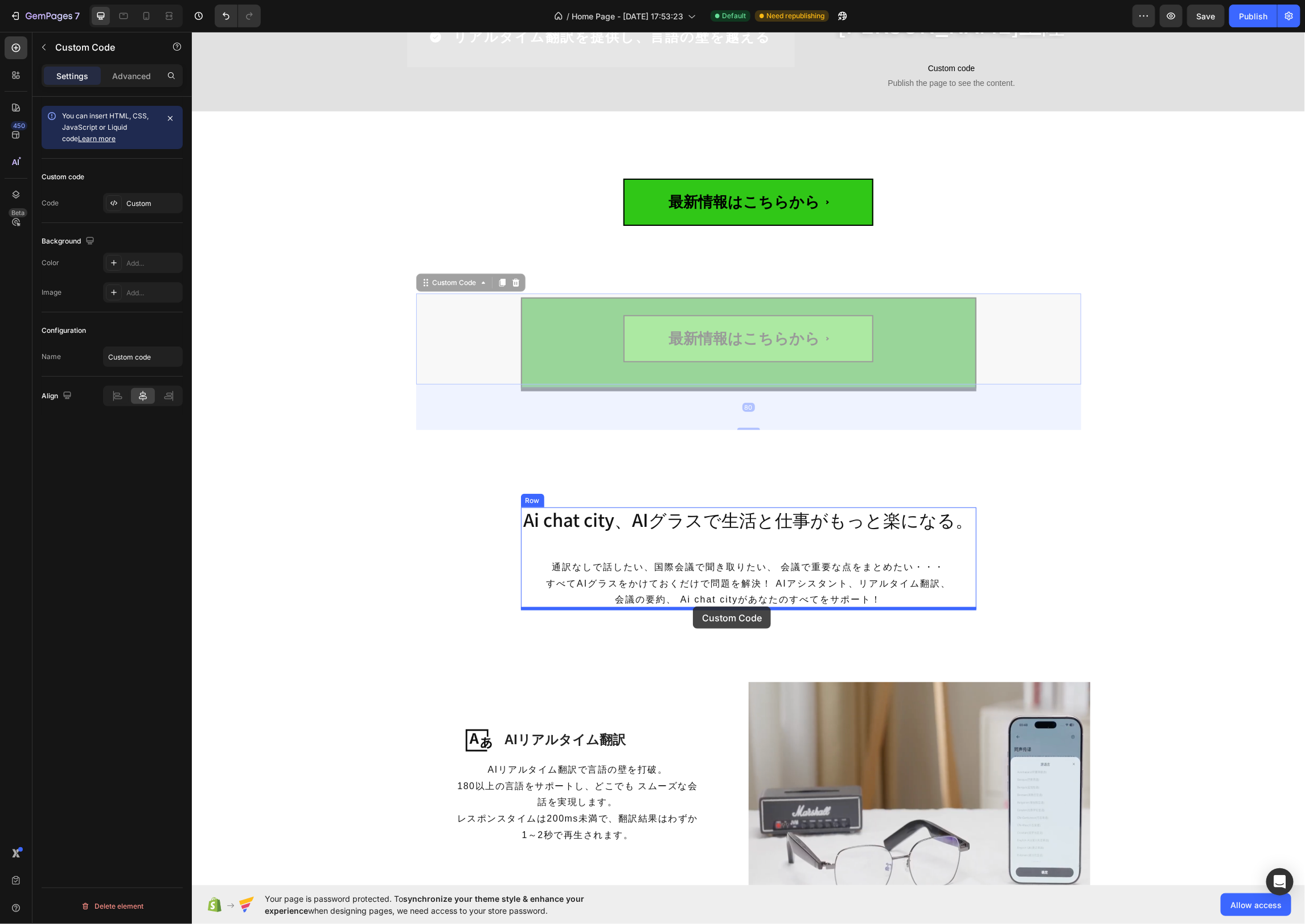
drag, startPoint x: 429, startPoint y: 288, endPoint x: 689, endPoint y: 602, distance: 407.7
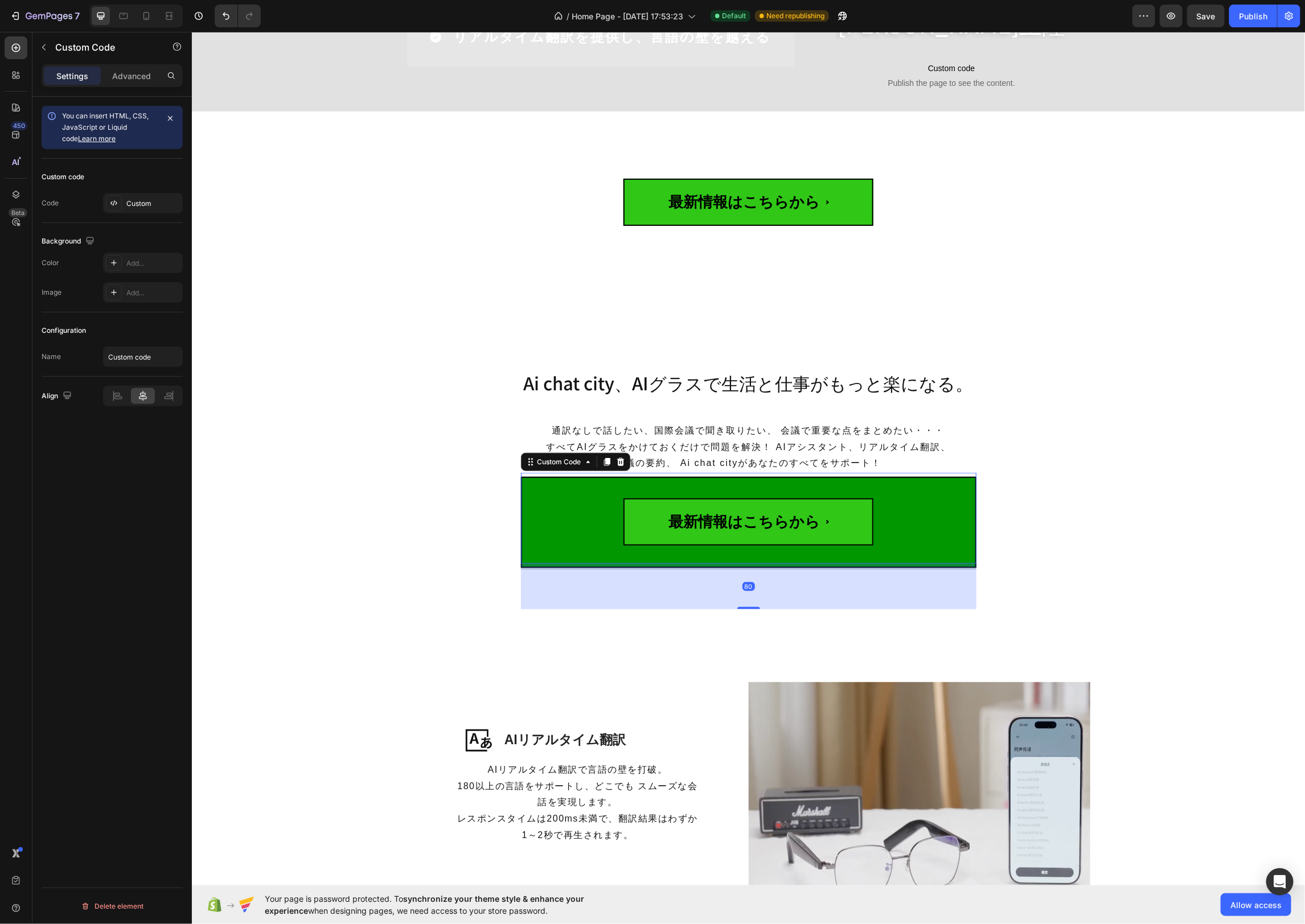
click at [564, 520] on button "最新情報はこちらから" at bounding box center [748, 517] width 455 height 91
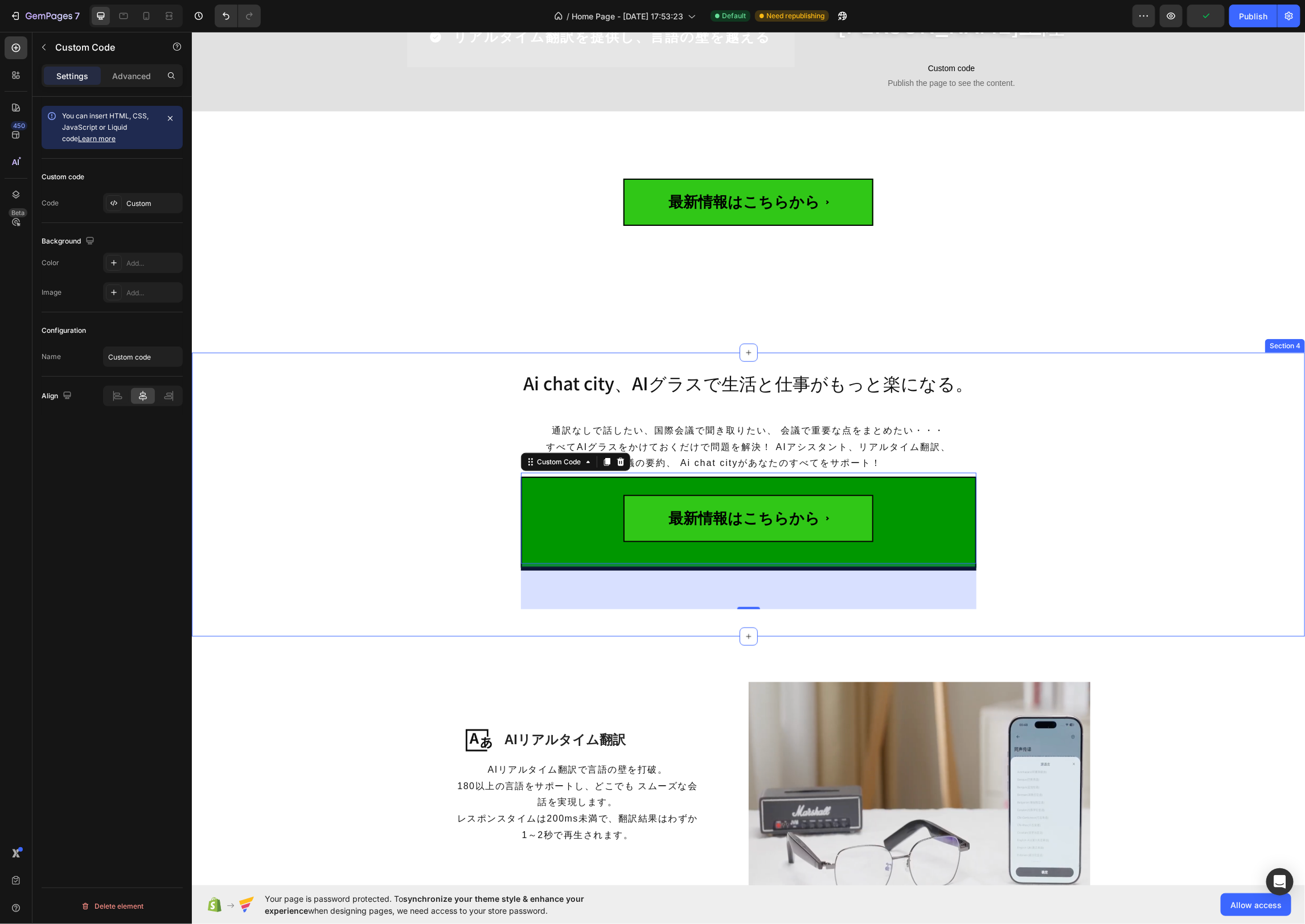
click at [416, 547] on div "Ai chat city、AIグラスで生活と仕事がもっと楽になる。 Heading 通訳なしで話したい、国際会議で聞き取りたい、 会議で重要な点をまとめたい・…" at bounding box center [747, 495] width 1113 height 248
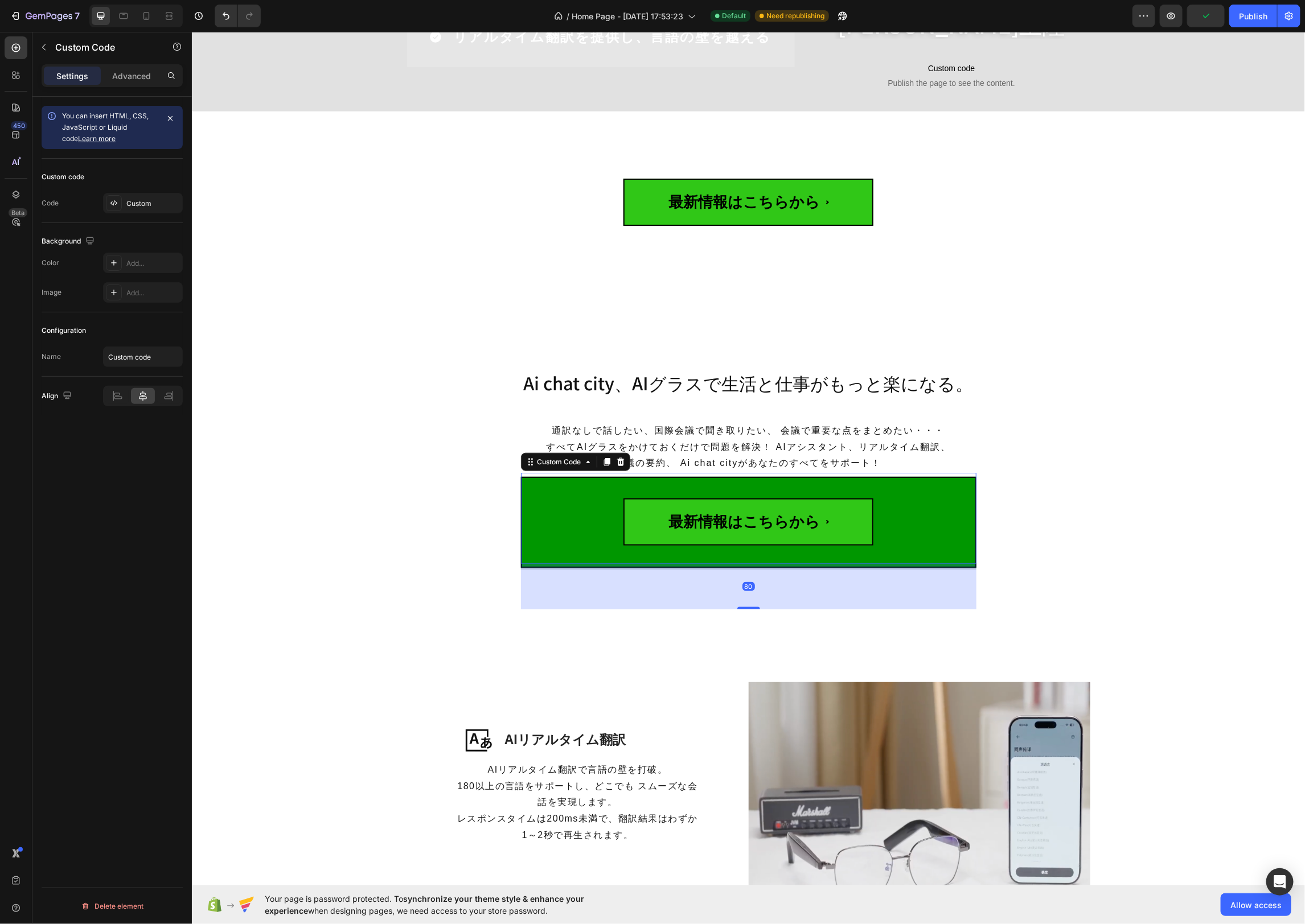
click at [562, 507] on button "最新情報はこちらから" at bounding box center [748, 517] width 455 height 91
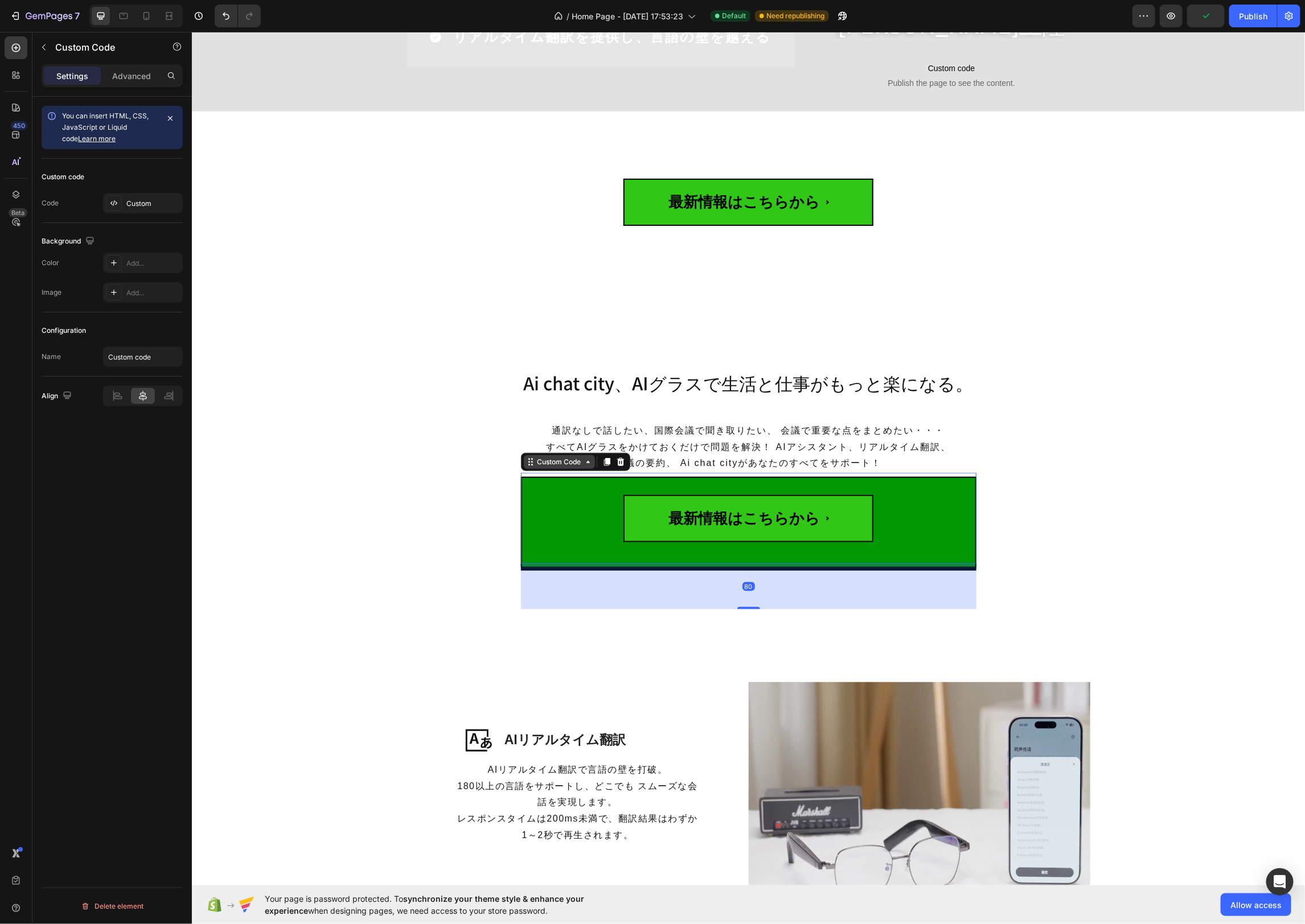
click at [554, 468] on div "Custom Code" at bounding box center [558, 461] width 71 height 13
click at [129, 78] on p "Advanced" at bounding box center [132, 76] width 39 height 12
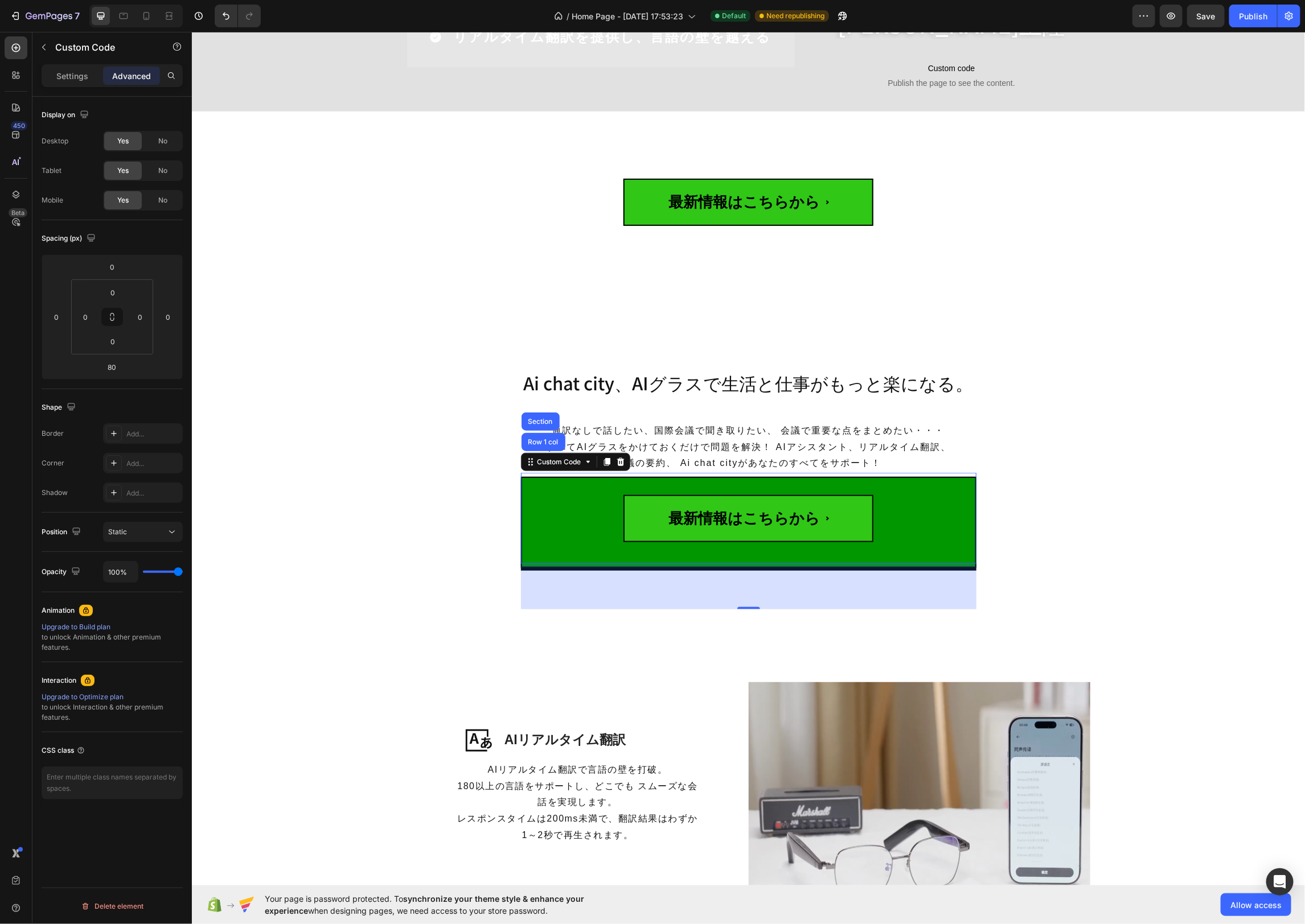
drag, startPoint x: 73, startPoint y: 79, endPoint x: 168, endPoint y: 87, distance: 95.3
click at [74, 79] on p "Settings" at bounding box center [72, 76] width 32 height 12
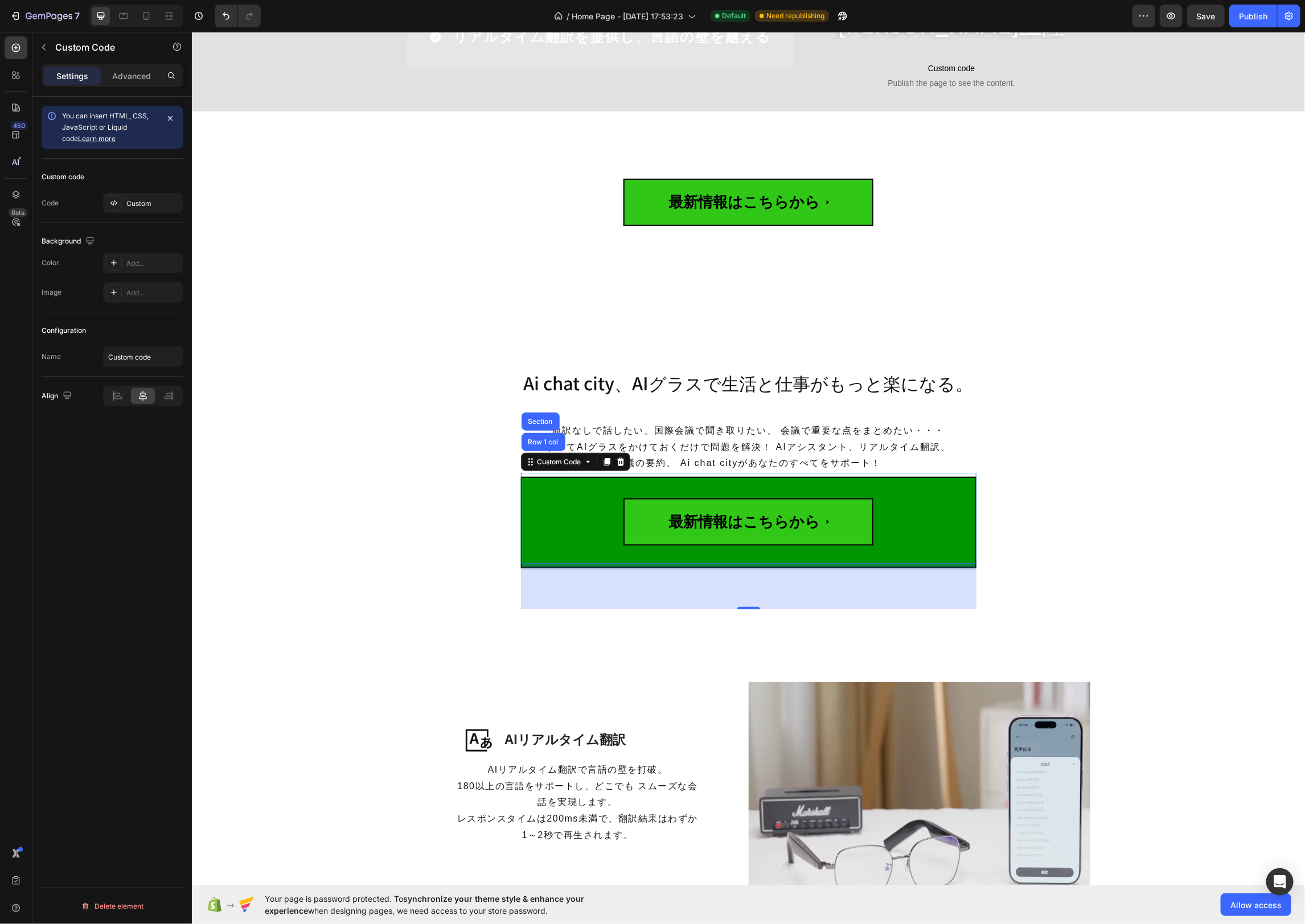
click at [819, 538] on span "最新情報はこちらから" at bounding box center [748, 521] width 250 height 47
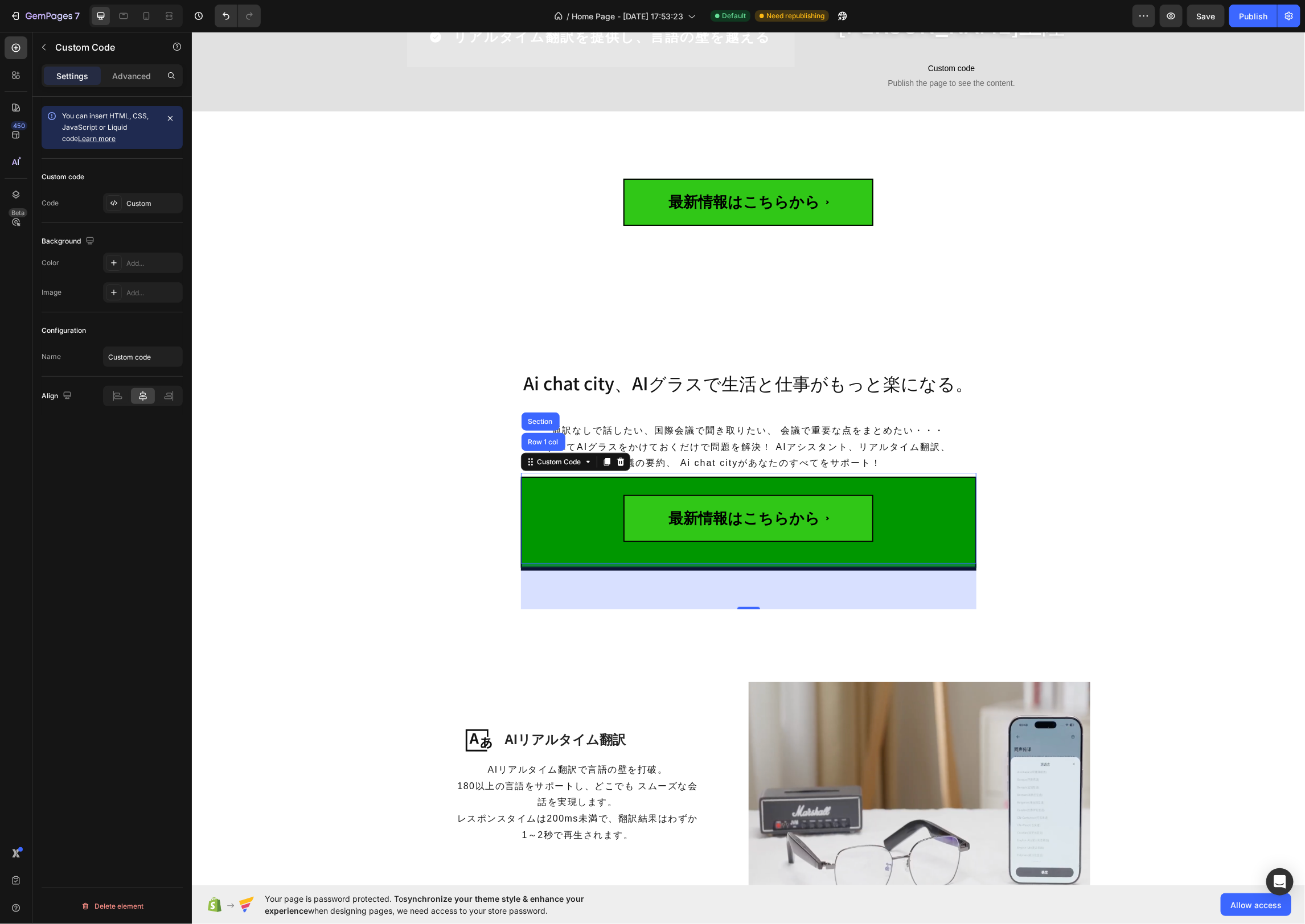
click at [954, 567] on div "80" at bounding box center [748, 586] width 455 height 45
click at [156, 208] on div "Custom" at bounding box center [142, 203] width 79 height 21
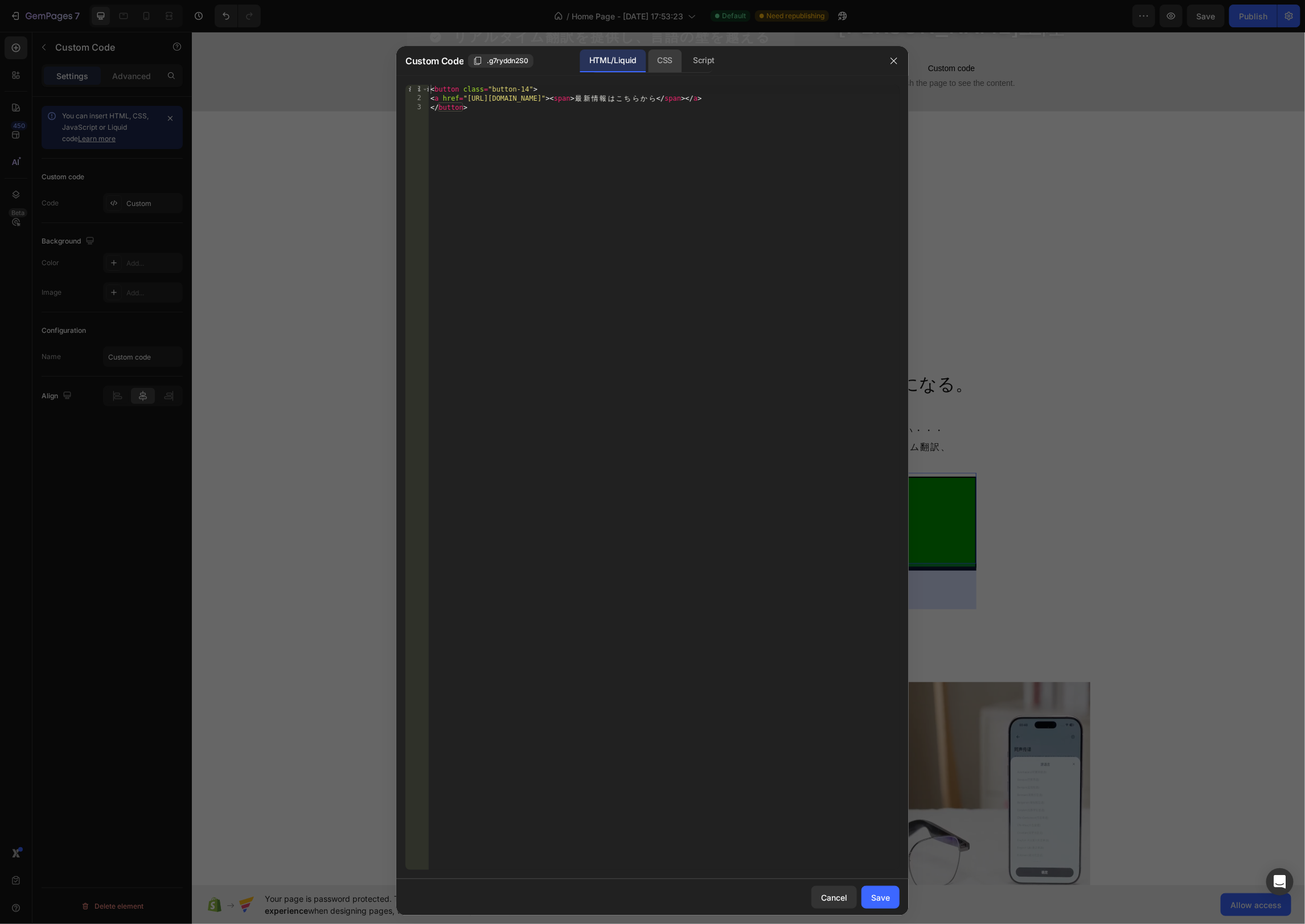
click at [684, 63] on div "CSS" at bounding box center [704, 61] width 40 height 23
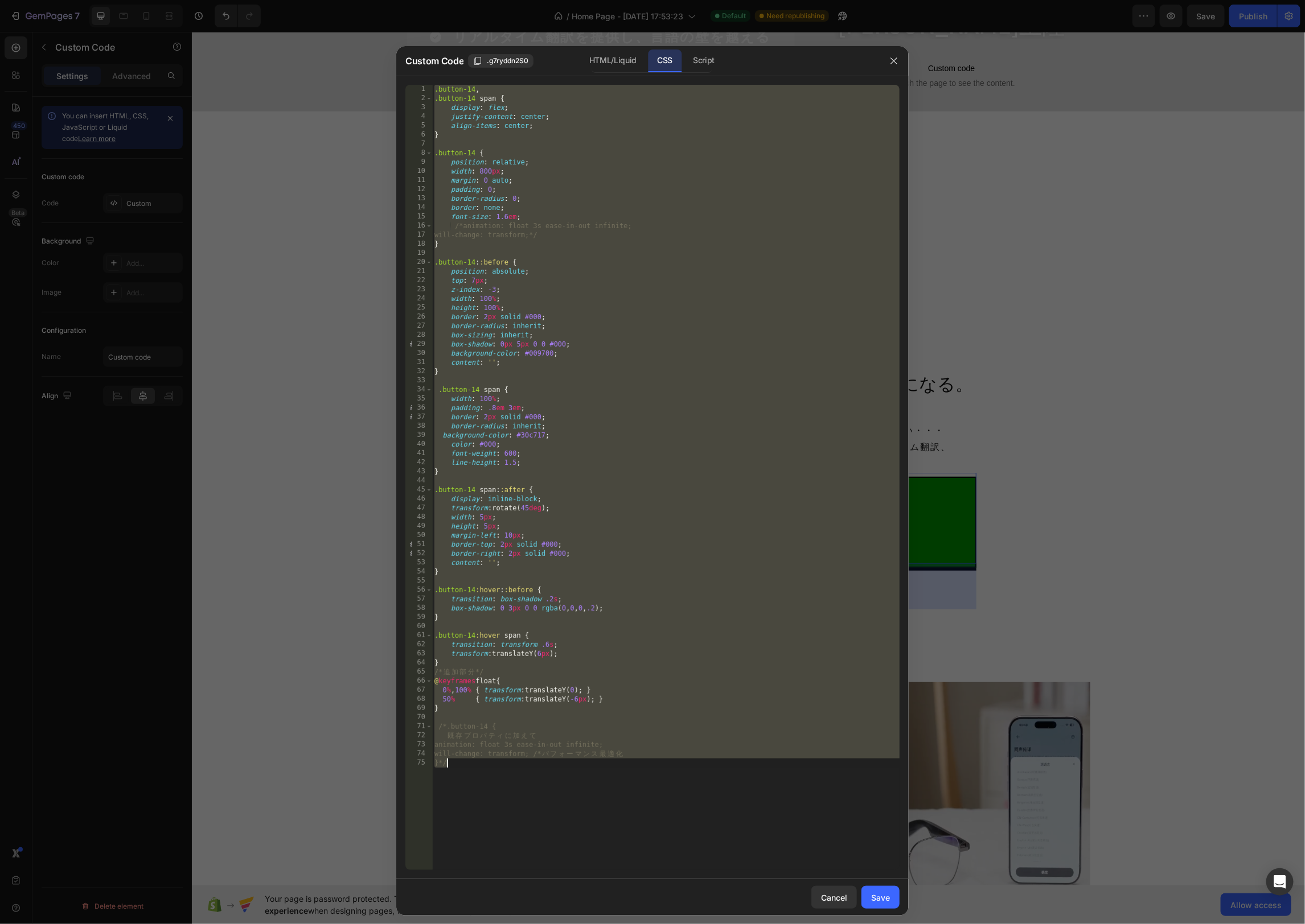
click at [596, 286] on div ".button-14 , .button-14 span { display : flex ; justify-content : center ; alig…" at bounding box center [666, 487] width 468 height 804
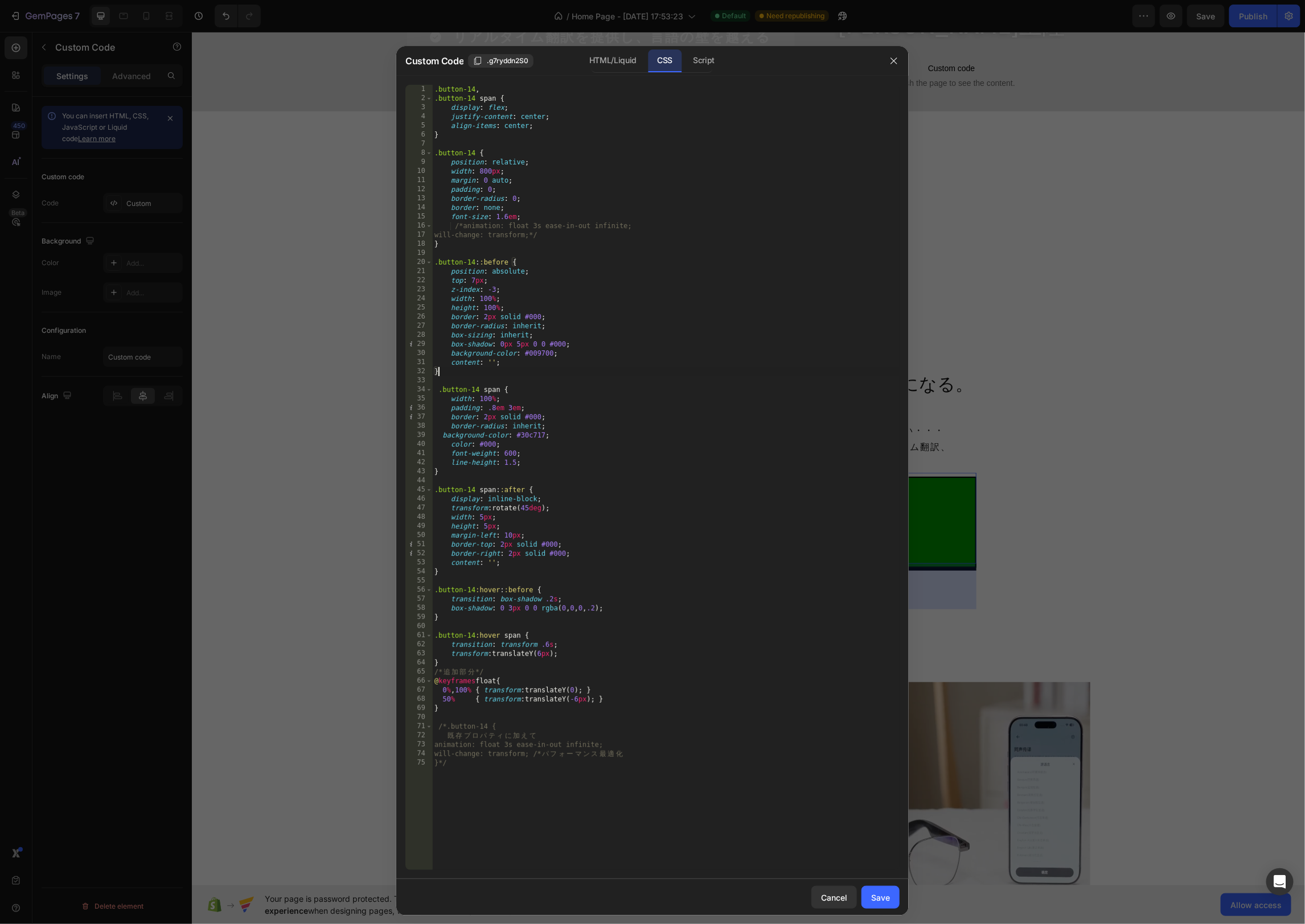
click at [588, 370] on div ".button-14 , .button-14 span { display : flex ; justify-content : center ; alig…" at bounding box center [666, 487] width 468 height 804
drag, startPoint x: 580, startPoint y: 355, endPoint x: 441, endPoint y: 353, distance: 139.0
click at [441, 353] on div ".button-14 , .button-14 span { display : flex ; justify-content : center ; alig…" at bounding box center [666, 487] width 468 height 804
click at [569, 420] on div ".button-14 , .button-14 span { display : flex ; justify-content : center ; alig…" at bounding box center [666, 487] width 468 height 804
drag, startPoint x: 552, startPoint y: 437, endPoint x: 566, endPoint y: 436, distance: 14.0
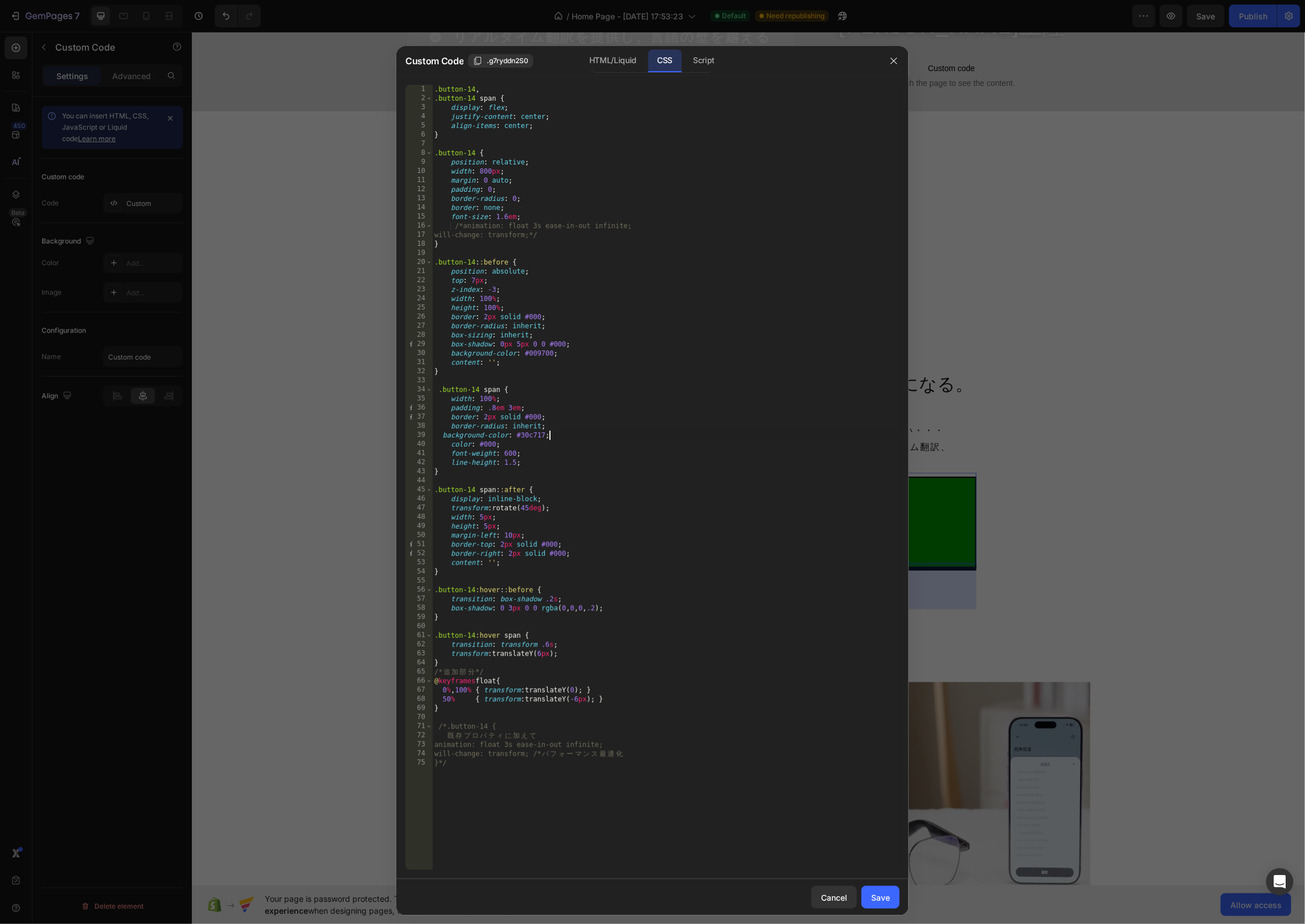
click at [552, 437] on div ".button-14 , .button-14 span { display : flex ; justify-content : center ; alig…" at bounding box center [666, 487] width 468 height 804
drag, startPoint x: 562, startPoint y: 435, endPoint x: 465, endPoint y: 435, distance: 97.0
click at [465, 435] on div ".button-14 , .button-14 span { display : flex ; justify-content : center ; alig…" at bounding box center [666, 487] width 468 height 804
drag, startPoint x: 463, startPoint y: 222, endPoint x: 452, endPoint y: 222, distance: 11.0
click at [452, 222] on div ".button-14 , .button-14 span { display : flex ; justify-content : center ; alig…" at bounding box center [666, 487] width 468 height 804
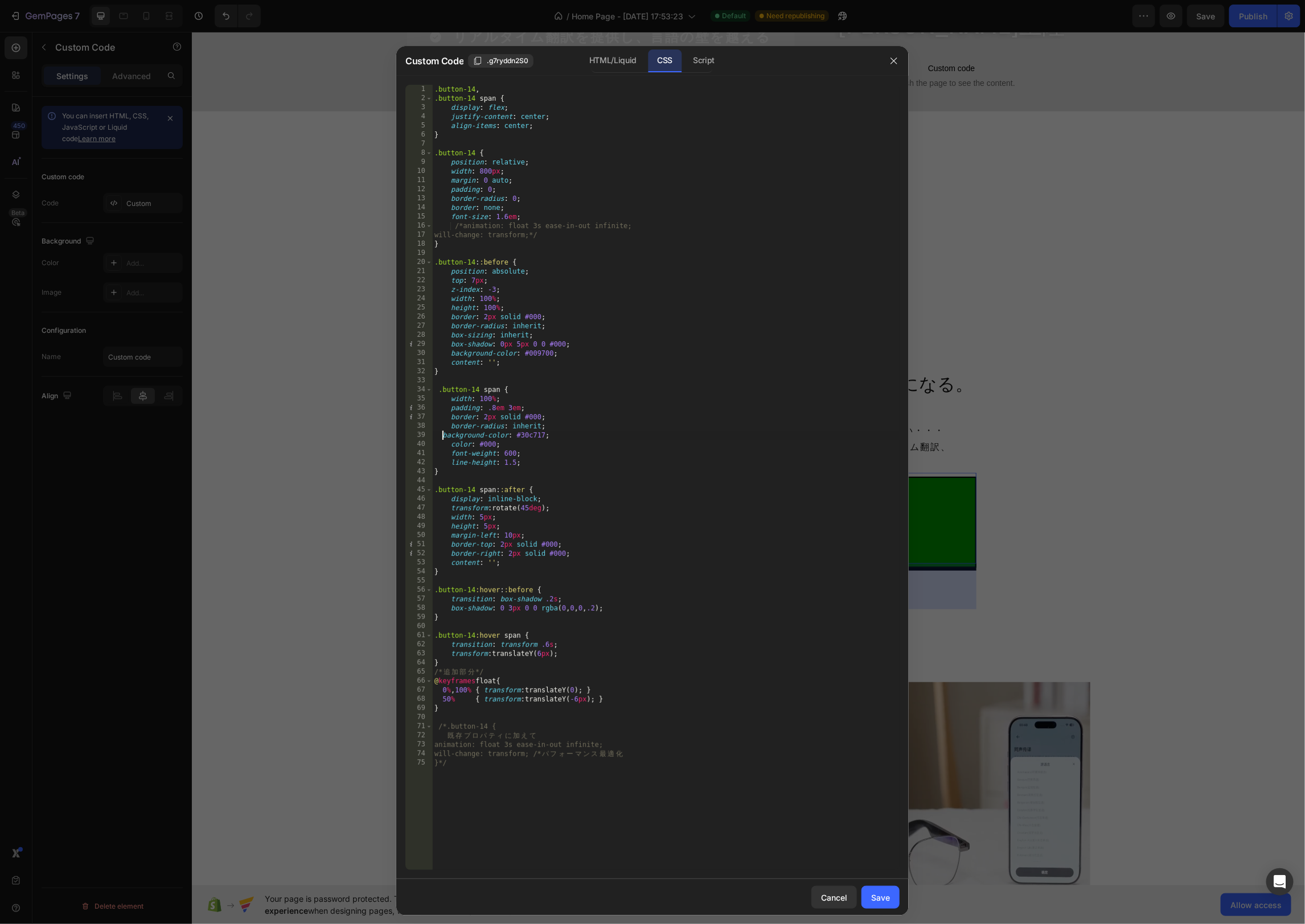
click at [442, 434] on div ".button-14 , .button-14 span { display : flex ; justify-content : center ; alig…" at bounding box center [666, 487] width 468 height 804
paste textarea "/*"
drag, startPoint x: 539, startPoint y: 235, endPoint x: 550, endPoint y: 240, distance: 12.1
click at [546, 236] on div ".button-14 , .button-14 span { display : flex ; justify-content : center ; alig…" at bounding box center [666, 487] width 468 height 804
click at [584, 433] on div ".button-14 , .button-14 span { display : flex ; justify-content : center ; alig…" at bounding box center [666, 487] width 468 height 804
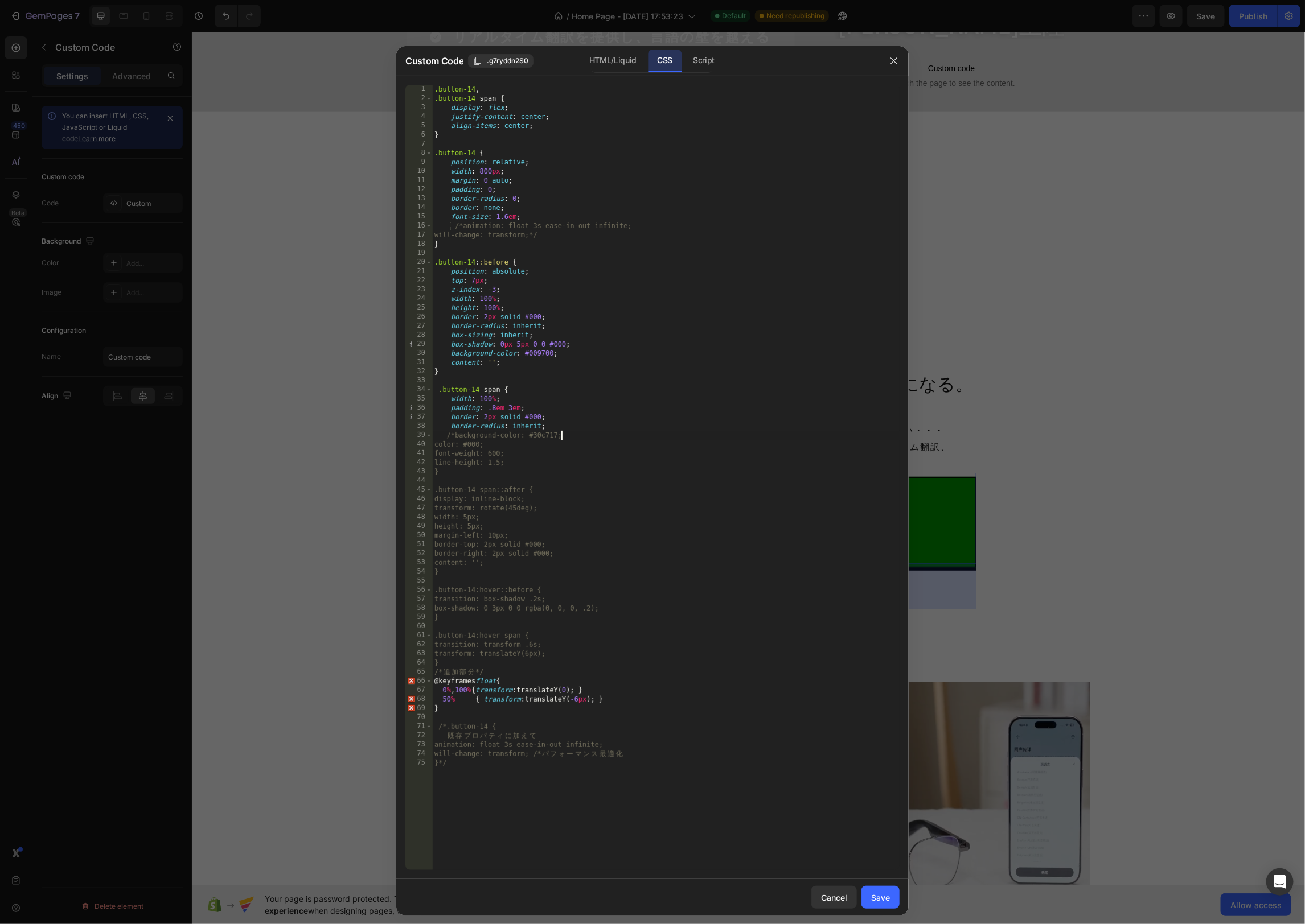
paste textarea "*/"
type textarea "/*background-color: #30c717;*/"
drag, startPoint x: 883, startPoint y: 899, endPoint x: 923, endPoint y: 888, distance: 41.5
click at [882, 899] on div "Save" at bounding box center [880, 898] width 19 height 12
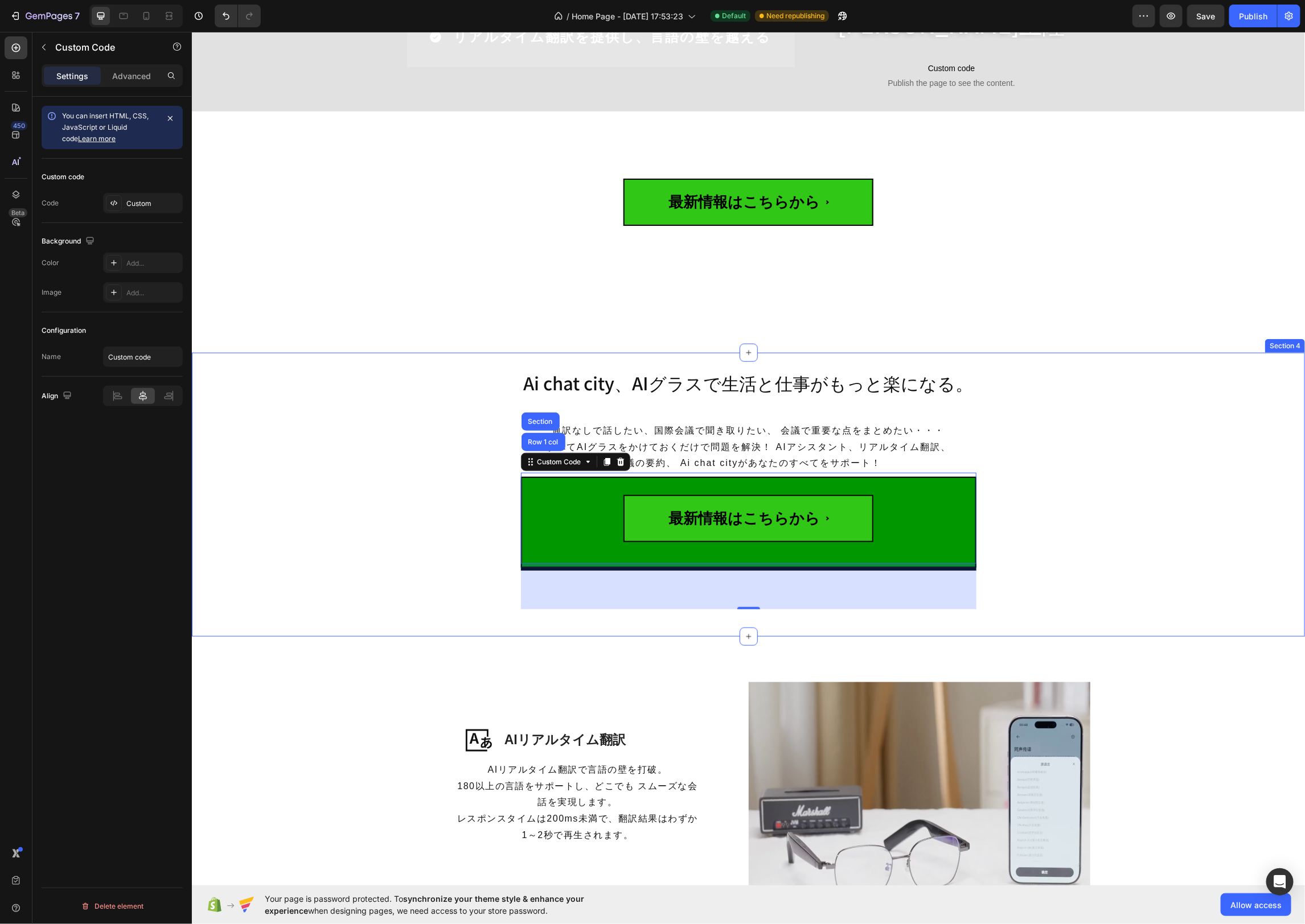
click at [1078, 444] on div "Ai chat city、AIグラスで生活と仕事がもっと楽になる。 Heading 通訳なしで話したい、国際会議で聞き取りたい、 会議で重要な点をまとめたい・…" at bounding box center [747, 495] width 1113 height 248
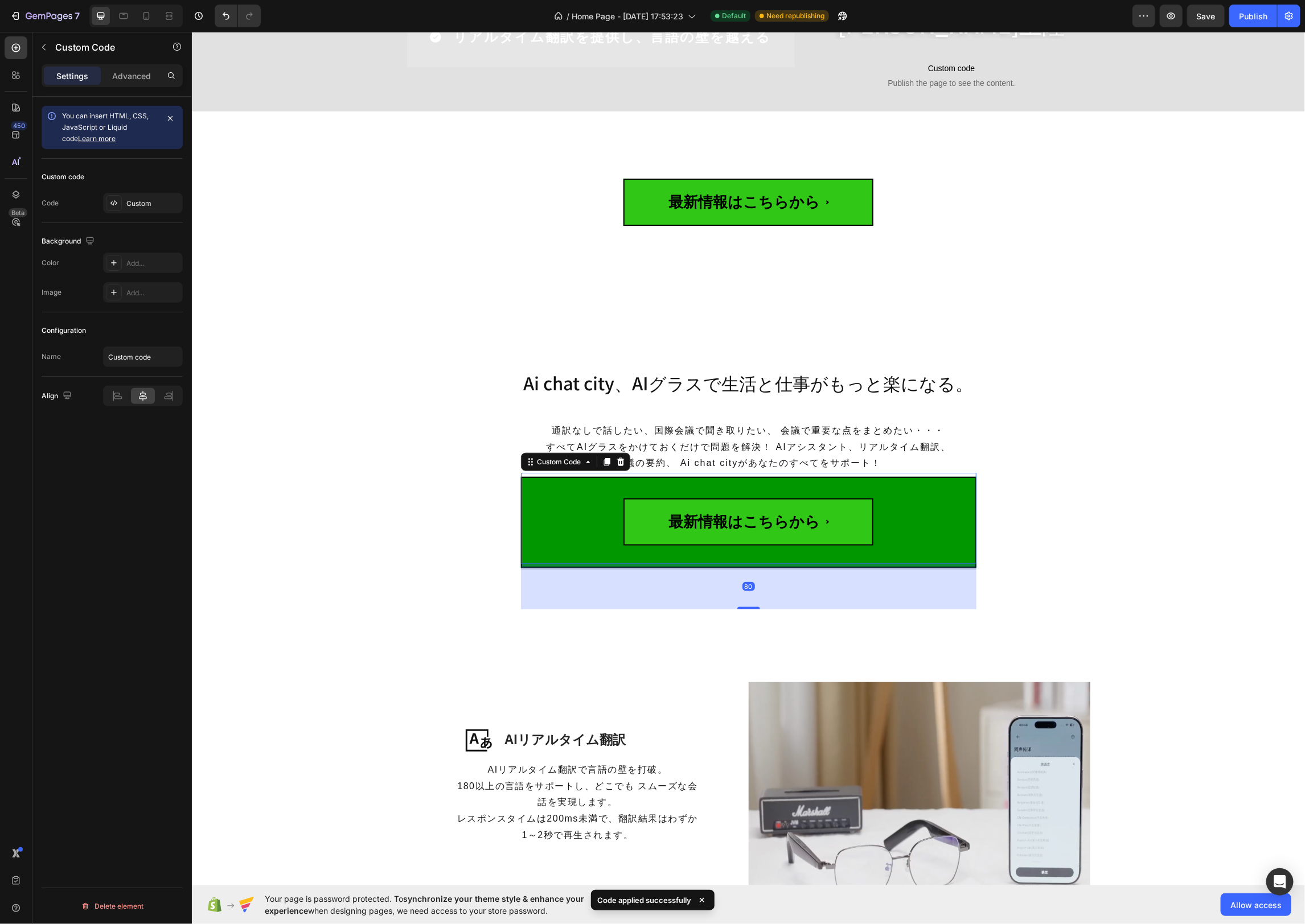
click at [959, 507] on button "最新情報はこちらから" at bounding box center [748, 517] width 455 height 91
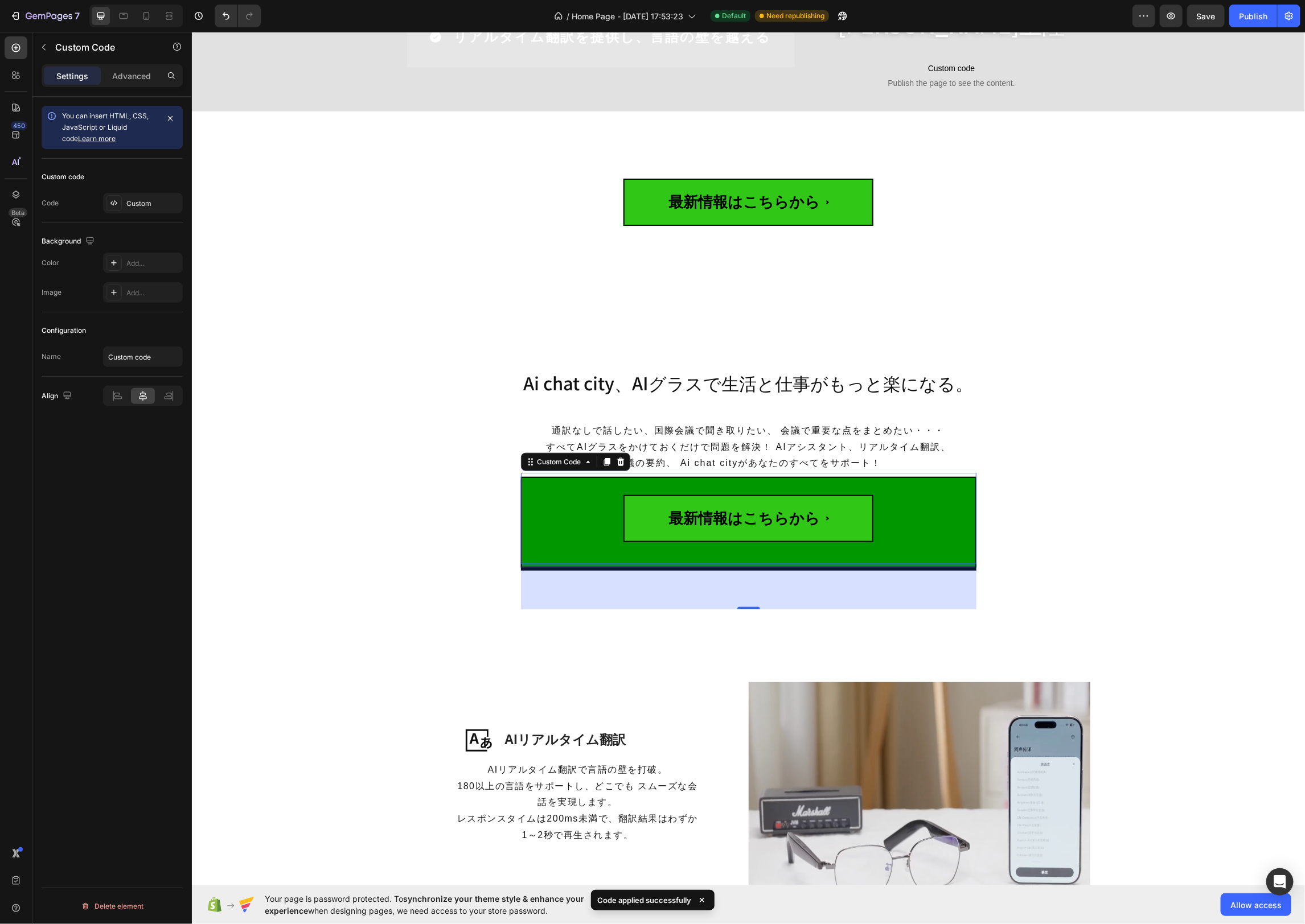
click at [1065, 535] on div "Ai chat city、AIグラスで生活と仕事がもっと楽になる。 Heading 通訳なしで話したい、国際会議で聞き取りたい、 会議で重要な点をまとめたい・…" at bounding box center [747, 495] width 1113 height 248
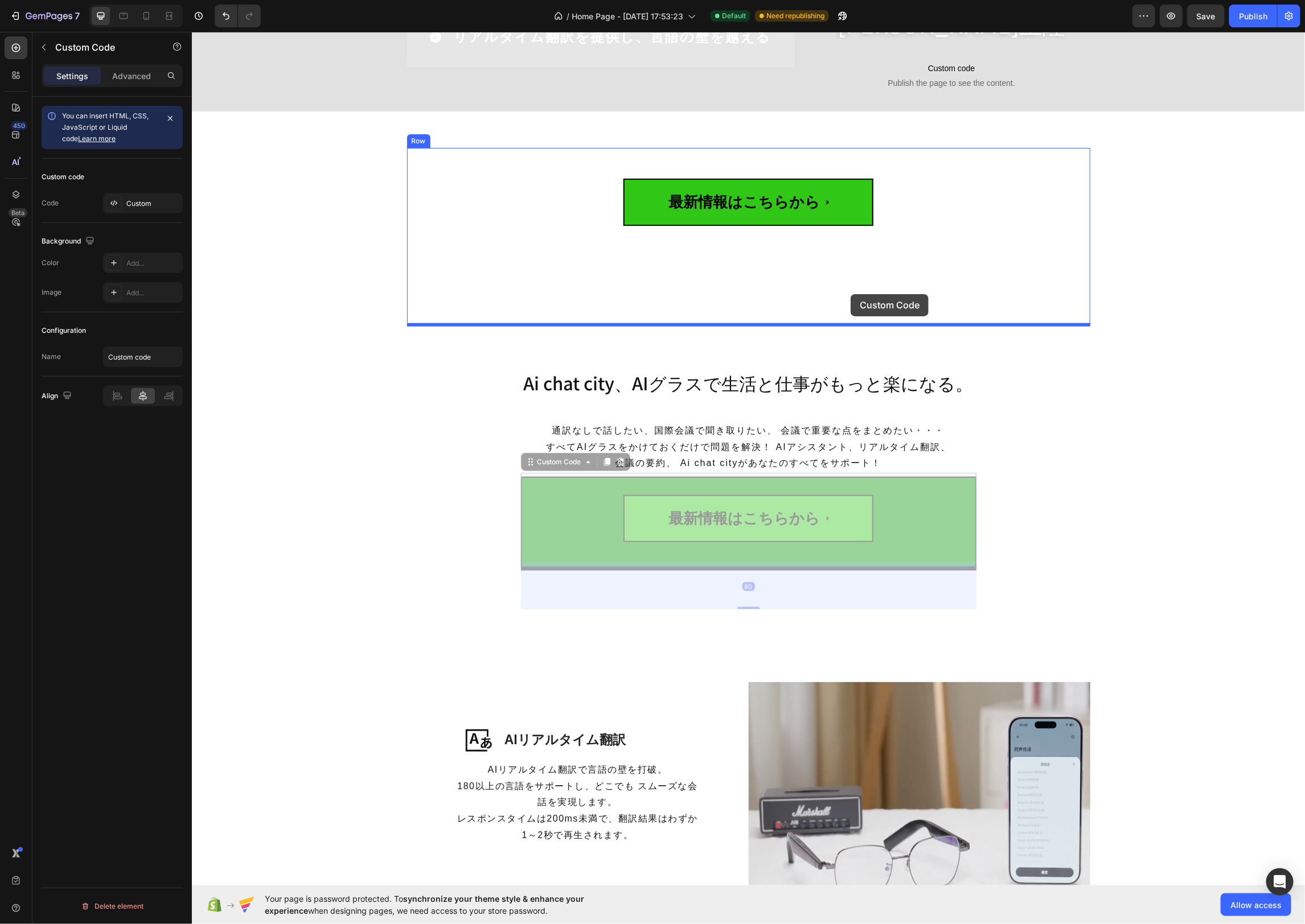
drag, startPoint x: 932, startPoint y: 541, endPoint x: 850, endPoint y: 294, distance: 260.3
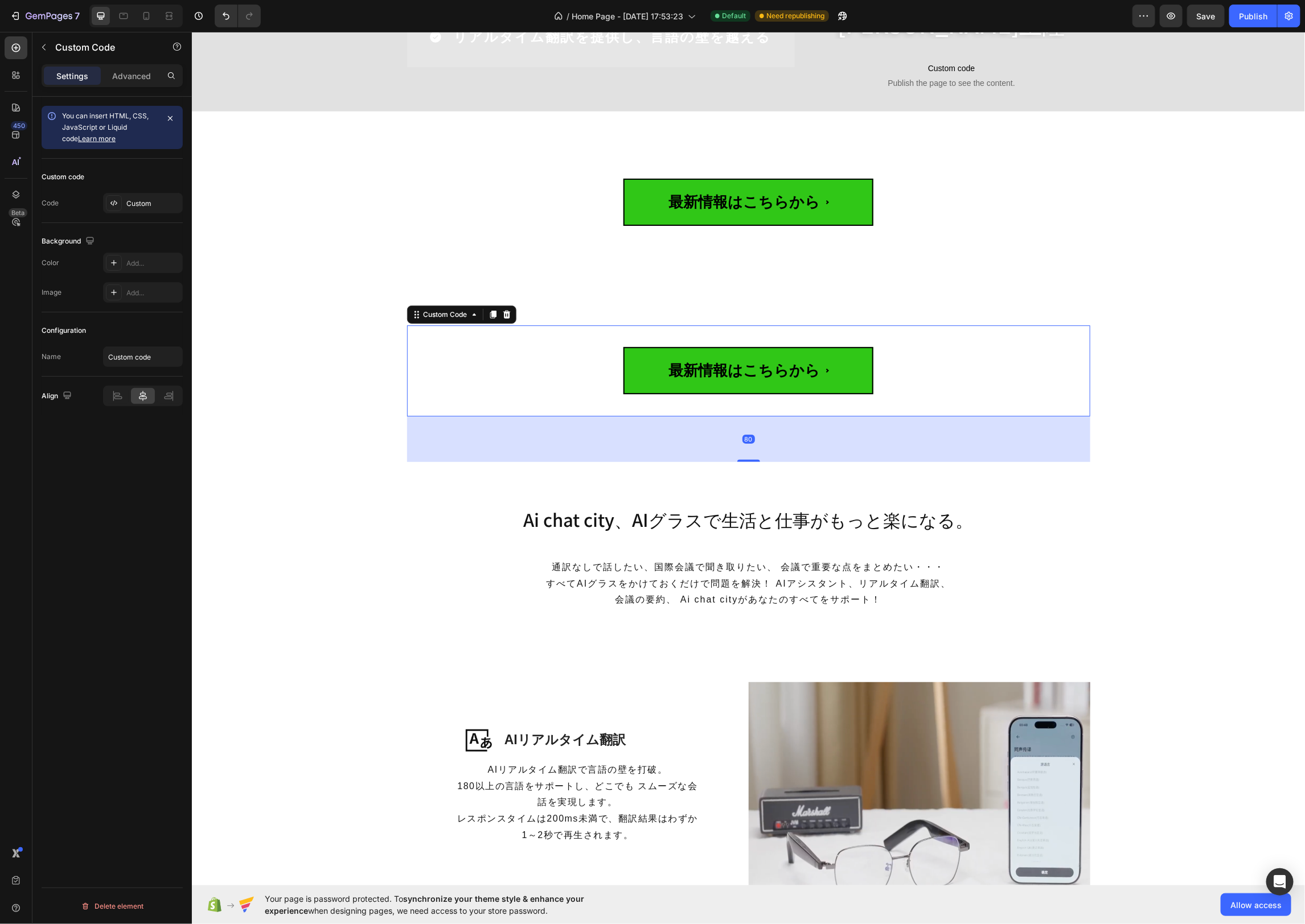
click at [485, 376] on div "最新情報はこちらから" at bounding box center [748, 371] width 683 height 91
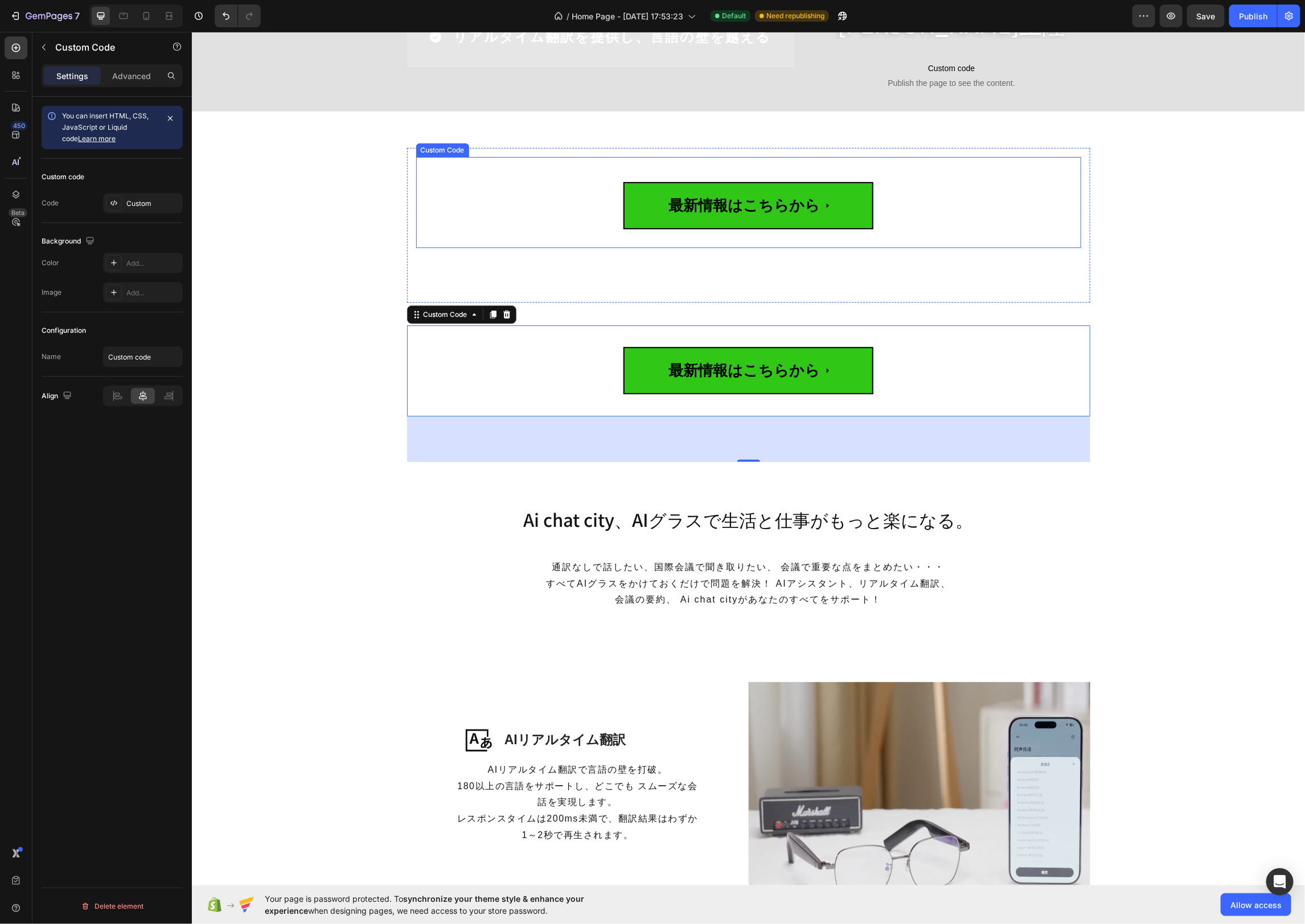
click at [545, 244] on button "最新情報はこちらから" at bounding box center [748, 202] width 455 height 91
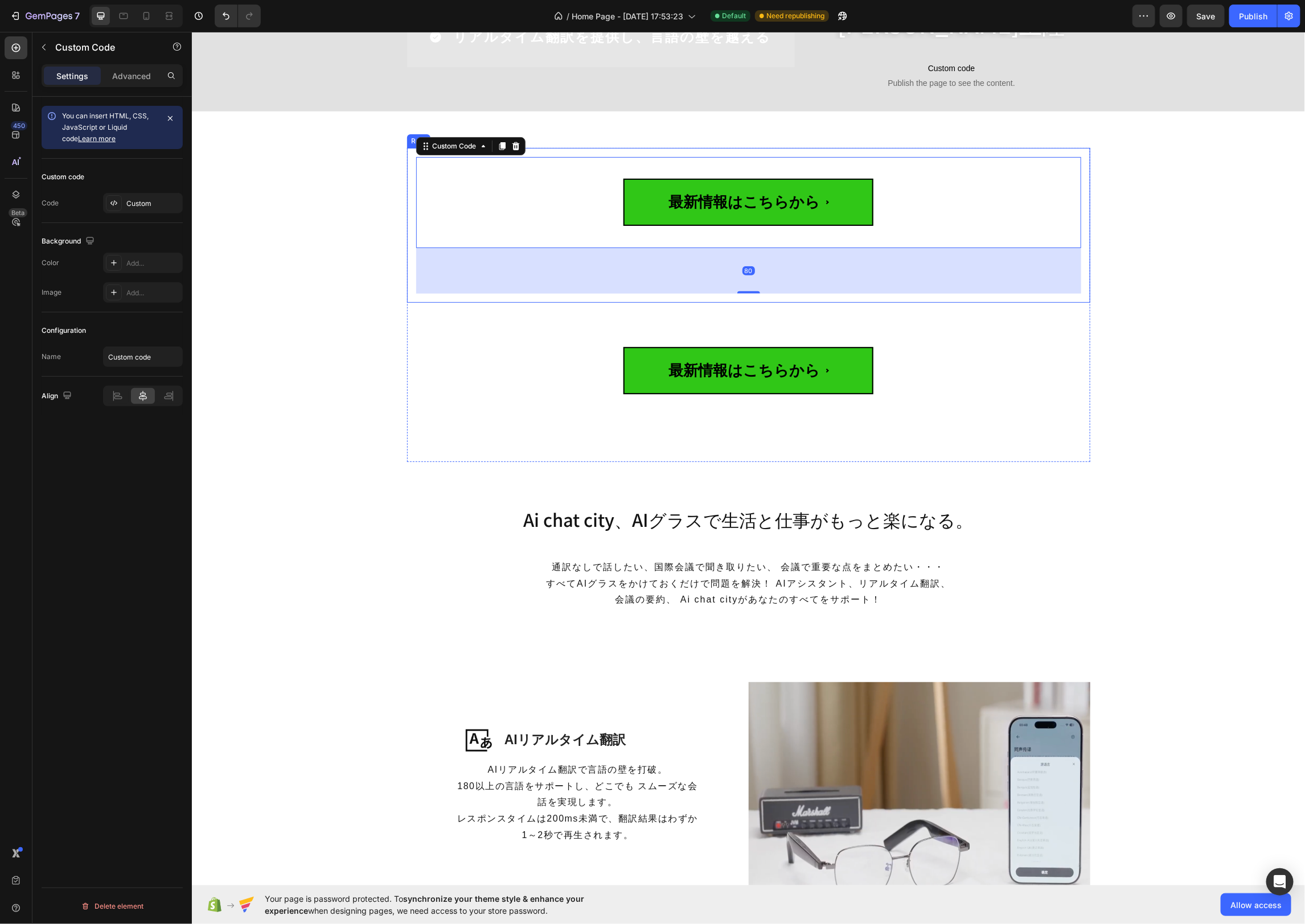
click at [476, 294] on div "最新情報はこちらから Custom Code 80 Row" at bounding box center [748, 225] width 683 height 155
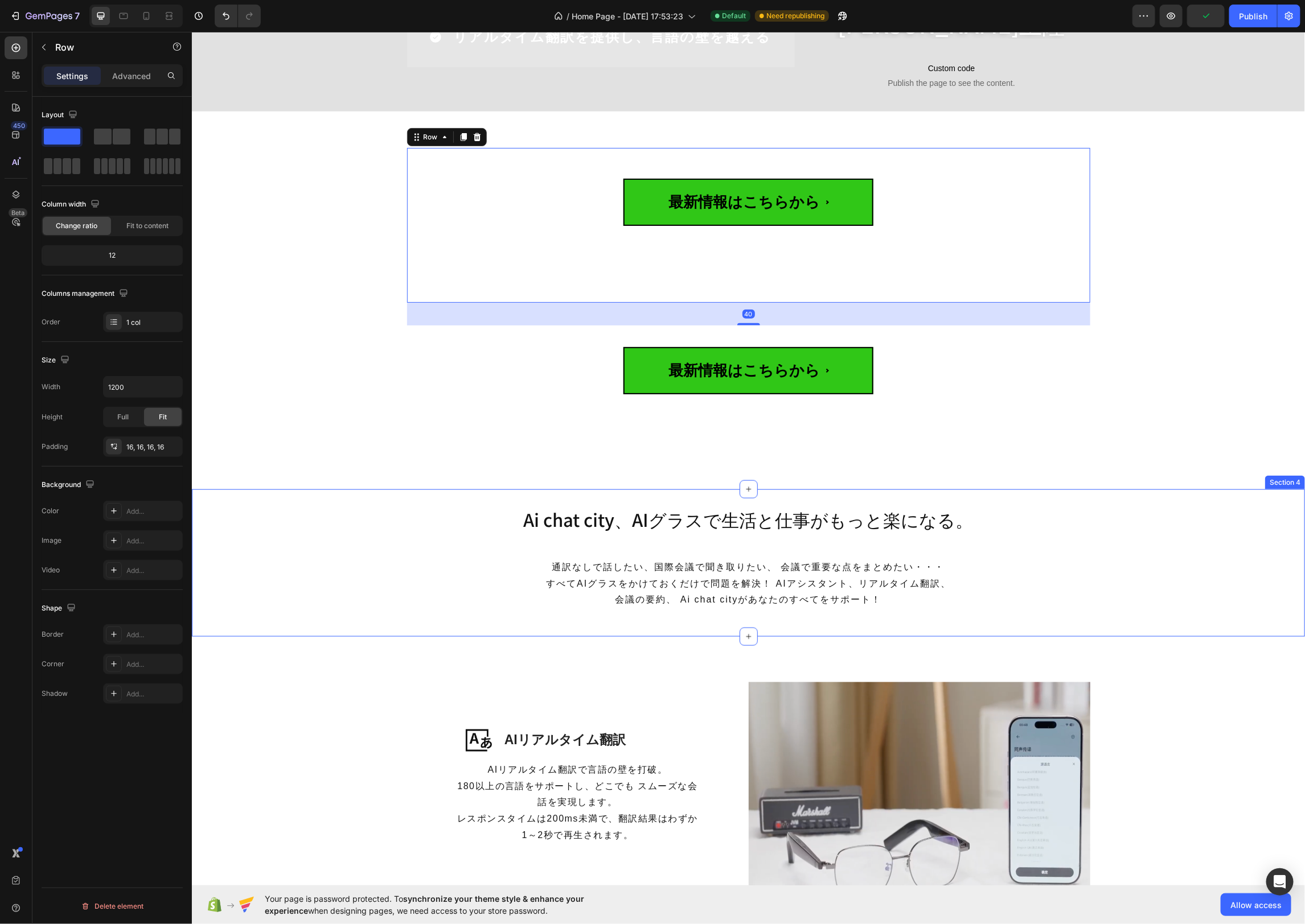
click at [465, 546] on div "Ai chat city、AIグラスで生活と仕事がもっと楽になる。 Heading 通訳なしで話したい、国際会議で聞き取りたい、 会議で重要な点をまとめたい・…" at bounding box center [747, 562] width 1113 height 111
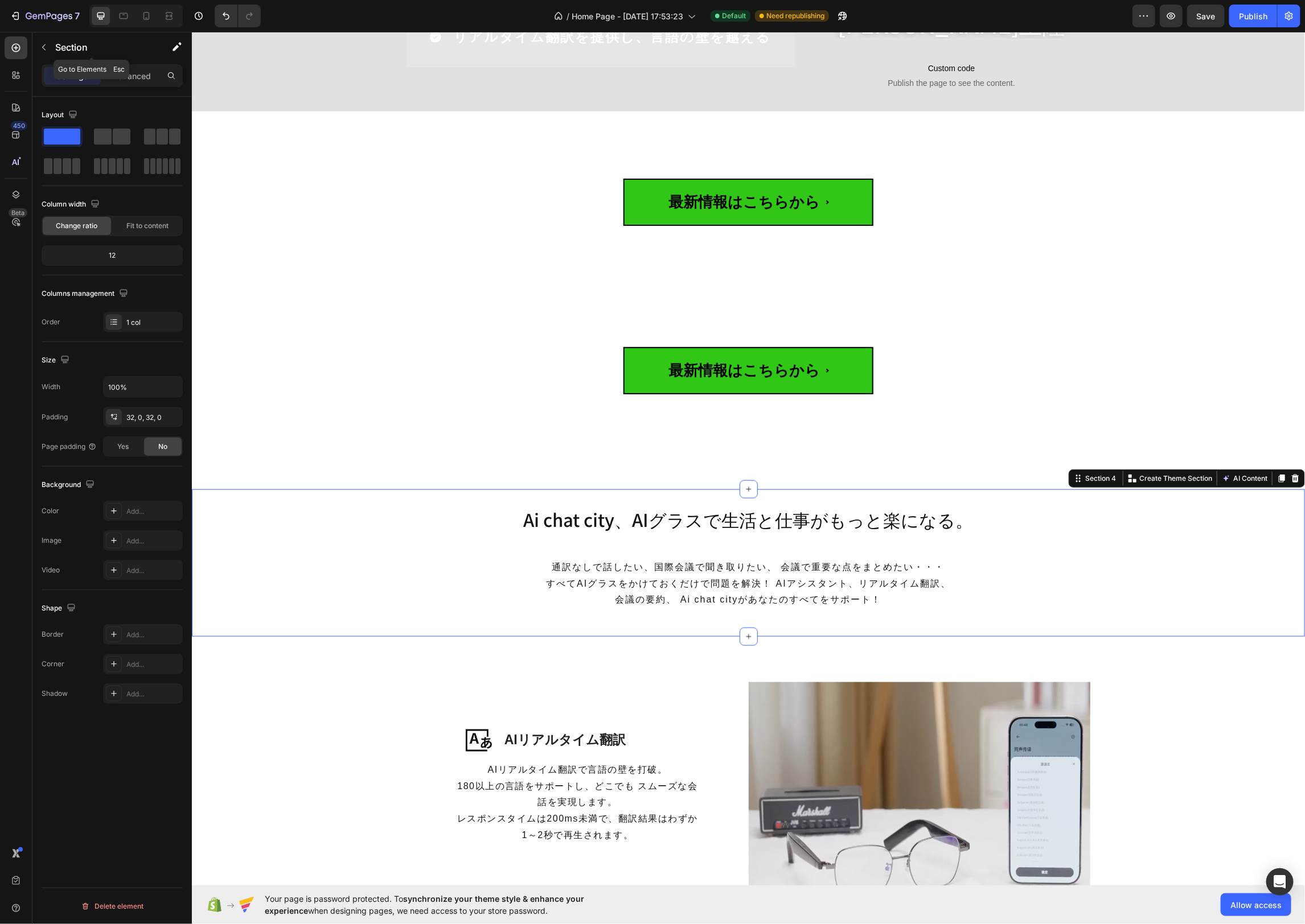
click at [40, 43] on icon "button" at bounding box center [44, 47] width 9 height 9
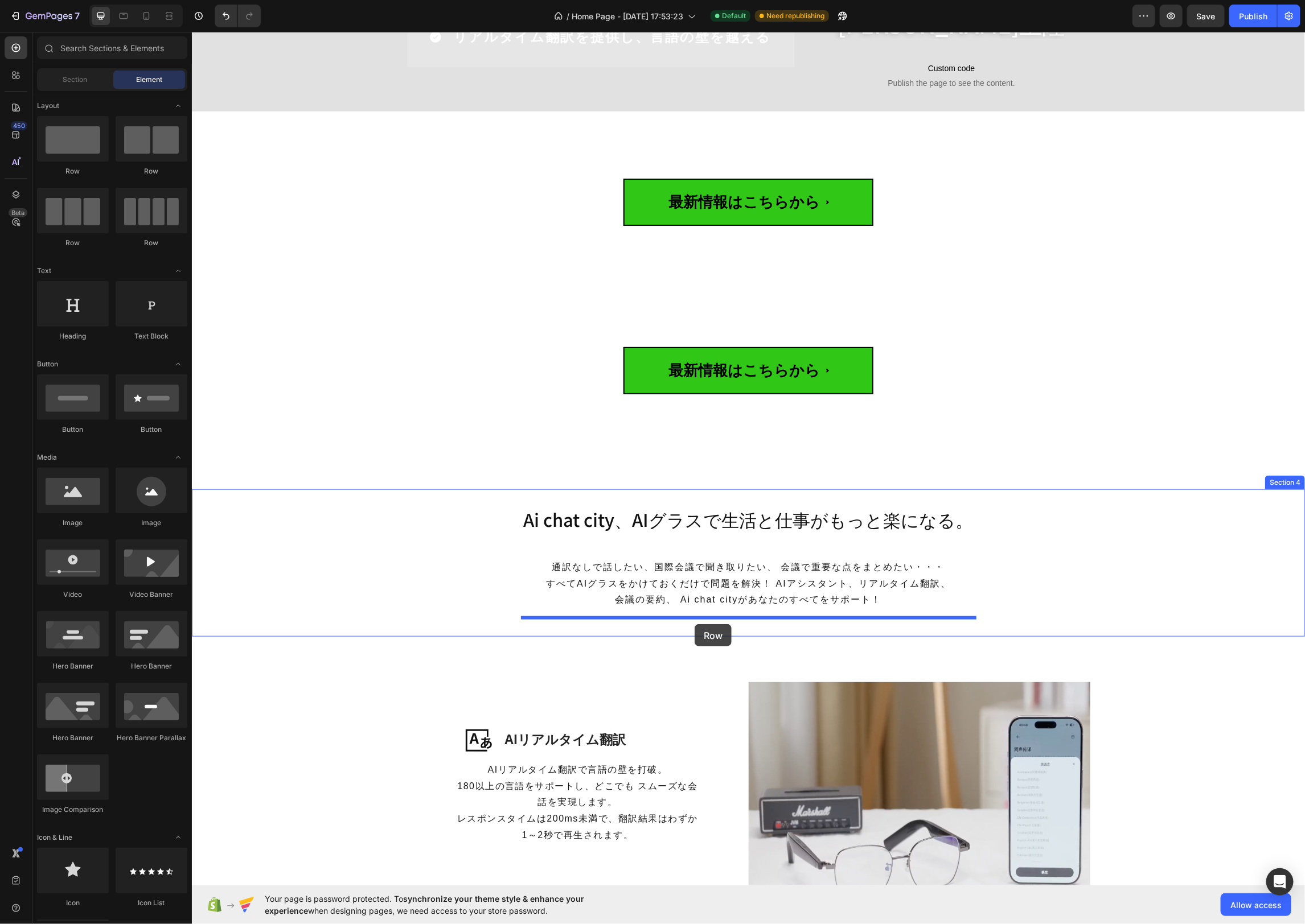
drag, startPoint x: 285, startPoint y: 176, endPoint x: 728, endPoint y: 569, distance: 592.2
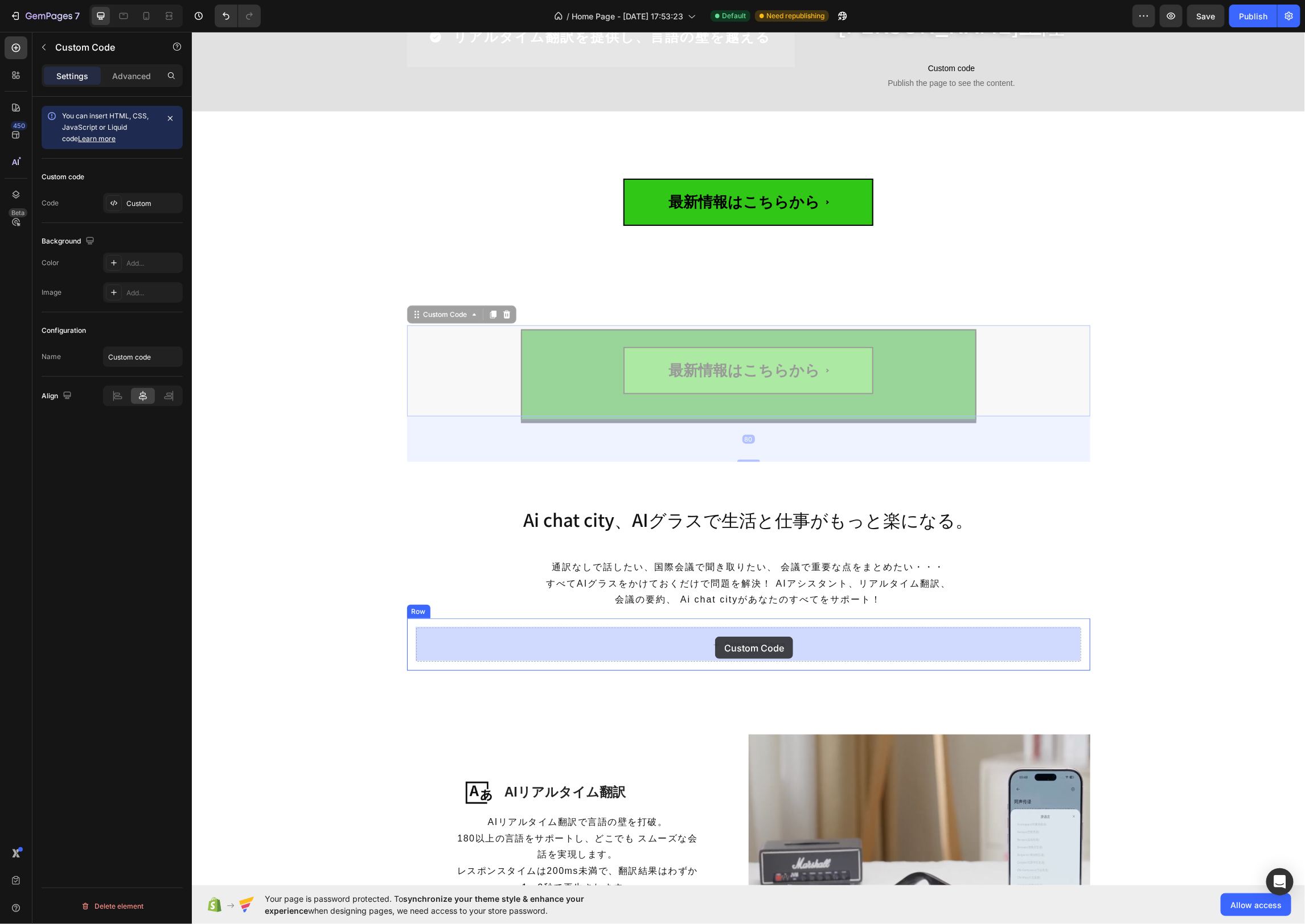
drag, startPoint x: 433, startPoint y: 320, endPoint x: 715, endPoint y: 636, distance: 423.5
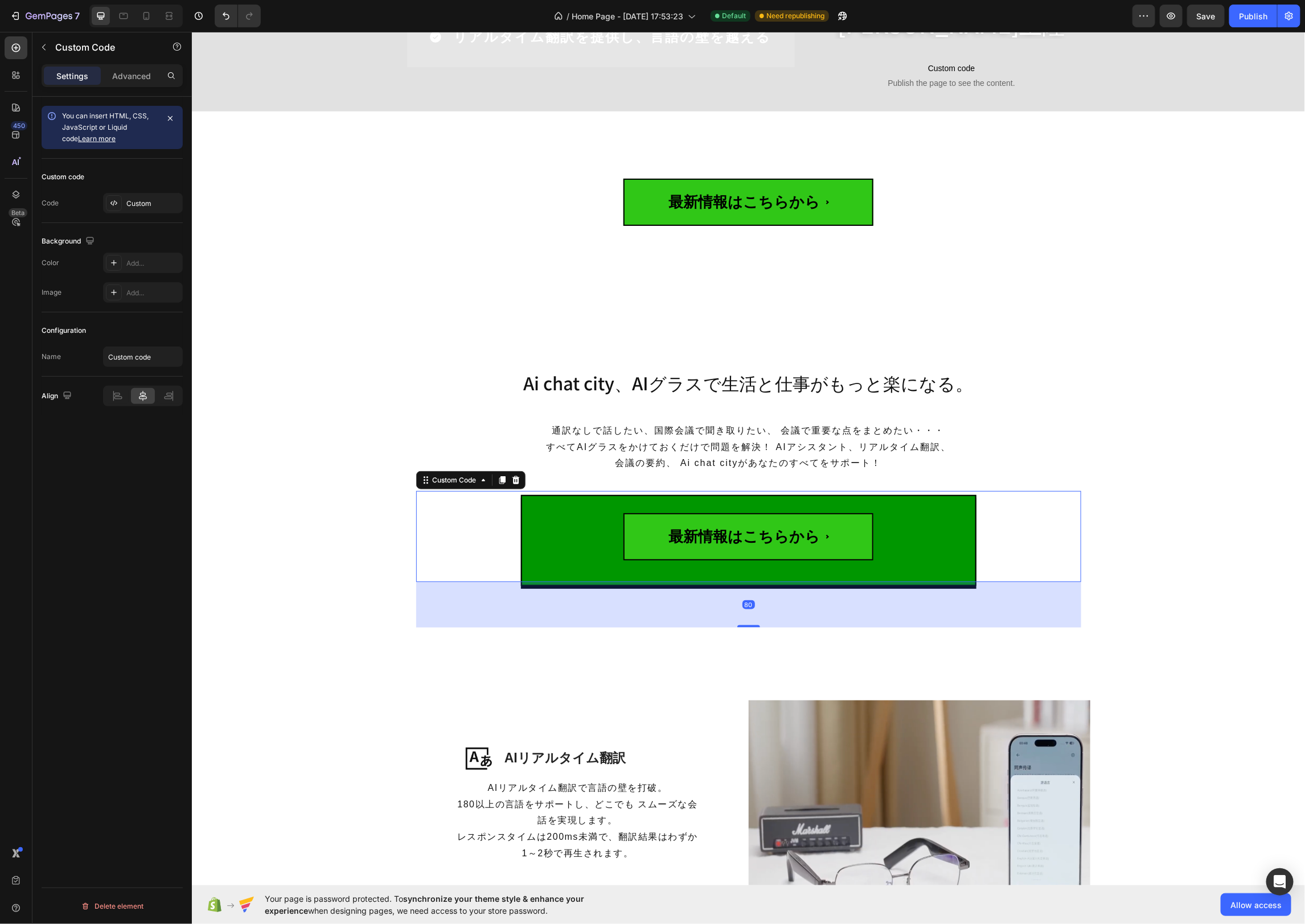
click at [417, 549] on div "最新情報はこちらから" at bounding box center [748, 536] width 665 height 91
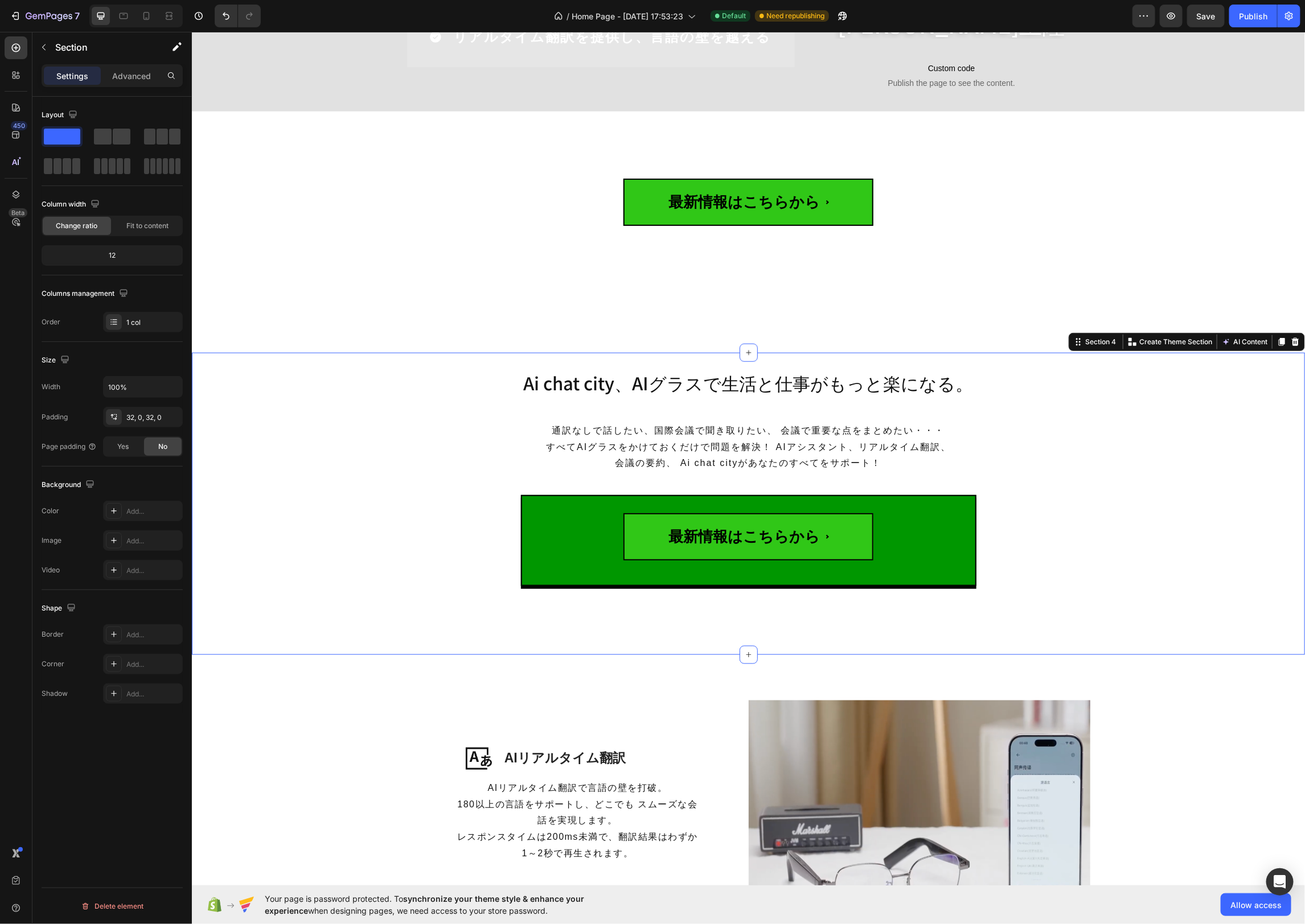
click at [346, 519] on div "Ai chat city、AIグラスで生活と仕事がもっと楽になる。 Heading 通訳なしで話したい、国際会議で聞き取りたい、 会議で重要な点をまとめたい・…" at bounding box center [747, 503] width 1113 height 266
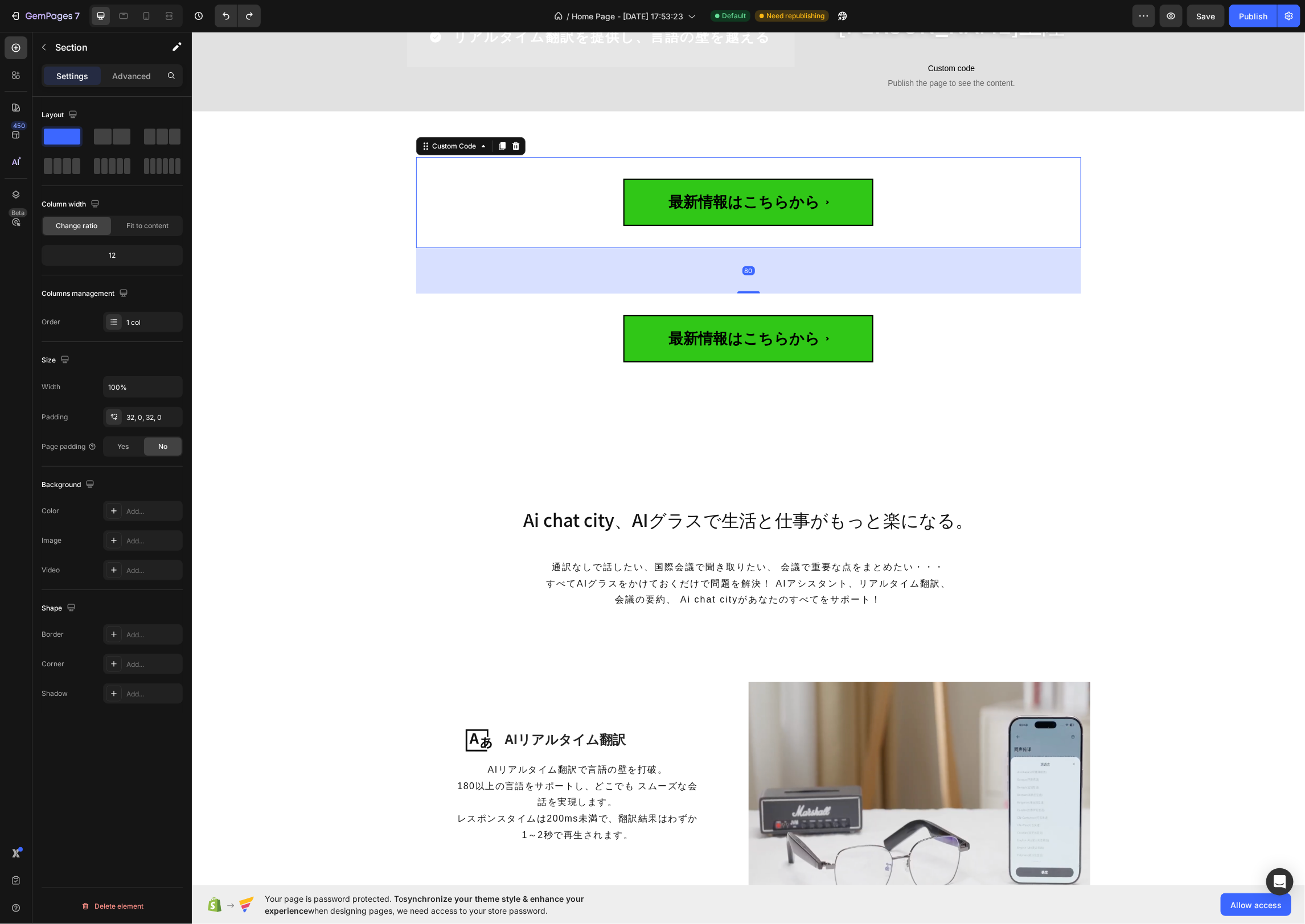
click at [459, 157] on div "最新情報はこちらから" at bounding box center [748, 202] width 665 height 91
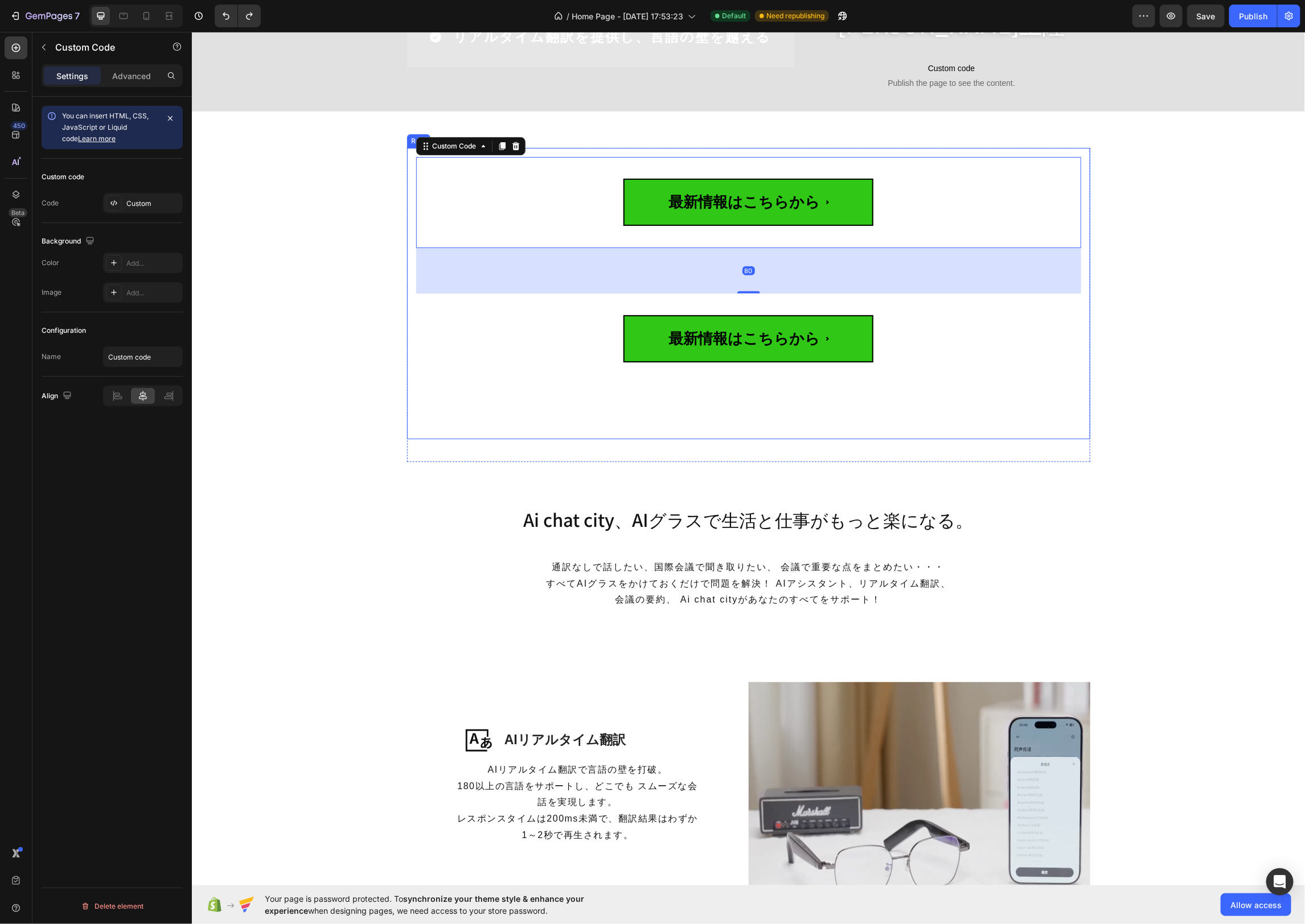
click at [353, 162] on div "最新情報はこちらから Custom Code 80 最新情報はこちらから Custom Code Row Row" at bounding box center [747, 304] width 1096 height 314
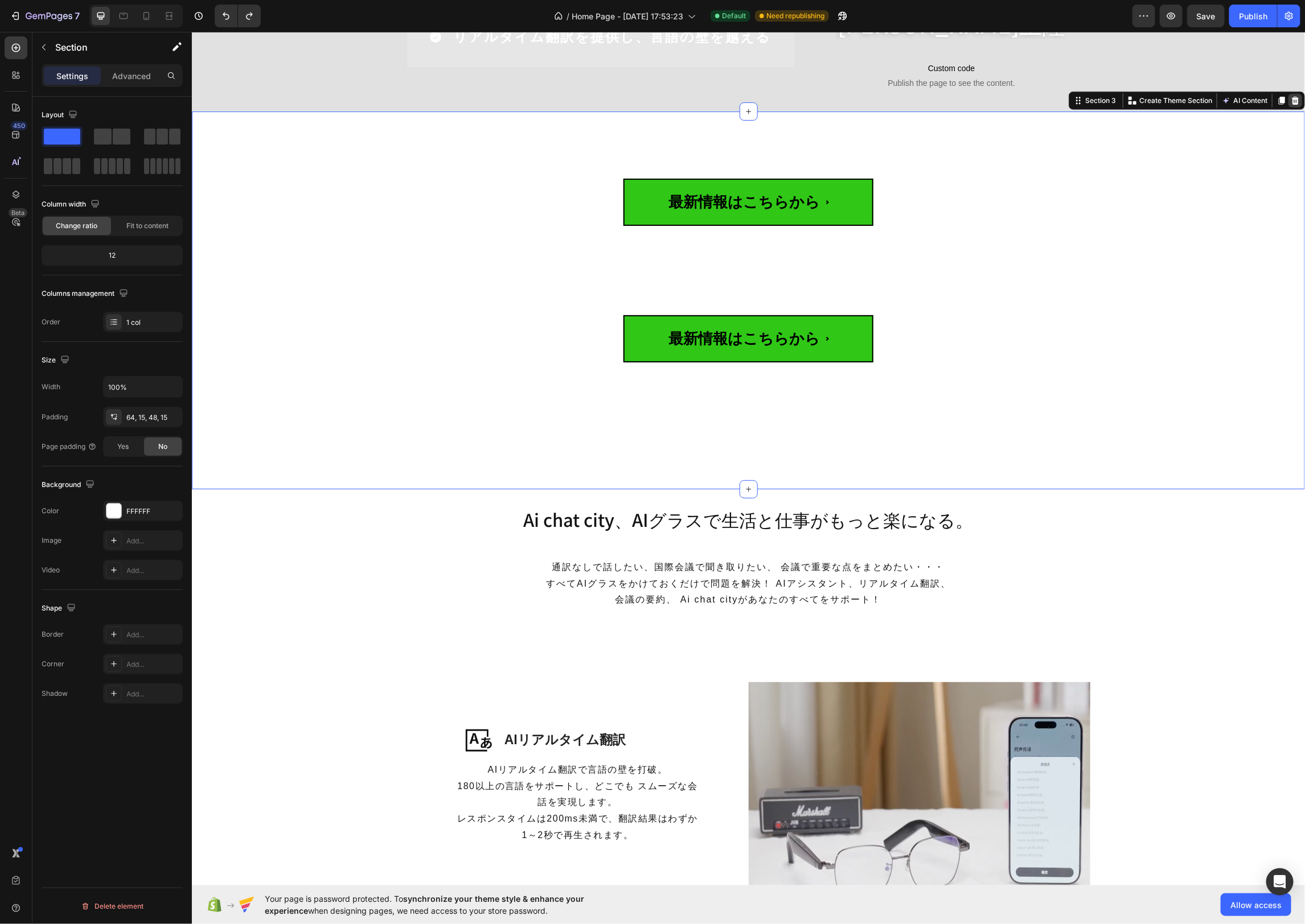
click at [1297, 102] on icon at bounding box center [1294, 100] width 7 height 8
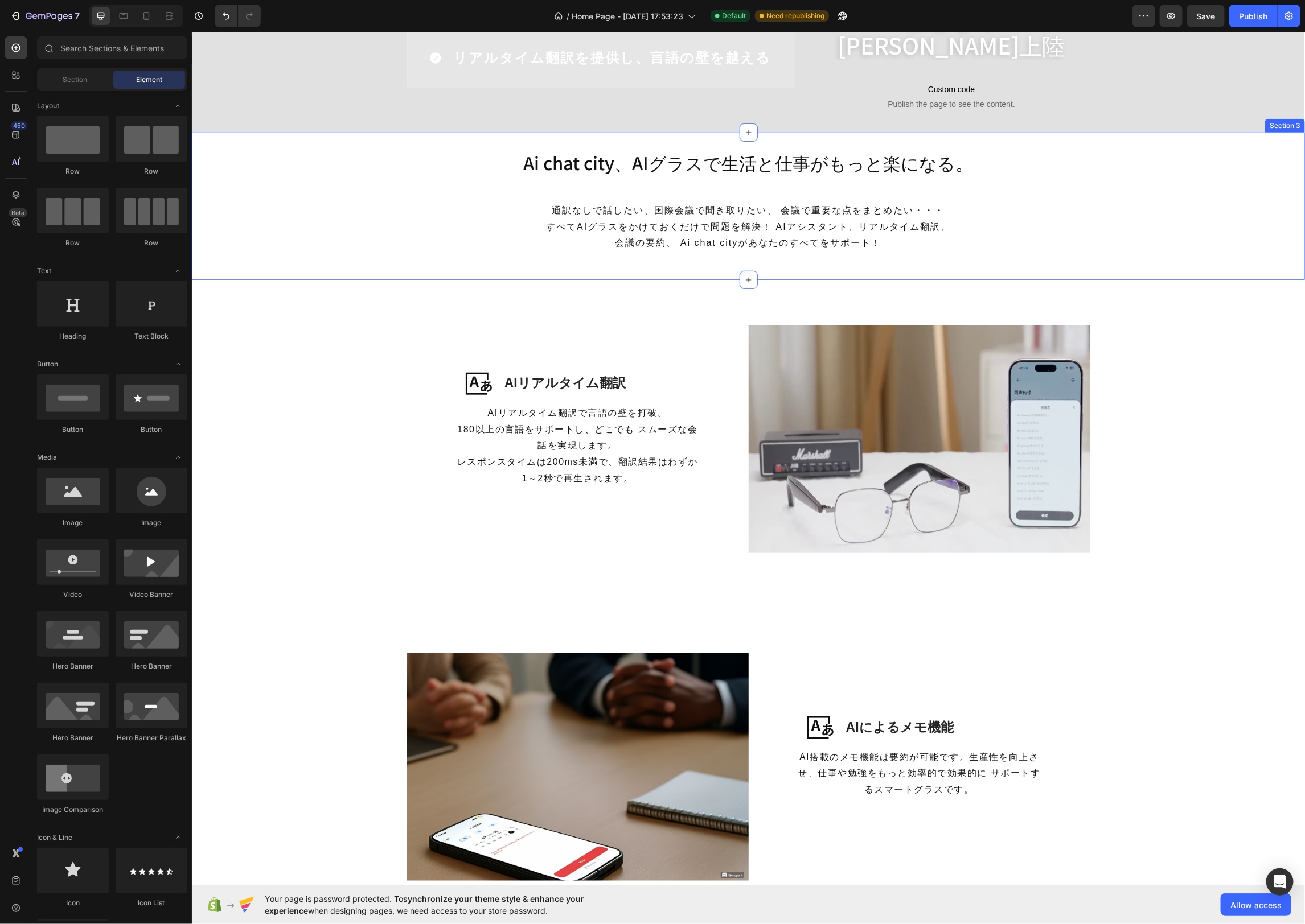
scroll to position [258, 0]
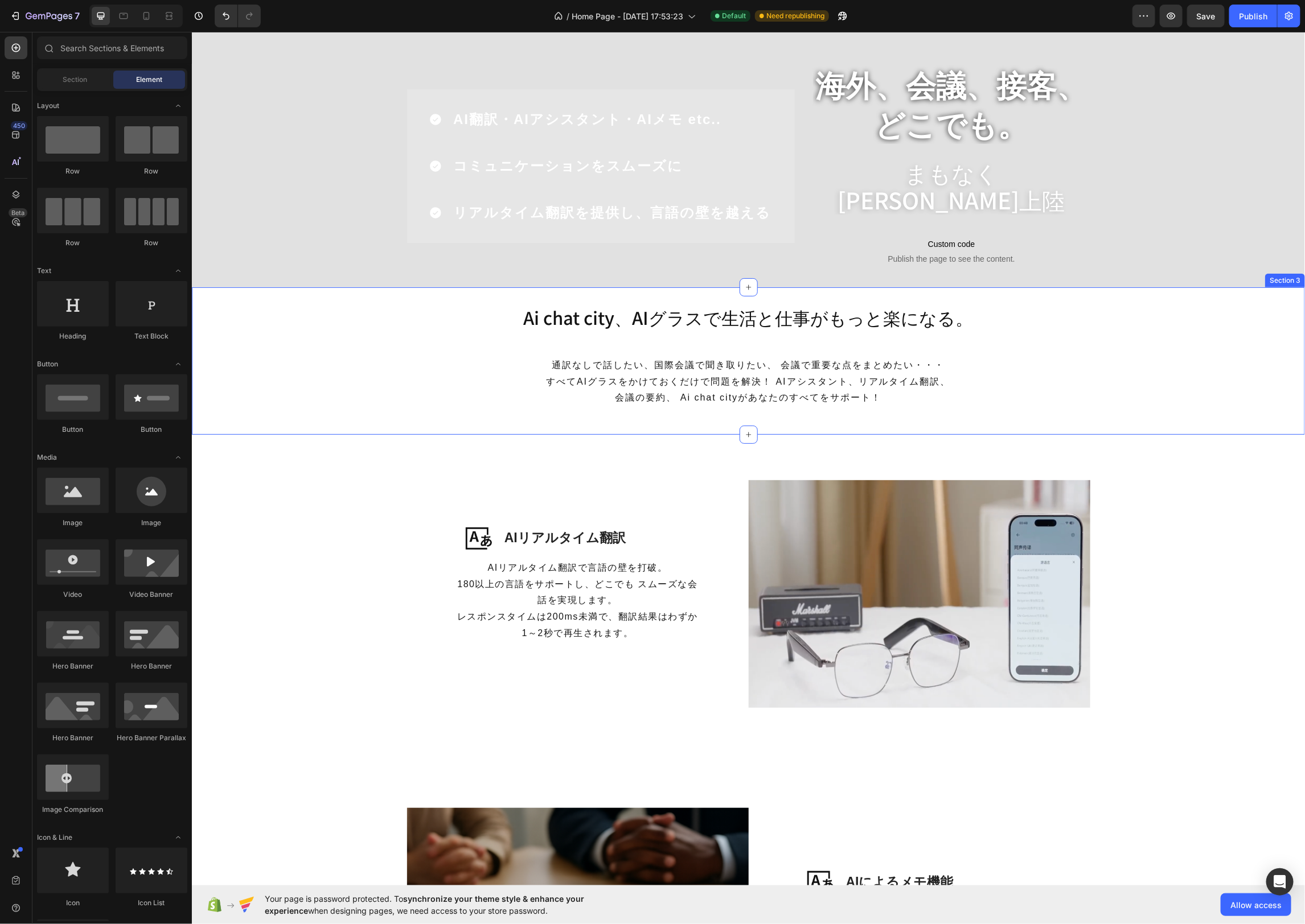
click at [1089, 299] on div "Ai chat city、AIグラスで生活と仕事がもっと楽になる。 Heading 通訳なしで話したい、国際会議で聞き取りたい、 会議で重要な点をまとめたい・…" at bounding box center [747, 361] width 1113 height 148
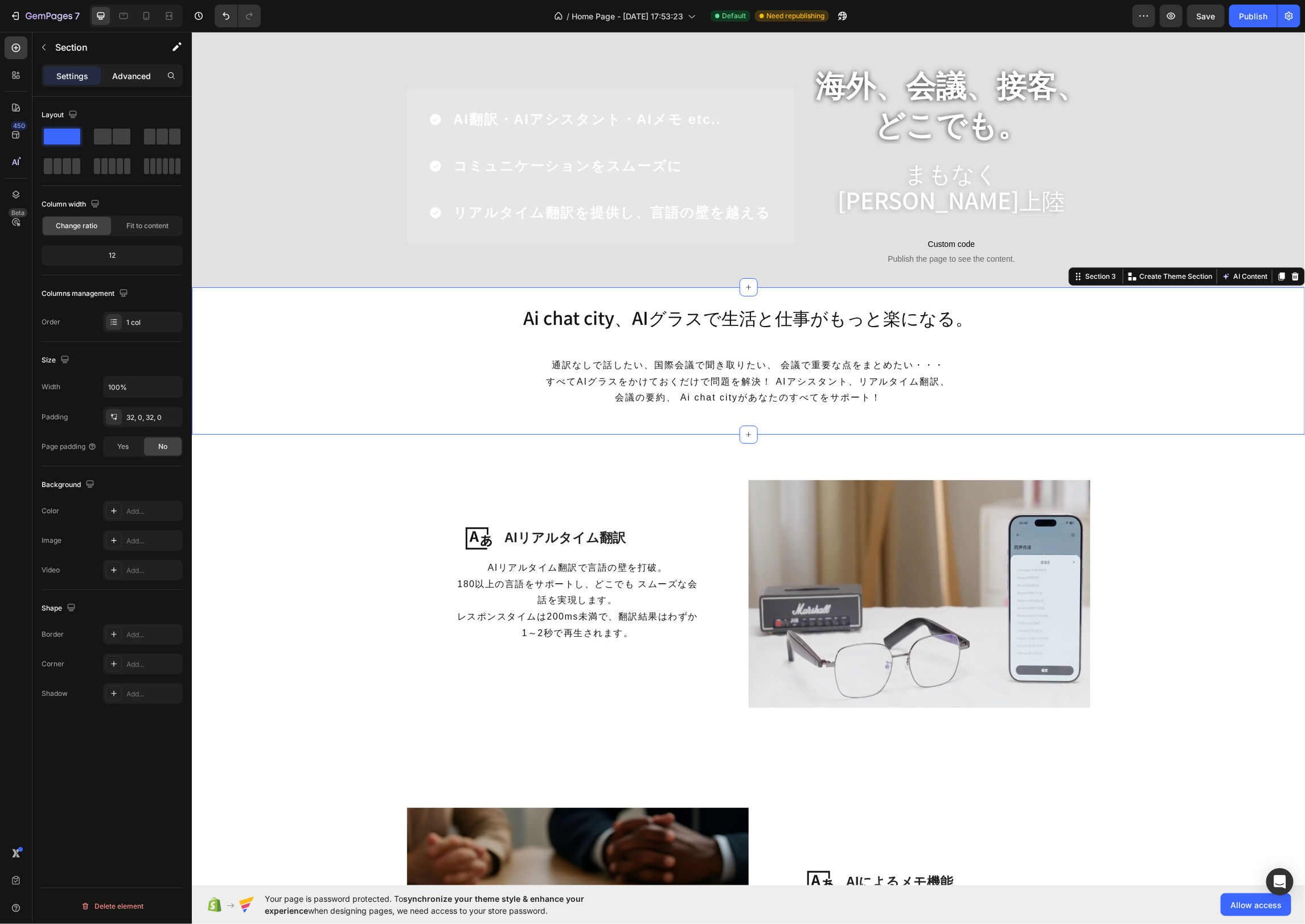
click at [157, 75] on div "Advanced" at bounding box center [131, 75] width 57 height 18
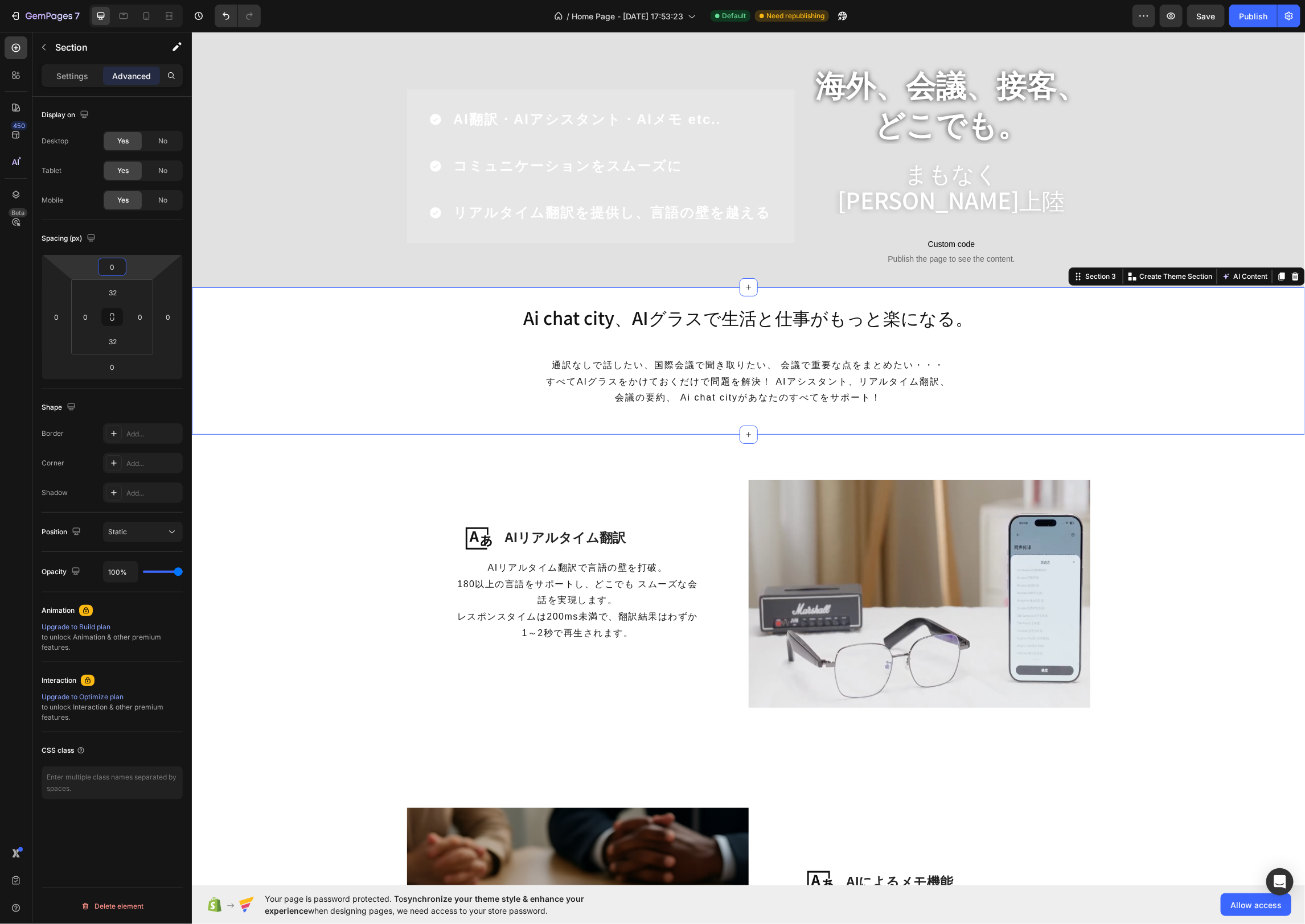
click at [118, 268] on input "0" at bounding box center [112, 267] width 23 height 17
click at [88, 0] on html "7 / Home Page - Aug 22, 17:53:23 Default Need republishing Preview Publish 450 …" at bounding box center [652, 0] width 1305 height 0
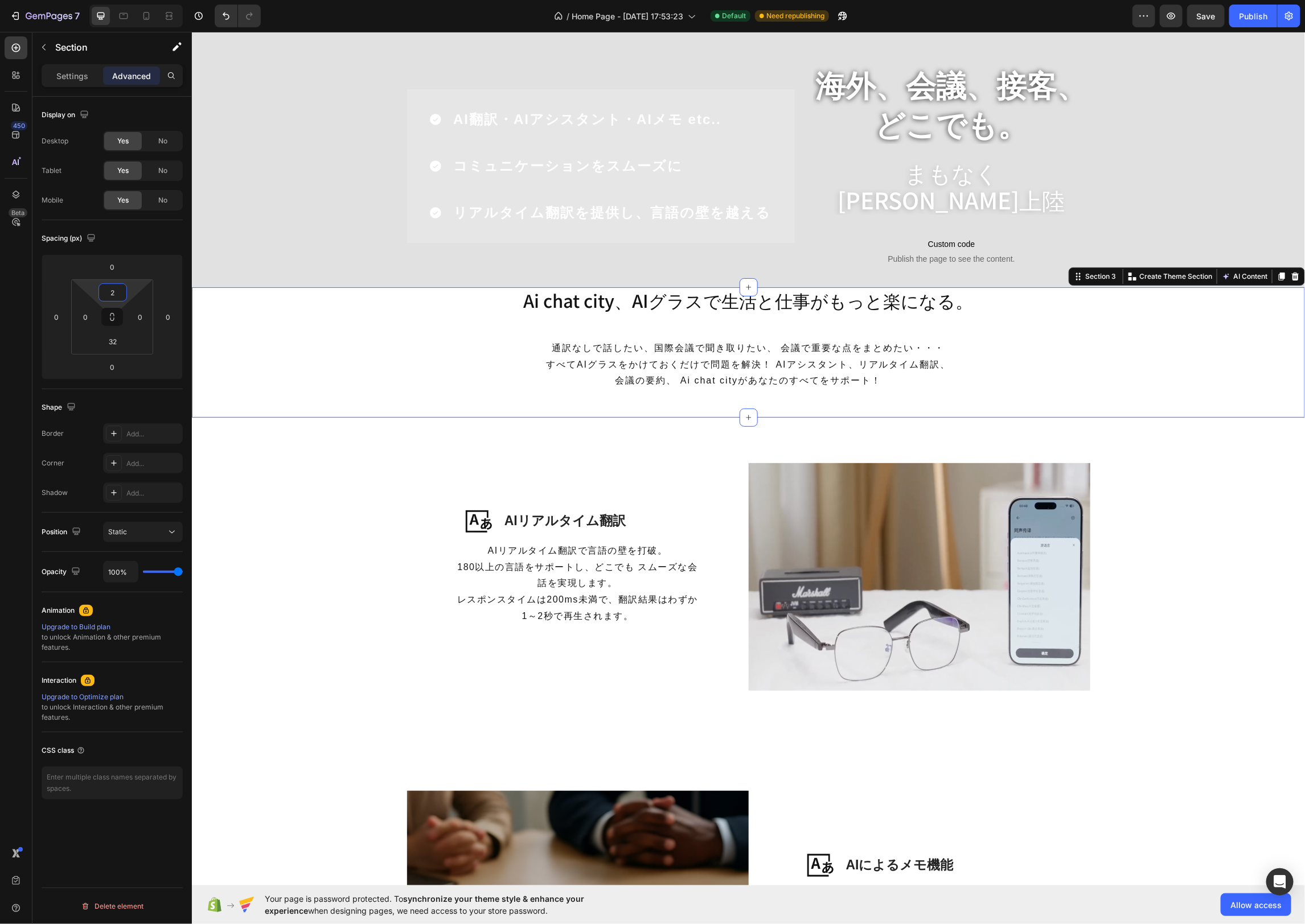
click at [118, 293] on input "2" at bounding box center [113, 292] width 23 height 17
click at [152, 455] on span "48px" at bounding box center [158, 453] width 17 height 8
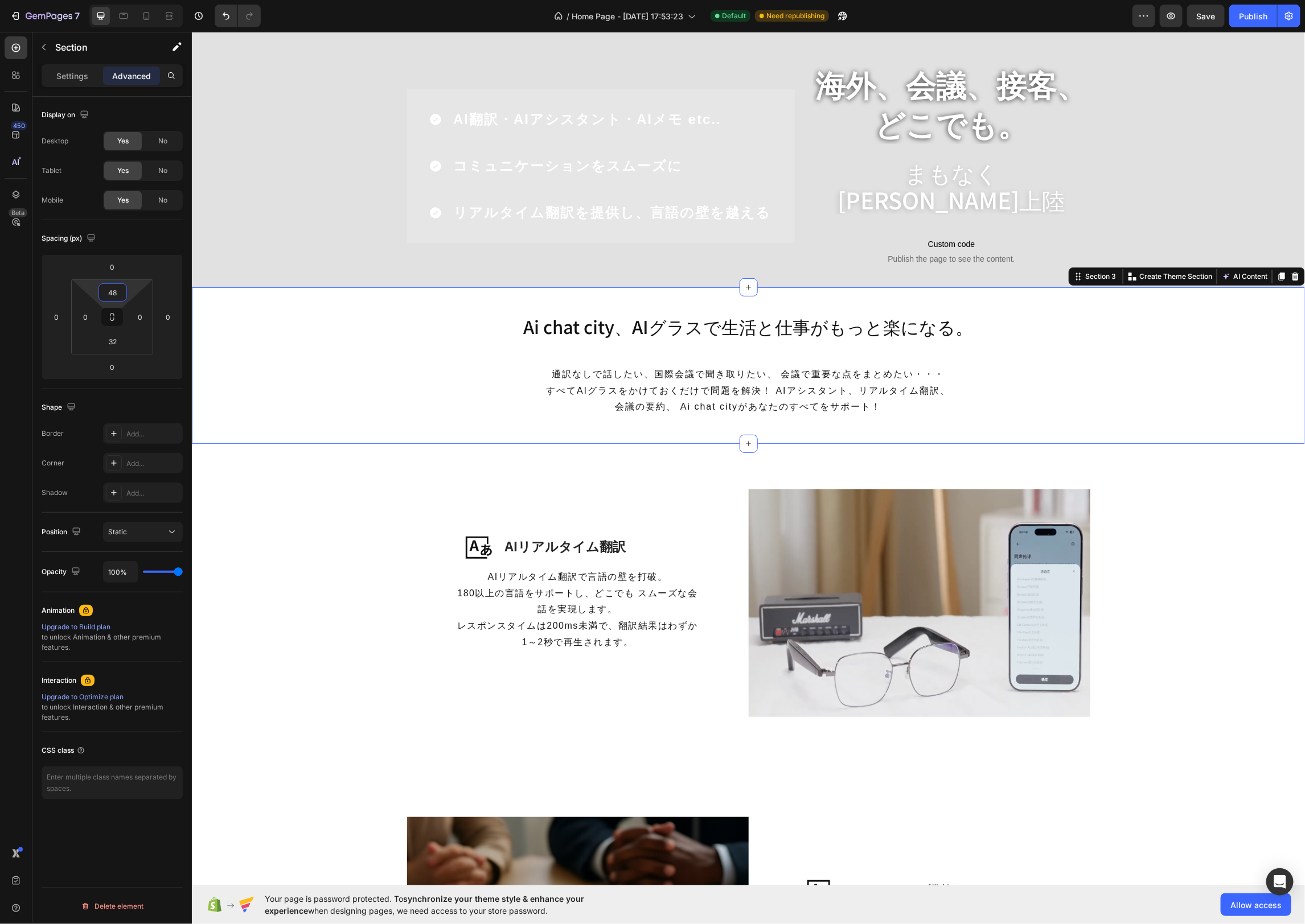
click at [120, 292] on input "48" at bounding box center [113, 292] width 23 height 17
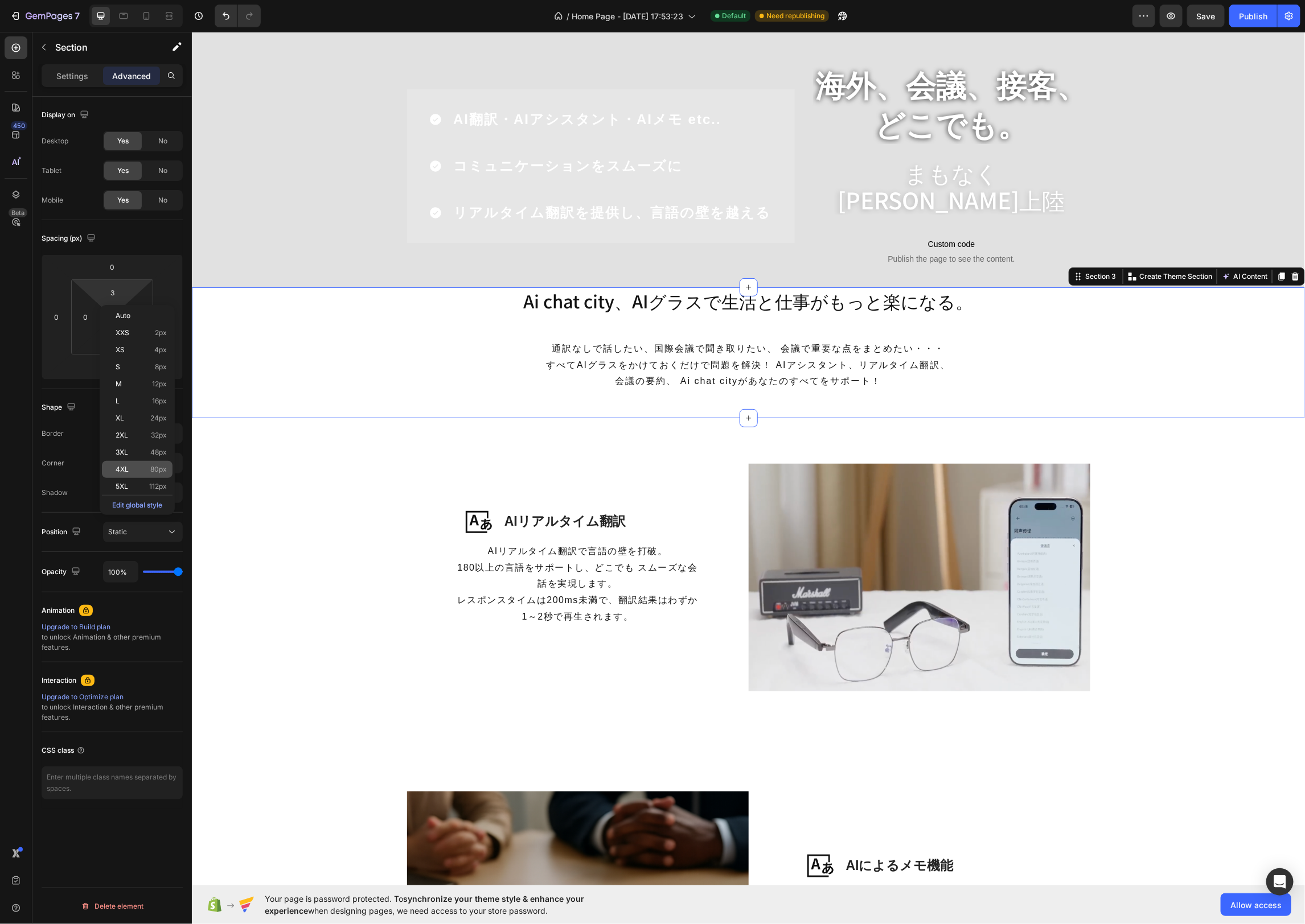
click at [137, 472] on p "4XL 80px" at bounding box center [141, 469] width 51 height 8
type input "80"
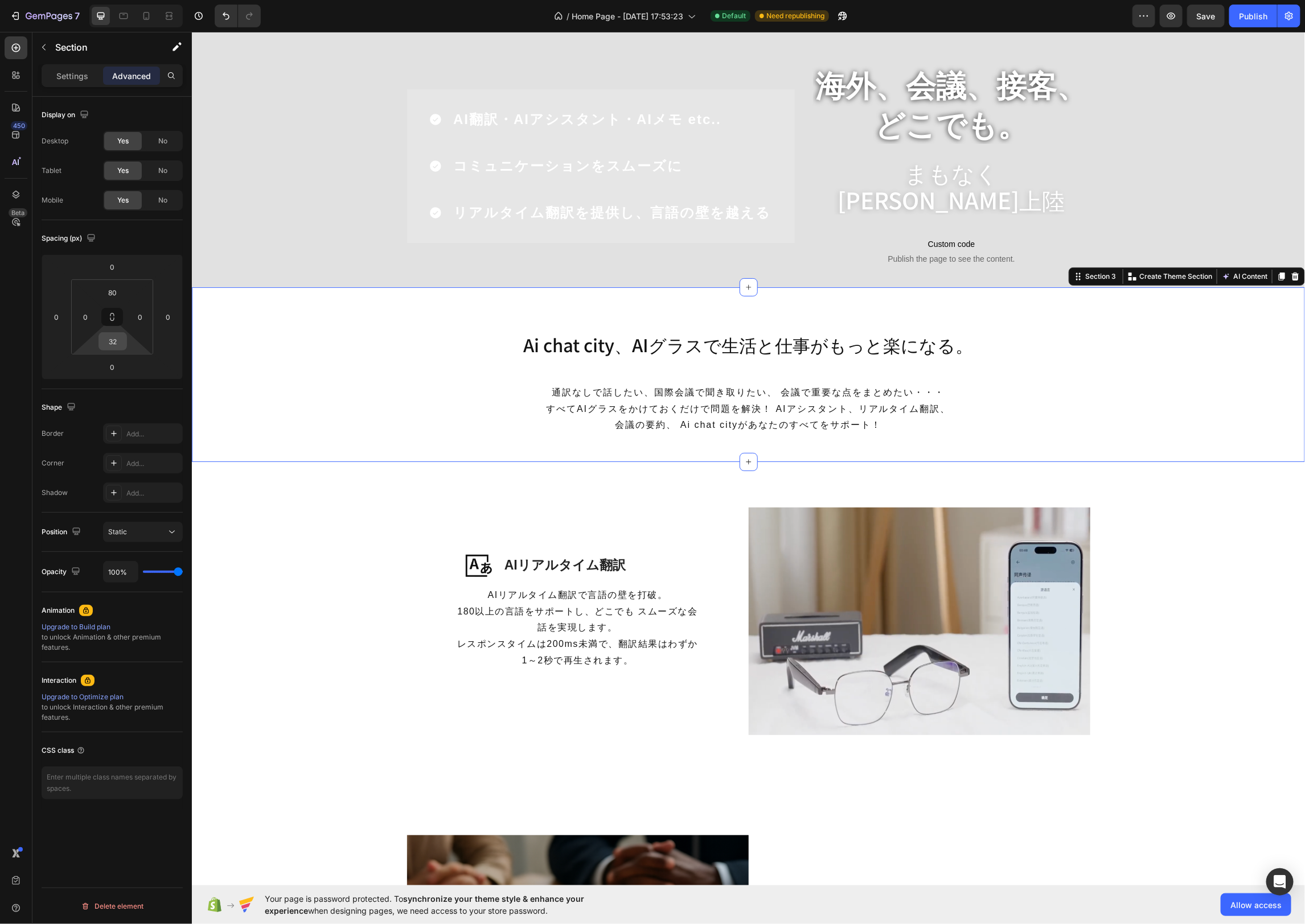
click at [117, 341] on input "32" at bounding box center [113, 342] width 23 height 17
click at [146, 519] on p "4XL 80px" at bounding box center [141, 519] width 51 height 8
type input "80"
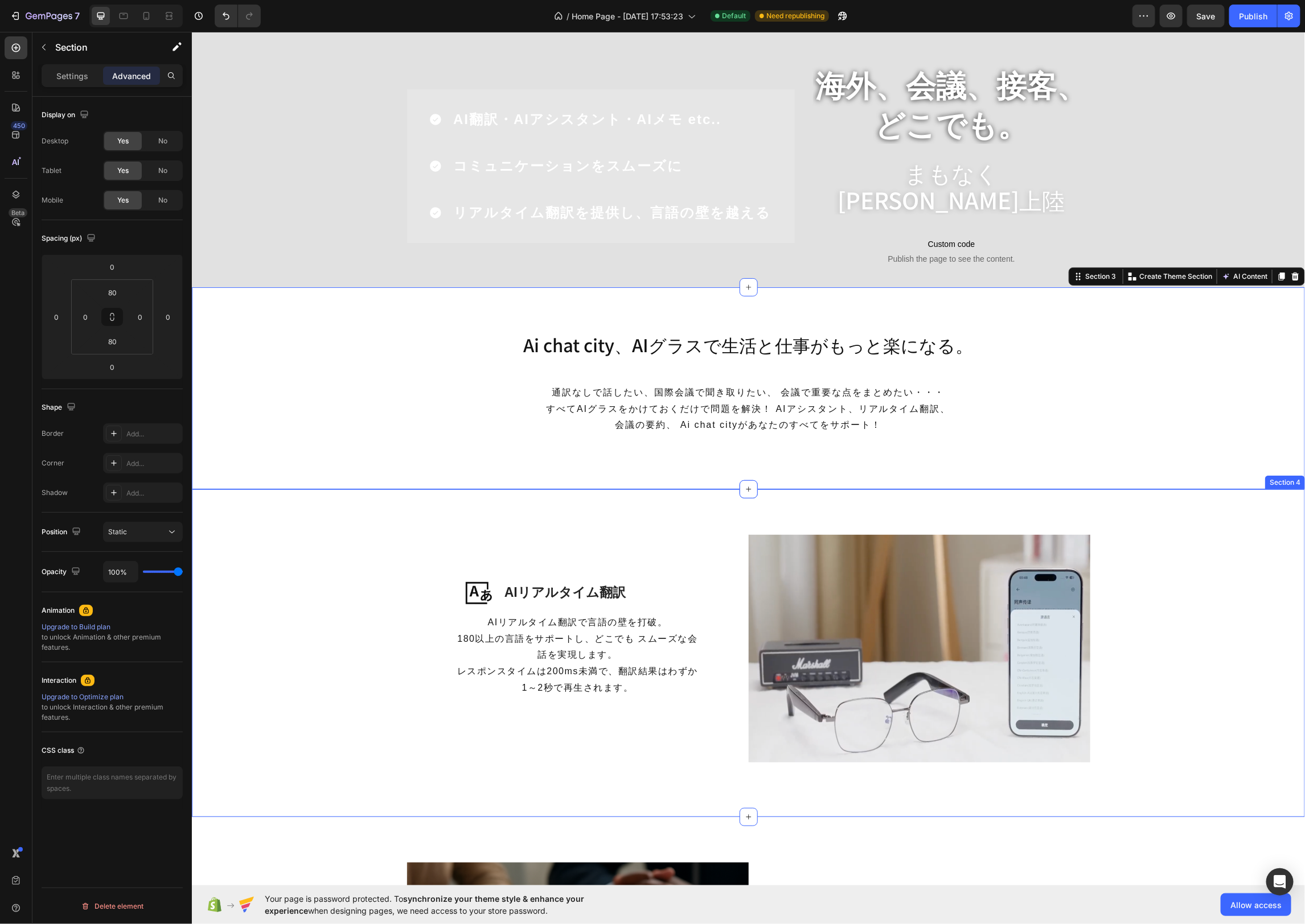
click at [386, 519] on div "Image AIリアルタイム翻訳 Heading Row AIリアルタイム翻訳で言語の壁を打破。 180以上の言語をサポートし、どこでも スムーズな会話を実現…" at bounding box center [747, 652] width 1113 height 328
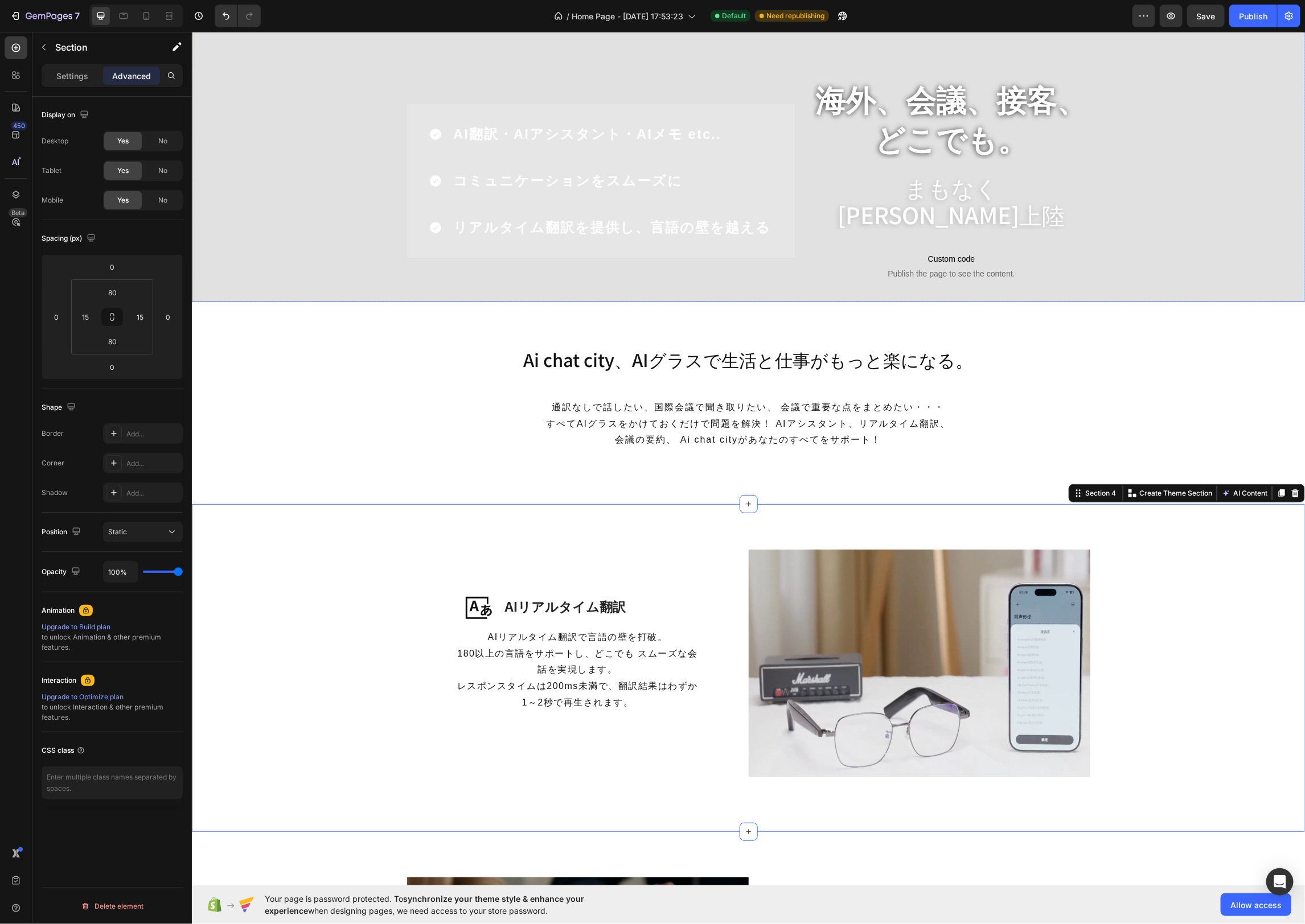
scroll to position [122, 0]
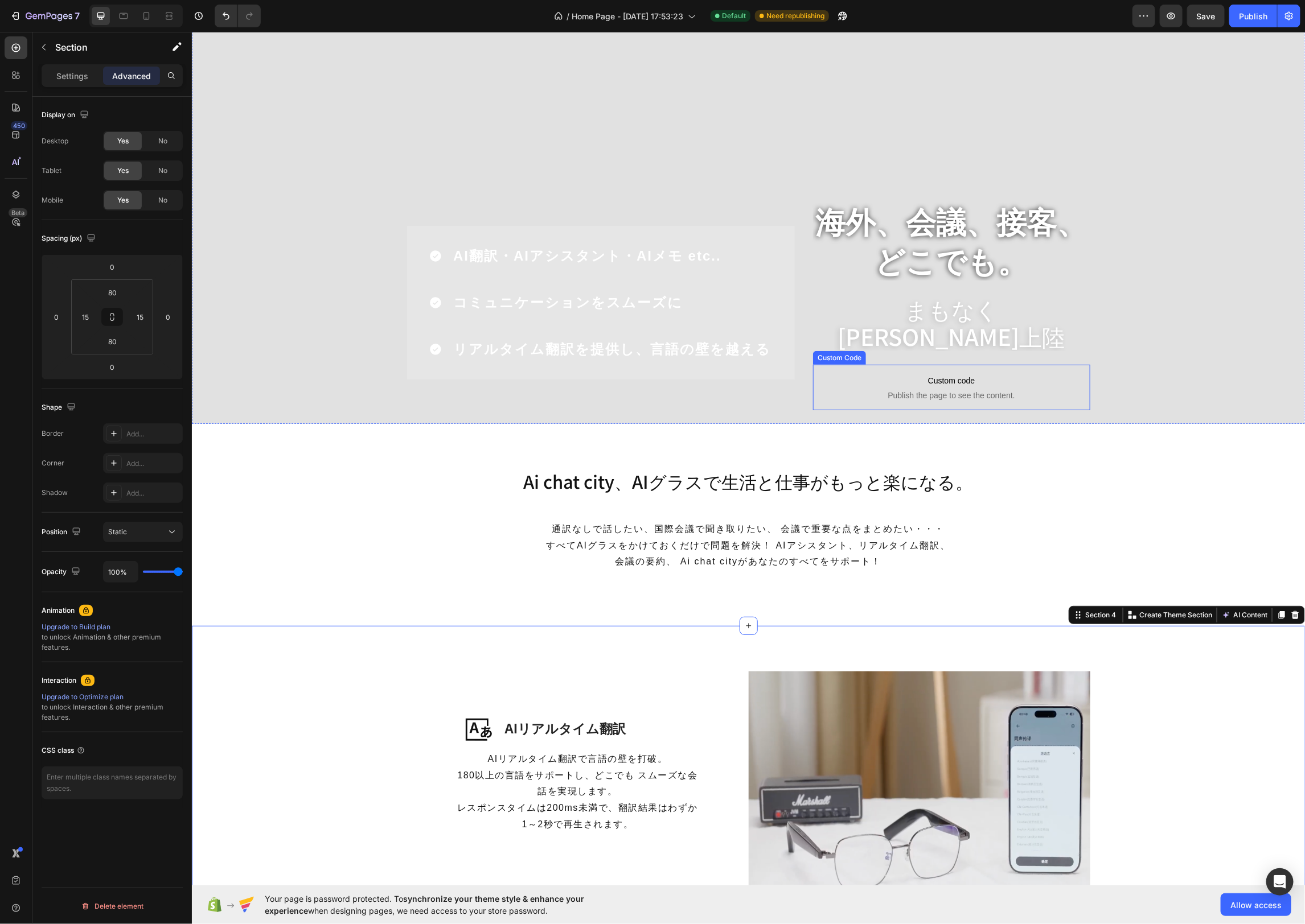
click at [1002, 377] on span "Custom code" at bounding box center [950, 380] width 277 height 13
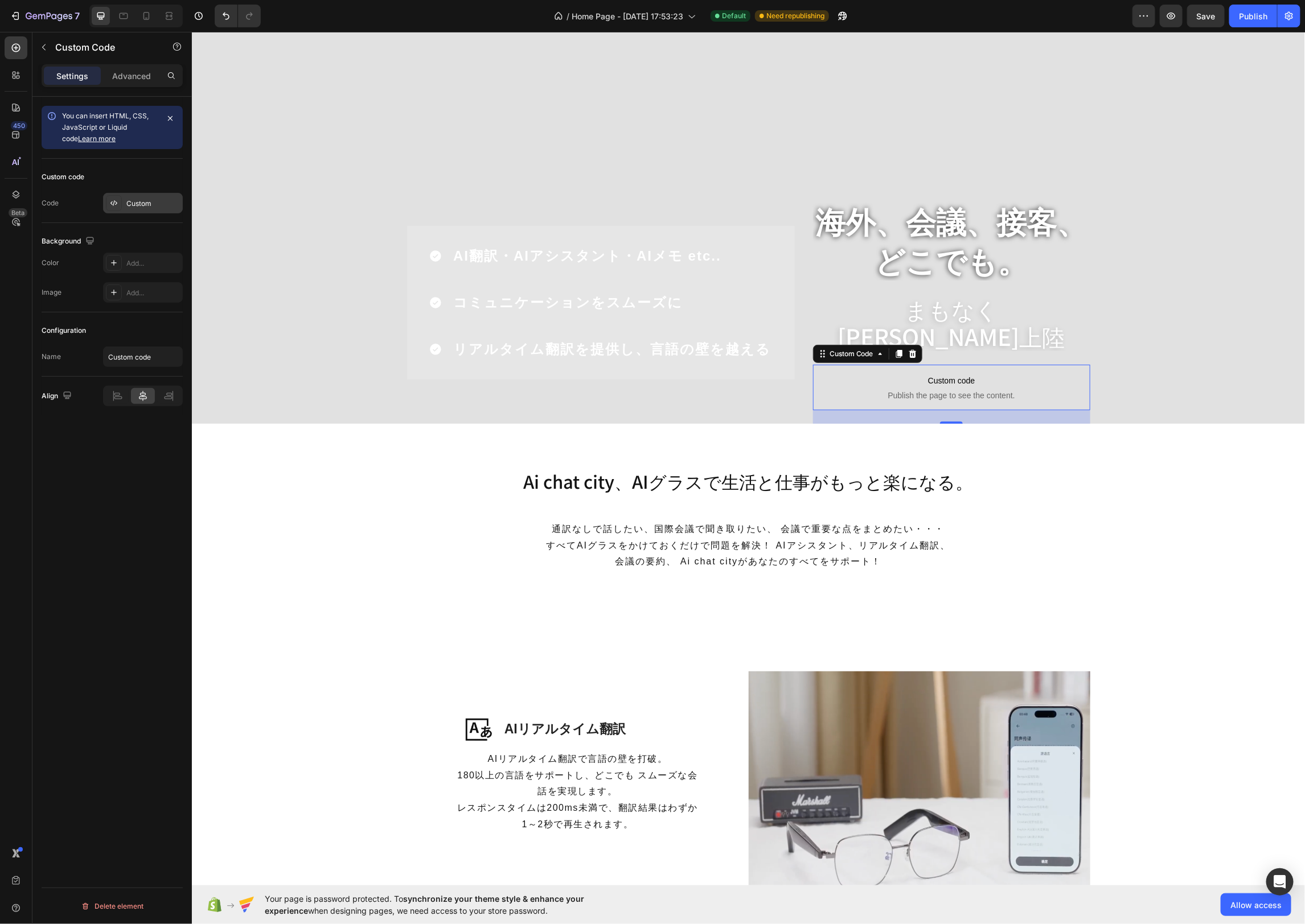
click at [146, 200] on div "Custom" at bounding box center [153, 203] width 53 height 10
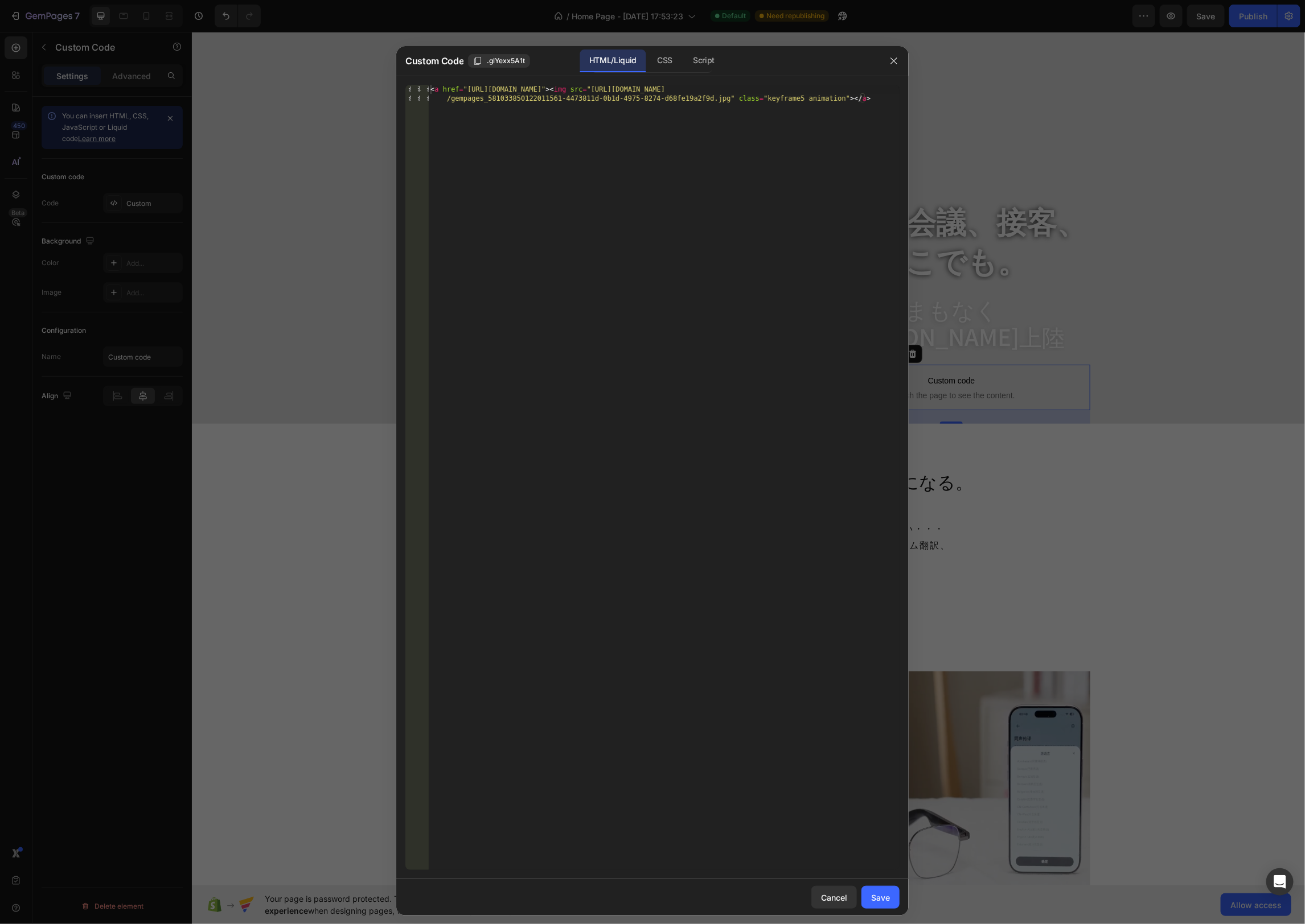
drag, startPoint x: 894, startPoint y: 61, endPoint x: 1013, endPoint y: 130, distance: 137.6
click at [895, 61] on icon "button" at bounding box center [894, 61] width 9 height 9
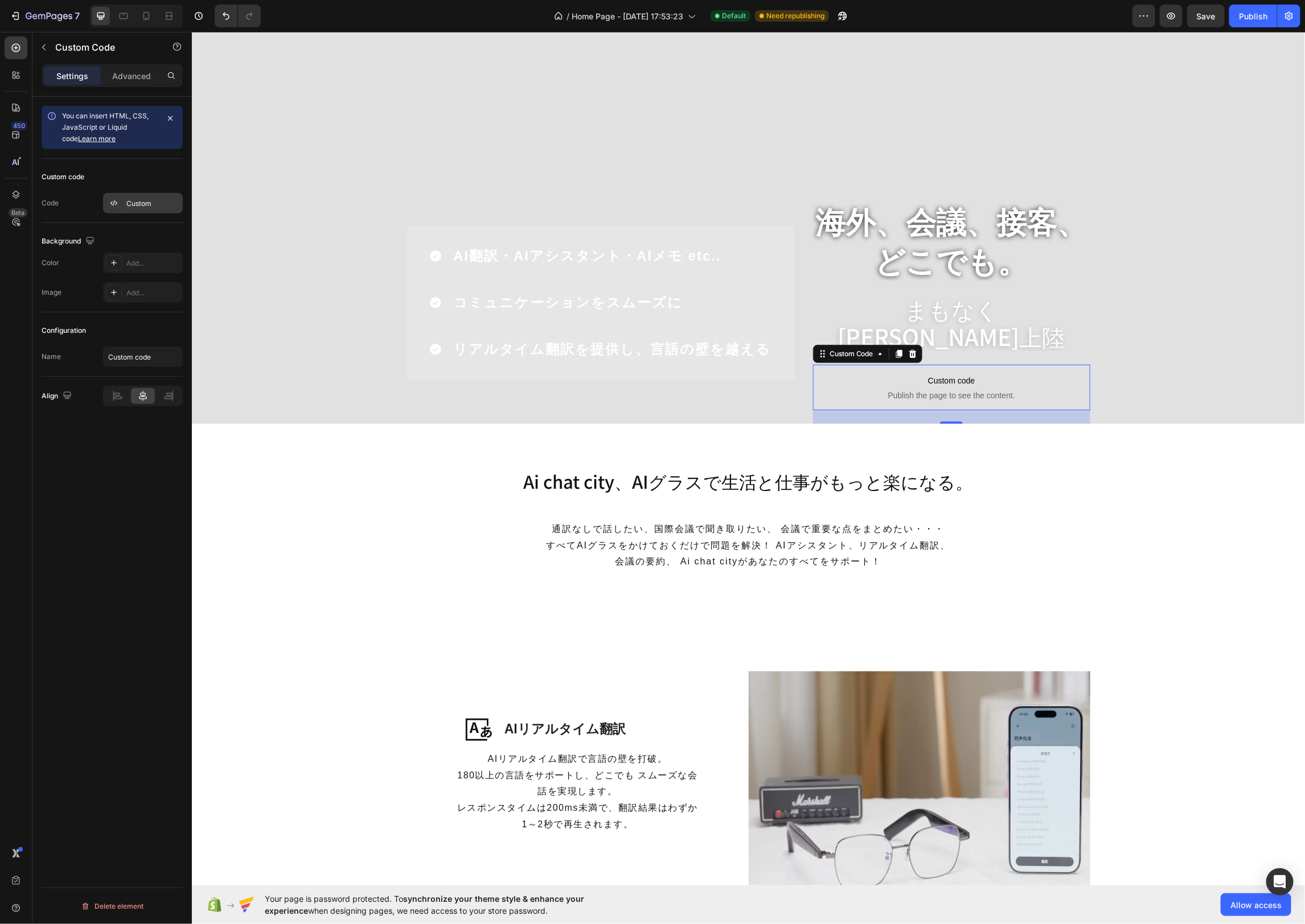
click at [160, 207] on div "Custom" at bounding box center [153, 203] width 53 height 10
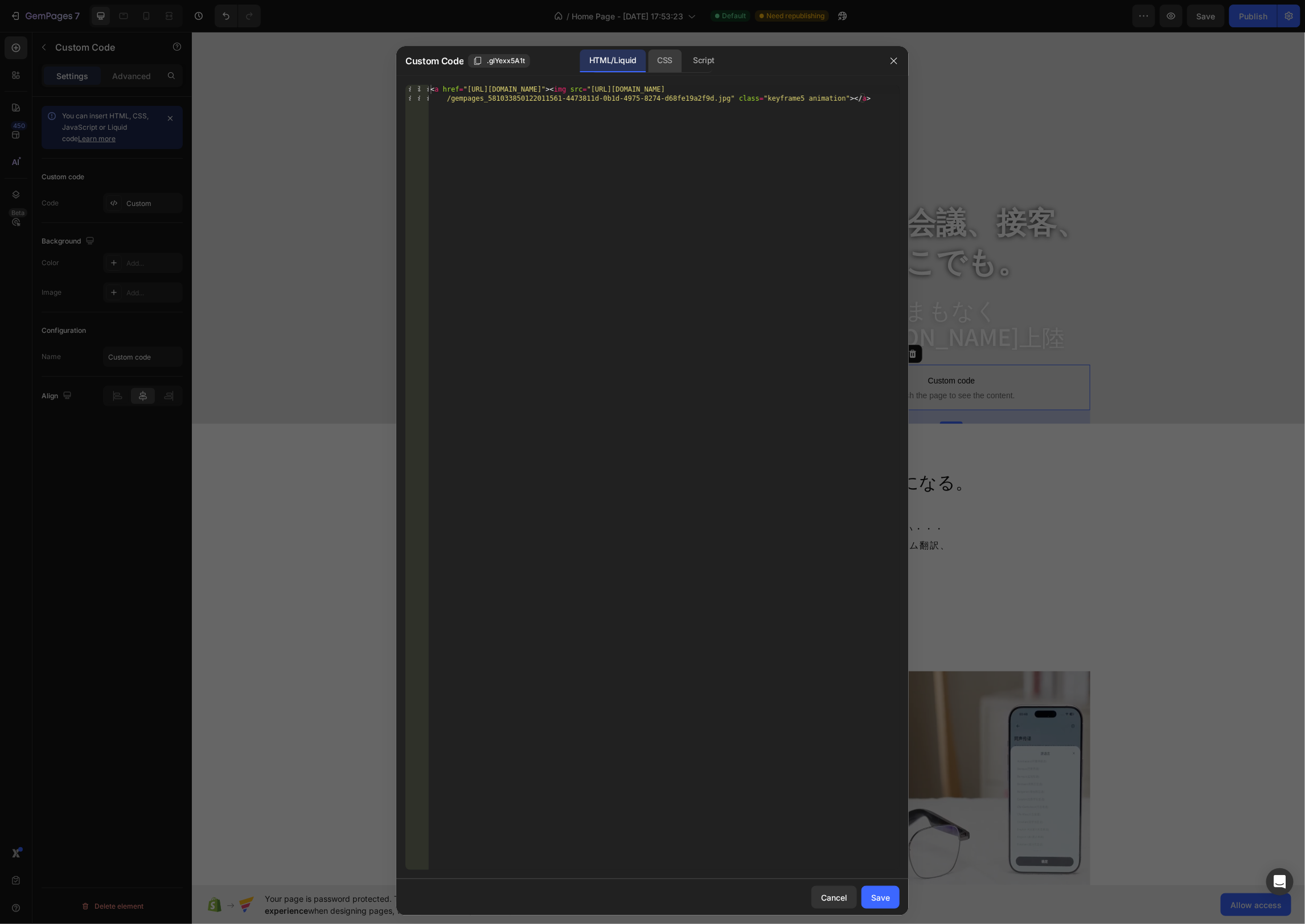
click at [684, 59] on div "CSS" at bounding box center [704, 61] width 40 height 23
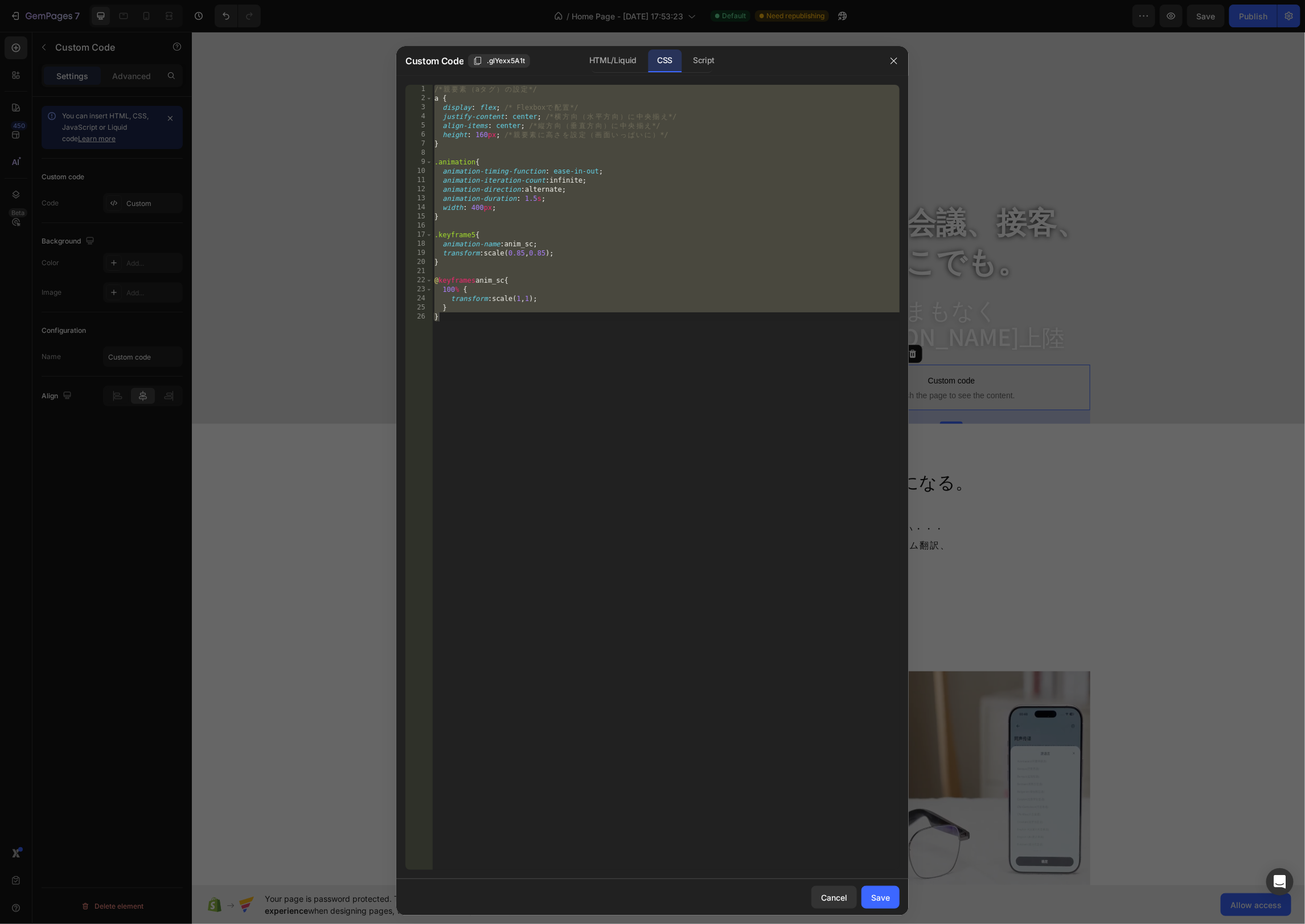
click at [657, 161] on div "/* 親 要 素 （ a タ グ ） の 設 定 */ a { display : flex ; /* Flexbox で 配 置 */ justify-co…" at bounding box center [666, 477] width 468 height 785
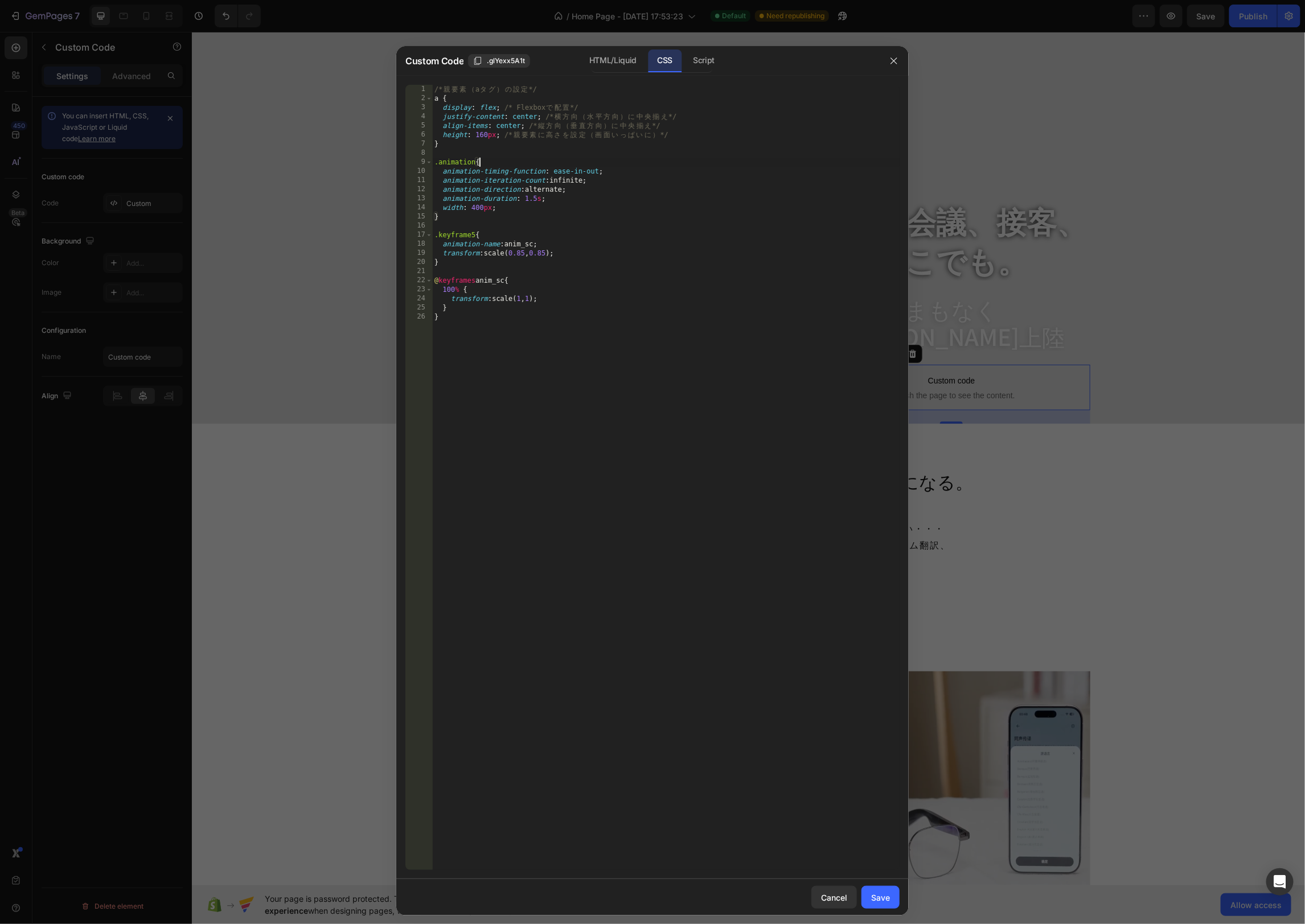
click at [531, 252] on div "/* 親 要 素 （ a タ グ ） の 設 定 */ a { display : flex ; /* Flexbox で 配 置 */ justify-co…" at bounding box center [666, 487] width 468 height 804
drag, startPoint x: 526, startPoint y: 255, endPoint x: 544, endPoint y: 274, distance: 26.2
click at [526, 255] on div "/* 親 要 素 （ a タ グ ） の 設 定 */ a { display : flex ; /* Flexbox で 配 置 */ justify-co…" at bounding box center [666, 487] width 468 height 804
type textarea "transform: scale(0.70,0.70);"
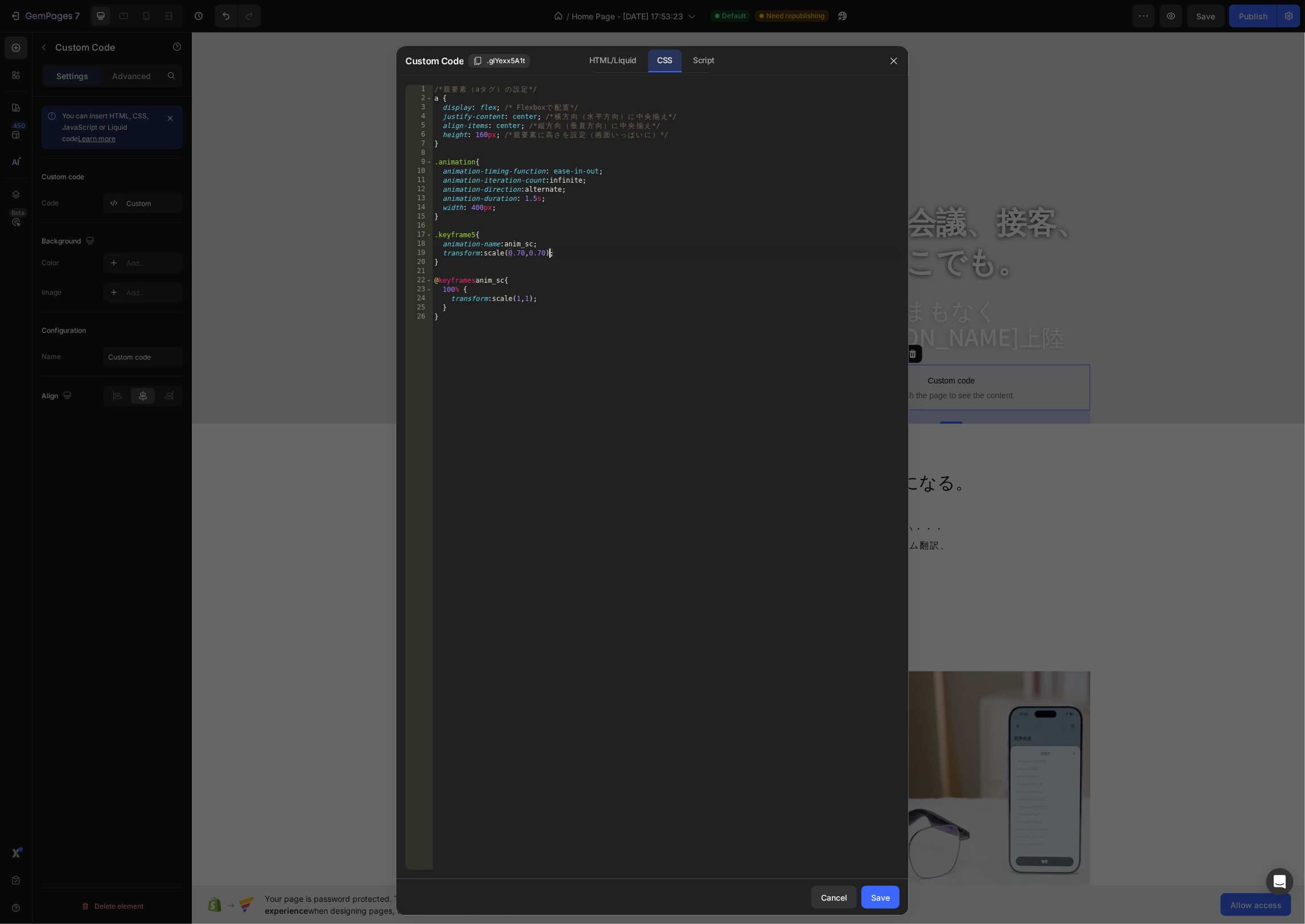
drag, startPoint x: 886, startPoint y: 901, endPoint x: 1147, endPoint y: 210, distance: 738.6
click at [886, 900] on div "Save" at bounding box center [880, 898] width 19 height 12
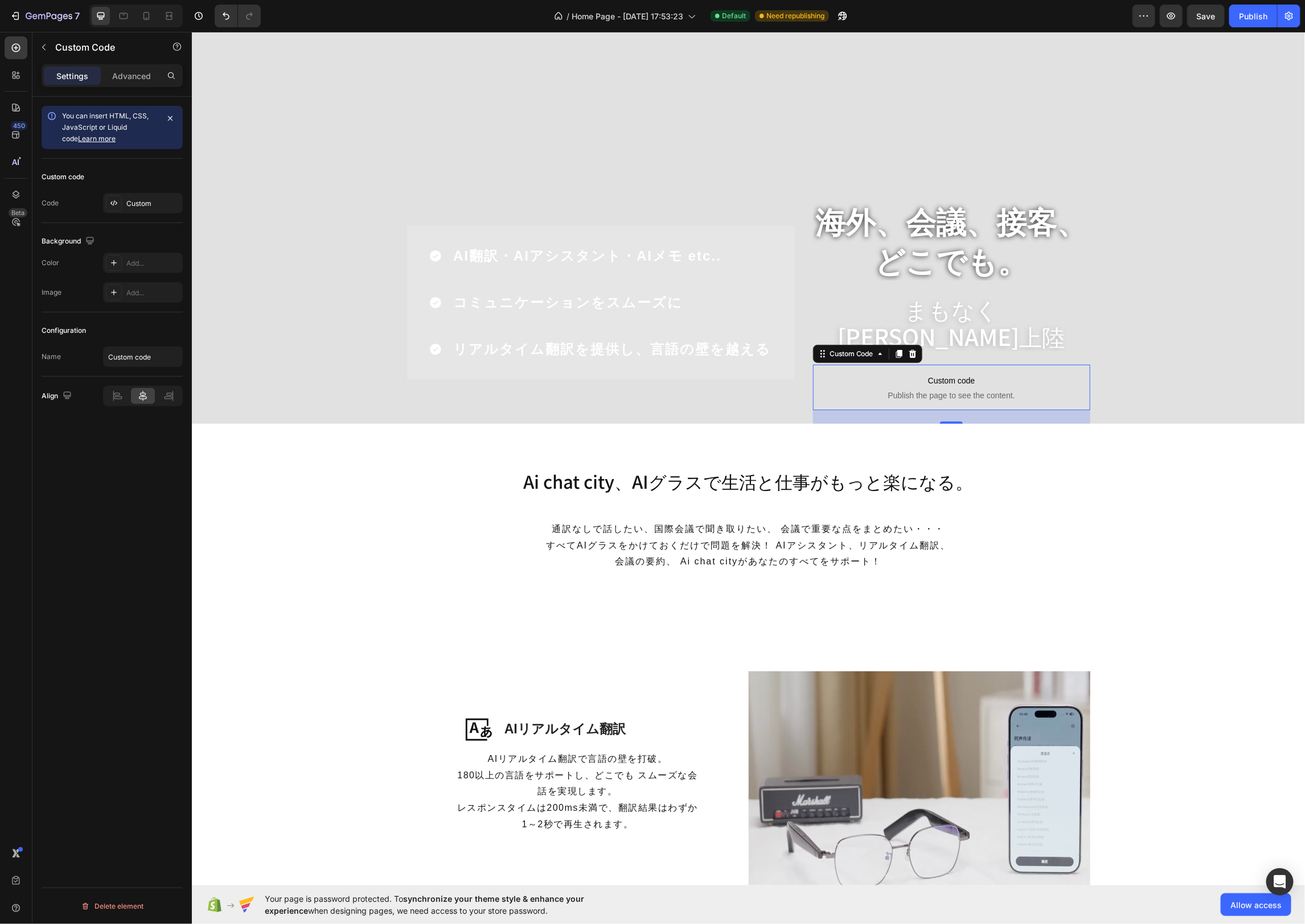
drag, startPoint x: 1256, startPoint y: 13, endPoint x: 1234, endPoint y: 3, distance: 24.2
click at [1256, 13] on div "Publish" at bounding box center [1253, 16] width 29 height 12
click at [941, 376] on span "Custom code" at bounding box center [950, 380] width 277 height 13
click at [126, 200] on div "Custom" at bounding box center [153, 203] width 53 height 10
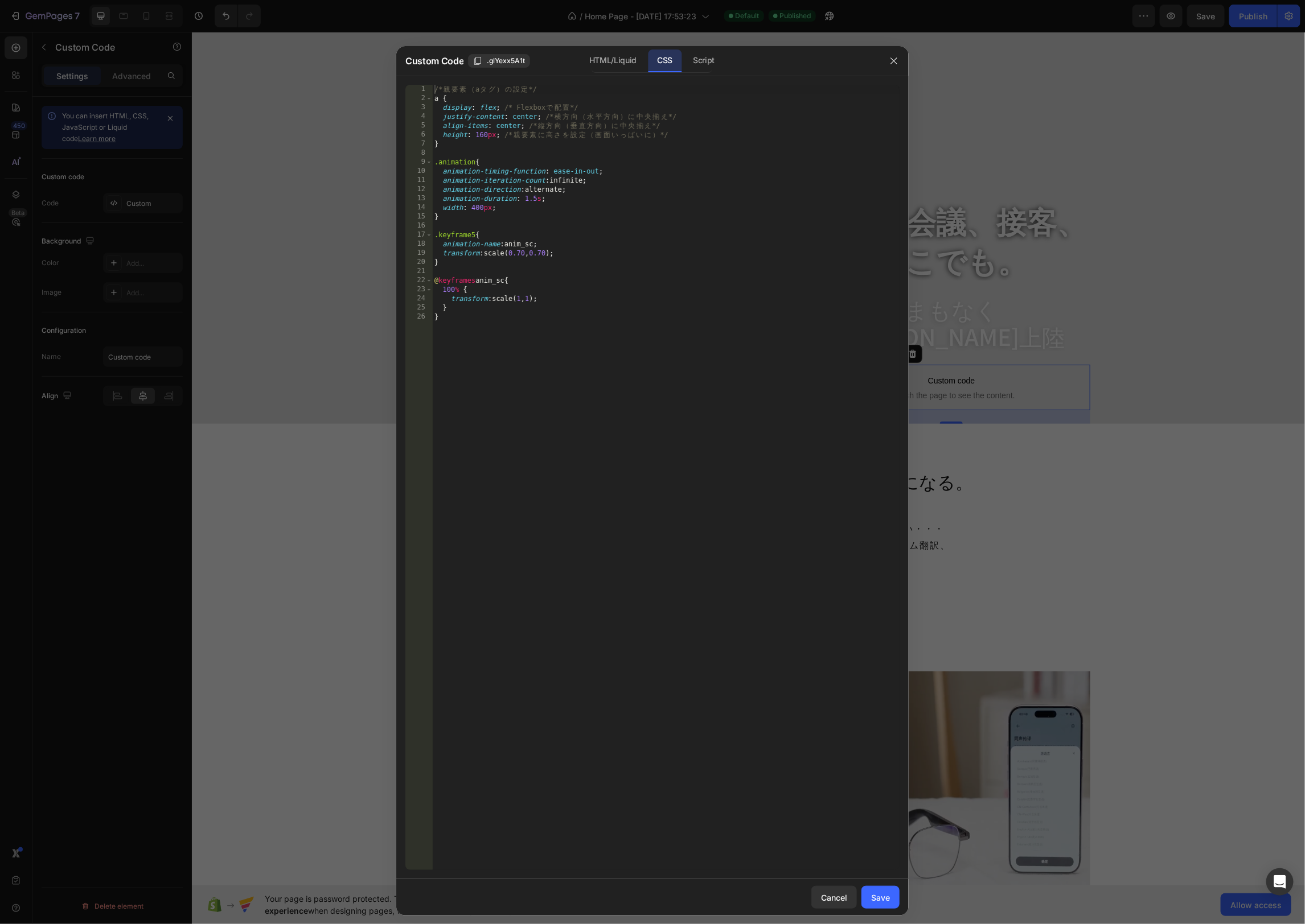
click at [593, 256] on div "/* 親 要 素 （ a タ グ ） の 設 定 */ a { display : flex ; /* Flexbox で 配 置 */ justify-co…" at bounding box center [666, 487] width 468 height 804
click at [522, 252] on div "/* 親 要 素 （ a タ グ ） の 設 定 */ a { display : flex ; /* Flexbox で 配 置 */ justify-co…" at bounding box center [666, 487] width 468 height 804
drag, startPoint x: 525, startPoint y: 253, endPoint x: 528, endPoint y: 261, distance: 8.5
click at [526, 253] on div "/* 親 要 素 （ a タ グ ） の 設 定 */ a { display : flex ; /* Flexbox で 配 置 */ justify-co…" at bounding box center [666, 487] width 468 height 804
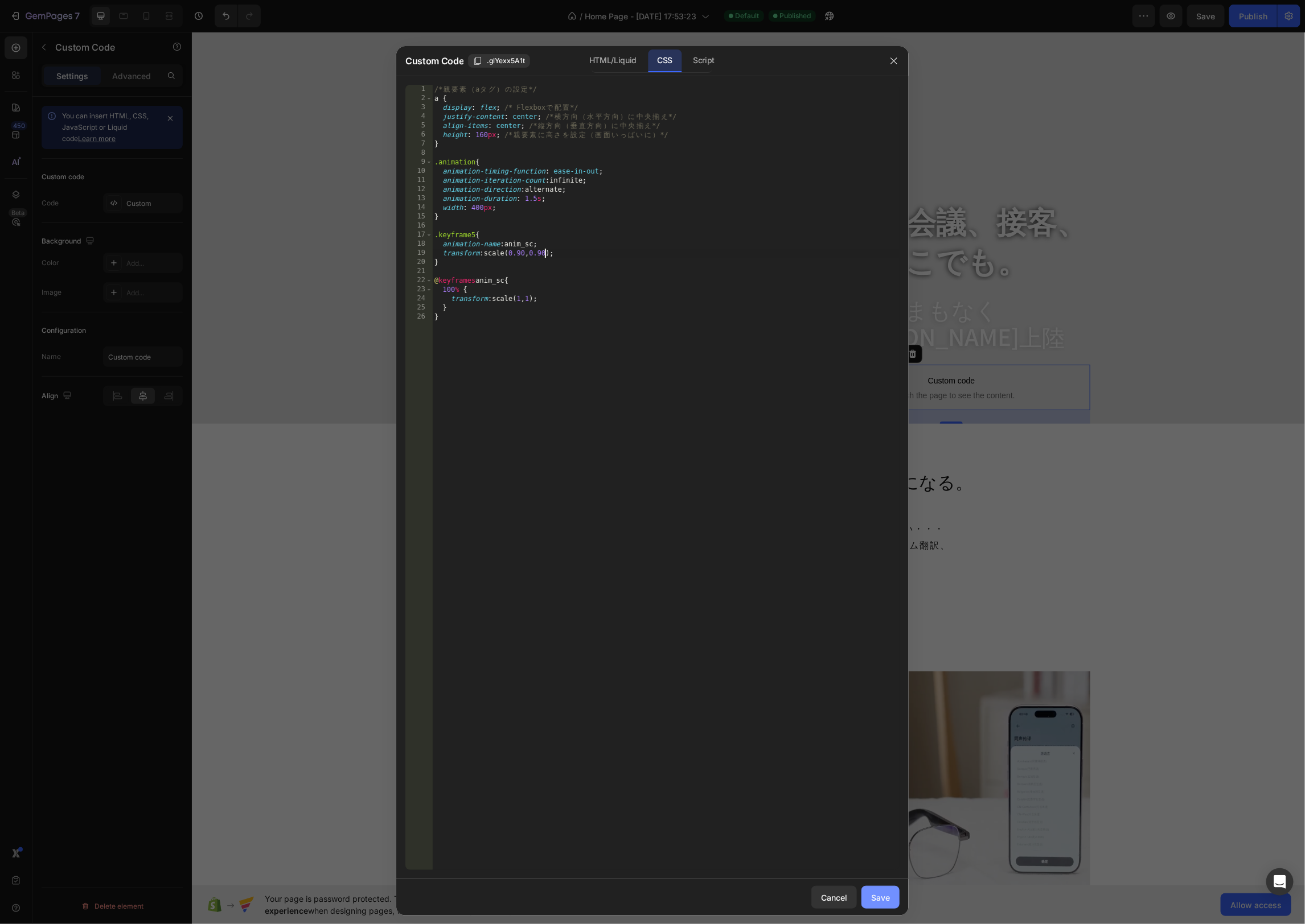
type textarea "transform: scale(0.90,0.90);"
click at [884, 900] on div "Save" at bounding box center [880, 898] width 19 height 12
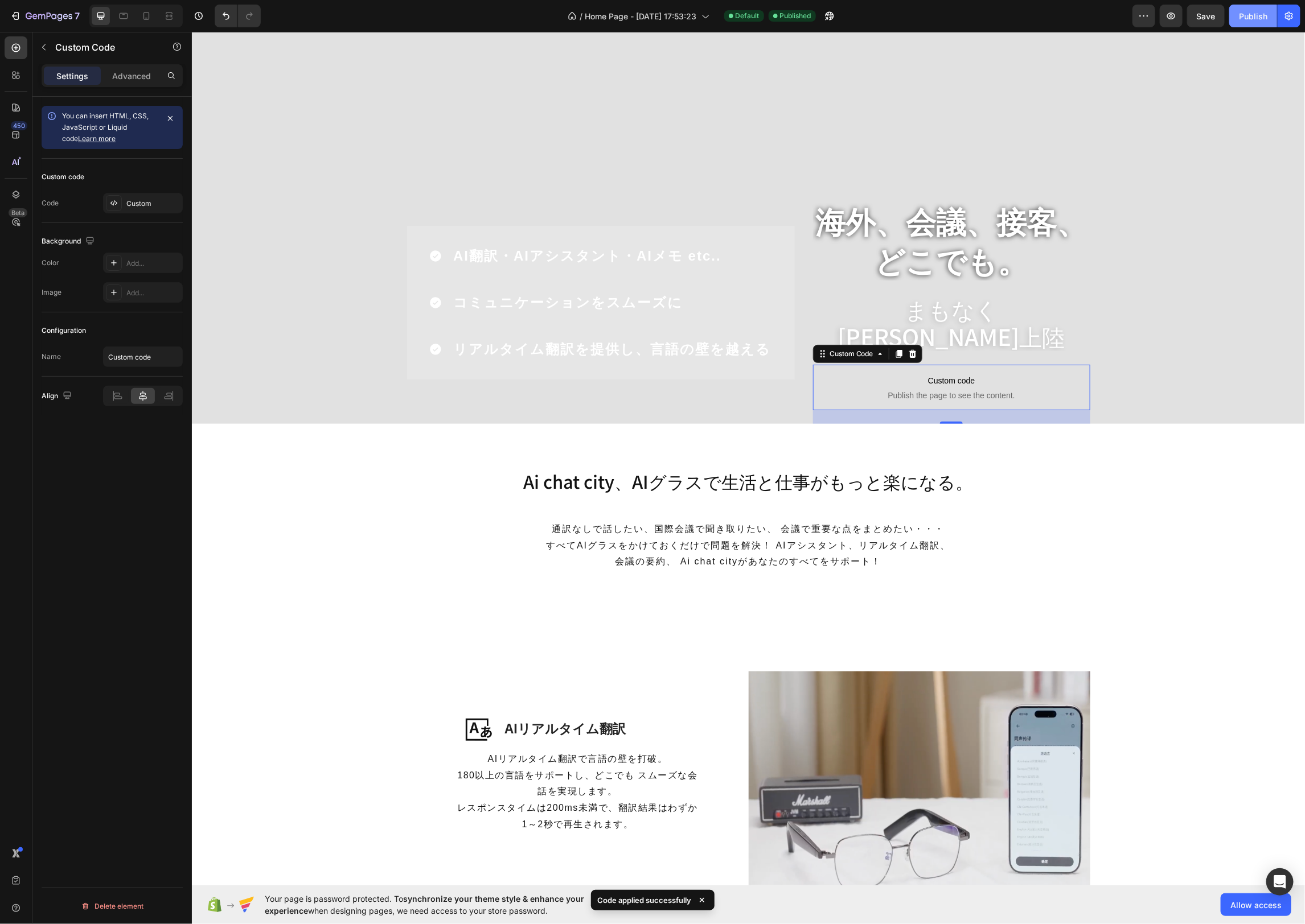
click at [1260, 25] on button "Publish" at bounding box center [1253, 16] width 48 height 23
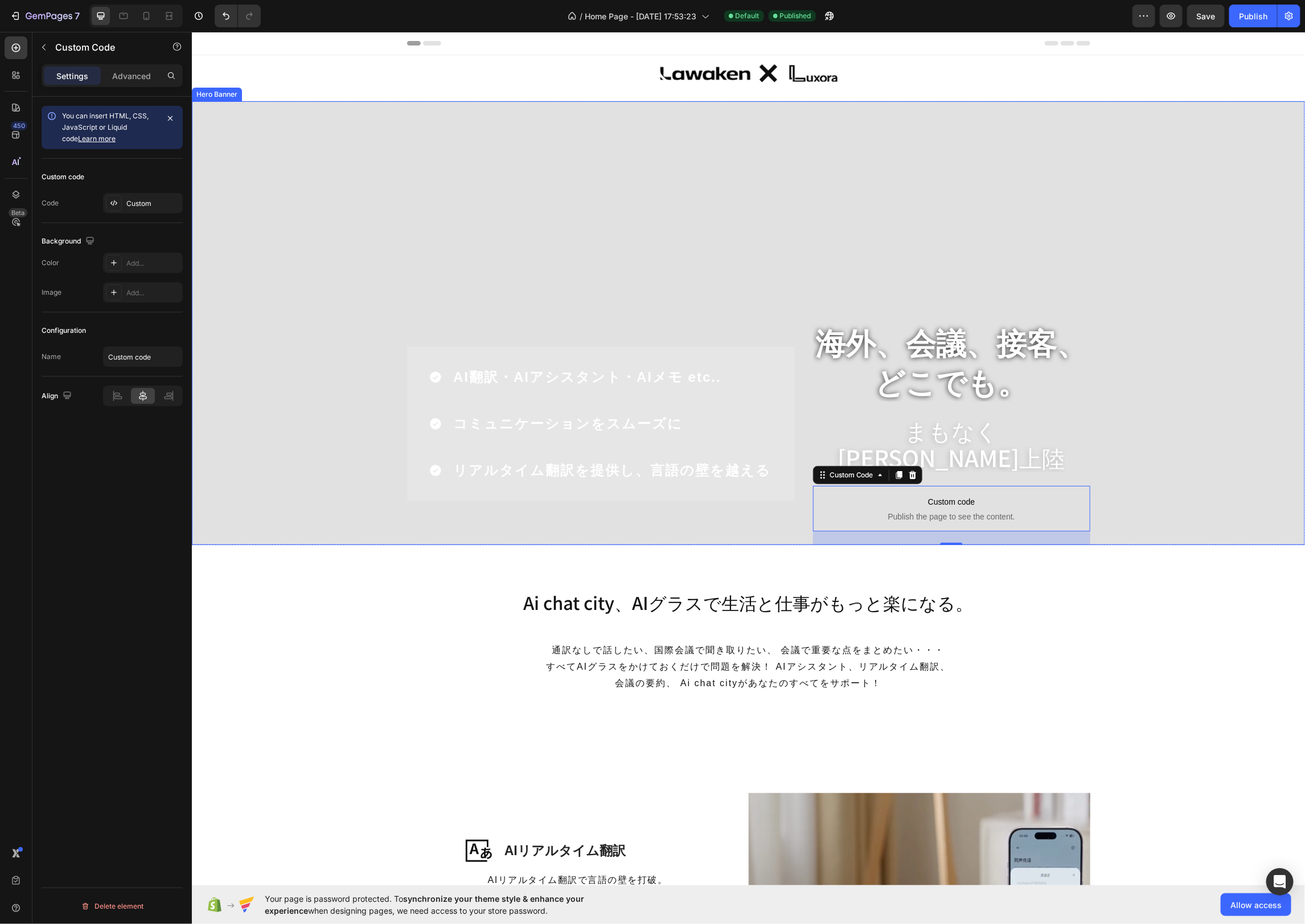
click at [994, 462] on h2 "まもなく日本初上陸" at bounding box center [950, 443] width 277 height 57
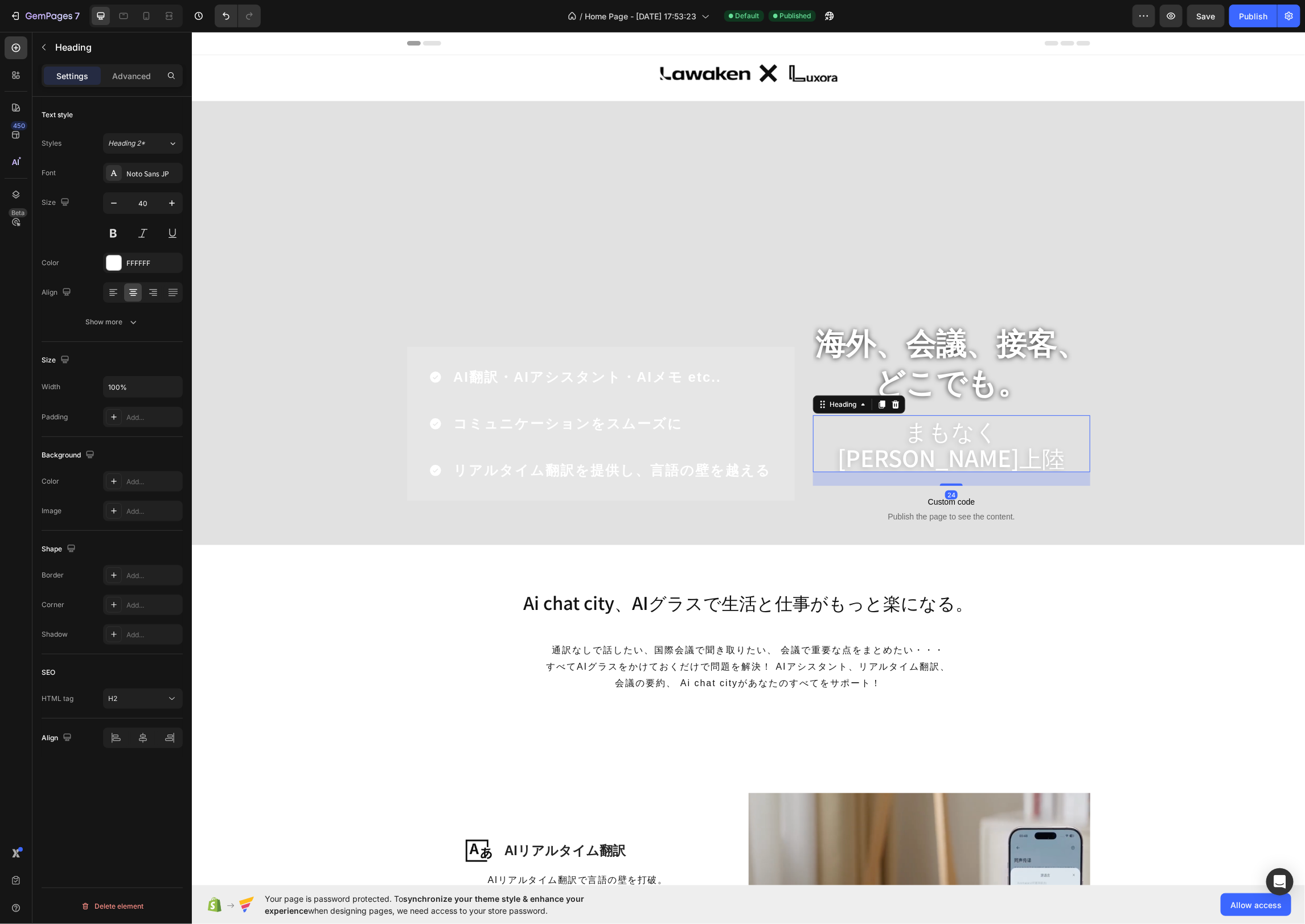
click at [897, 408] on icon at bounding box center [894, 404] width 7 height 8
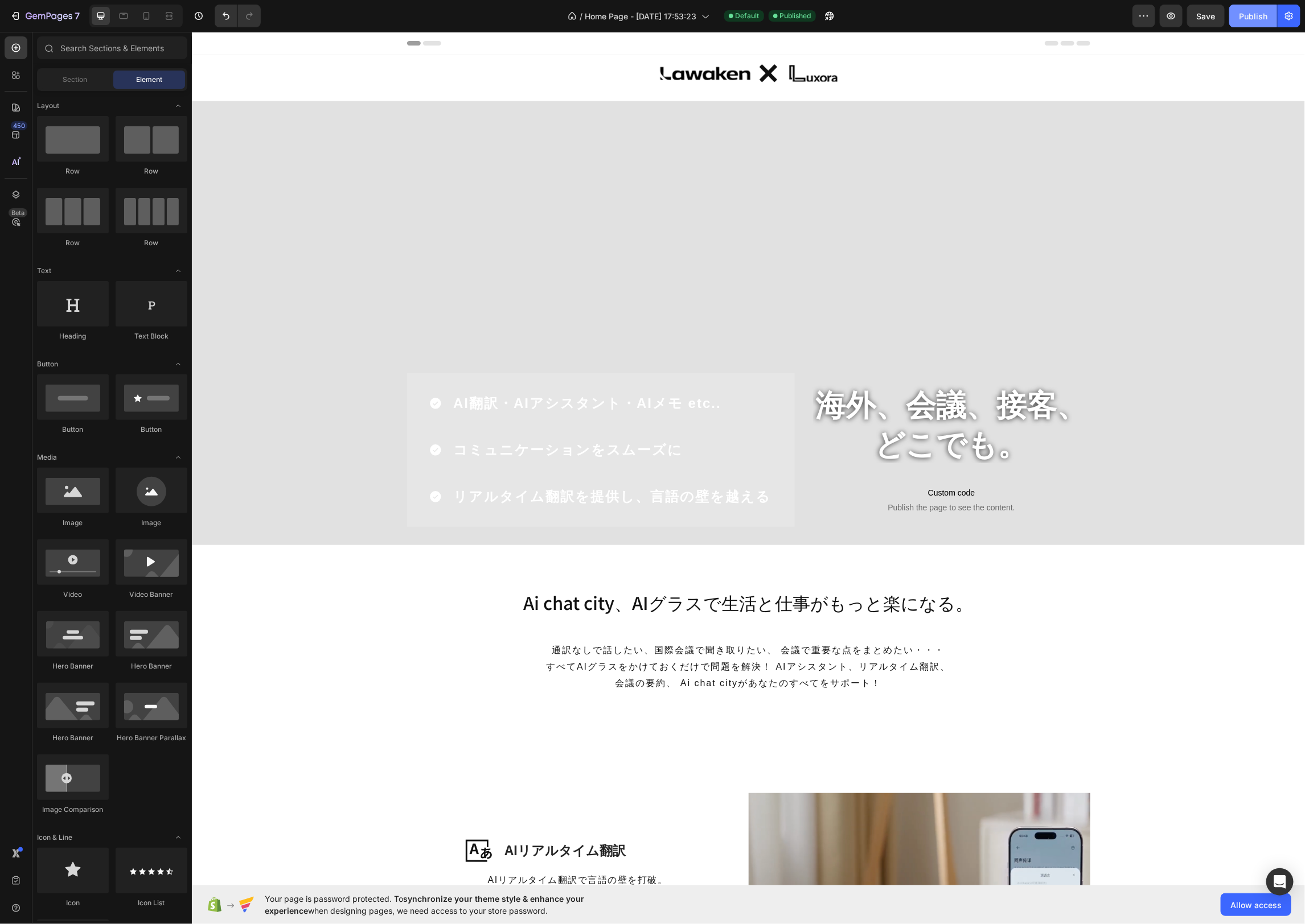
click at [1259, 19] on div "Publish" at bounding box center [1253, 16] width 29 height 12
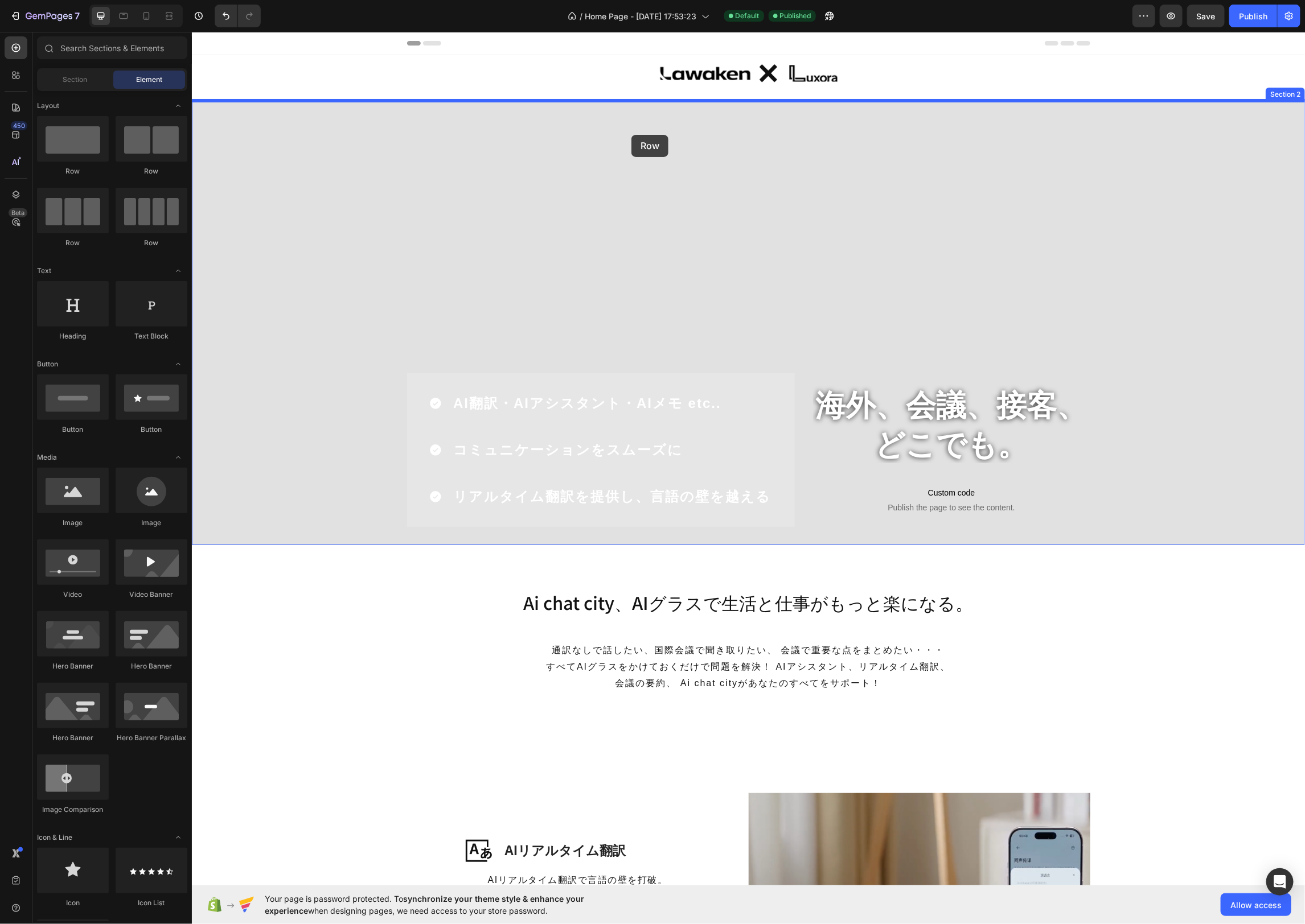
drag, startPoint x: 262, startPoint y: 241, endPoint x: 634, endPoint y: 135, distance: 386.8
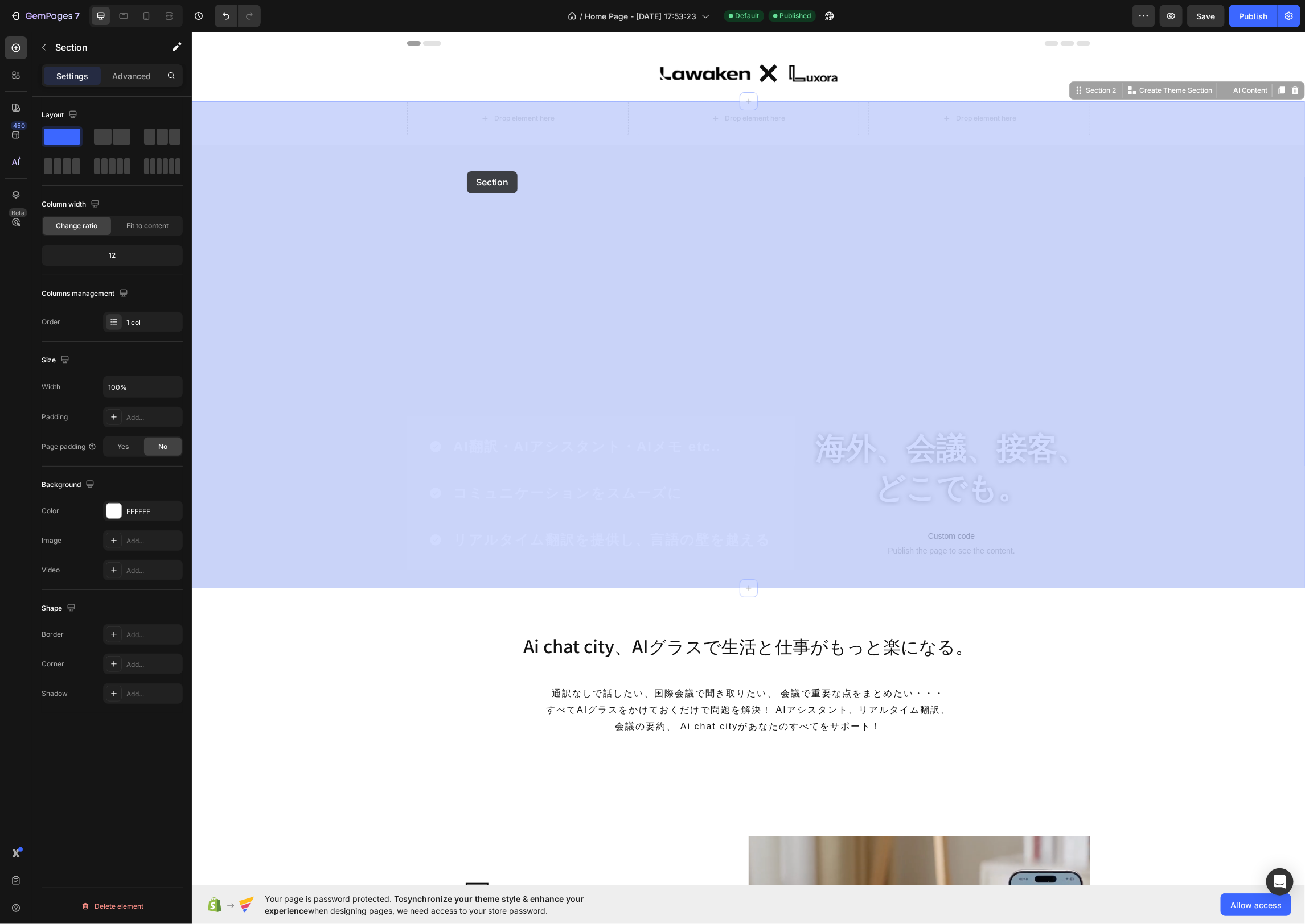
drag, startPoint x: 373, startPoint y: 109, endPoint x: 466, endPoint y: 171, distance: 111.8
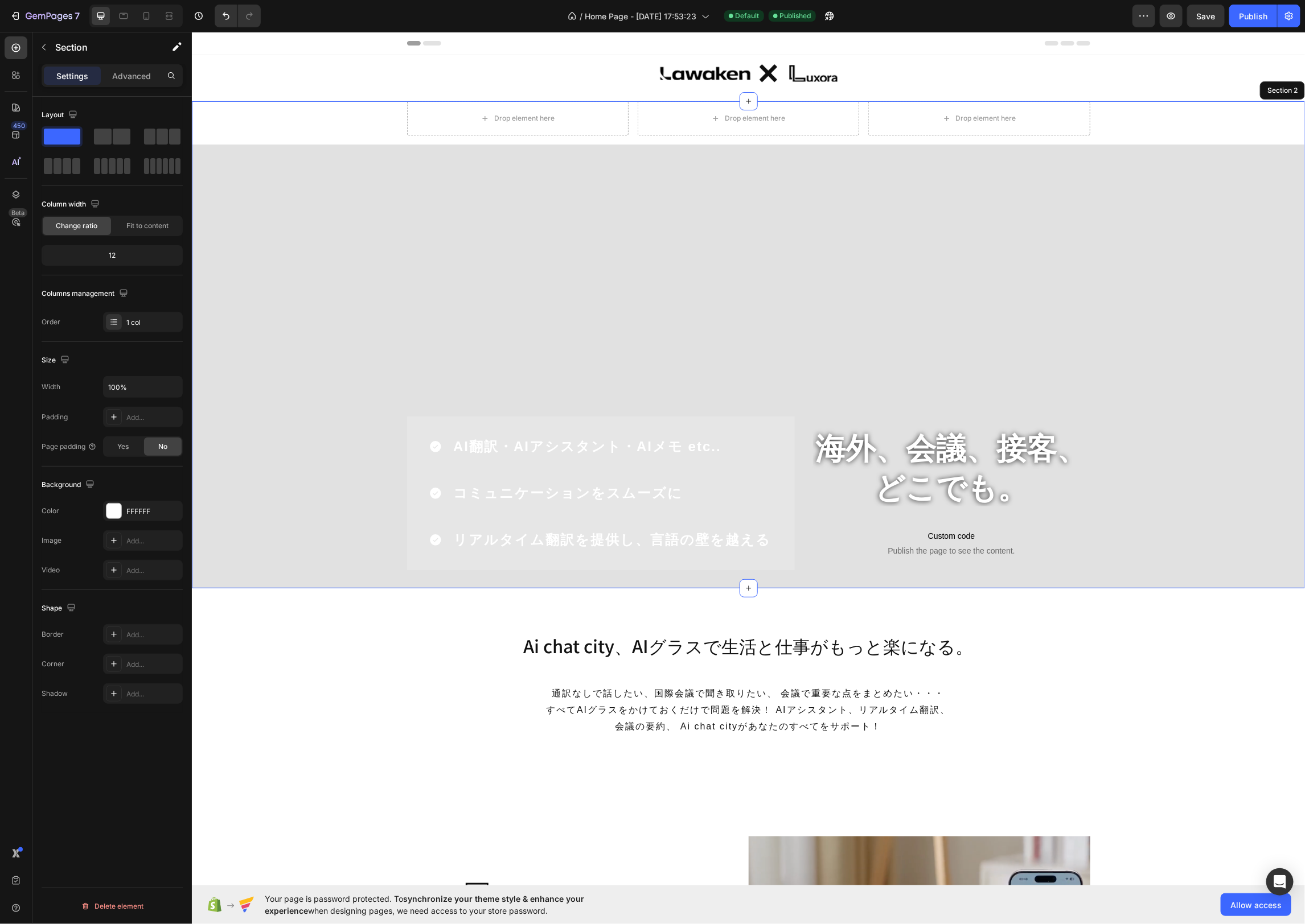
click at [1155, 125] on div "Drop element here Drop element here Drop element here Row 海外、会議、接客、 どこでも。 Headi…" at bounding box center [747, 344] width 1113 height 487
click at [932, 93] on div "Image Row Row" at bounding box center [747, 77] width 1113 height 45
click at [339, 109] on div "Drop element here Drop element here Drop element here Row 海外、会議、接客、 どこでも。 Headi…" at bounding box center [747, 344] width 1113 height 487
click at [343, 106] on div "Drop element here Drop element here Drop element here Row 海外、会議、接客、 どこでも。 Headi…" at bounding box center [747, 344] width 1113 height 487
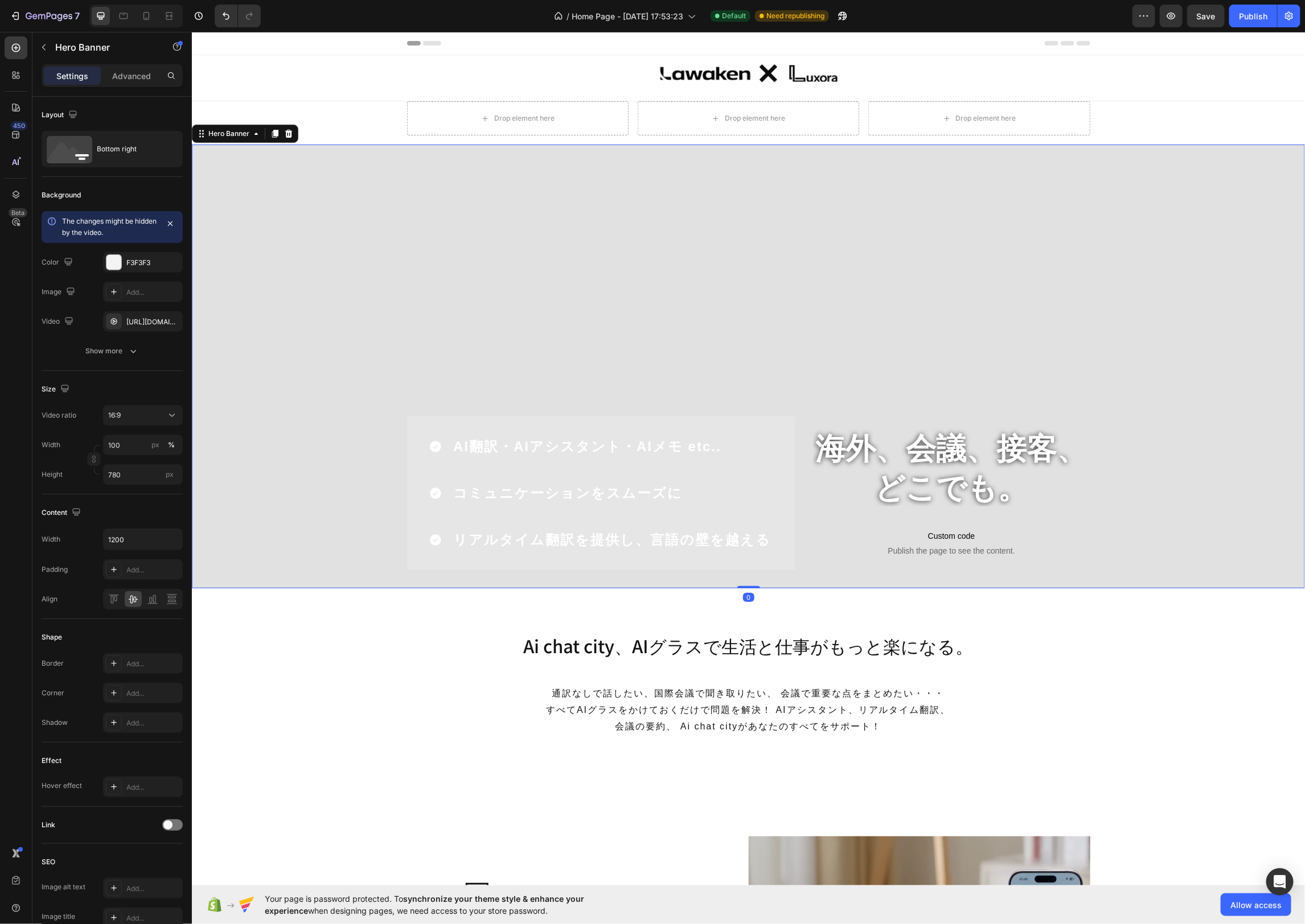
click at [427, 187] on div "Overlay" at bounding box center [747, 366] width 1113 height 444
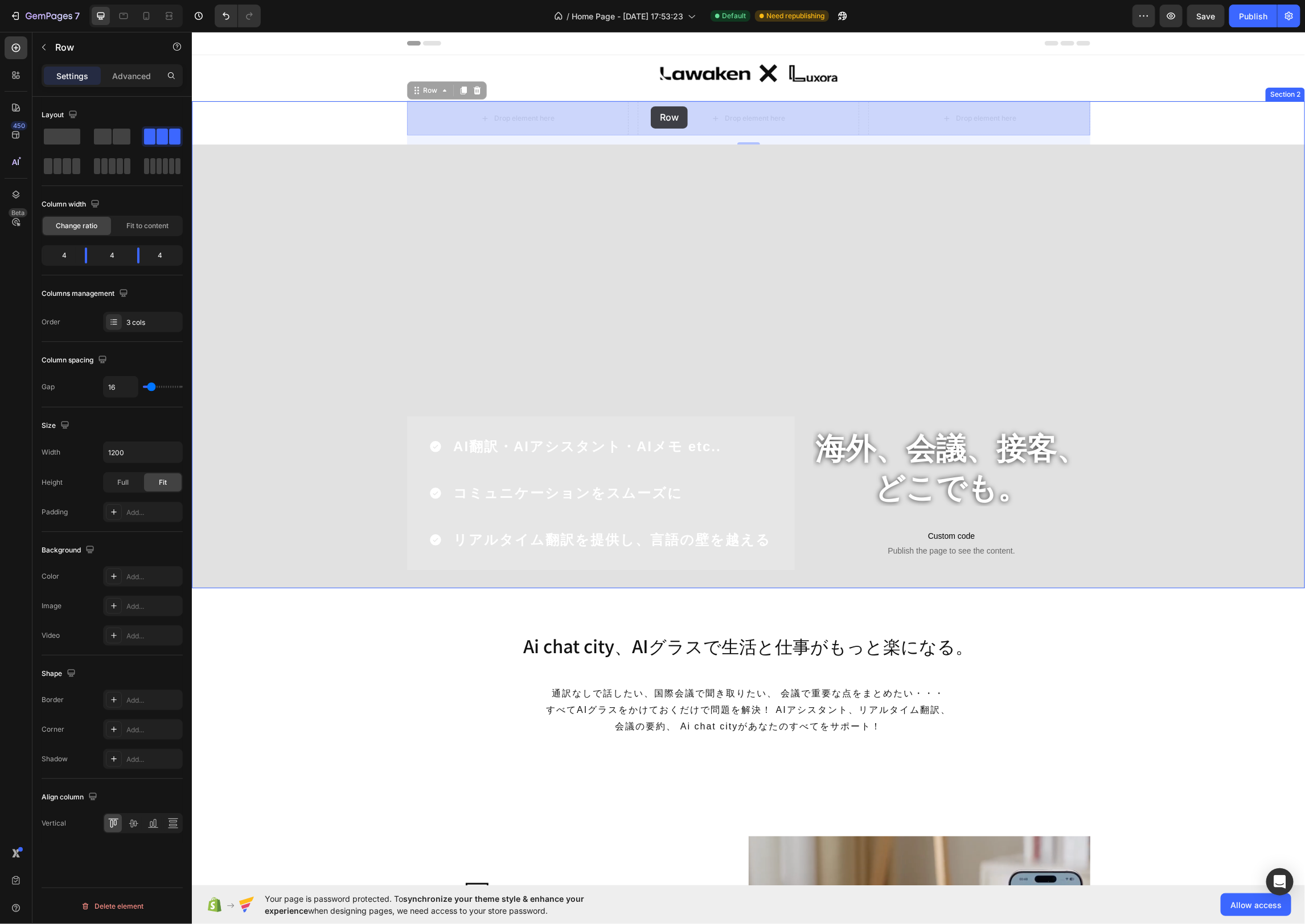
drag, startPoint x: 607, startPoint y: 111, endPoint x: 643, endPoint y: 102, distance: 37.1
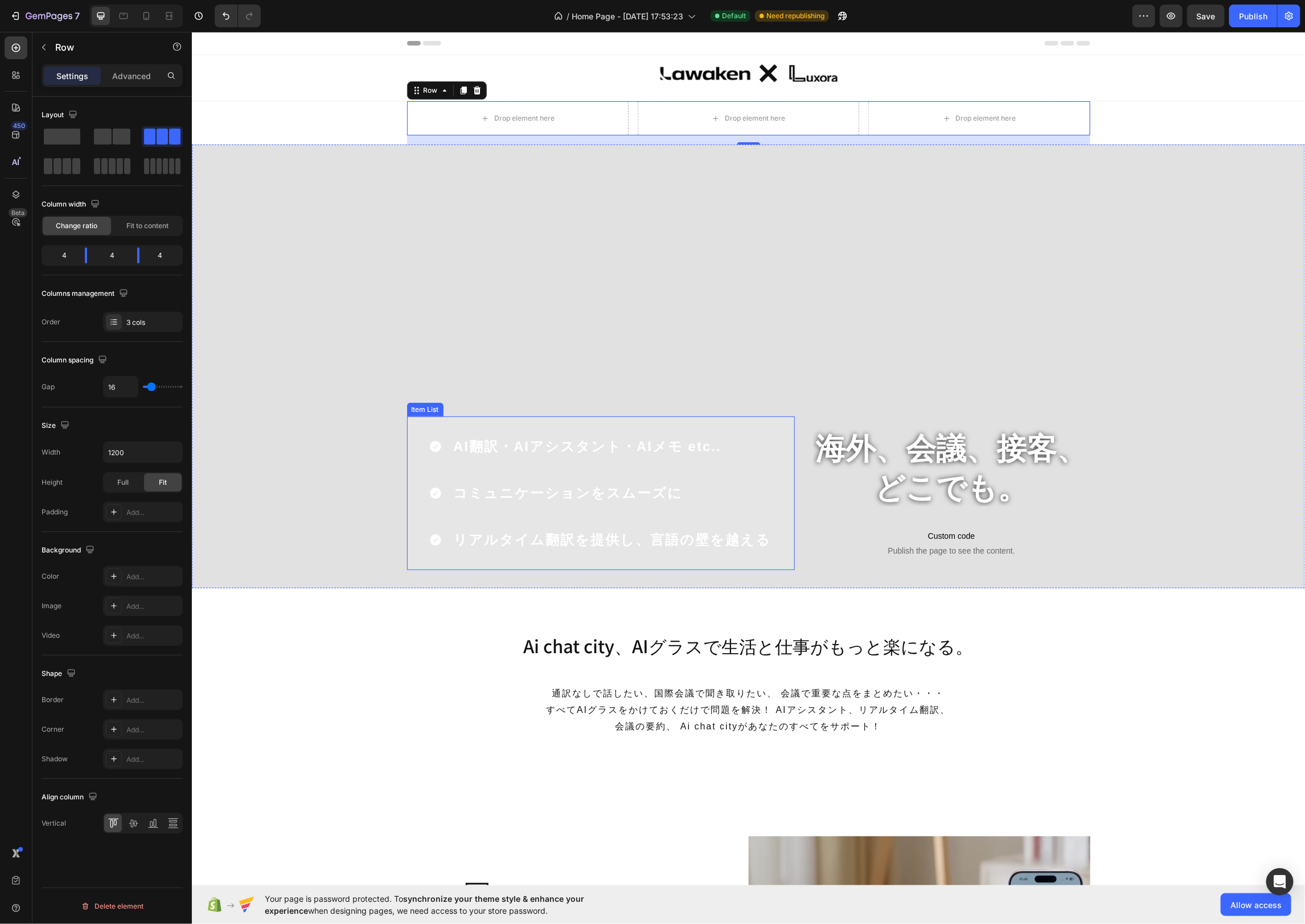
click at [755, 425] on div "AI翻訳・AIアシスタント・AIメモ etc.. コミュニケーションをスムーズに リアルタイム翻訳を提供し、言語の壁を越える" at bounding box center [600, 493] width 387 height 154
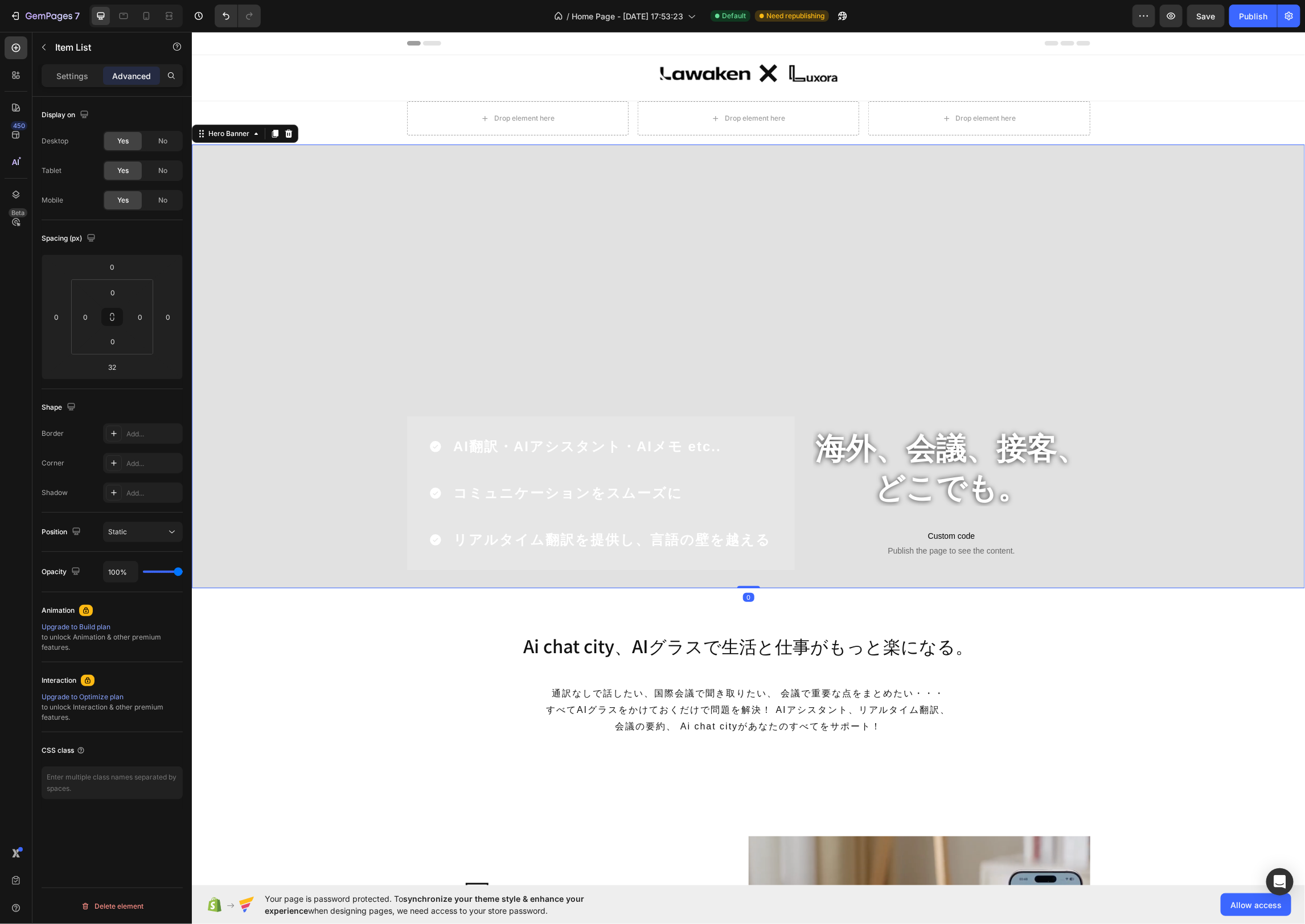
click at [574, 324] on div "Overlay" at bounding box center [747, 366] width 1113 height 444
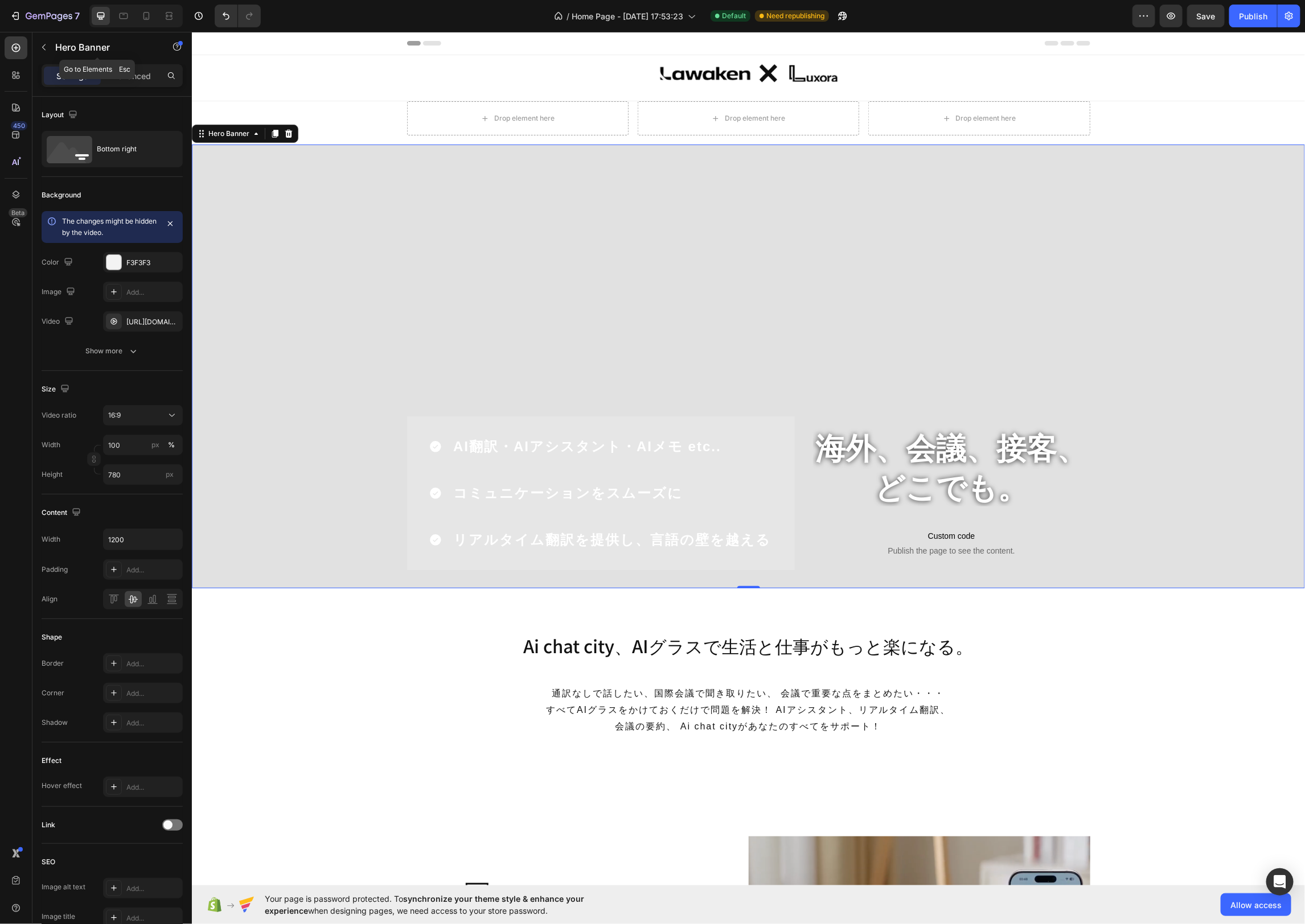
click at [40, 43] on icon "button" at bounding box center [44, 47] width 9 height 9
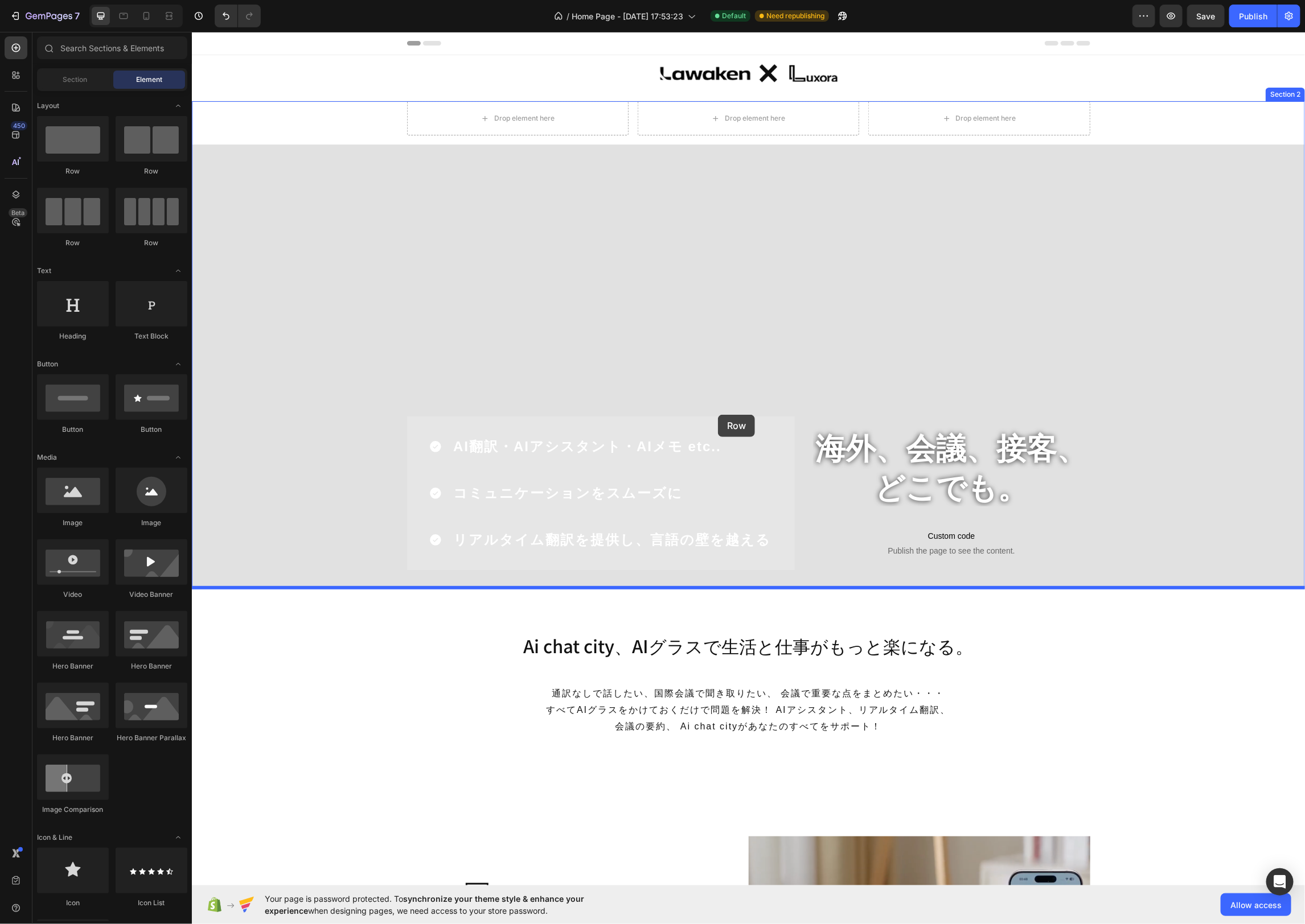
drag, startPoint x: 270, startPoint y: 239, endPoint x: 709, endPoint y: 407, distance: 470.0
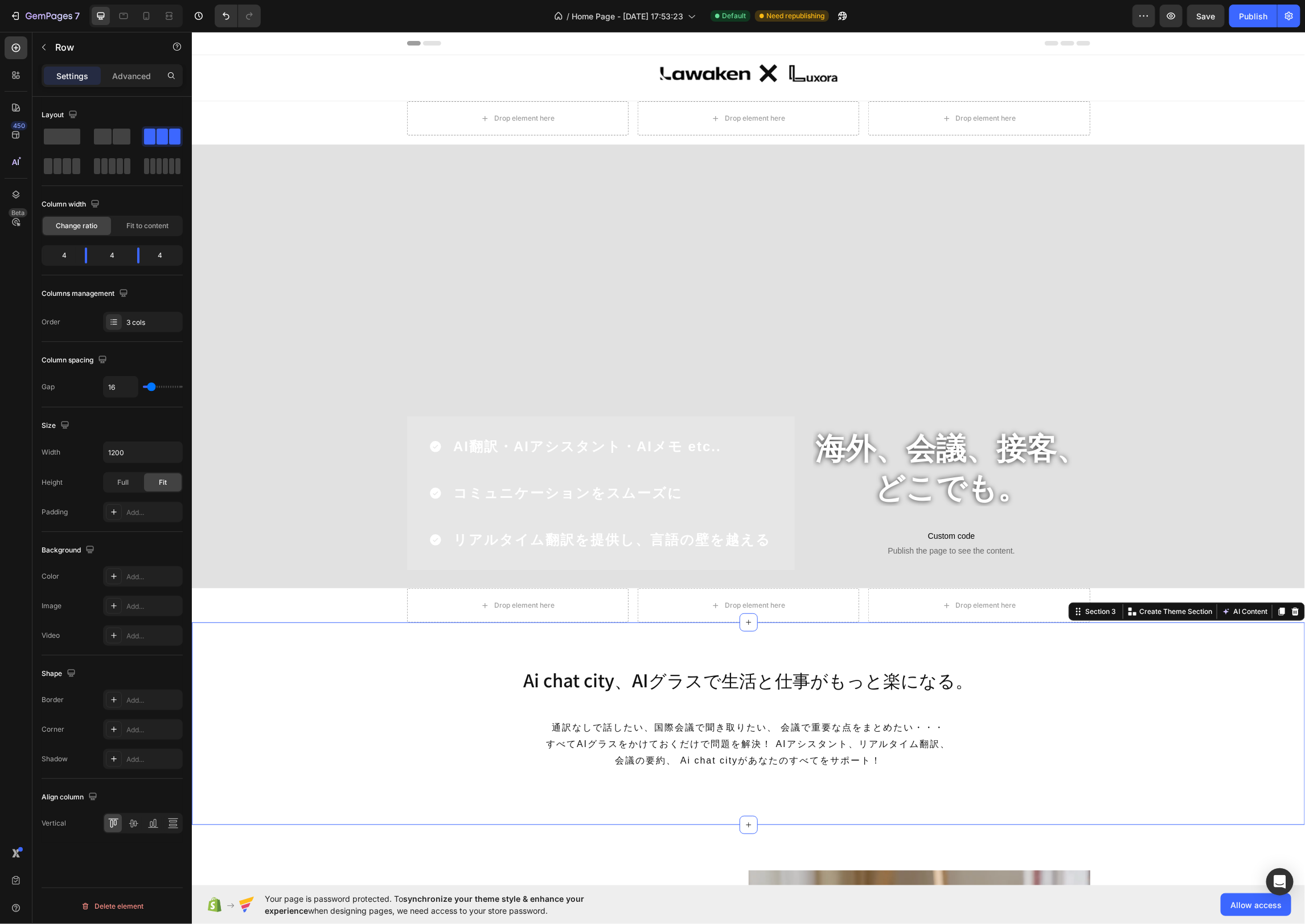
click at [1165, 697] on div "Ai chat city、AIグラスで生活と仕事がもっと楽になる。 Heading 通訳なしで話したい、国際会議で聞き取りたい、 会議で重要な点をまとめたい・…" at bounding box center [747, 723] width 1113 height 111
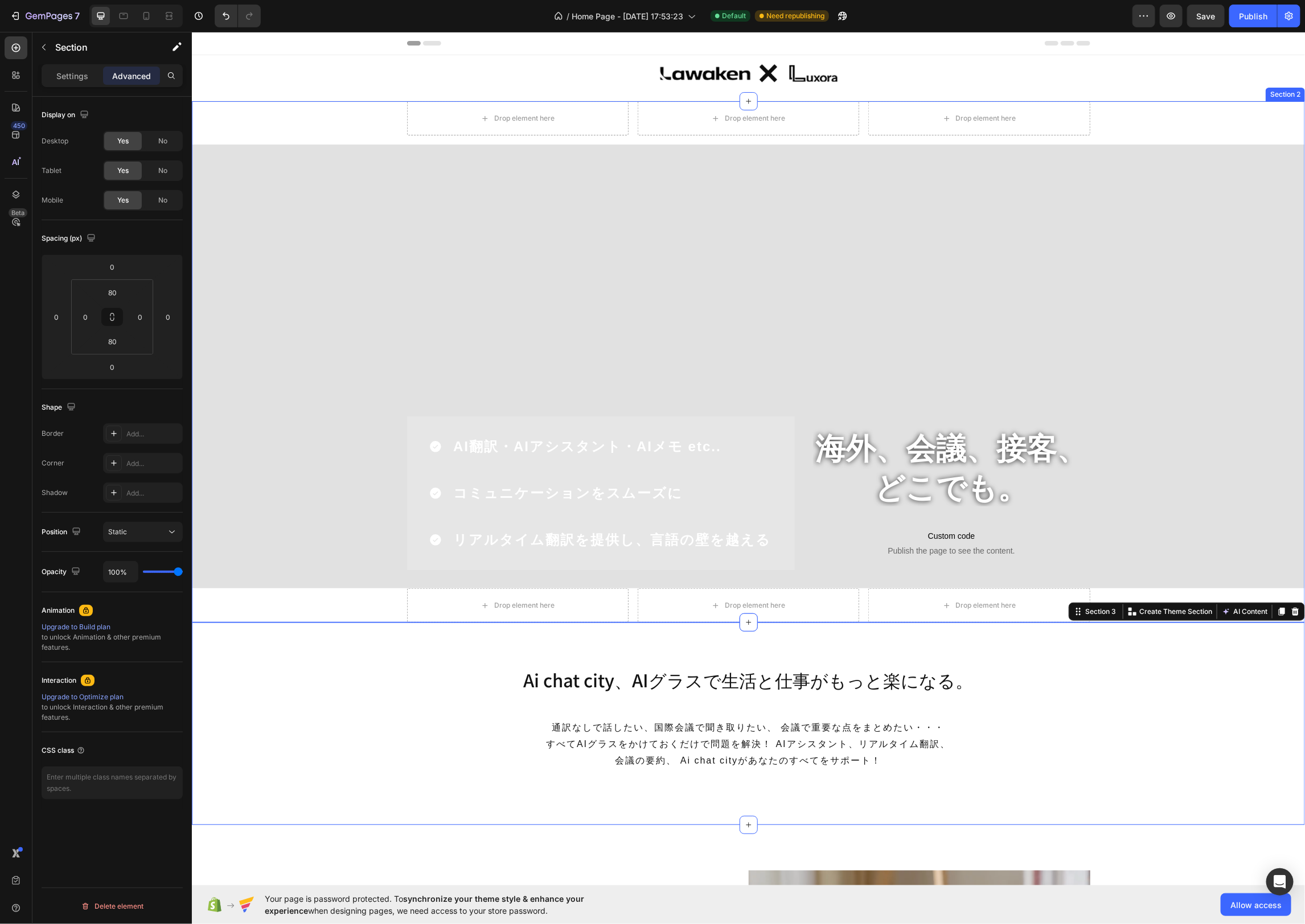
click at [373, 600] on div "Drop element here Drop element here Drop element here Row 海外、会議、接客、 どこでも。 Headi…" at bounding box center [747, 361] width 1113 height 521
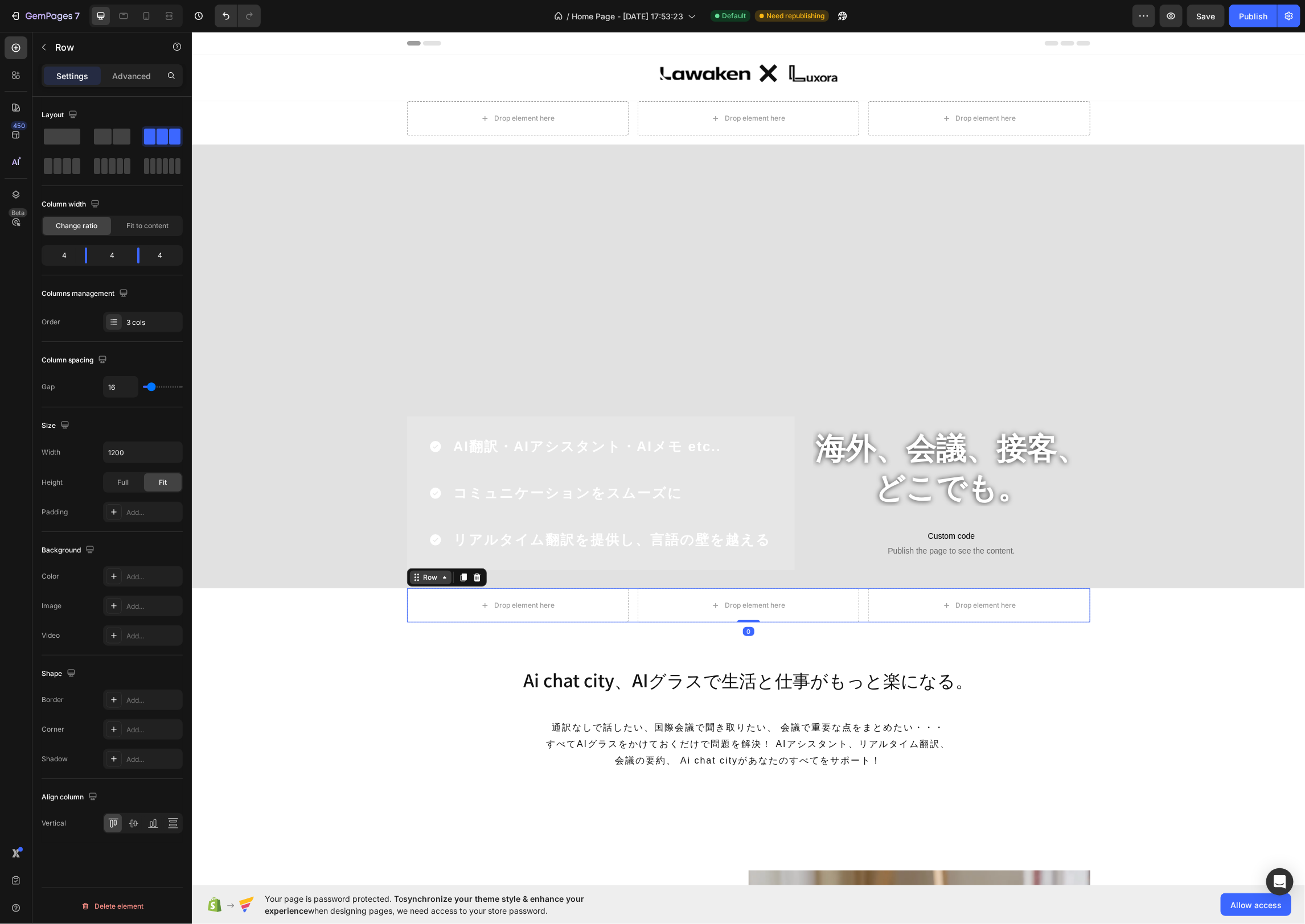
click at [414, 583] on div "Row" at bounding box center [430, 577] width 41 height 13
click at [362, 596] on div "Drop element here Drop element here Drop element here Row 海外、会議、接客、 どこでも。 Headi…" at bounding box center [747, 361] width 1113 height 521
click at [417, 583] on div "Row" at bounding box center [430, 577] width 41 height 13
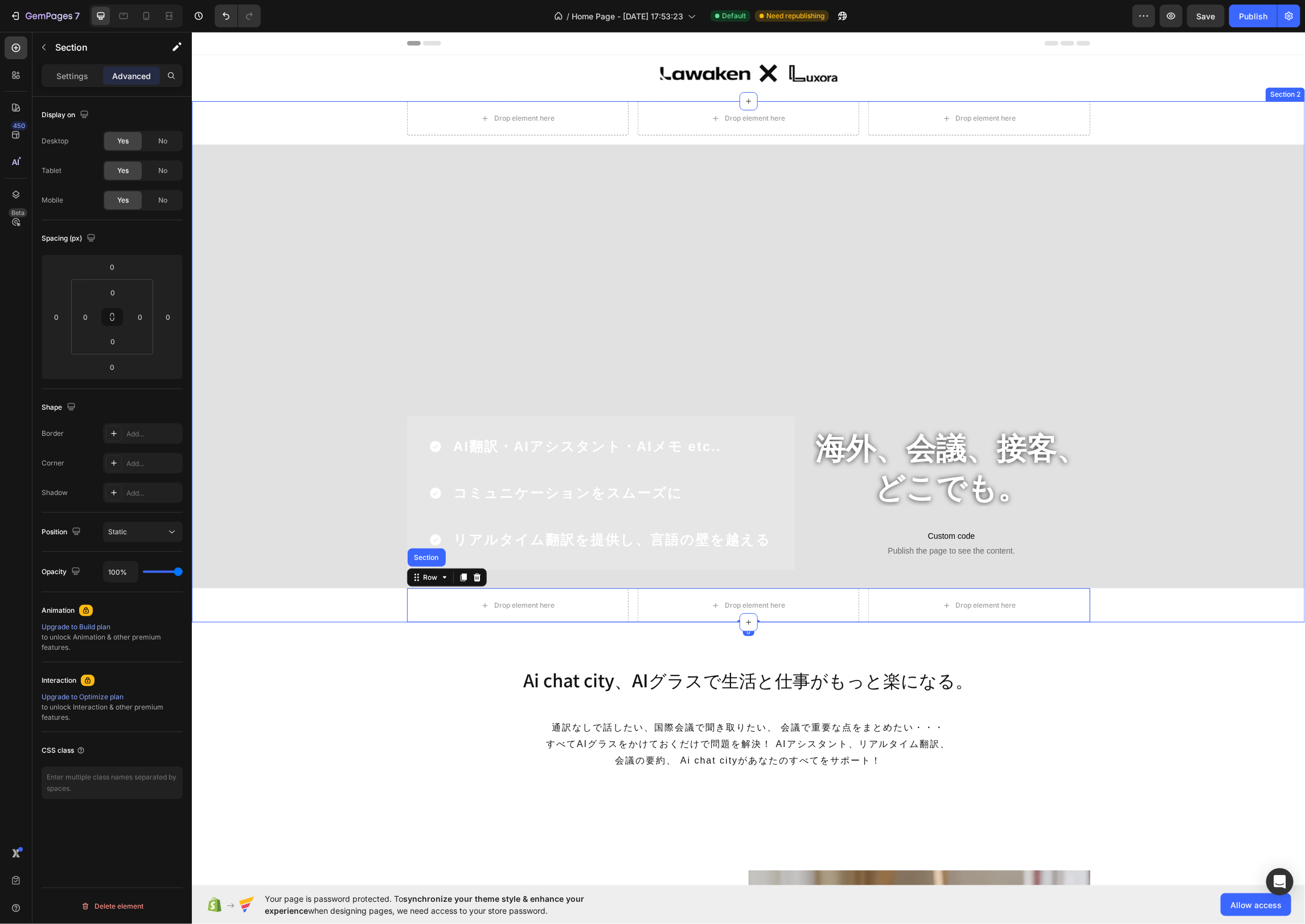
click at [366, 129] on div "Drop element here Drop element here Drop element here Row 海外、会議、接客、 どこでも。 Headi…" at bounding box center [747, 361] width 1113 height 521
click at [1294, 93] on icon at bounding box center [1294, 90] width 7 height 8
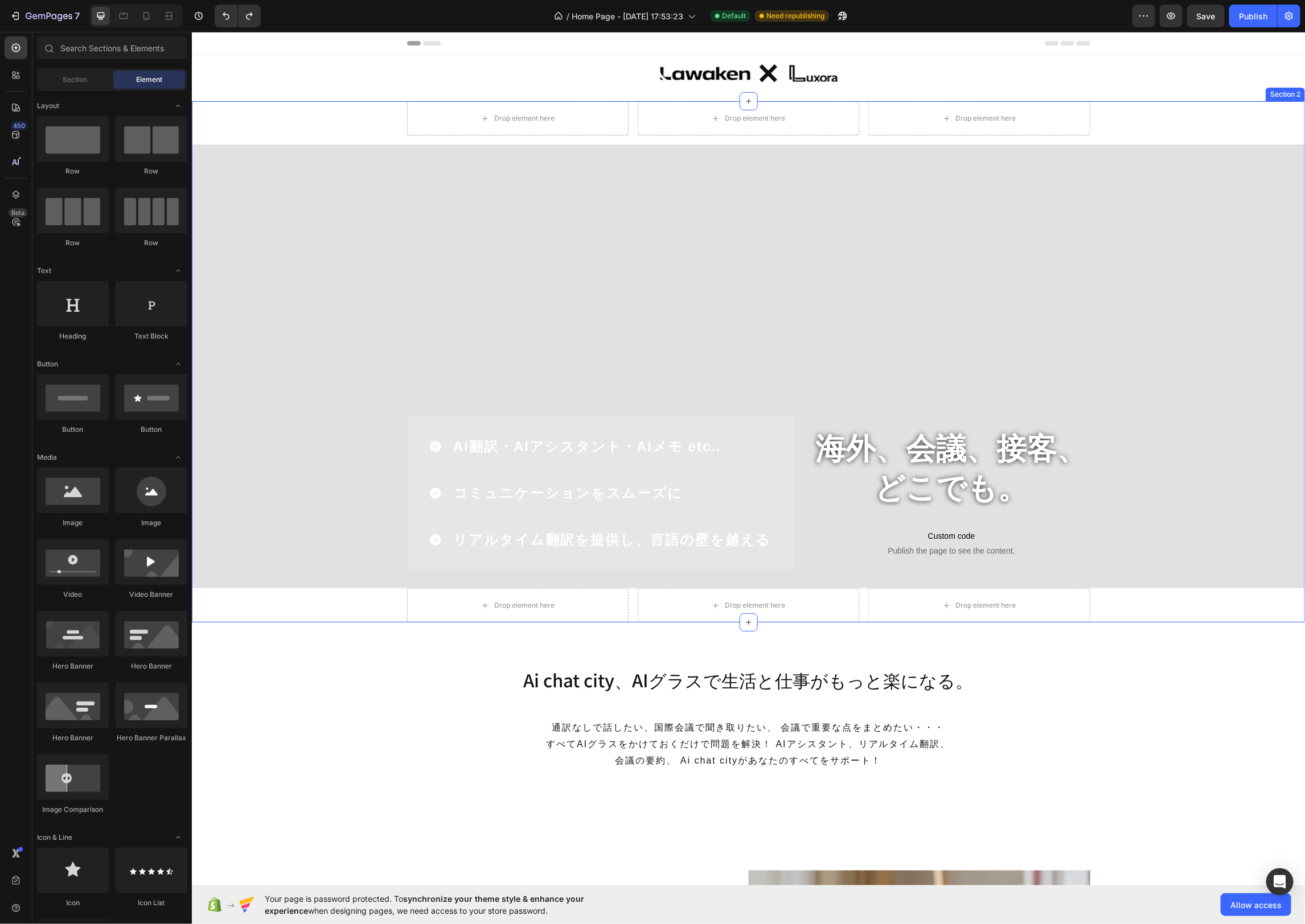
click at [1252, 112] on div "Drop element here Drop element here Drop element here Row 海外、会議、接客、 どこでも。 Headi…" at bounding box center [747, 361] width 1113 height 521
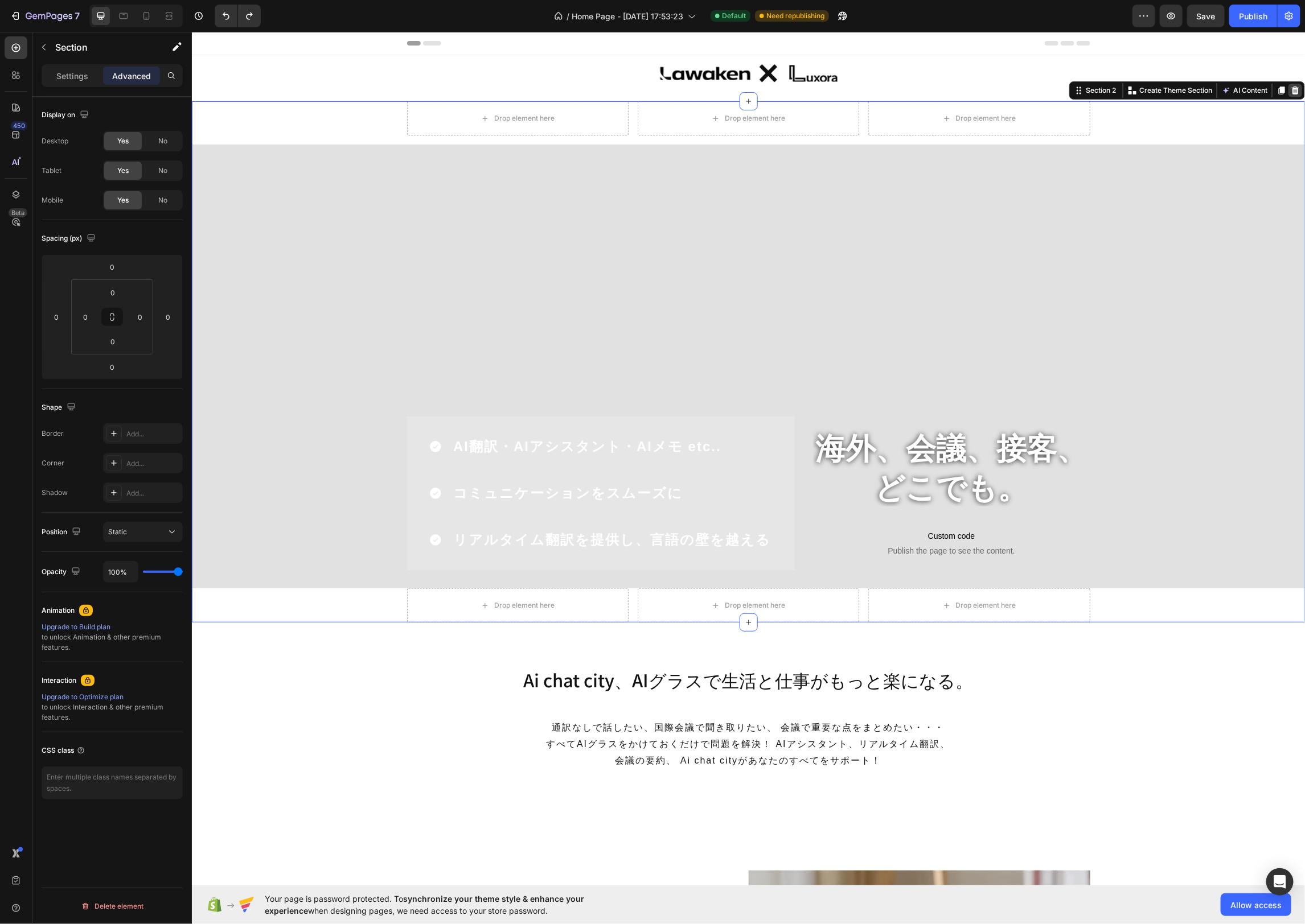
click at [1290, 93] on icon at bounding box center [1295, 90] width 9 height 9
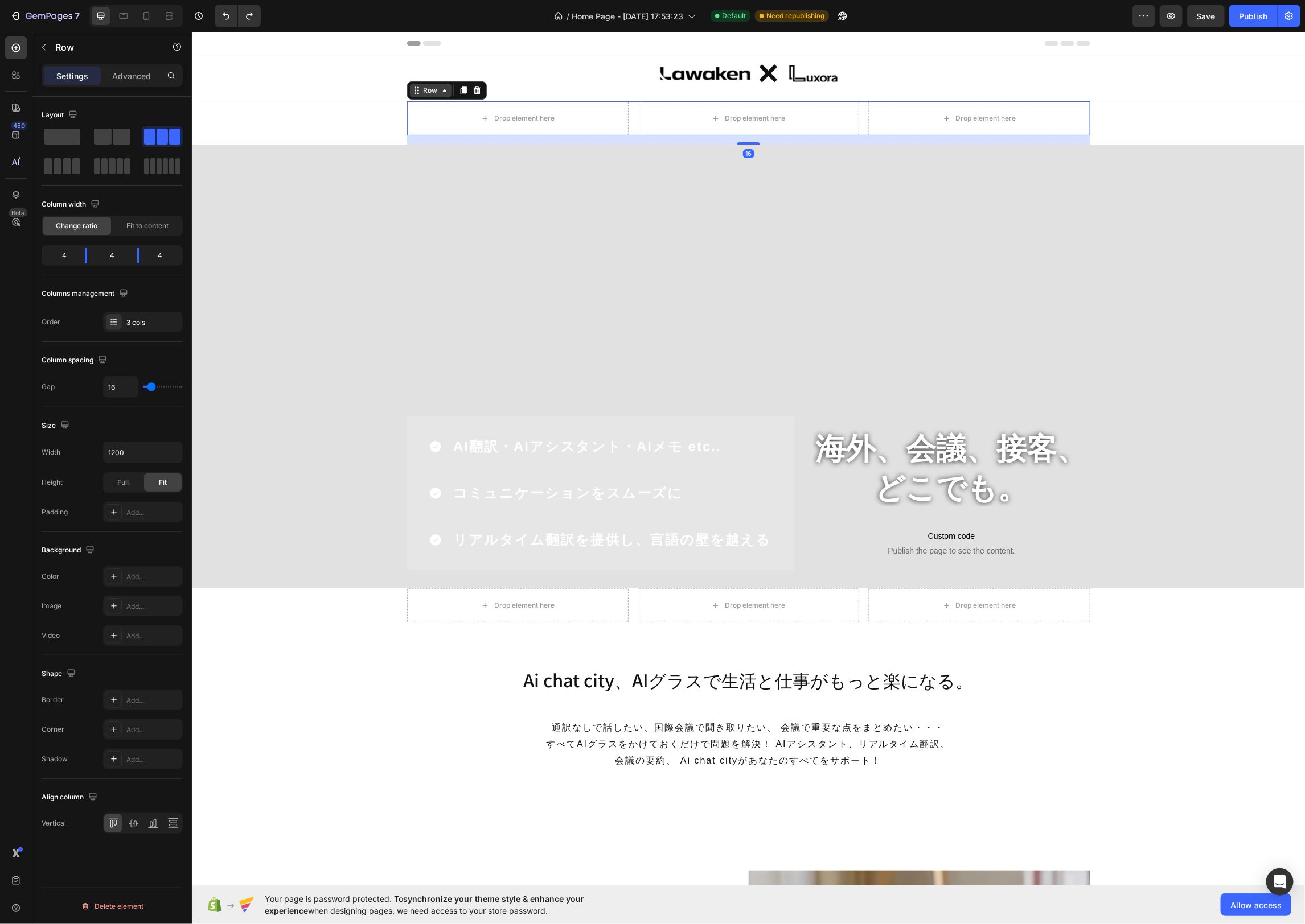
click at [419, 96] on div "Row" at bounding box center [430, 89] width 41 height 13
click at [472, 91] on icon at bounding box center [477, 90] width 9 height 9
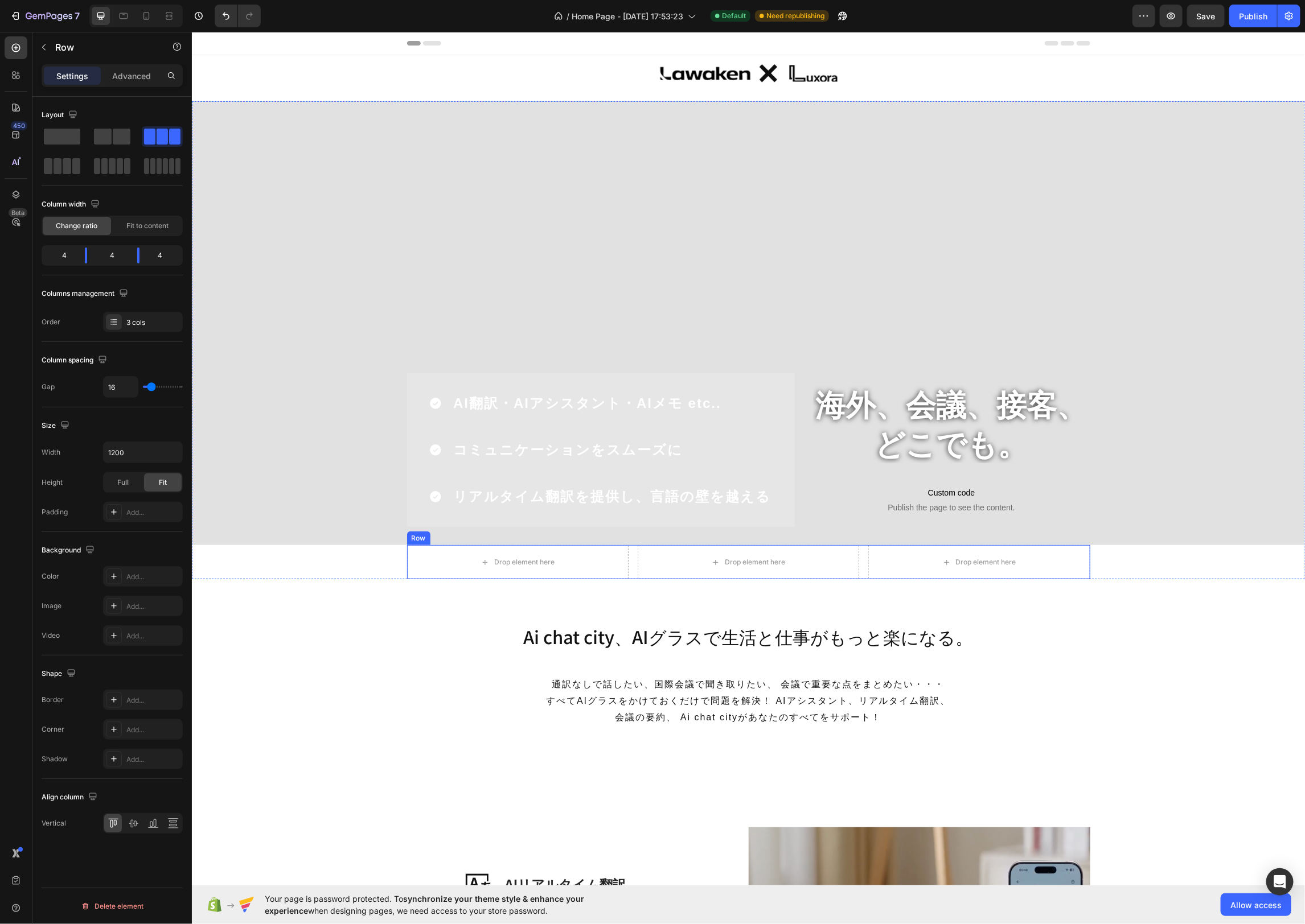
click at [417, 538] on div "Row" at bounding box center [418, 537] width 19 height 10
drag, startPoint x: 147, startPoint y: 69, endPoint x: 150, endPoint y: 126, distance: 57.1
click at [147, 69] on div "Advanced" at bounding box center [131, 75] width 57 height 18
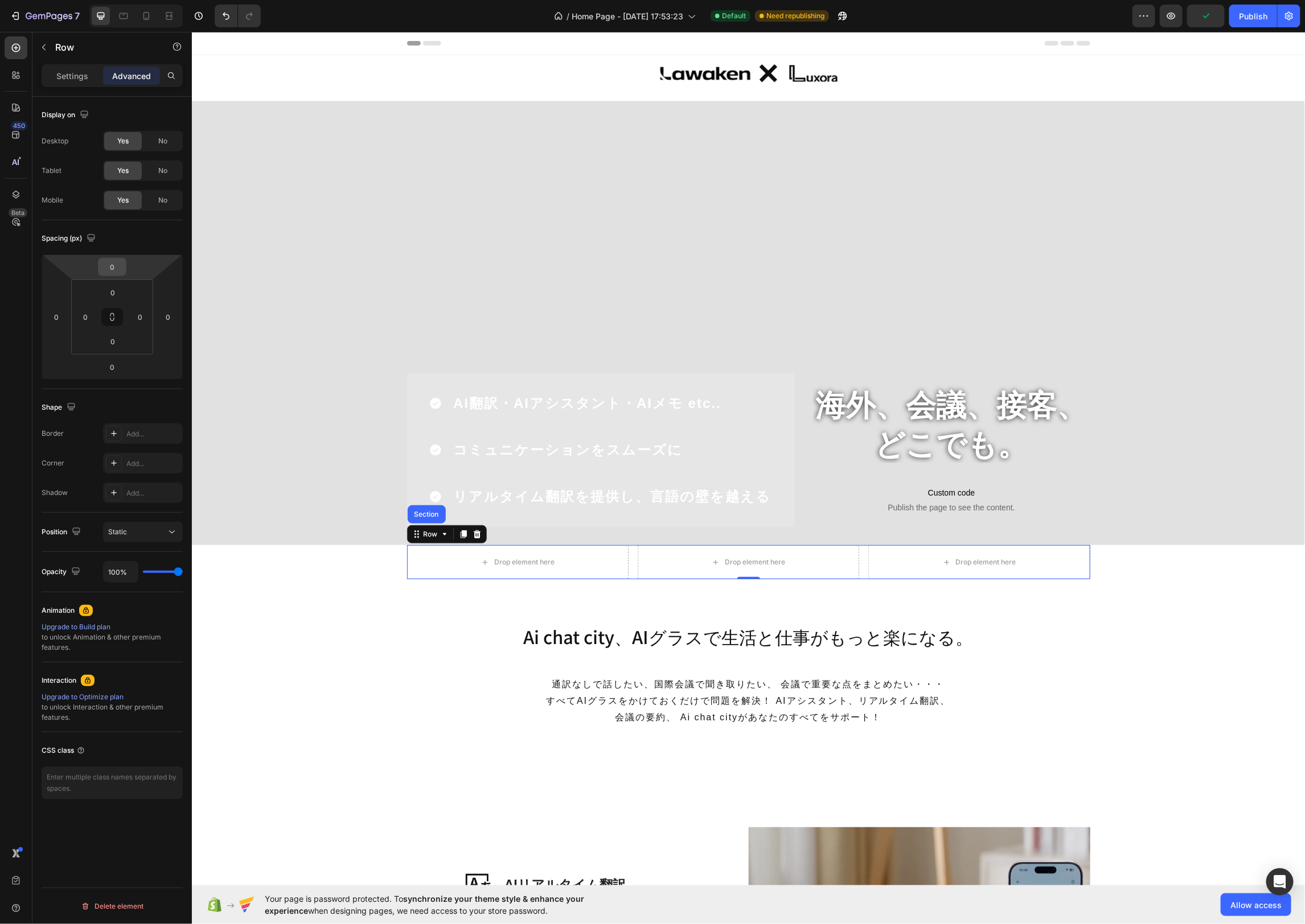
click at [124, 266] on input "0" at bounding box center [112, 267] width 23 height 17
click at [152, 397] on div "XL 24px" at bounding box center [137, 393] width 71 height 17
type input "24"
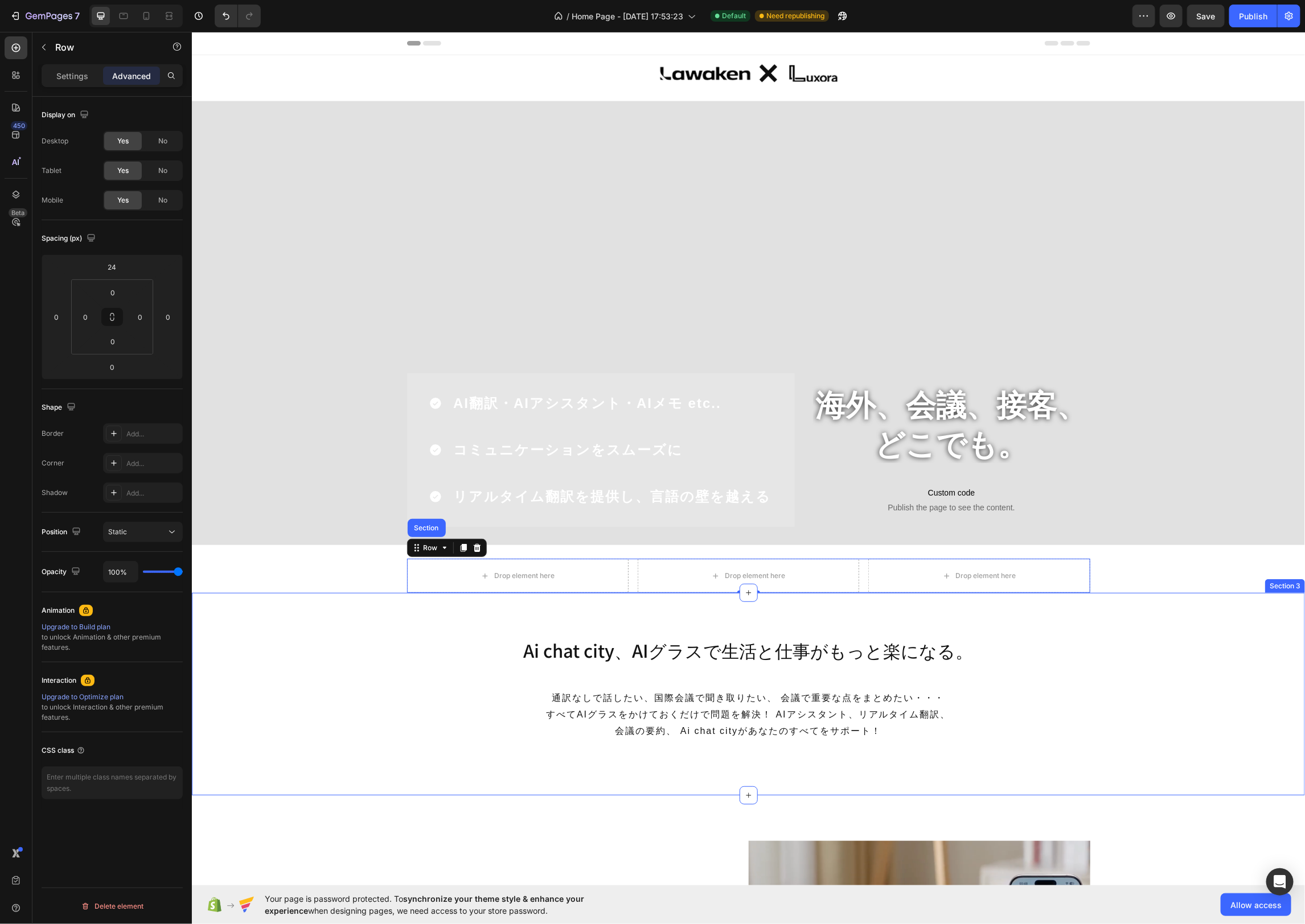
click at [343, 652] on div "Ai chat city、AIグラスで生活と仕事がもっと楽になる。 Heading 通訳なしで話したい、国際会議で聞き取りたい、 会議で重要な点をまとめたい・…" at bounding box center [747, 694] width 1113 height 111
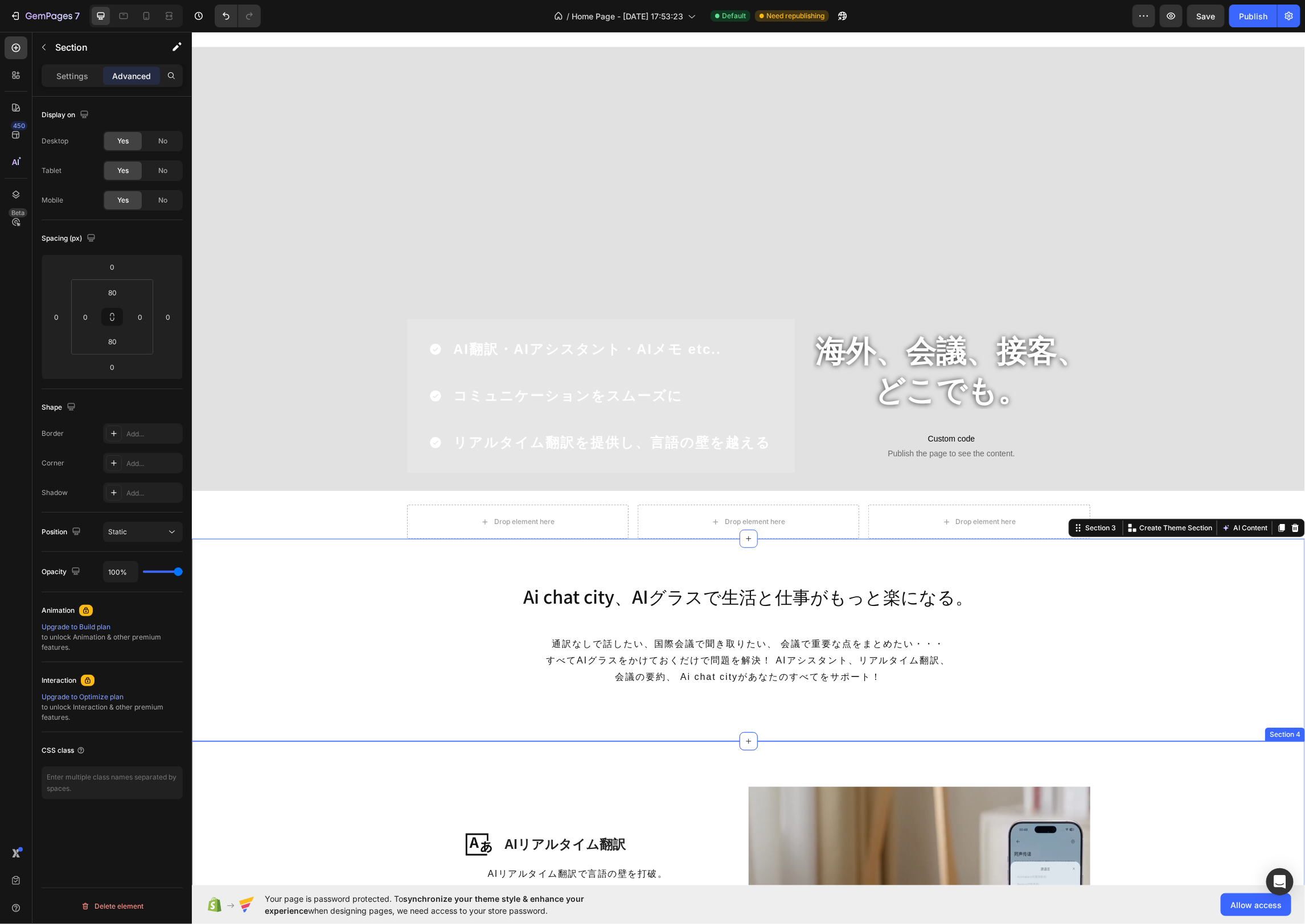
scroll to position [53, 0]
click at [47, 47] on icon "button" at bounding box center [44, 47] width 9 height 9
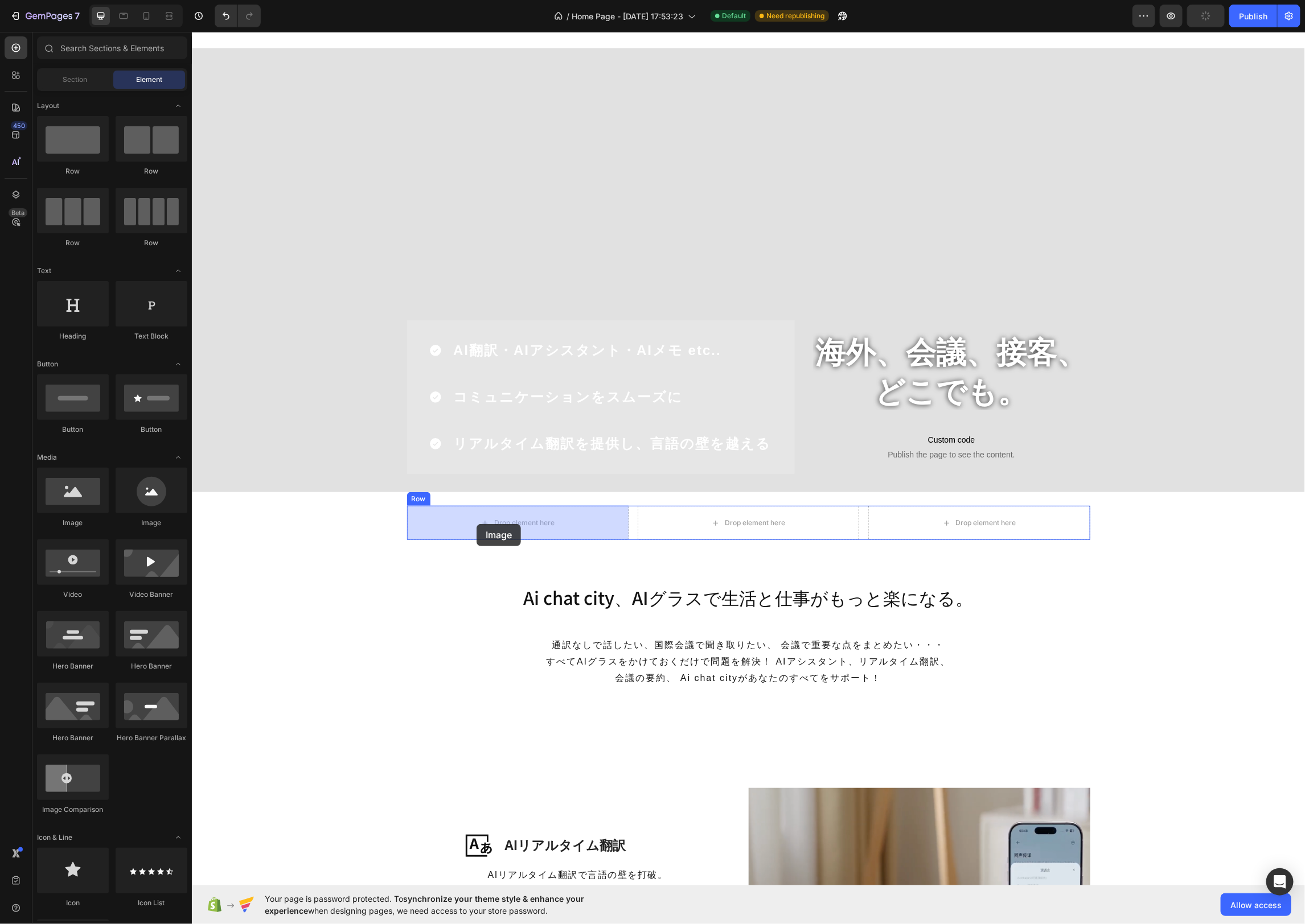
drag, startPoint x: 277, startPoint y: 525, endPoint x: 476, endPoint y: 523, distance: 199.0
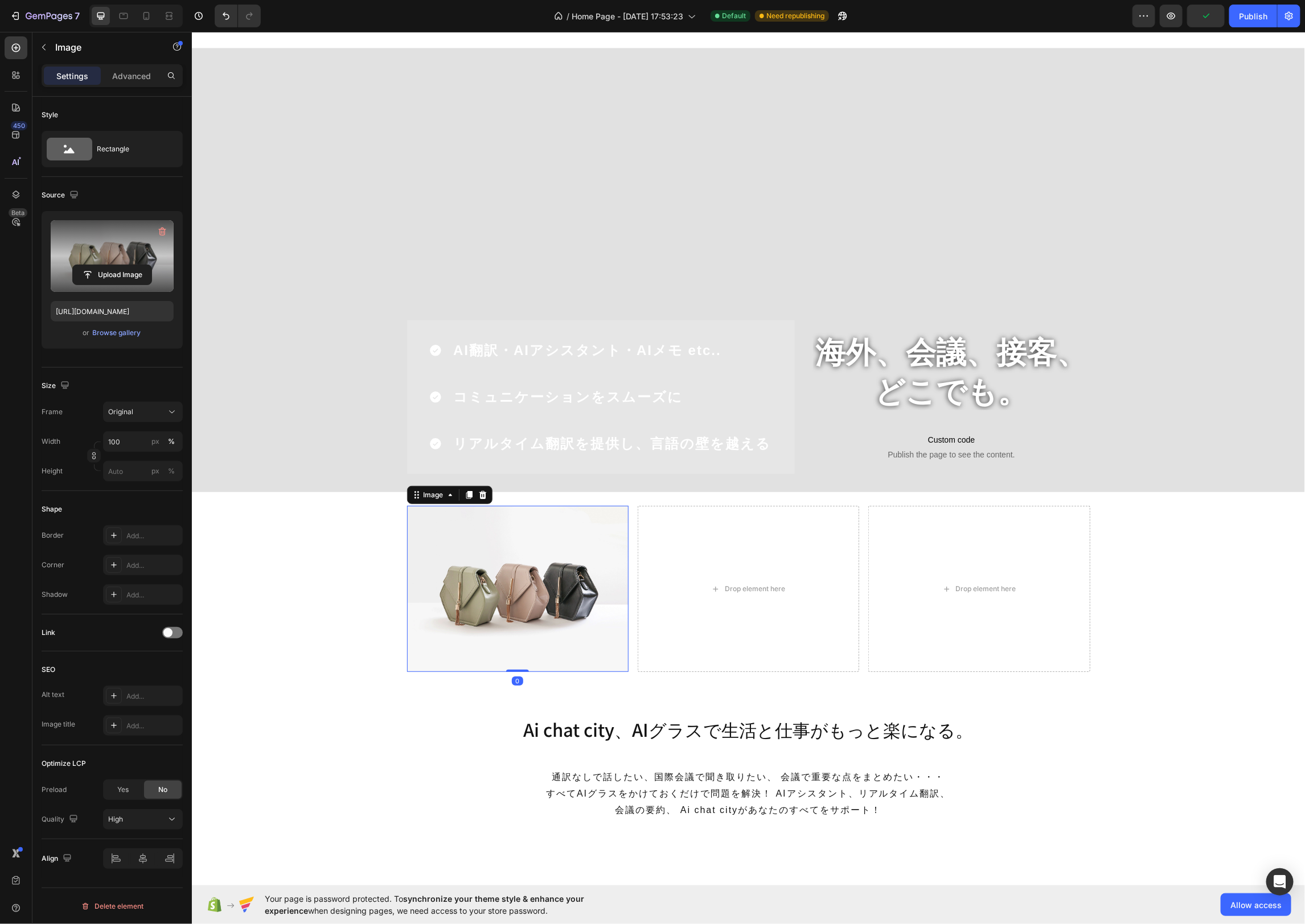
click at [114, 238] on label at bounding box center [112, 256] width 123 height 71
click at [114, 265] on input "file" at bounding box center [112, 274] width 79 height 19
type input "[URL][DOMAIN_NAME]"
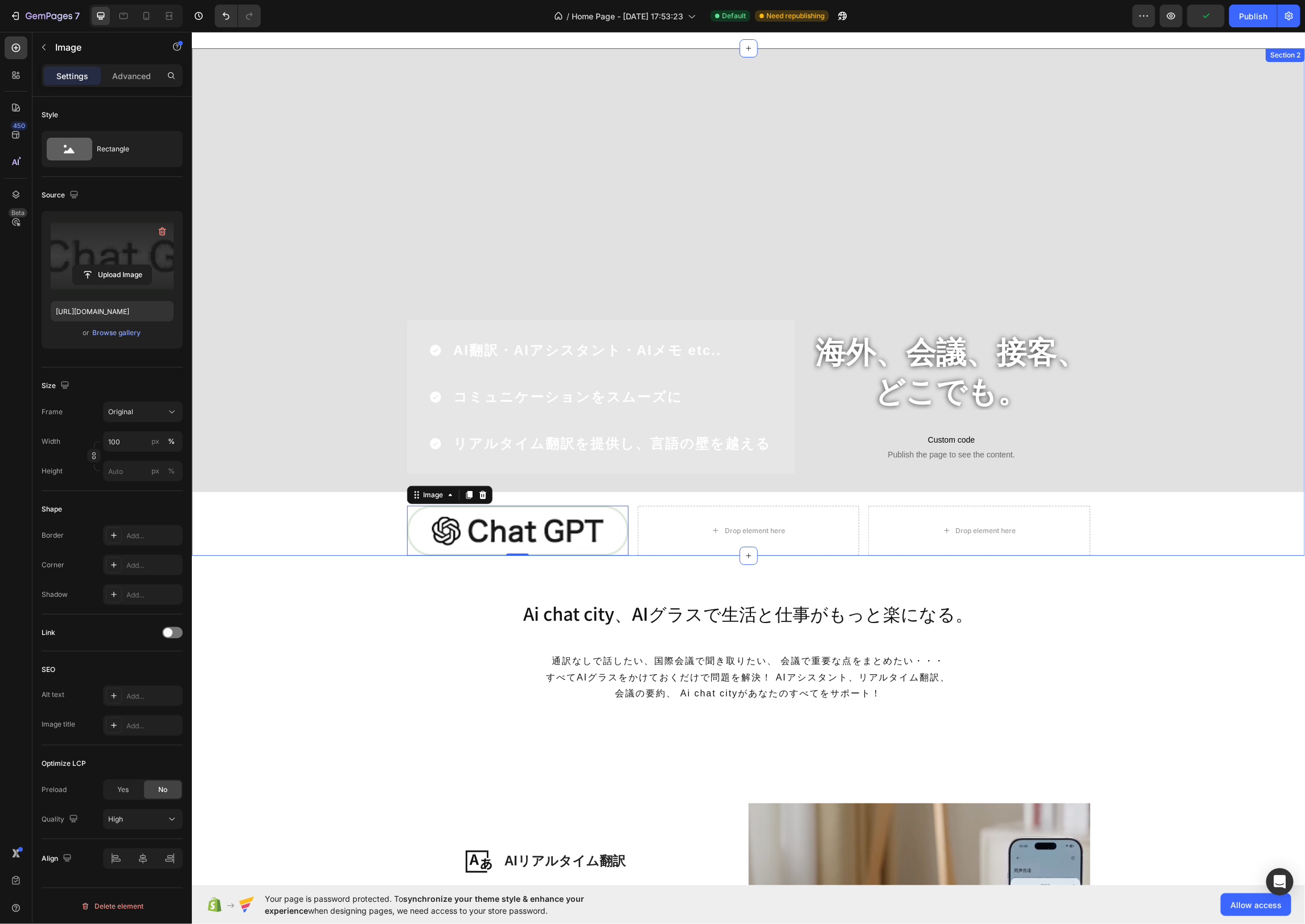
click at [352, 503] on div "海外、会議、接客、 どこでも。 Heading Custom code Publish the page to see the content. Custom…" at bounding box center [747, 302] width 1113 height 507
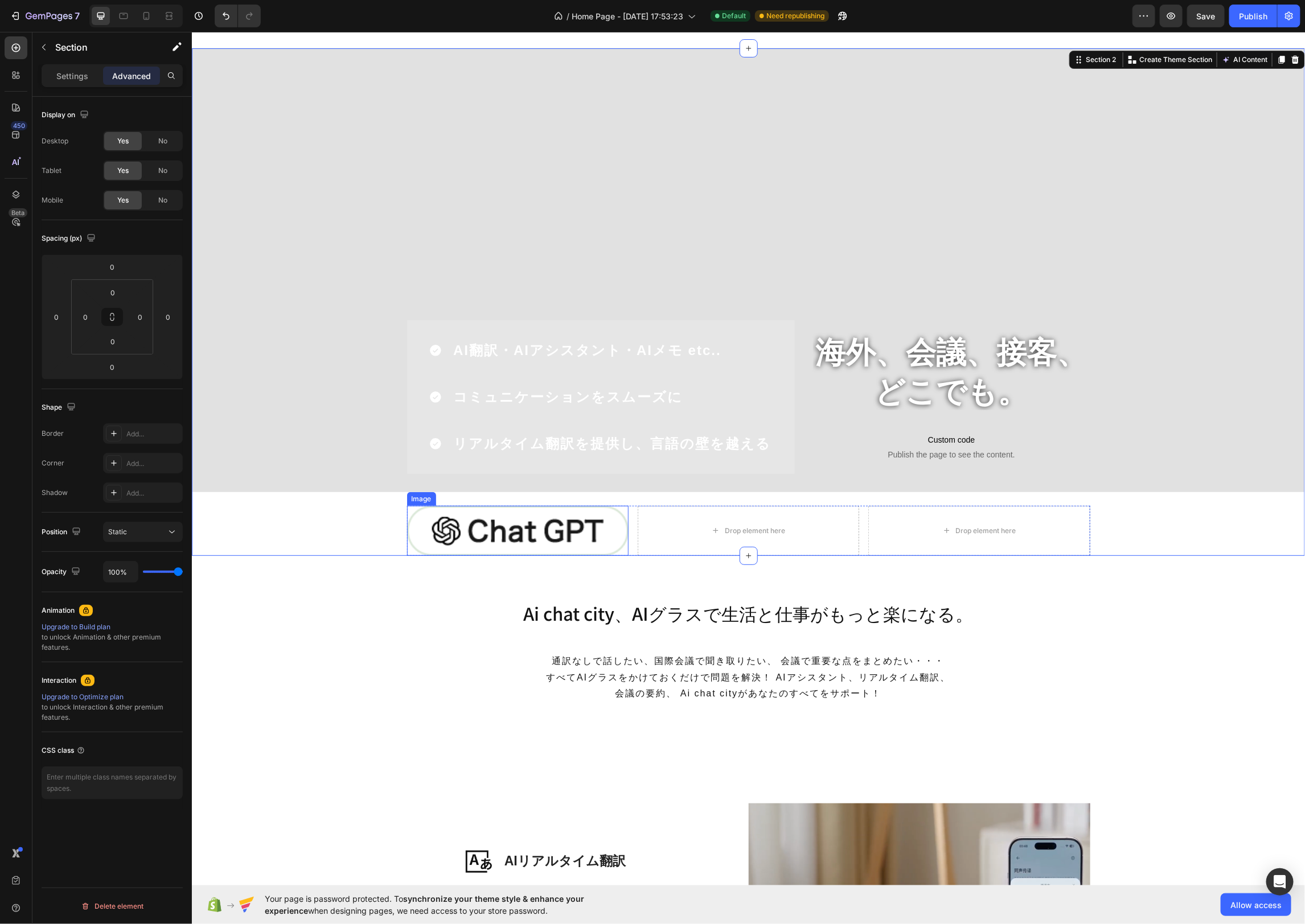
click at [526, 529] on img at bounding box center [518, 530] width 222 height 50
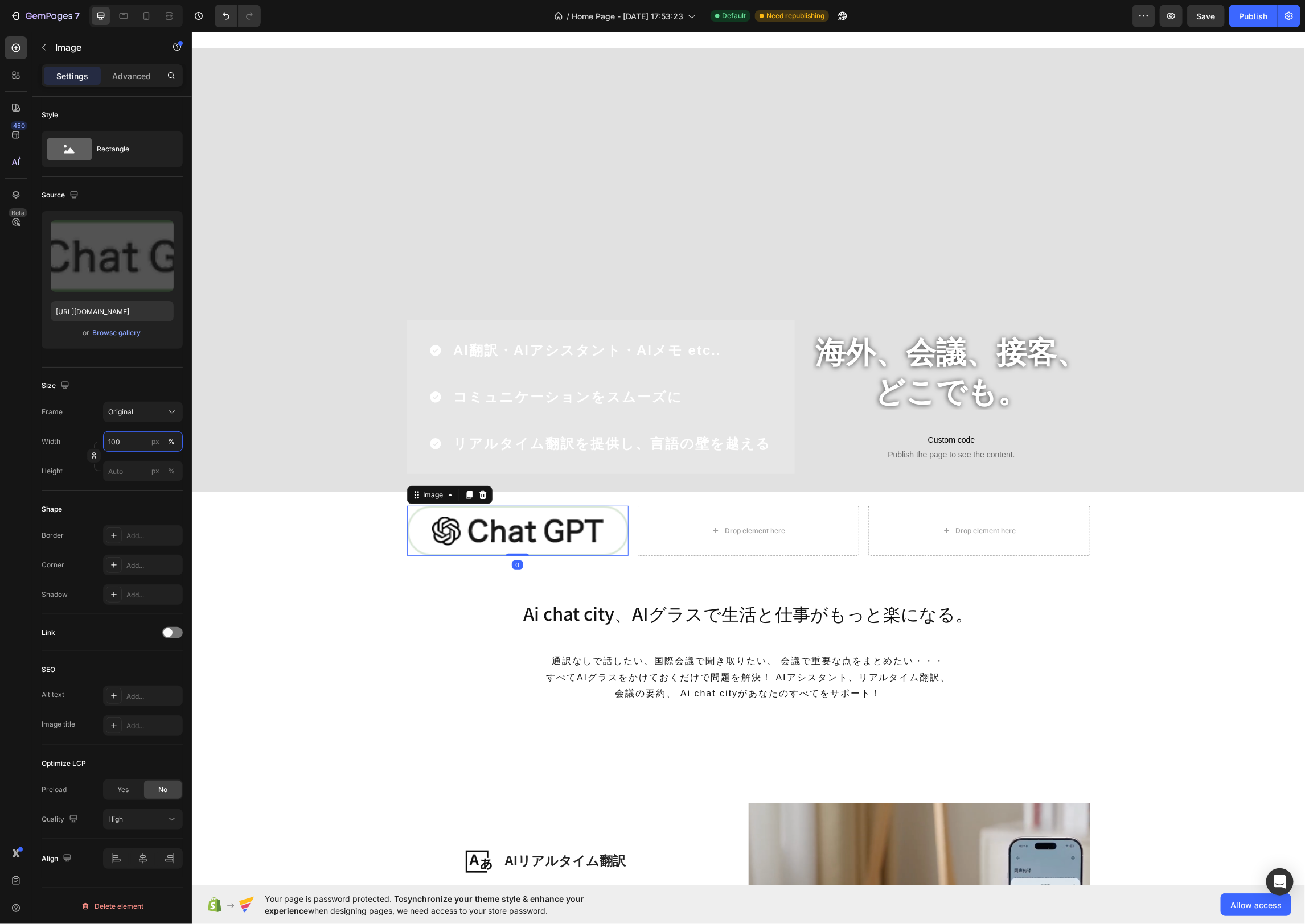
click at [130, 443] on input "100" at bounding box center [142, 441] width 79 height 21
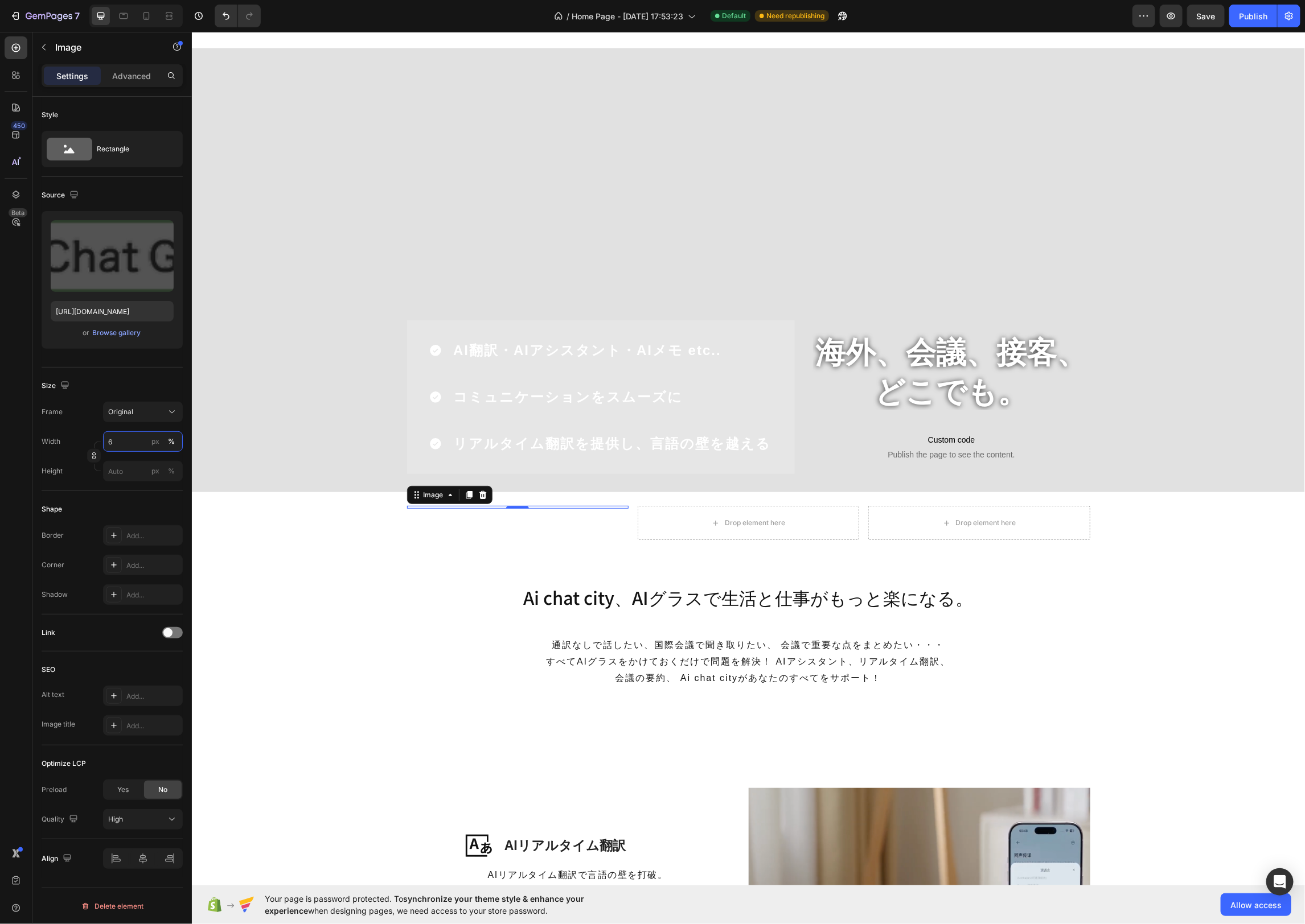
type input "60"
click at [522, 592] on h2 "Ai chat city、AIグラスで生活と仕事がもっと楽になる。" at bounding box center [748, 596] width 455 height 23
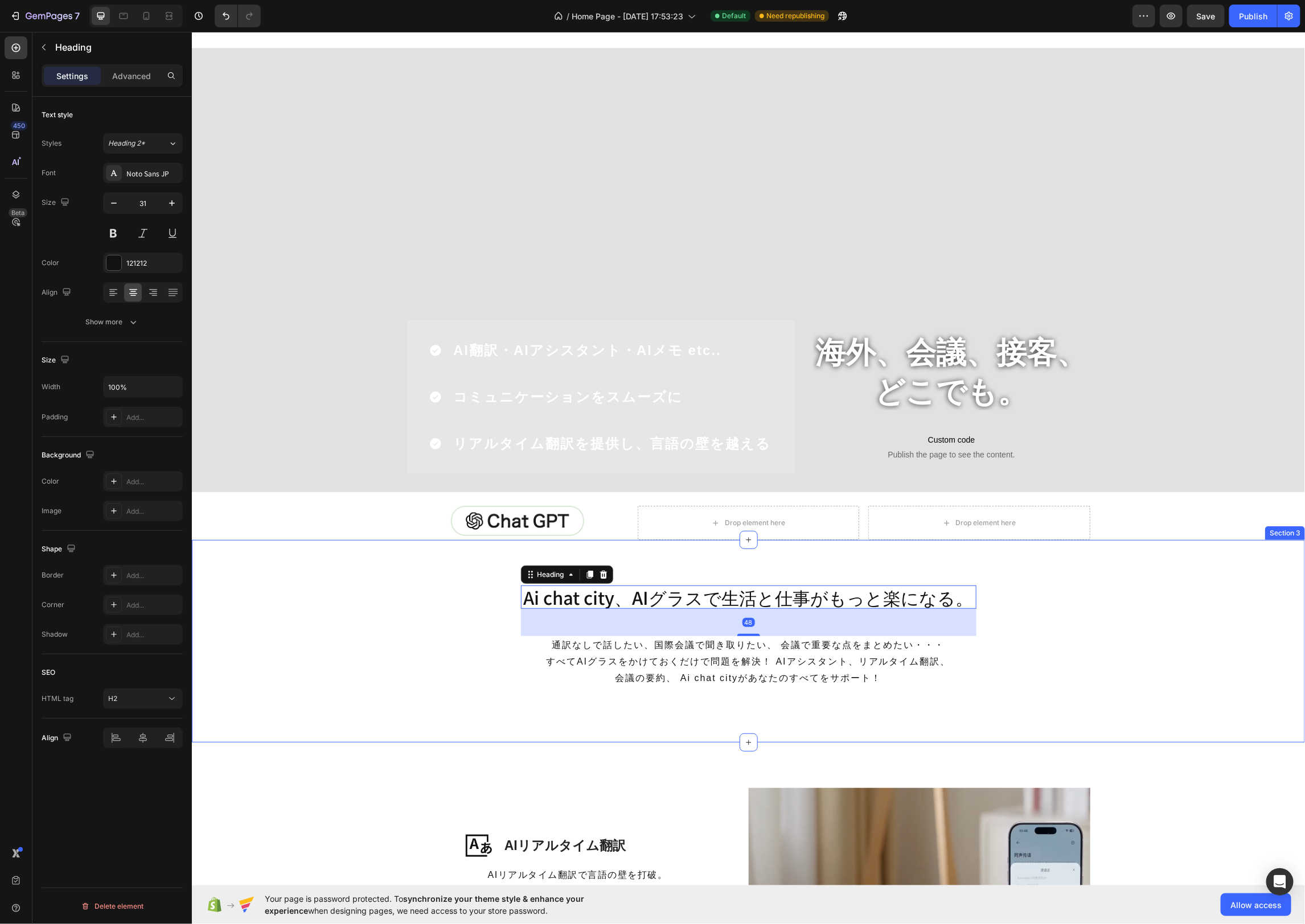
click at [418, 586] on div "Ai chat city、AIグラスで生活と仕事がもっと楽になる。 Heading 48 通訳なしで話したい、国際会議で聞き取りたい、 会議で重要な点をまとめ…" at bounding box center [747, 640] width 1113 height 111
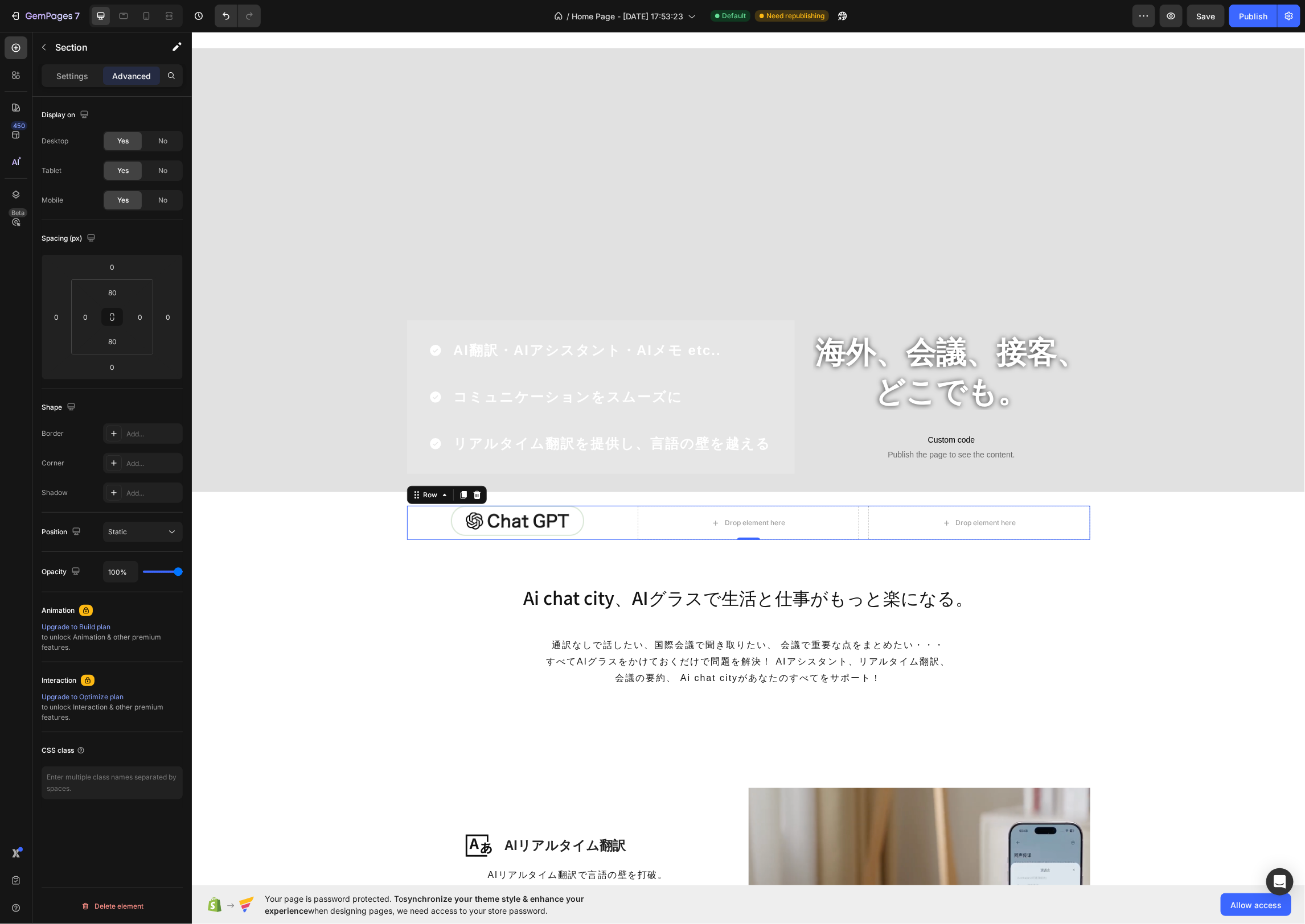
click at [861, 523] on div "Image Drop element here Drop element here Row 0" at bounding box center [748, 522] width 683 height 34
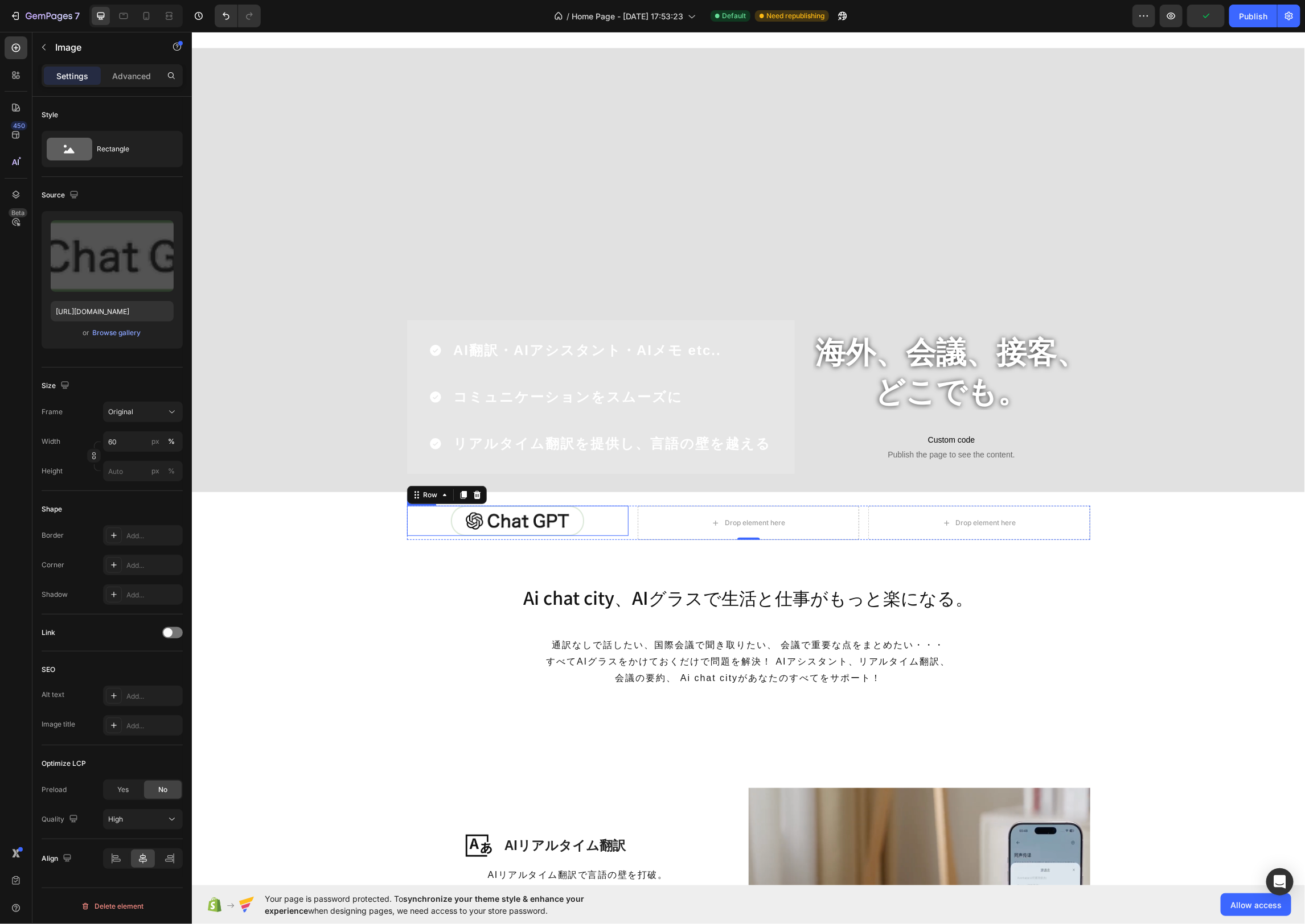
click at [570, 523] on img at bounding box center [516, 520] width 133 height 30
click at [464, 492] on icon at bounding box center [469, 495] width 9 height 9
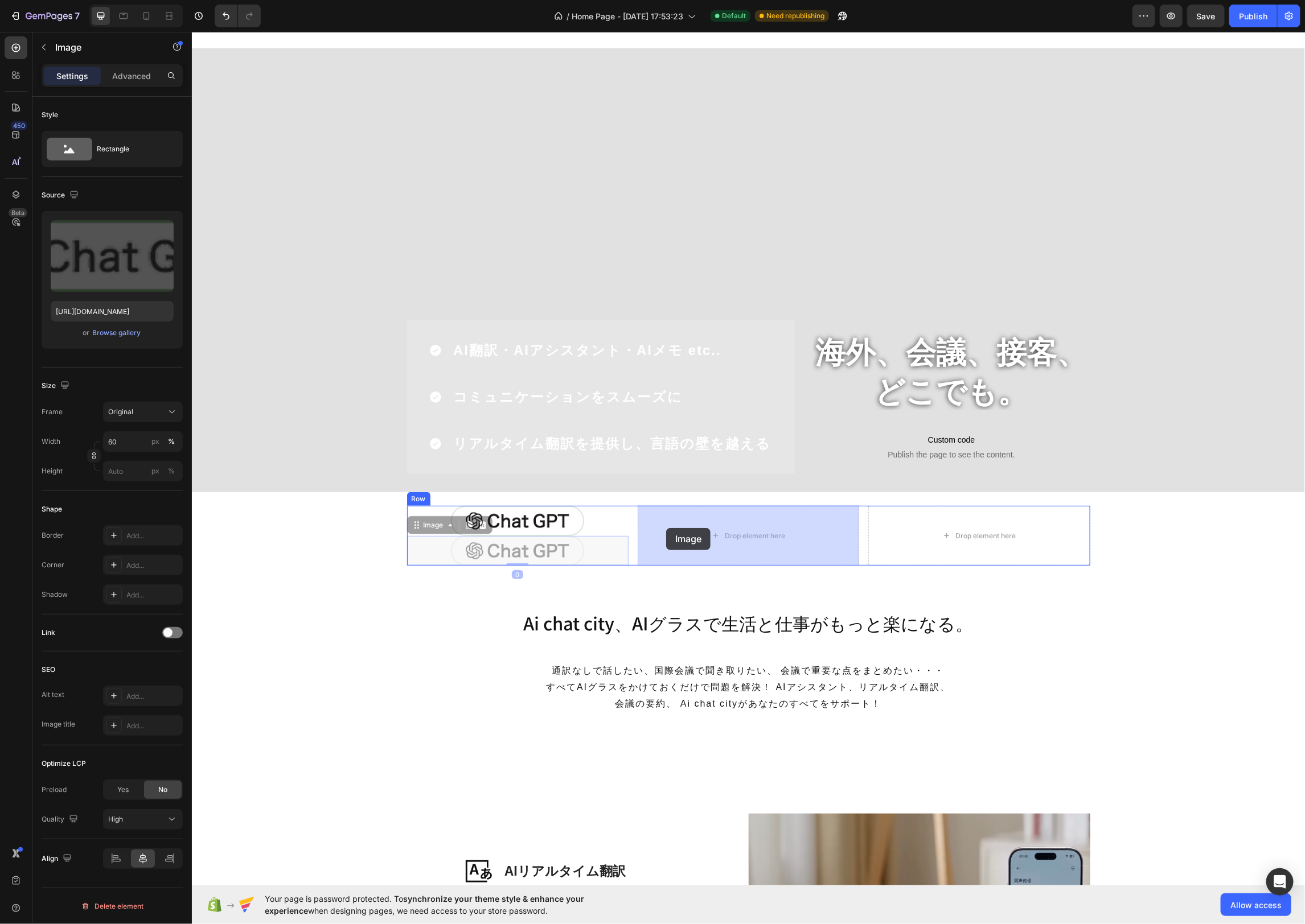
drag, startPoint x: 419, startPoint y: 526, endPoint x: 673, endPoint y: 526, distance: 254.0
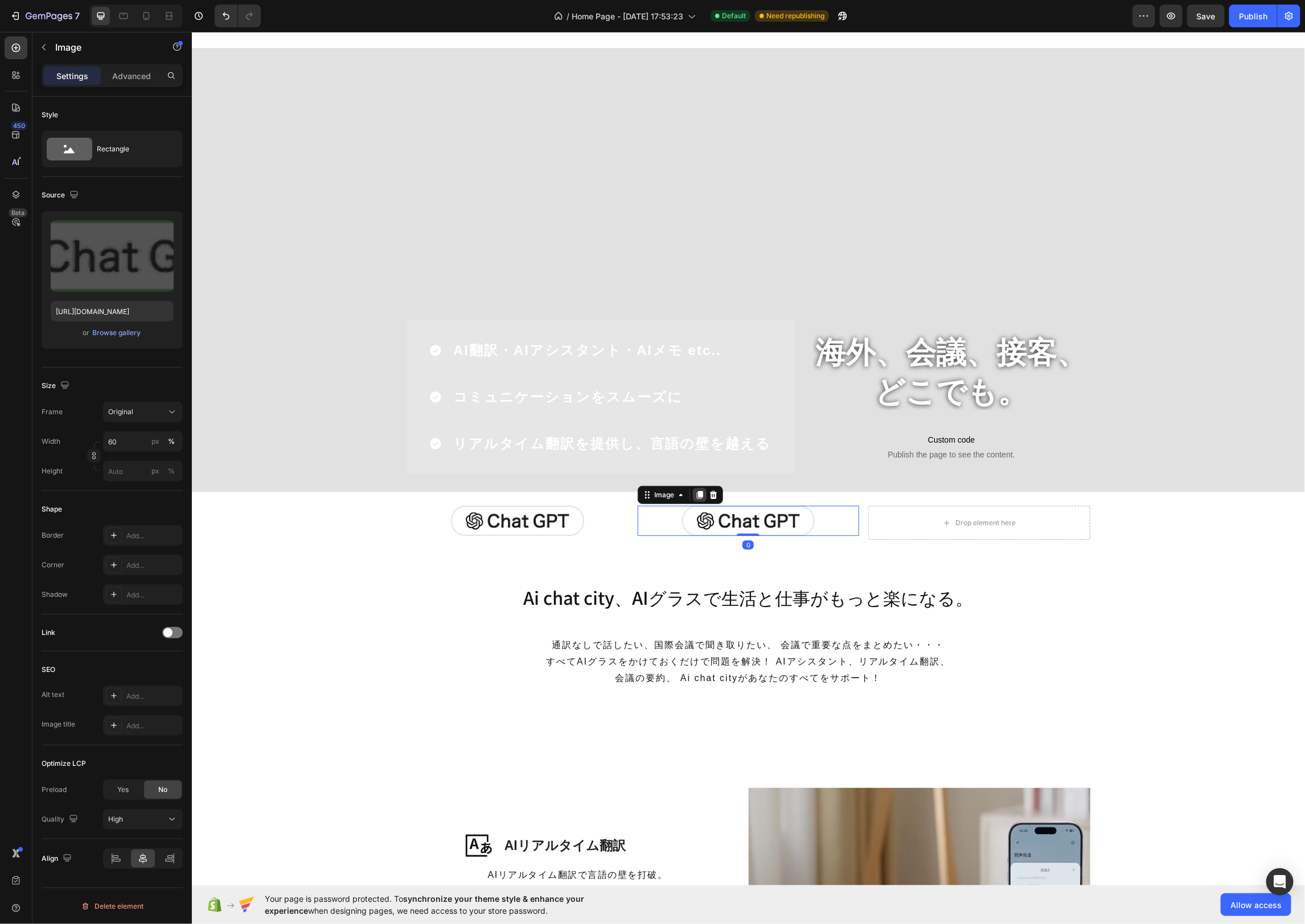
click at [702, 496] on icon at bounding box center [699, 495] width 9 height 9
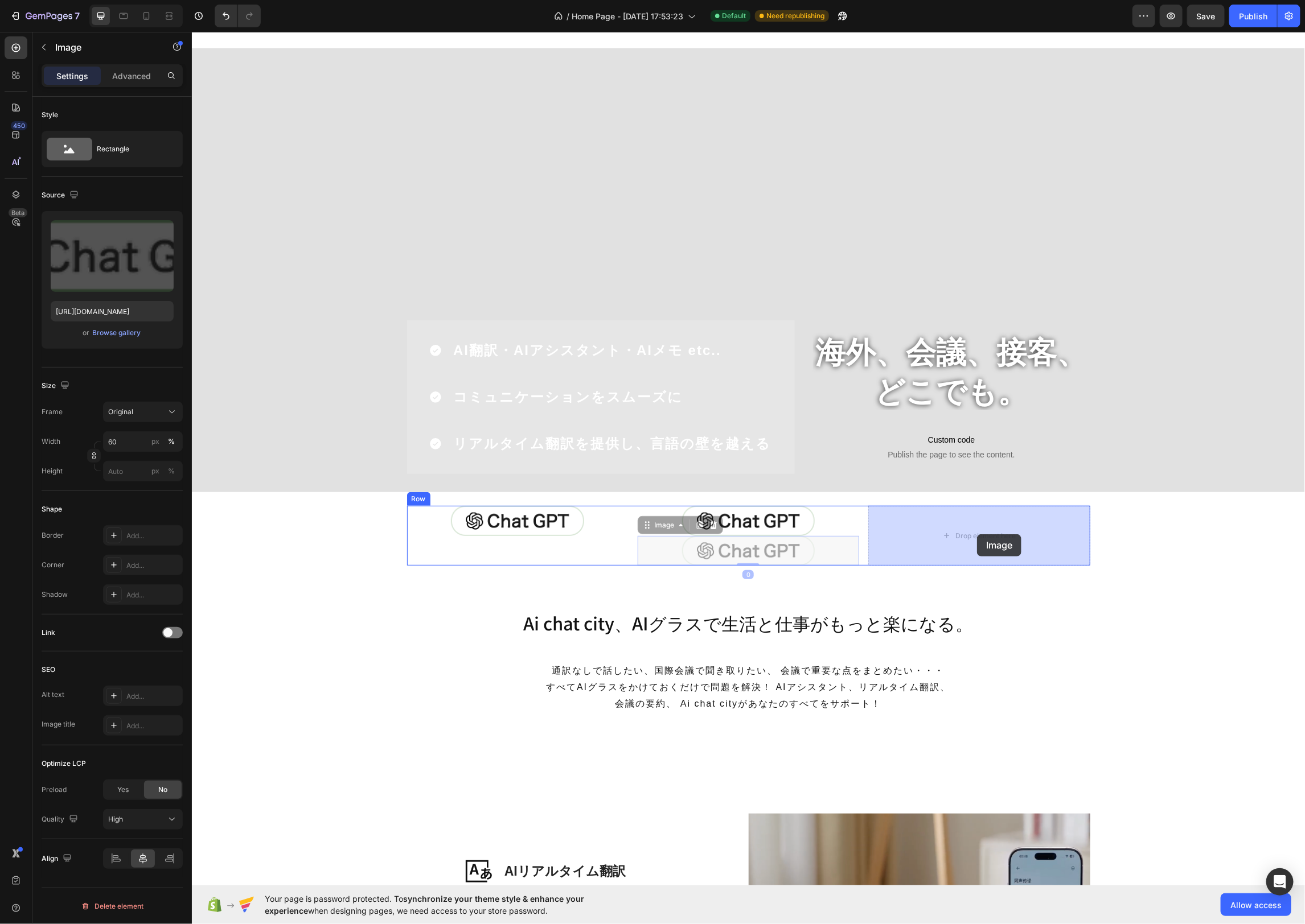
drag, startPoint x: 654, startPoint y: 528, endPoint x: 978, endPoint y: 533, distance: 324.0
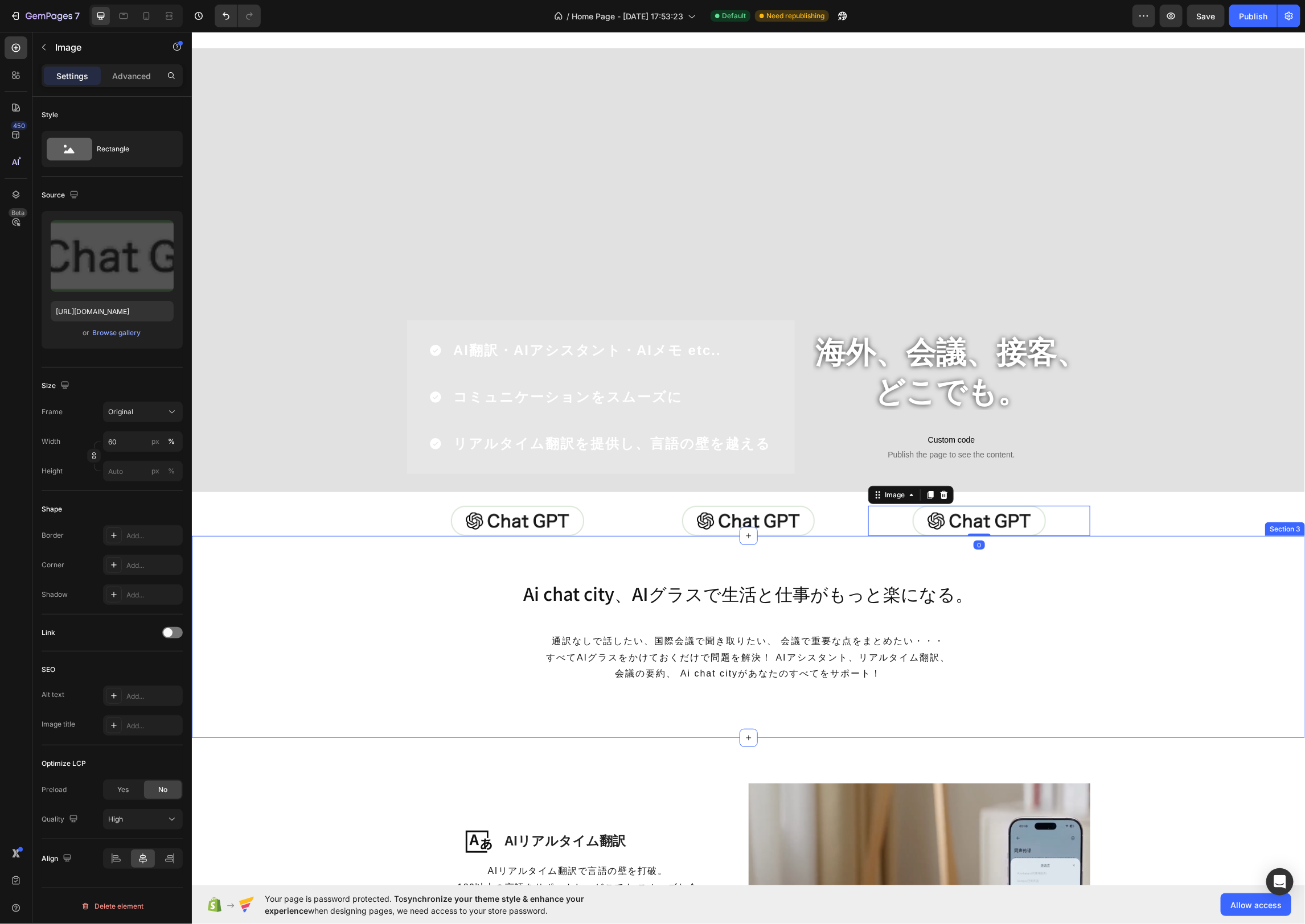
click at [1174, 584] on div "Ai chat city、AIグラスで生活と仕事がもっと楽になる。 Heading 通訳なしで話したい、国際会議で聞き取りたい、 会議で重要な点をまとめたい・…" at bounding box center [747, 636] width 1113 height 111
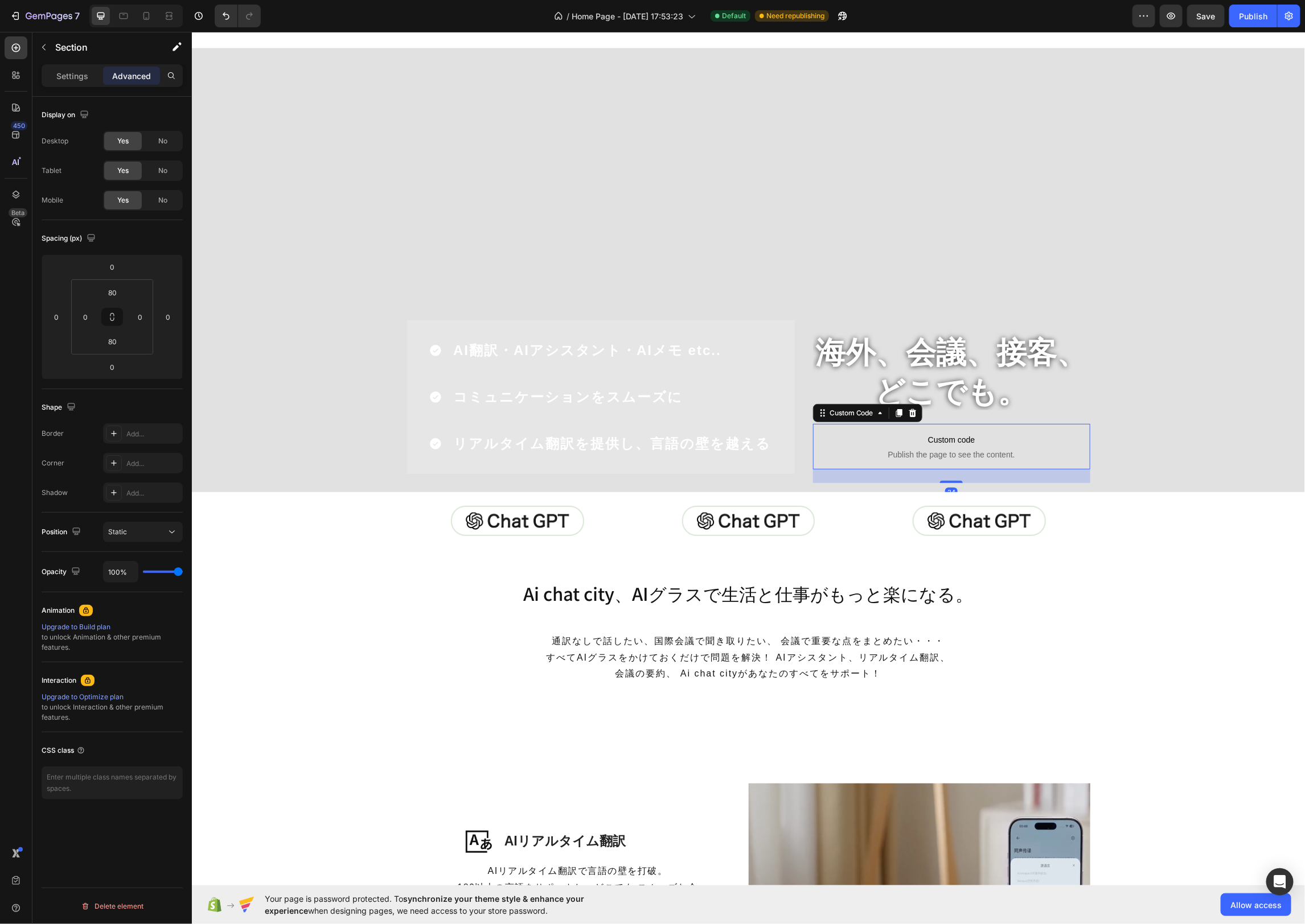
click at [957, 453] on span "Publish the page to see the content." at bounding box center [950, 454] width 277 height 11
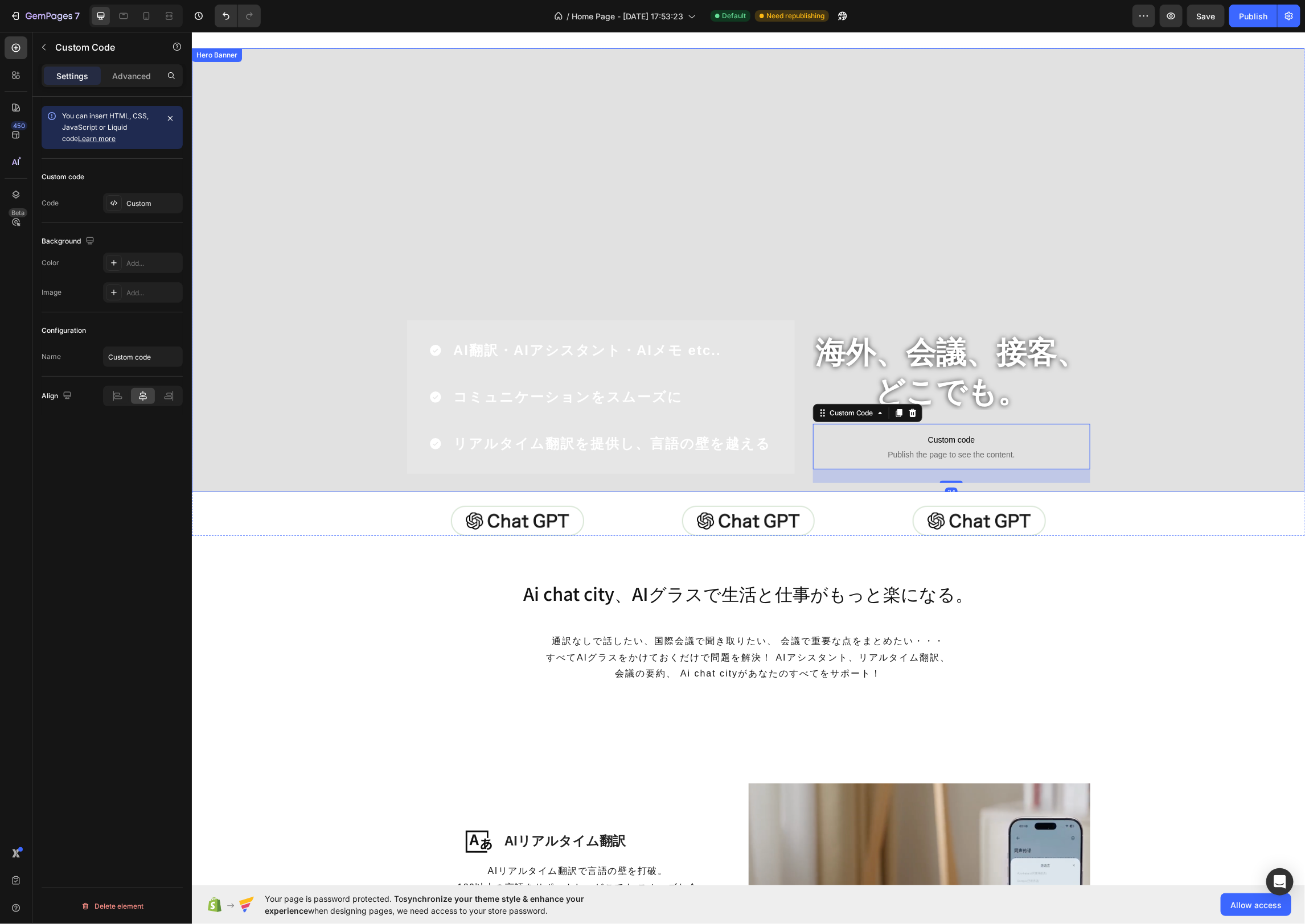
click at [1153, 413] on div "Overlay" at bounding box center [747, 270] width 1113 height 444
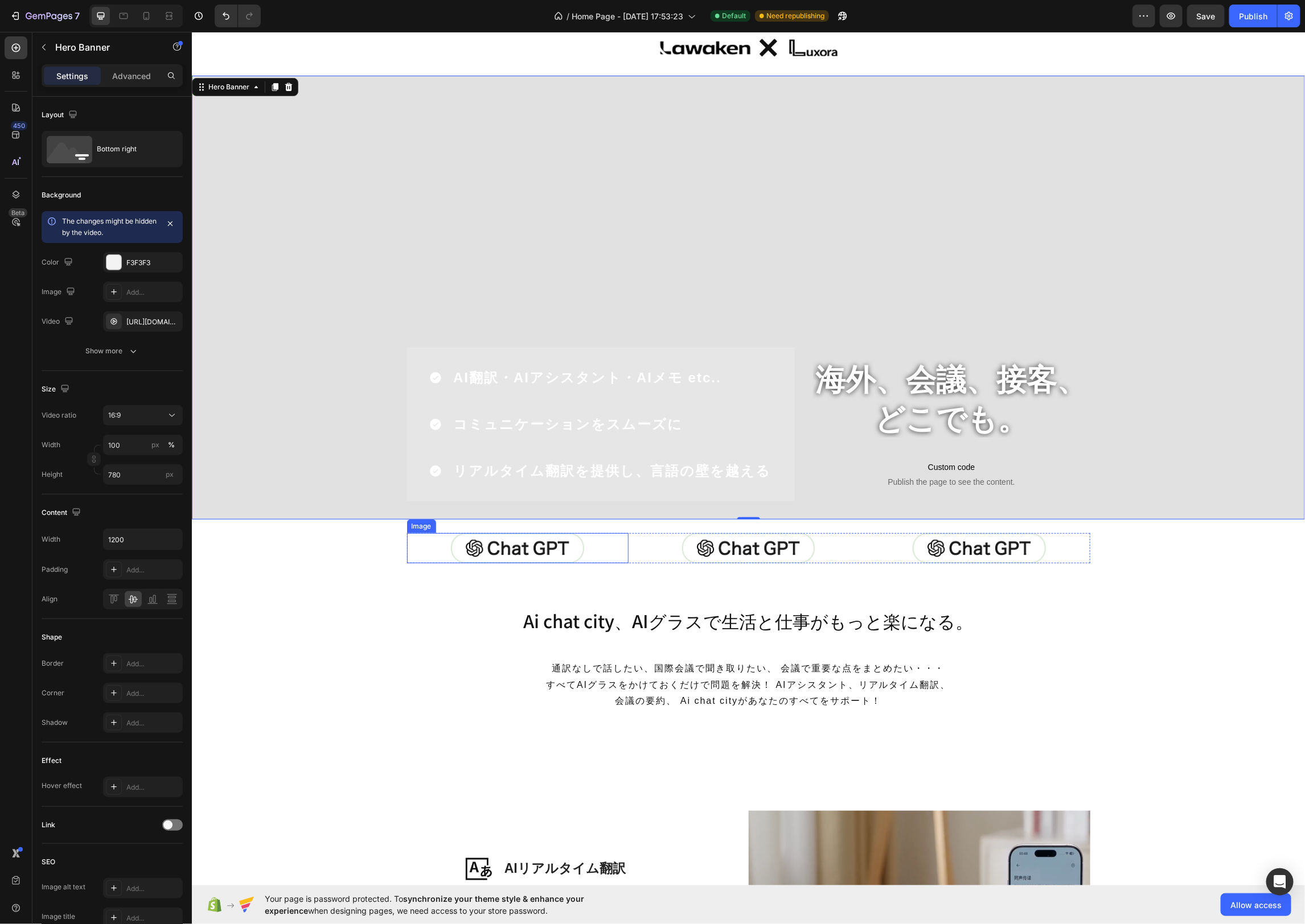
scroll to position [0, 0]
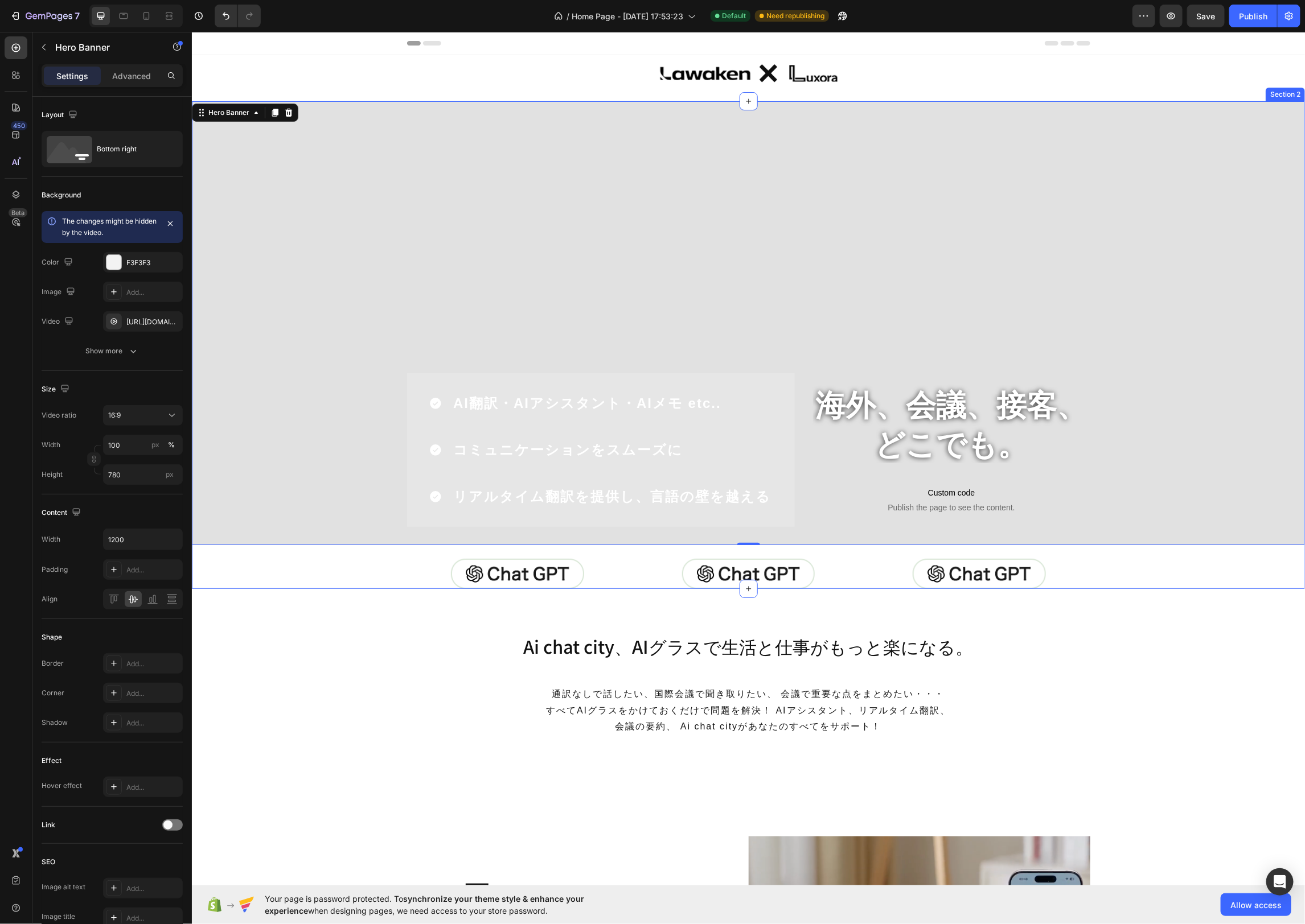
click at [341, 557] on div "海外、会議、接客、 どこでも。 Heading Custom code Publish the page to see the content. Custom…" at bounding box center [747, 344] width 1113 height 488
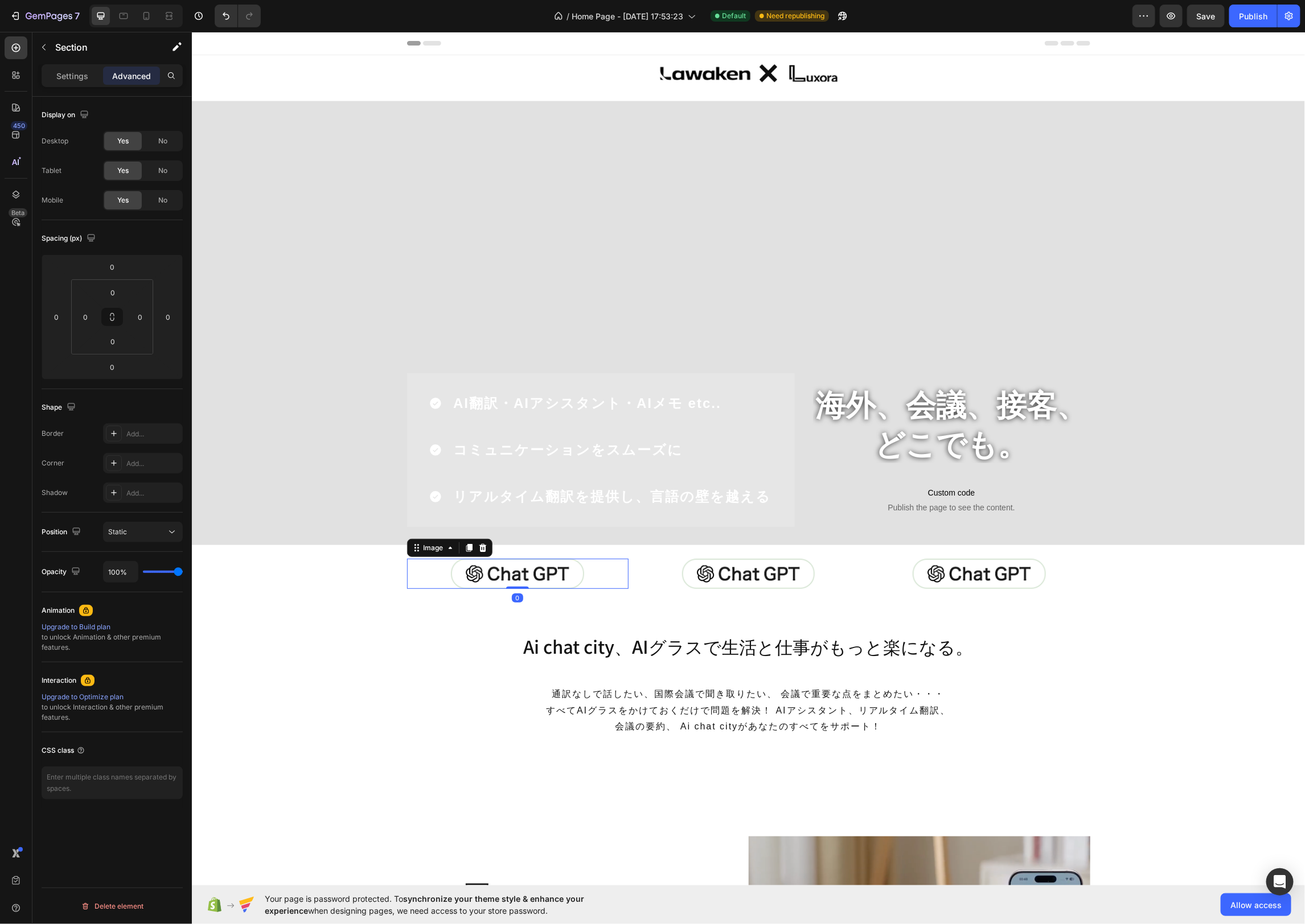
click at [469, 571] on img at bounding box center [516, 573] width 133 height 30
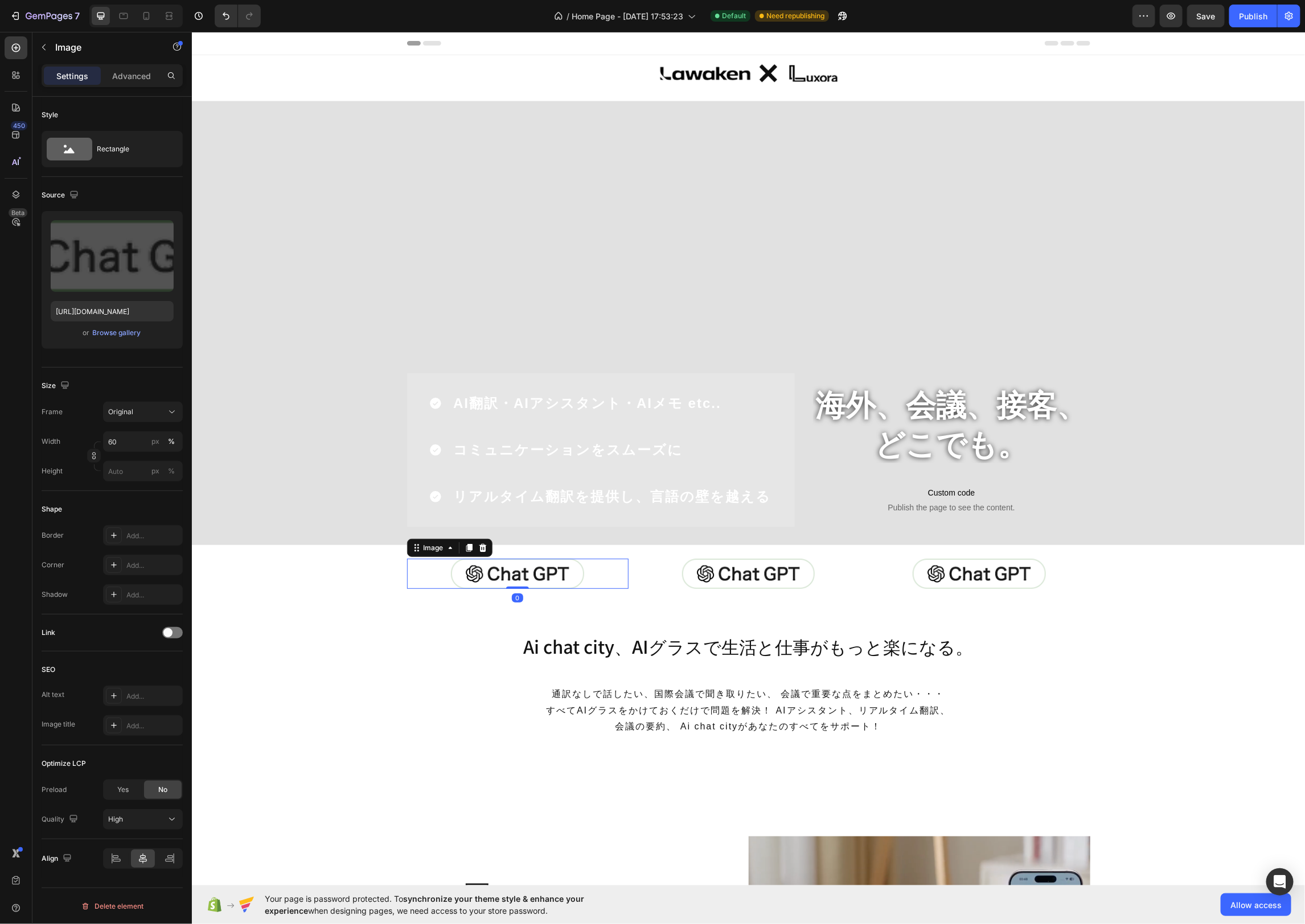
click at [621, 555] on div "海外、会議、接客、 どこでも。 Heading Custom code Publish the page to see the content. Custom…" at bounding box center [747, 344] width 1113 height 488
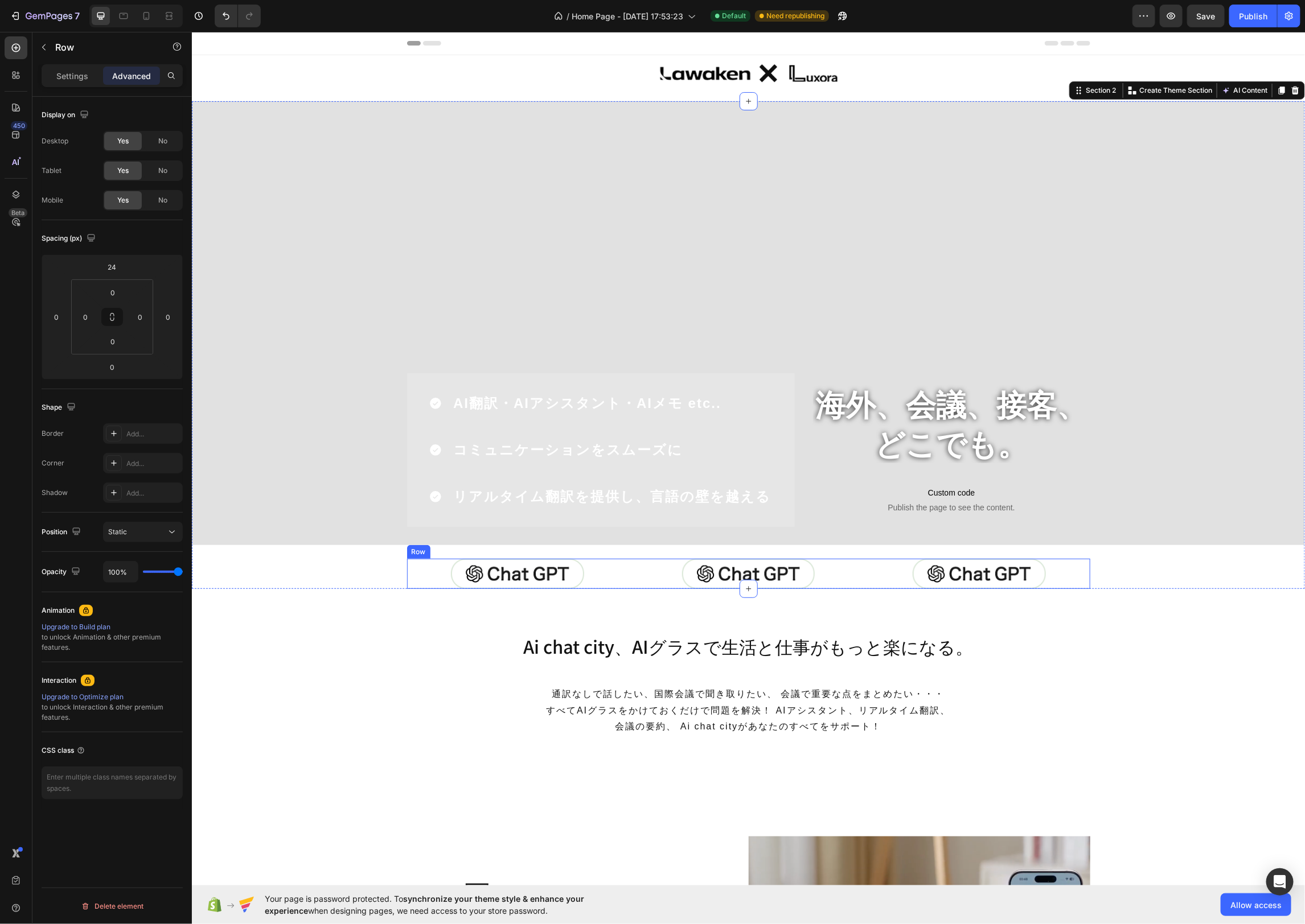
click at [630, 558] on div "Image Image Image Row" at bounding box center [748, 573] width 683 height 30
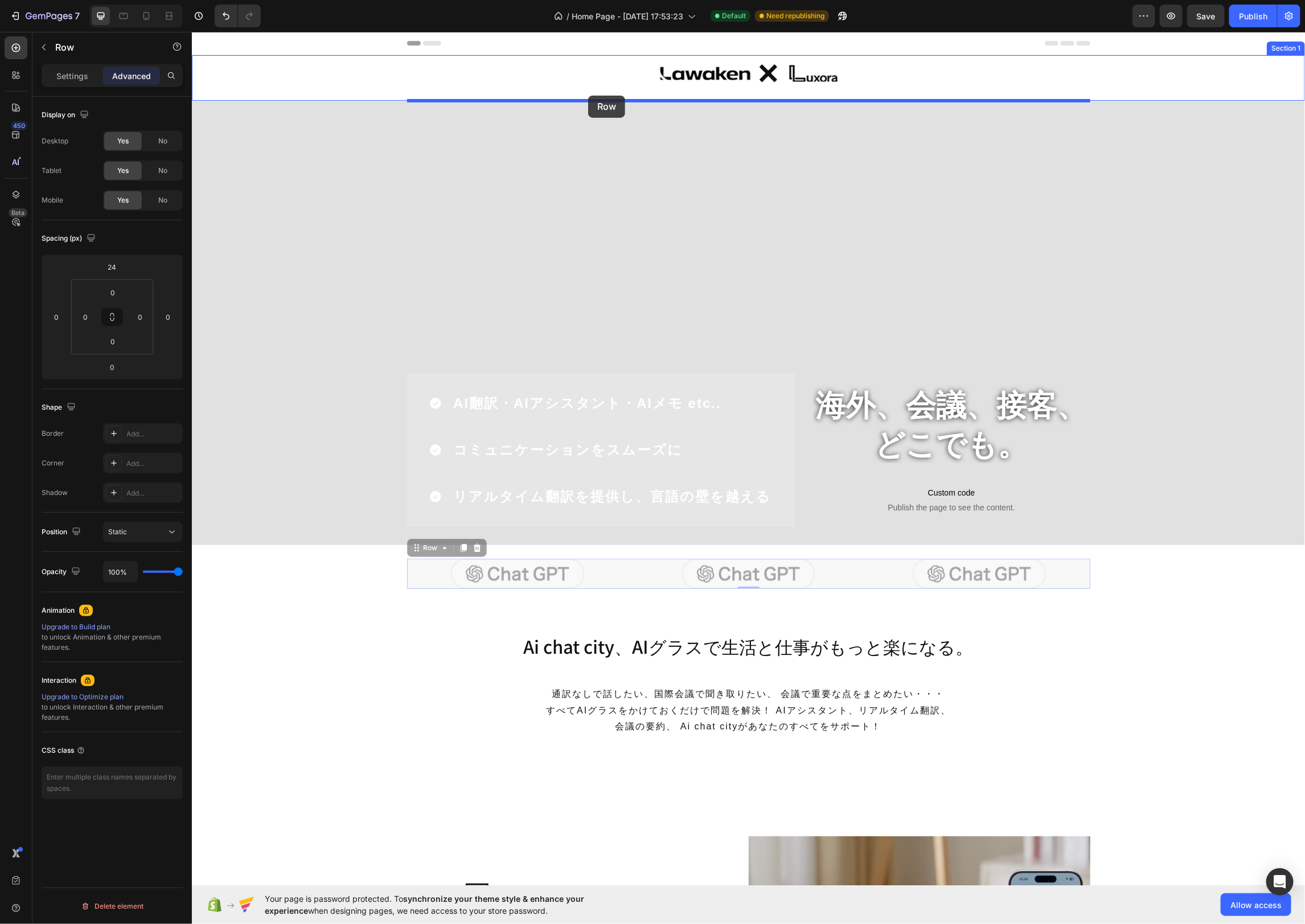
drag, startPoint x: 417, startPoint y: 548, endPoint x: 588, endPoint y: 95, distance: 484.2
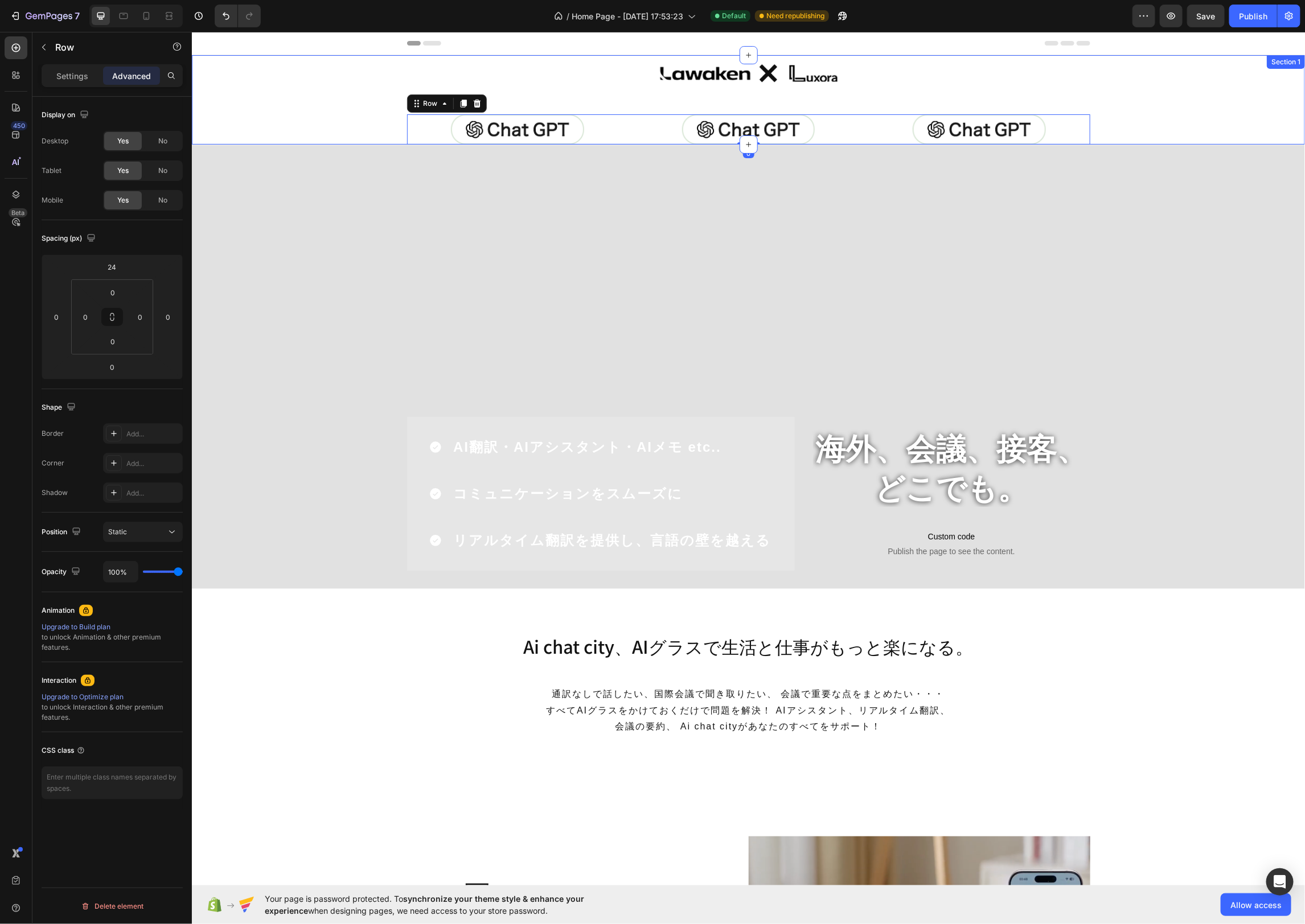
click at [335, 116] on div "Image Row Row Image Image Image Row 0" at bounding box center [747, 99] width 1113 height 89
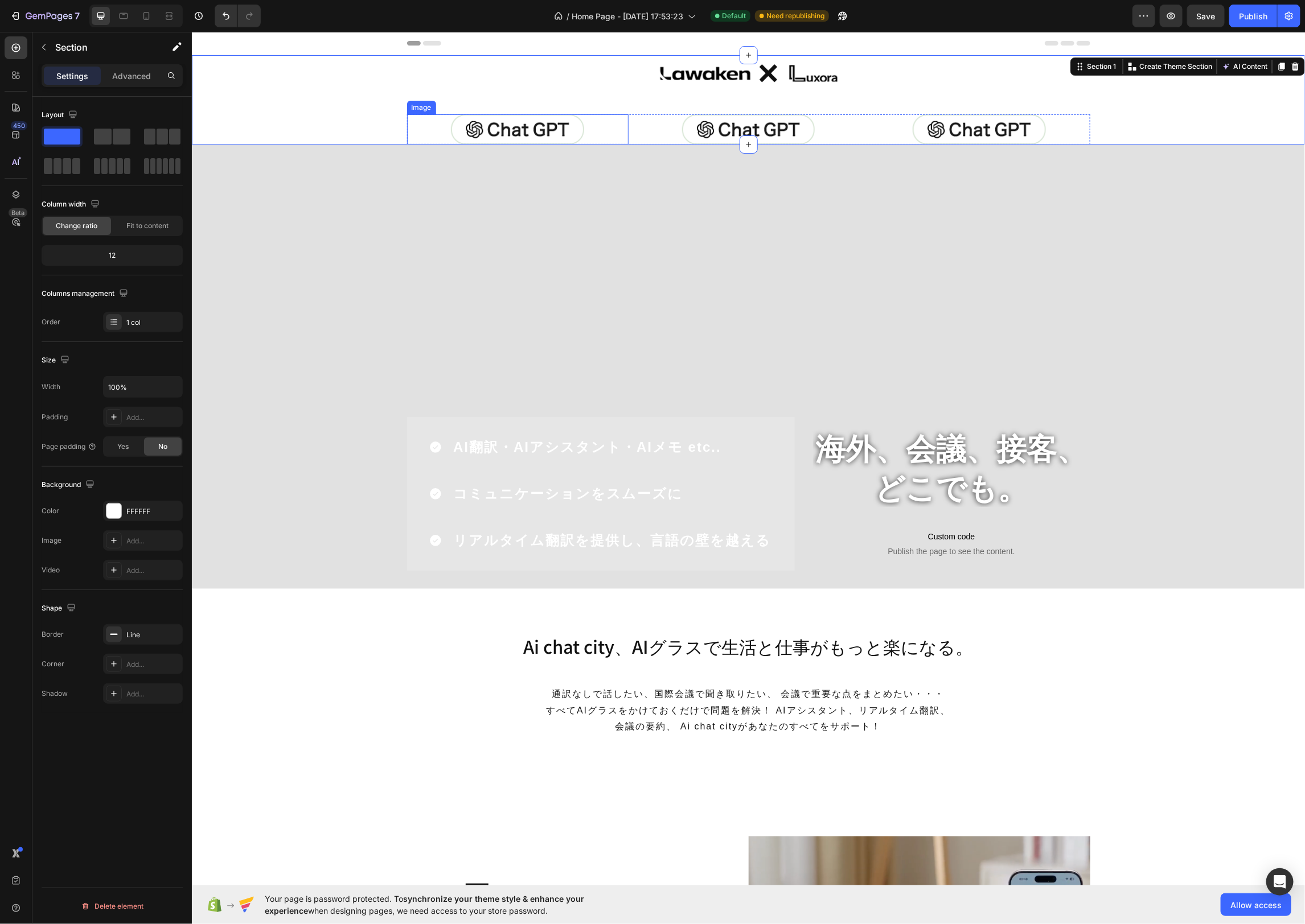
click at [418, 123] on div at bounding box center [518, 128] width 222 height 30
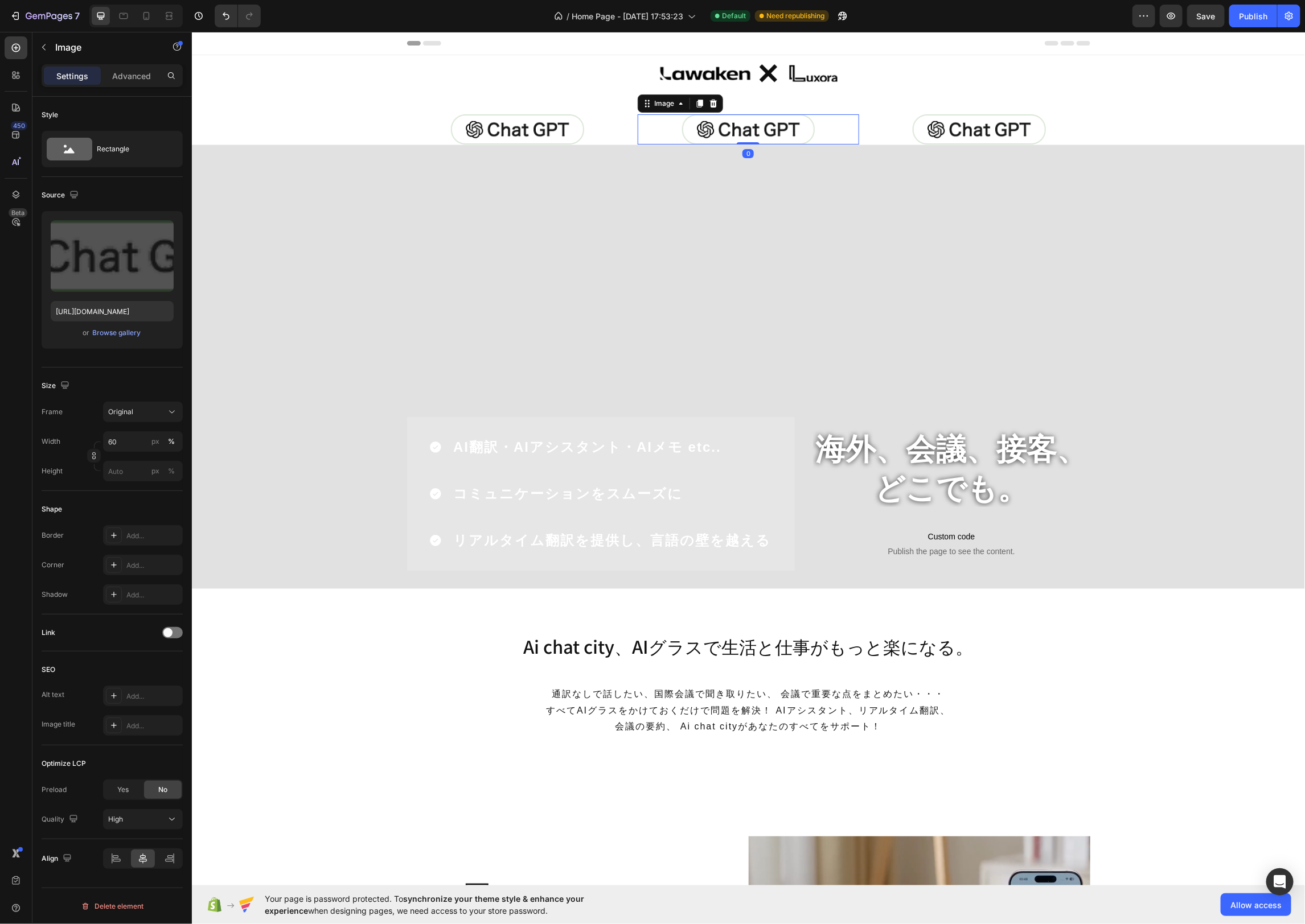
click at [646, 116] on div at bounding box center [748, 128] width 222 height 30
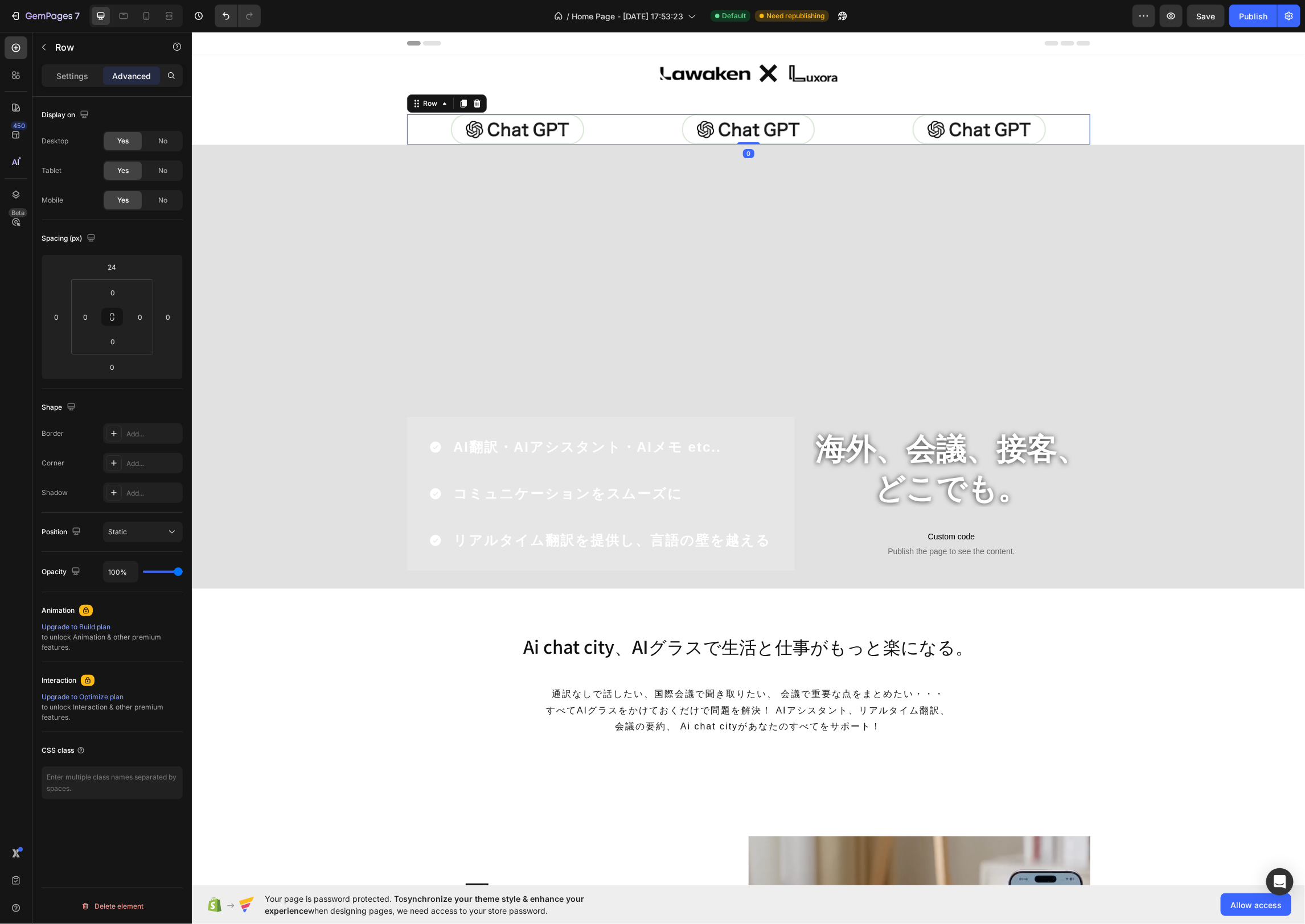
click at [629, 114] on div "Image Image Image Row 0" at bounding box center [748, 128] width 683 height 30
click at [120, 369] on input "0" at bounding box center [112, 367] width 23 height 17
drag, startPoint x: 148, startPoint y: 501, endPoint x: 150, endPoint y: 493, distance: 8.2
click at [150, 493] on div "Auto XXS 2px XS 4px S 8px M 12px L 16px XL 24px 2XL 32px 3XL 48px 4XL 80px 5XL …" at bounding box center [137, 485] width 71 height 206
click at [154, 494] on span "24px" at bounding box center [158, 493] width 17 height 8
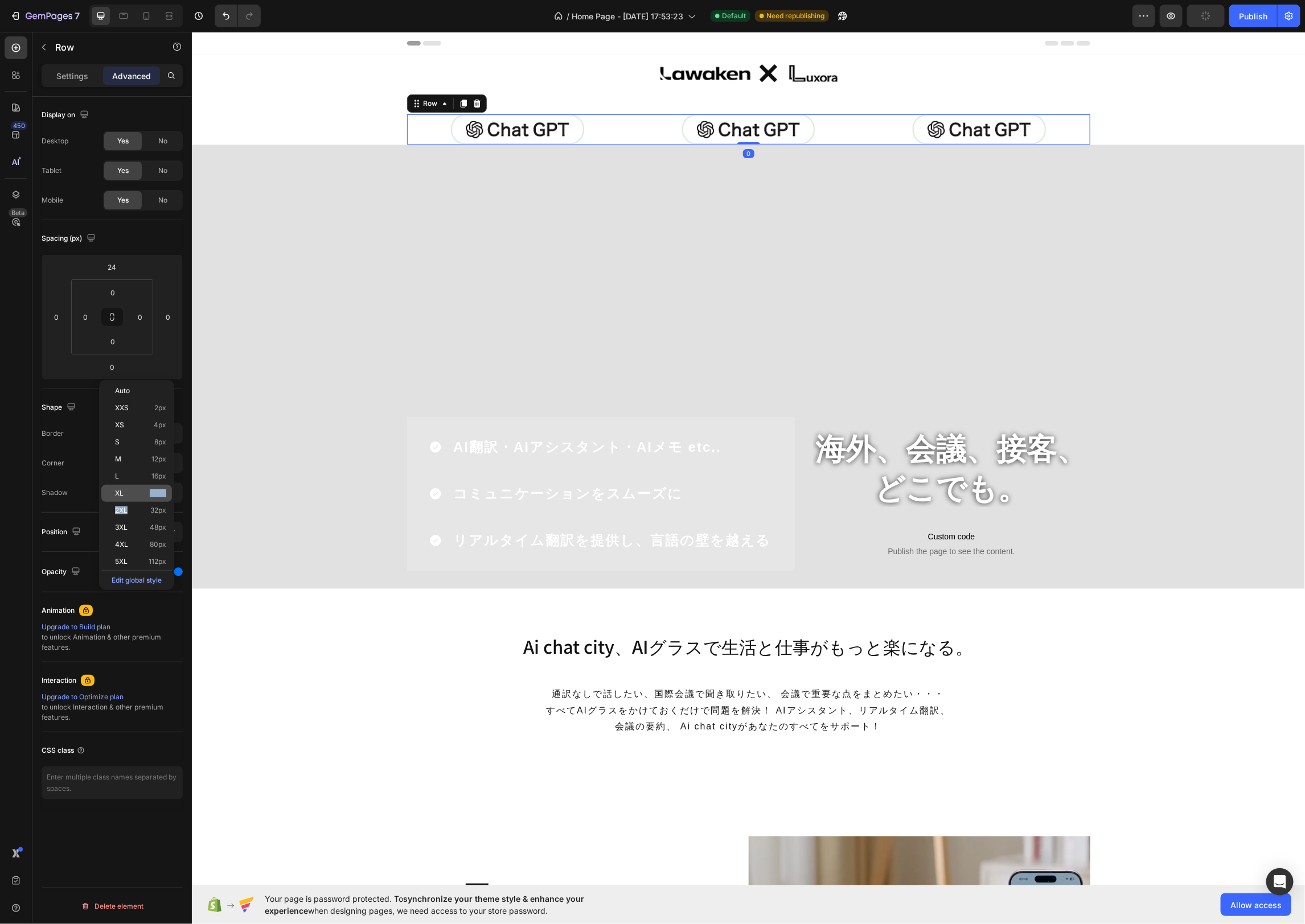
type input "24"
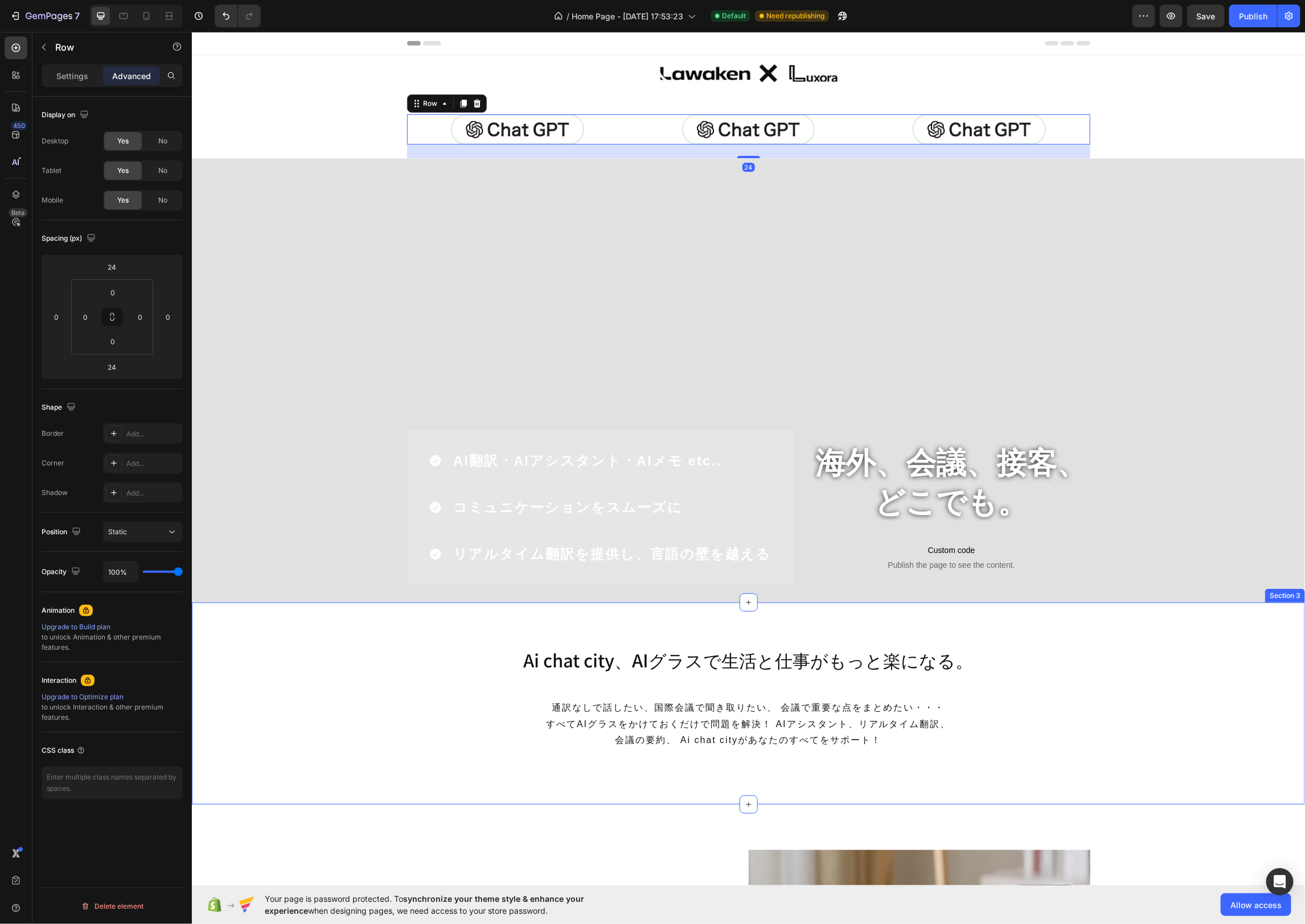
click at [440, 669] on div "Ai chat city、AIグラスで生活と仕事がもっと楽になる。 Heading 通訳なしで話したい、国際会議で聞き取りたい、 会議で重要な点をまとめたい・…" at bounding box center [747, 703] width 1113 height 111
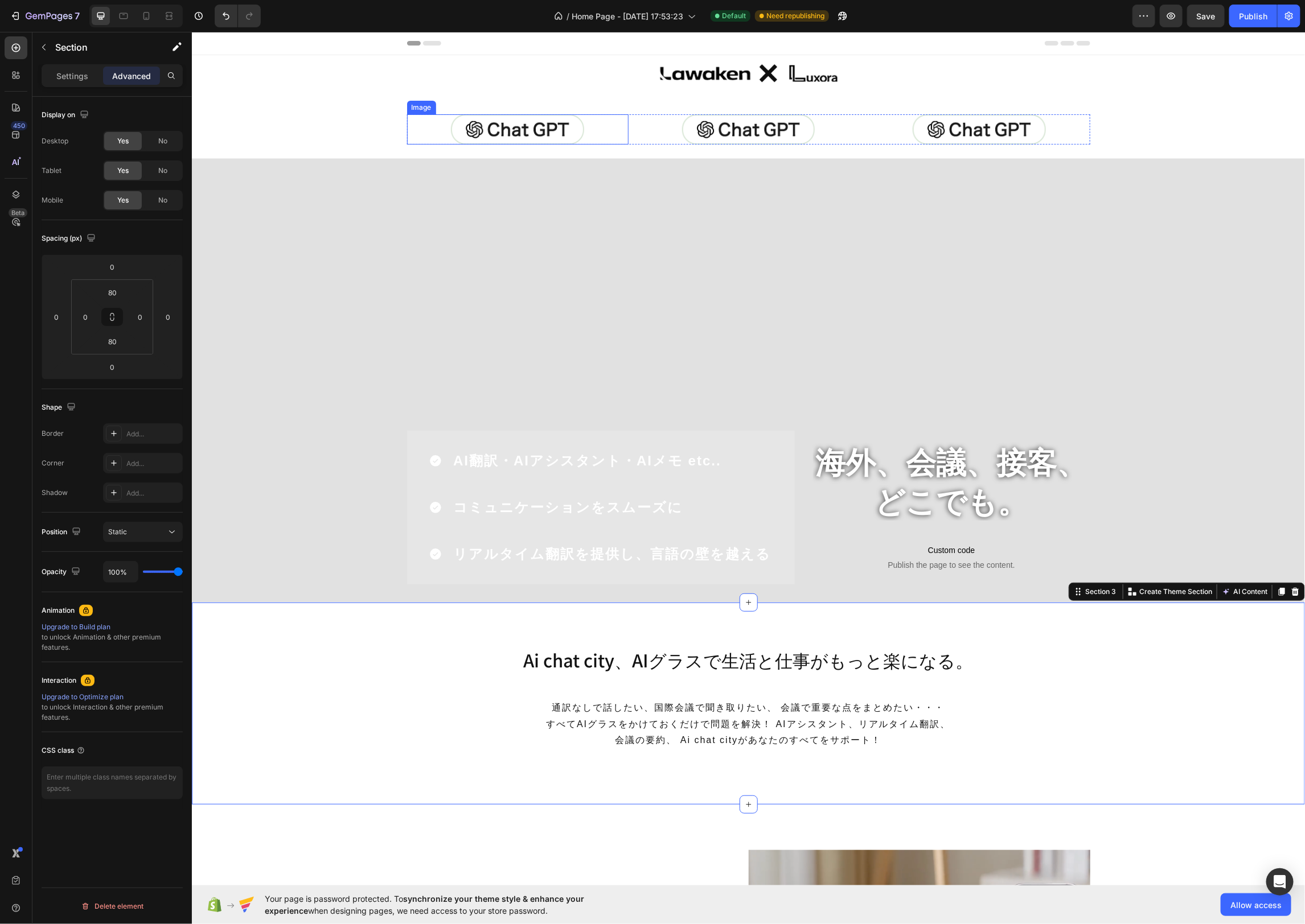
drag, startPoint x: 523, startPoint y: 128, endPoint x: 599, endPoint y: 146, distance: 78.1
click at [523, 128] on img at bounding box center [516, 128] width 133 height 30
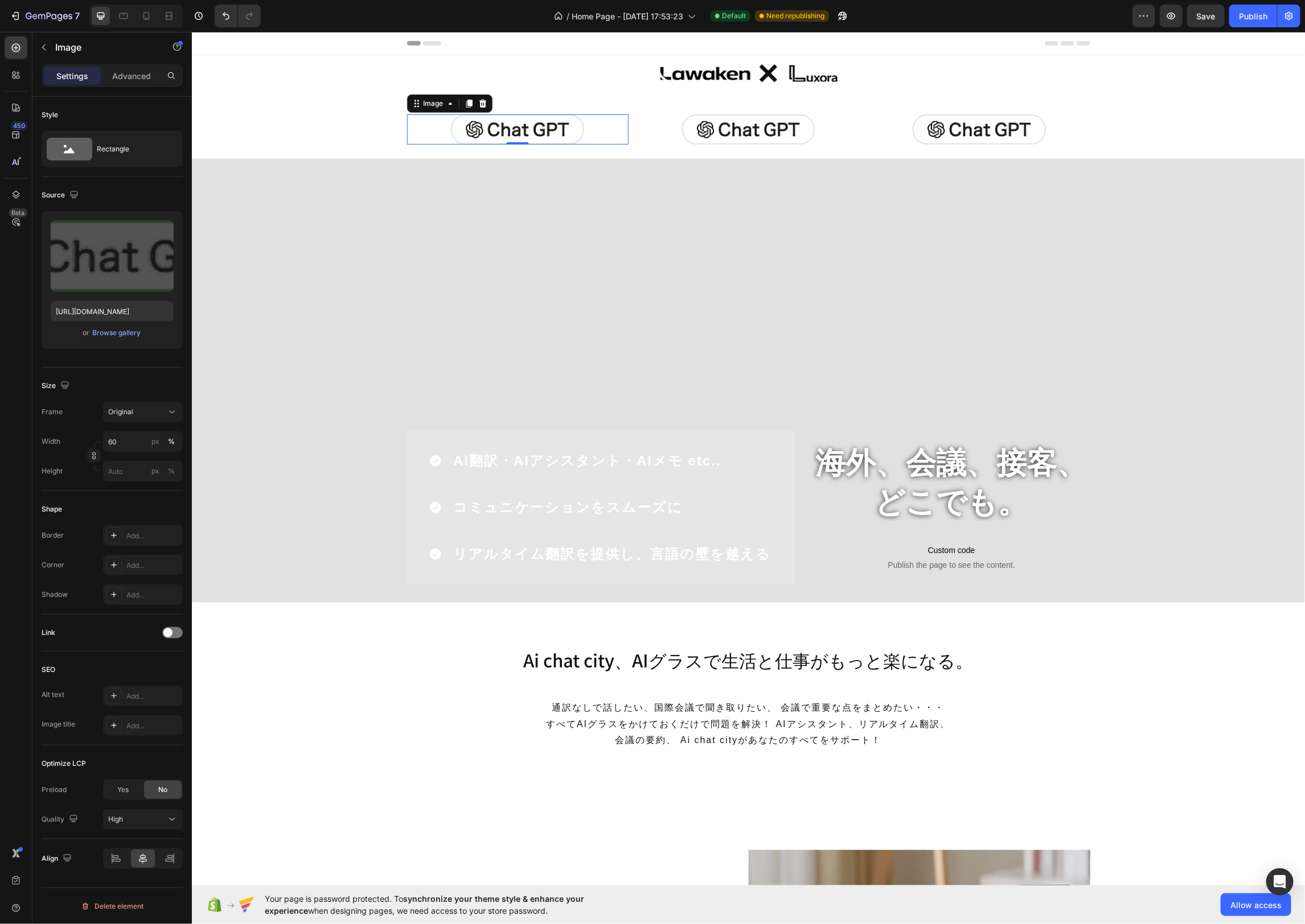
click at [528, 118] on img at bounding box center [516, 128] width 133 height 30
click at [110, 254] on label at bounding box center [112, 256] width 123 height 71
click at [110, 265] on input "file" at bounding box center [112, 274] width 79 height 19
type input "[URL][DOMAIN_NAME]"
click at [347, 116] on div "Image Row Row Image 0 Image Image Row" at bounding box center [747, 106] width 1113 height 103
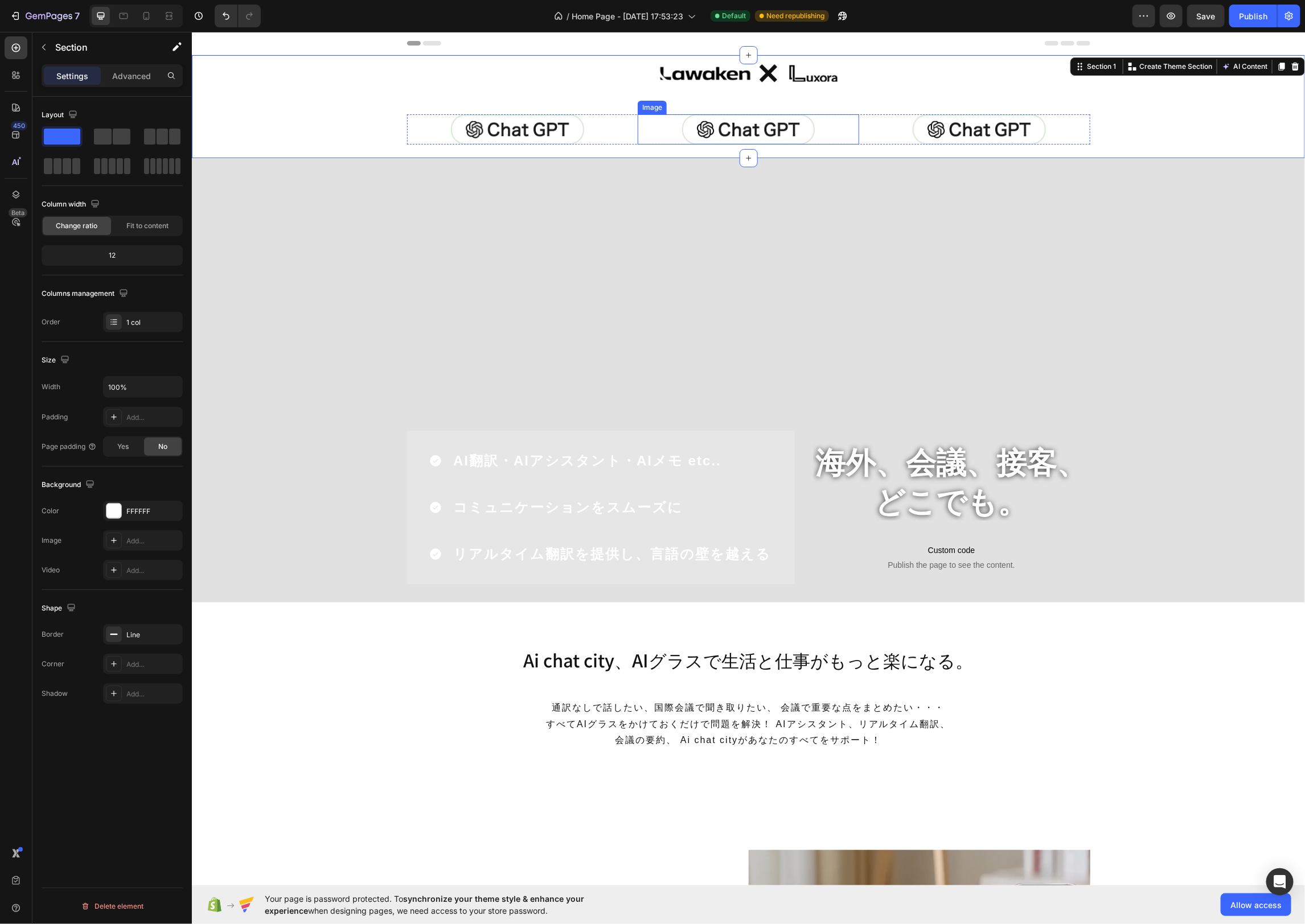
click at [747, 126] on img at bounding box center [747, 128] width 133 height 30
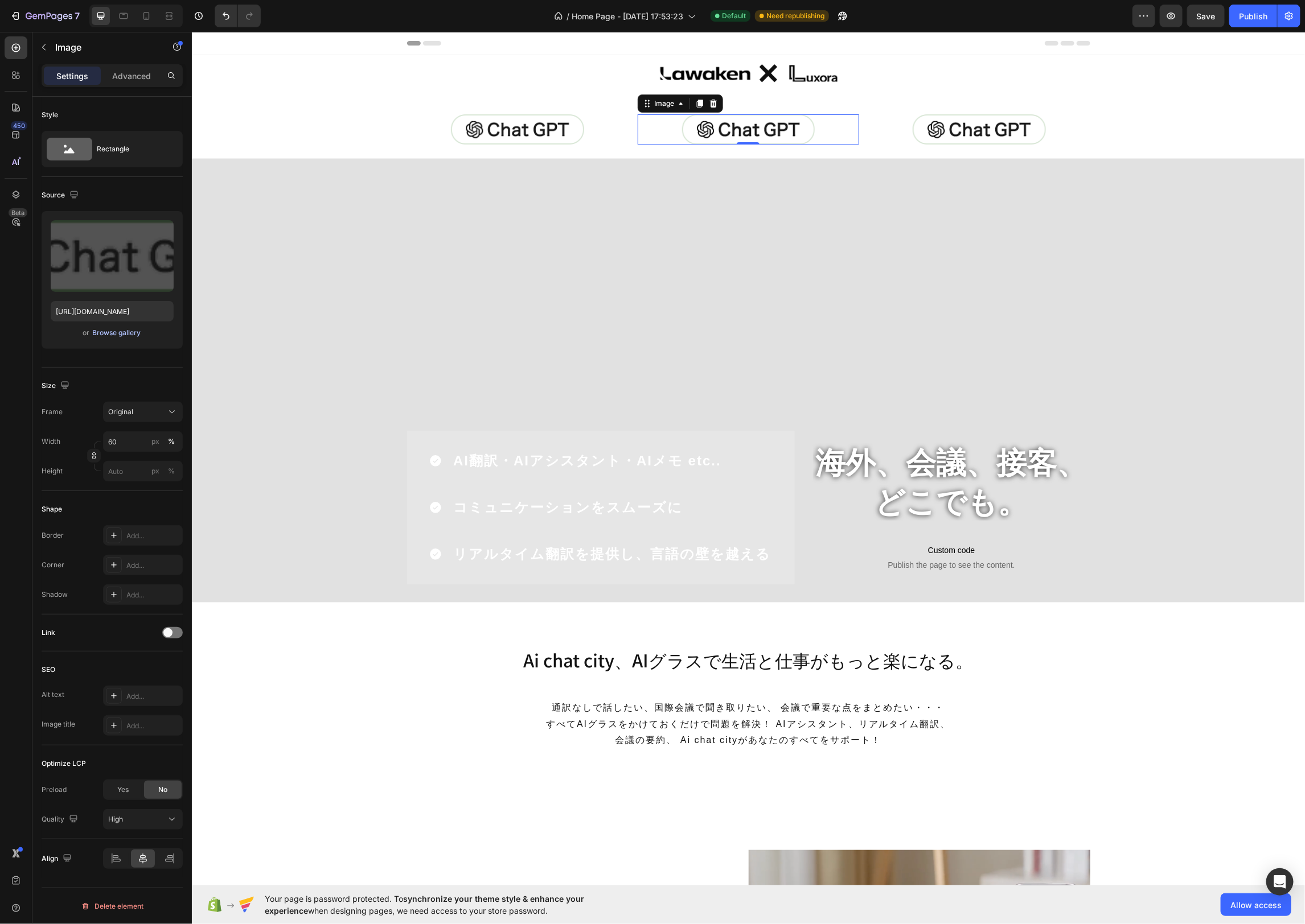
click at [110, 332] on div "Browse gallery" at bounding box center [117, 332] width 48 height 10
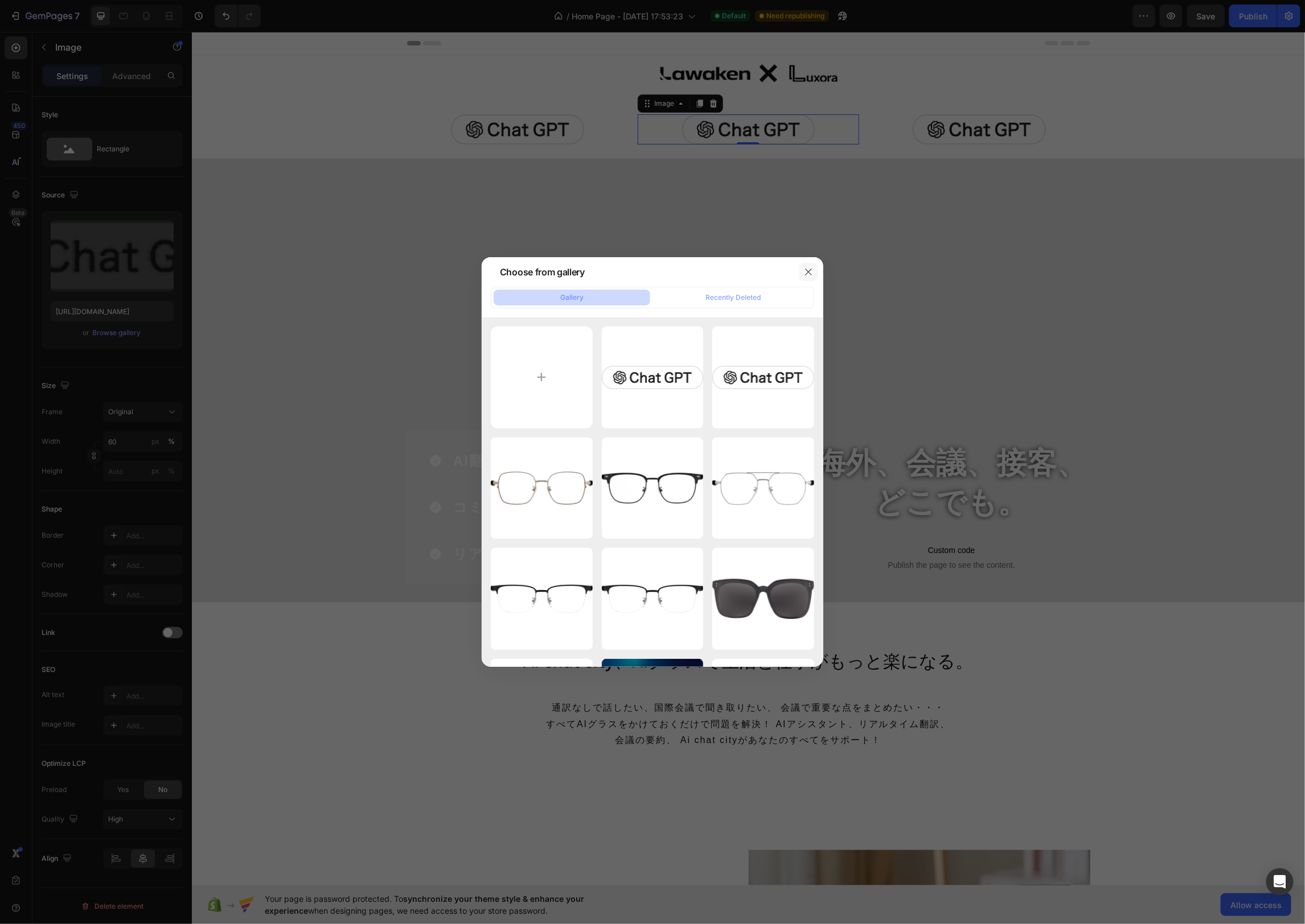
click at [805, 272] on icon "button" at bounding box center [809, 272] width 9 height 9
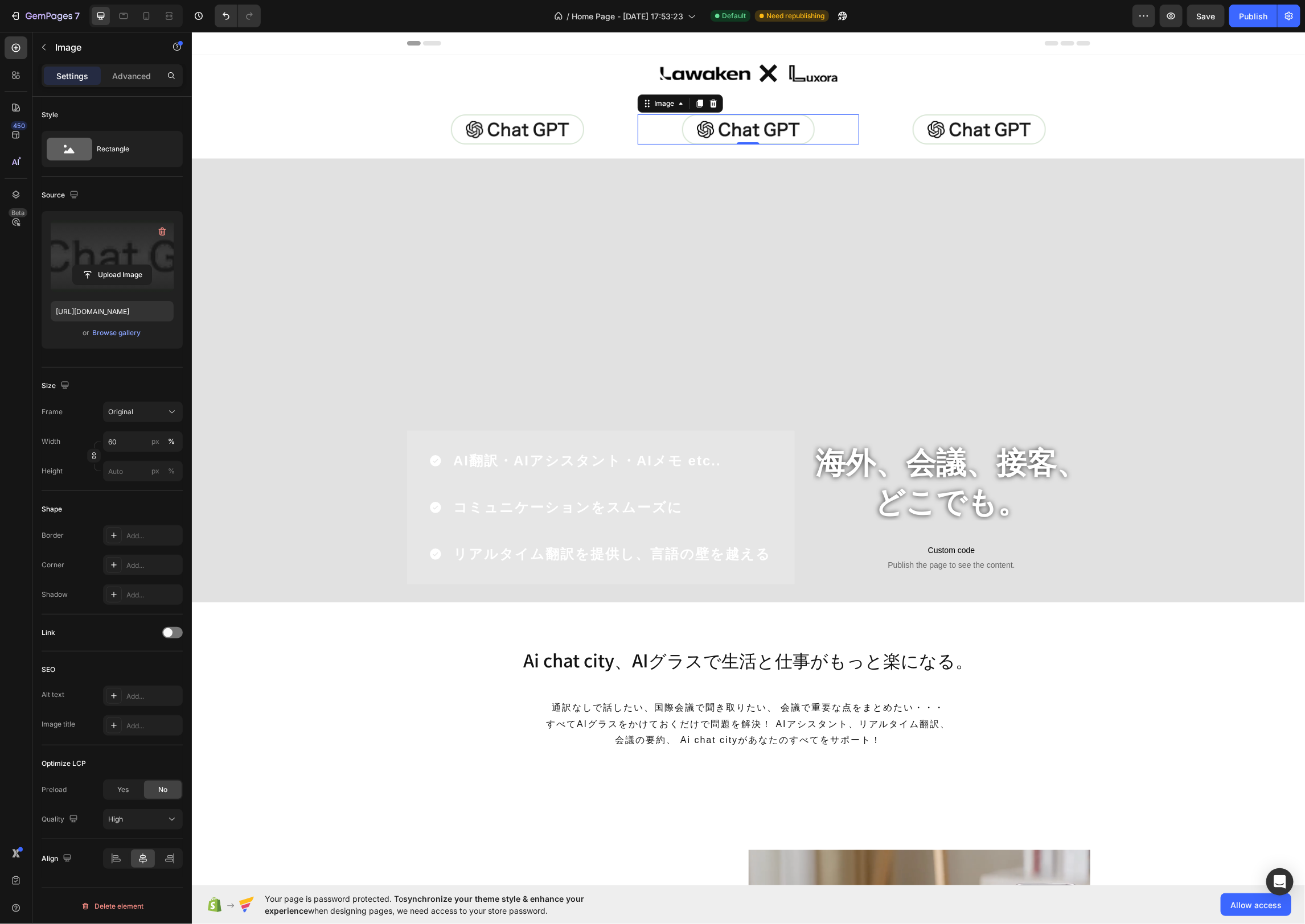
click at [97, 260] on label at bounding box center [112, 256] width 123 height 71
click at [97, 265] on input "file" at bounding box center [112, 274] width 79 height 19
type input "[URL][DOMAIN_NAME]"
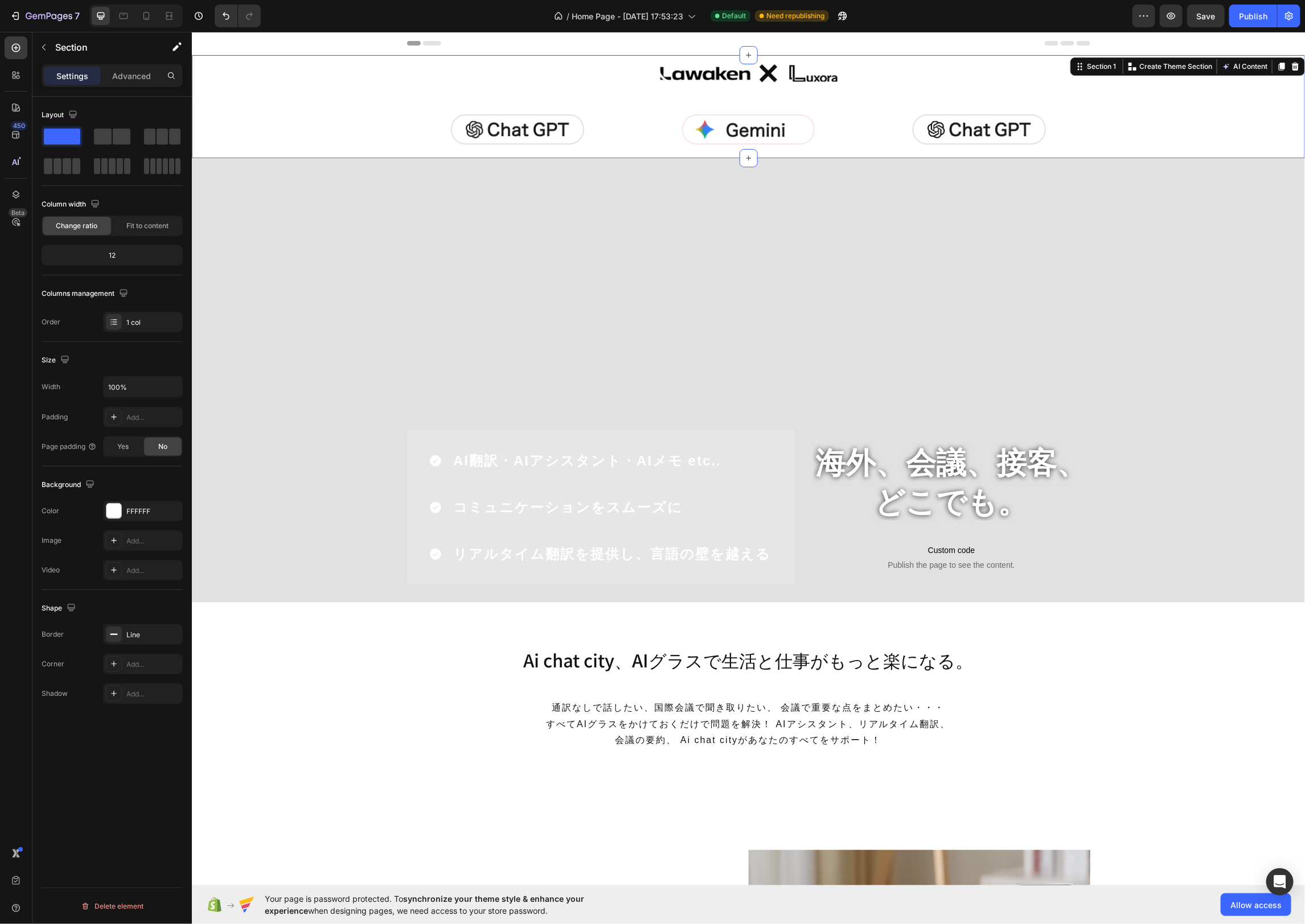
click at [878, 152] on div "Image Row Row Image Image Image Row" at bounding box center [747, 106] width 1113 height 103
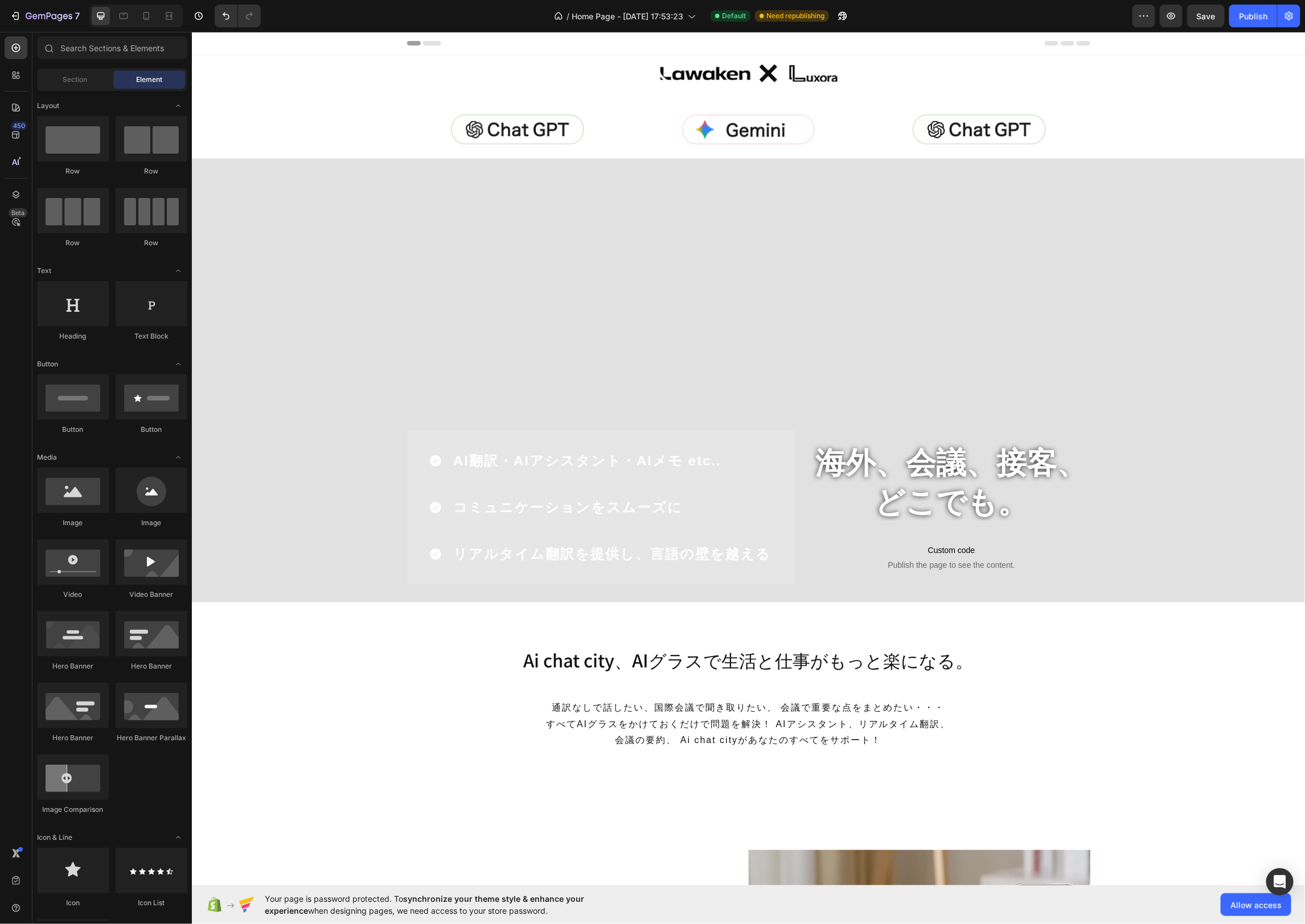
click at [946, 48] on div "Header" at bounding box center [748, 43] width 683 height 23
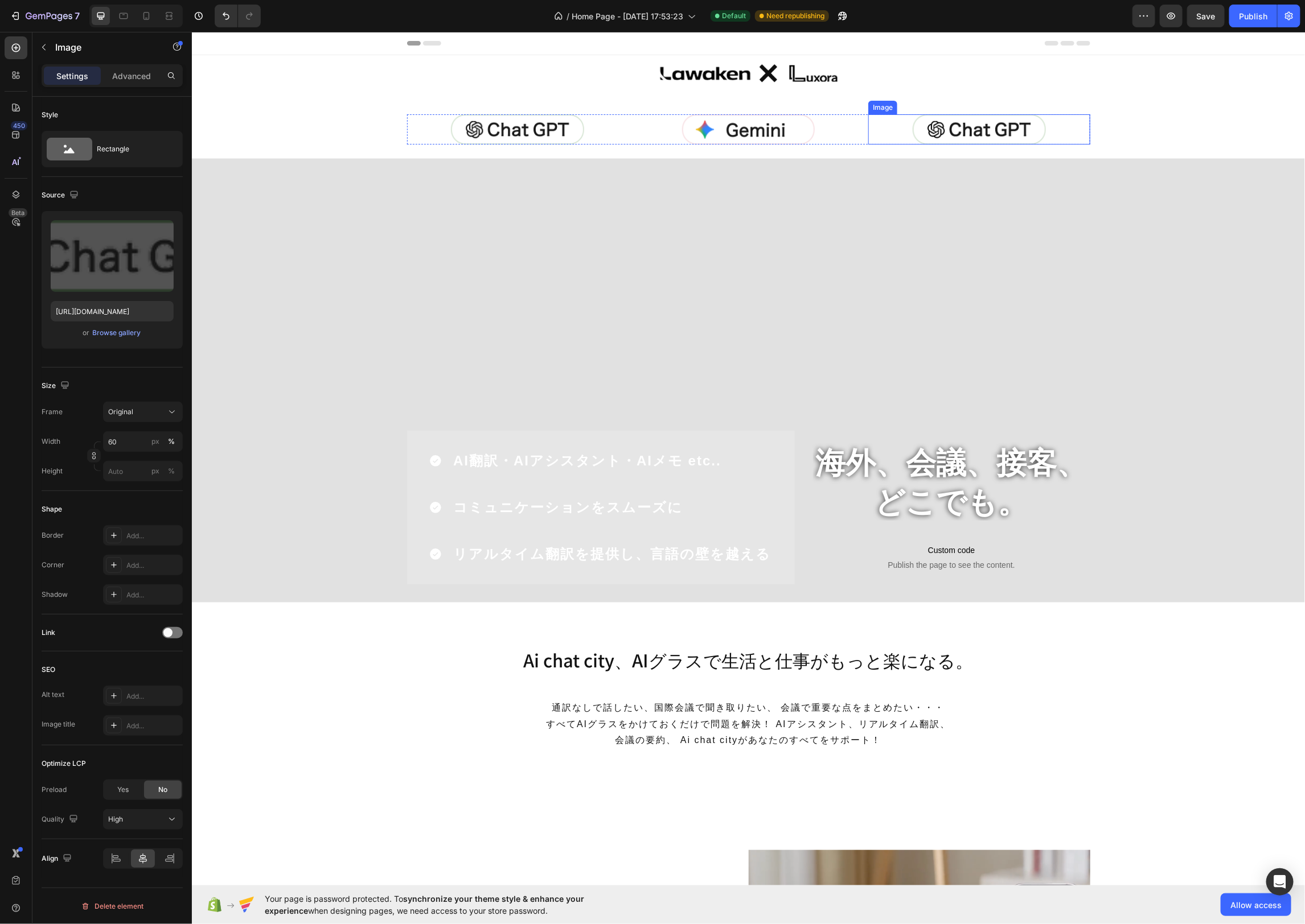
click at [1003, 126] on img at bounding box center [978, 128] width 133 height 30
click at [119, 328] on div "Browse gallery" at bounding box center [117, 332] width 48 height 10
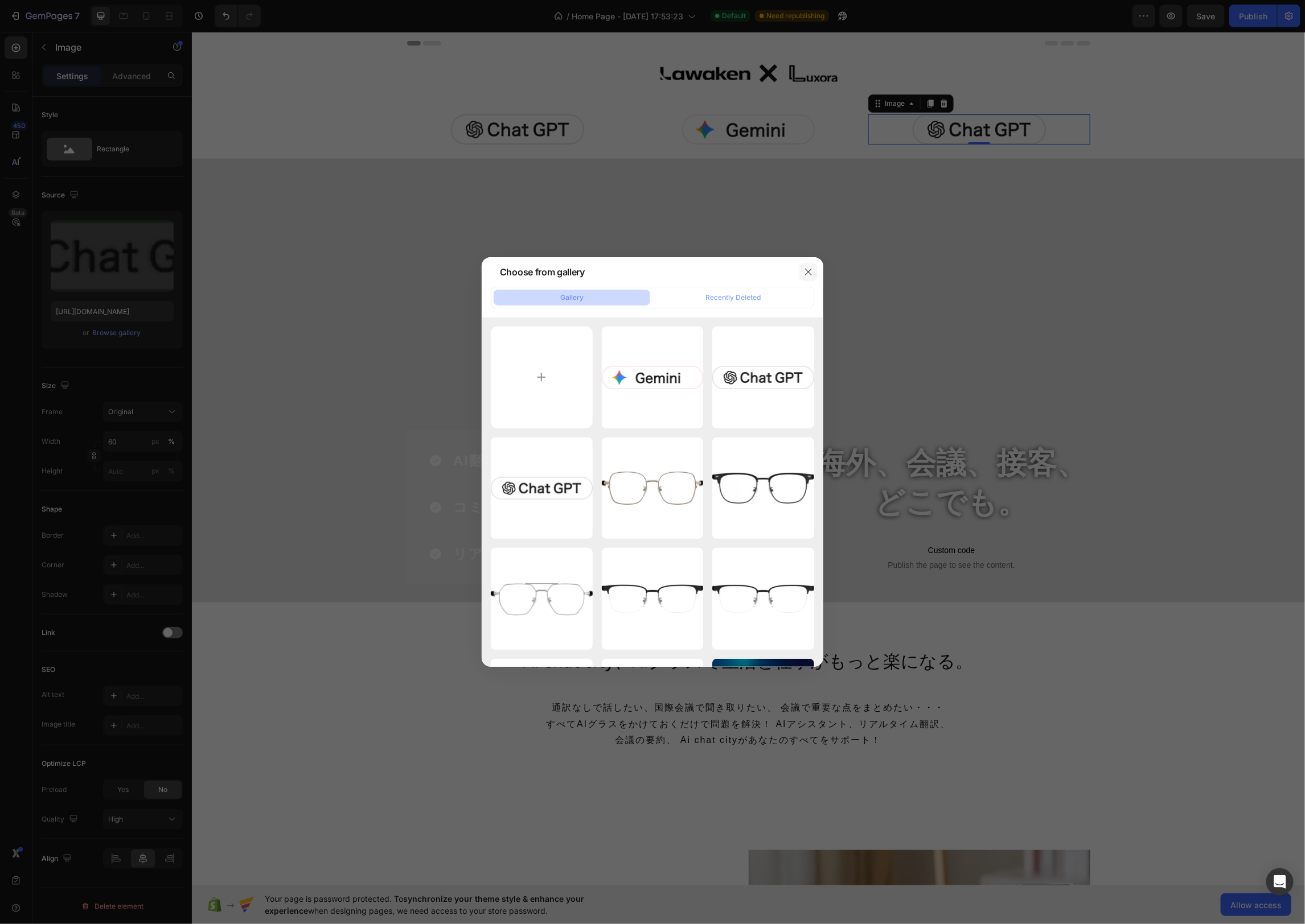
click at [805, 276] on icon "button" at bounding box center [809, 272] width 9 height 9
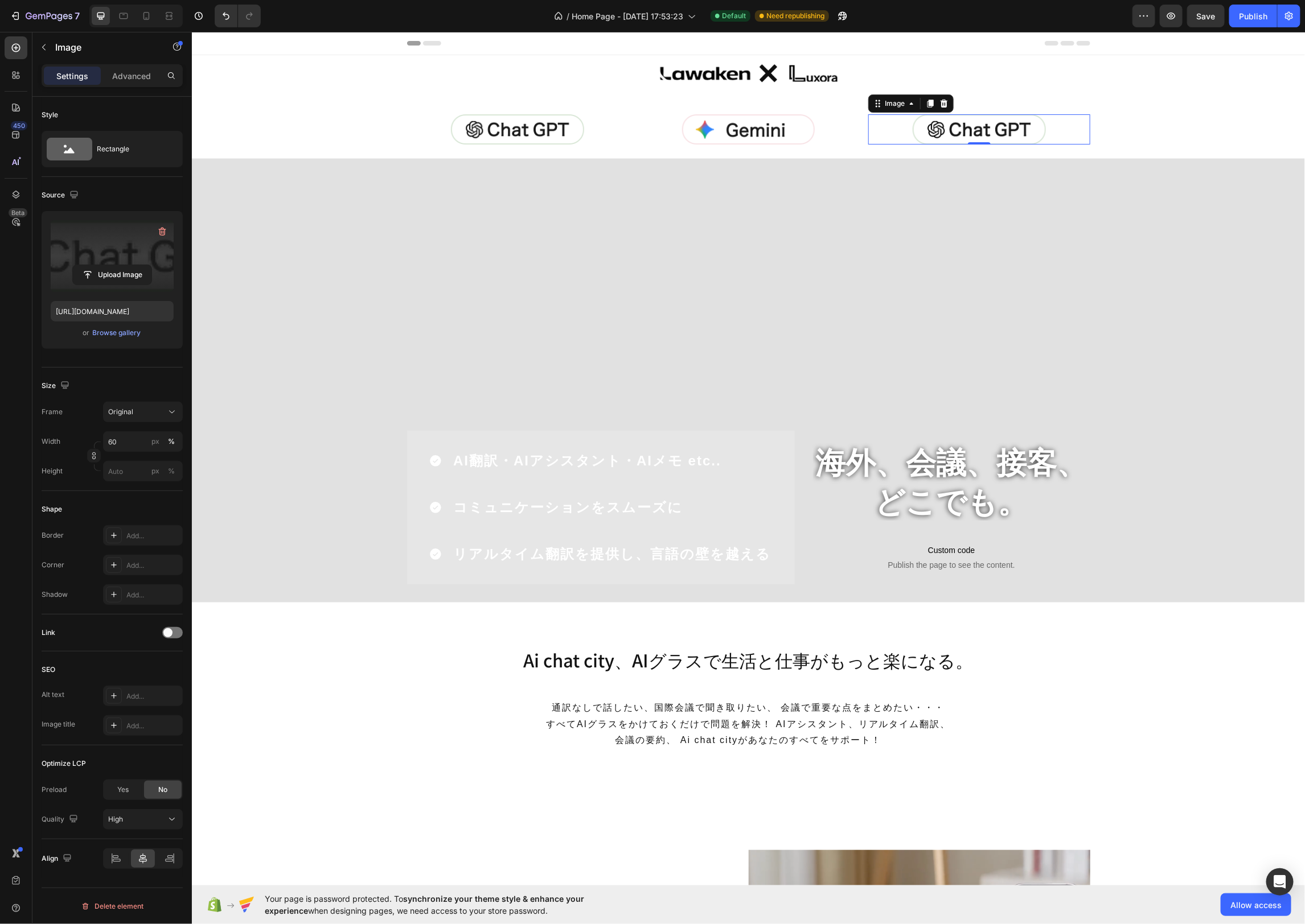
click at [125, 257] on label at bounding box center [112, 256] width 123 height 71
click at [125, 265] on input "file" at bounding box center [112, 274] width 79 height 19
type input "C:\fakepath\e02ca554-b177-477f-80b9-ffb525178021 white logo 1.avif"
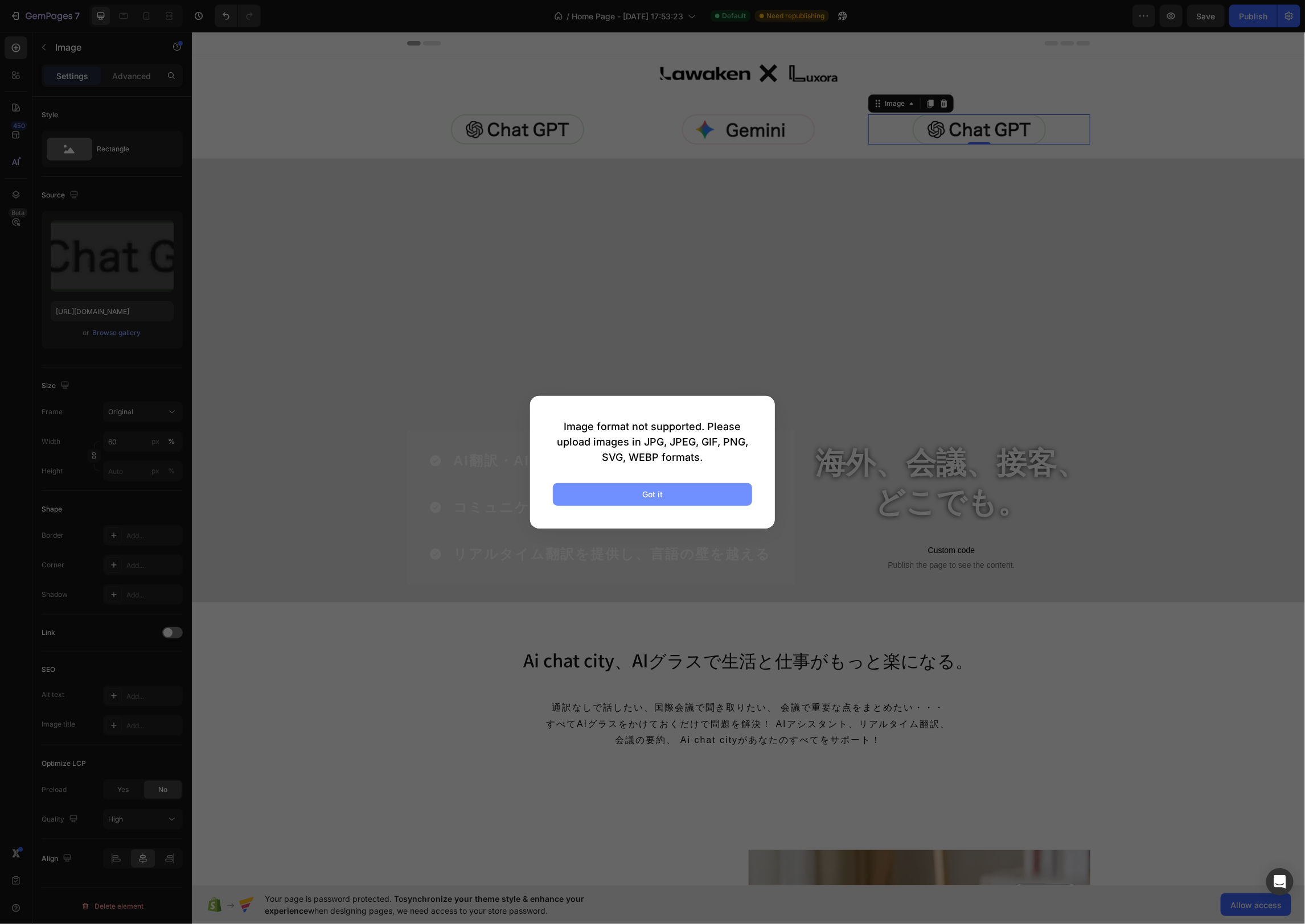
click at [657, 489] on div "Got it" at bounding box center [652, 494] width 21 height 12
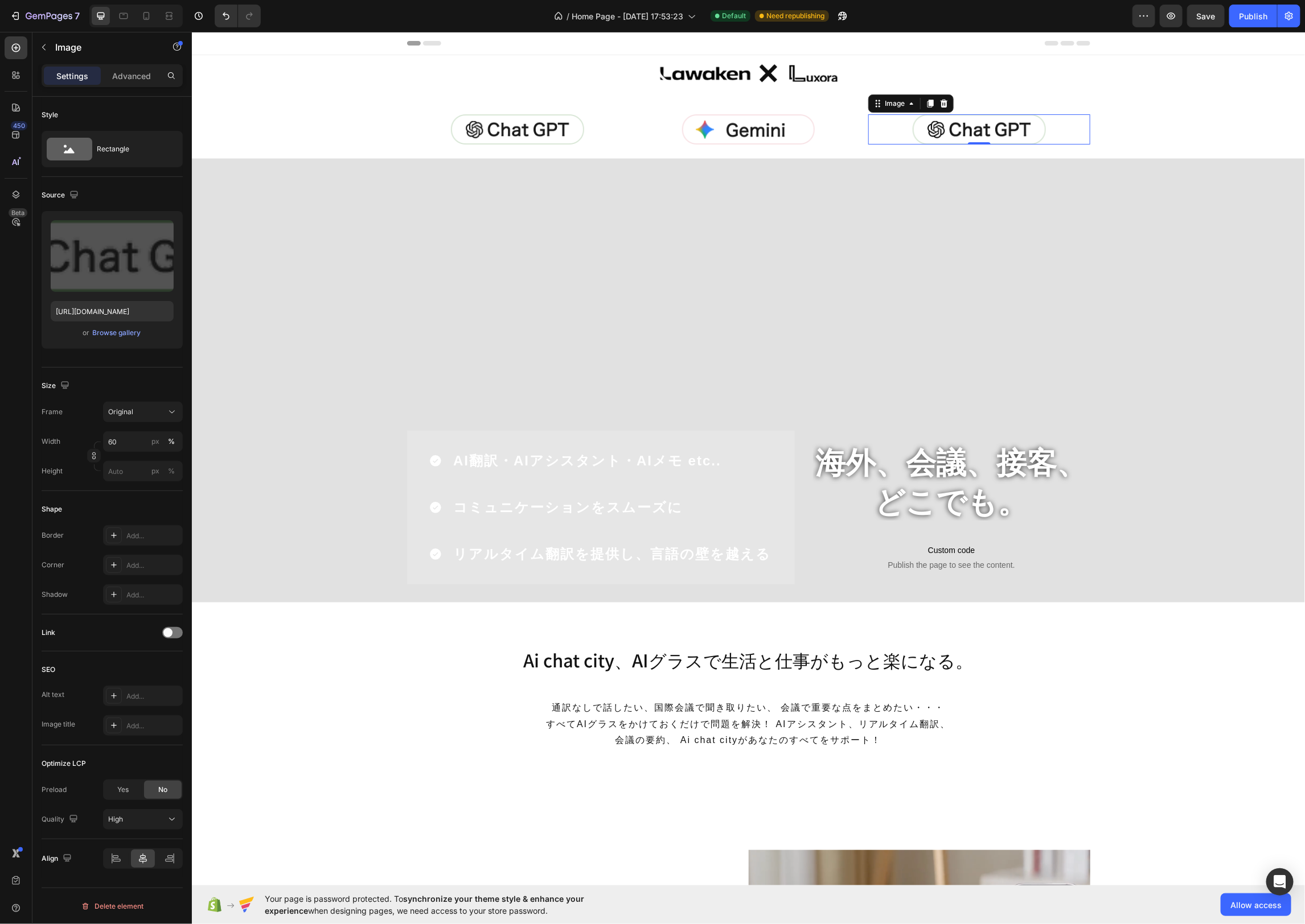
click at [1020, 132] on img at bounding box center [978, 128] width 133 height 30
click at [107, 331] on div "Browse gallery" at bounding box center [117, 332] width 48 height 10
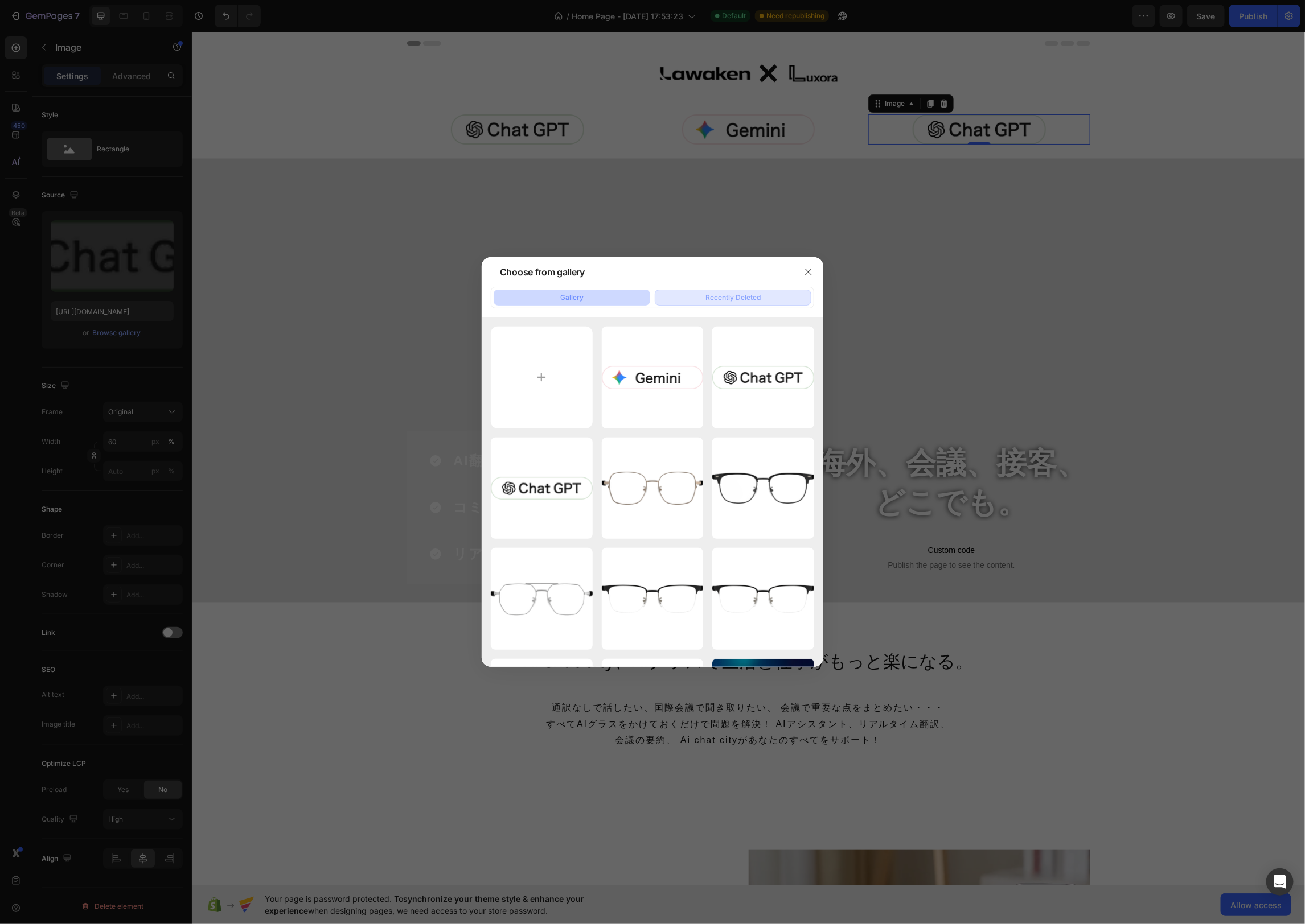
drag, startPoint x: 759, startPoint y: 298, endPoint x: 768, endPoint y: 292, distance: 10.8
click at [759, 298] on div "Recently Deleted" at bounding box center [733, 297] width 55 height 10
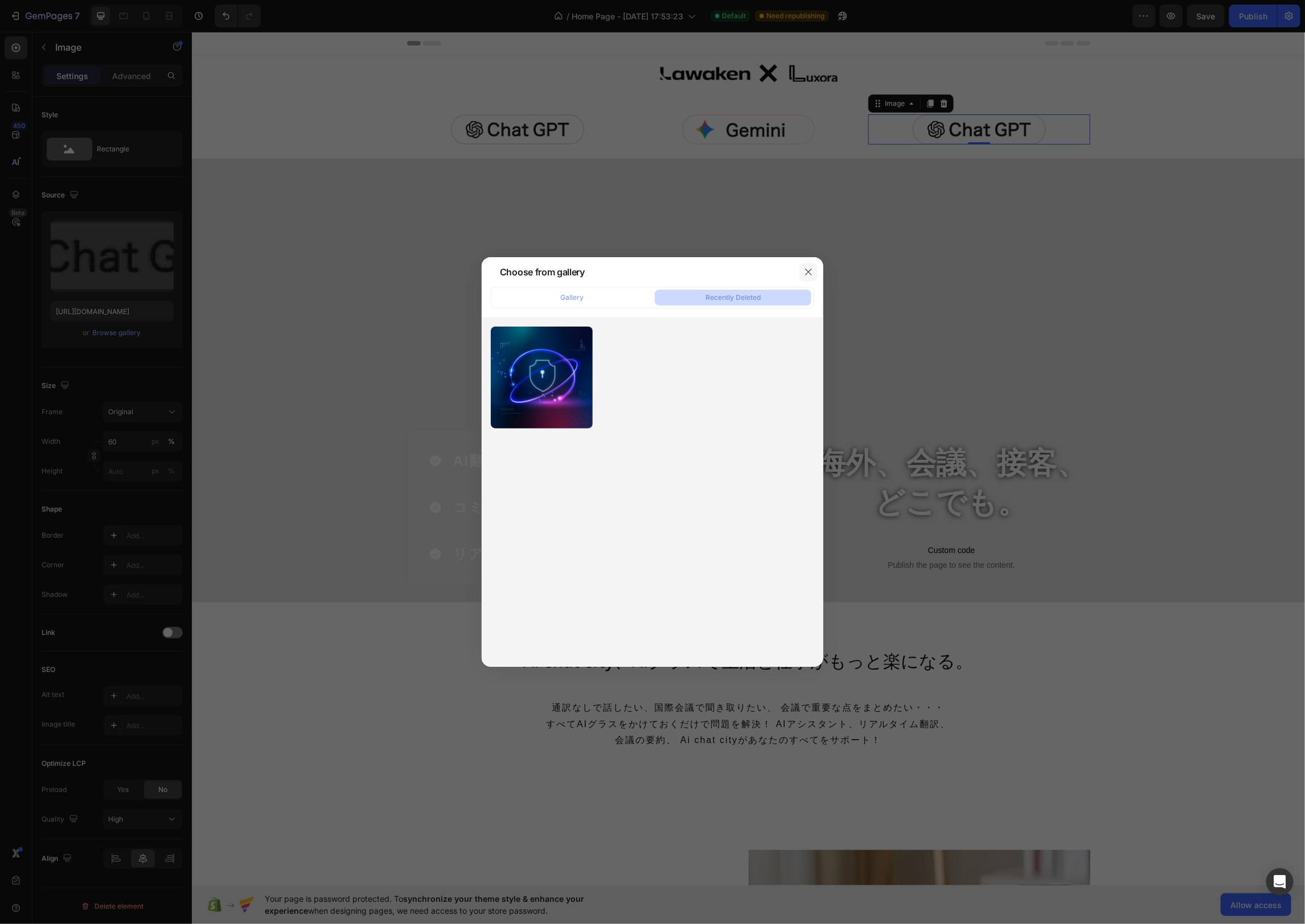
click at [802, 272] on button "button" at bounding box center [808, 272] width 18 height 18
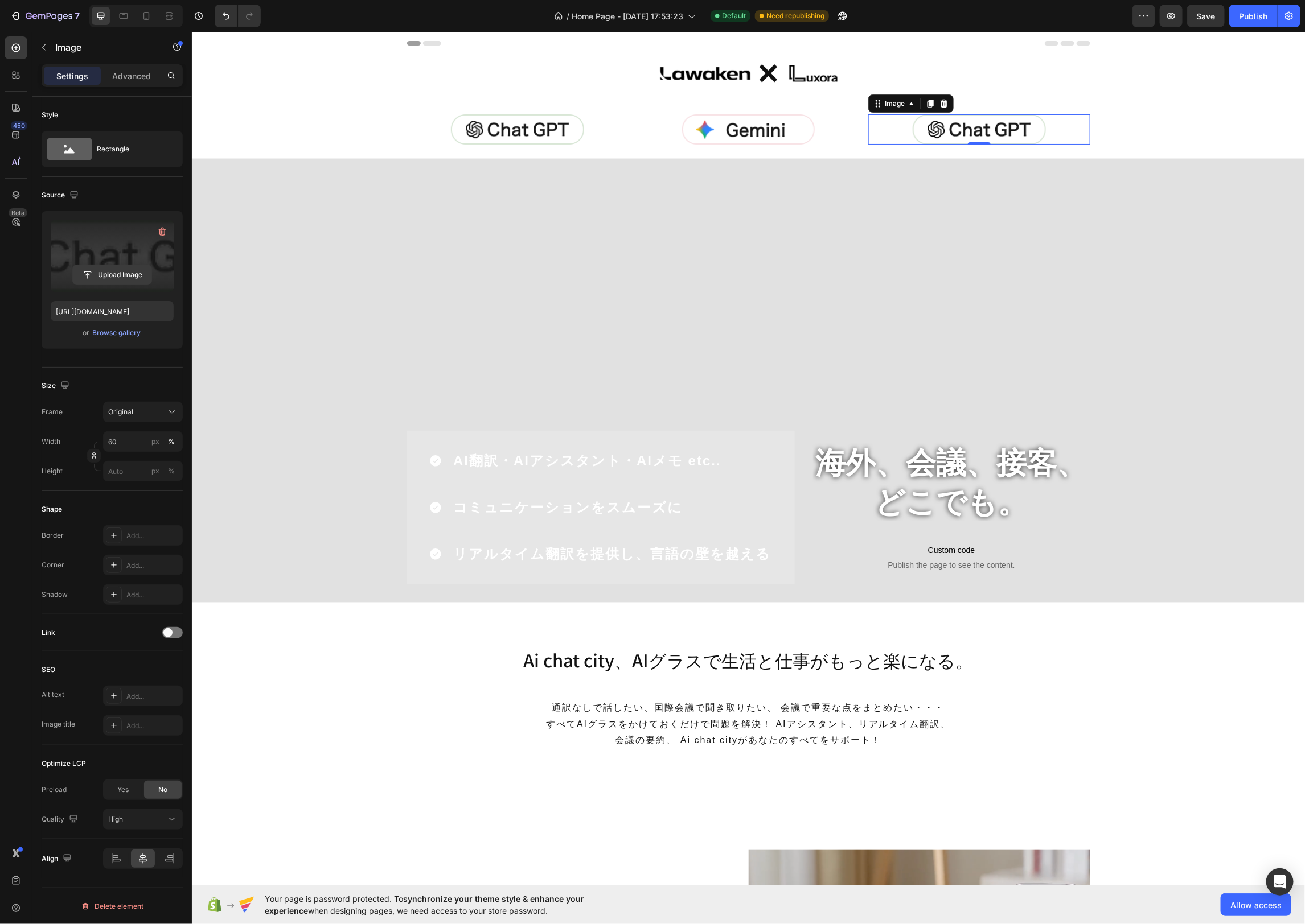
click at [118, 268] on input "file" at bounding box center [112, 274] width 79 height 19
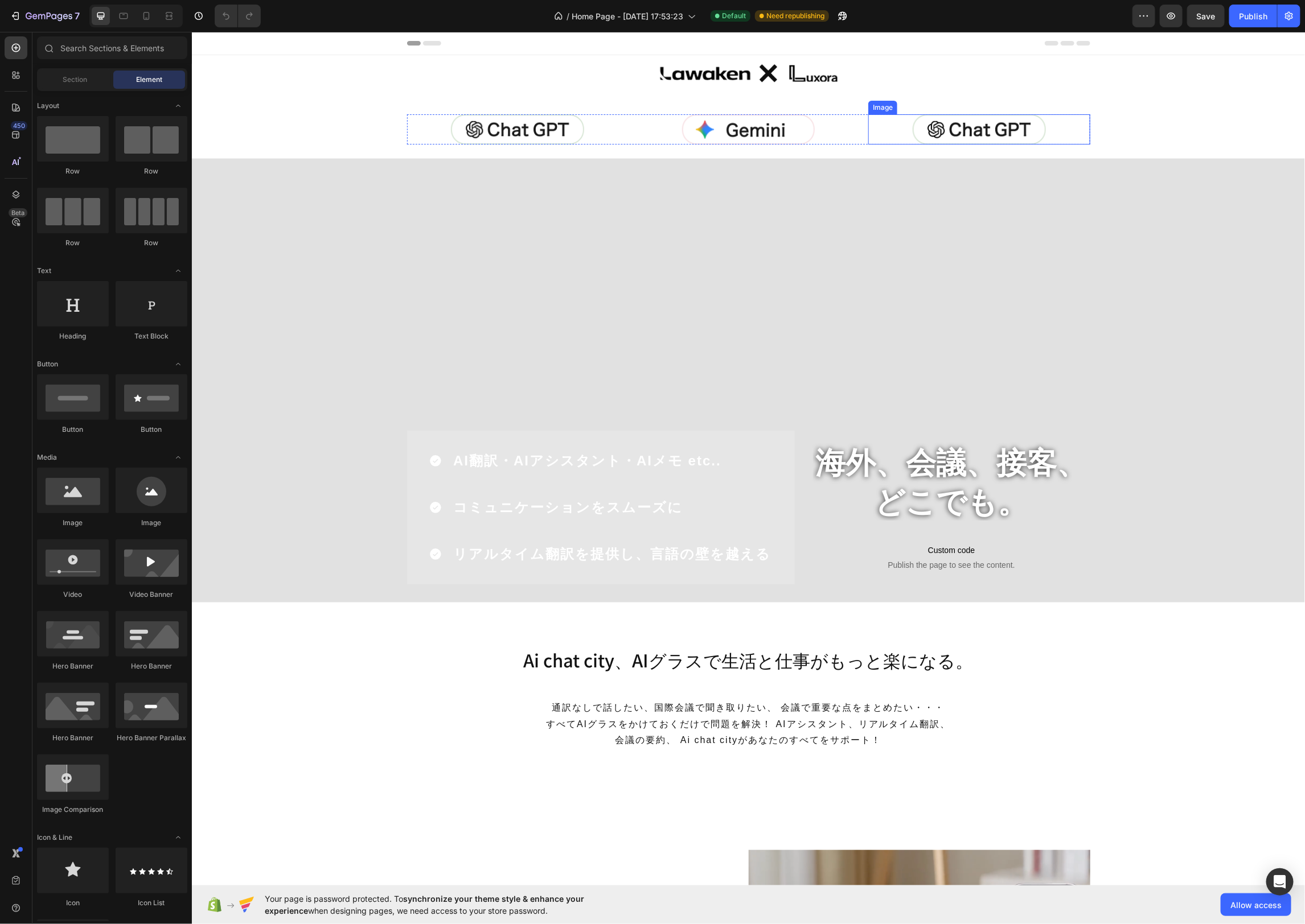
click at [1004, 136] on img at bounding box center [978, 128] width 133 height 30
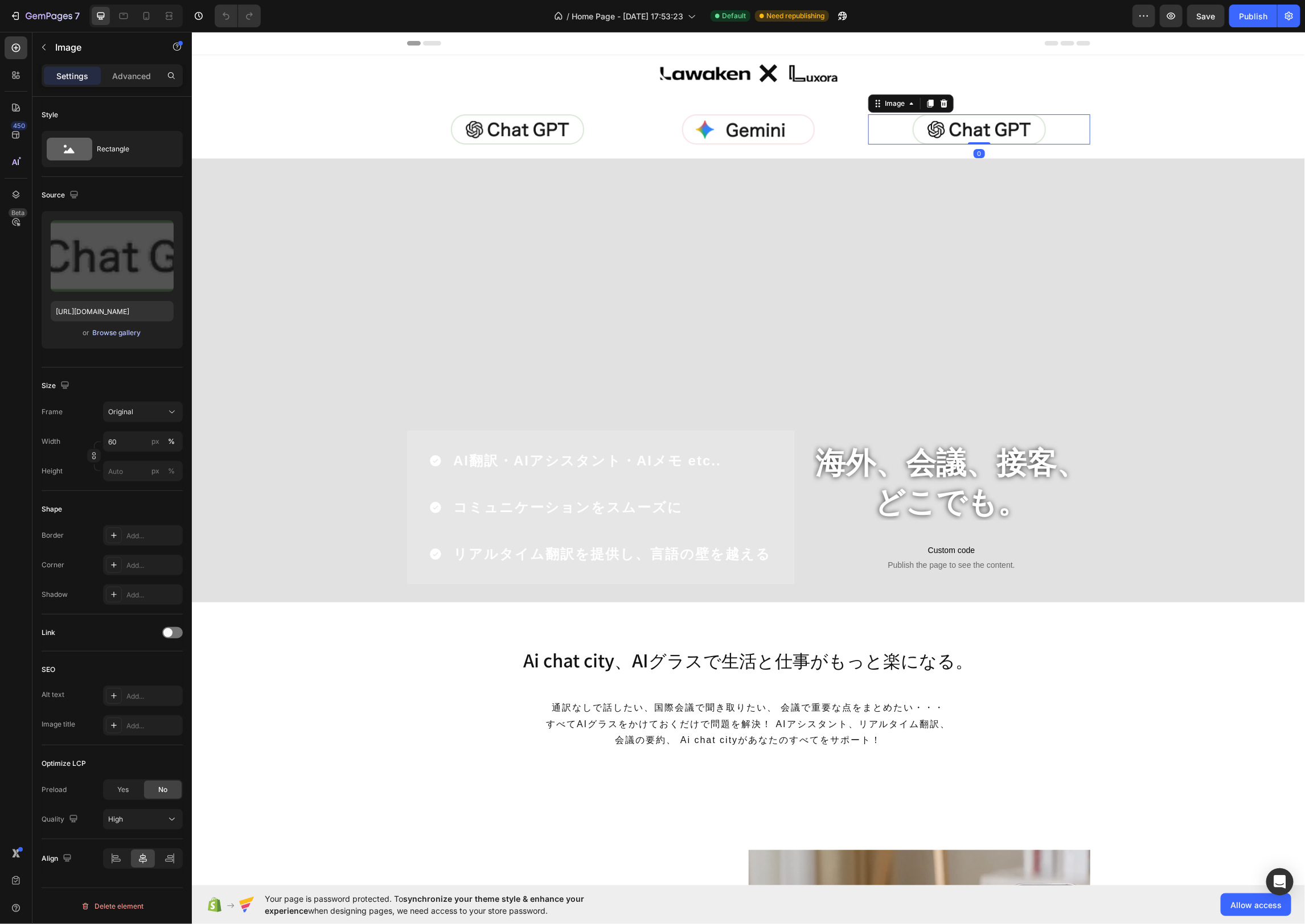
click at [127, 331] on div "Browse gallery" at bounding box center [117, 332] width 48 height 10
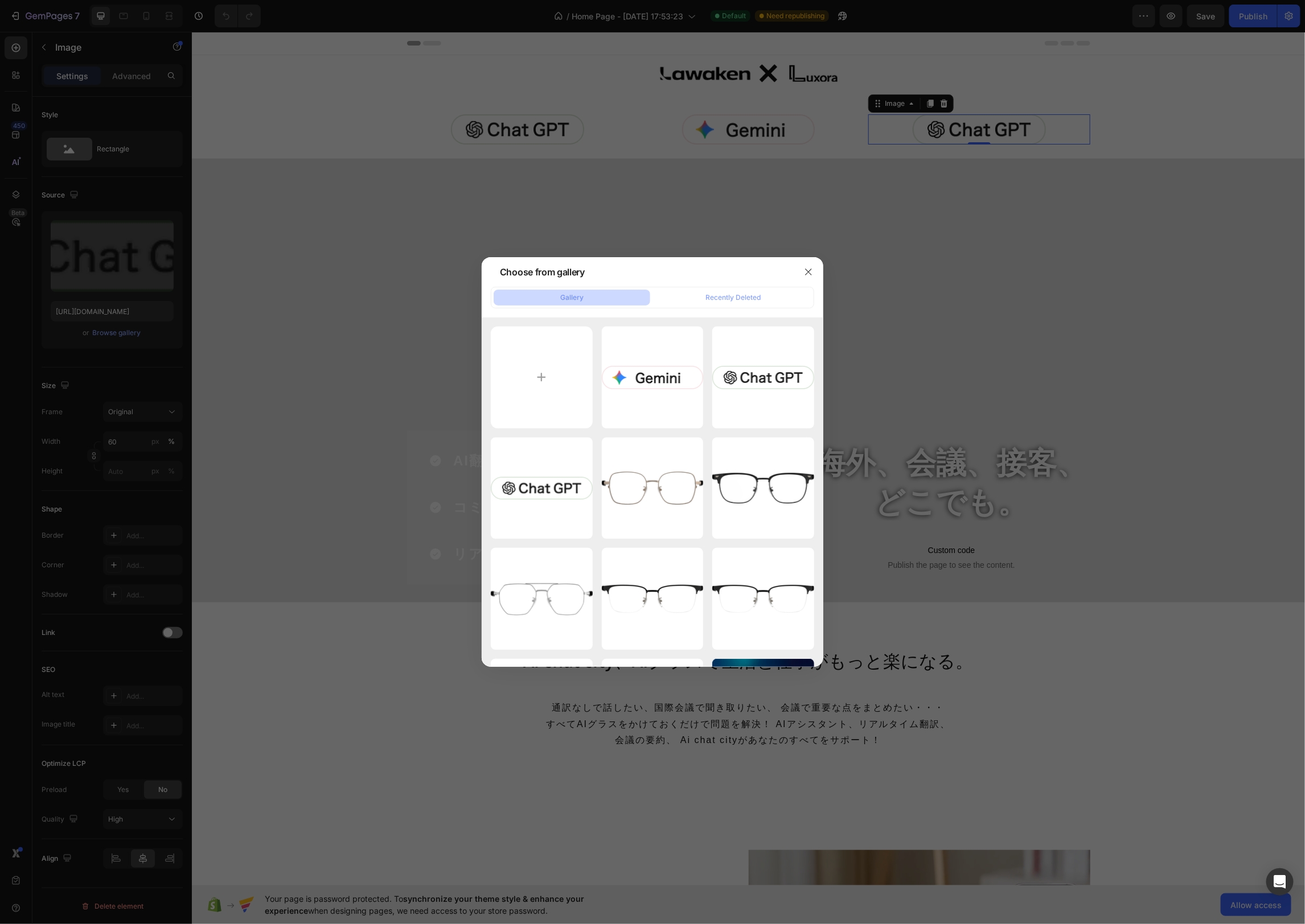
drag, startPoint x: 808, startPoint y: 274, endPoint x: 780, endPoint y: 272, distance: 28.1
click at [808, 274] on icon "button" at bounding box center [809, 272] width 9 height 9
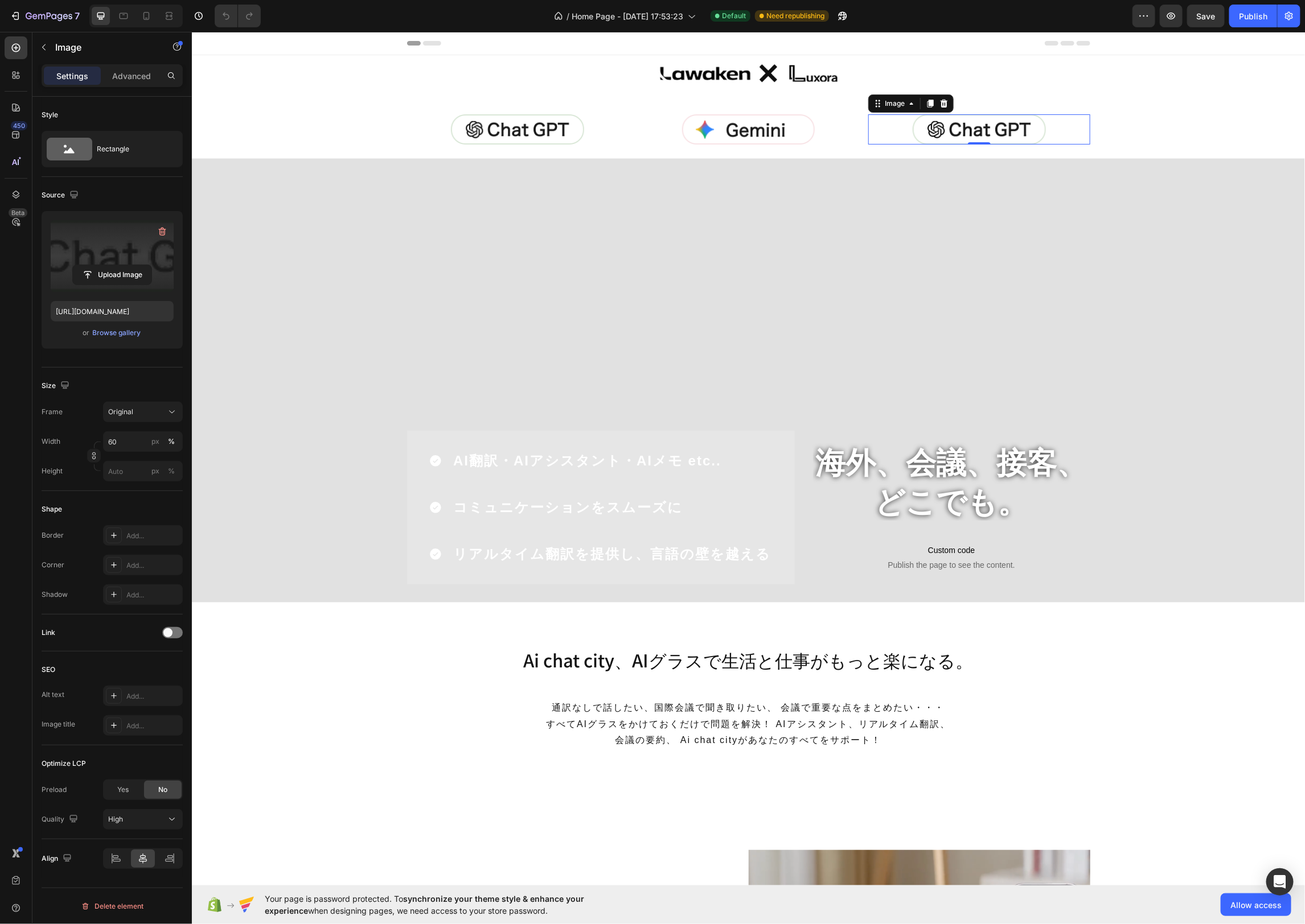
click at [133, 238] on label at bounding box center [112, 256] width 123 height 71
click at [133, 265] on input "file" at bounding box center [112, 274] width 79 height 19
click at [126, 249] on label at bounding box center [112, 256] width 123 height 71
click at [126, 265] on input "file" at bounding box center [112, 274] width 79 height 19
type input "[URL][DOMAIN_NAME]"
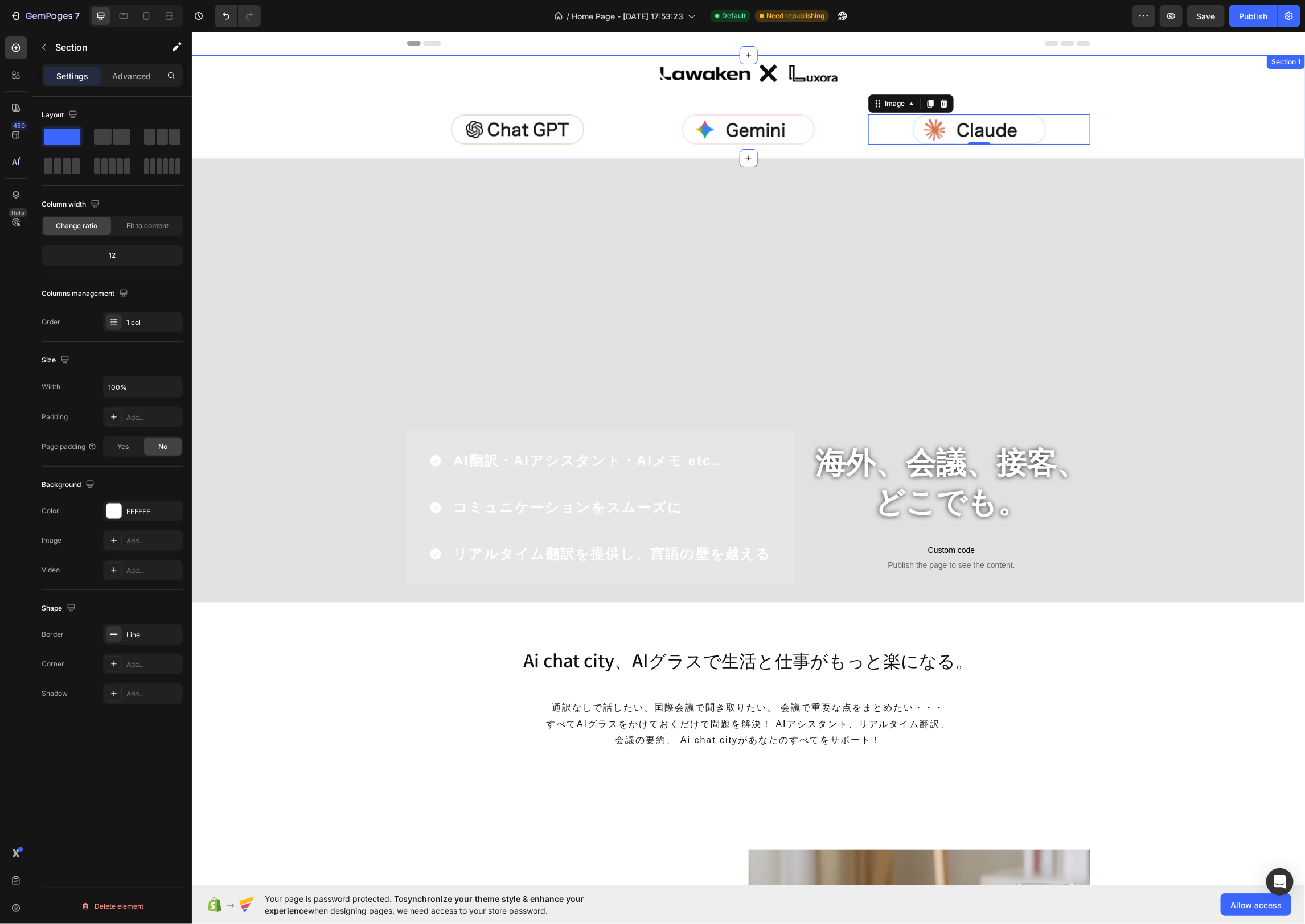
click at [1154, 107] on div "Image Row Row Image Image Image 0 Row" at bounding box center [747, 106] width 1113 height 103
click at [1254, 17] on div "Publish" at bounding box center [1253, 16] width 29 height 12
click at [850, 156] on div "Image Row Row Image Image Image Row" at bounding box center [747, 106] width 1113 height 103
click at [303, 113] on div "Image Row Row Image Image Image Row" at bounding box center [747, 106] width 1113 height 103
click at [395, 69] on div "Image Row Row Image Image Image Row" at bounding box center [747, 106] width 1113 height 103
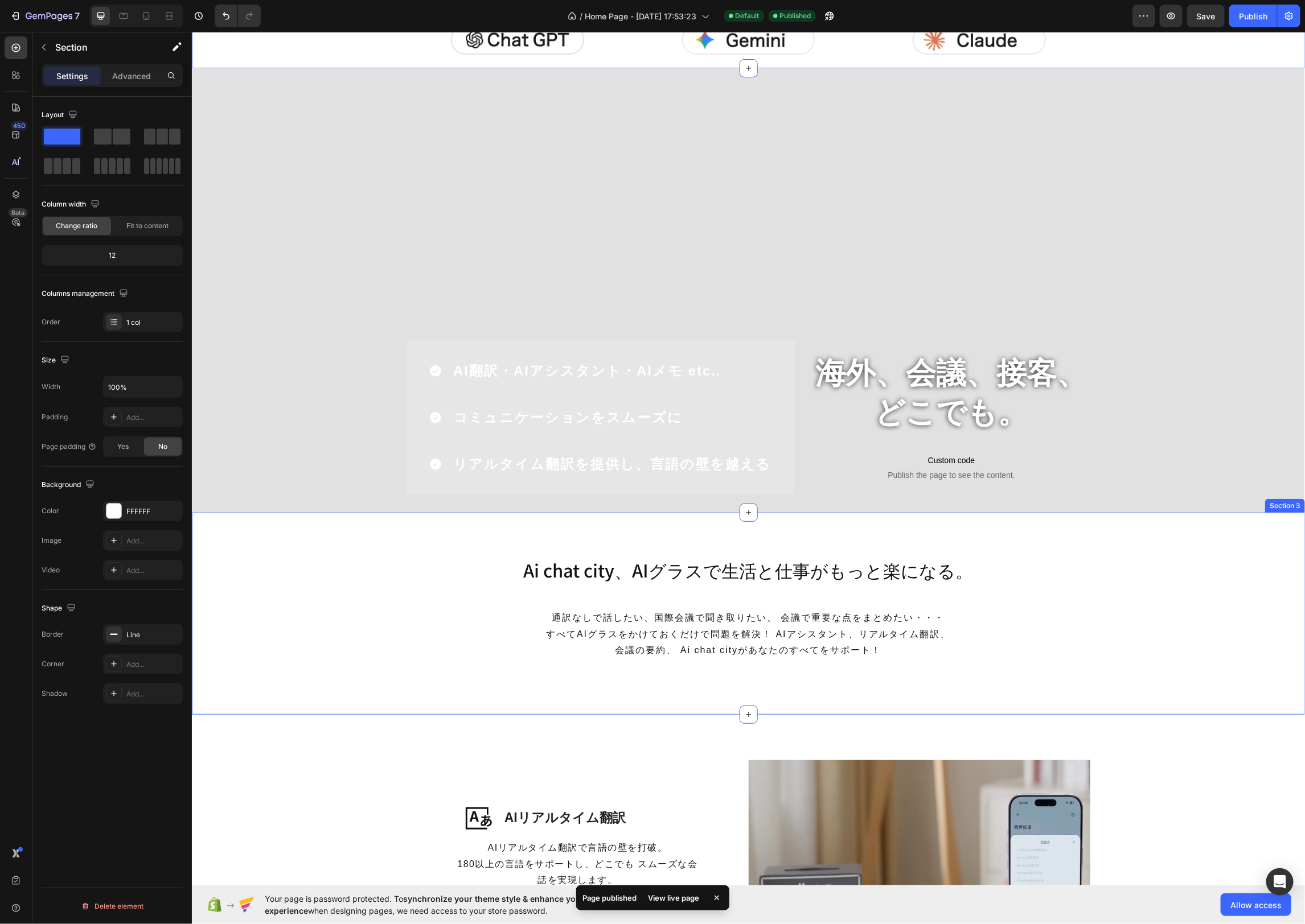
scroll to position [109, 0]
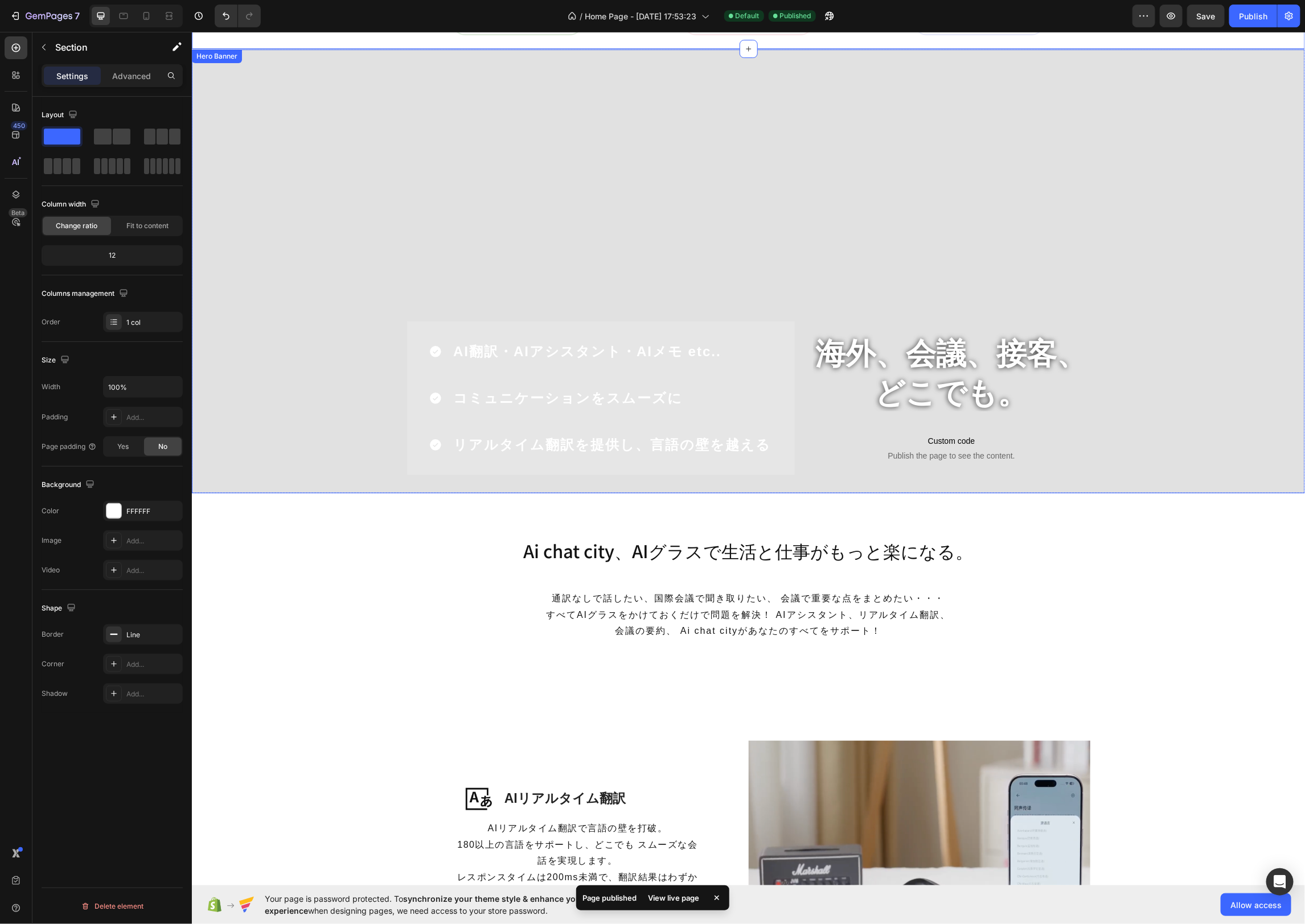
drag, startPoint x: 362, startPoint y: 166, endPoint x: 457, endPoint y: 286, distance: 153.1
drag, startPoint x: 153, startPoint y: 137, endPoint x: 160, endPoint y: 132, distance: 8.6
click at [164, 138] on div at bounding box center [162, 137] width 37 height 16
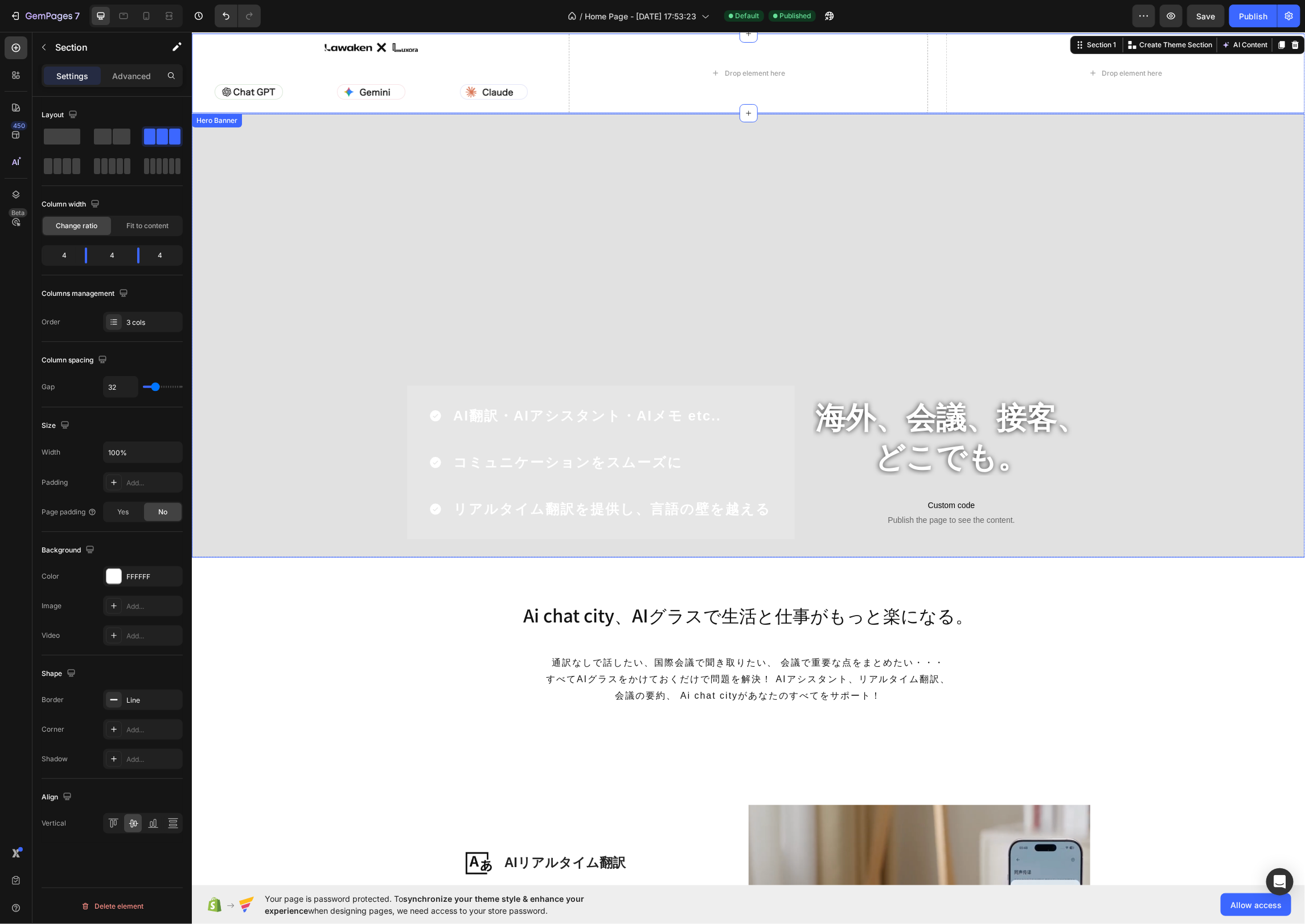
scroll to position [0, 0]
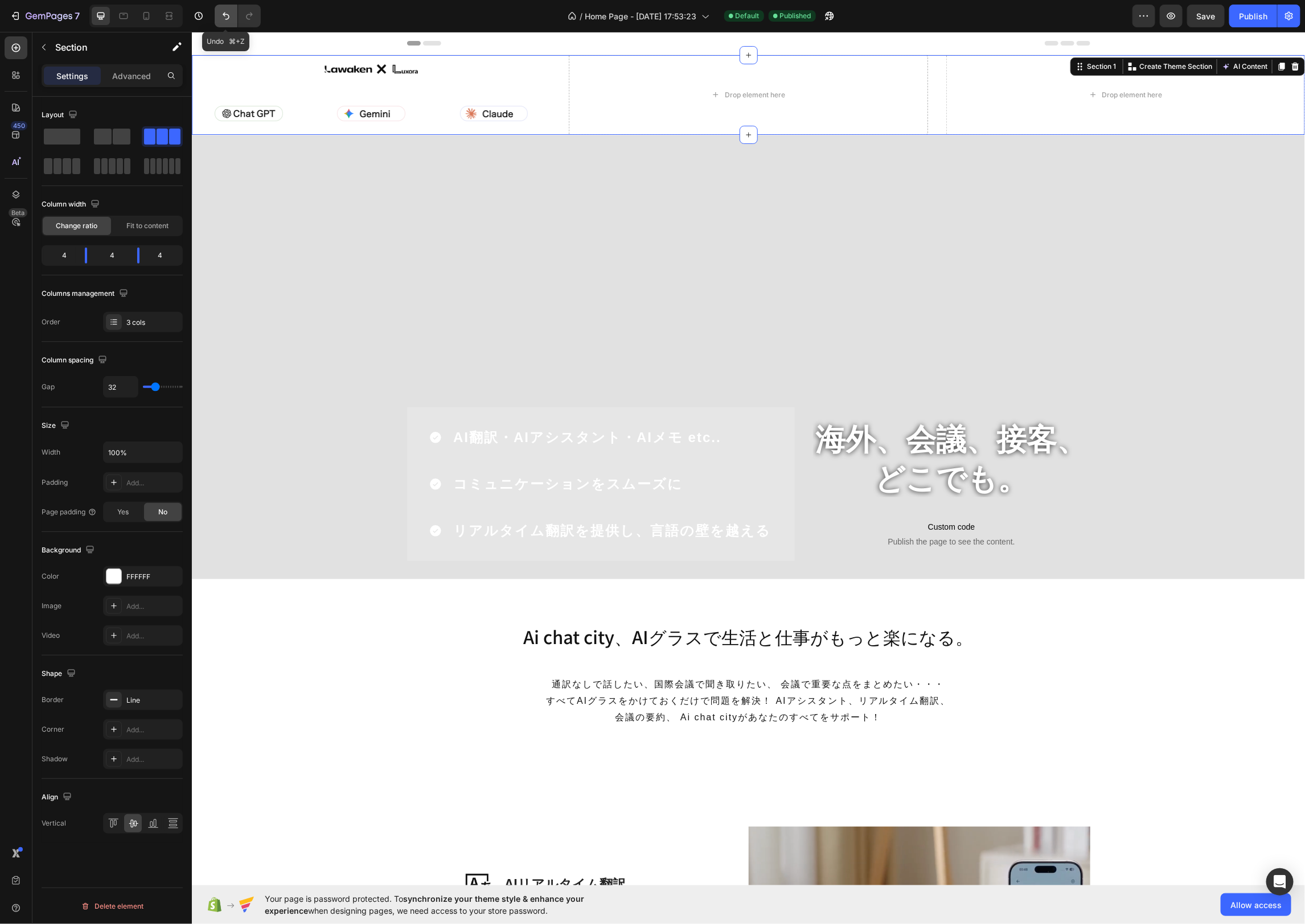
click at [226, 13] on icon "Undo/Redo" at bounding box center [226, 15] width 11 height 11
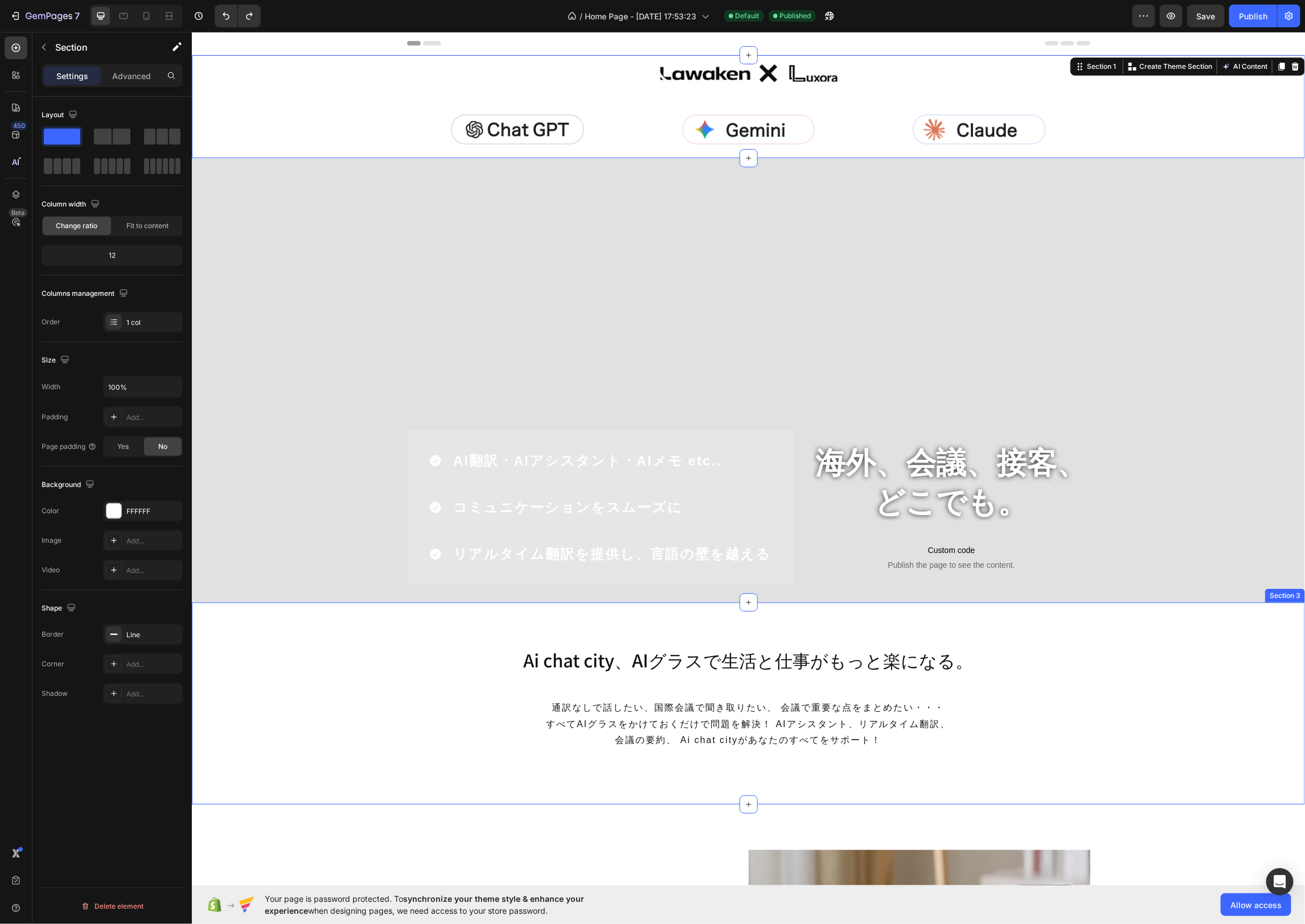
drag, startPoint x: 353, startPoint y: 170, endPoint x: 684, endPoint y: 610, distance: 550.6
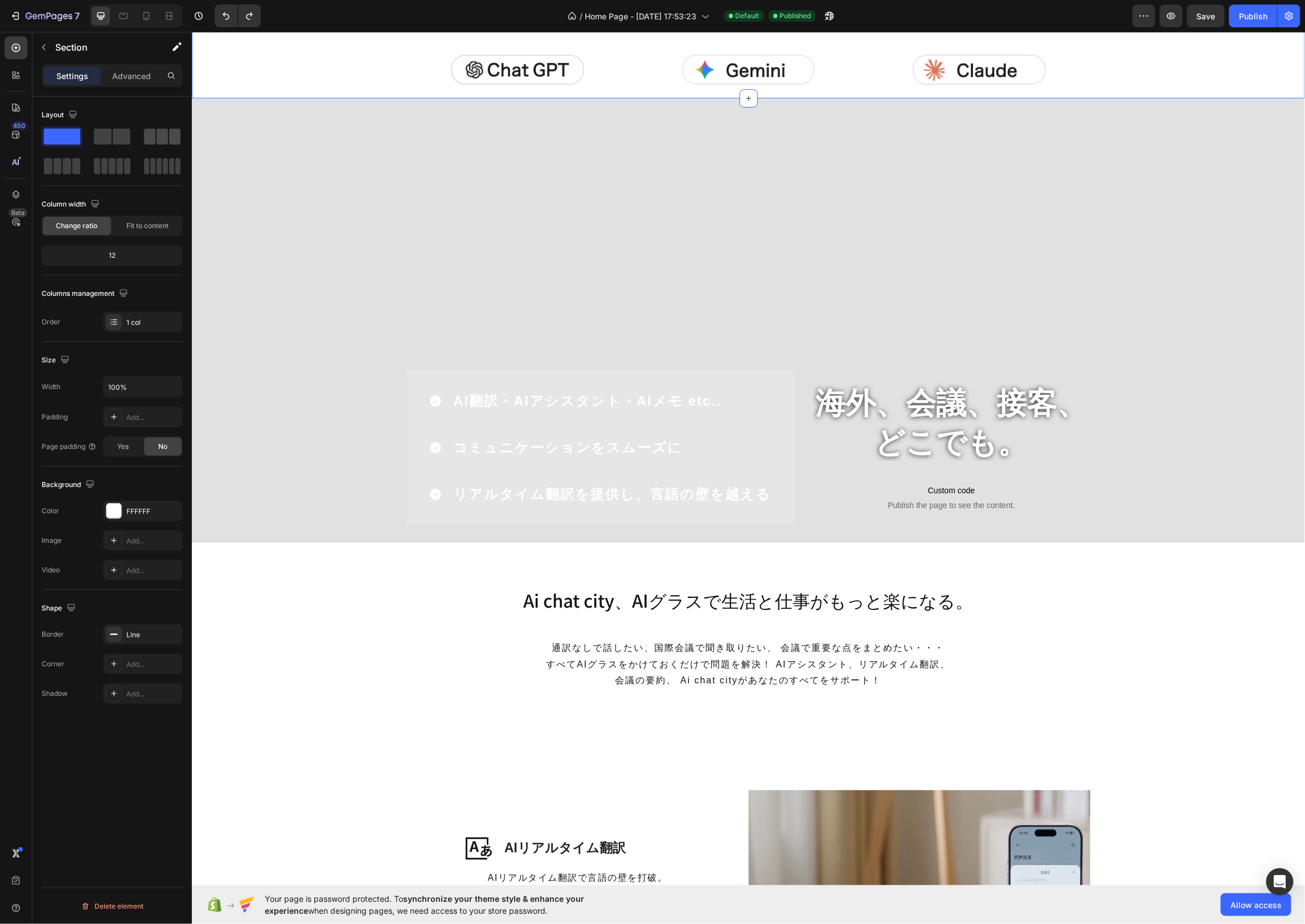
click at [162, 130] on span at bounding box center [162, 137] width 11 height 16
click at [45, 44] on icon "button" at bounding box center [44, 47] width 9 height 9
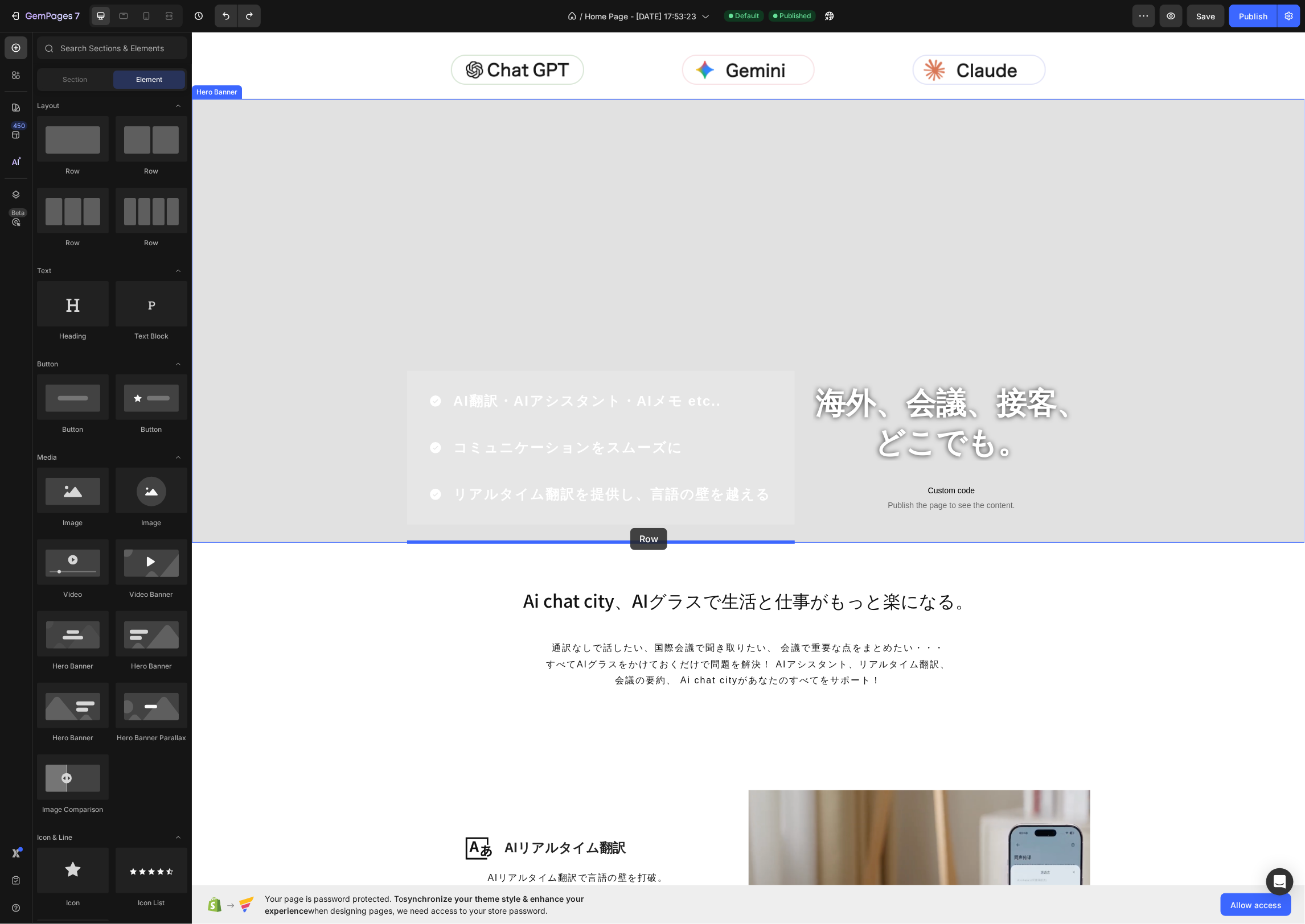
drag, startPoint x: 276, startPoint y: 172, endPoint x: 630, endPoint y: 527, distance: 501.3
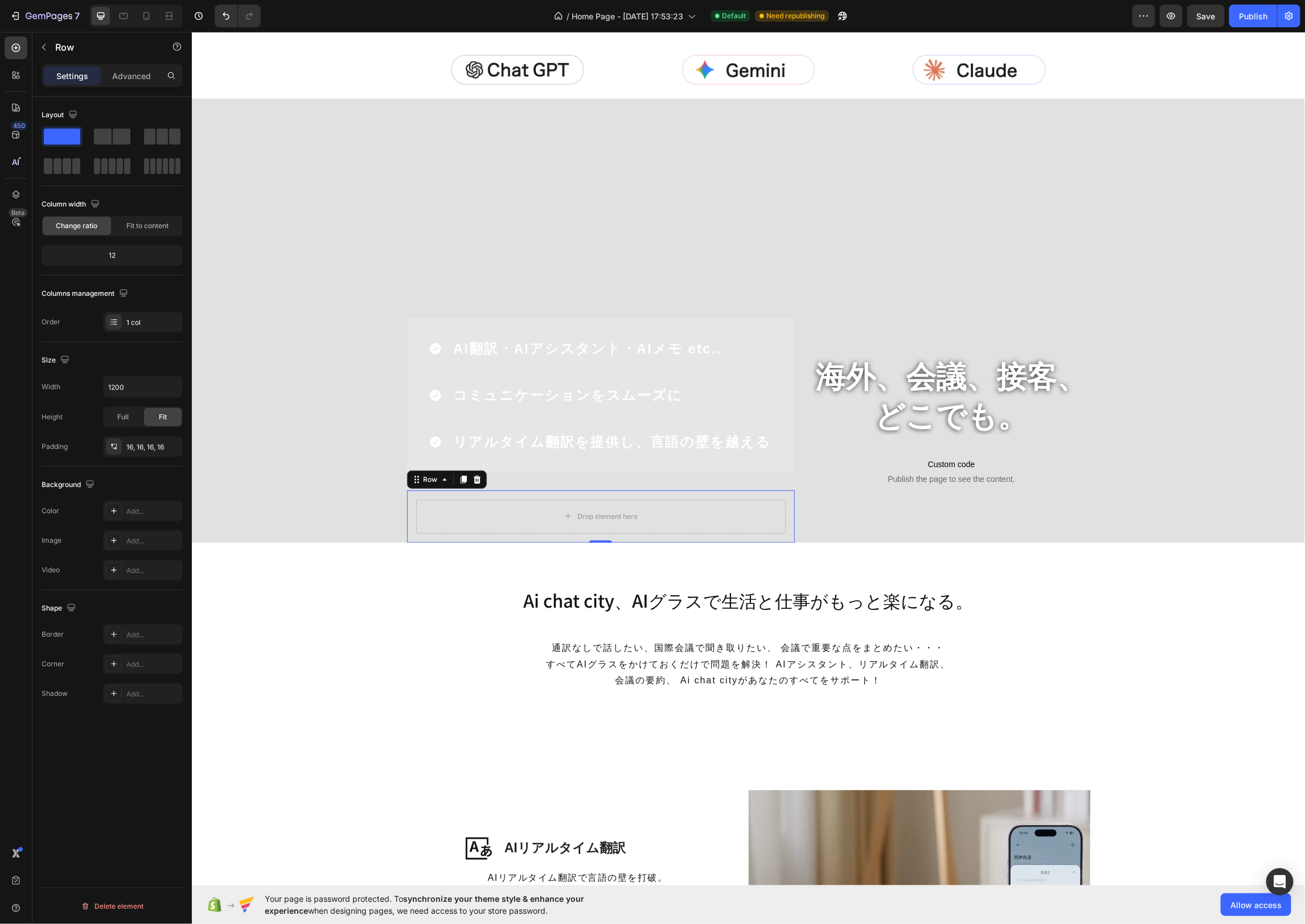
drag, startPoint x: 160, startPoint y: 137, endPoint x: 90, endPoint y: 89, distance: 84.9
click at [106, 111] on div "Layout" at bounding box center [112, 142] width 141 height 71
drag, startPoint x: 41, startPoint y: 41, endPoint x: 50, endPoint y: 47, distance: 10.8
click at [42, 41] on button "button" at bounding box center [43, 47] width 18 height 18
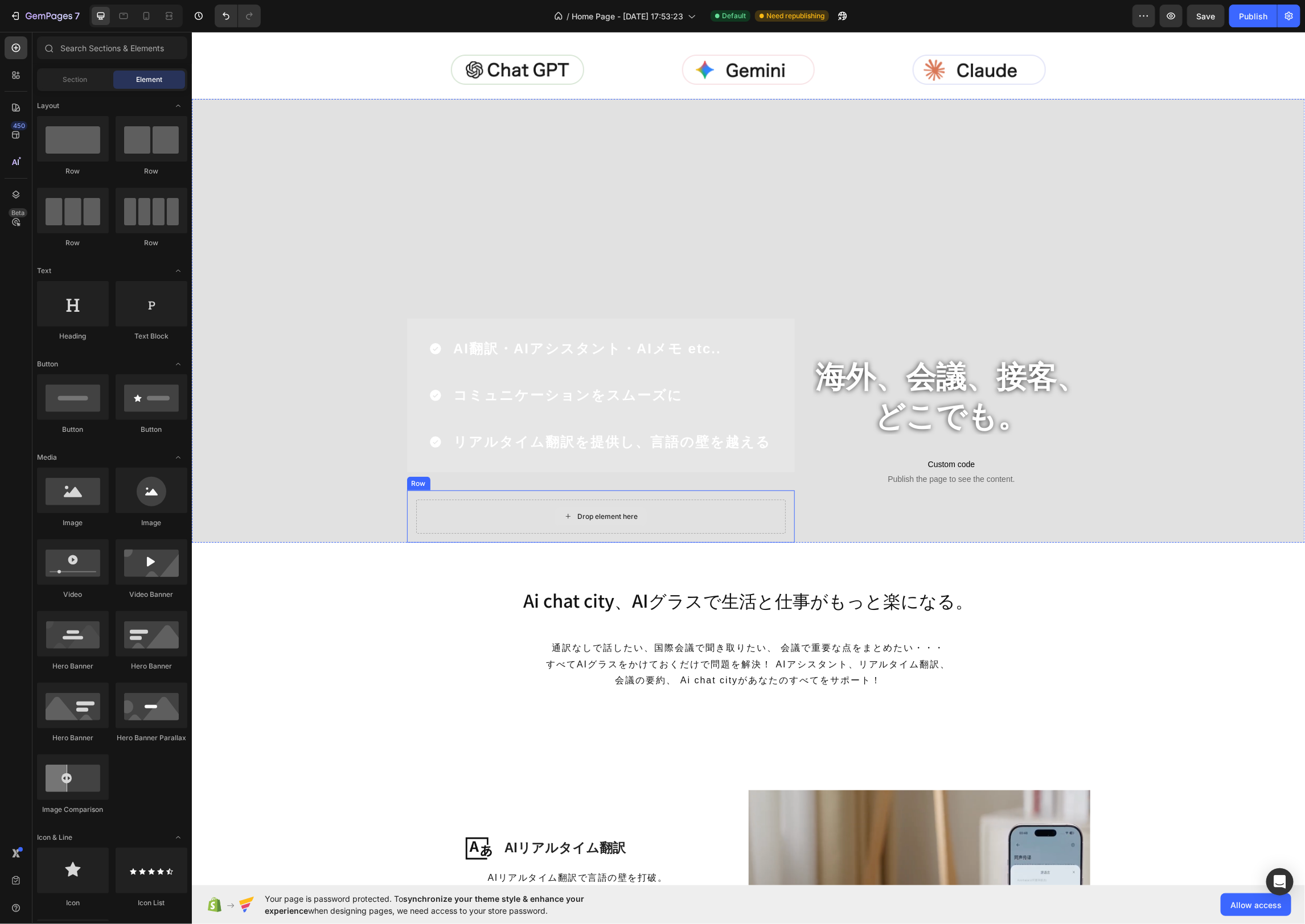
click at [590, 515] on div "Drop element here" at bounding box center [606, 516] width 60 height 9
drag, startPoint x: 276, startPoint y: 249, endPoint x: 568, endPoint y: 513, distance: 393.6
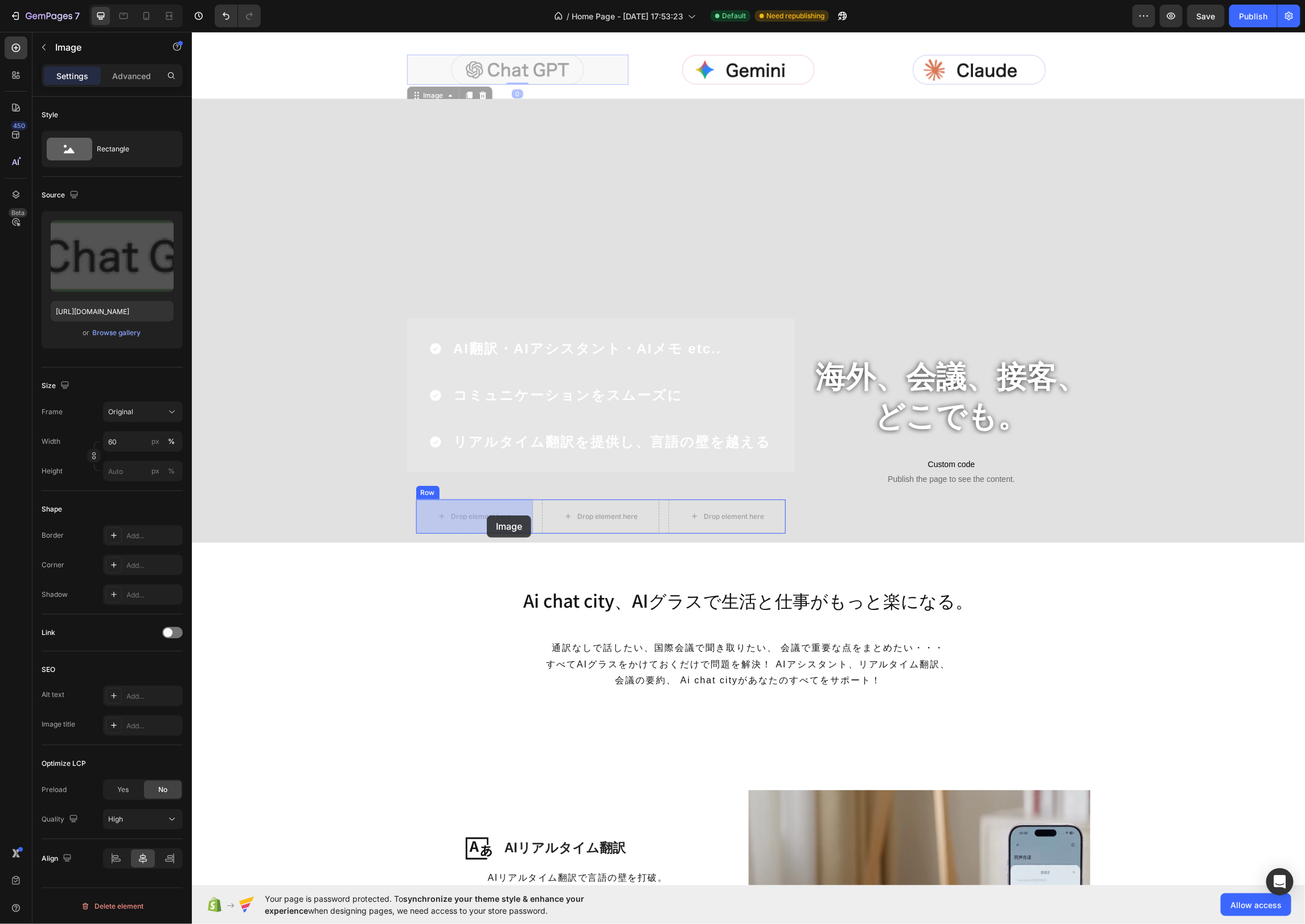
drag, startPoint x: 415, startPoint y: 97, endPoint x: 486, endPoint y: 515, distance: 424.0
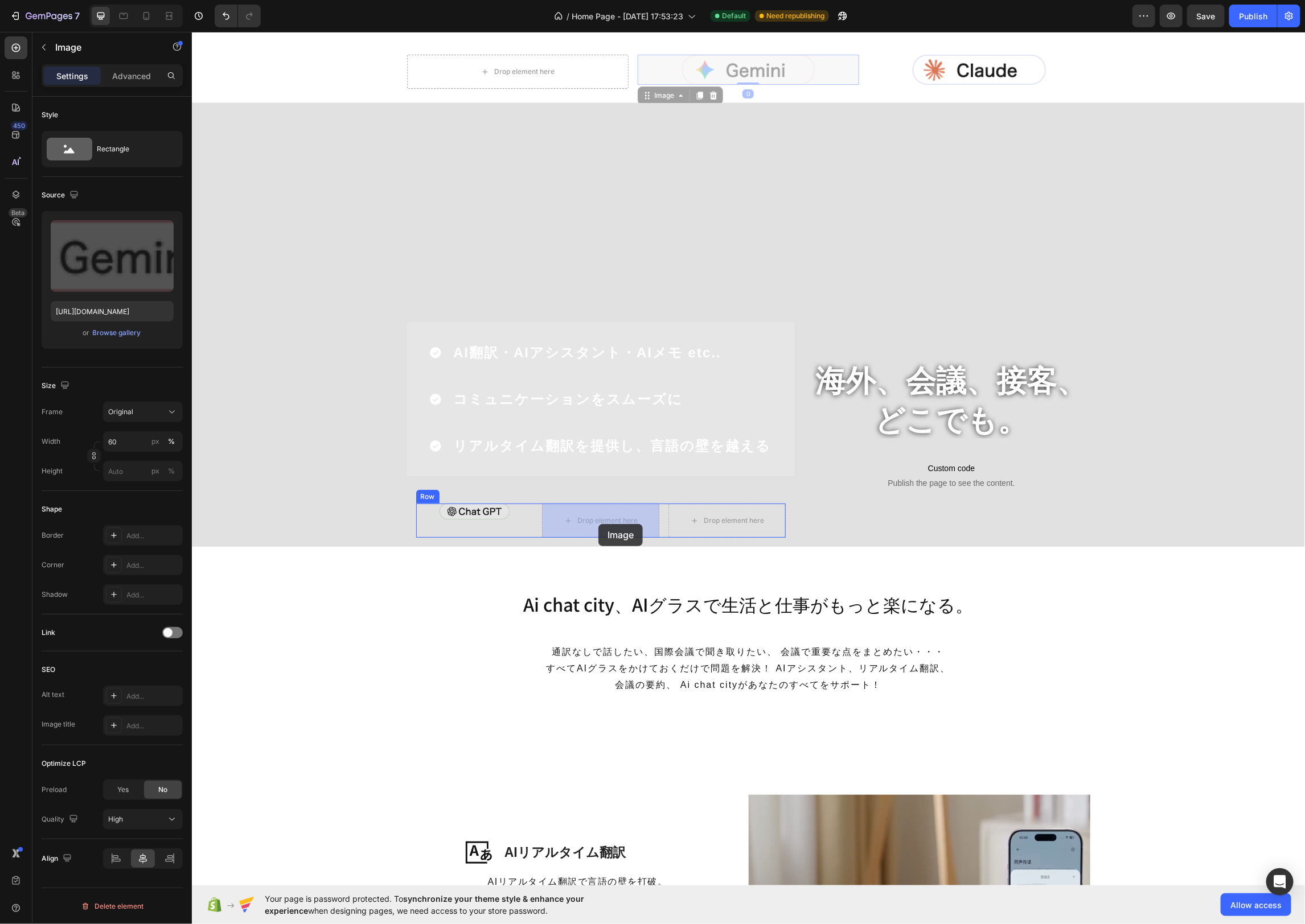
drag, startPoint x: 654, startPoint y: 85, endPoint x: 589, endPoint y: 519, distance: 438.8
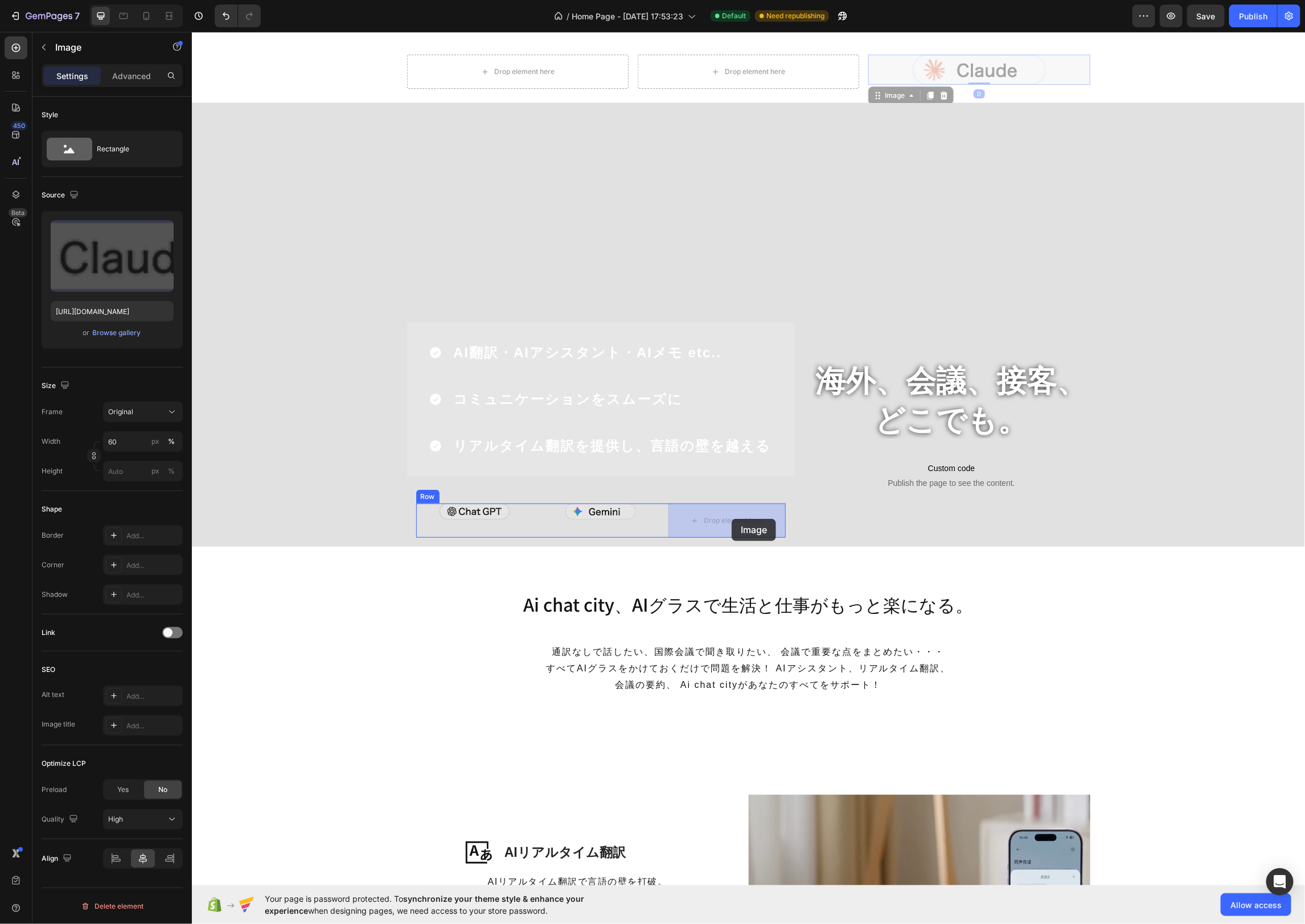
drag, startPoint x: 884, startPoint y: 85, endPoint x: 730, endPoint y: 517, distance: 458.6
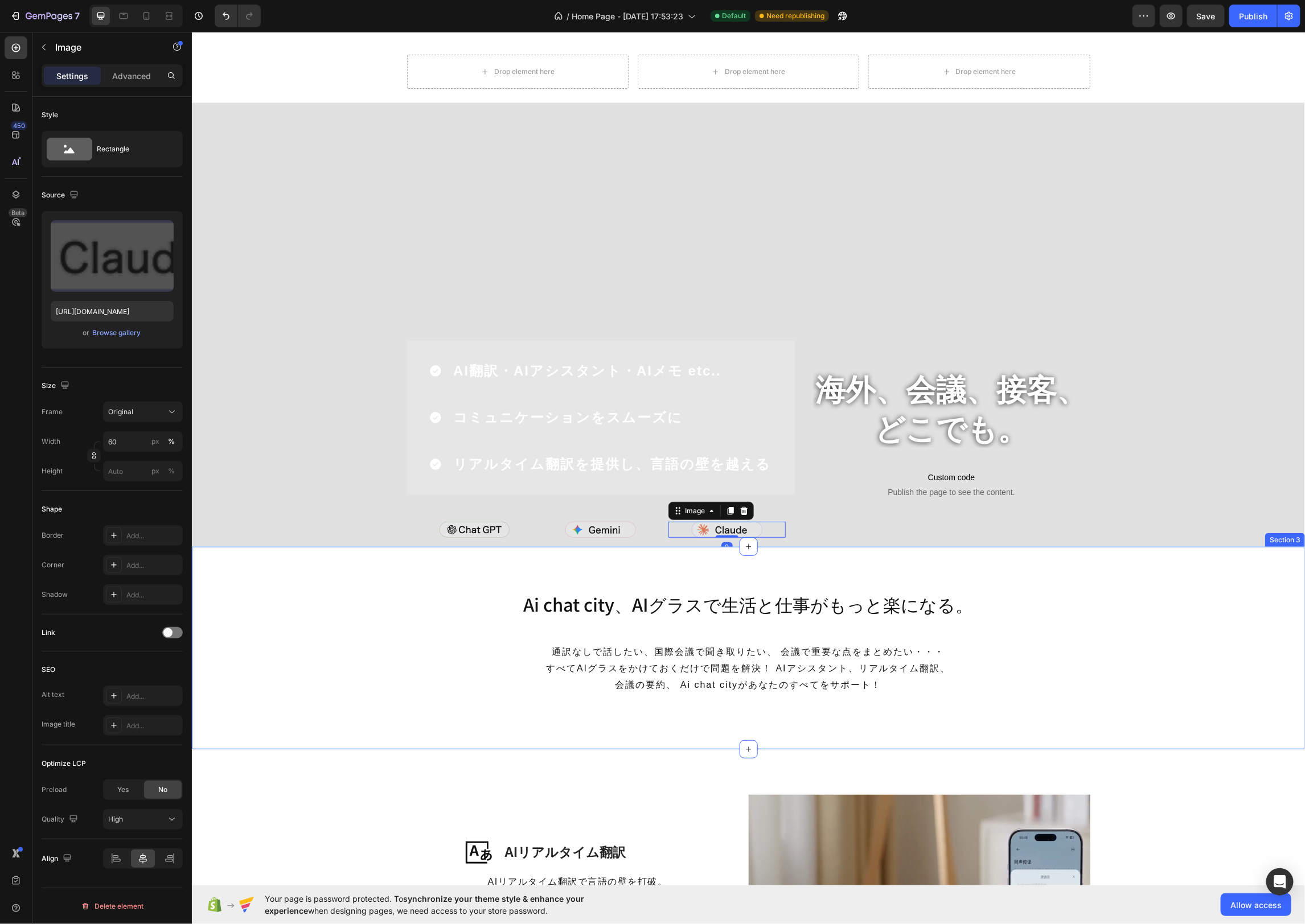
click at [389, 578] on div "Ai chat city、AIグラスで生活と仕事がもっと楽になる。 Heading 通訳なしで話したい、国際会議で聞き取りたい、 会議で重要な点をまとめたい・…" at bounding box center [747, 647] width 1113 height 202
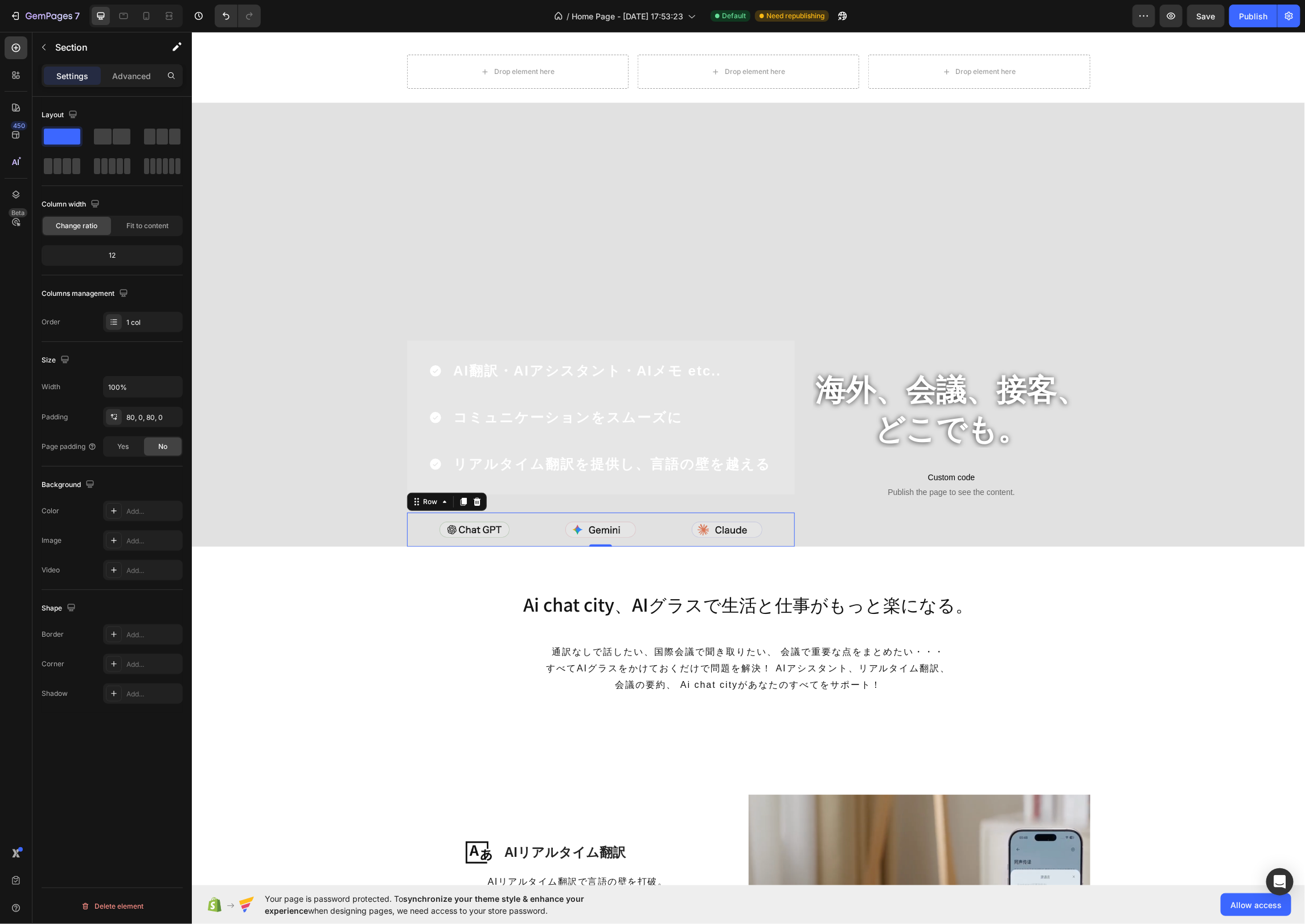
click at [616, 515] on div "Image Image Image Row Row 0" at bounding box center [600, 529] width 387 height 34
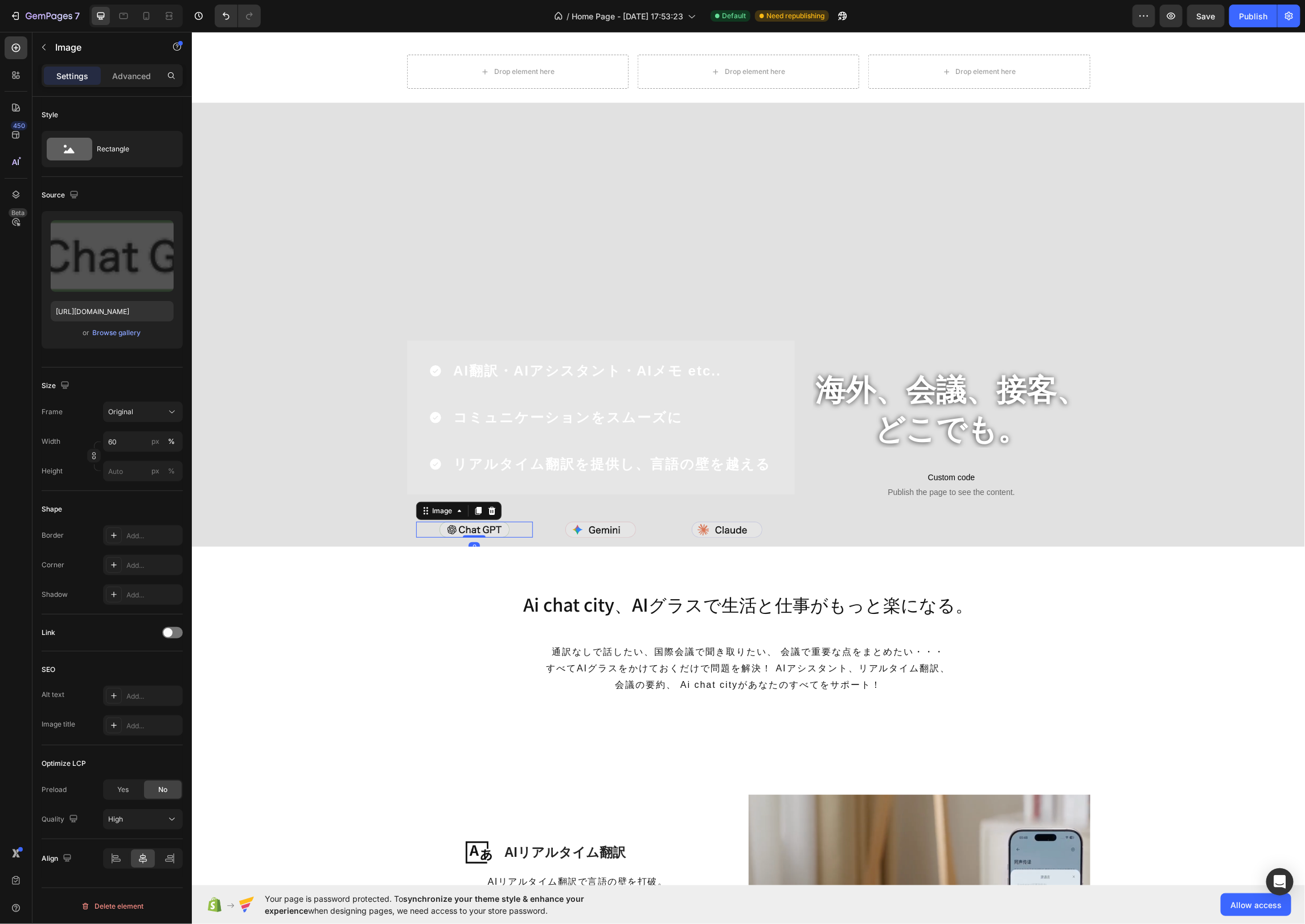
click at [502, 529] on img at bounding box center [474, 529] width 70 height 16
click at [136, 441] on input "60" at bounding box center [142, 441] width 79 height 21
type input "80"
click at [584, 525] on img at bounding box center [600, 524] width 70 height 16
click at [136, 441] on input "60" at bounding box center [142, 441] width 79 height 21
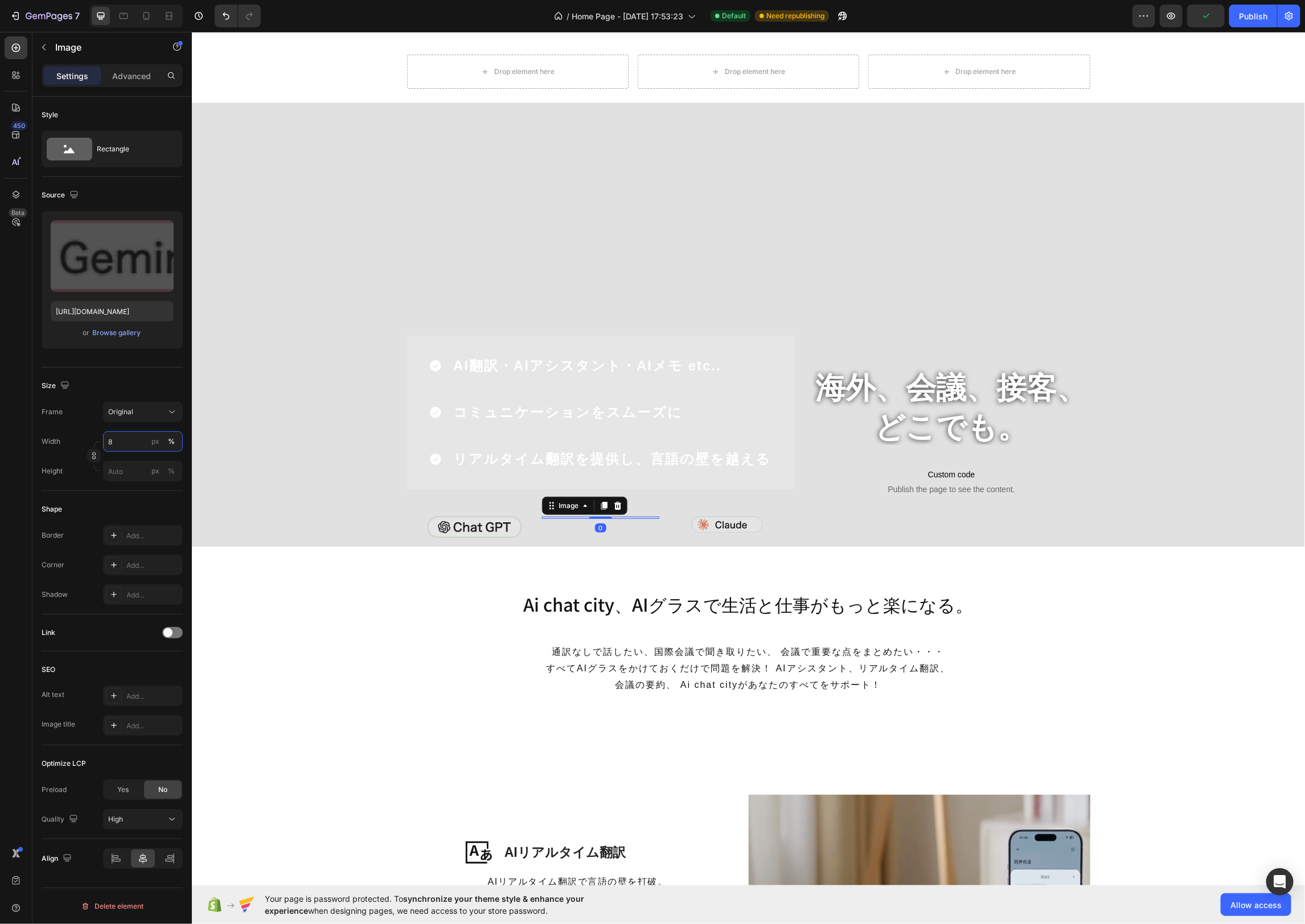
type input "80"
click at [733, 526] on img at bounding box center [726, 524] width 70 height 16
click at [133, 443] on input "60" at bounding box center [142, 441] width 79 height 21
type input "80"
click at [437, 501] on div "AI翻訳・AIアシスタント・AIメモ etc.. コミュニケーションをスムーズに リアルタイム翻訳を提供し、言語の壁を越える Item List Image …" at bounding box center [600, 441] width 387 height 211
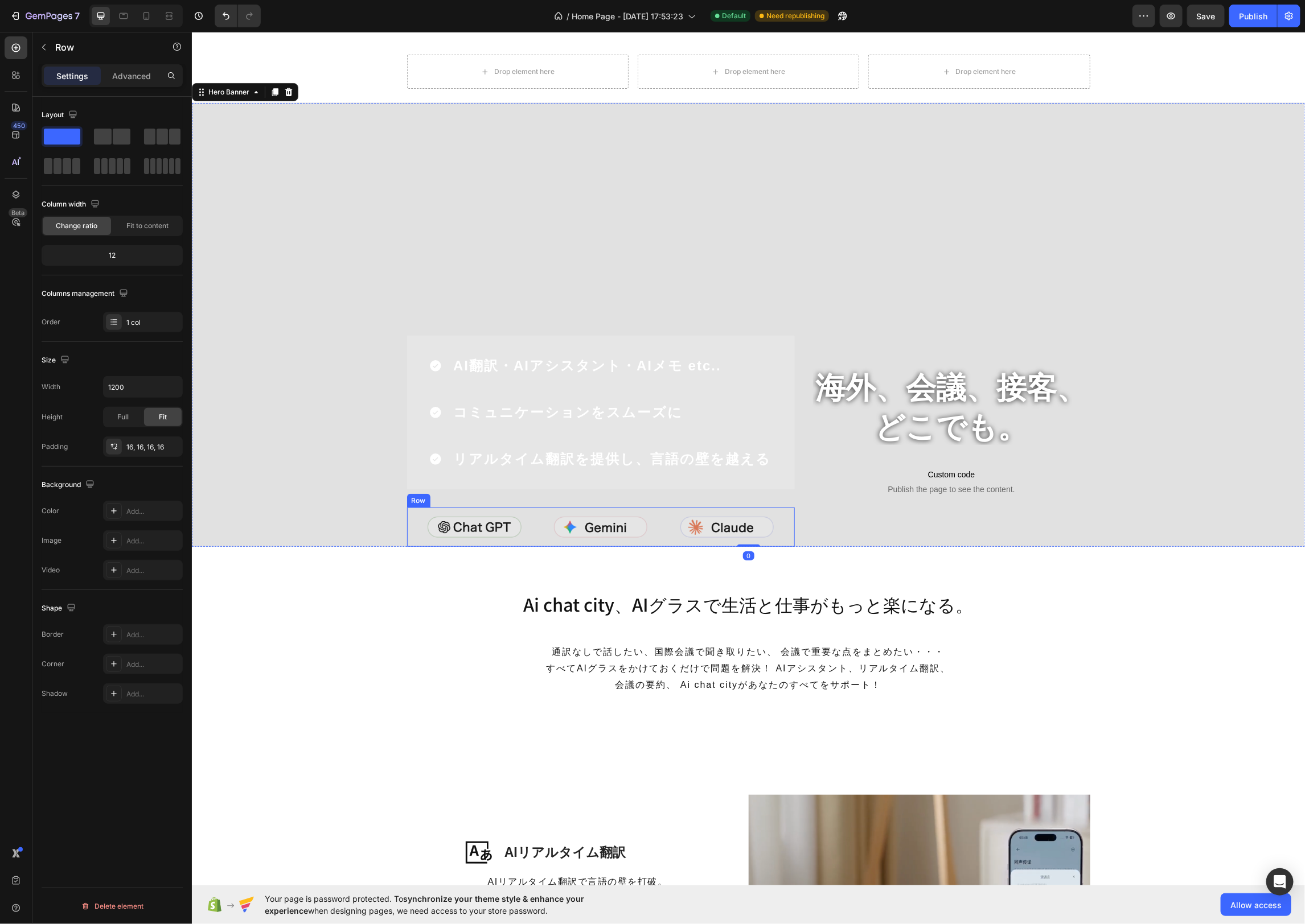
click at [422, 541] on div "Image Image Image Row Row" at bounding box center [600, 526] width 387 height 39
click at [145, 75] on p "Advanced" at bounding box center [132, 76] width 39 height 12
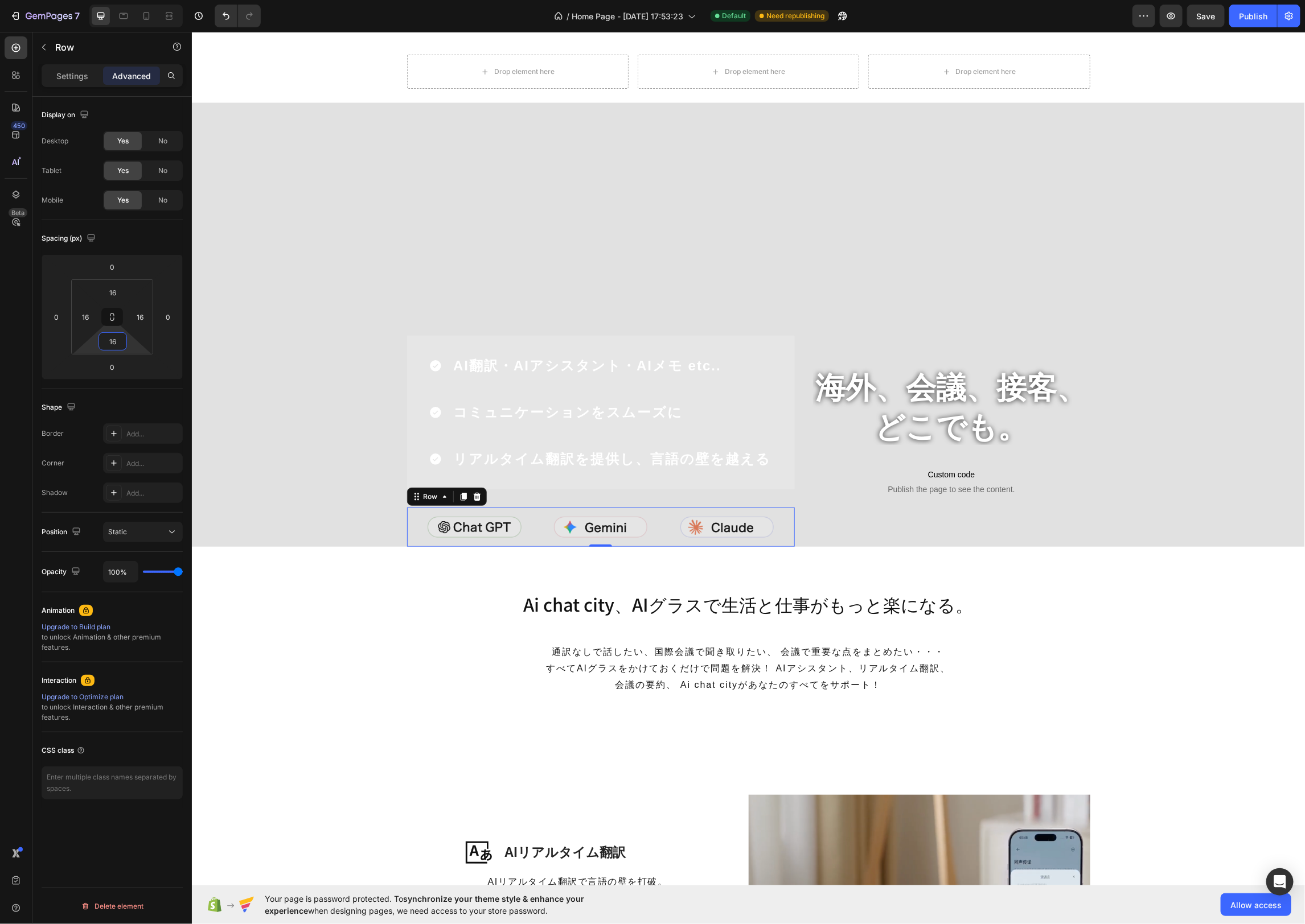
click at [123, 341] on input "16" at bounding box center [113, 342] width 23 height 17
click at [152, 467] on span "24px" at bounding box center [158, 468] width 17 height 8
type input "24"
click at [122, 287] on input "16" at bounding box center [113, 292] width 23 height 17
click at [160, 421] on span "24px" at bounding box center [158, 419] width 17 height 8
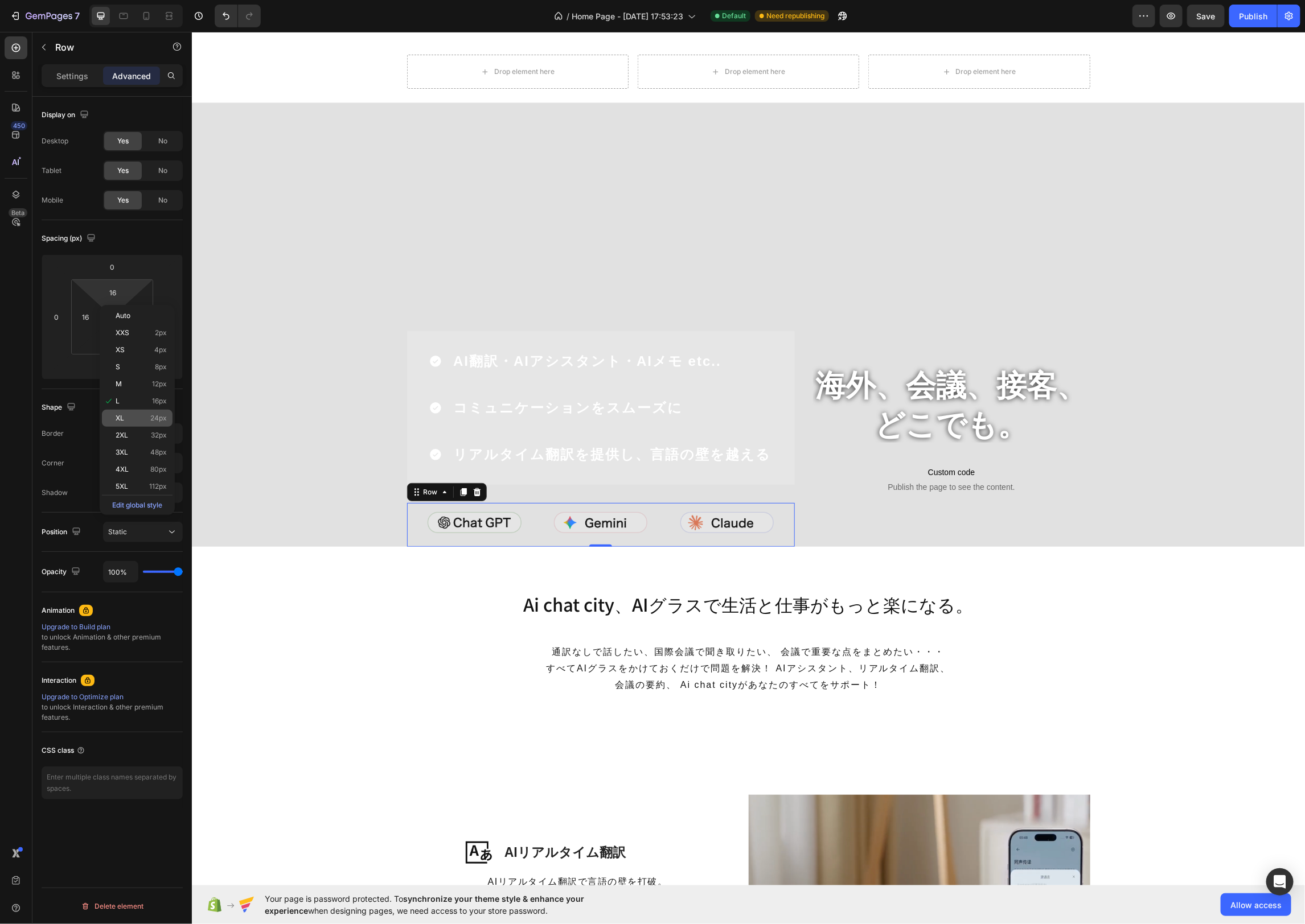
type input "24"
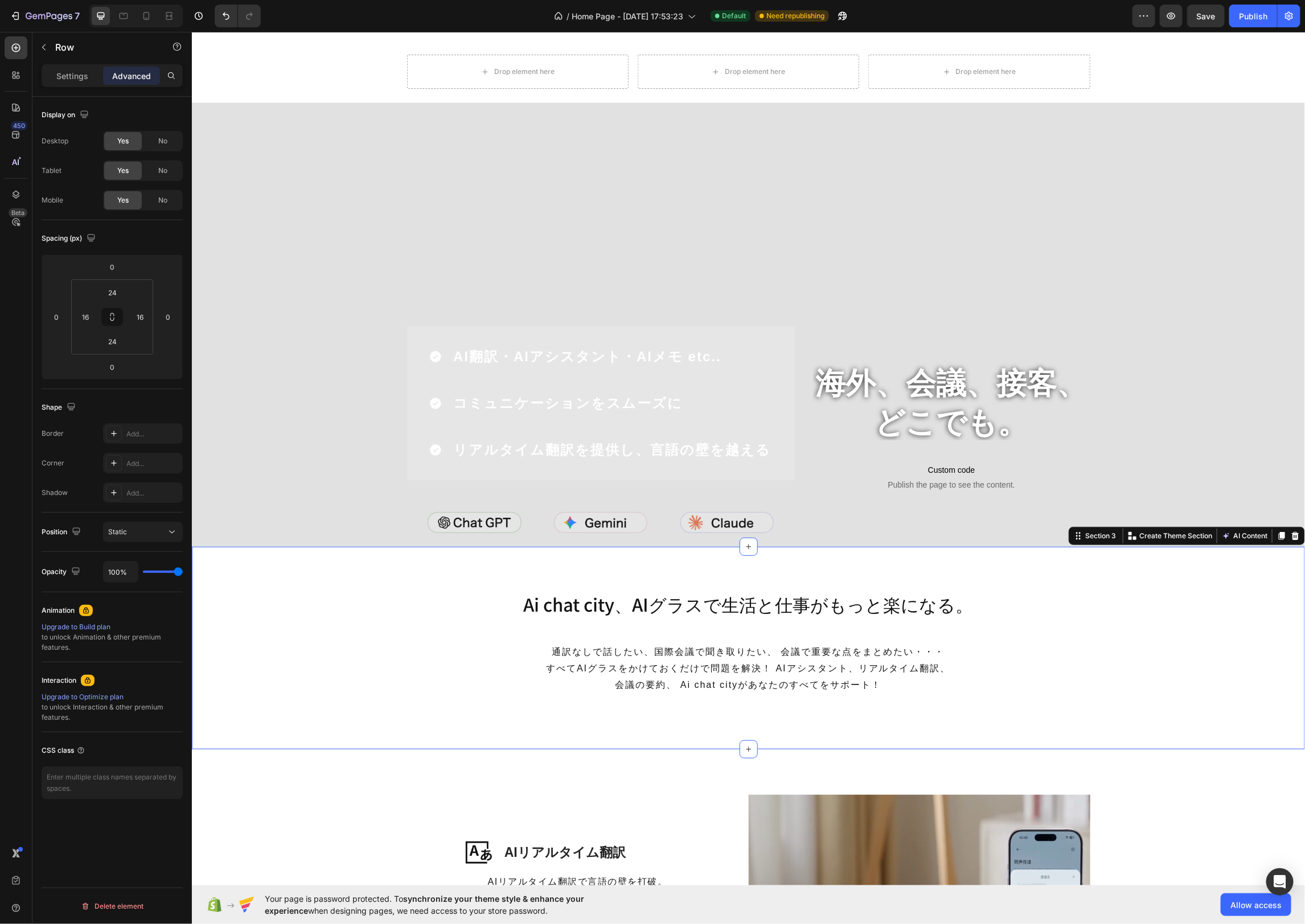
click at [402, 644] on div "Ai chat city、AIグラスで生活と仕事がもっと楽になる。 Heading 通訳なしで話したい、国際会議で聞き取りたい、 会議で重要な点をまとめたい・…" at bounding box center [747, 648] width 1113 height 111
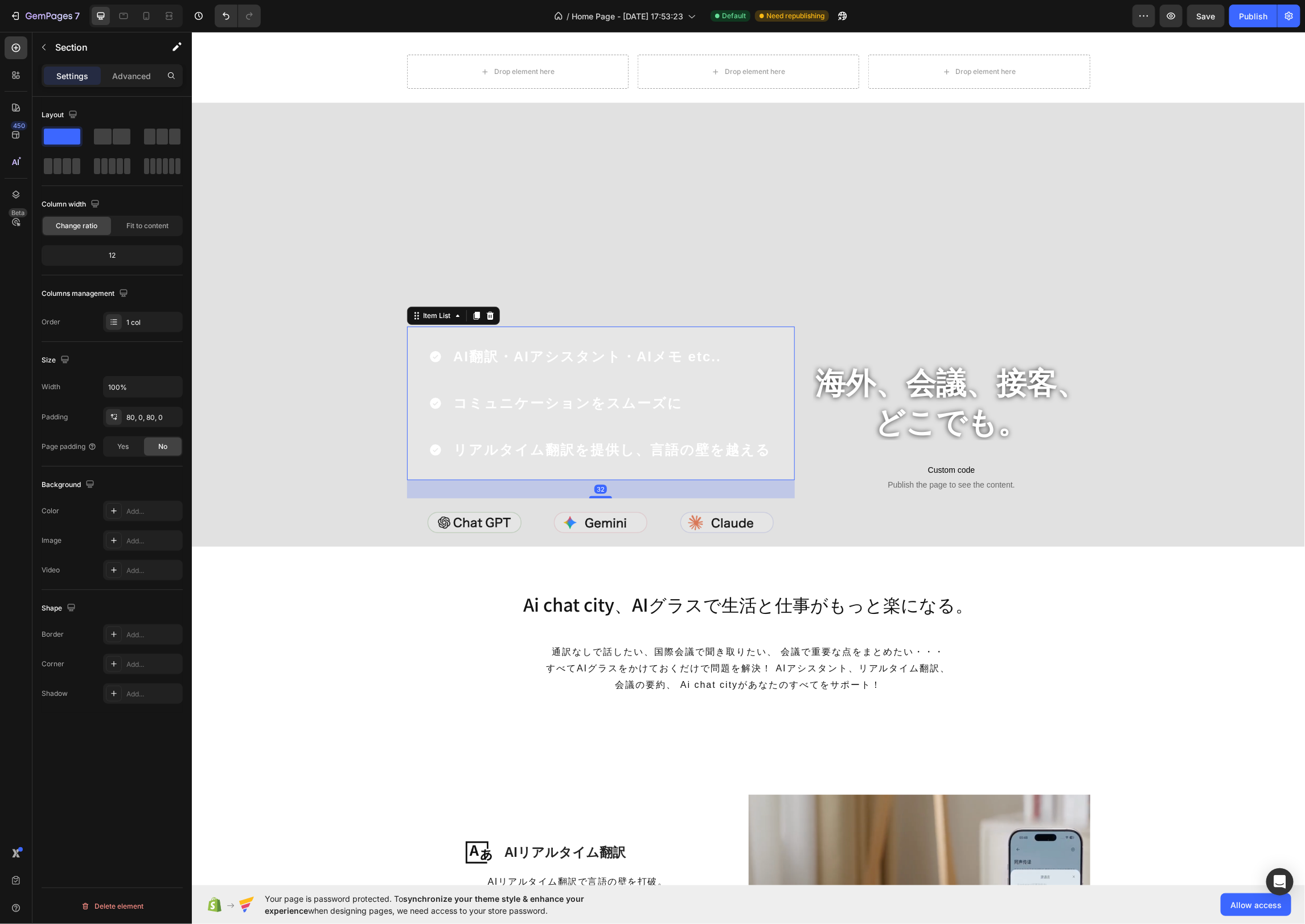
click at [600, 334] on div "AI翻訳・AIアシスタント・AIメモ etc.. コミュニケーションをスムーズに リアルタイム翻訳を提供し、言語の壁を越える" at bounding box center [600, 403] width 387 height 154
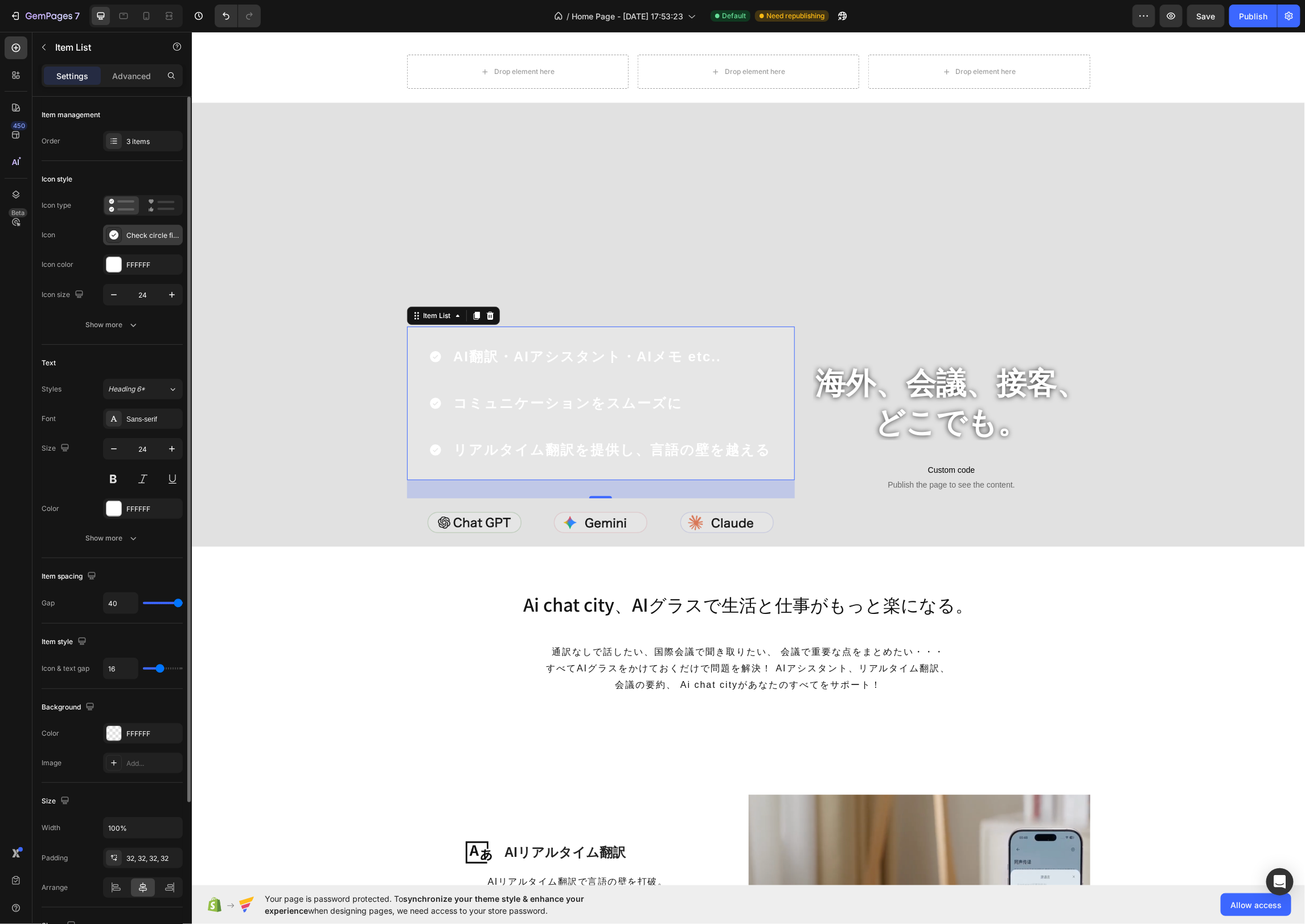
click at [147, 235] on div "Check circle filled" at bounding box center [153, 235] width 53 height 10
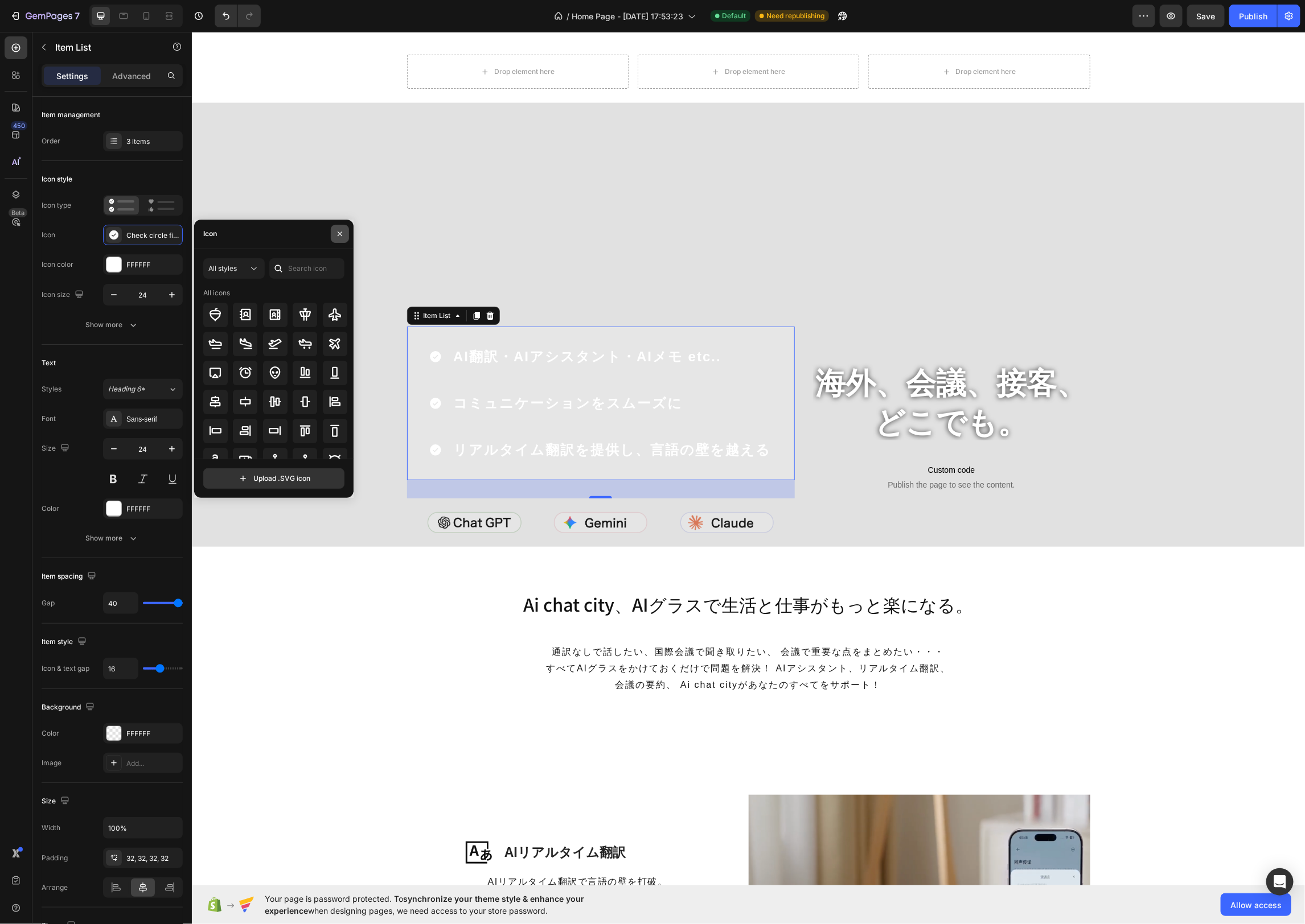
drag, startPoint x: 340, startPoint y: 233, endPoint x: 137, endPoint y: 210, distance: 204.3
click at [340, 233] on icon "button" at bounding box center [339, 234] width 5 height 5
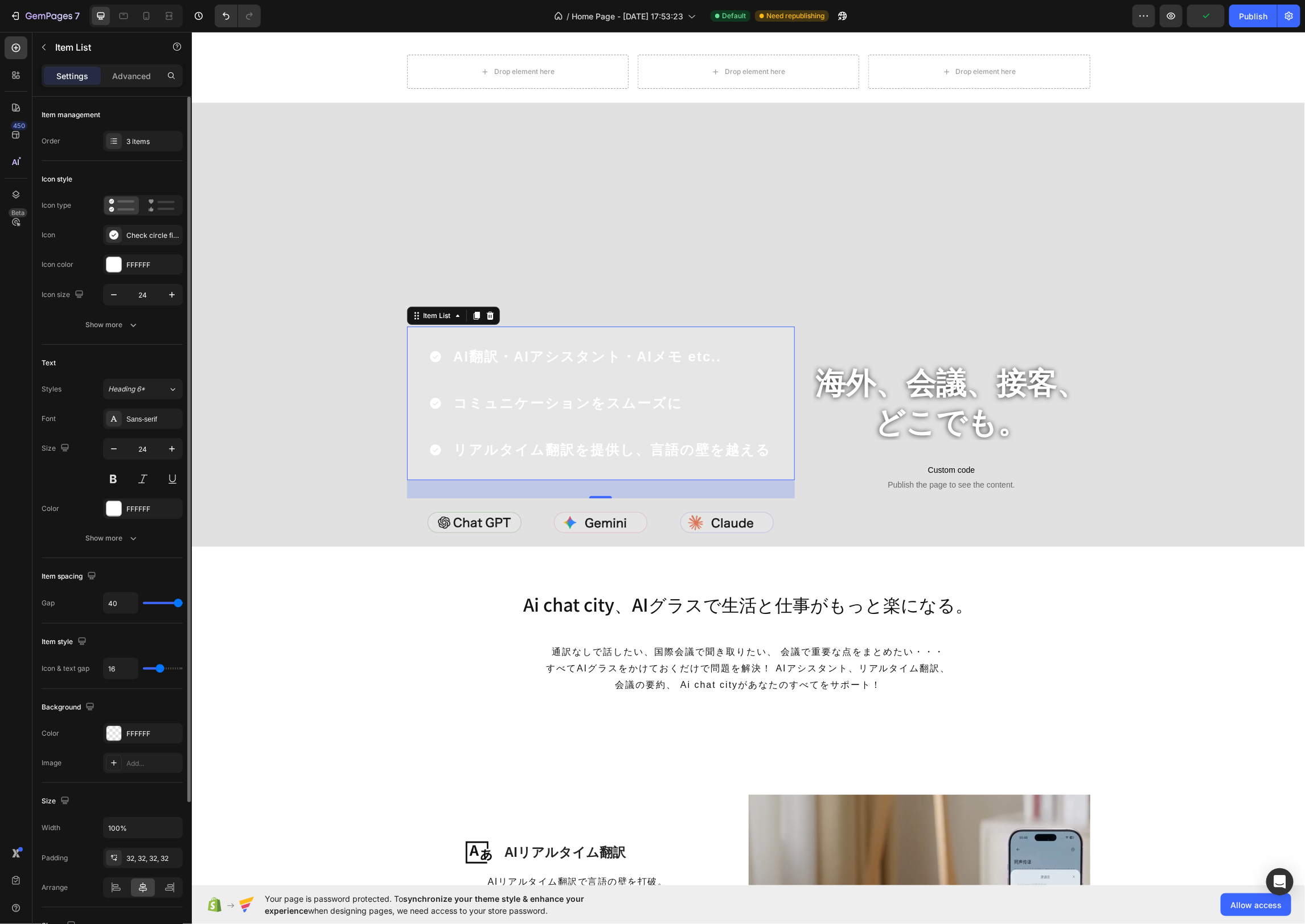
type input "39"
type input "38"
type input "37"
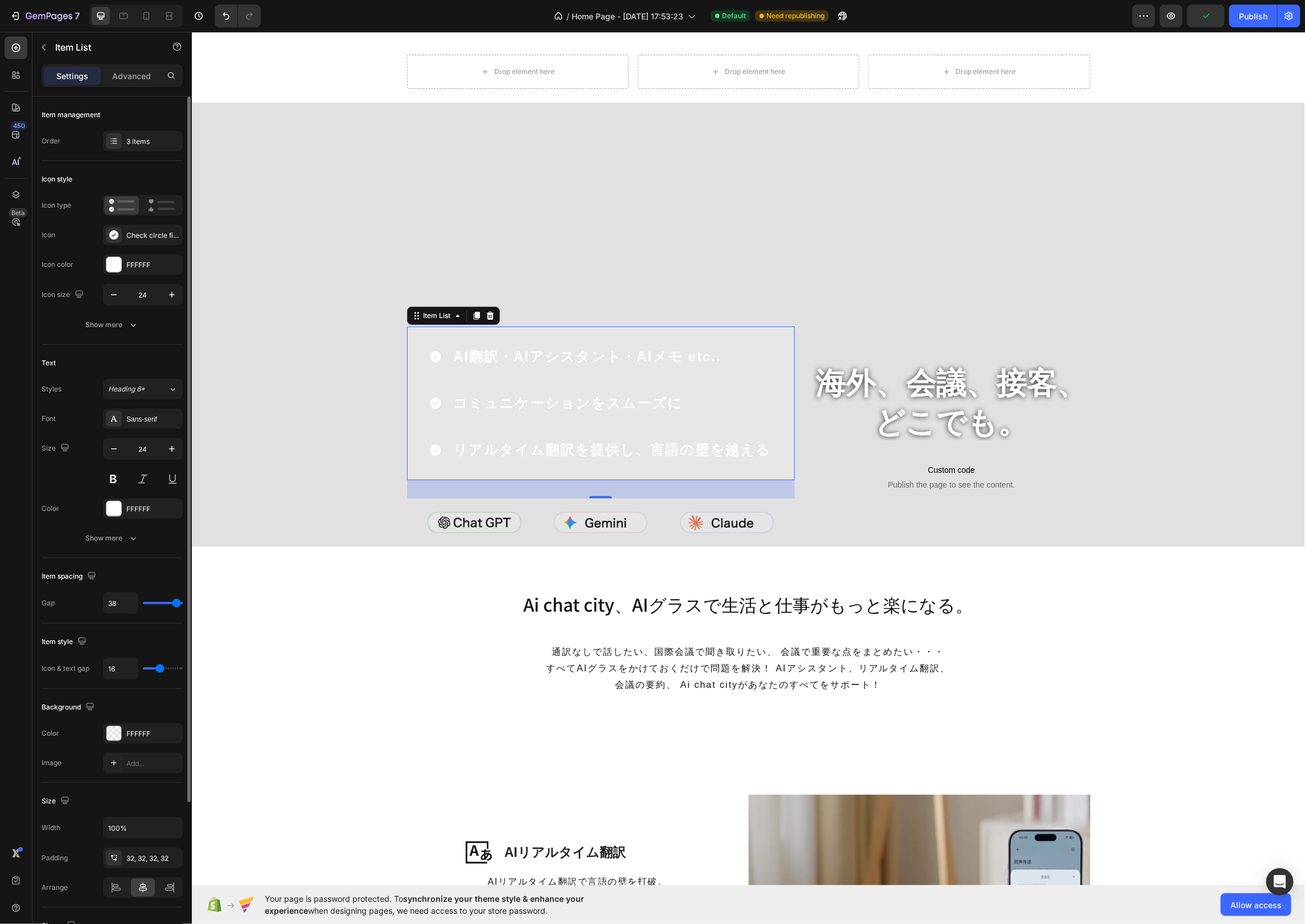
type input "37"
type input "36"
type input "35"
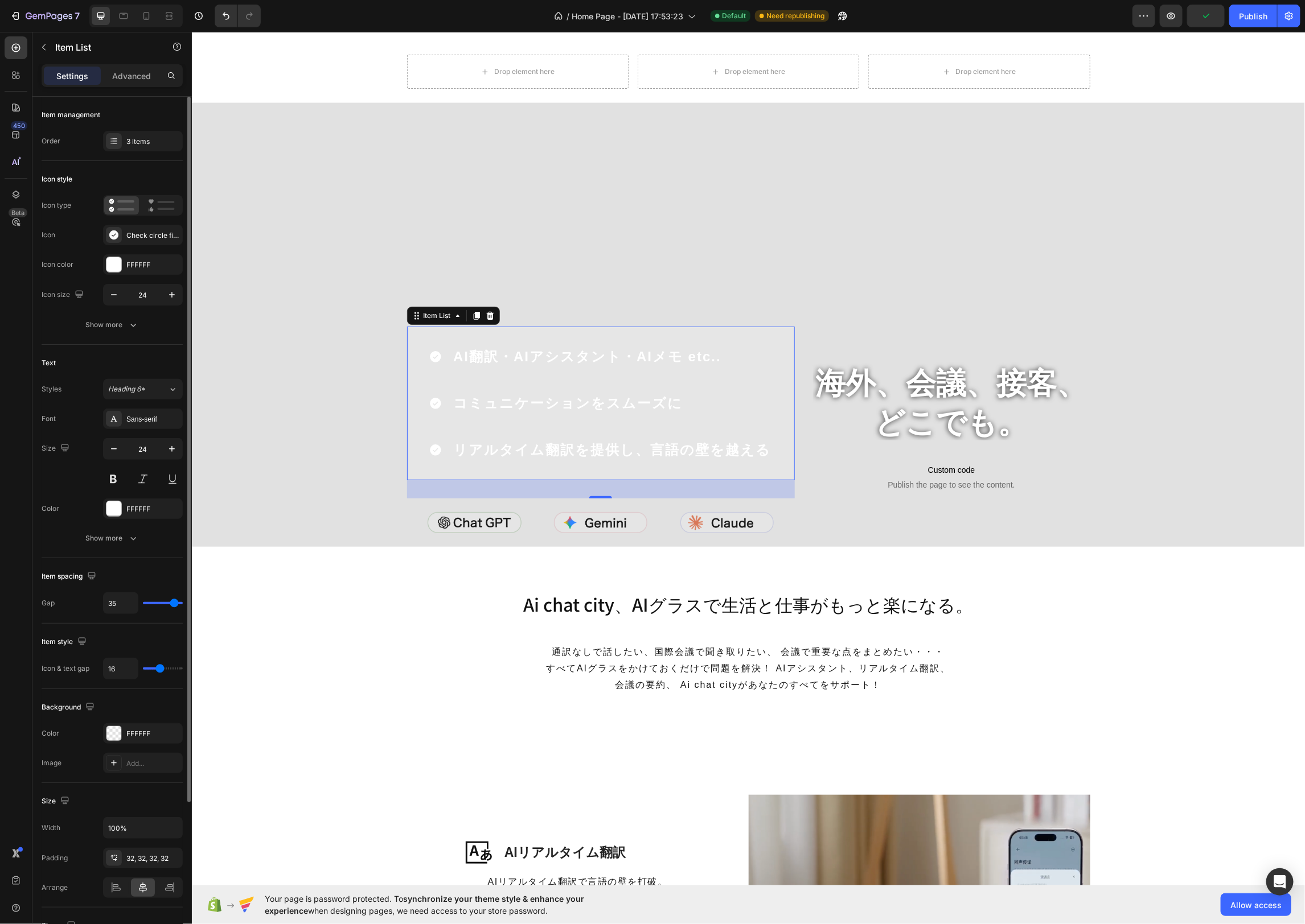
type input "34"
type input "33"
type input "32"
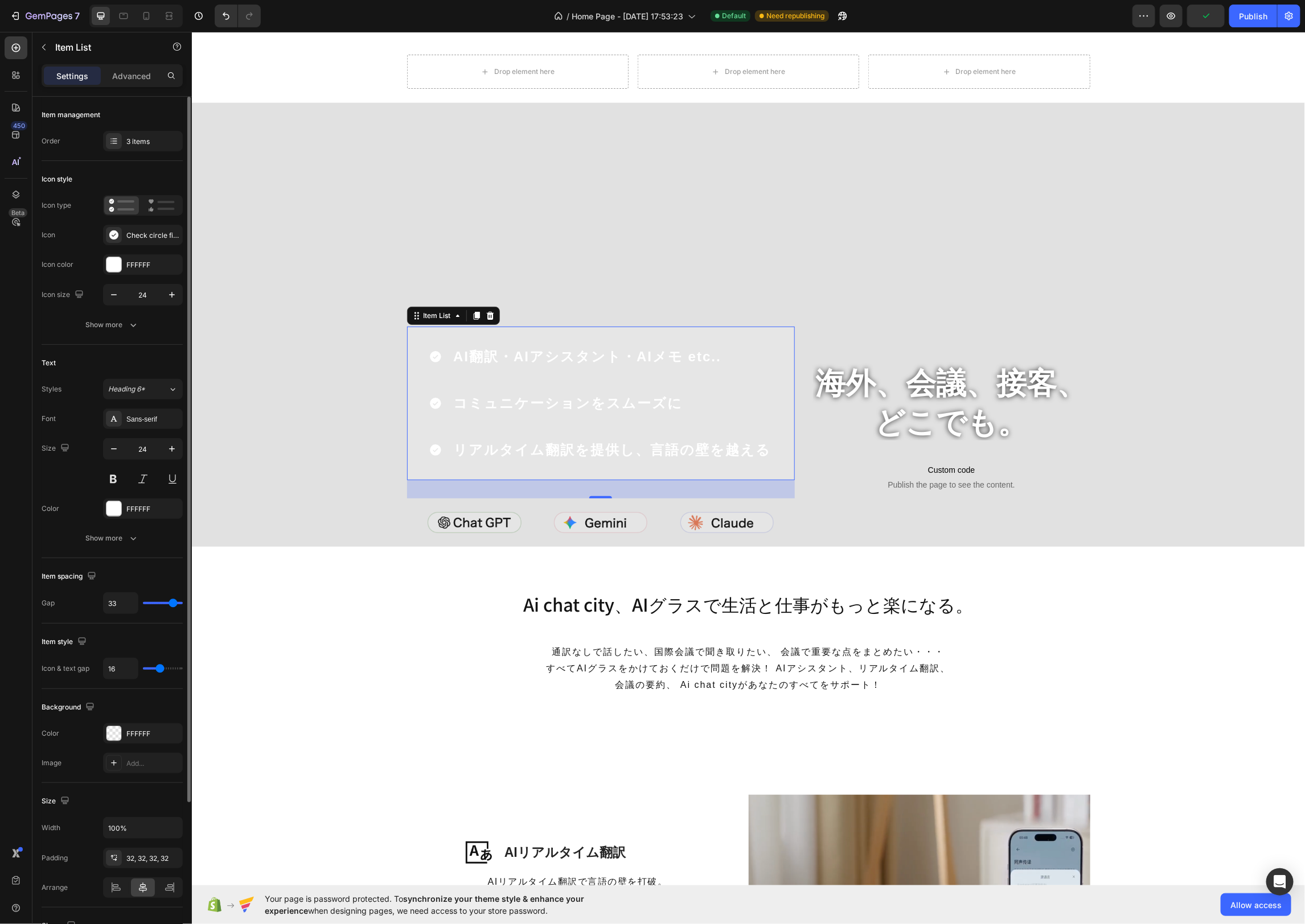
type input "32"
type input "31"
type input "29"
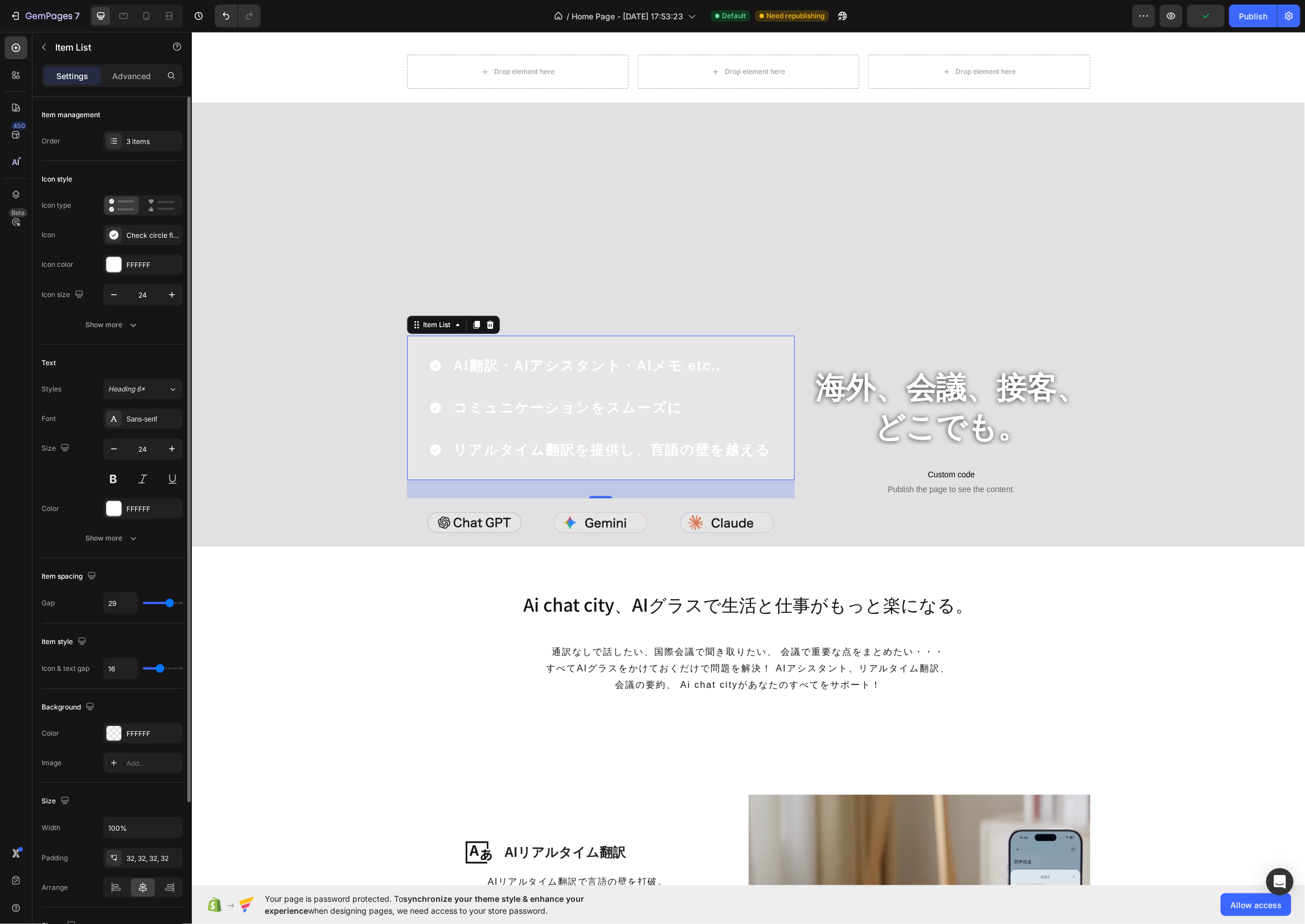
type input "28"
type input "27"
type input "26"
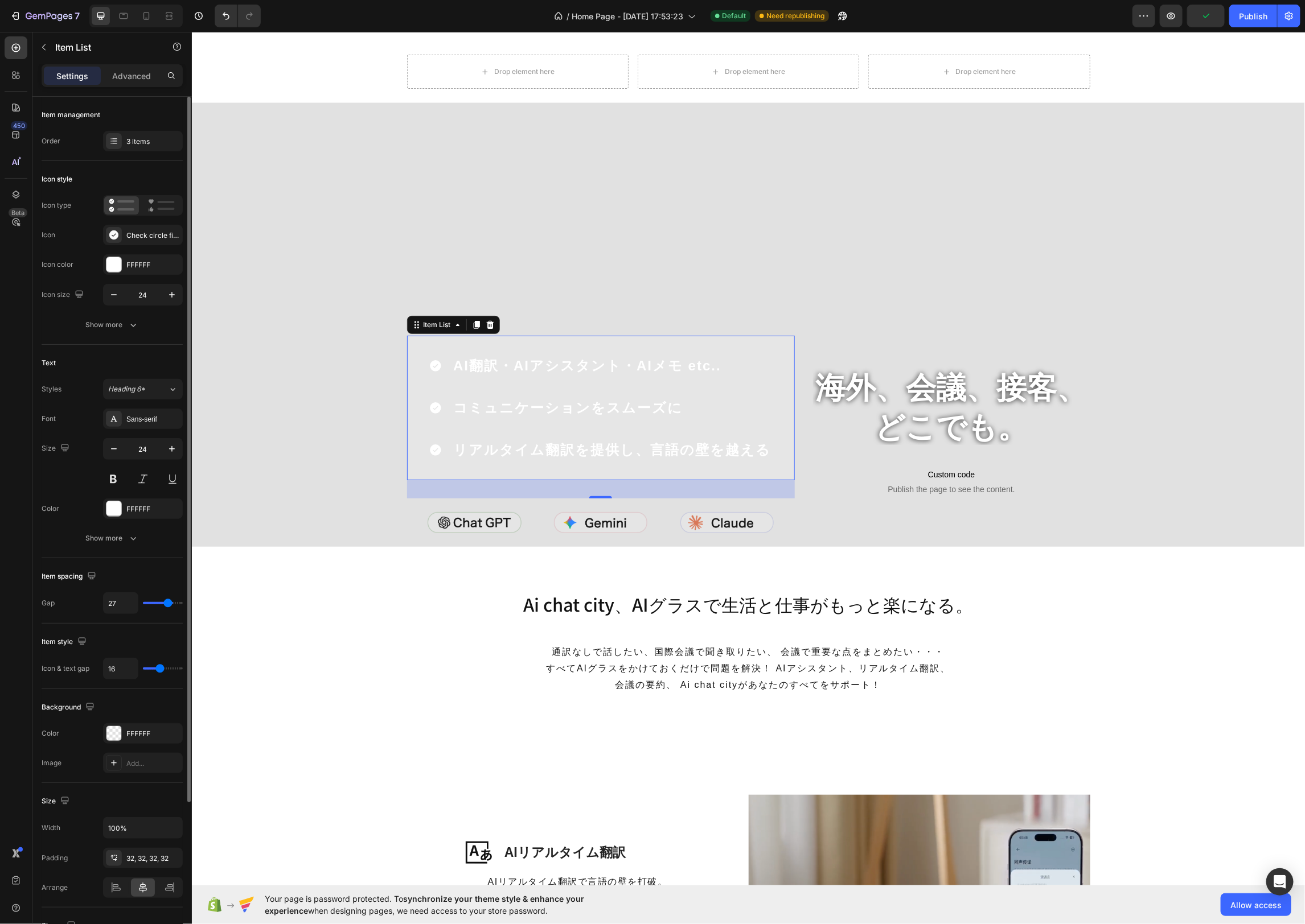
type input "26"
type input "25"
type input "24"
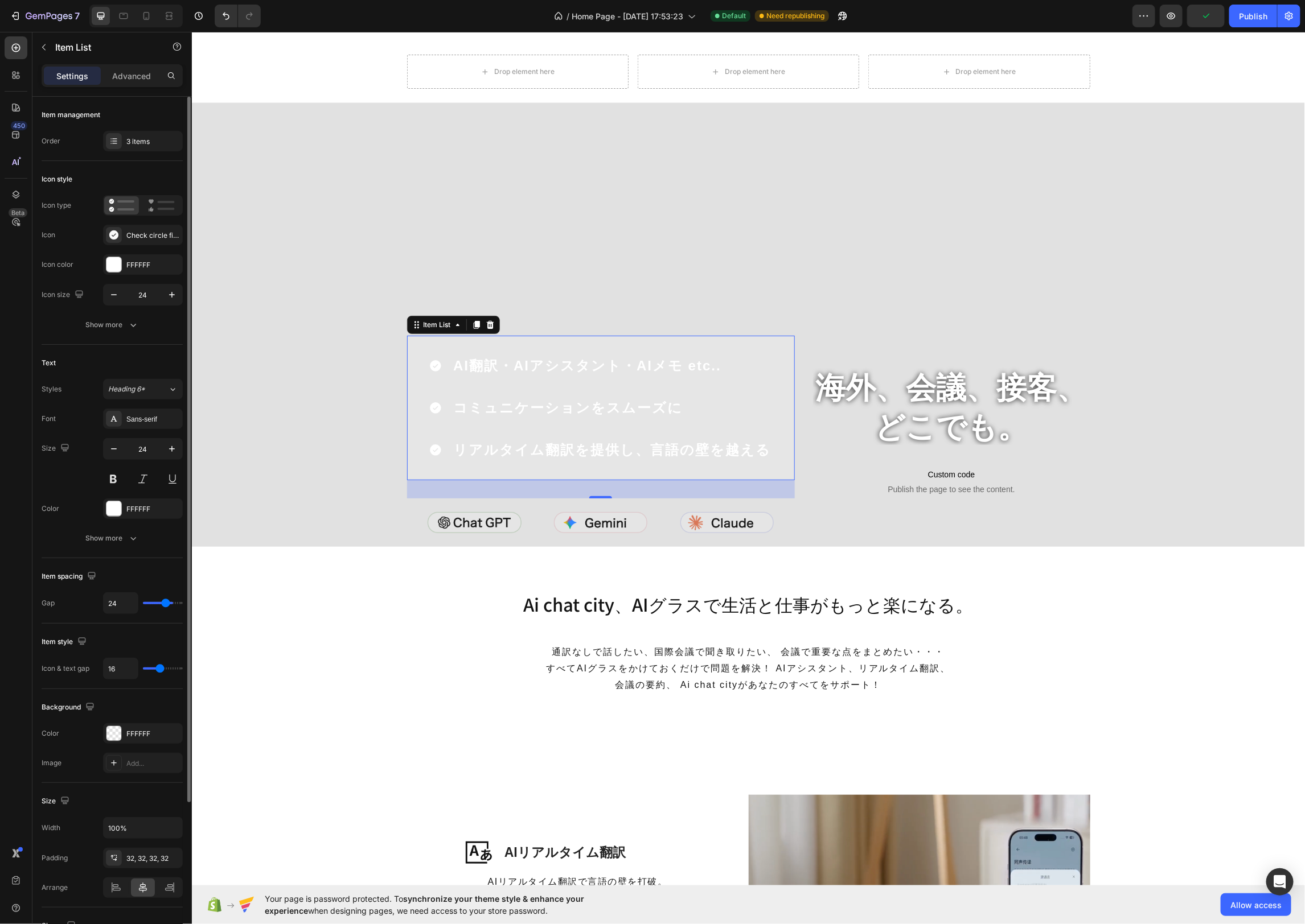
type input "23"
type input "24"
type input "23"
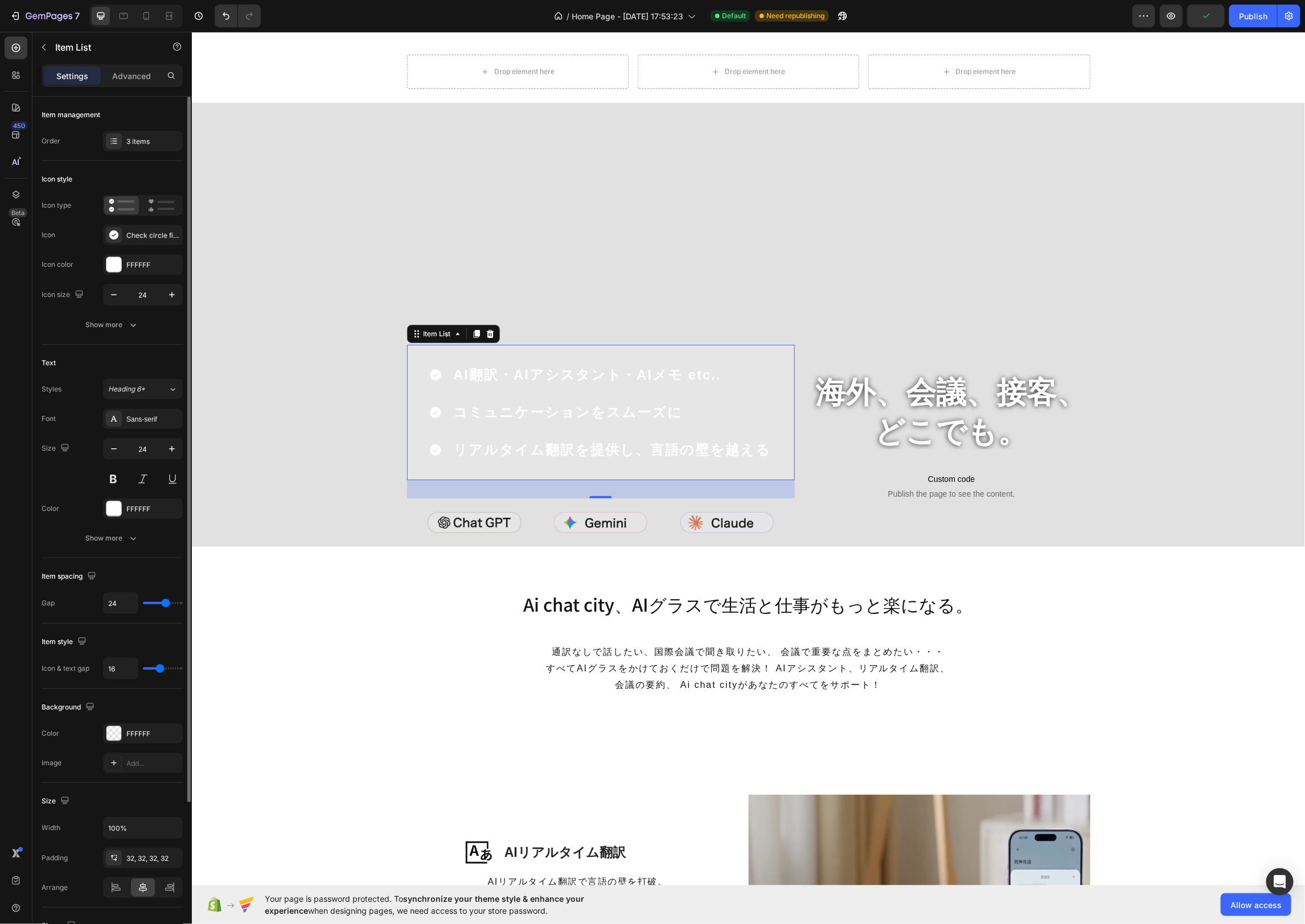
type input "23"
type input "22"
type input "21"
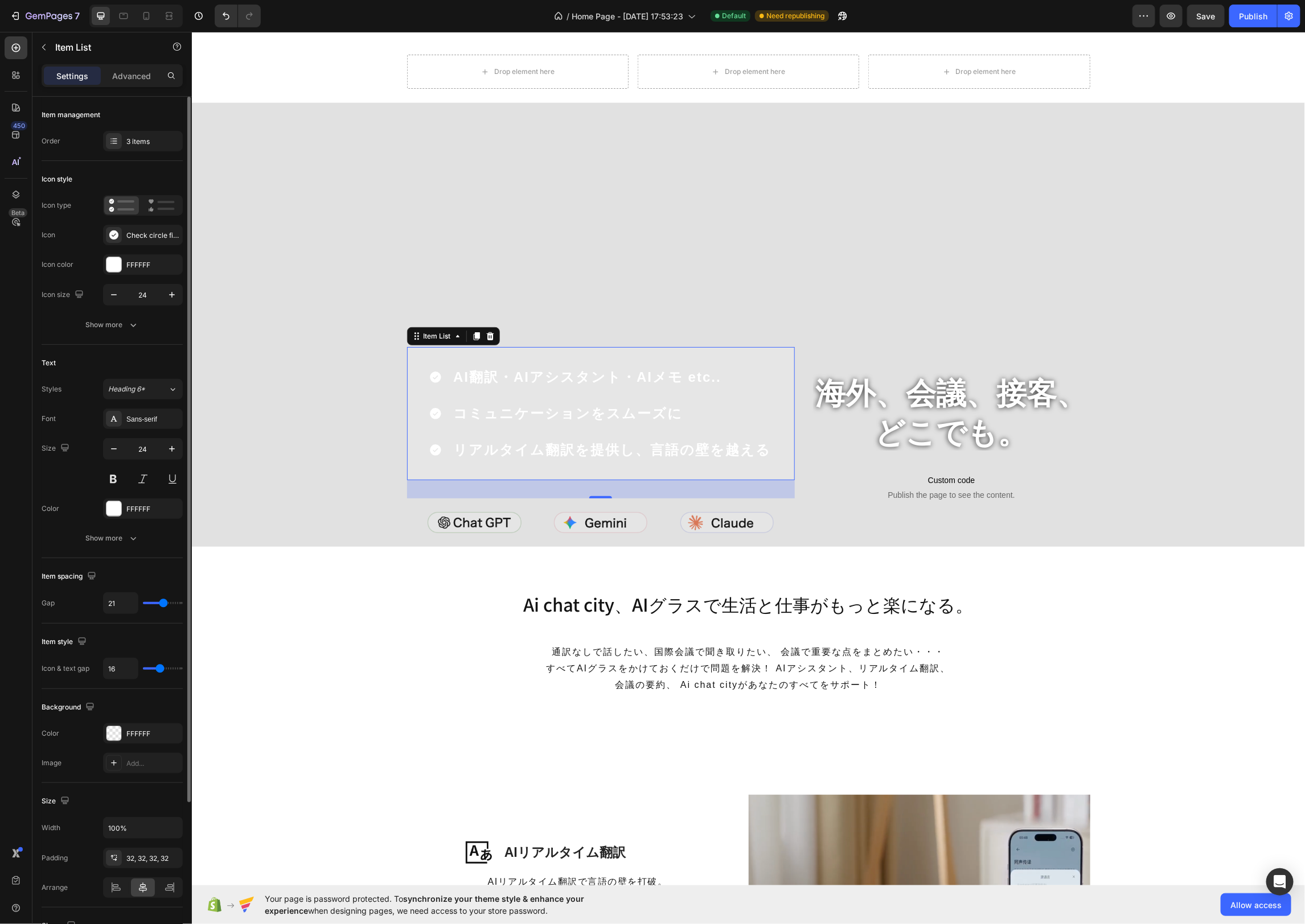
type input "20"
type input "19"
type input "18"
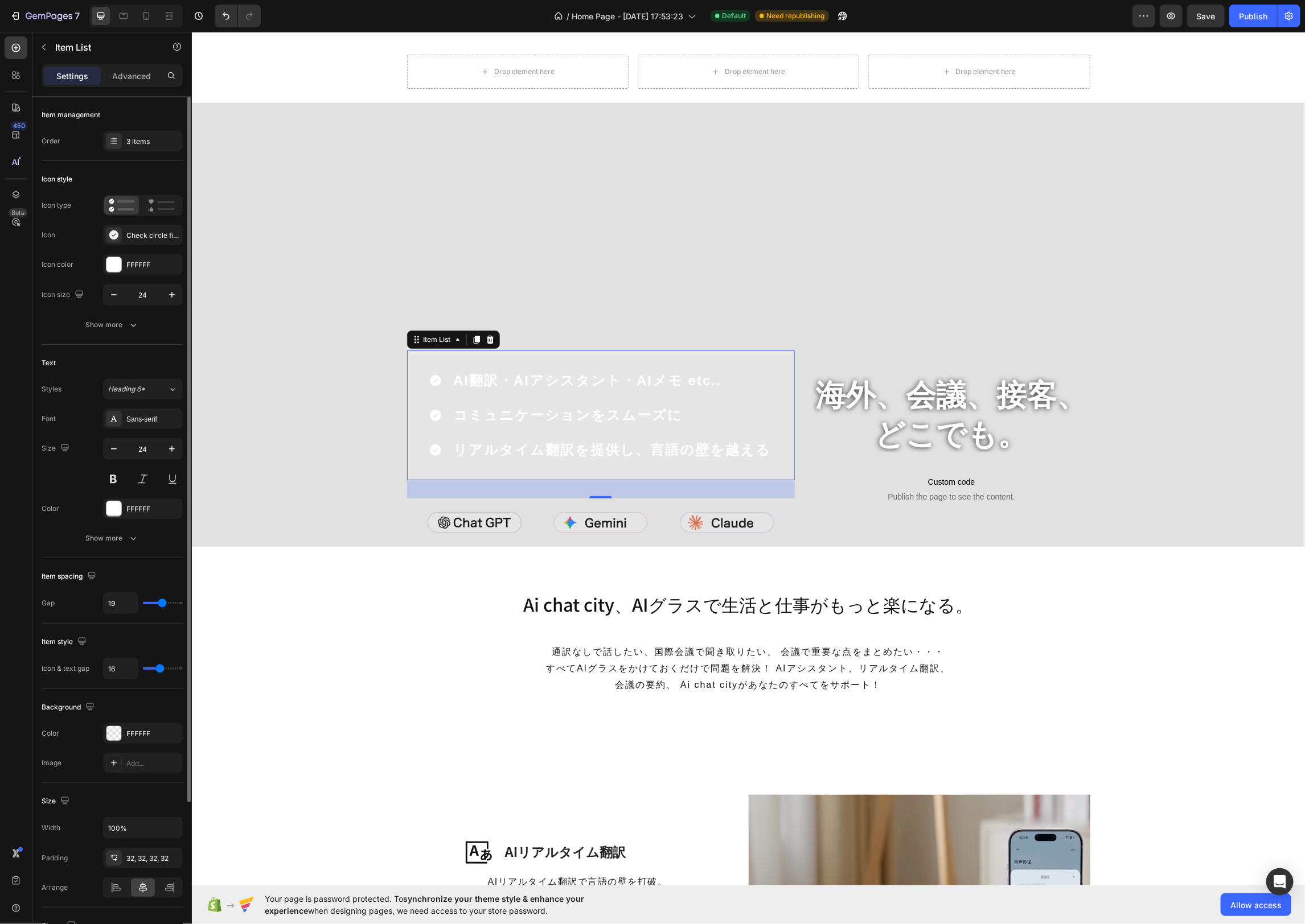
type input "18"
type input "17"
type input "16"
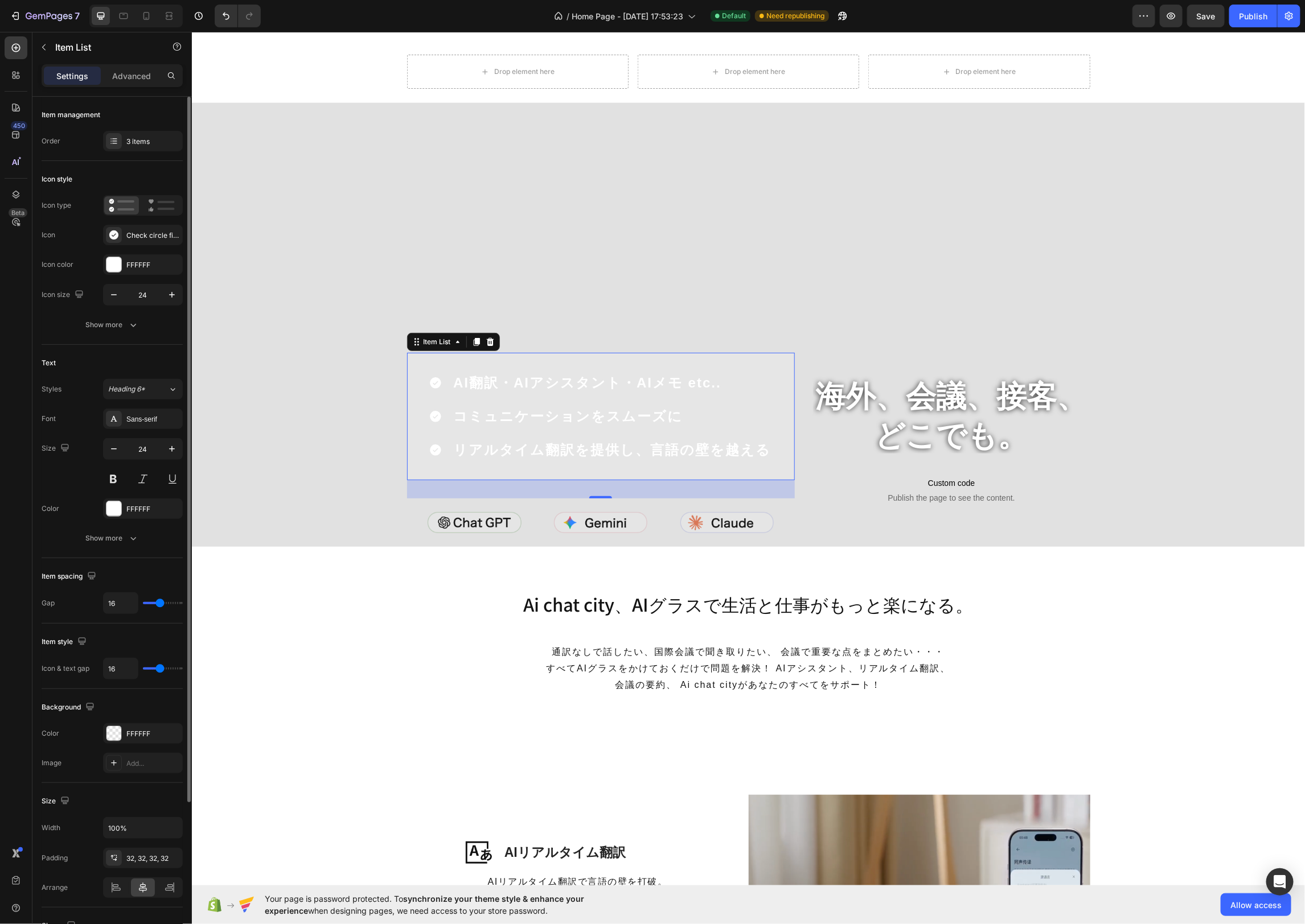
type input "15"
type input "14"
drag, startPoint x: 181, startPoint y: 602, endPoint x: 180, endPoint y: 608, distance: 6.1
type input "14"
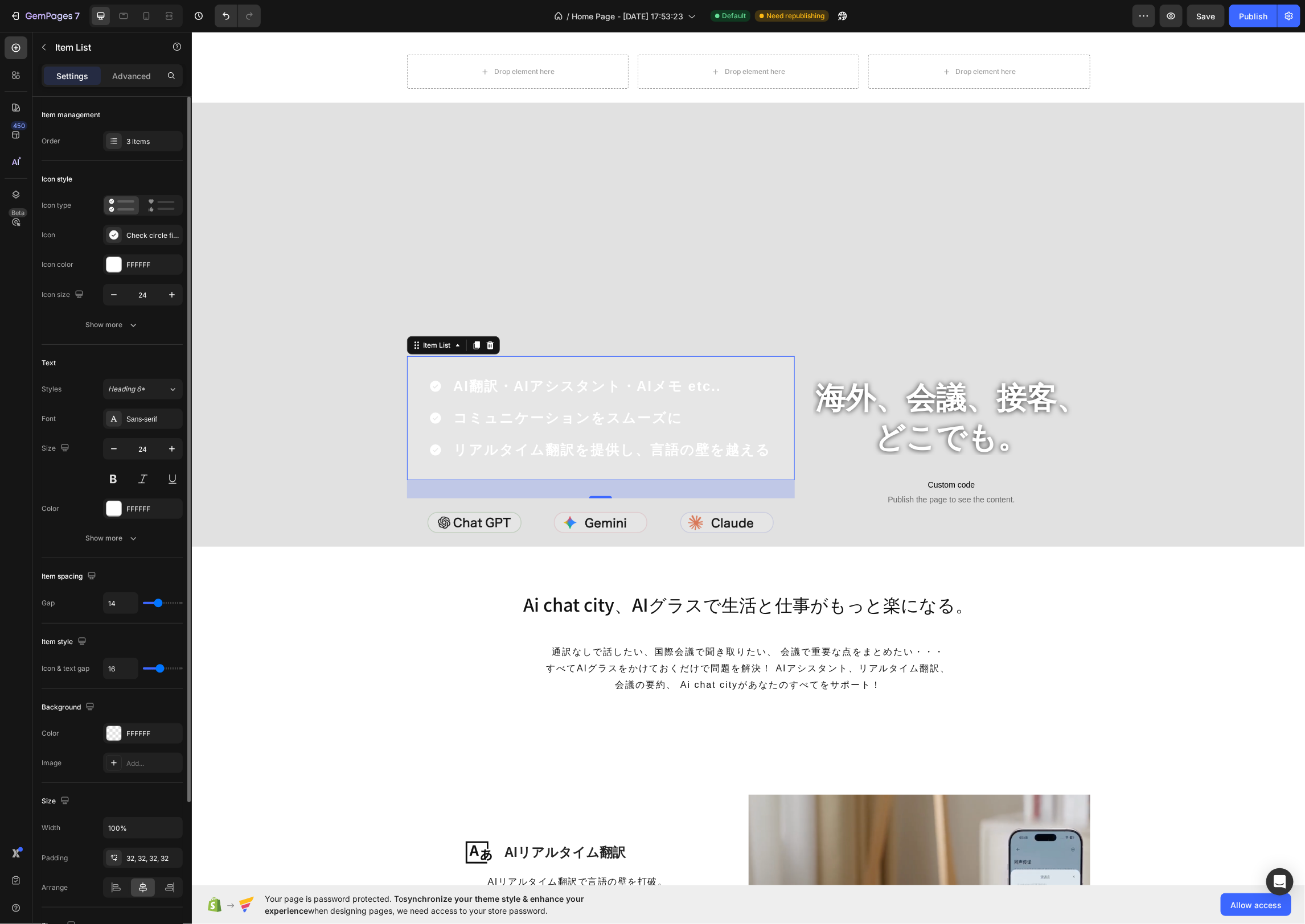
click at [158, 602] on input "range" at bounding box center [163, 603] width 40 height 2
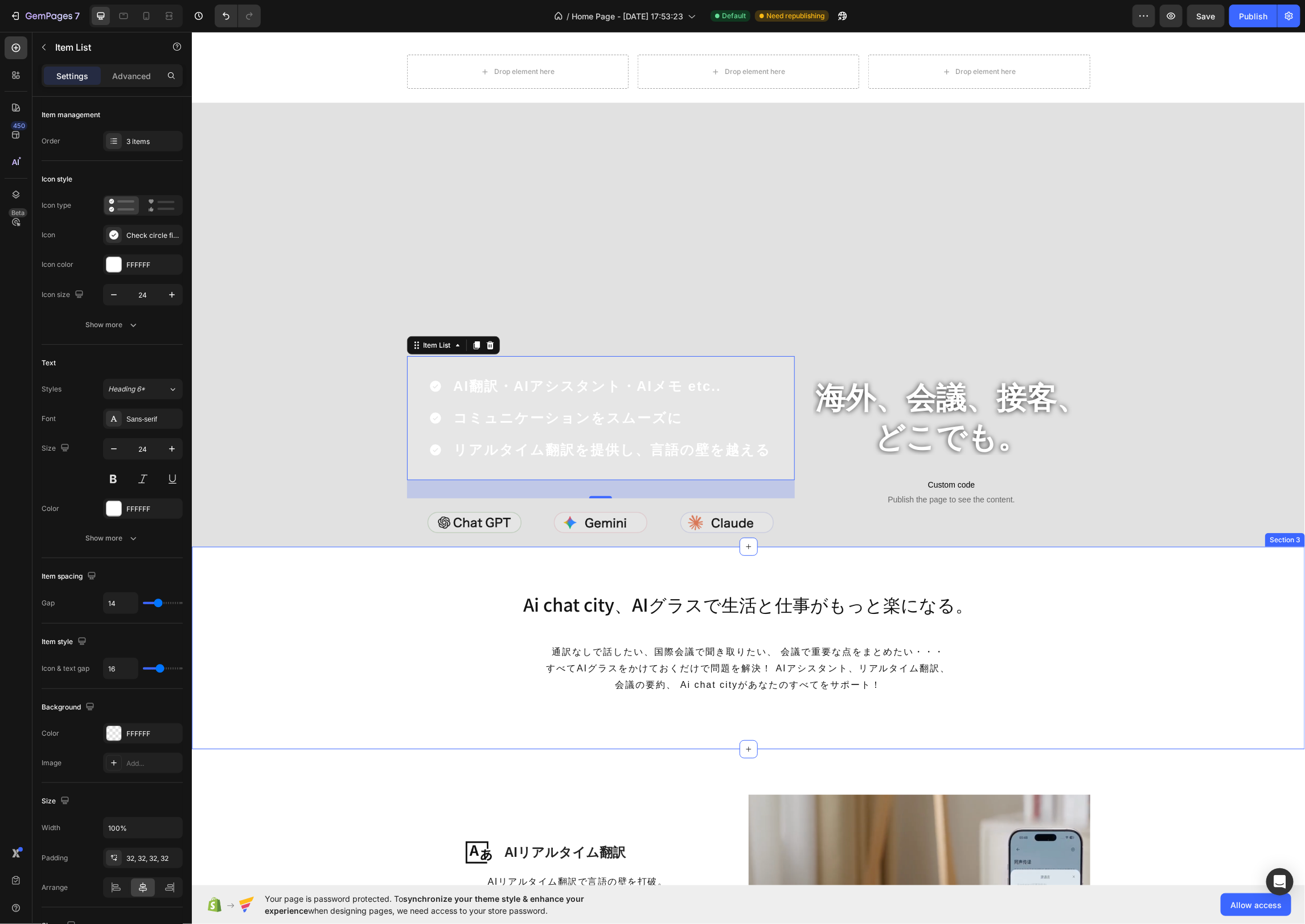
click at [419, 638] on div "Ai chat city、AIグラスで生活と仕事がもっと楽になる。 Heading 通訳なしで話したい、国際会議で聞き取りたい、 会議で重要な点をまとめたい・…" at bounding box center [747, 648] width 1113 height 111
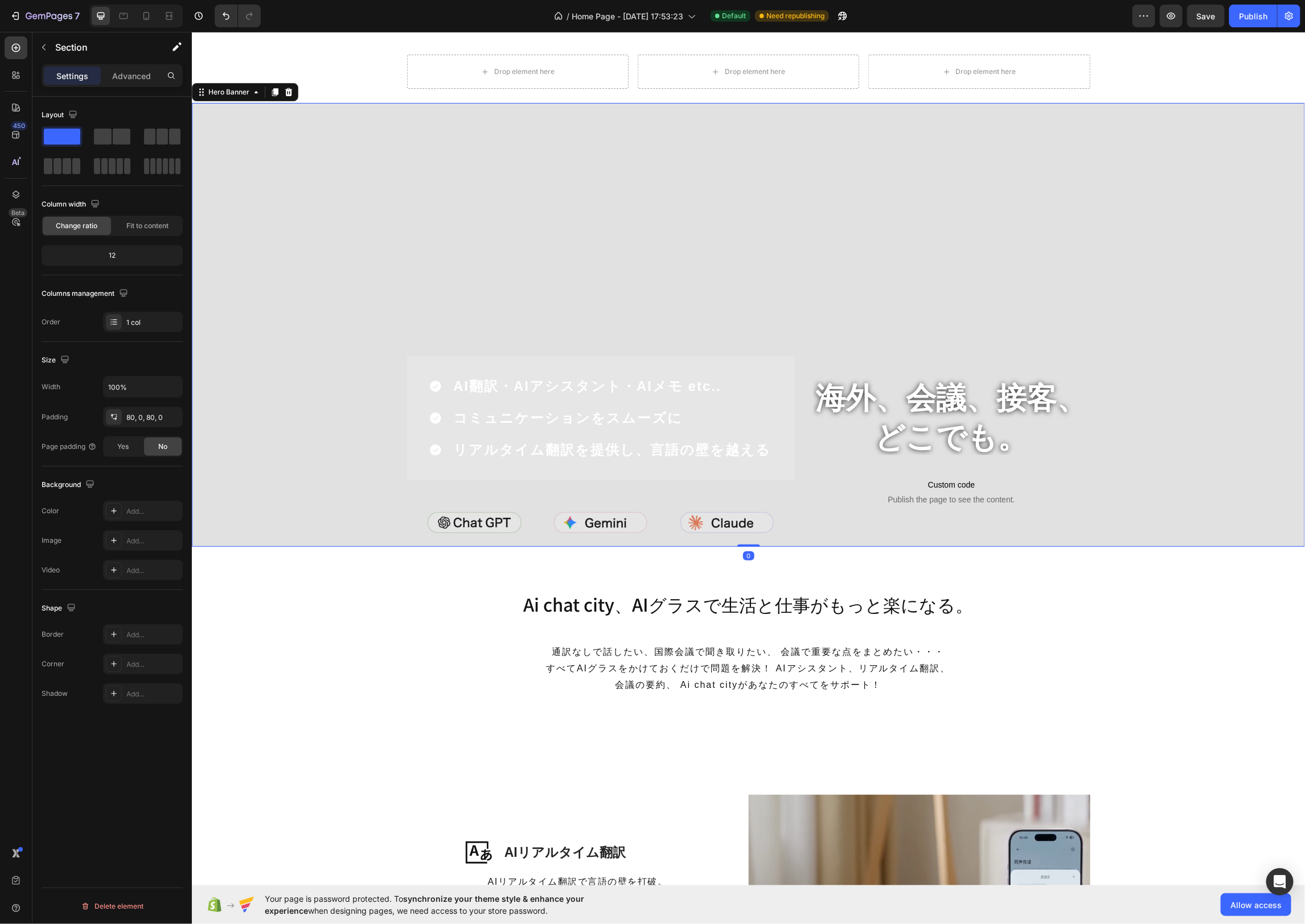
click at [624, 491] on div "AI翻訳・AIアシスタント・AIメモ etc.. コミュニケーションをスムーズに リアルタイム翻訳を提供し、言語の壁を越える Item List Image …" at bounding box center [600, 451] width 387 height 191
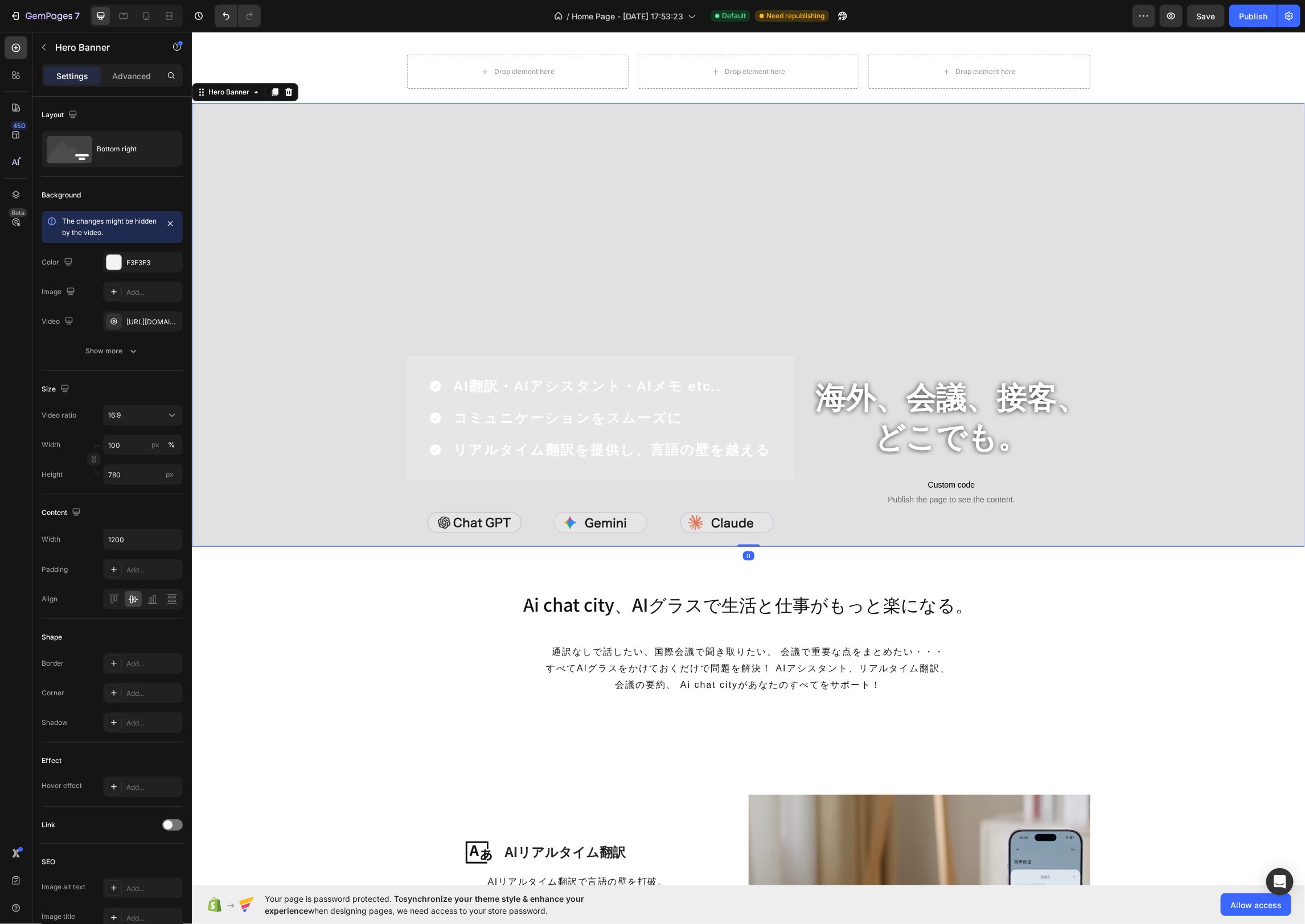
click at [626, 480] on div "AI翻訳・AIアシスタント・AIメモ etc.. コミュニケーションをスムーズに リアルタイム翻訳を提供し、言語の壁を越える Item List Image …" at bounding box center [600, 451] width 387 height 191
click at [492, 465] on div "AI翻訳・AIアシスタント・AIメモ etc.. コミュニケーションをスムーズに リアルタイム翻訳を提供し、言語の壁を越える" at bounding box center [600, 418] width 387 height 124
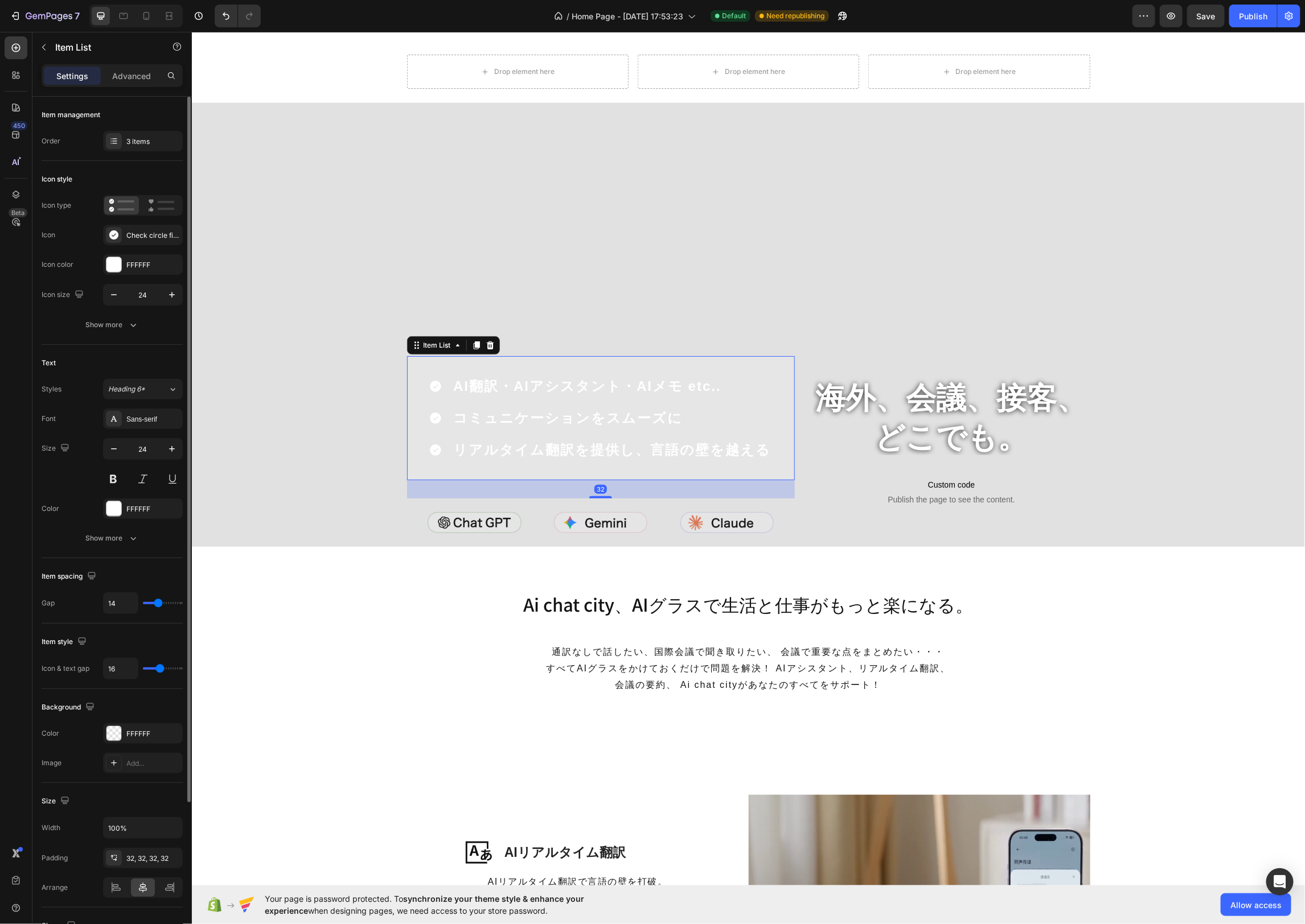
drag, startPoint x: 114, startPoint y: 75, endPoint x: 140, endPoint y: 120, distance: 52.0
click at [114, 75] on p "Advanced" at bounding box center [132, 76] width 39 height 12
type input "100%"
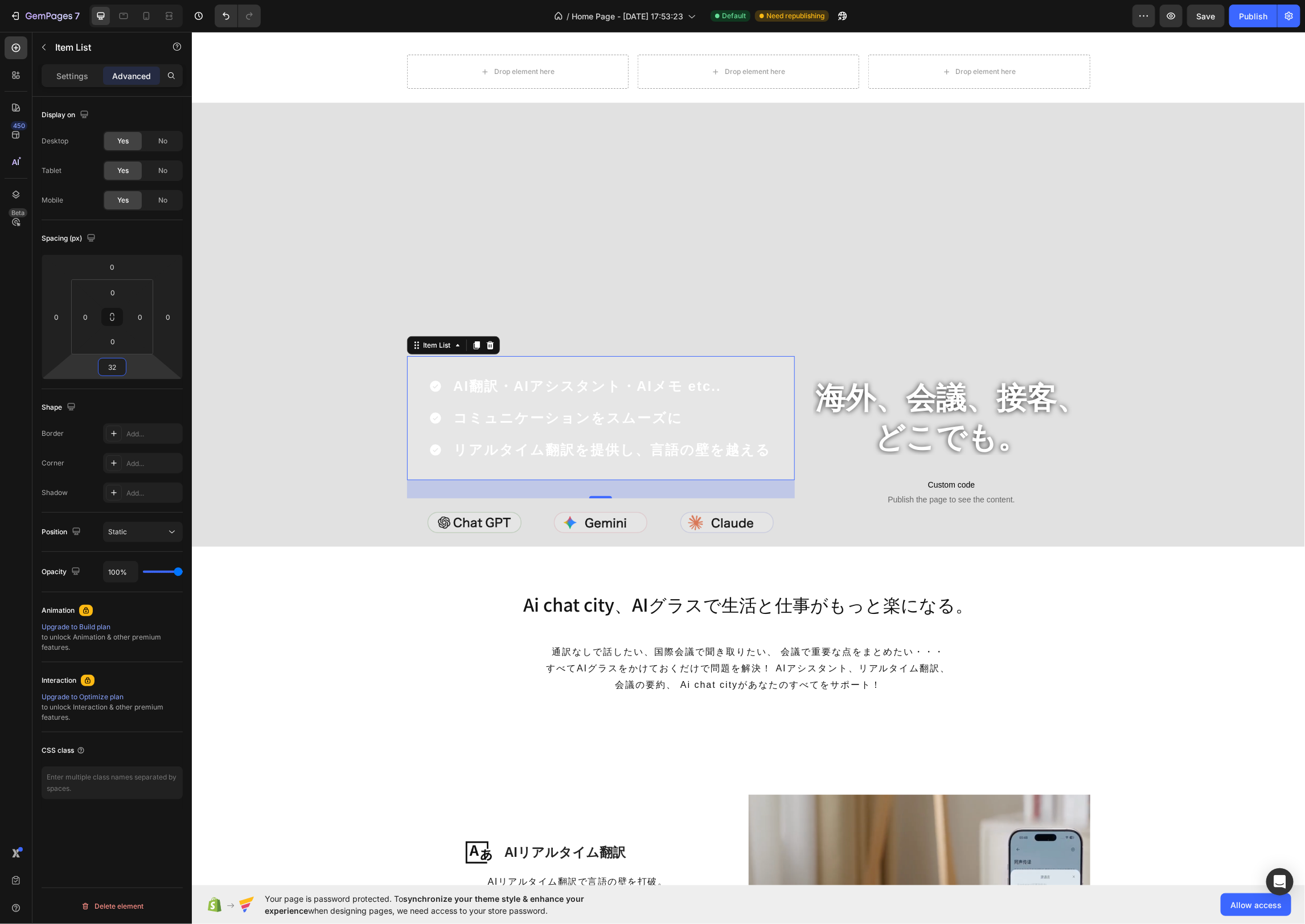
click at [121, 365] on input "32" at bounding box center [112, 367] width 23 height 17
click at [136, 480] on p "L 16px" at bounding box center [140, 476] width 51 height 8
type input "16"
click at [634, 623] on div "Ai chat city、AIグラスで生活と仕事がもっと楽になる。 Heading 通訳なしで話したい、国際会議で聞き取りたい、 会議で重要な点をまとめたい・…" at bounding box center [748, 643] width 455 height 102
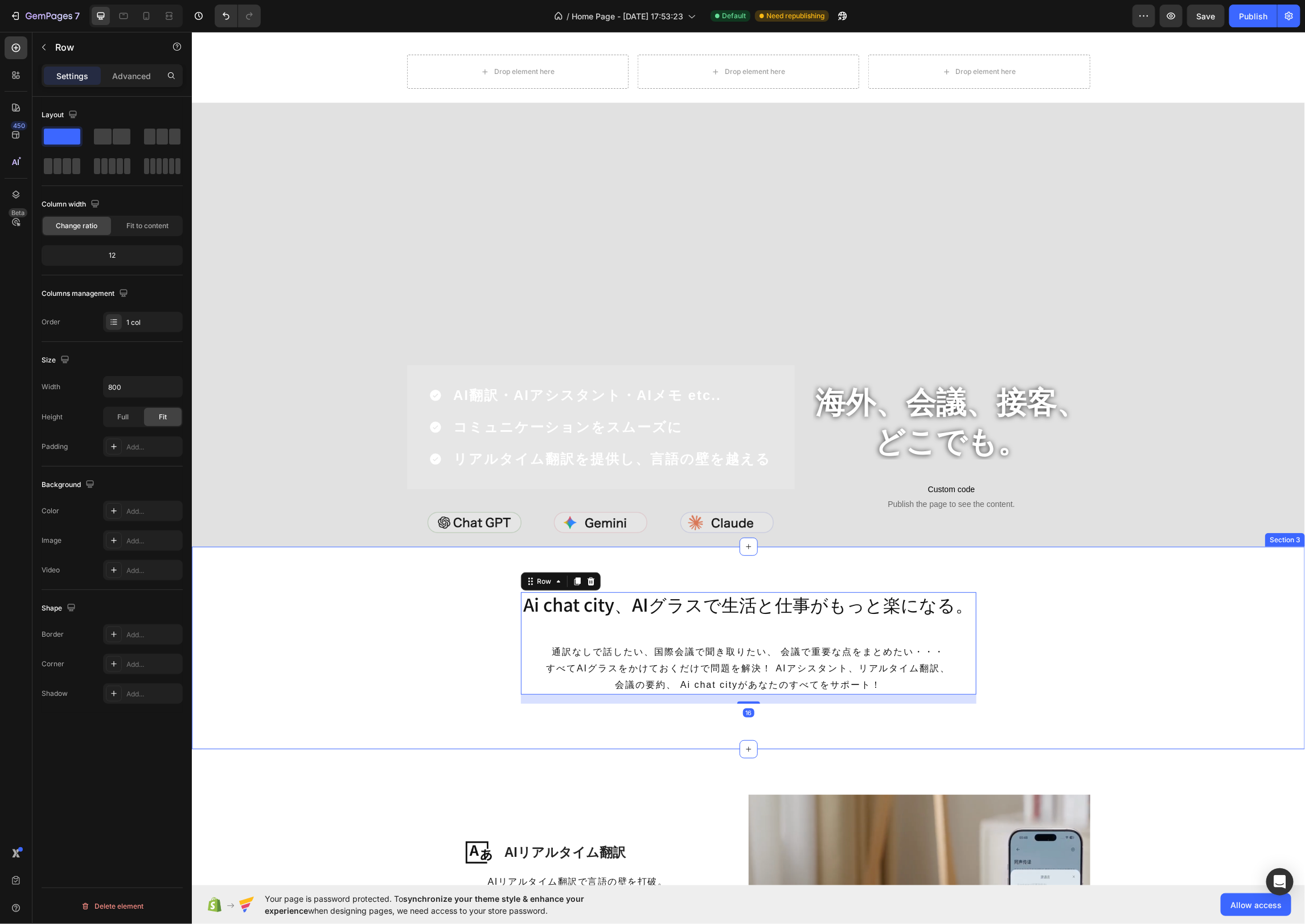
click at [1187, 608] on div "Ai chat city、AIグラスで生活と仕事がもっと楽になる。 Heading 通訳なしで話したい、国際会議で聞き取りたい、 会議で重要な点をまとめたい・…" at bounding box center [747, 648] width 1113 height 111
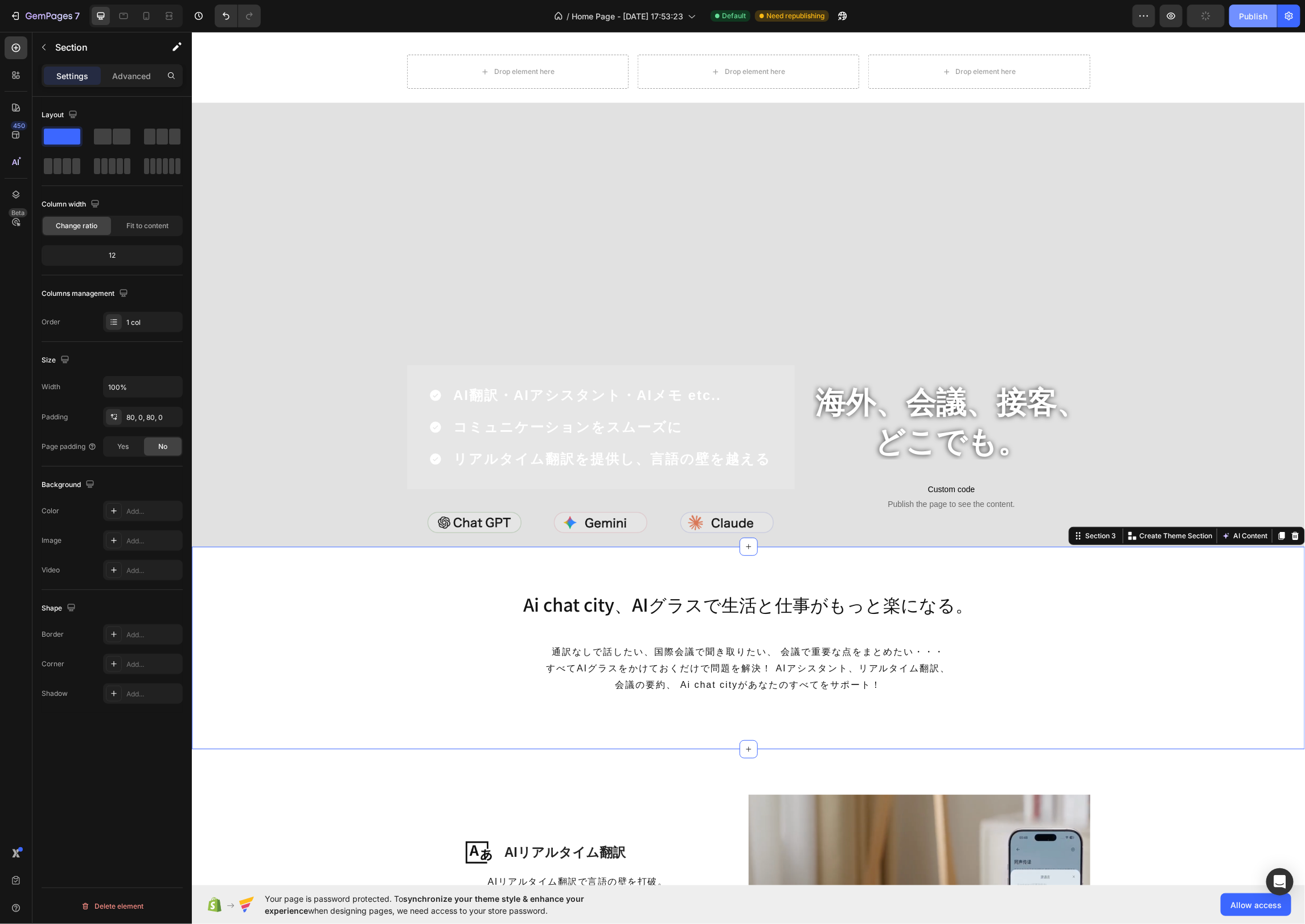
click at [1233, 17] on button "Publish" at bounding box center [1253, 16] width 48 height 23
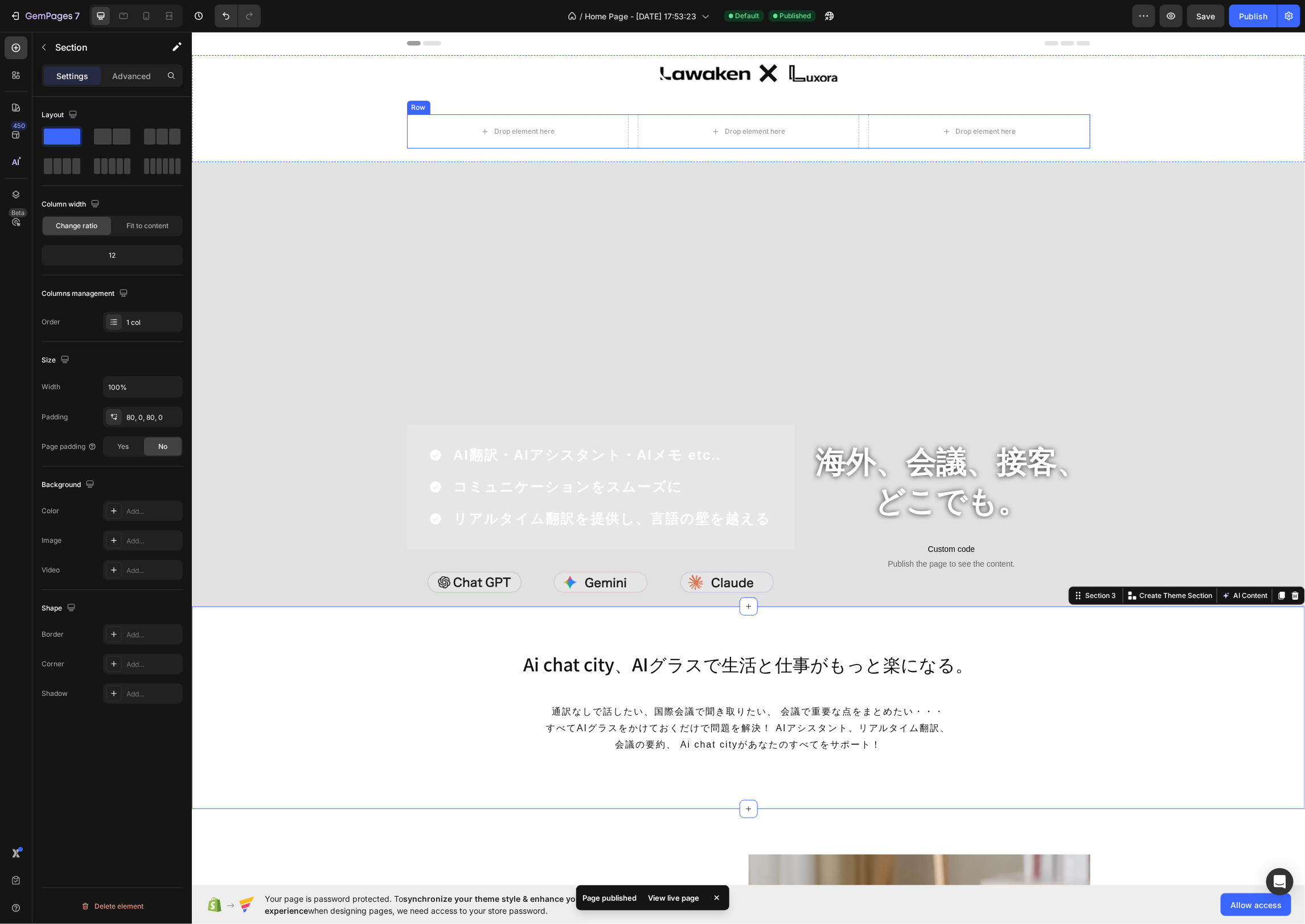
click at [417, 109] on div "Row" at bounding box center [418, 107] width 19 height 10
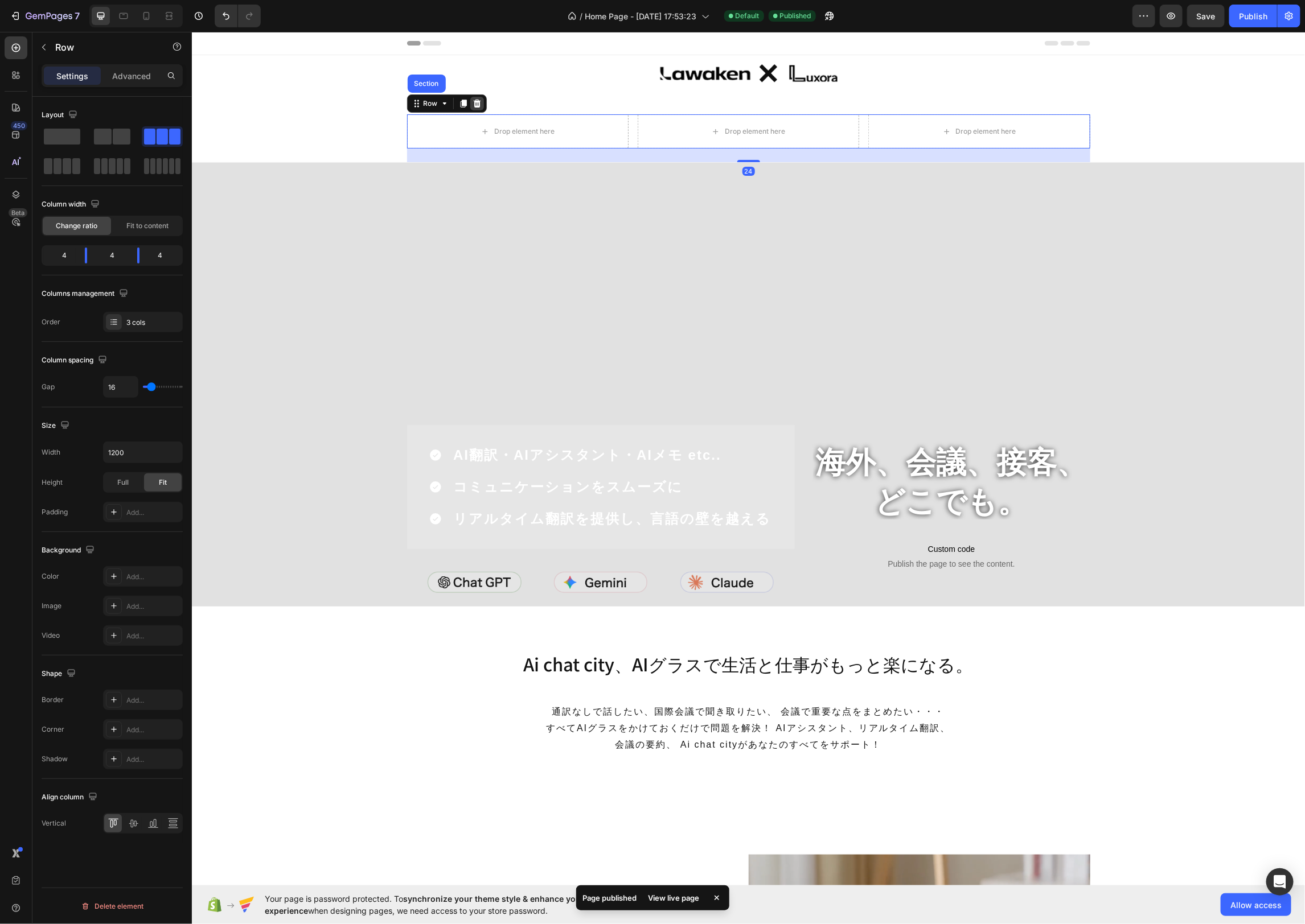
click at [476, 101] on icon at bounding box center [476, 103] width 7 height 8
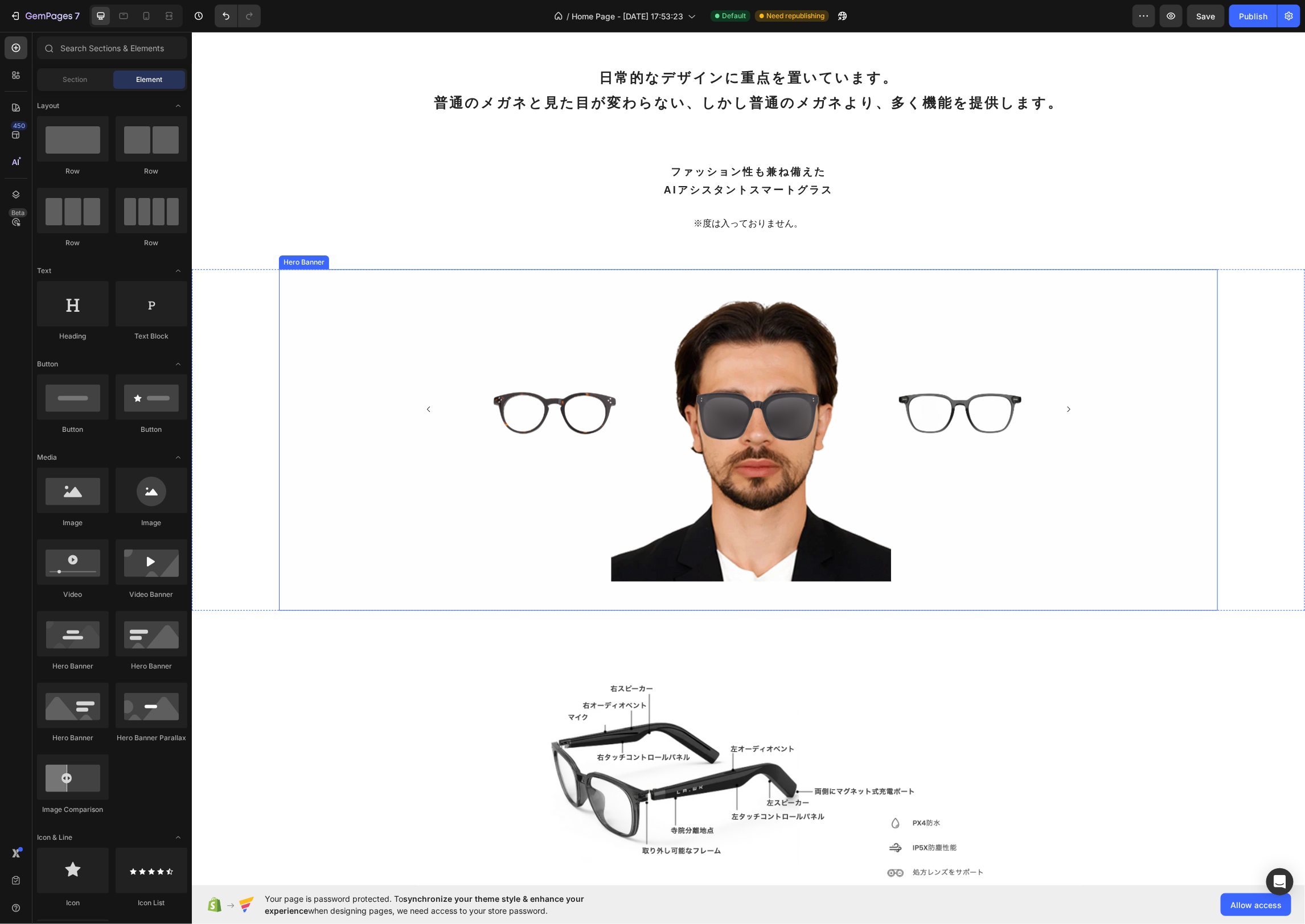
scroll to position [1642, 0]
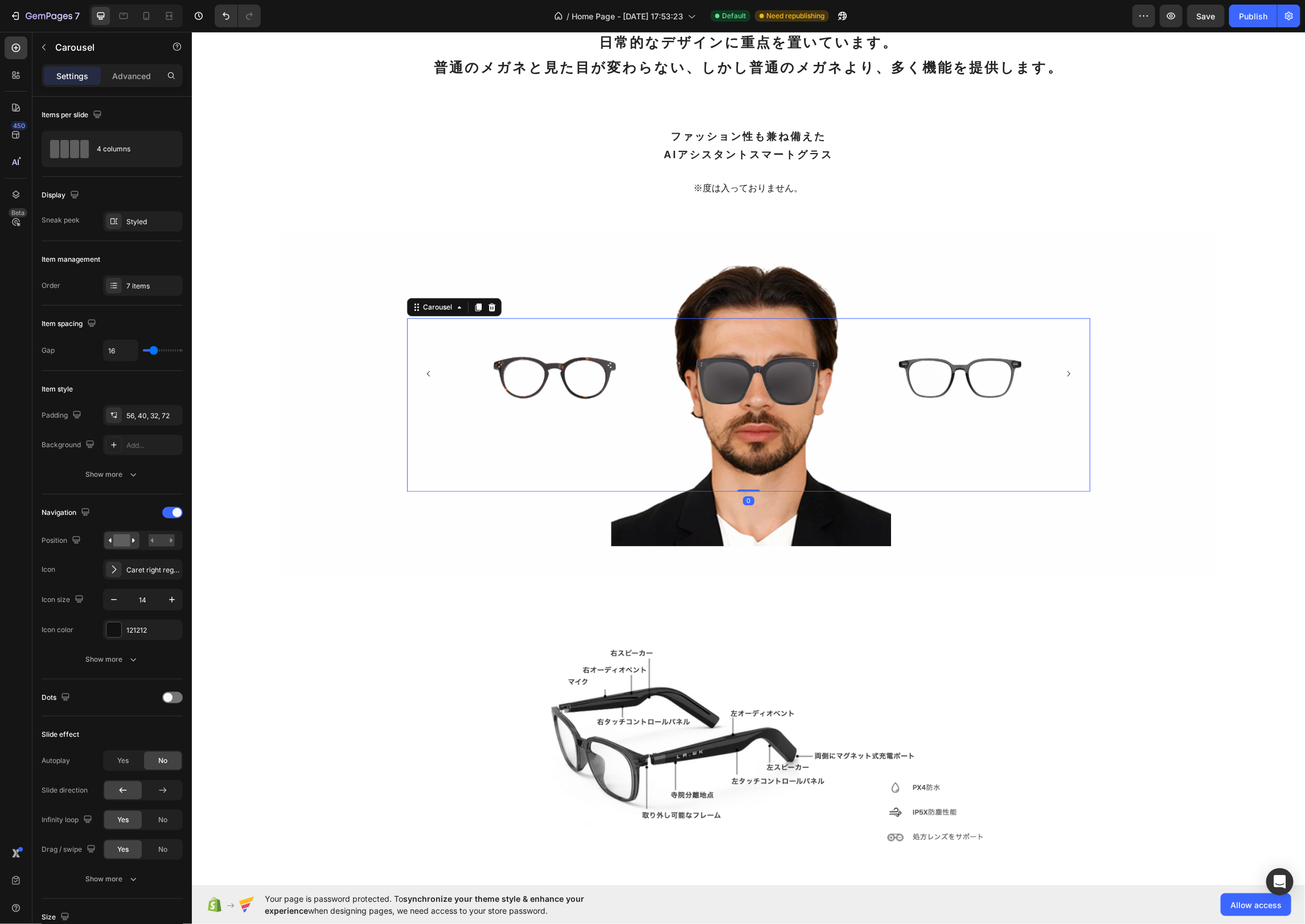
click at [1067, 377] on icon "Carousel Next Arrow" at bounding box center [1068, 373] width 8 height 8
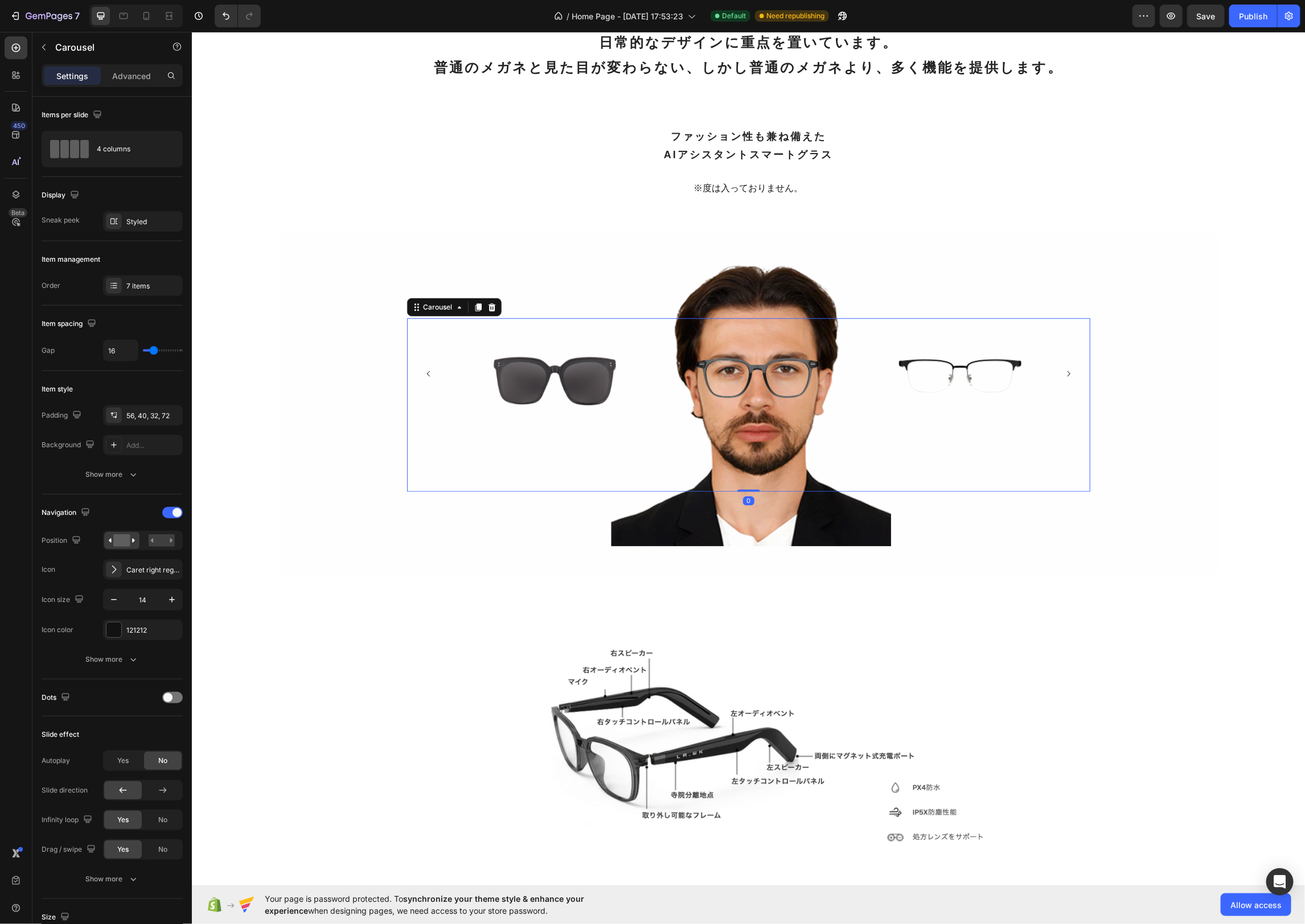
click at [1067, 377] on icon "Carousel Next Arrow" at bounding box center [1068, 373] width 8 height 8
click at [1068, 377] on icon "Carousel Next Arrow" at bounding box center [1068, 373] width 8 height 8
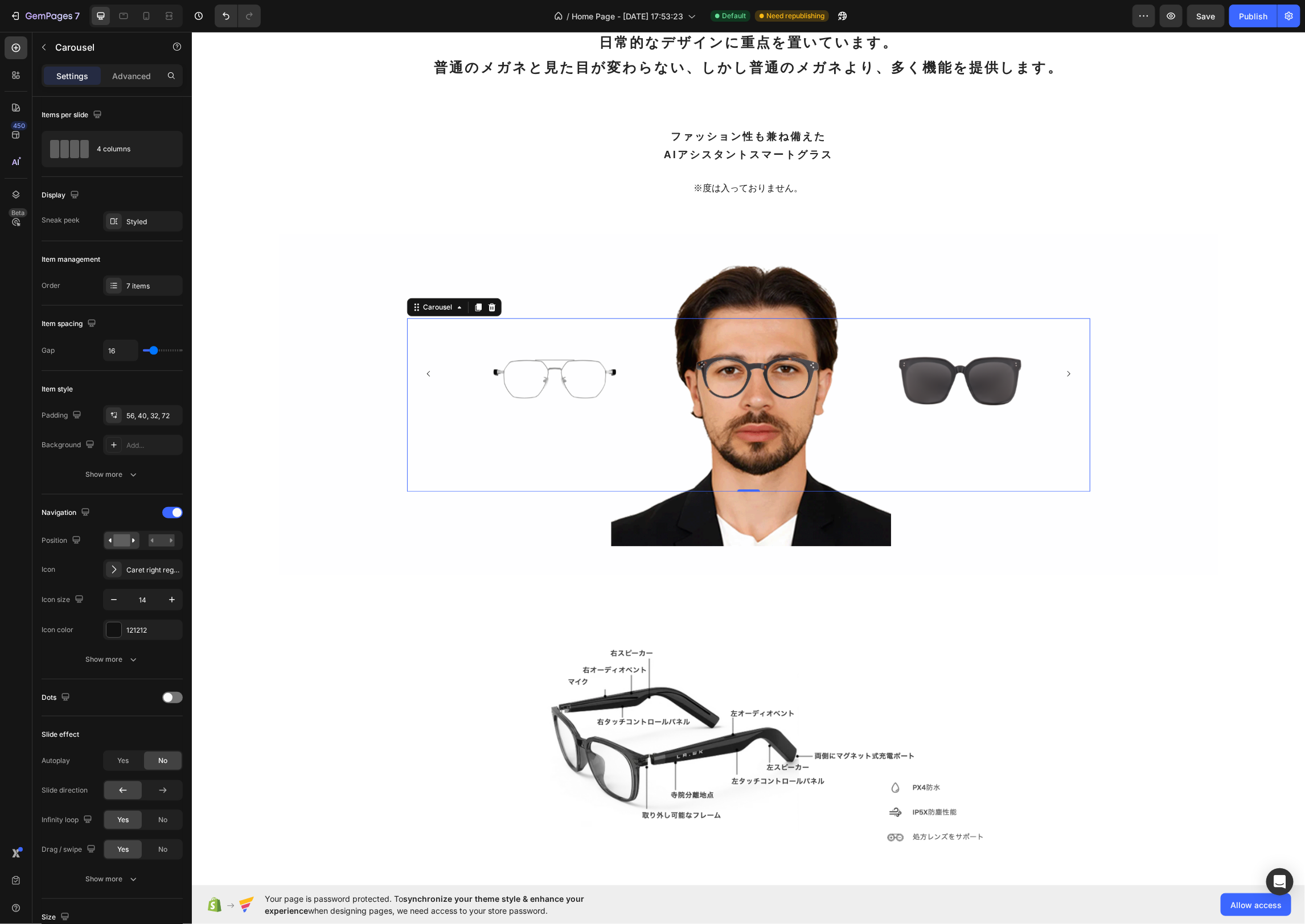
click at [1068, 377] on icon "Carousel Next Arrow" at bounding box center [1068, 373] width 8 height 8
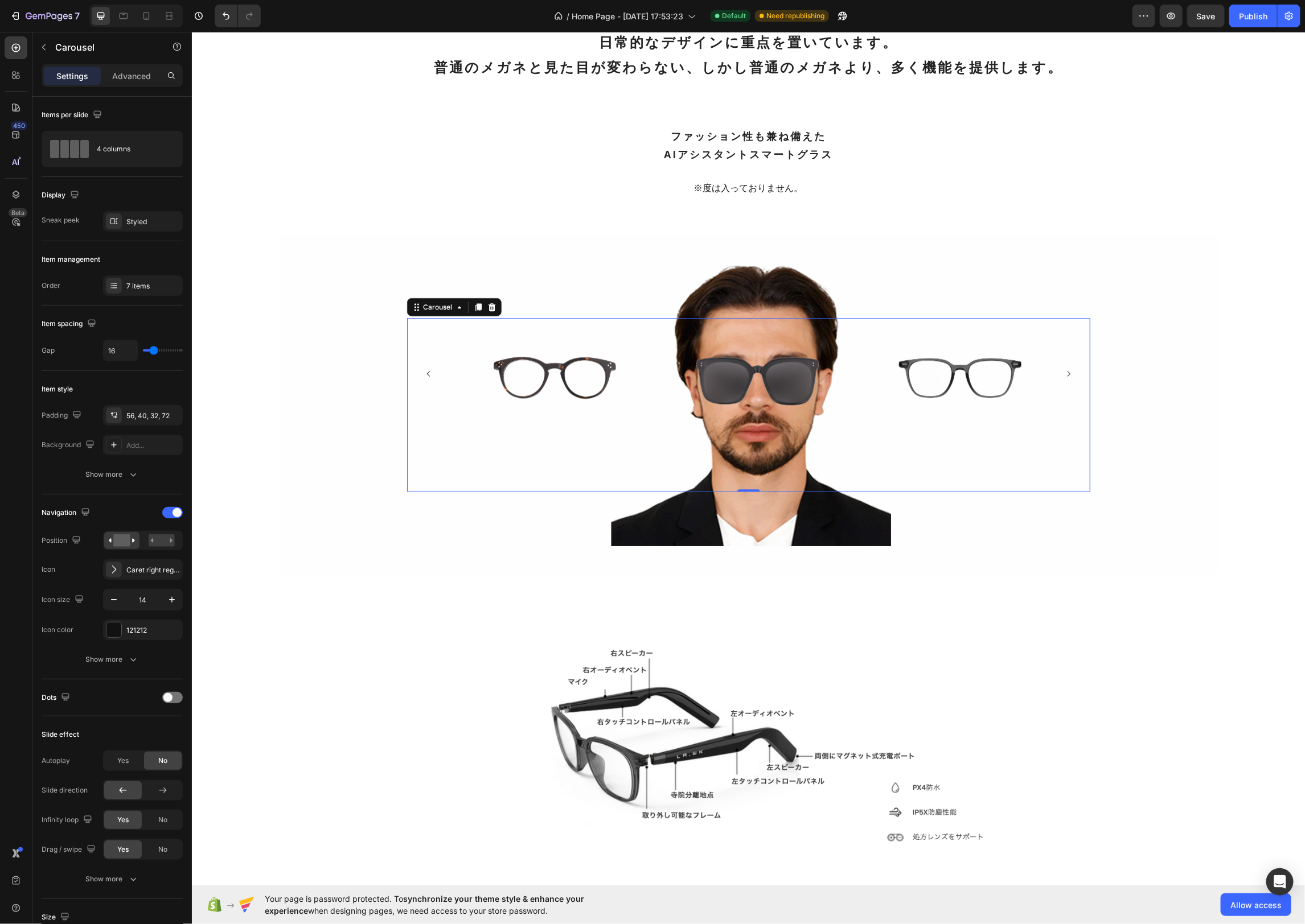
click at [1068, 377] on icon "Carousel Next Arrow" at bounding box center [1068, 373] width 8 height 8
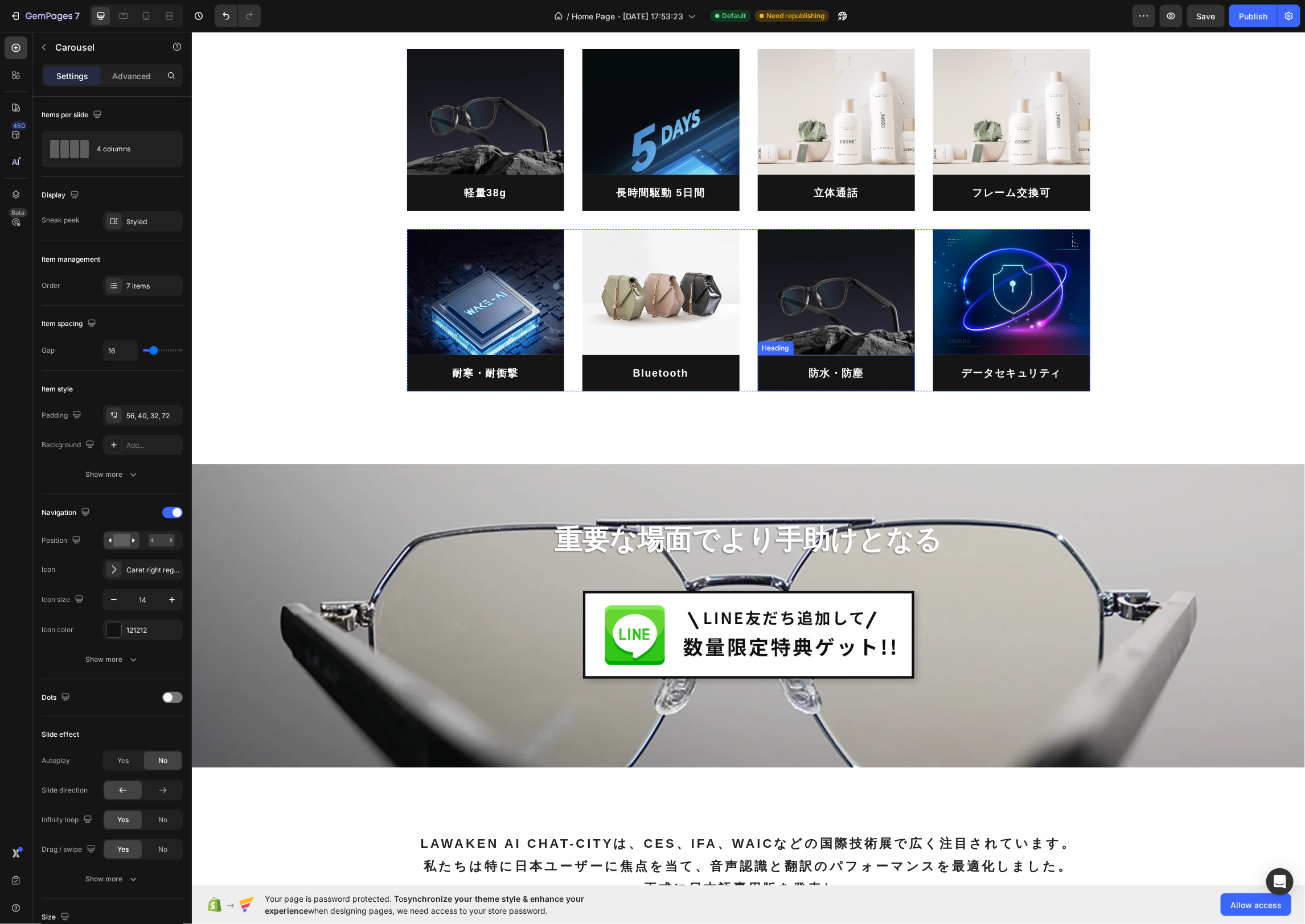
scroll to position [2711, 0]
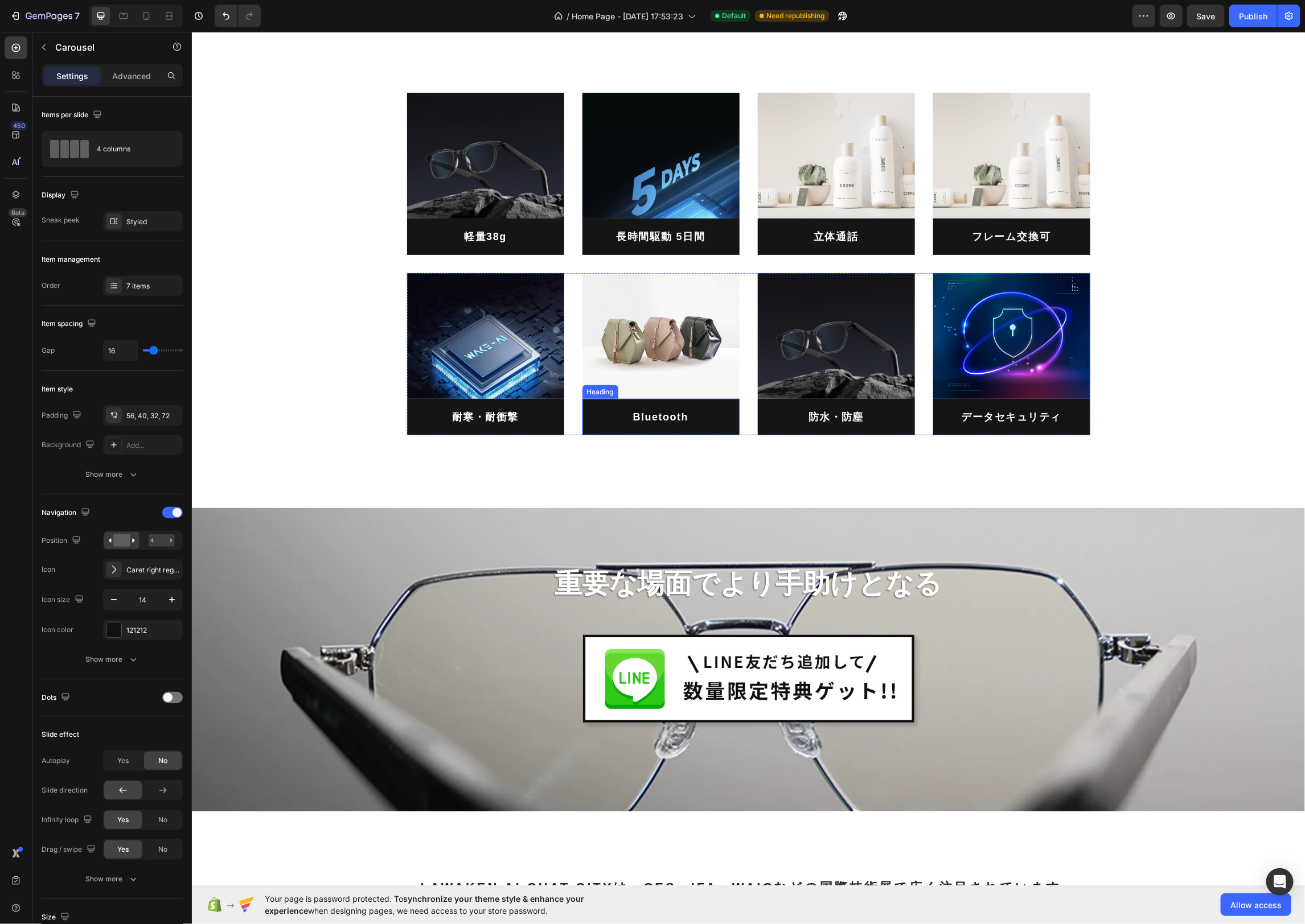
click at [650, 414] on h2 "Bluetooth" at bounding box center [660, 417] width 157 height 37
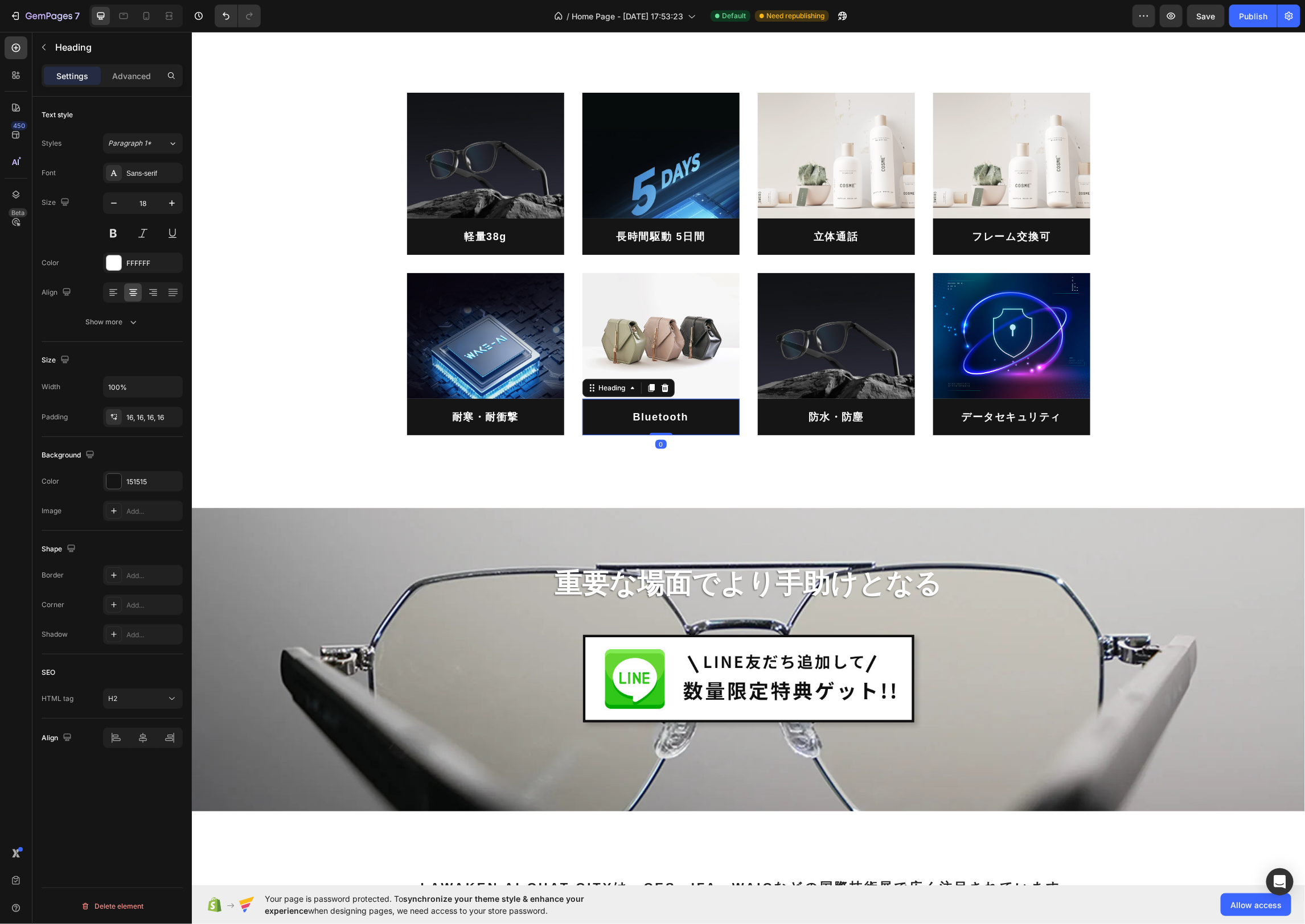
click at [668, 415] on h2 "Bluetooth" at bounding box center [660, 417] width 157 height 37
drag, startPoint x: 693, startPoint y: 415, endPoint x: 618, endPoint y: 416, distance: 75.0
click at [618, 415] on p "Bluetooth" at bounding box center [661, 416] width 139 height 18
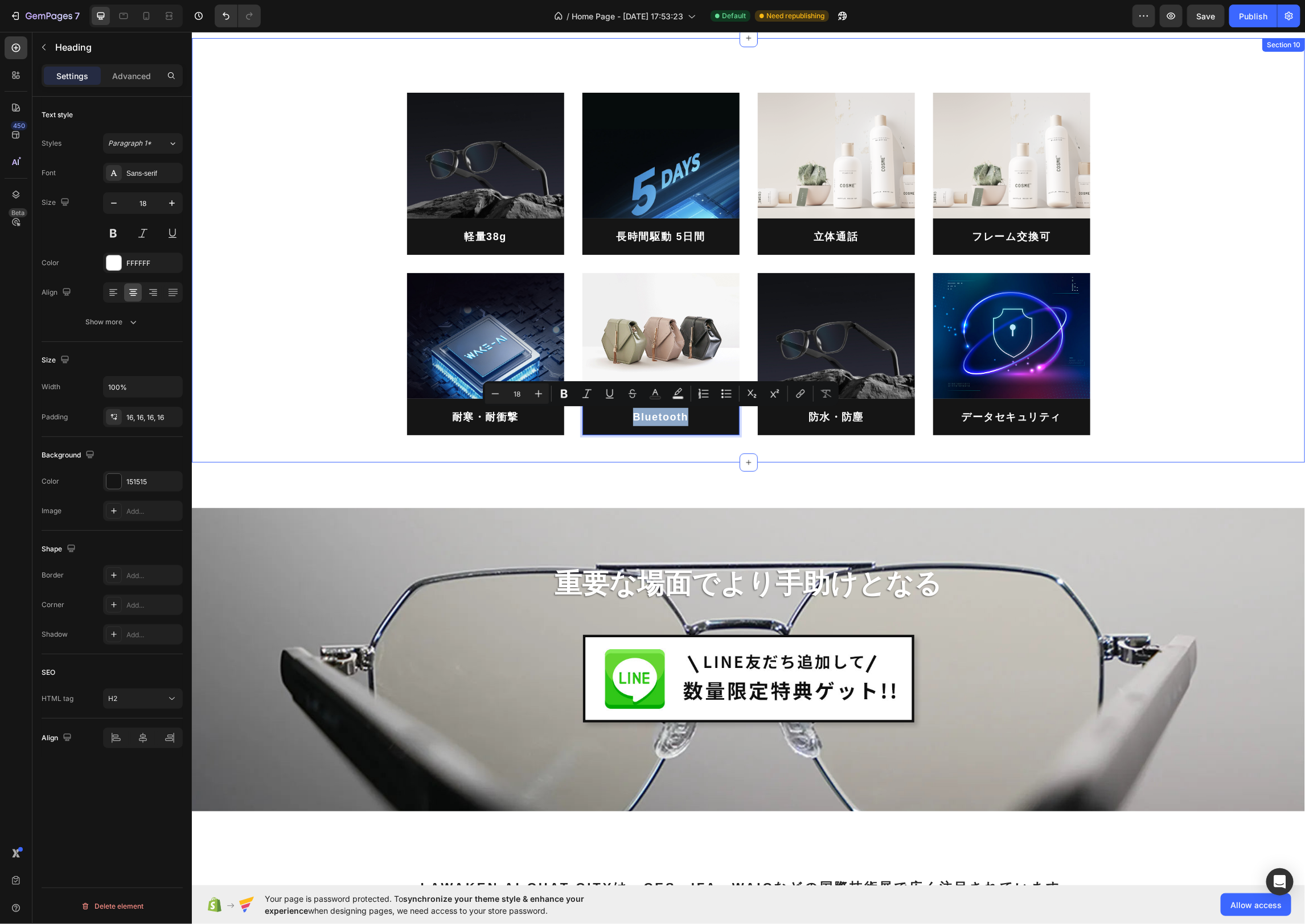
copy p "Bluetooth"
click at [1193, 422] on div "Image 軽量38g Heading Image 長時間駆動 5日間 Heading Image 立体通話 Heading Image フレーム交換可 He…" at bounding box center [747, 254] width 1096 height 361
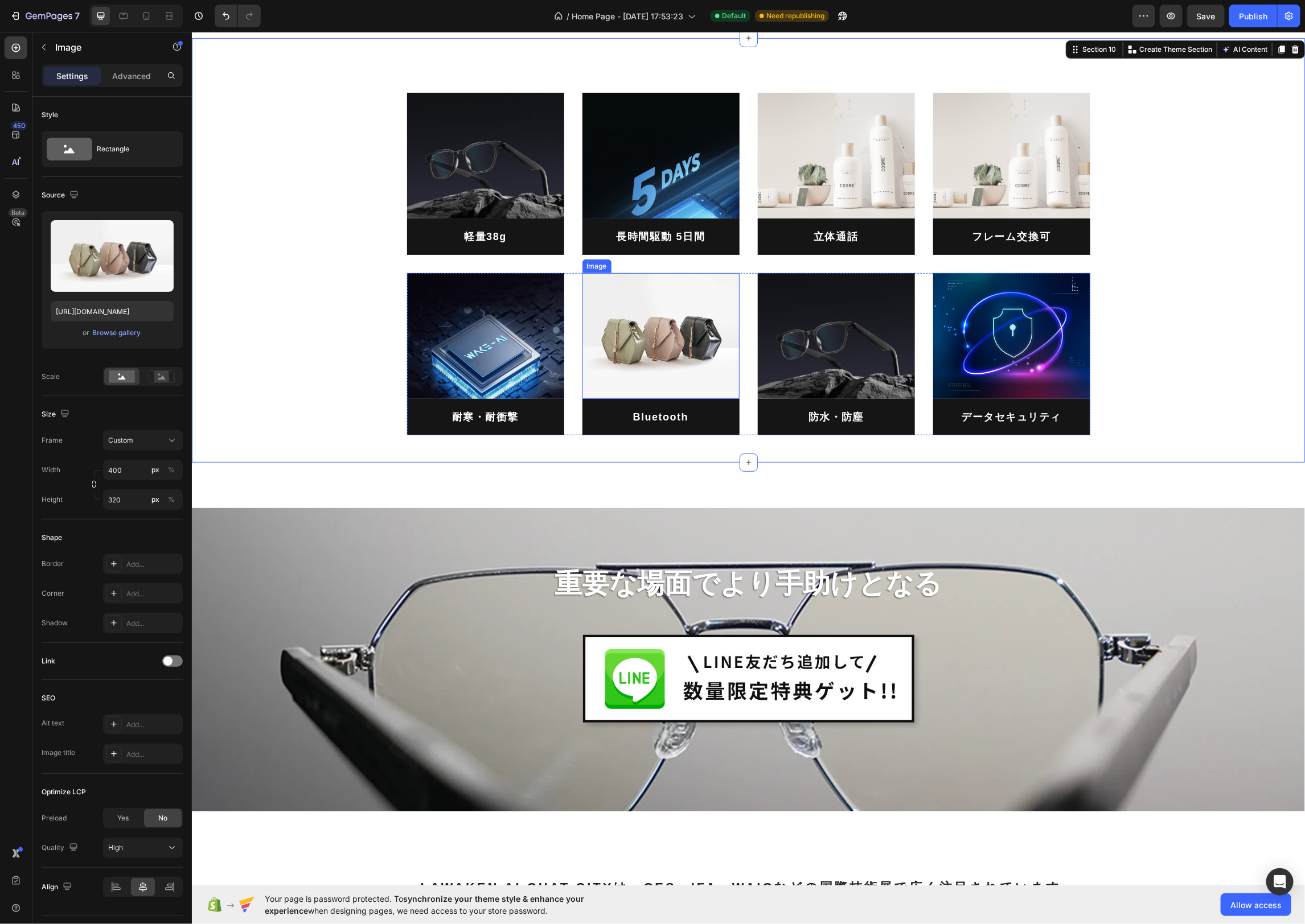
click at [622, 314] on img at bounding box center [660, 335] width 157 height 126
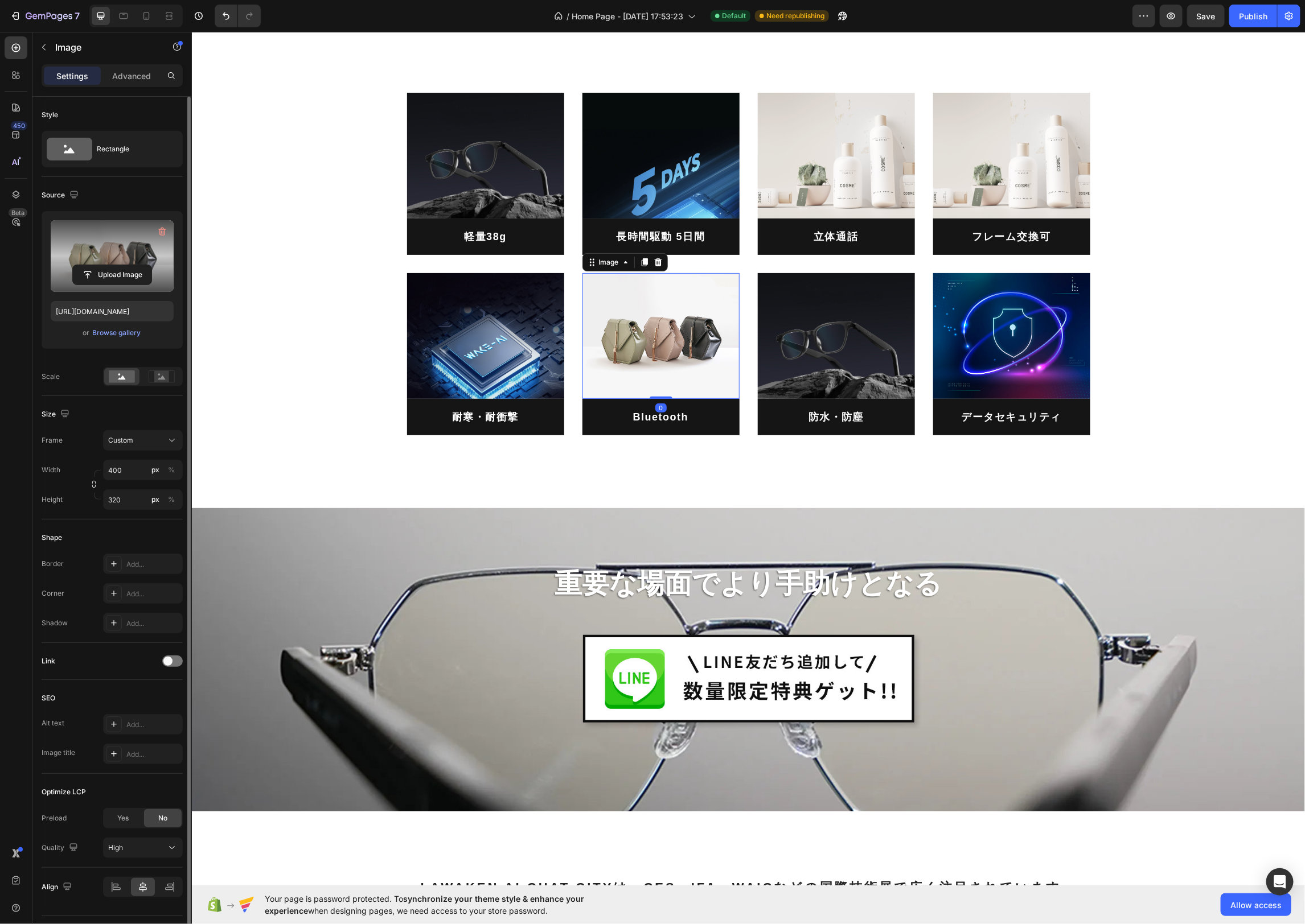
click at [124, 252] on label at bounding box center [112, 256] width 123 height 71
click at [124, 265] on input "file" at bounding box center [112, 274] width 79 height 19
type input "https://cdn.shopify.com/s/files/1/0662/9185/9545/files/gempages_581033850122011…"
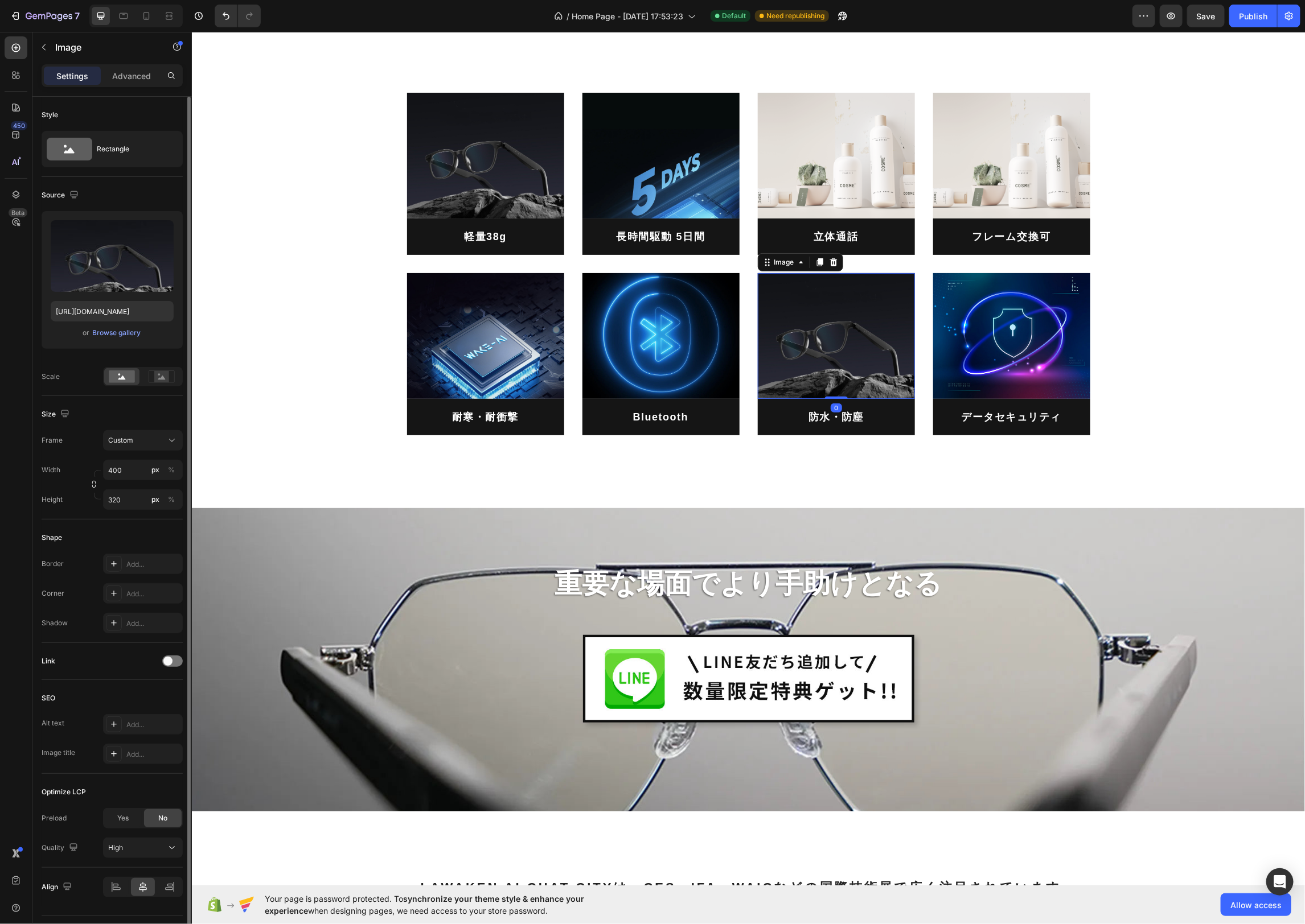
click at [766, 339] on img at bounding box center [835, 335] width 157 height 126
click at [746, 340] on div "Image 耐寒・耐衝撃 Heading Image Bluetooth Heading Image 0 防水・防塵 Heading Image データセキュ…" at bounding box center [748, 353] width 683 height 162
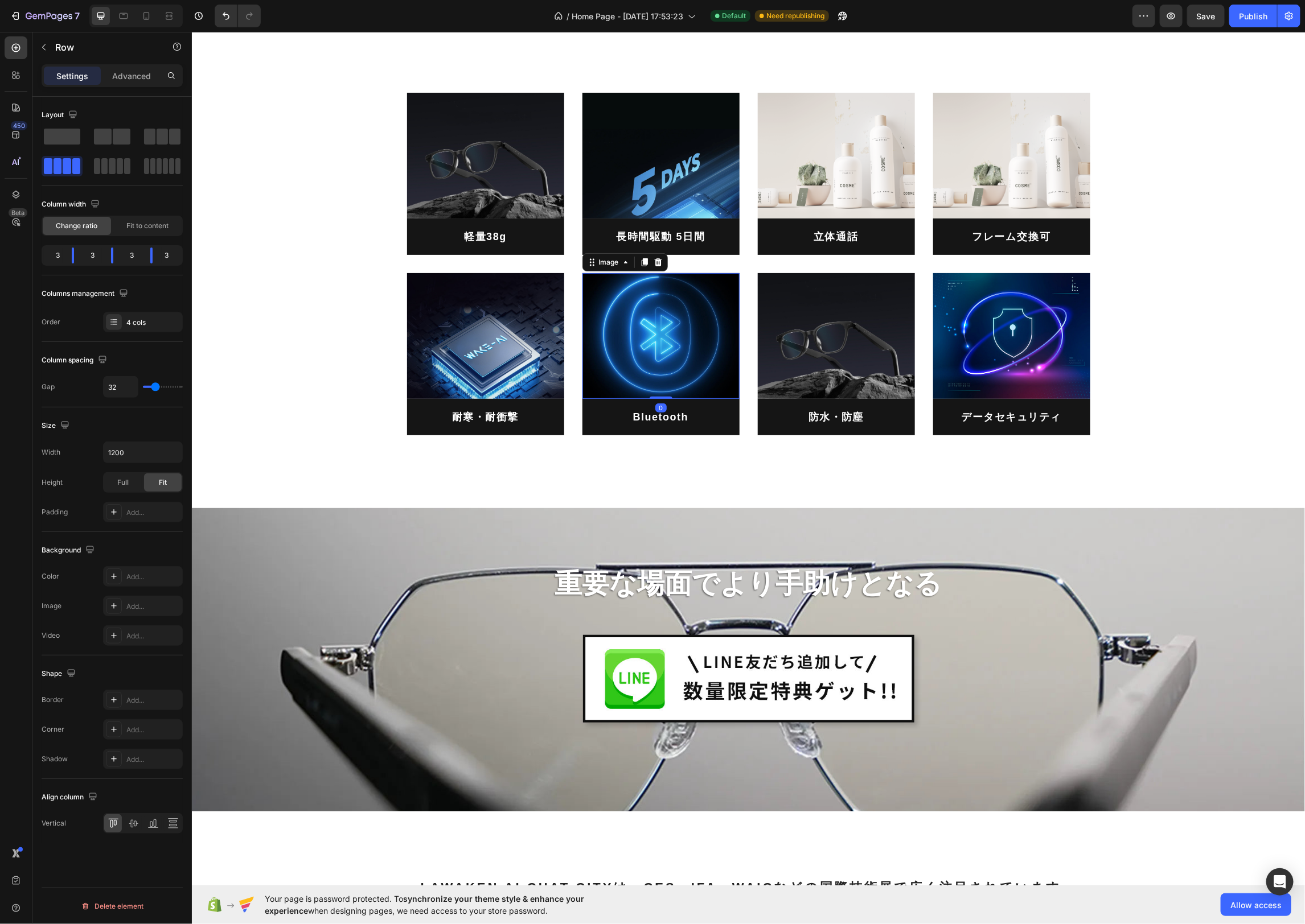
click at [690, 334] on img at bounding box center [660, 335] width 157 height 126
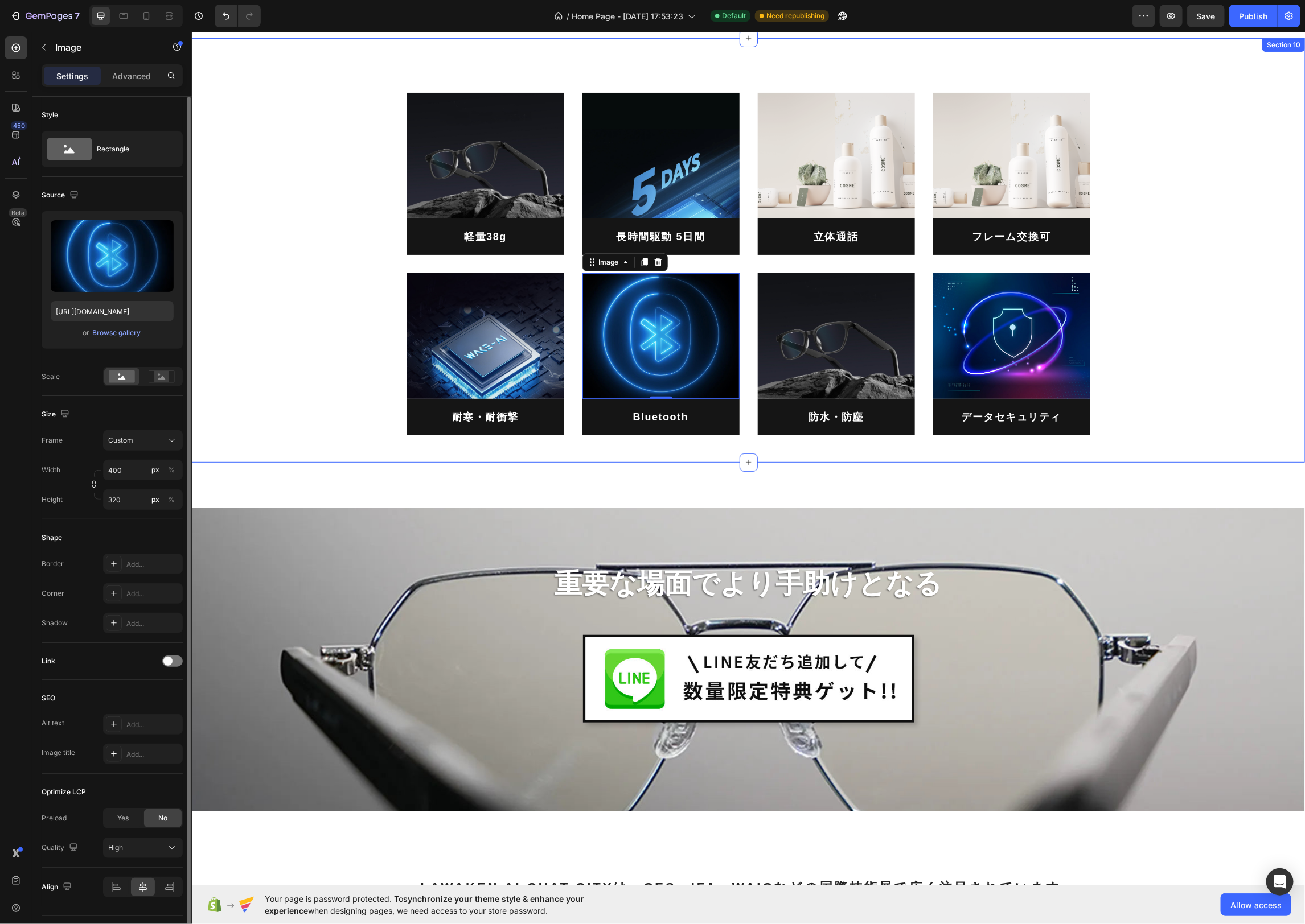
click at [1207, 384] on div "Image 軽量38g Heading Image 長時間駆動 5日間 Heading Image 立体通話 Heading Image フレーム交換可 He…" at bounding box center [747, 254] width 1096 height 361
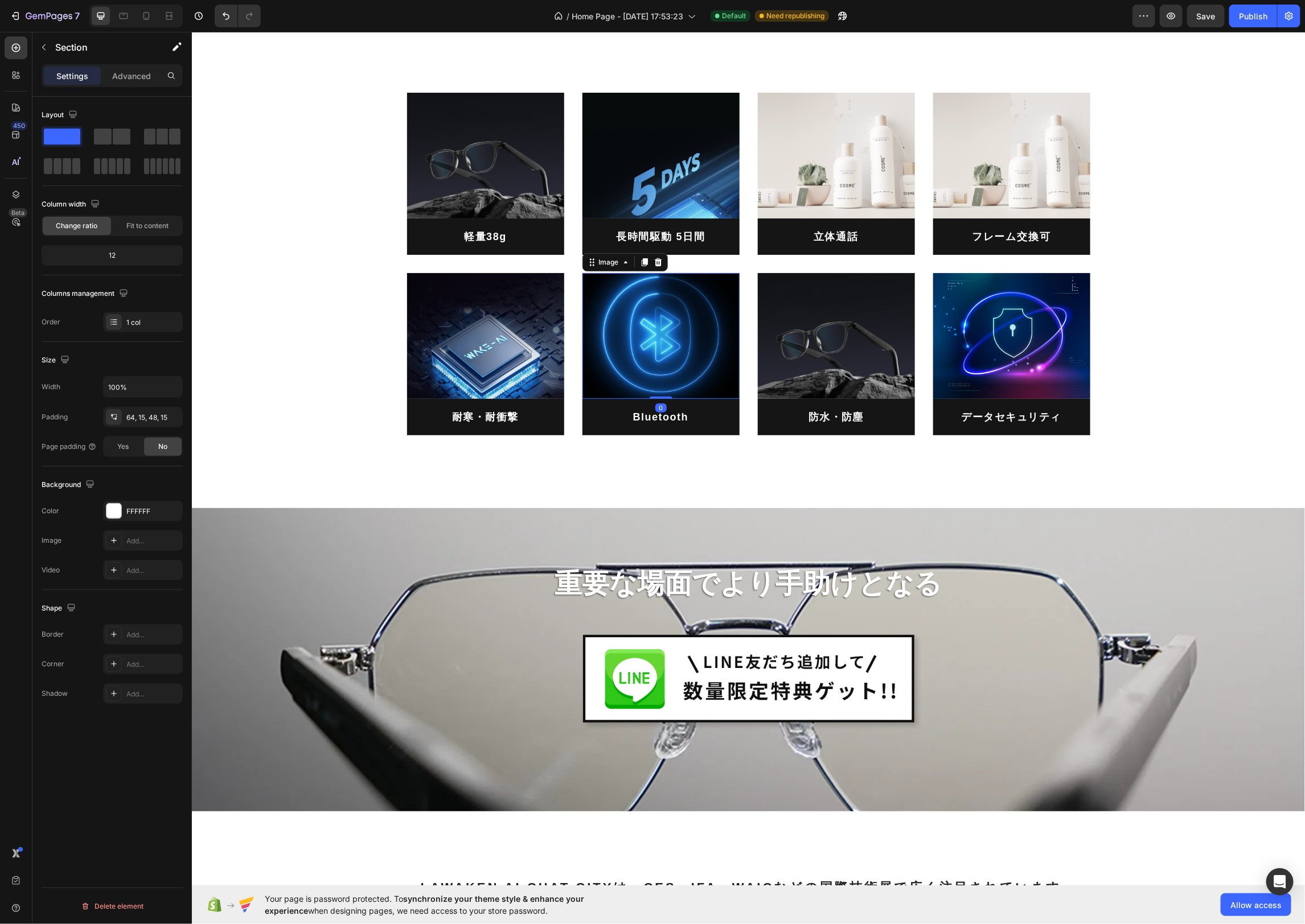
click at [707, 349] on img at bounding box center [660, 335] width 157 height 126
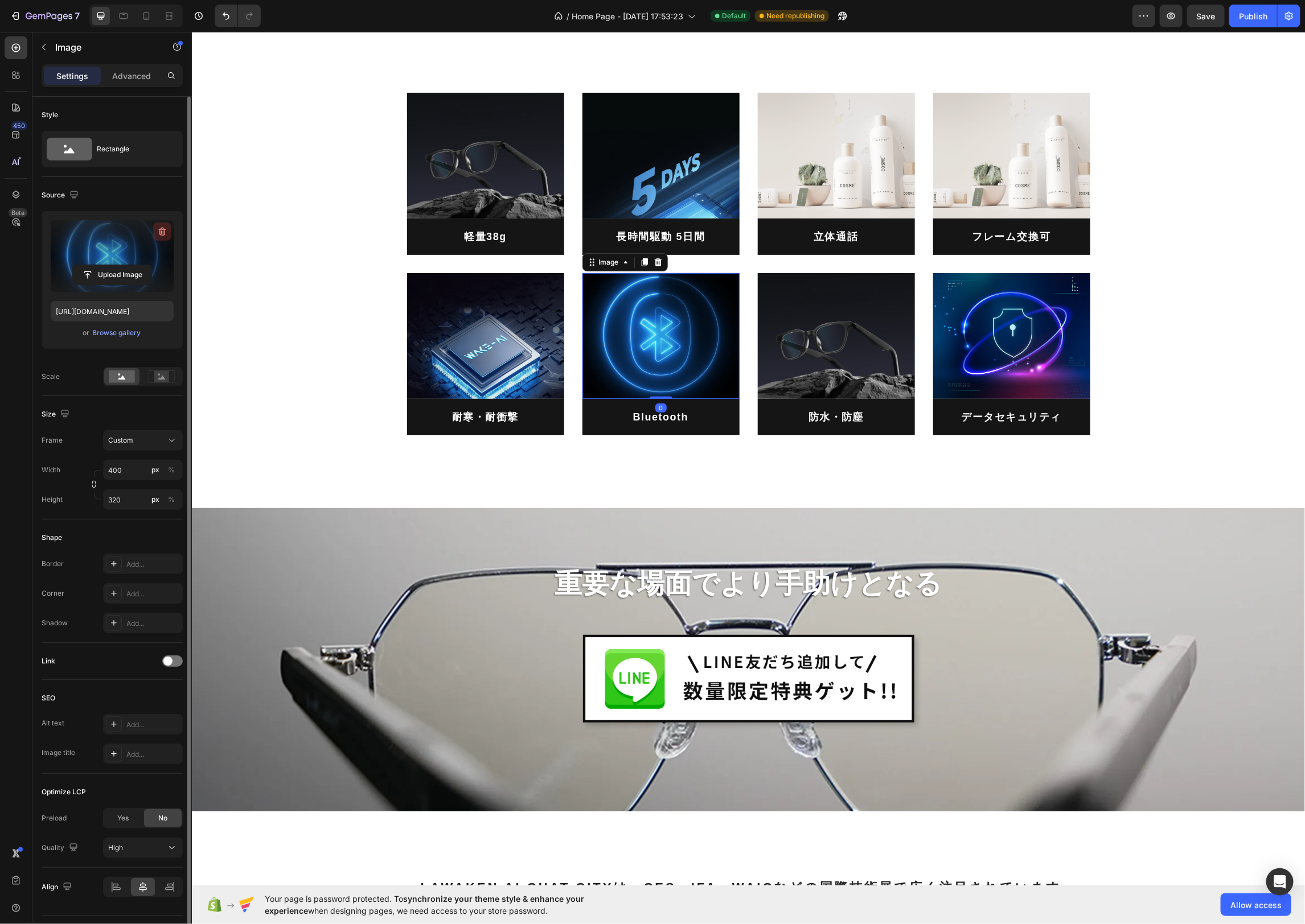
click at [165, 228] on icon "button" at bounding box center [162, 231] width 11 height 11
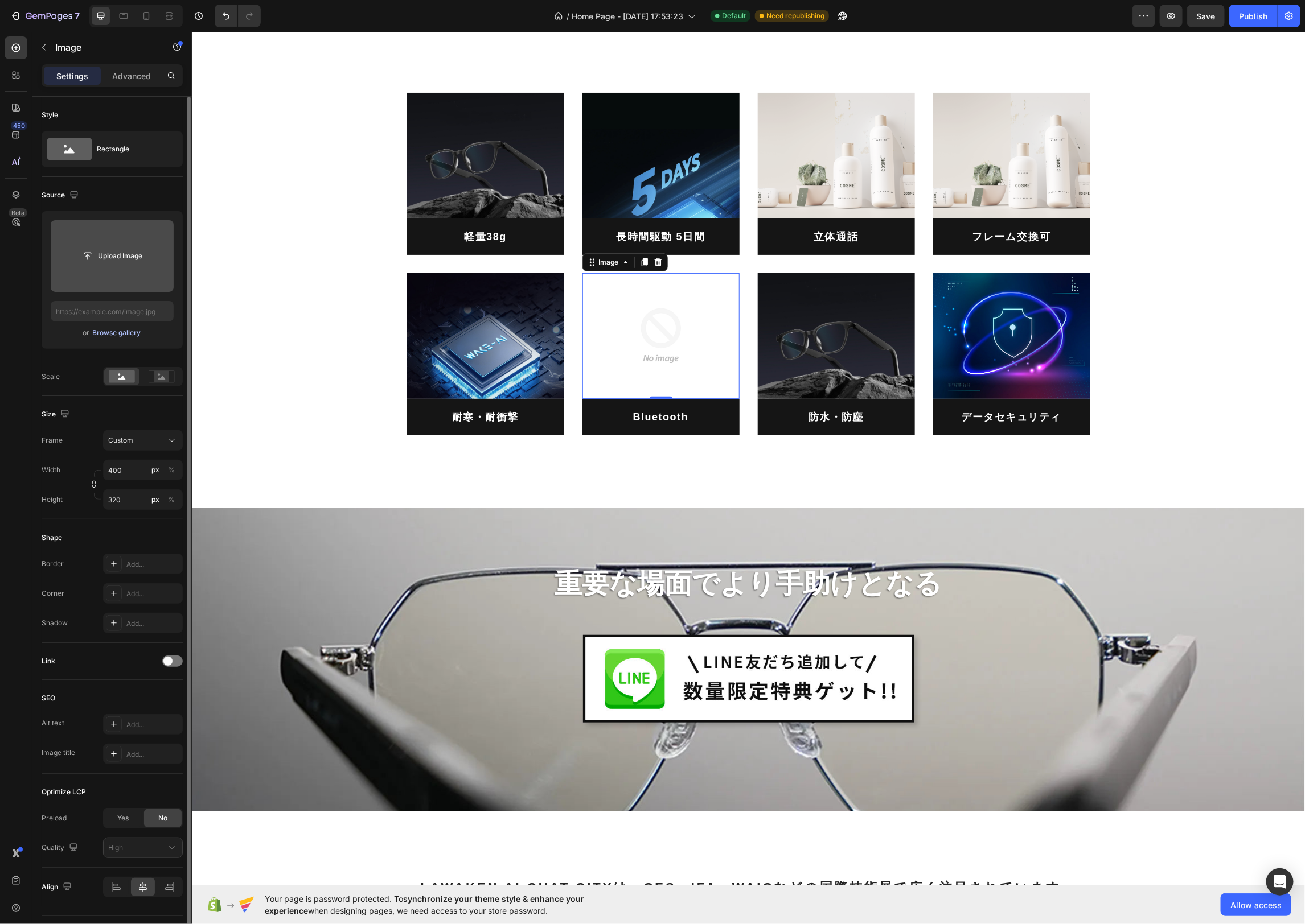
click at [123, 334] on div "Browse gallery" at bounding box center [117, 332] width 48 height 10
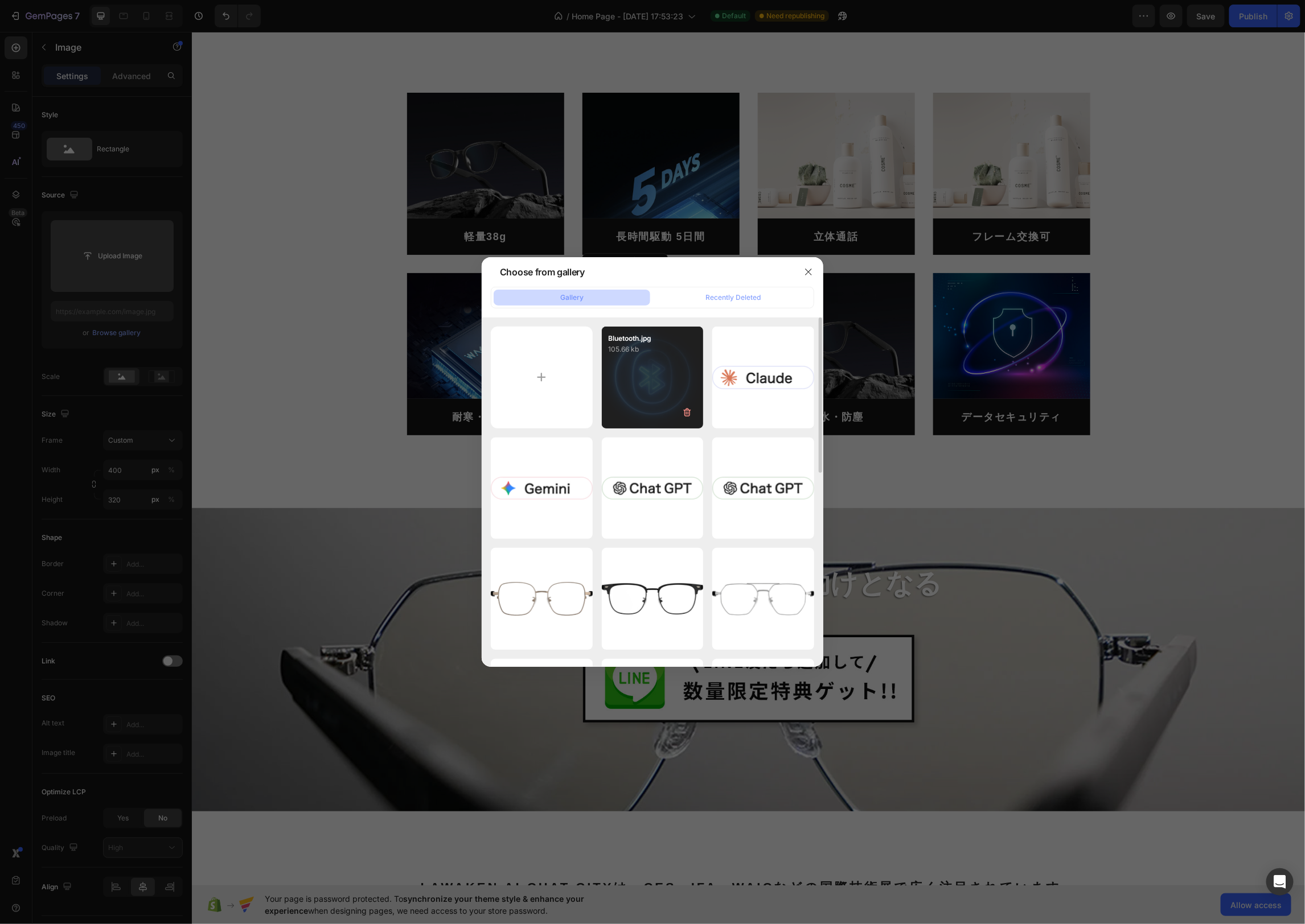
click at [685, 407] on icon "button" at bounding box center [687, 412] width 11 height 11
click at [685, 412] on div "Delete" at bounding box center [681, 415] width 21 height 10
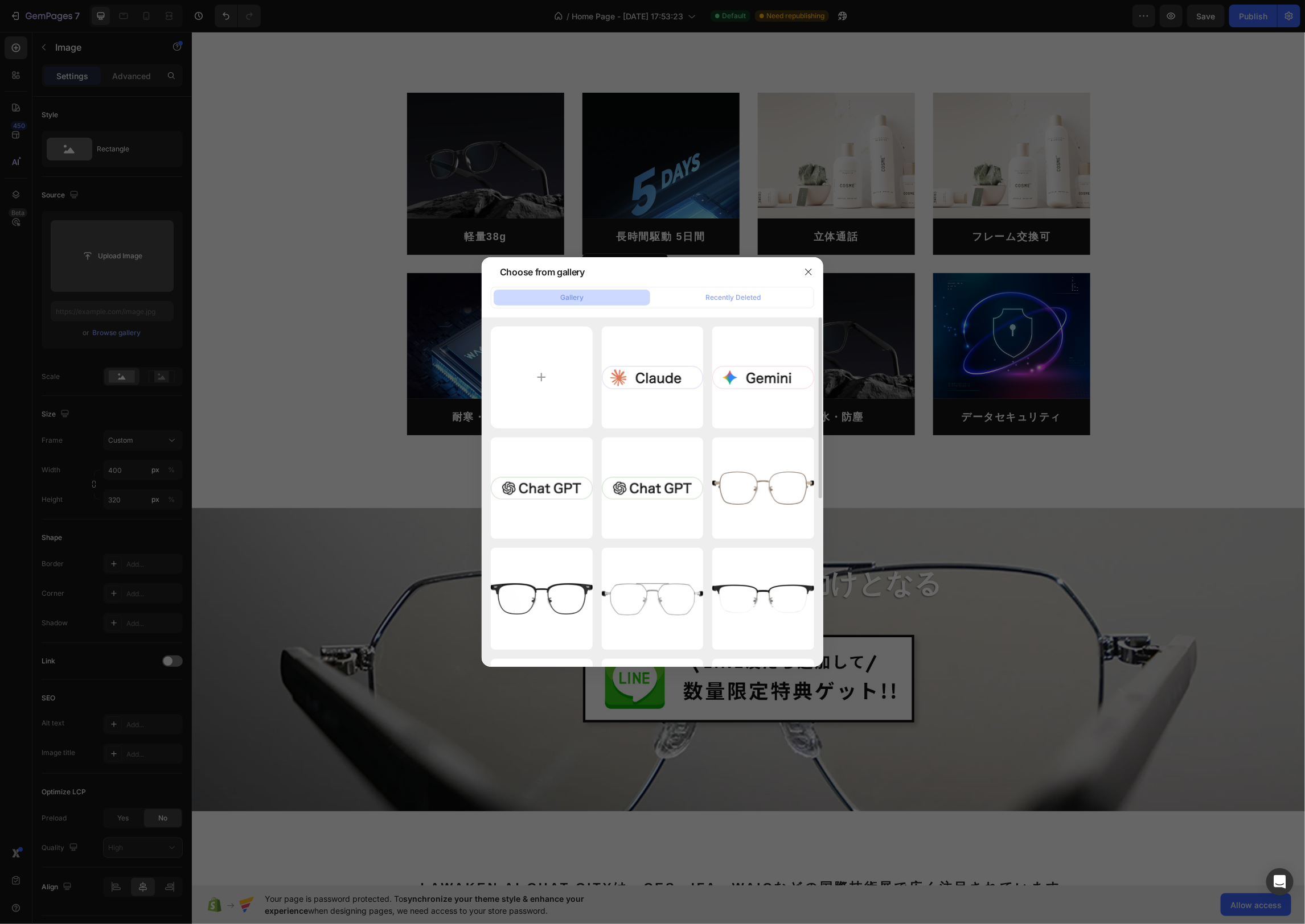
click at [817, 270] on div at bounding box center [808, 272] width 29 height 29
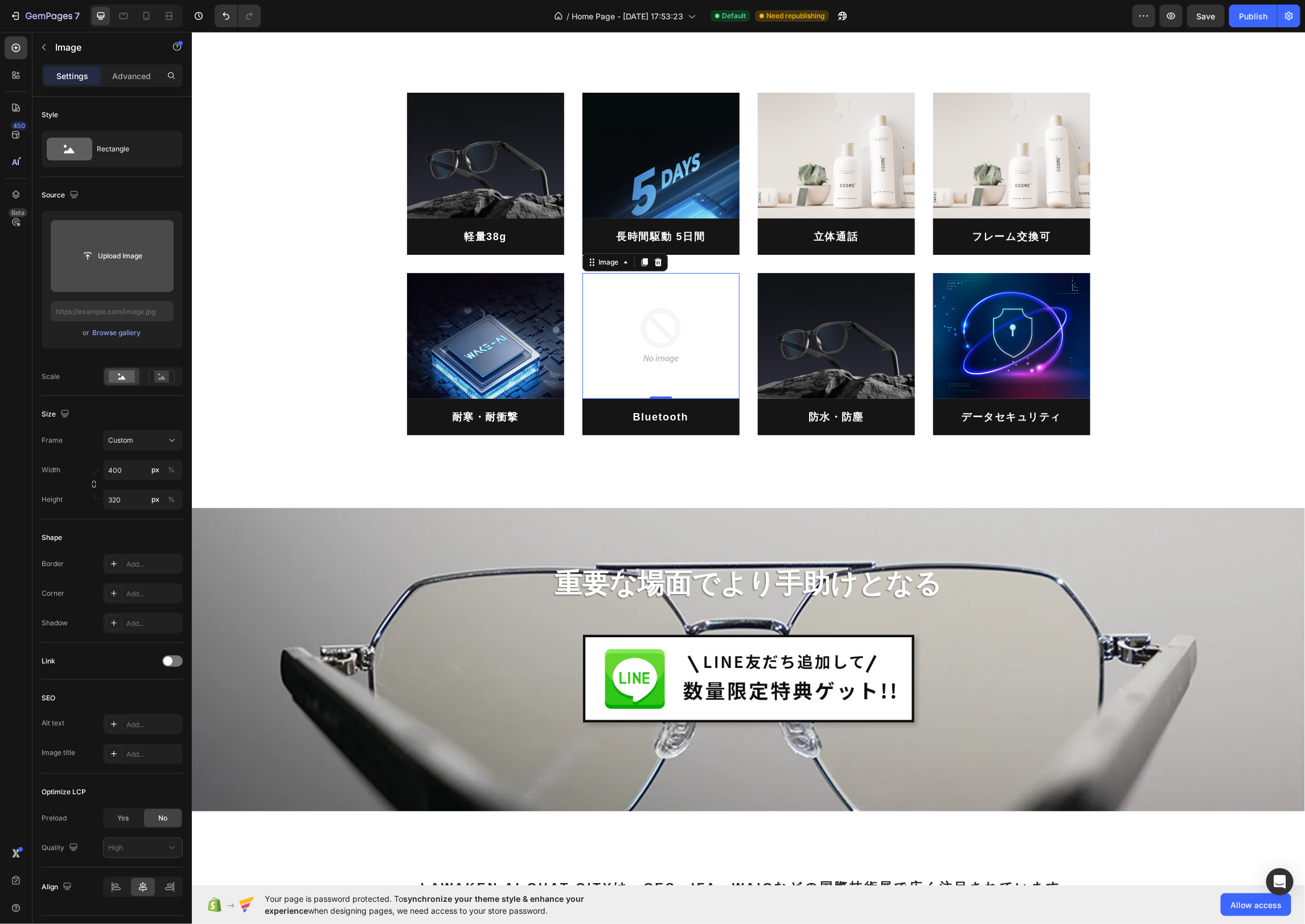
click at [118, 250] on input "file" at bounding box center [112, 256] width 79 height 19
click at [120, 255] on input "file" at bounding box center [112, 256] width 79 height 19
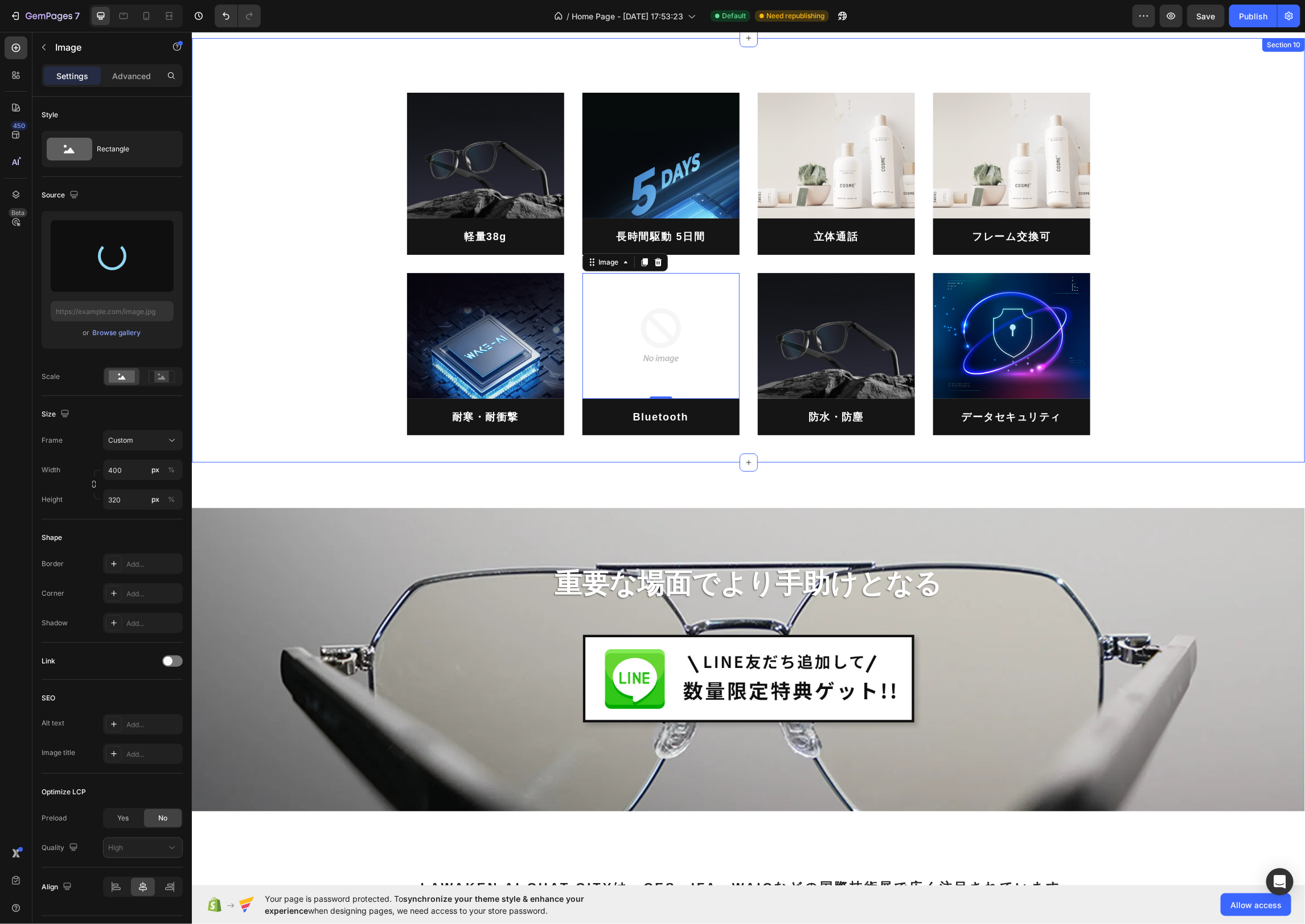
type input "https://cdn.shopify.com/s/files/1/0662/9185/9545/files/gempages_581033850122011…"
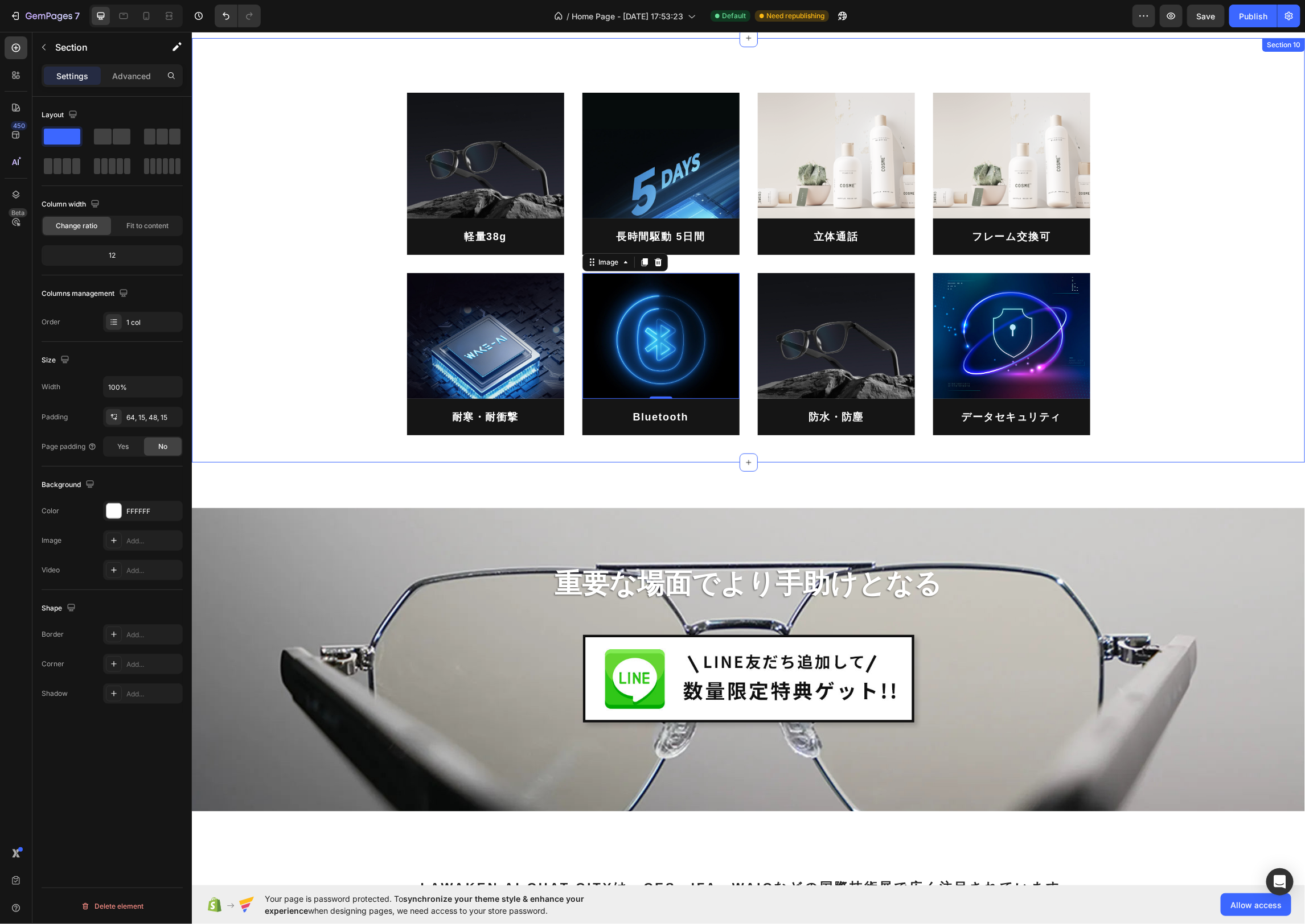
click at [1185, 315] on div "Image 軽量38g Heading Image 長時間駆動 5日間 Heading Image 立体通話 Heading Image フレーム交換可 He…" at bounding box center [747, 254] width 1096 height 361
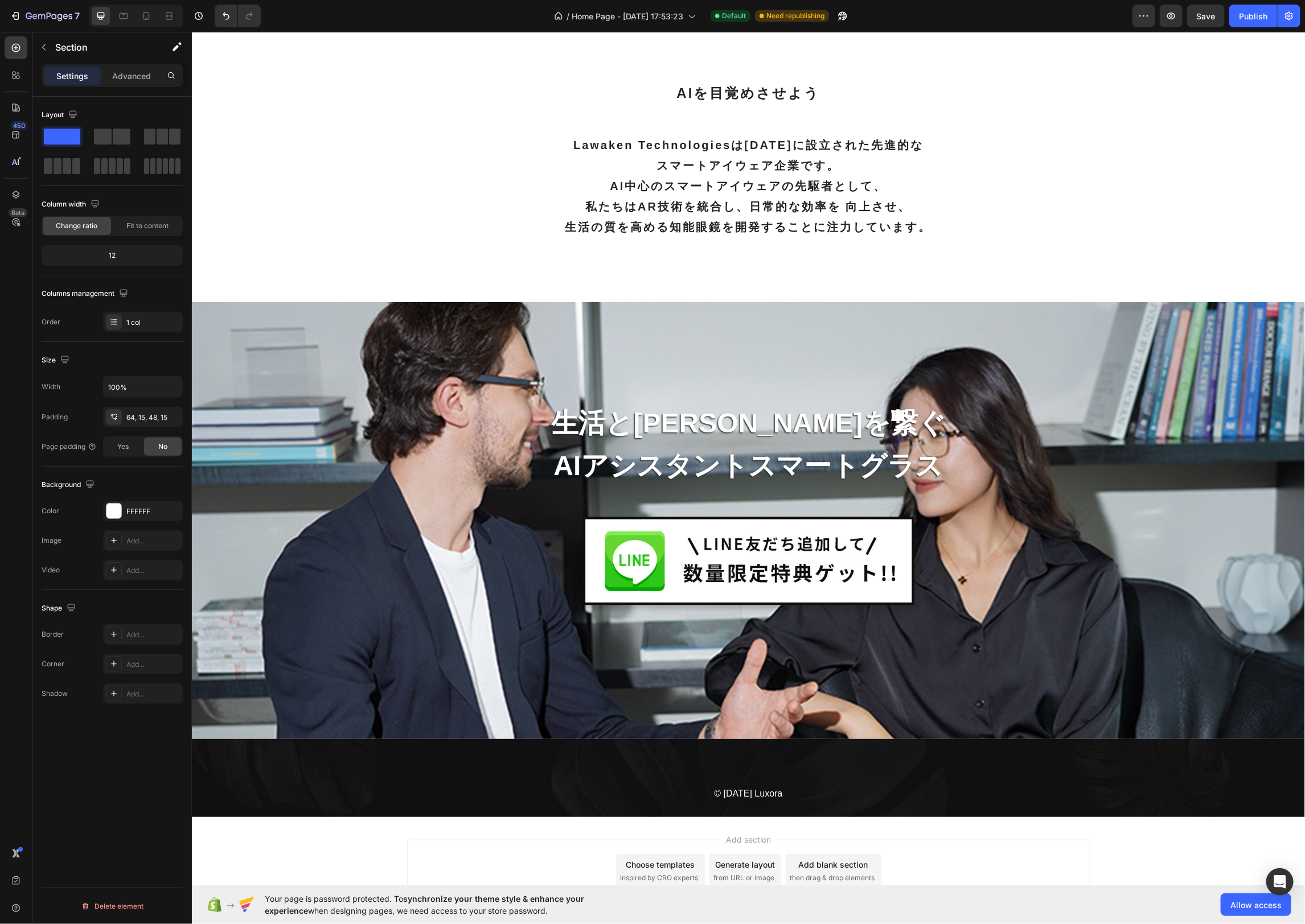
scroll to position [4347, 0]
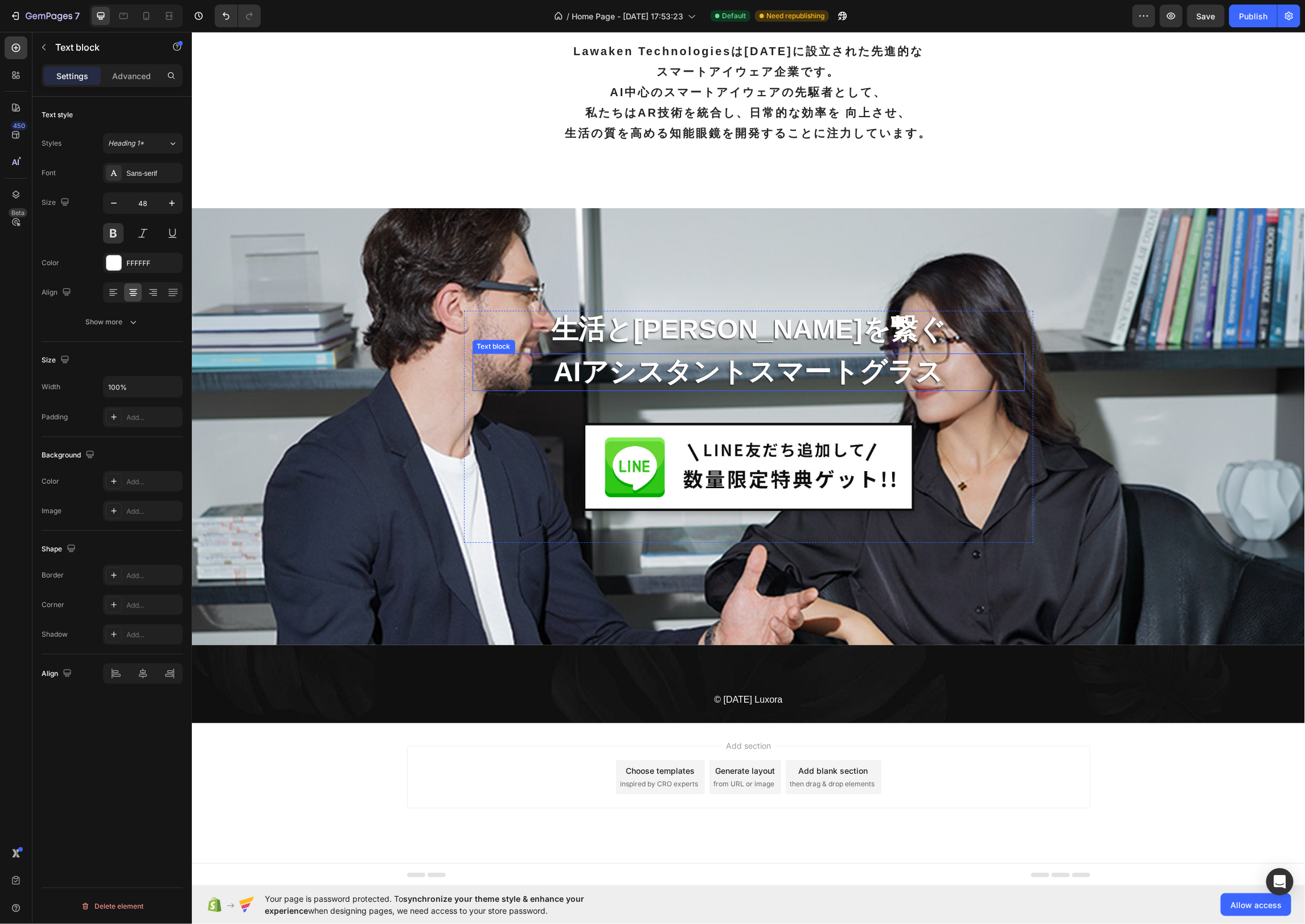
click at [1014, 371] on p "AIアシスタントスマートグラス" at bounding box center [747, 371] width 550 height 35
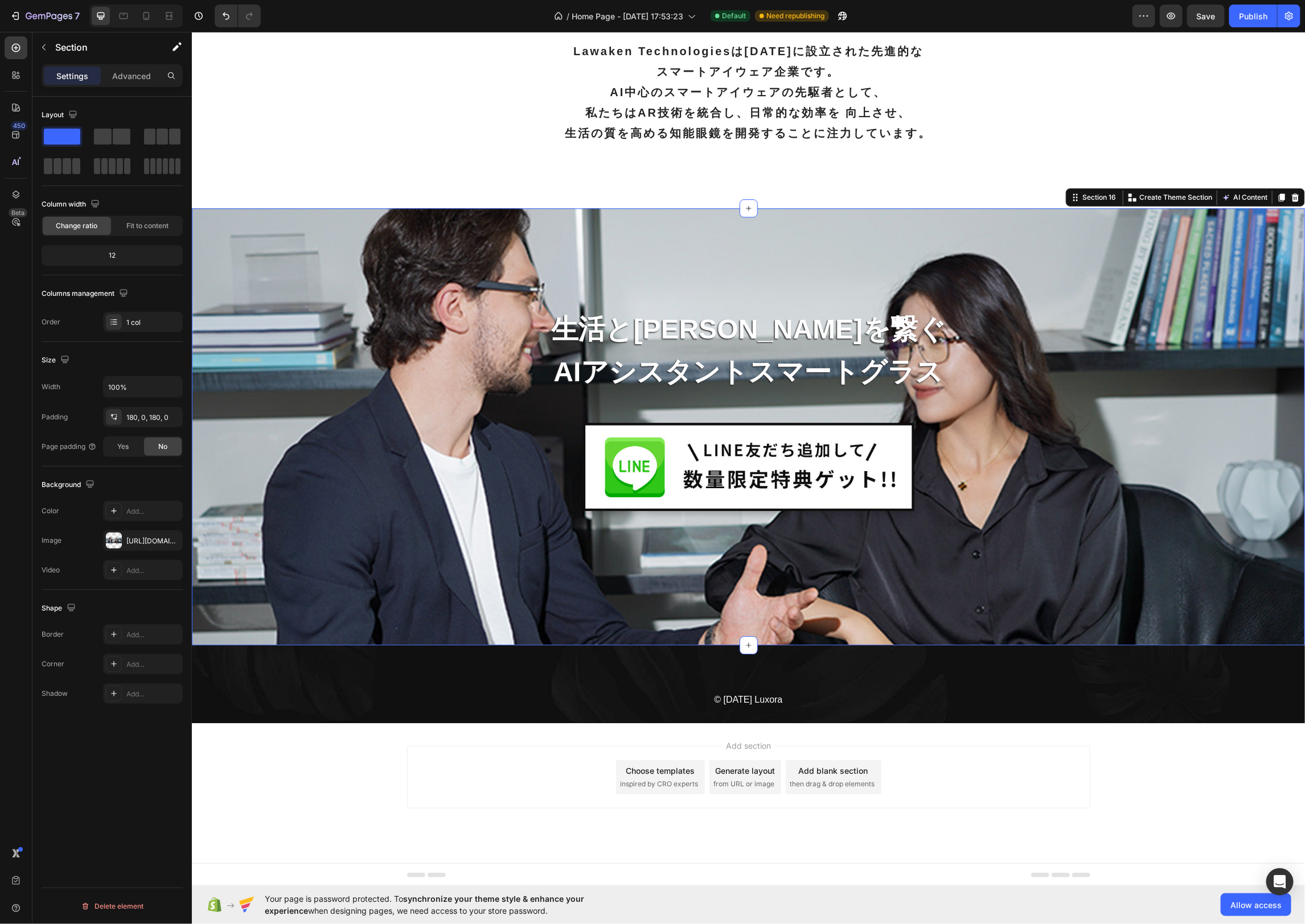
click at [1153, 384] on div "生活と未来を繋ぐ Text block AIアシスタントスマートグラス Text block Image Row" at bounding box center [747, 426] width 1113 height 232
click at [747, 452] on img at bounding box center [748, 466] width 331 height 88
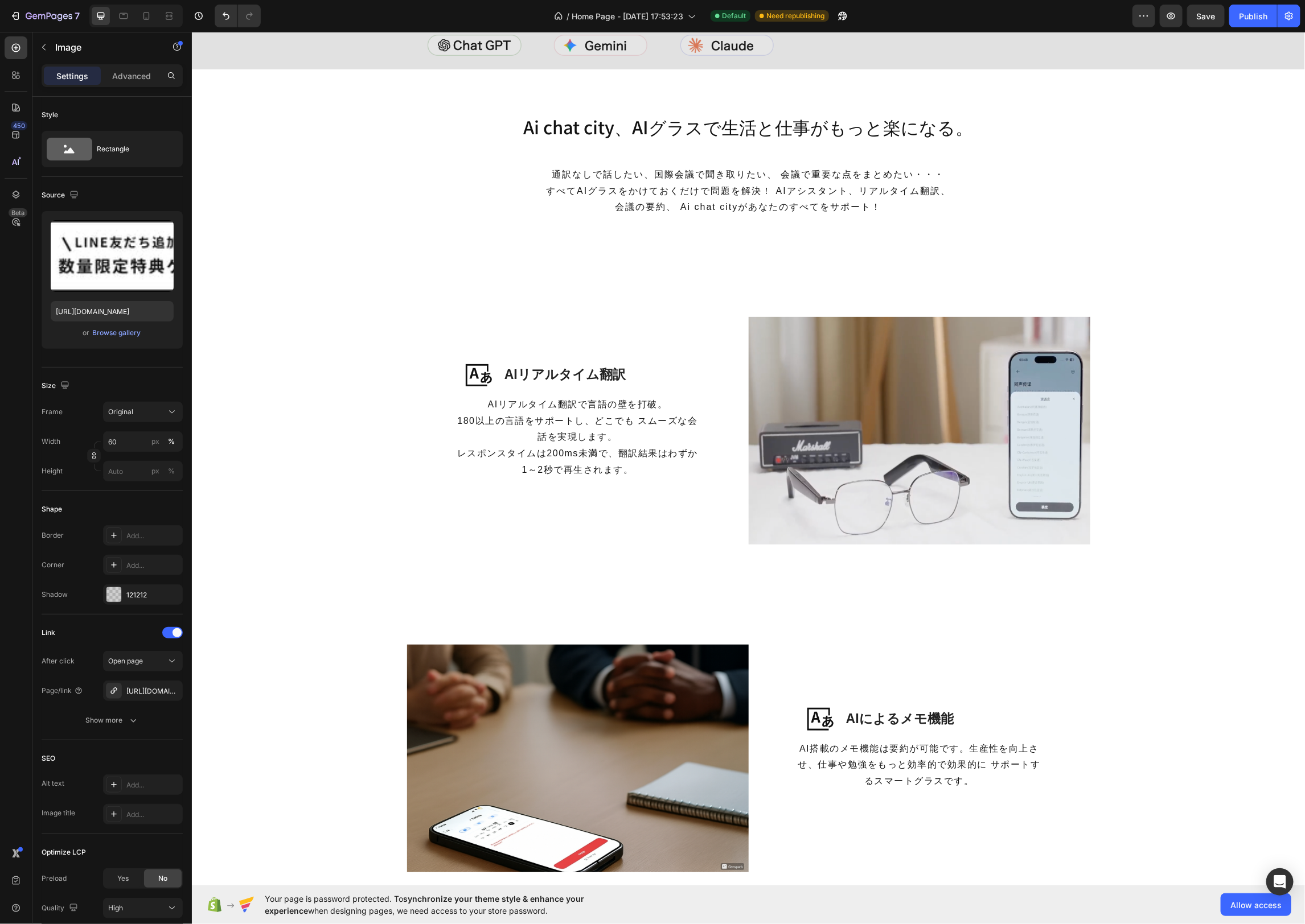
scroll to position [708, 0]
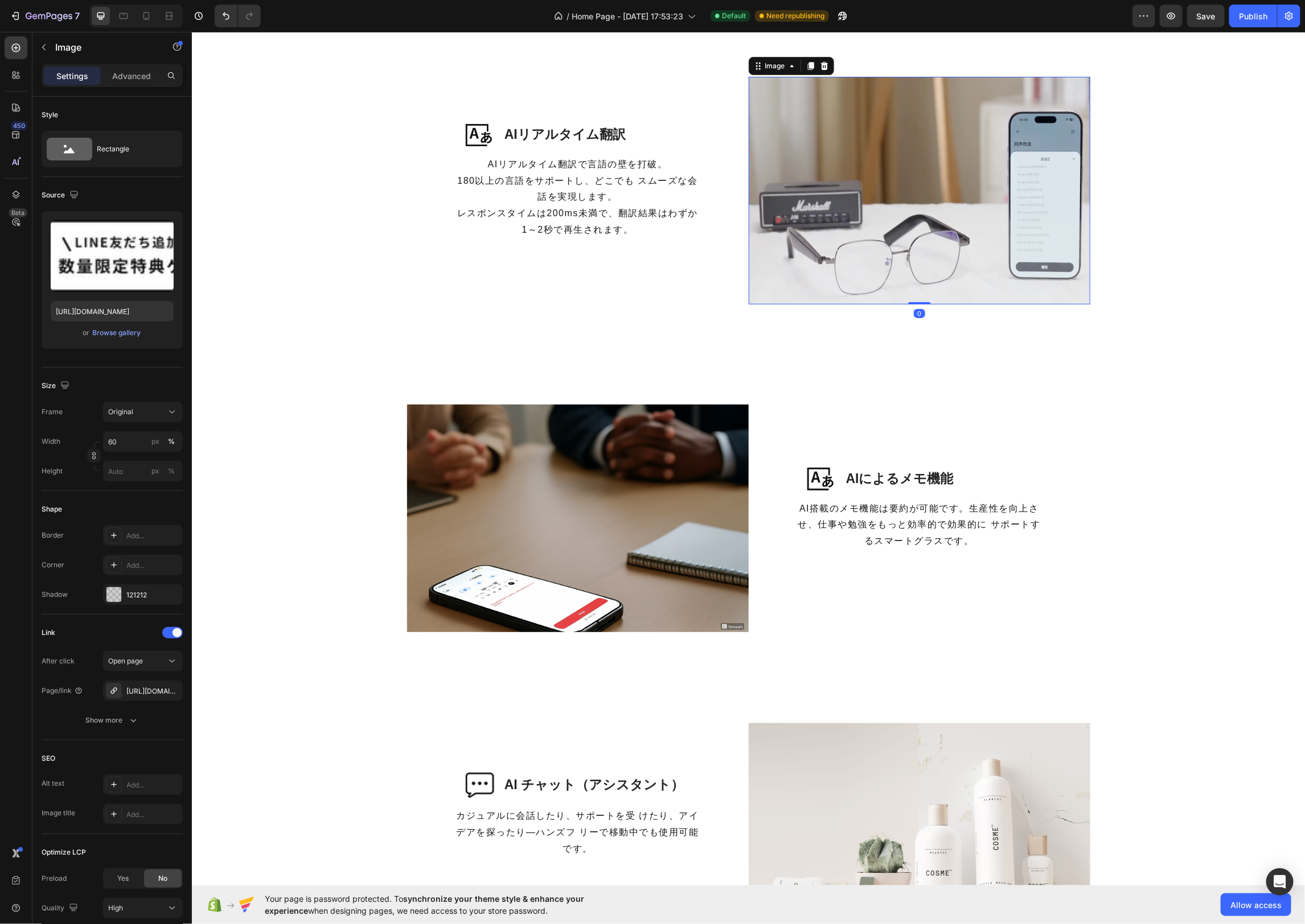
click at [927, 172] on img at bounding box center [918, 190] width 341 height 228
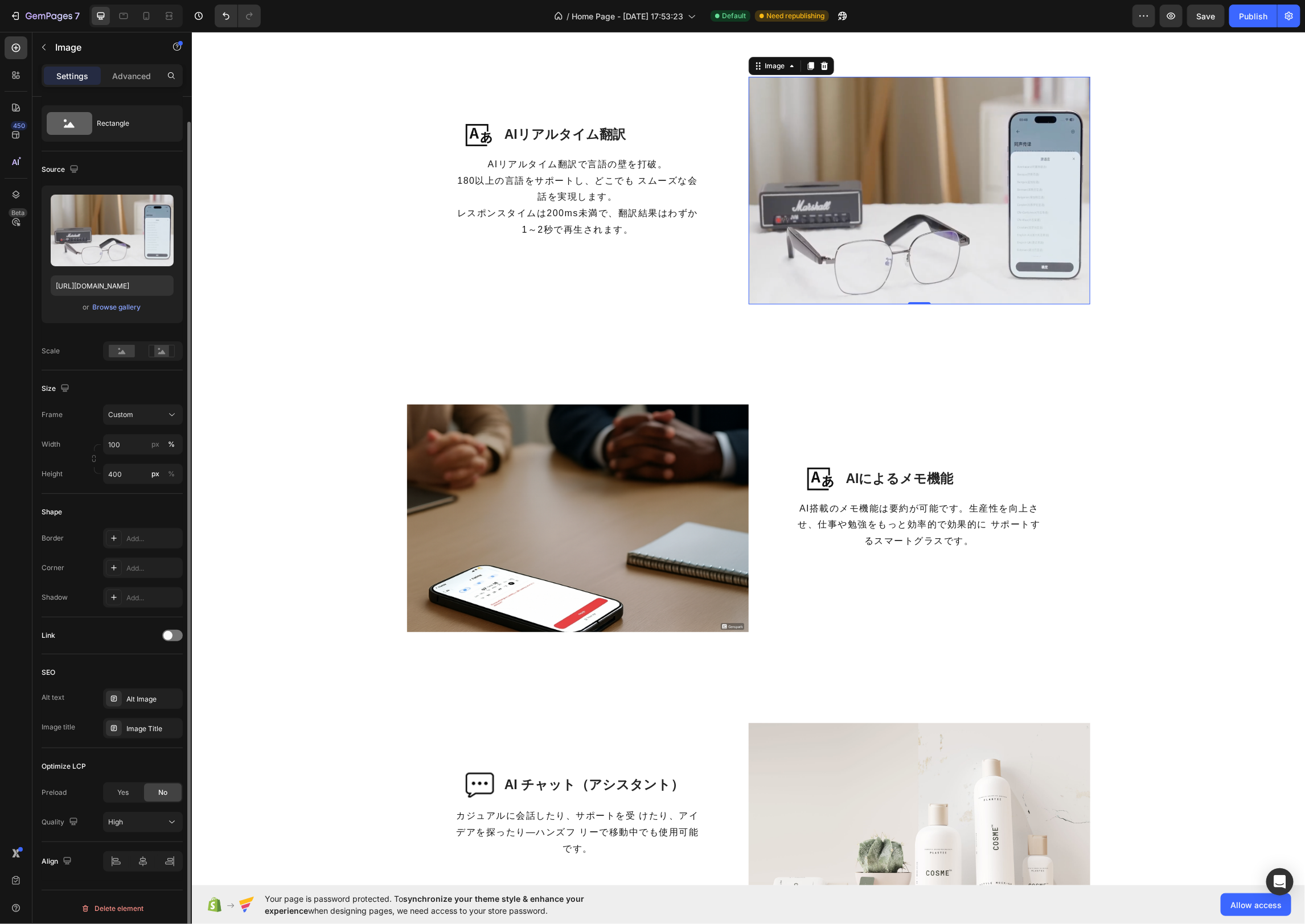
scroll to position [0, 0]
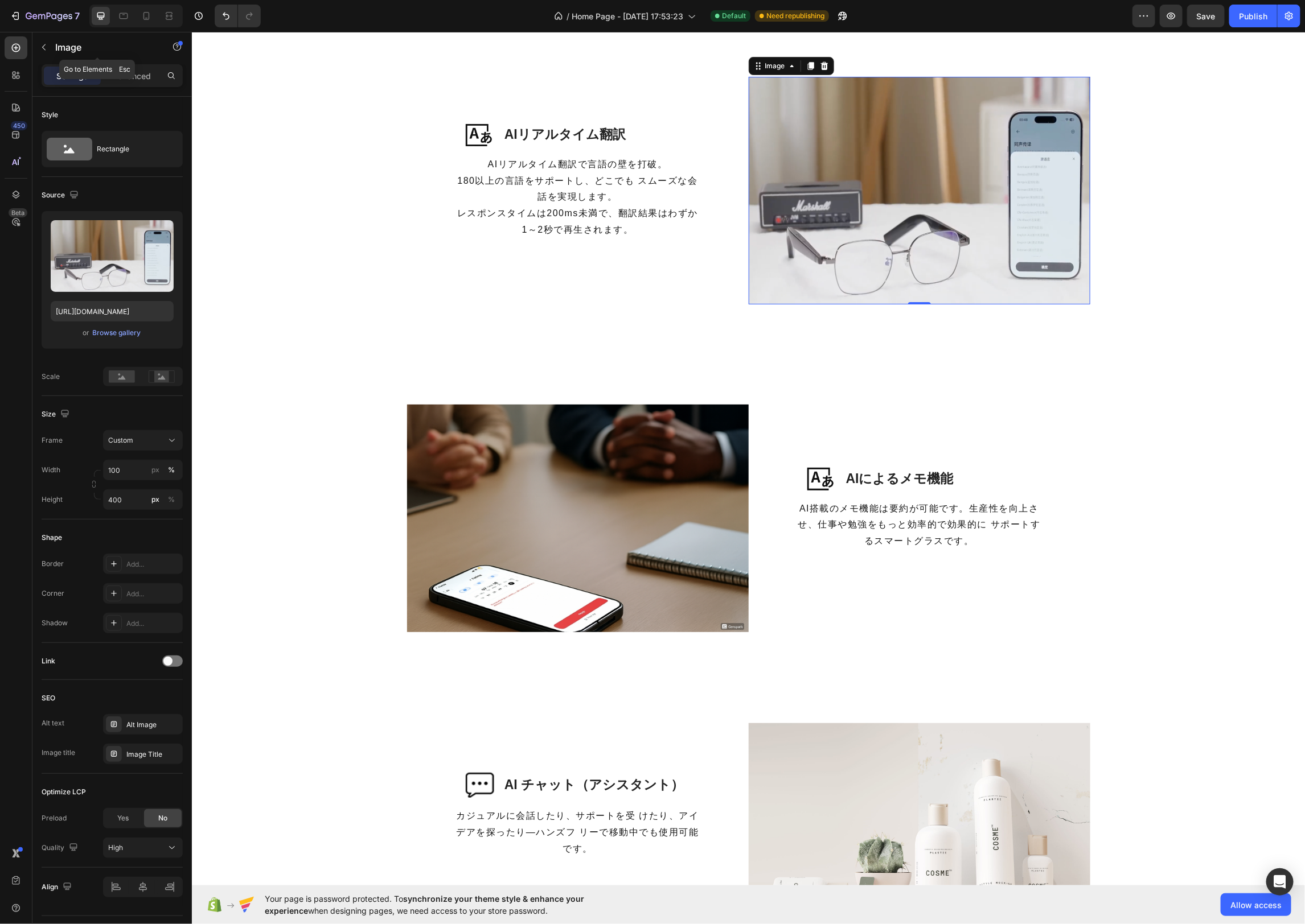
click at [40, 48] on icon "button" at bounding box center [44, 47] width 9 height 9
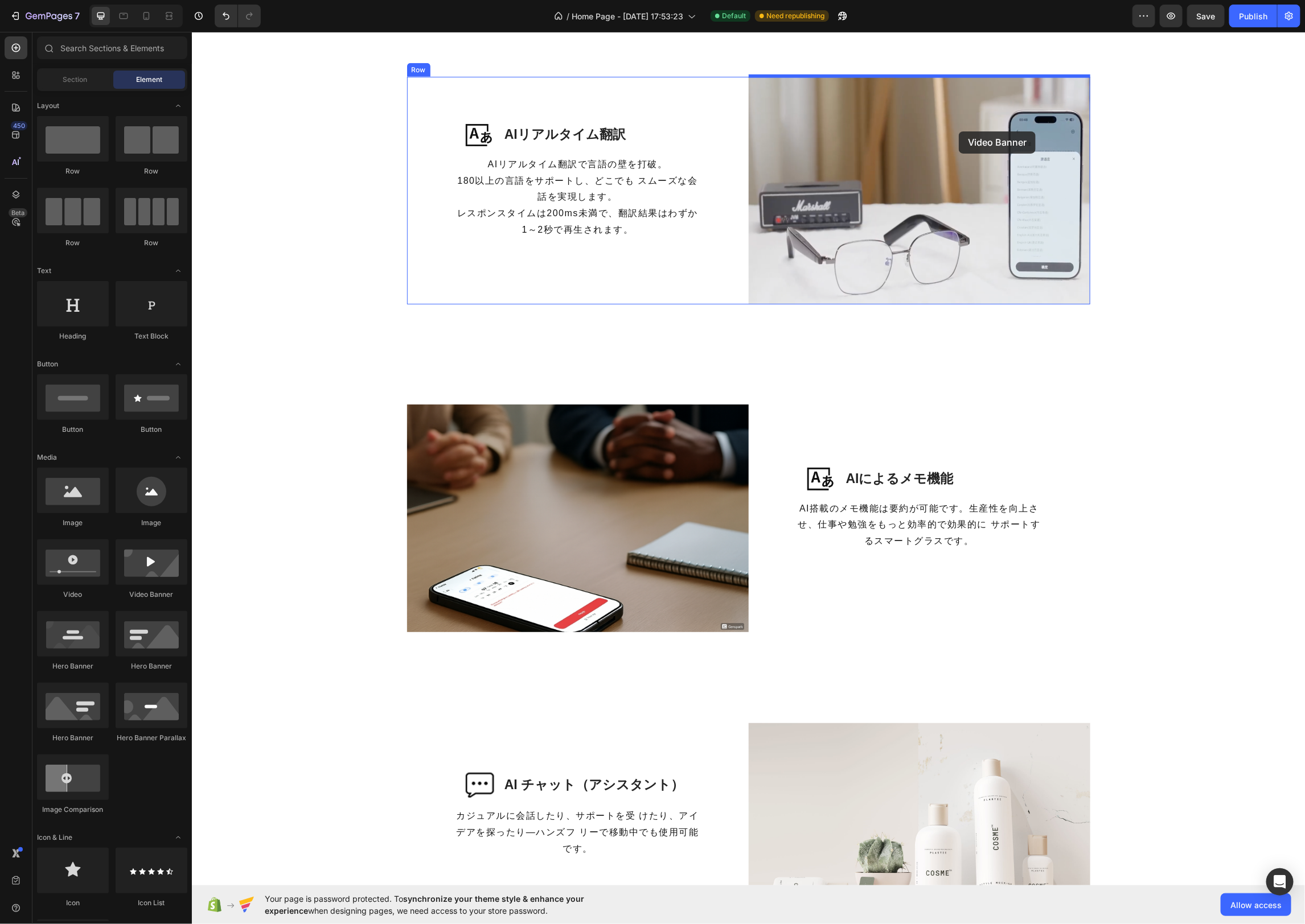
drag, startPoint x: 355, startPoint y: 612, endPoint x: 958, endPoint y: 132, distance: 770.7
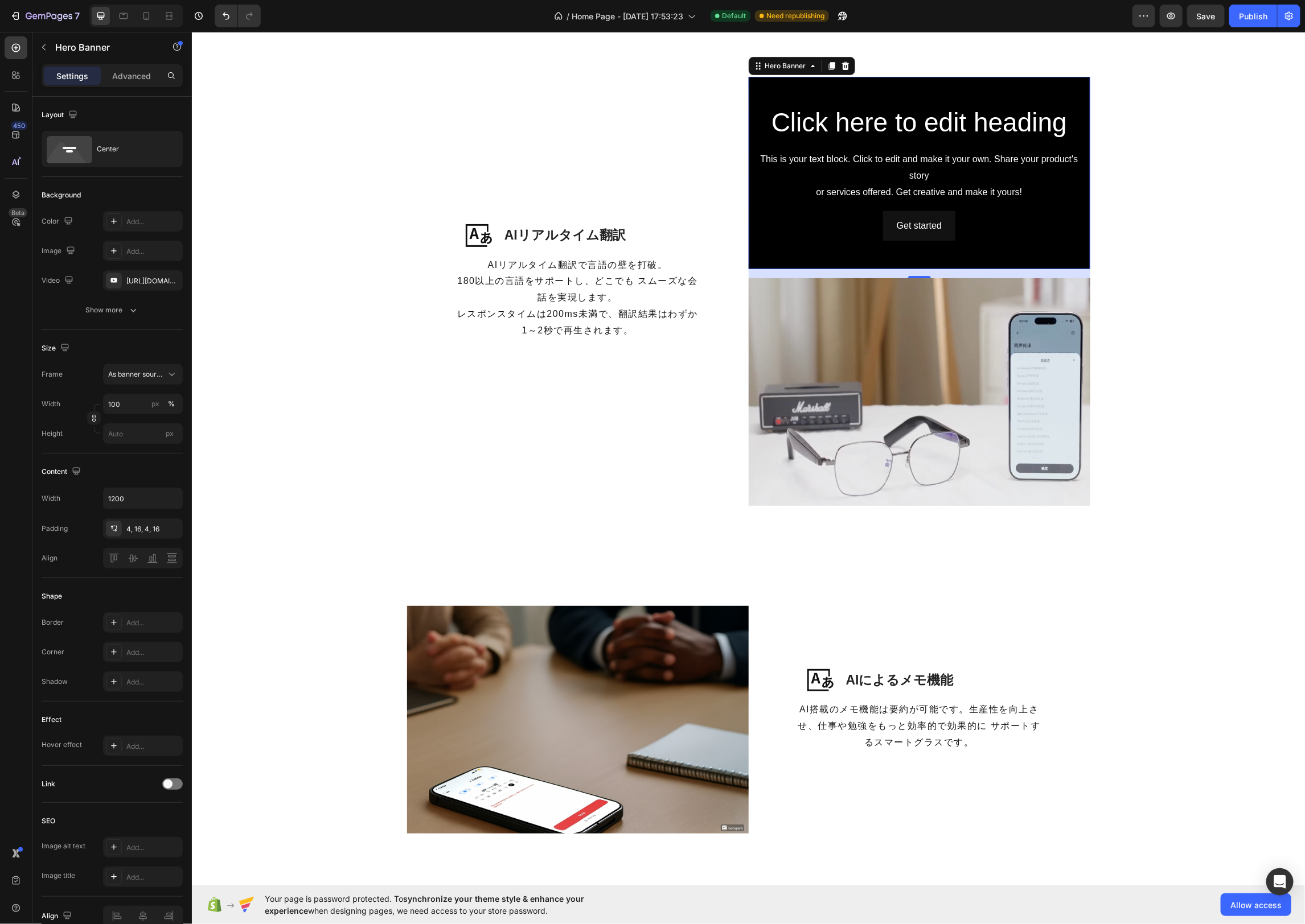
click at [1080, 242] on div "Click here to edit heading Heading This is your text block. Click to edit and m…" at bounding box center [918, 172] width 341 height 141
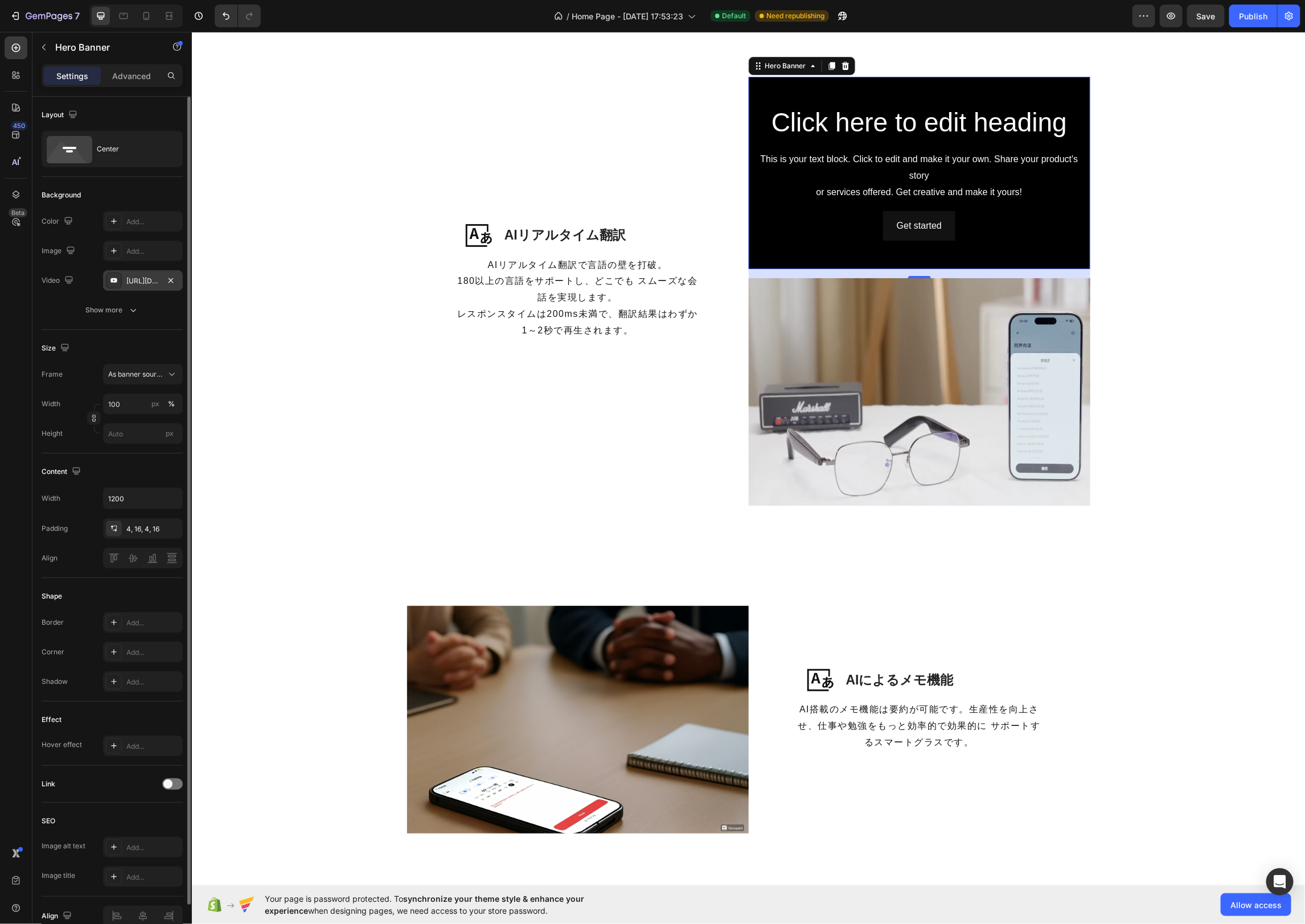
click at [116, 281] on icon at bounding box center [113, 280] width 6 height 5
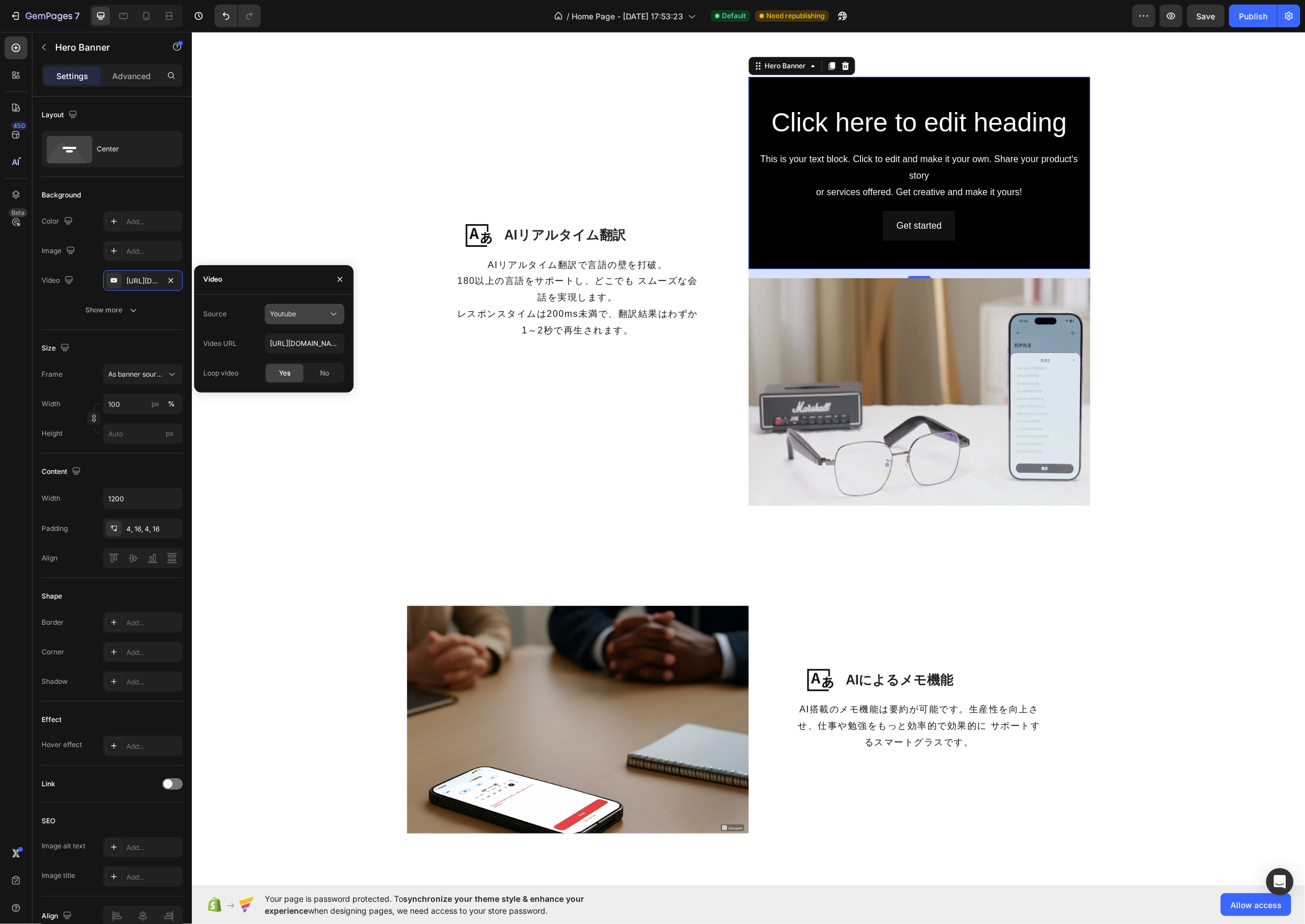
click at [295, 310] on span "Youtube" at bounding box center [283, 314] width 26 height 9
click at [312, 342] on span "Video hosting" at bounding box center [291, 342] width 43 height 10
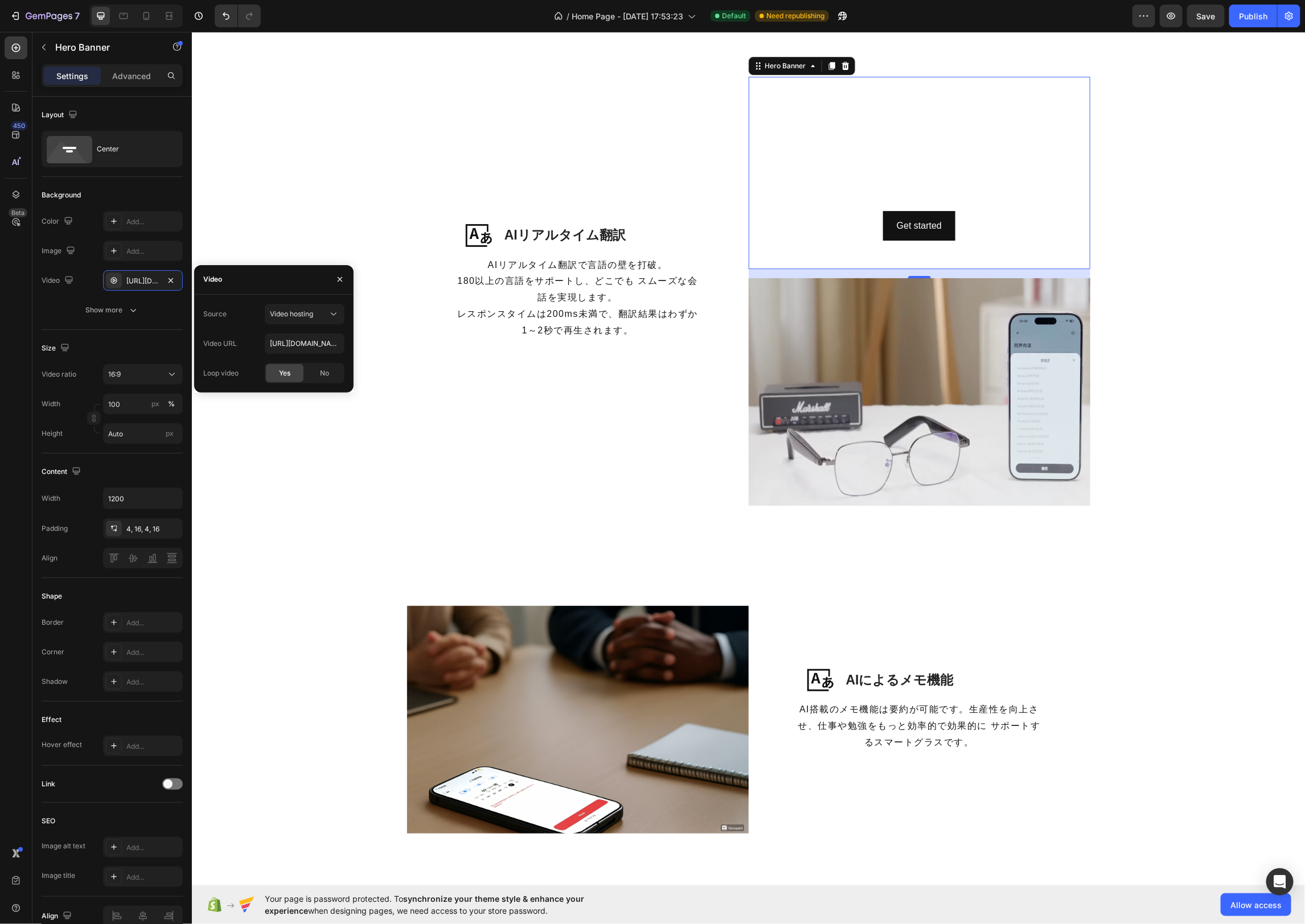
click at [293, 374] on div "Yes" at bounding box center [285, 373] width 37 height 18
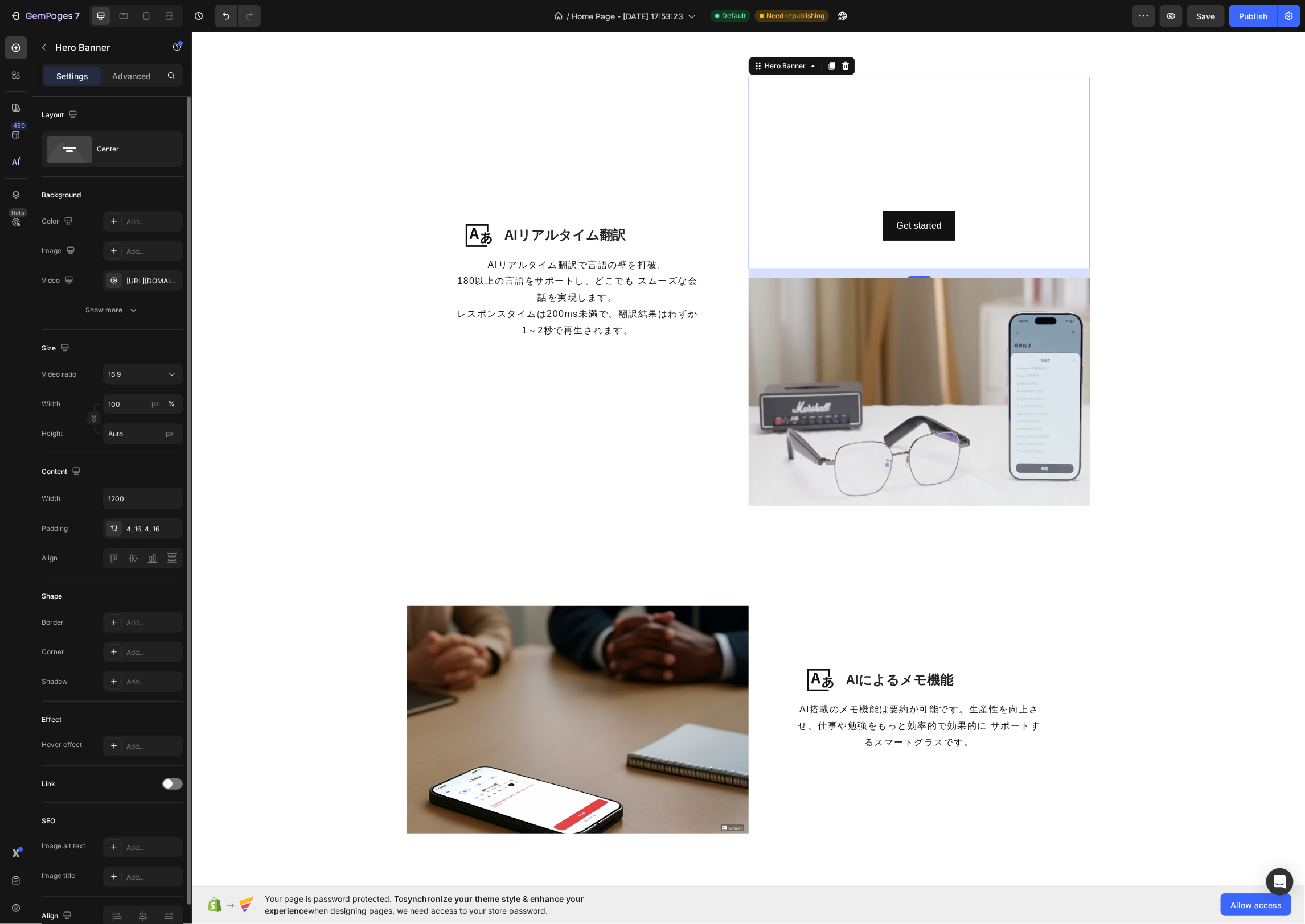
click at [166, 330] on div "Size Video ratio 16:9 Width 100 px % Height Auto px" at bounding box center [112, 391] width 141 height 124
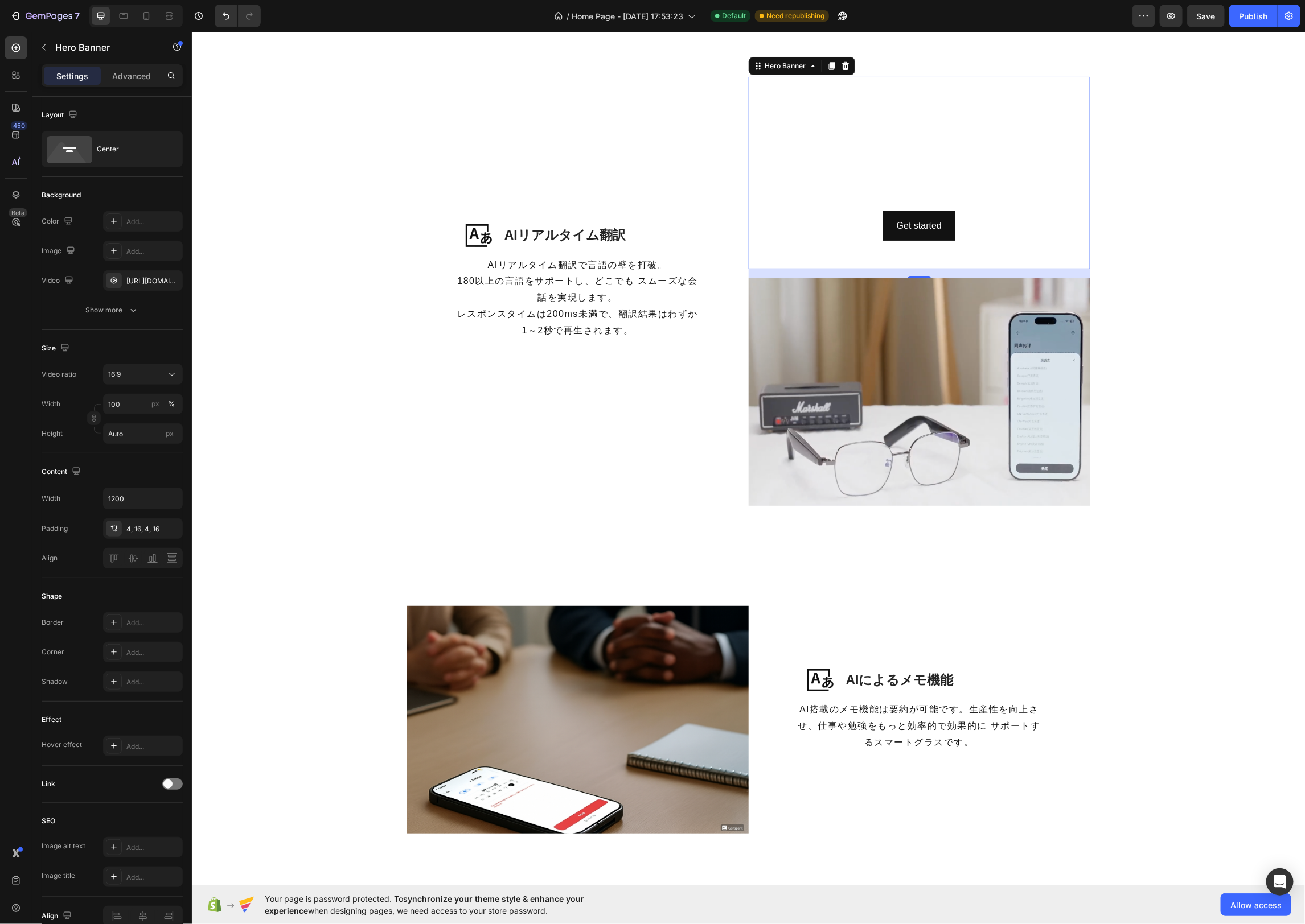
click at [1086, 200] on div "Click here to edit heading Heading This is your text block. Click to edit and m…" at bounding box center [918, 172] width 341 height 141
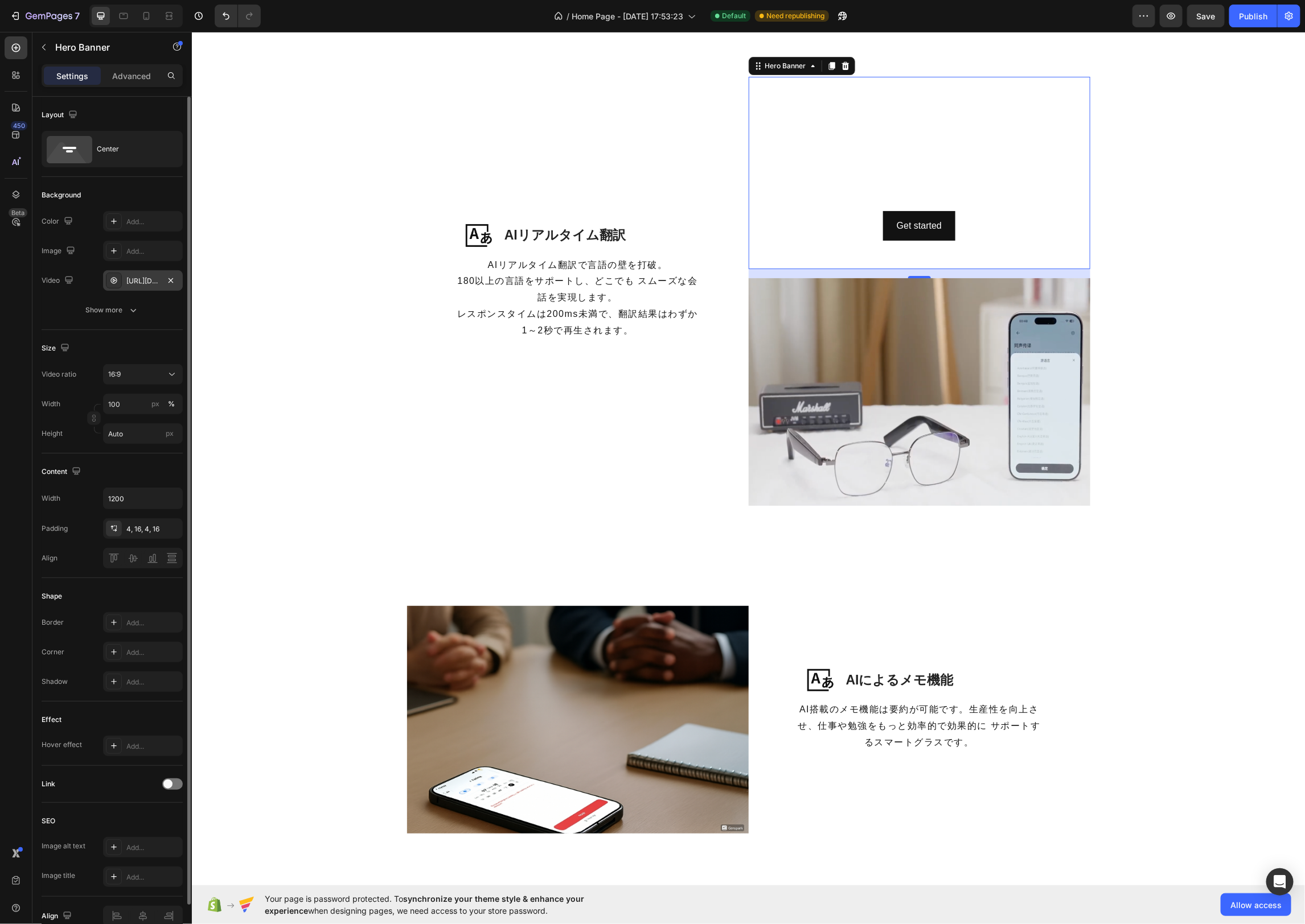
click at [163, 280] on div "https://cdn.shopify.com/videos/c/o/v/92a407d4e0c94a288eb54cac18c387dc.mp4" at bounding box center [142, 280] width 79 height 21
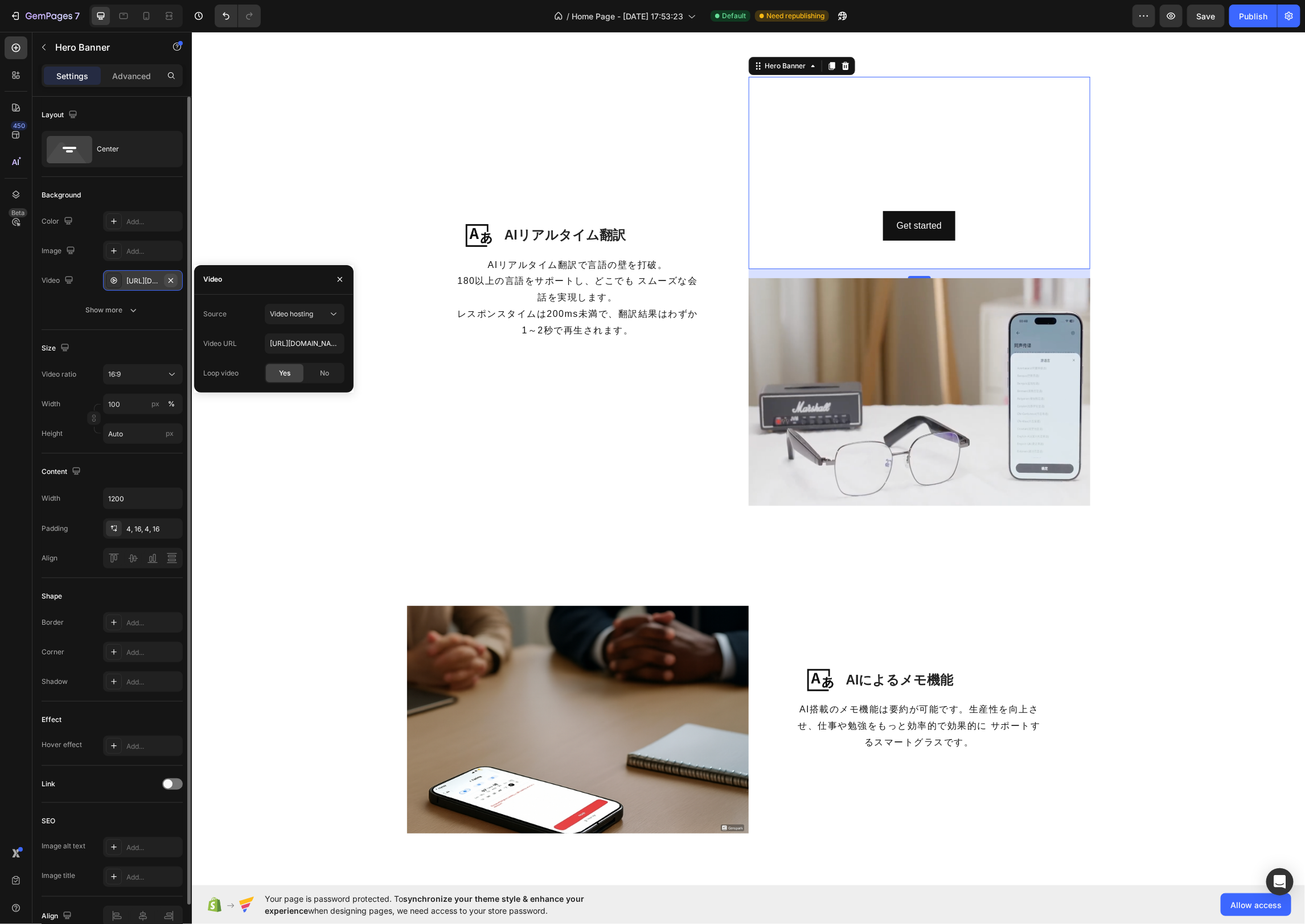
click at [170, 280] on icon "button" at bounding box center [170, 280] width 5 height 5
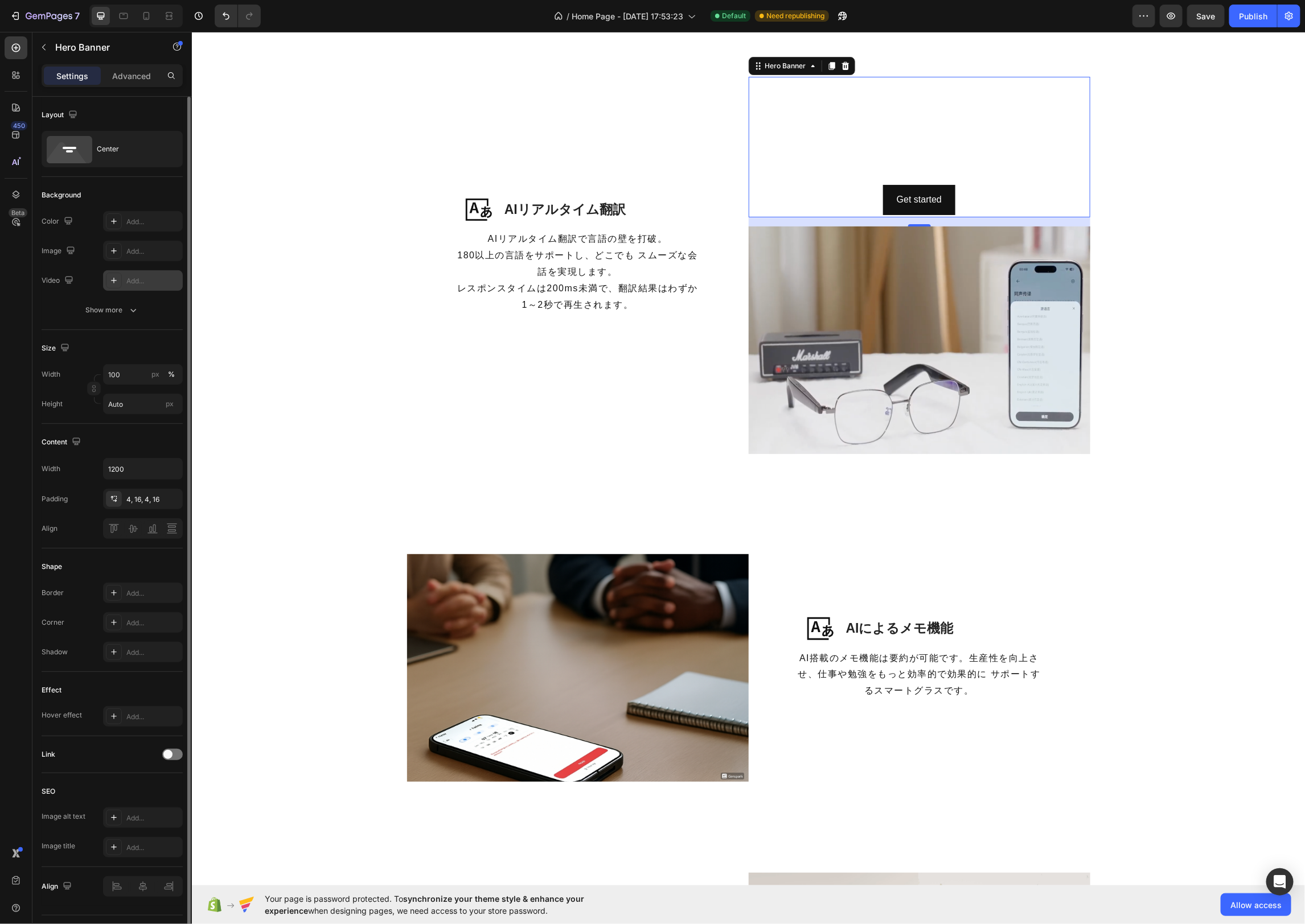
click at [157, 280] on div "Add..." at bounding box center [153, 280] width 53 height 10
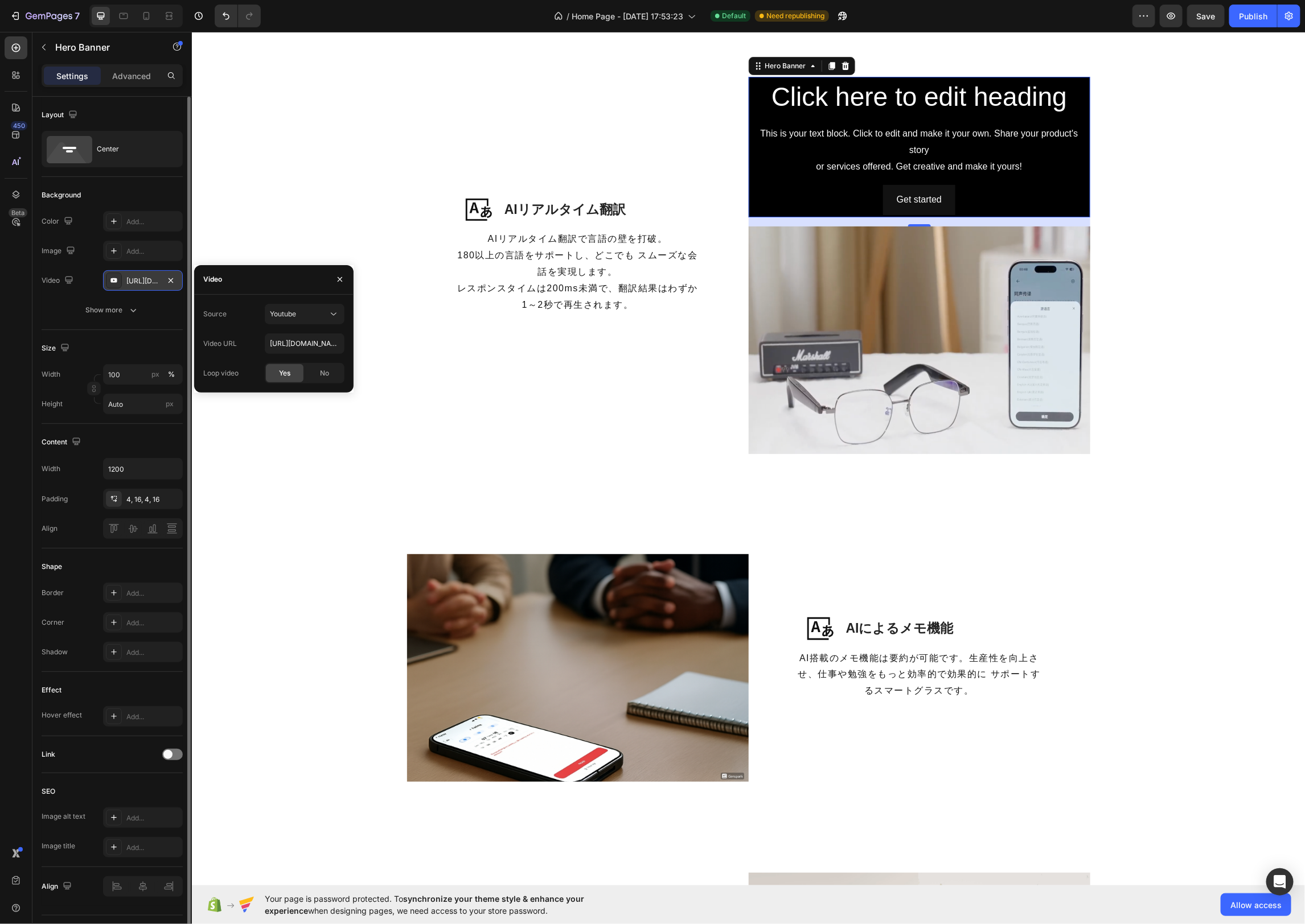
drag, startPoint x: 138, startPoint y: 280, endPoint x: 144, endPoint y: 280, distance: 6.0
click at [138, 280] on div "https://youtu.be/KOxfzBp72uk" at bounding box center [142, 280] width 33 height 10
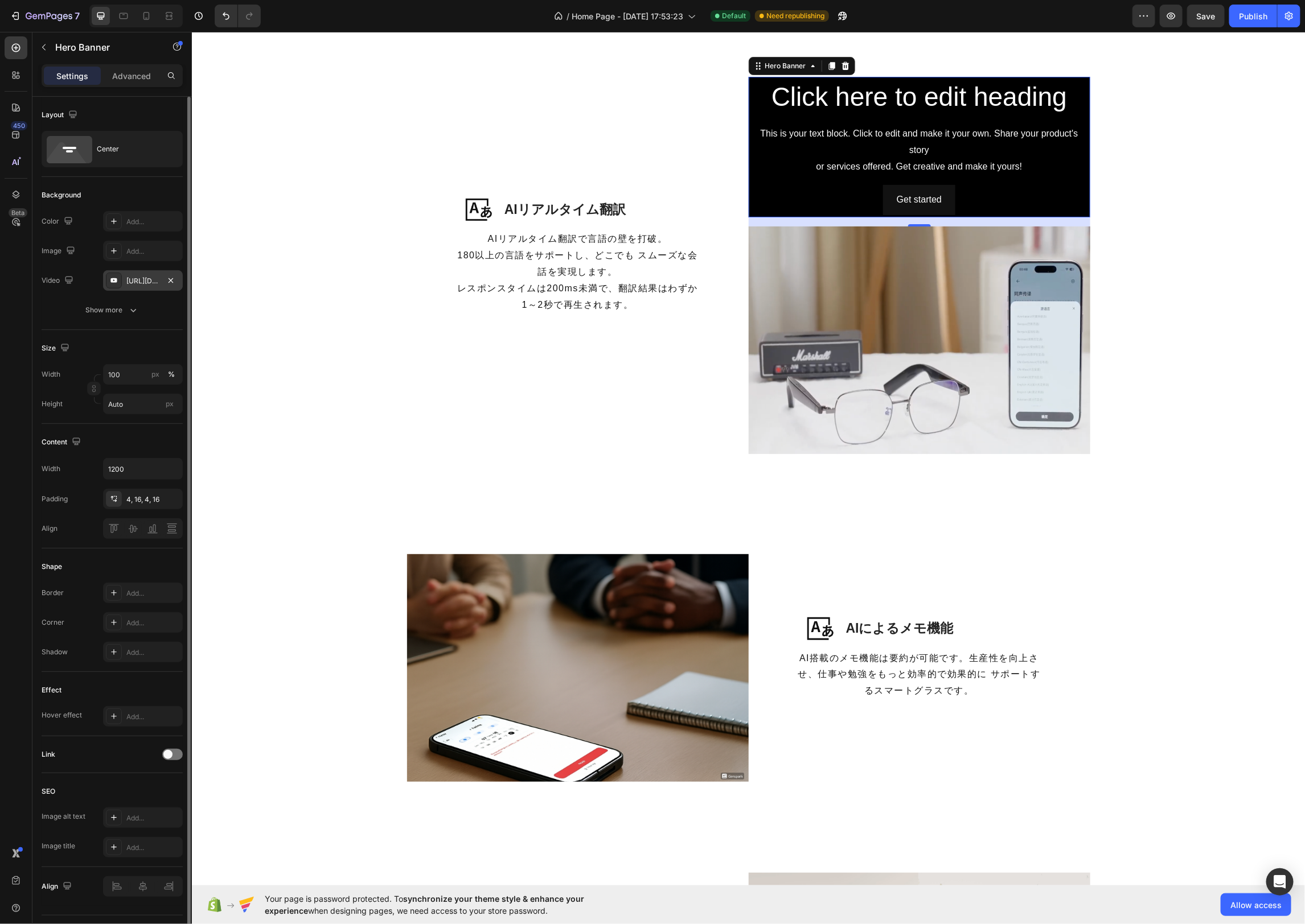
click at [144, 280] on div "https://youtu.be/KOxfzBp72uk" at bounding box center [142, 280] width 33 height 10
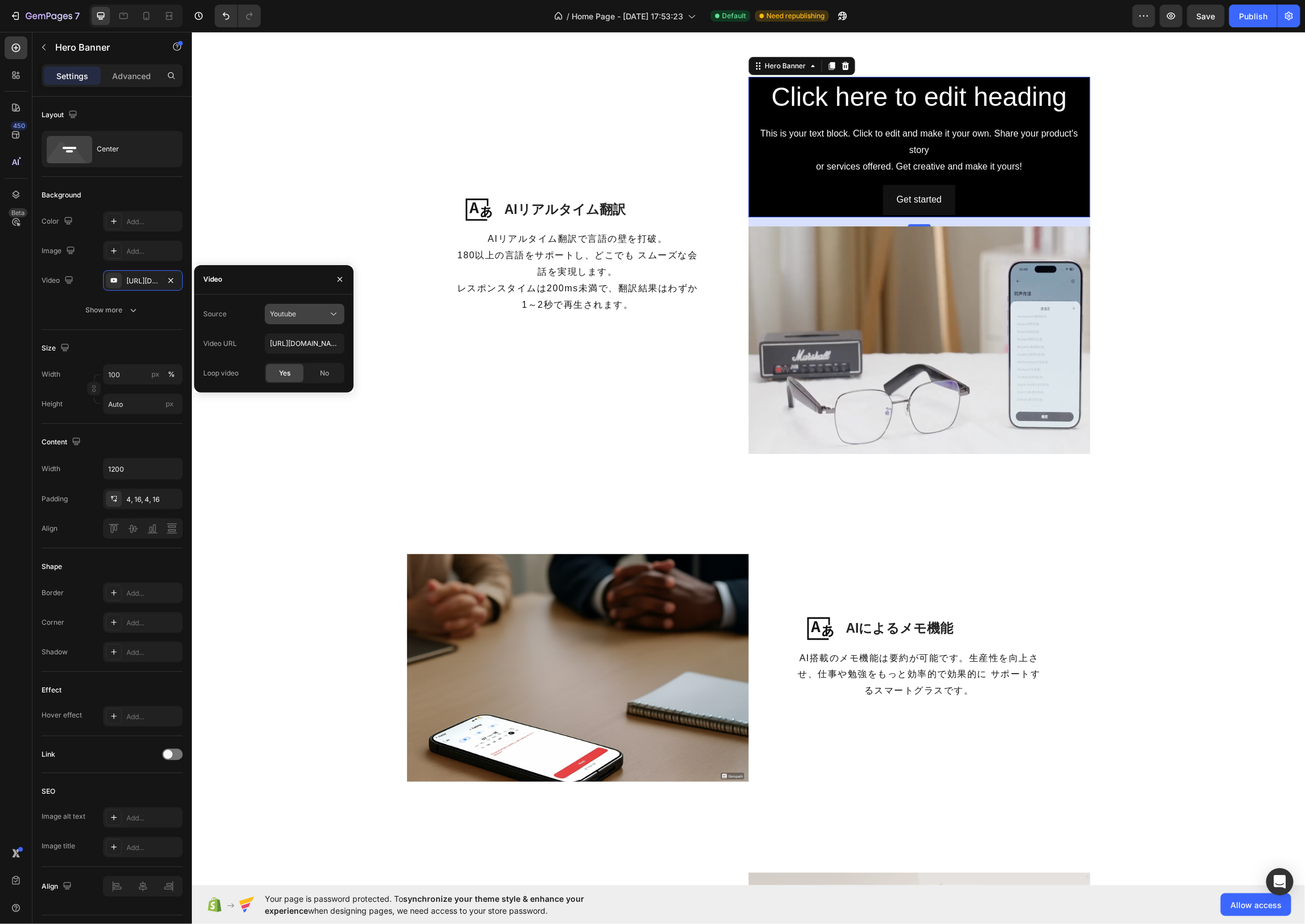
click at [335, 314] on icon at bounding box center [333, 314] width 11 height 11
drag, startPoint x: 303, startPoint y: 340, endPoint x: 311, endPoint y: 345, distance: 9.4
click at [303, 340] on span "Video hosting" at bounding box center [291, 342] width 43 height 10
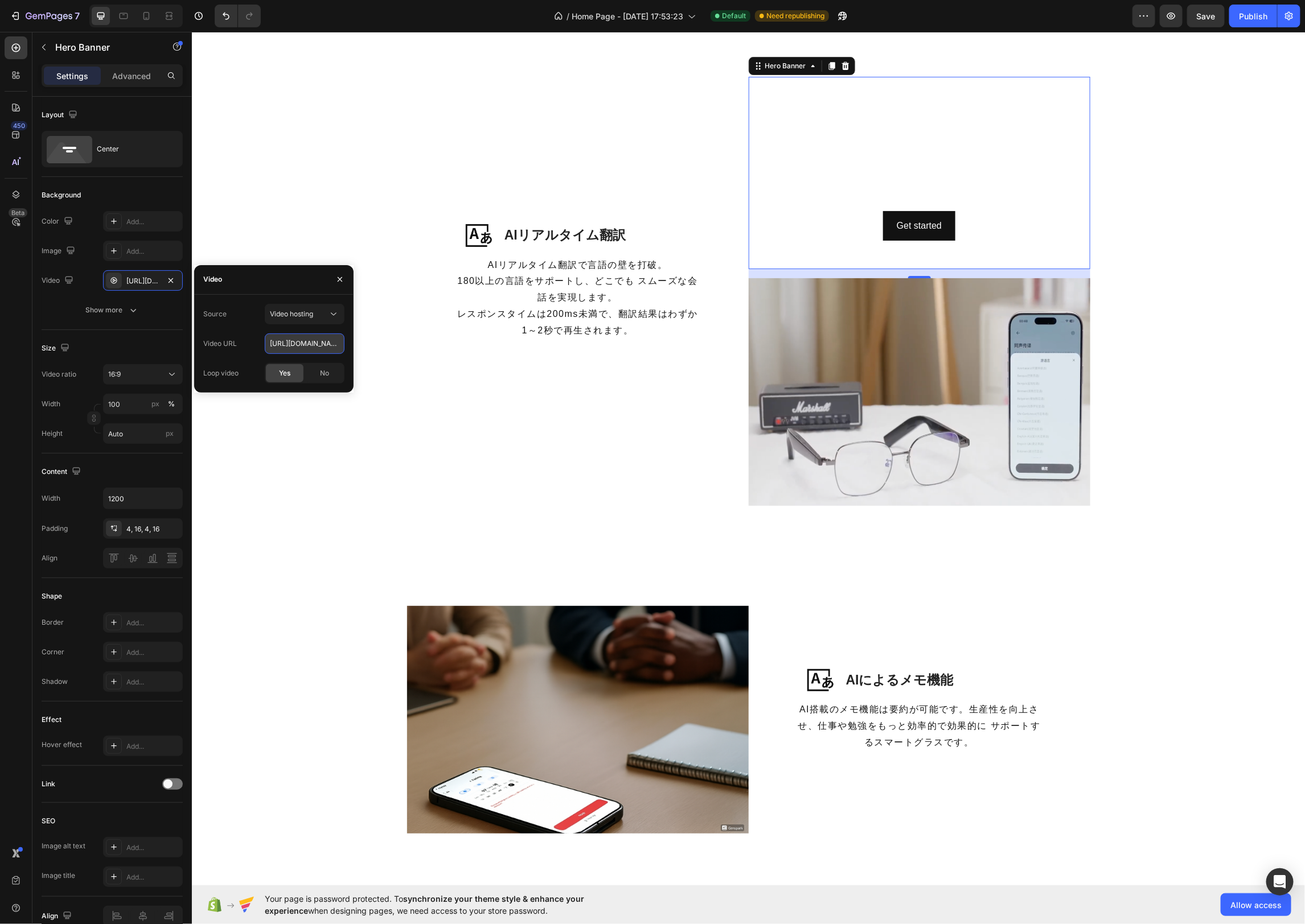
click at [321, 343] on input "https://cdn.shopify.com/videos/c/o/v/92a407d4e0c94a288eb54cac18c387dc.mp4" at bounding box center [304, 344] width 79 height 21
paste input "67c7d26b0f3b4add8ab34c981635bacd"
type input "https://cdn.shopify.com/videos/c/o/v/67c7d26b0f3b4add8ab34c981635bacd.mp4"
click at [297, 490] on div "Image AIリアルタイム翻訳 Heading Row AIリアルタイム翻訳で言語の壁を打破。 180以上の言語をサポートし、どこでも スムーズな会話を実現…" at bounding box center [747, 295] width 1096 height 438
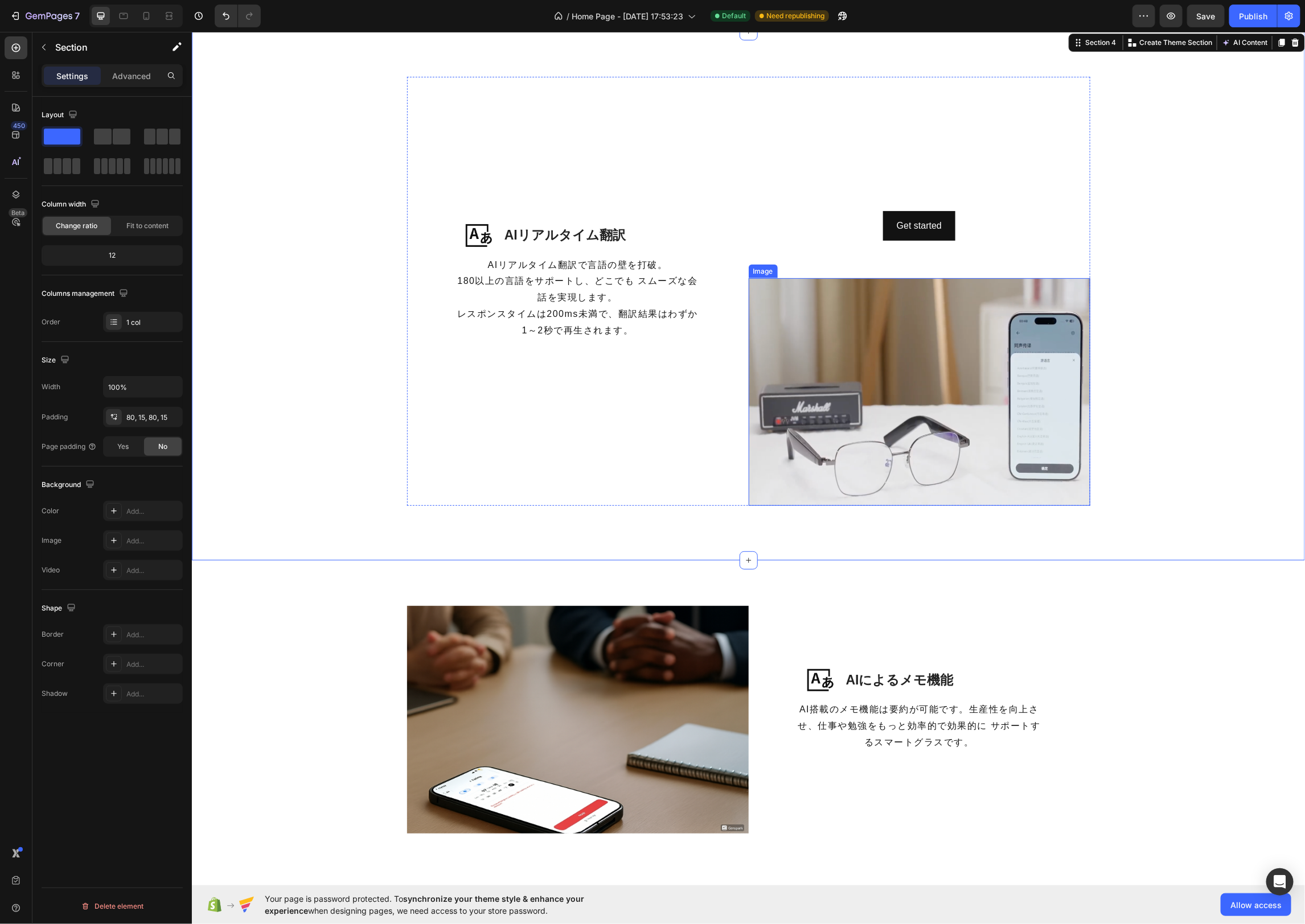
click at [811, 292] on img at bounding box center [918, 391] width 341 height 228
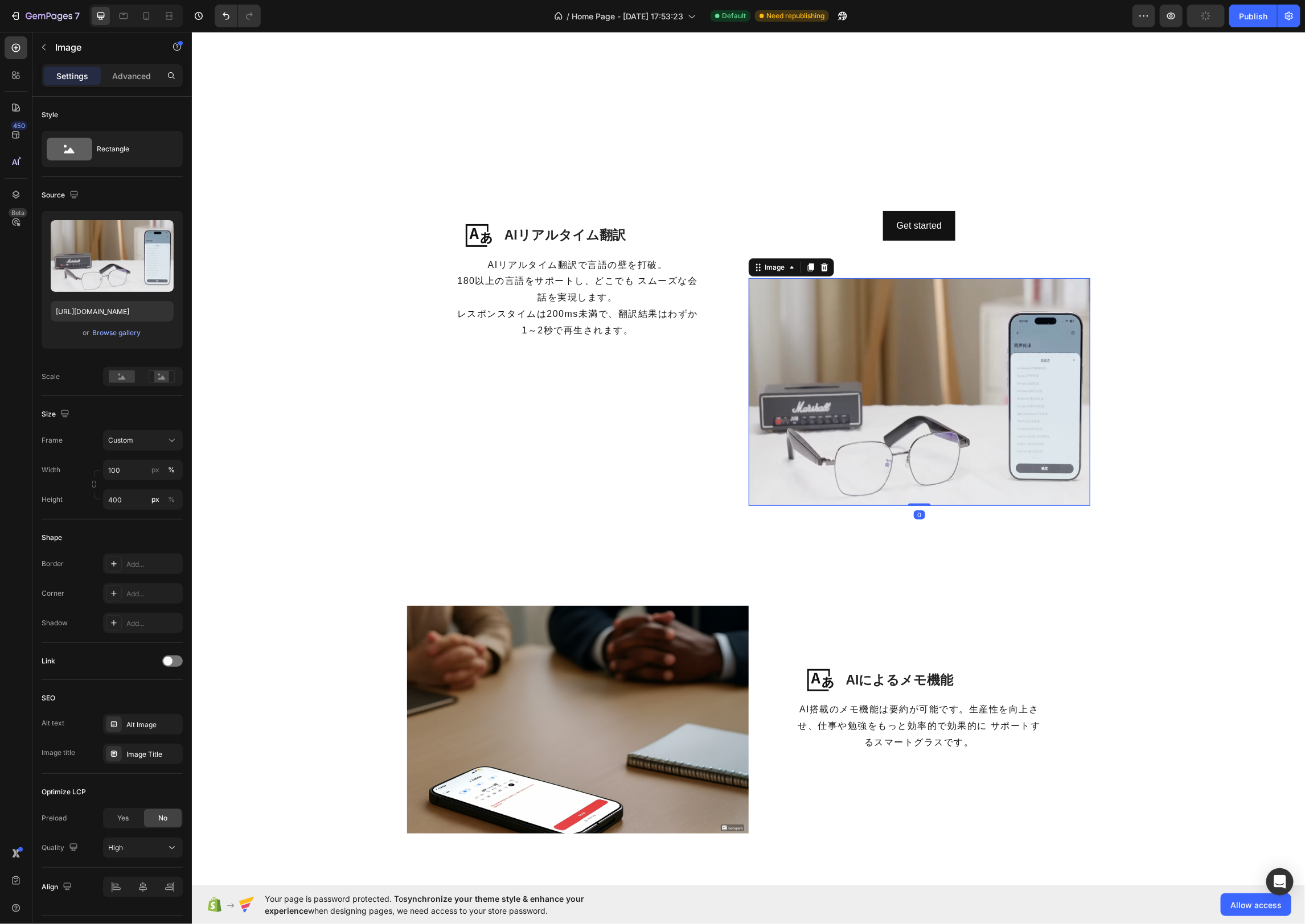
click at [828, 268] on div at bounding box center [823, 267] width 13 height 13
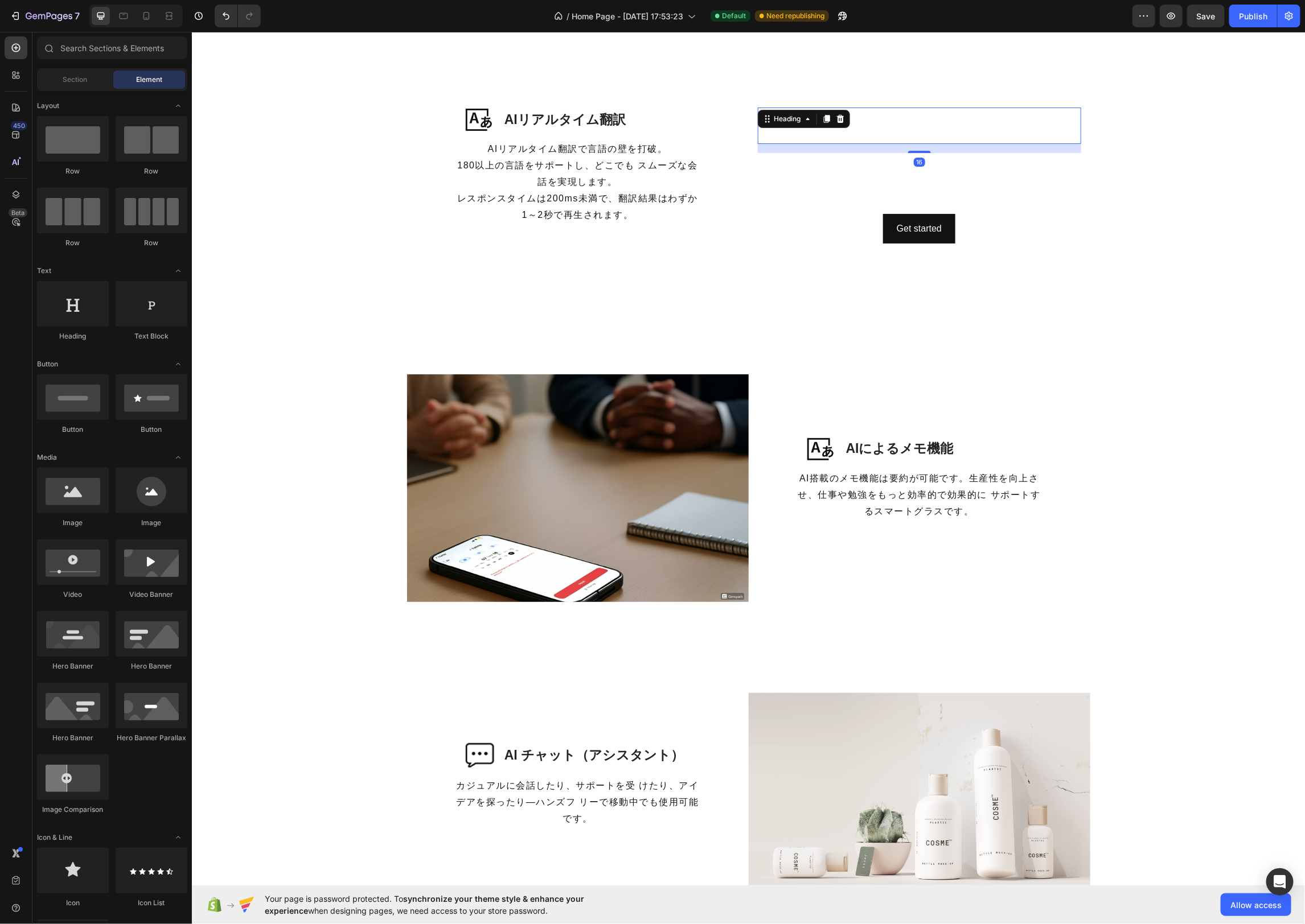
click at [990, 116] on h2 "Click here to edit heading" at bounding box center [919, 125] width 323 height 37
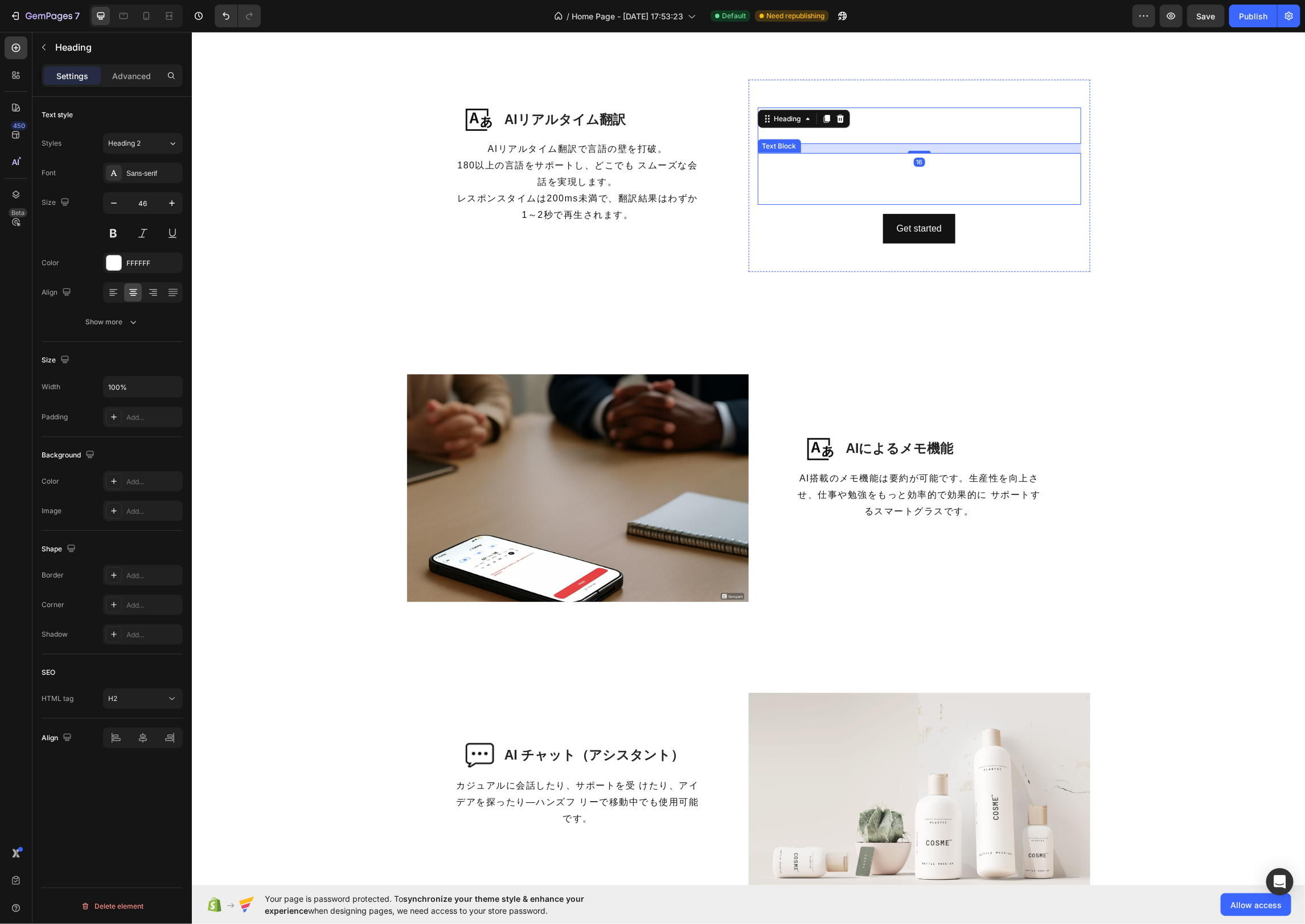
click at [998, 204] on div "This is your text block. Click to edit and make it your own. Share your product…" at bounding box center [919, 178] width 323 height 51
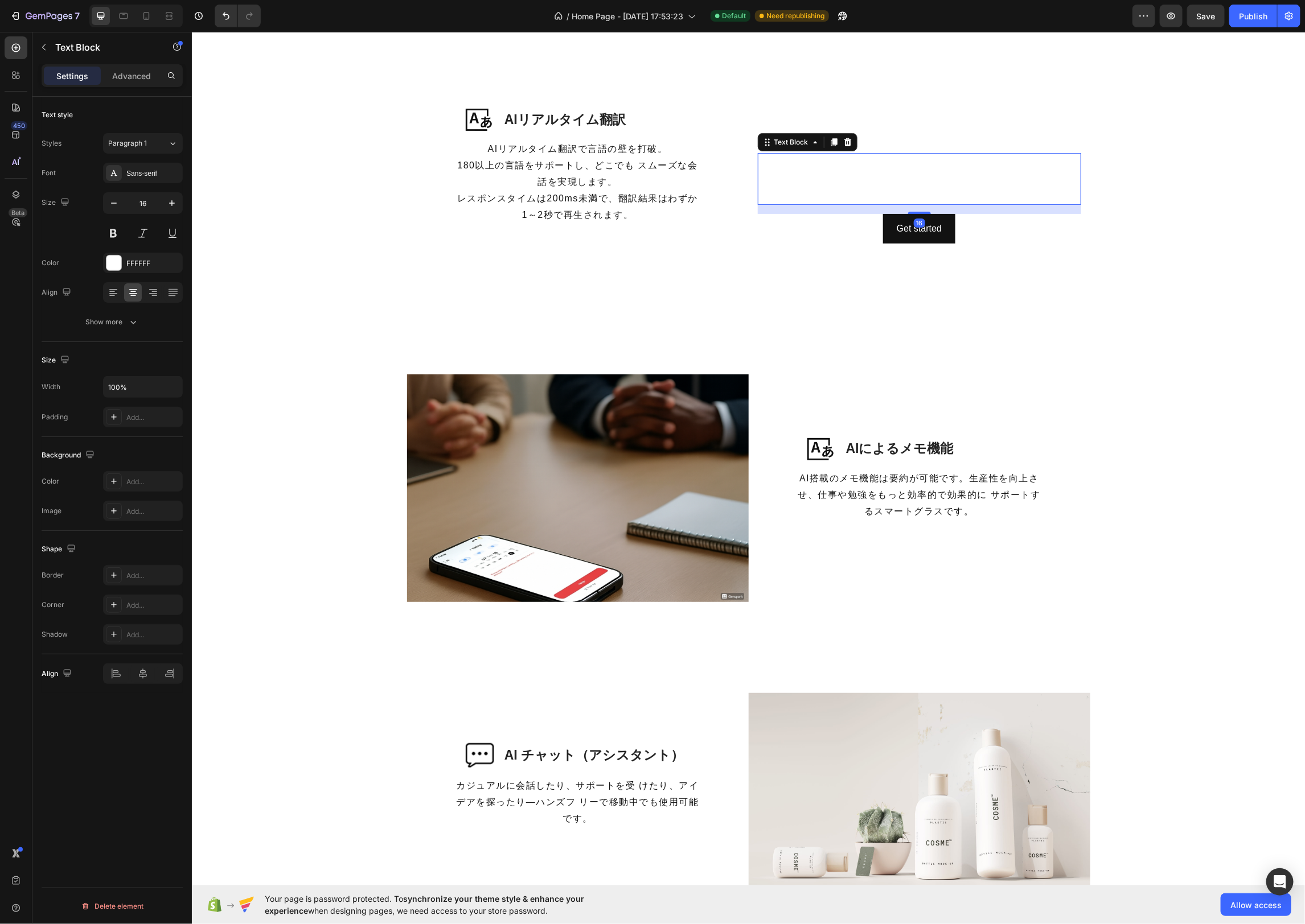
click at [850, 146] on icon at bounding box center [848, 142] width 9 height 9
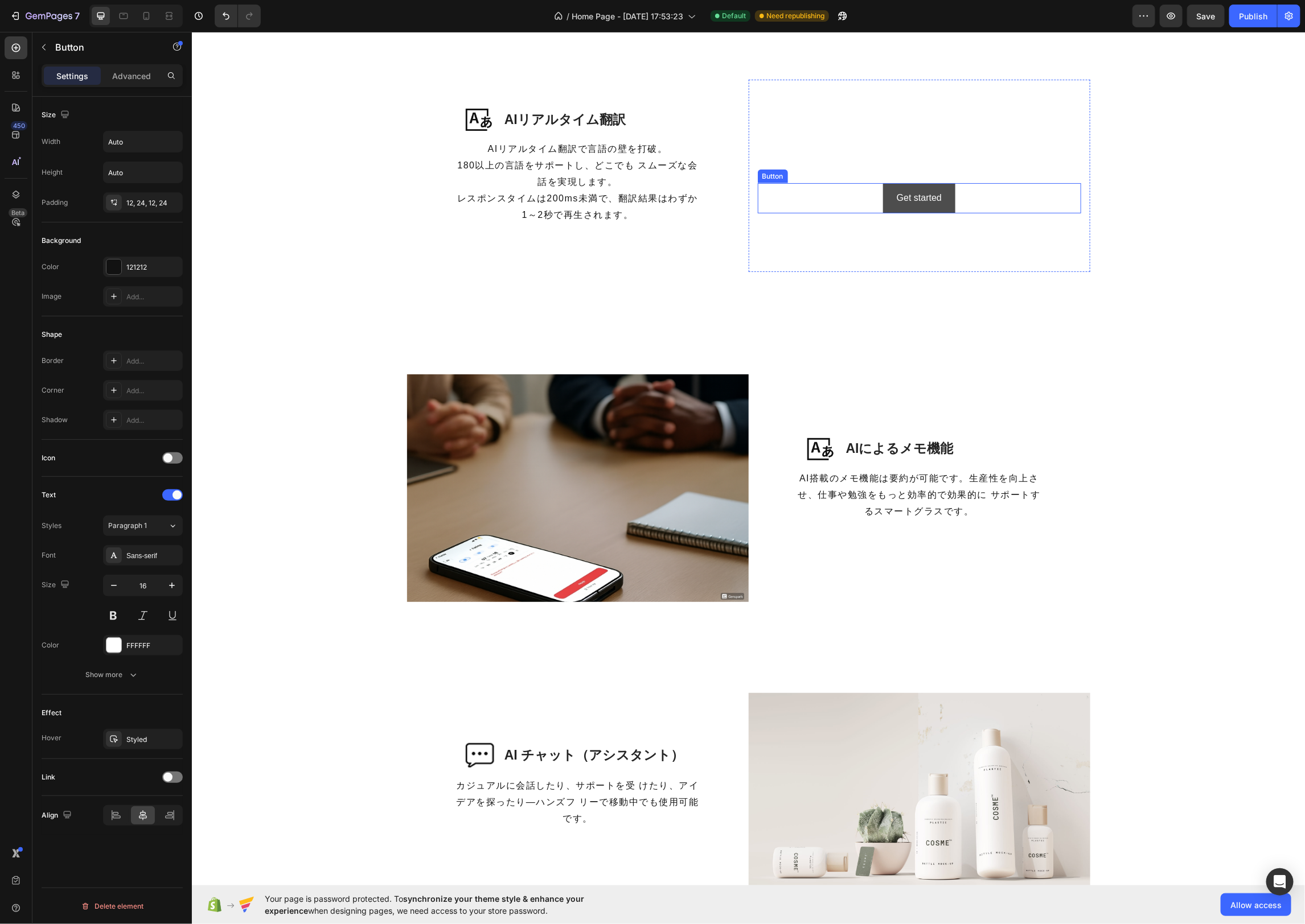
drag, startPoint x: 966, startPoint y: 215, endPoint x: 958, endPoint y: 214, distance: 8.1
click at [966, 213] on div "Get started Button" at bounding box center [919, 198] width 323 height 30
click at [832, 176] on icon at bounding box center [834, 172] width 9 height 9
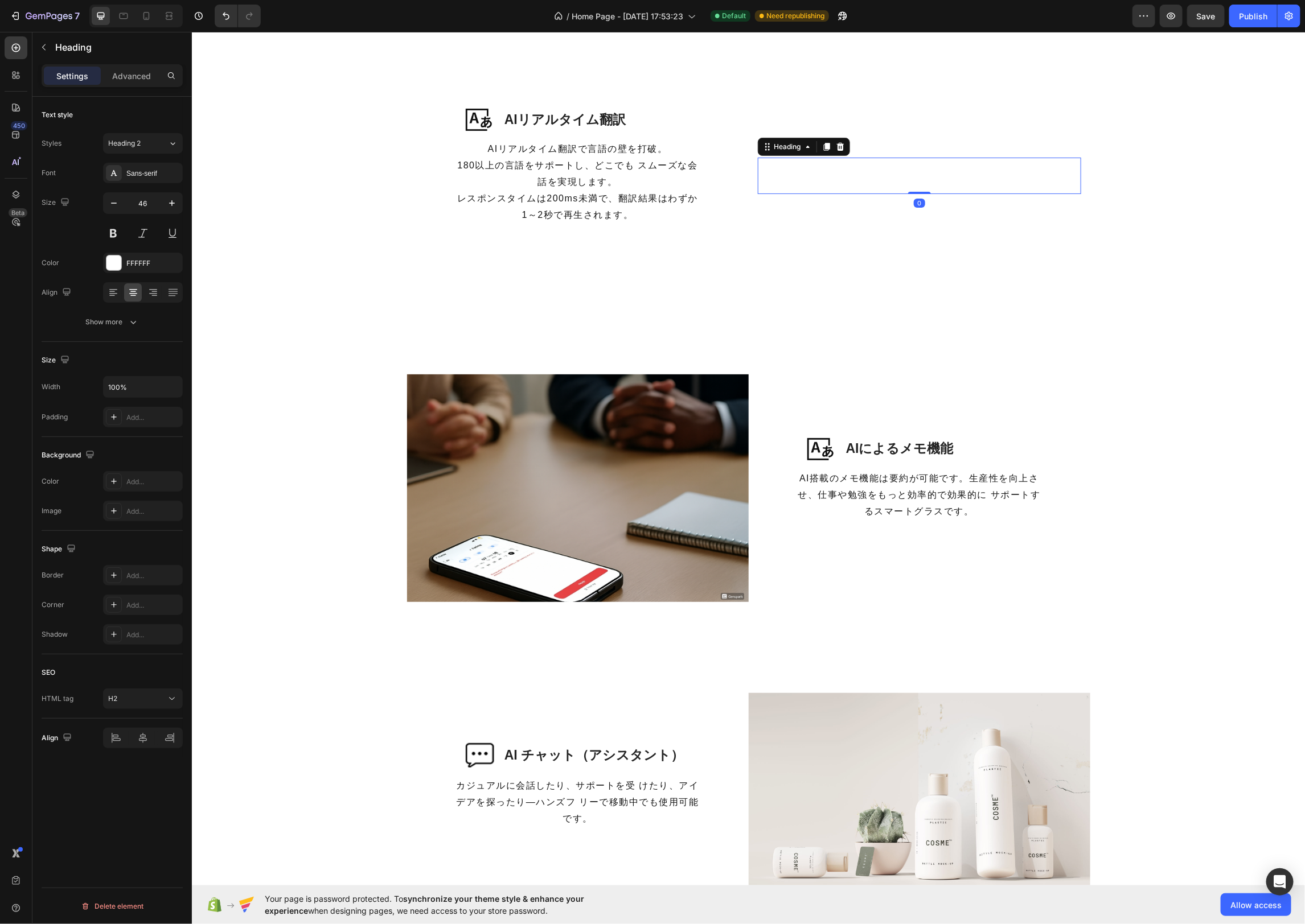
click at [981, 157] on h2 "Click here to edit heading" at bounding box center [919, 175] width 323 height 37
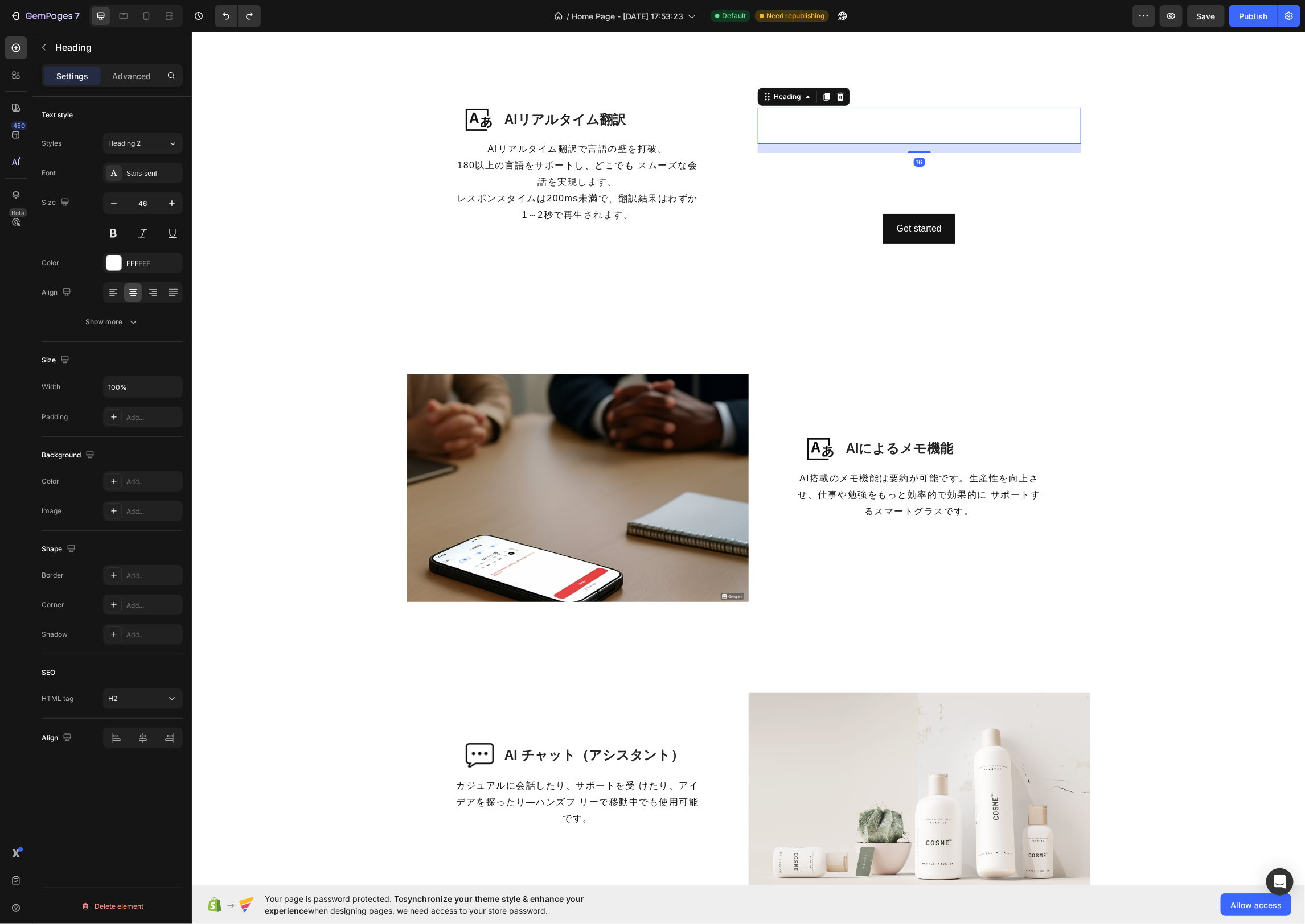
click at [982, 129] on h2 "Click here to edit heading" at bounding box center [919, 125] width 323 height 37
click at [1032, 202] on div "This is your text block. Click to edit and make it your own. Share your product…" at bounding box center [919, 178] width 323 height 51
click at [1019, 142] on p "Click here to edit heading" at bounding box center [918, 125] width 321 height 34
click at [843, 113] on icon at bounding box center [840, 118] width 9 height 9
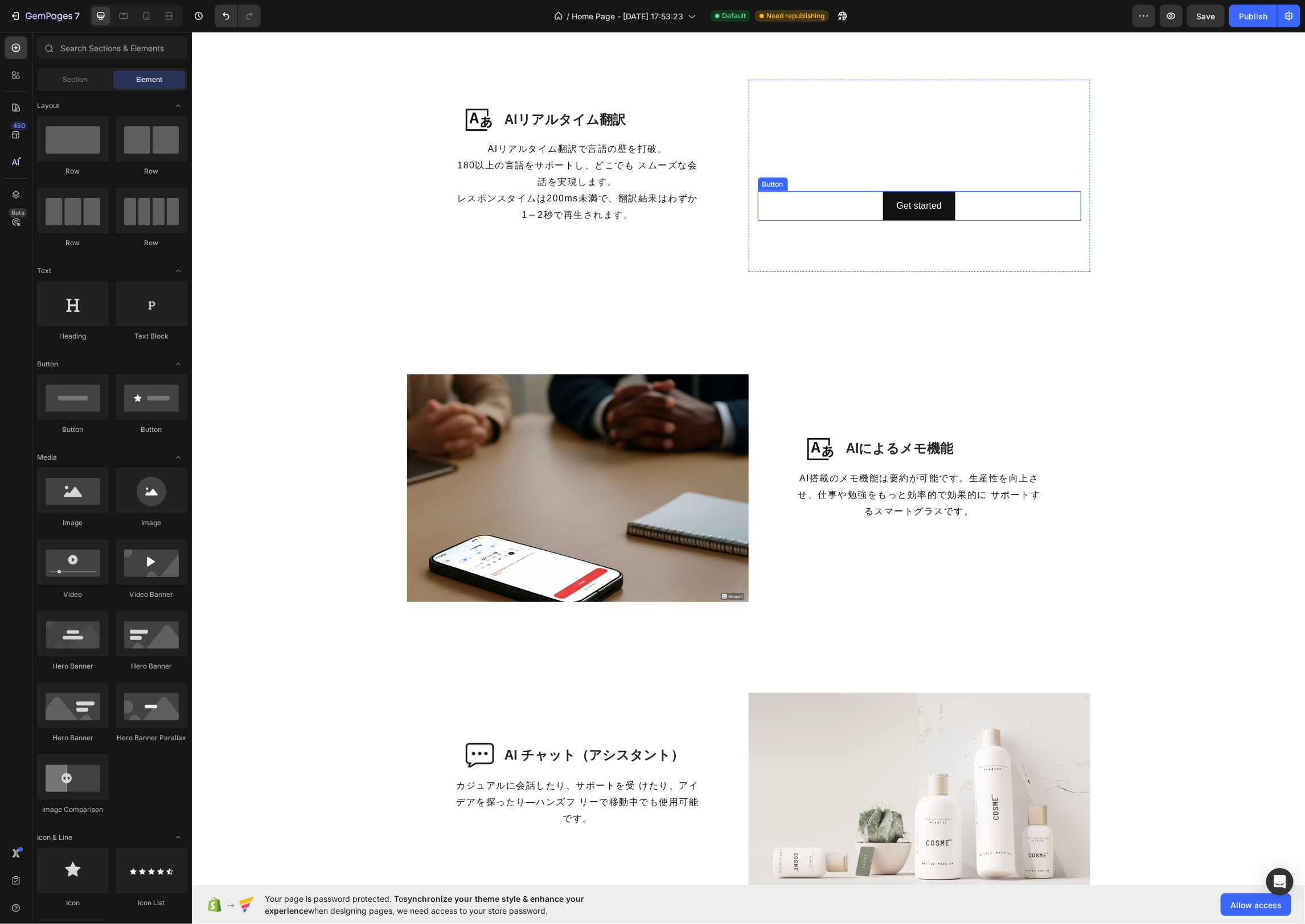
click at [977, 206] on div "Get started Button" at bounding box center [919, 206] width 323 height 30
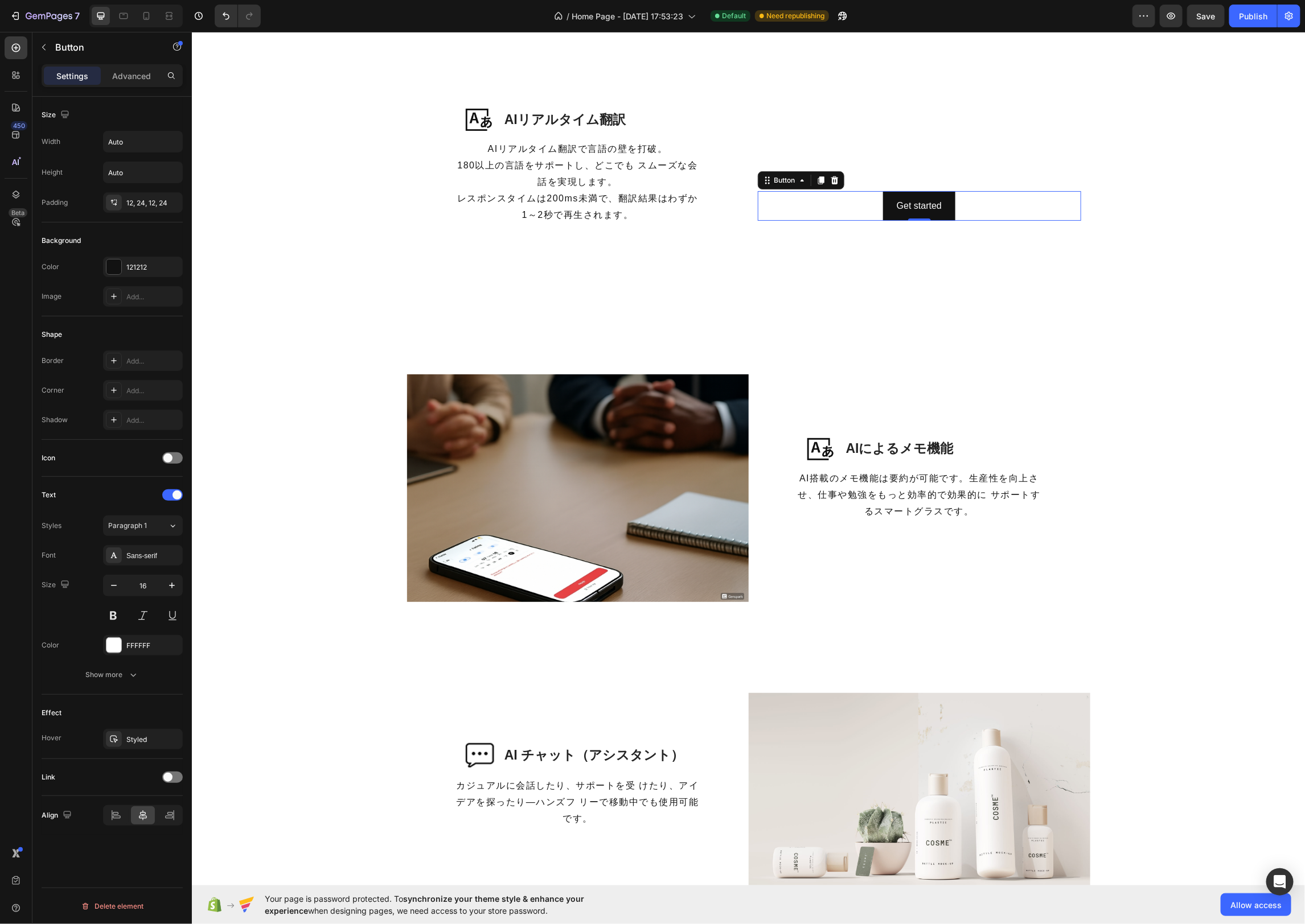
drag, startPoint x: 835, startPoint y: 180, endPoint x: 894, endPoint y: 167, distance: 60.4
click at [835, 180] on icon at bounding box center [834, 180] width 9 height 9
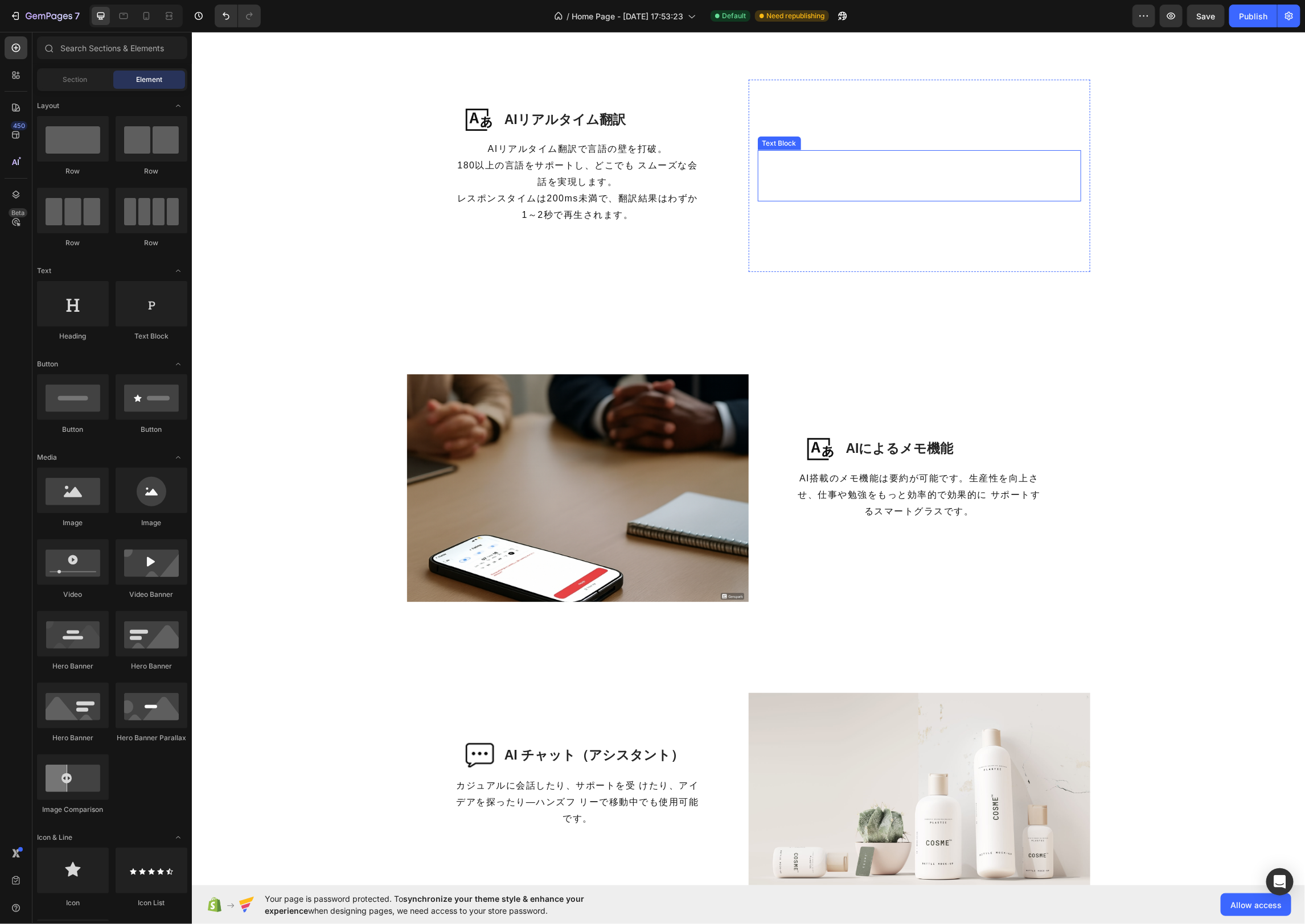
click at [952, 153] on div "This is your text block. Click to edit and make it your own. Share your product…" at bounding box center [919, 175] width 323 height 51
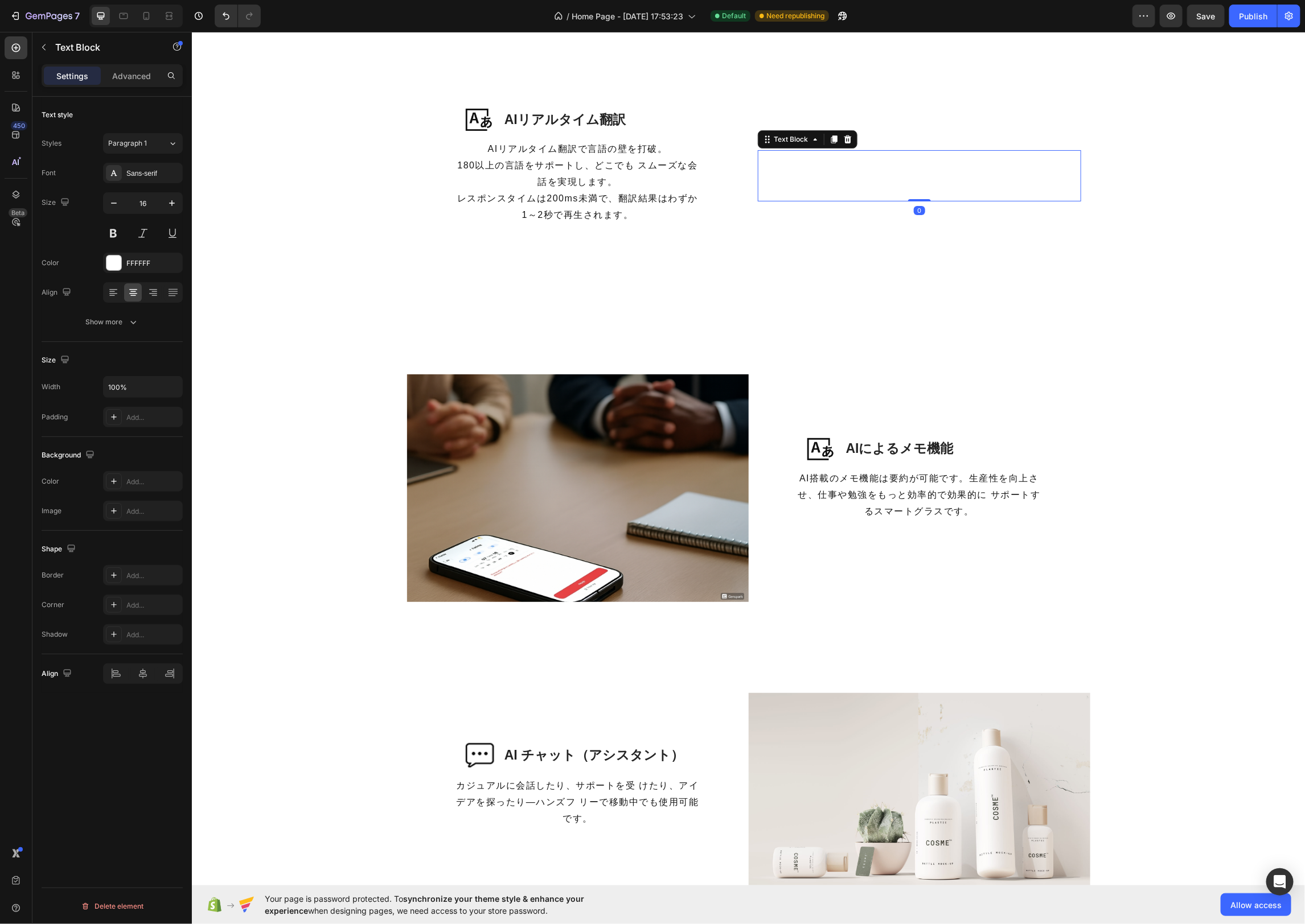
click at [981, 186] on div "This is your text block. Click to edit and make it your own. Share your product…" at bounding box center [919, 175] width 323 height 51
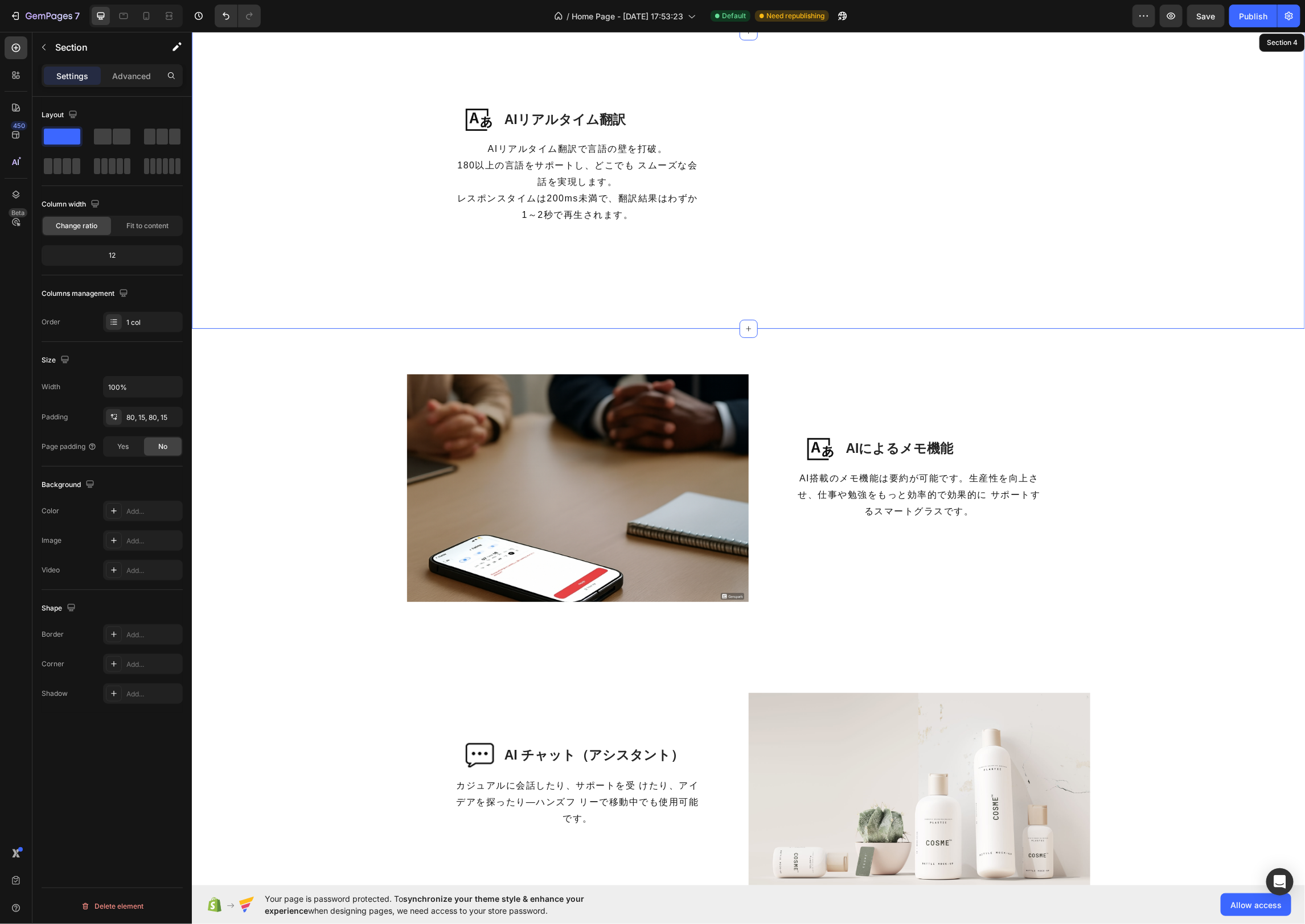
drag, startPoint x: 1109, startPoint y: 283, endPoint x: 1101, endPoint y: 280, distance: 8.5
click at [1109, 283] on div "Image AIリアルタイム翻訳 Heading Row AIリアルタイム翻訳で言語の壁を打破。 180以上の言語をサポートし、どこでも スムーズな会話を実現…" at bounding box center [747, 180] width 1113 height 298
click at [1109, 282] on div "Image AIリアルタイム翻訳 Heading Row AIリアルタイム翻訳で言語の壁を打破。 180以上の言語をサポートし、どこでも スムーズな会話を実現…" at bounding box center [747, 179] width 1096 height 206
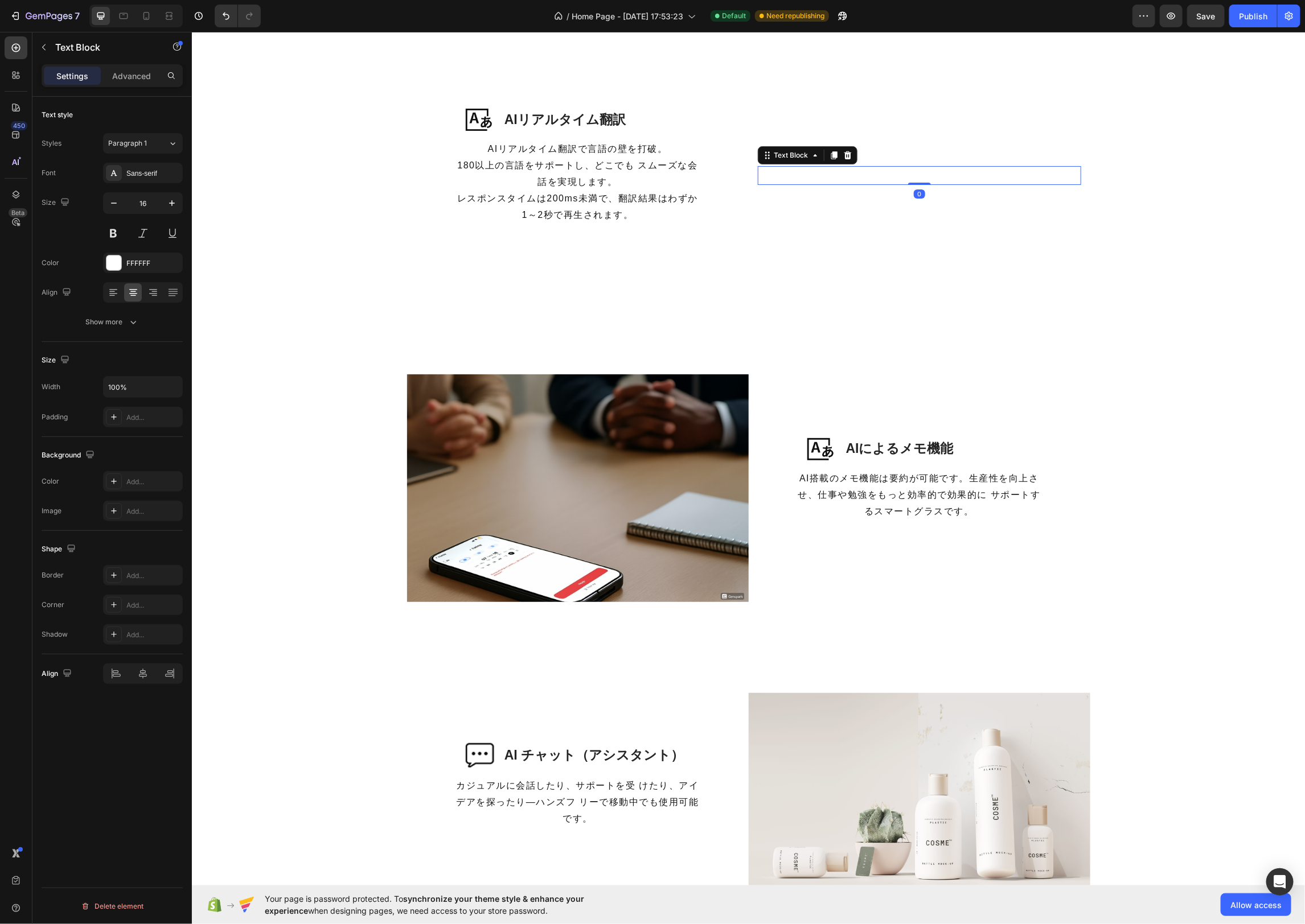
click at [908, 169] on p "会話も自由自在に" at bounding box center [918, 175] width 321 height 17
click at [173, 200] on icon "button" at bounding box center [172, 203] width 11 height 11
click at [114, 203] on icon "button" at bounding box center [114, 203] width 11 height 11
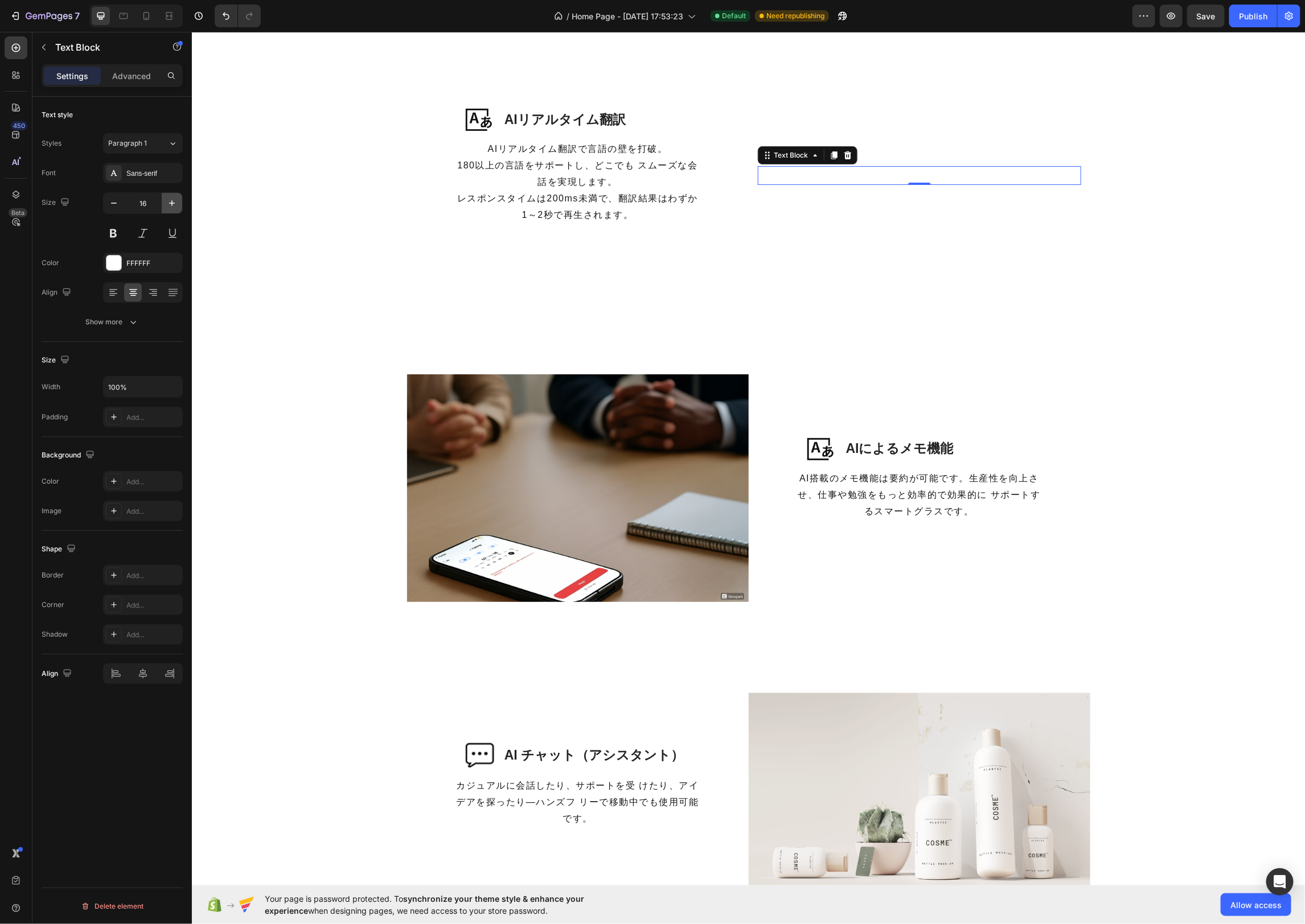
click at [168, 205] on icon "button" at bounding box center [172, 203] width 11 height 11
type input "17"
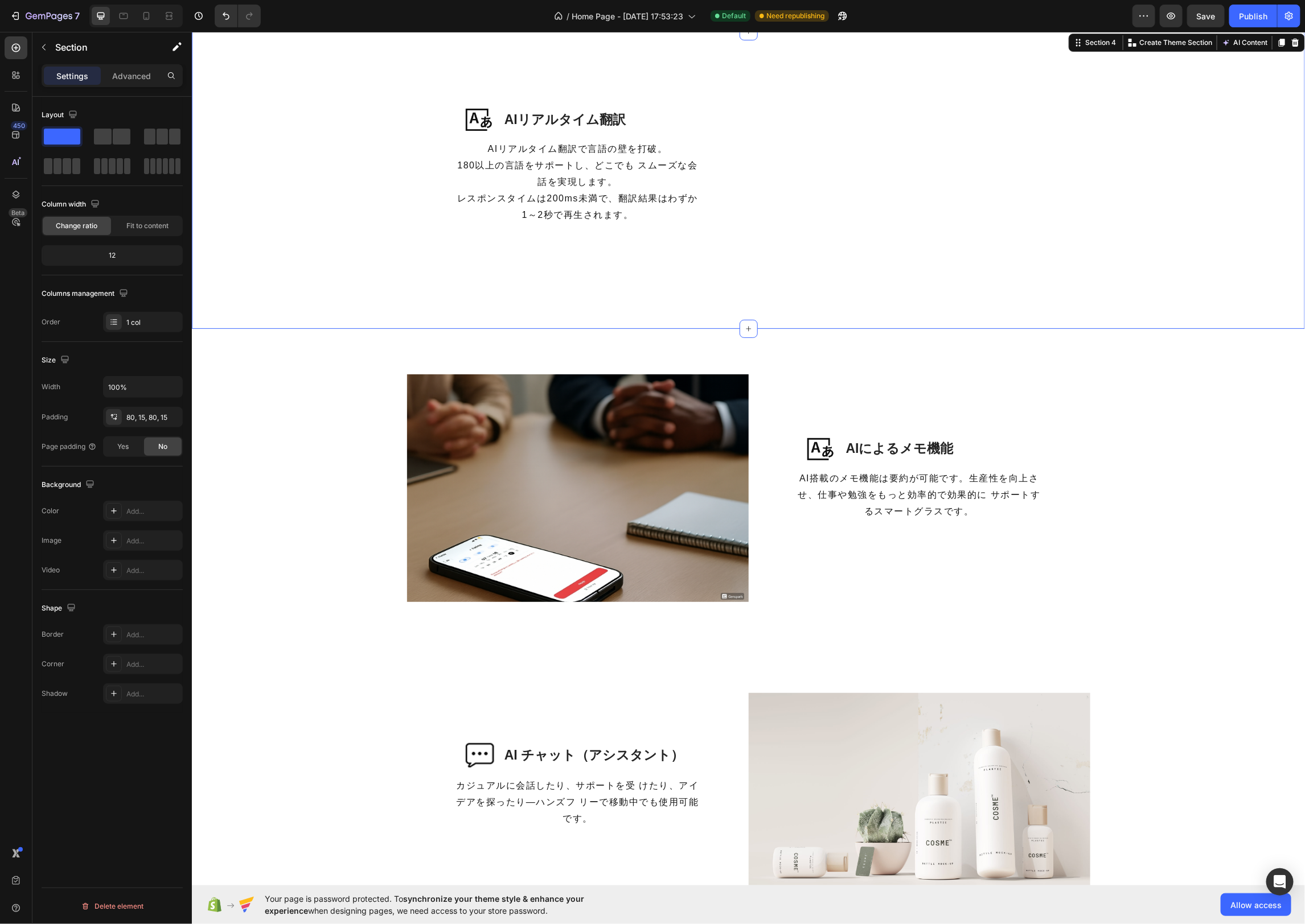
click at [451, 298] on div "Image AIリアルタイム翻訳 Heading Row AIリアルタイム翻訳で言語の壁を打破。 180以上の言語をサポートし、どこでも スムーズな会話を実現…" at bounding box center [747, 180] width 1113 height 298
click at [1149, 287] on div "Image AIリアルタイム翻訳 Heading Row AIリアルタイム翻訳で言語の壁を打破。 180以上の言語をサポートし、どこでも スムーズな会話を実現…" at bounding box center [747, 180] width 1113 height 298
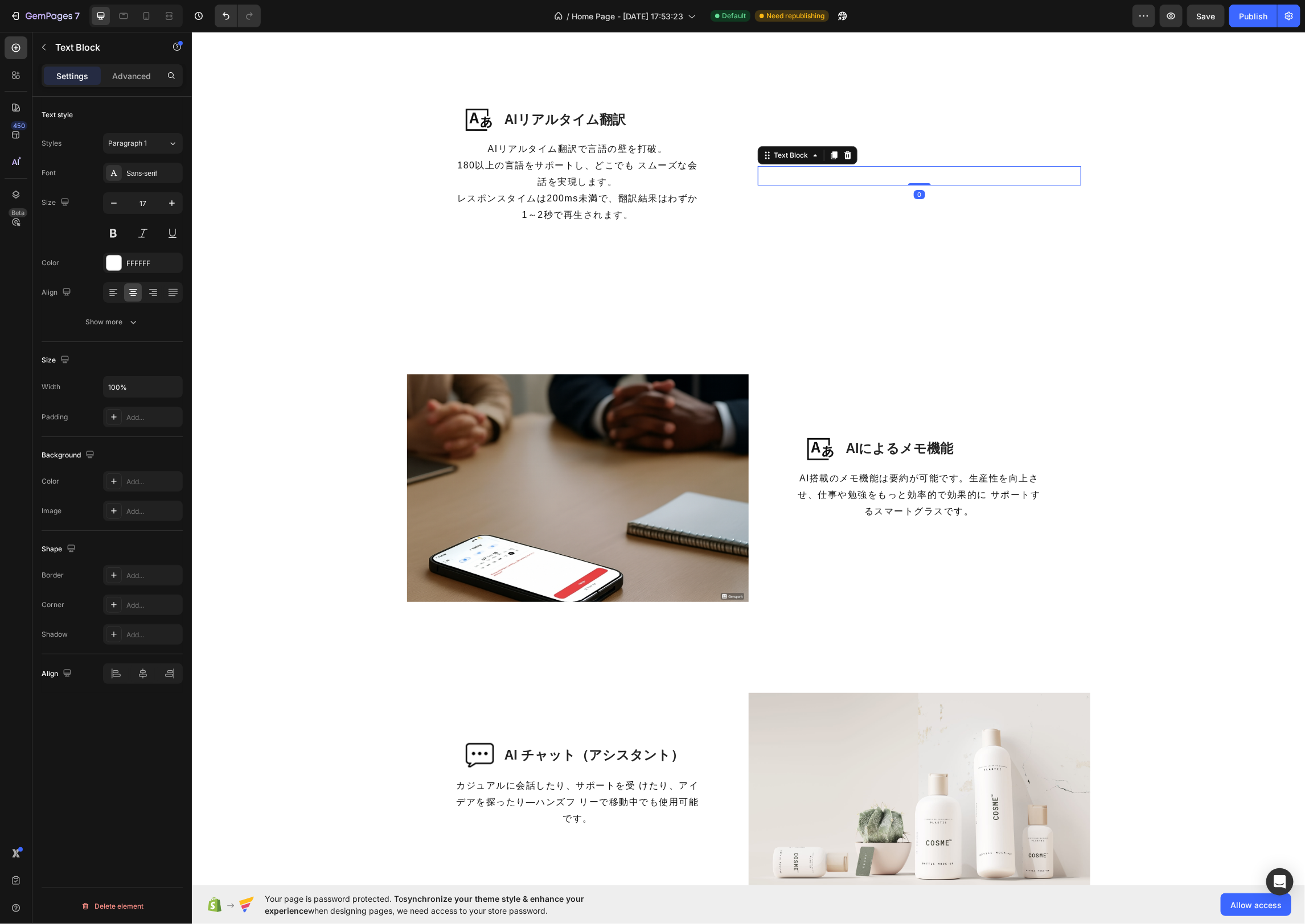
click at [912, 172] on p "会話も自由自在に" at bounding box center [918, 176] width 321 height 17
click at [143, 80] on p "Advanced" at bounding box center [132, 76] width 39 height 12
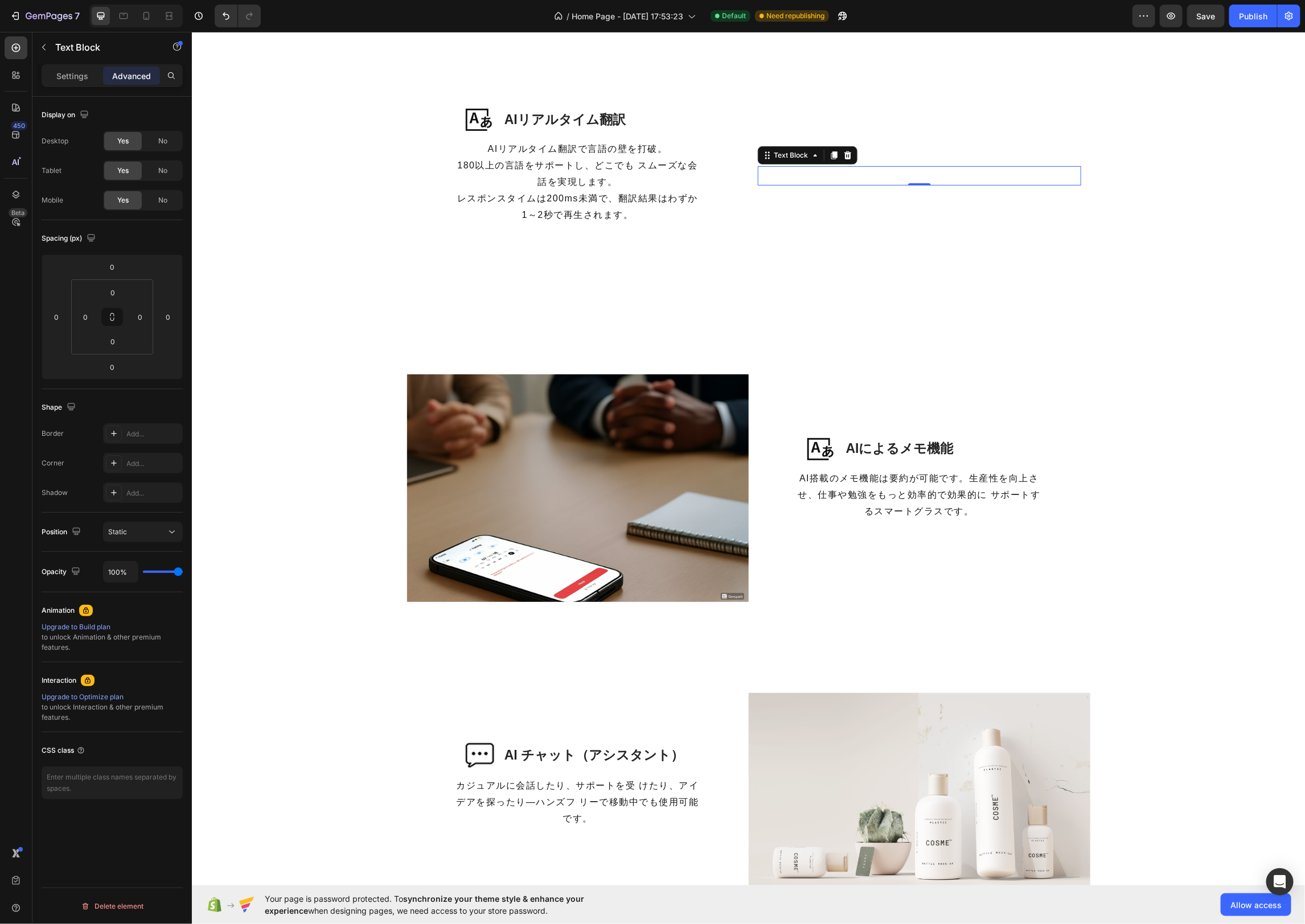
click at [80, 77] on p "Settings" at bounding box center [72, 76] width 32 height 12
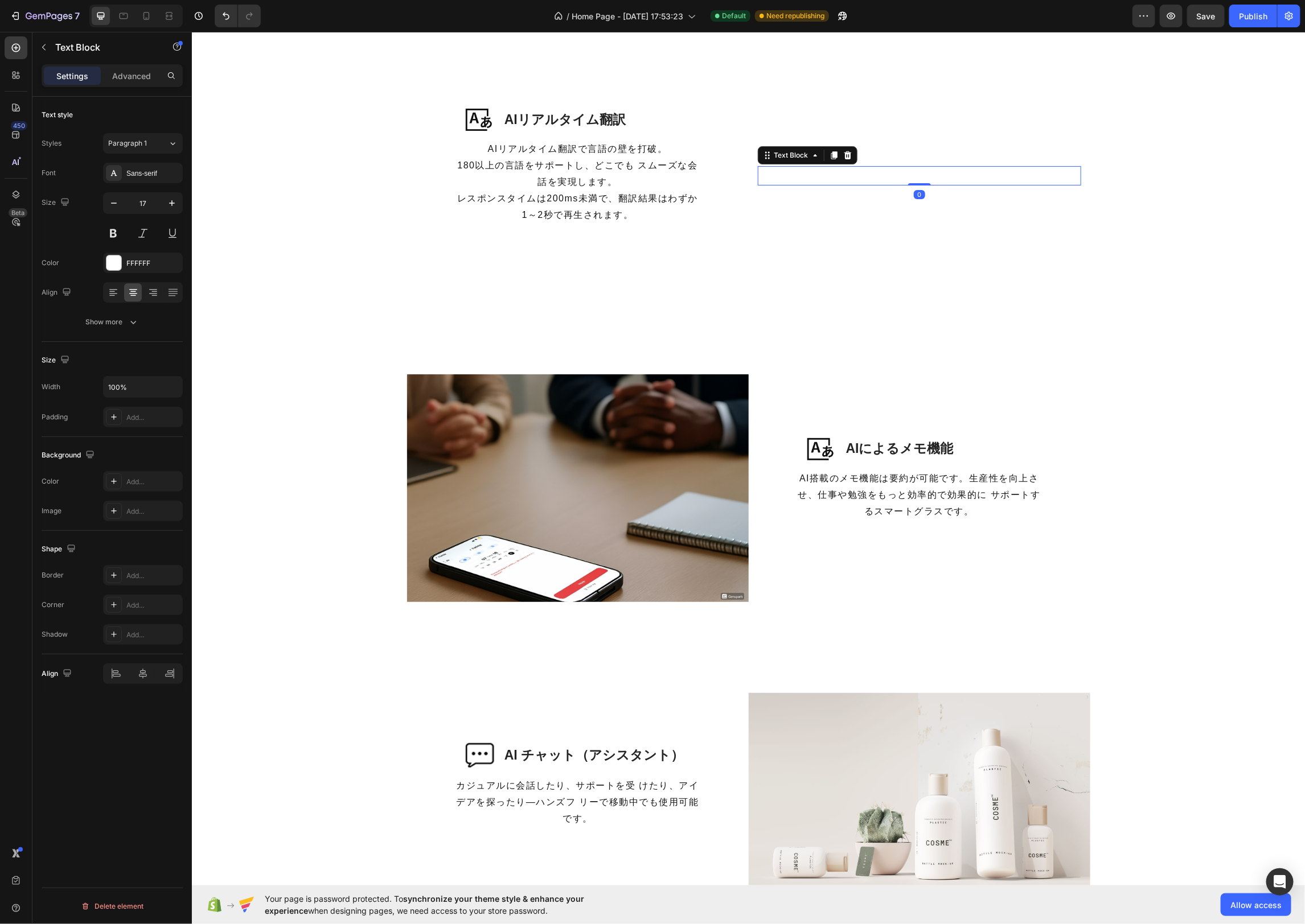
drag, startPoint x: 114, startPoint y: 201, endPoint x: 178, endPoint y: 220, distance: 66.8
click at [114, 201] on icon "button" at bounding box center [114, 203] width 11 height 11
type input "16"
click at [1194, 323] on div "Image AIリアルタイム翻訳 Heading Row AIリアルタイム翻訳で言語の壁を打破。 180以上の言語をサポートし、どこでも スムーズな会話を実現…" at bounding box center [747, 180] width 1113 height 298
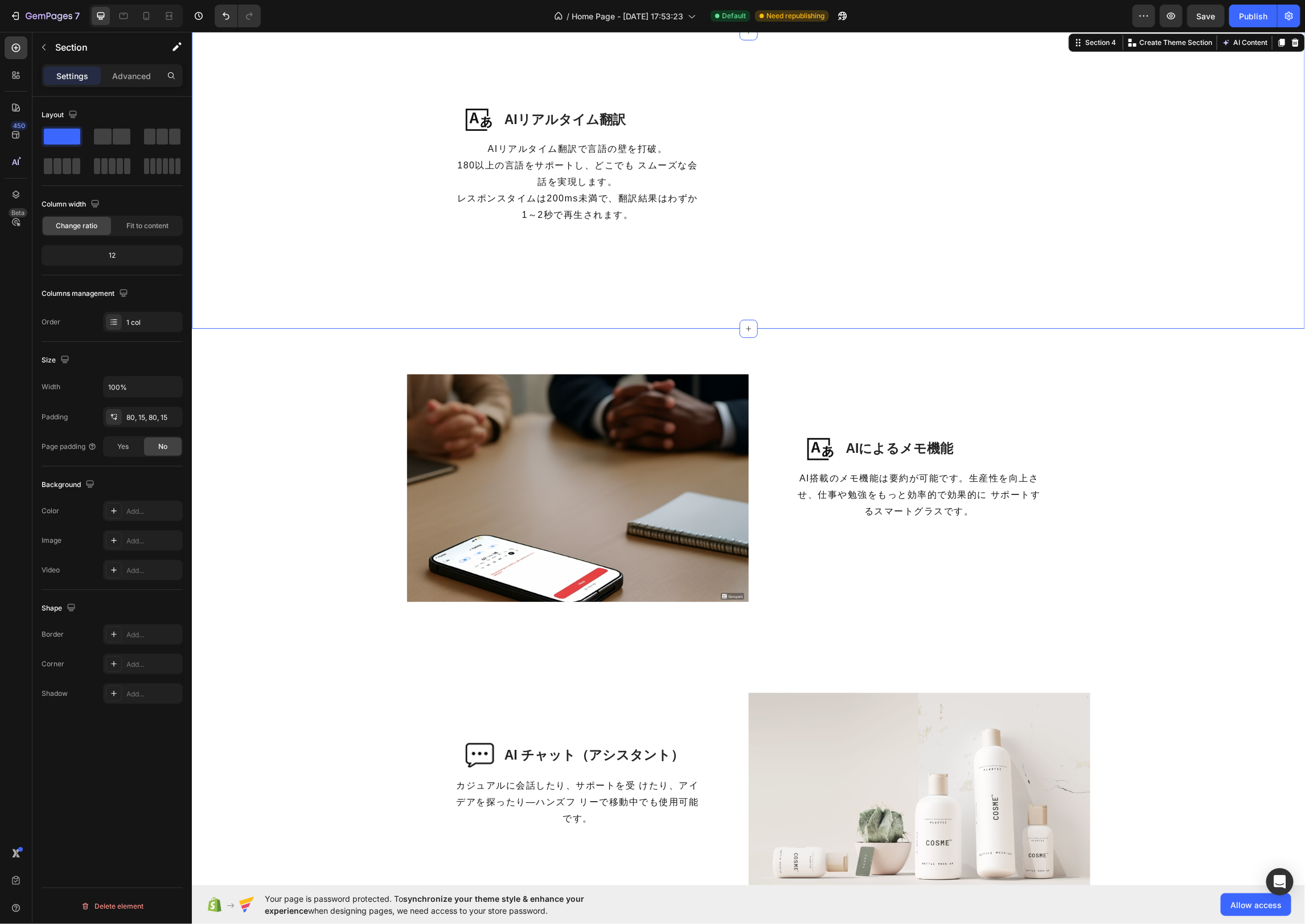
click at [1203, 267] on div "Image AIリアルタイム翻訳 Heading Row AIリアルタイム翻訳で言語の壁を打破。 180以上の言語をサポートし、どこでも スムーズな会話を実現…" at bounding box center [747, 179] width 1096 height 206
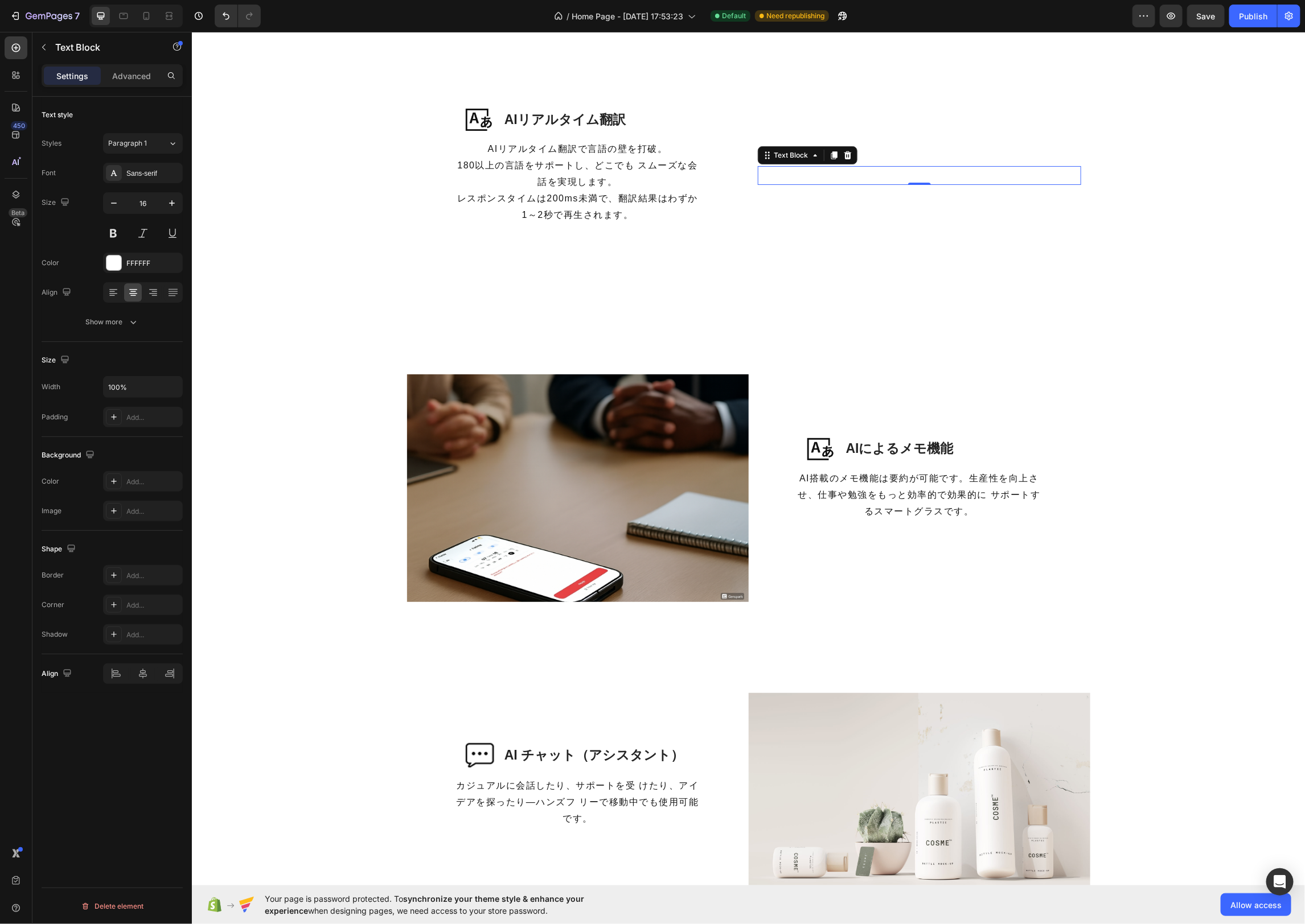
click at [920, 180] on div "会話も自由自在に Text Block 0" at bounding box center [919, 175] width 323 height 19
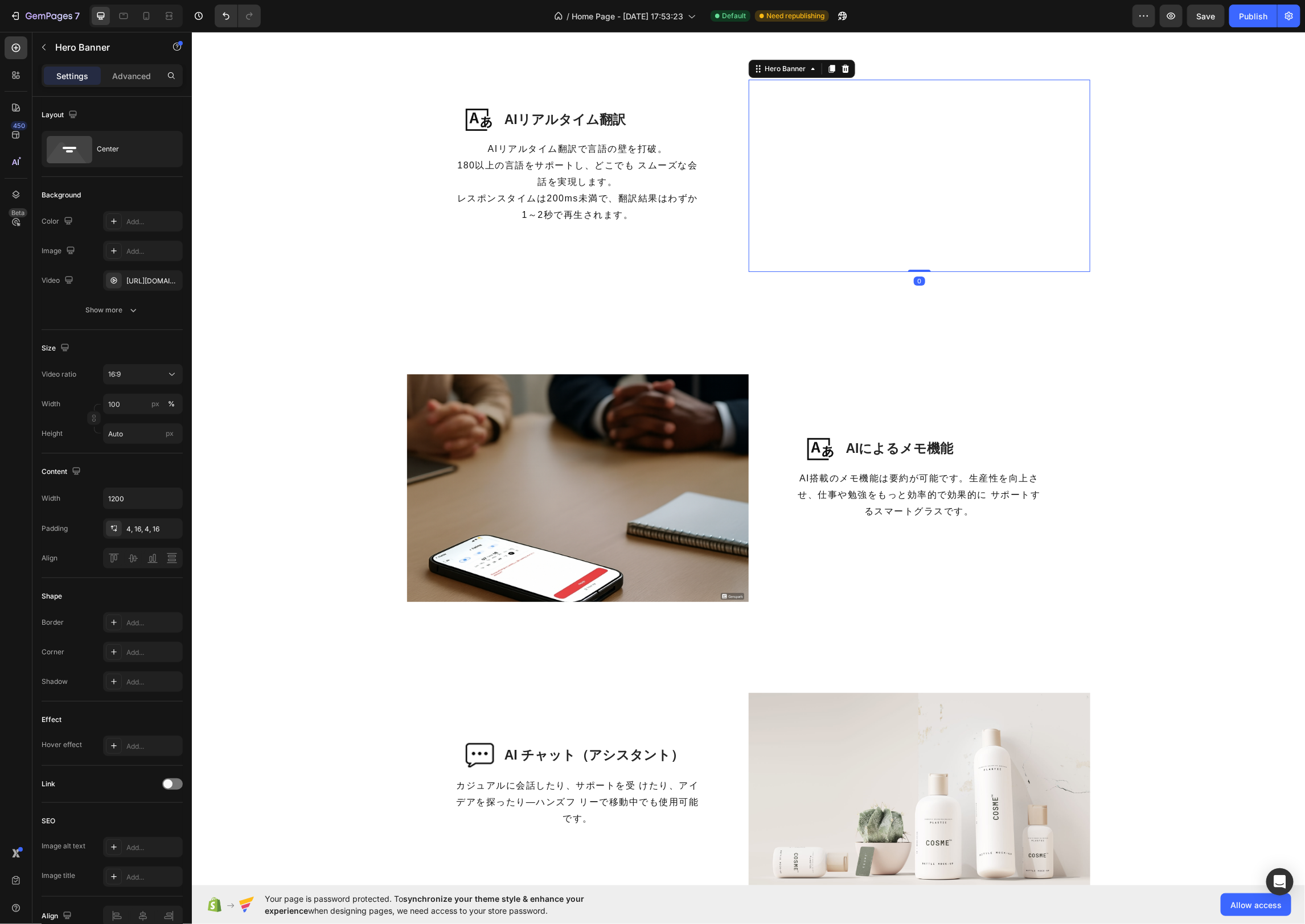
click at [923, 226] on video "Background Image" at bounding box center [918, 175] width 341 height 192
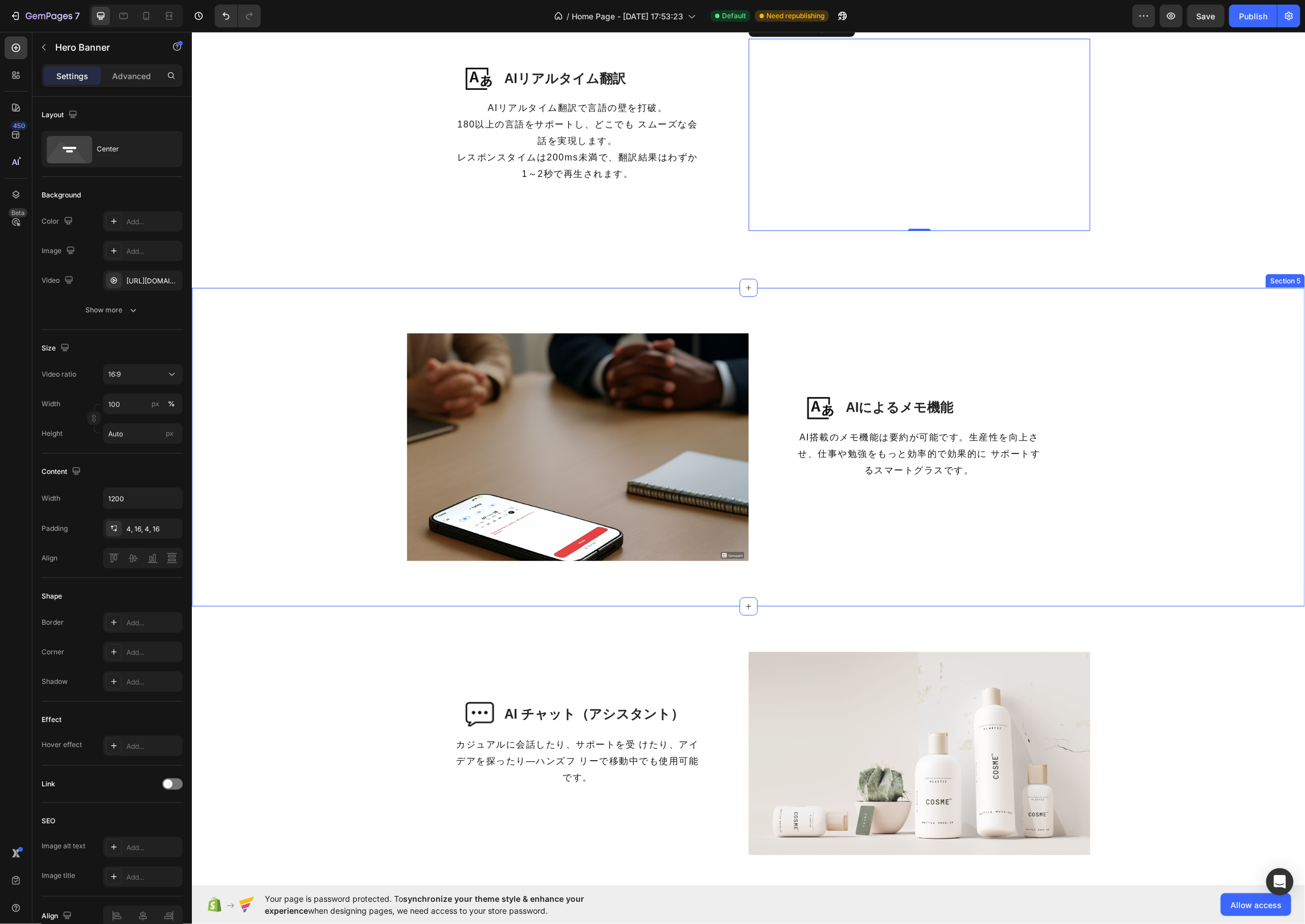
scroll to position [692, 0]
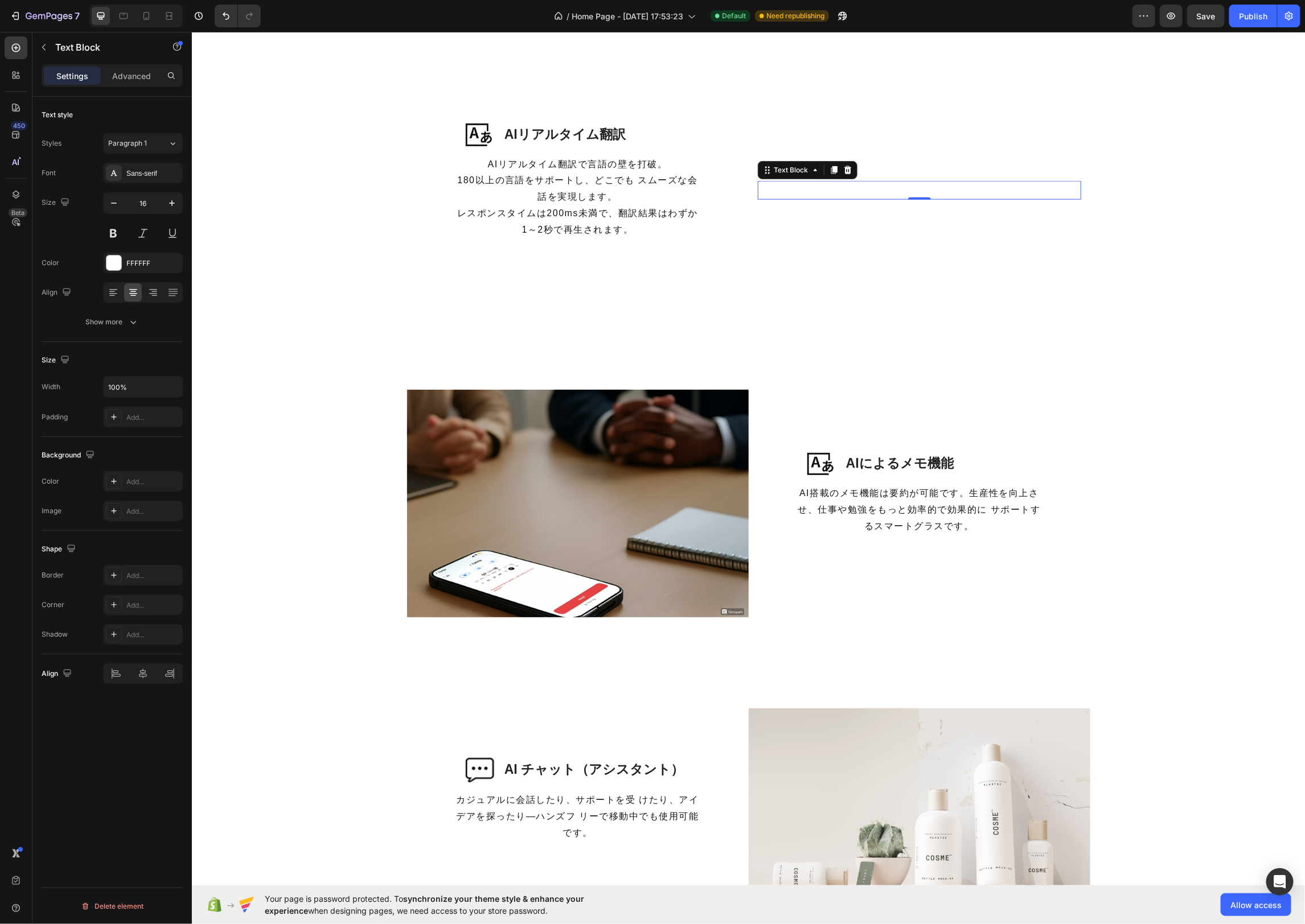
click at [935, 191] on p "会話も自由自在に" at bounding box center [918, 190] width 321 height 17
click at [843, 166] on icon at bounding box center [846, 170] width 7 height 8
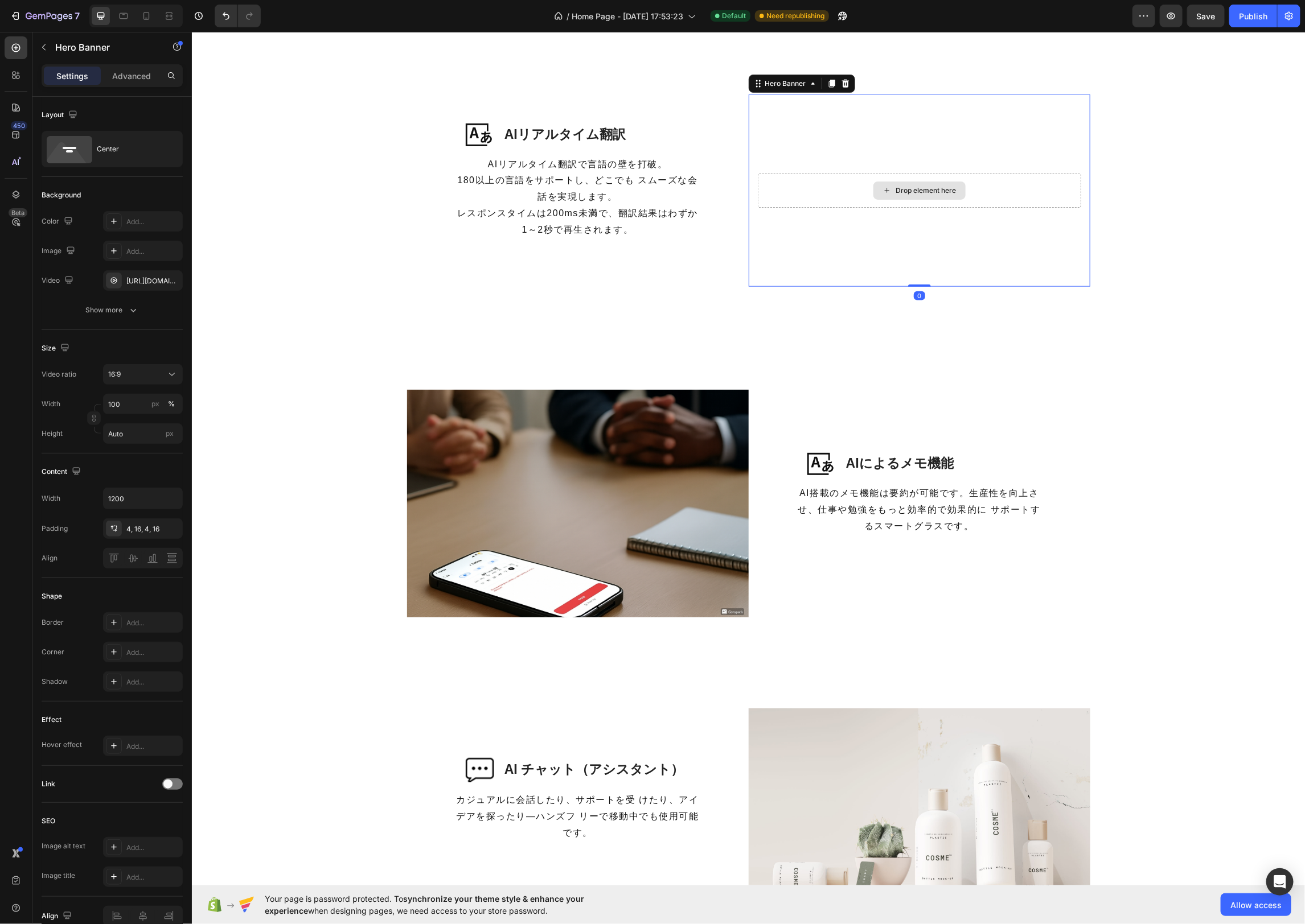
click at [1028, 204] on div "Drop element here" at bounding box center [919, 190] width 323 height 34
click at [1128, 269] on div "Image AIリアルタイム翻訳 Heading Row AIリアルタイム翻訳で言語の壁を打破。 180以上の言語をサポートし、どこでも スムーズな会話を実現…" at bounding box center [747, 194] width 1096 height 206
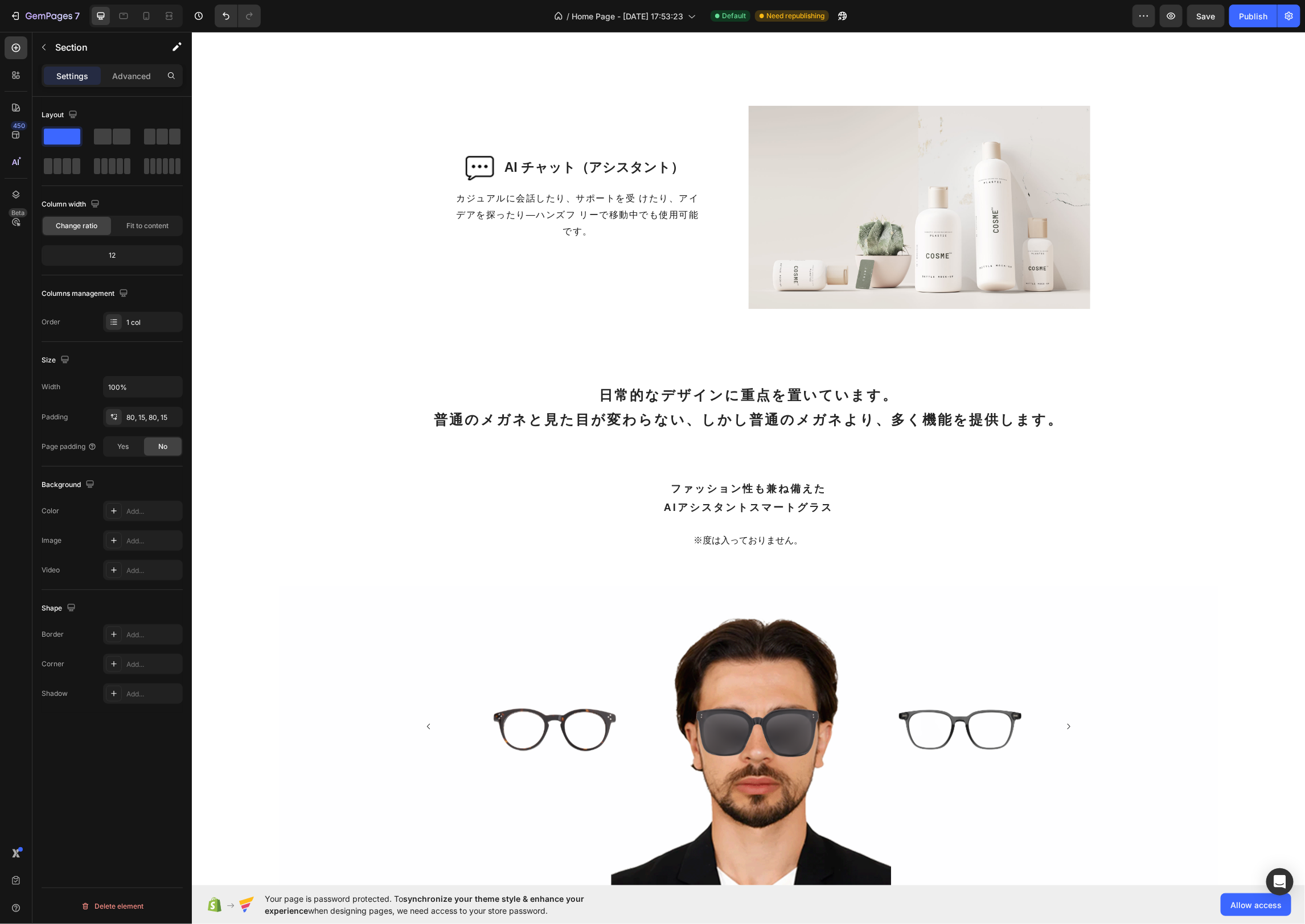
scroll to position [1291, 0]
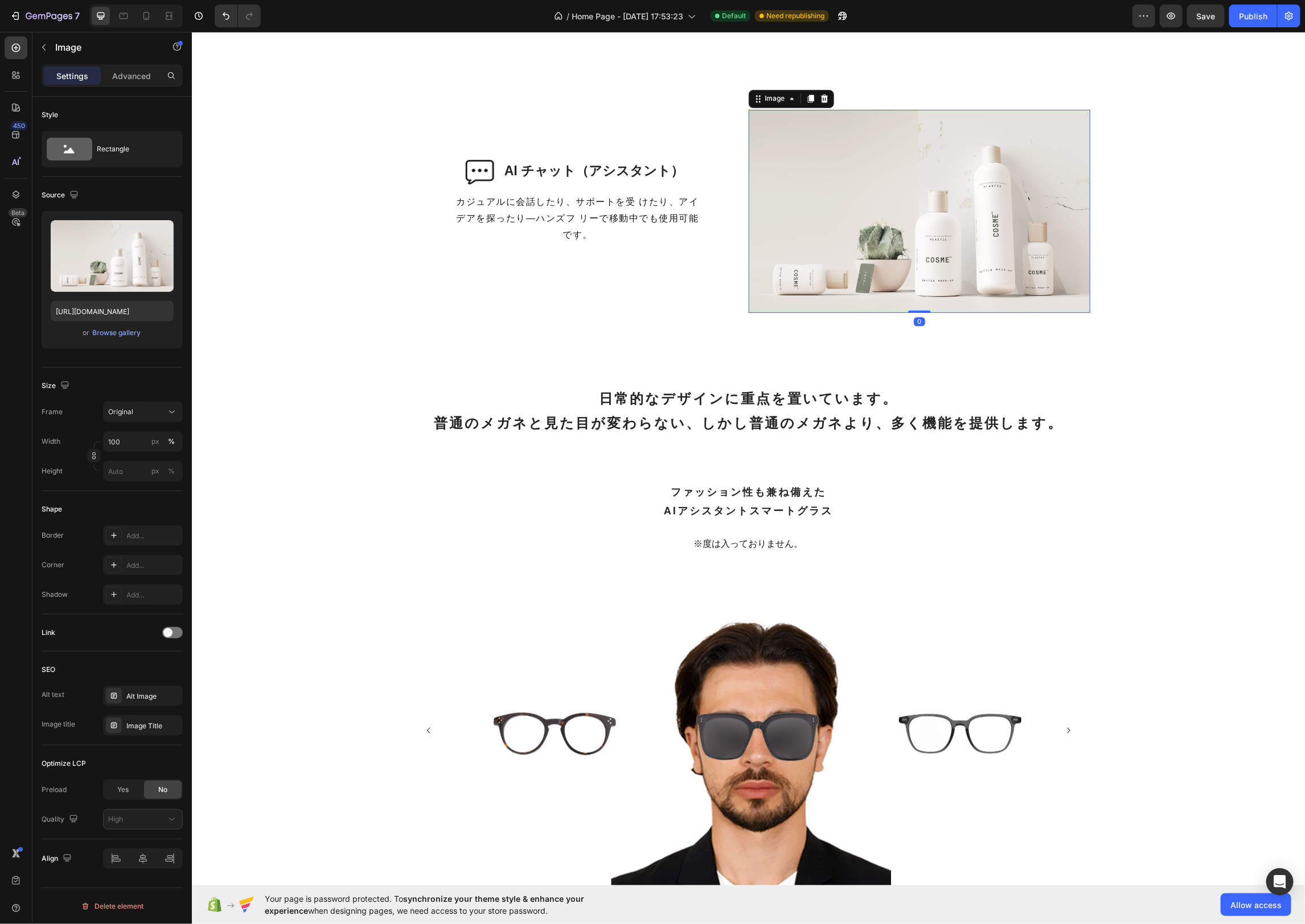
click at [924, 230] on img at bounding box center [918, 210] width 341 height 202
click at [119, 330] on div "Browse gallery" at bounding box center [117, 332] width 48 height 10
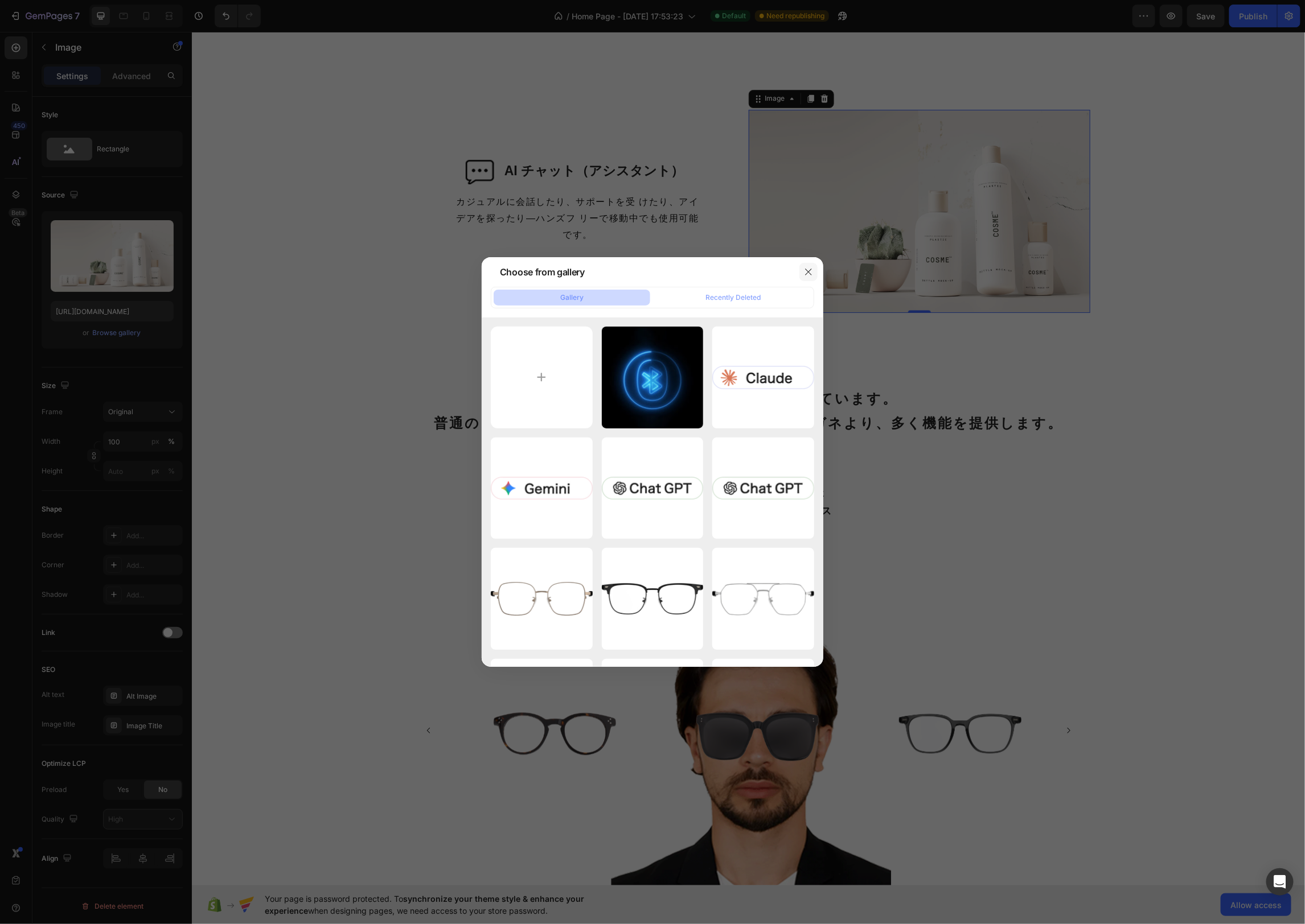
click at [809, 269] on icon "button" at bounding box center [809, 272] width 9 height 9
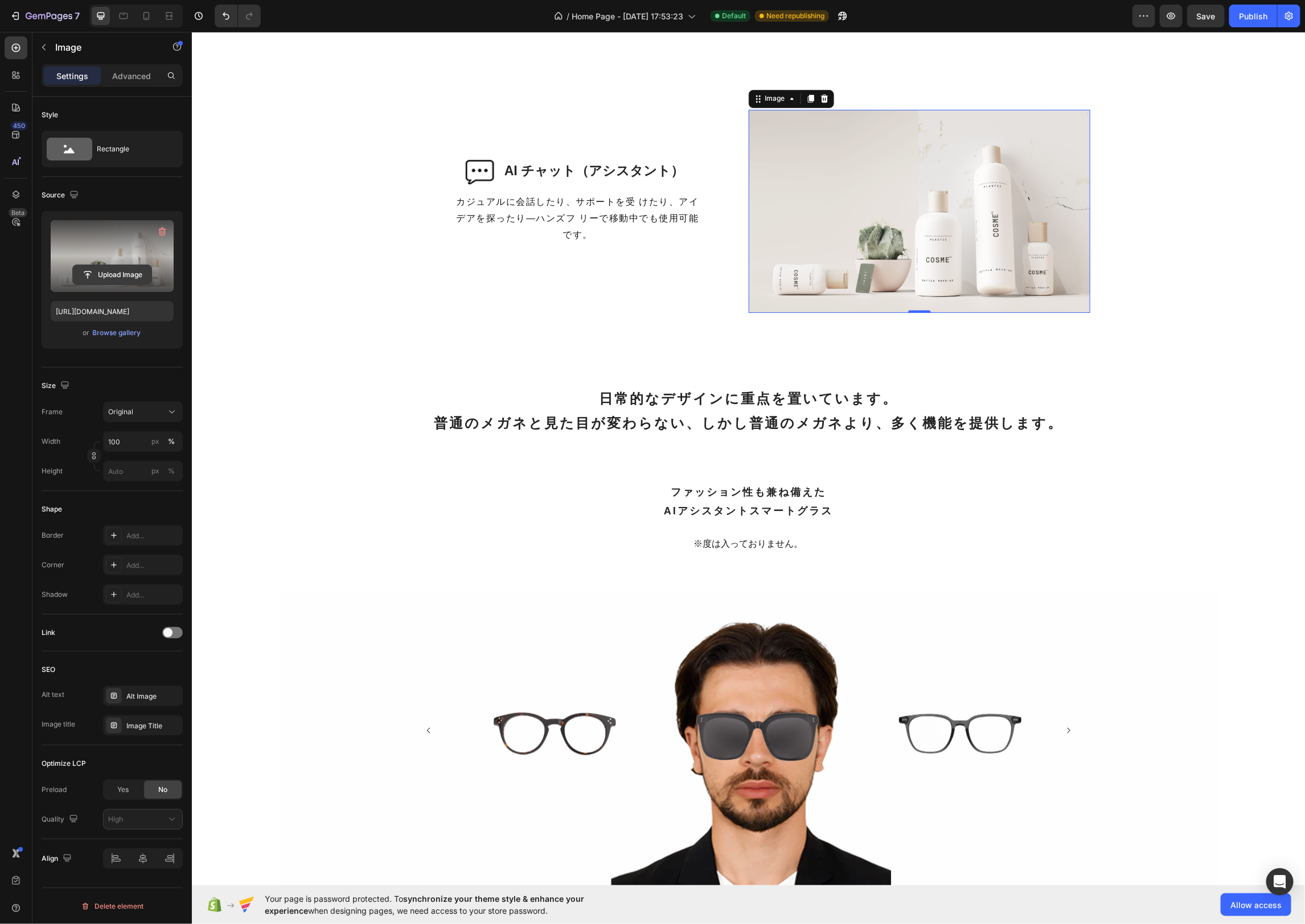
click at [126, 268] on input "file" at bounding box center [112, 274] width 79 height 19
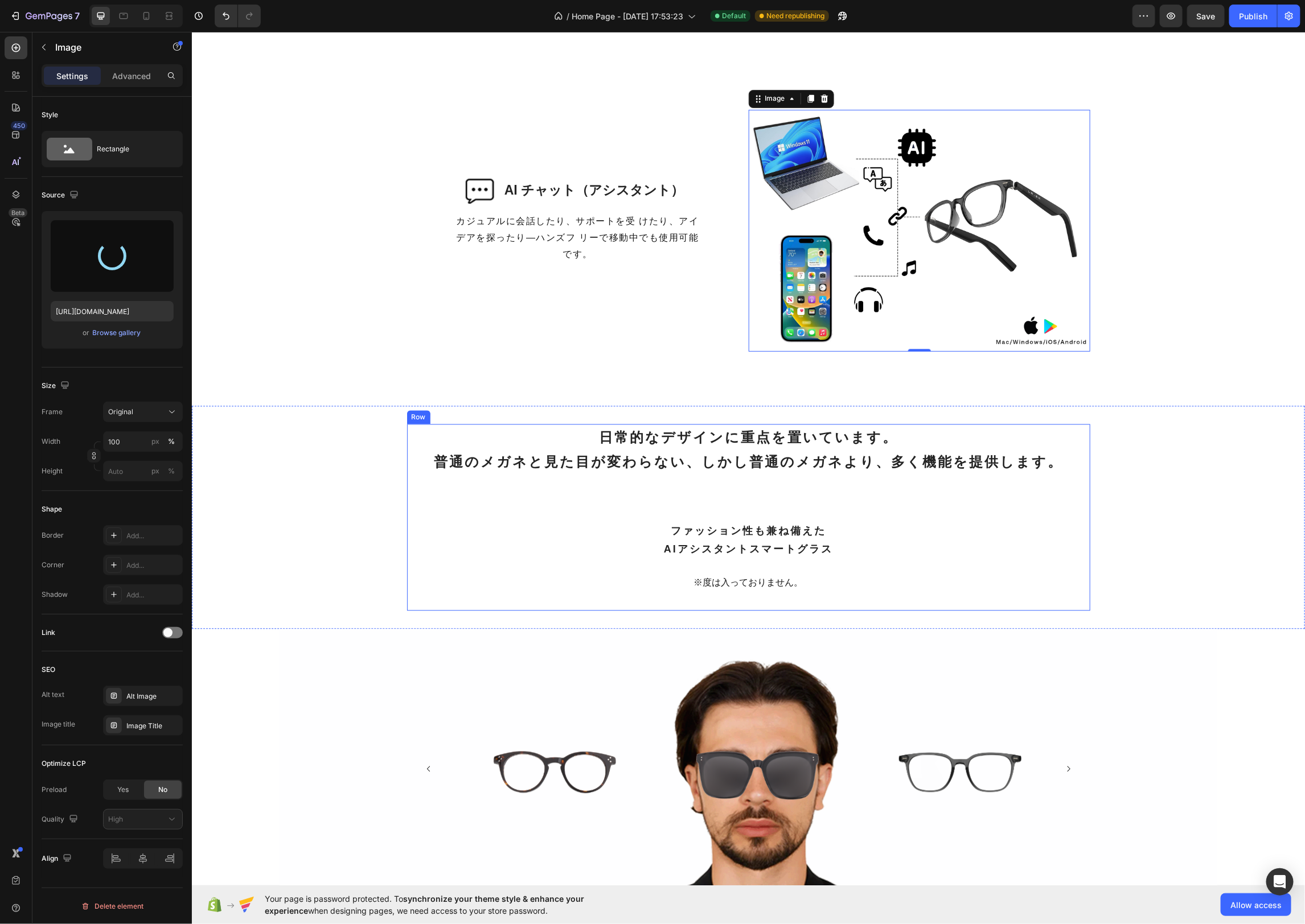
type input "https://cdn.shopify.com/s/files/1/0662/9185/9545/files/gempages_581033850122011…"
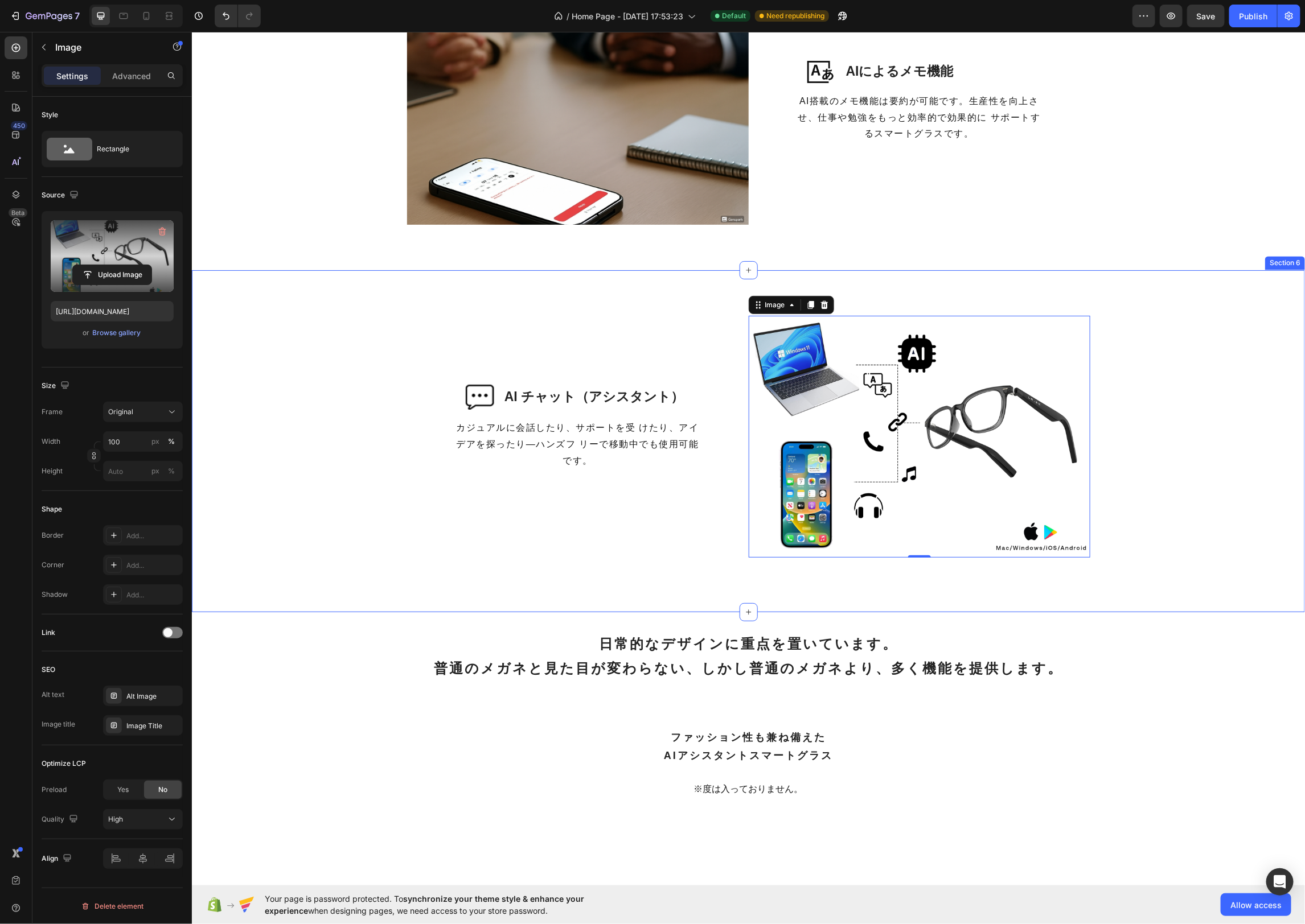
scroll to position [1005, 0]
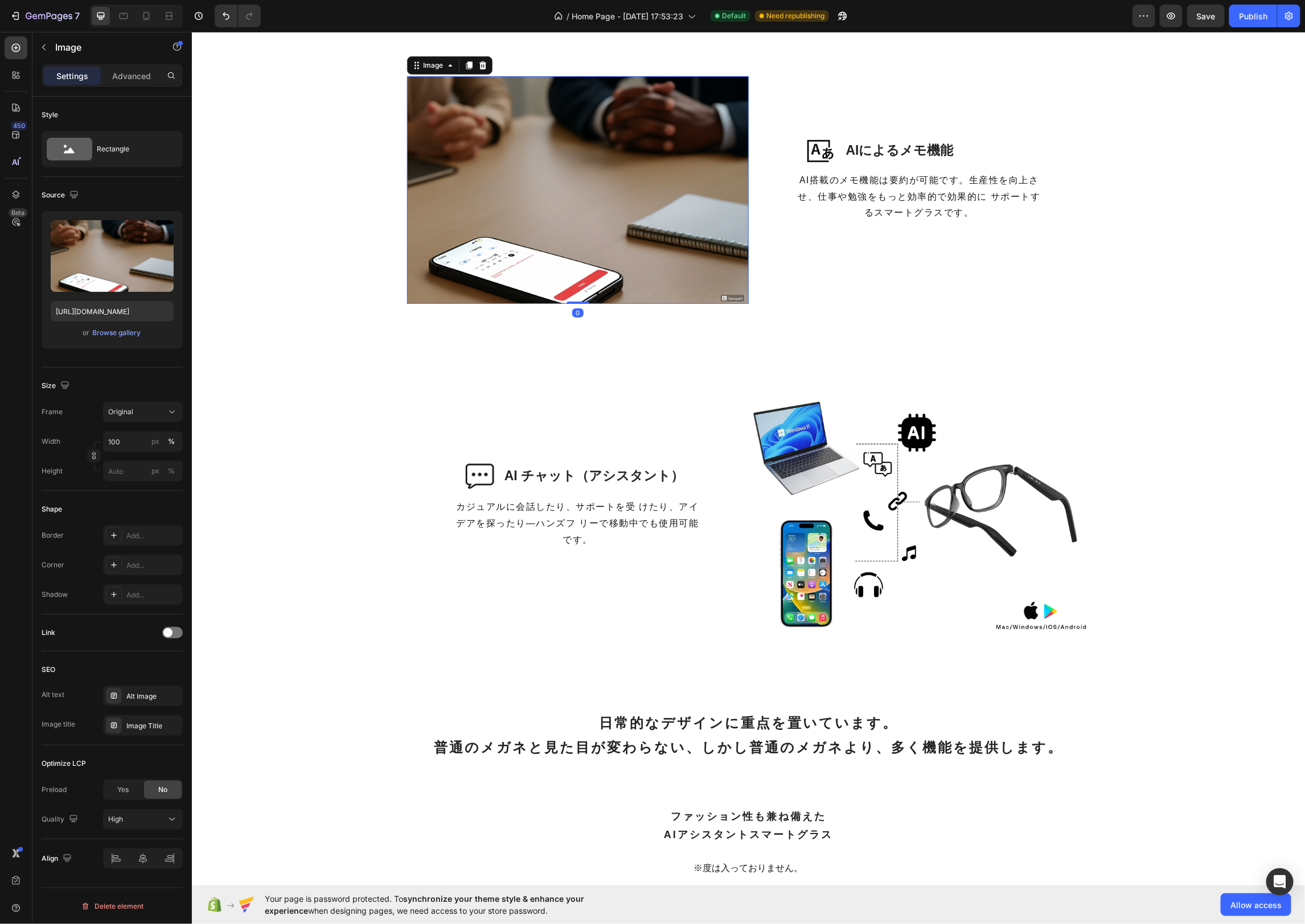
click at [677, 258] on img at bounding box center [577, 189] width 341 height 228
click at [974, 515] on img at bounding box center [918, 515] width 341 height 241
click at [650, 138] on img at bounding box center [577, 189] width 341 height 228
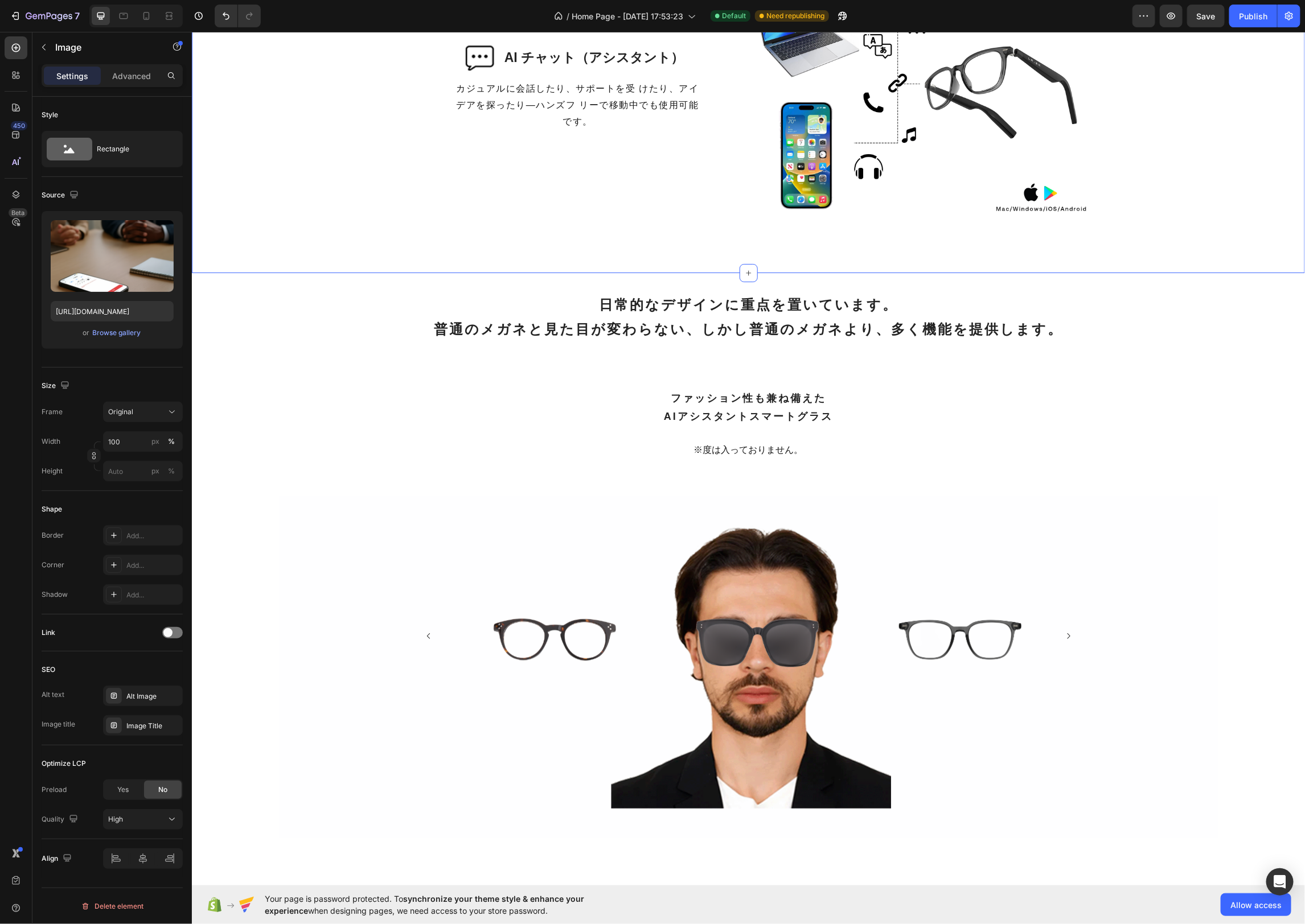
scroll to position [1475, 0]
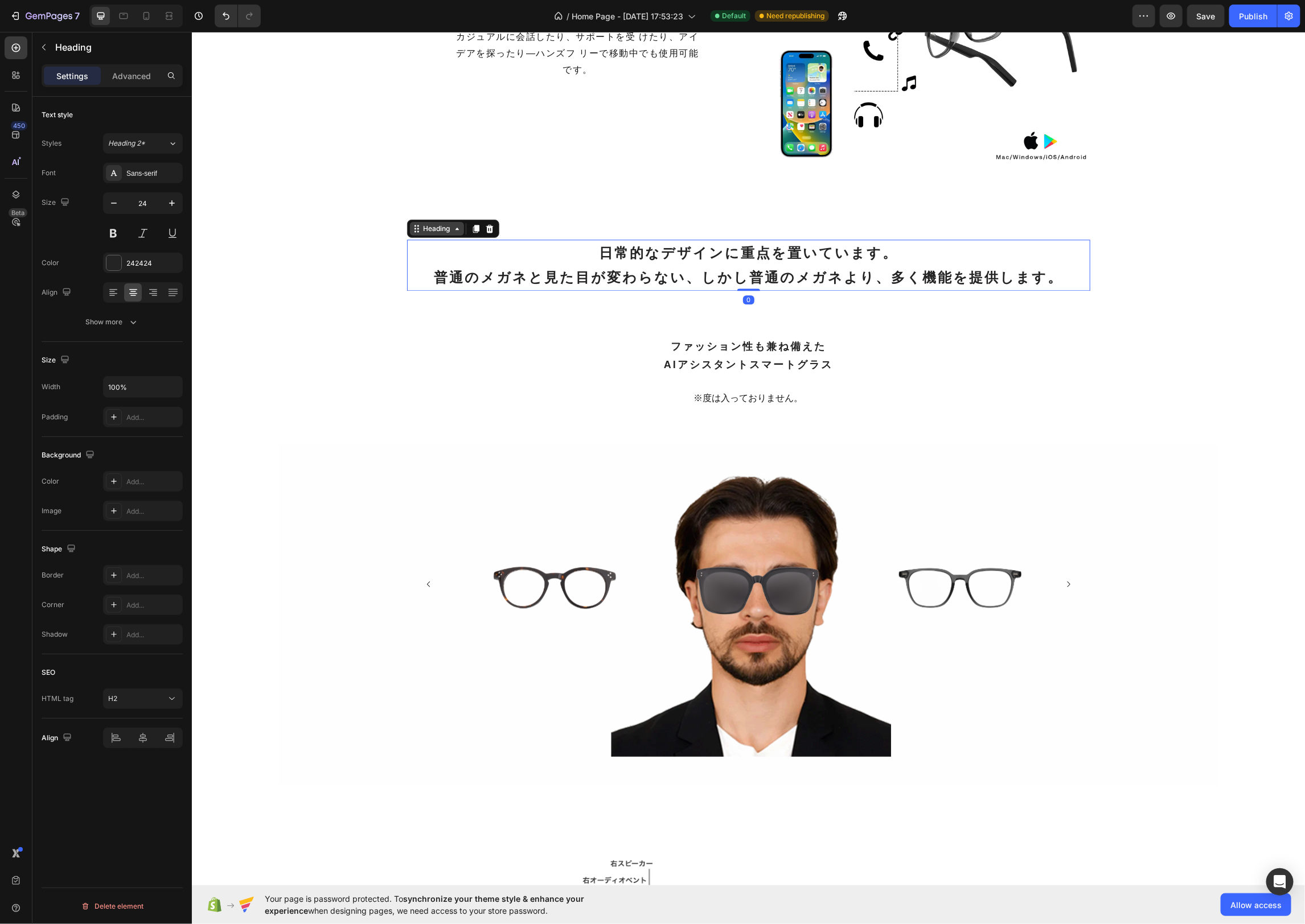
click at [434, 229] on div "Heading" at bounding box center [436, 228] width 31 height 10
click at [122, 83] on div "Advanced" at bounding box center [131, 75] width 57 height 18
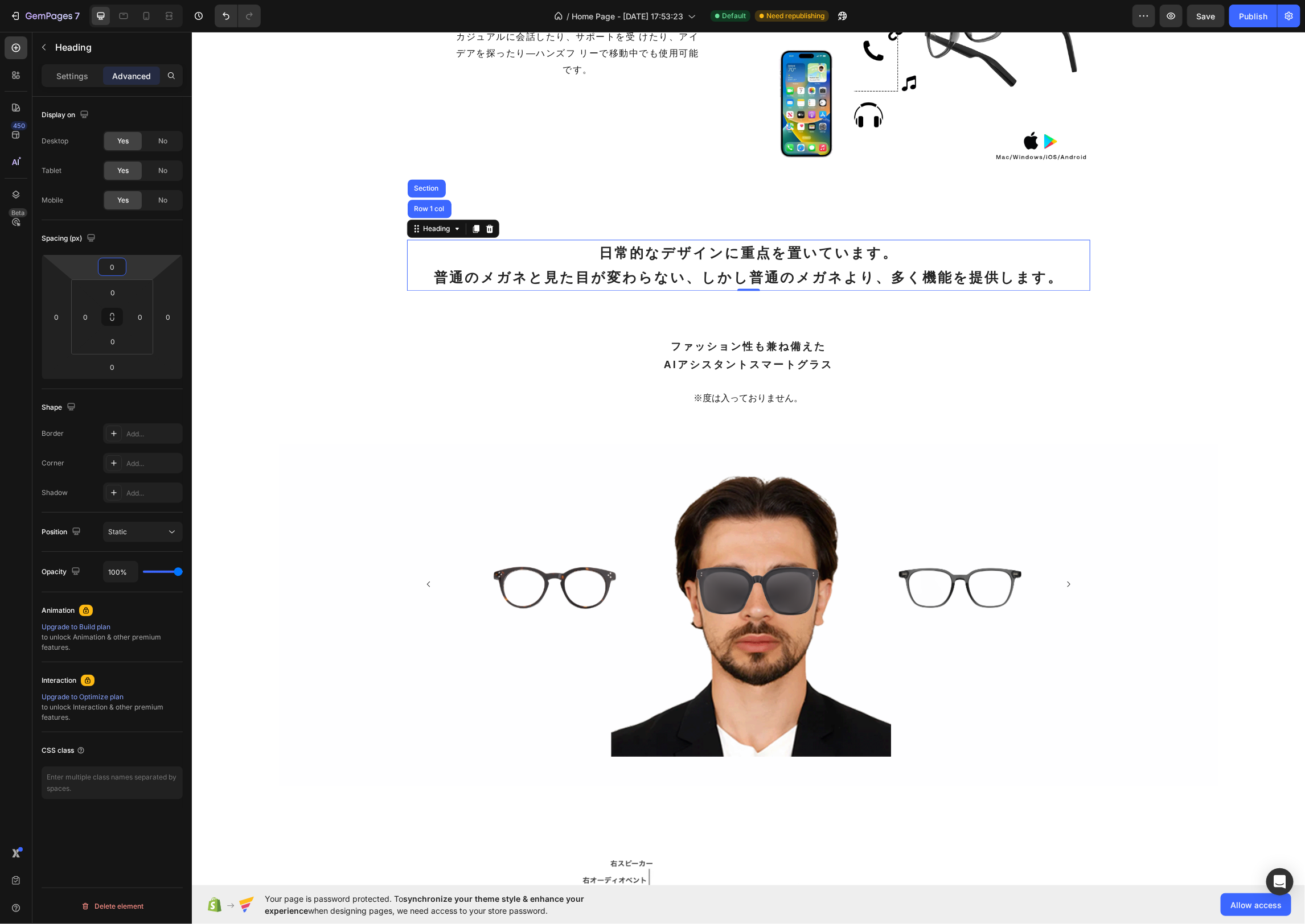
click at [122, 268] on input "0" at bounding box center [112, 267] width 23 height 17
click at [84, 0] on html "7 / Home Page - Aug 22, 17:53:23 Default Need republishing Preview Save Publish…" at bounding box center [652, 0] width 1305 height 0
click at [108, 288] on input "0" at bounding box center [113, 292] width 23 height 17
click at [164, 434] on span "32px" at bounding box center [159, 435] width 16 height 8
type input "32"
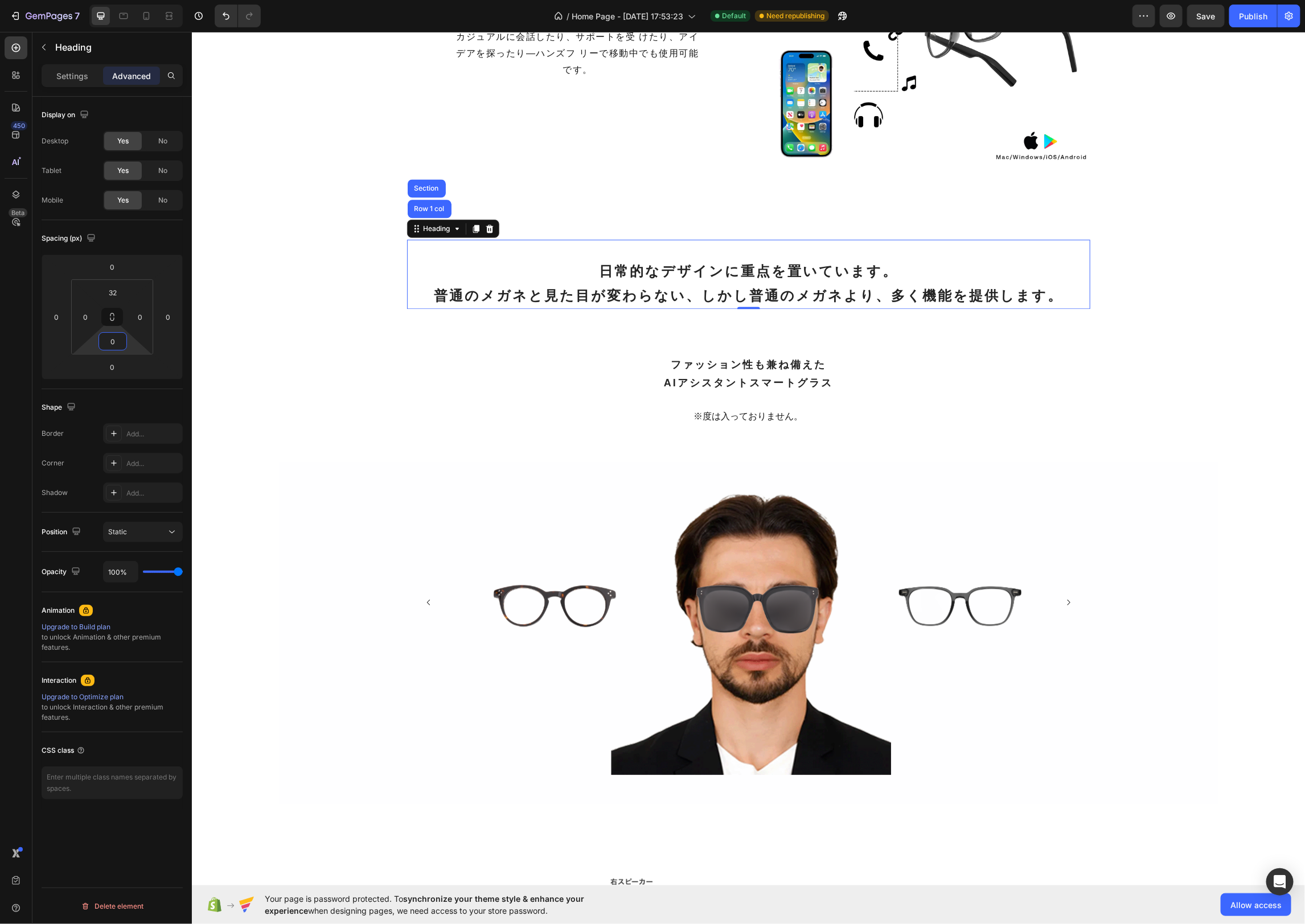
drag, startPoint x: 113, startPoint y: 332, endPoint x: 118, endPoint y: 346, distance: 14.9
click at [113, 333] on input "0" at bounding box center [113, 342] width 23 height 17
drag, startPoint x: 153, startPoint y: 480, endPoint x: 162, endPoint y: 430, distance: 50.8
click at [153, 480] on div "2XL 32px" at bounding box center [138, 485] width 71 height 17
type input "32"
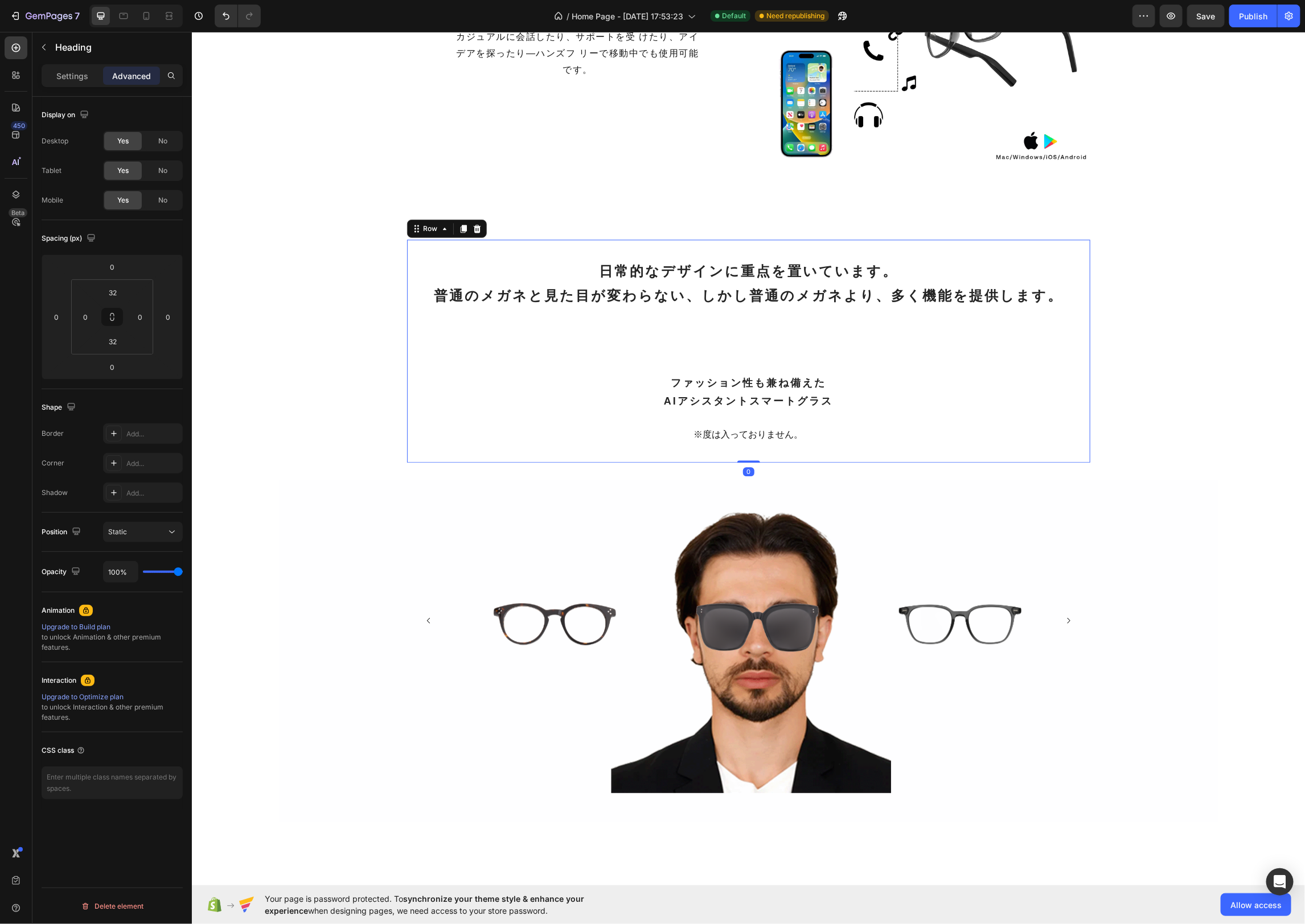
click at [421, 411] on div "日常的なデザインに重点を置いています。 普通のメガネと見た目が変わらない、しかし普通のメガネより、多く機能を提供します。 Heading ファッション性も兼ね…" at bounding box center [748, 351] width 683 height 223
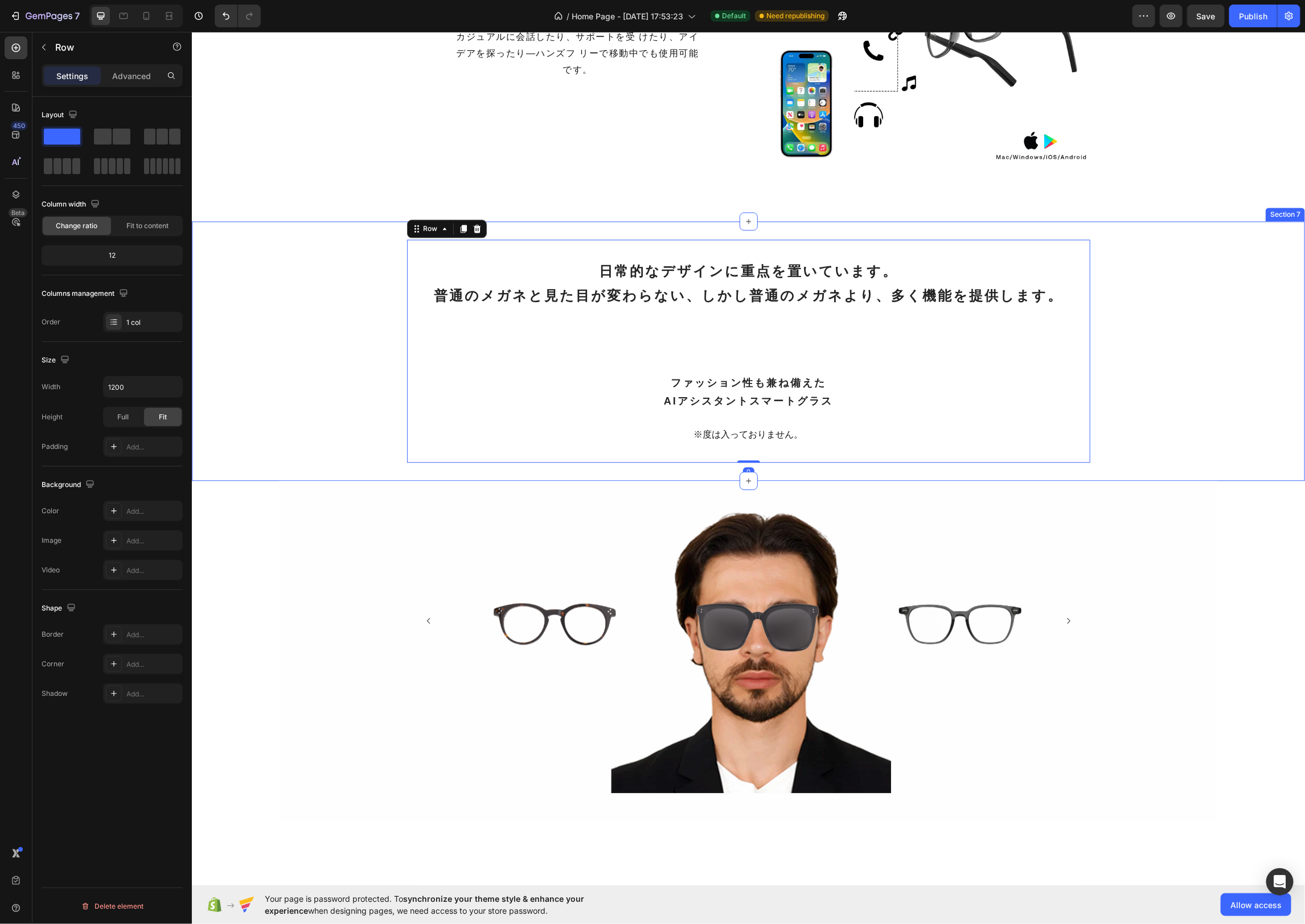
click at [1167, 433] on div "日常的なデザインに重点を置いています。 普通のメガネと見た目が変わらない、しかし普通のメガネより、多く機能を提供します。 Heading ファッション性も兼ね…" at bounding box center [747, 351] width 1113 height 223
click at [759, 312] on div "日常的なデザインに重点を置いています。 普通のメガネと見た目が変わらない、しかし普通のメガネより、多く機能を提供します。 Heading" at bounding box center [748, 282] width 683 height 87
click at [720, 353] on div "日常的なデザインに重点を置いています。 普通のメガネと見た目が変わらない、しかし普通のメガネより、多く機能を提供します。 Heading ファッション性も兼ね…" at bounding box center [748, 351] width 683 height 223
click at [719, 381] on h2 "ファッション性も兼ね備えた AIアシスタントスマートグラス" at bounding box center [748, 391] width 683 height 39
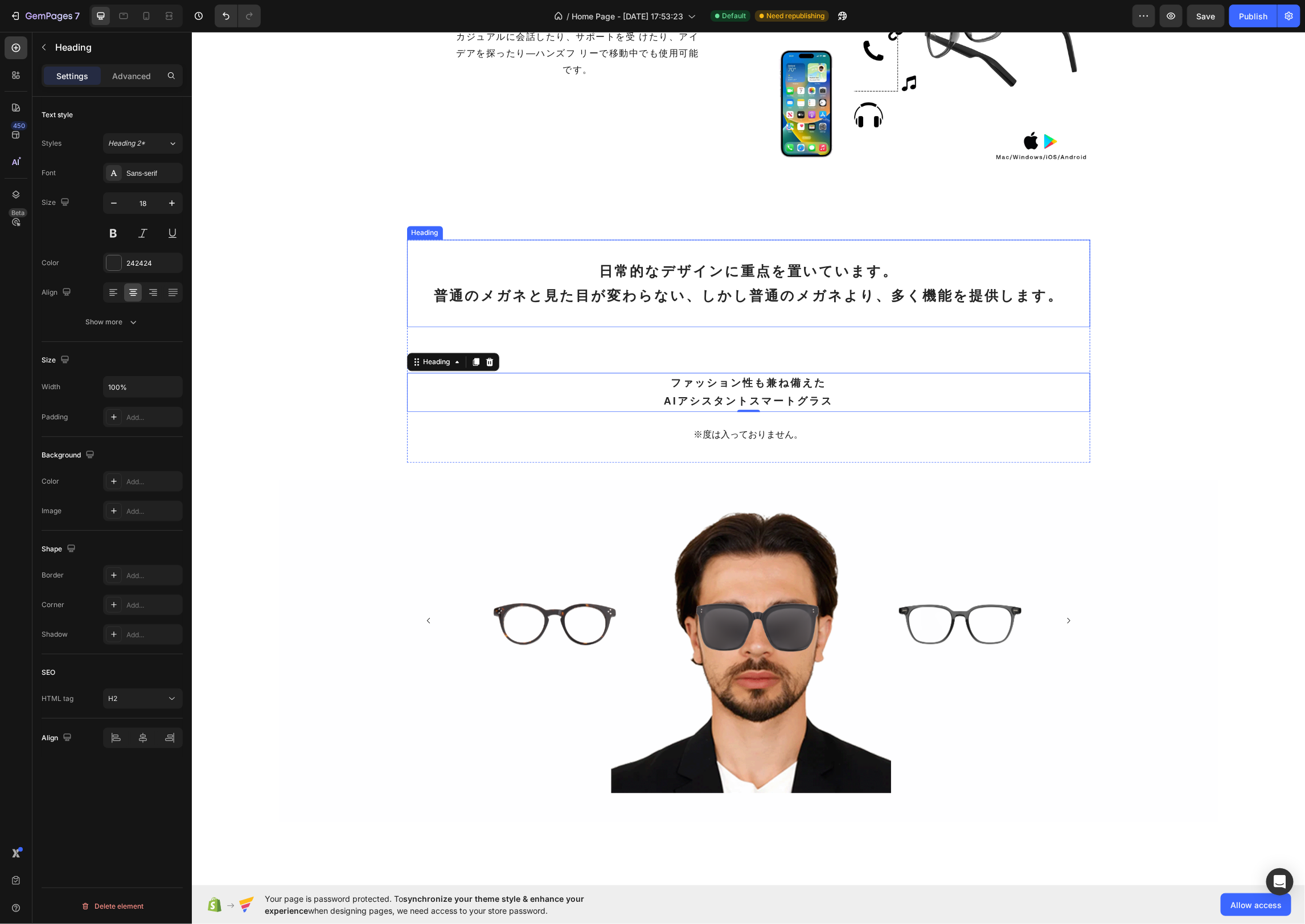
click at [751, 292] on h2 "日常的なデザインに重点を置いています。 普通のメガネと見た目が変わらない、しかし普通のメガネより、多く機能を提供します。" at bounding box center [748, 282] width 683 height 51
drag, startPoint x: 122, startPoint y: 53, endPoint x: 126, endPoint y: 73, distance: 20.4
click at [121, 60] on div "Heading" at bounding box center [107, 47] width 148 height 29
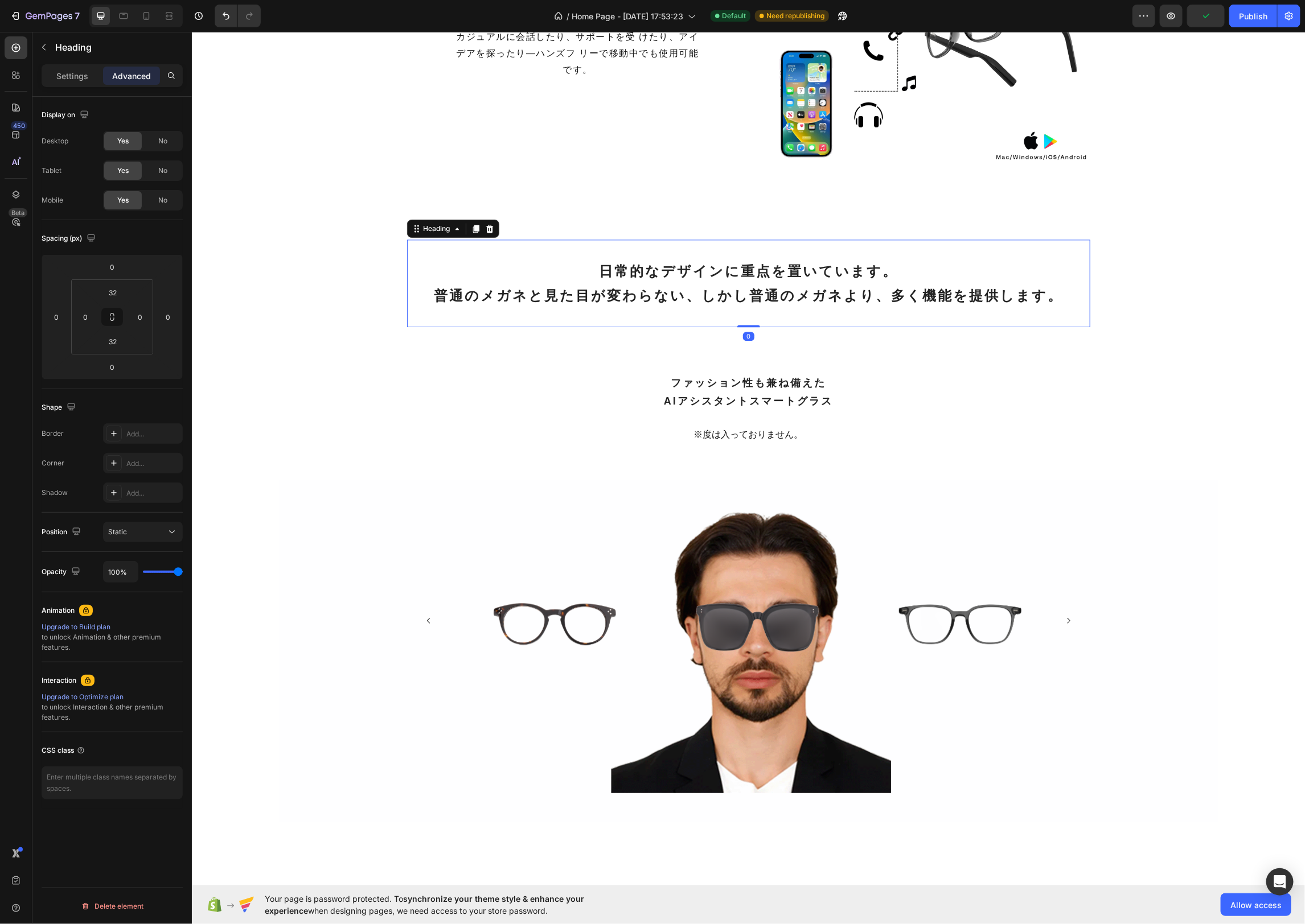
click at [586, 265] on h2 "日常的なデザインに重点を置いています。 普通のメガネと見た目が変わらない、しかし普通のメガネより、多く機能を提供します。" at bounding box center [748, 282] width 683 height 51
click at [117, 336] on input "32" at bounding box center [113, 342] width 23 height 17
click at [151, 365] on p "Auto" at bounding box center [141, 365] width 51 height 8
type input "Auto"
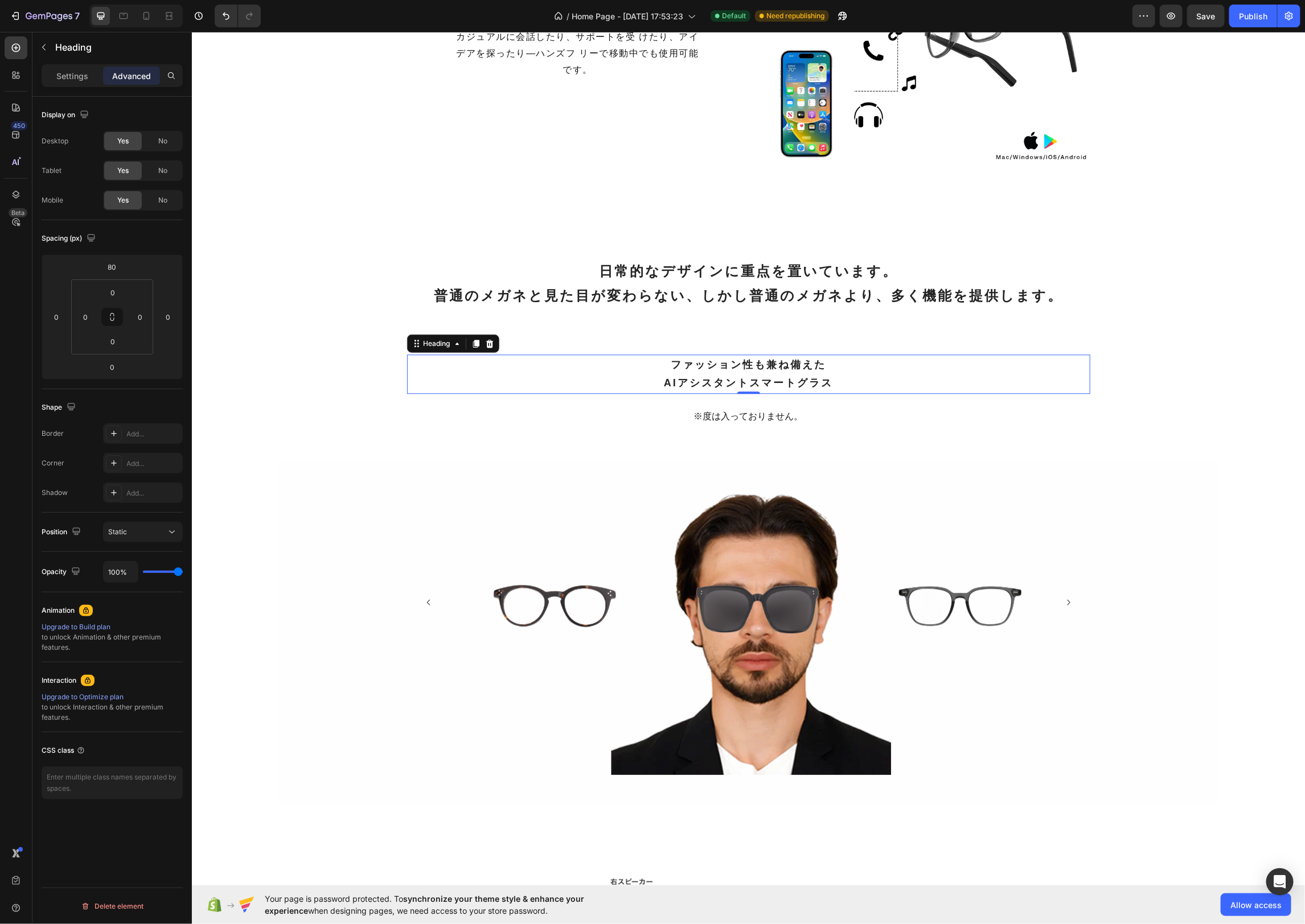
click at [830, 359] on h2 "ファッション性も兼ね備えた AIアシスタントスマートグラス" at bounding box center [748, 373] width 683 height 39
click at [72, 70] on p "Settings" at bounding box center [72, 76] width 32 height 12
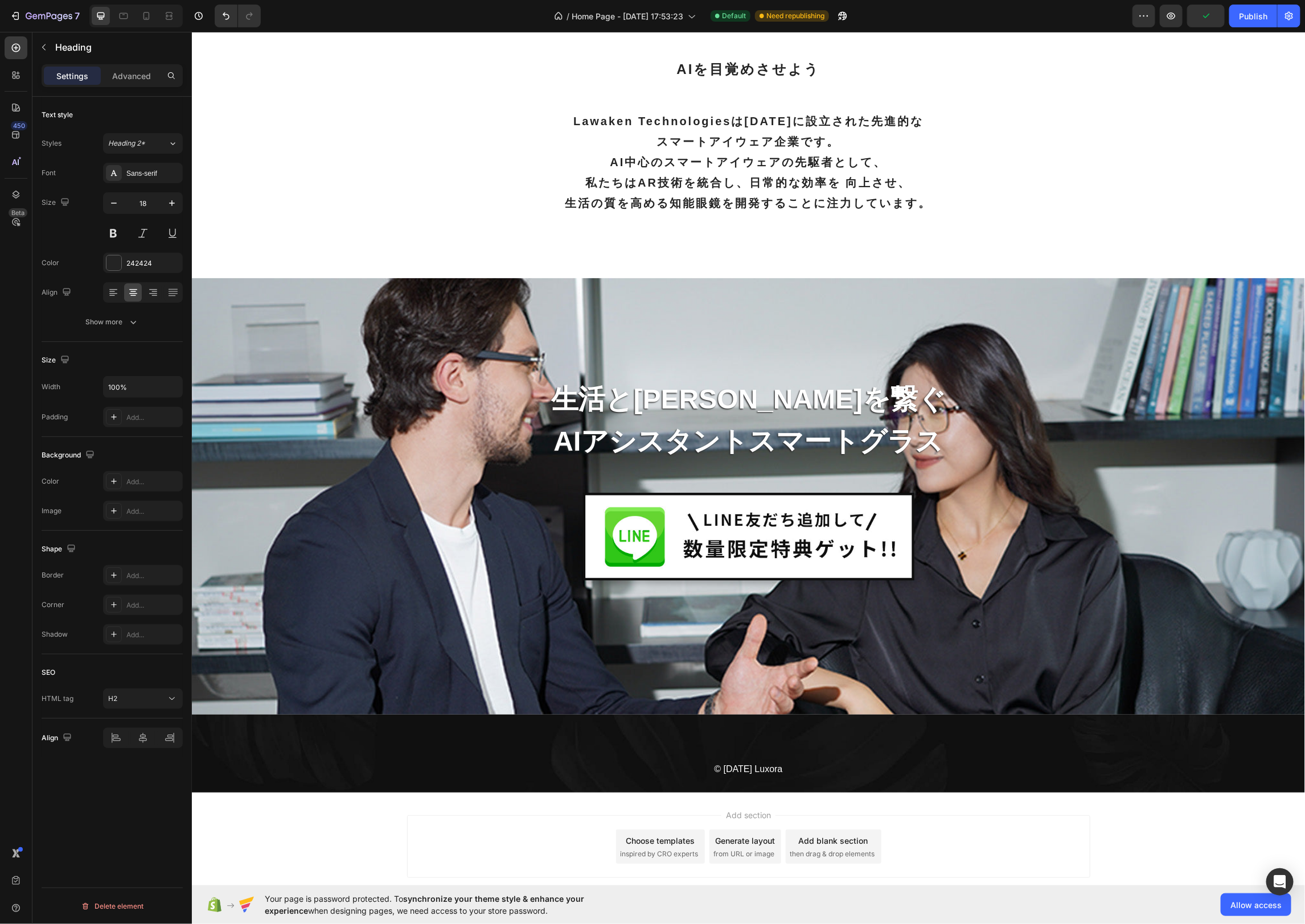
scroll to position [4665, 0]
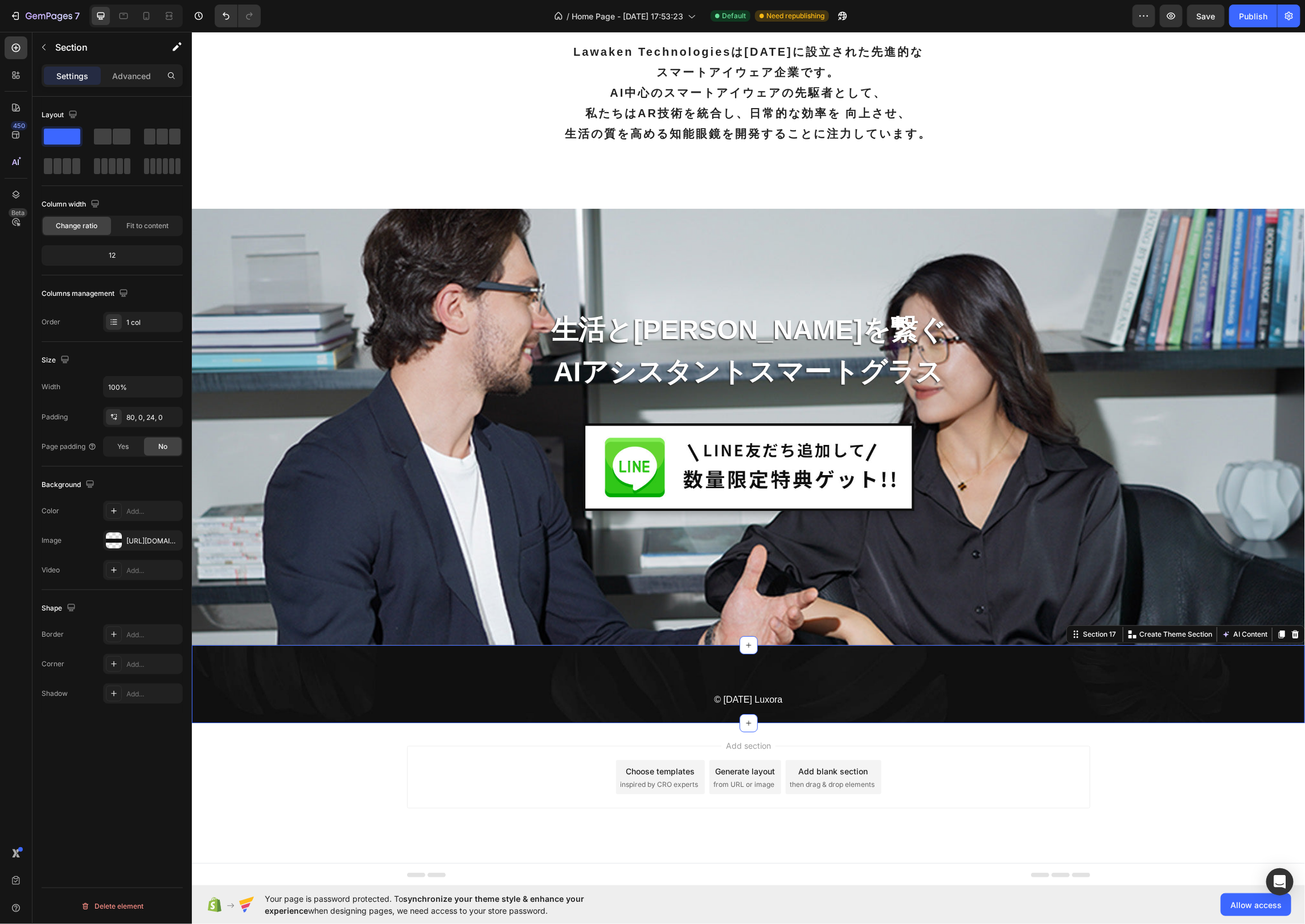
click at [760, 680] on div "© 2025 Luxora Text block Row Section 17 You can create reusable sections Create…" at bounding box center [747, 684] width 1113 height 78
drag, startPoint x: 41, startPoint y: 45, endPoint x: 54, endPoint y: 55, distance: 16.4
click at [41, 46] on icon "button" at bounding box center [44, 47] width 9 height 9
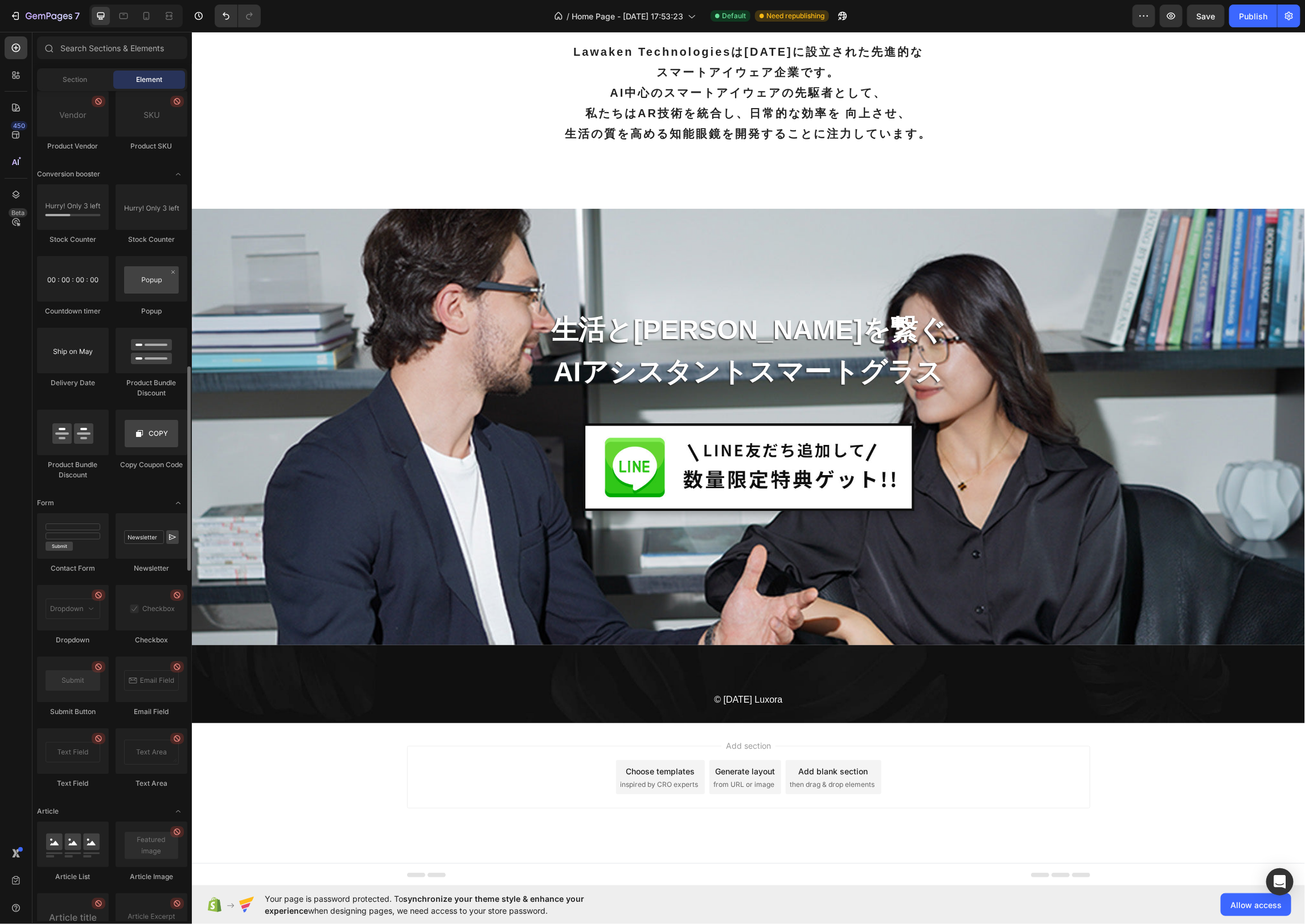
scroll to position [2543, 0]
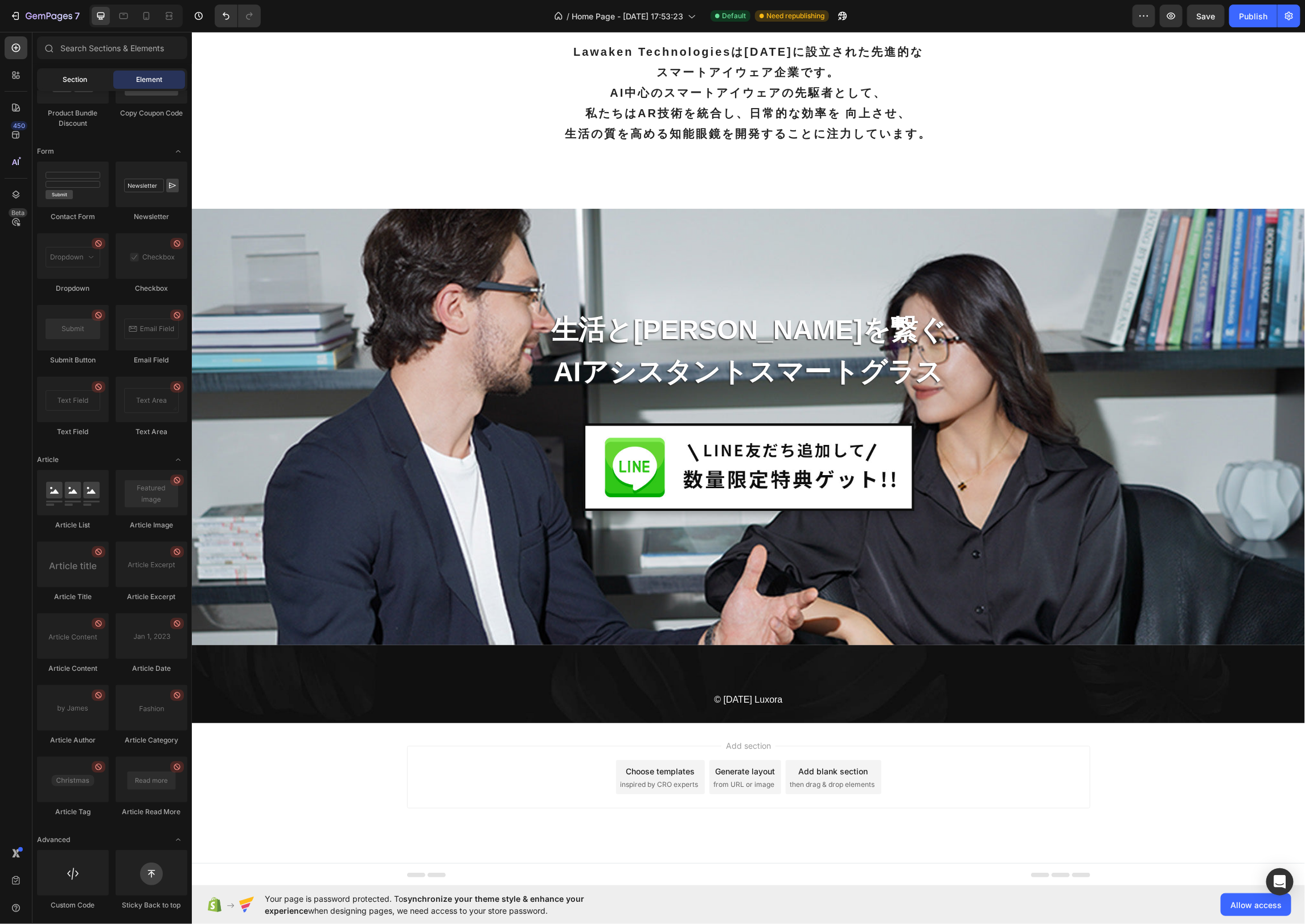
click at [67, 80] on span "Section" at bounding box center [75, 79] width 25 height 10
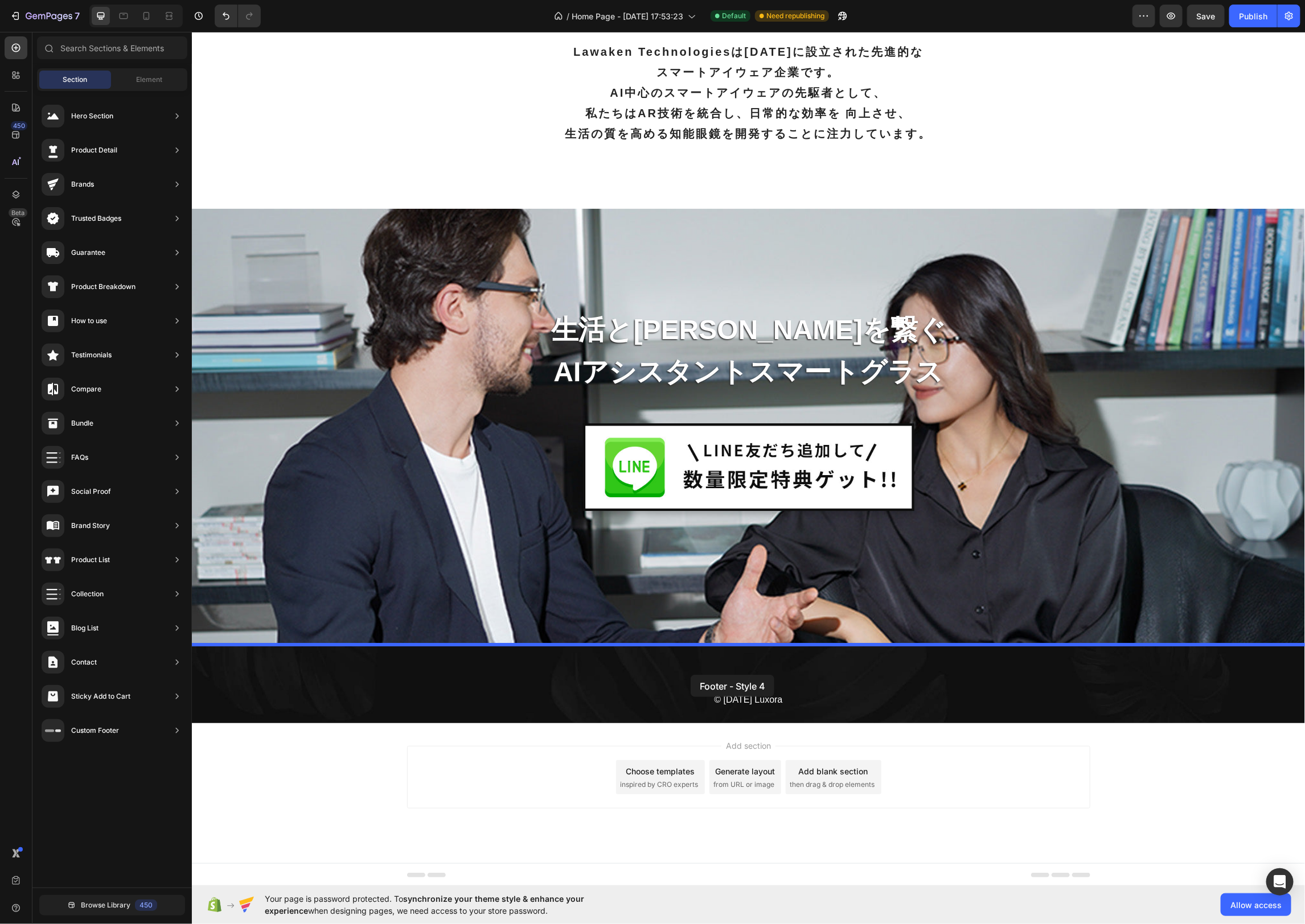
drag, startPoint x: 473, startPoint y: 392, endPoint x: 685, endPoint y: 672, distance: 351.2
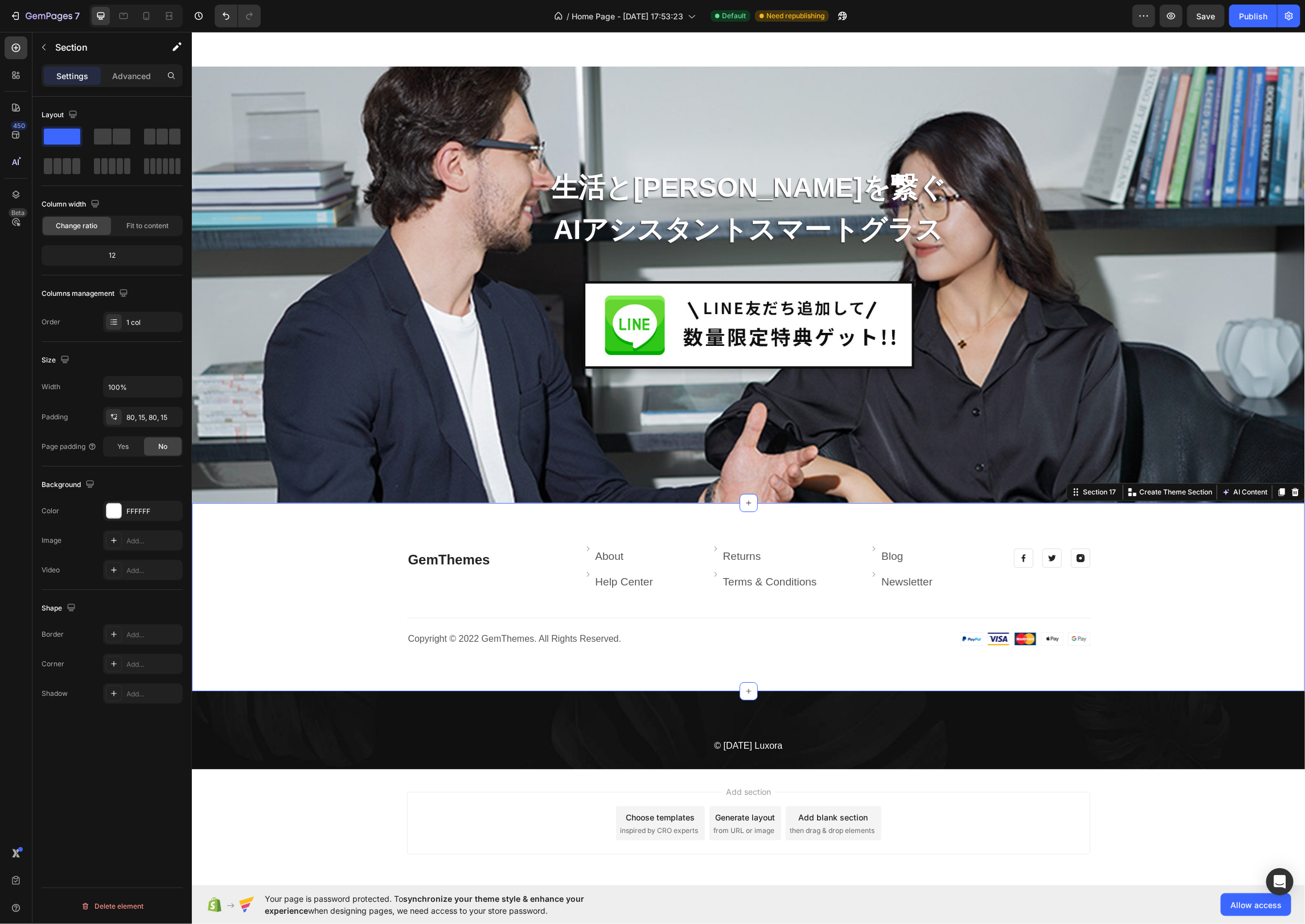
scroll to position [4854, 0]
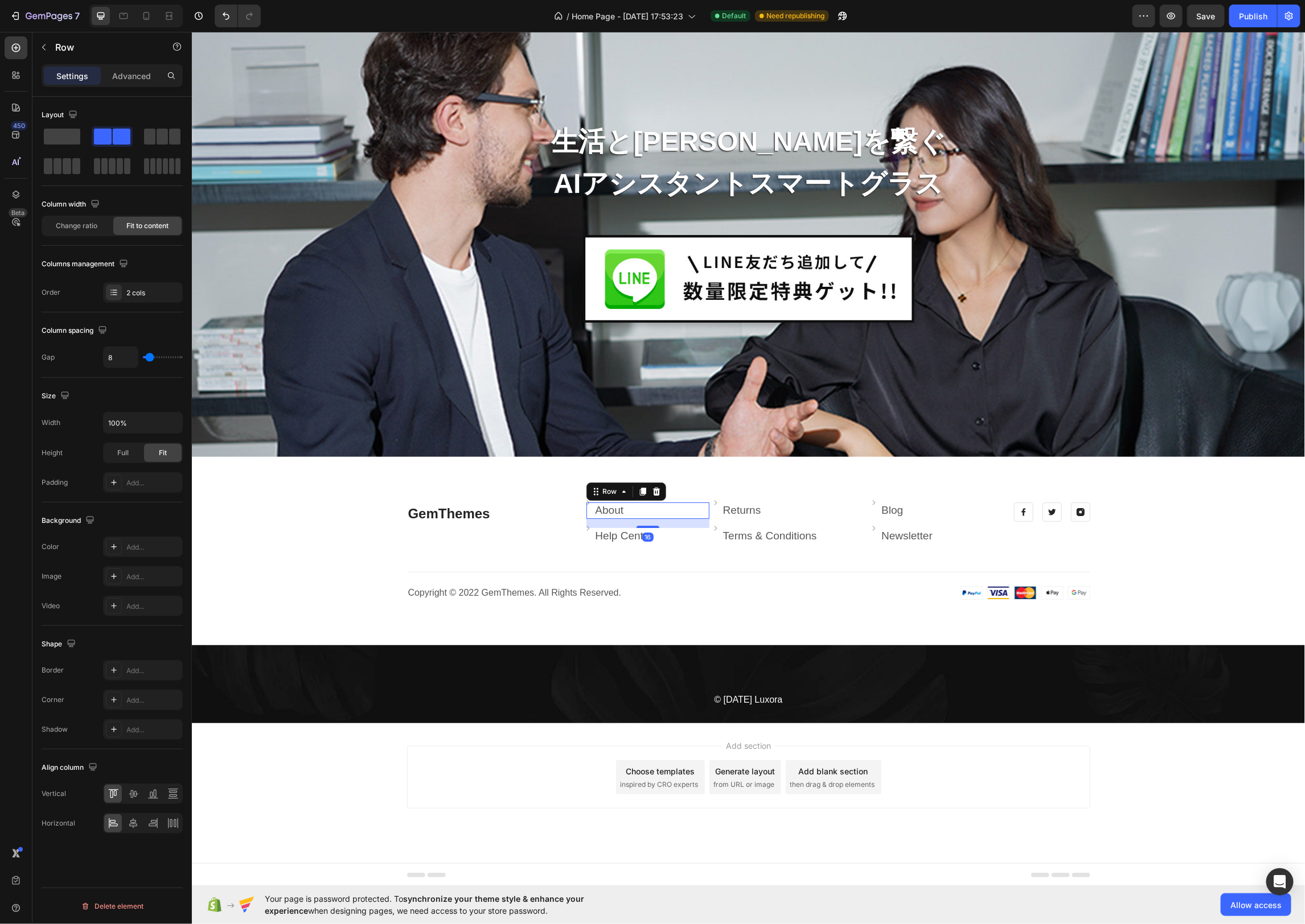
click at [638, 509] on div "Image About Text block Row 16" at bounding box center [647, 510] width 123 height 17
click at [924, 515] on div "Image Blog Text block Row 16" at bounding box center [918, 510] width 92 height 17
click at [947, 488] on div at bounding box center [942, 491] width 13 height 13
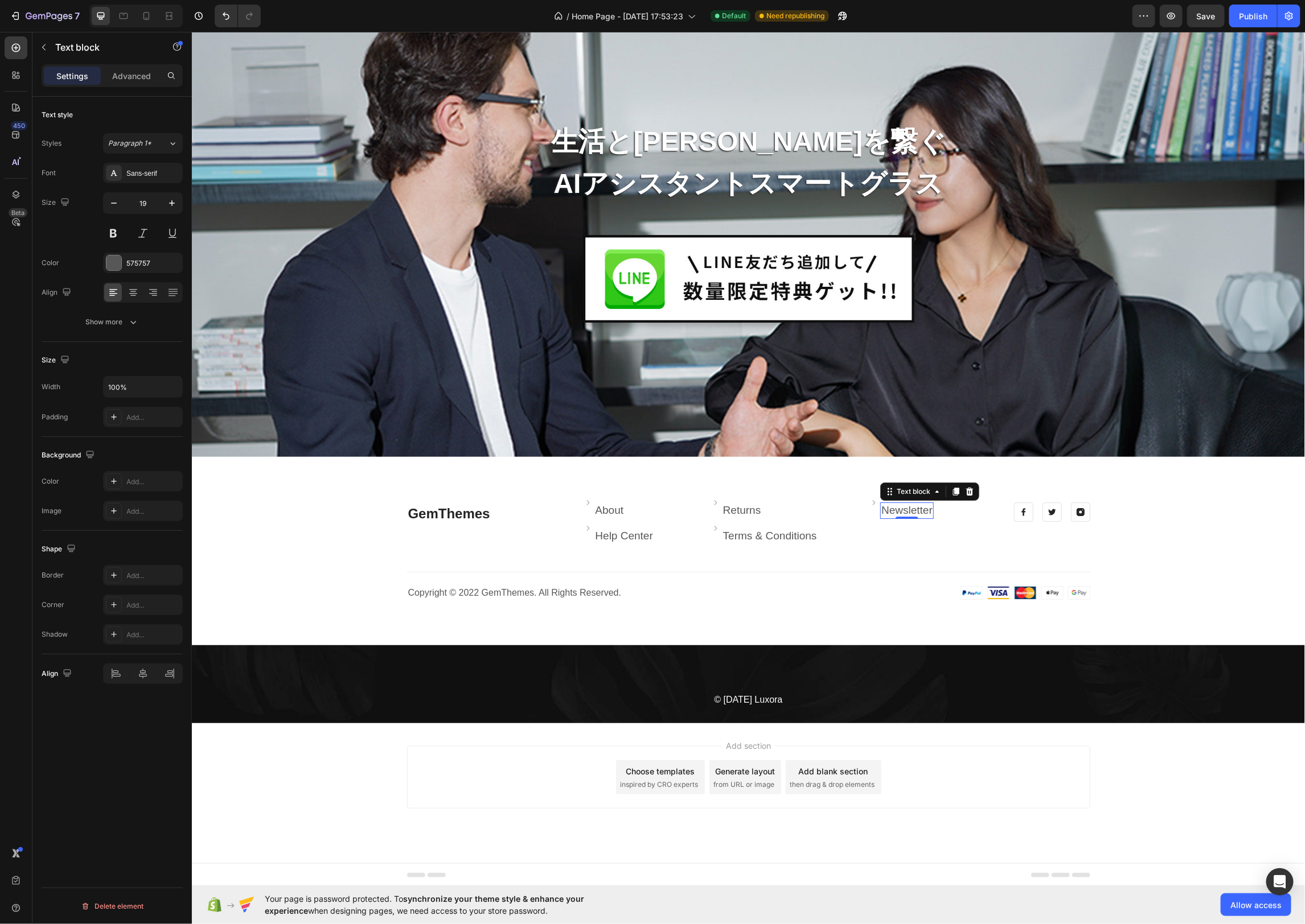
click at [922, 506] on link "Newsletter" at bounding box center [906, 509] width 51 height 12
click at [970, 489] on icon at bounding box center [969, 491] width 7 height 8
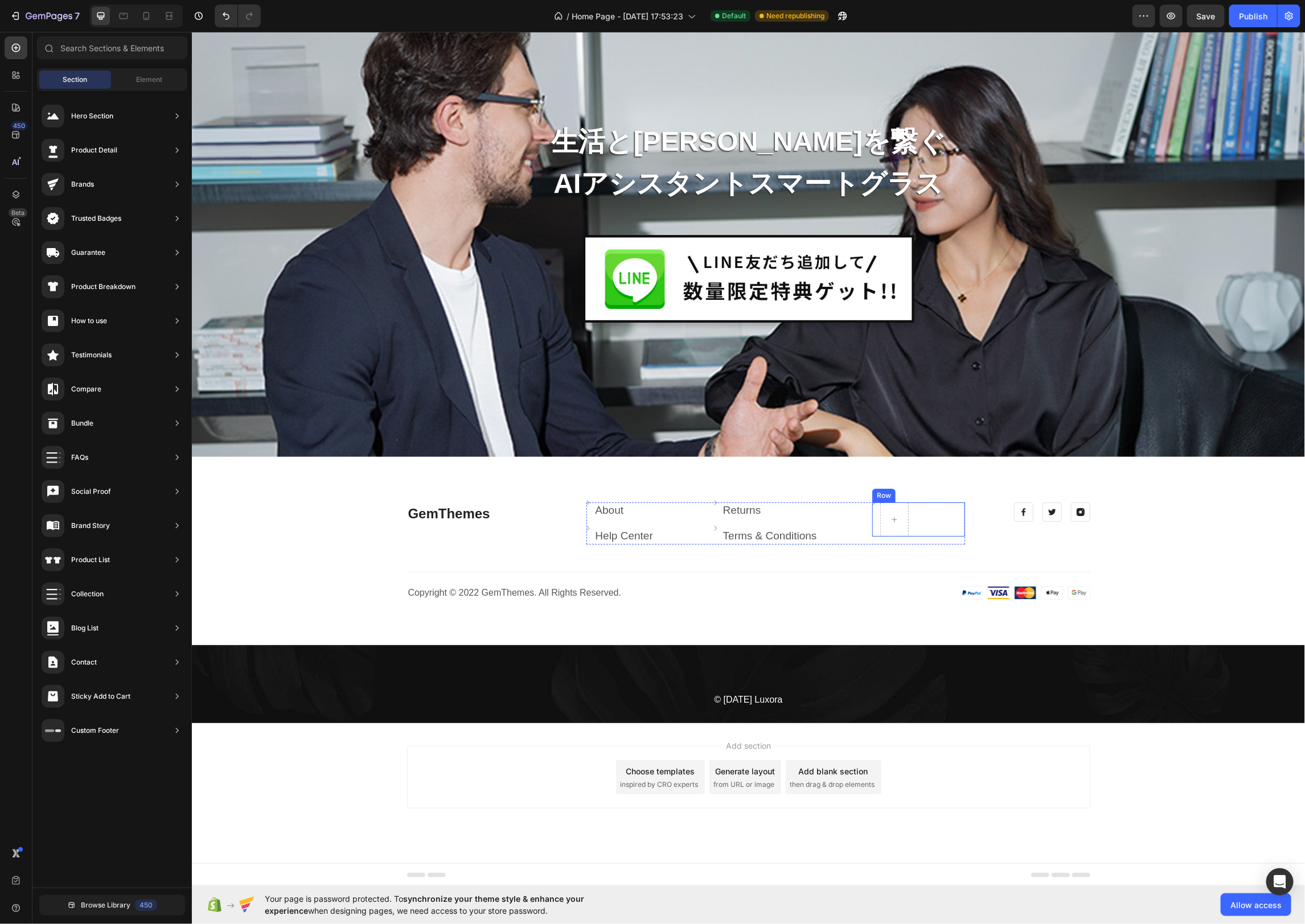
click at [885, 497] on div "Row" at bounding box center [883, 495] width 19 height 10
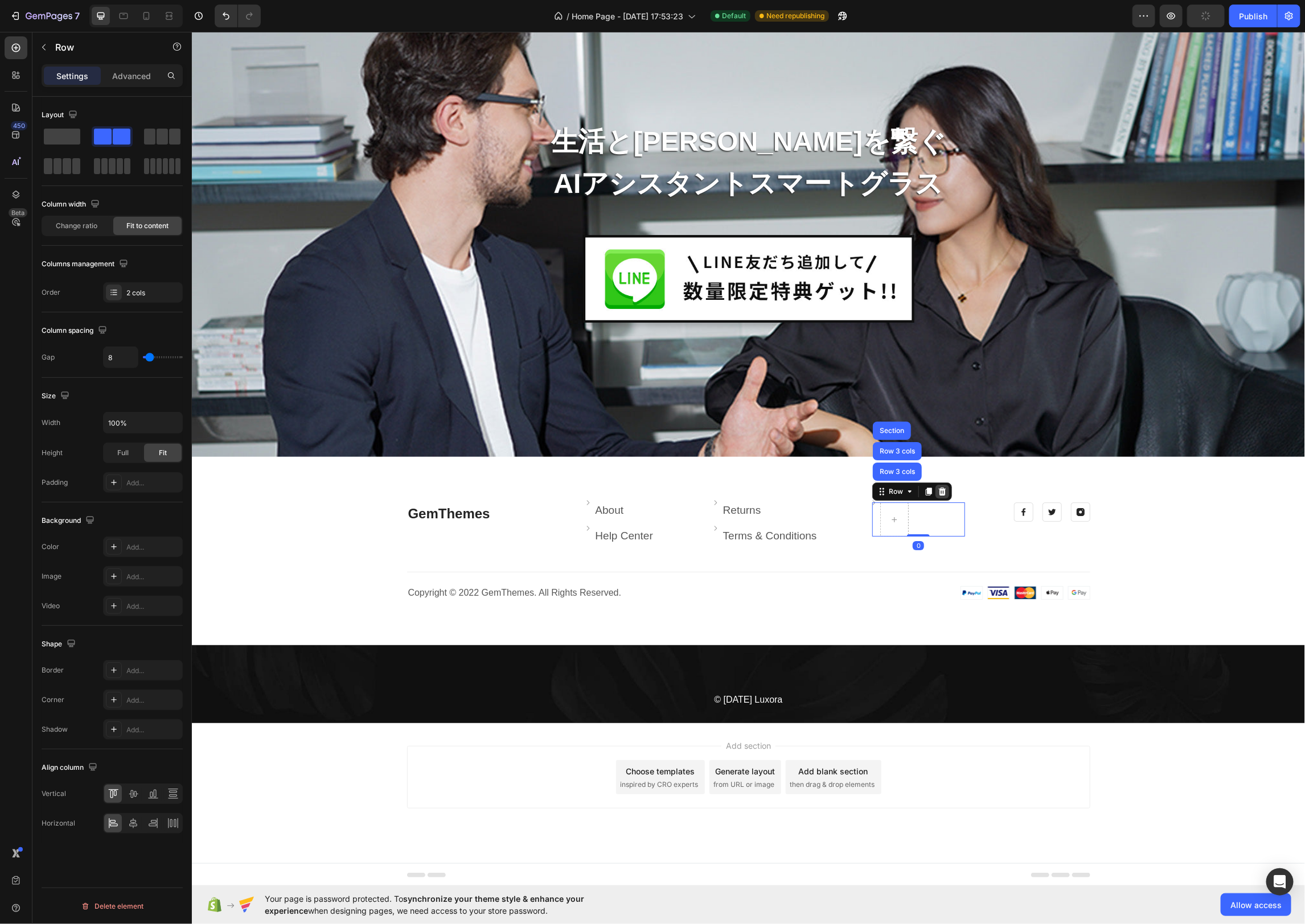
click at [942, 491] on icon at bounding box center [942, 491] width 9 height 9
click at [835, 533] on div "Image Terms & Conditions Text block Row 0" at bounding box center [790, 535] width 154 height 17
click at [786, 519] on icon at bounding box center [783, 517] width 9 height 9
click at [661, 532] on div "Image Help Center Text block Row" at bounding box center [647, 535] width 123 height 17
click at [656, 517] on icon at bounding box center [656, 517] width 9 height 9
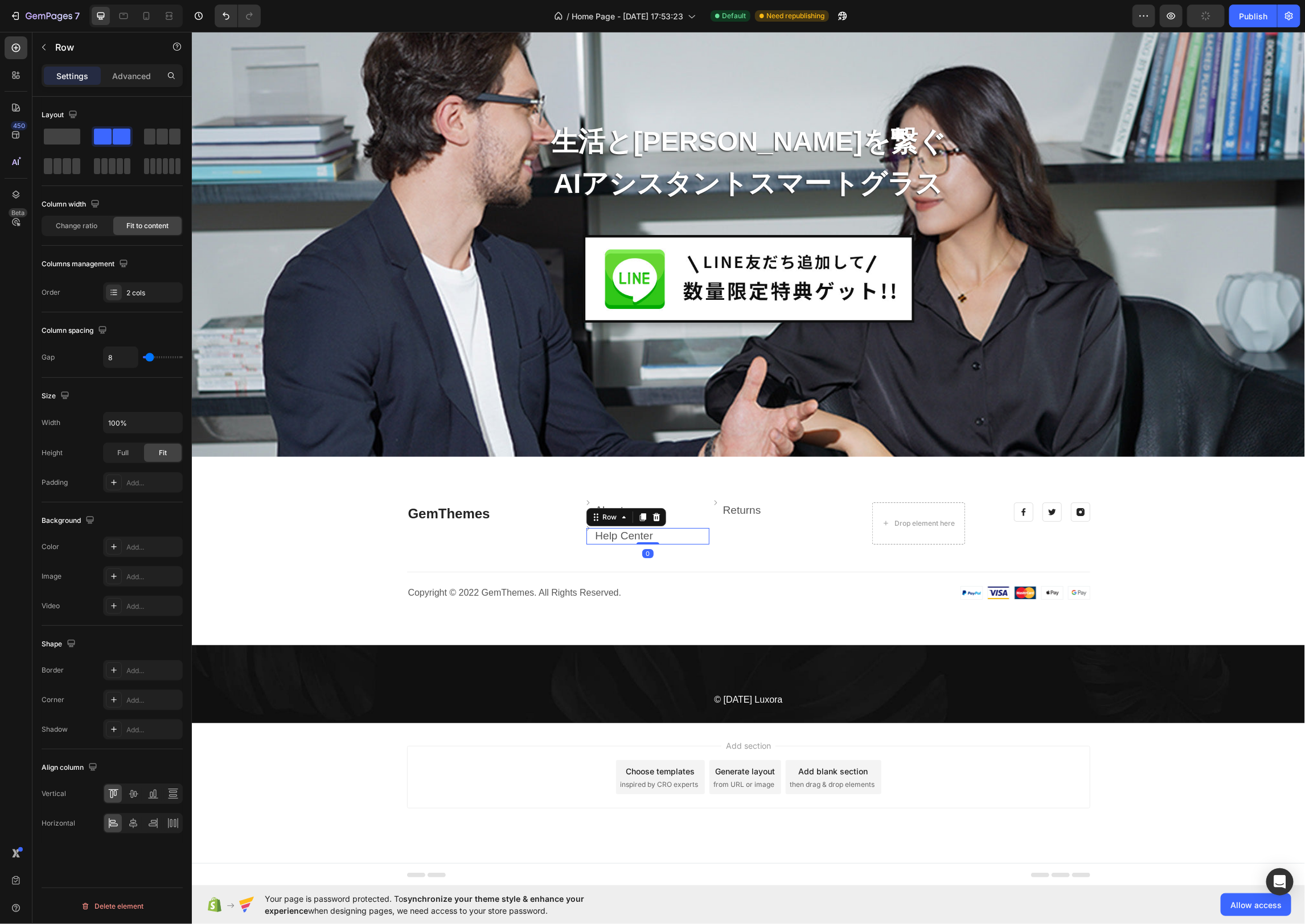
scroll to position [4846, 0]
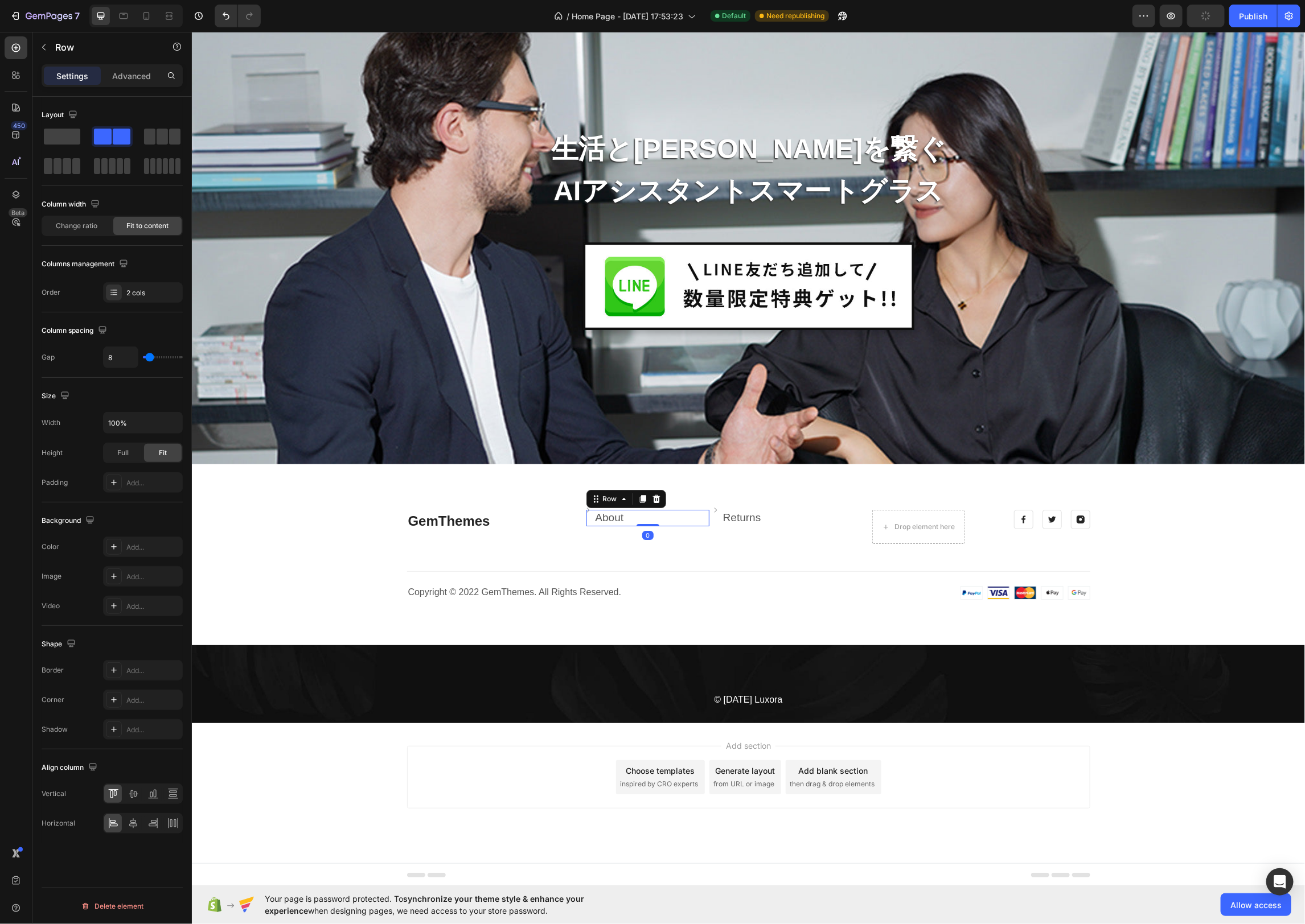
click at [653, 510] on div "Image About Text block Row 0" at bounding box center [647, 517] width 123 height 17
click at [137, 792] on icon at bounding box center [133, 794] width 11 height 11
click at [800, 513] on div "Image Returns Text block Row" at bounding box center [790, 517] width 154 height 17
click at [138, 787] on div at bounding box center [133, 793] width 17 height 18
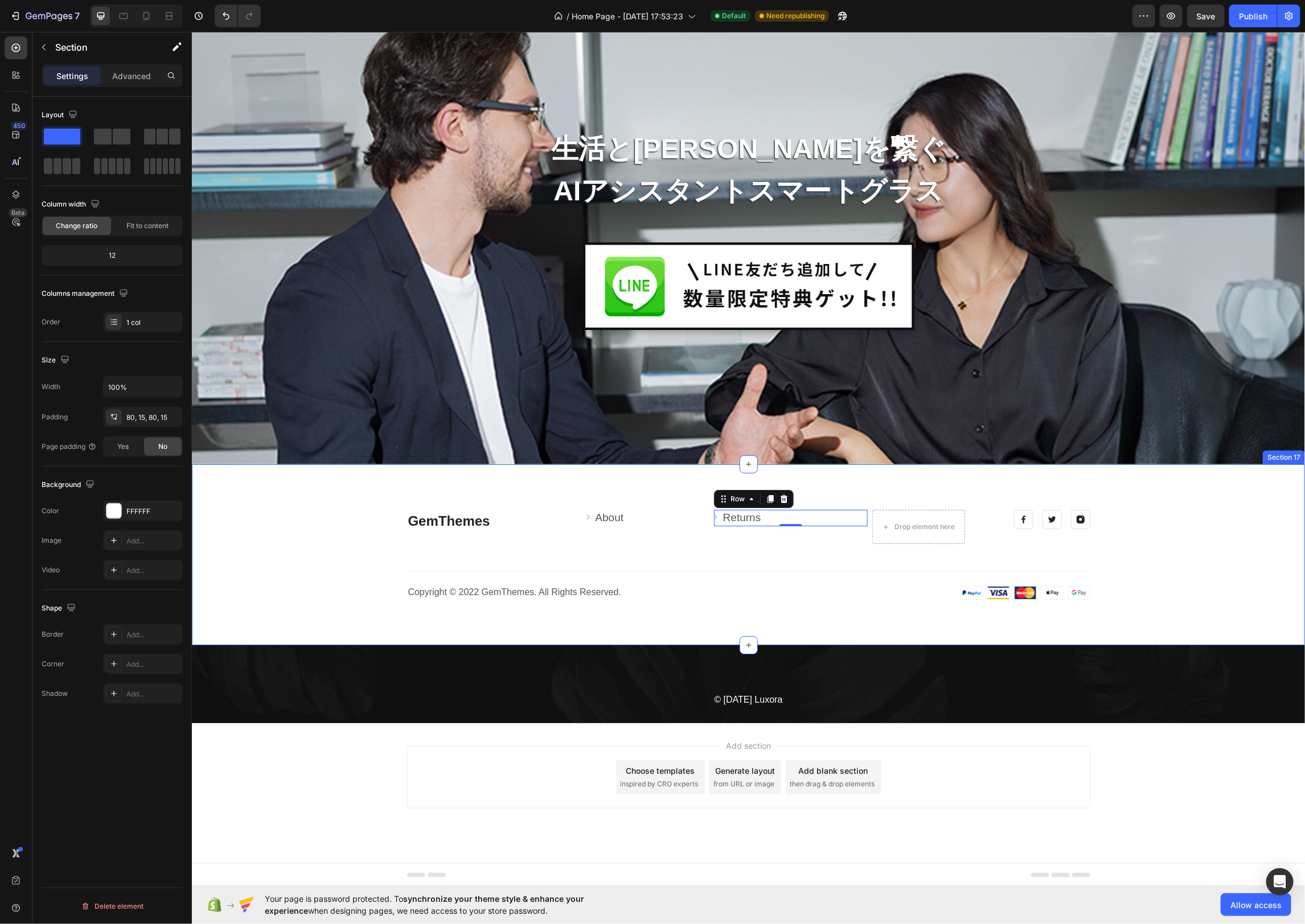
click at [1109, 565] on div "GemThemes Heading Image About Text block Row Image Returns Text block Row 0 Dro…" at bounding box center [747, 554] width 1096 height 90
click at [1056, 596] on img at bounding box center [1024, 592] width 130 height 13
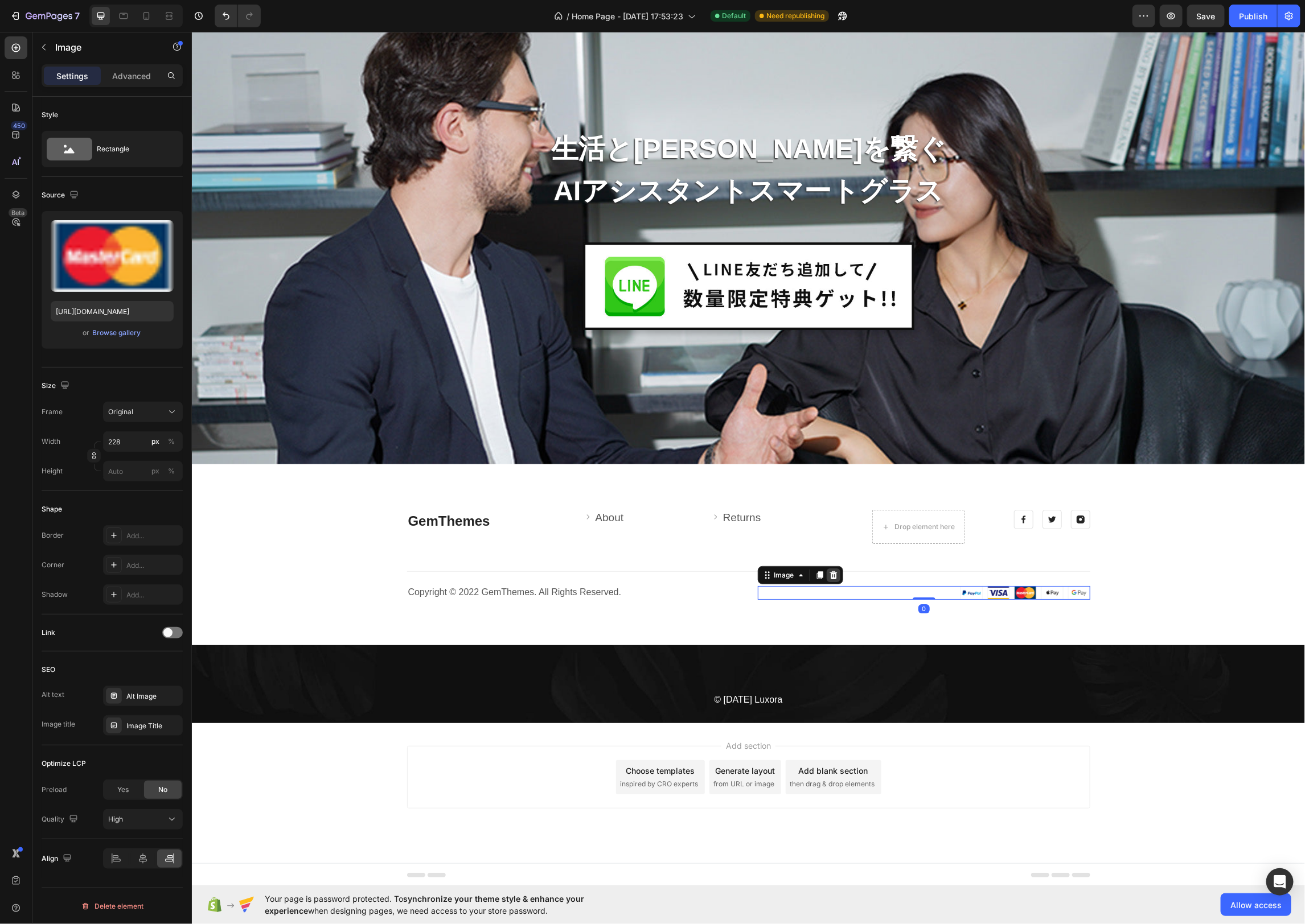
click at [835, 575] on icon at bounding box center [833, 575] width 9 height 9
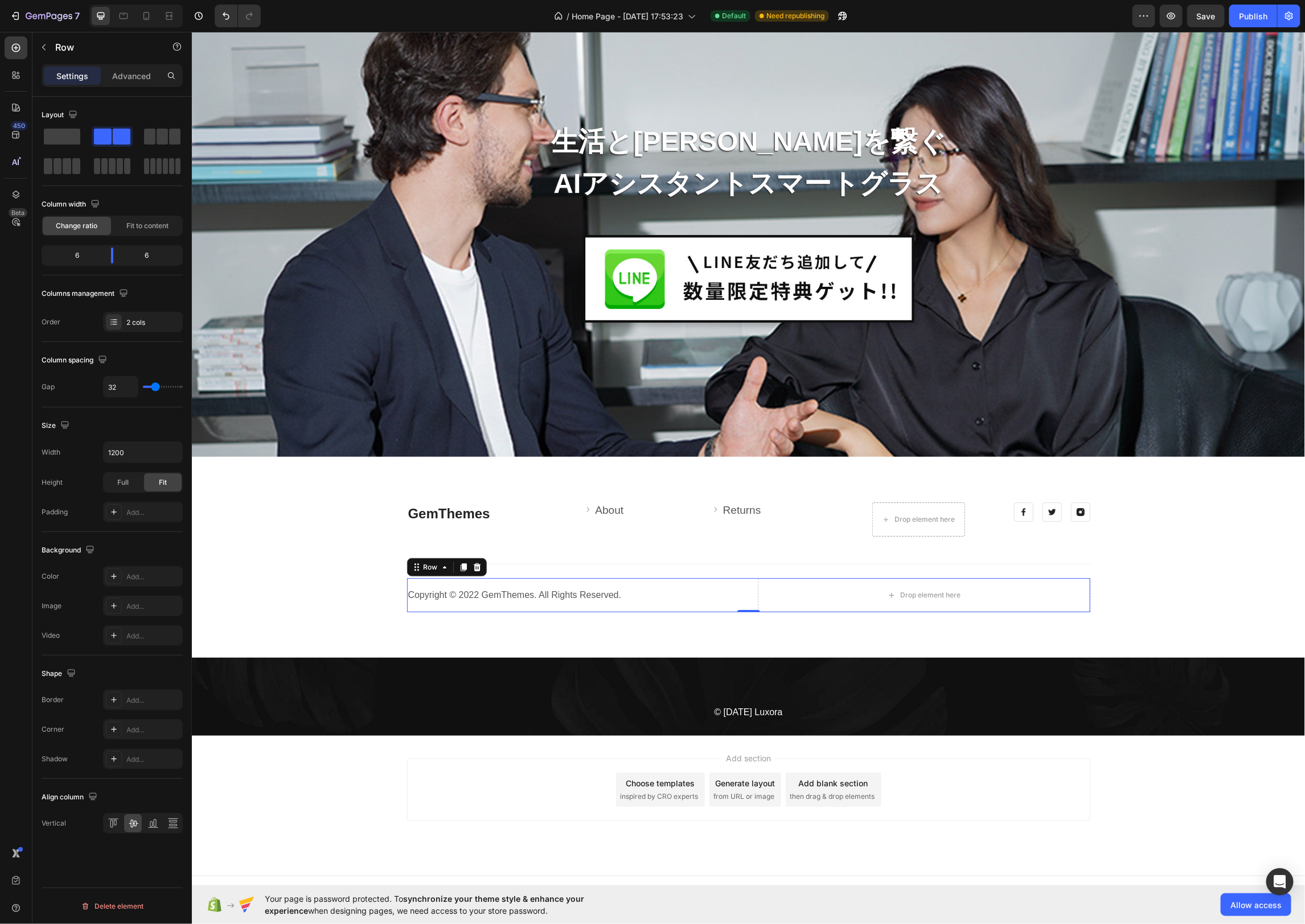
click at [755, 578] on div "Copyright © 2022 GemThemes. All Rights Reserved. Heading Drop element here Row 0" at bounding box center [748, 594] width 683 height 34
click at [76, 132] on span at bounding box center [62, 137] width 37 height 16
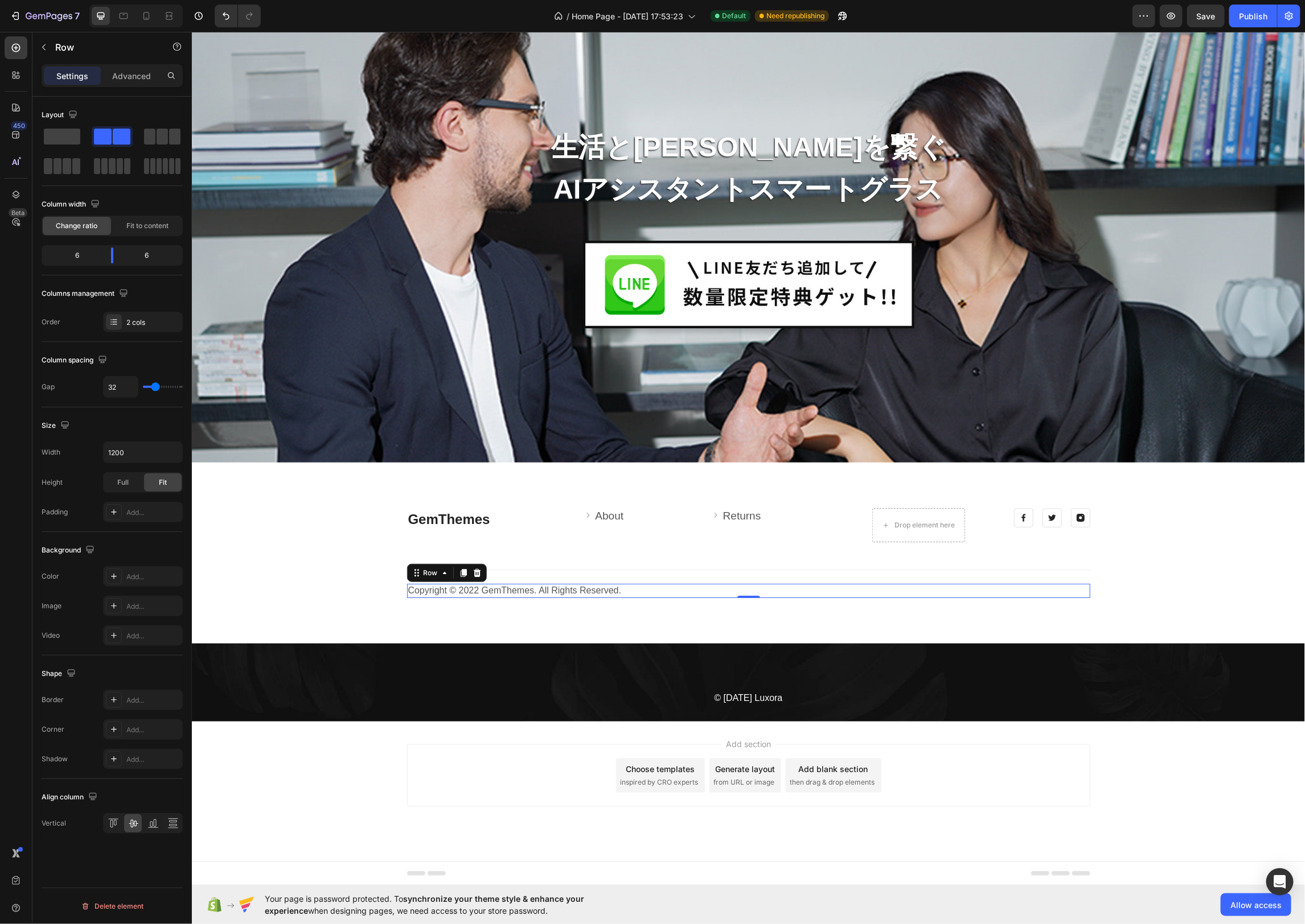
scroll to position [4846, 0]
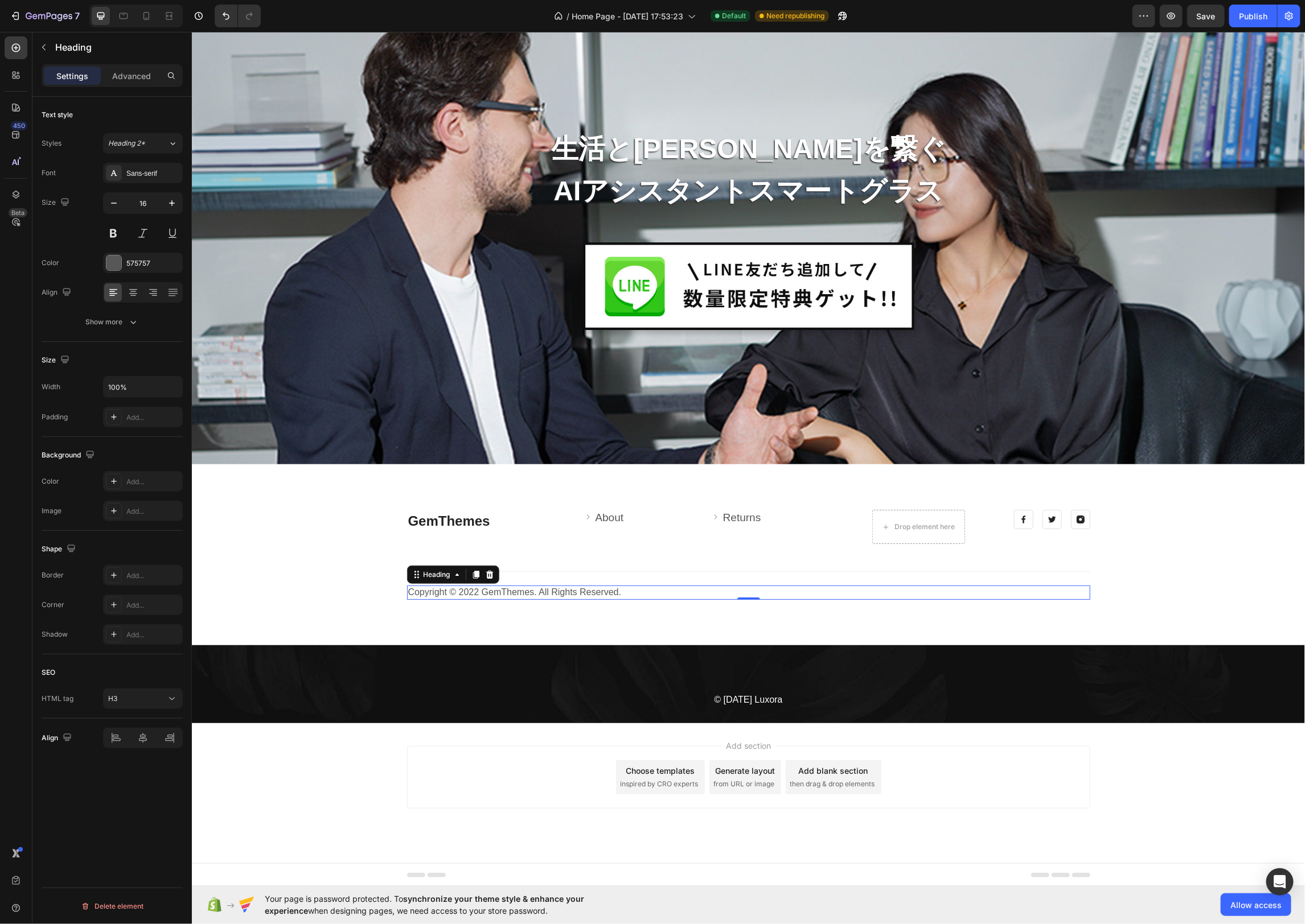
click at [524, 594] on p "Copyright © 2022 GemThemes. All Rights Reserved." at bounding box center [747, 592] width 681 height 12
drag, startPoint x: 130, startPoint y: 286, endPoint x: 181, endPoint y: 318, distance: 60.2
click at [130, 287] on icon at bounding box center [133, 292] width 11 height 11
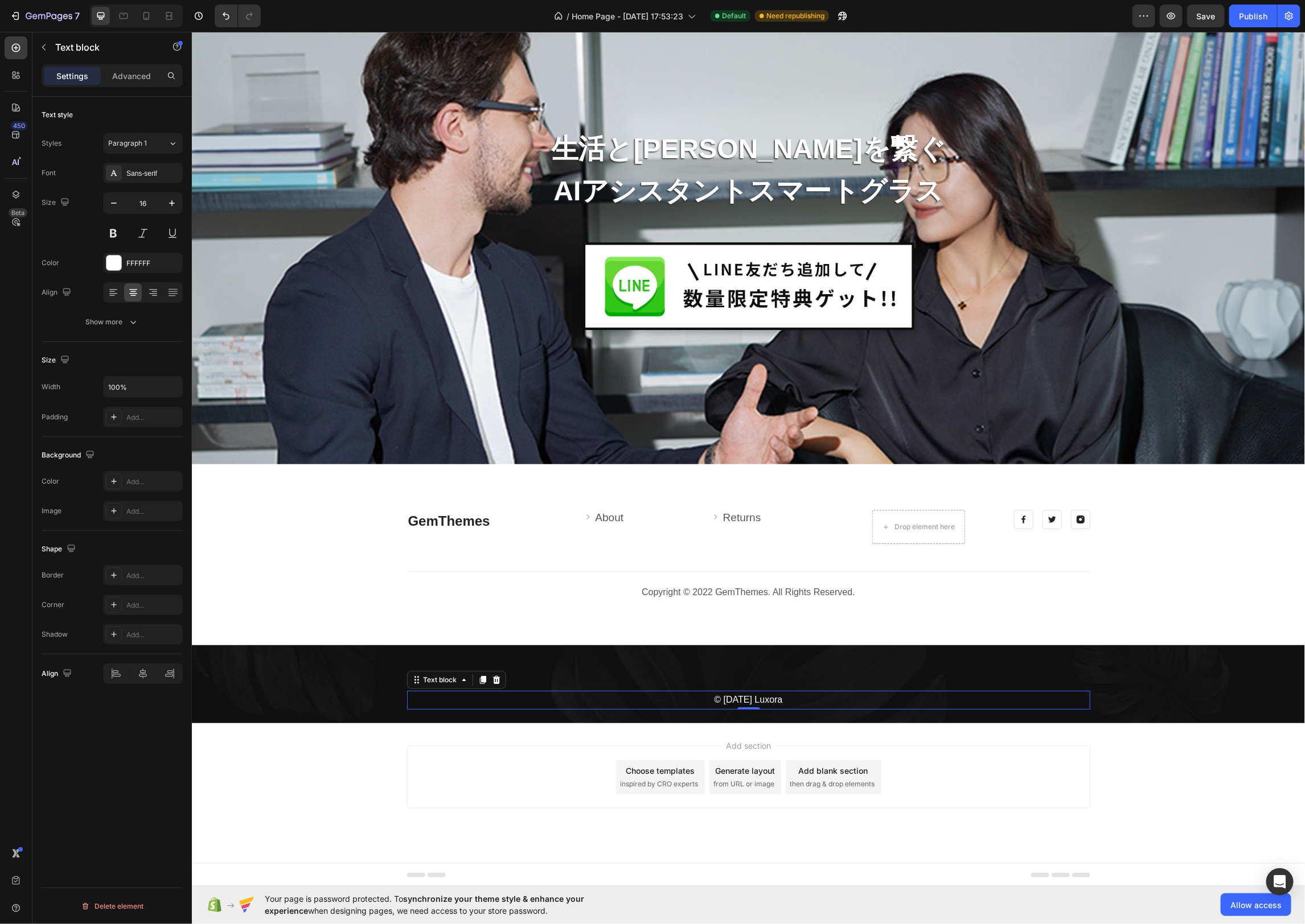
click at [789, 704] on p "© 2025 Luxora" at bounding box center [747, 700] width 681 height 17
drag, startPoint x: 758, startPoint y: 699, endPoint x: 764, endPoint y: 700, distance: 6.1
click at [758, 699] on p "© 2025 Luxora" at bounding box center [747, 700] width 681 height 17
drag, startPoint x: 787, startPoint y: 699, endPoint x: 701, endPoint y: 702, distance: 86.1
click at [701, 702] on p "© 2025 Luxora" at bounding box center [747, 700] width 681 height 17
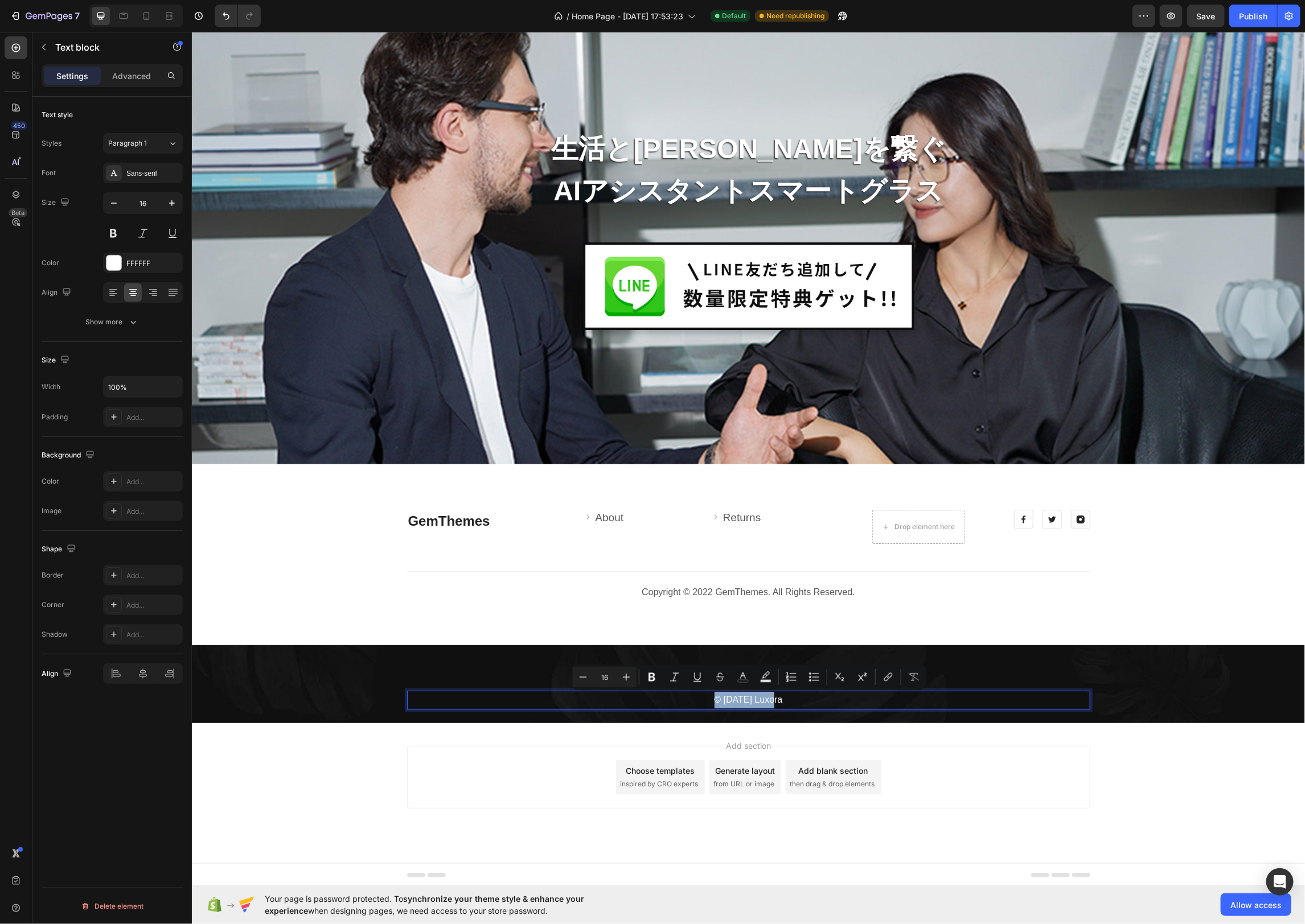
copy p "© 2025 Luxora"
click at [842, 592] on p "Copyright © 2022 GemThemes. All Rights Reserved." at bounding box center [747, 592] width 681 height 12
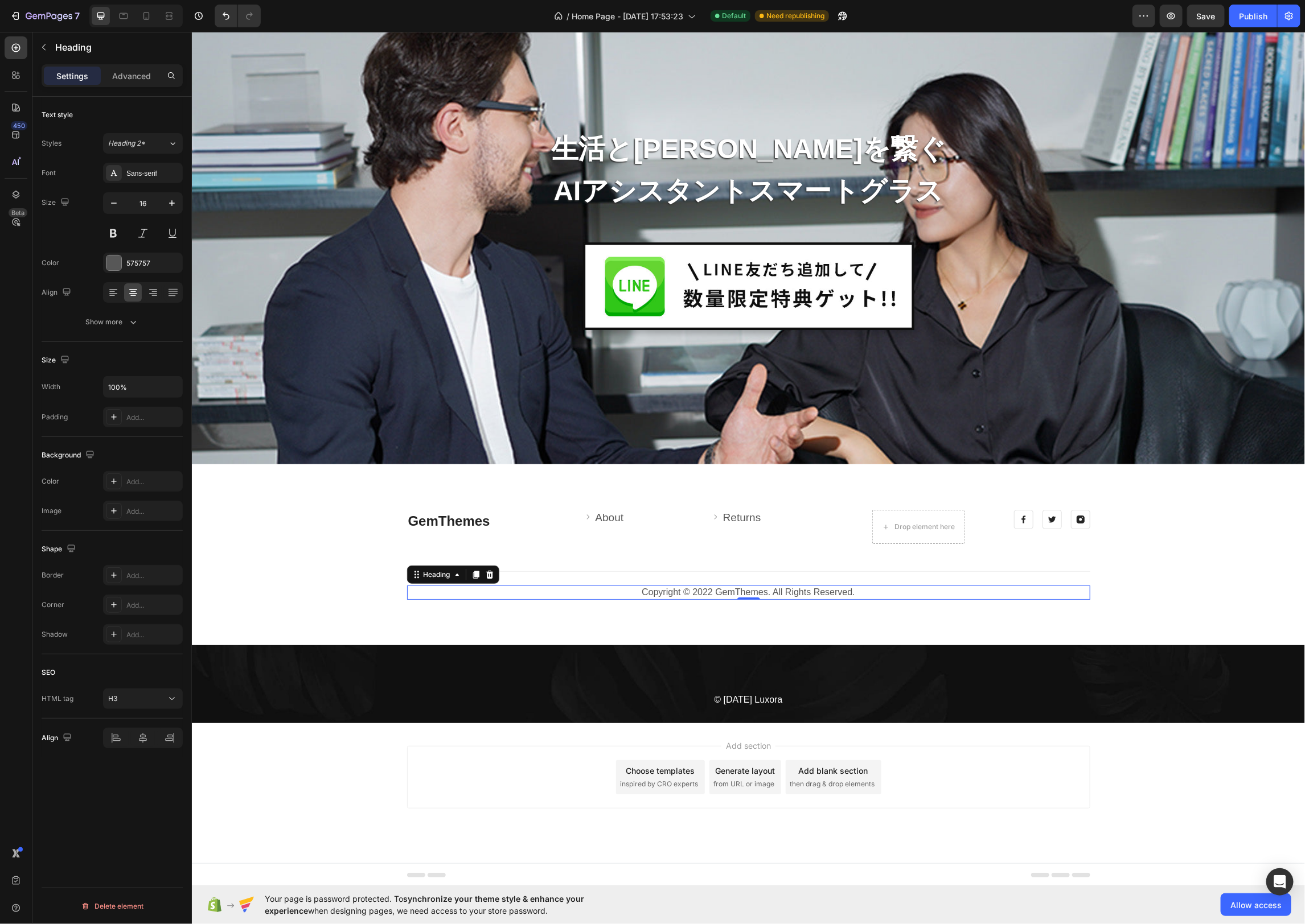
drag, startPoint x: 842, startPoint y: 592, endPoint x: 835, endPoint y: 592, distance: 7.0
click at [842, 592] on p "Copyright © 2022 GemThemes. All Rights Reserved." at bounding box center [747, 592] width 681 height 12
click at [815, 590] on p "Copyright © 2022 GemThemes. All Rights Reserved." at bounding box center [747, 592] width 681 height 12
click at [689, 591] on p "Copyright © 2022 GemThemes. All Rights Reserved." at bounding box center [747, 592] width 681 height 12
drag, startPoint x: 687, startPoint y: 593, endPoint x: 928, endPoint y: 601, distance: 241.1
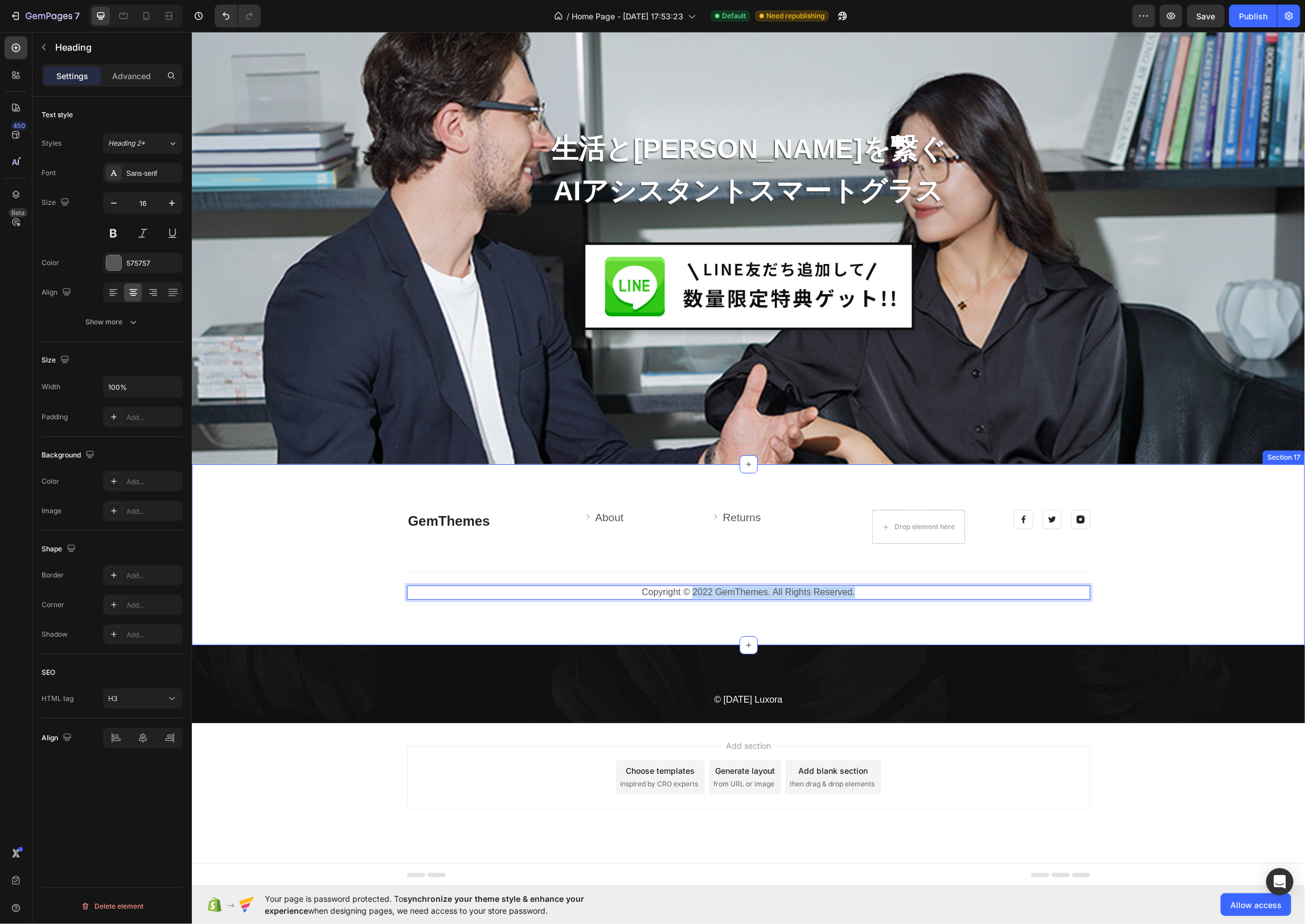
click at [928, 601] on div "GemThemes Heading Image About Text block Row Image Returns Text block Row Drop …" at bounding box center [747, 554] width 1113 height 181
click at [749, 594] on p "Copyright © © 2025 Luxora" at bounding box center [747, 592] width 681 height 12
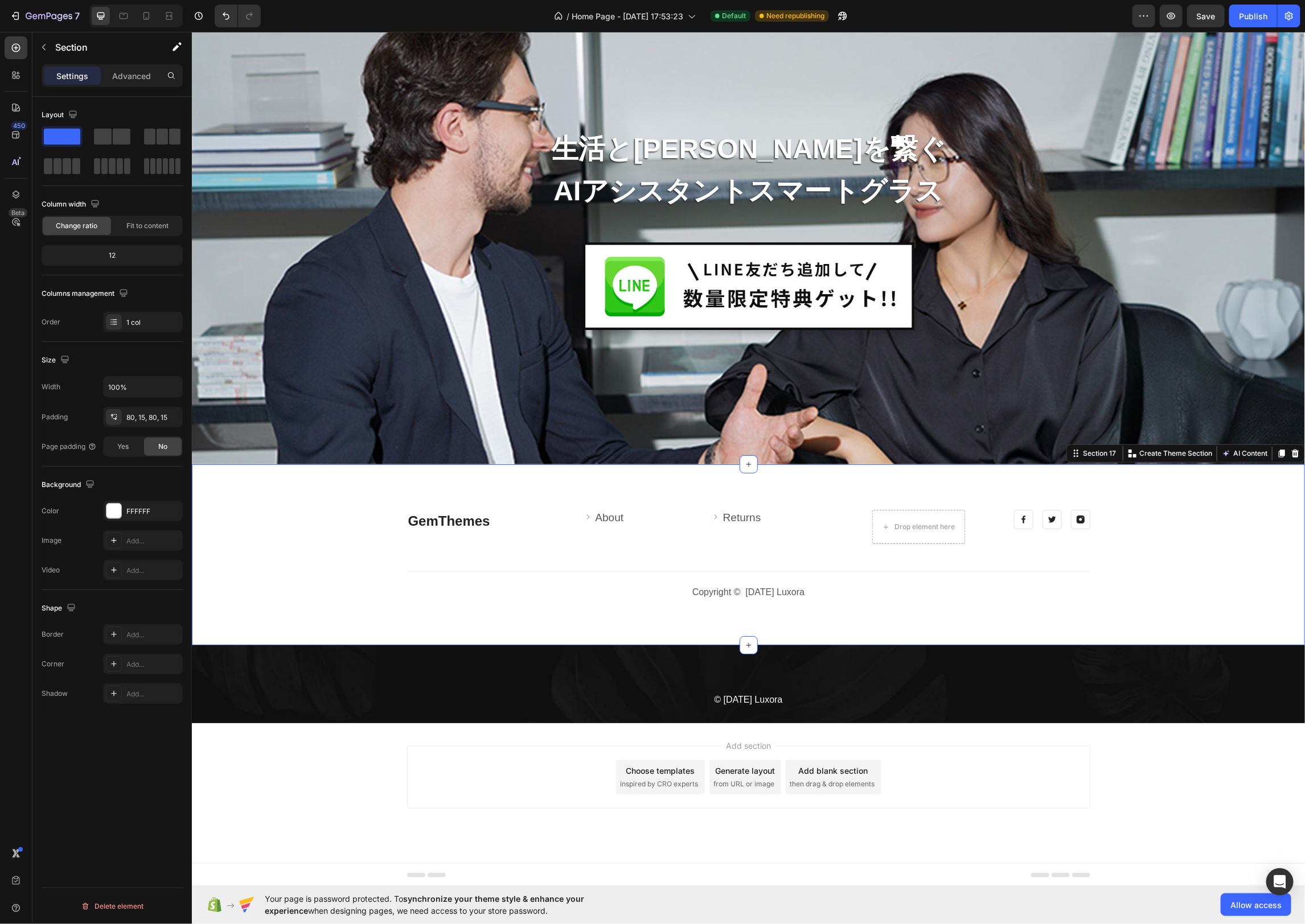
click at [807, 630] on div "GemThemes Heading Image About Text block Row Image Returns Text block Row Drop …" at bounding box center [747, 554] width 1113 height 181
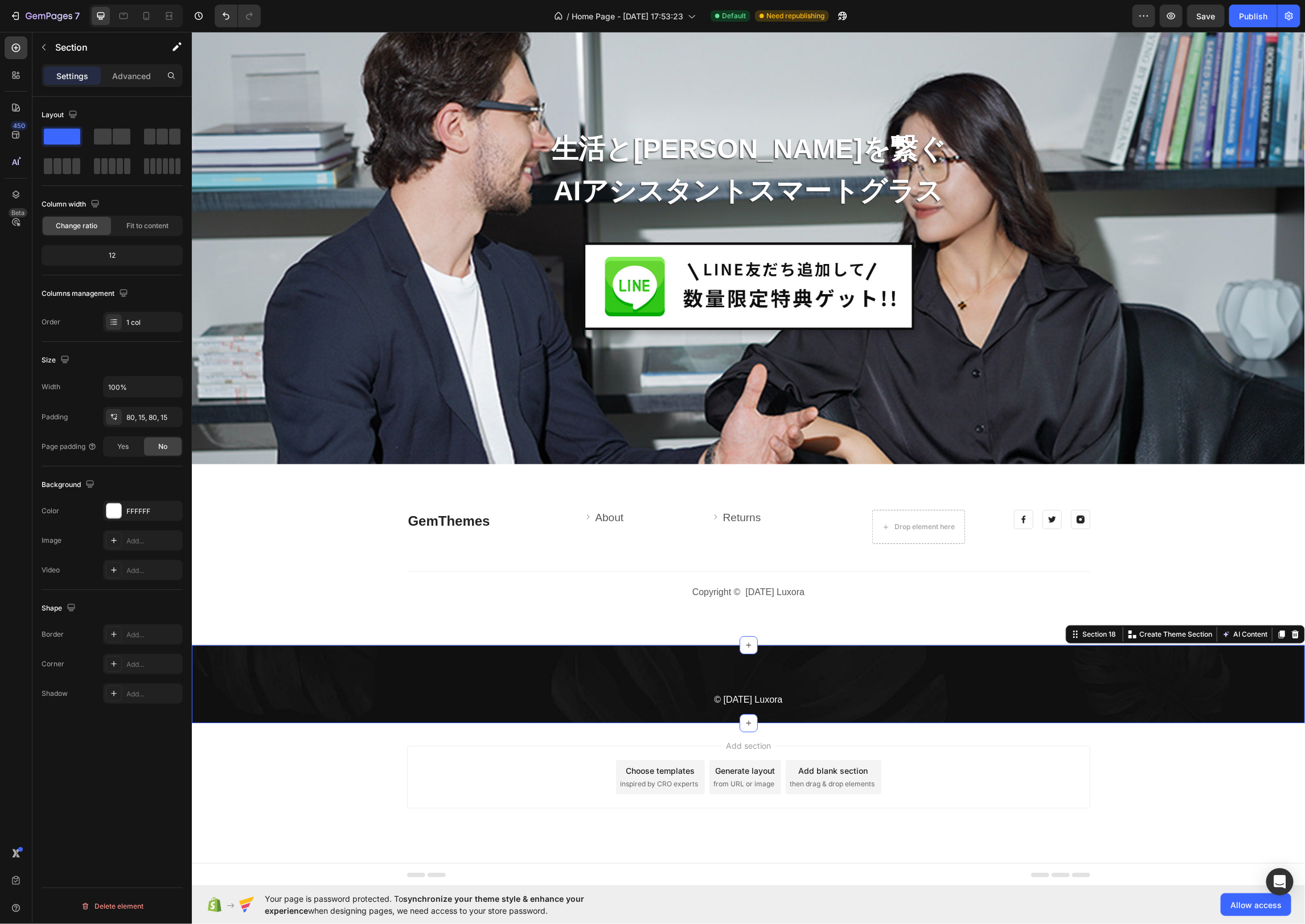
click at [802, 676] on div "© 2025 Luxora Text block Row Section 18 You can create reusable sections Create…" at bounding box center [747, 684] width 1113 height 78
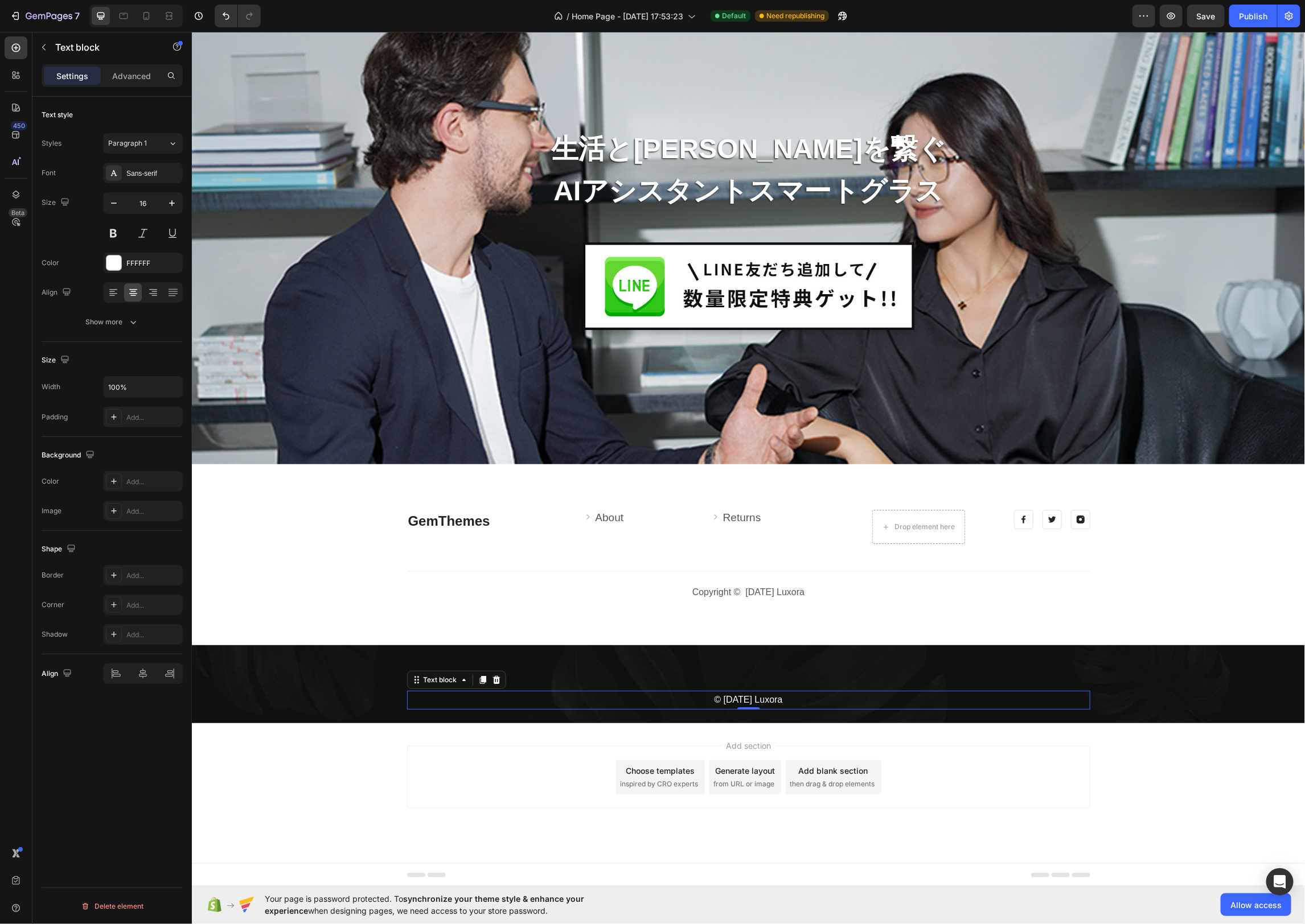
click at [774, 699] on p "© 2025 Luxora" at bounding box center [747, 700] width 681 height 17
click at [494, 682] on icon at bounding box center [496, 680] width 9 height 9
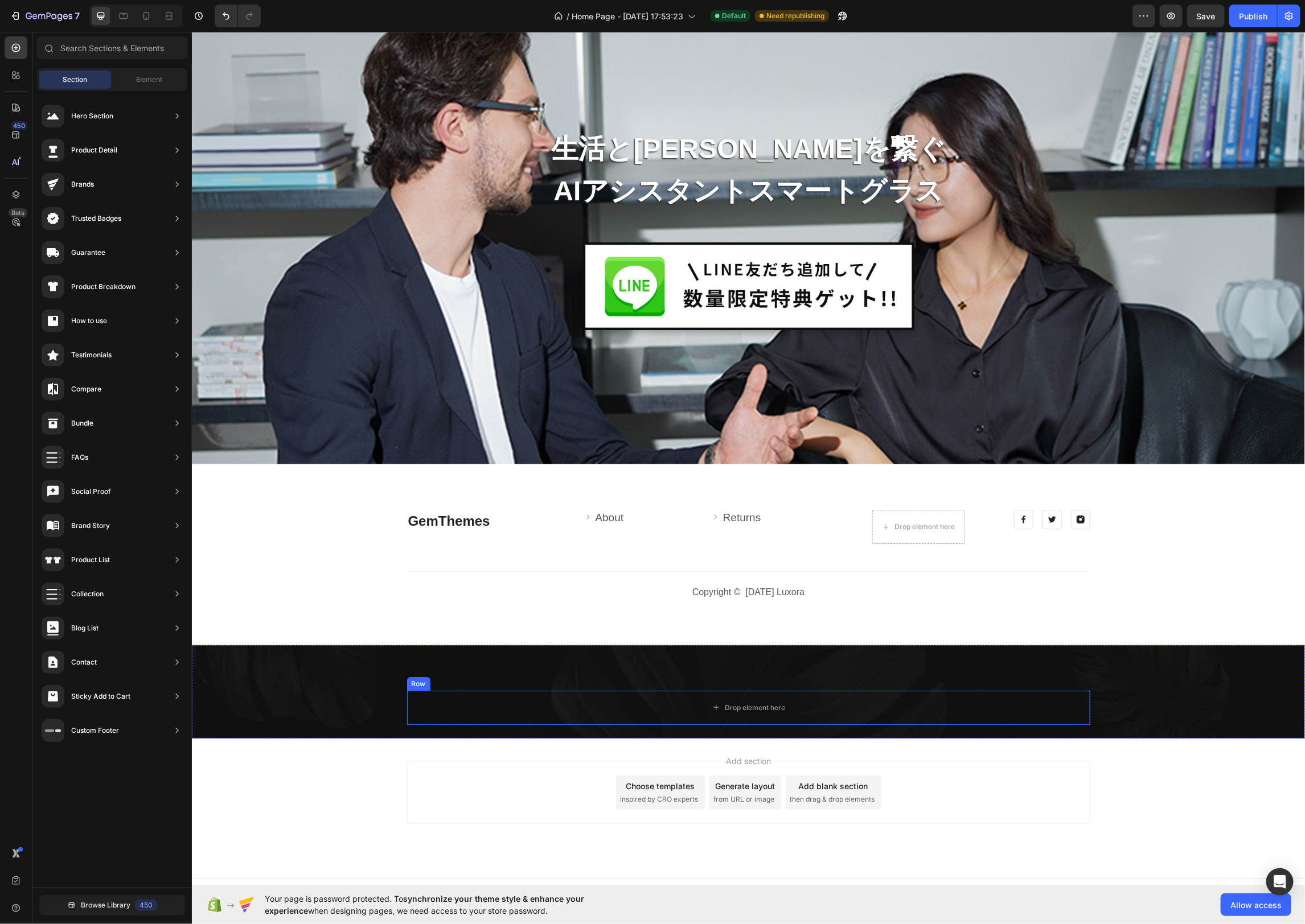
click at [418, 684] on div "Row" at bounding box center [418, 683] width 19 height 10
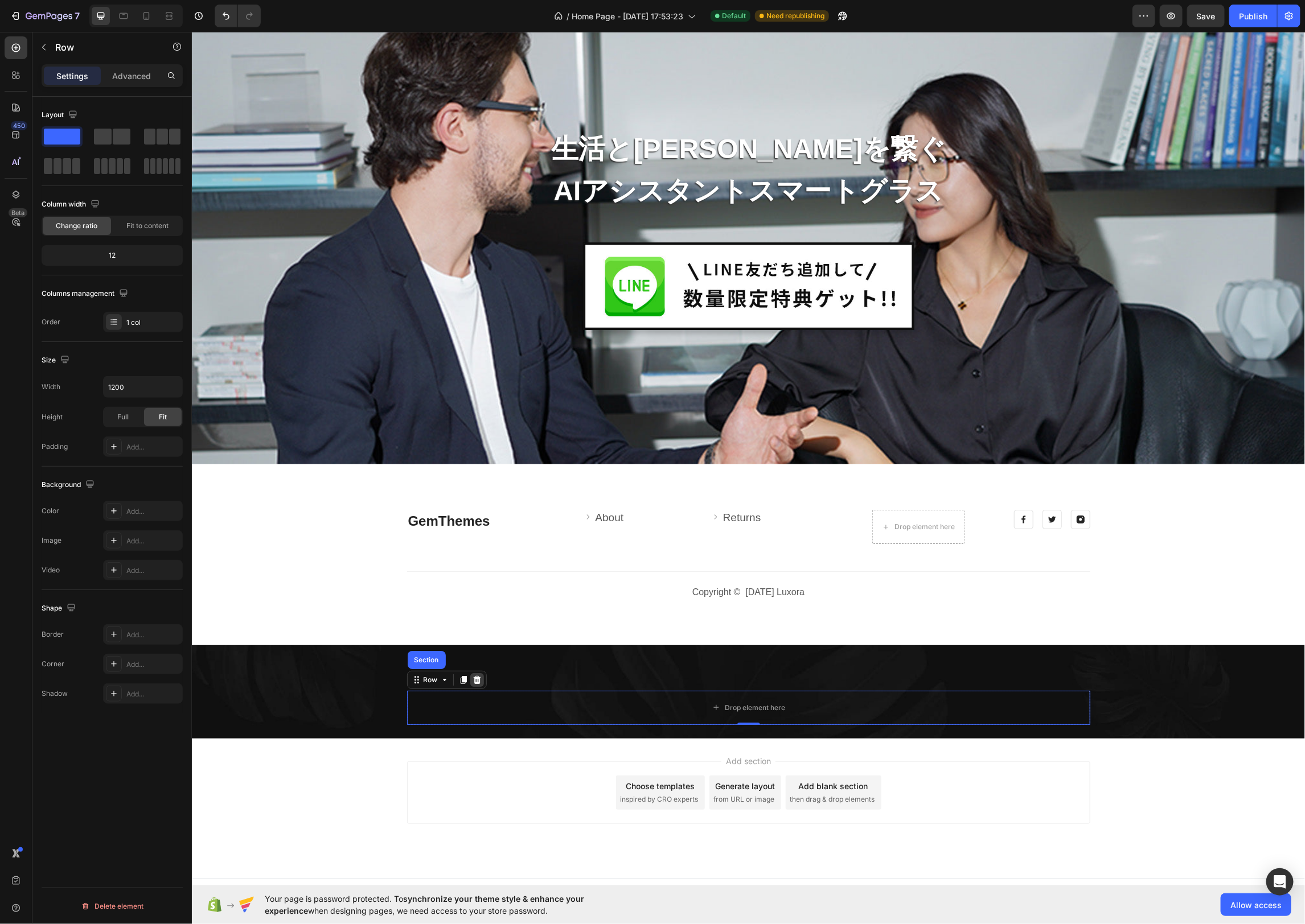
click at [480, 680] on icon at bounding box center [477, 680] width 9 height 9
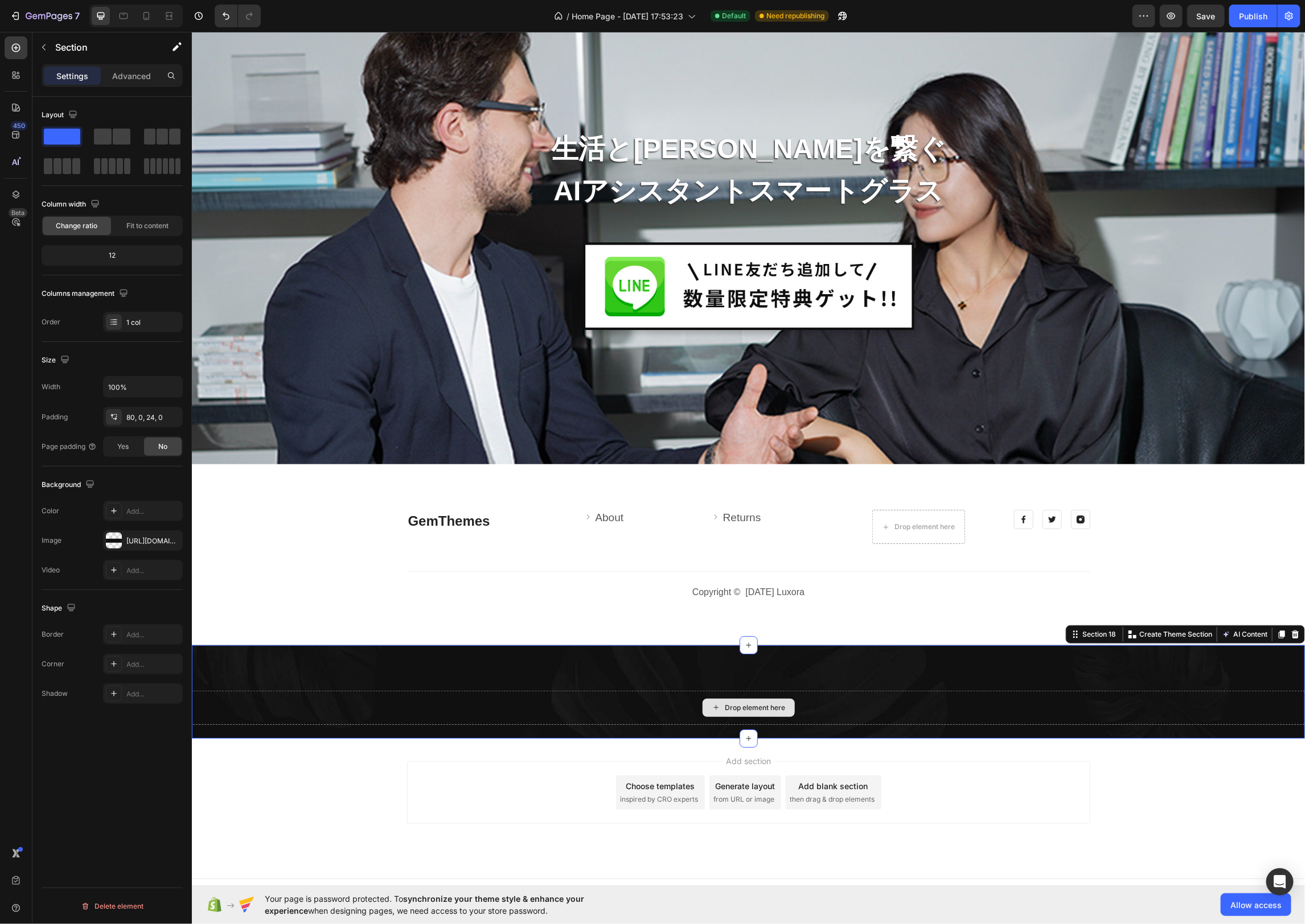
click at [455, 705] on div "Drop element here" at bounding box center [747, 707] width 1113 height 34
click at [141, 84] on div "Advanced" at bounding box center [131, 75] width 57 height 18
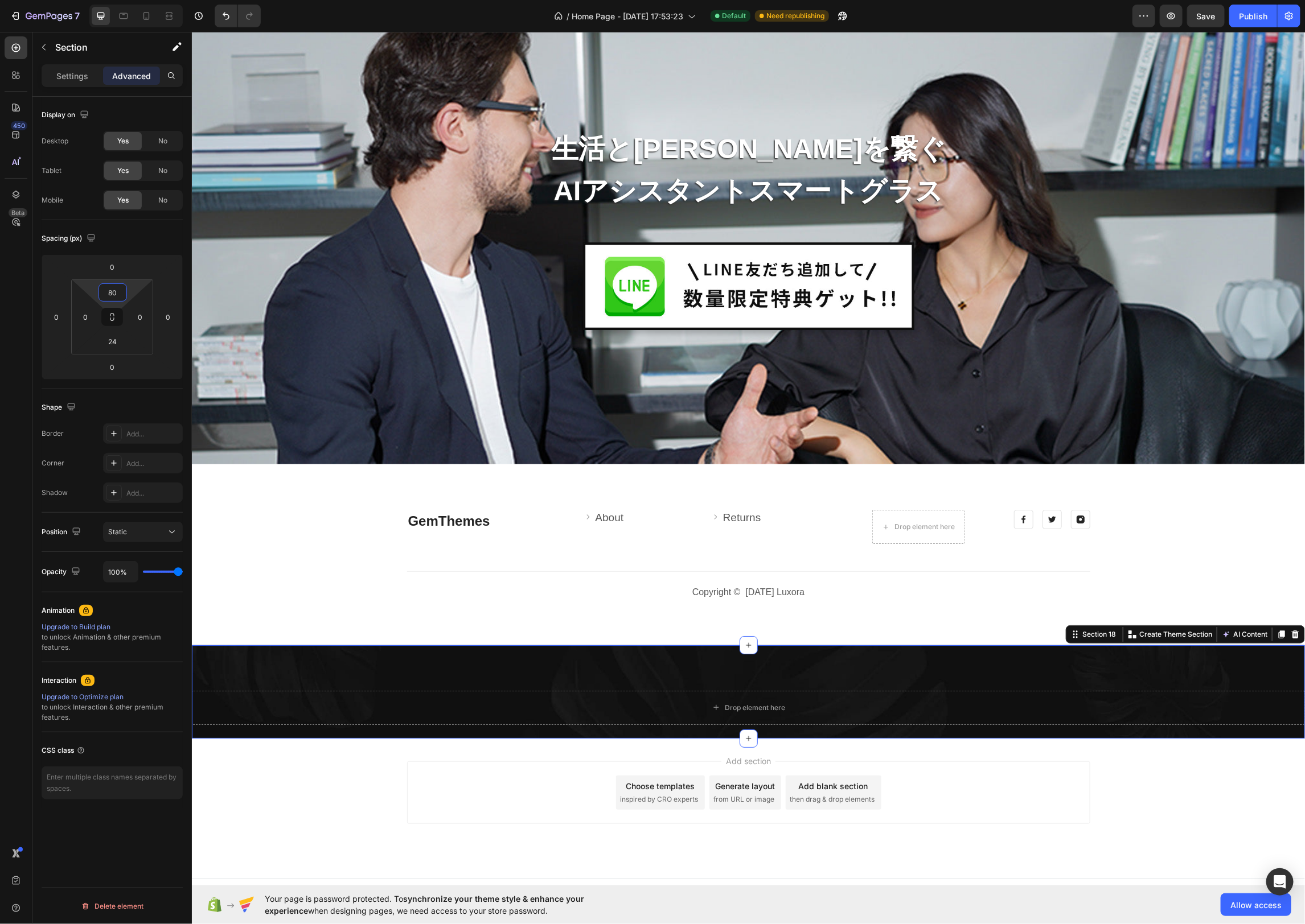
click at [118, 292] on input "80" at bounding box center [113, 292] width 23 height 17
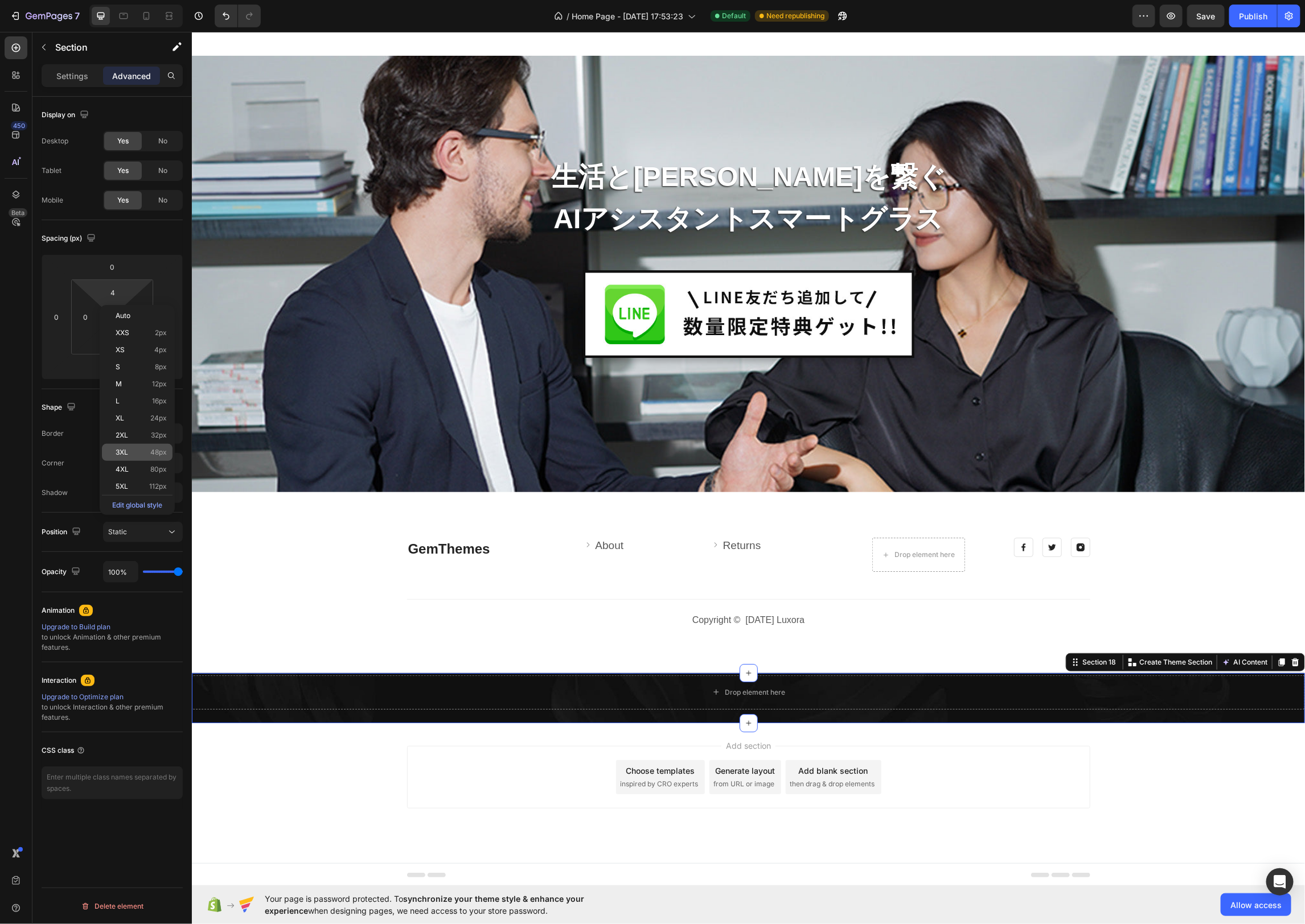
click at [158, 455] on span "48px" at bounding box center [158, 453] width 17 height 8
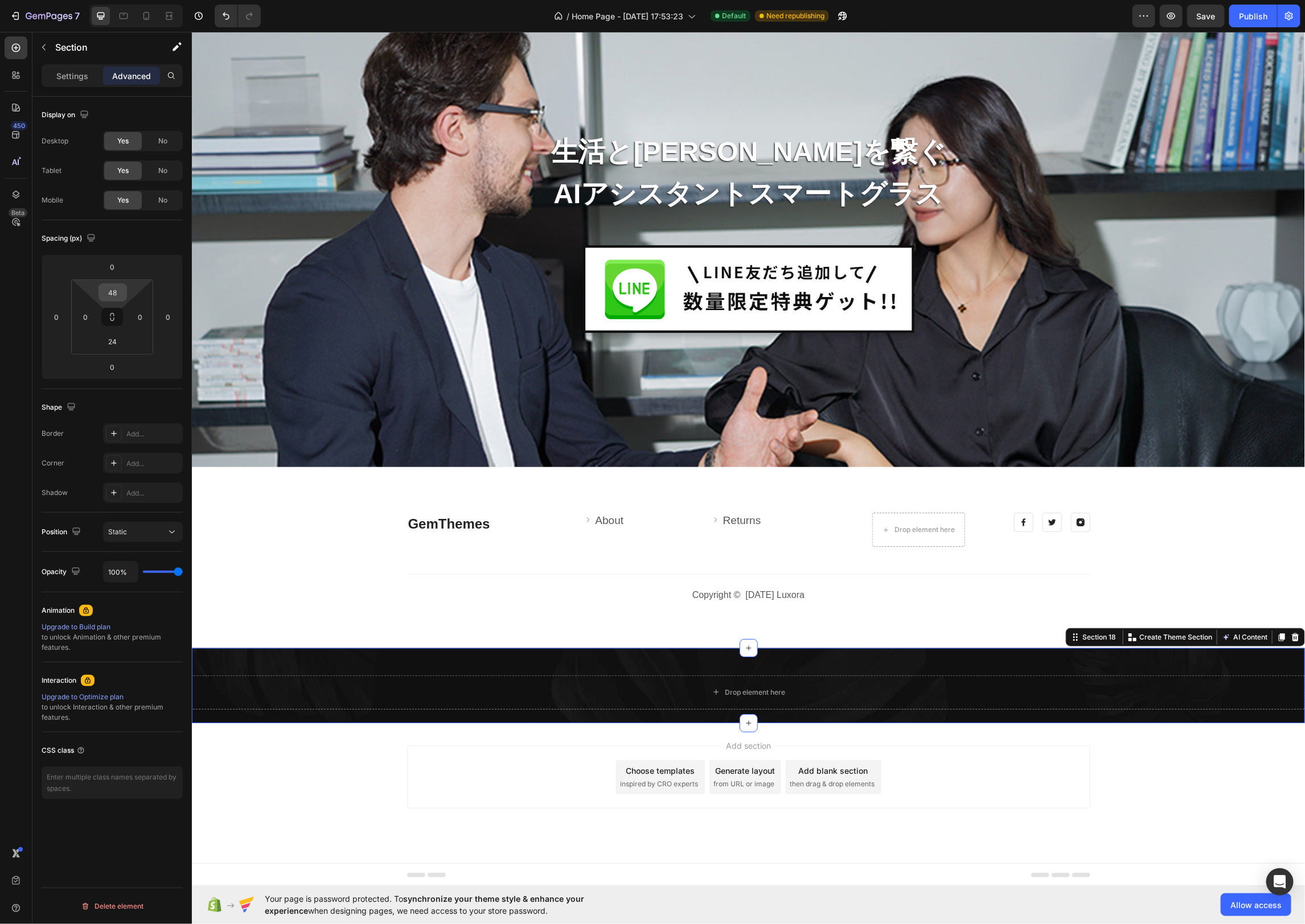
click at [113, 296] on input "48" at bounding box center [113, 292] width 23 height 17
click at [134, 436] on p "2XL 32px" at bounding box center [141, 435] width 51 height 8
type input "32"
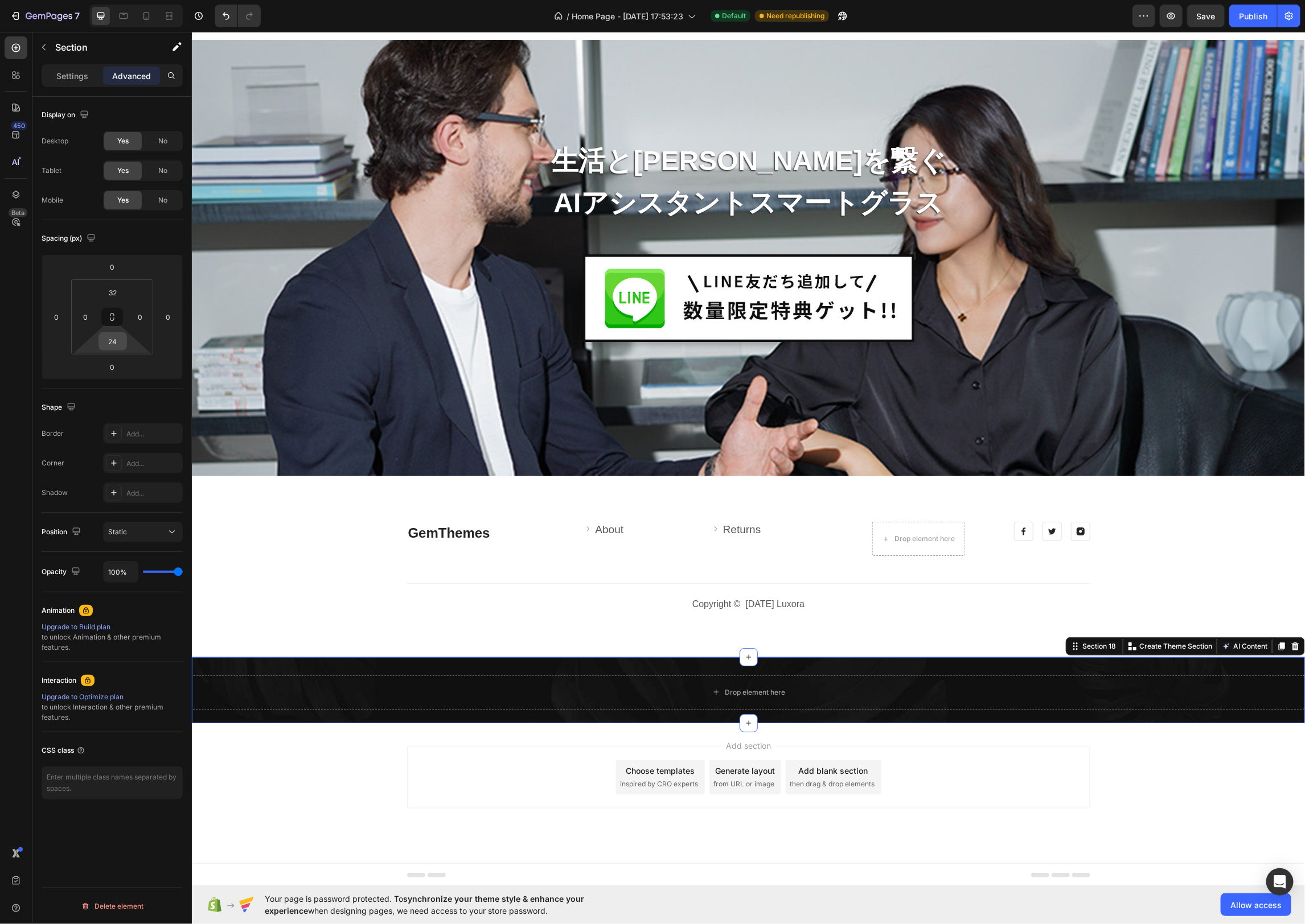
click at [123, 343] on input "24" at bounding box center [113, 342] width 23 height 17
drag, startPoint x: 166, startPoint y: 487, endPoint x: 176, endPoint y: 487, distance: 10.0
click at [166, 487] on span "32px" at bounding box center [159, 485] width 16 height 8
type input "32"
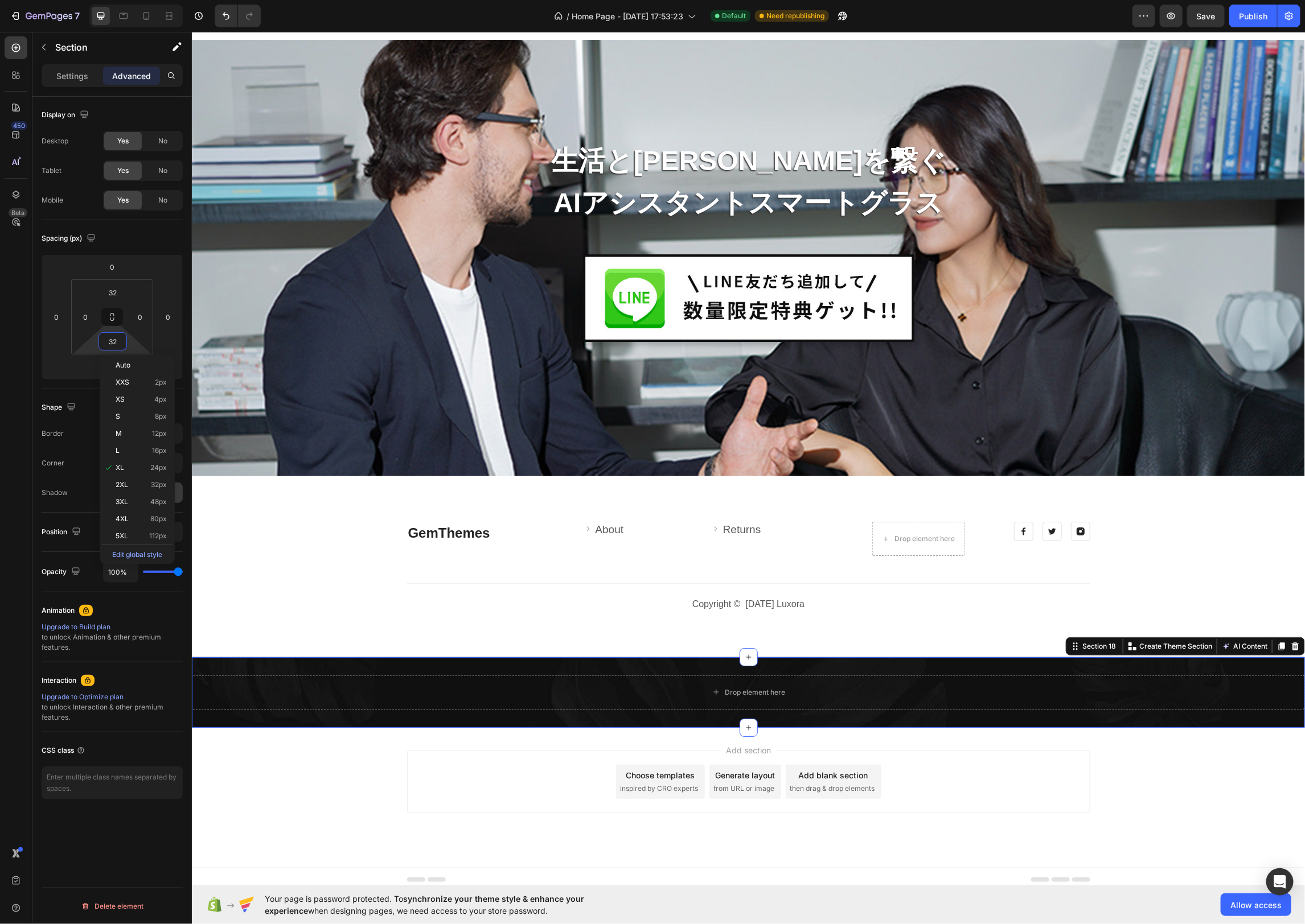
scroll to position [4839, 0]
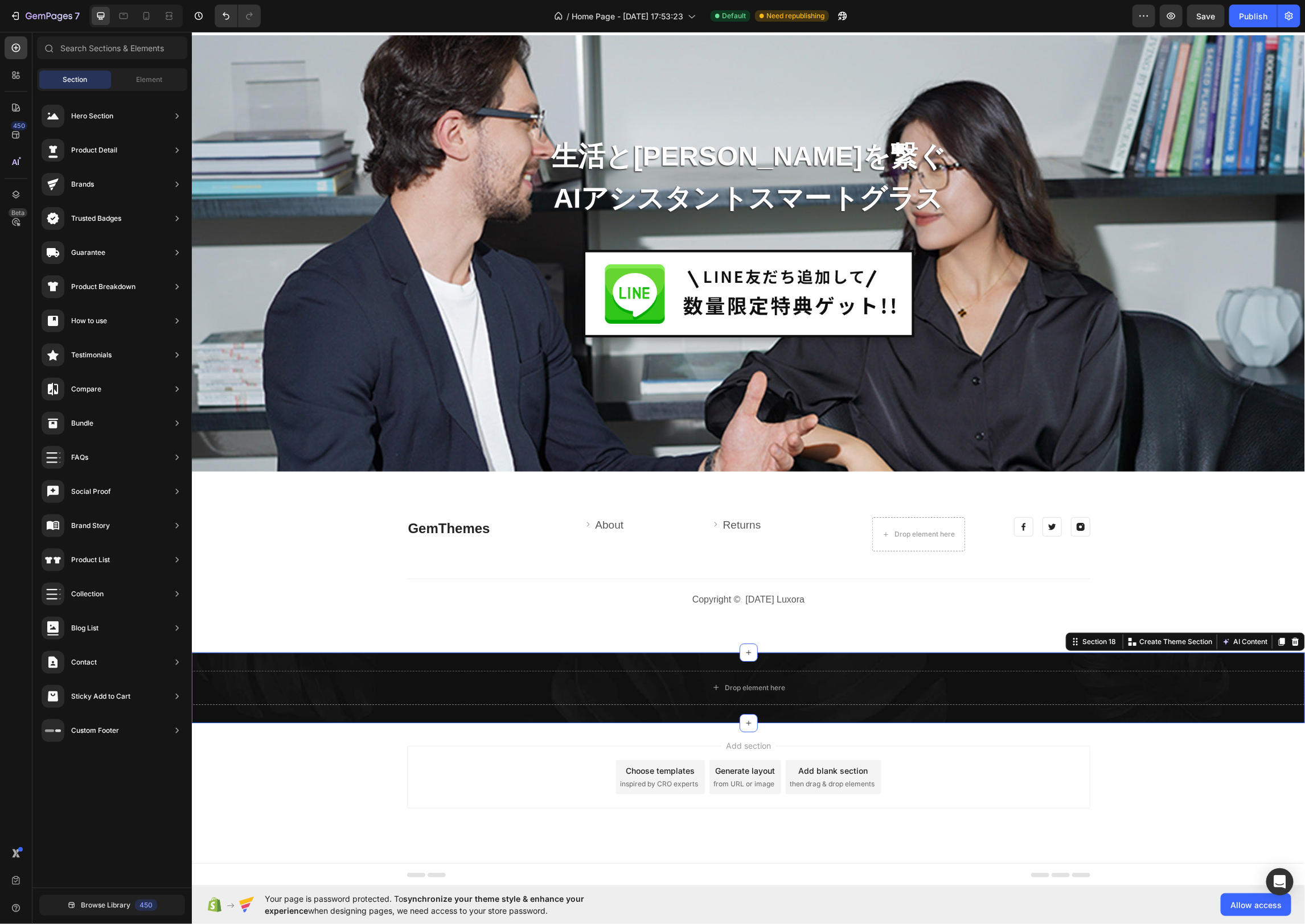
click at [1021, 826] on div "Add section Choose templates inspired by CRO experts Generate layout from URL o…" at bounding box center [747, 793] width 1113 height 140
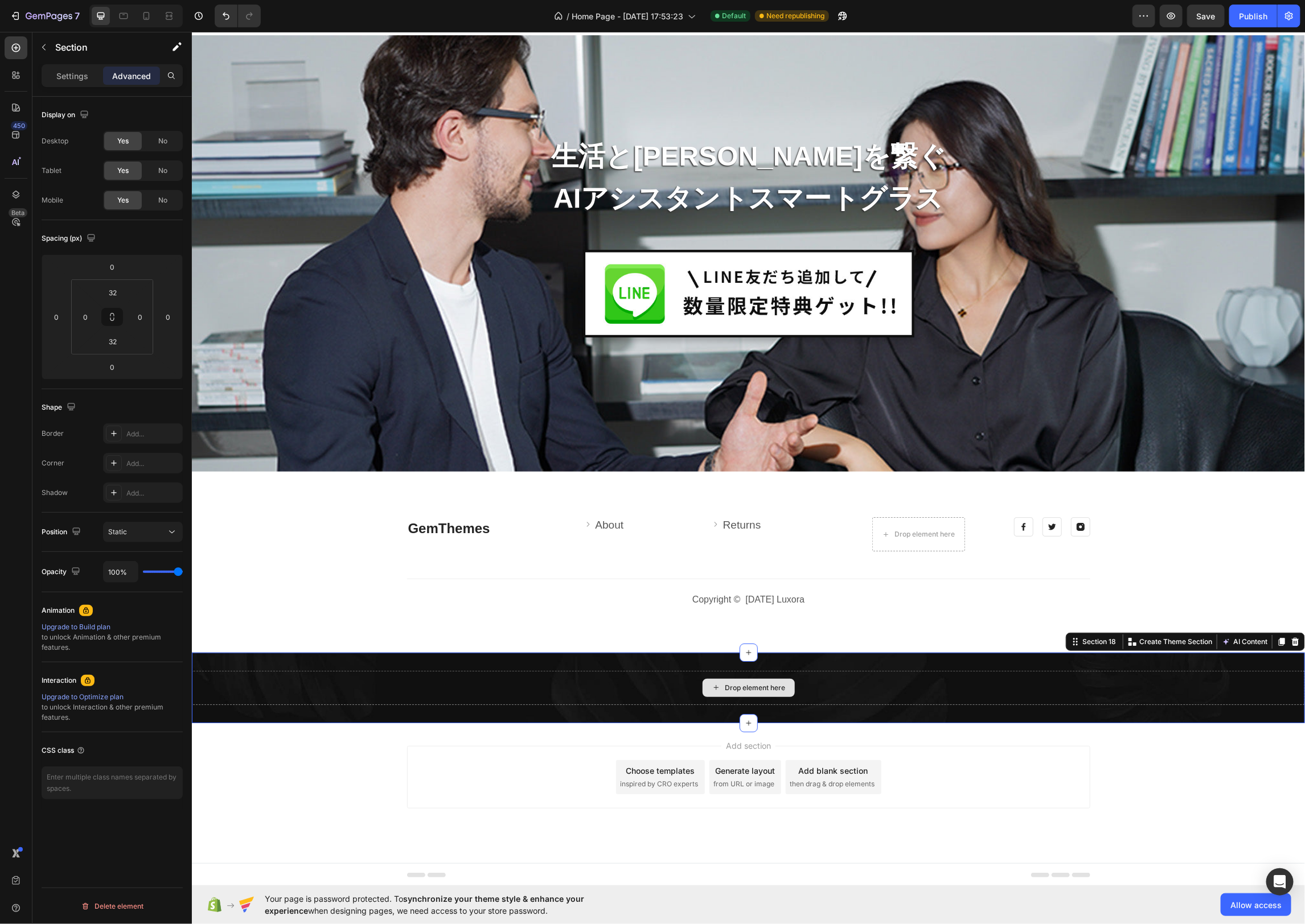
click at [782, 672] on div "Drop element here" at bounding box center [747, 687] width 1113 height 34
click at [122, 292] on input "32" at bounding box center [113, 292] width 23 height 17
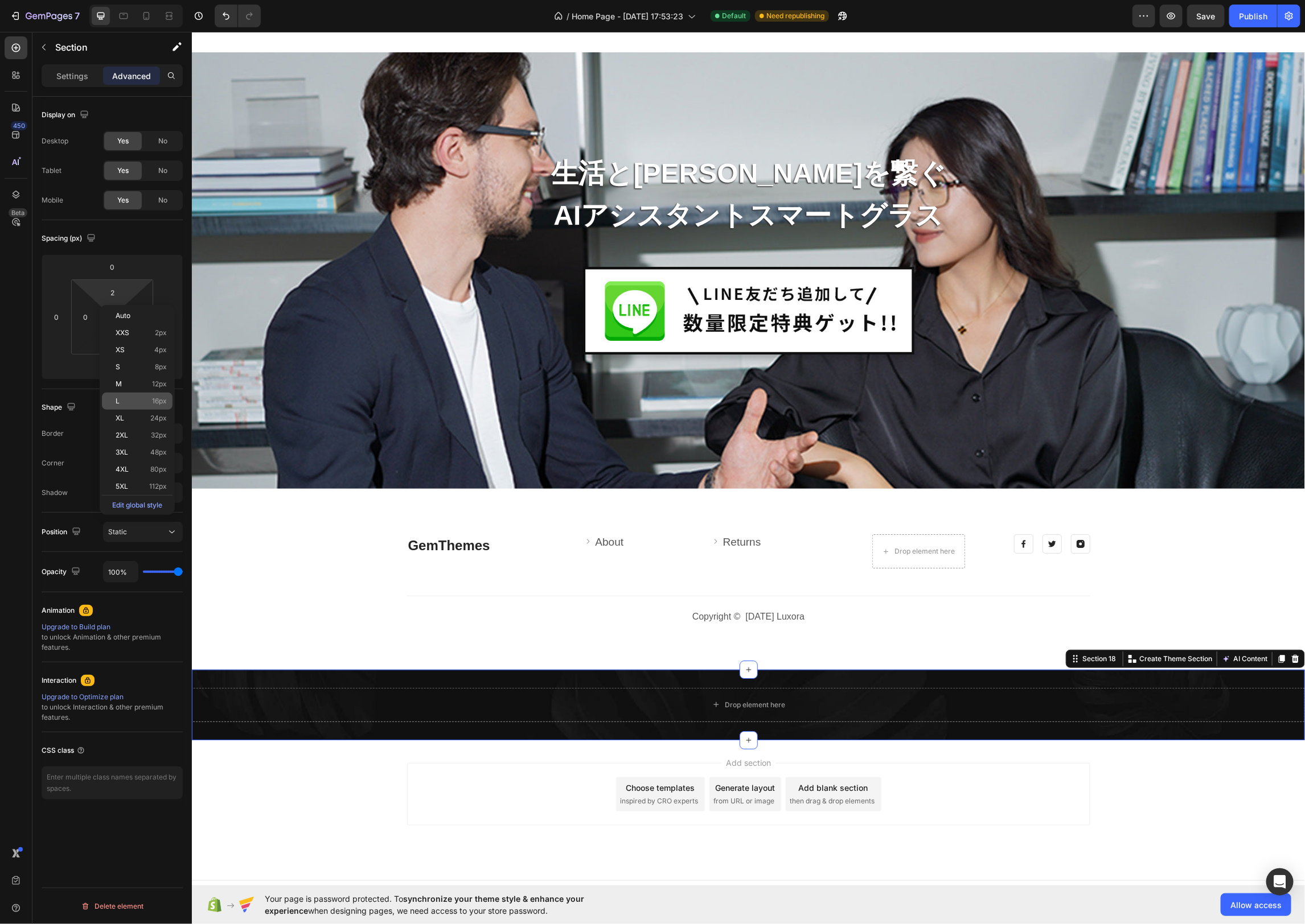
click at [155, 398] on span "16px" at bounding box center [160, 401] width 15 height 8
type input "16"
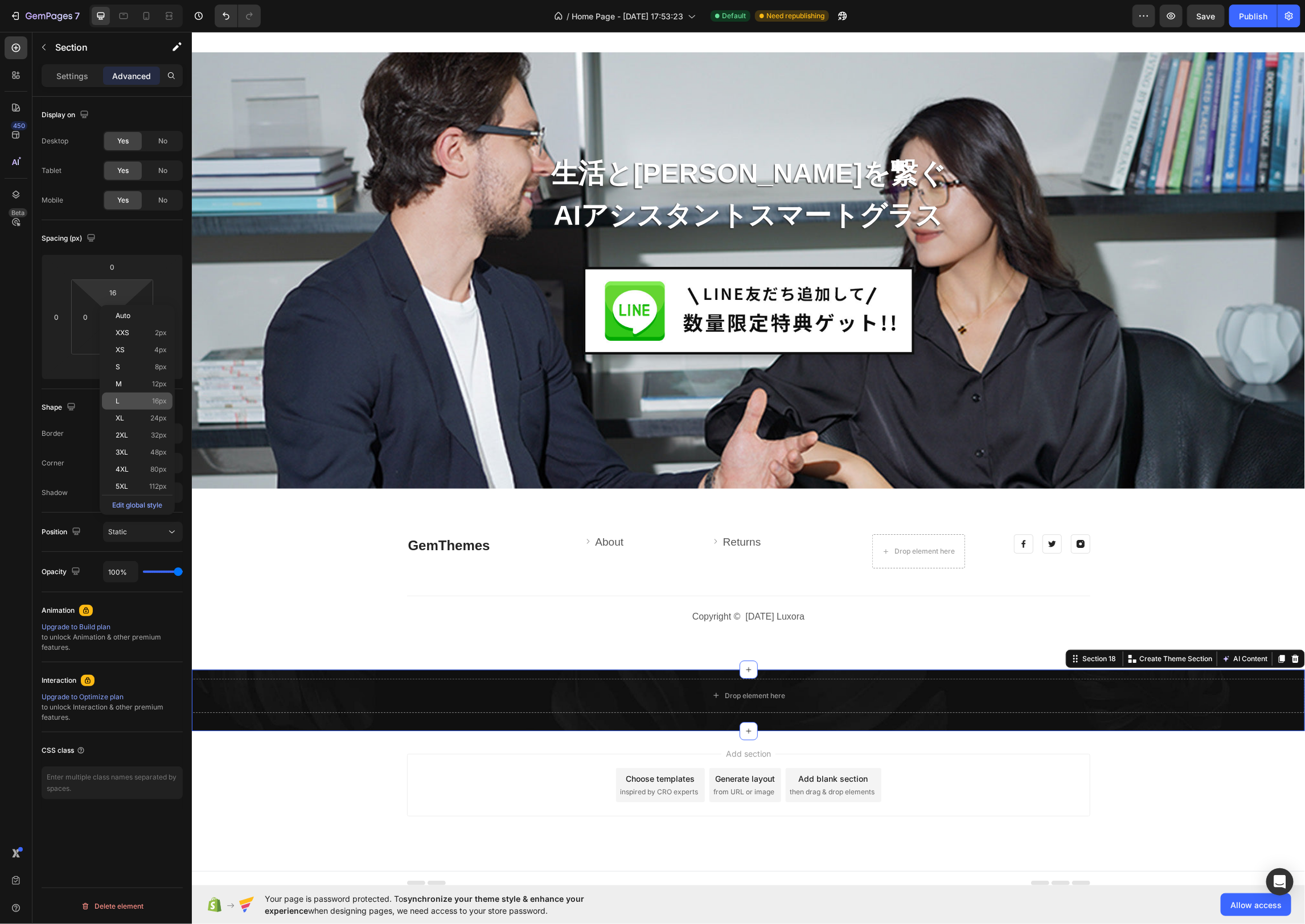
scroll to position [4830, 0]
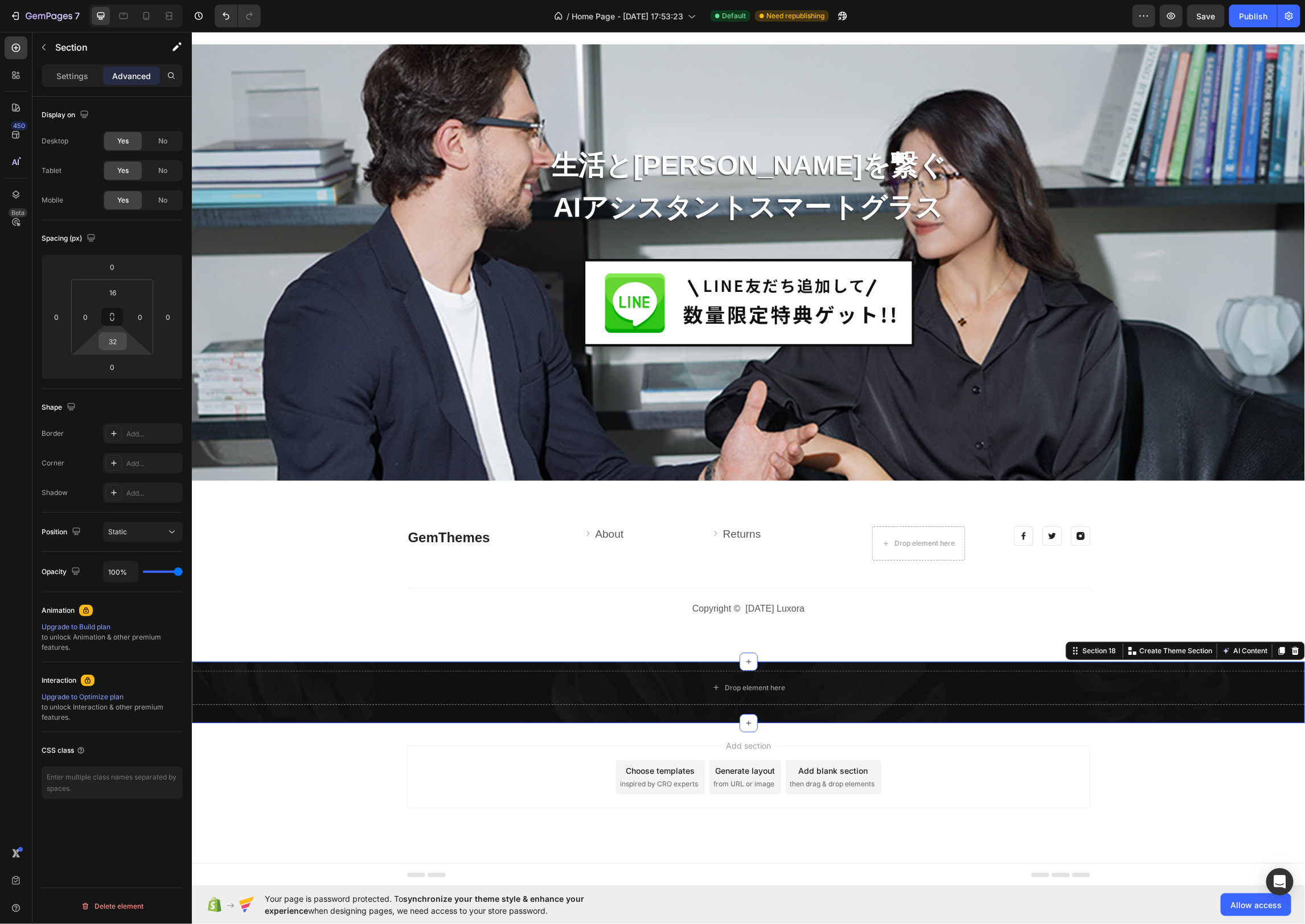
click at [119, 347] on input "32" at bounding box center [113, 342] width 23 height 17
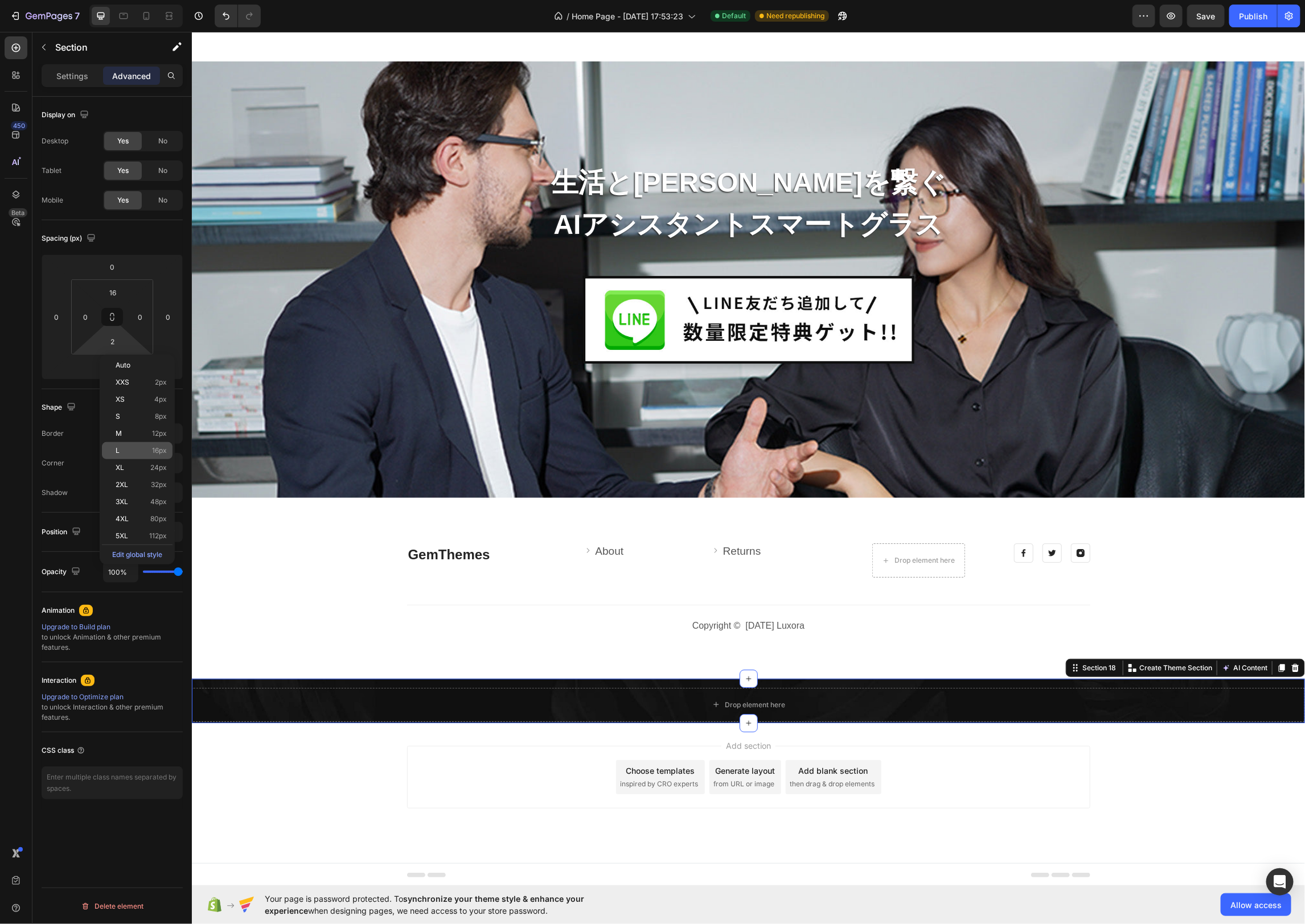
click at [146, 450] on p "L 16px" at bounding box center [141, 451] width 51 height 8
type input "16"
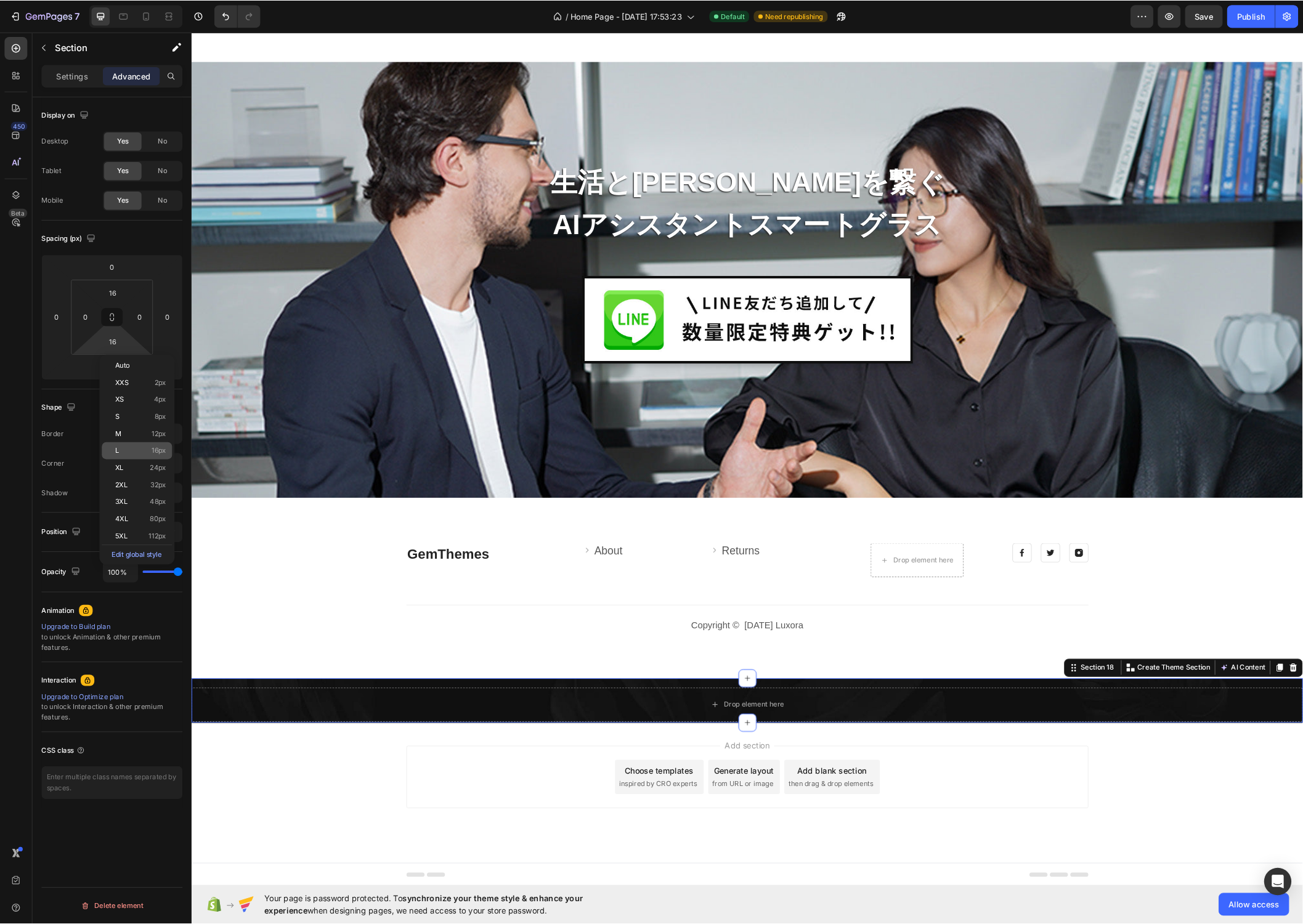
scroll to position [5217, 0]
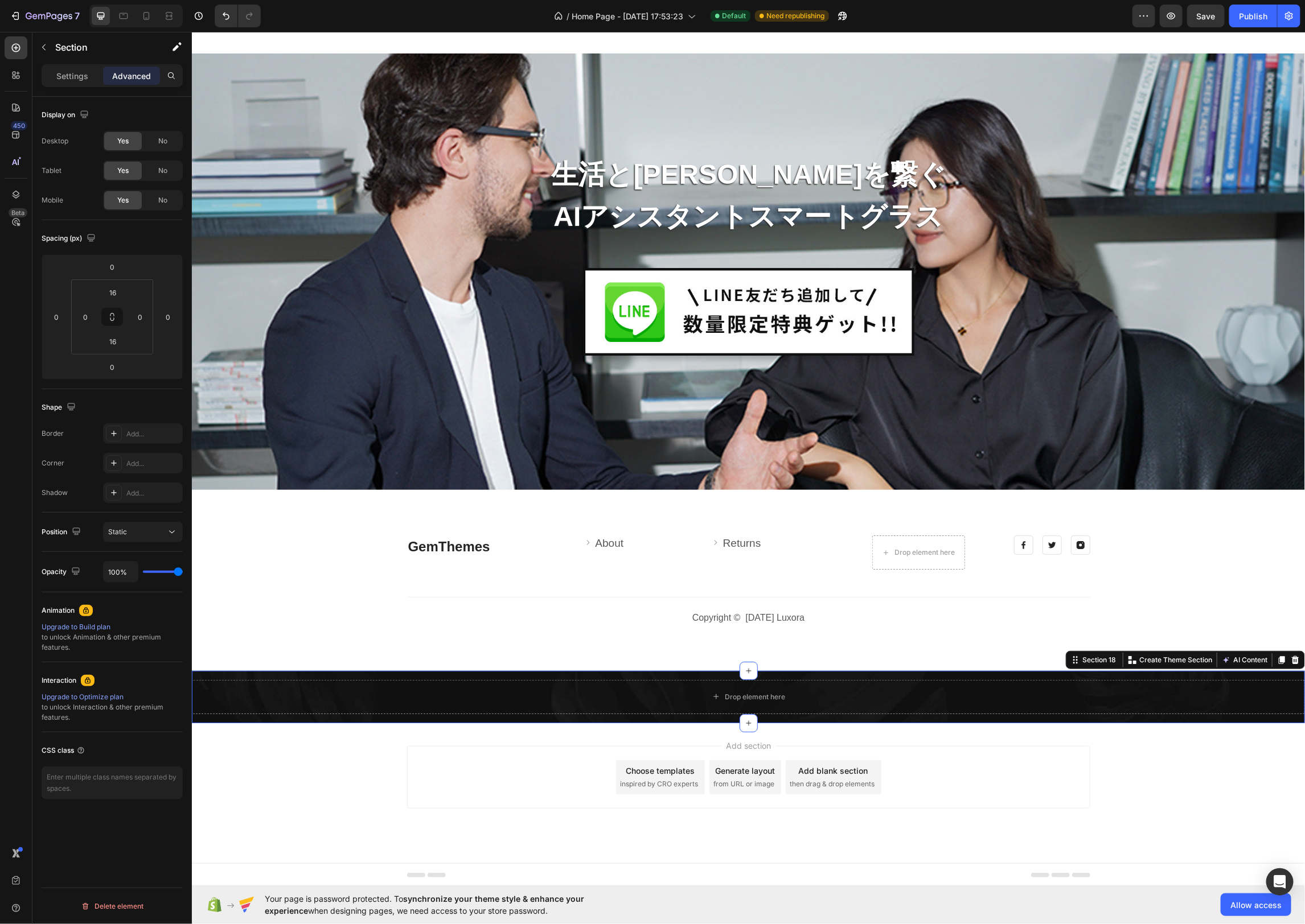
click at [1105, 768] on div "Add section Choose templates inspired by CRO experts Generate layout from URL o…" at bounding box center [747, 793] width 1113 height 140
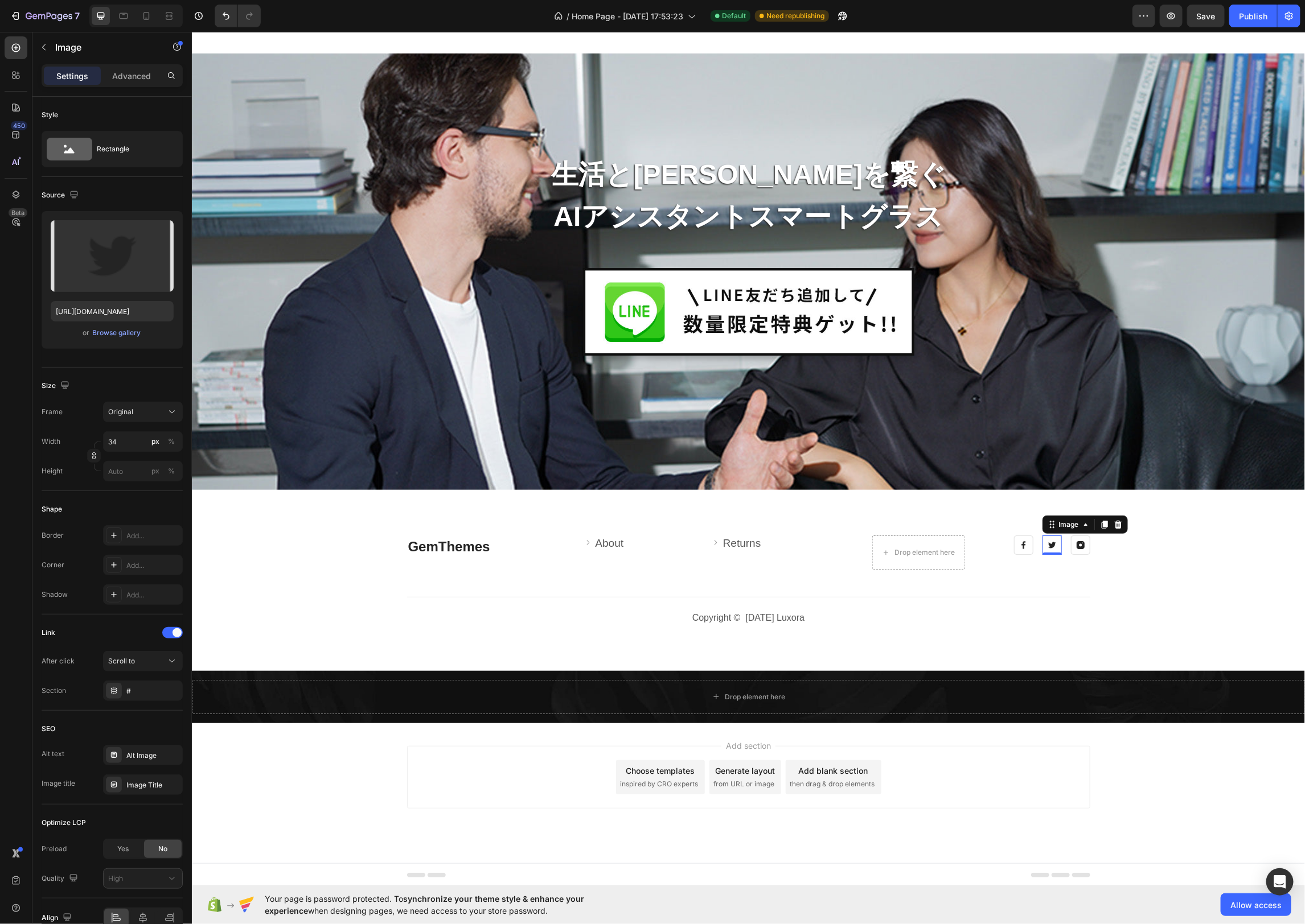
click at [1056, 544] on img at bounding box center [1051, 544] width 19 height 19
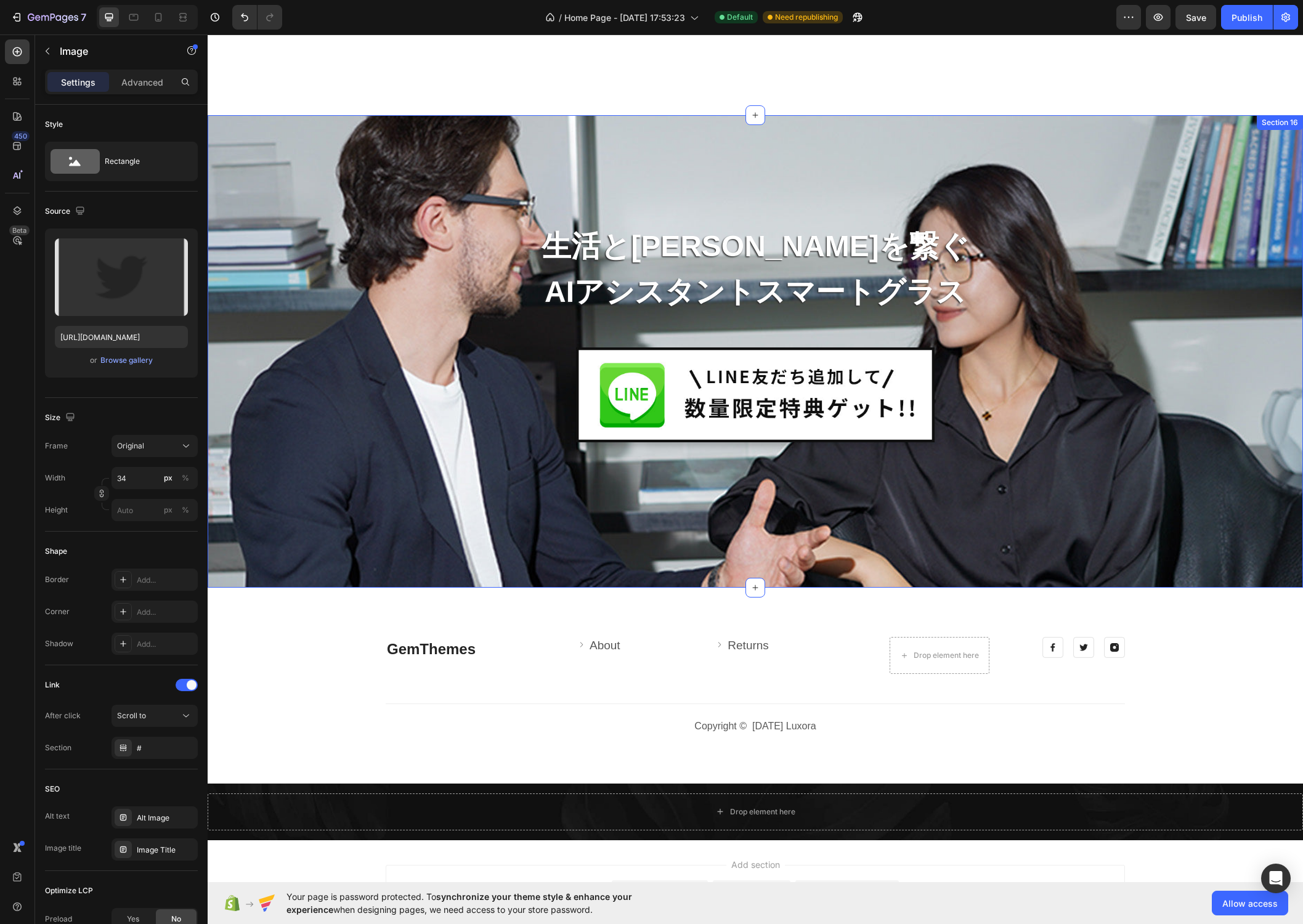
scroll to position [5269, 0]
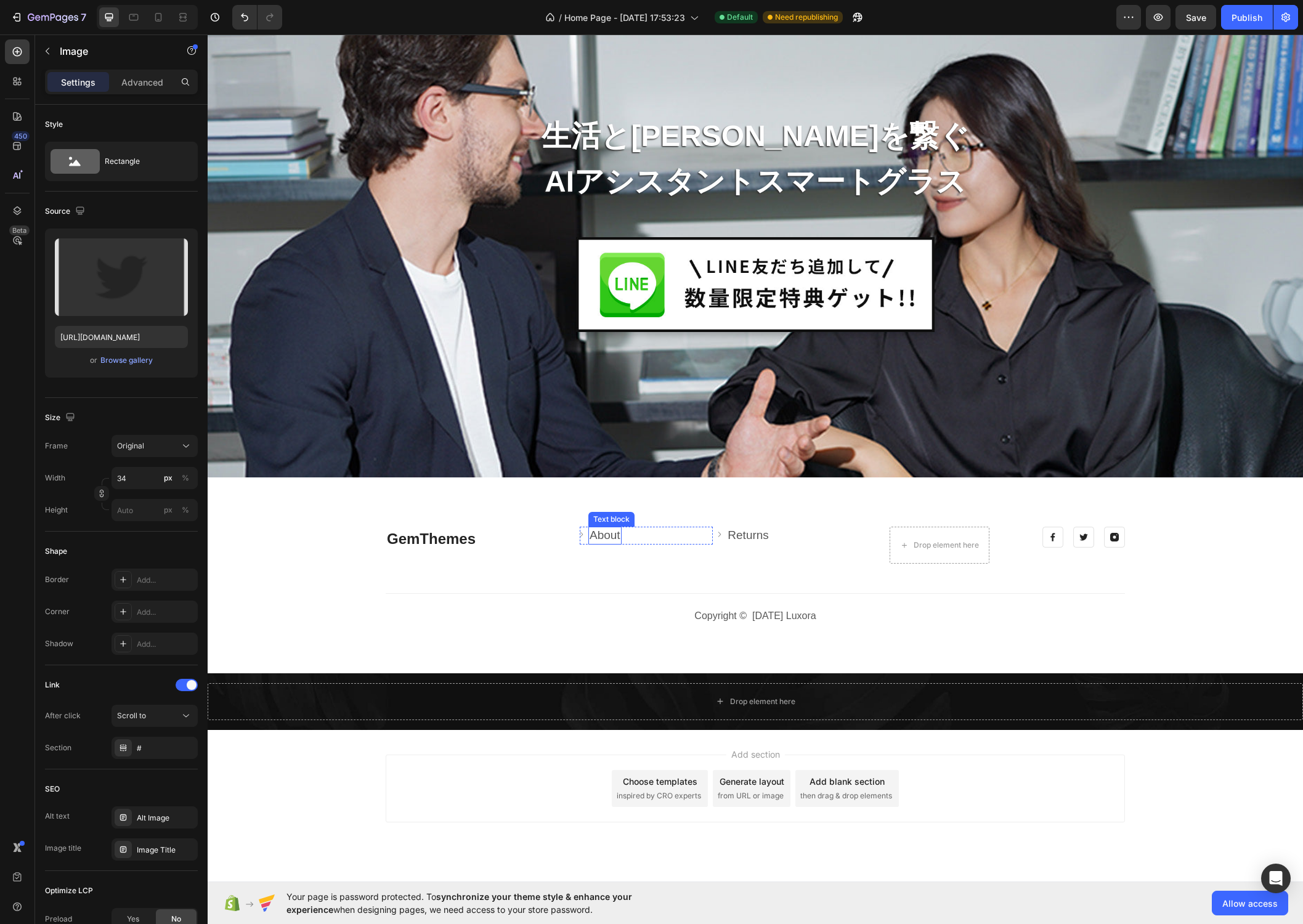
click at [607, 528] on p "About" at bounding box center [605, 535] width 31 height 15
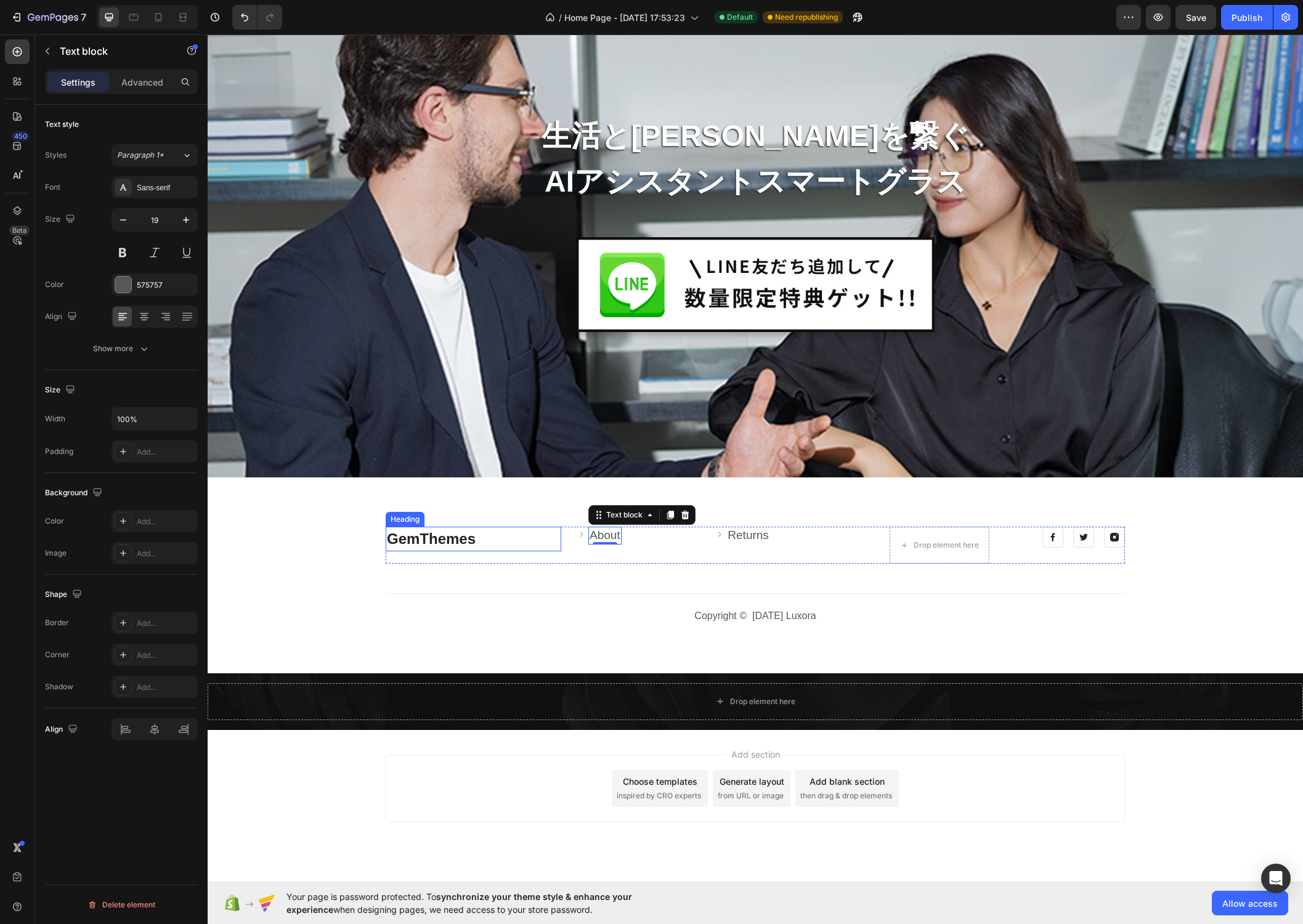
click at [427, 532] on link "GemThemes" at bounding box center [431, 538] width 89 height 17
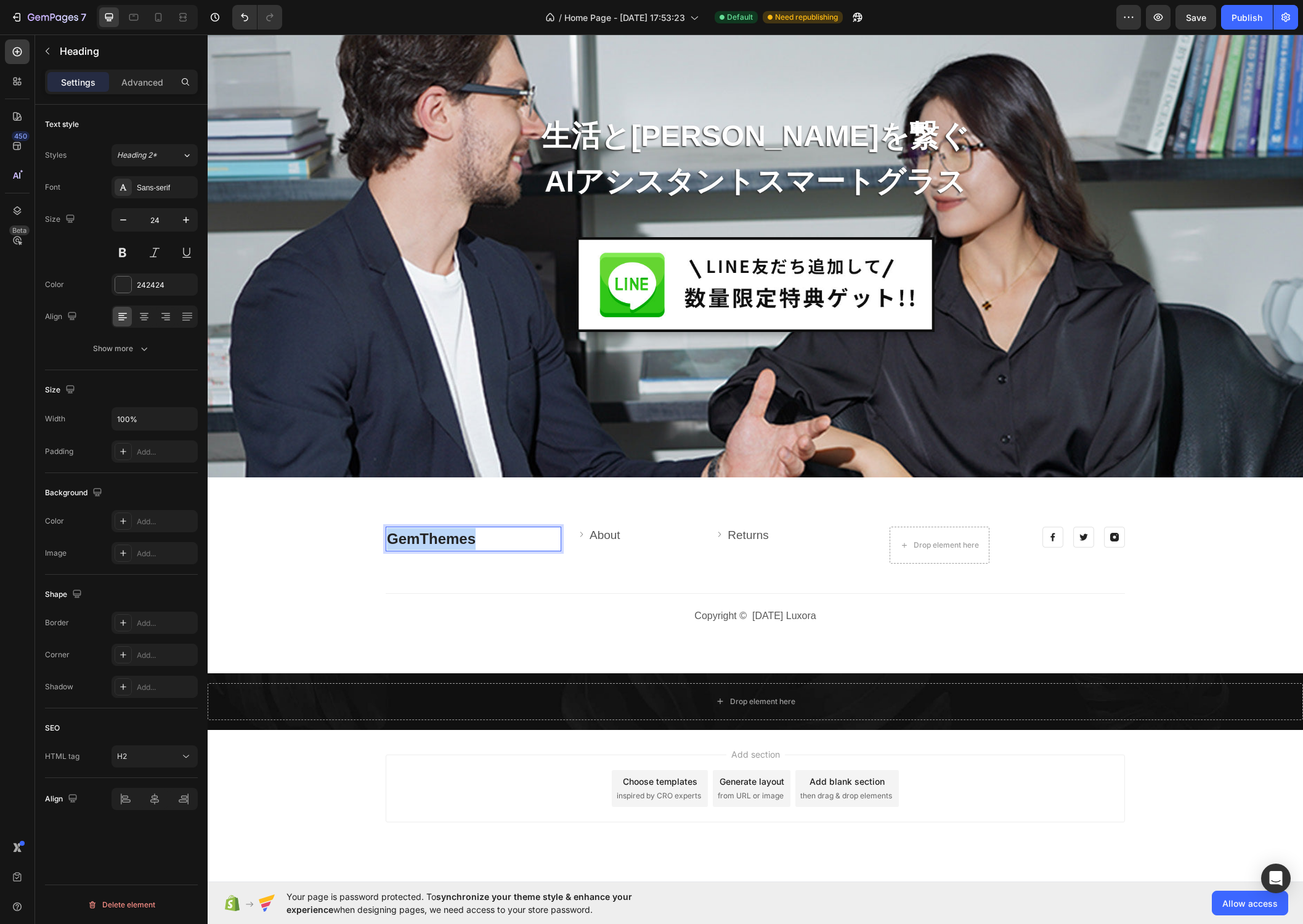
click at [427, 532] on link "GemThemes" at bounding box center [431, 538] width 89 height 17
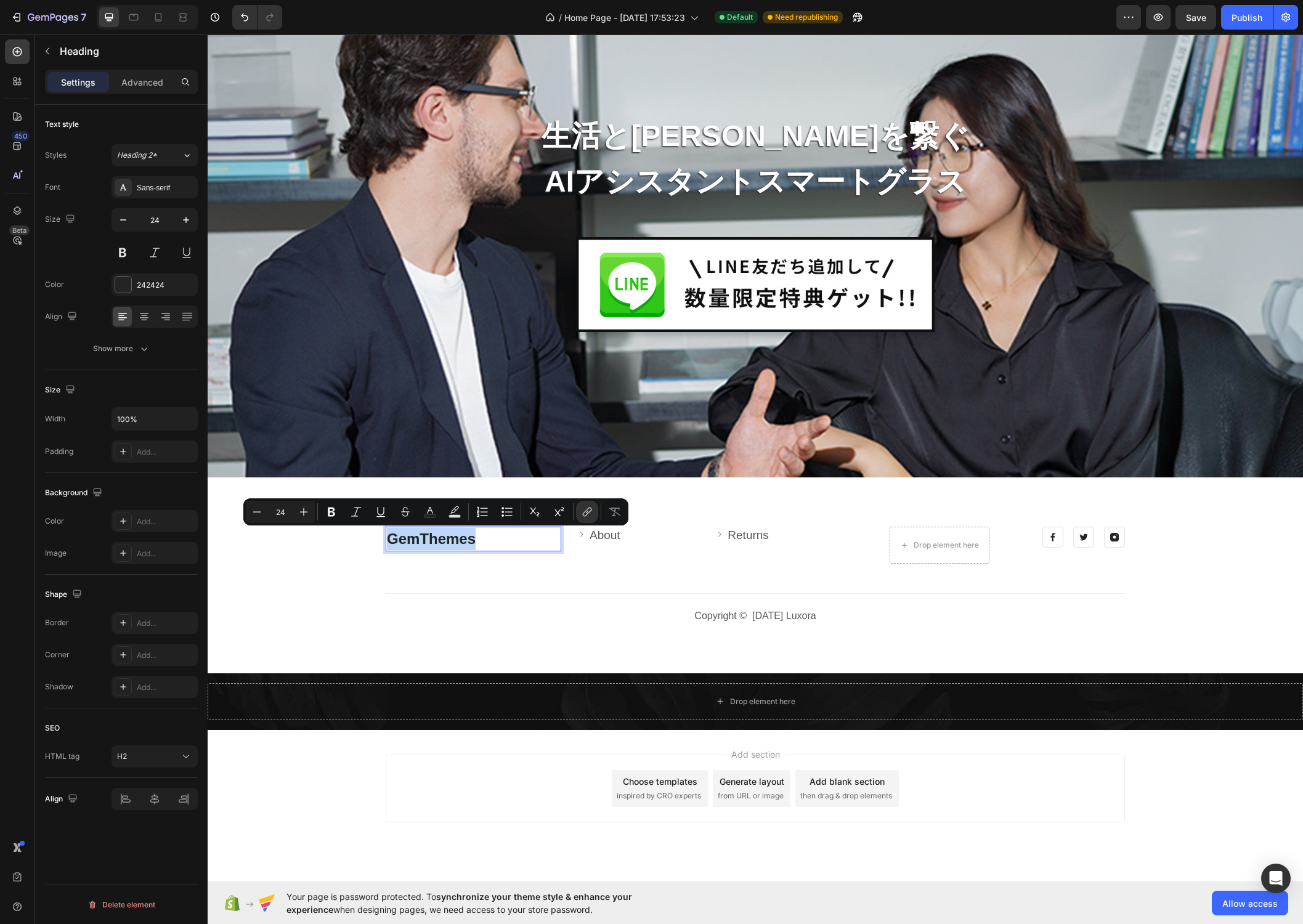
click at [476, 537] on link "GemThemes" at bounding box center [431, 538] width 89 height 17
click at [490, 539] on p "GemThemes" at bounding box center [473, 539] width 173 height 22
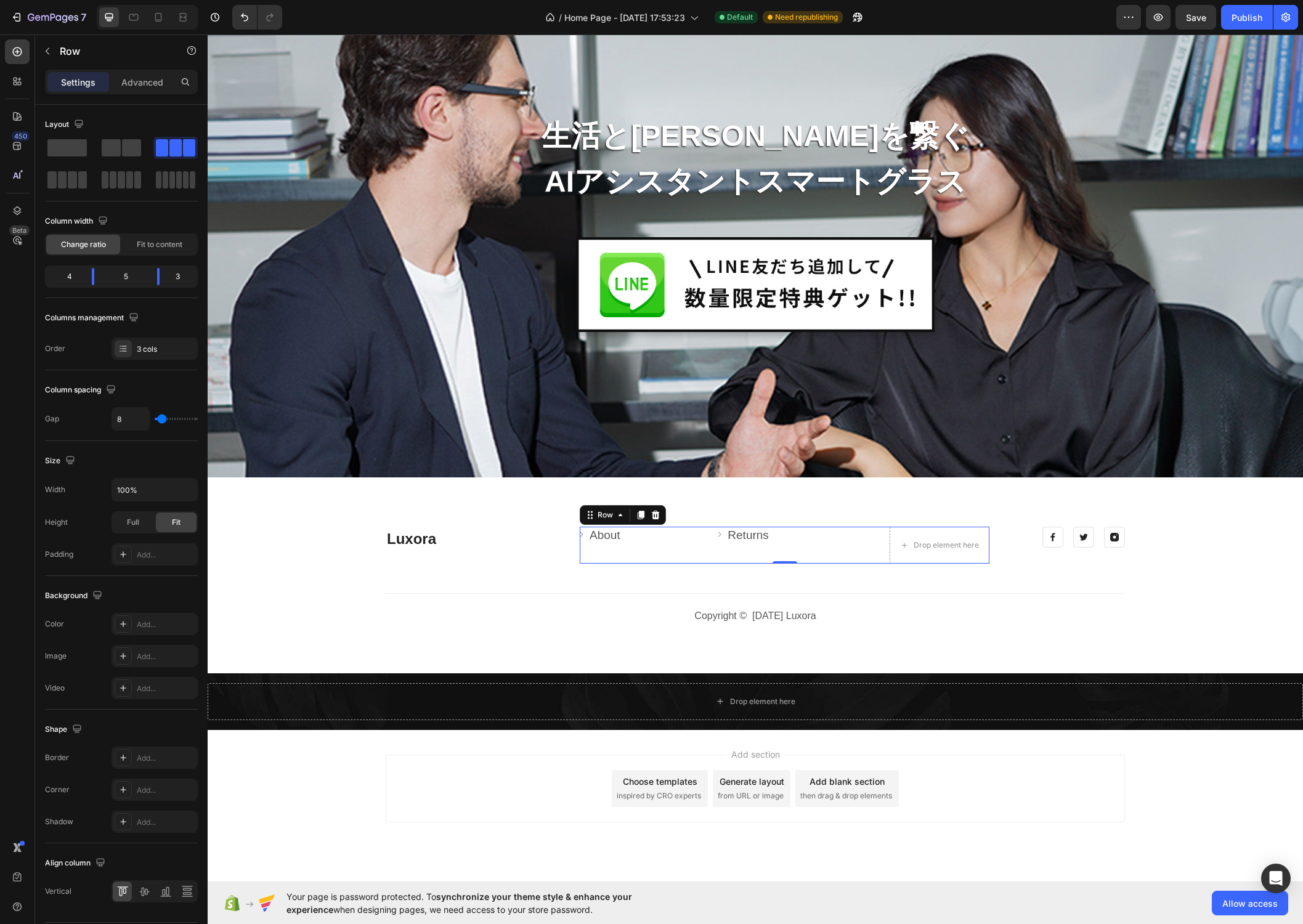
click at [639, 561] on div "Image About Text block Row" at bounding box center [646, 545] width 133 height 37
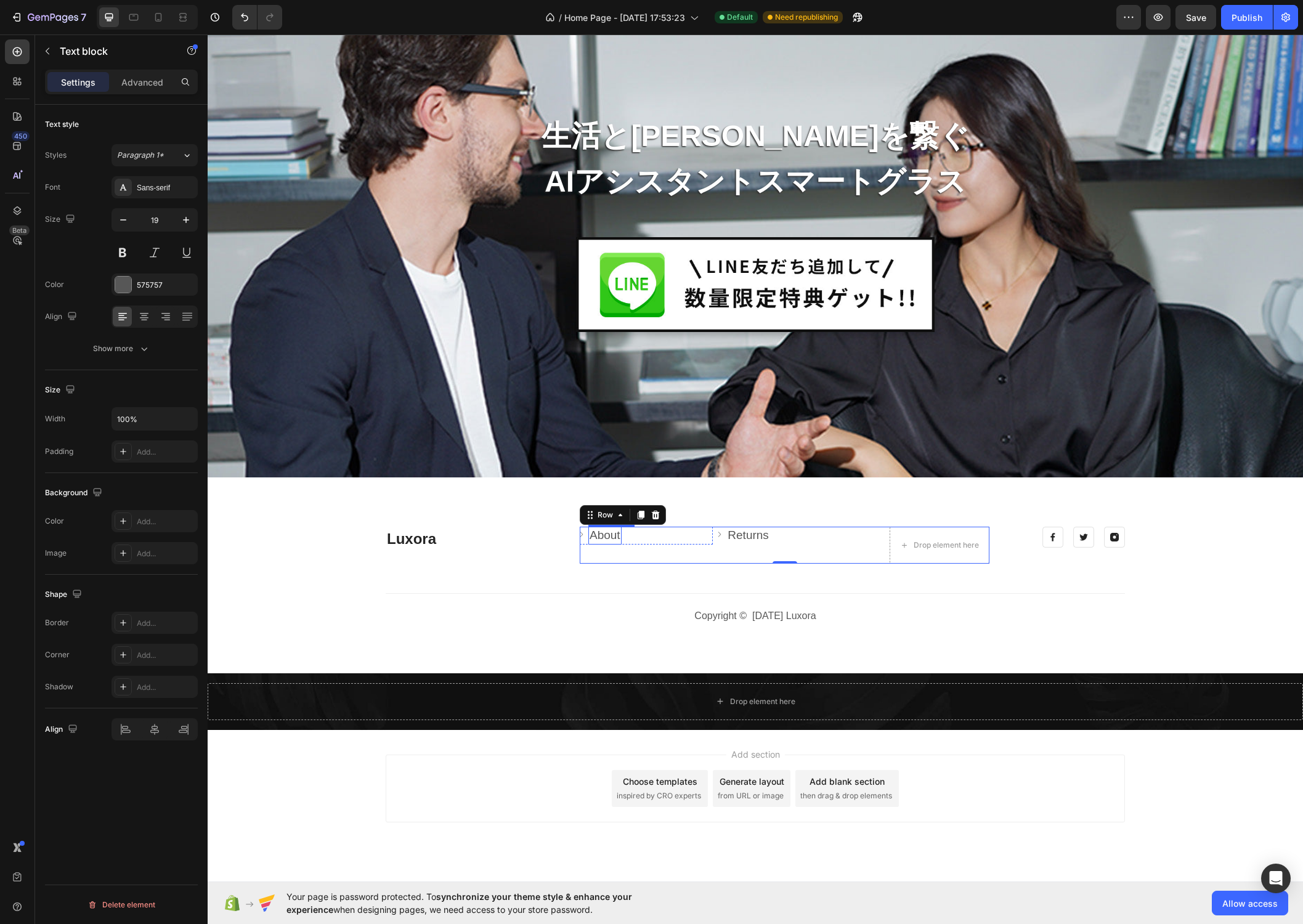
click at [618, 536] on link "About" at bounding box center [605, 535] width 31 height 13
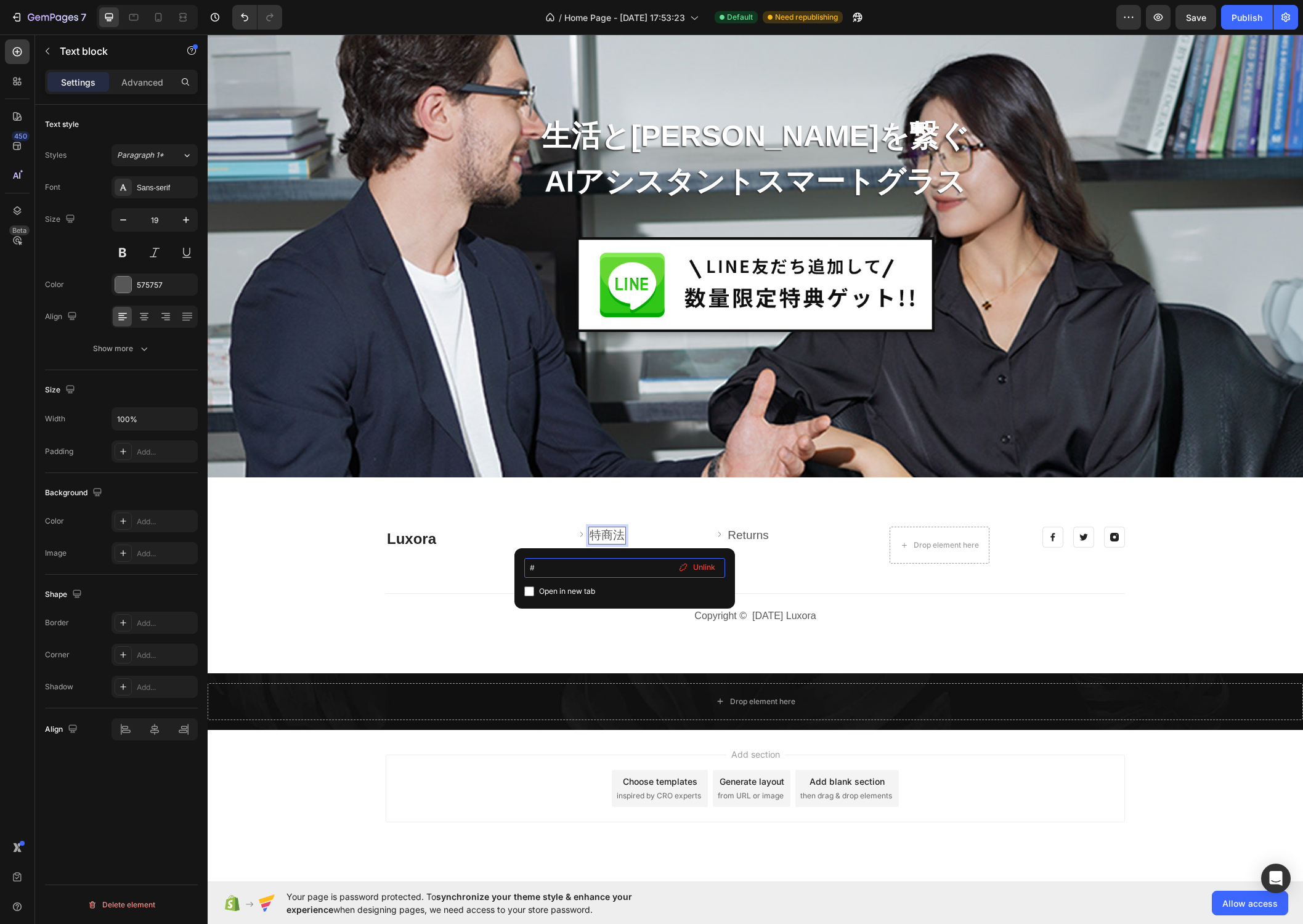
drag, startPoint x: 593, startPoint y: 560, endPoint x: 583, endPoint y: 561, distance: 10.0
click at [593, 560] on input "#" at bounding box center [624, 567] width 201 height 20
drag, startPoint x: 558, startPoint y: 561, endPoint x: 551, endPoint y: 567, distance: 9.2
click at [547, 567] on input "#" at bounding box center [624, 567] width 201 height 20
paste input "[URL][DOMAIN_NAME]"
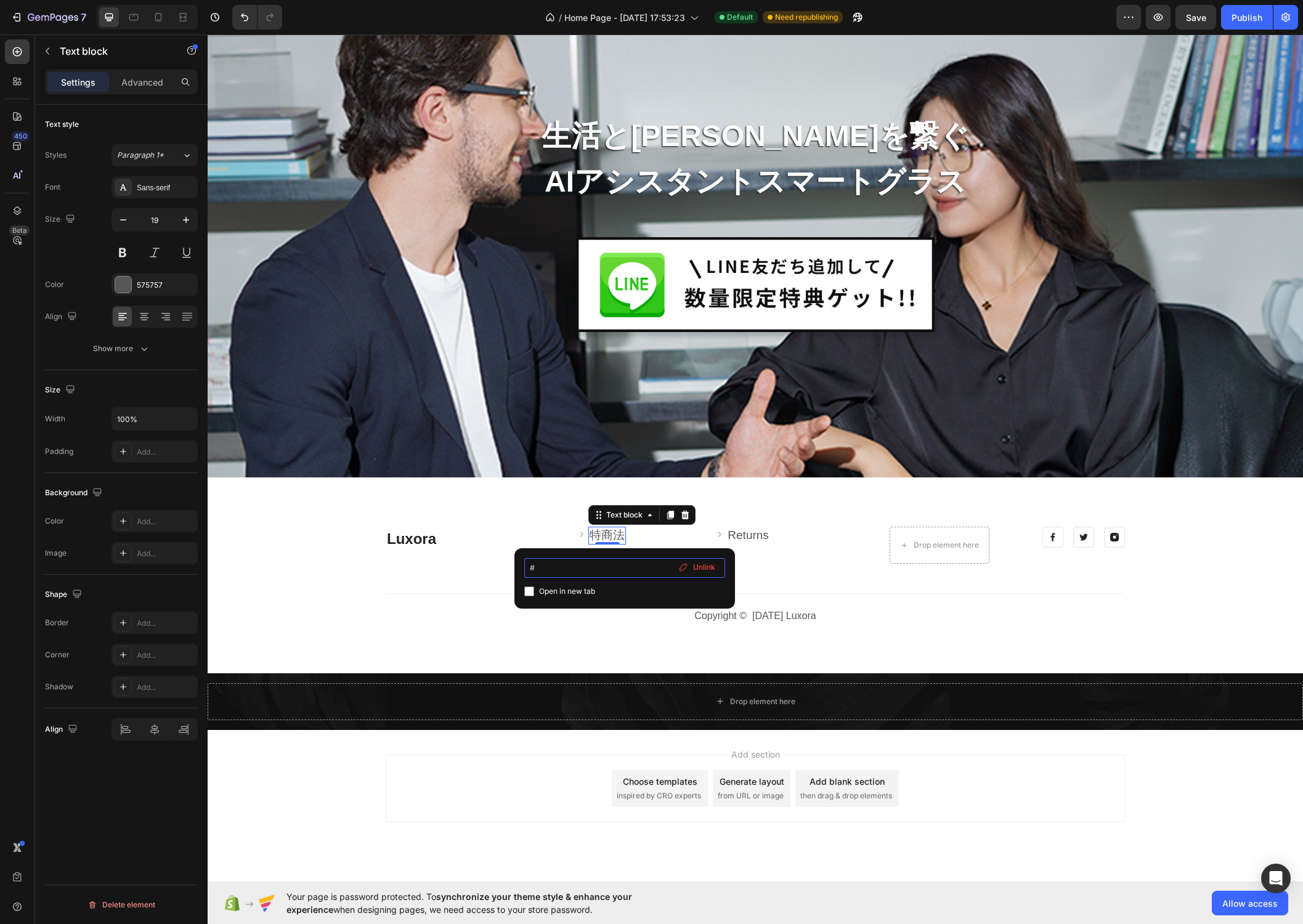
type input "[URL][DOMAIN_NAME]"
click at [799, 593] on div at bounding box center [755, 593] width 739 height 1
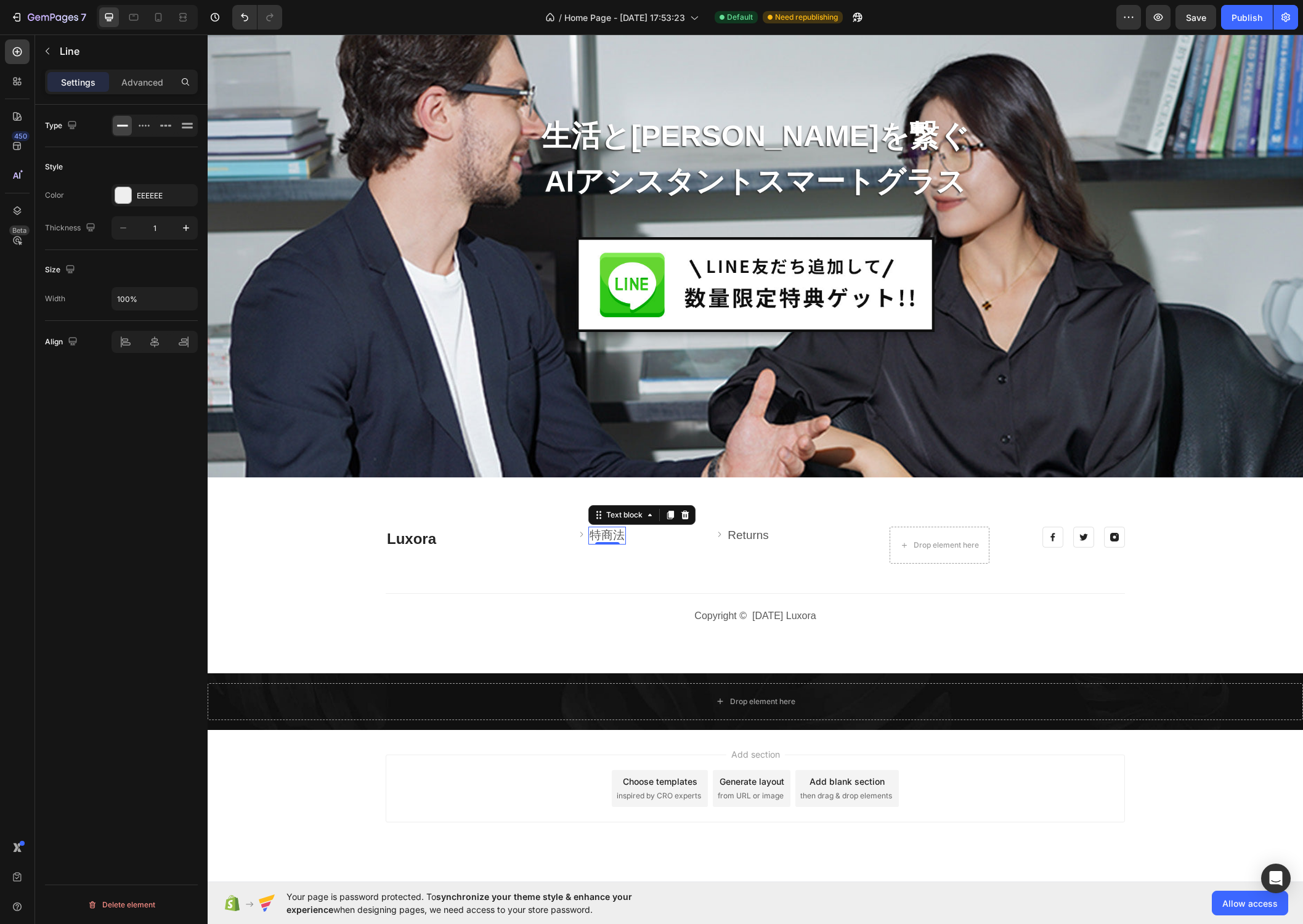
click at [613, 536] on link "特商法" at bounding box center [607, 535] width 35 height 13
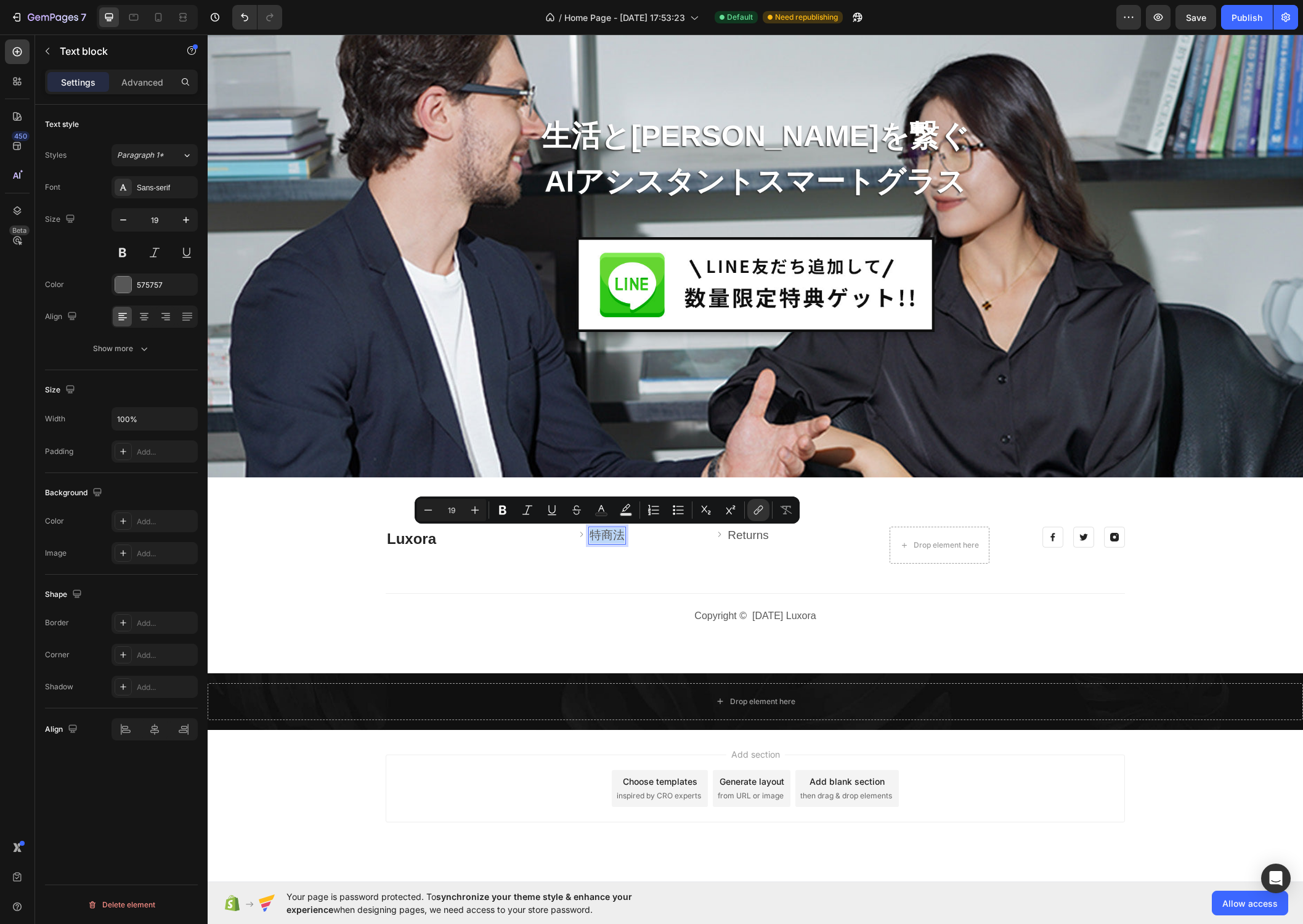
drag, startPoint x: 621, startPoint y: 532, endPoint x: 588, endPoint y: 533, distance: 33.0
click at [588, 533] on div "特商法" at bounding box center [607, 535] width 38 height 18
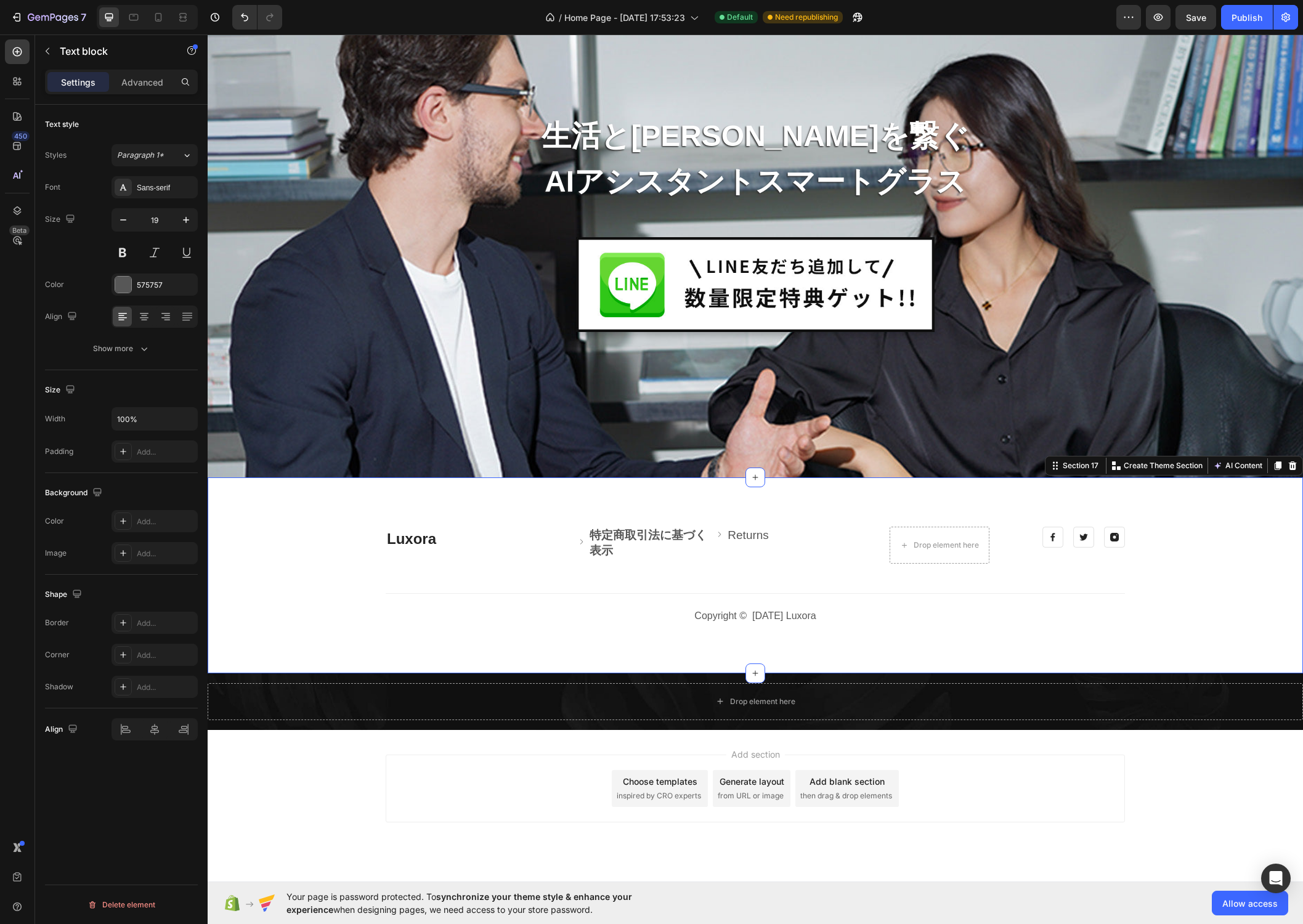
click at [760, 569] on div "Luxora Heading Image 特定商取引法に基づく表示 Text block Row Image Returns Text block Row D…" at bounding box center [755, 575] width 1077 height 98
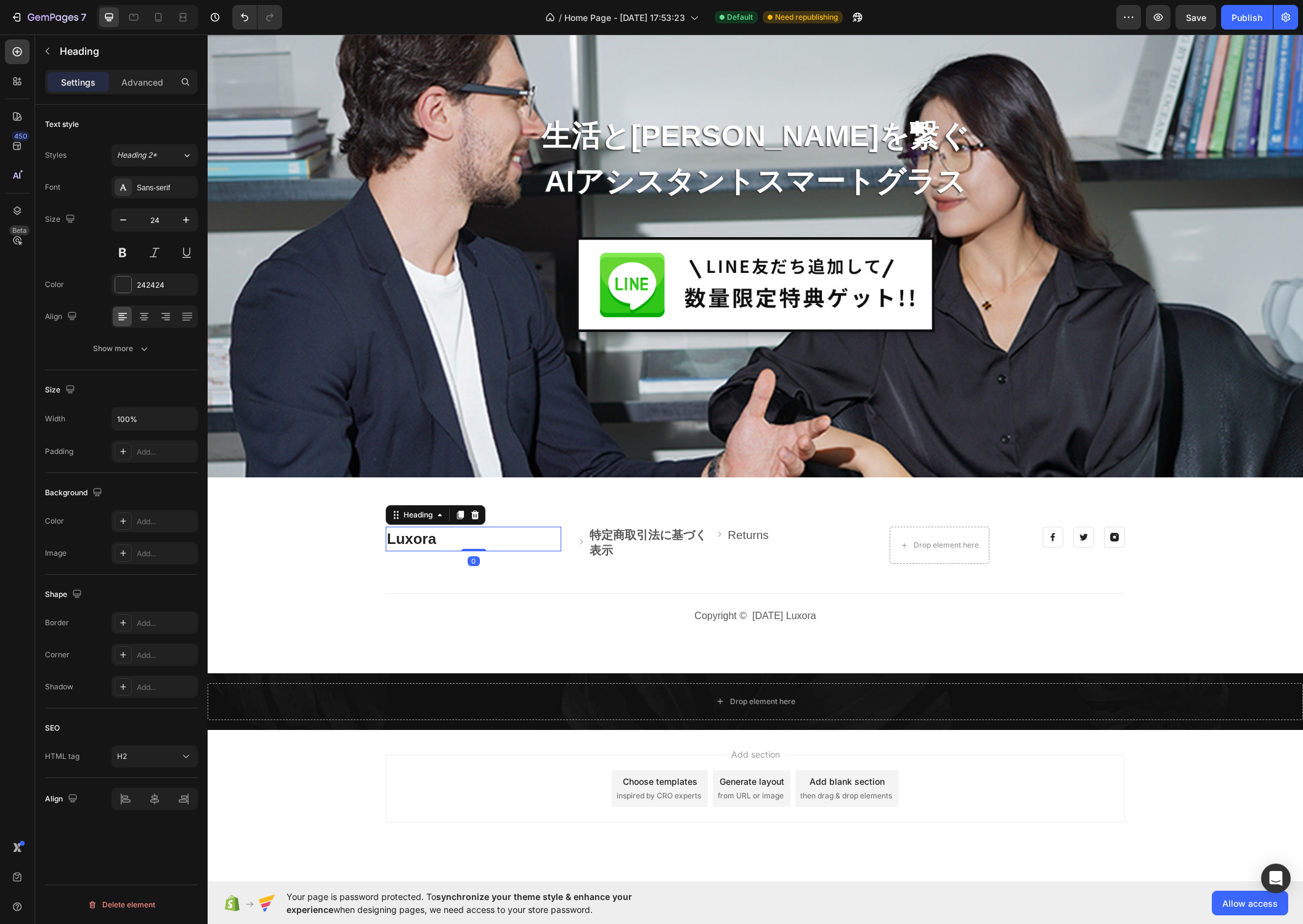
click at [549, 529] on p "Luxora" at bounding box center [473, 539] width 173 height 22
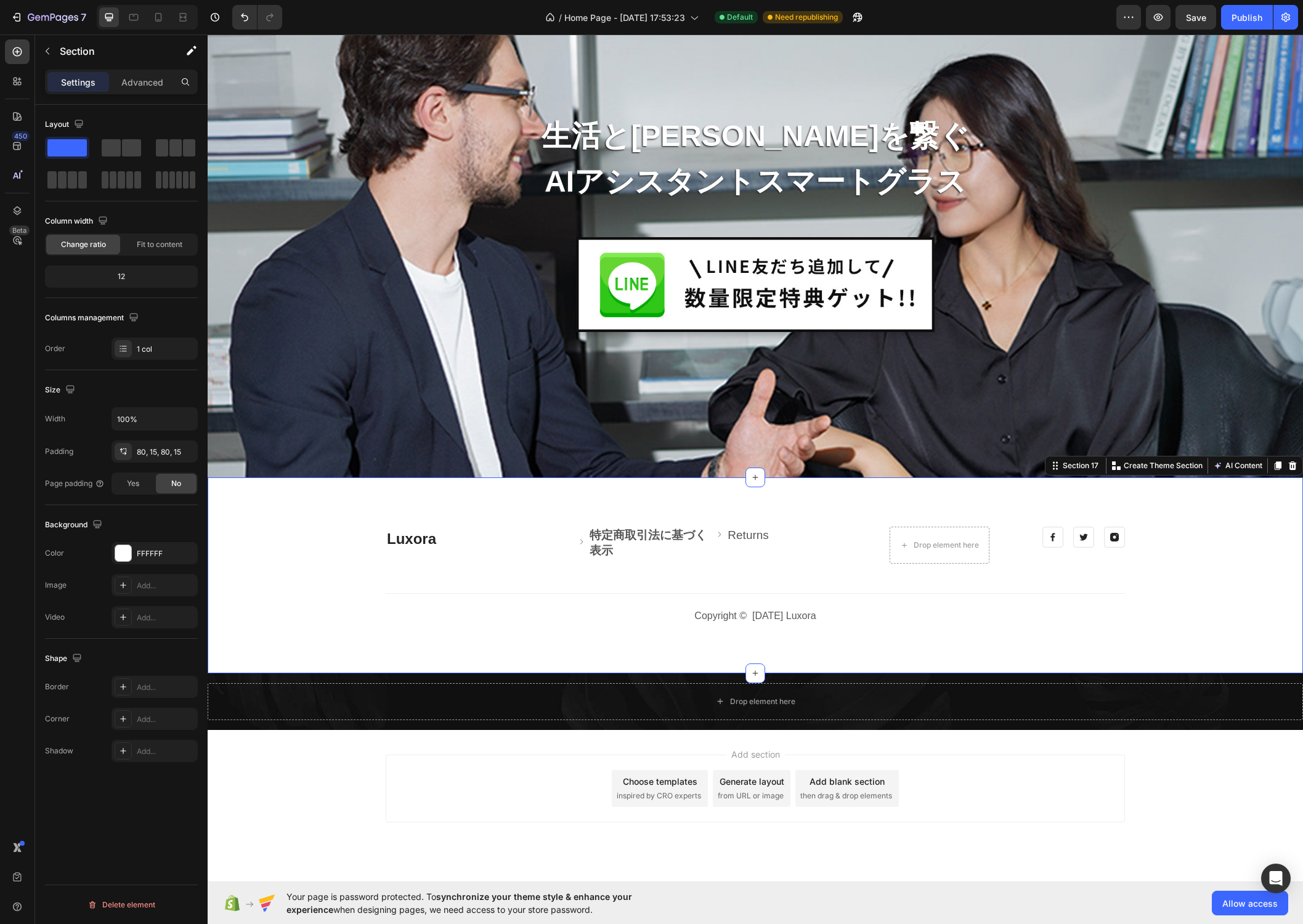
click at [569, 524] on div "Luxora Heading Image 特定商取引法に基づく表示 Text block Row Image Returns Text block Row D…" at bounding box center [755, 575] width 1096 height 196
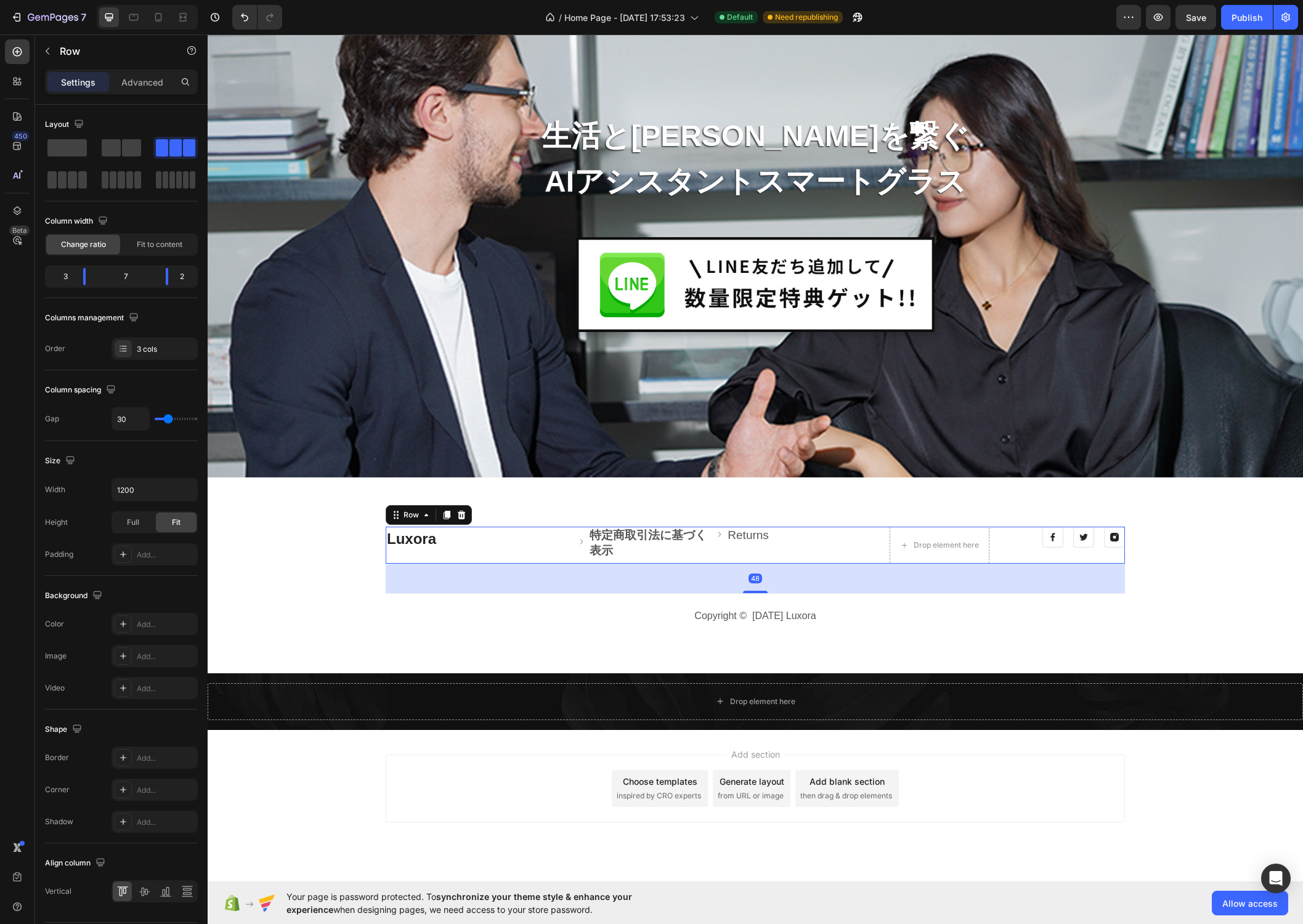
click at [562, 527] on div "Luxora Heading Image 特定商取引法に基づく表示 Text block Row Image Returns Text block Row D…" at bounding box center [755, 545] width 739 height 37
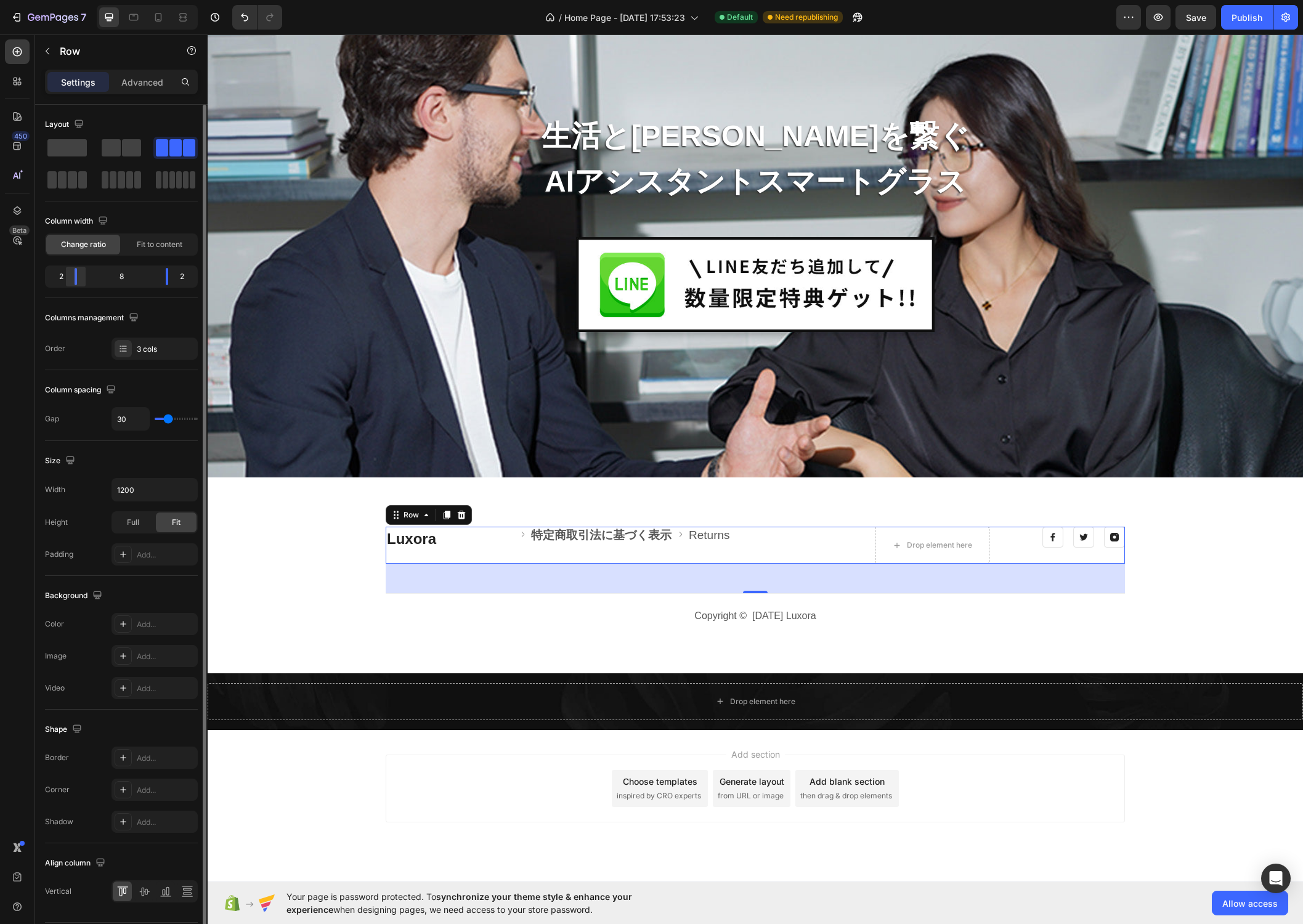
drag, startPoint x: 85, startPoint y: 275, endPoint x: 348, endPoint y: 494, distance: 342.2
click at [74, 275] on div at bounding box center [75, 277] width 2 height 17
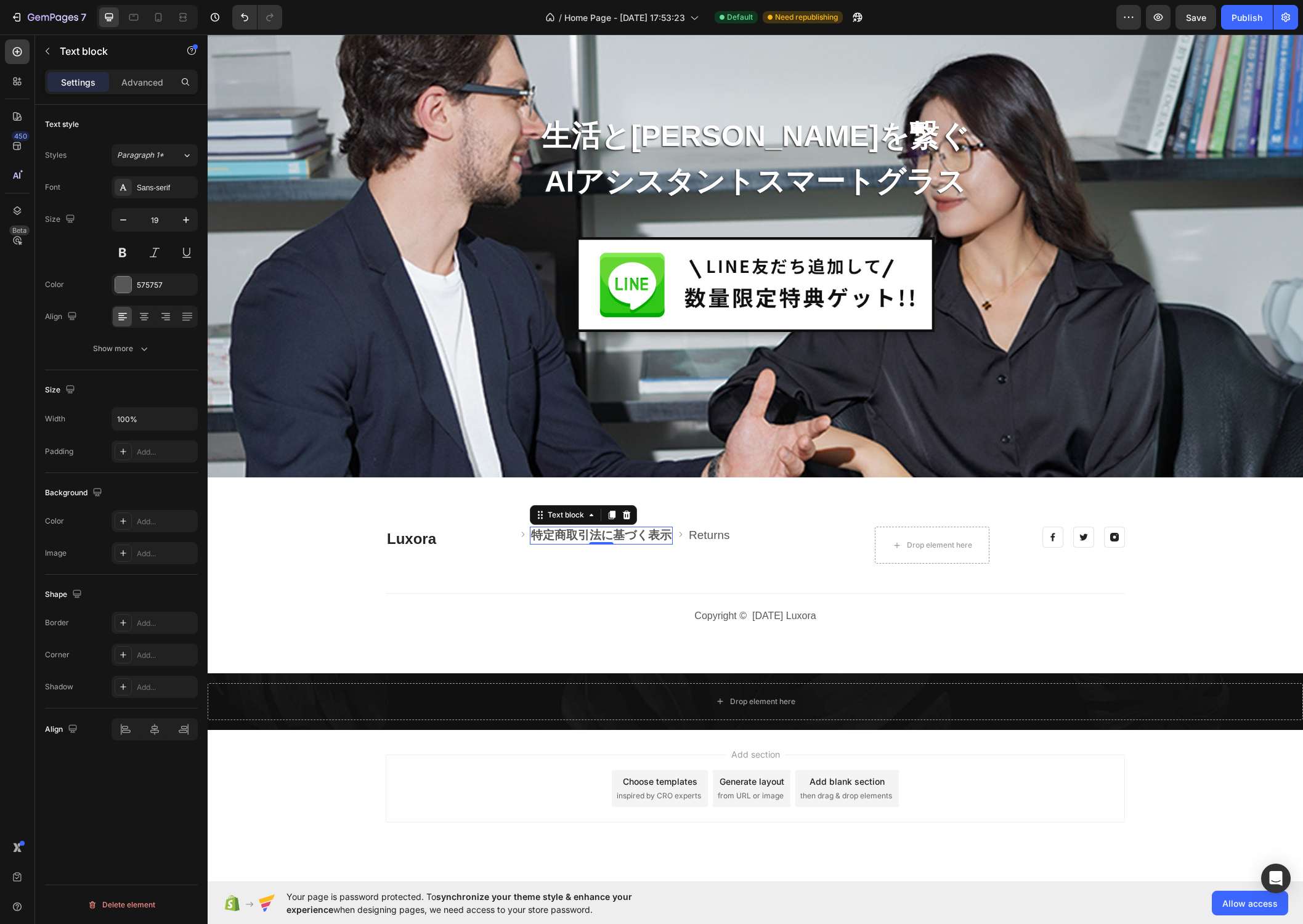
click at [607, 532] on strong "特定商取引法に基づく表示" at bounding box center [601, 535] width 140 height 13
click at [121, 222] on icon "button" at bounding box center [123, 220] width 12 height 12
type input "18"
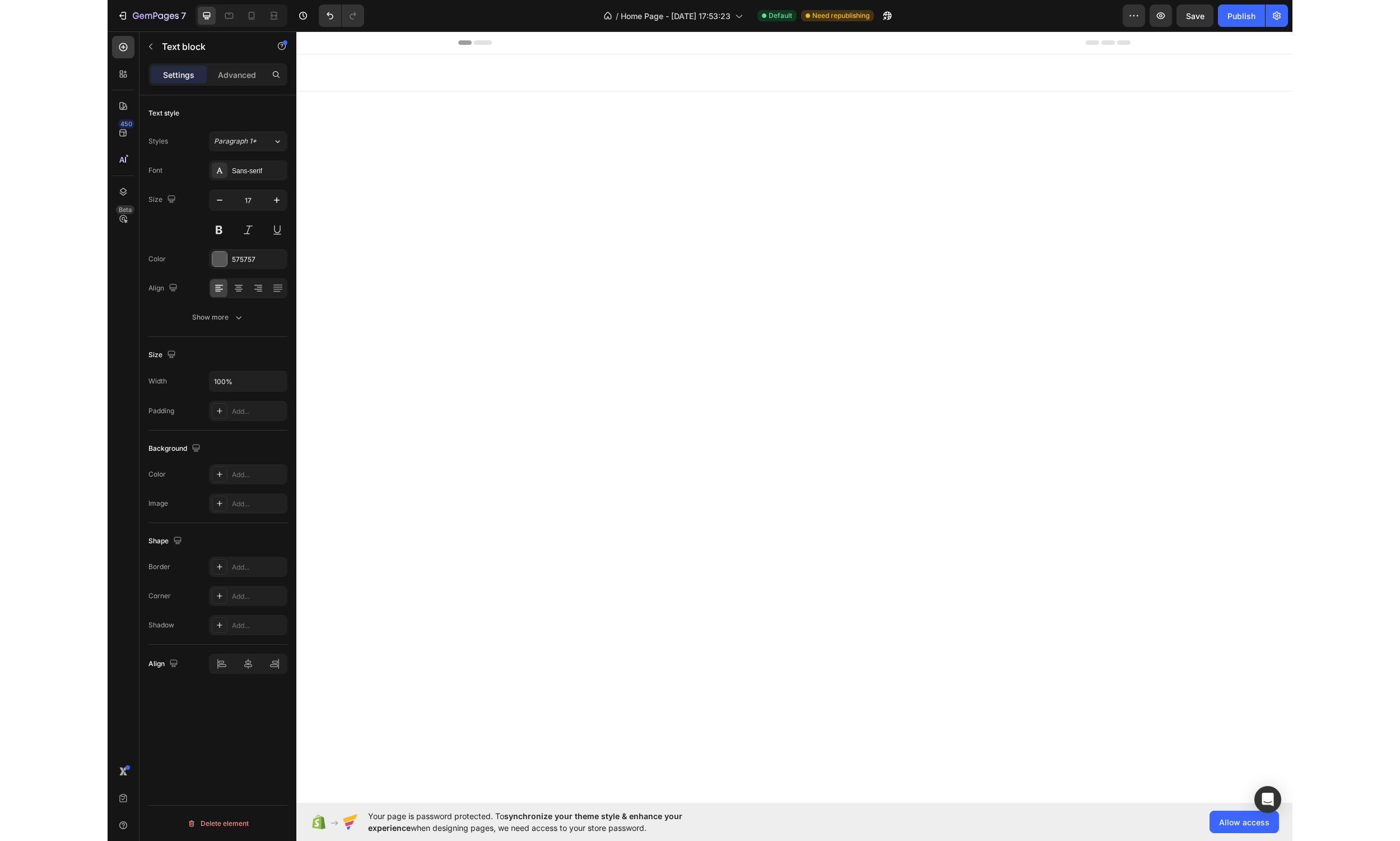
scroll to position [4796, 0]
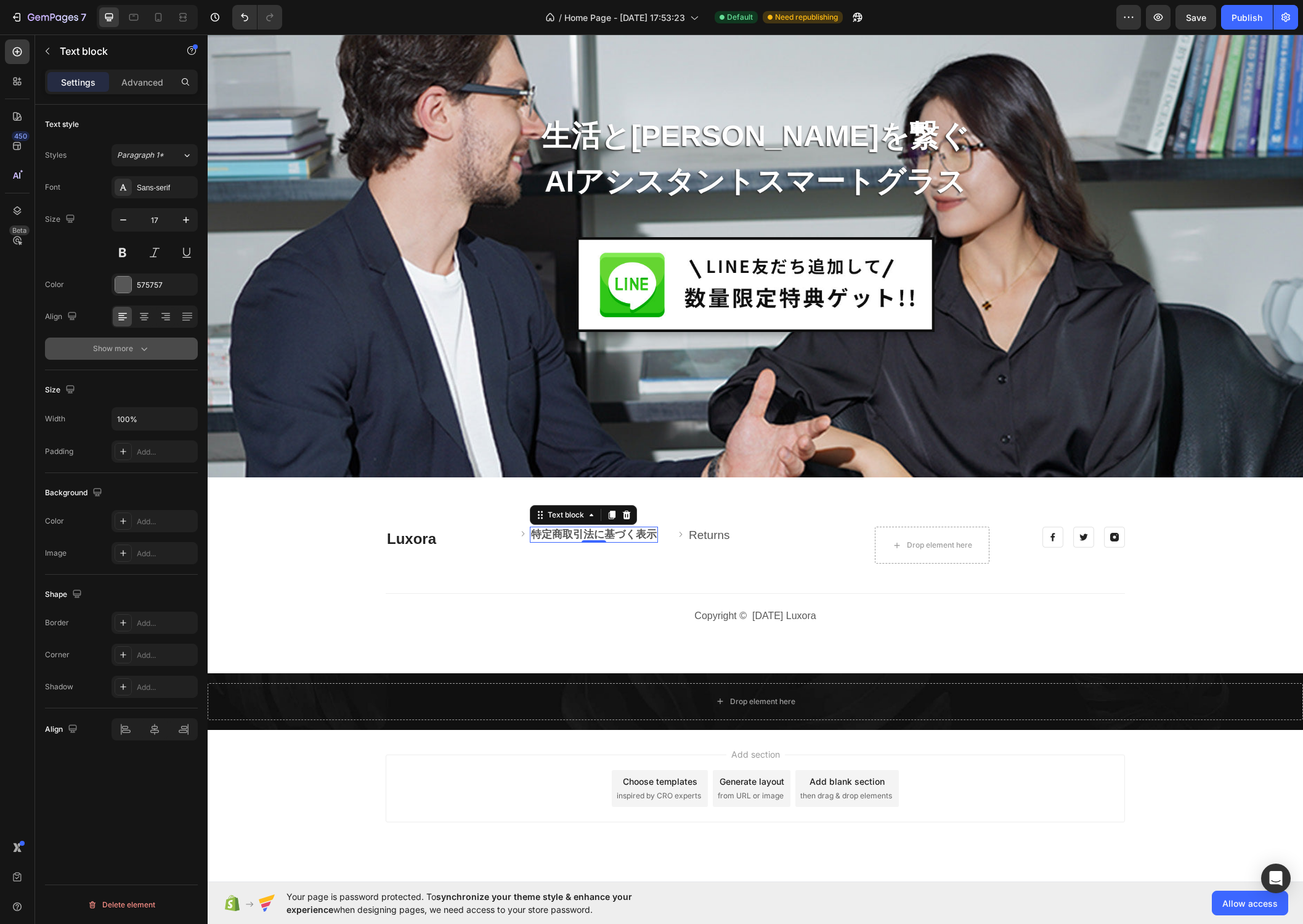
click at [144, 348] on icon "button" at bounding box center [144, 349] width 7 height 4
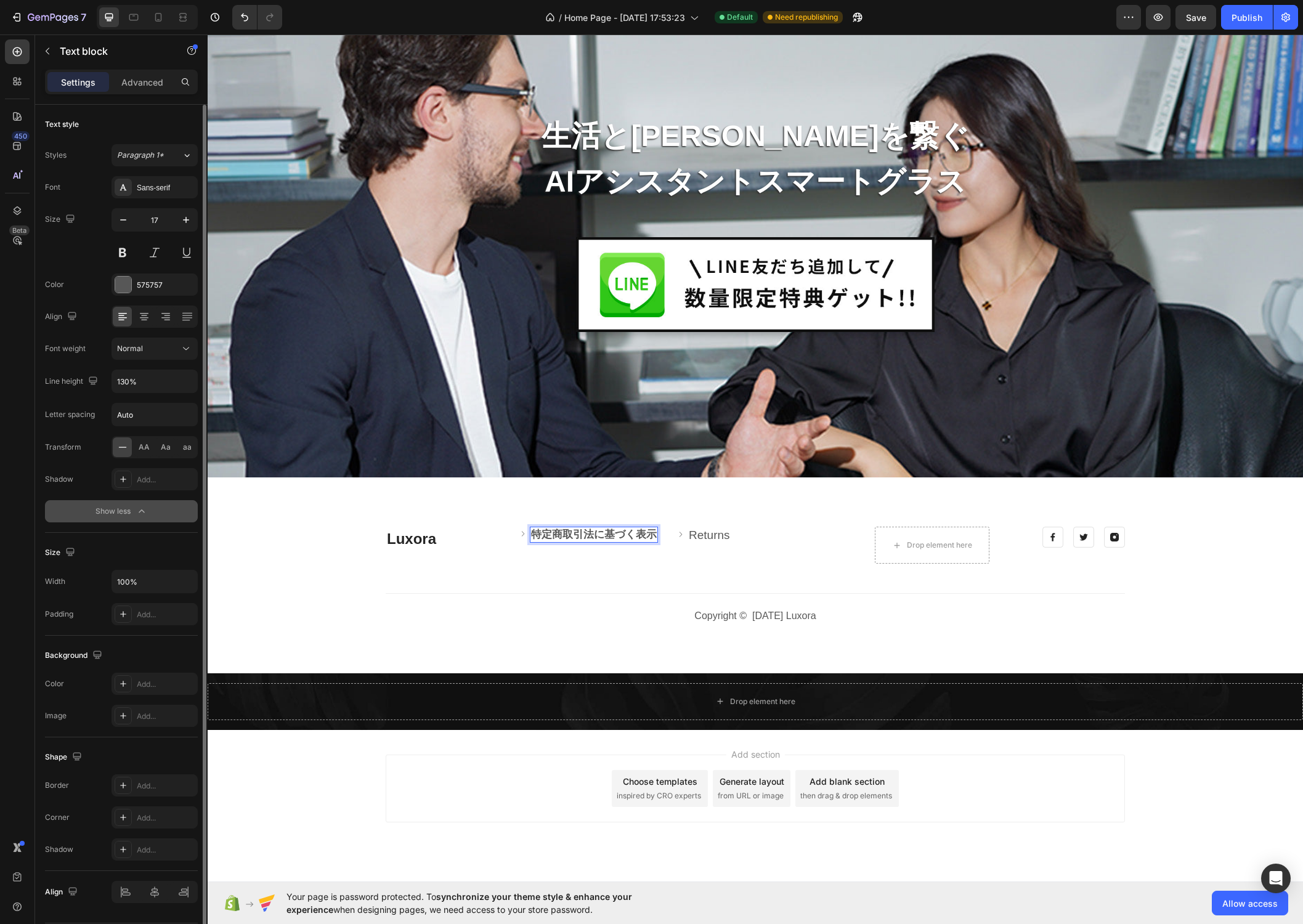
click at [653, 536] on strong "特定商取引法に基づく表示" at bounding box center [594, 534] width 126 height 12
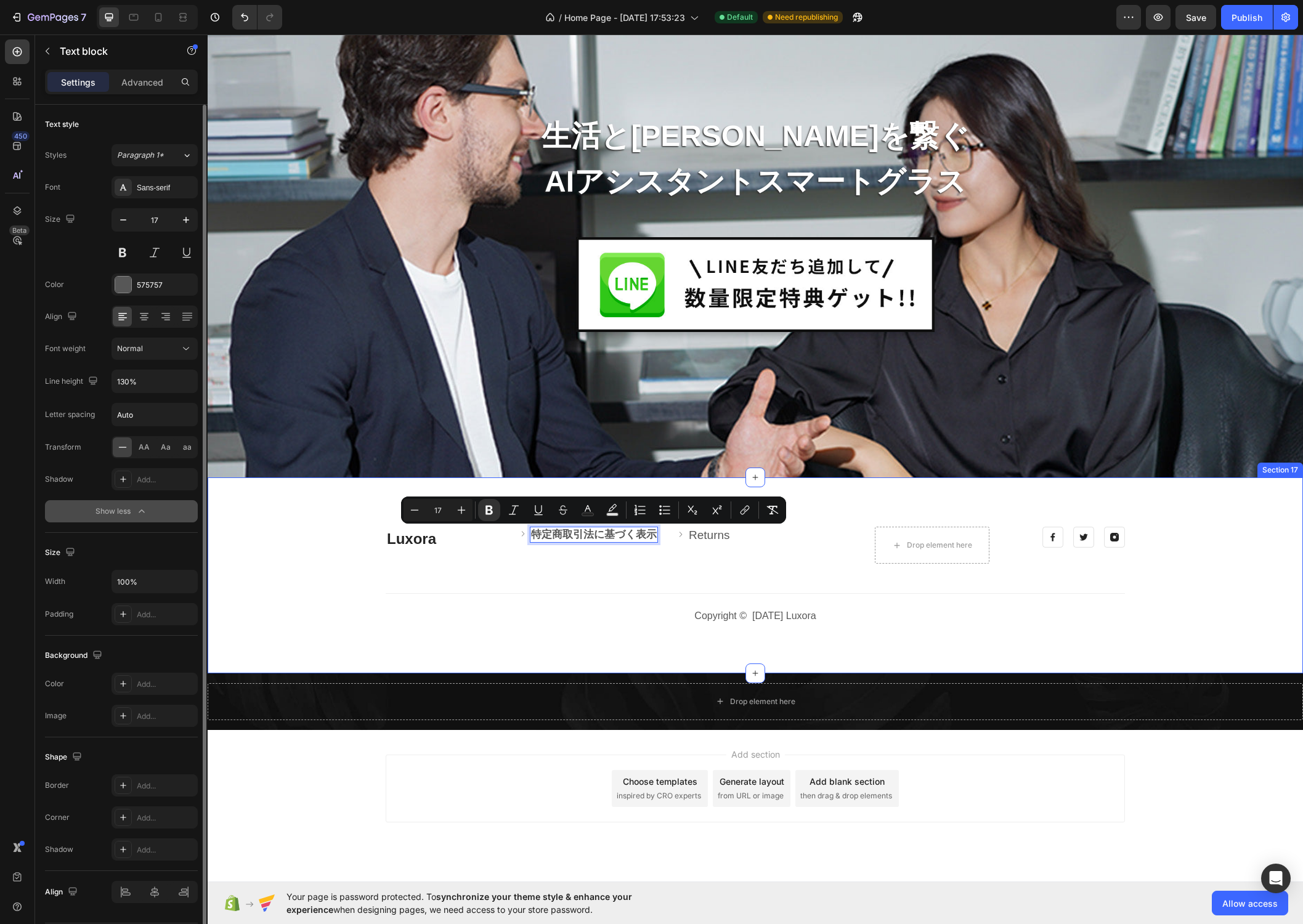
drag, startPoint x: 966, startPoint y: 590, endPoint x: 958, endPoint y: 587, distance: 8.5
click at [966, 590] on div "Luxora Heading Image 特定商取引法に基づく表示 Text block 0 Row Image Returns Text block Row…" at bounding box center [755, 575] width 1077 height 98
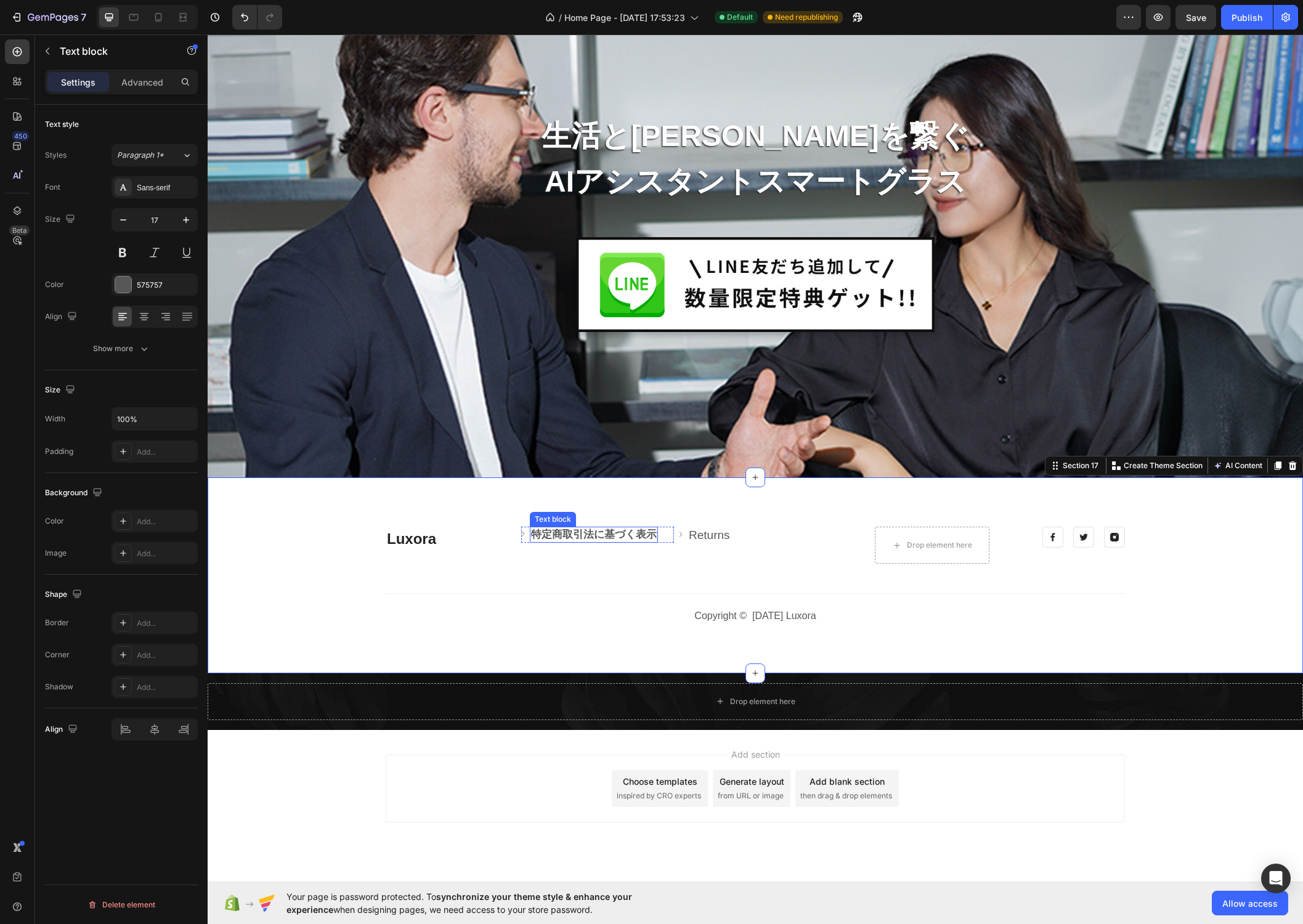
click at [645, 531] on strong "特定商取引法に基づく表示" at bounding box center [594, 534] width 126 height 12
click at [657, 536] on div "特定商取引法に基づく表示" at bounding box center [593, 535] width 128 height 16
click at [639, 578] on div "Luxora Heading Image 特定商取引法に基づく表示 Text block Row Image Returns Text block Row D…" at bounding box center [755, 575] width 1077 height 98
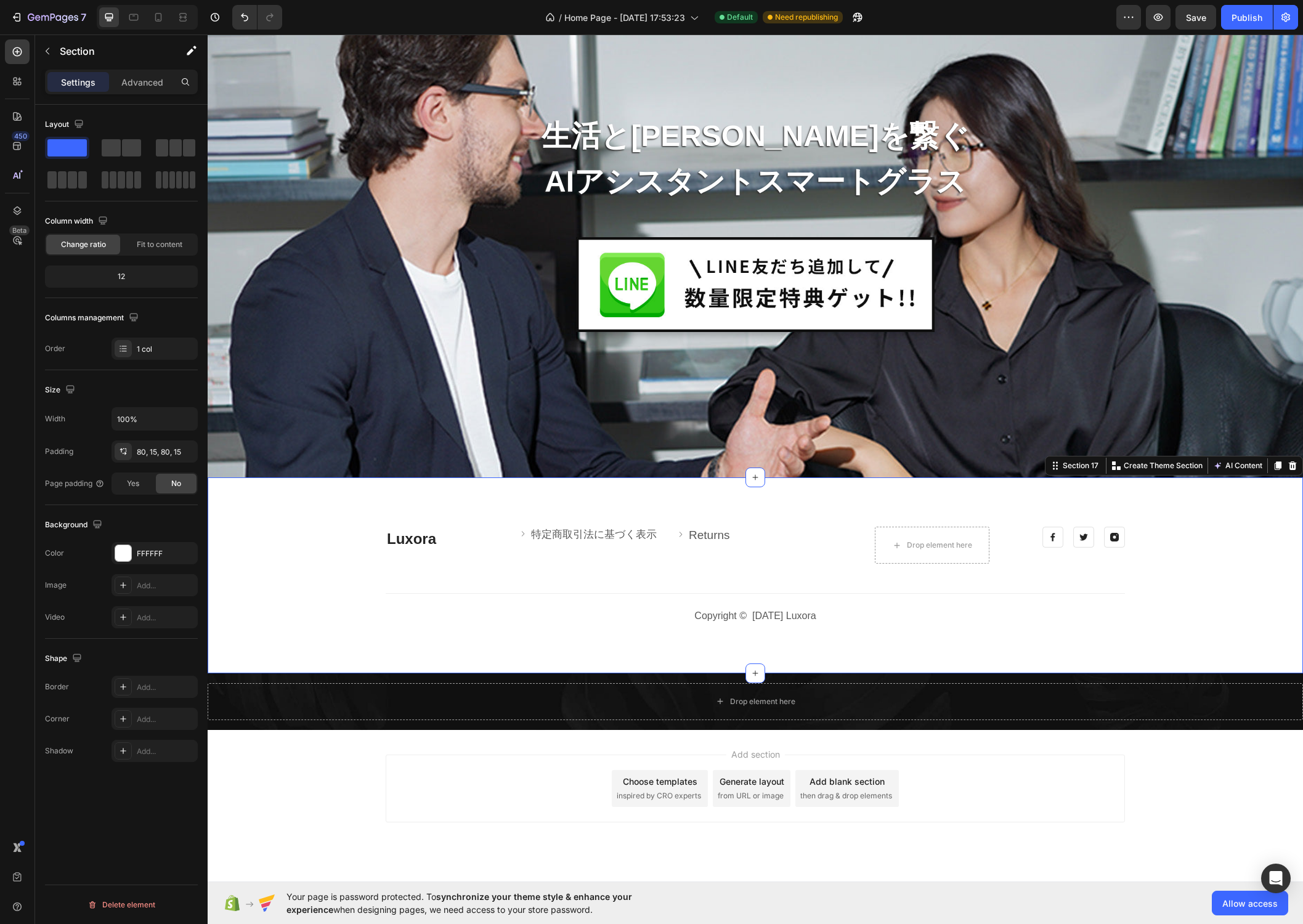
drag, startPoint x: 641, startPoint y: 574, endPoint x: 678, endPoint y: 553, distance: 42.5
click at [641, 574] on div "Luxora Heading Image 特定商取引法に基づく表示 Text block Row Image Returns Text block Row D…" at bounding box center [755, 575] width 1077 height 98
click at [728, 532] on link "Returns" at bounding box center [709, 535] width 41 height 13
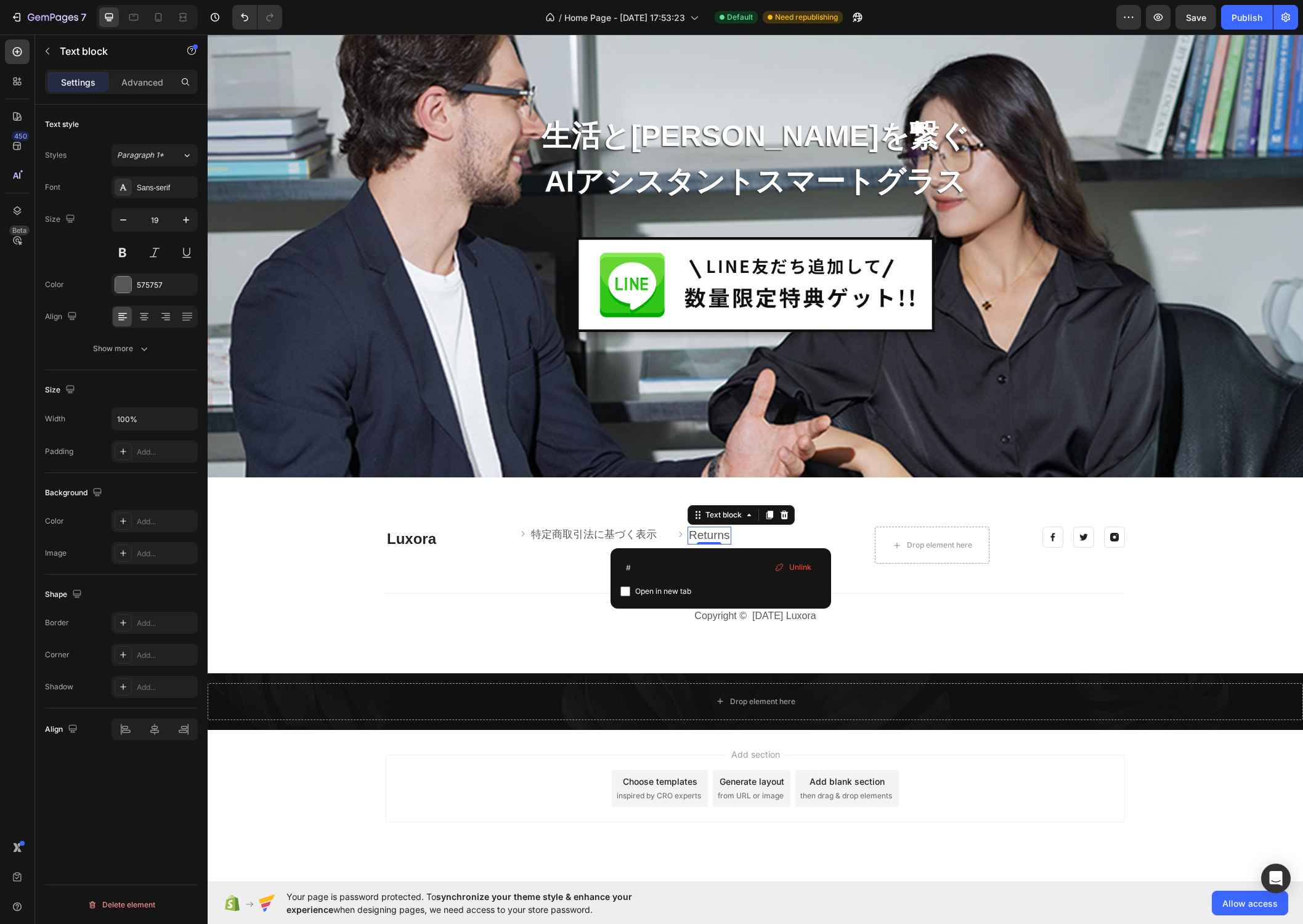
click at [722, 531] on link "Returns" at bounding box center [709, 535] width 41 height 13
drag, startPoint x: 687, startPoint y: 563, endPoint x: 676, endPoint y: 569, distance: 12.5
click at [687, 564] on input "#" at bounding box center [721, 567] width 201 height 20
drag, startPoint x: 856, startPoint y: 601, endPoint x: 579, endPoint y: 561, distance: 279.9
type input "[URL][DOMAIN_NAME]"
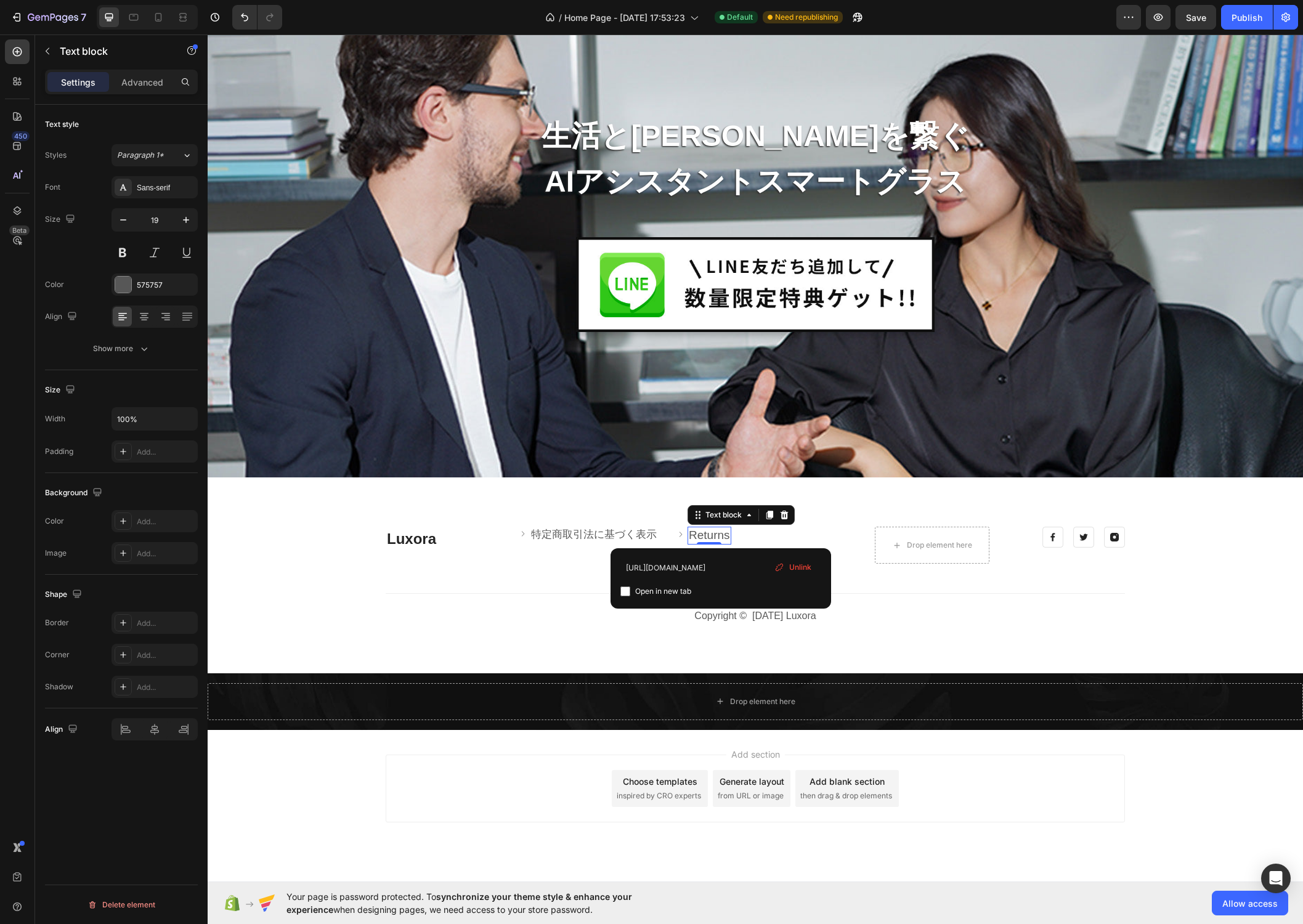
click at [806, 565] on span "Unlink" at bounding box center [800, 566] width 22 height 11
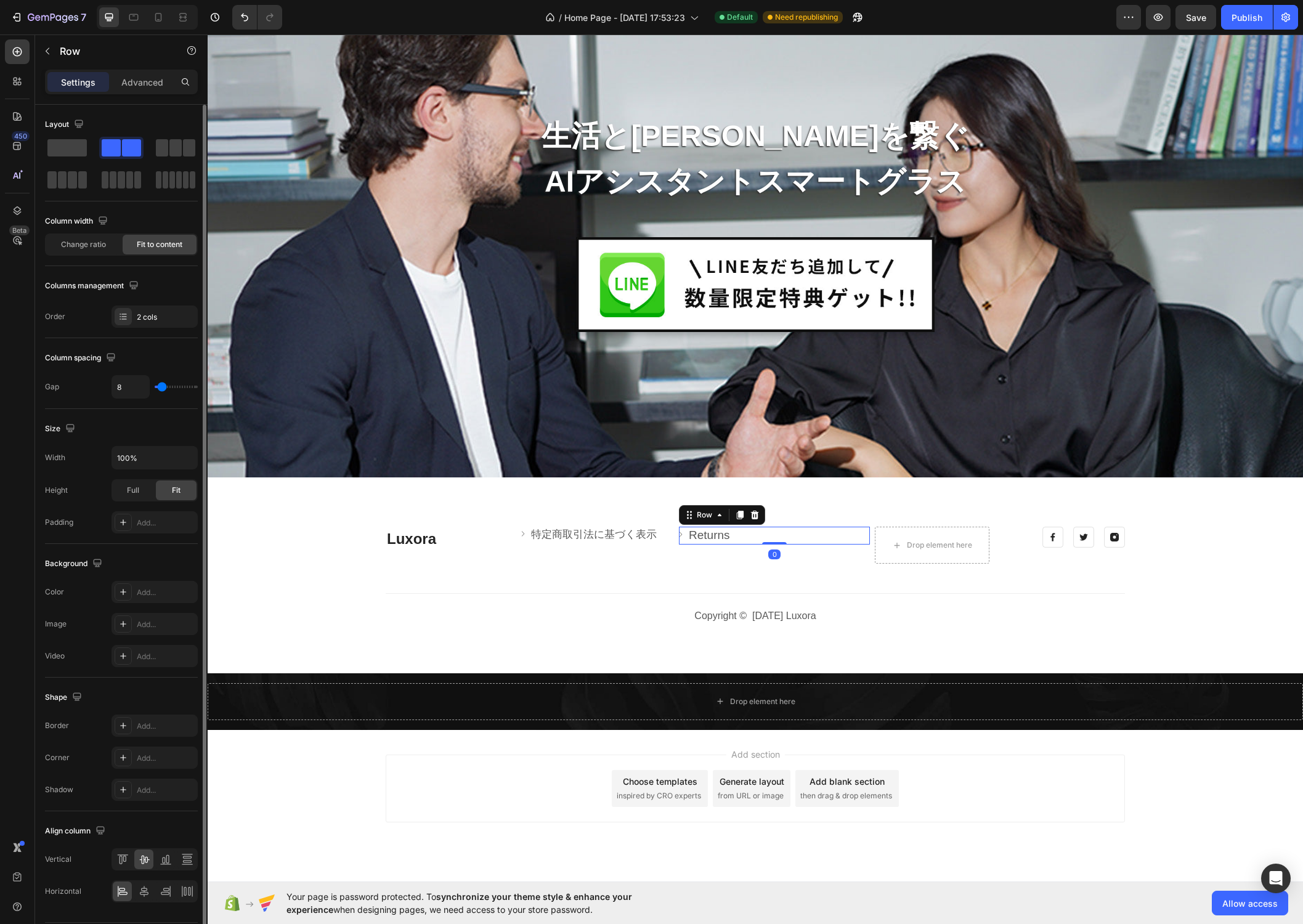
click at [738, 540] on div "Image Returns Text block Row 0" at bounding box center [774, 535] width 191 height 18
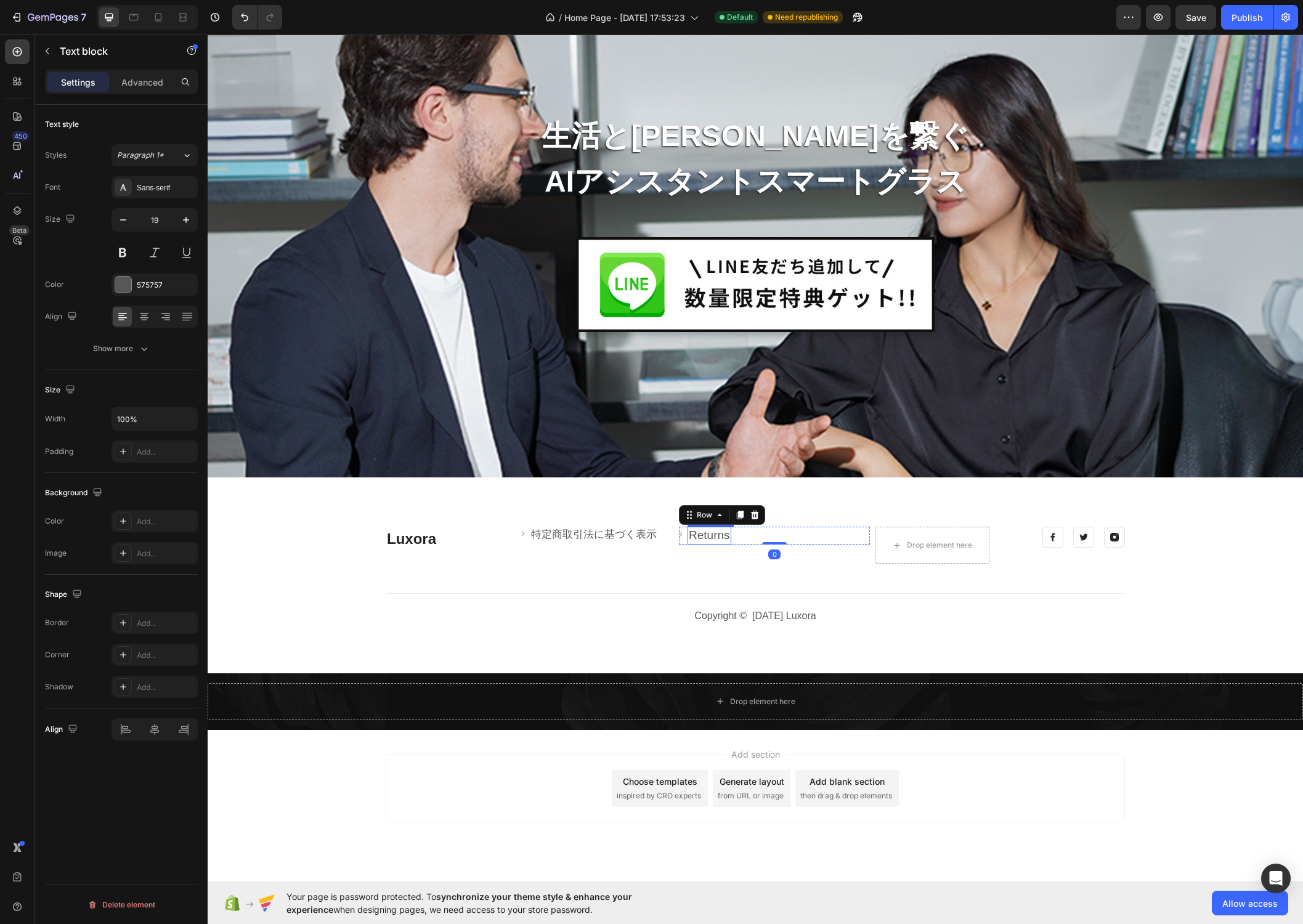
click at [724, 535] on p "Returns" at bounding box center [709, 535] width 41 height 15
click at [720, 535] on p "Returns" at bounding box center [709, 535] width 41 height 15
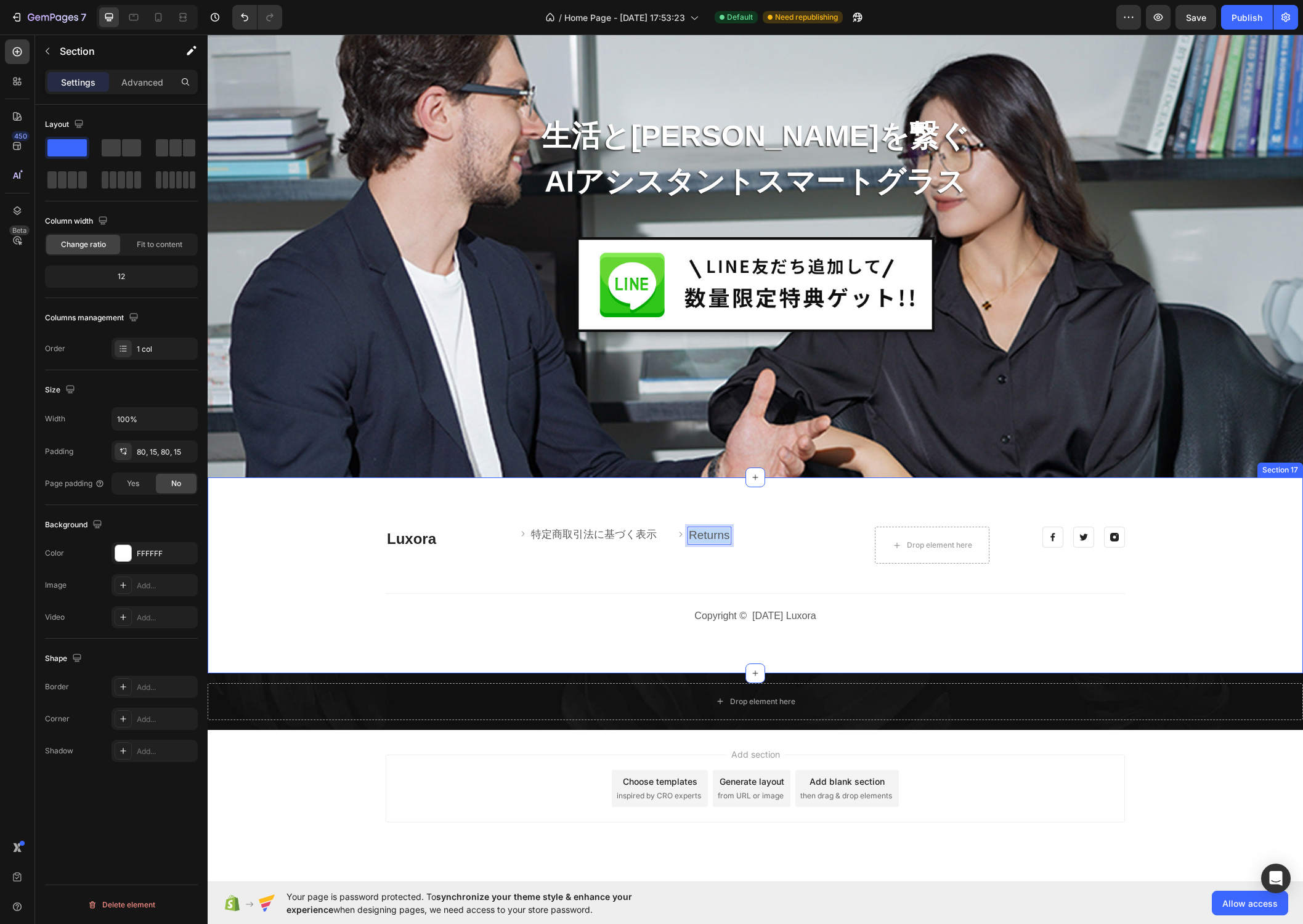
click at [679, 590] on div "Luxora Heading Image 特定商取引法に基づく表示 Text block Row Image Returns Text block 0 Row…" at bounding box center [755, 575] width 1077 height 98
click at [634, 579] on div "Luxora Heading Image 特定商取引法に基づく表示 Text block Row Image Returns Text block Row D…" at bounding box center [755, 575] width 1077 height 98
click at [712, 535] on link "Returns" at bounding box center [709, 535] width 41 height 13
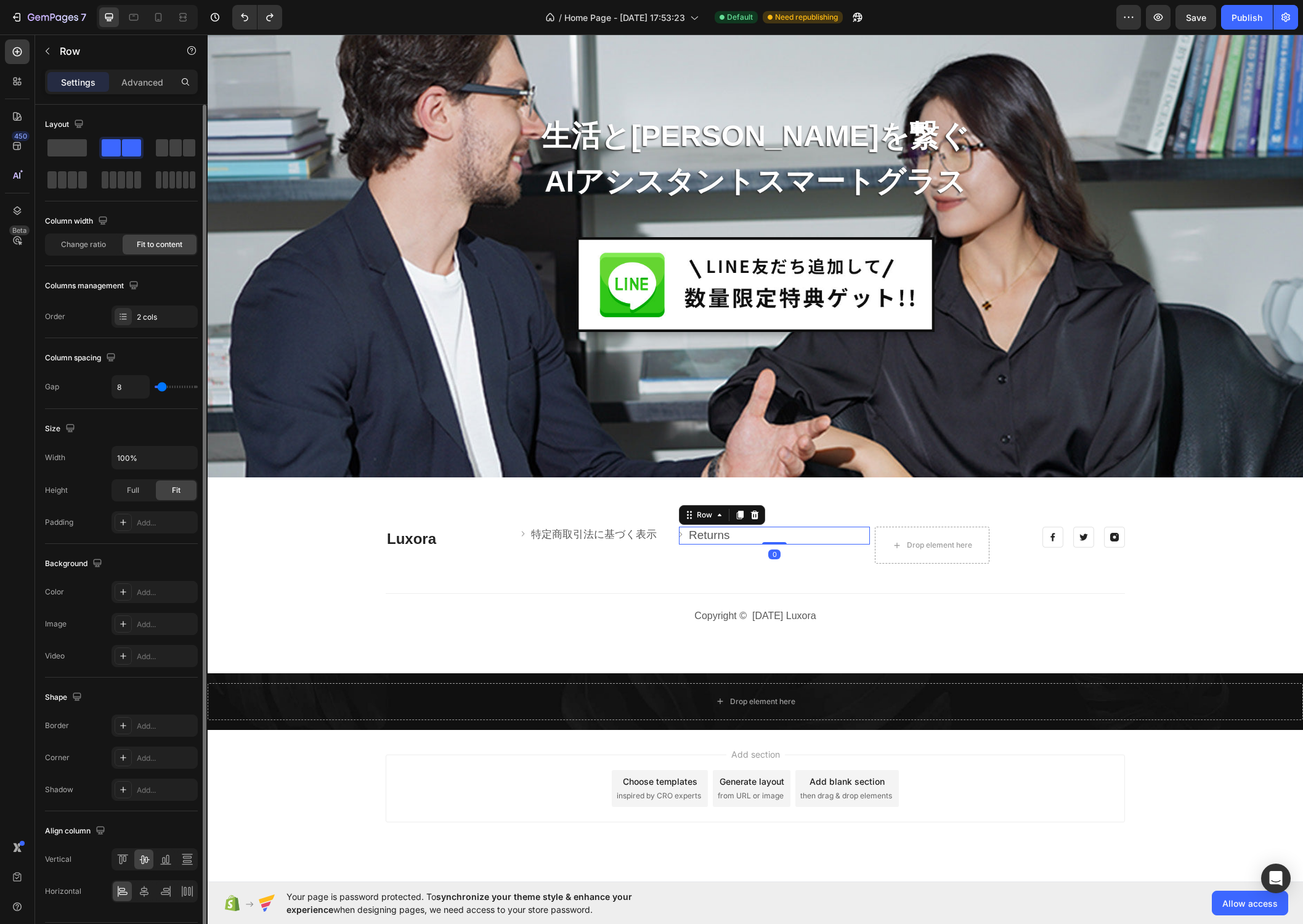
click at [757, 543] on div "Image Returns Text block Row 0" at bounding box center [774, 535] width 191 height 18
click at [716, 538] on link "Returns" at bounding box center [709, 535] width 41 height 13
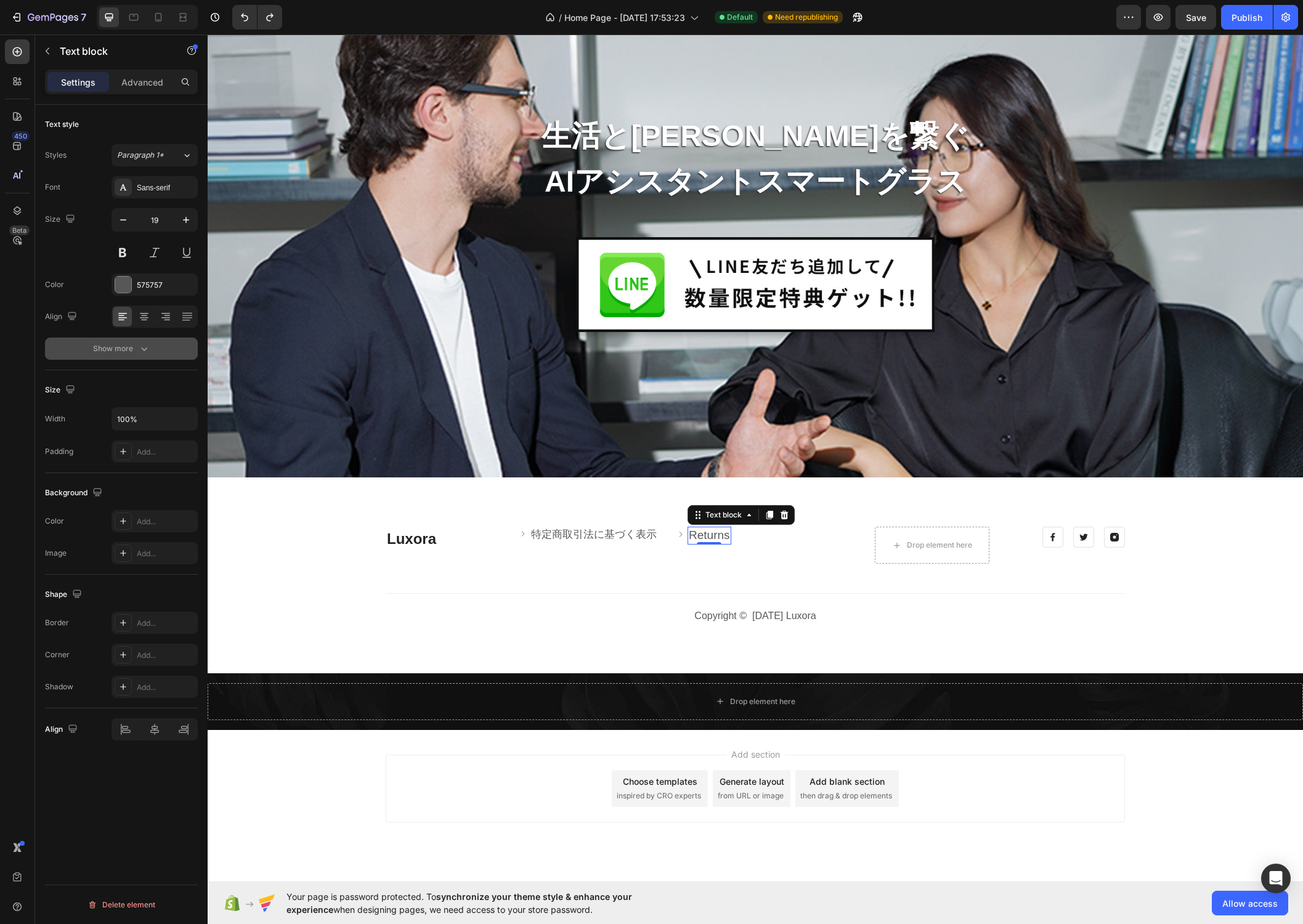
click at [143, 350] on icon "button" at bounding box center [144, 348] width 12 height 12
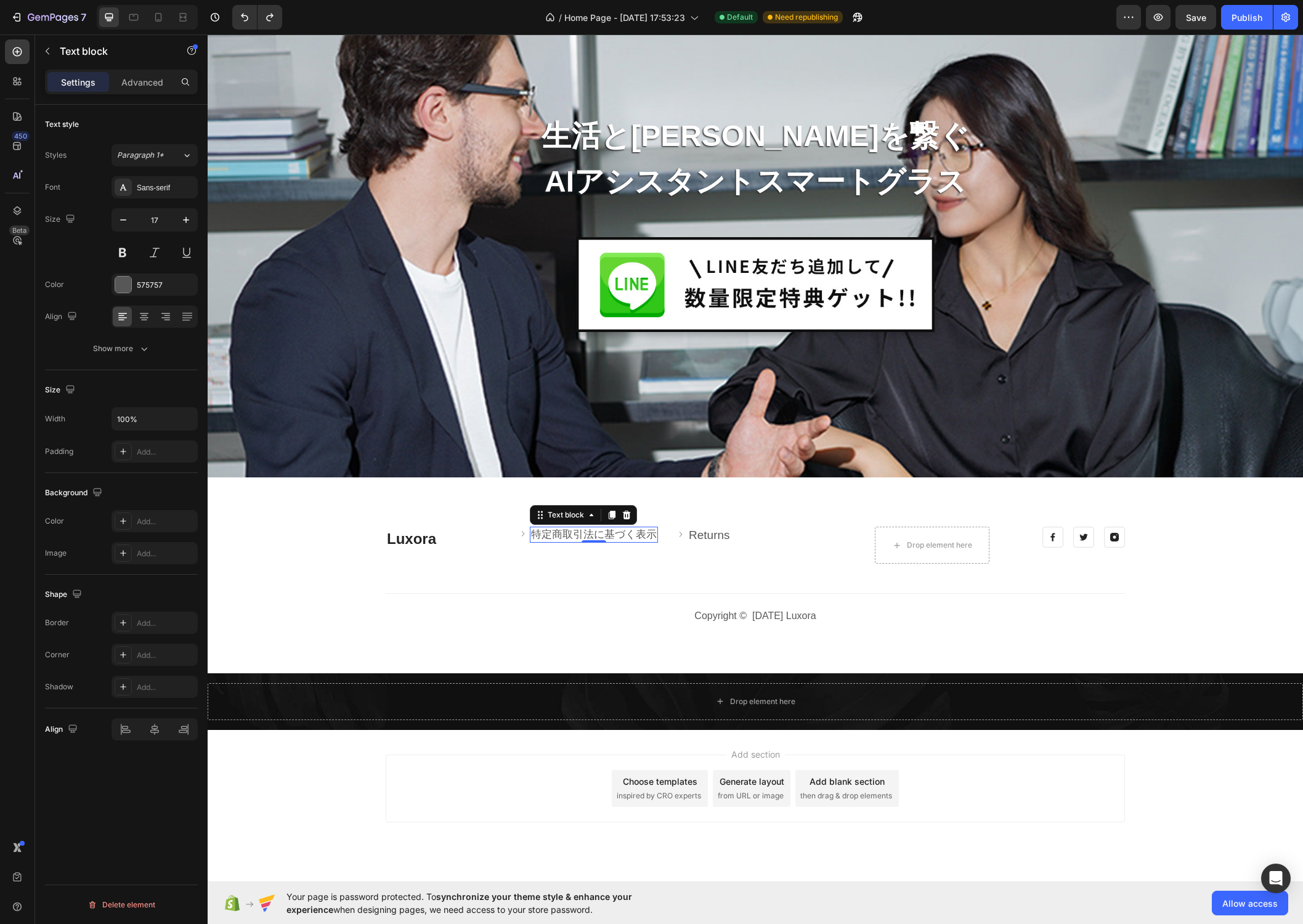
click at [625, 530] on p "特定商取引法に基づく表示" at bounding box center [594, 535] width 126 height 14
click at [1241, 17] on div "Publish" at bounding box center [1247, 17] width 31 height 13
click at [115, 776] on div "Text style Styles Paragraph 1* Font Sans-serif Size 17 Color 575757 Align Show …" at bounding box center [121, 532] width 173 height 854
click at [122, 579] on div "Shape Border Add... Corner Add... Shadow Add..." at bounding box center [121, 641] width 152 height 134
click at [148, 84] on p "Advanced" at bounding box center [142, 82] width 42 height 13
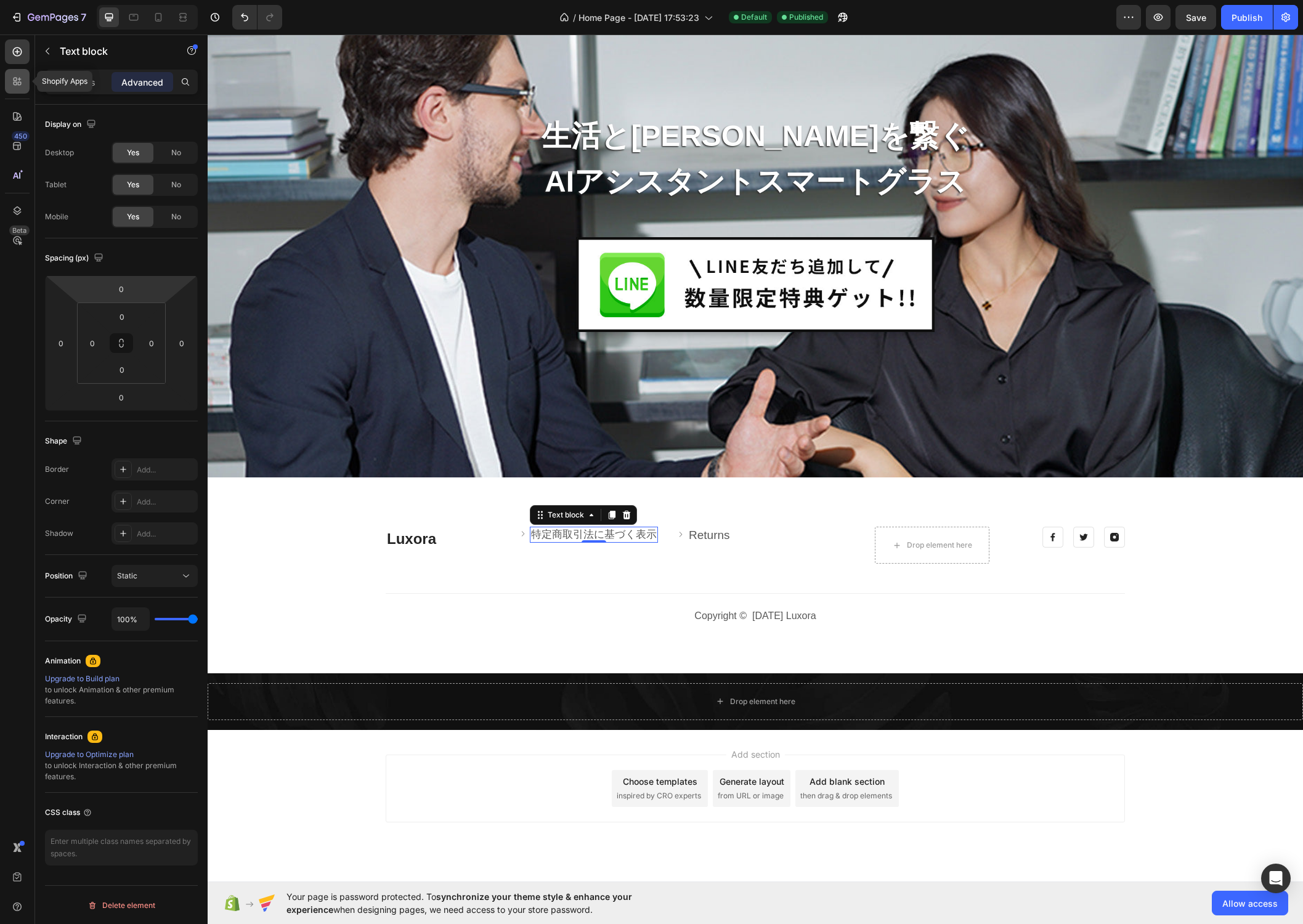
click at [19, 87] on icon at bounding box center [17, 81] width 12 height 12
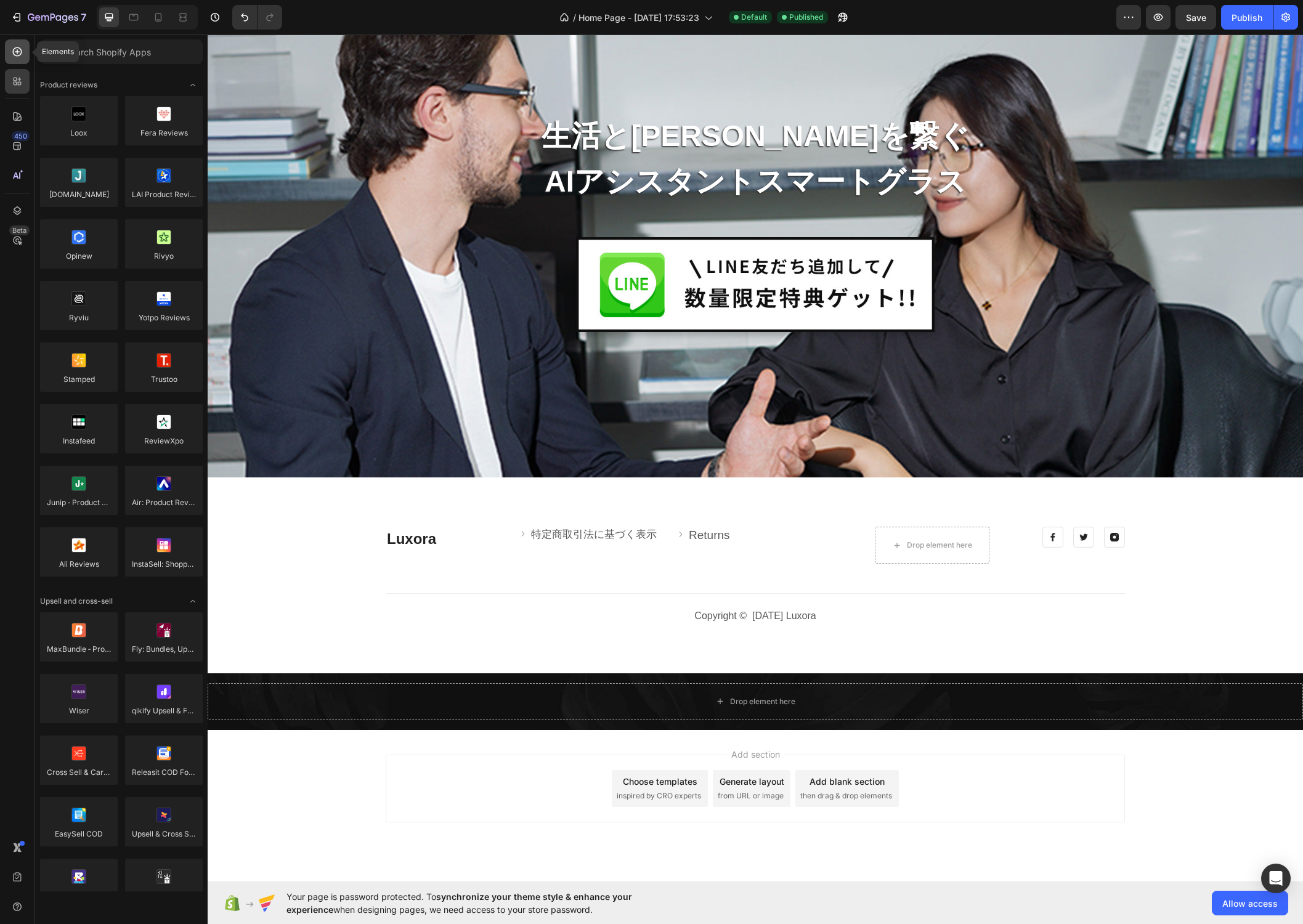
click at [17, 60] on div at bounding box center [17, 52] width 25 height 25
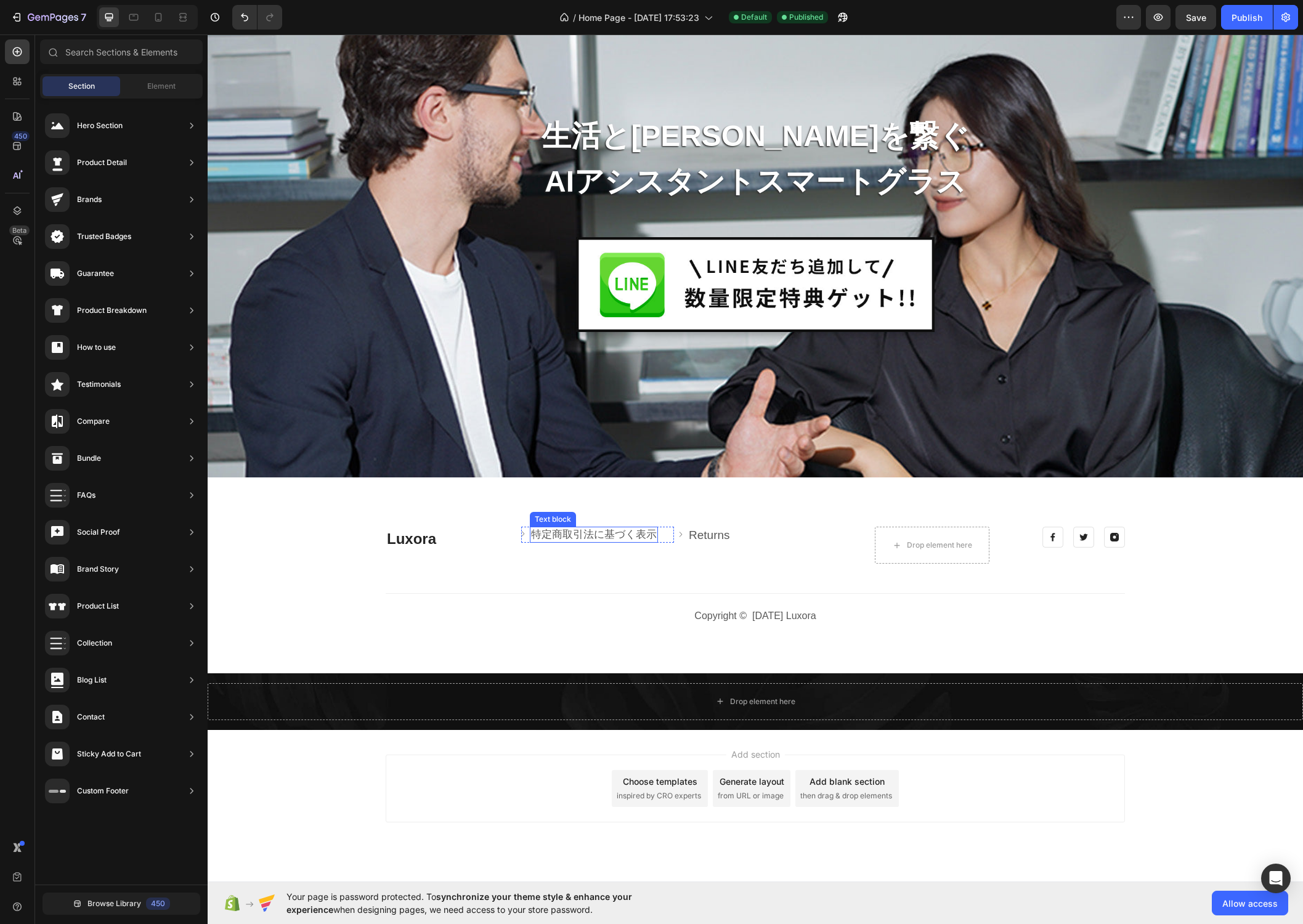
click at [594, 532] on p "特定商取引法に基づく表示" at bounding box center [594, 535] width 126 height 14
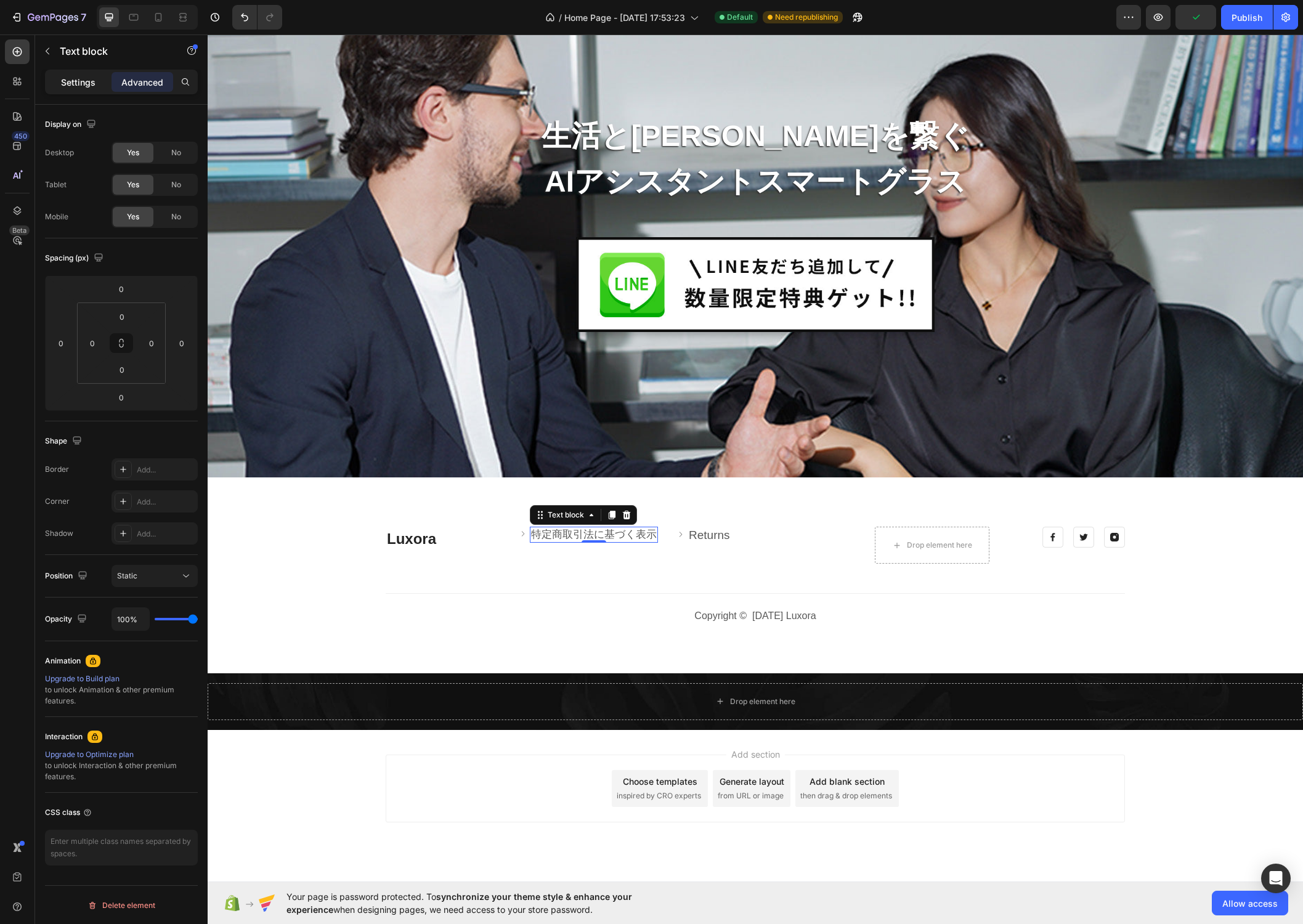
click at [76, 85] on p "Settings" at bounding box center [78, 82] width 35 height 13
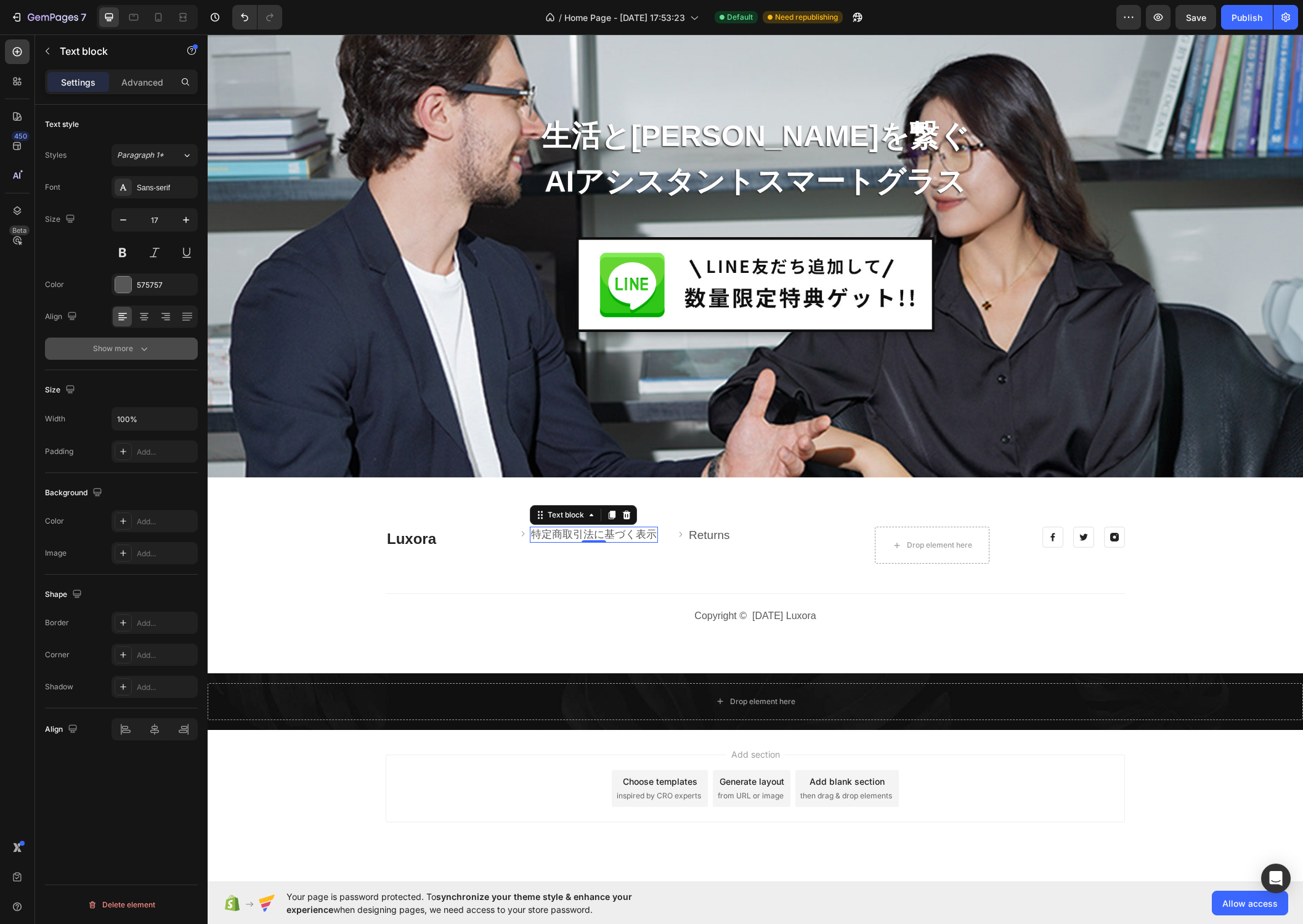
click at [148, 348] on icon "button" at bounding box center [144, 348] width 12 height 12
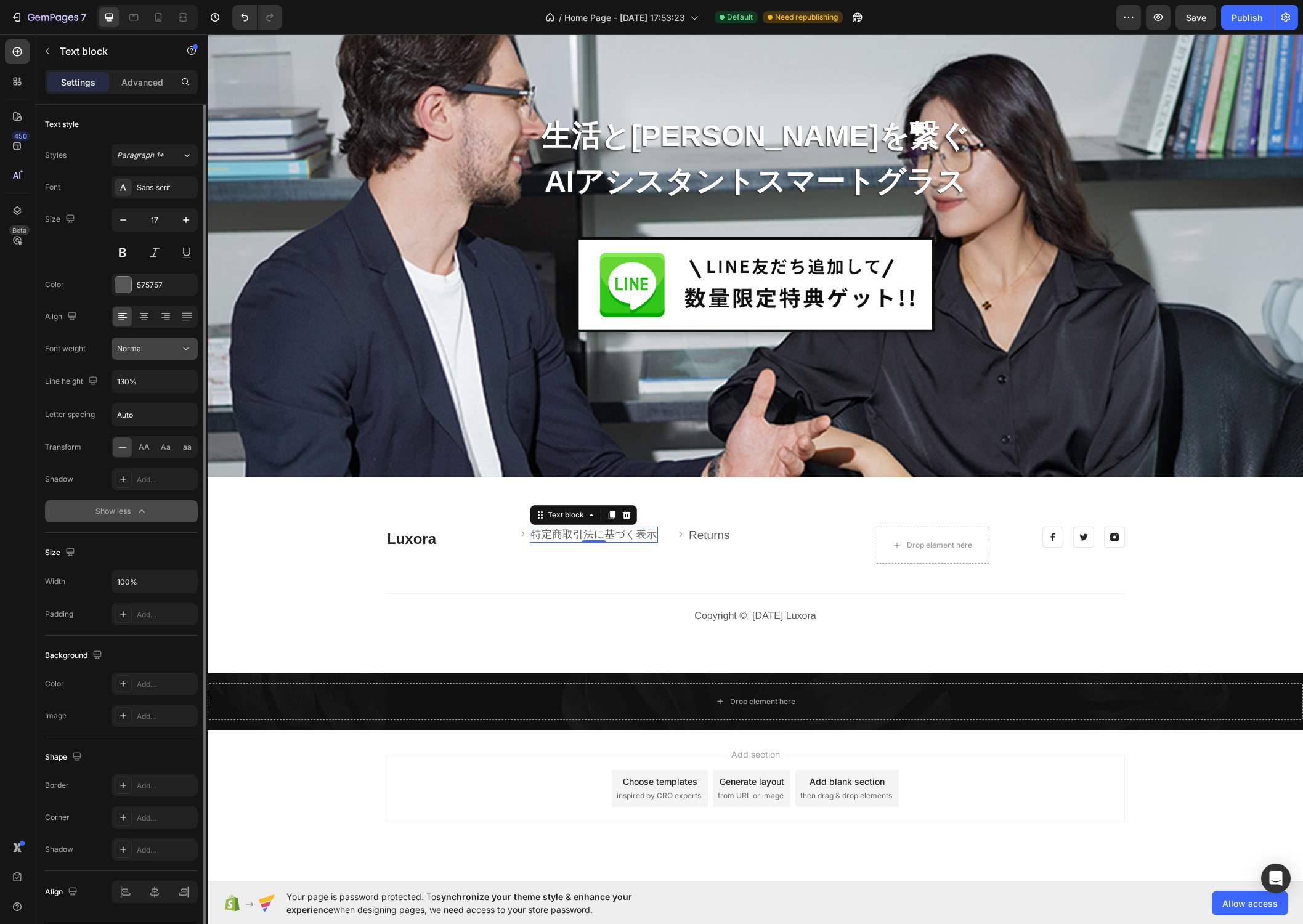
click at [184, 347] on icon at bounding box center [186, 349] width 7 height 3
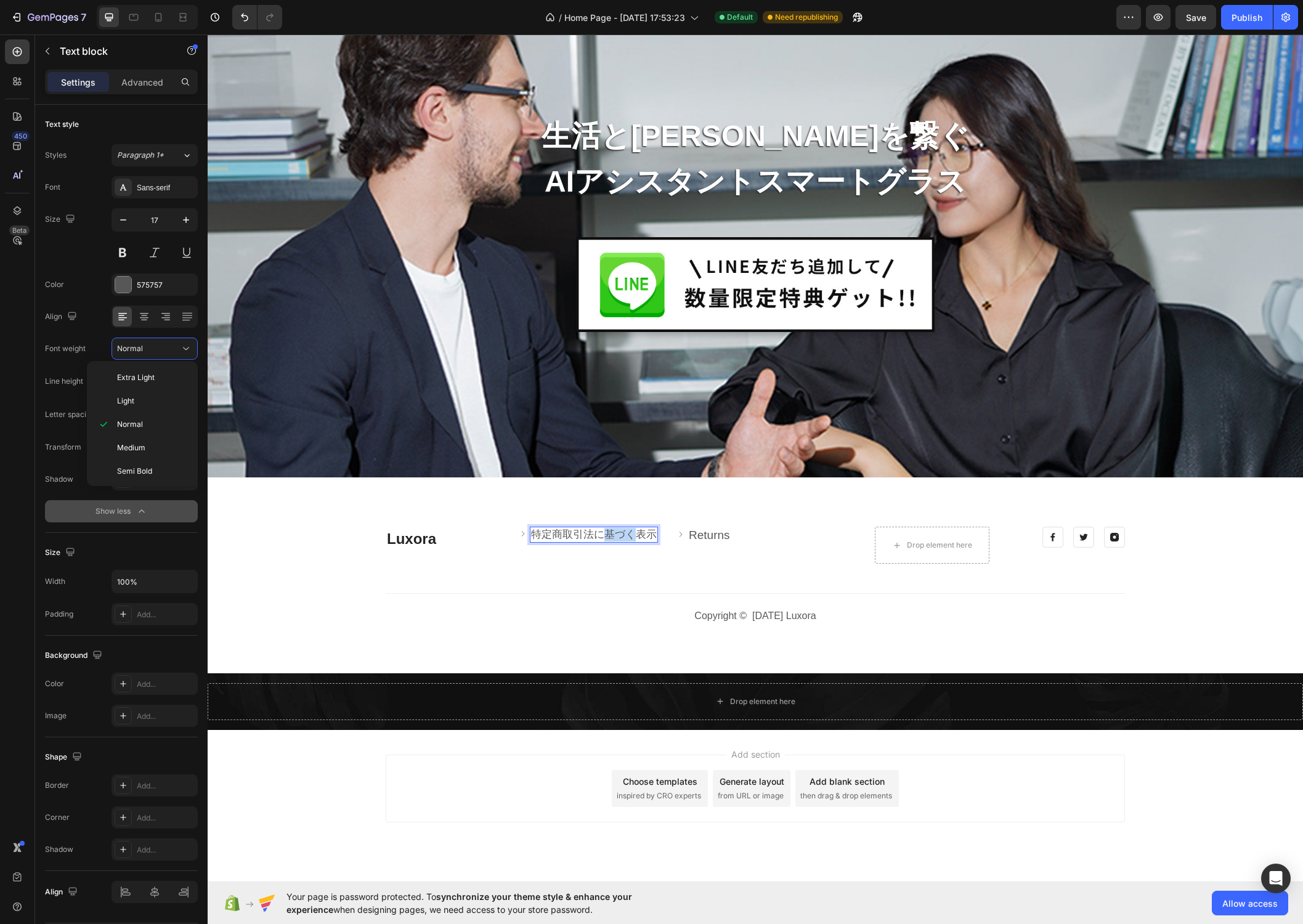
click at [616, 536] on p "特定商取引法に基づく表示" at bounding box center [594, 535] width 126 height 14
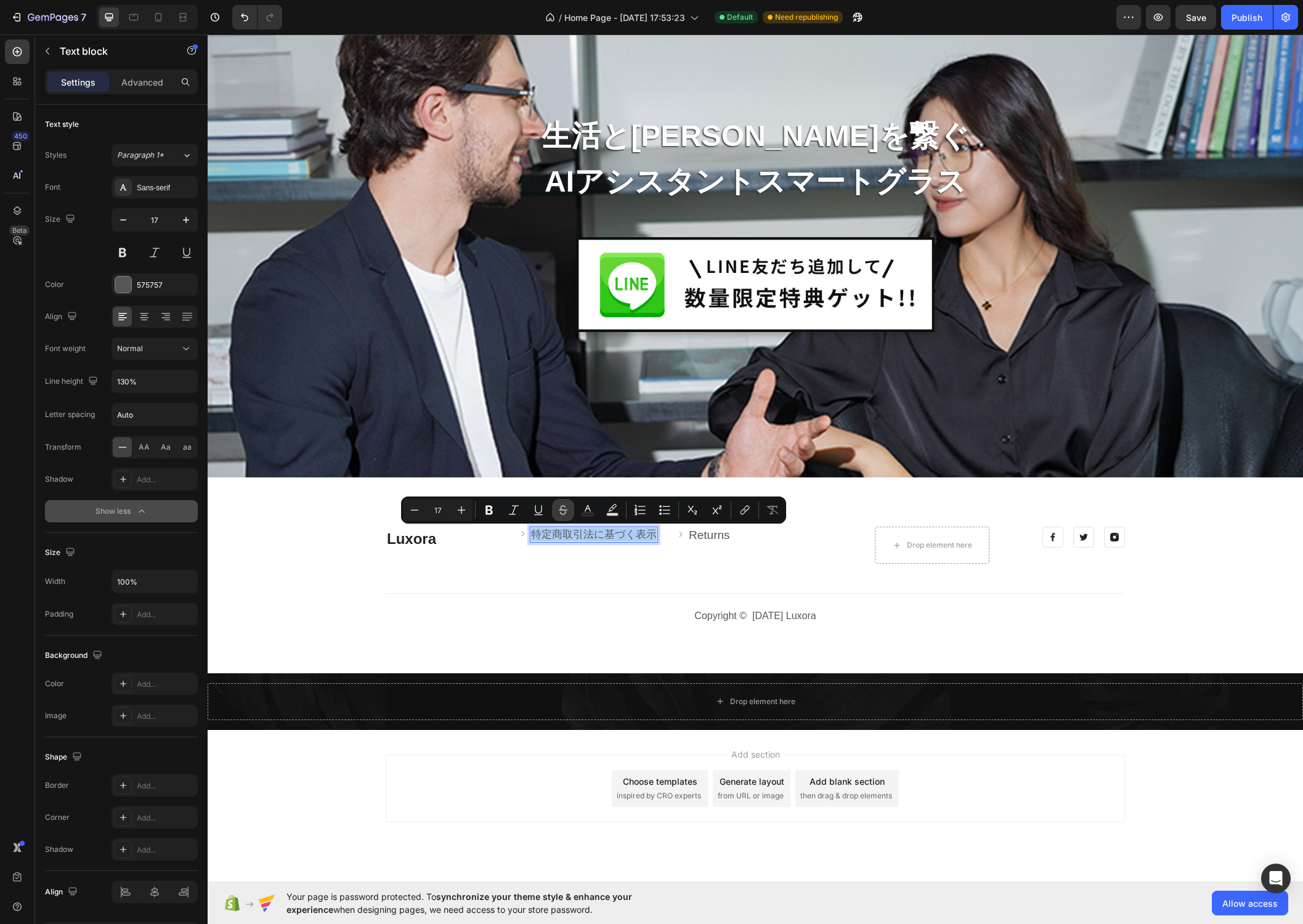
click at [561, 511] on icon "Editor contextual toolbar" at bounding box center [563, 509] width 12 height 12
click at [746, 510] on icon "Editor contextual toolbar" at bounding box center [747, 509] width 6 height 7
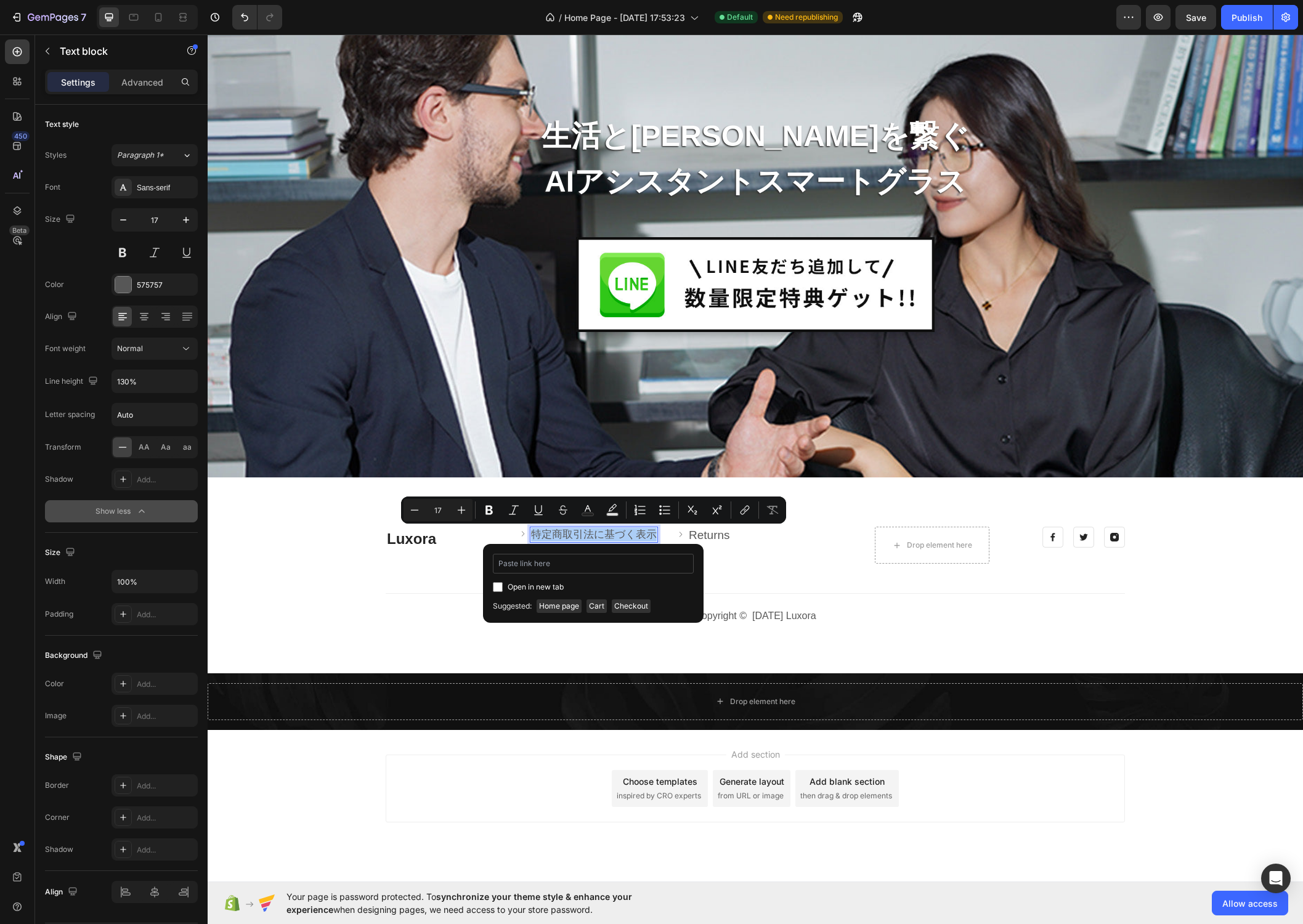
click at [629, 565] on input "Editor contextual toolbar" at bounding box center [593, 563] width 201 height 20
type input "[URL][DOMAIN_NAME]"
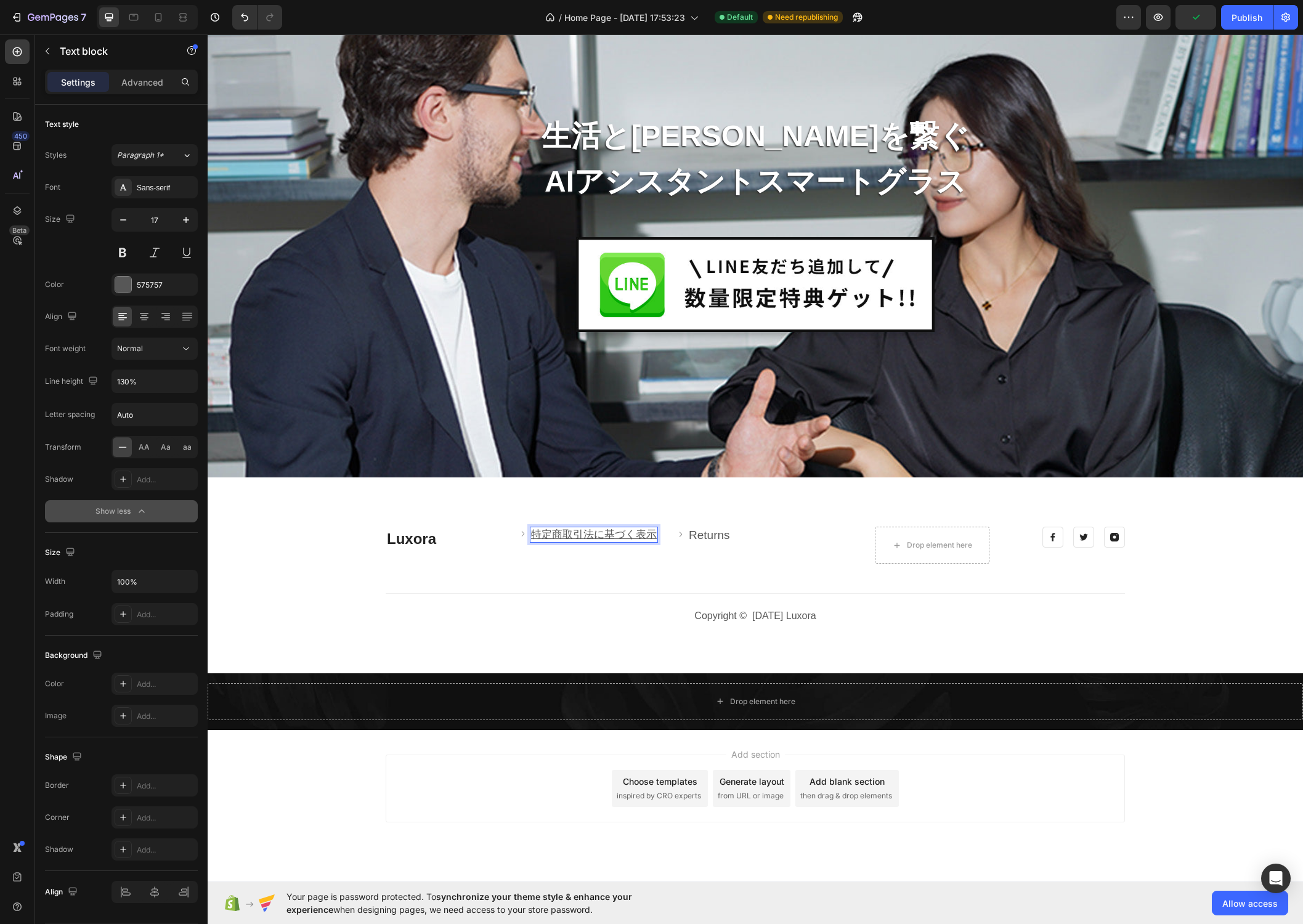
type input "17"
click at [638, 532] on u "特定商取引法に基づく表示" at bounding box center [594, 534] width 126 height 12
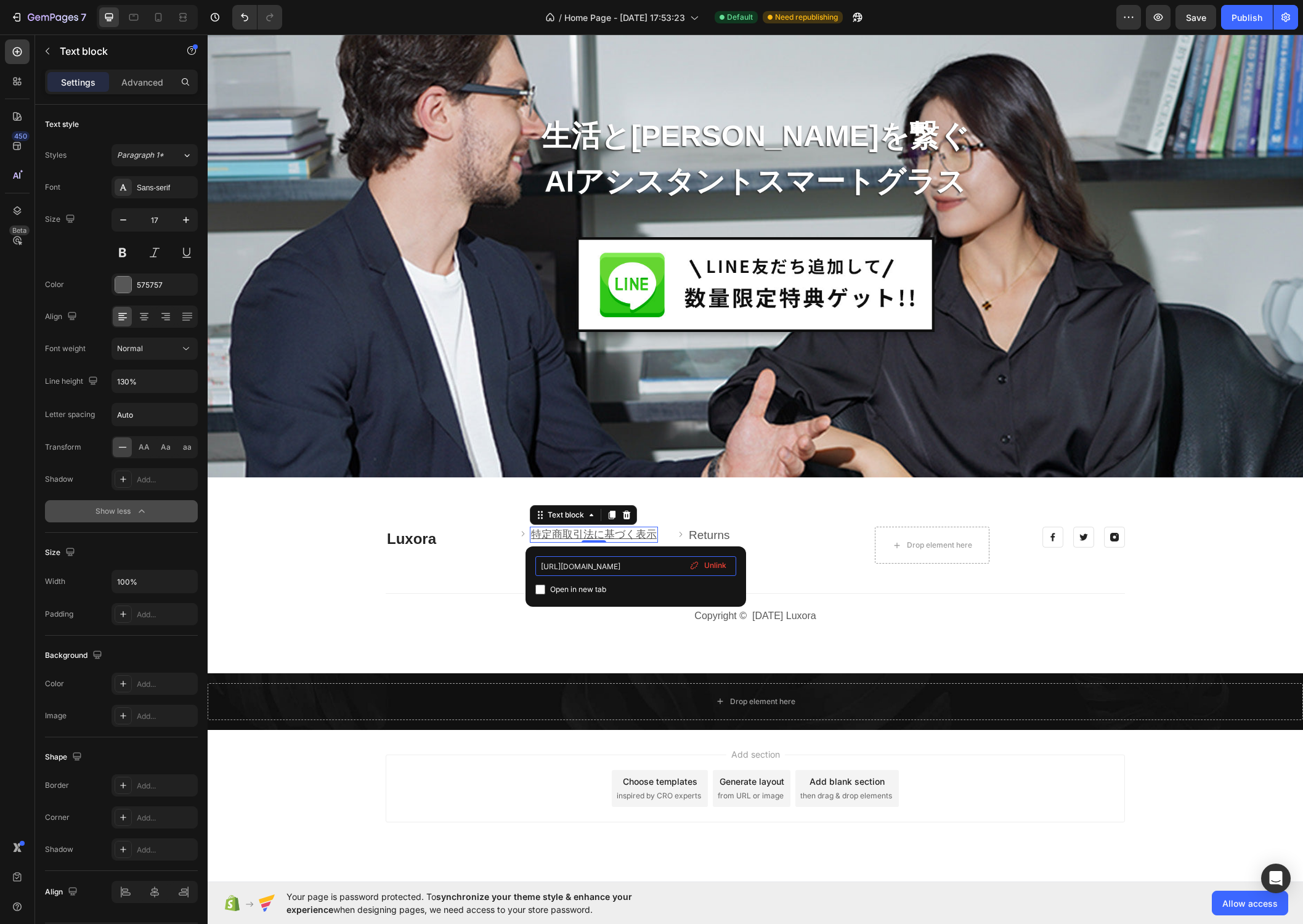
click at [650, 564] on input "[URL][DOMAIN_NAME]" at bounding box center [636, 566] width 201 height 20
drag, startPoint x: 844, startPoint y: 599, endPoint x: 485, endPoint y: 553, distance: 361.9
type input "[URL][DOMAIN_NAME]"
click at [543, 590] on input "checkbox" at bounding box center [541, 590] width 10 height 10
checkbox input "true"
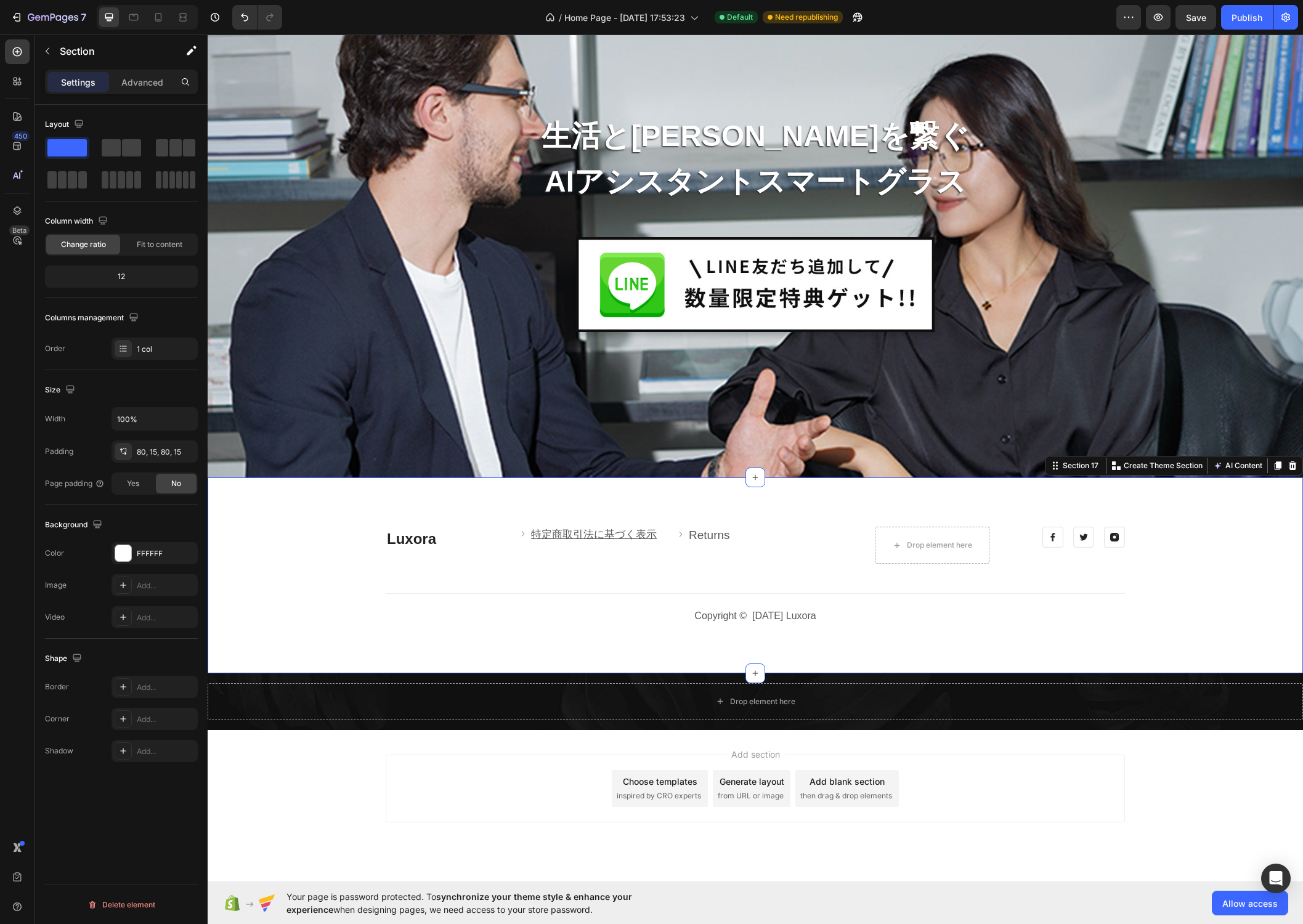
click at [491, 597] on div "Luxora Heading Image 特定商取引法に基づく表示 Text block Row Image Returns Text block Row D…" at bounding box center [755, 575] width 1077 height 98
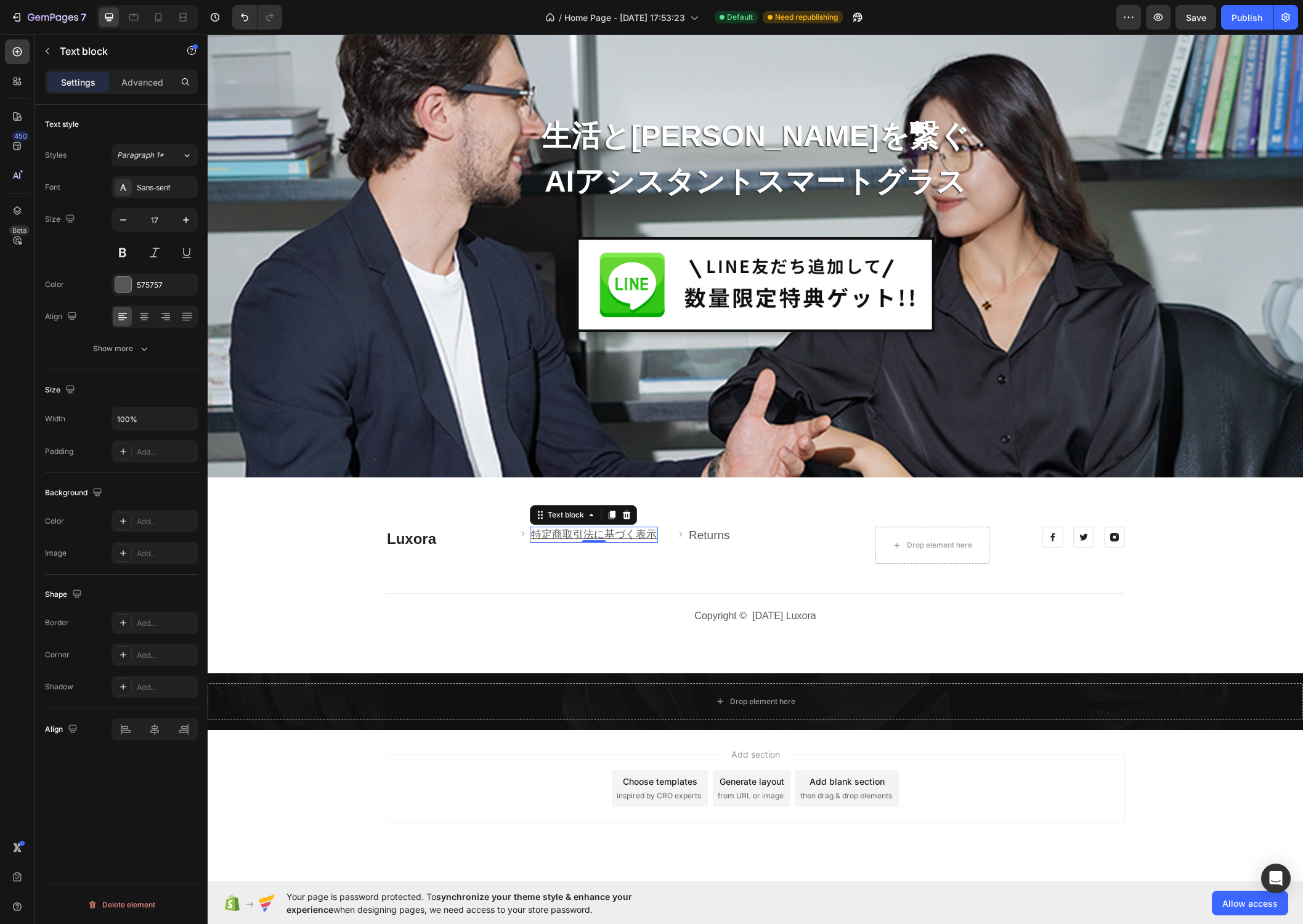
click at [637, 531] on u "特定商取引法に基づく表示" at bounding box center [594, 534] width 126 height 12
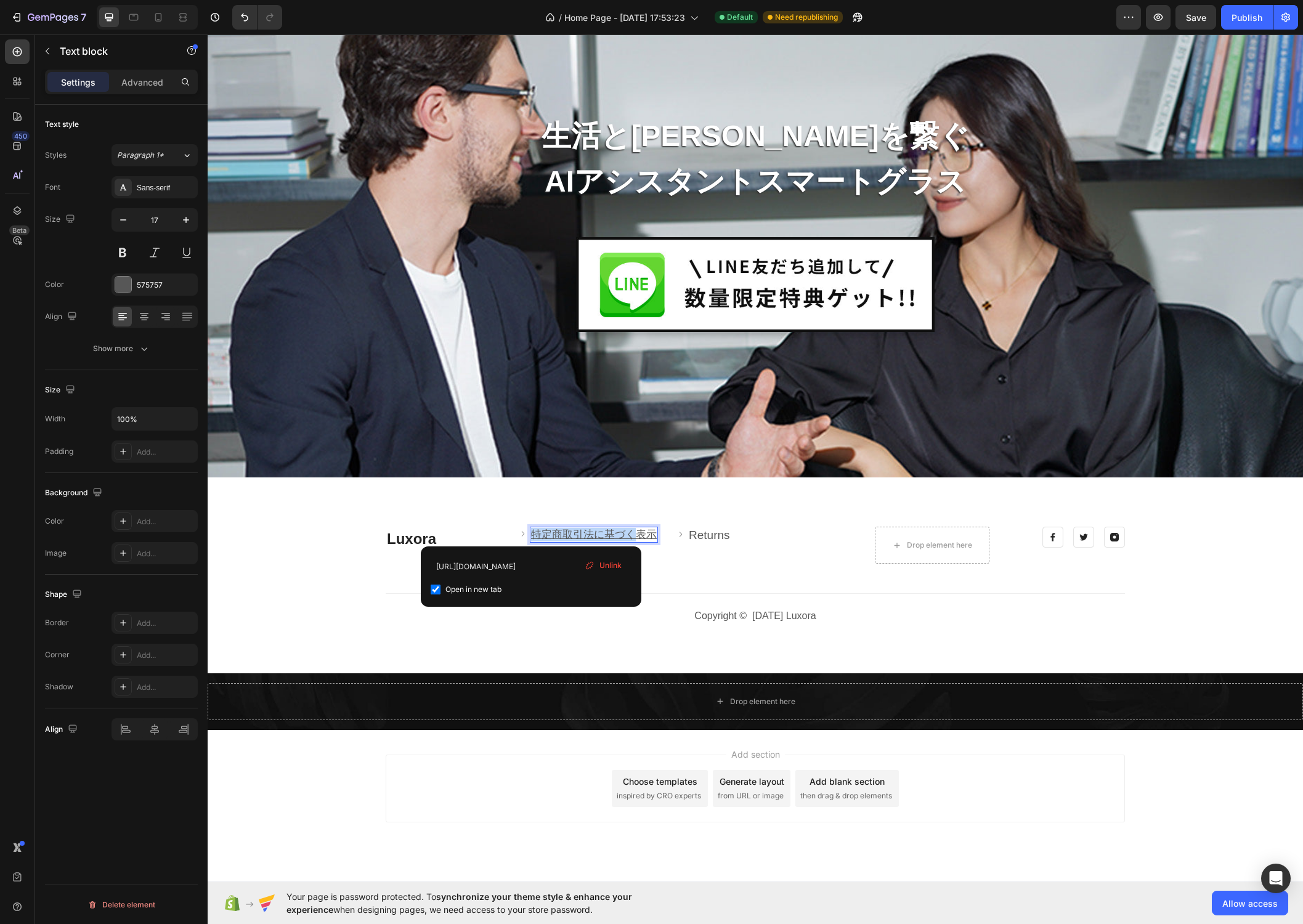
click at [637, 531] on u "特定商取引法に基づく表示" at bounding box center [594, 534] width 126 height 12
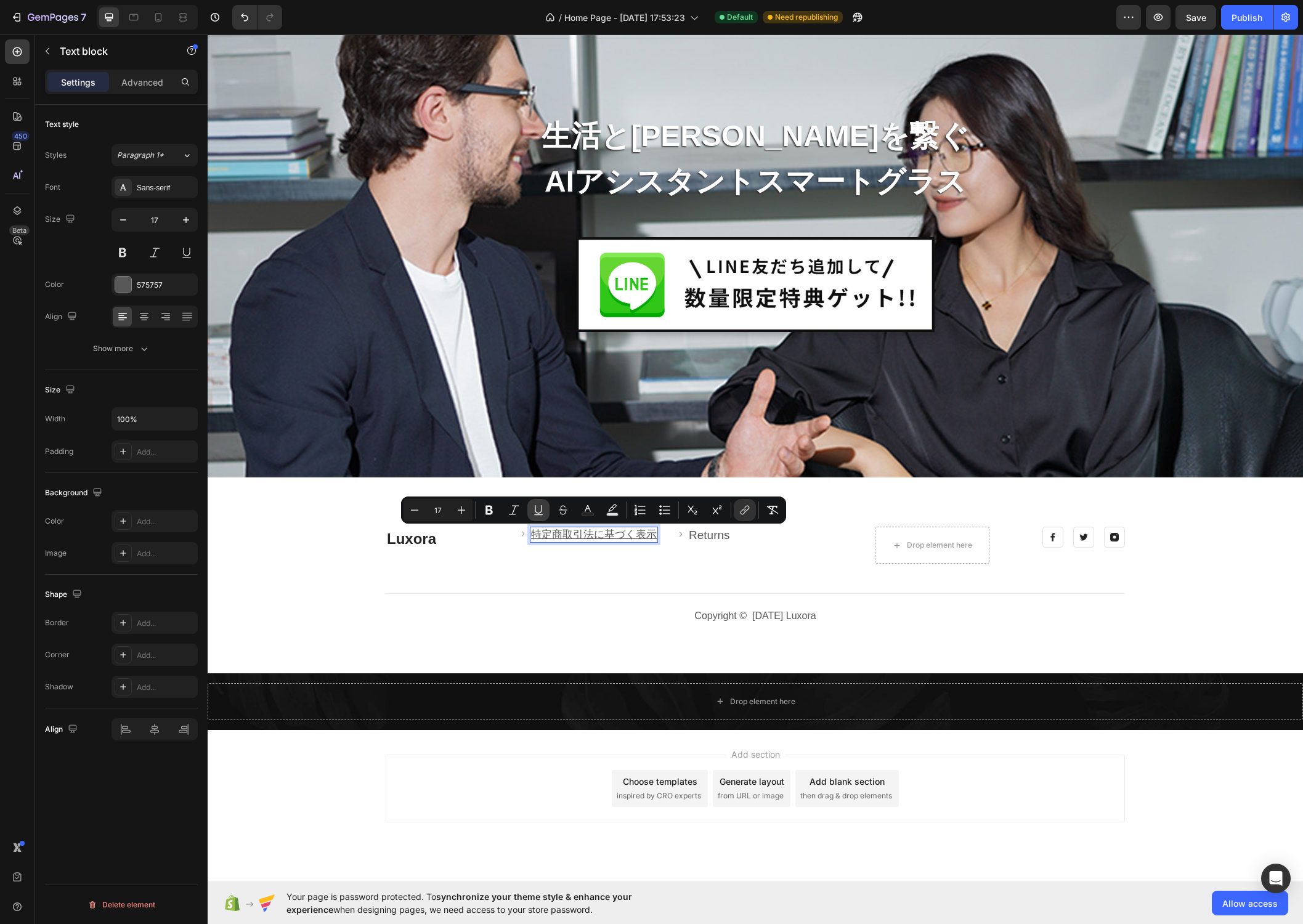
click at [541, 511] on icon "Editor contextual toolbar" at bounding box center [538, 509] width 12 height 12
click at [562, 561] on div "Image 特定商取引法に基づく表示 Text block 0 Row" at bounding box center [597, 545] width 152 height 37
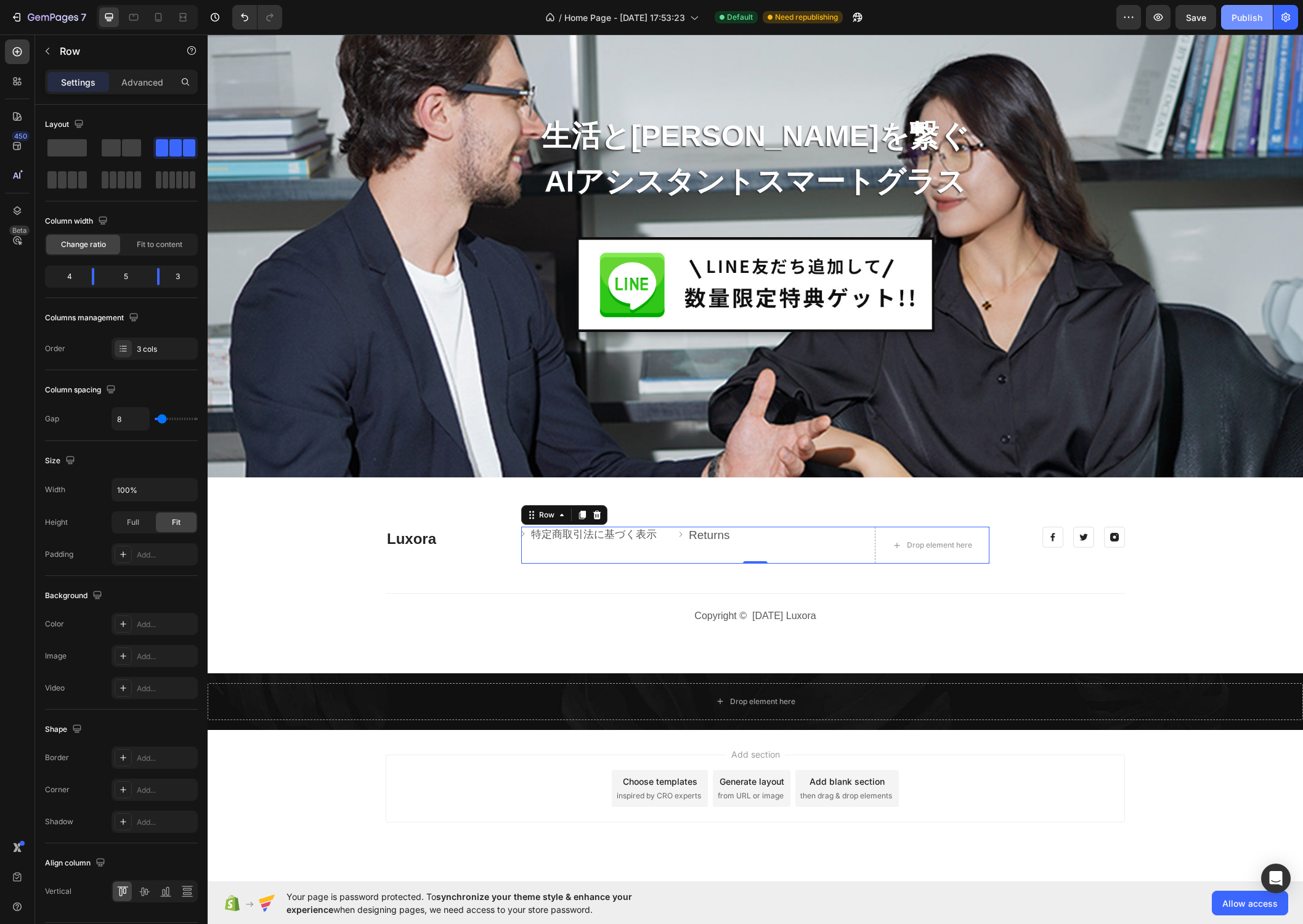
click at [1260, 21] on div "Publish" at bounding box center [1247, 17] width 31 height 13
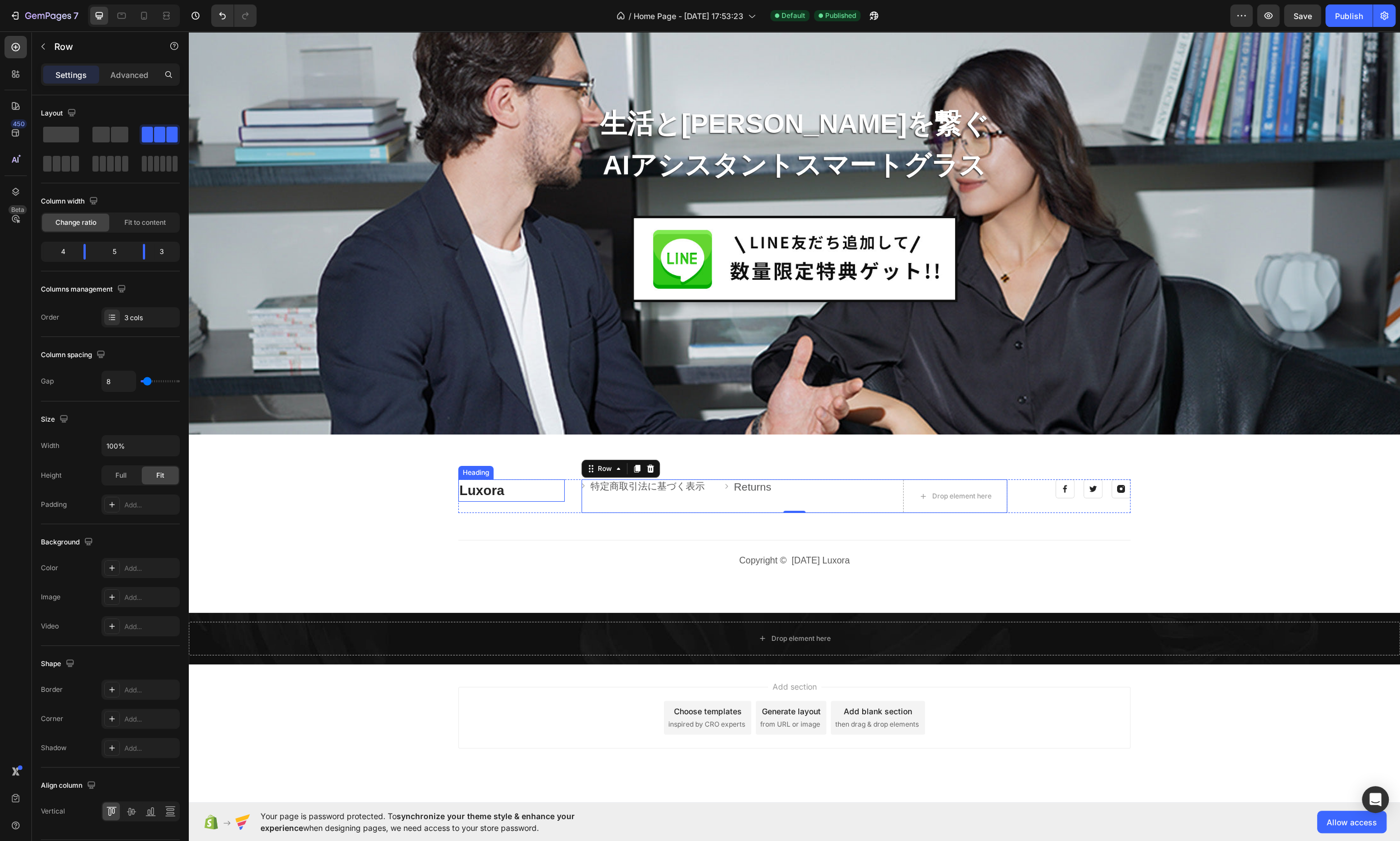
click at [536, 489] on p "Luxora" at bounding box center [511, 491] width 105 height 20
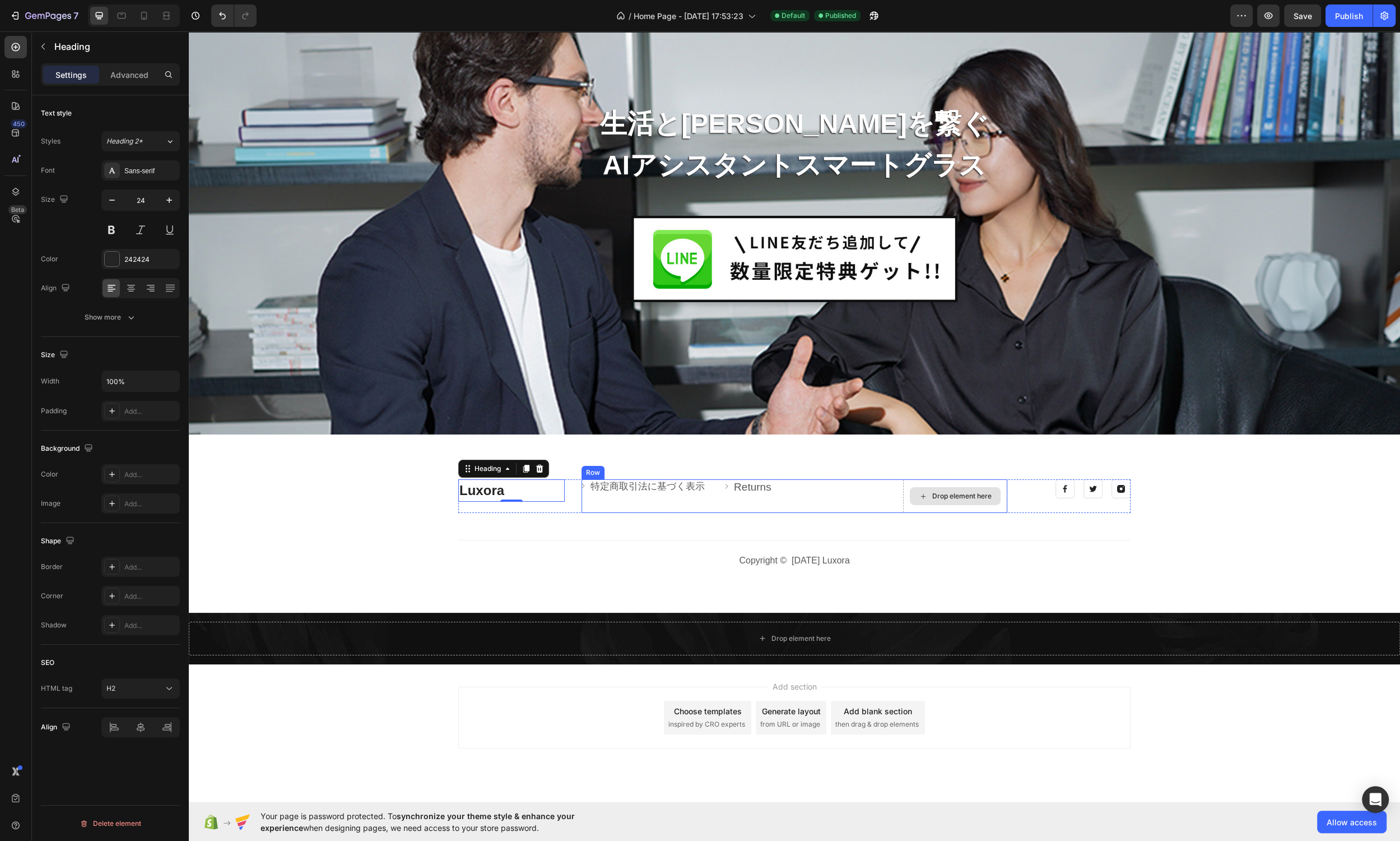
click at [991, 496] on div "Drop element here" at bounding box center [962, 496] width 59 height 9
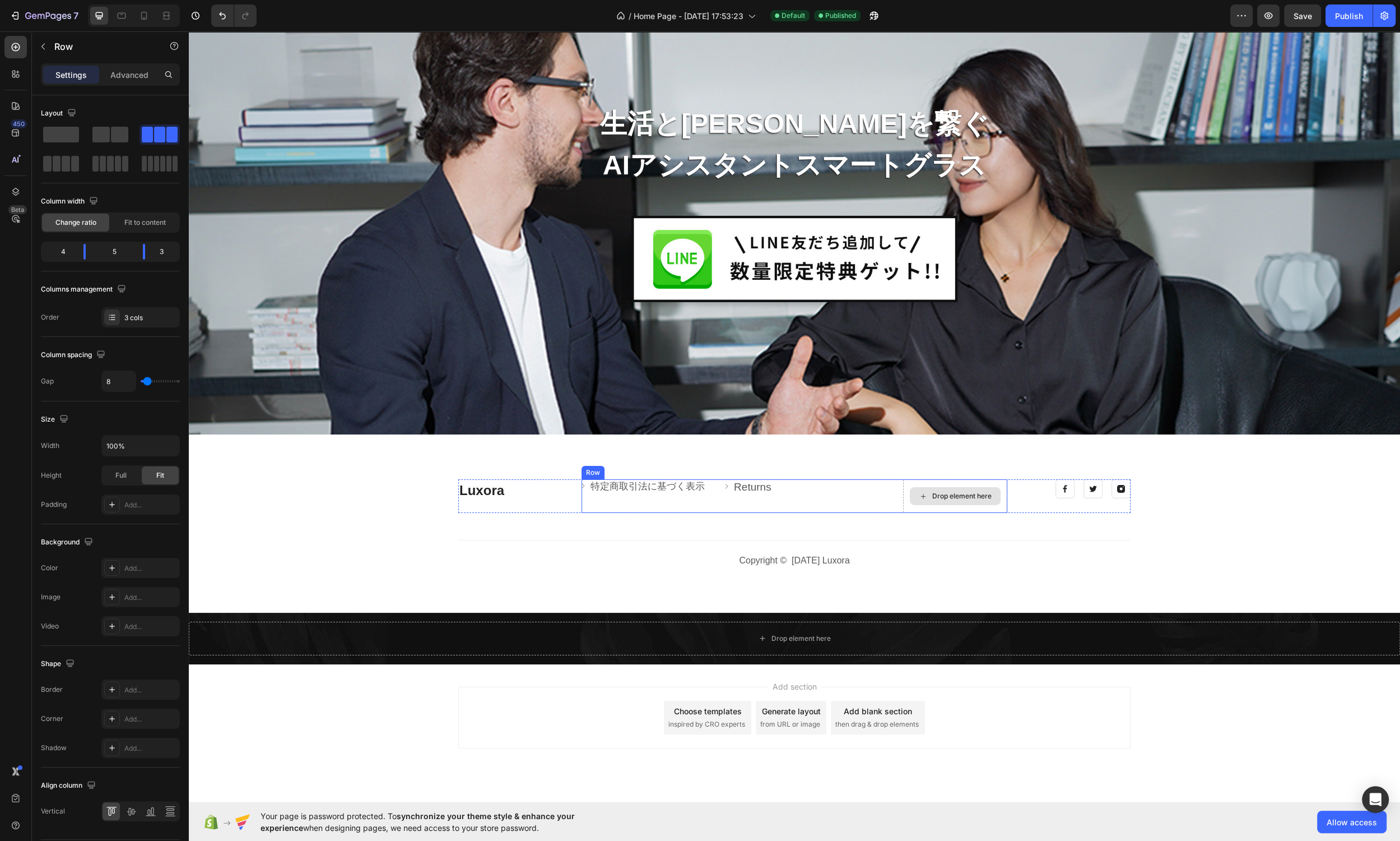
click at [1006, 501] on div "Drop element here" at bounding box center [955, 496] width 105 height 34
click at [116, 135] on span at bounding box center [120, 135] width 17 height 16
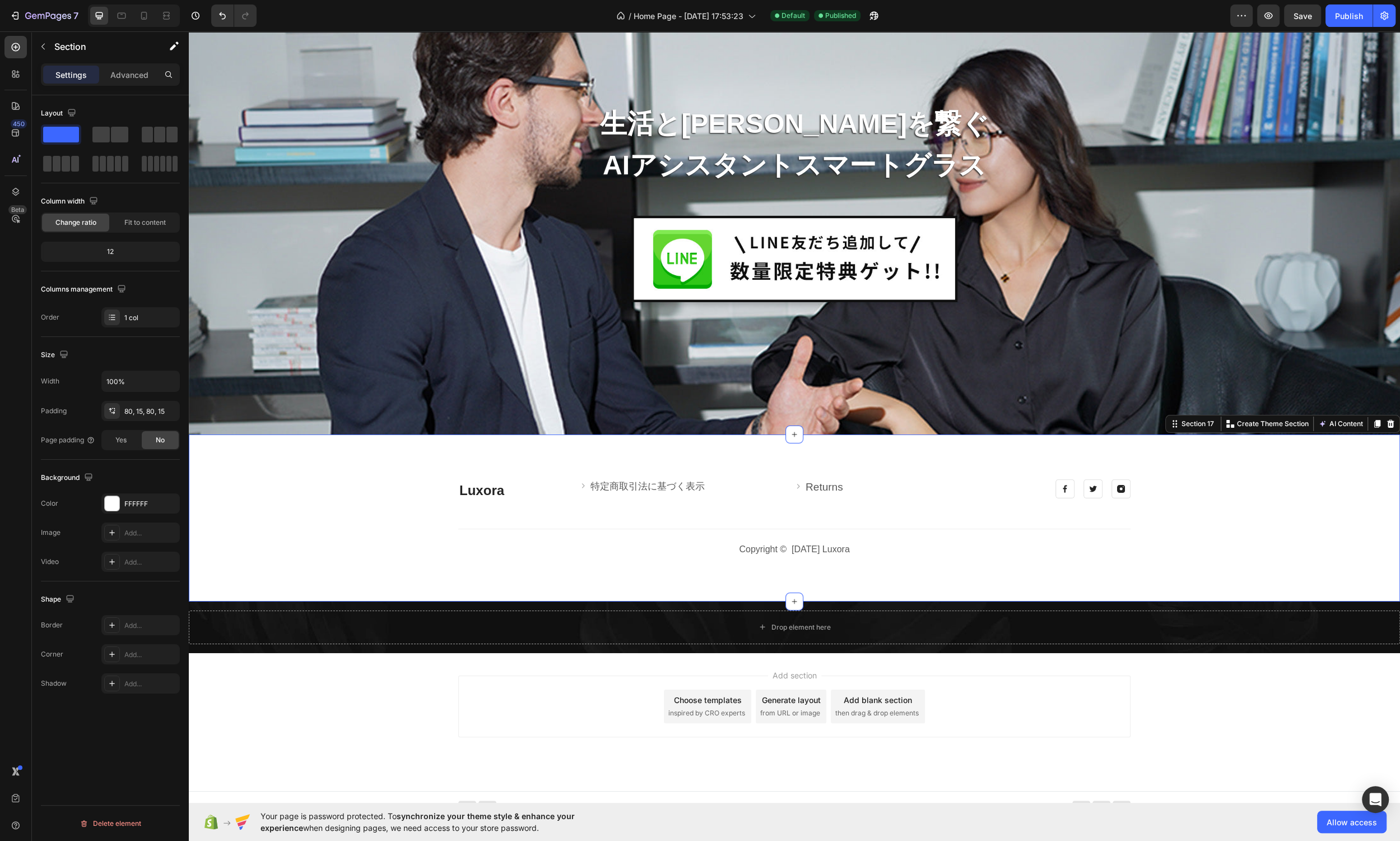
click at [967, 515] on div "Luxora Heading Image 特定商取引法に基づく表示 Text block Row Image Returns Text block Row R…" at bounding box center [794, 518] width 1194 height 78
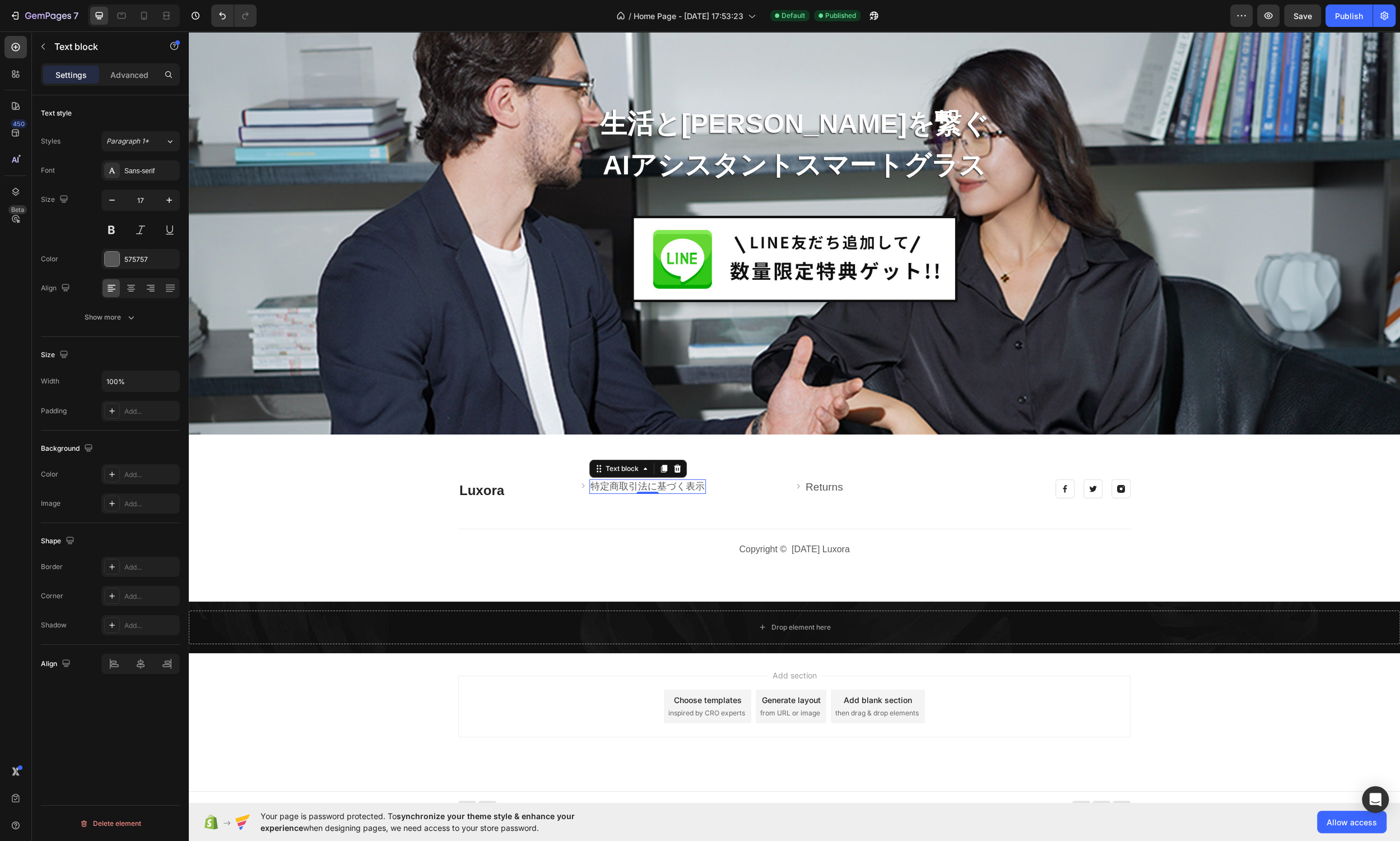
click at [698, 483] on link "特定商取引法に基づく表示" at bounding box center [647, 486] width 114 height 11
click at [665, 469] on icon at bounding box center [664, 469] width 6 height 8
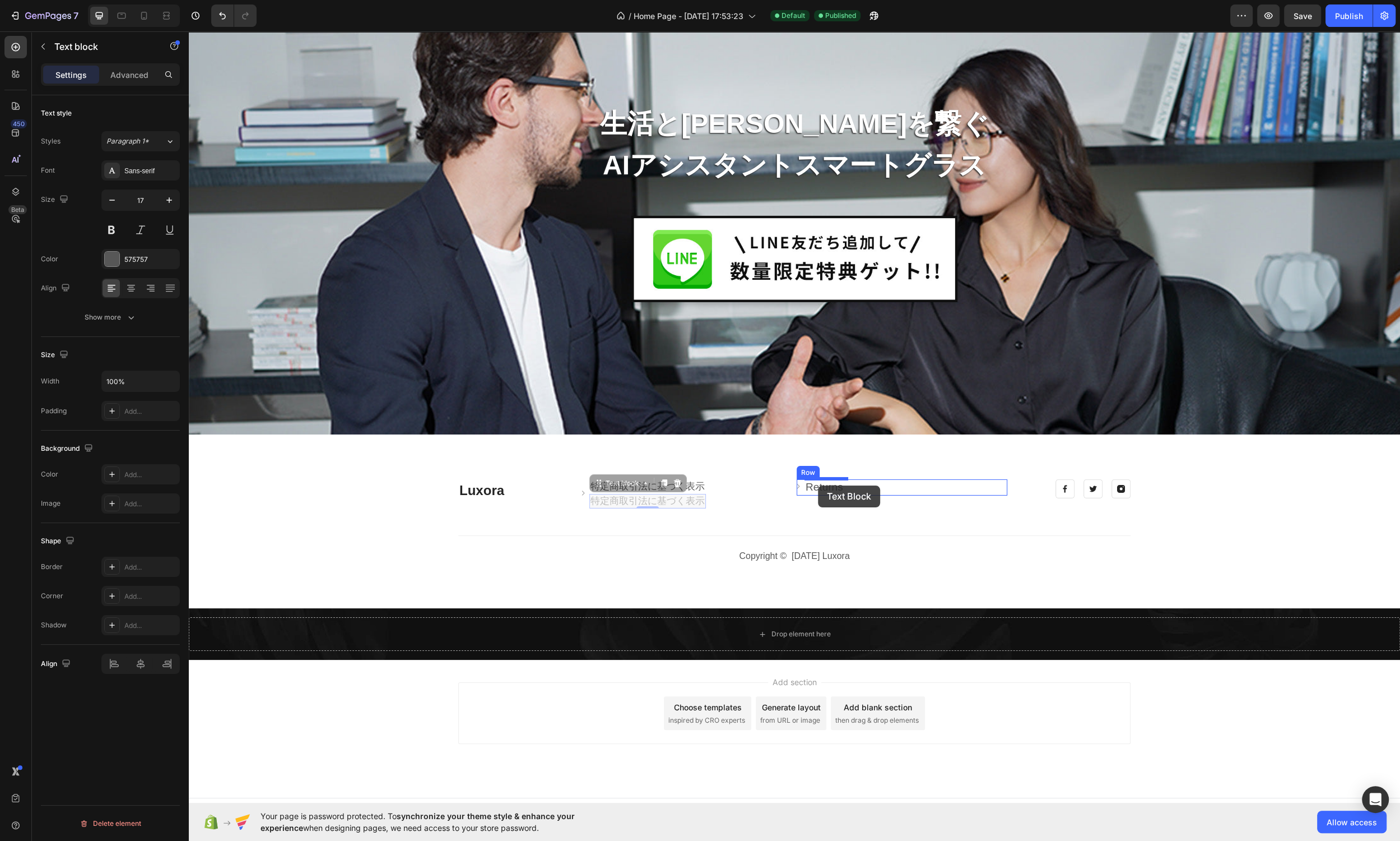
drag, startPoint x: 600, startPoint y: 486, endPoint x: 818, endPoint y: 485, distance: 218.0
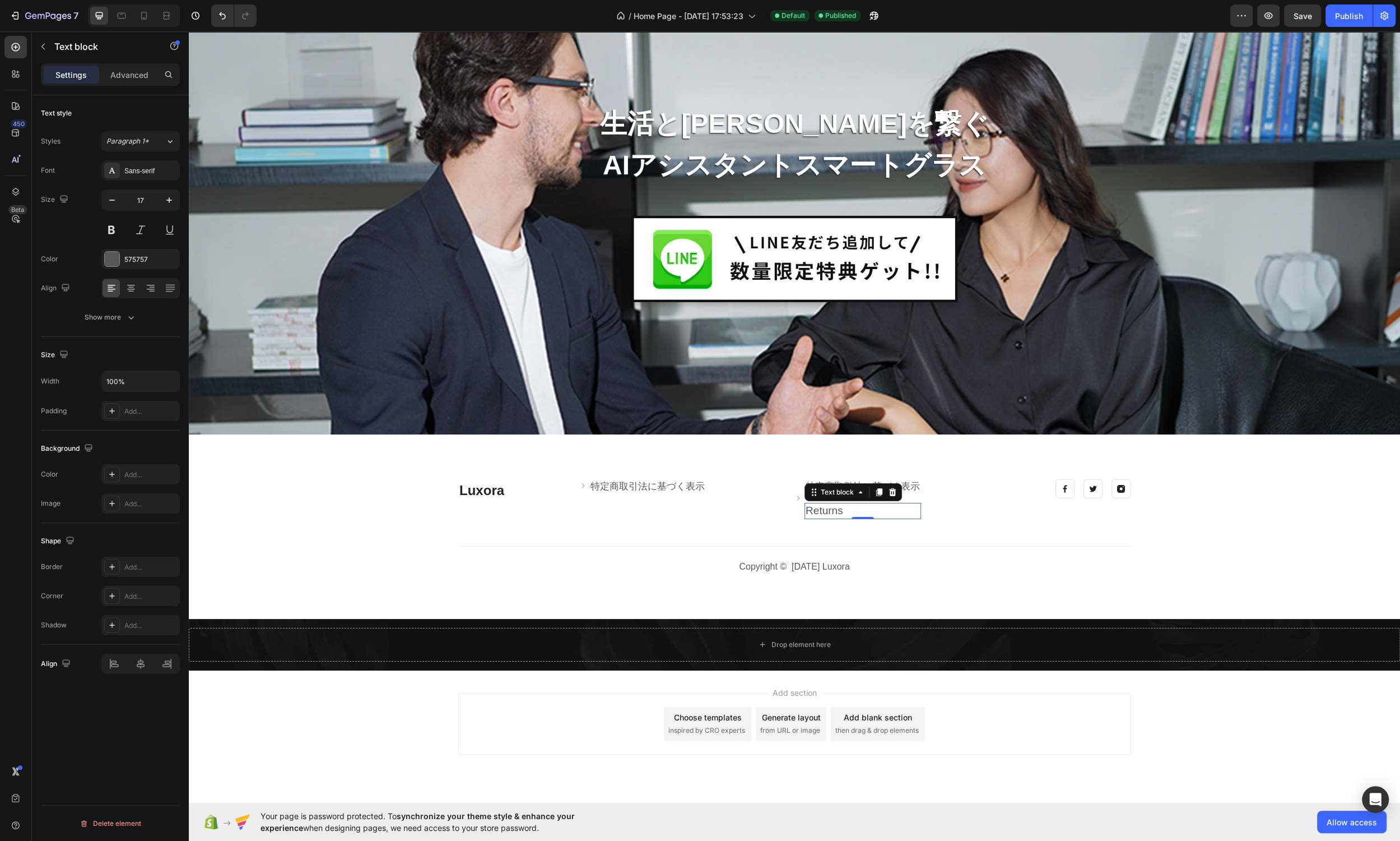
click at [828, 508] on link "Returns" at bounding box center [824, 510] width 37 height 12
click at [895, 494] on icon at bounding box center [893, 493] width 9 height 9
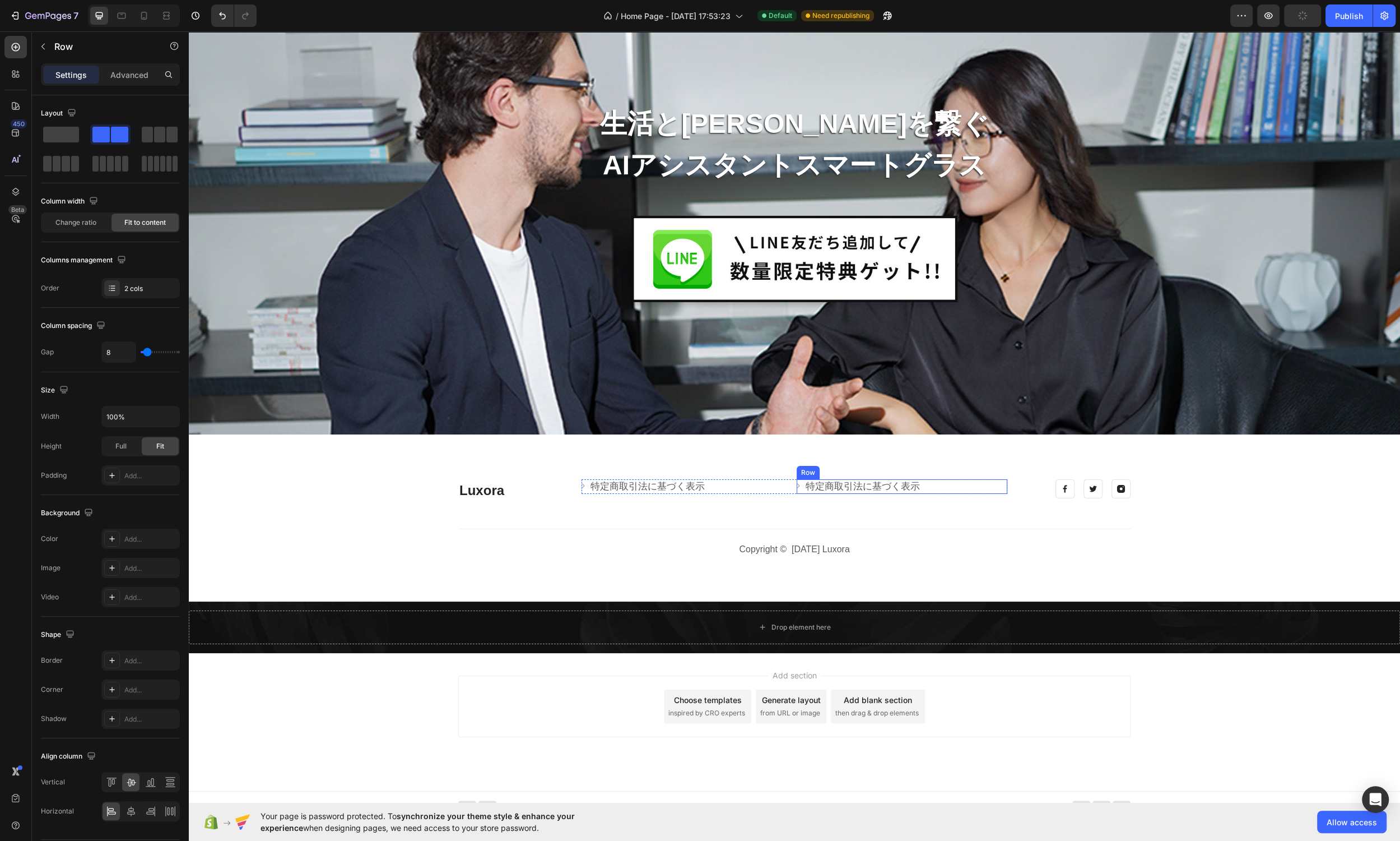
click at [925, 489] on div "Image 特定商取引法に基づく表示 Text block Row" at bounding box center [902, 487] width 211 height 14
click at [921, 484] on div "Image 特定商取引法に基づく表示 Text block Row 0" at bounding box center [902, 487] width 211 height 14
click at [922, 489] on div "Image 特定商取引法に基づく表示 Text block Row 0" at bounding box center [902, 487] width 211 height 14
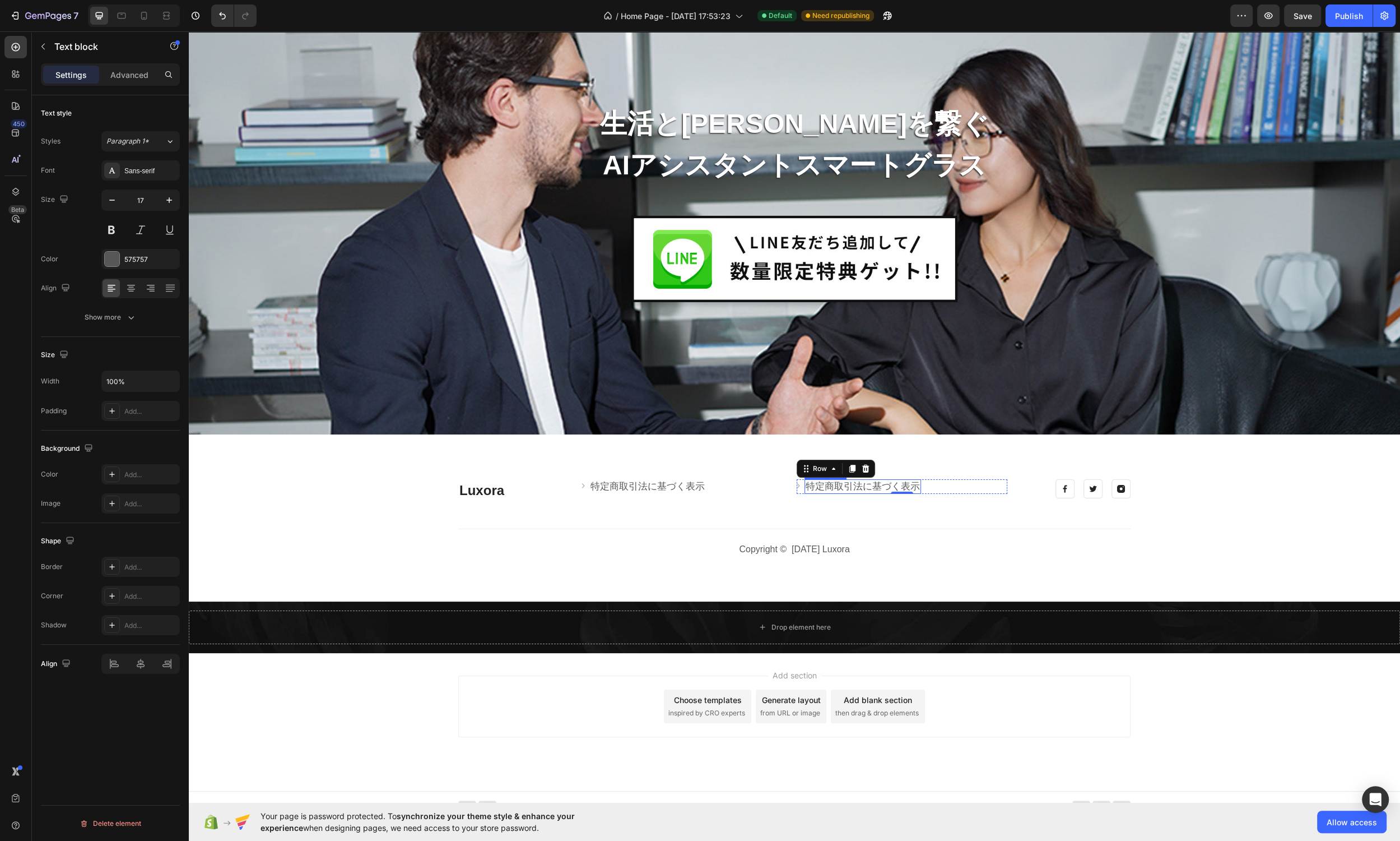
click at [904, 487] on link "特定商取引法に基づく表示" at bounding box center [863, 486] width 114 height 11
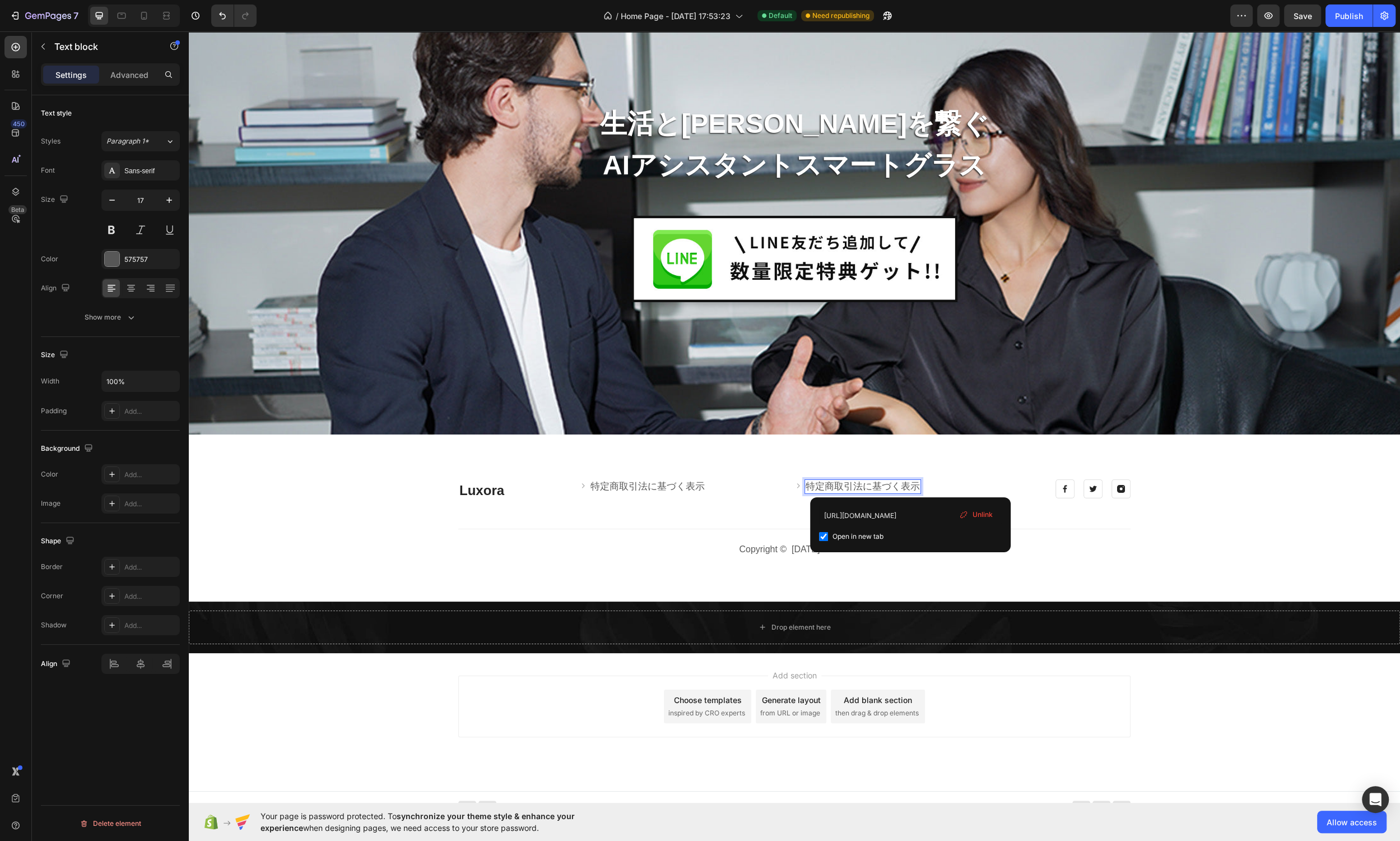
click at [910, 487] on link "特定商取引法に基づく表示" at bounding box center [863, 486] width 114 height 11
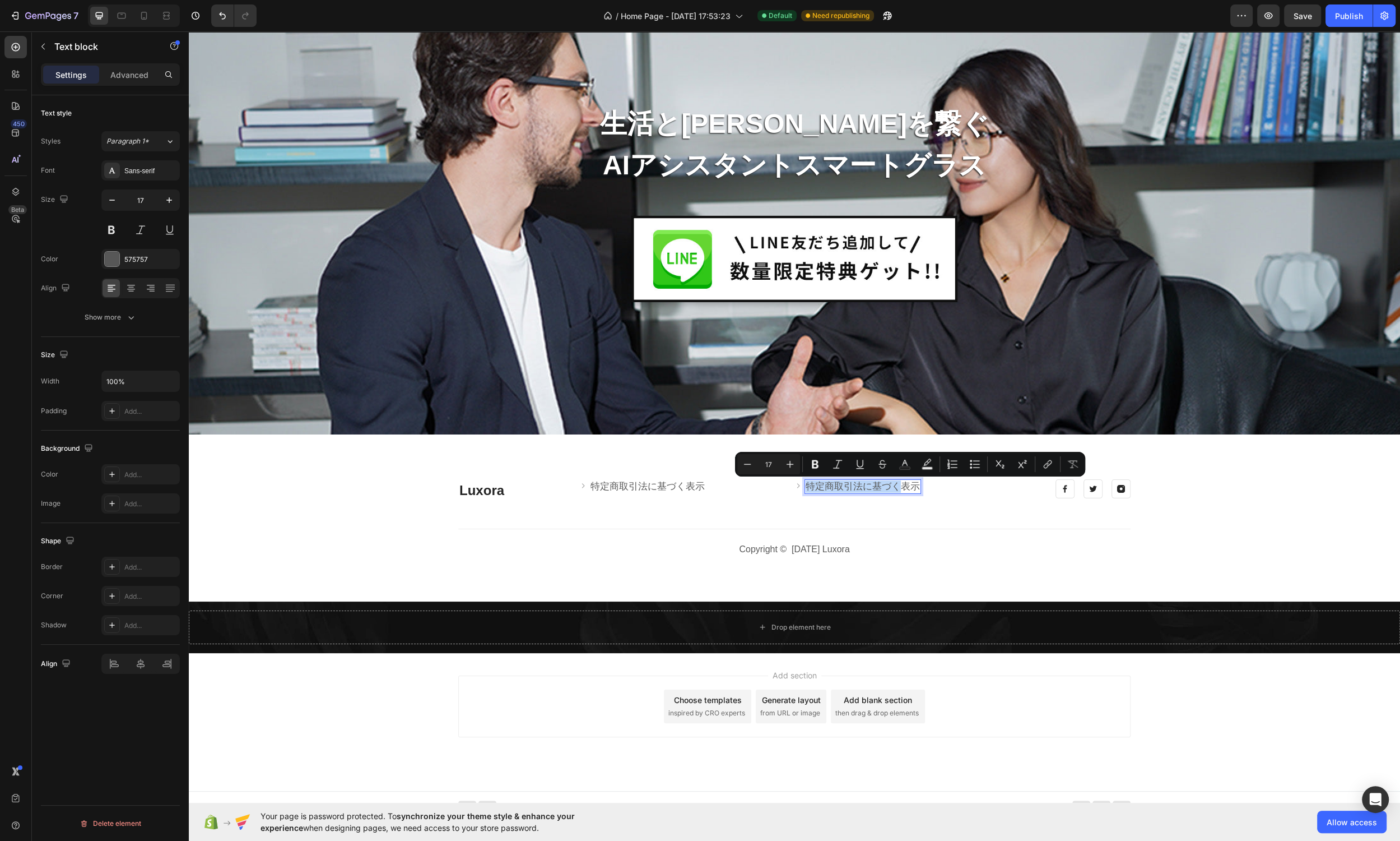
click at [915, 487] on link "特定商取引法に基づく表示" at bounding box center [863, 486] width 114 height 11
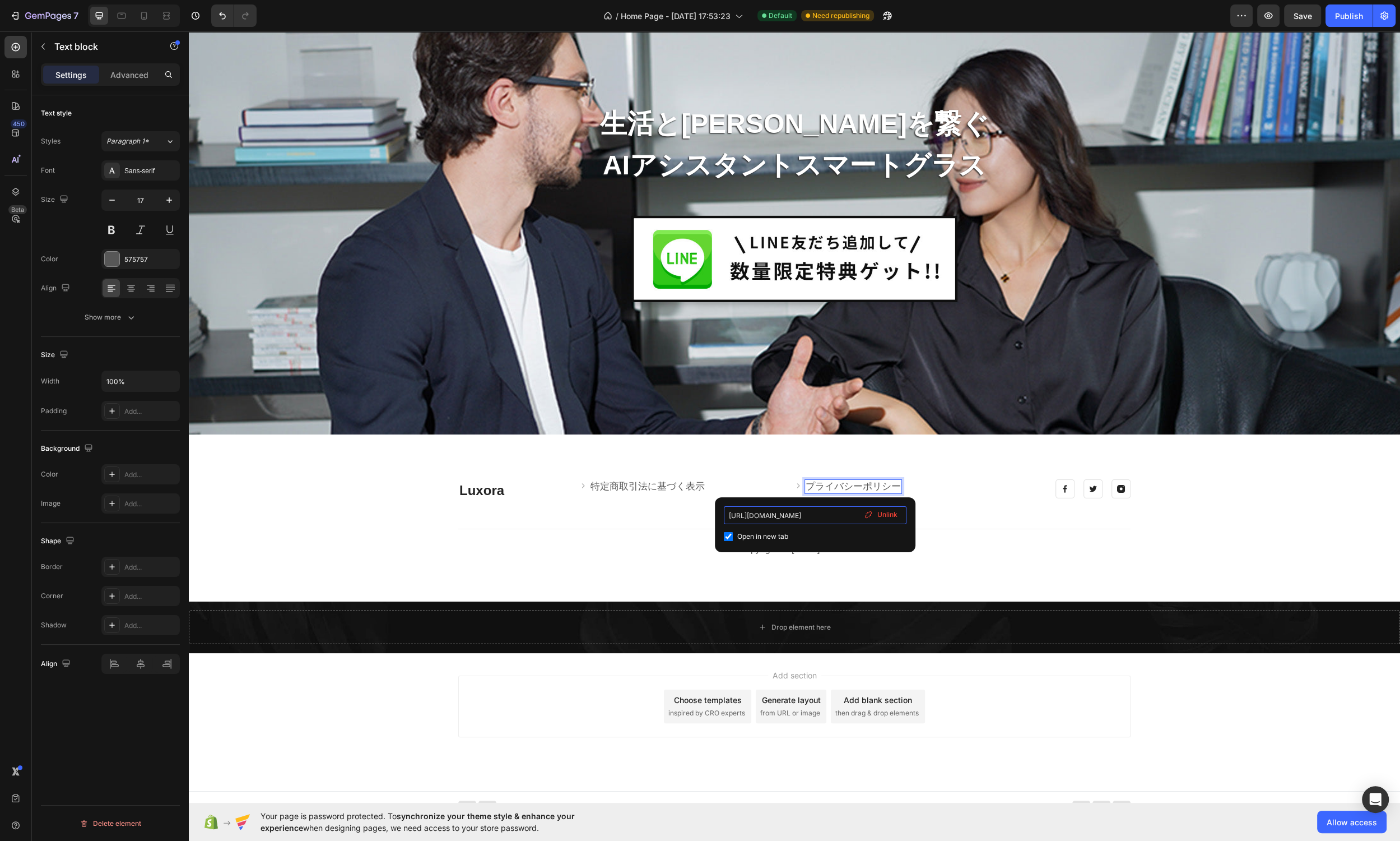
click at [837, 516] on input "[URL][DOMAIN_NAME]" at bounding box center [815, 515] width 183 height 18
click at [842, 518] on input "[URL][DOMAIN_NAME]" at bounding box center [815, 515] width 183 height 18
drag, startPoint x: 1033, startPoint y: 548, endPoint x: 709, endPoint y: 512, distance: 326.0
type input "[URL][DOMAIN_NAME]"
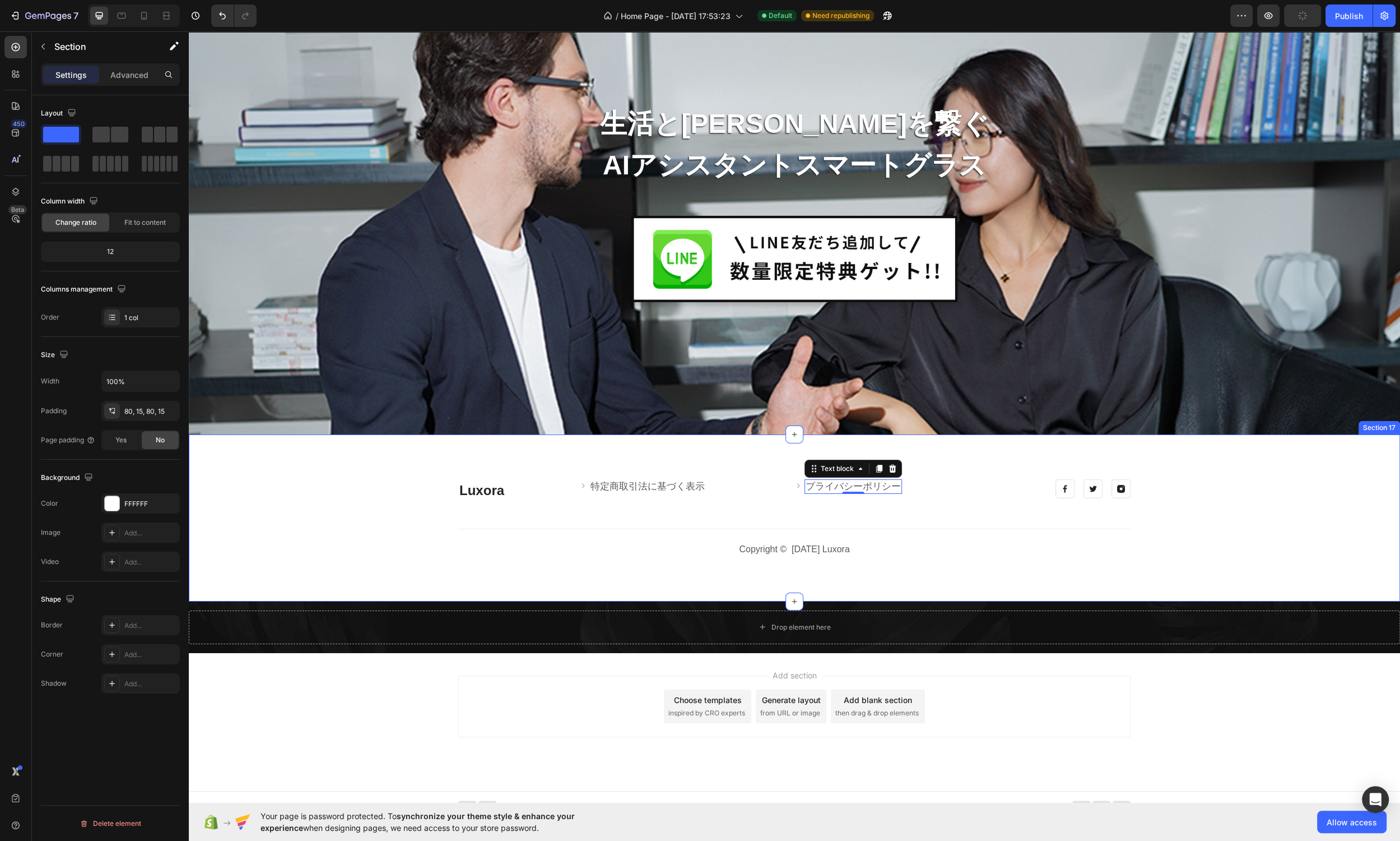
click at [1011, 537] on div "Luxora Heading Image 特定商取引法に基づく表示 Text block Row Image プライバシーポリシー Text block 0 …" at bounding box center [794, 518] width 1194 height 78
click at [929, 488] on link "[URL][DOMAIN_NAME]" at bounding box center [951, 486] width 101 height 11
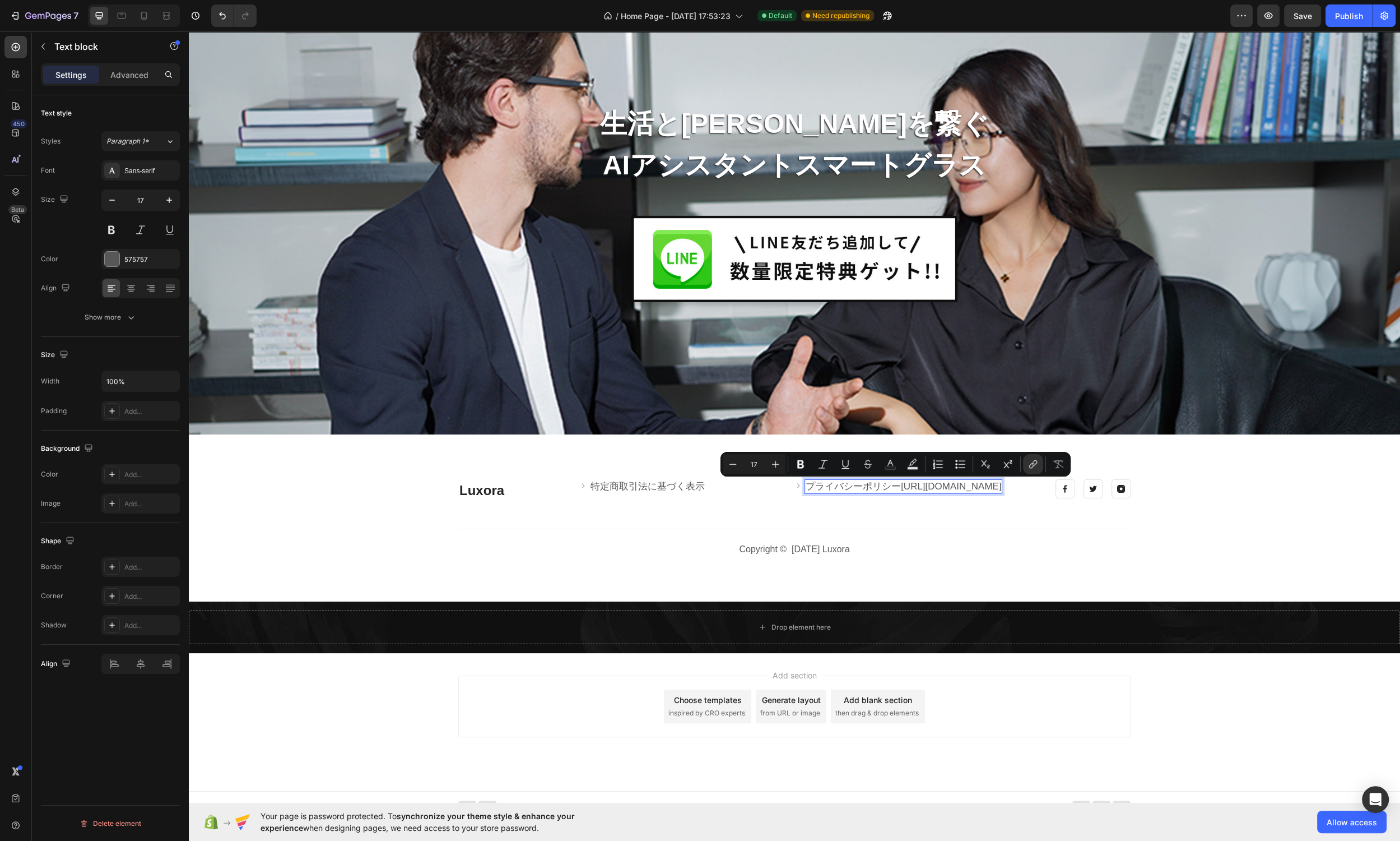
drag, startPoint x: 900, startPoint y: 487, endPoint x: 909, endPoint y: 504, distance: 19.2
click at [908, 493] on p "プライバシーポリシー [URL][DOMAIN_NAME]" at bounding box center [903, 487] width 195 height 12
copy link "[URL][DOMAIN_NAME]"
click at [994, 468] on icon "Editor contextual toolbar" at bounding box center [990, 464] width 11 height 11
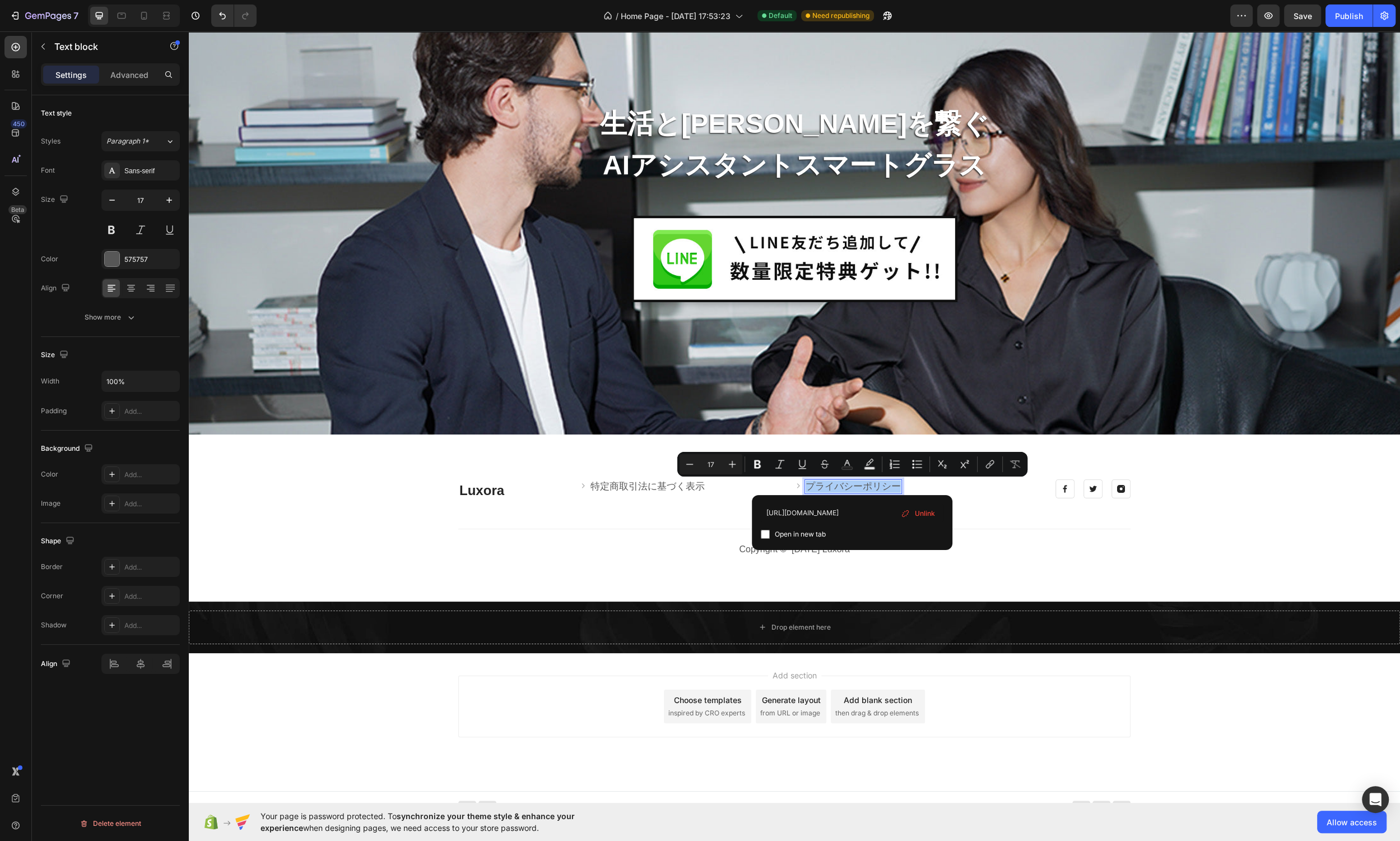
type input "[URL][DOMAIN_NAME]"
click at [767, 533] on input "Editor contextual toolbar" at bounding box center [766, 535] width 9 height 9
checkbox input "true"
click at [797, 466] on icon "Editor contextual toolbar" at bounding box center [802, 464] width 11 height 11
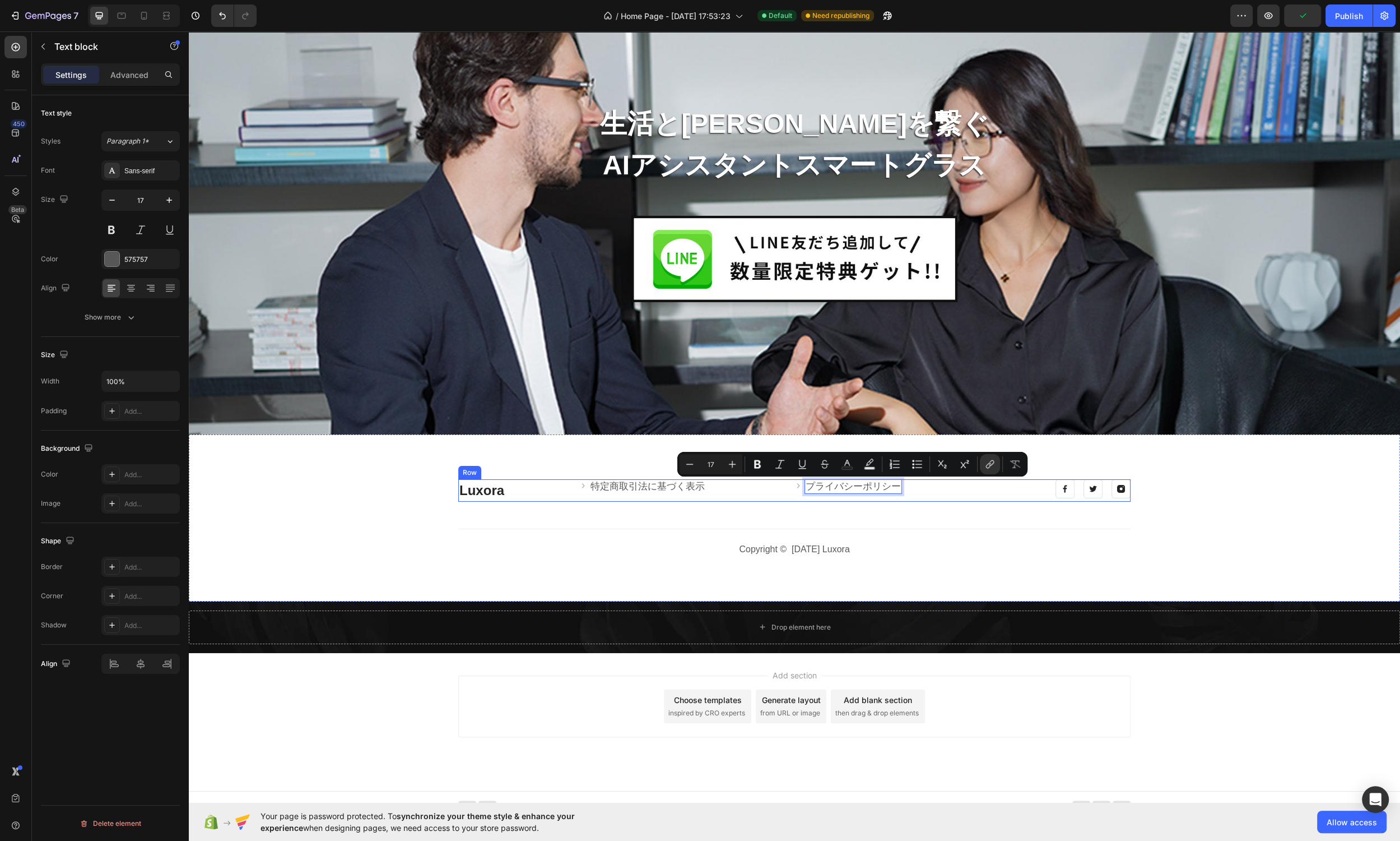
click at [756, 500] on div "Image 特定商取引法に基づく表示 Text block Row Image プライバシーポリシー Text block 0 Row Row" at bounding box center [795, 491] width 426 height 22
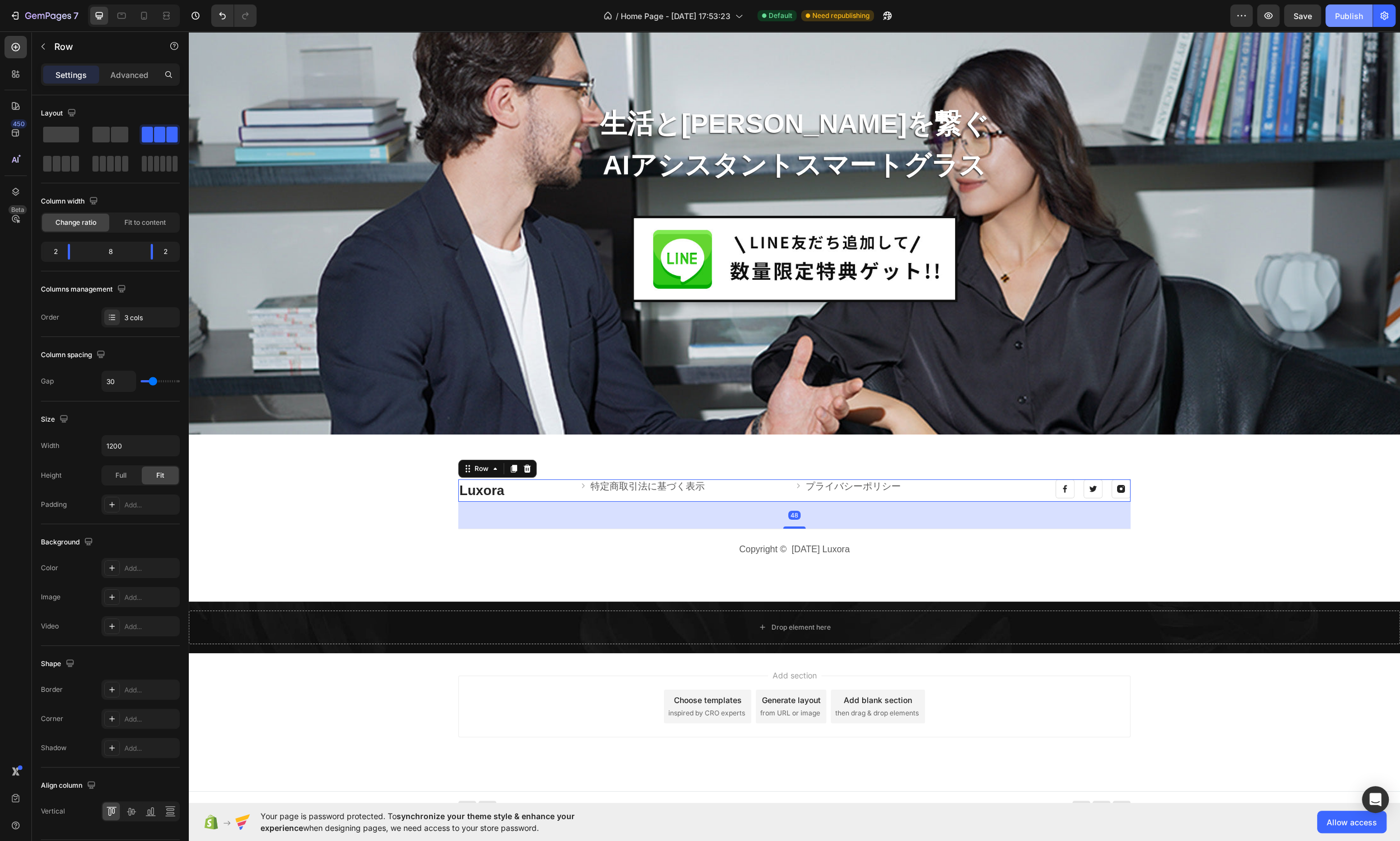
click at [1184, 24] on button "Publish" at bounding box center [1349, 16] width 47 height 22
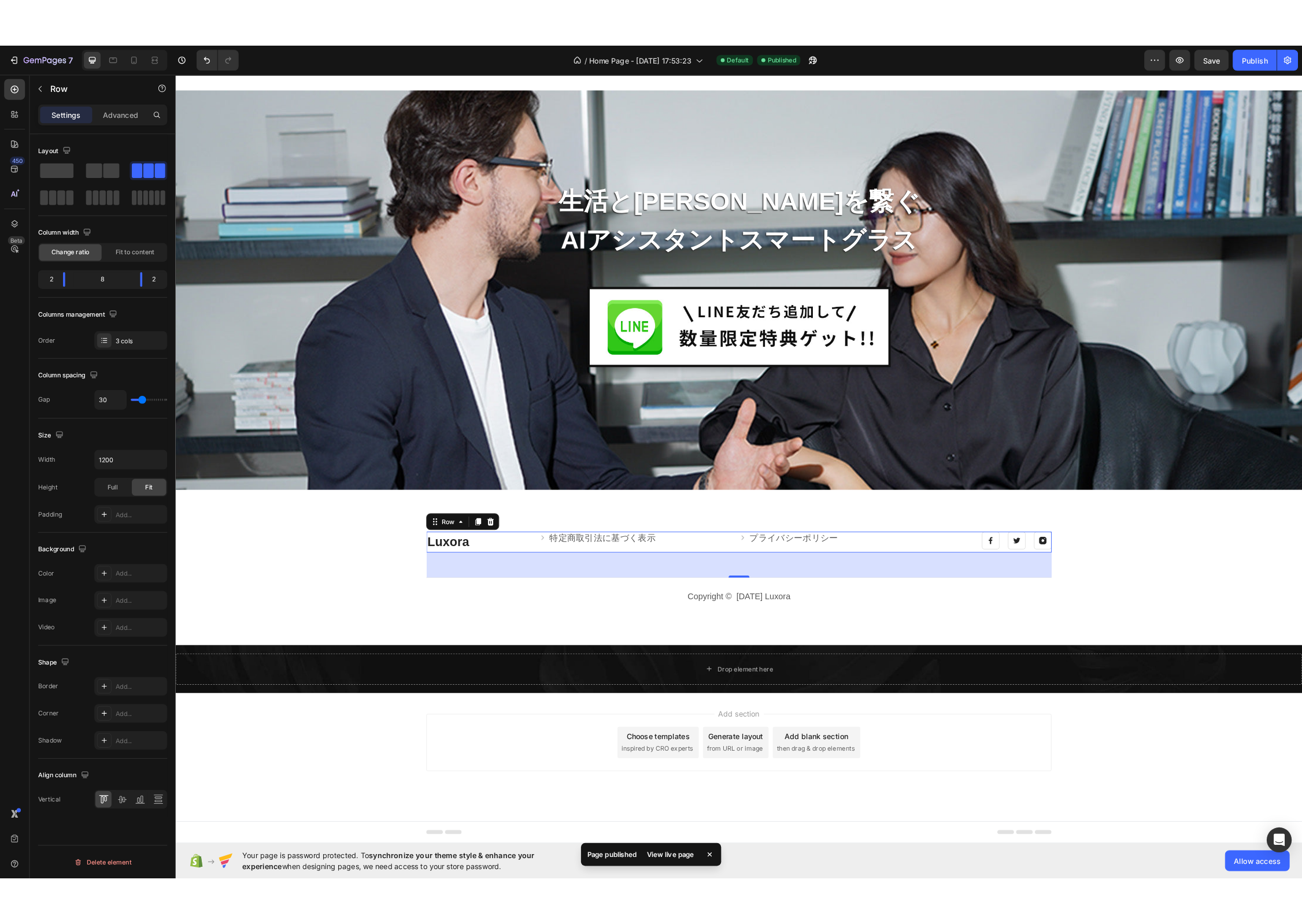
scroll to position [4898, 0]
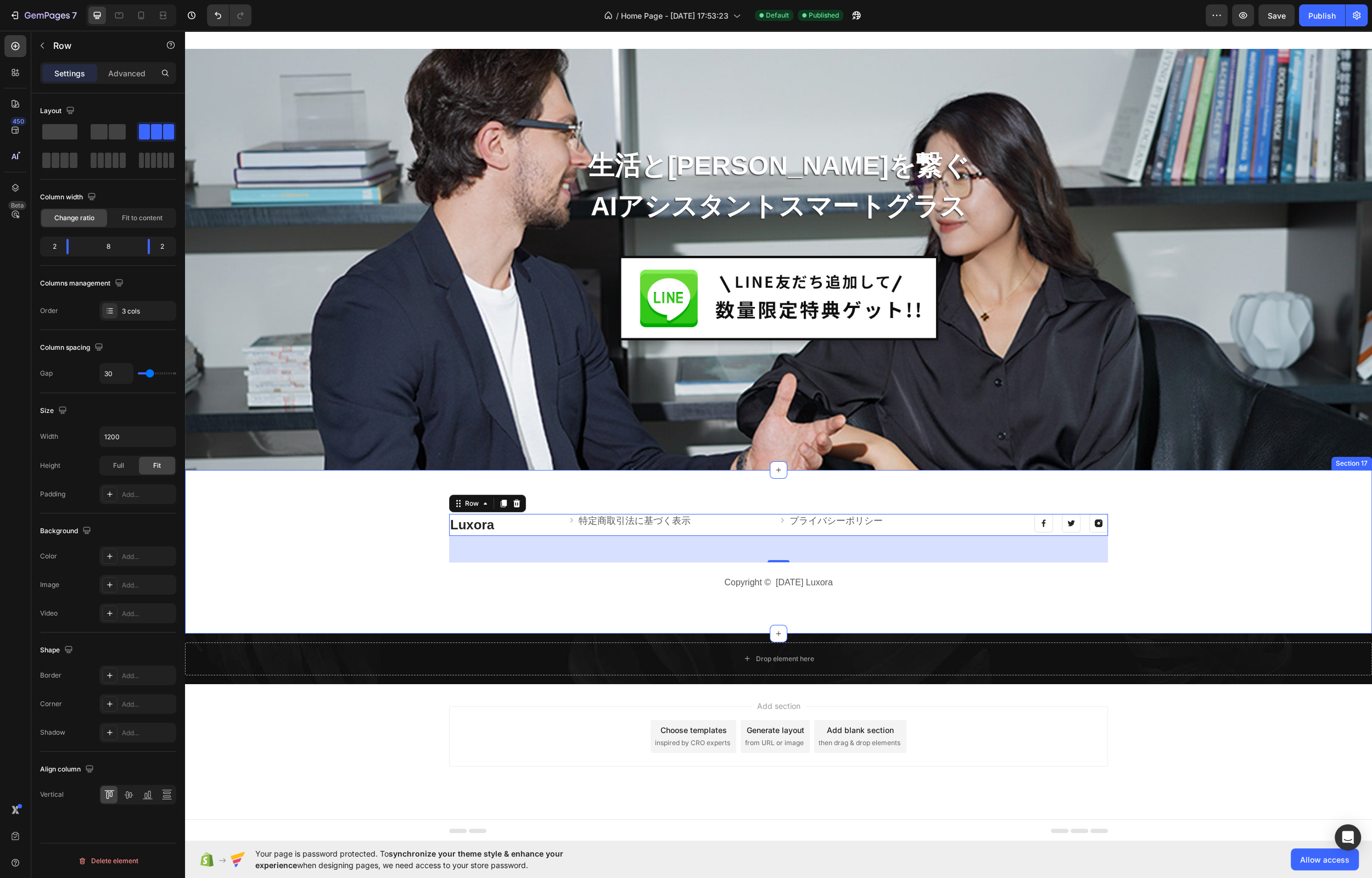
drag, startPoint x: 535, startPoint y: 564, endPoint x: 594, endPoint y: 497, distance: 89.3
click at [536, 564] on div "Luxora Heading Image 特定商取引法に基づく表示 Text block Row Image プライバシーポリシー Text block Ro…" at bounding box center [778, 552] width 1170 height 76
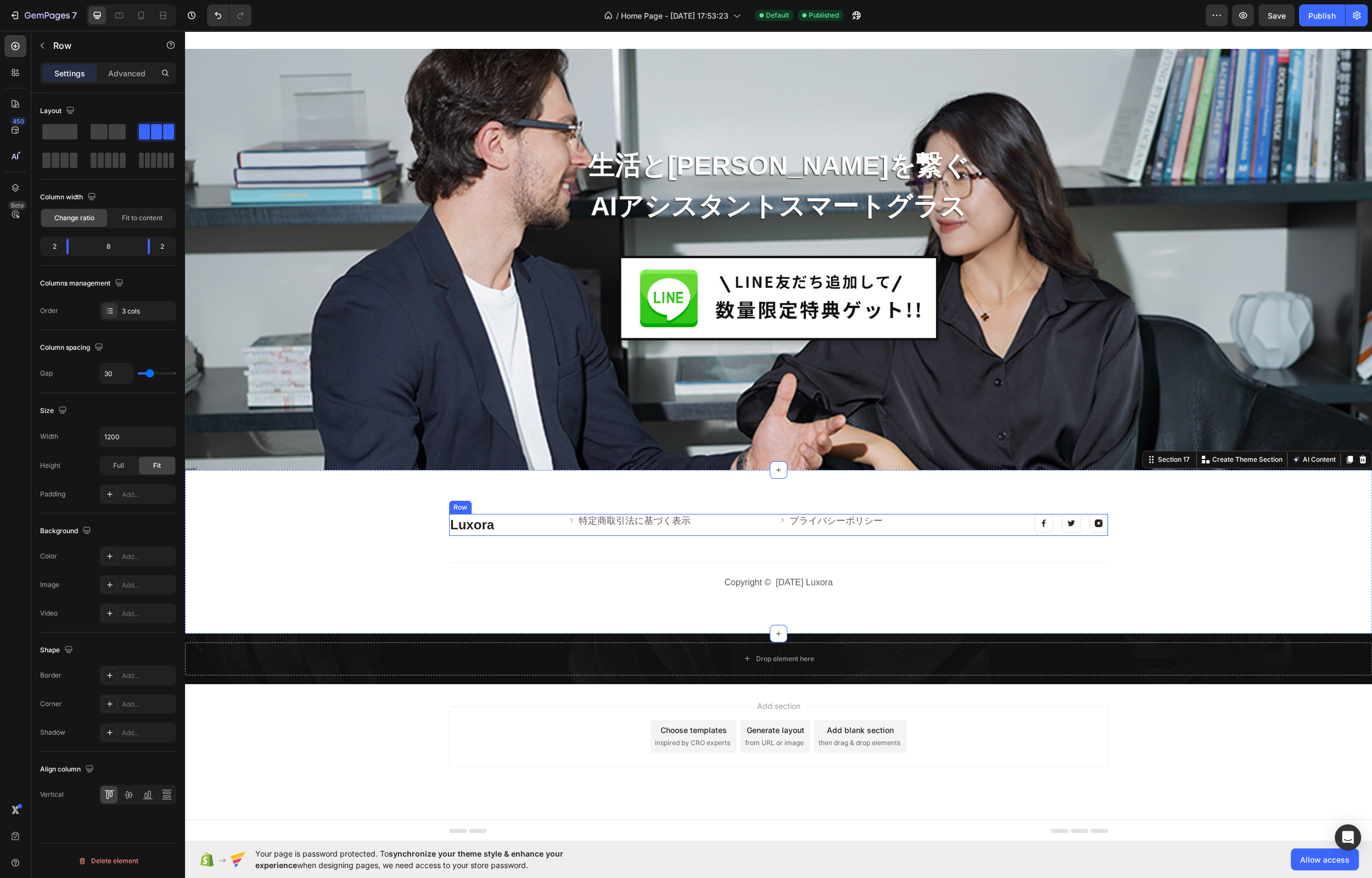
click at [558, 521] on div "Luxora Heading Image 特定商取引法に基づく表示 Text block Row Image プライバシーポリシー Text block Ro…" at bounding box center [778, 525] width 659 height 22
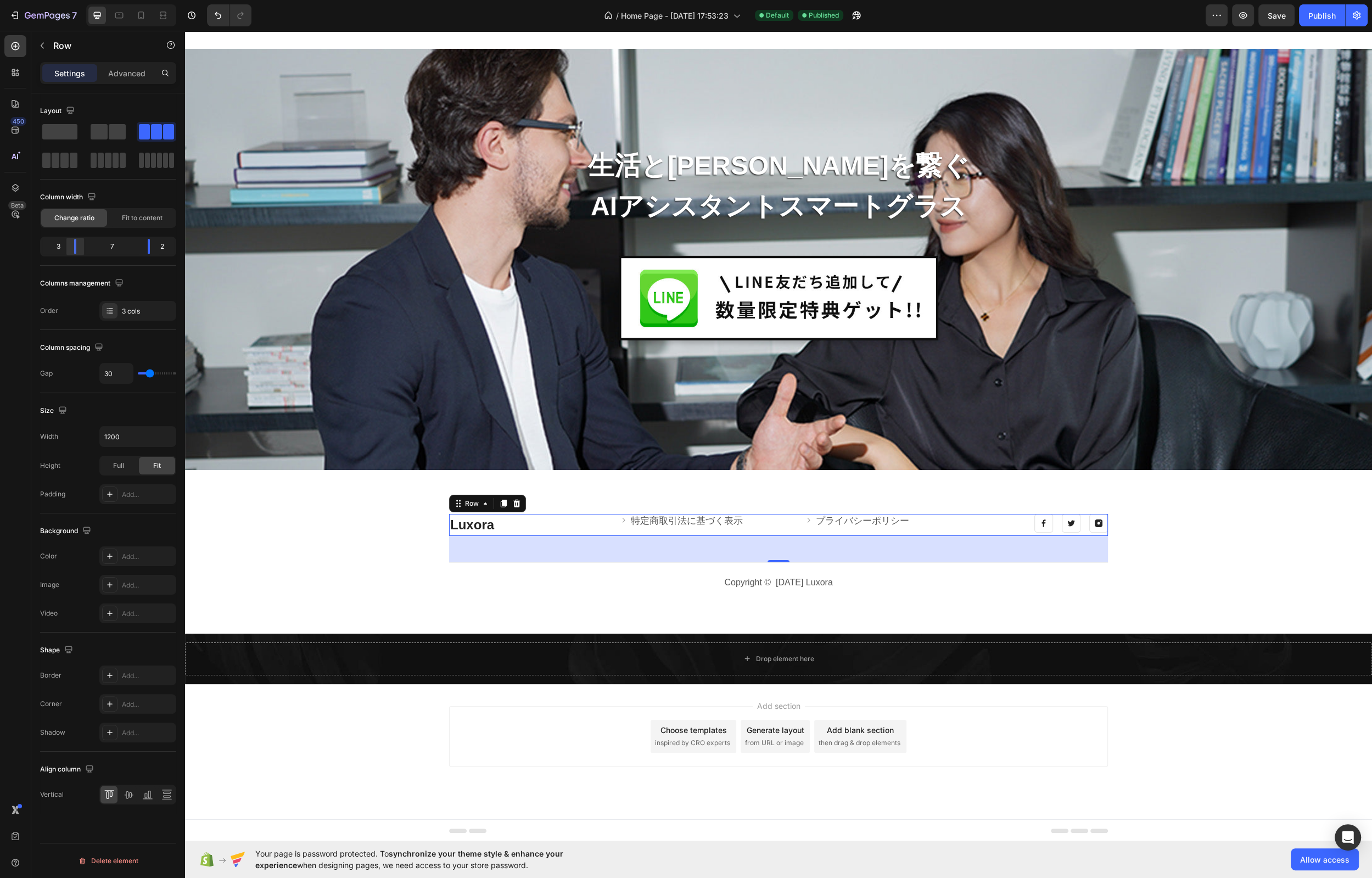
click at [139, 245] on div at bounding box center [149, 247] width 20 height 15
click at [139, 247] on div at bounding box center [149, 247] width 20 height 15
click at [162, 792] on icon at bounding box center [167, 794] width 11 height 11
click at [1161, 16] on div "Publish" at bounding box center [1322, 15] width 28 height 12
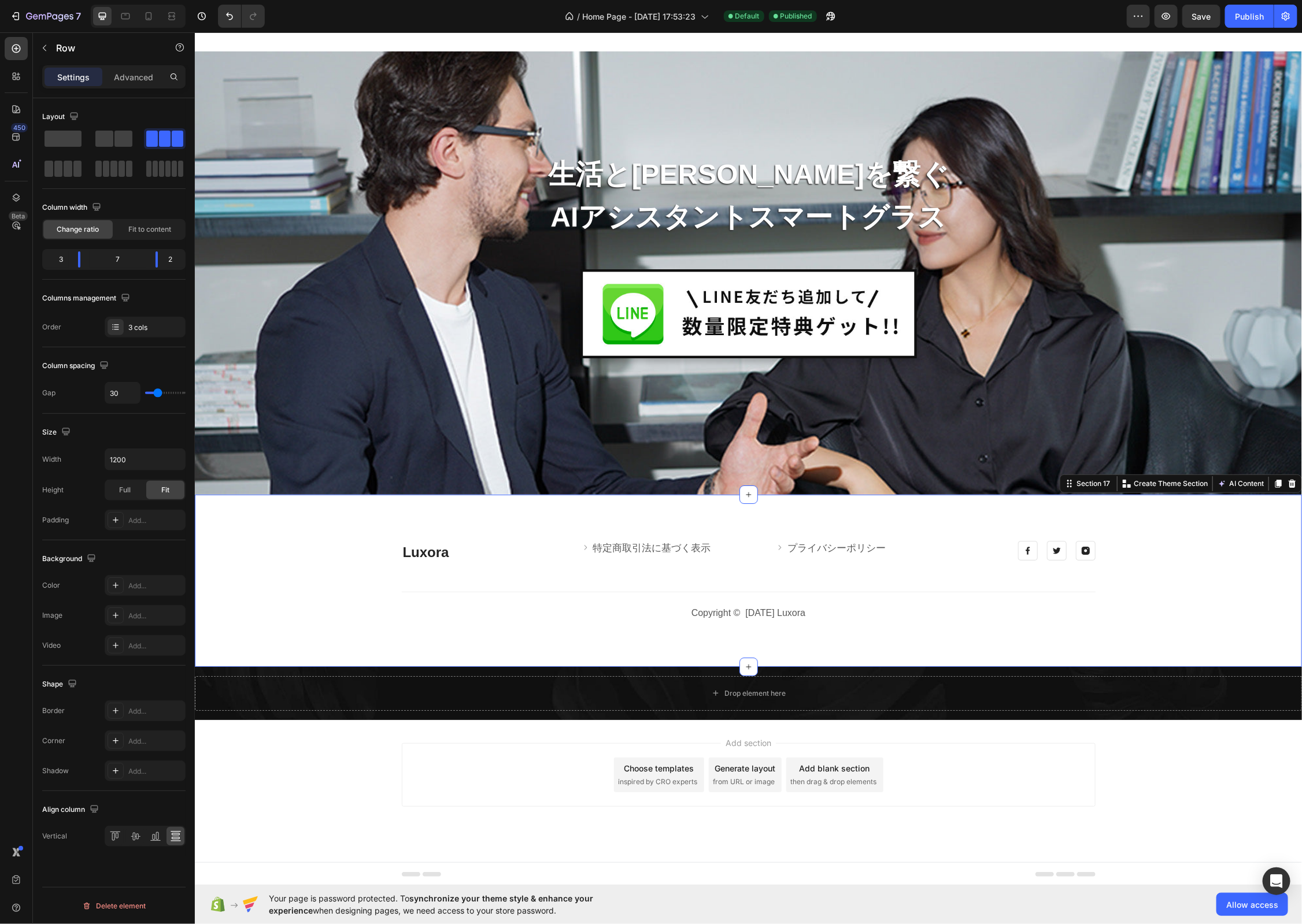
click at [1147, 612] on div "Luxora Heading Image 特定商取引法に基づく表示 Text block Row Image プライバシーポリシー Text block Ro…" at bounding box center [747, 580] width 1090 height 80
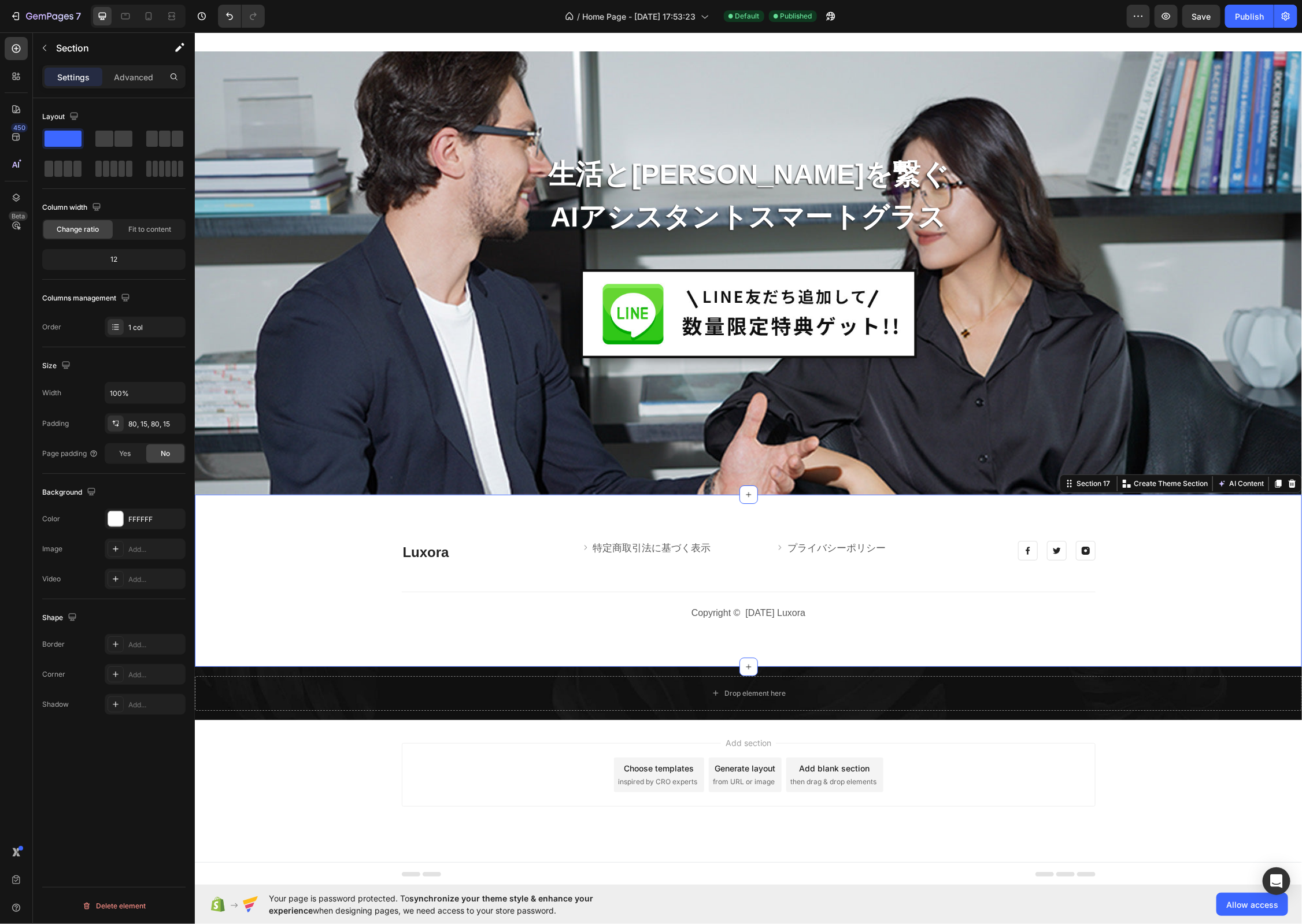
click at [890, 635] on div "Luxora Heading Image 特定商取引法に基づく表示 Text block Row Image プライバシーポリシー Text block Ro…" at bounding box center [747, 580] width 1107 height 172
click at [819, 602] on div "Luxora Heading Image 特定商取引法に基づく表示 Text block Row Image プライバシーポリシー Text block Ro…" at bounding box center [747, 580] width 1090 height 80
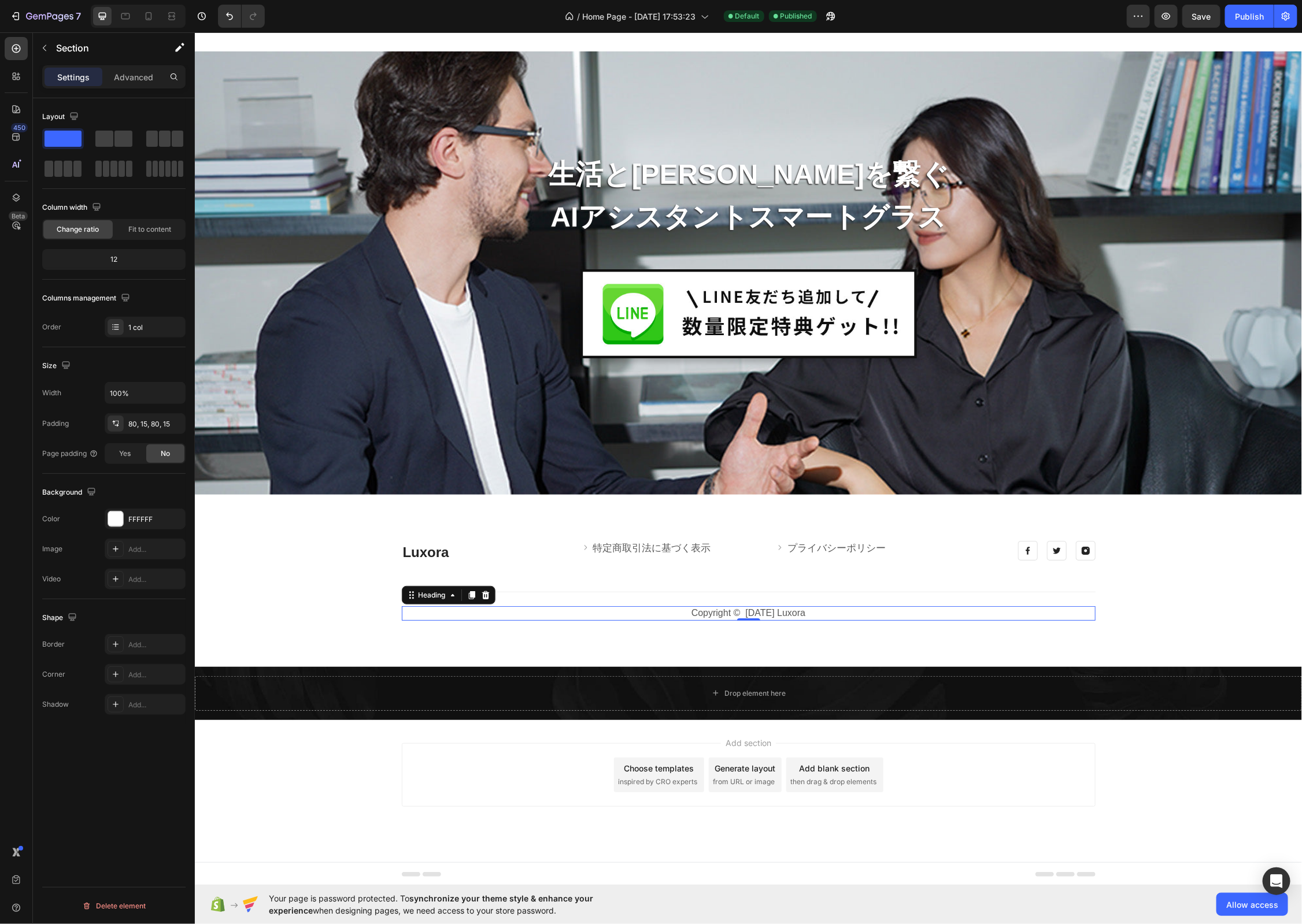
click at [812, 612] on h3 "Copyright © [DATE] Luxora" at bounding box center [748, 612] width 694 height 14
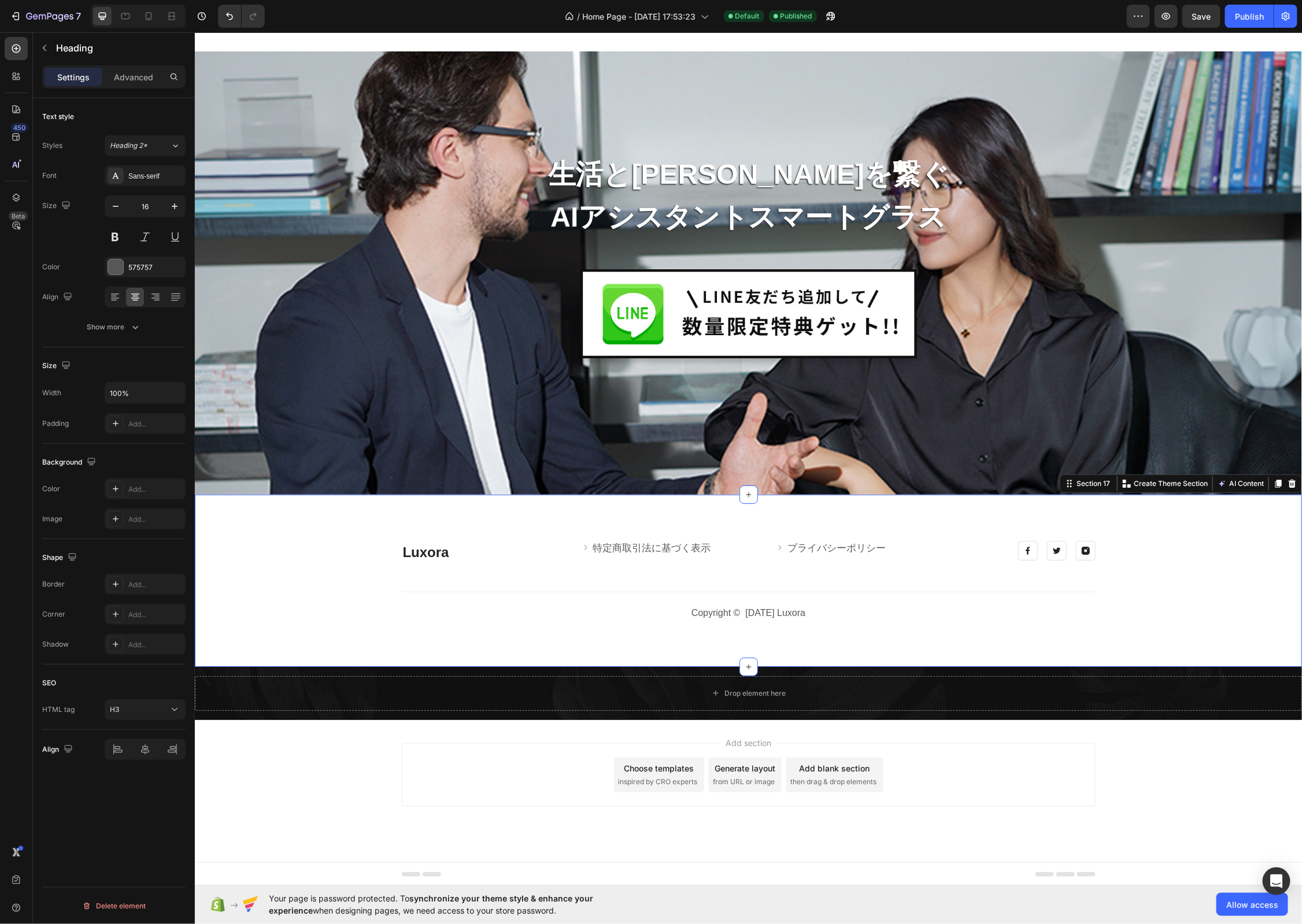
click at [566, 656] on div "Luxora Heading Image 特定商取引法に基づく表示 Text block Row Image プライバシーポリシー Text block Ro…" at bounding box center [747, 580] width 1107 height 172
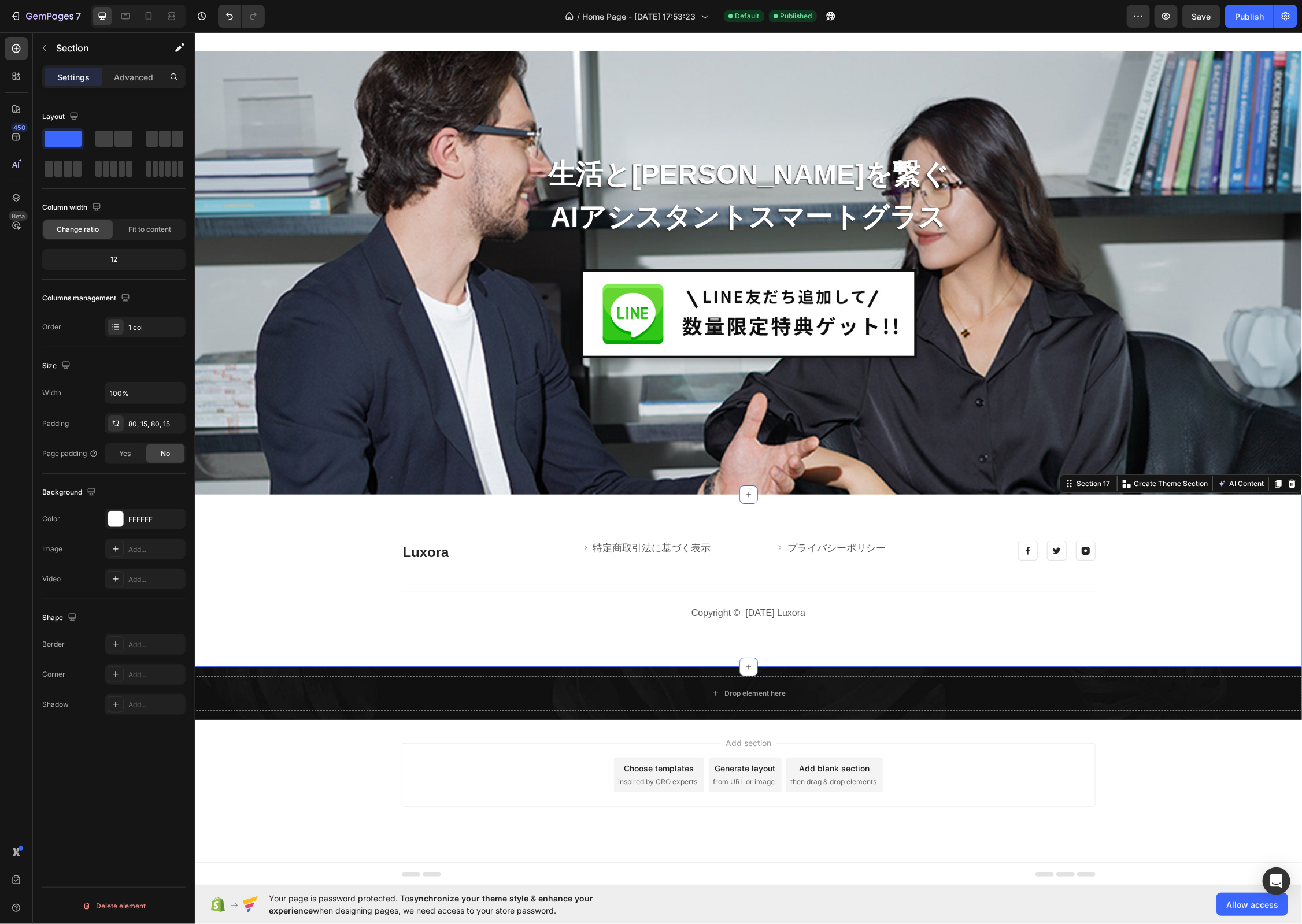
click at [1222, 511] on div "Luxora Heading Image 特定商取引法に基づく表示 Text block Row Image プライバシーポリシー Text block Ro…" at bounding box center [747, 580] width 1107 height 172
click at [135, 77] on p "Advanced" at bounding box center [134, 77] width 39 height 12
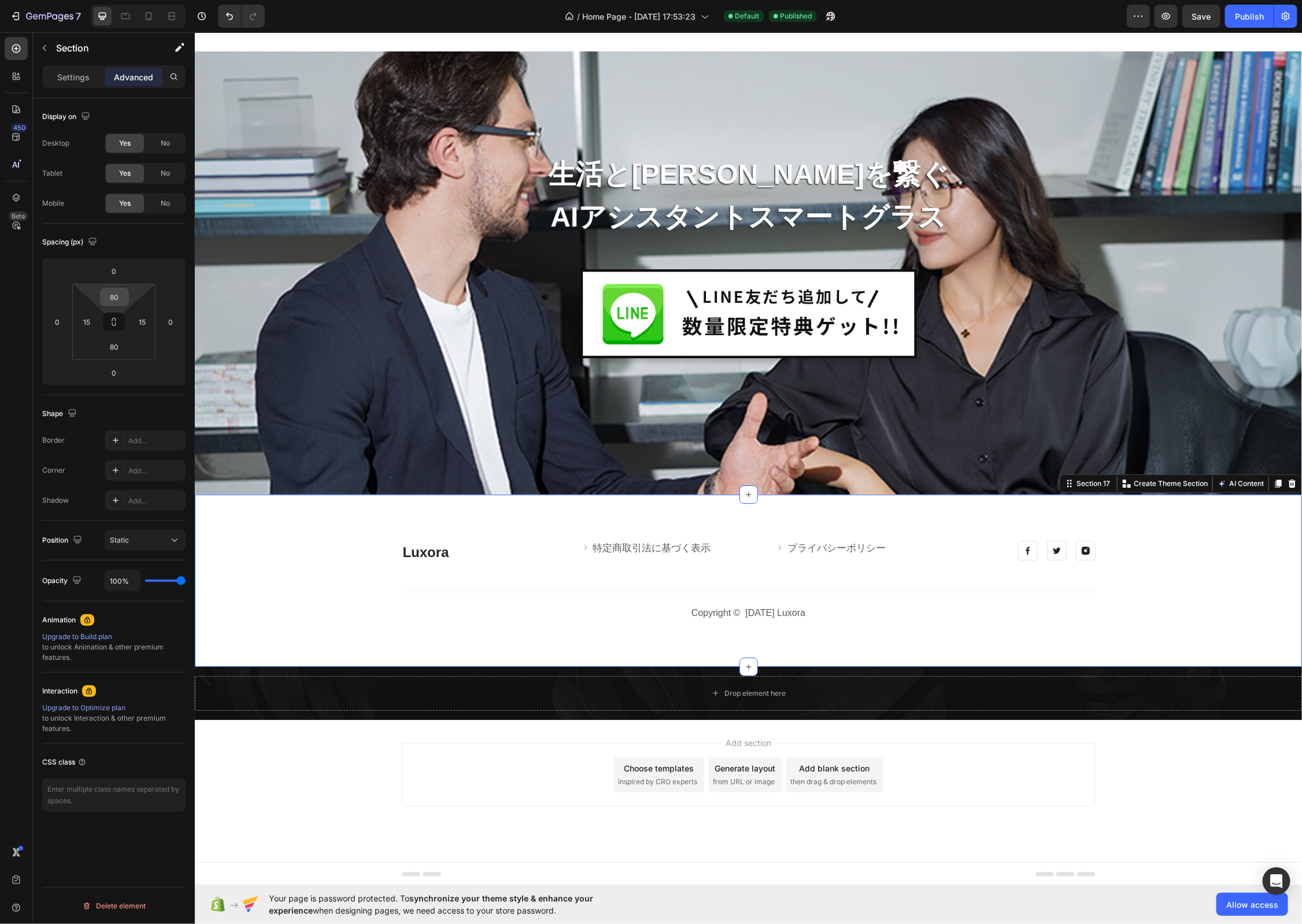
click at [121, 297] on input "80" at bounding box center [115, 297] width 23 height 18
click at [117, 295] on input "80" at bounding box center [115, 297] width 23 height 18
drag, startPoint x: 109, startPoint y: 296, endPoint x: 96, endPoint y: 295, distance: 13.0
click at [96, 295] on div "80 15 80 15" at bounding box center [114, 322] width 83 height 77
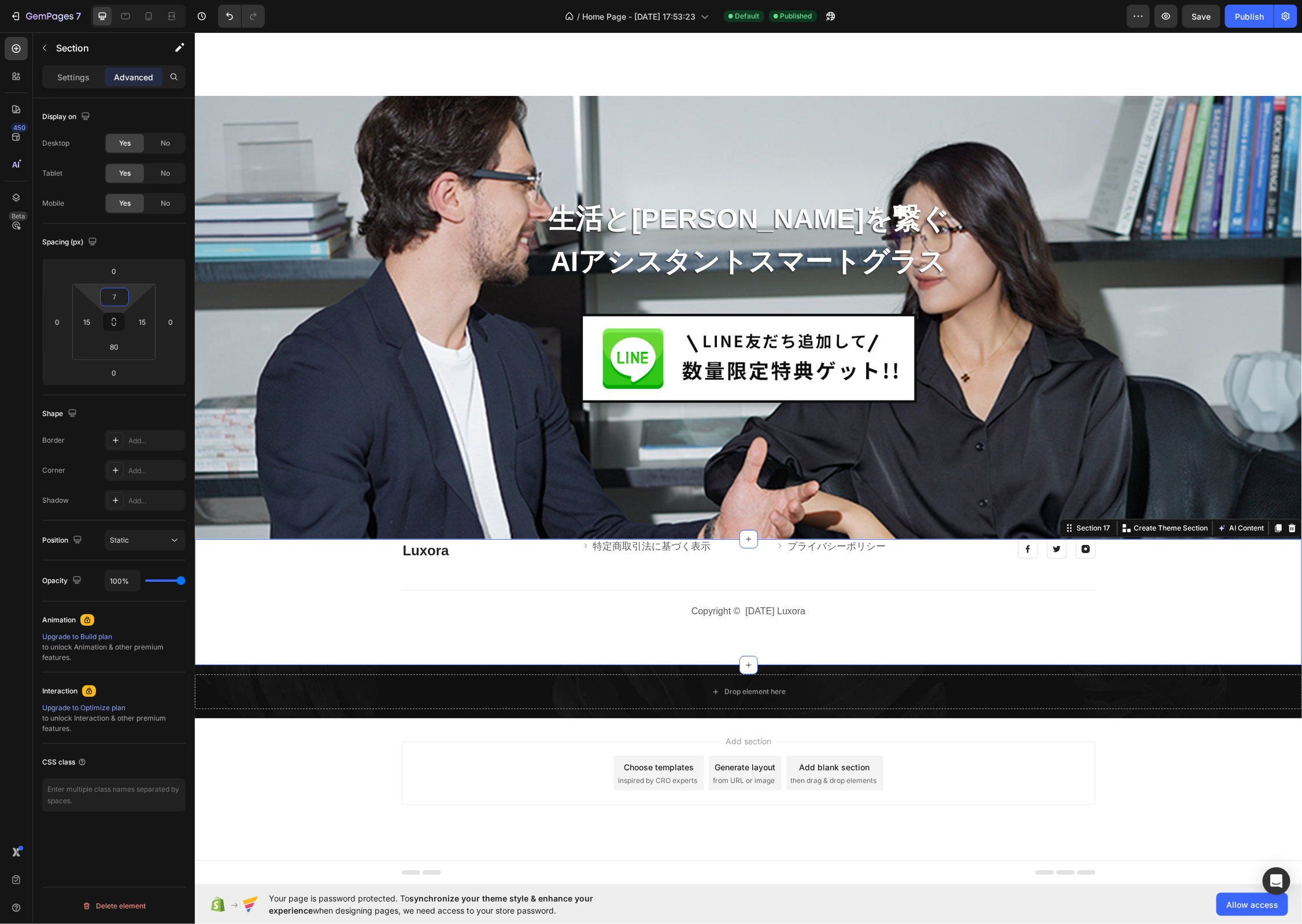
scroll to position [4852, 0]
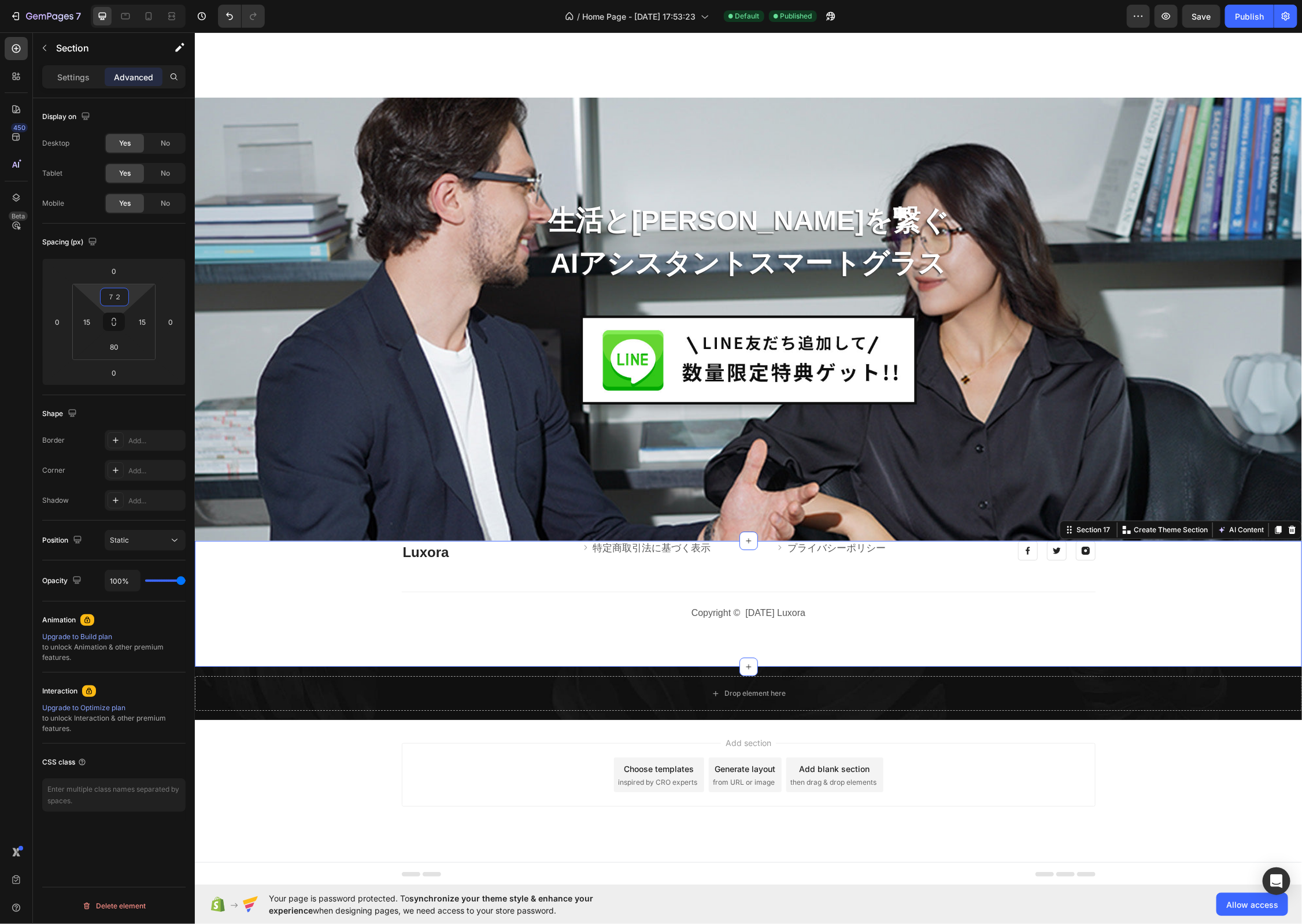
type input "７"
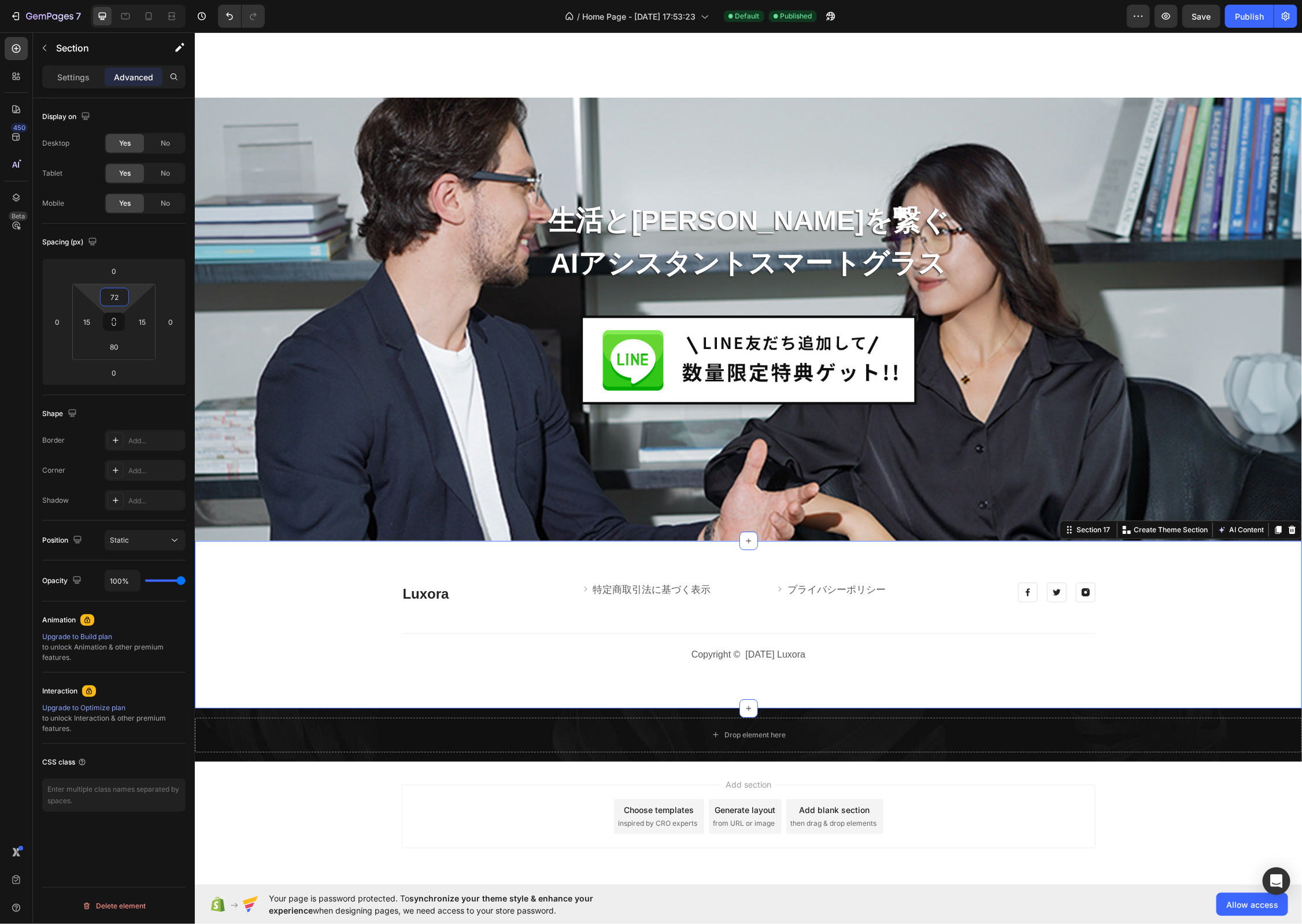
scroll to position [4893, 0]
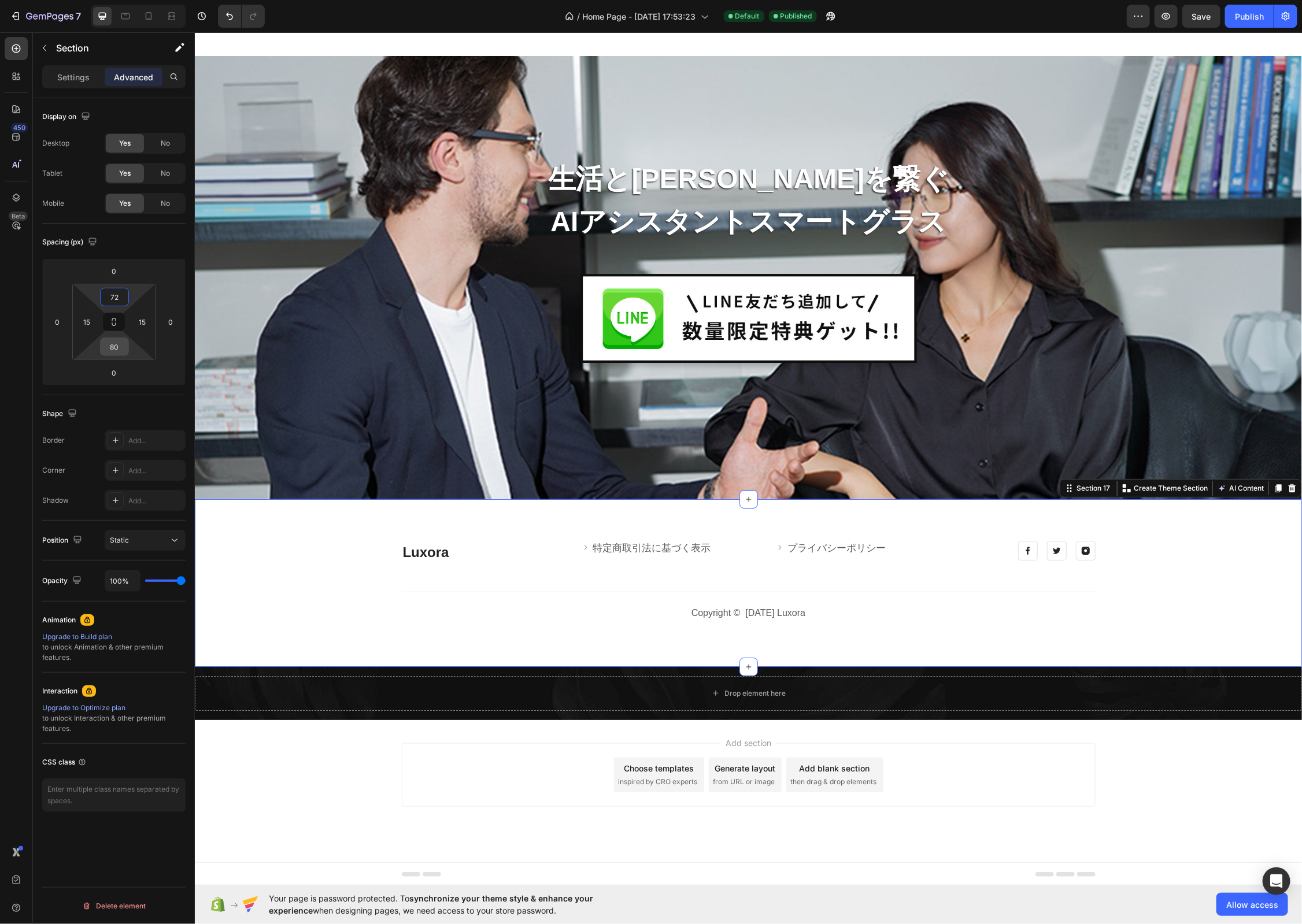
type input "72"
click at [123, 346] on input "80" at bounding box center [115, 347] width 23 height 18
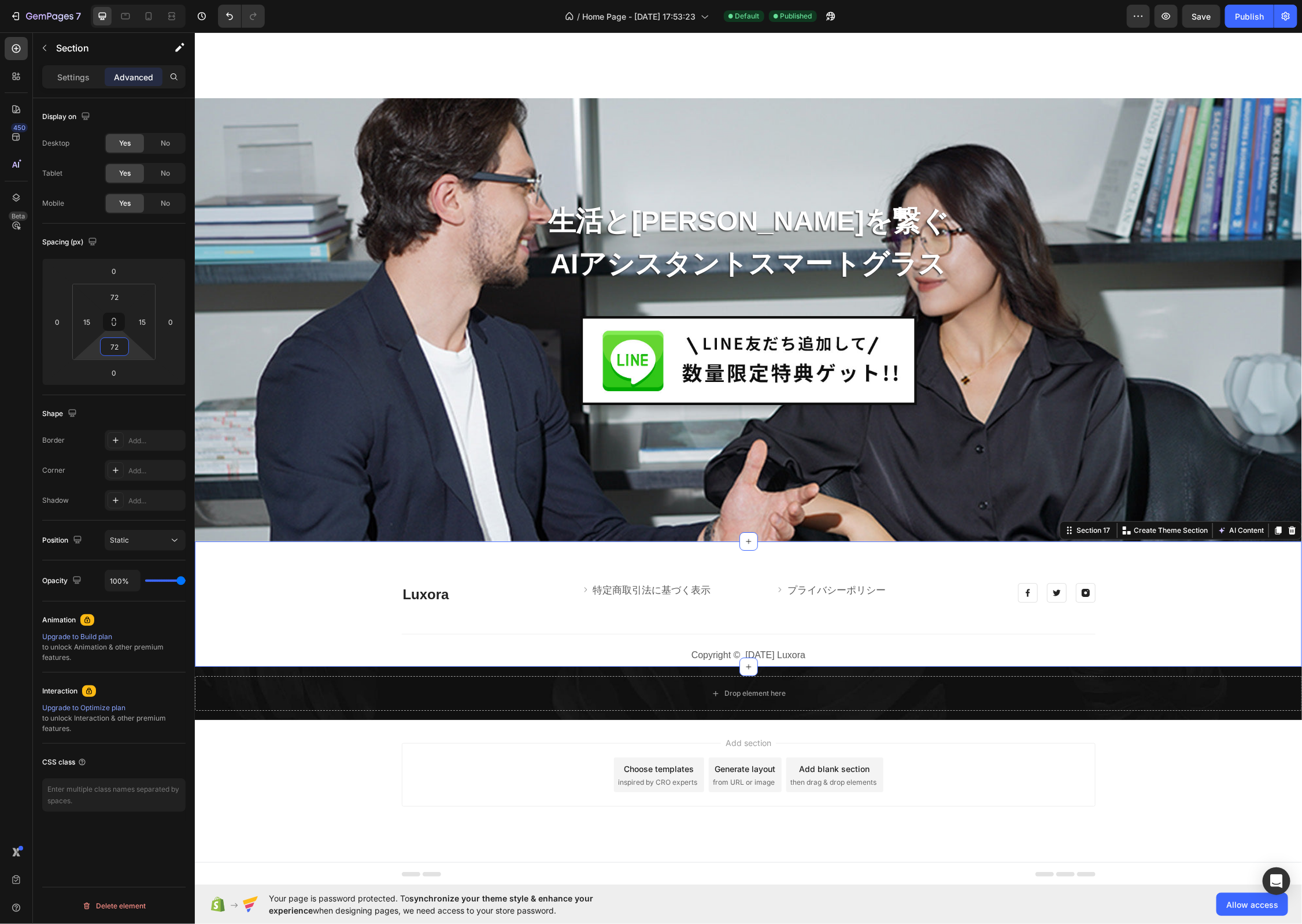
scroll to position [4888, 0]
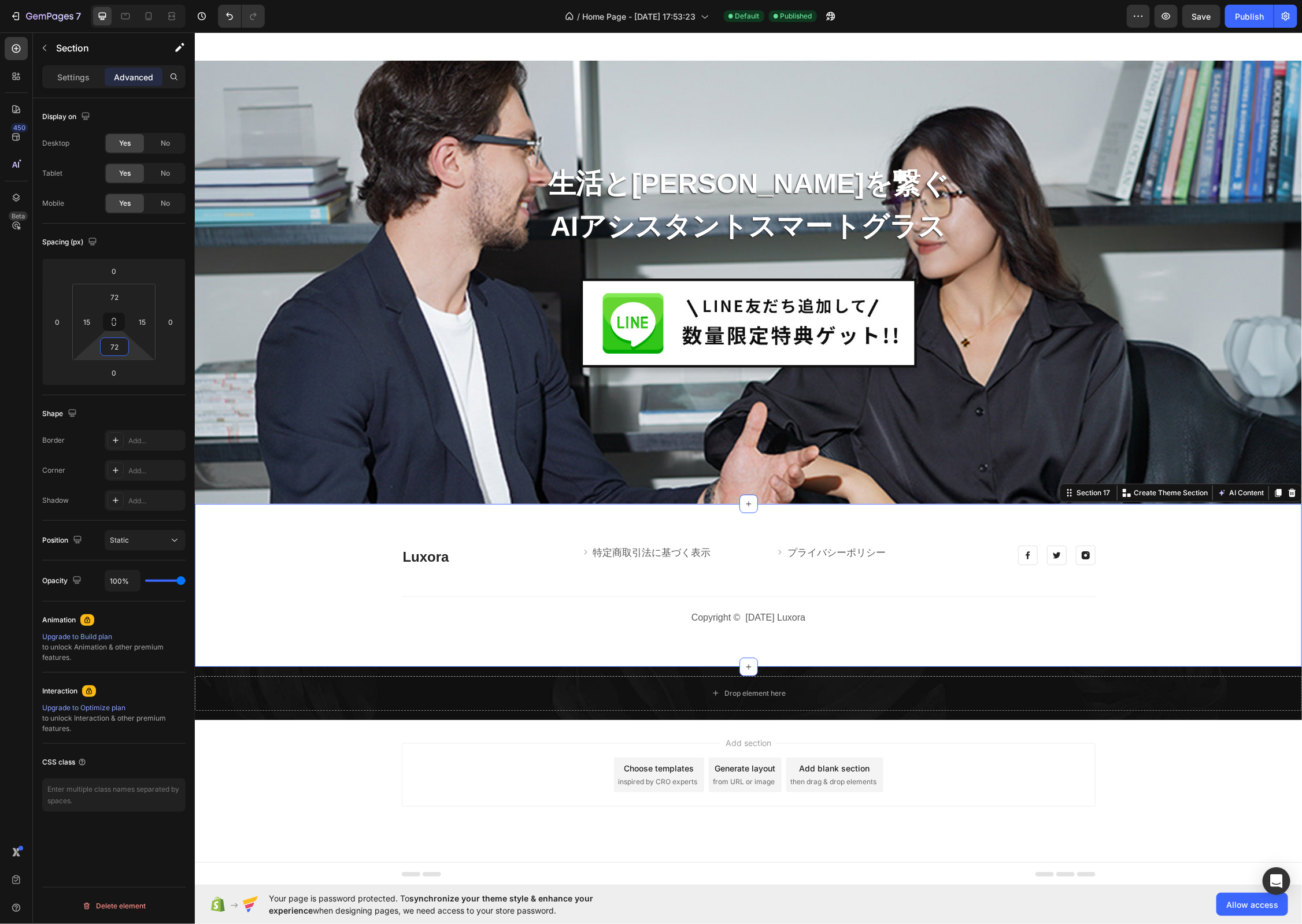
click at [122, 346] on input "72" at bounding box center [115, 347] width 23 height 18
type input "7"
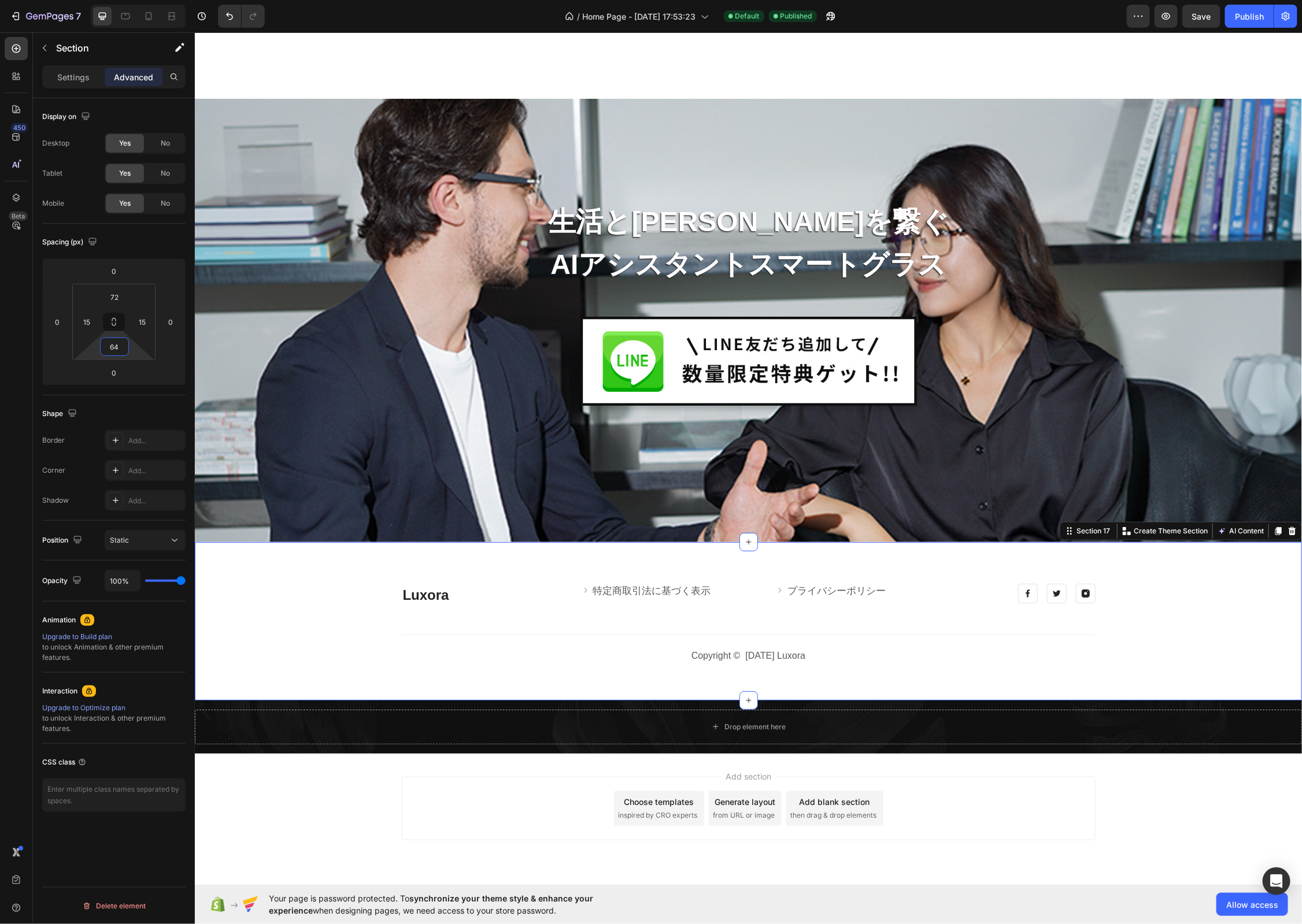
scroll to position [4884, 0]
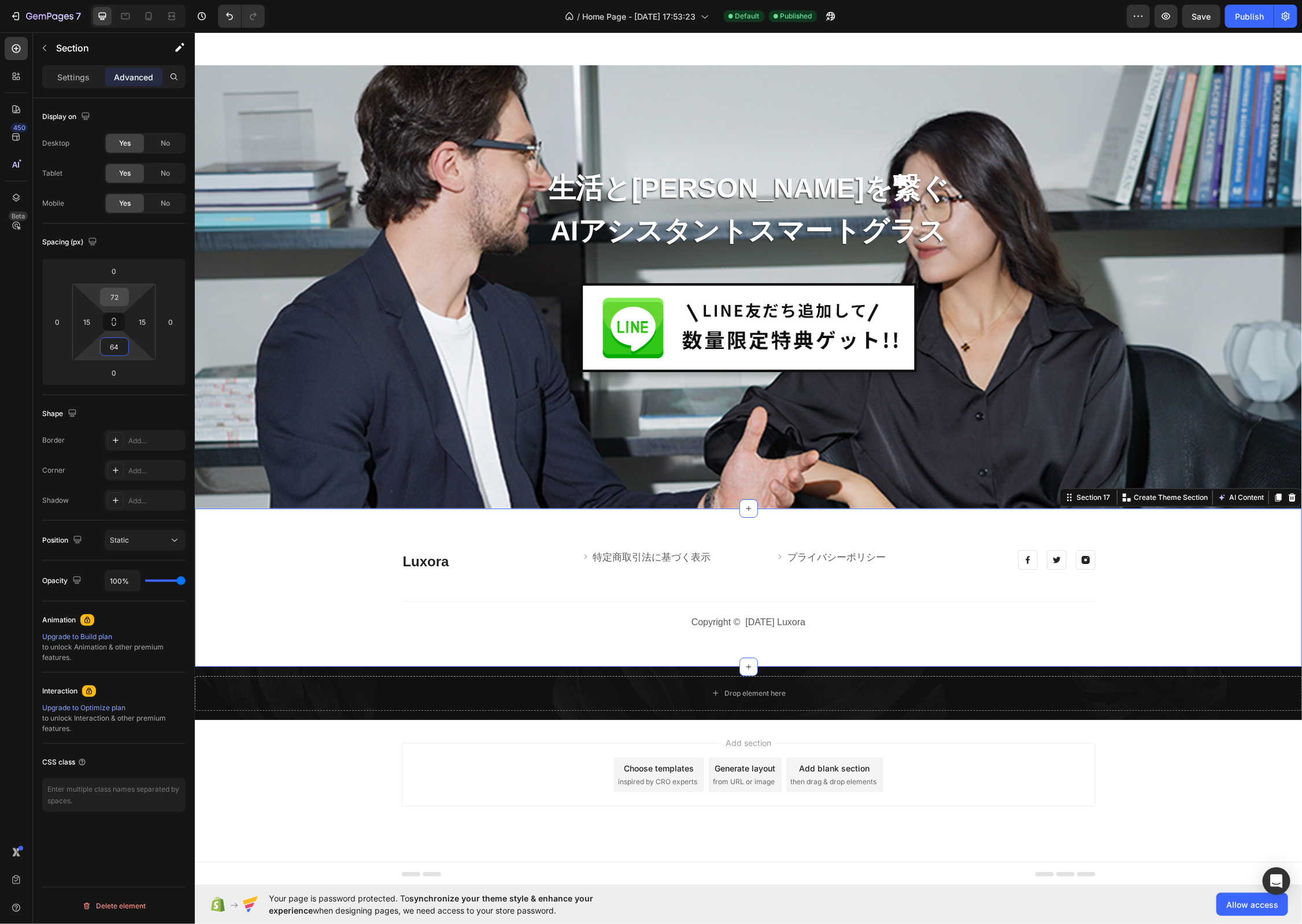
type input "64"
drag, startPoint x: 118, startPoint y: 297, endPoint x: 137, endPoint y: 310, distance: 23.0
click at [119, 297] on input "72" at bounding box center [115, 297] width 23 height 18
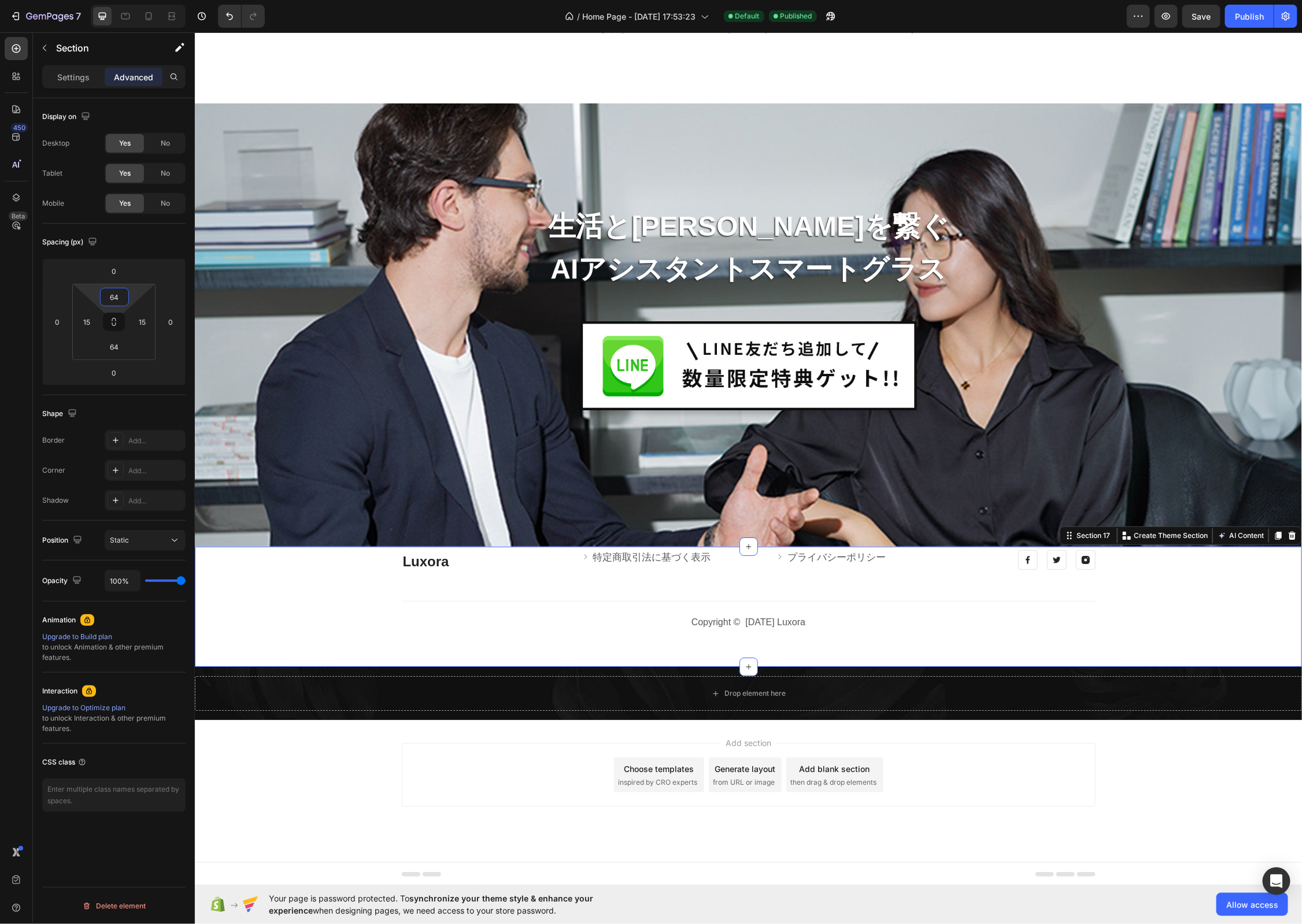
scroll to position [4880, 0]
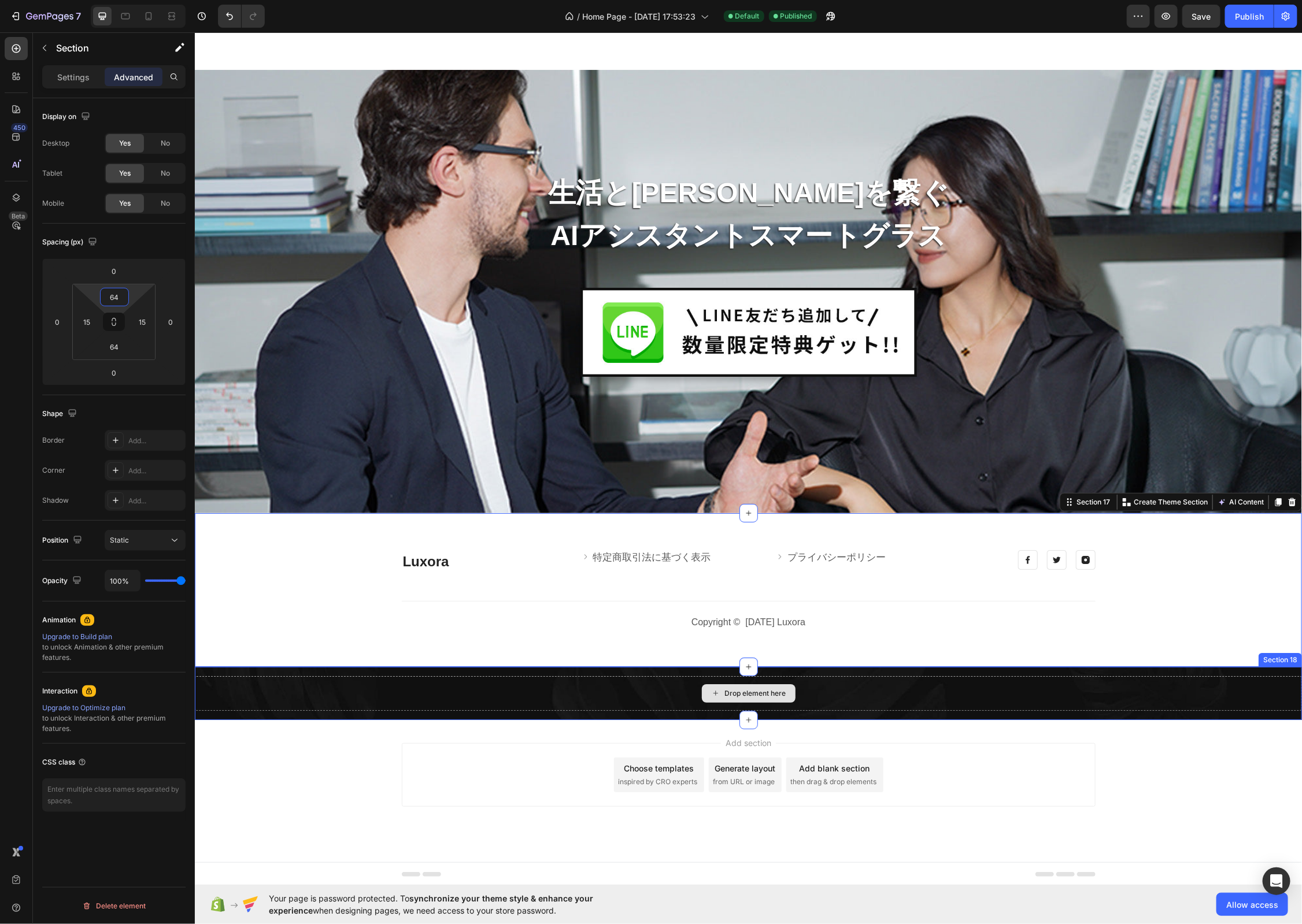
type input "64"
click at [833, 639] on div "Luxora Heading Image 特定商取引法に基づく表示 Text block Row Image プライバシーポリシー Text block Ro…" at bounding box center [747, 589] width 1107 height 154
click at [454, 637] on div "Luxora Heading Image 特定商取引法に基づく表示 Text block Row Image プライバシーポリシー Text block Ro…" at bounding box center [747, 589] width 1107 height 154
click at [340, 526] on div "Luxora Heading Image 特定商取引法に基づく表示 Text block Row Image プライバシーポリシー Text block Ro…" at bounding box center [747, 589] width 1107 height 154
click at [559, 595] on div "Luxora Heading Image 特定商取引法に基づく表示 Text block Row Image プライバシーポリシー Text block Ro…" at bounding box center [747, 590] width 1090 height 80
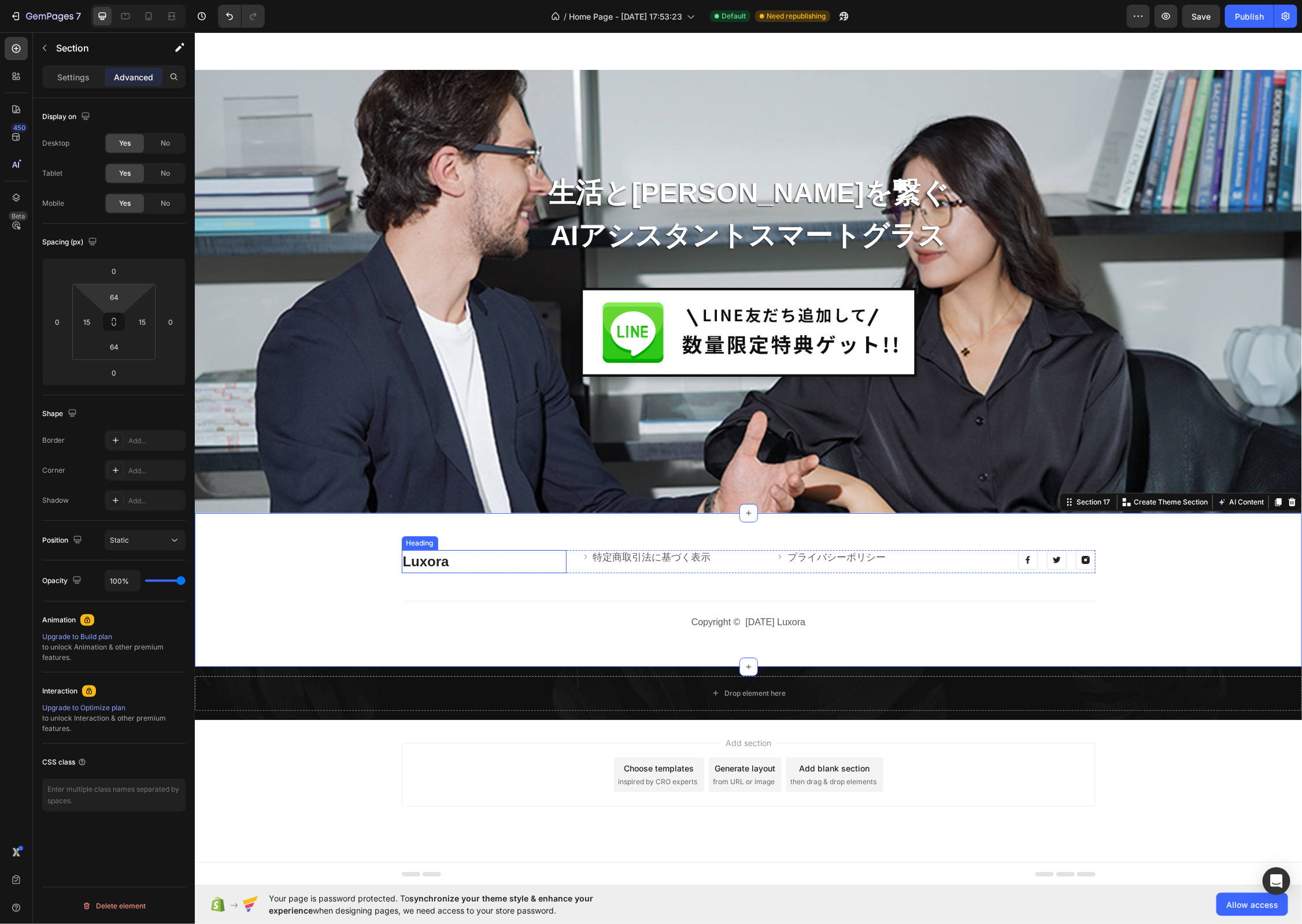
click at [454, 557] on p "Luxora" at bounding box center [484, 561] width 163 height 21
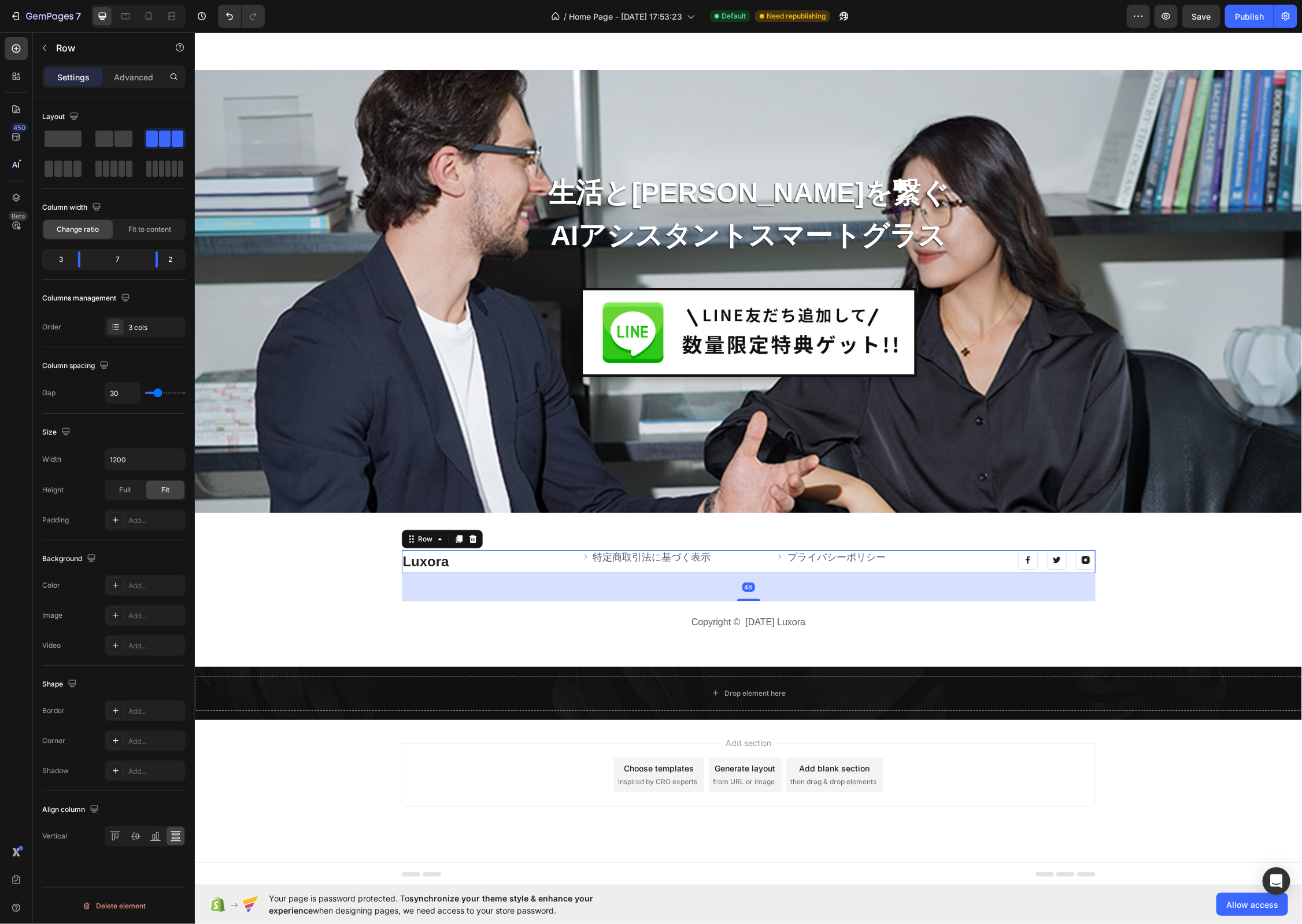
click at [570, 550] on div "Luxora Heading Image 特定商取引法に基づく表示 Text block Row Image プライバシーポリシー Text block Ro…" at bounding box center [748, 561] width 694 height 23
type input "33"
type input "32"
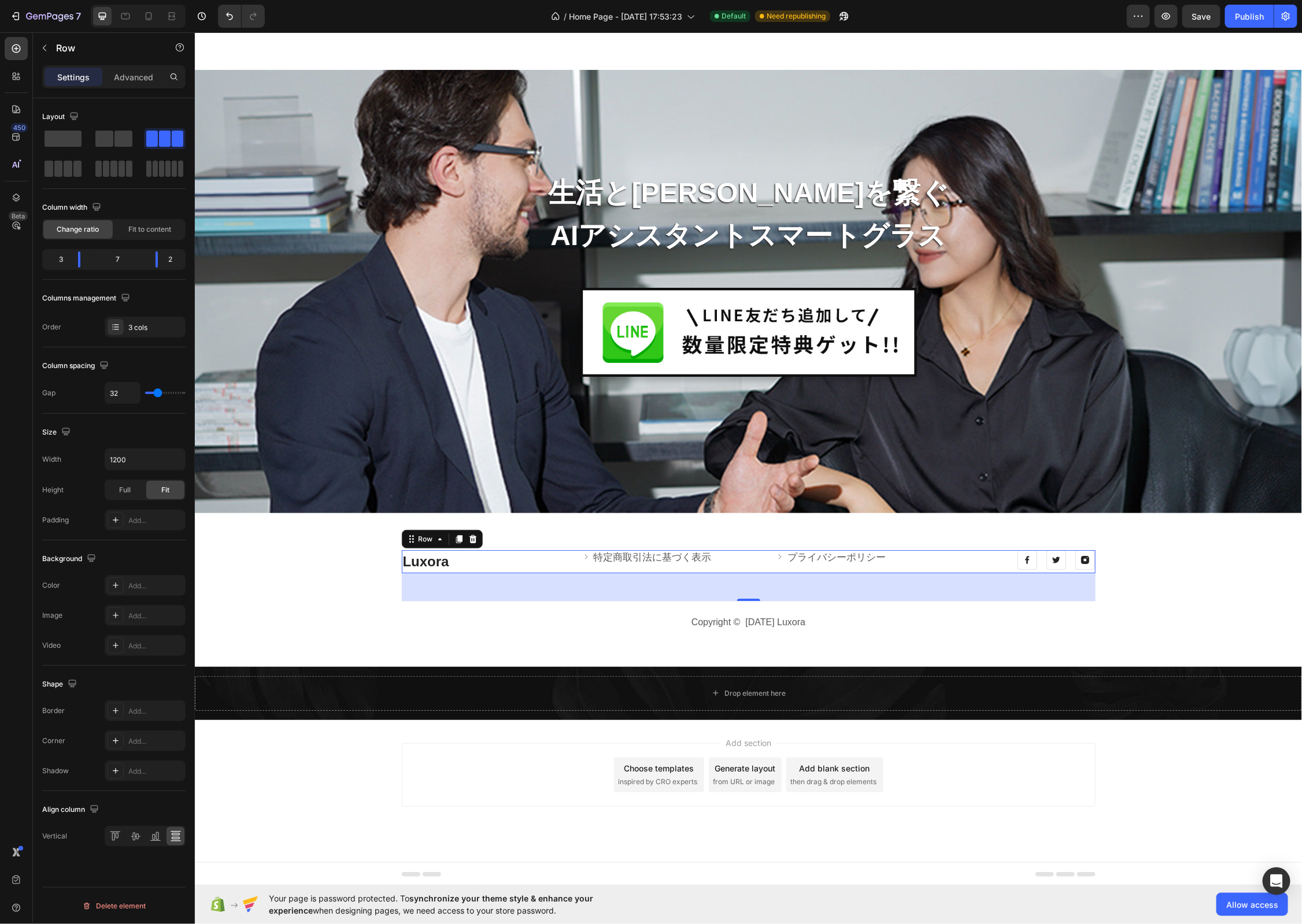
type input "31"
type input "30"
type input "29"
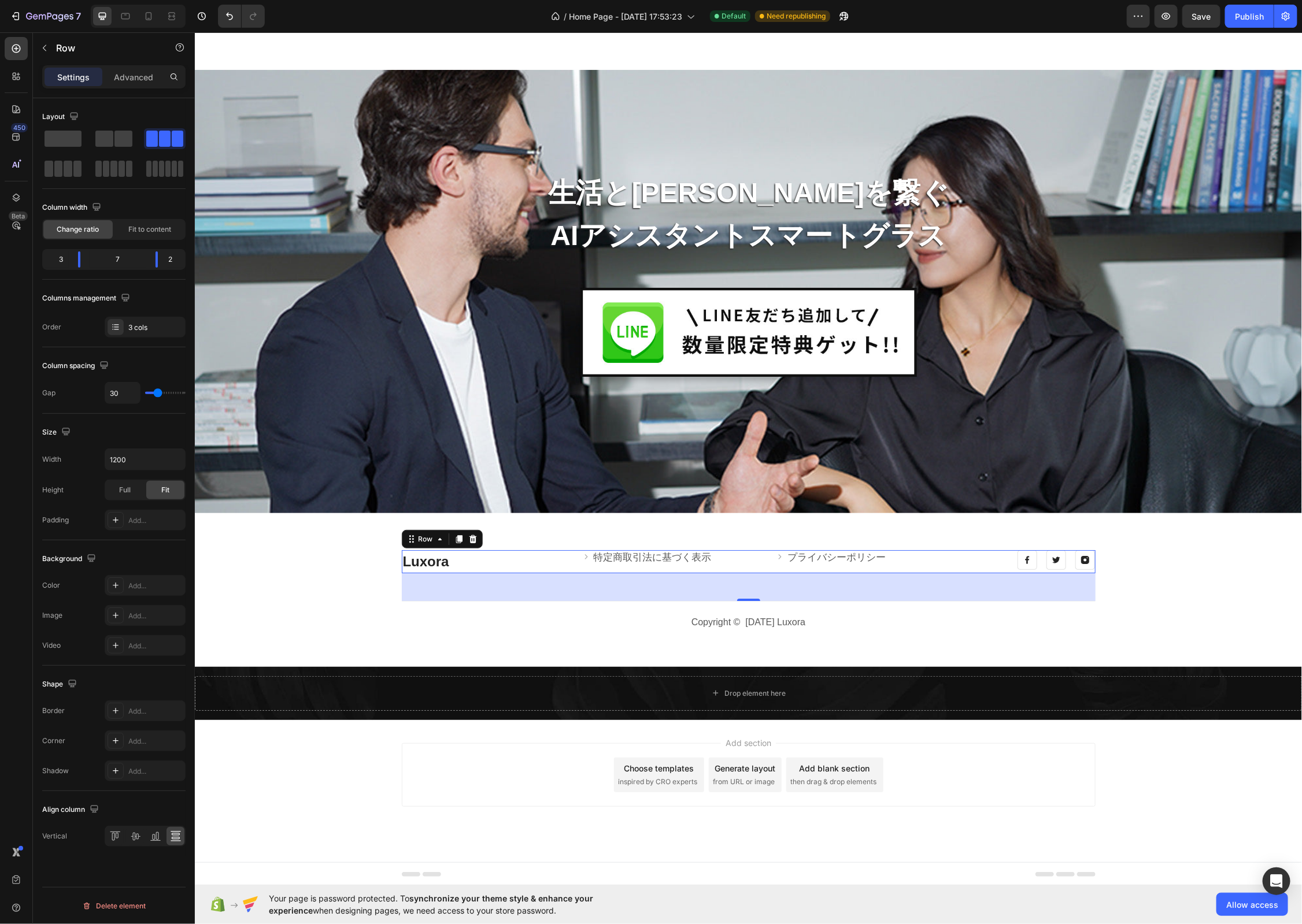
type input "29"
type input "28"
type input "27"
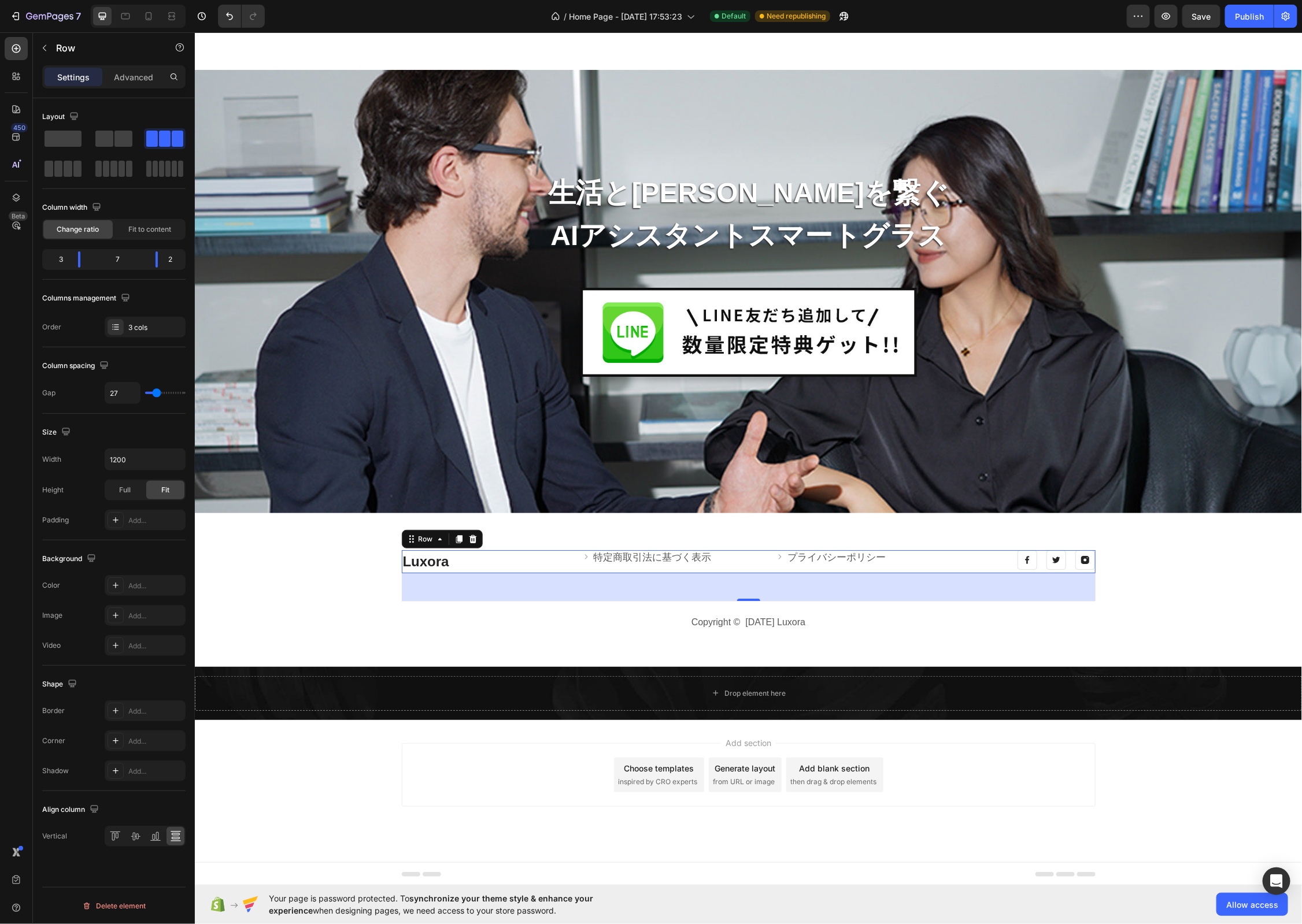
type input "26"
type input "24"
type input "23"
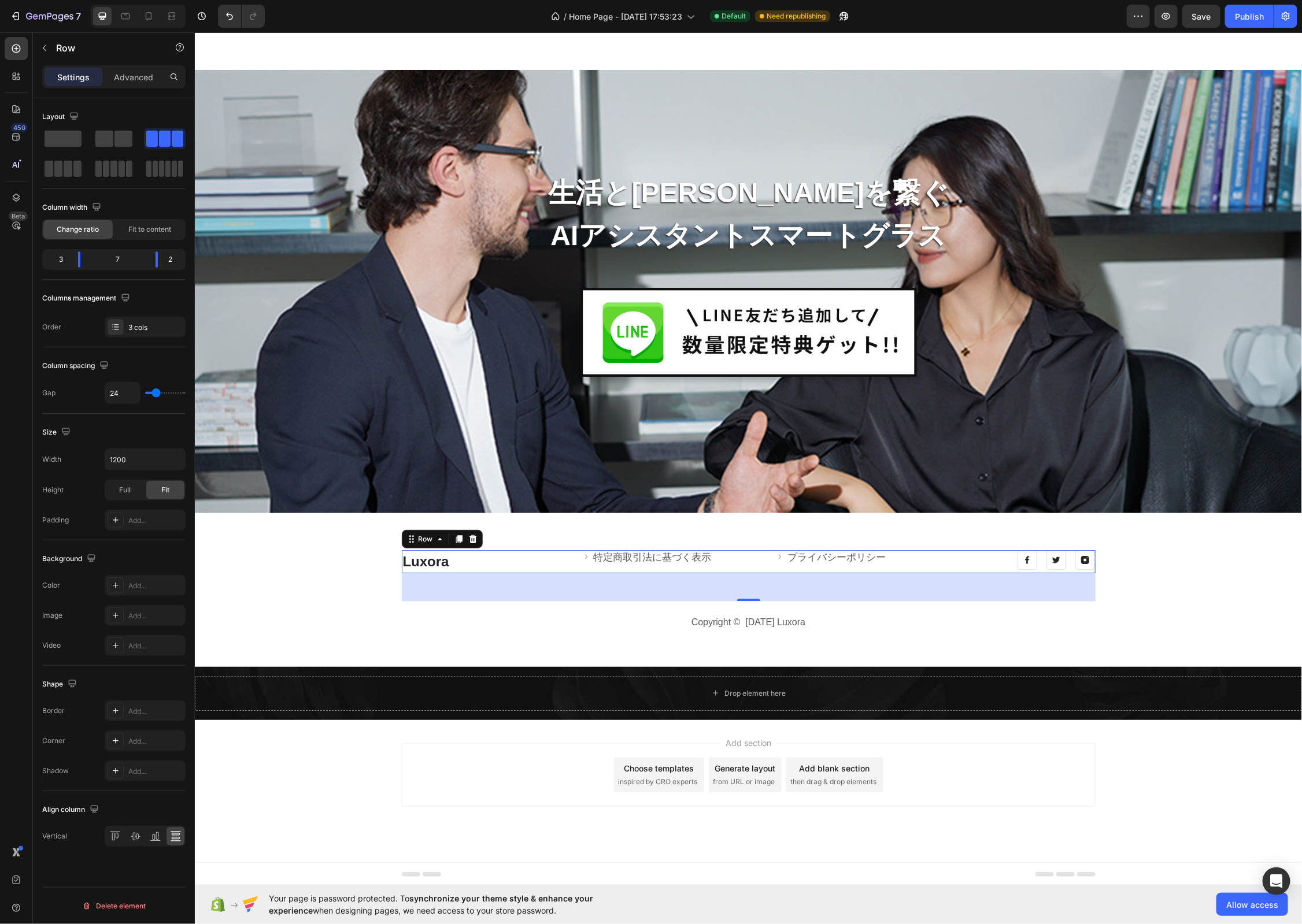
type input "23"
type input "22"
type input "20"
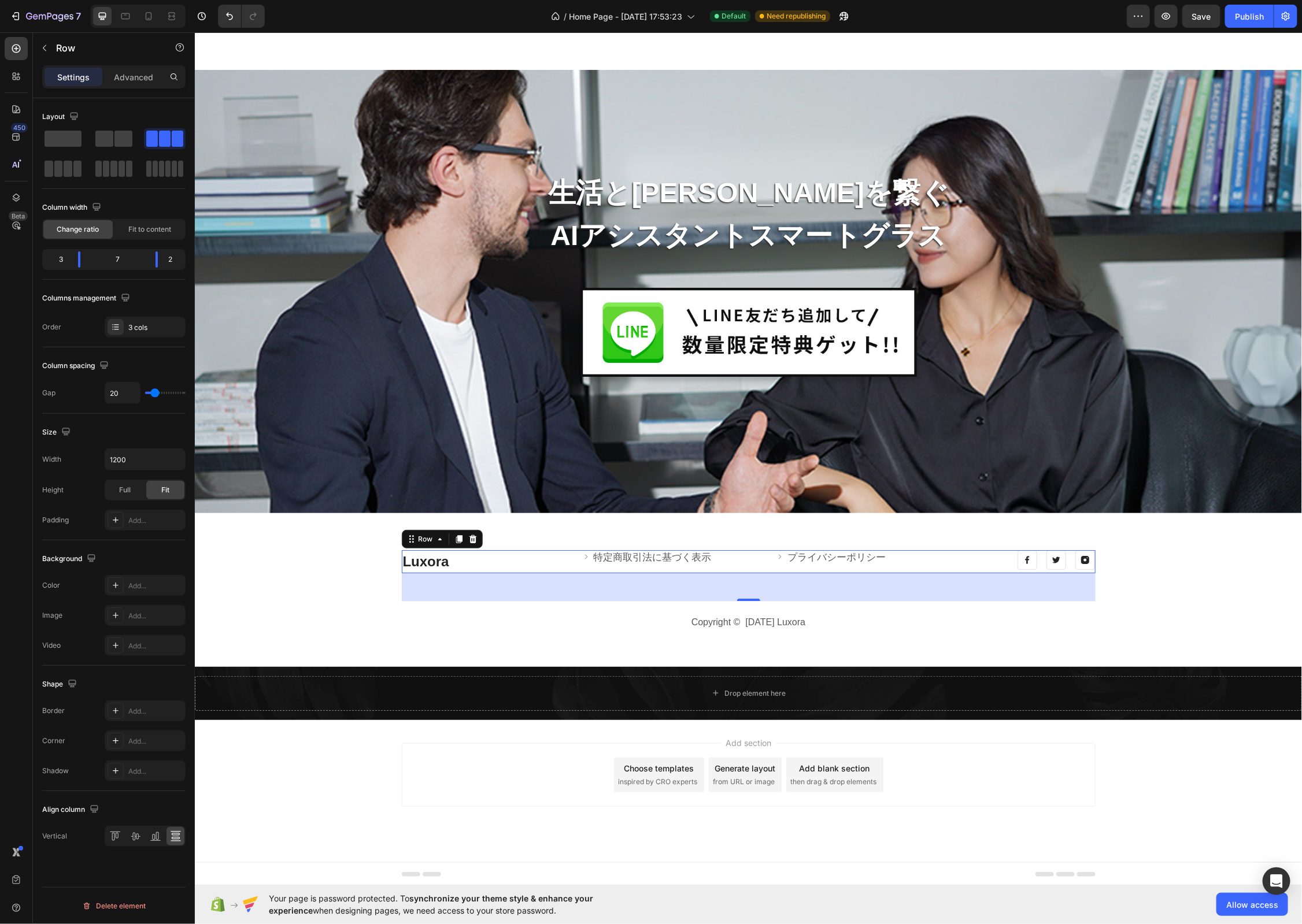
type input "18"
type input "17"
type input "16"
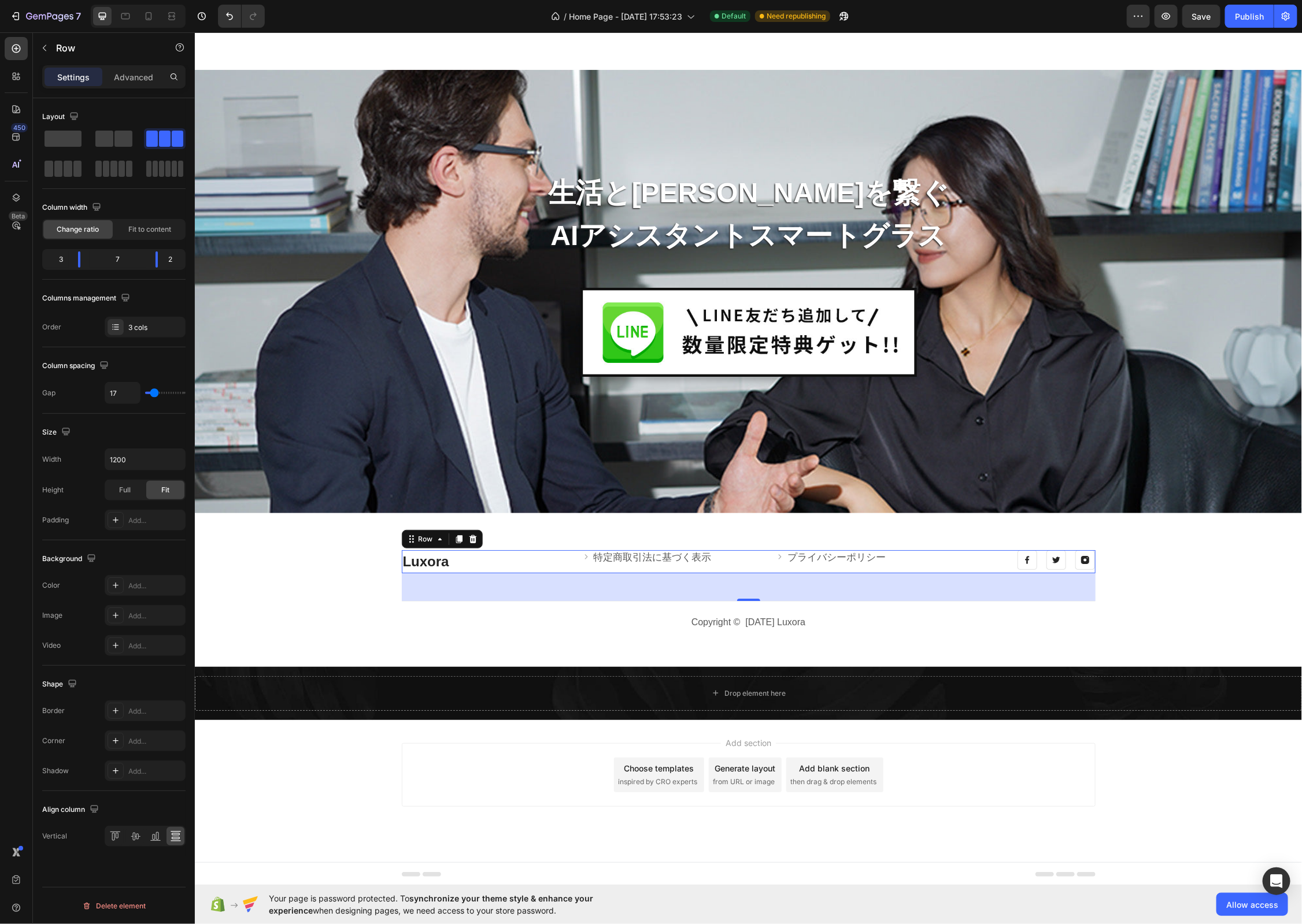
type input "16"
type input "15"
type input "14"
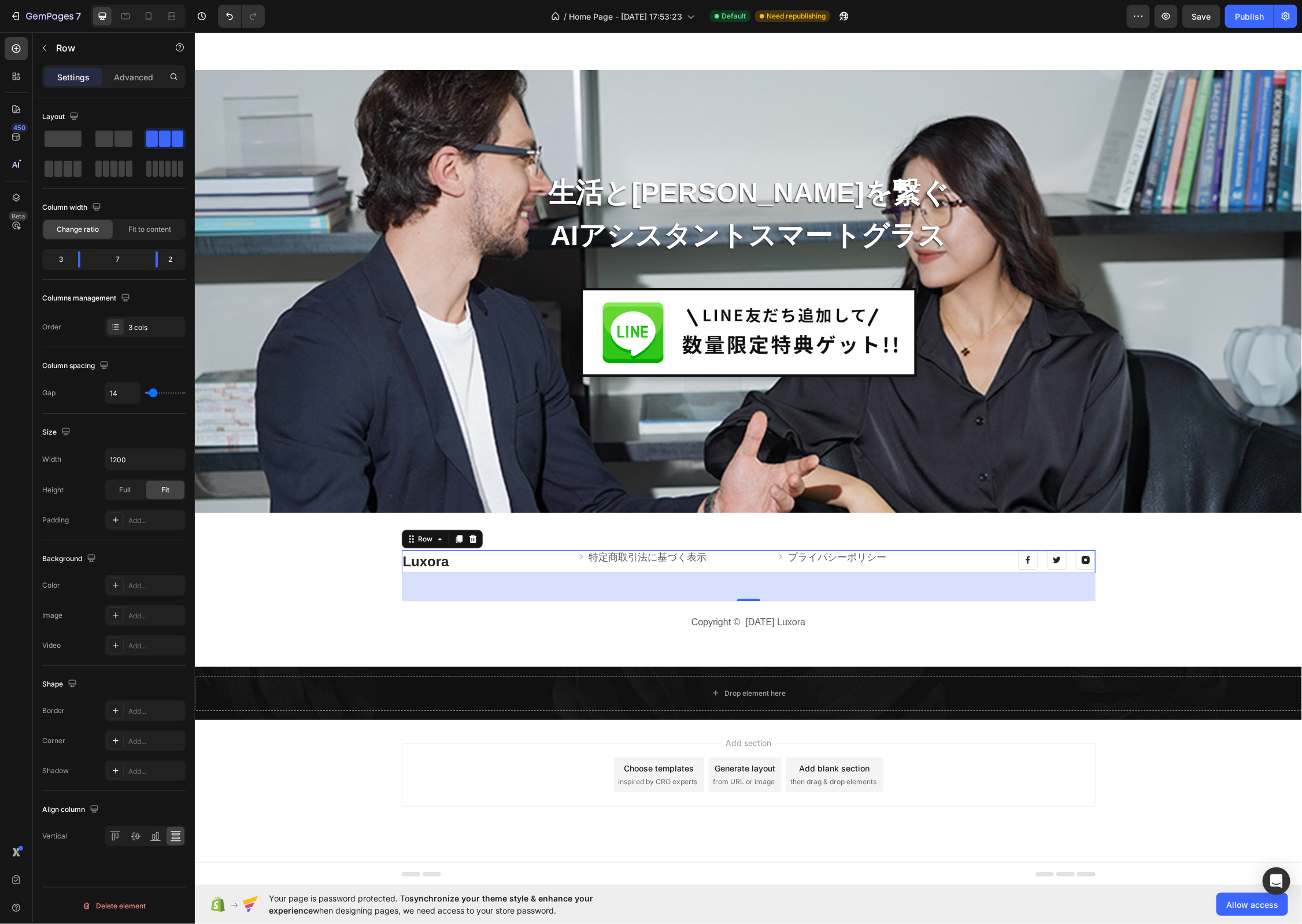
type input "13"
type input "12"
type input "11"
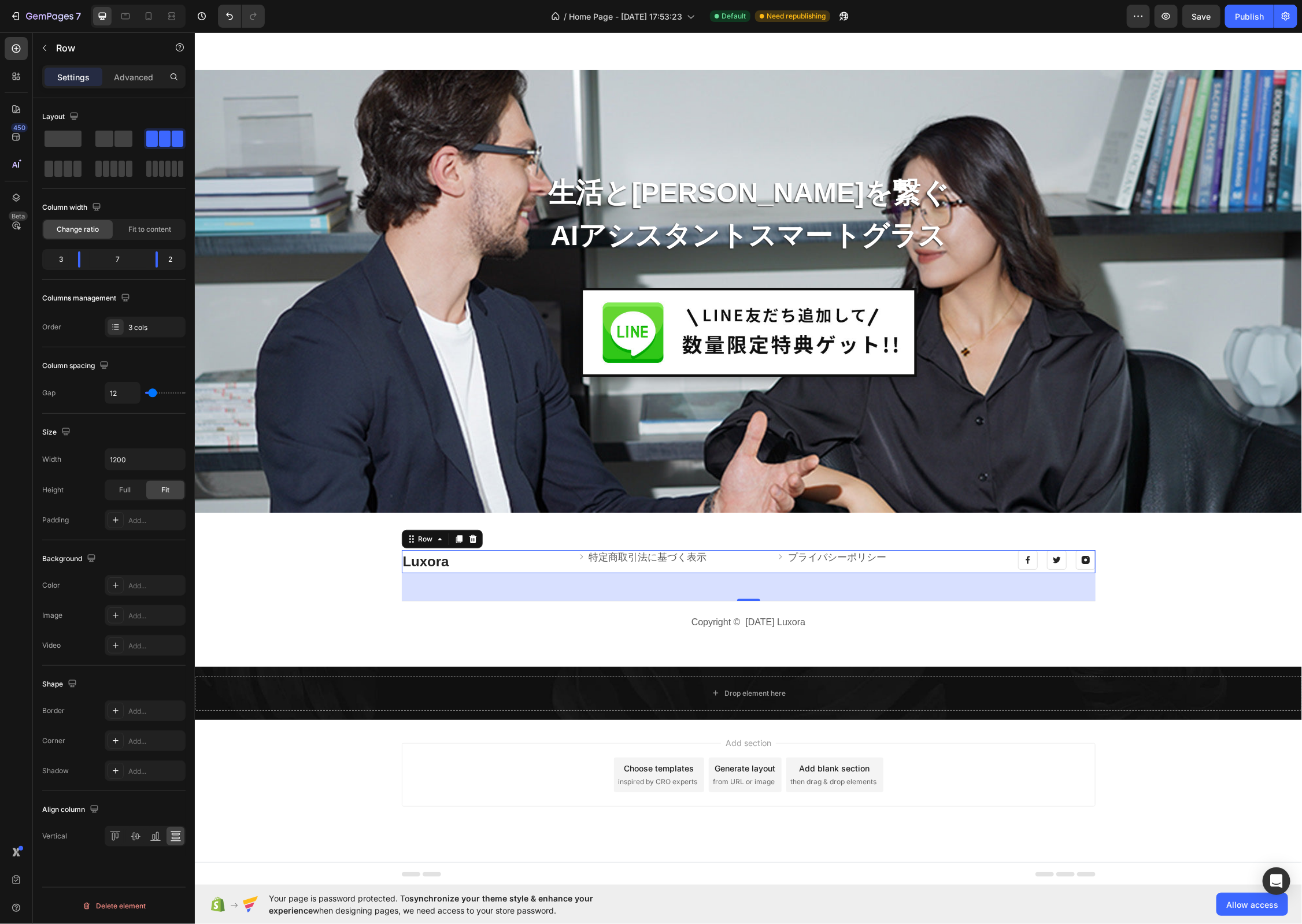
type input "11"
type input "10"
type input "9"
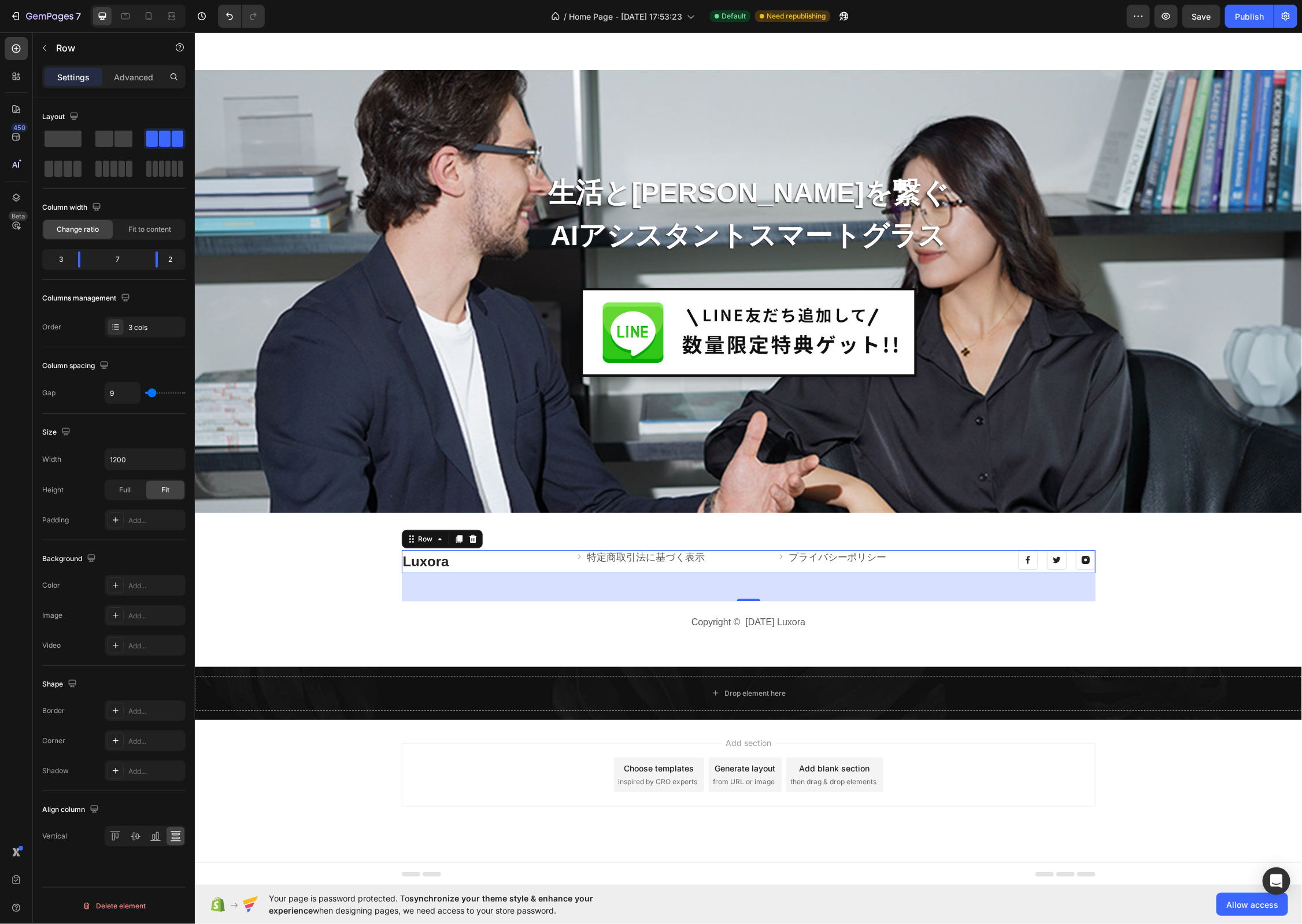
type input "8"
type input "7"
type input "6"
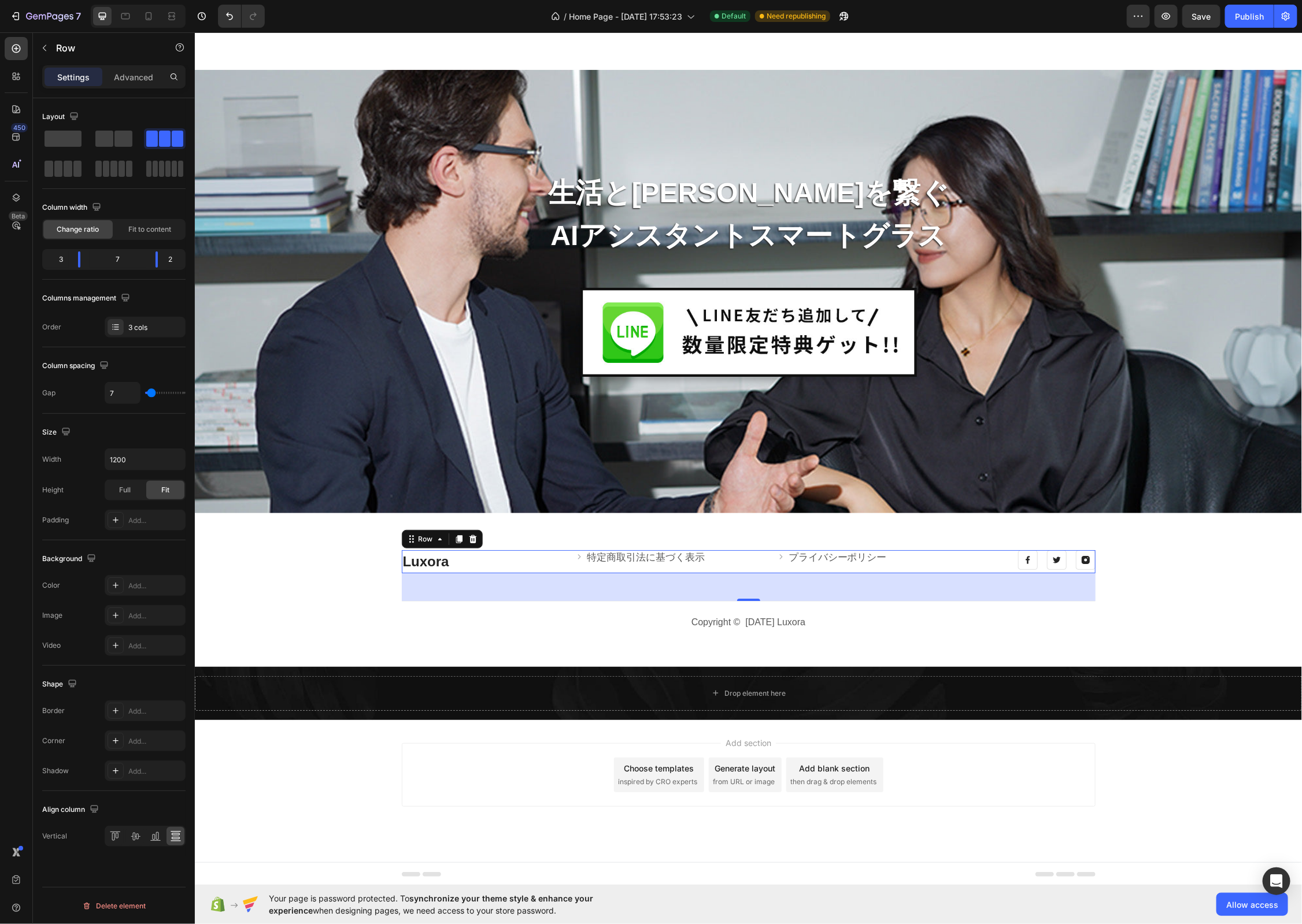
type input "6"
type input "5"
type input "4"
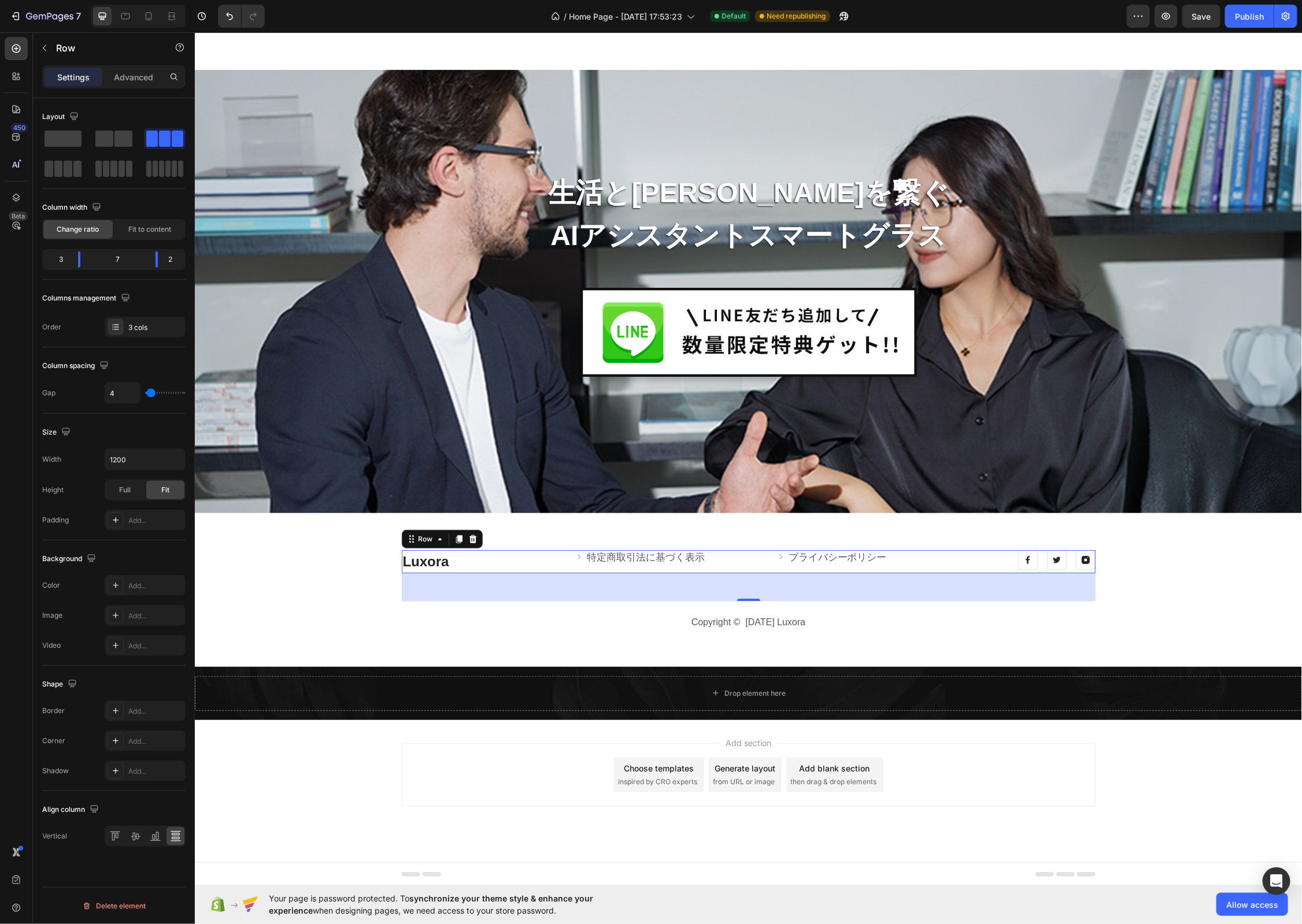
type input "3"
type input "2"
type input "1"
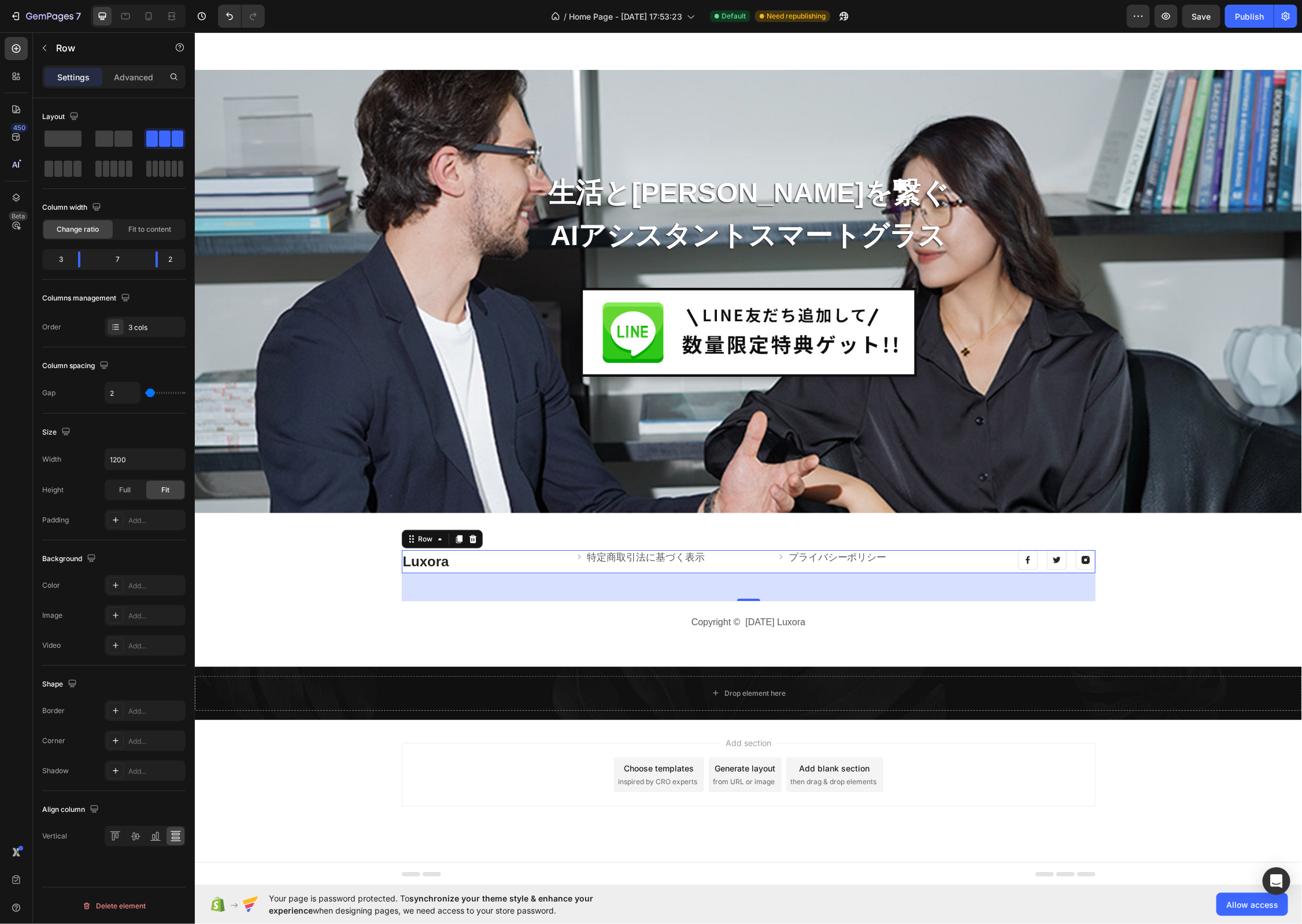
type input "1"
type input "0"
type input "4"
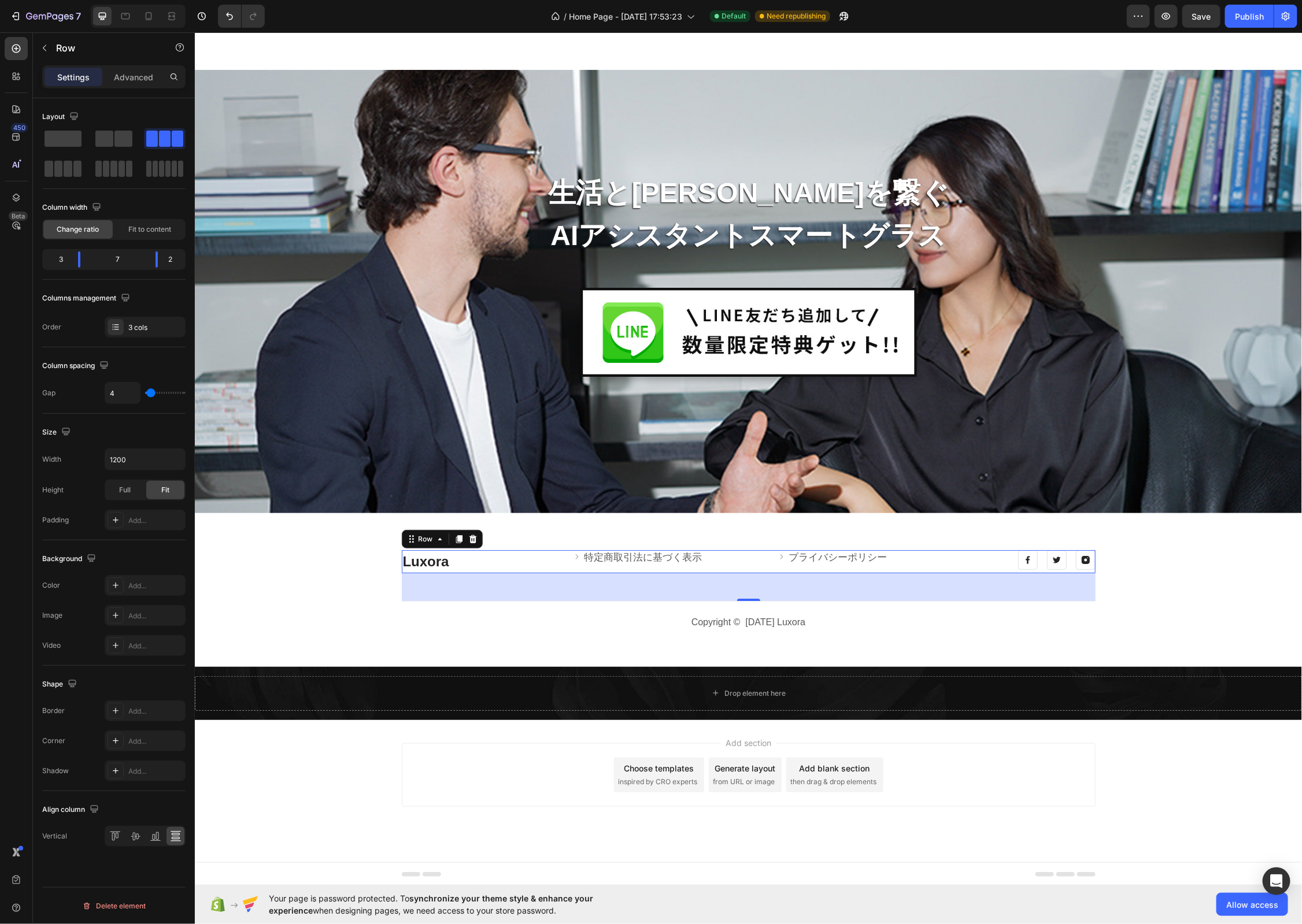
type input "10"
type input "15"
type input "18"
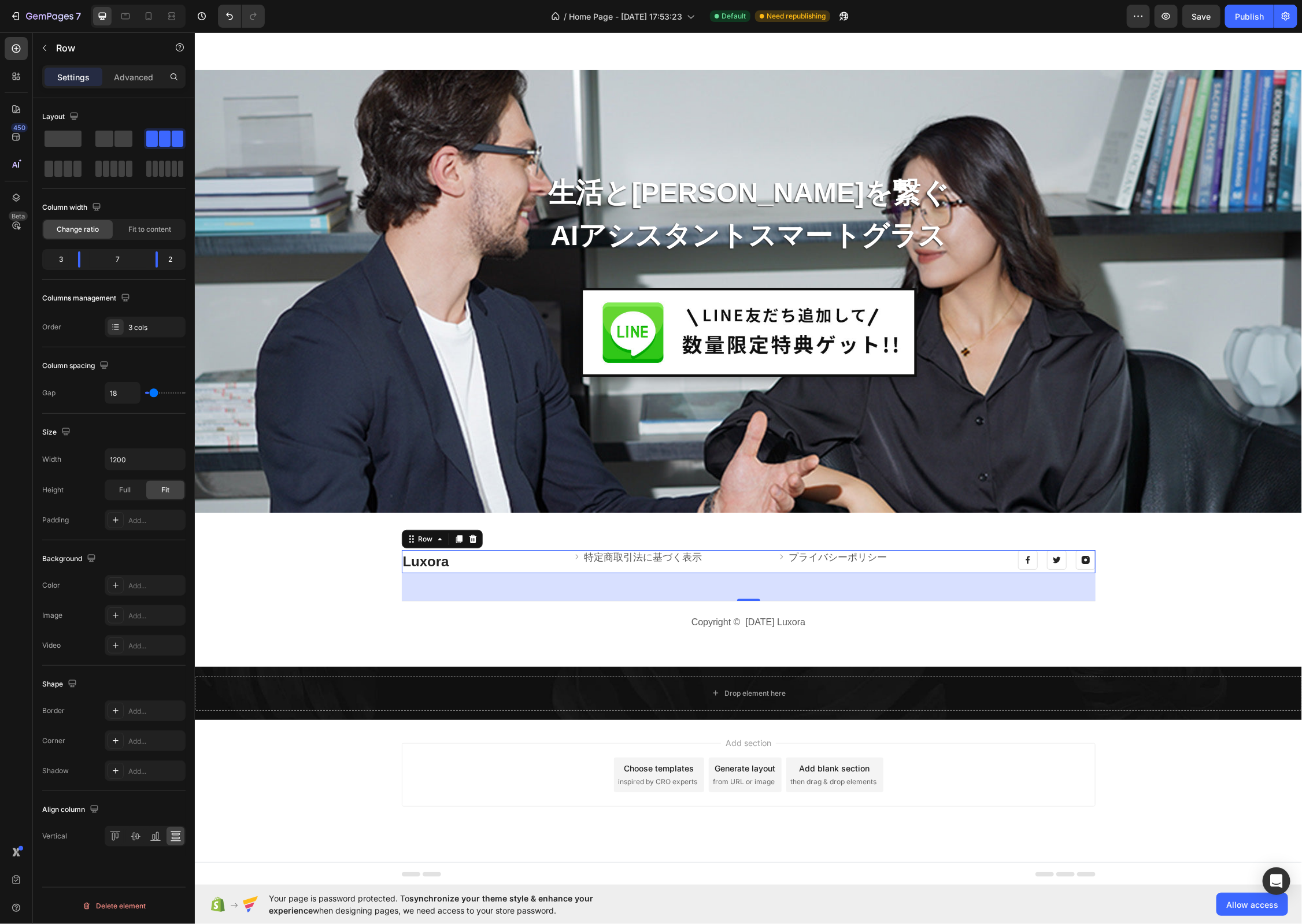
type input "18"
type input "20"
type input "21"
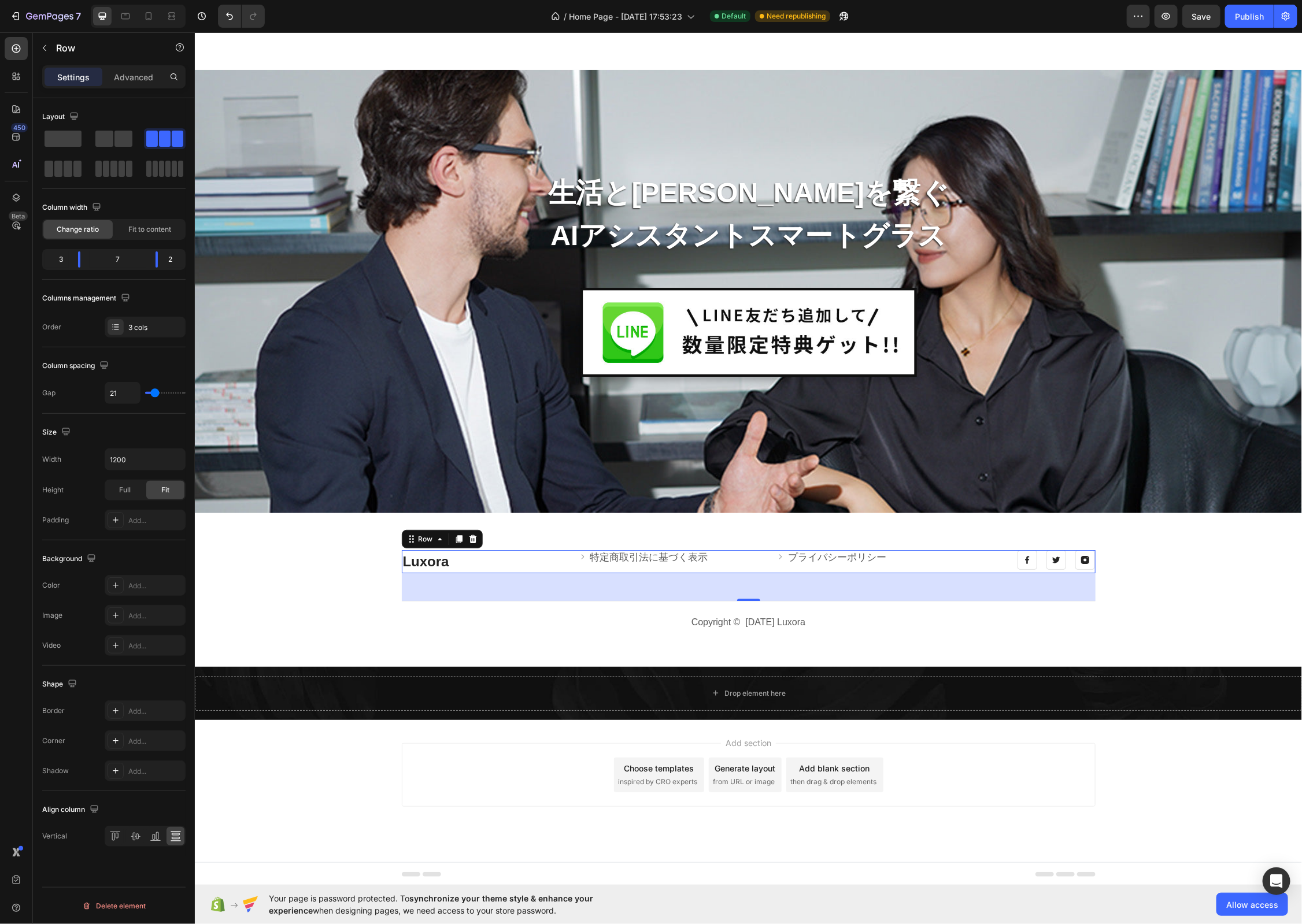
type input "20"
type input "19"
type input "18"
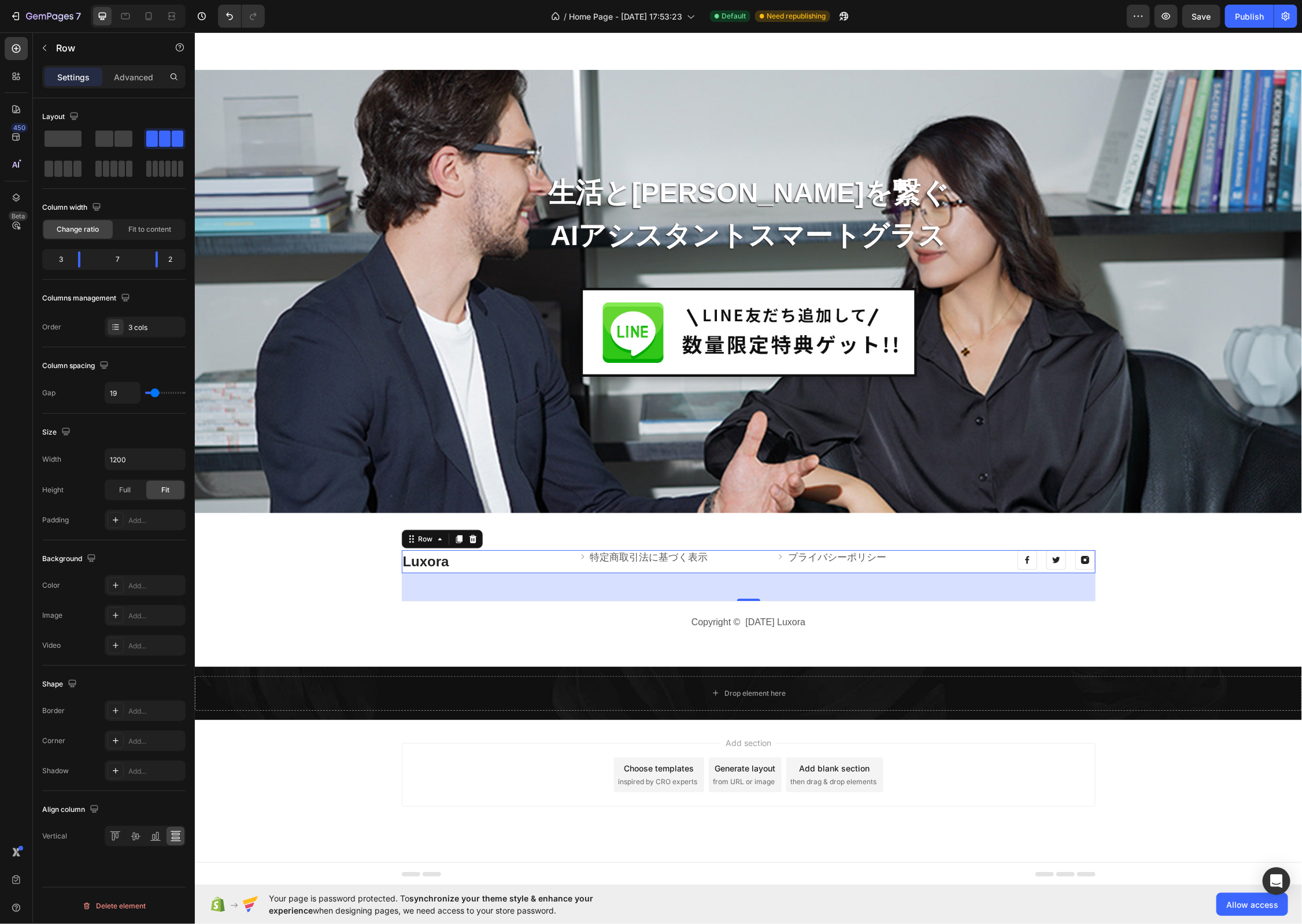
type input "18"
type input "17"
type input "15"
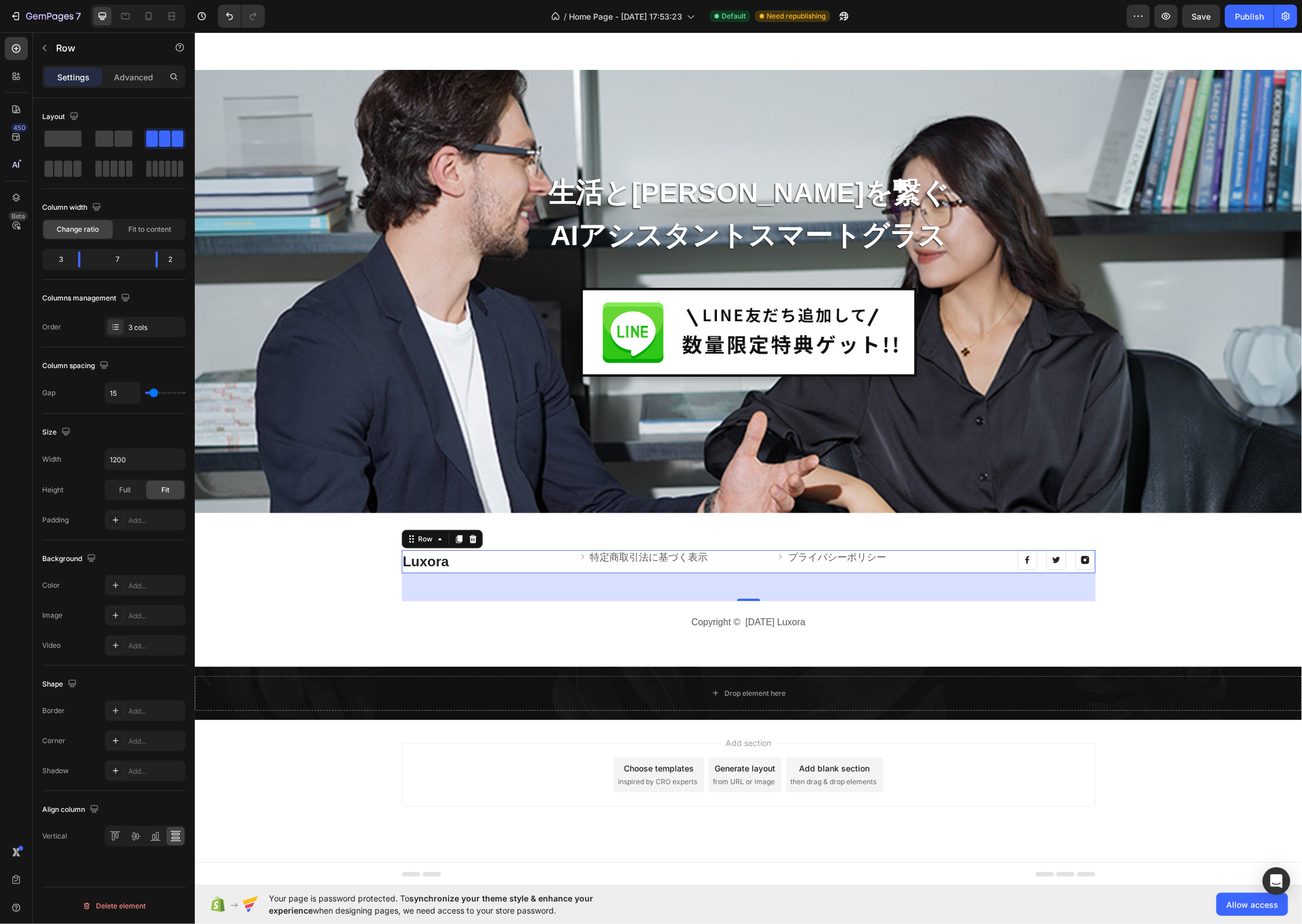
type input "14"
type input "13"
type input "12"
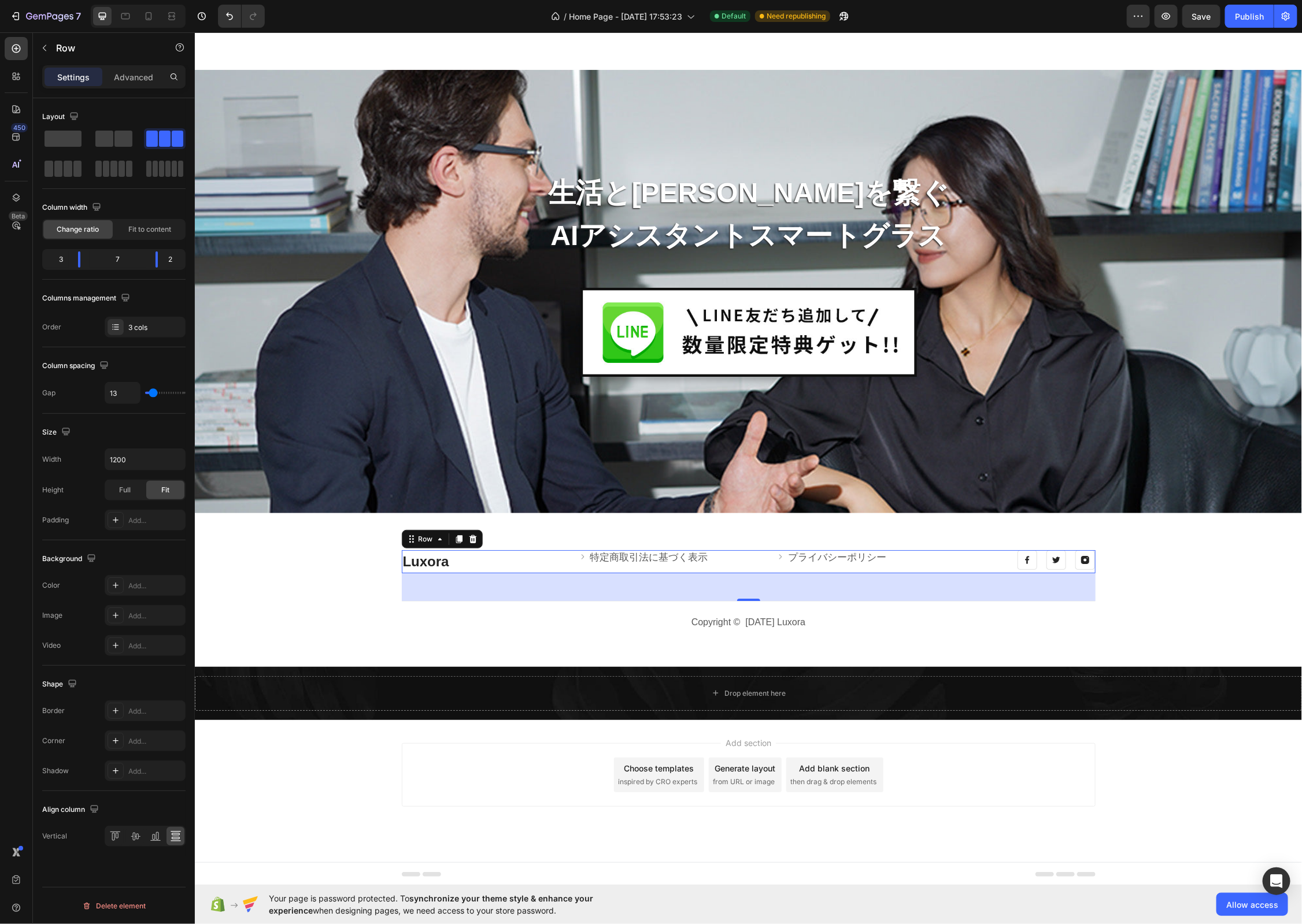
type input "12"
type input "11"
type input "10"
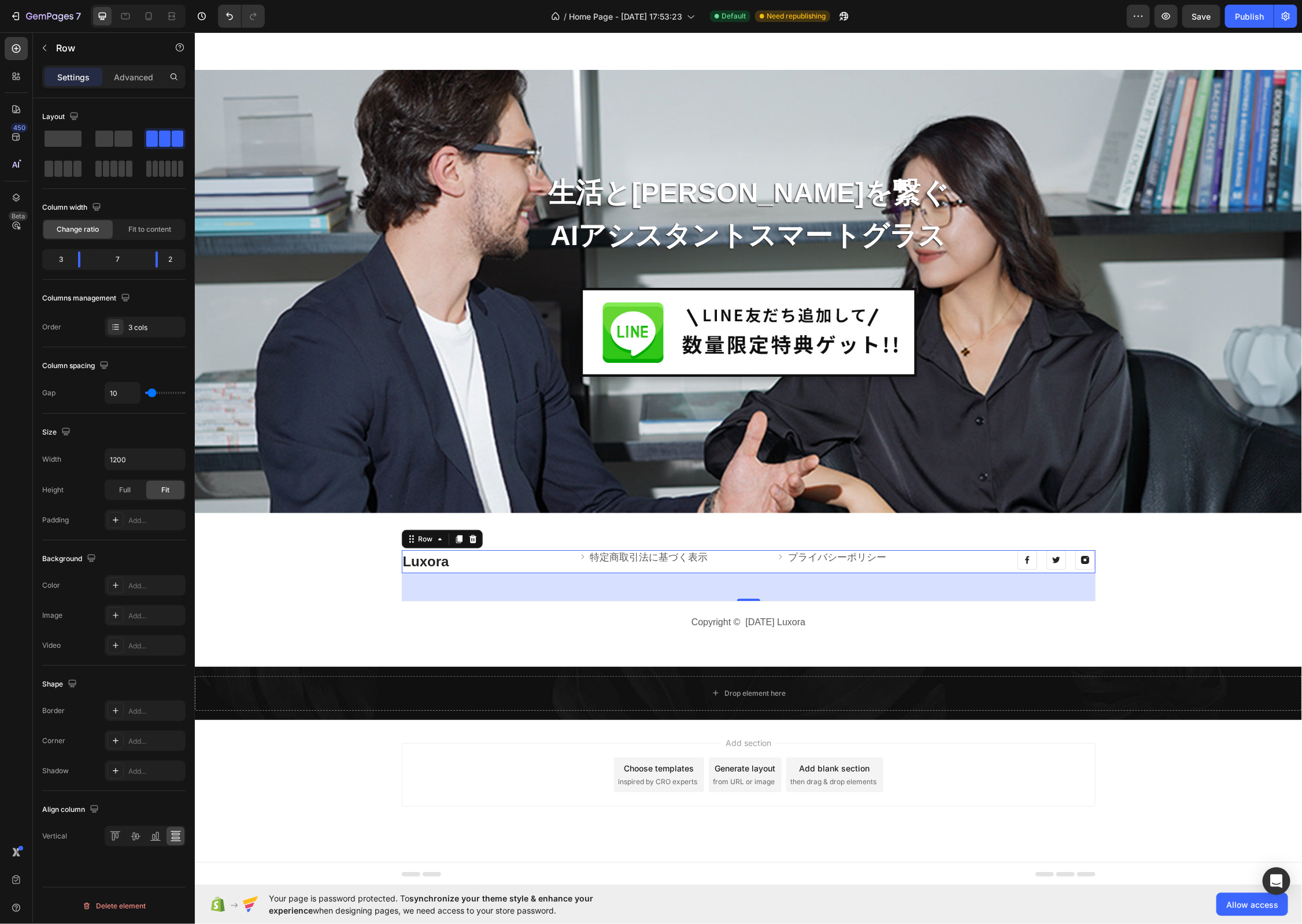
type input "9"
type input "8"
type input "7"
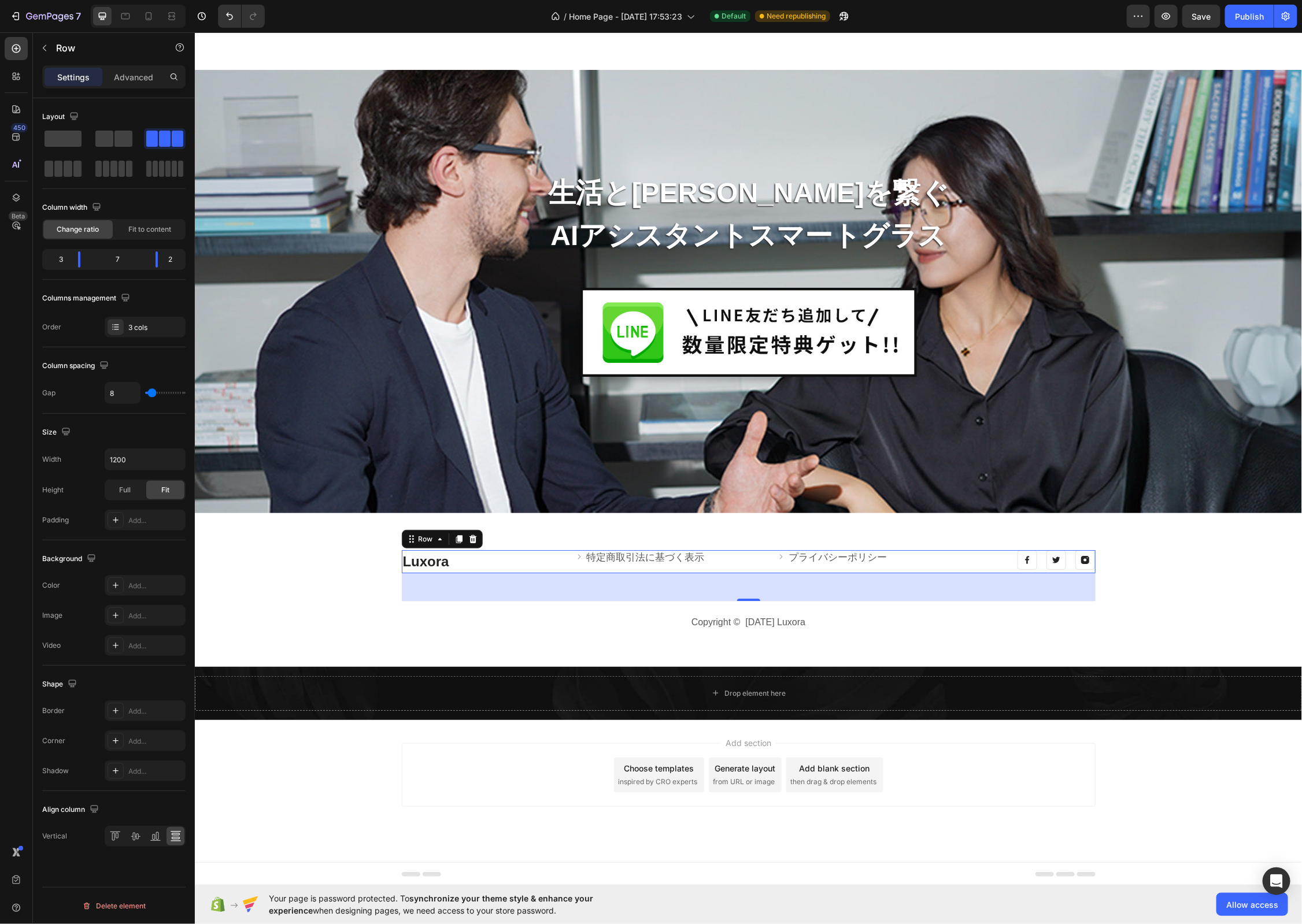
type input "7"
type input "8"
type input "9"
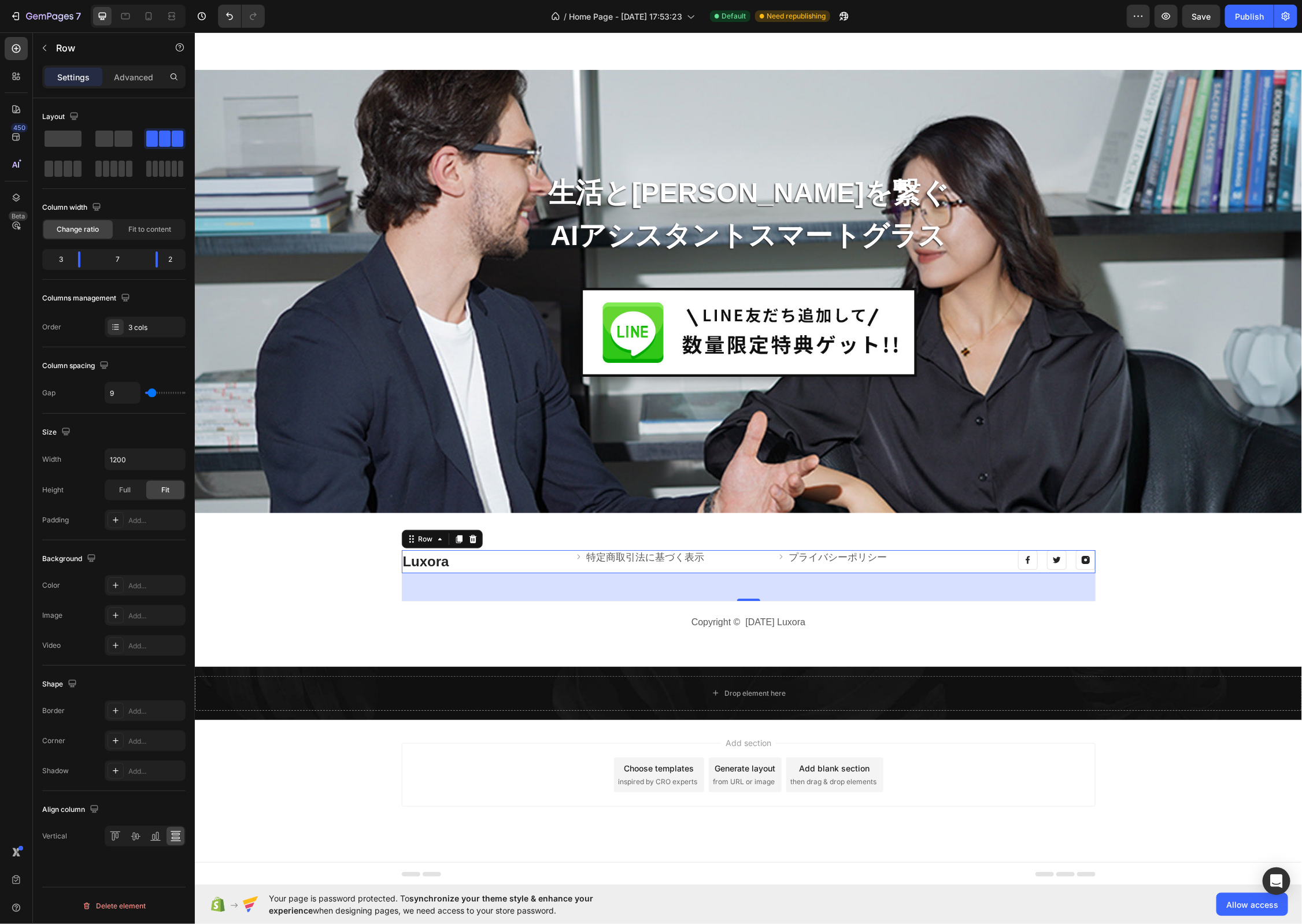
type input "10"
type input "9"
type input "8"
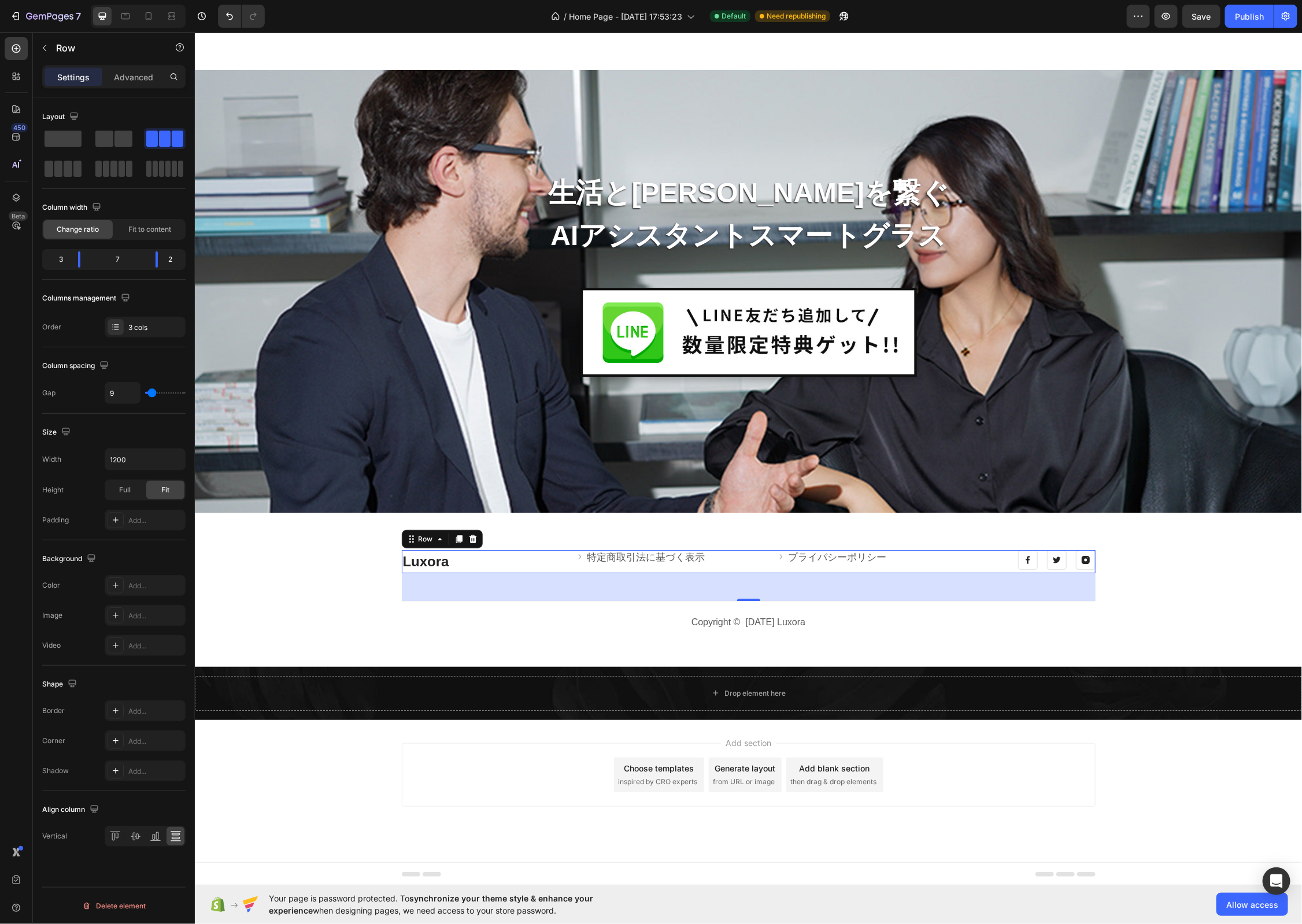
type input "8"
type input "7"
type input "8"
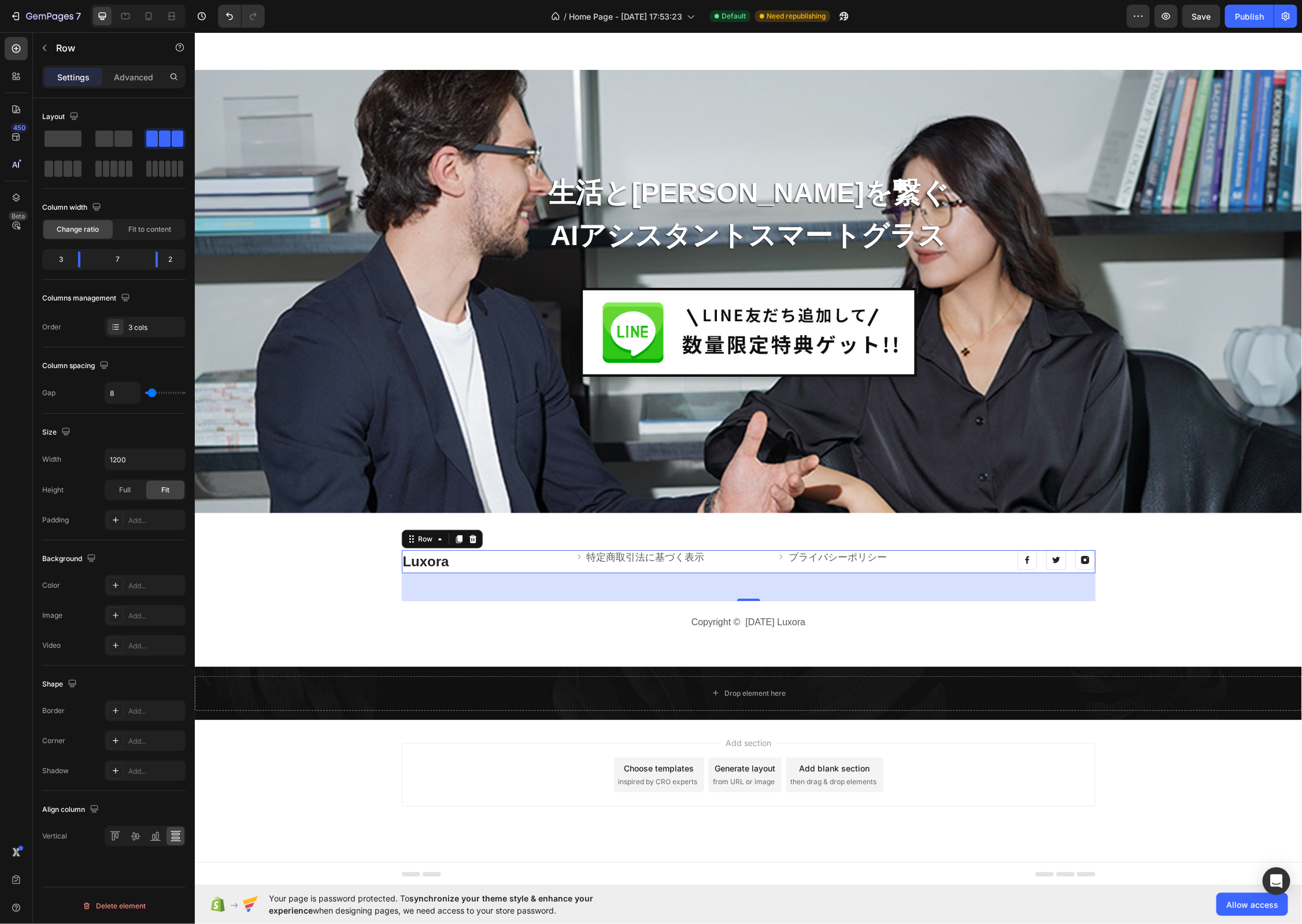
type input "9"
drag, startPoint x: 158, startPoint y: 391, endPoint x: 151, endPoint y: 393, distance: 7.3
type input "9"
click at [151, 393] on input "range" at bounding box center [165, 393] width 41 height 2
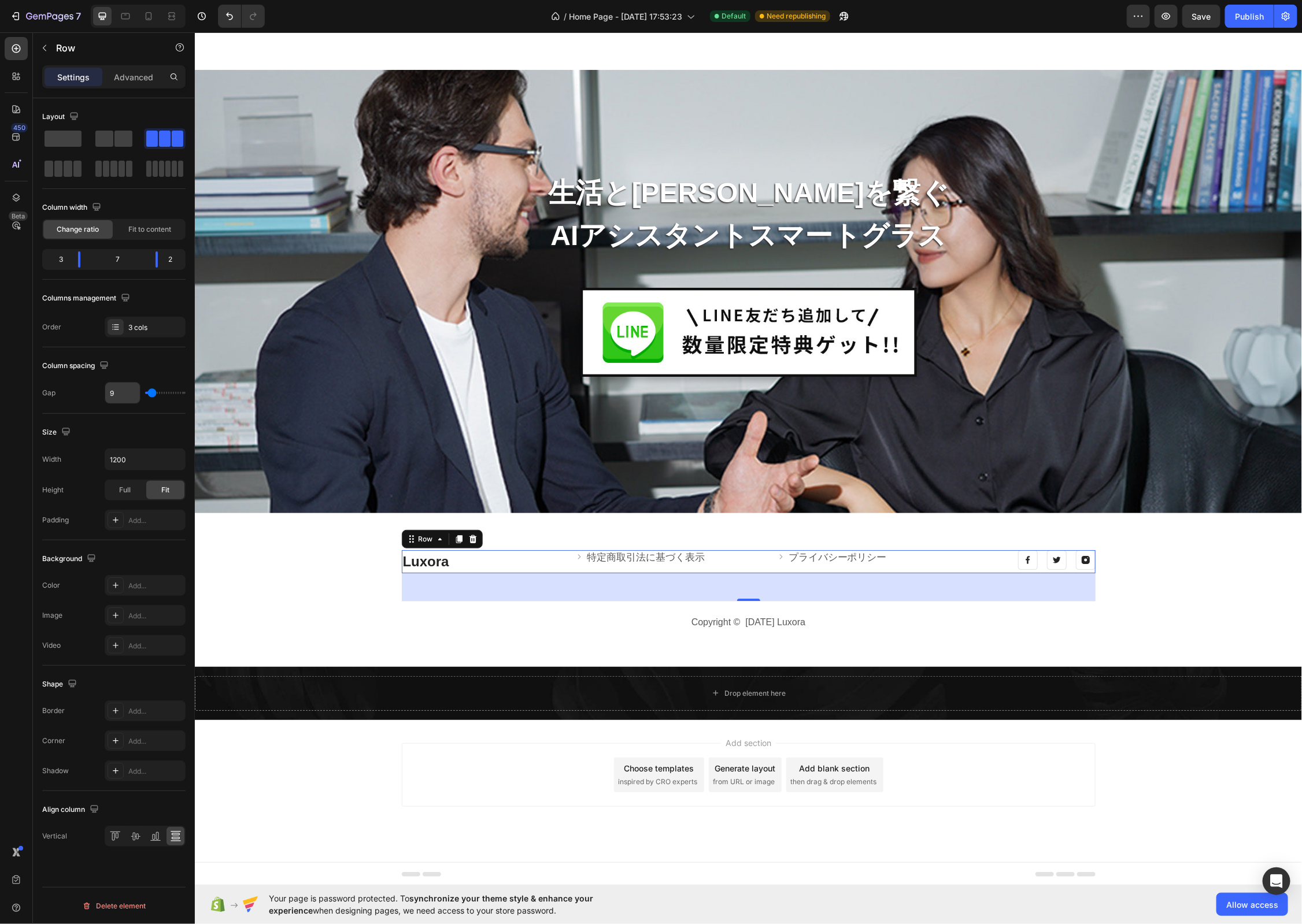
click at [127, 390] on input "9" at bounding box center [122, 393] width 35 height 21
type input "8"
click at [159, 363] on div "Column spacing" at bounding box center [113, 365] width 143 height 18
drag, startPoint x: 158, startPoint y: 262, endPoint x: 175, endPoint y: 266, distance: 17.5
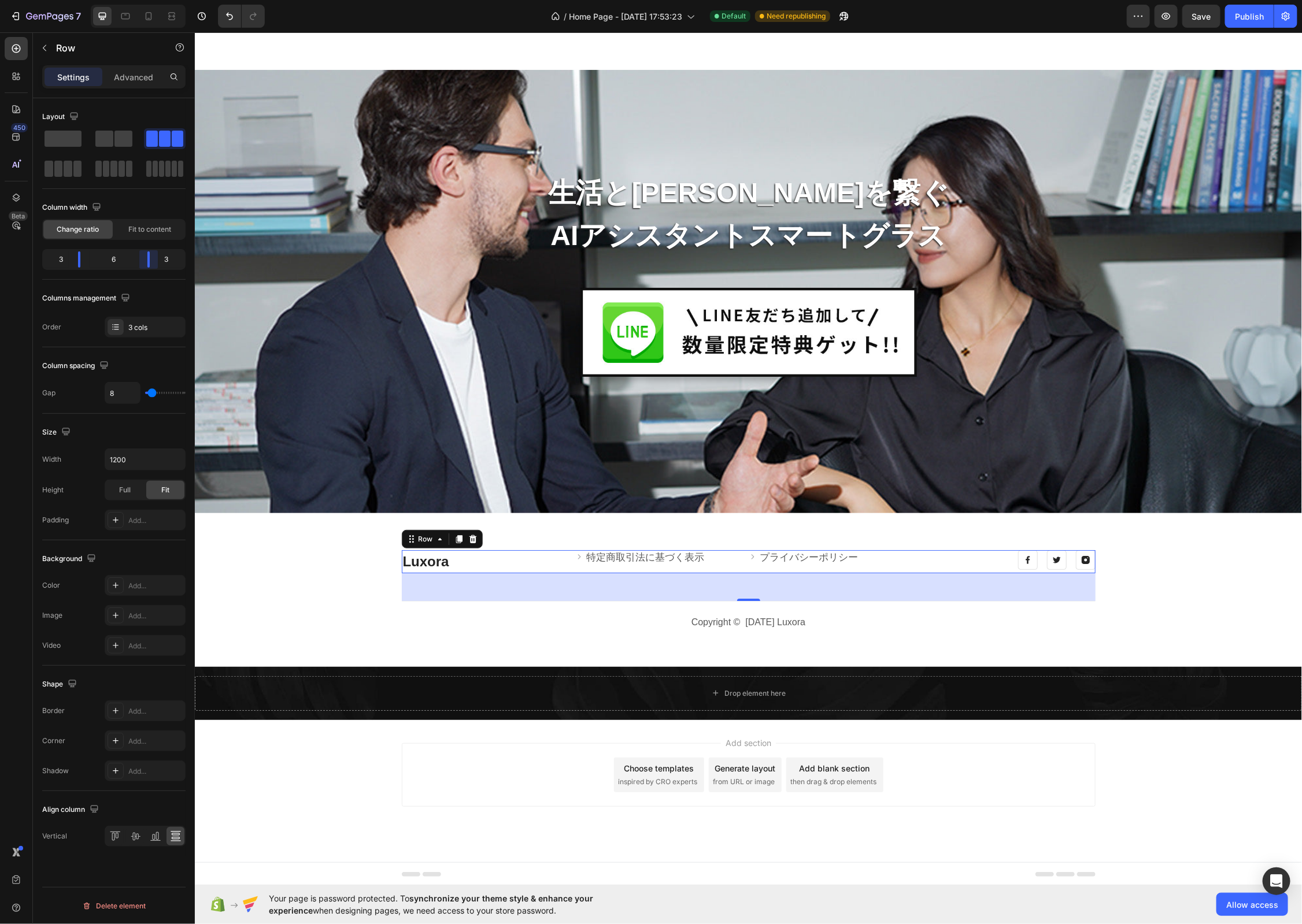
click at [155, 262] on div at bounding box center [149, 260] width 21 height 16
click at [1222, 26] on button "Publish" at bounding box center [1249, 16] width 49 height 23
click at [10, 20] on icon "button" at bounding box center [15, 16] width 12 height 12
